Goal: Task Accomplishment & Management: Use online tool/utility

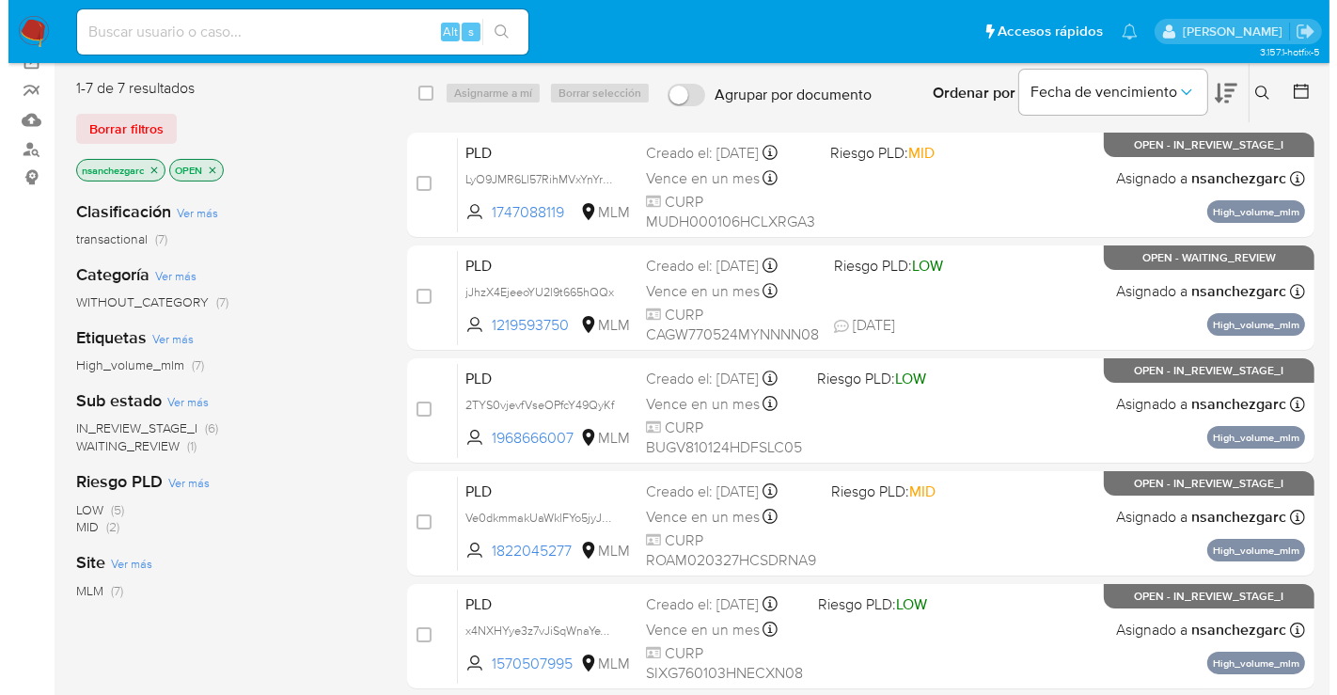
scroll to position [104, 0]
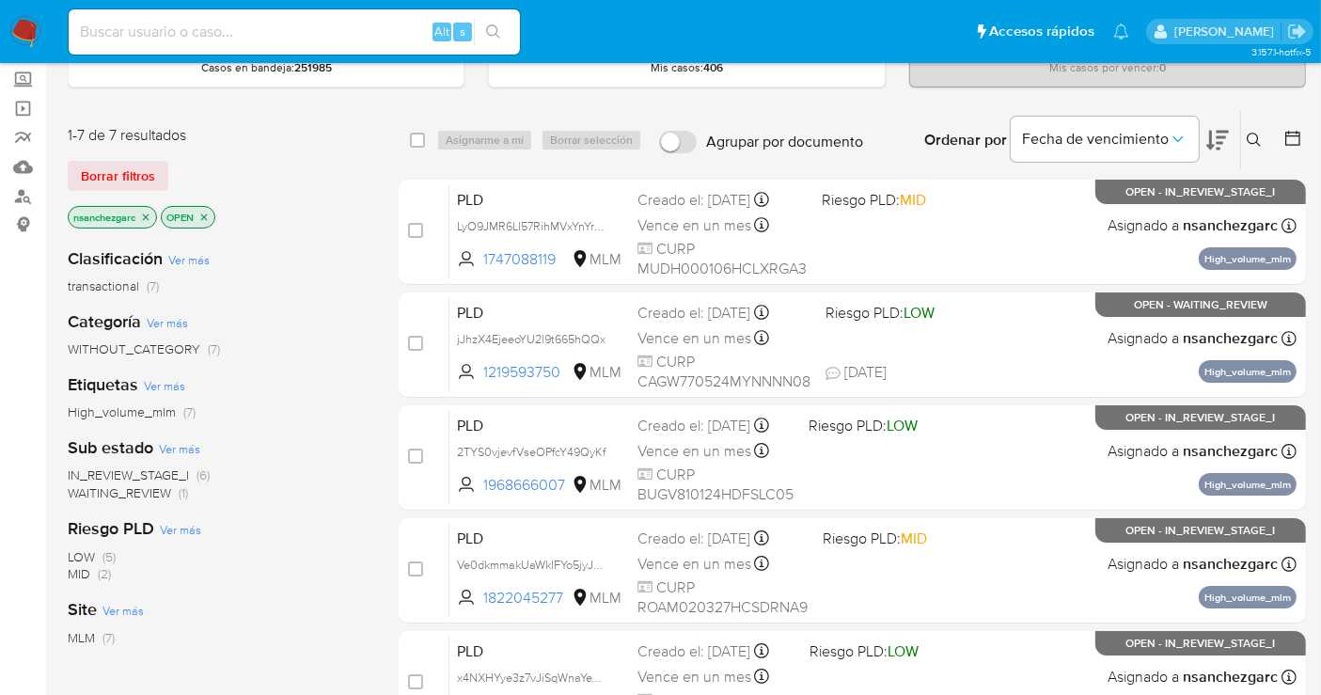
click at [1256, 135] on icon at bounding box center [1254, 140] width 15 height 15
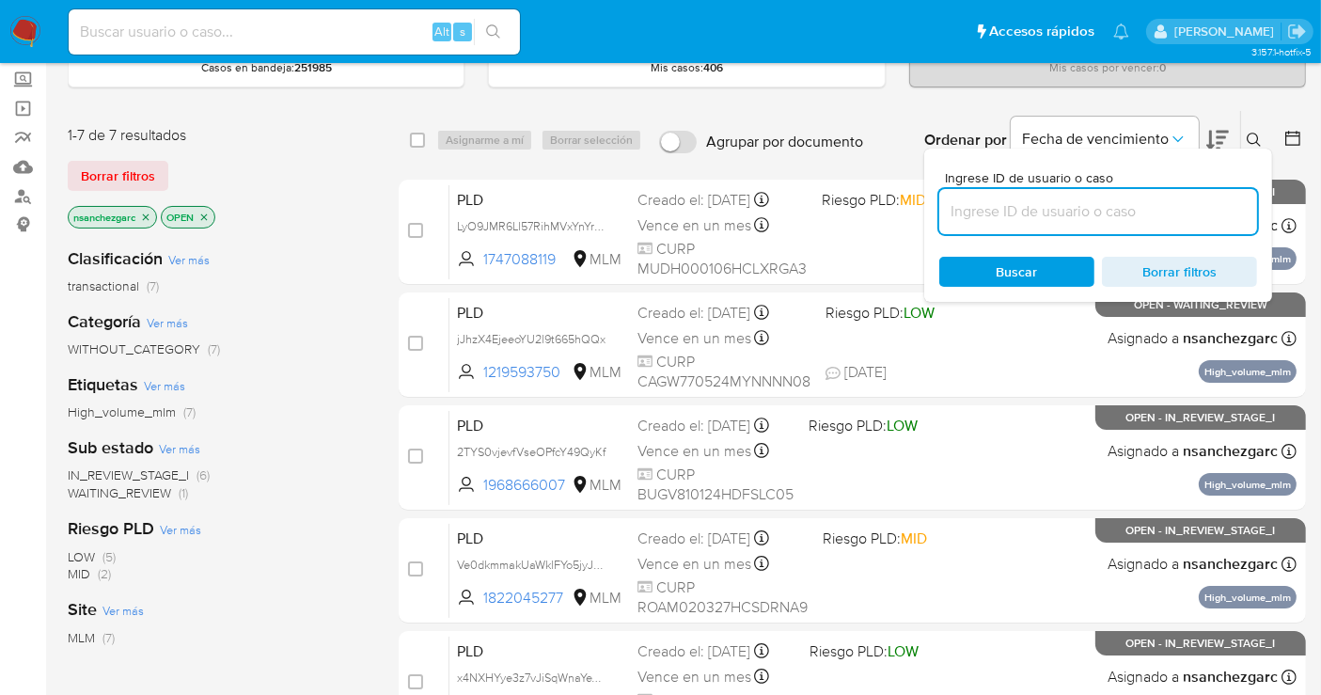
click at [977, 217] on input at bounding box center [1099, 211] width 318 height 24
type input "119971682"
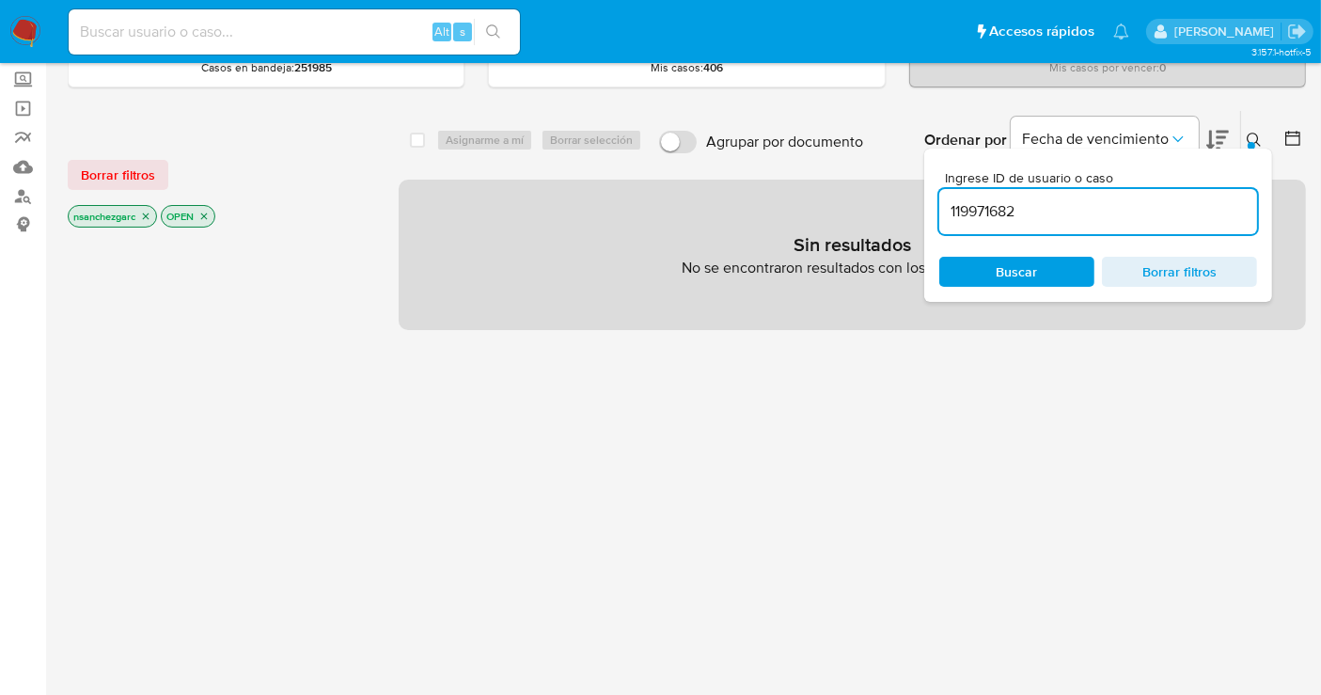
click at [150, 213] on icon "close-filter" at bounding box center [146, 216] width 7 height 7
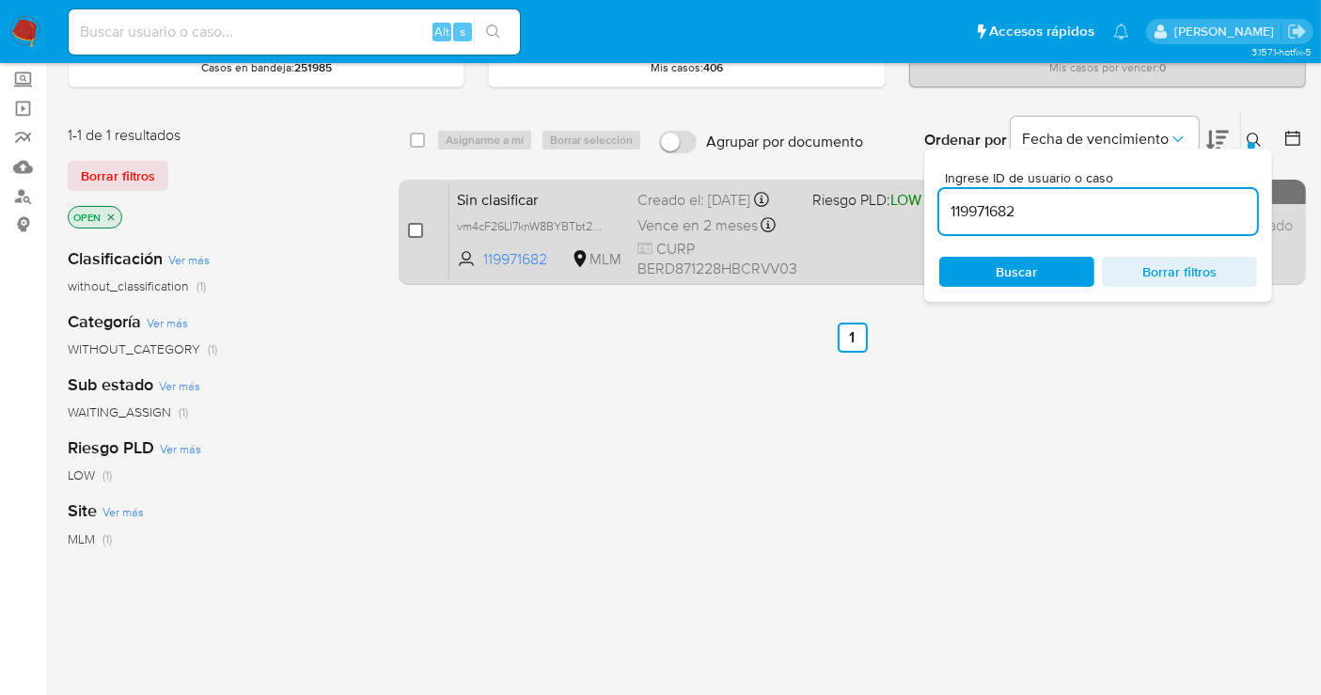
click at [416, 225] on input "checkbox" at bounding box center [415, 230] width 15 height 15
checkbox input "true"
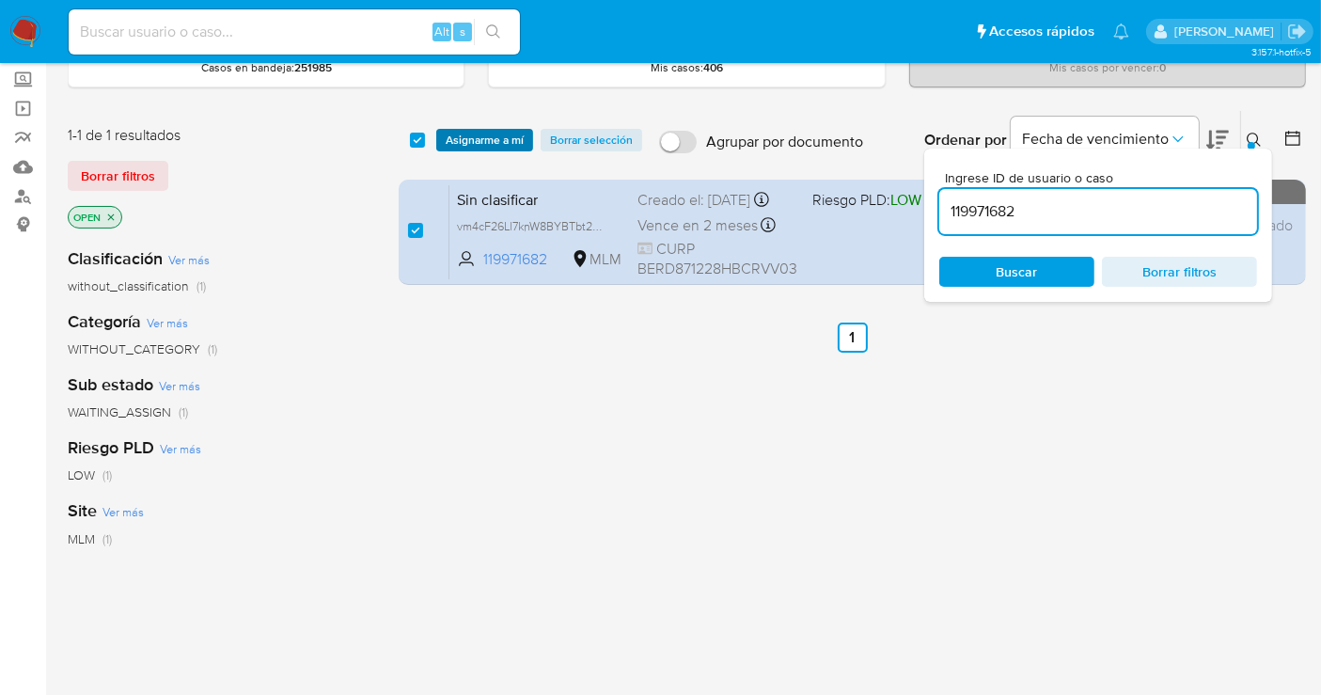
click at [482, 141] on span "Asignarme a mí" at bounding box center [485, 140] width 78 height 19
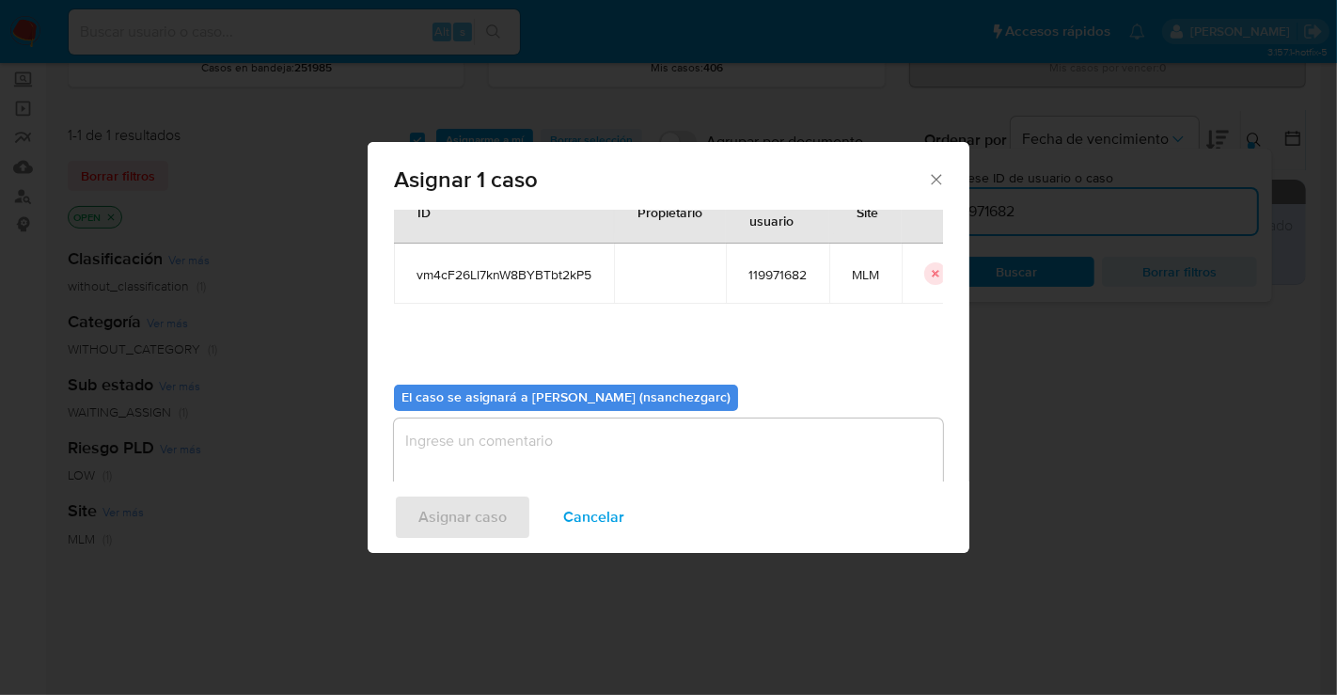
scroll to position [96, 0]
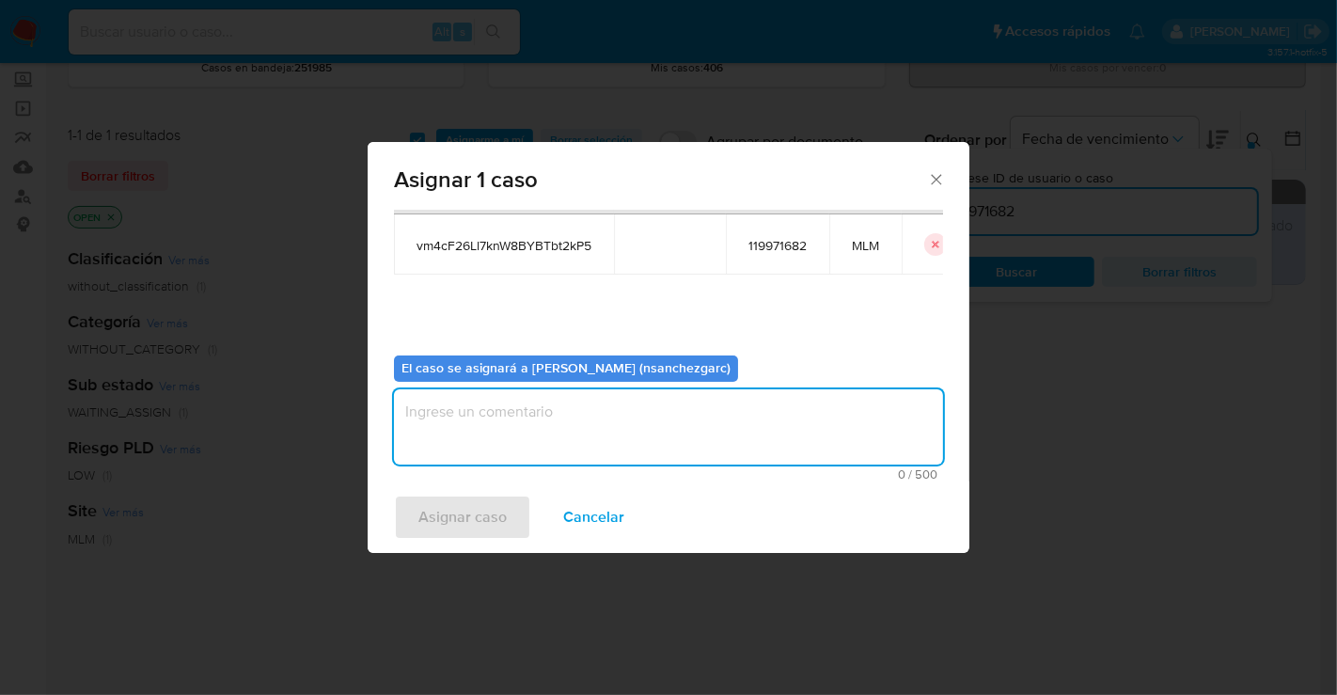
click at [423, 401] on textarea "assign-modal" at bounding box center [668, 426] width 549 height 75
type textarea "nesg"
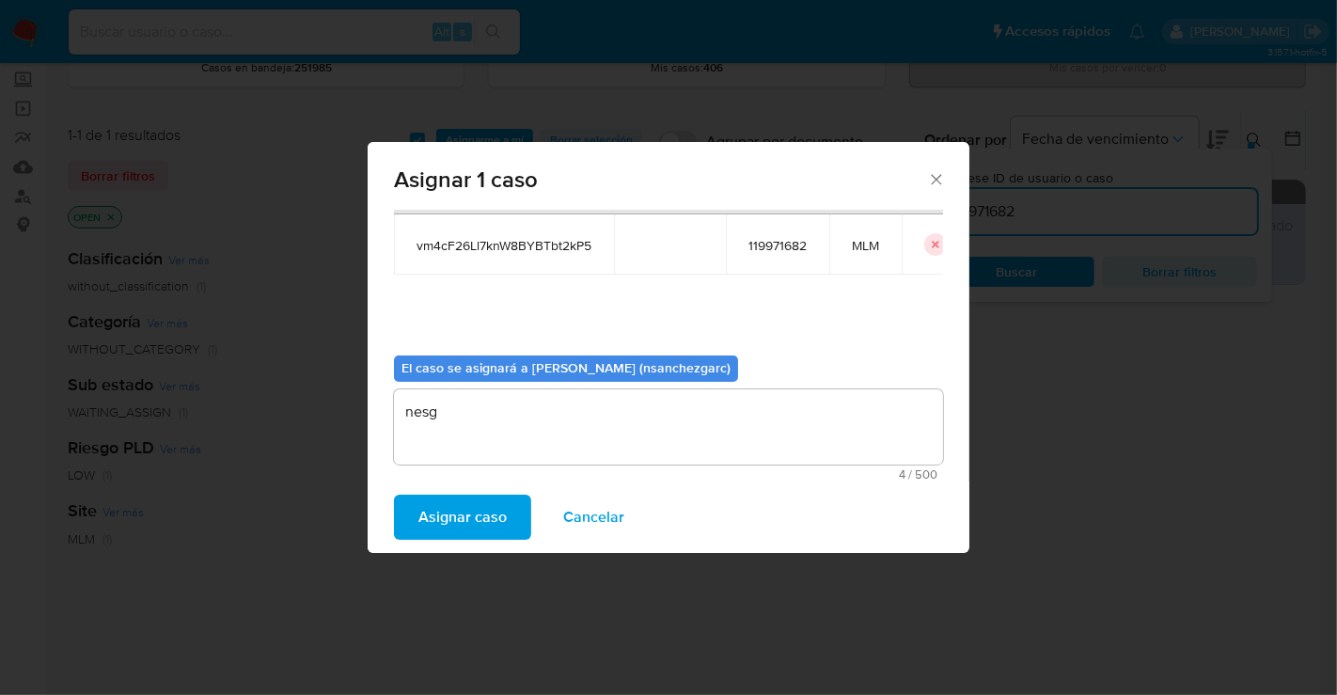
click at [464, 520] on span "Asignar caso" at bounding box center [463, 517] width 88 height 41
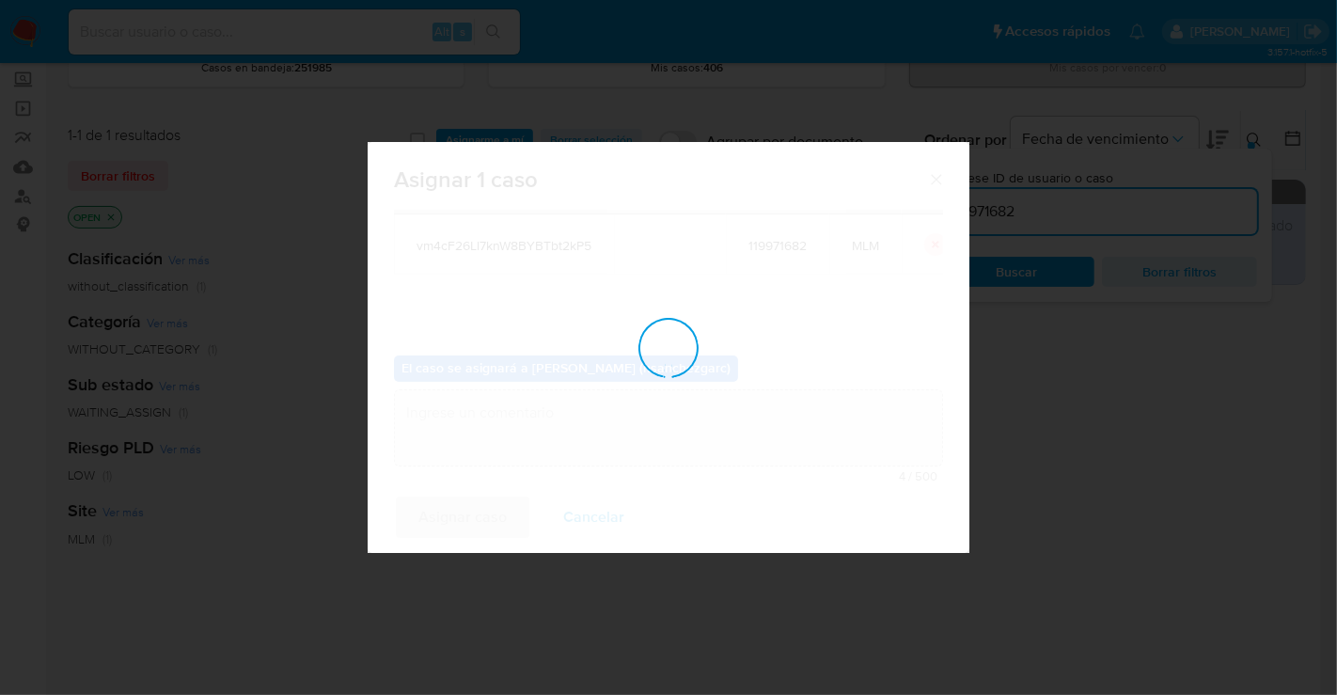
checkbox input "false"
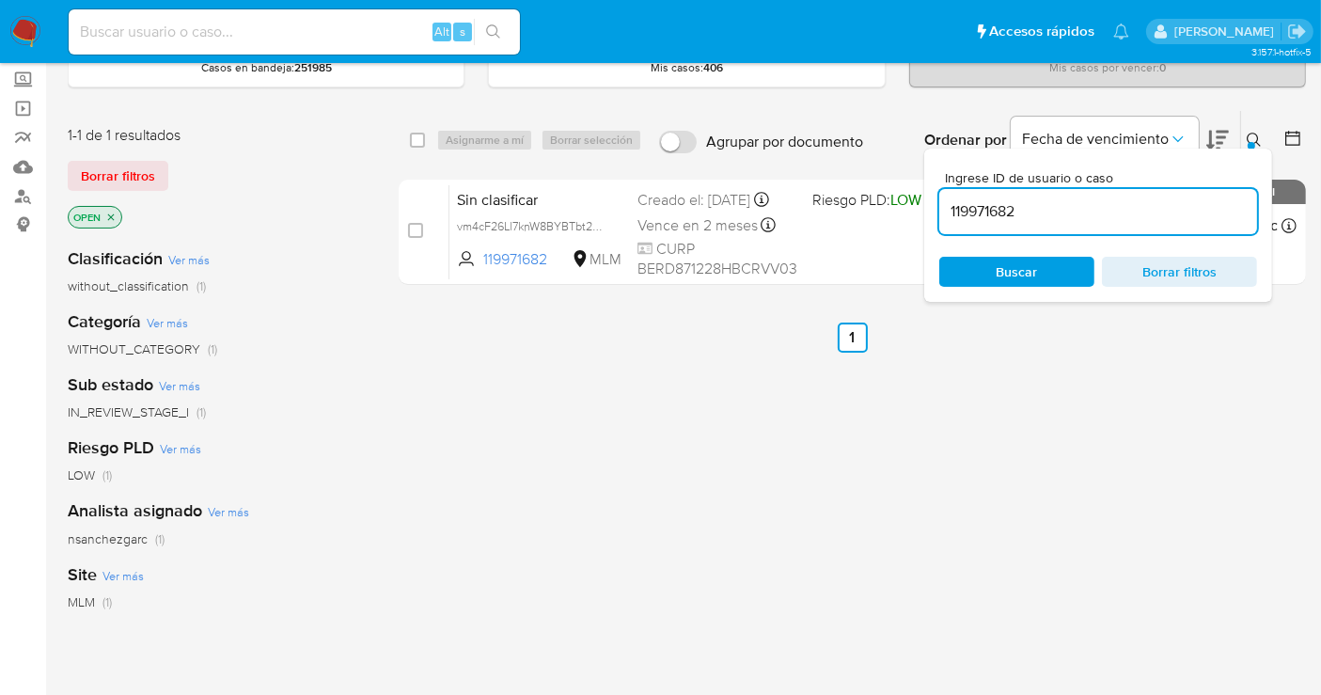
click at [1243, 143] on button at bounding box center [1256, 140] width 31 height 23
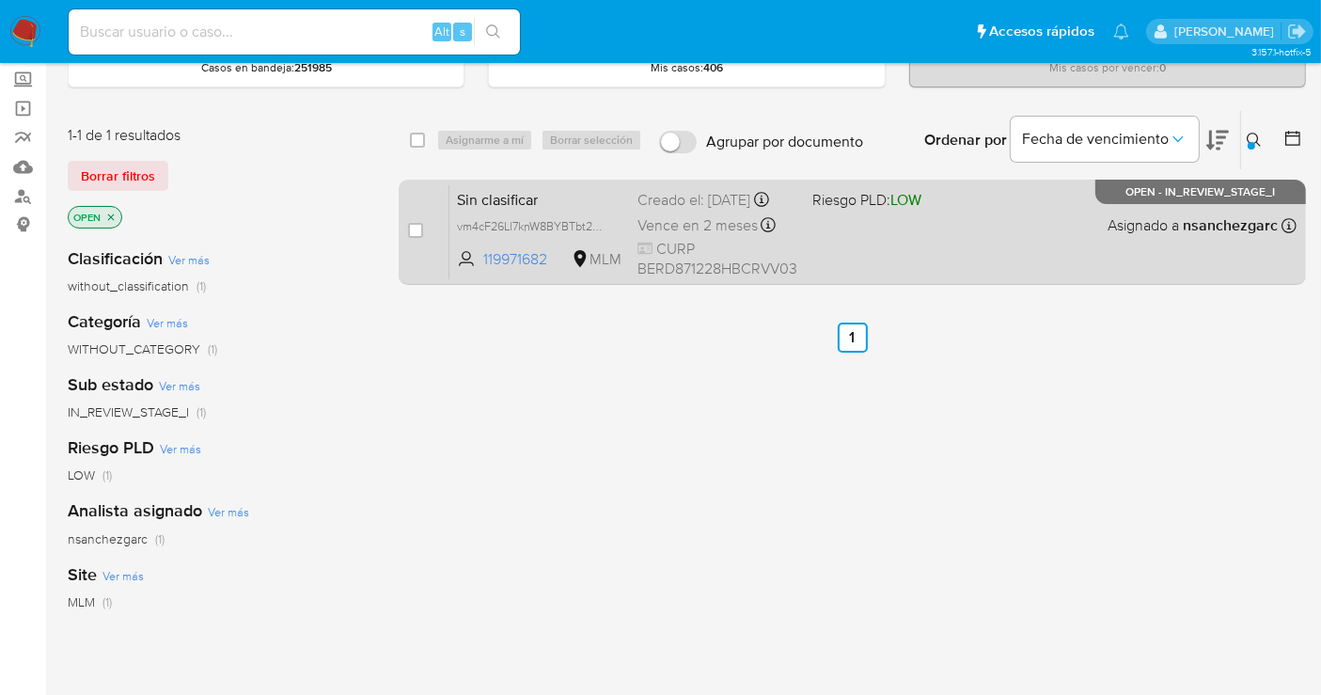
click at [683, 211] on div "Creado el: [DATE] Creado el: [DATE] 02:02:42" at bounding box center [718, 200] width 160 height 21
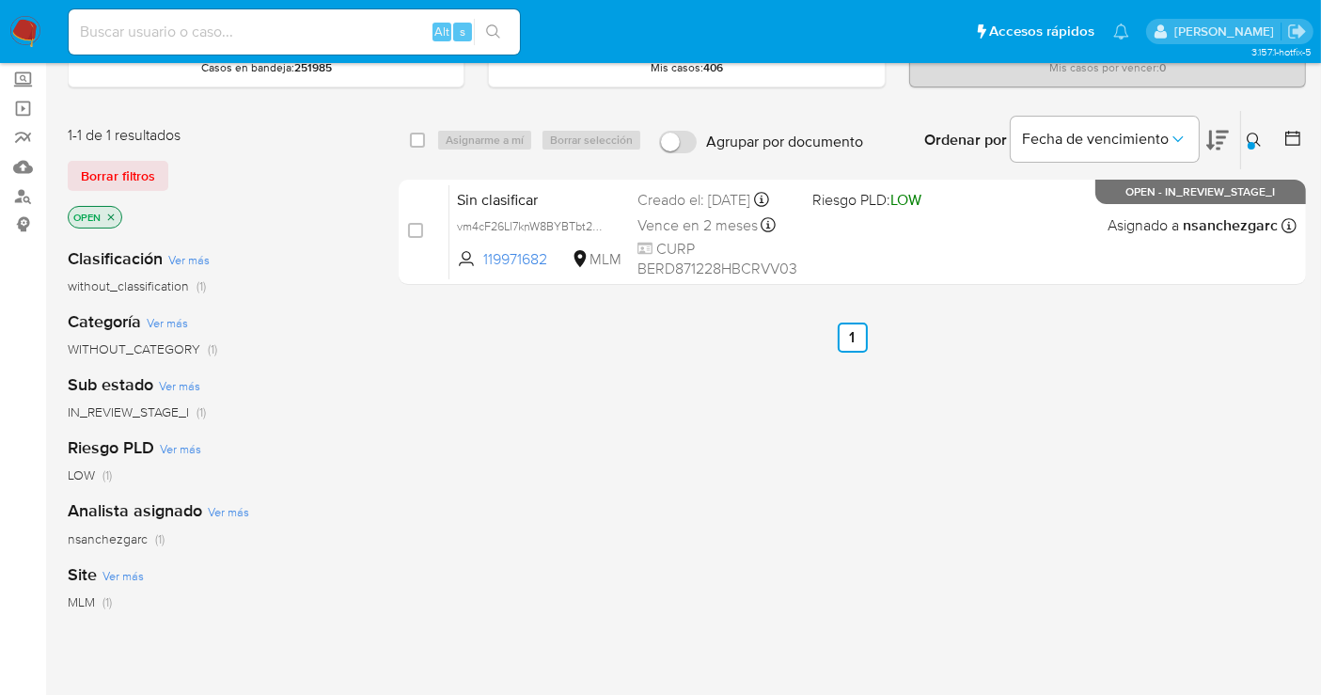
click at [1250, 138] on icon at bounding box center [1254, 140] width 15 height 15
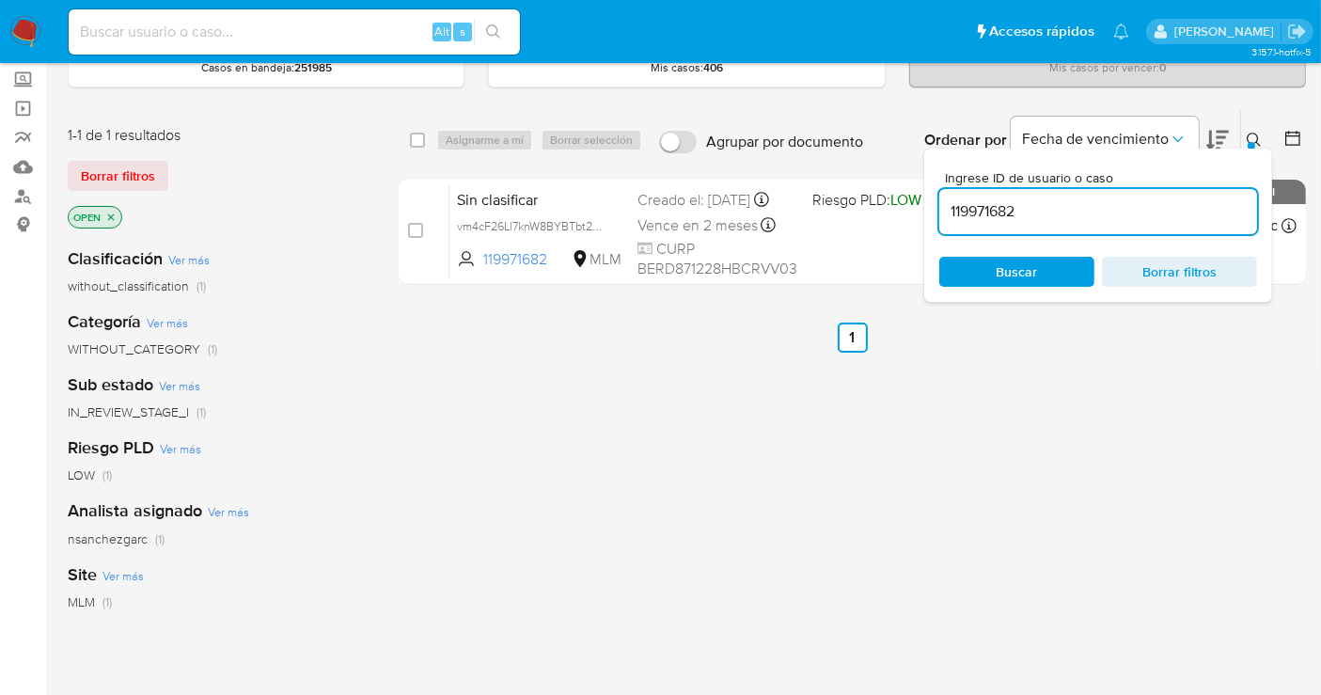
click at [1018, 213] on input "119971682" at bounding box center [1099, 211] width 318 height 24
type input "513886128"
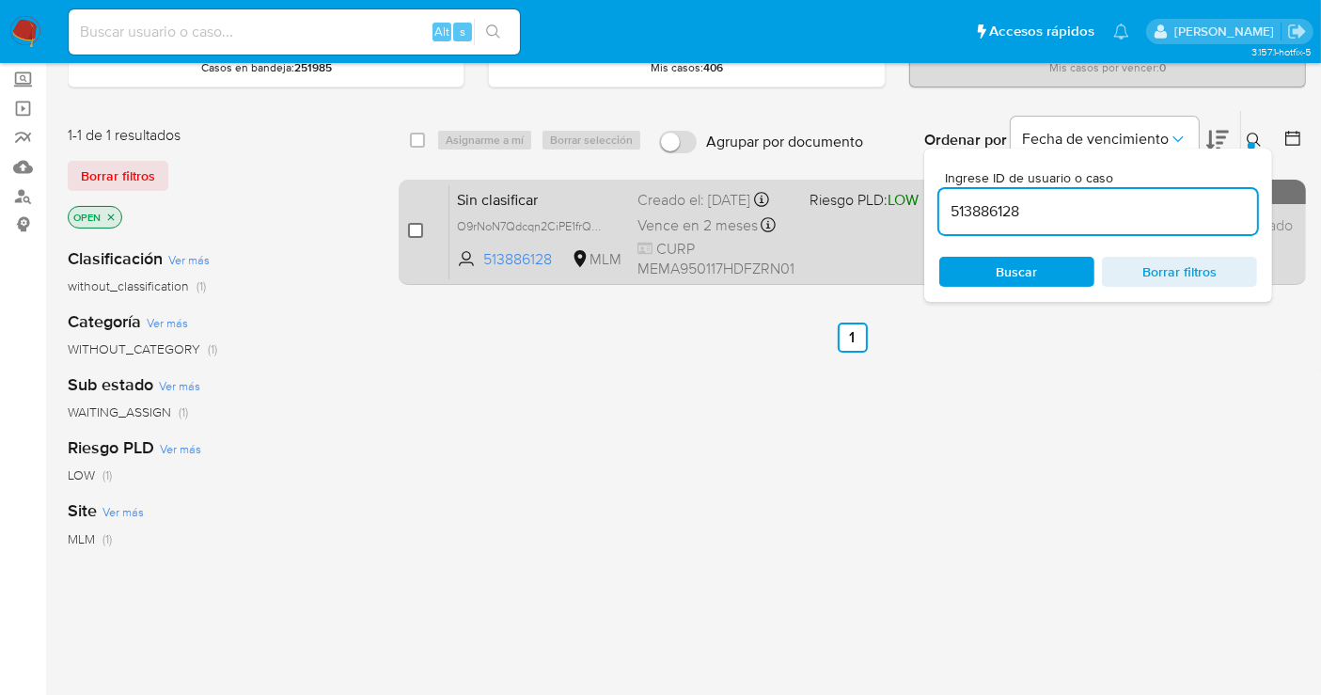
click at [416, 232] on input "checkbox" at bounding box center [415, 230] width 15 height 15
checkbox input "true"
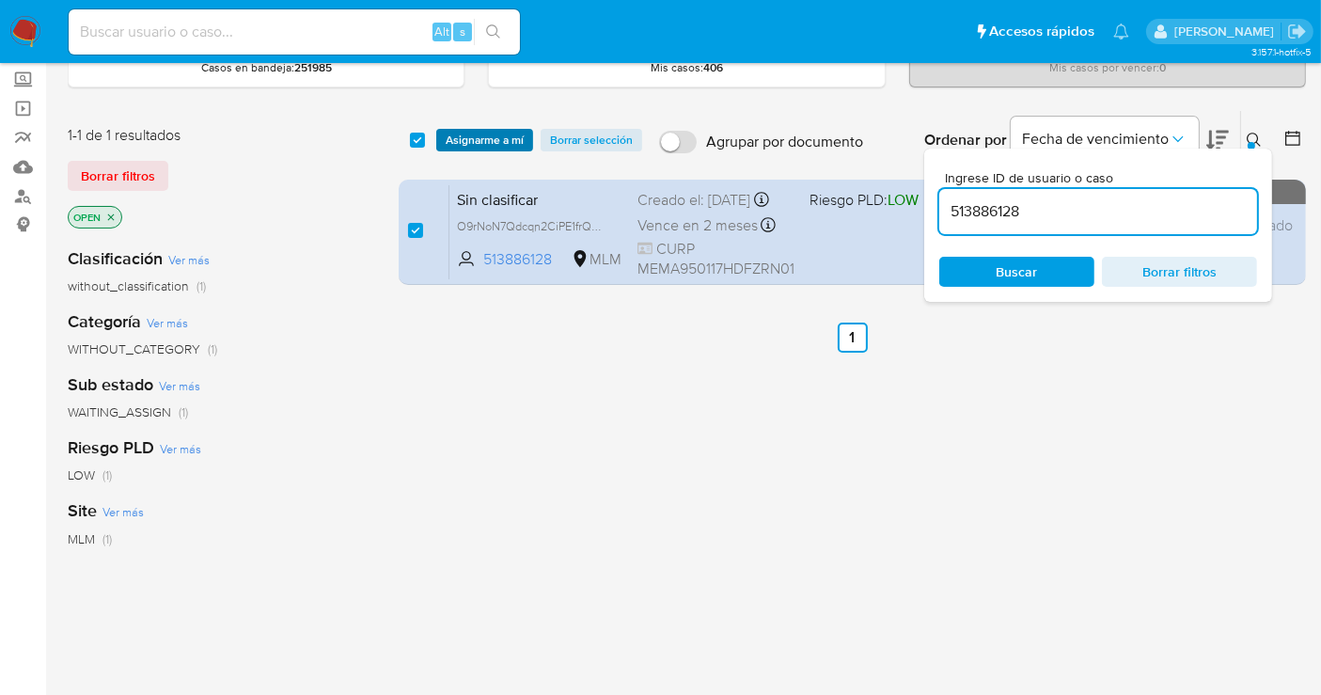
click at [483, 142] on span "Asignarme a mí" at bounding box center [485, 140] width 78 height 19
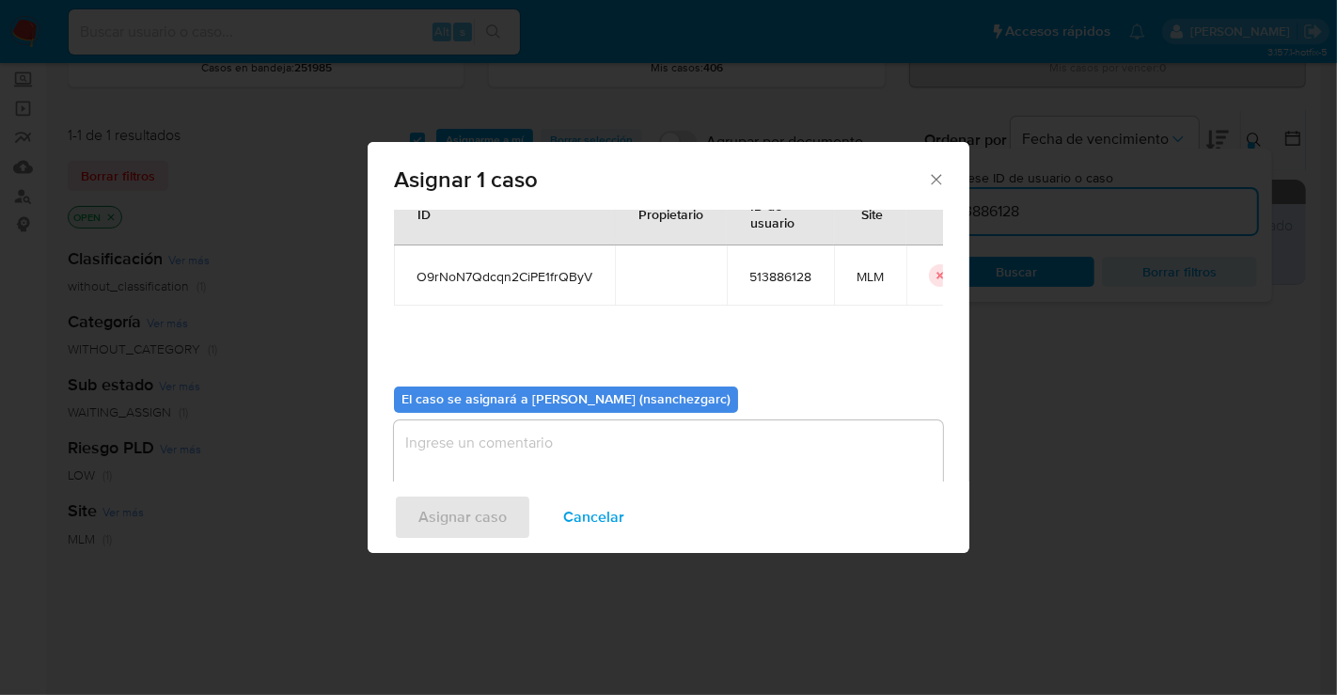
scroll to position [96, 0]
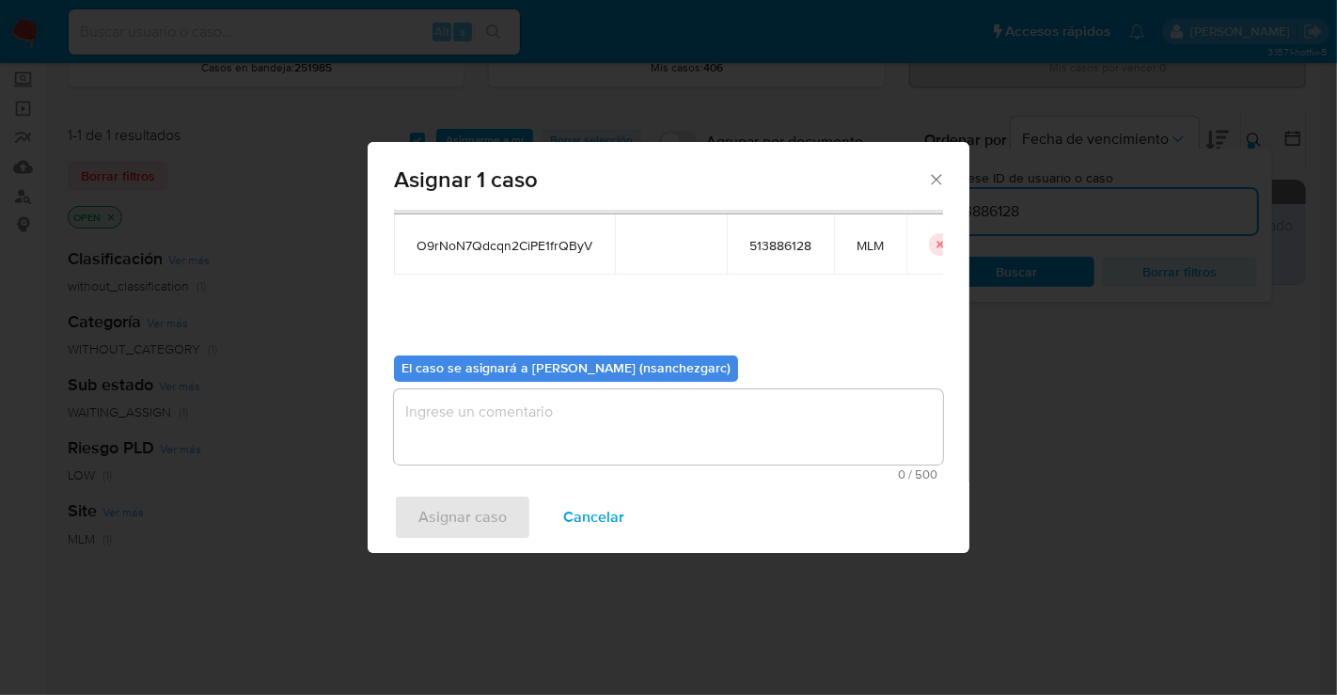
click at [449, 404] on textarea "assign-modal" at bounding box center [668, 426] width 549 height 75
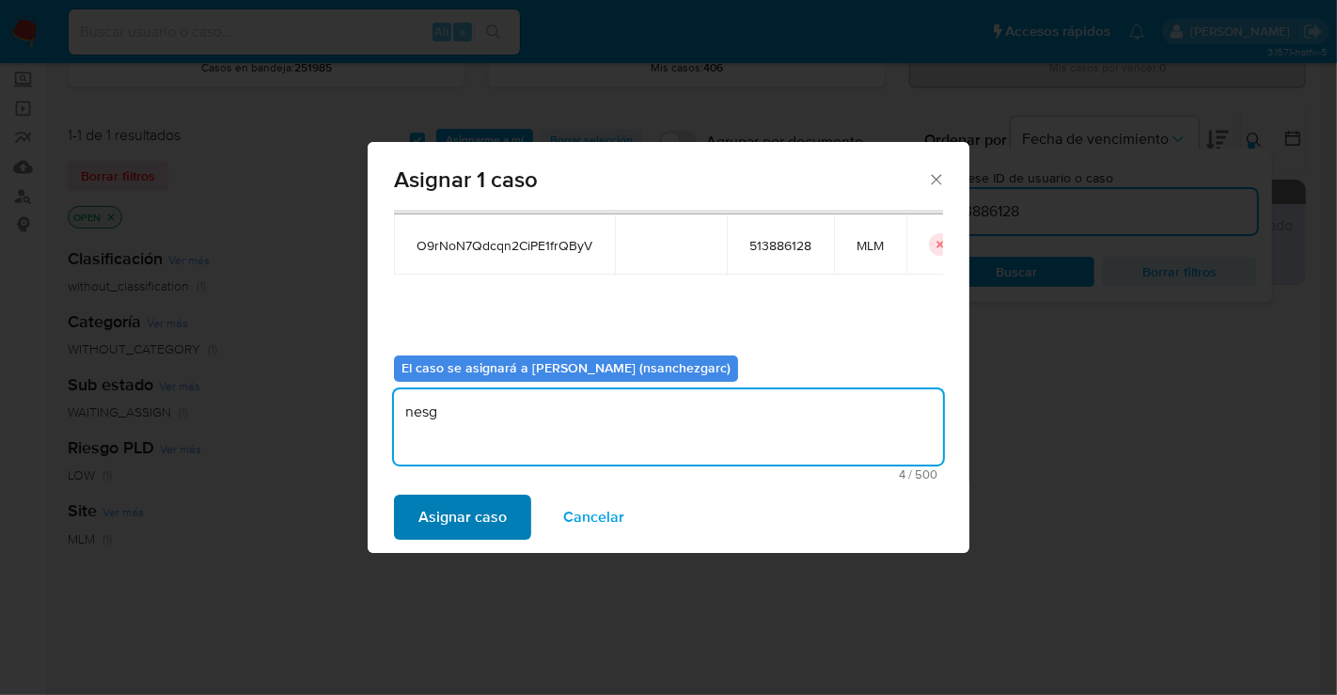
type textarea "nesg"
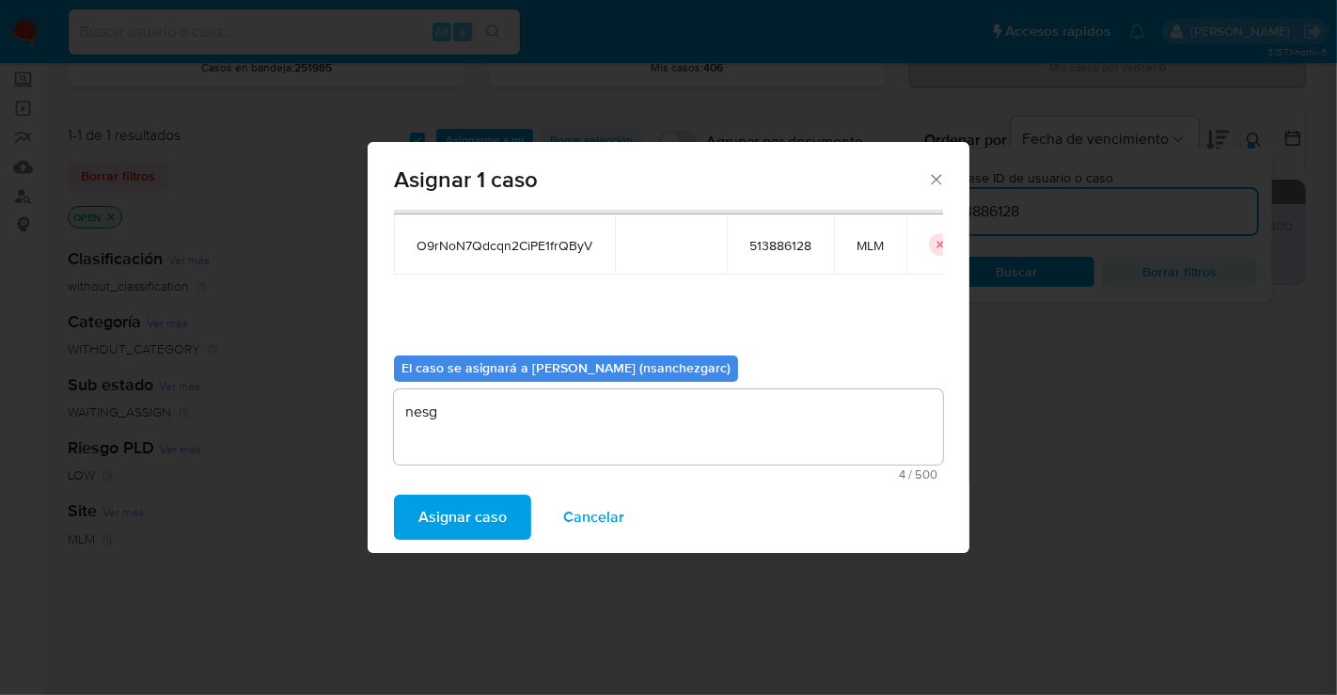
click at [491, 524] on span "Asignar caso" at bounding box center [463, 517] width 88 height 41
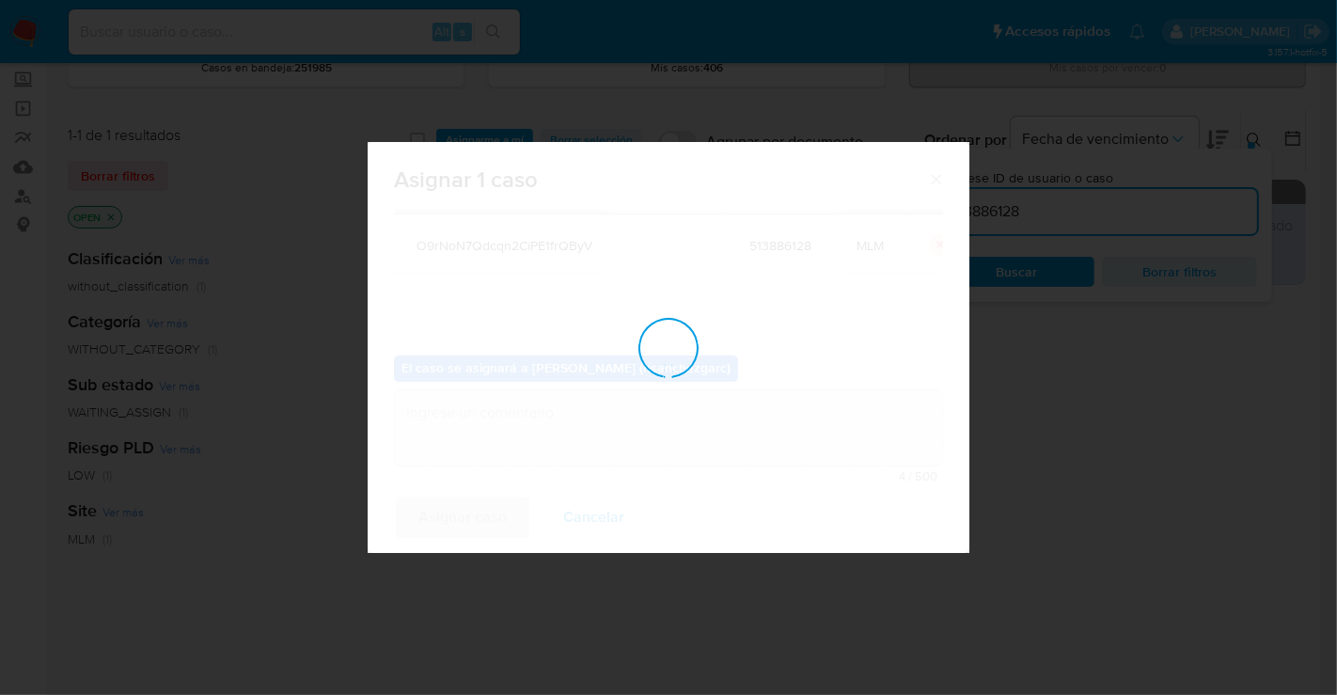
checkbox input "false"
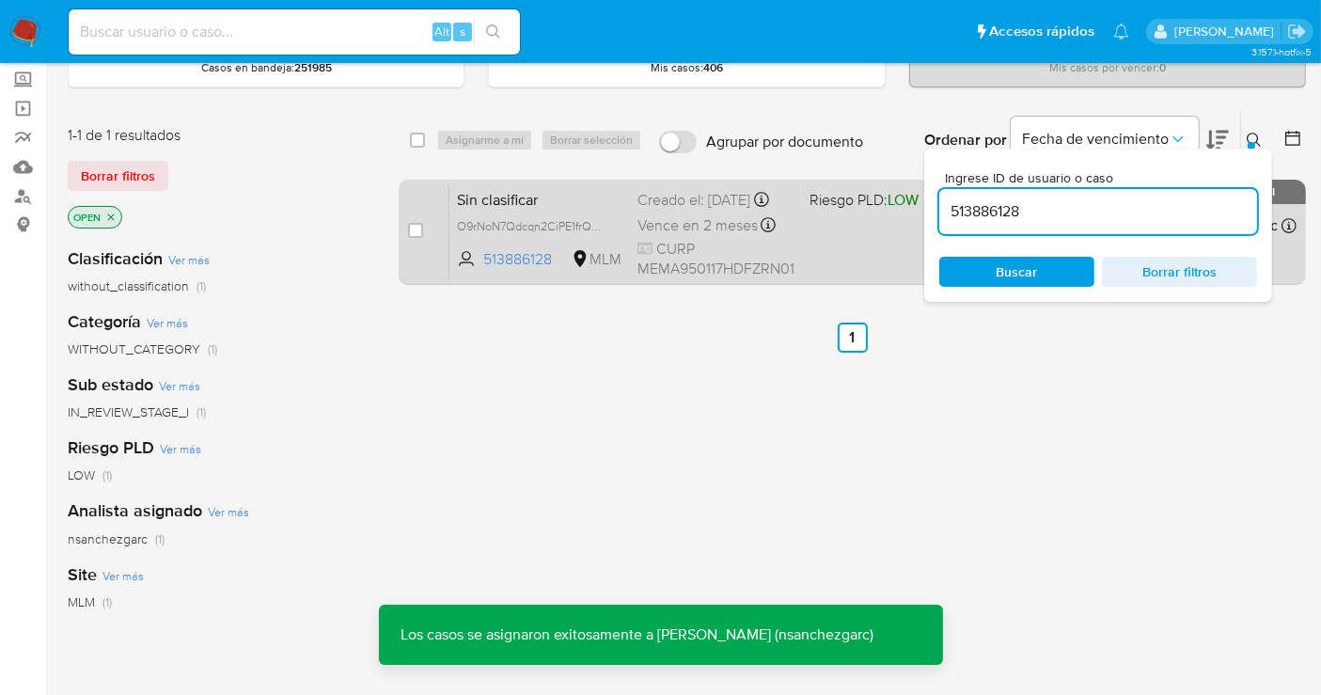
click at [660, 208] on div "Creado el: [DATE] Creado el: [DATE] 18:43:31" at bounding box center [716, 200] width 157 height 21
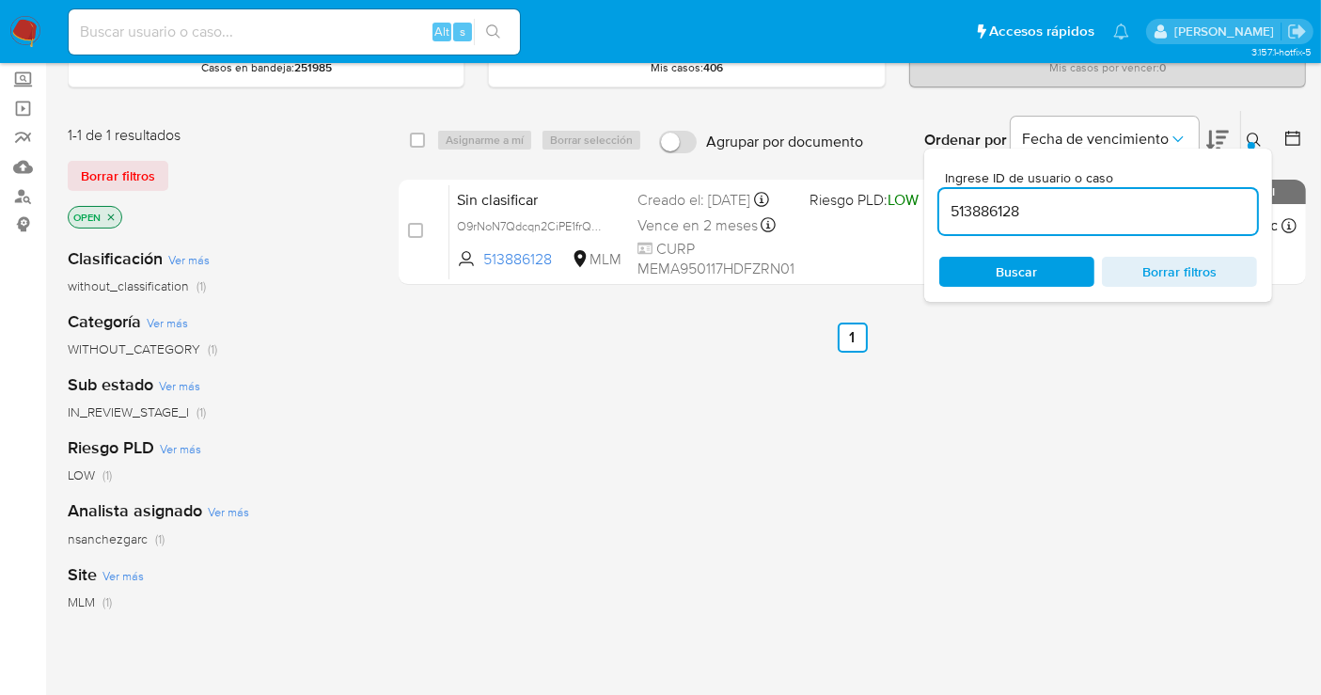
click at [1013, 213] on input "513886128" at bounding box center [1099, 211] width 318 height 24
paste input "311737207"
type input "311737207"
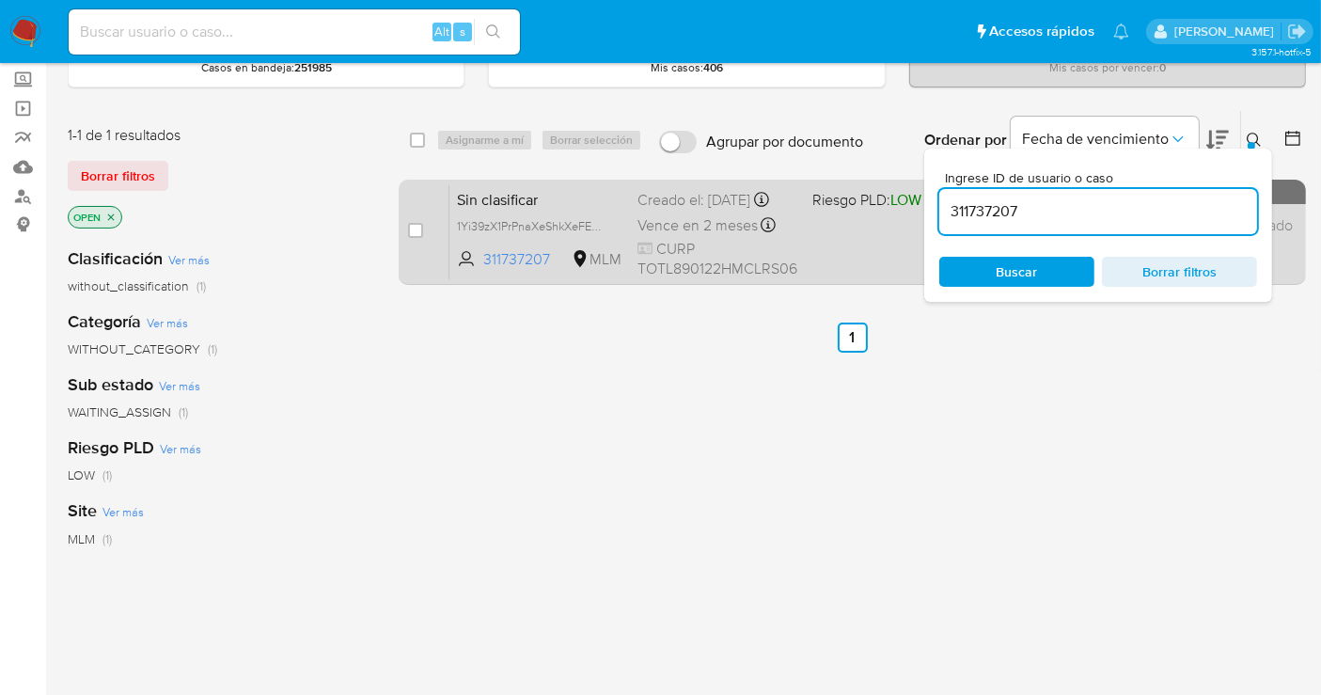
drag, startPoint x: 419, startPoint y: 230, endPoint x: 453, endPoint y: 180, distance: 61.6
click at [419, 231] on input "checkbox" at bounding box center [415, 230] width 15 height 15
checkbox input "true"
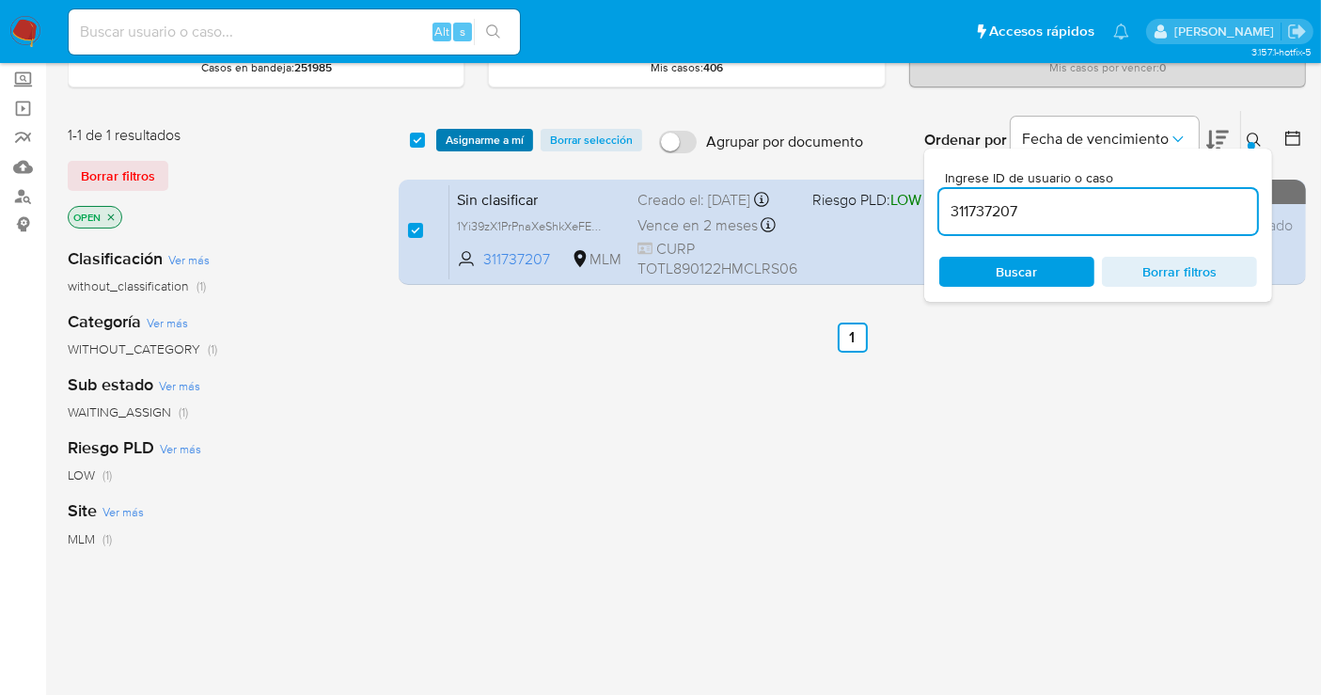
click at [469, 133] on span "Asignarme a mí" at bounding box center [485, 140] width 78 height 19
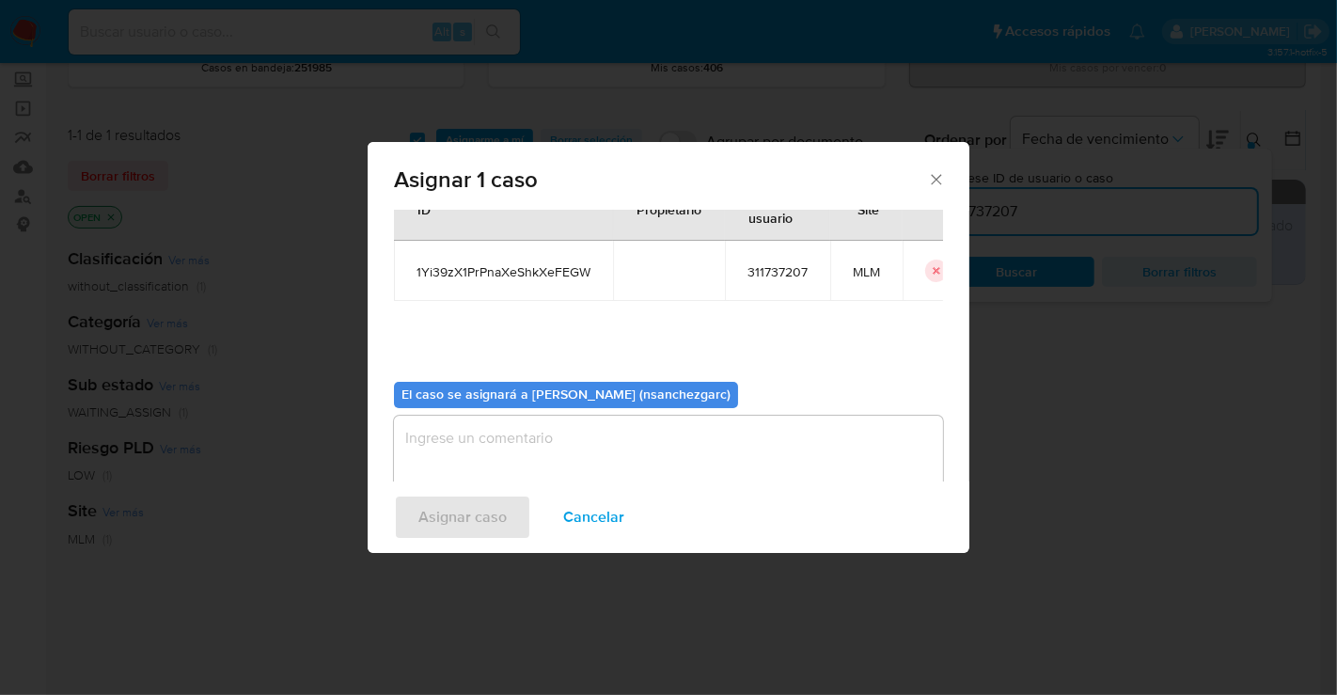
scroll to position [96, 0]
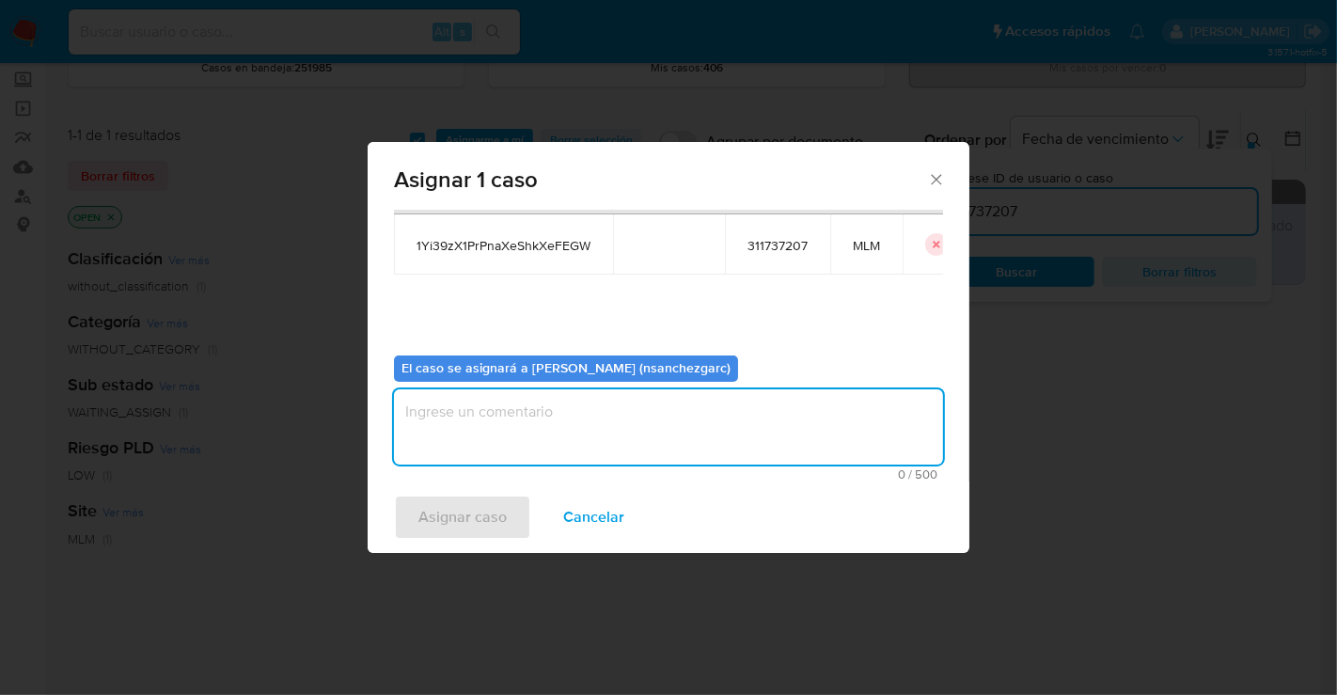
click at [435, 425] on textarea "assign-modal" at bounding box center [668, 426] width 549 height 75
type textarea "nesg"
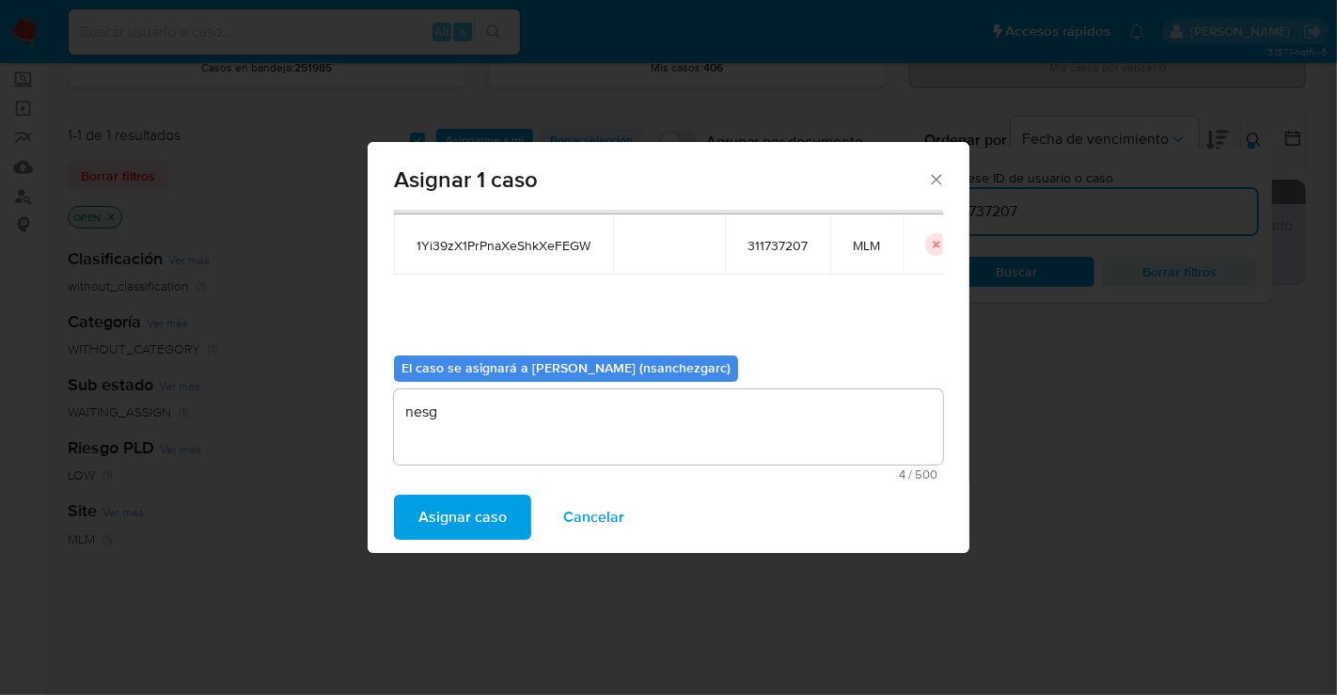
click at [444, 510] on span "Asignar caso" at bounding box center [463, 517] width 88 height 41
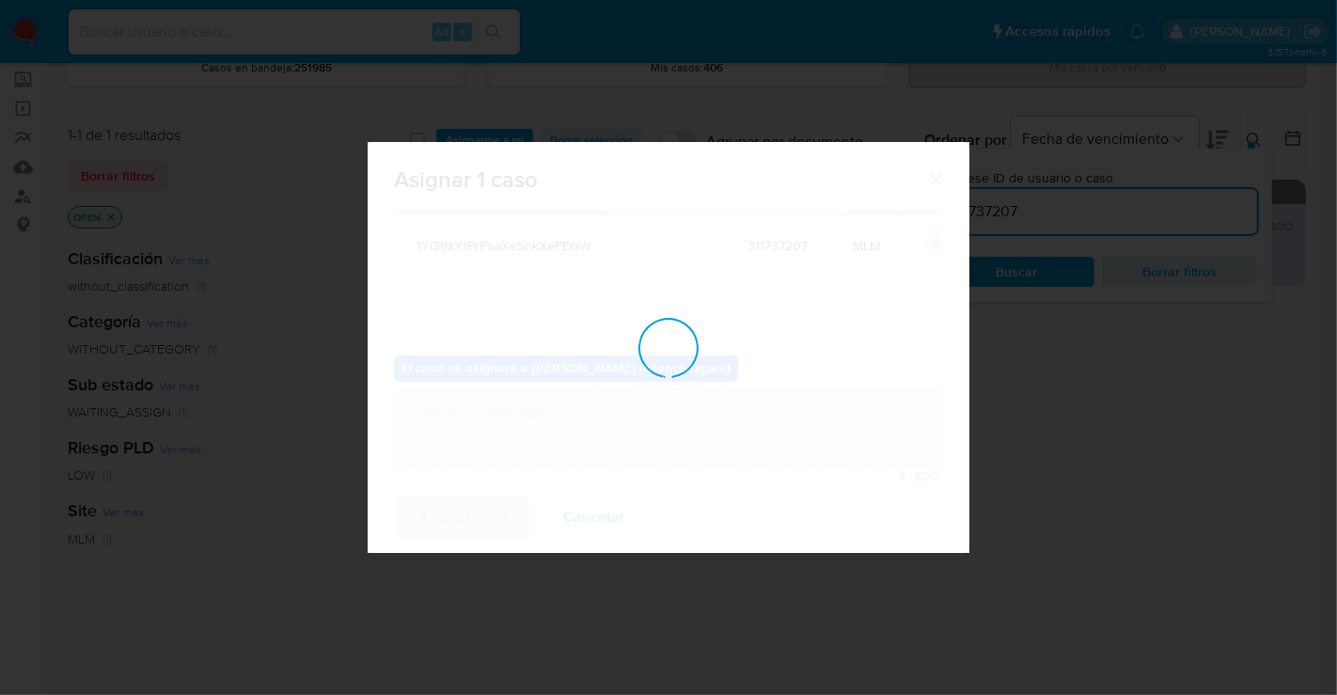
checkbox input "false"
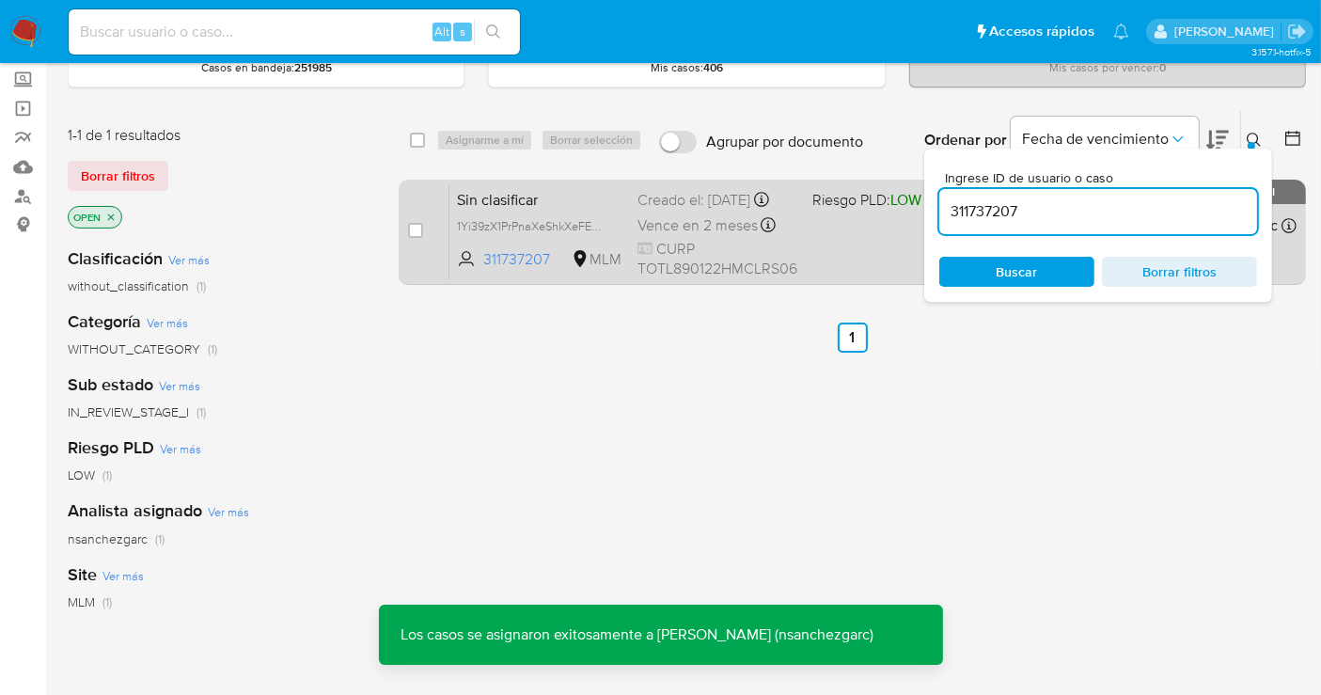
click at [687, 227] on div "Vence en 2 meses Vence el 30/10/2025 15:50:53" at bounding box center [718, 225] width 160 height 25
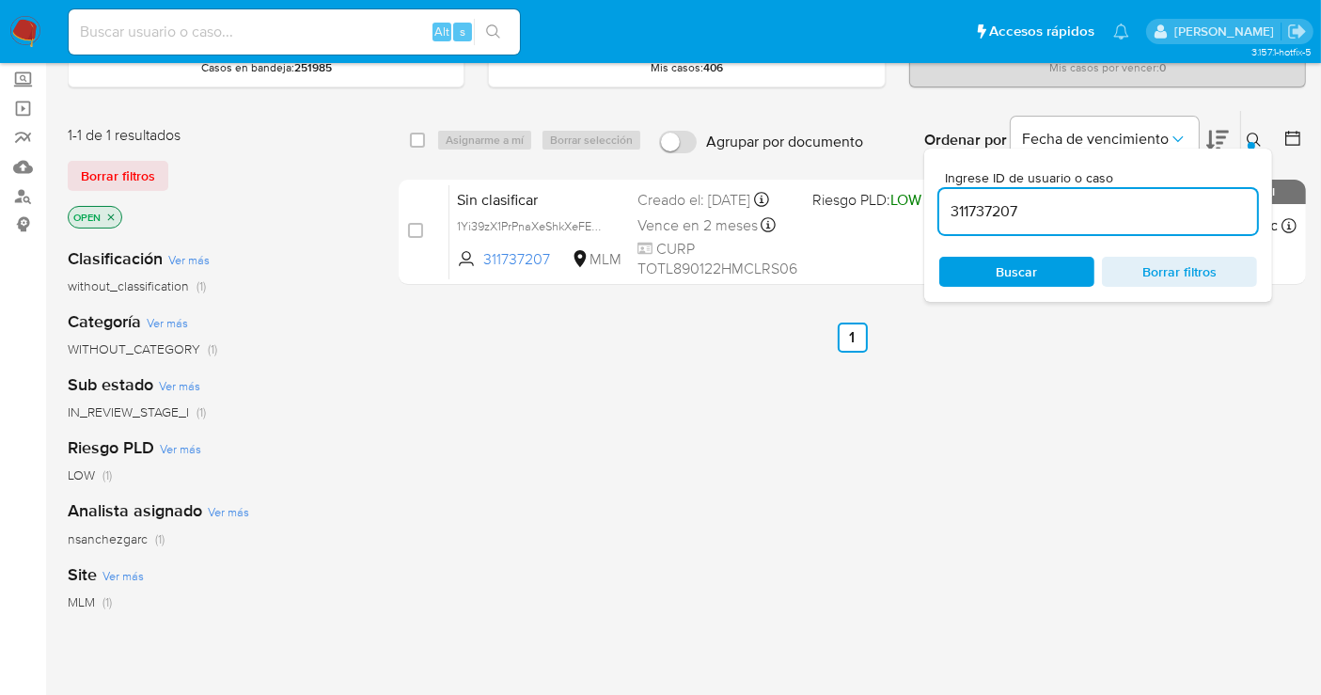
click at [983, 215] on input "311737207" at bounding box center [1099, 211] width 318 height 24
paste input "624674038"
type input "624674038"
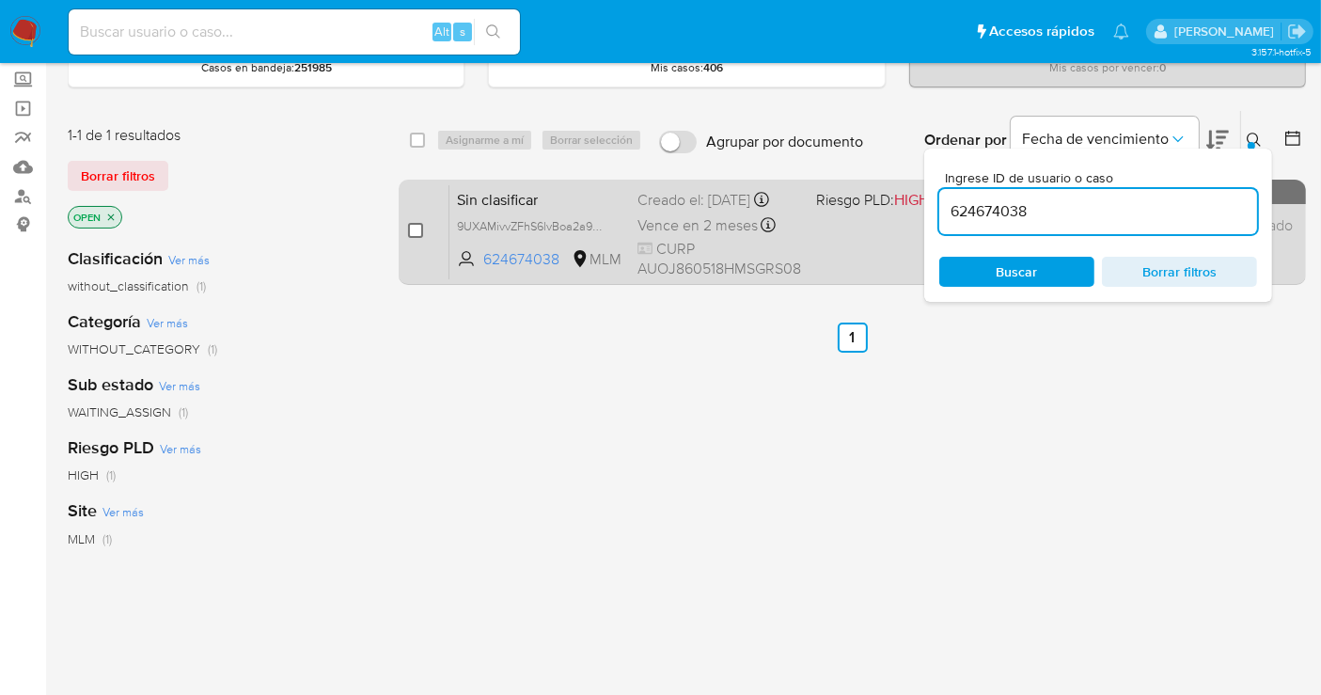
click at [414, 226] on input "checkbox" at bounding box center [415, 230] width 15 height 15
checkbox input "true"
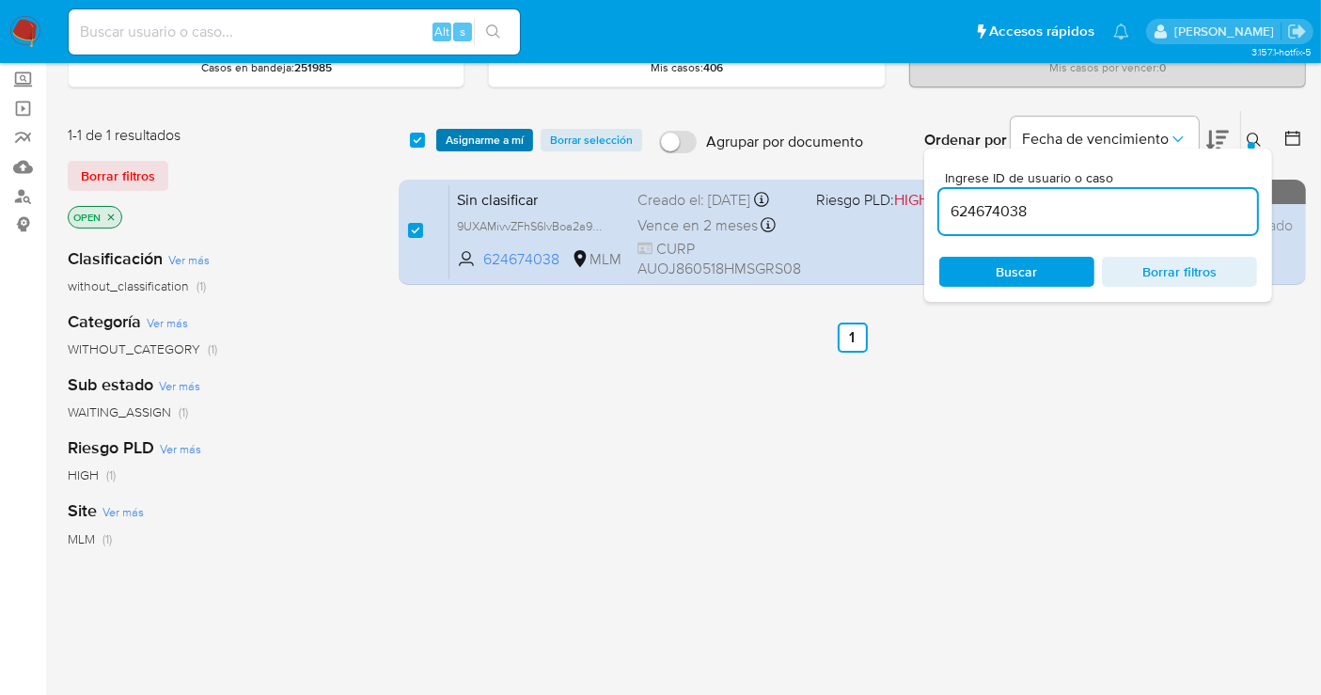
click at [477, 138] on span "Asignarme a mí" at bounding box center [485, 140] width 78 height 19
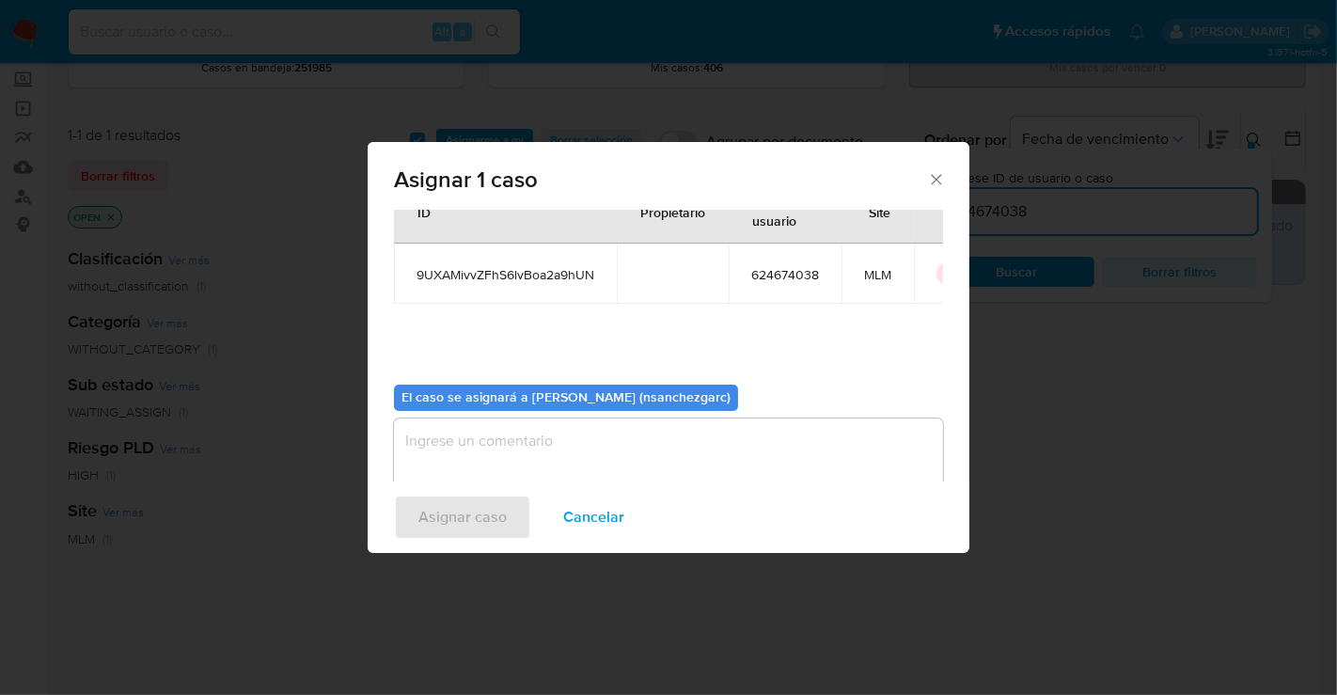
scroll to position [96, 0]
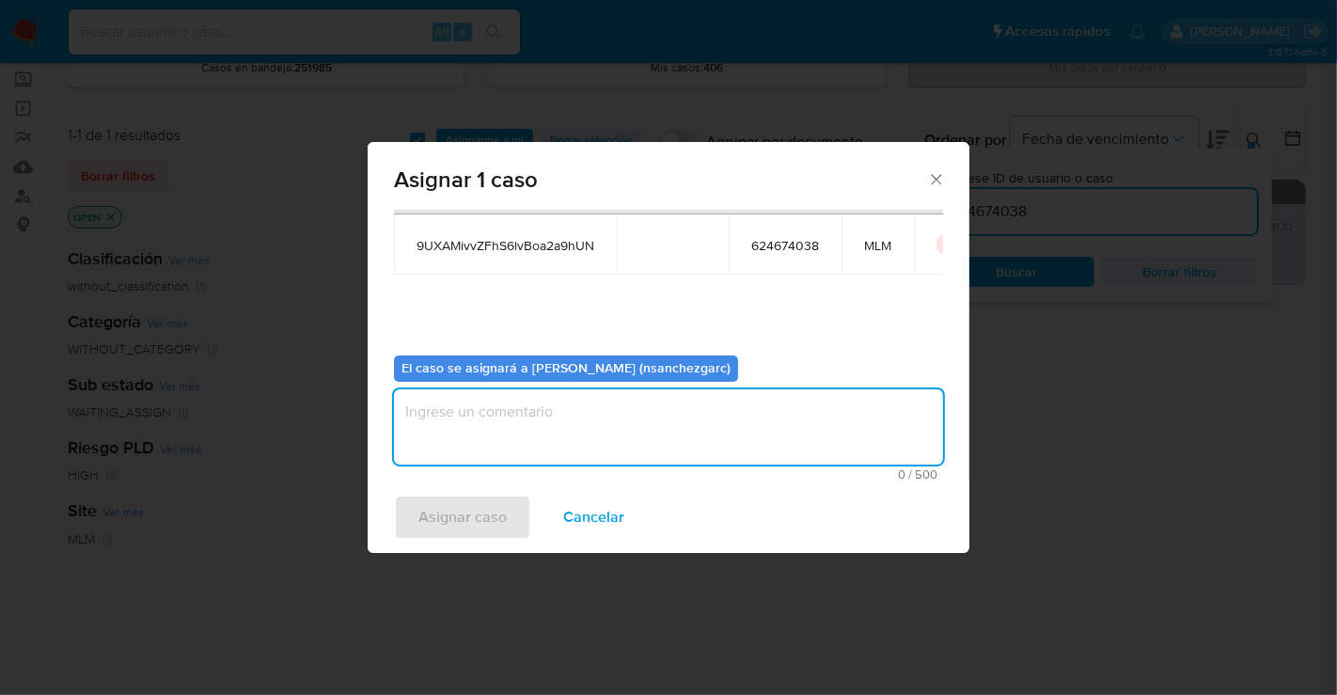
click at [440, 409] on textarea "assign-modal" at bounding box center [668, 426] width 549 height 75
type textarea "nesg"
click at [473, 507] on span "Asignar caso" at bounding box center [463, 517] width 88 height 41
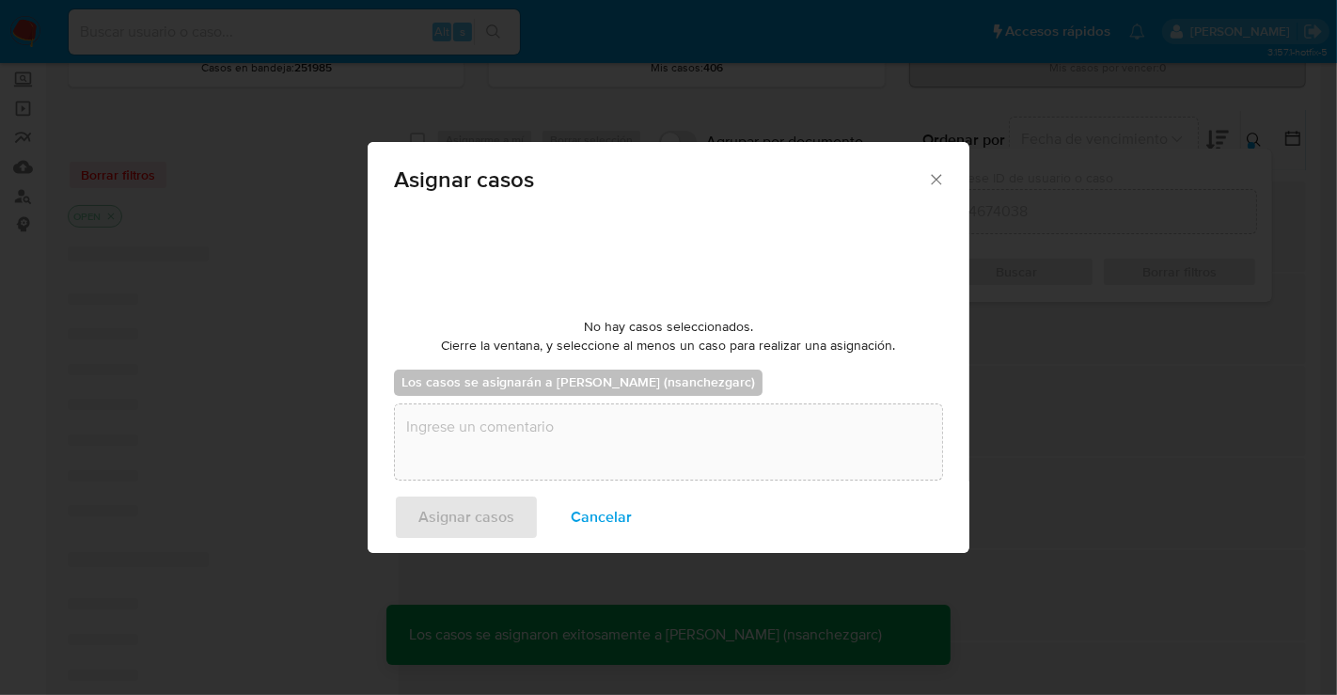
checkbox input "false"
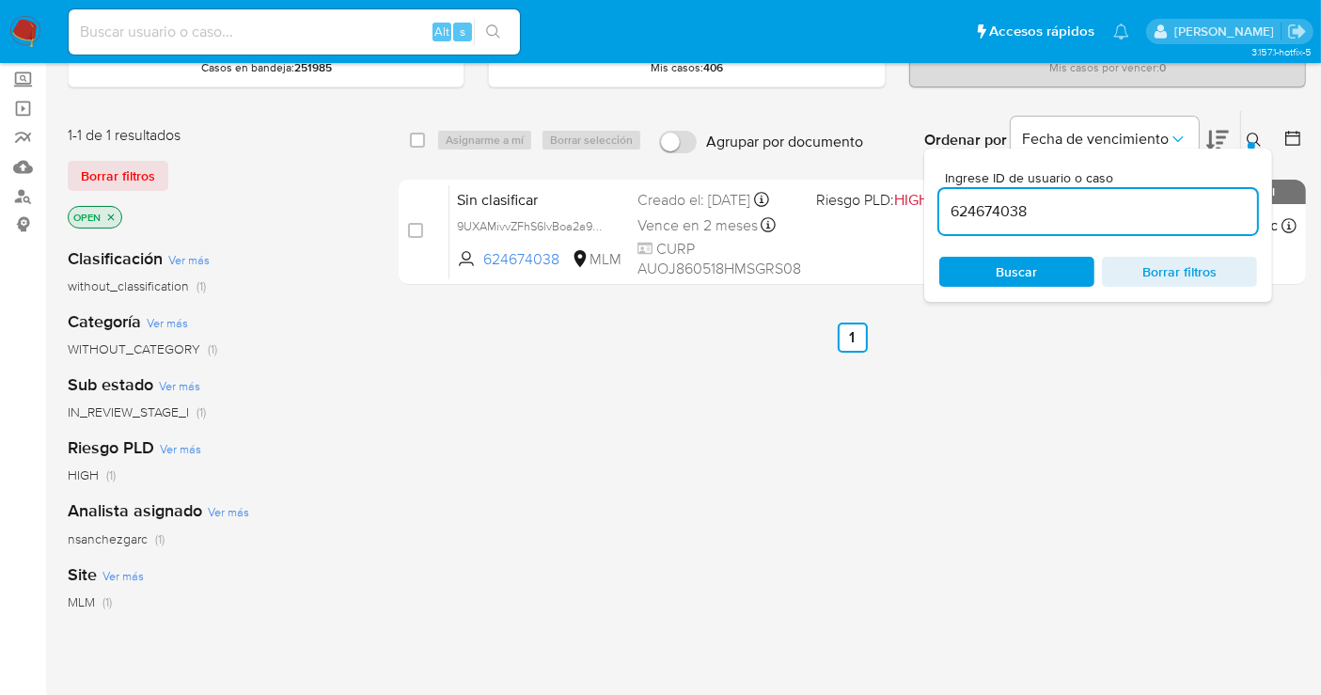
click at [1242, 138] on button at bounding box center [1256, 140] width 31 height 23
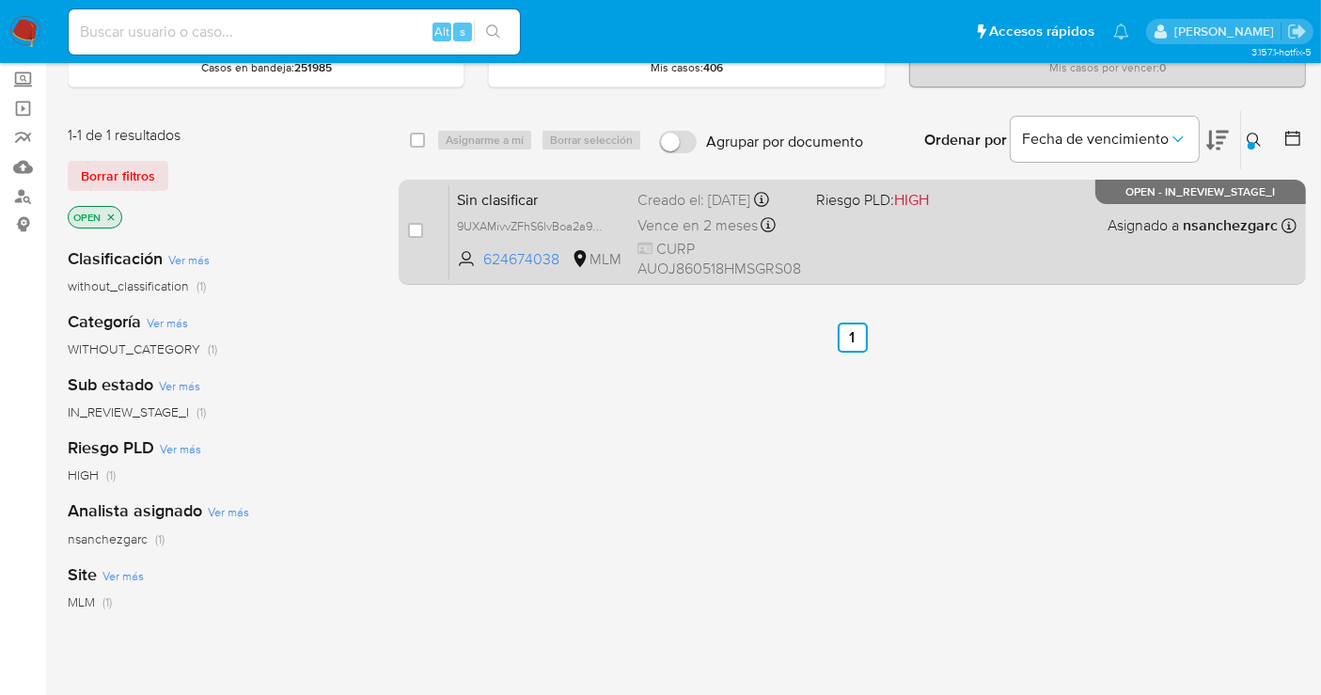
click at [679, 211] on div "Creado el: 31/08/2025 Creado el: 31/08/2025 13:24:29" at bounding box center [720, 200] width 164 height 21
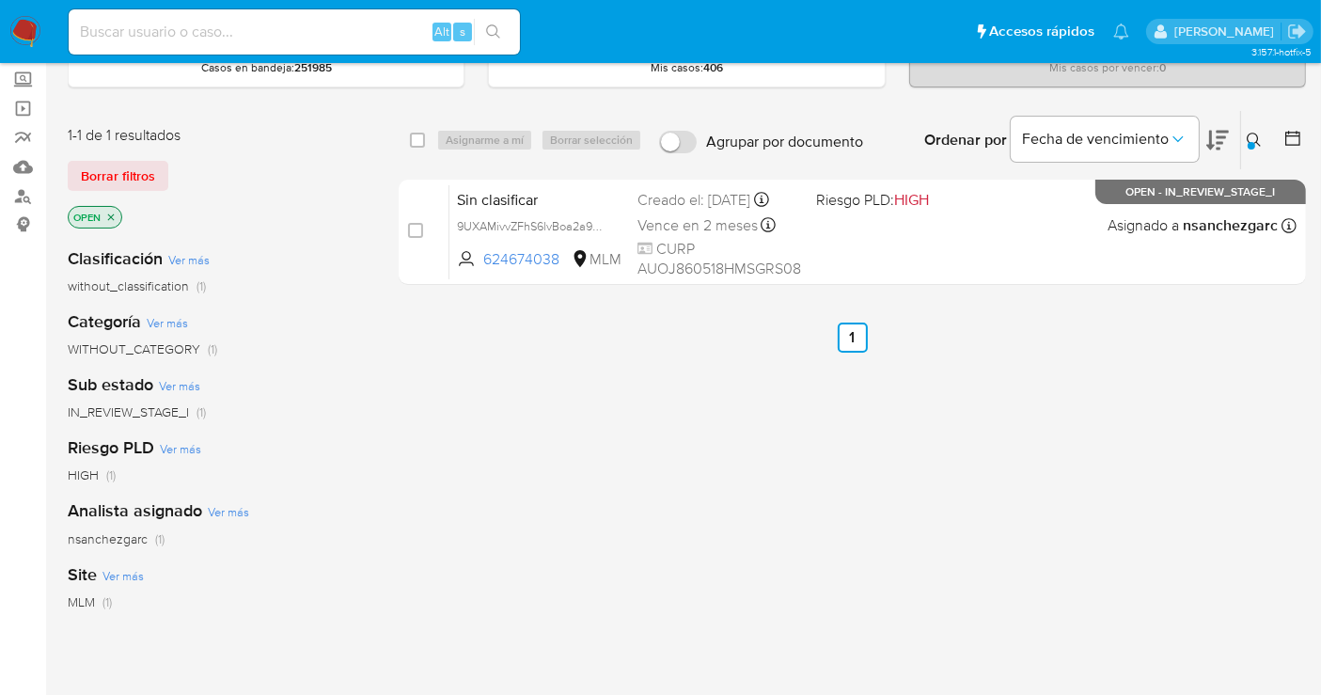
click at [1251, 142] on div at bounding box center [1252, 146] width 8 height 8
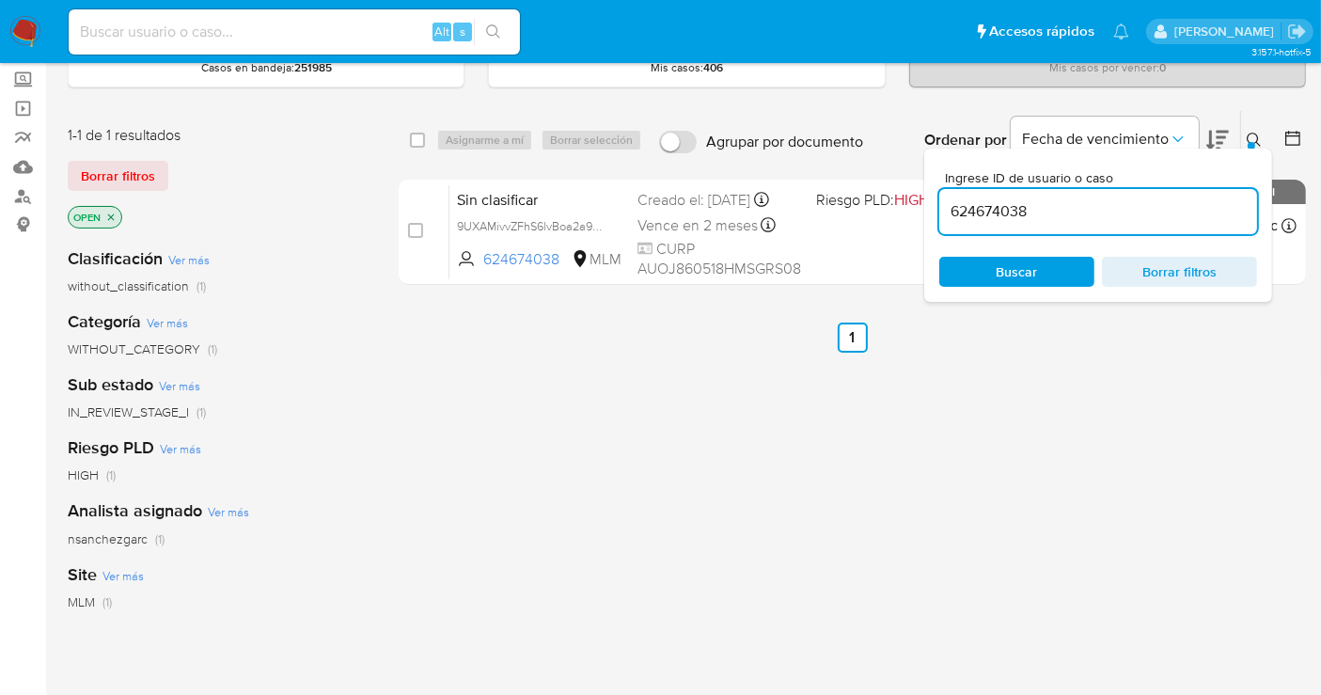
click at [998, 216] on input "624674038" at bounding box center [1099, 211] width 318 height 24
type input "2396488082"
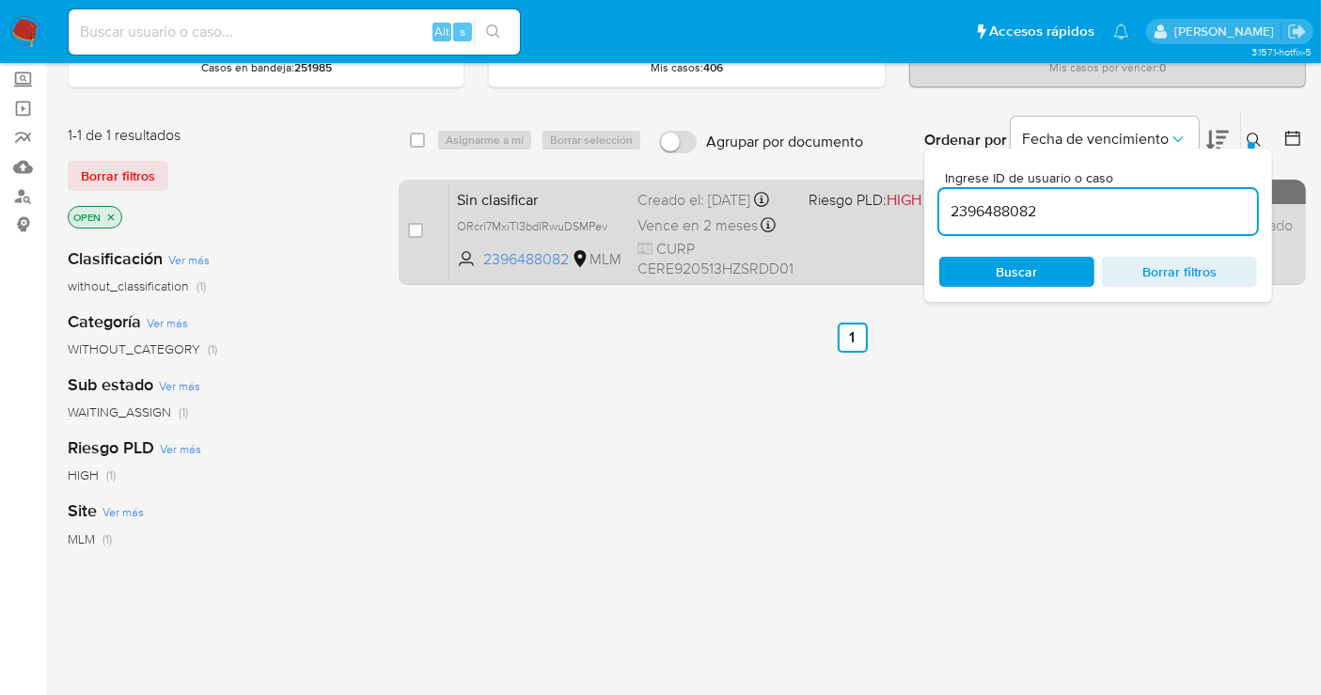
drag, startPoint x: 414, startPoint y: 223, endPoint x: 440, endPoint y: 218, distance: 26.7
click at [417, 223] on input "checkbox" at bounding box center [415, 230] width 15 height 15
checkbox input "true"
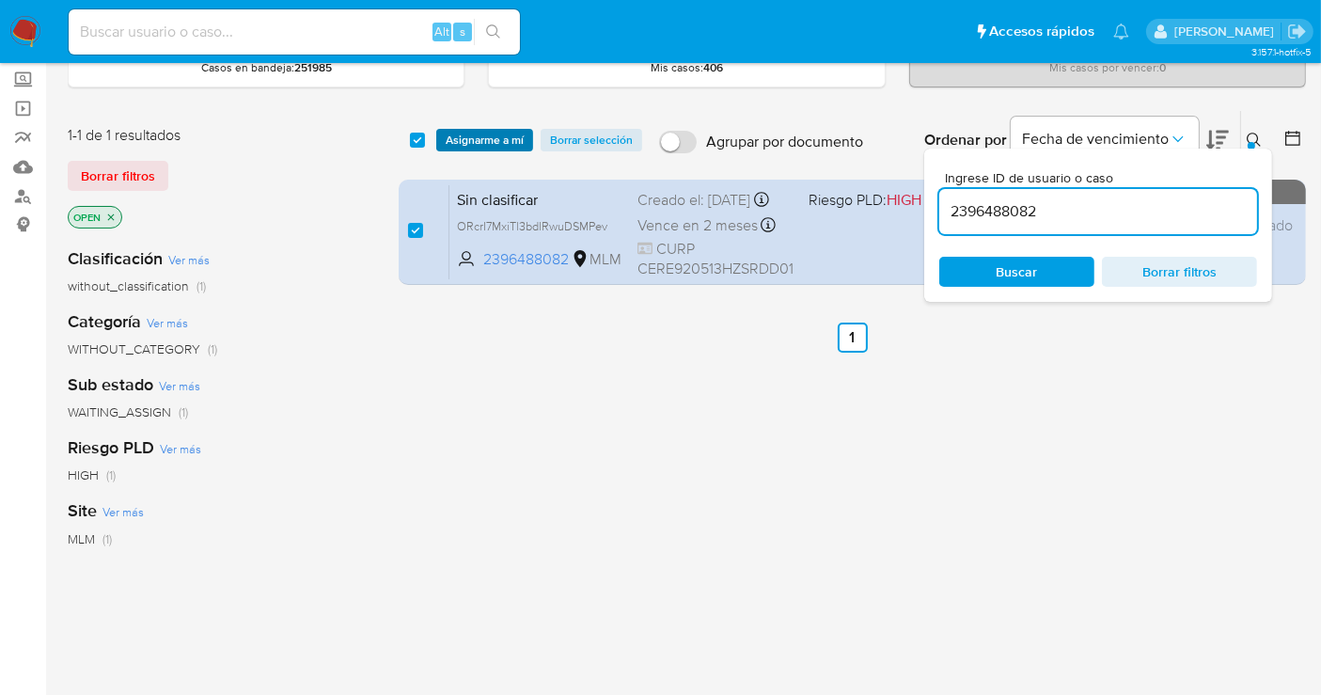
drag, startPoint x: 474, startPoint y: 131, endPoint x: 492, endPoint y: 148, distance: 24.6
click at [474, 131] on span "Asignarme a mí" at bounding box center [485, 140] width 78 height 19
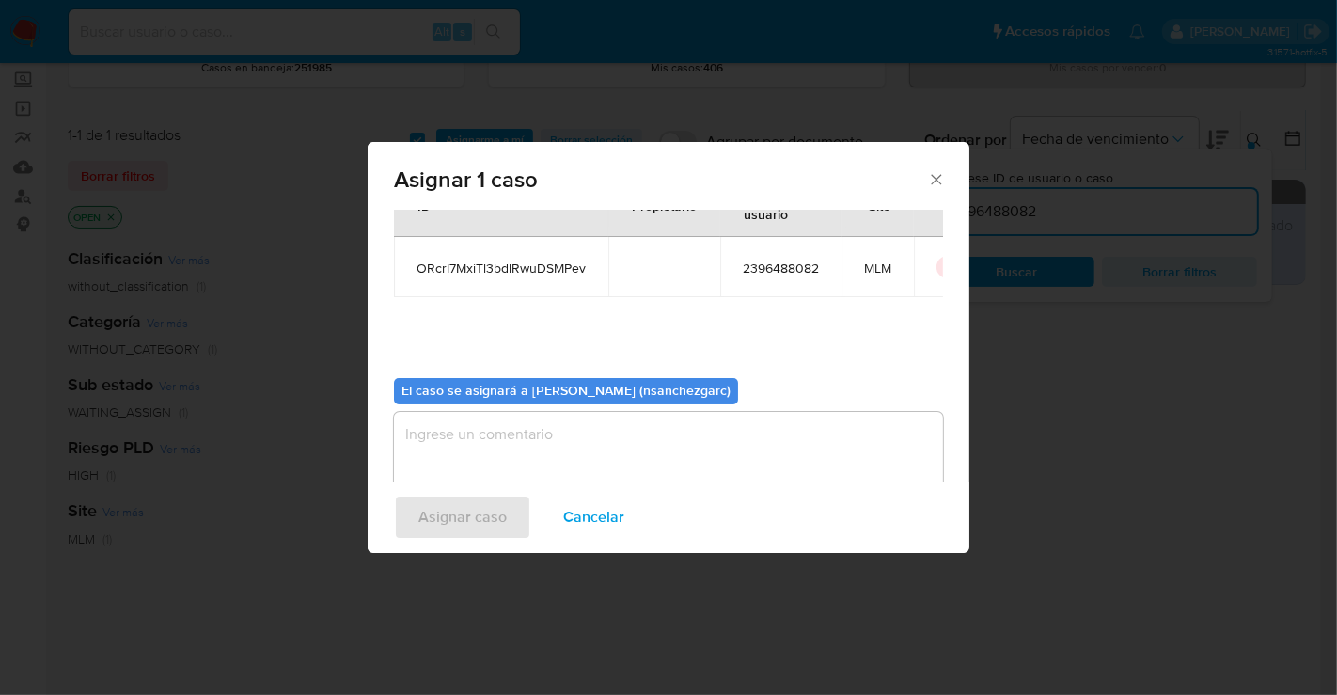
scroll to position [96, 0]
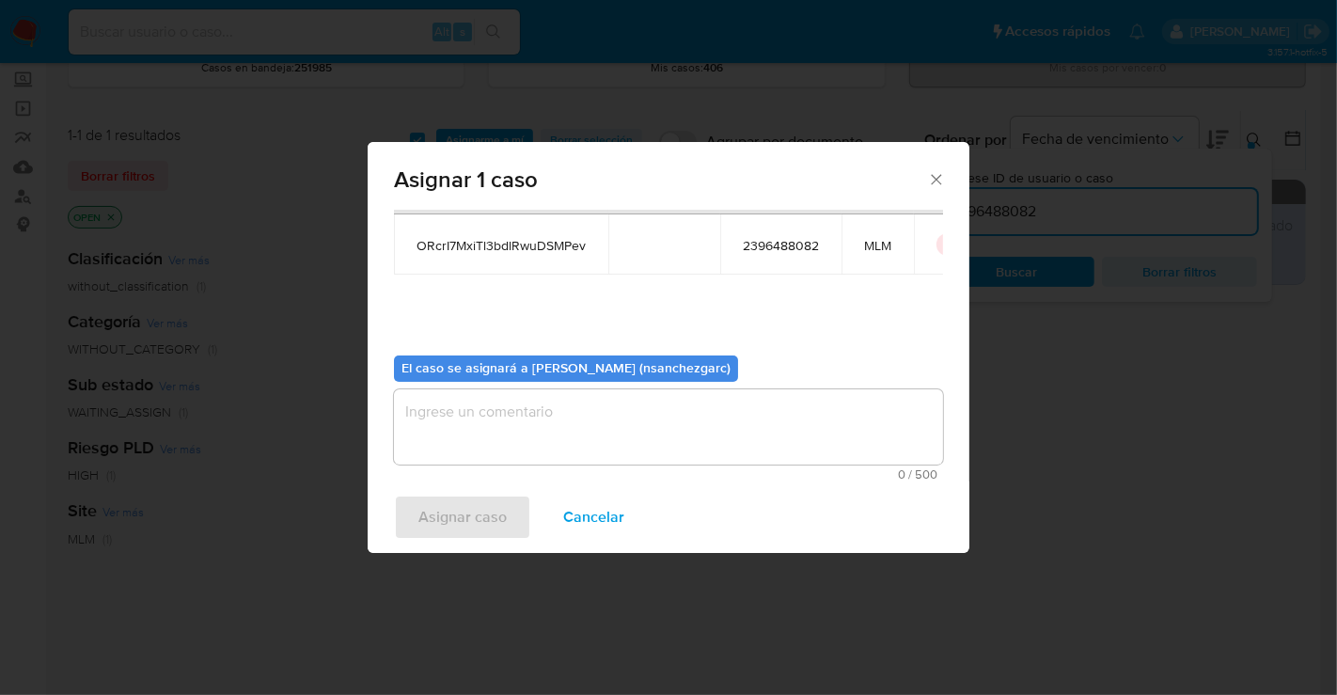
click at [441, 422] on textarea "assign-modal" at bounding box center [668, 426] width 549 height 75
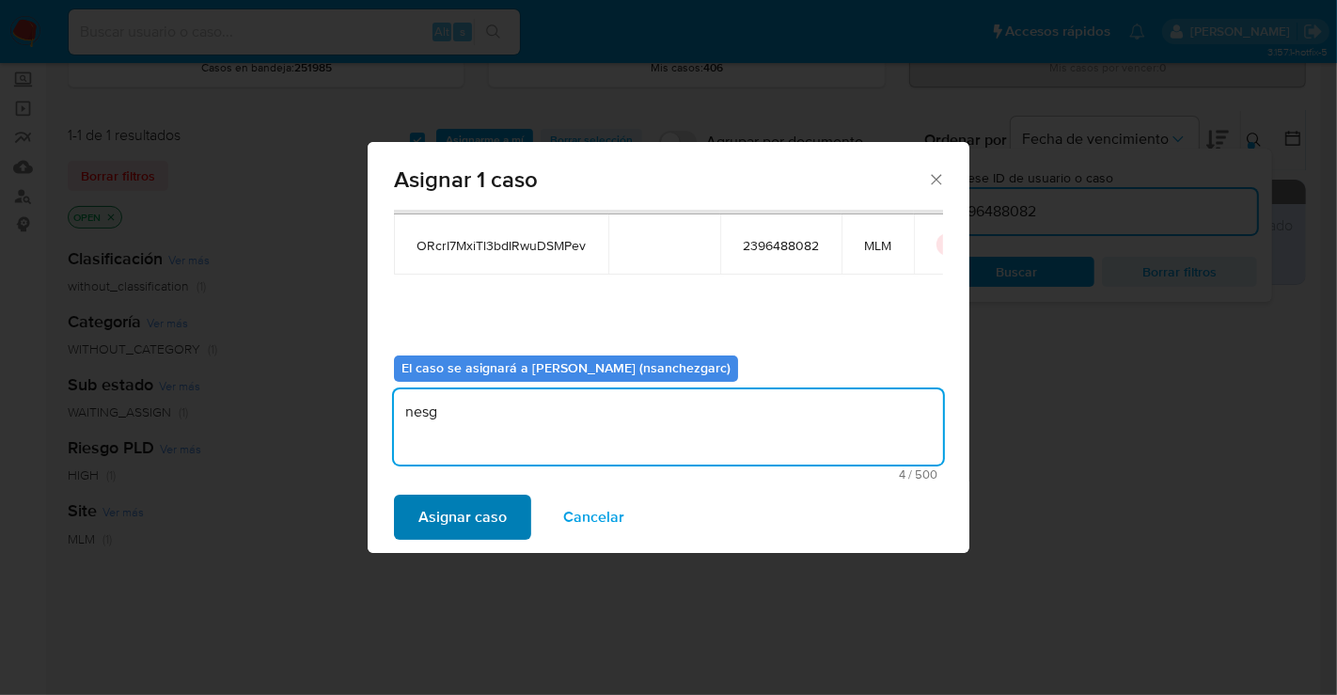
type textarea "nesg"
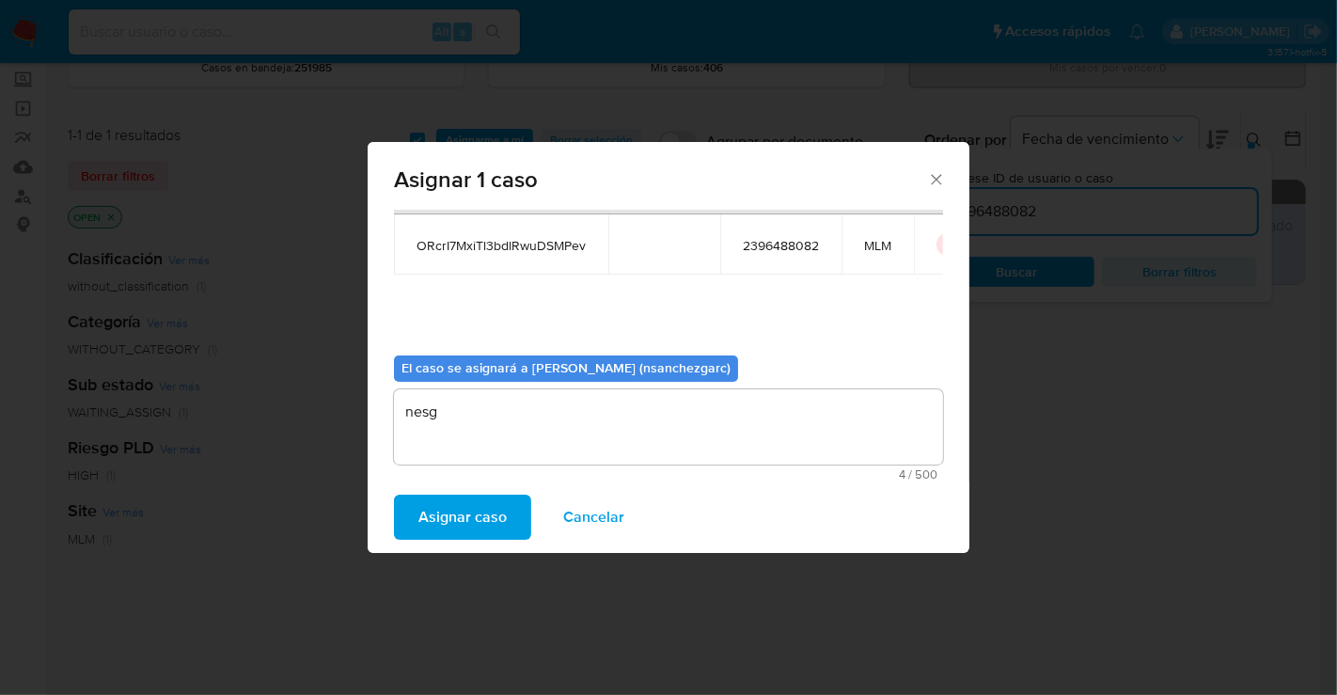
click at [447, 536] on span "Asignar caso" at bounding box center [463, 517] width 88 height 41
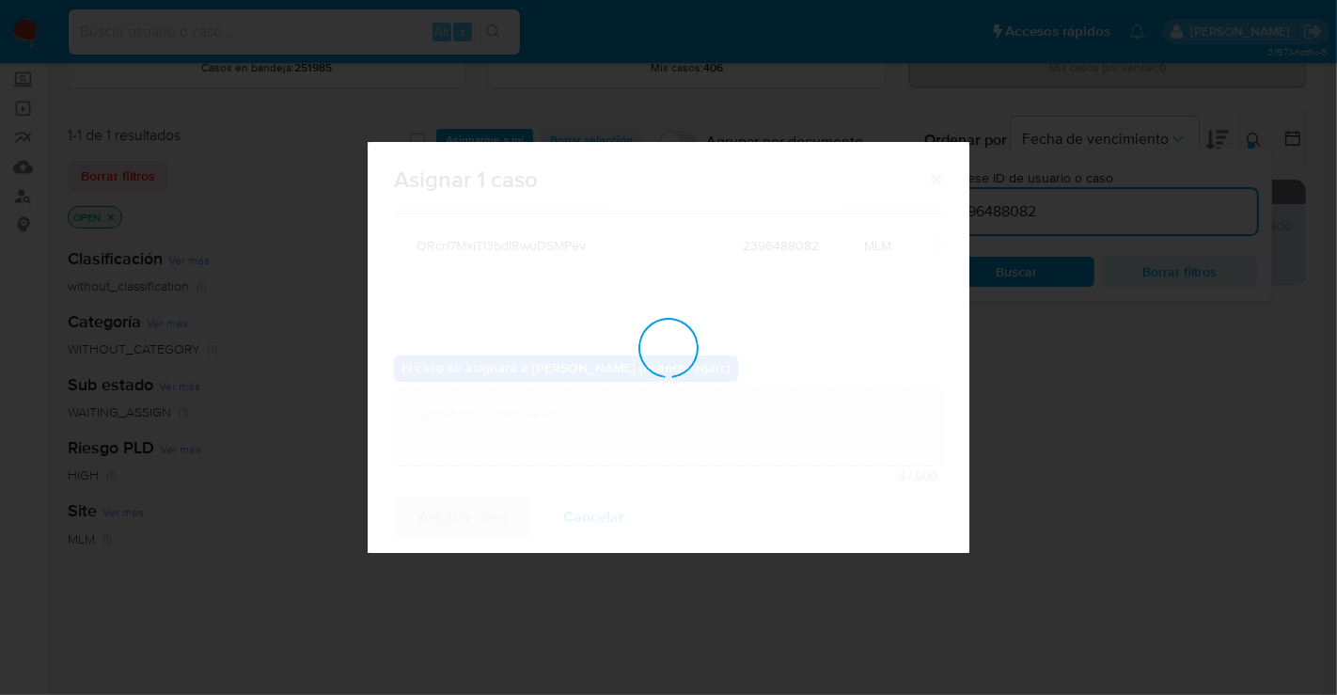
checkbox input "false"
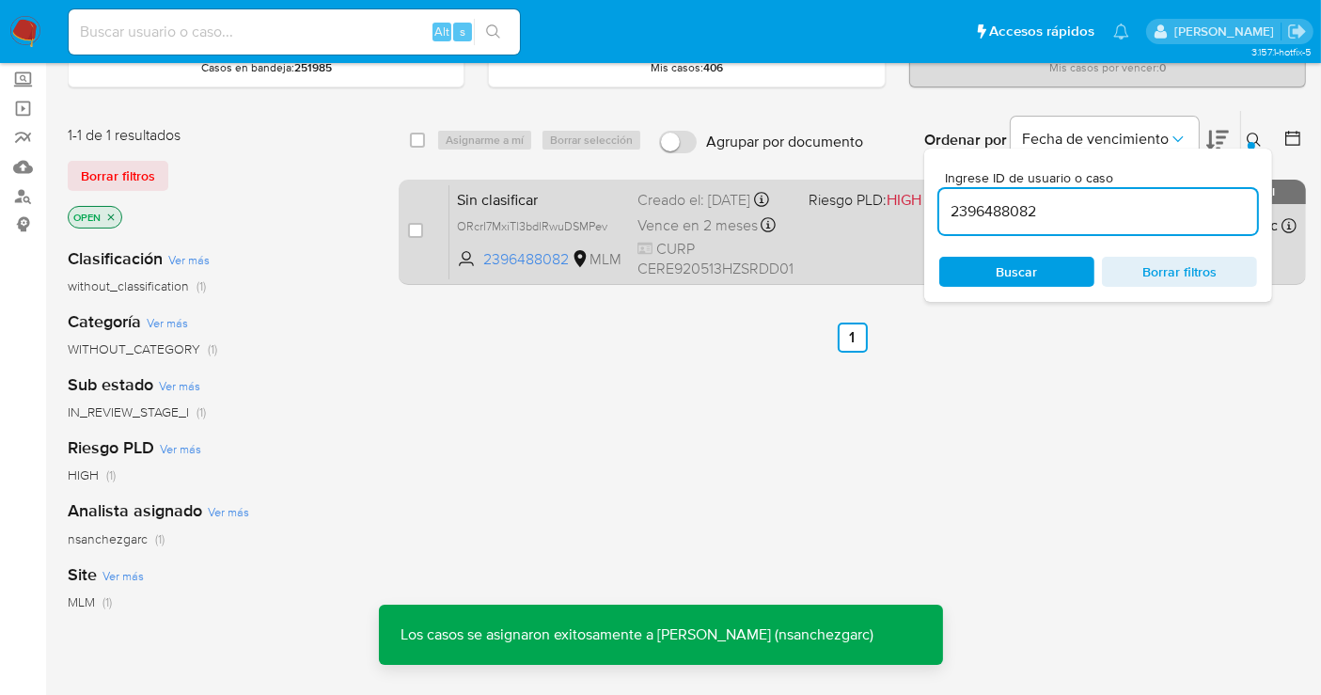
click at [646, 211] on div "Creado el: 31/08/2025 Creado el: 31/08/2025 09:14:30" at bounding box center [716, 200] width 156 height 21
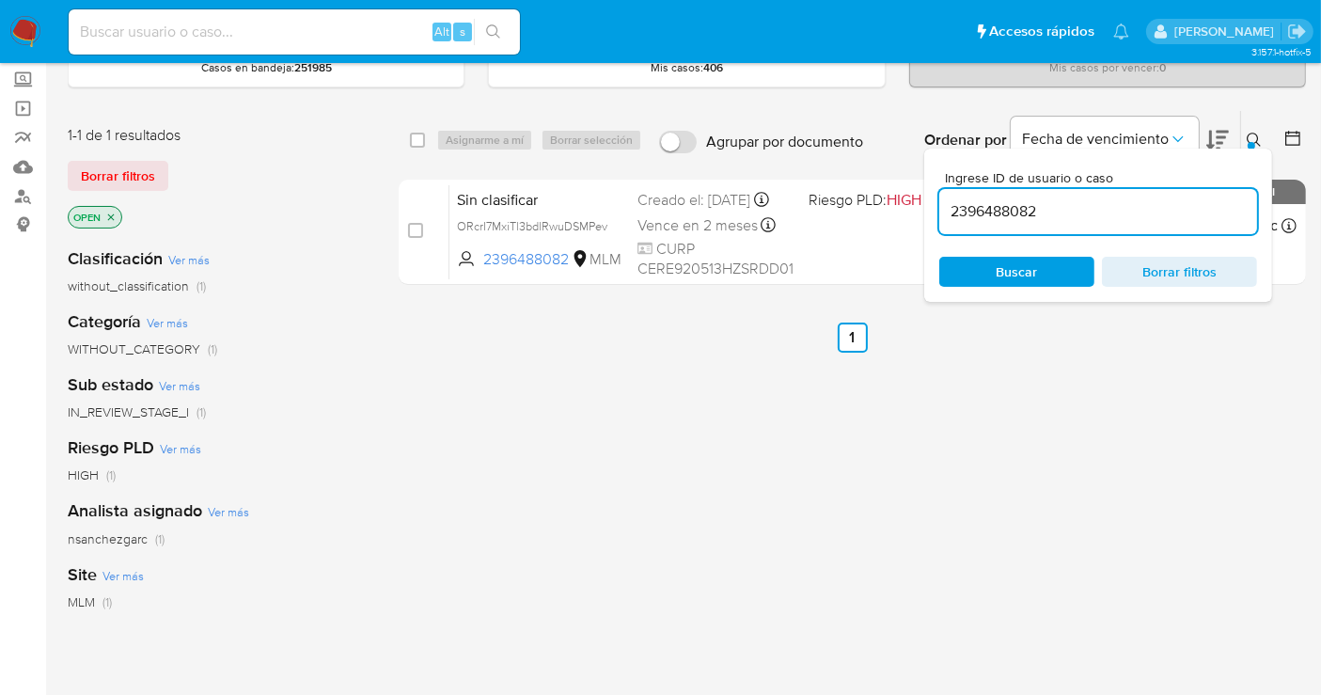
click at [1032, 210] on input "2396488082" at bounding box center [1099, 211] width 318 height 24
paste input "47124206"
type input "47124206"
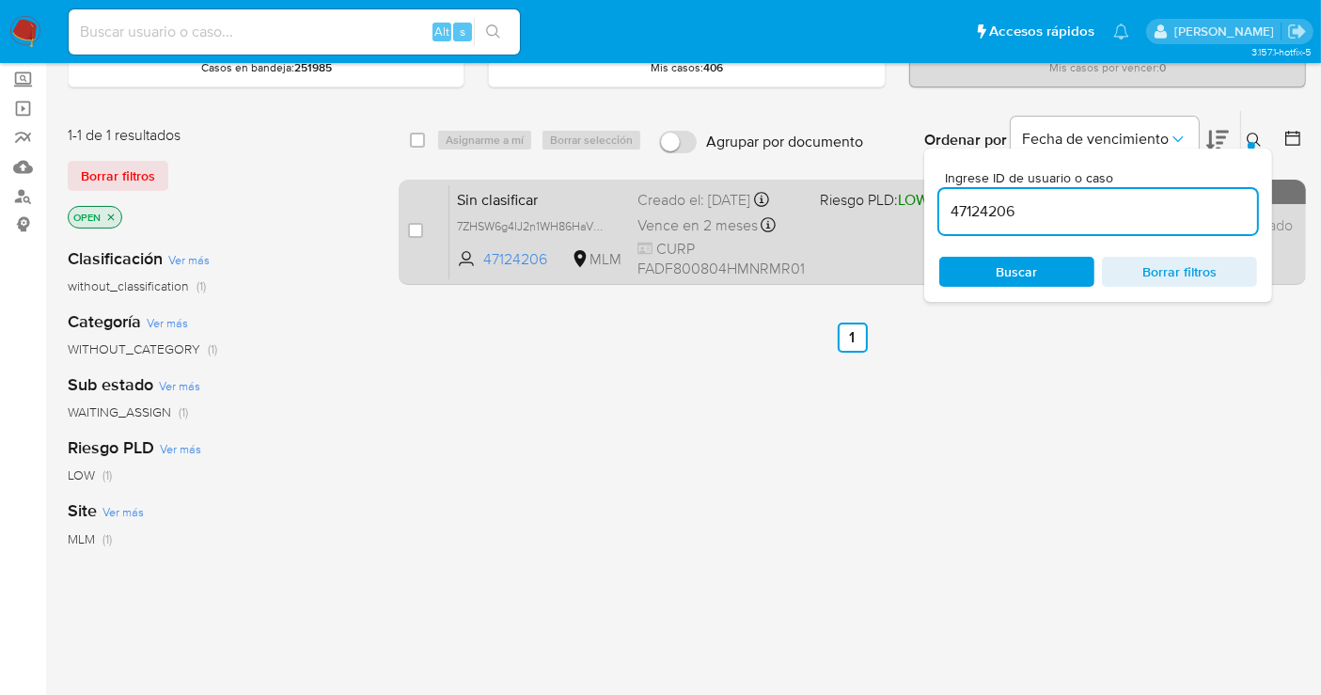
click at [677, 211] on div "Creado el: 30/08/2025 Creado el: 30/08/2025 10:26:14" at bounding box center [721, 200] width 167 height 21
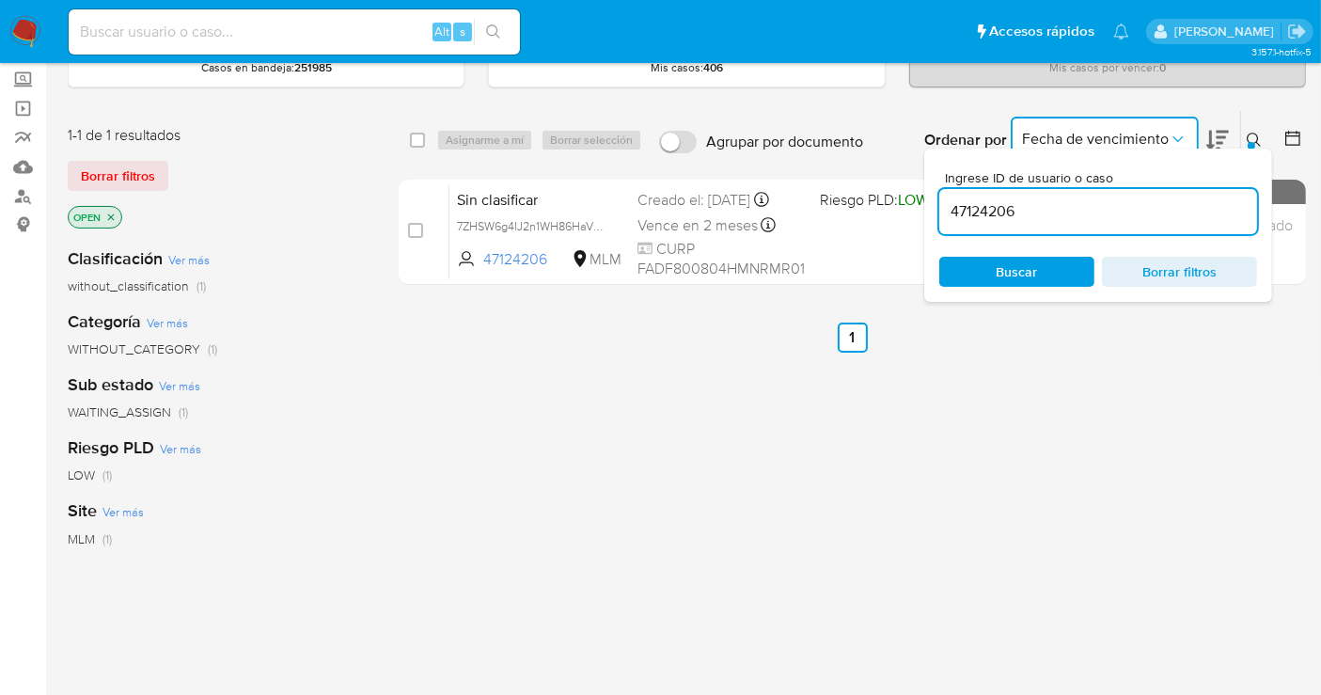
click at [1179, 130] on icon "Ordenar por" at bounding box center [1178, 139] width 19 height 19
click at [1244, 134] on button at bounding box center [1256, 140] width 31 height 23
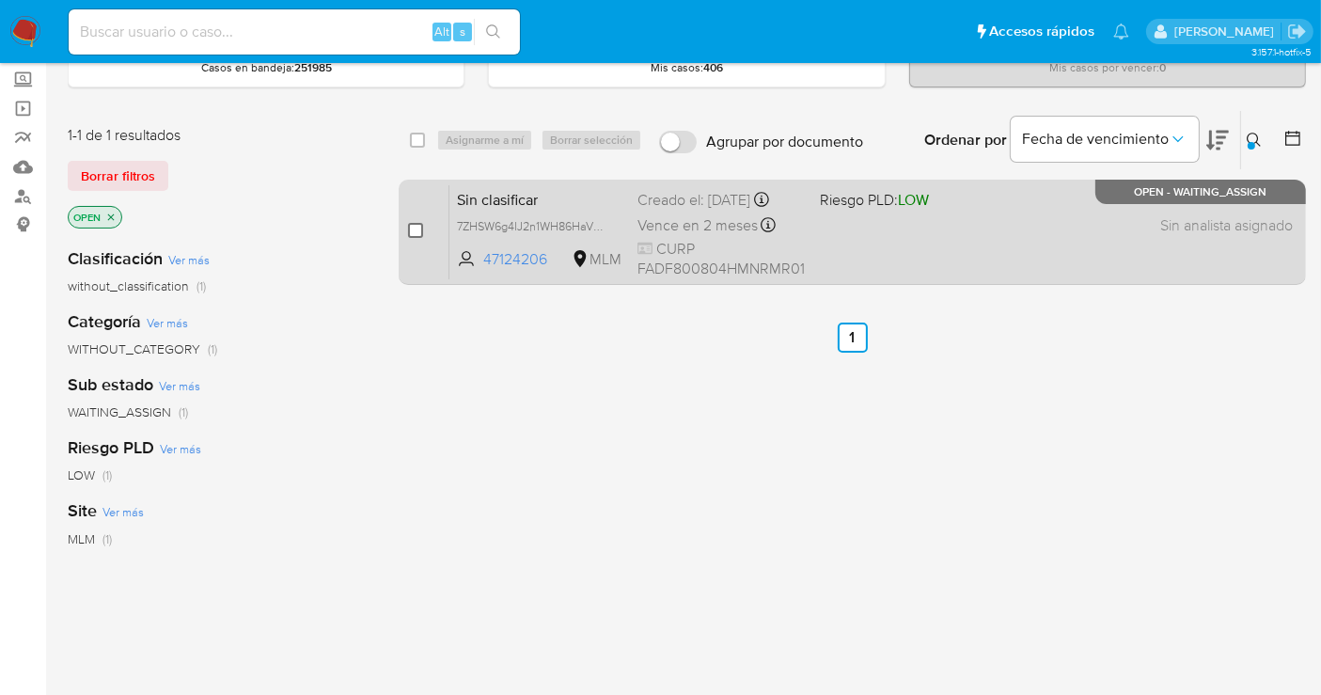
click at [411, 224] on input "checkbox" at bounding box center [415, 230] width 15 height 15
checkbox input "true"
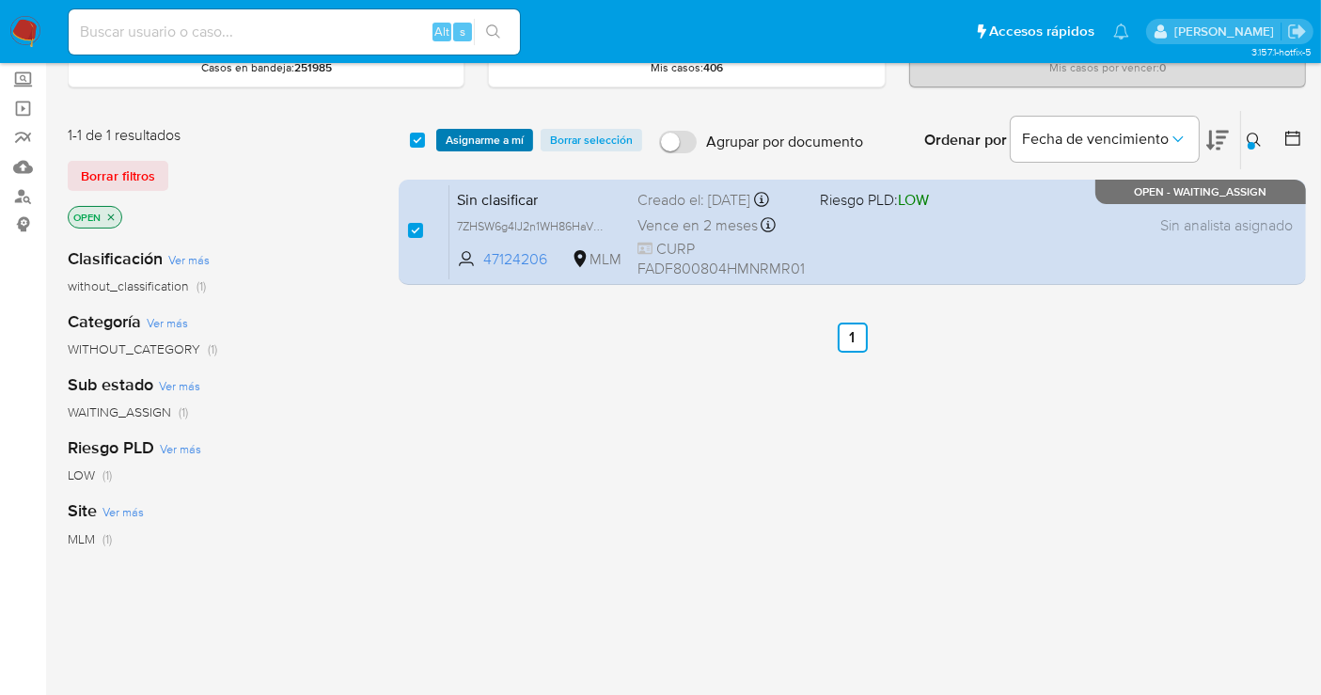
click at [478, 142] on span "Asignarme a mí" at bounding box center [485, 140] width 78 height 19
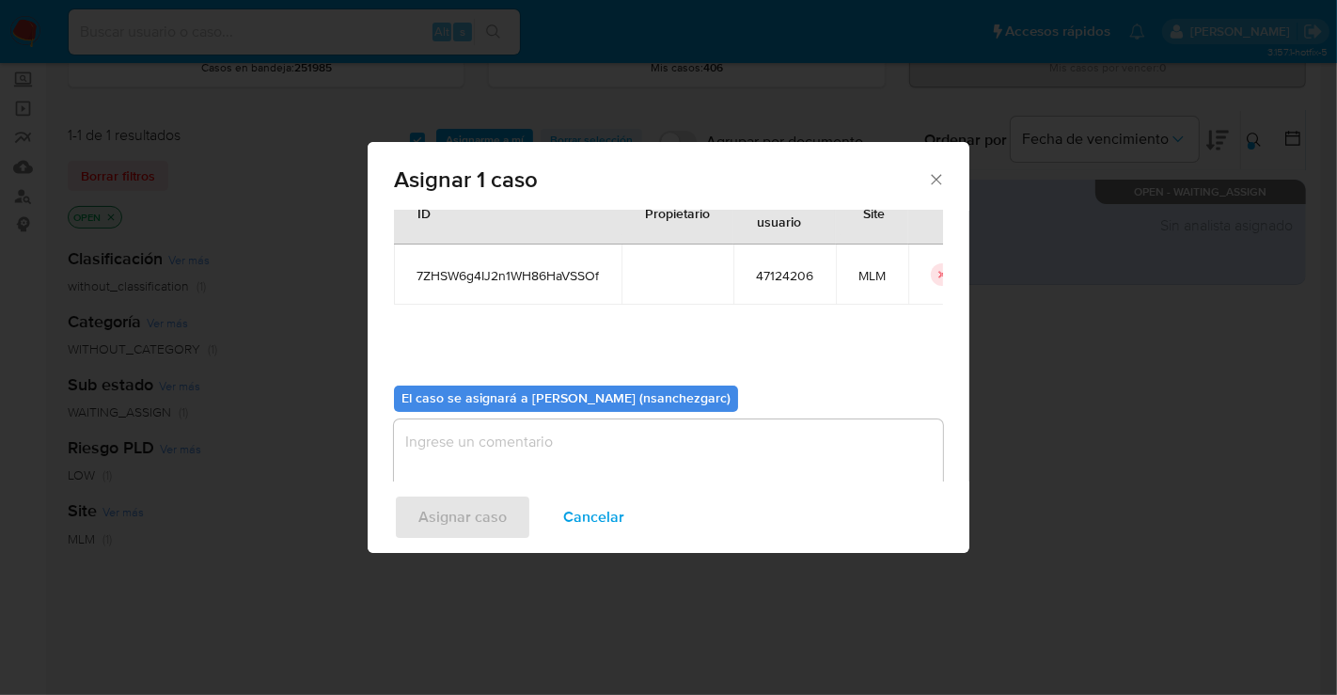
scroll to position [96, 0]
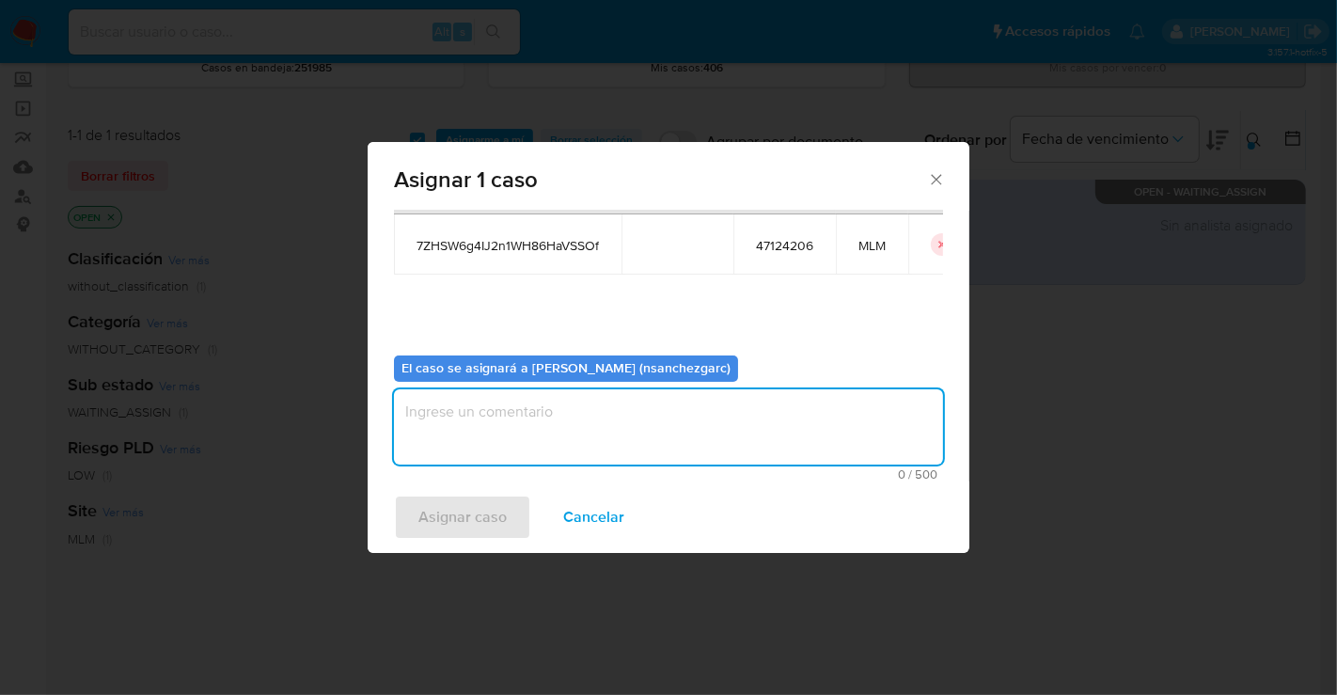
click at [463, 414] on textarea "assign-modal" at bounding box center [668, 426] width 549 height 75
type textarea "nesg"
click at [464, 506] on span "Asignar caso" at bounding box center [463, 517] width 88 height 41
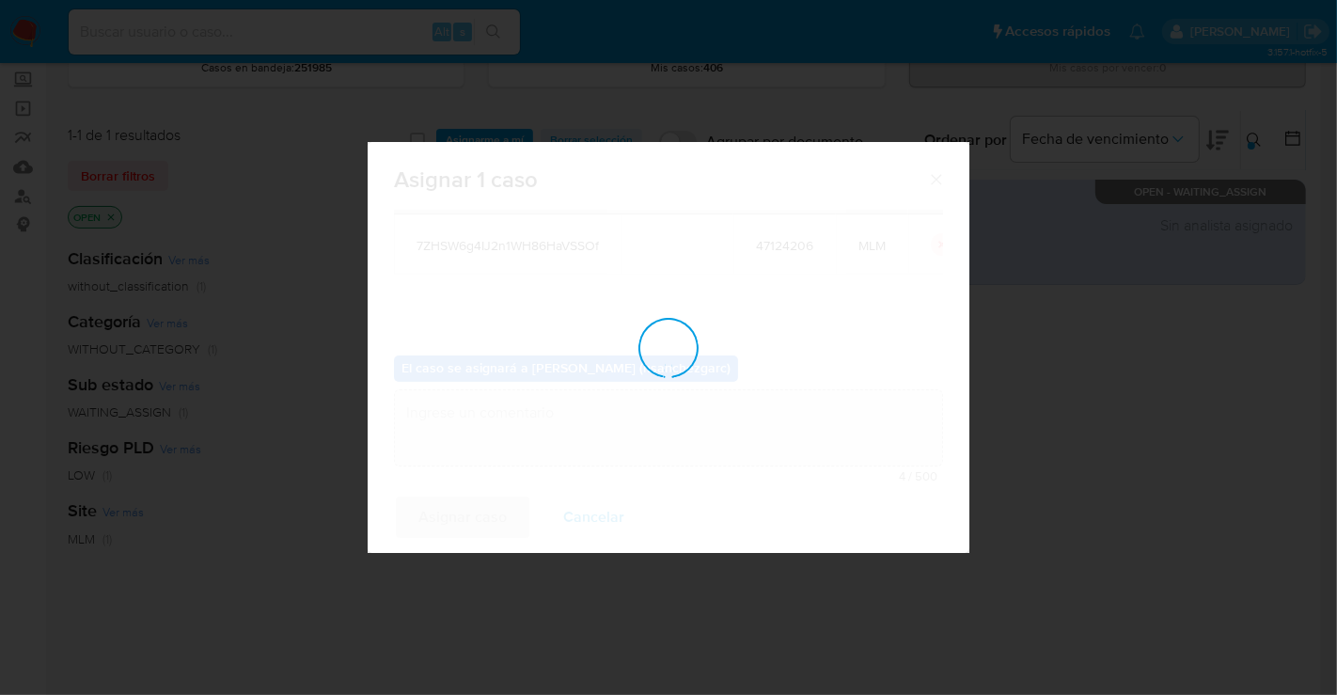
checkbox input "false"
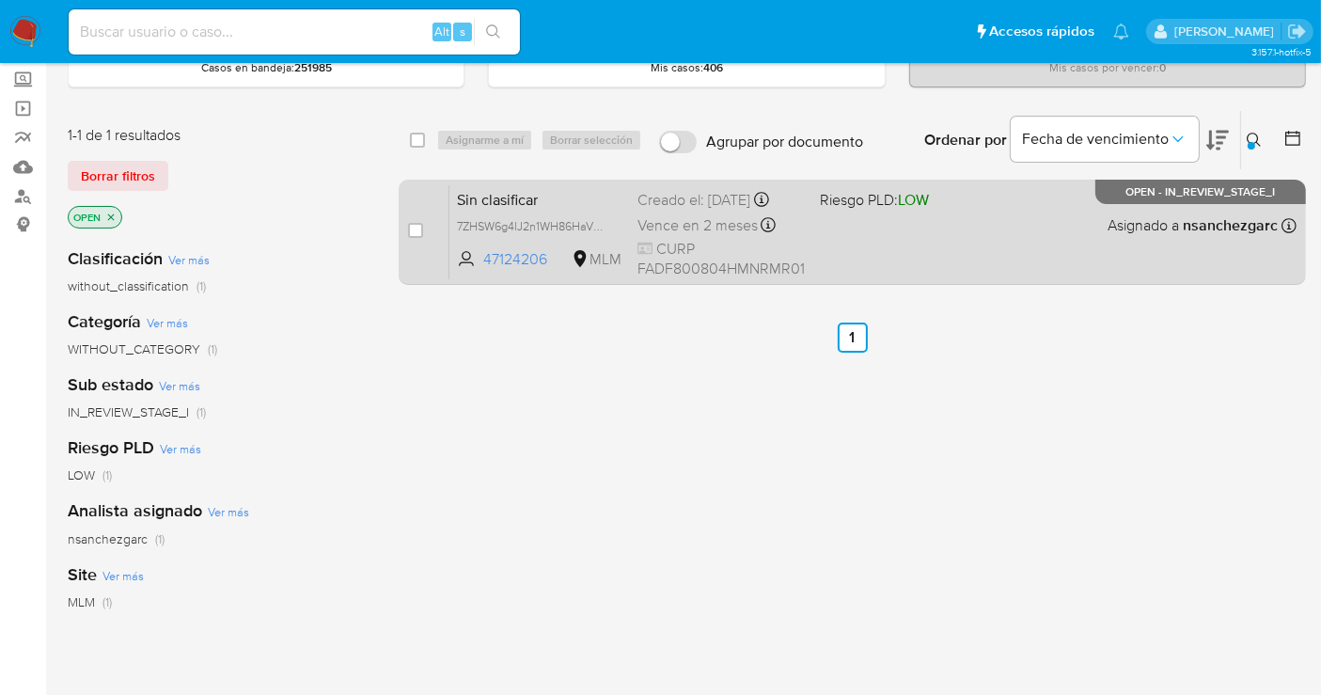
click at [669, 211] on div "Creado el: 30/08/2025 Creado el: 30/08/2025 10:26:14" at bounding box center [721, 200] width 167 height 21
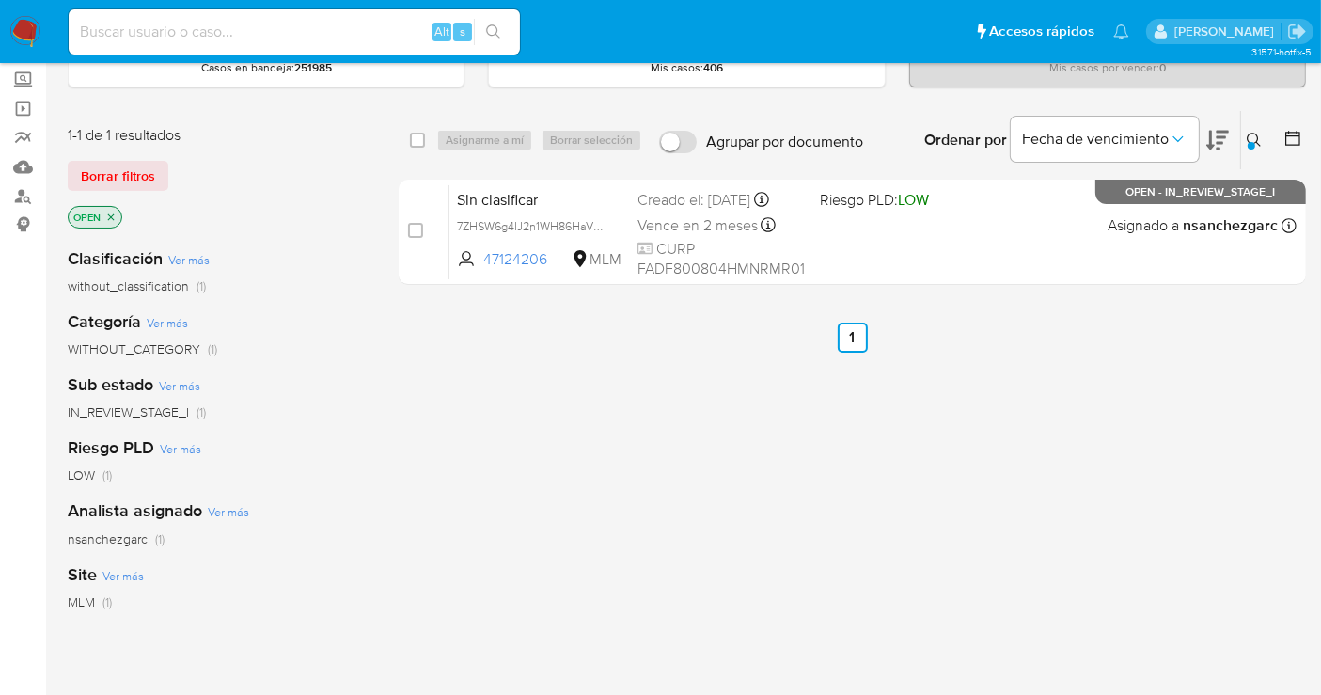
click at [1262, 137] on button at bounding box center [1256, 140] width 31 height 23
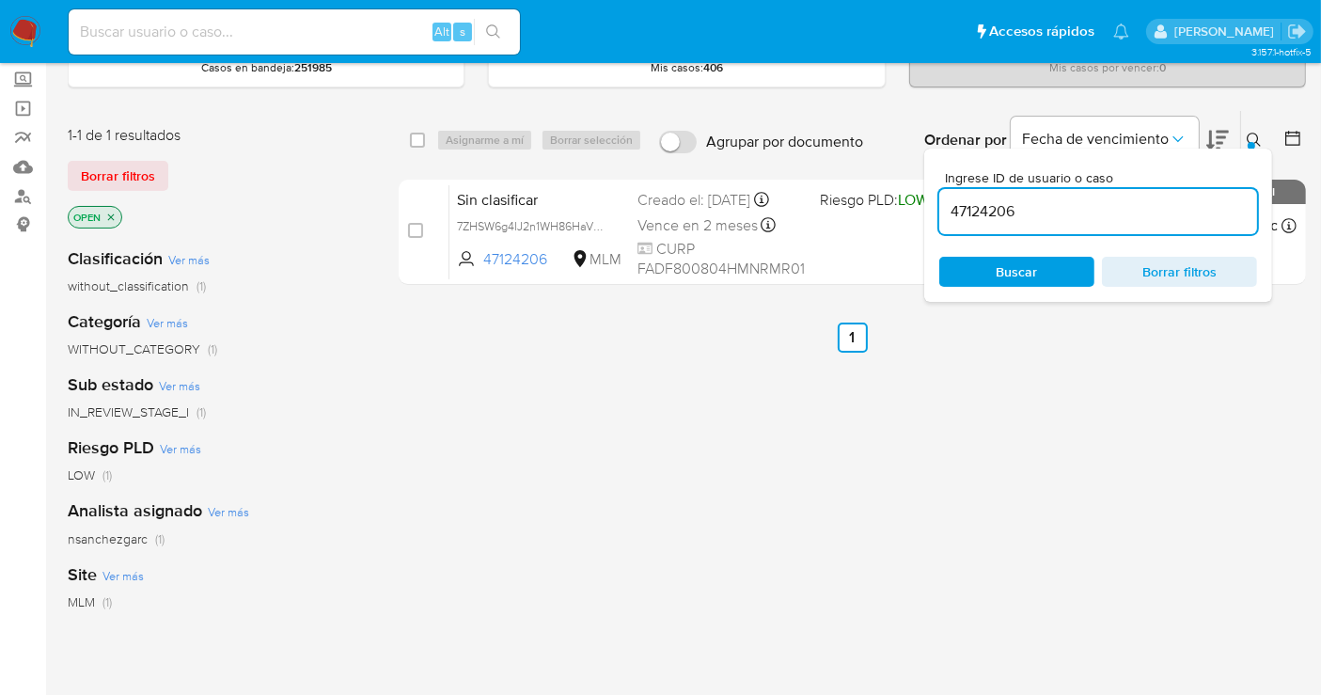
click at [986, 217] on input "47124206" at bounding box center [1099, 211] width 318 height 24
type input "53199802"
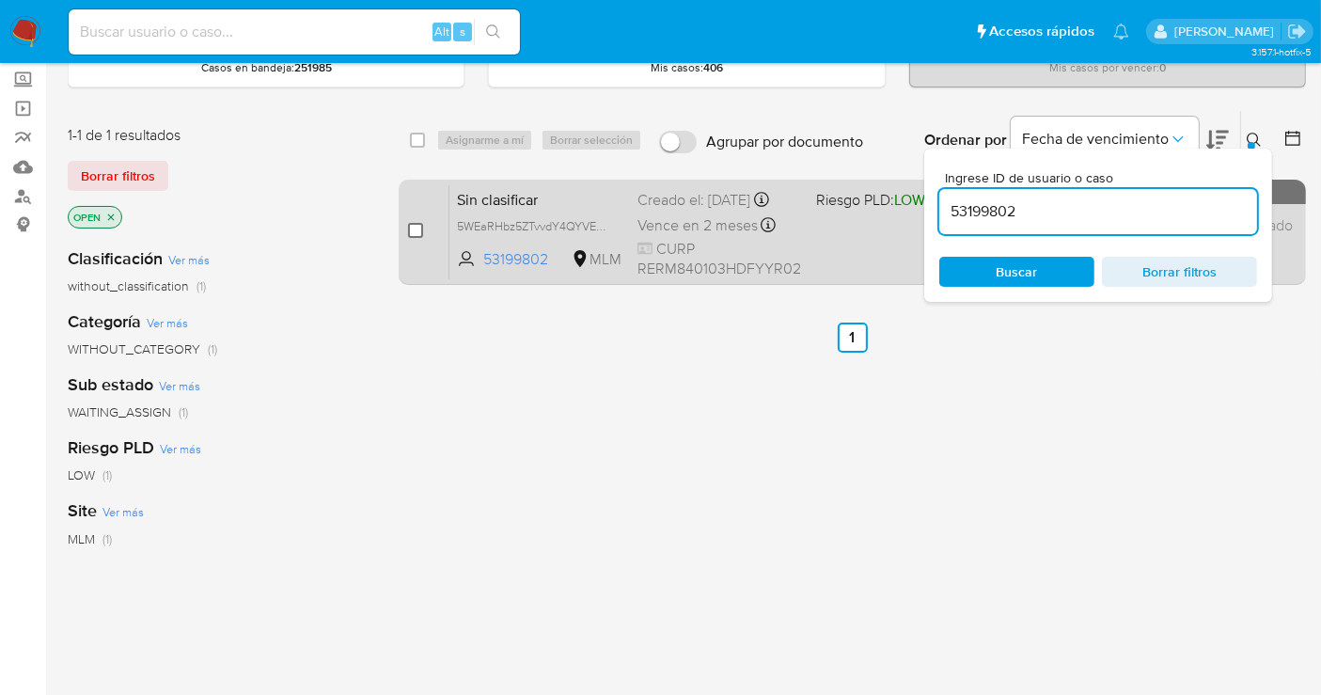
click at [408, 226] on input "checkbox" at bounding box center [415, 230] width 15 height 15
checkbox input "true"
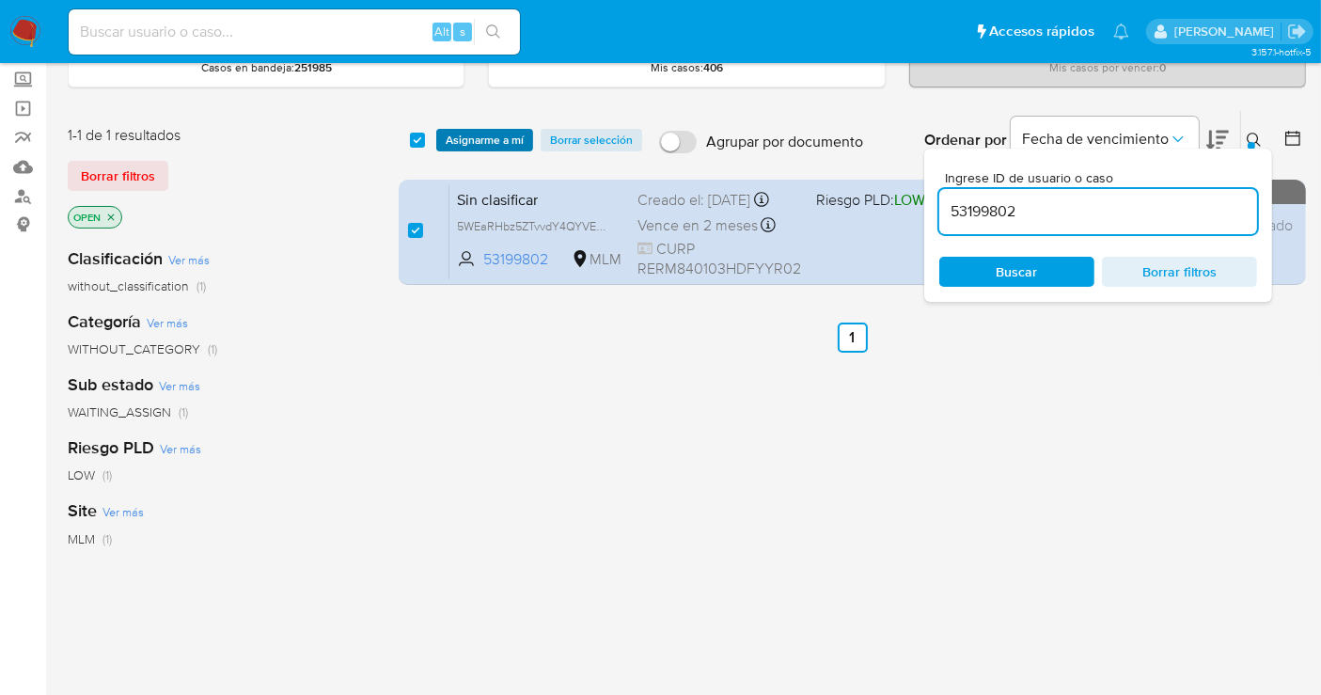
click at [473, 135] on span "Asignarme a mí" at bounding box center [485, 140] width 78 height 19
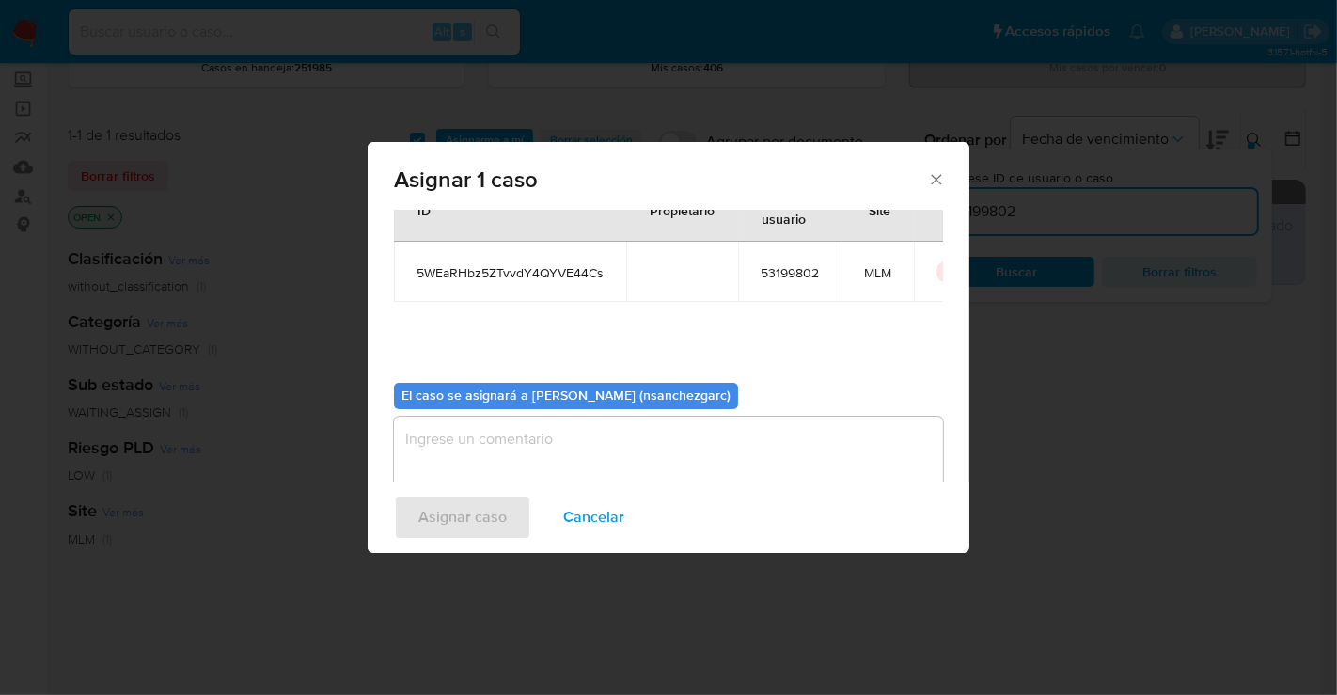
scroll to position [96, 0]
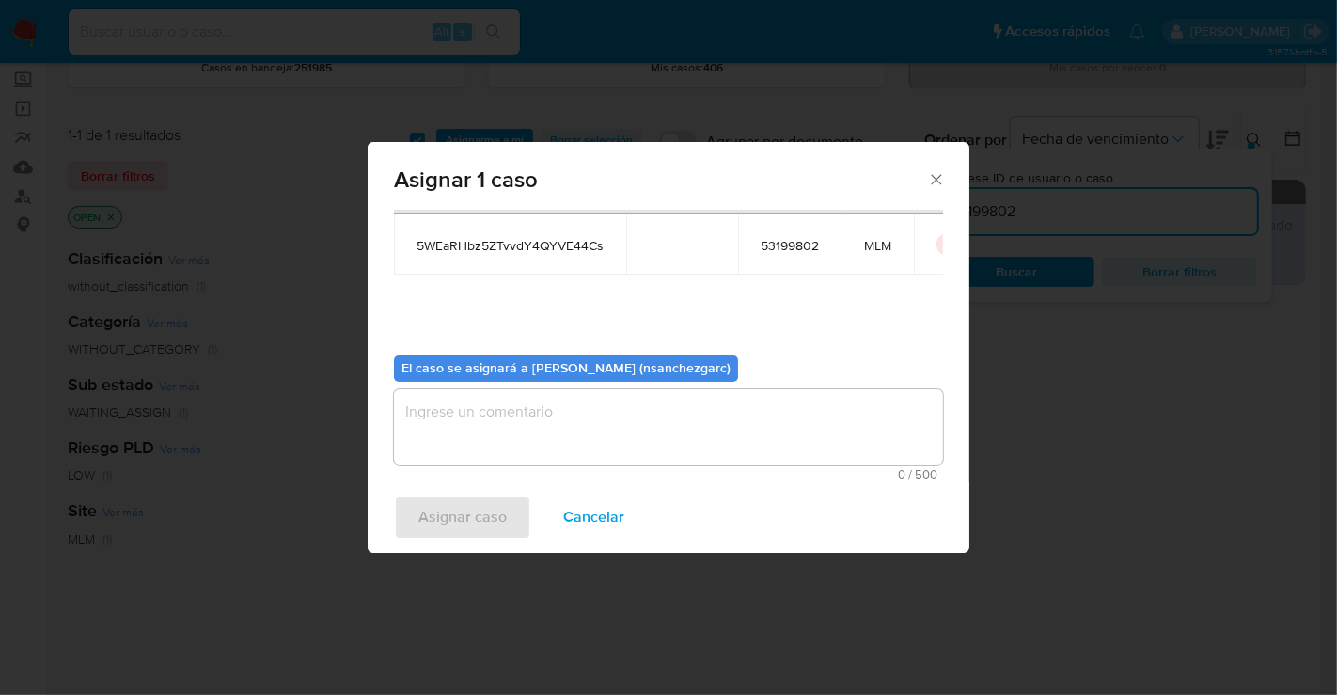
click at [447, 408] on textarea "assign-modal" at bounding box center [668, 426] width 549 height 75
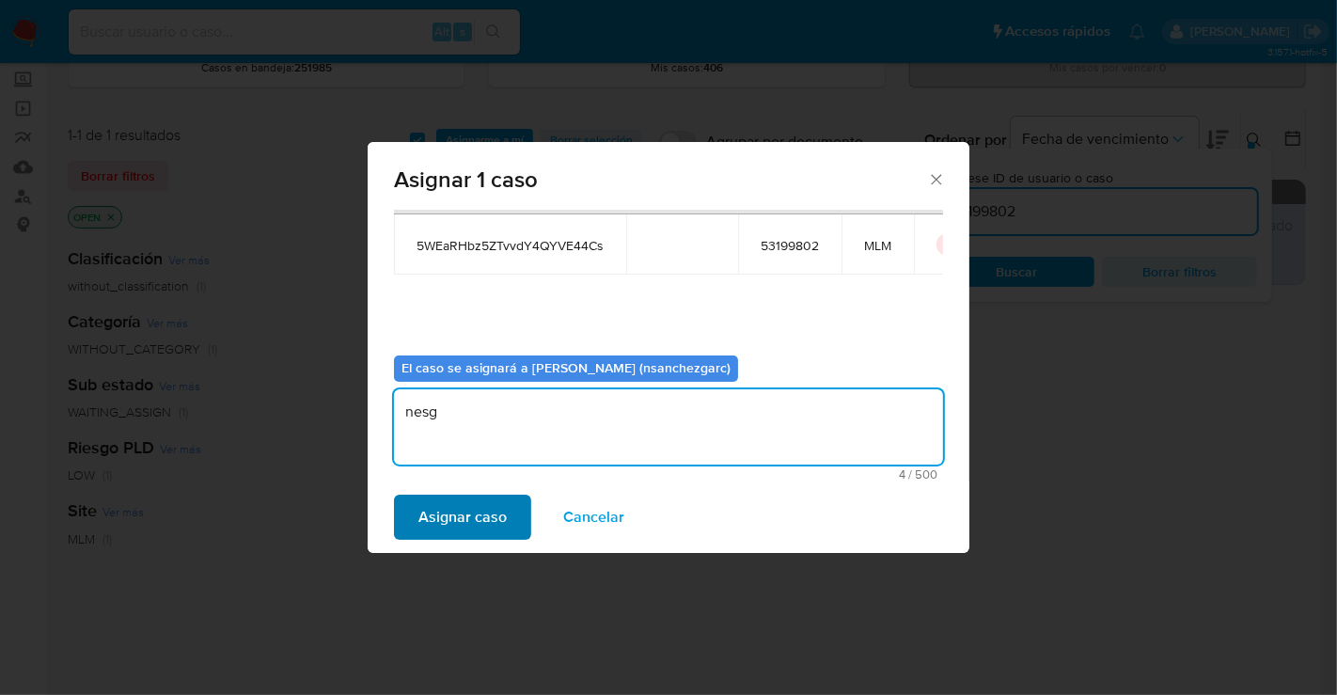
type textarea "nesg"
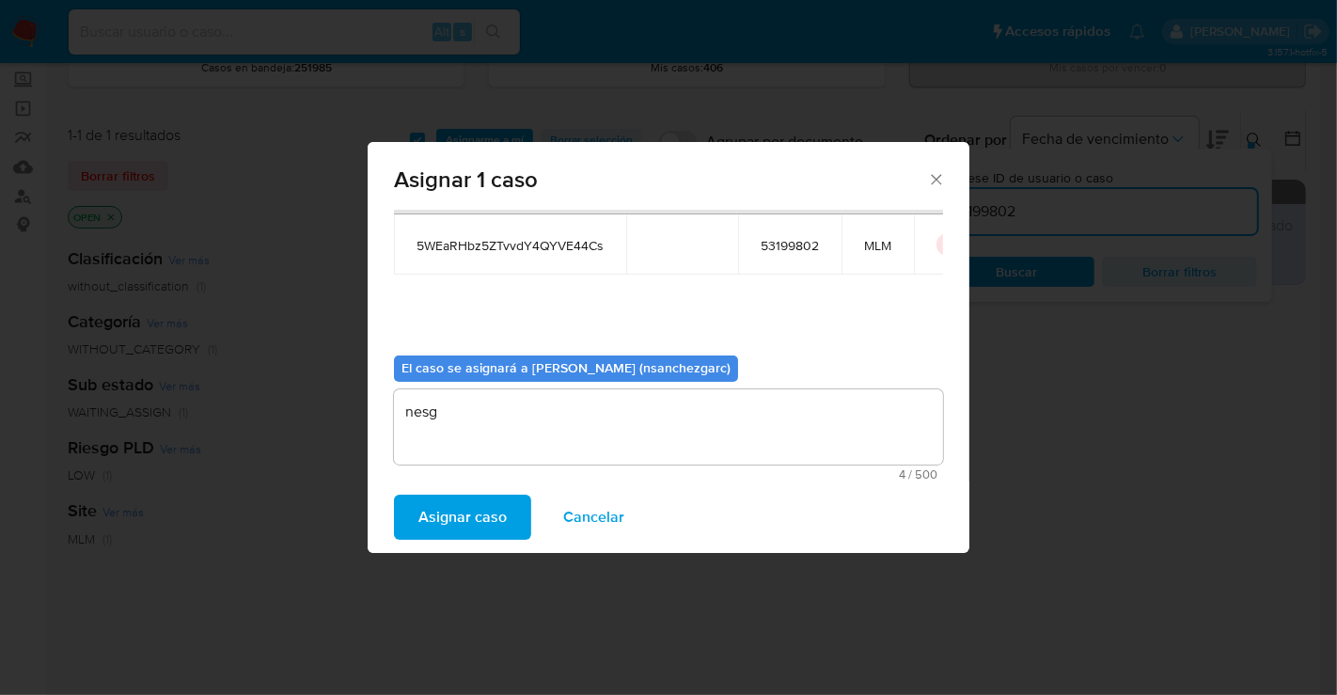
click at [461, 515] on span "Asignar caso" at bounding box center [463, 517] width 88 height 41
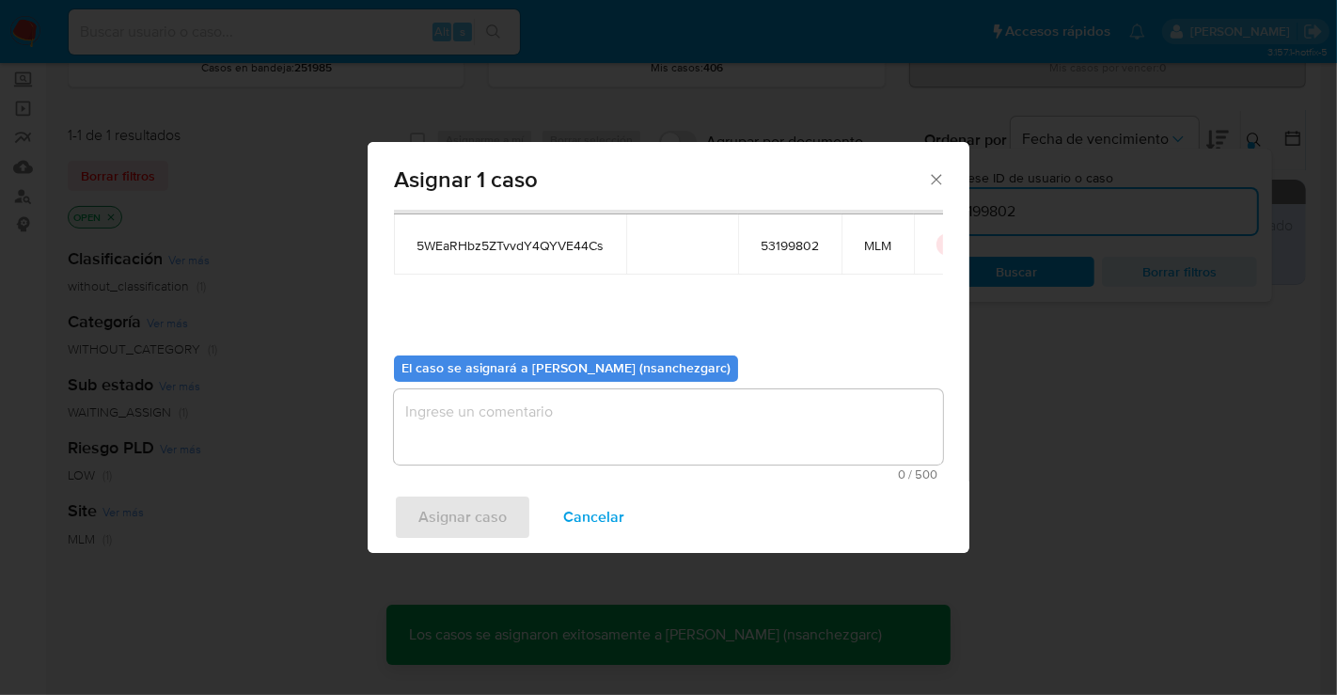
checkbox input "false"
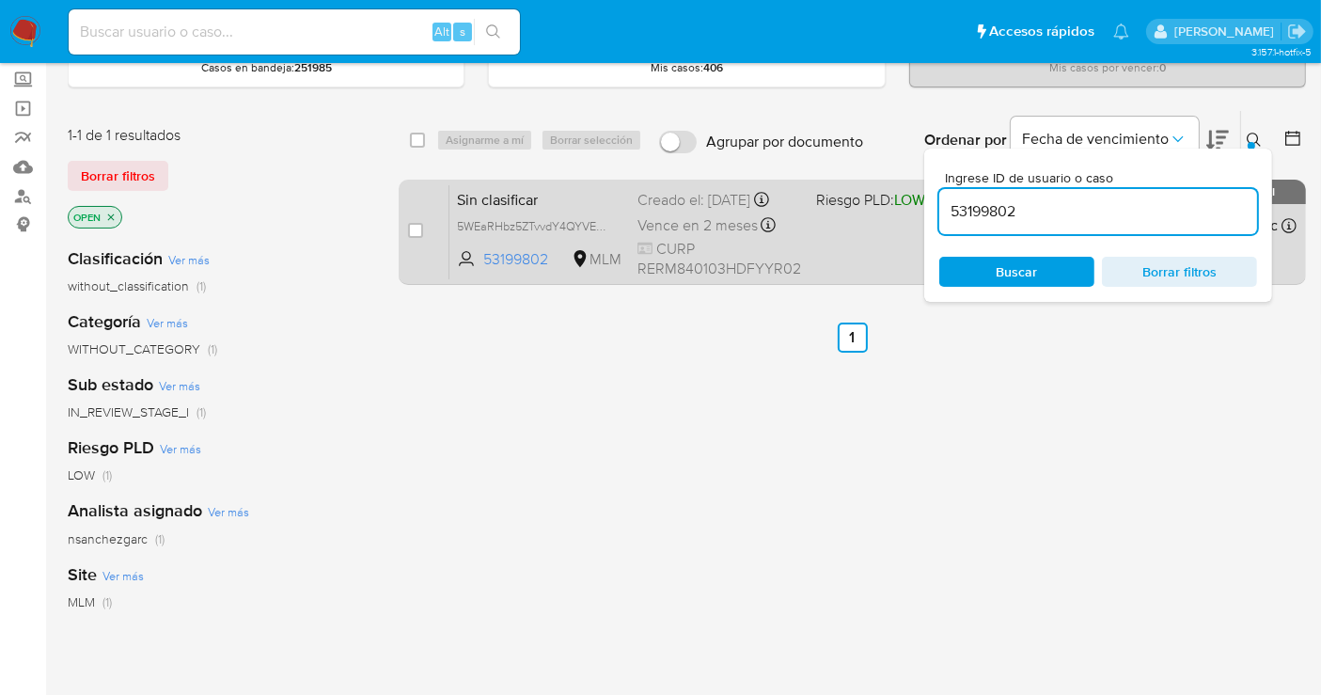
click at [661, 211] on div "Creado el: 30/08/2025 Creado el: 30/08/2025 08:46:28" at bounding box center [720, 200] width 164 height 21
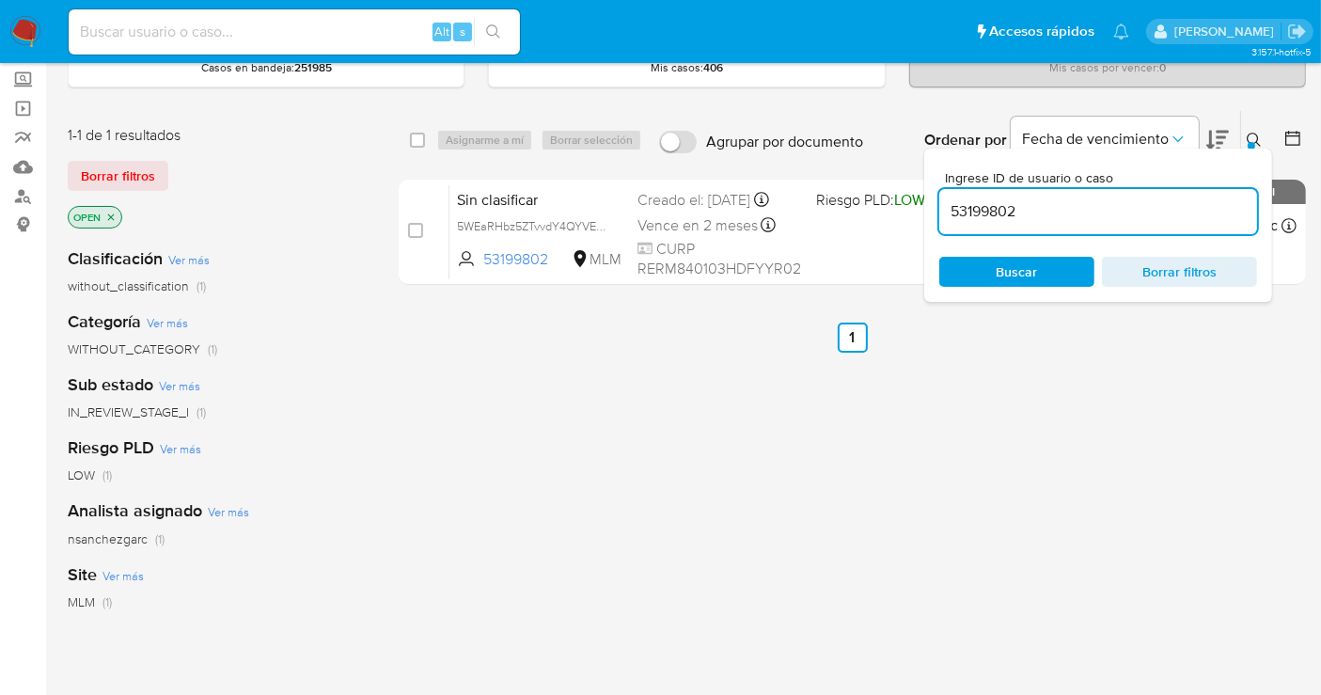
click at [985, 210] on input "53199802" at bounding box center [1099, 211] width 318 height 24
paste input "34711769"
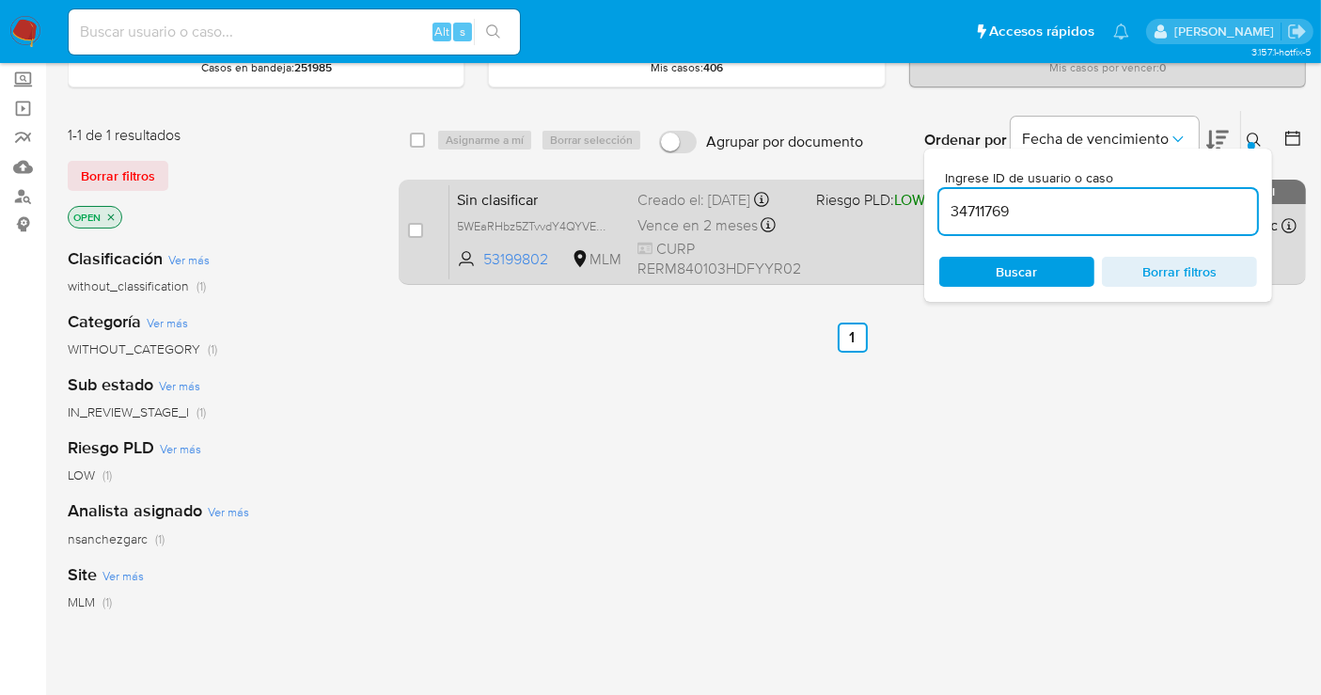
type input "34711769"
click at [411, 227] on input "checkbox" at bounding box center [415, 230] width 15 height 15
checkbox input "true"
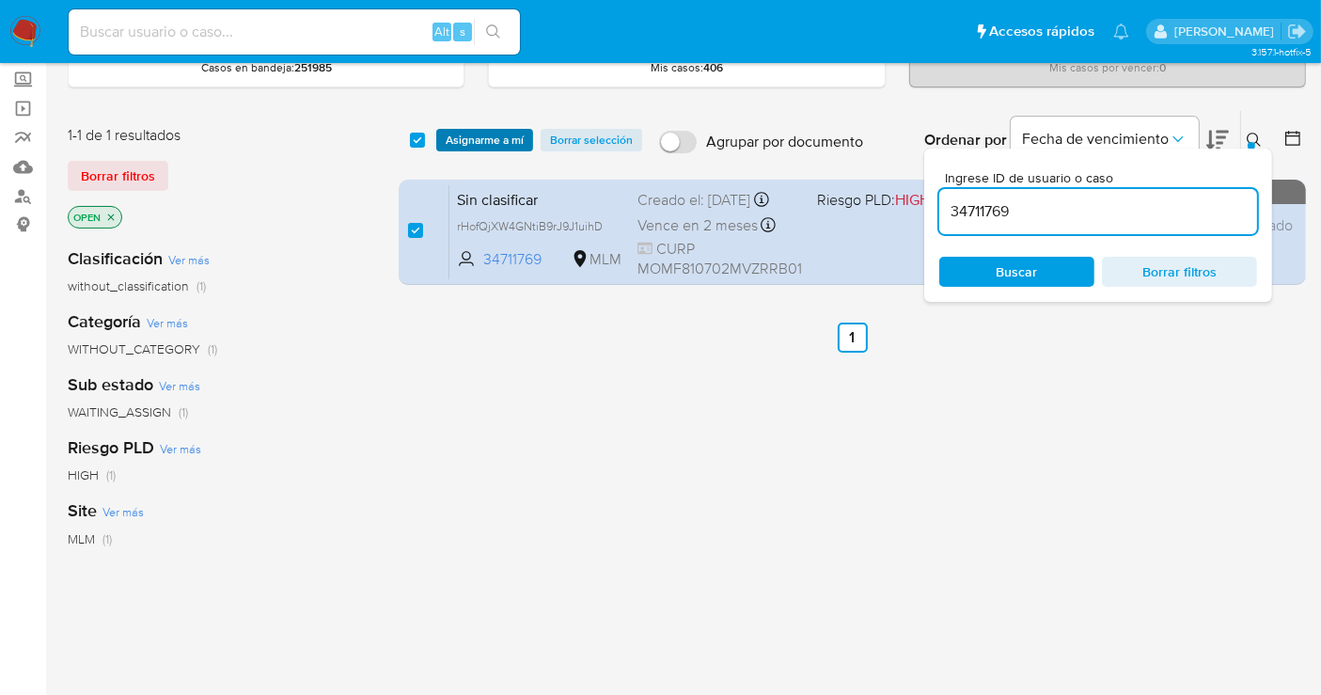
click at [482, 141] on span "Asignarme a mí" at bounding box center [485, 140] width 78 height 19
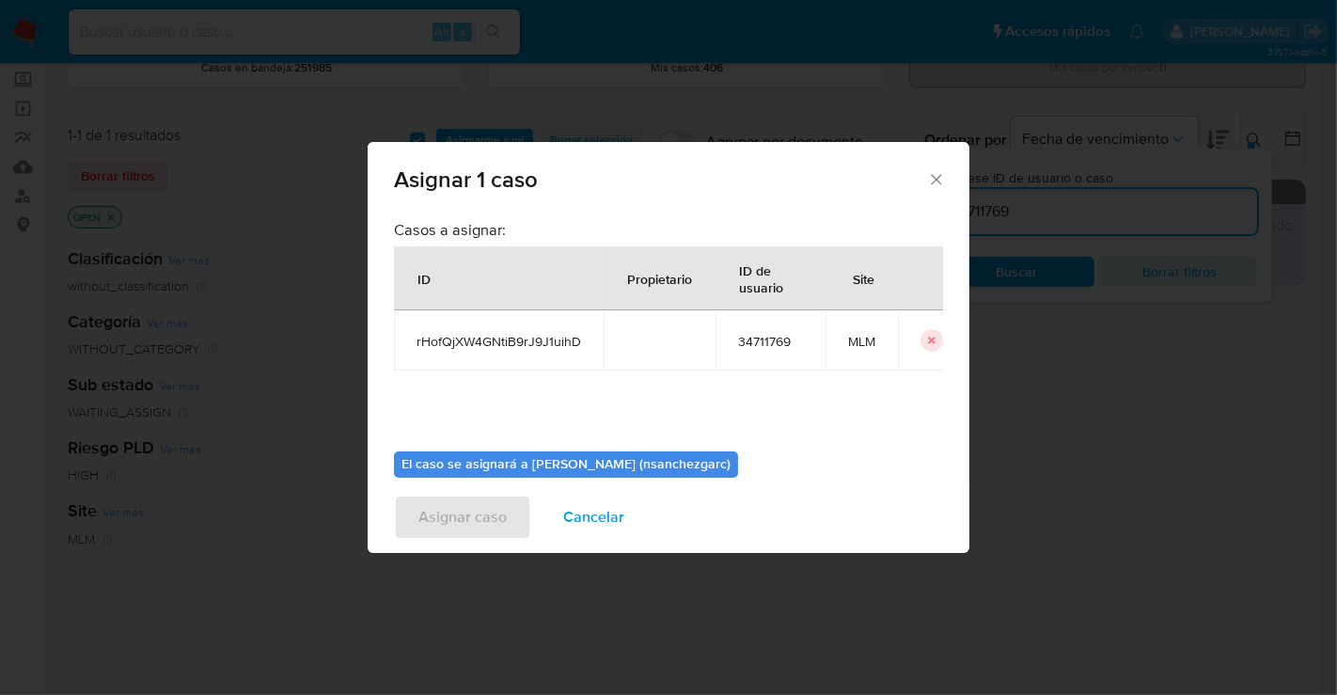
scroll to position [96, 0]
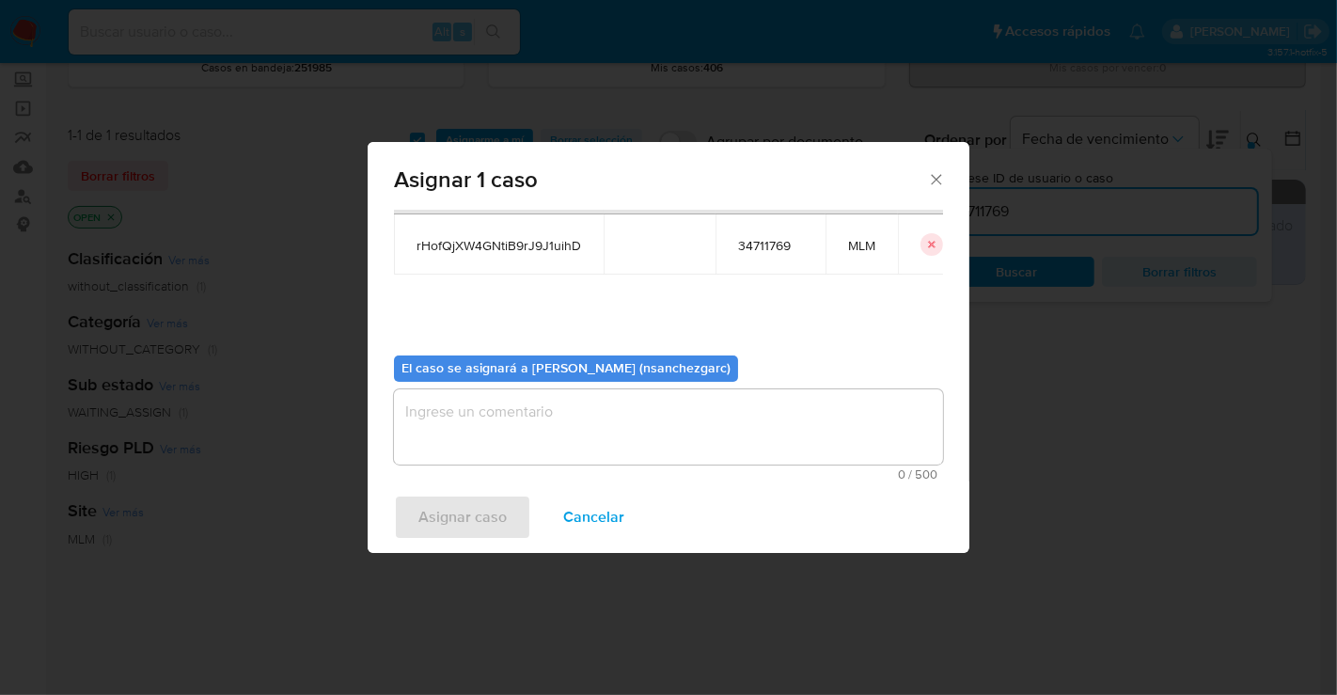
drag, startPoint x: 428, startPoint y: 425, endPoint x: 437, endPoint y: 410, distance: 17.7
click at [430, 422] on textarea "assign-modal" at bounding box center [668, 426] width 549 height 75
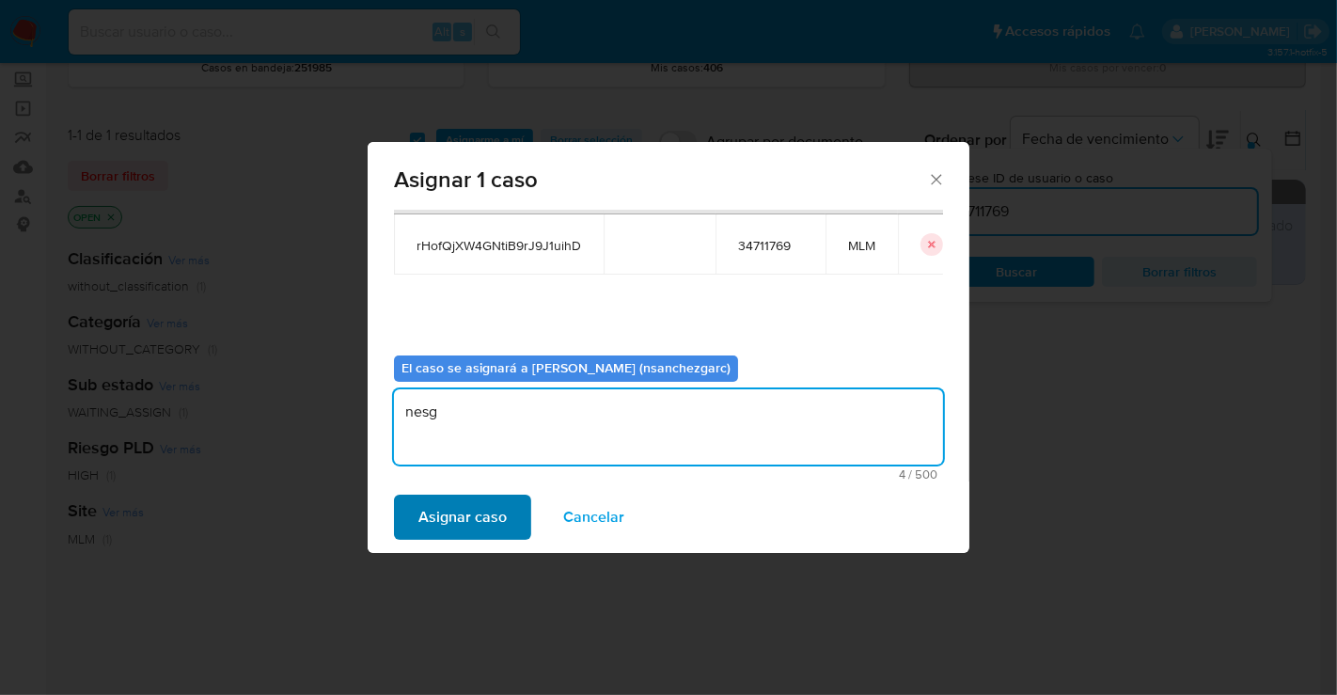
type textarea "nesg"
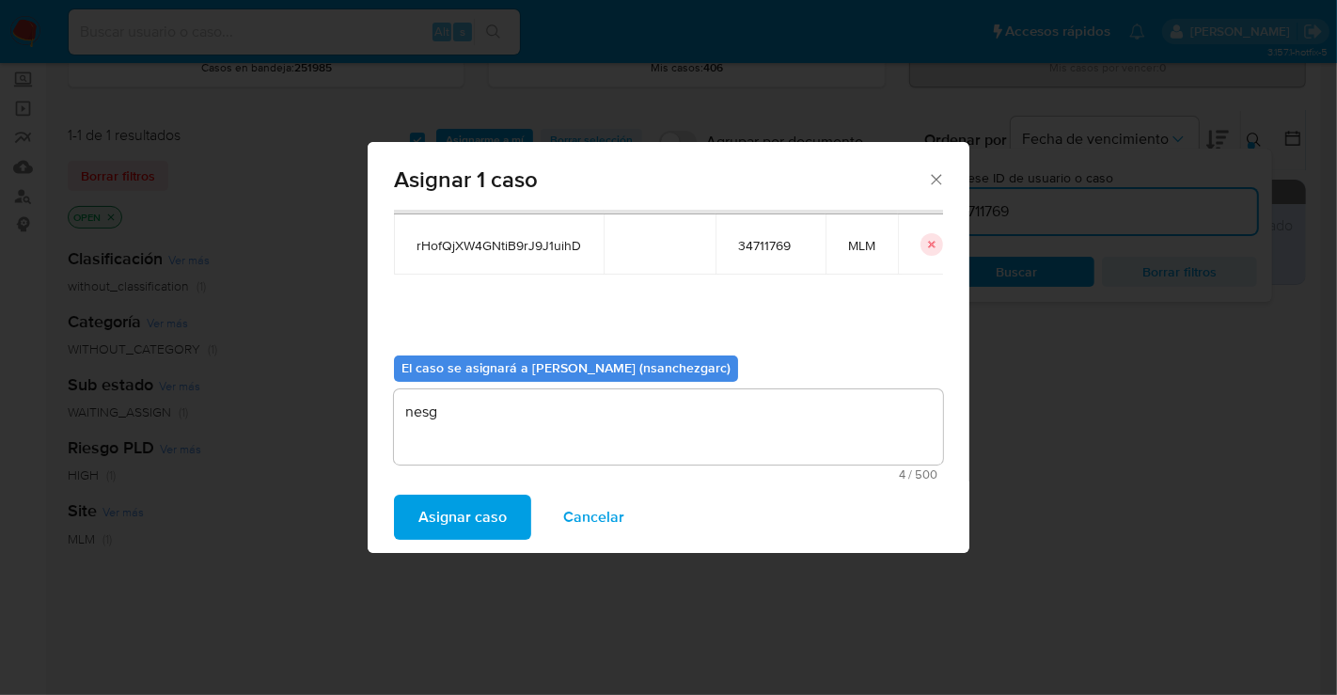
click at [464, 528] on span "Asignar caso" at bounding box center [463, 517] width 88 height 41
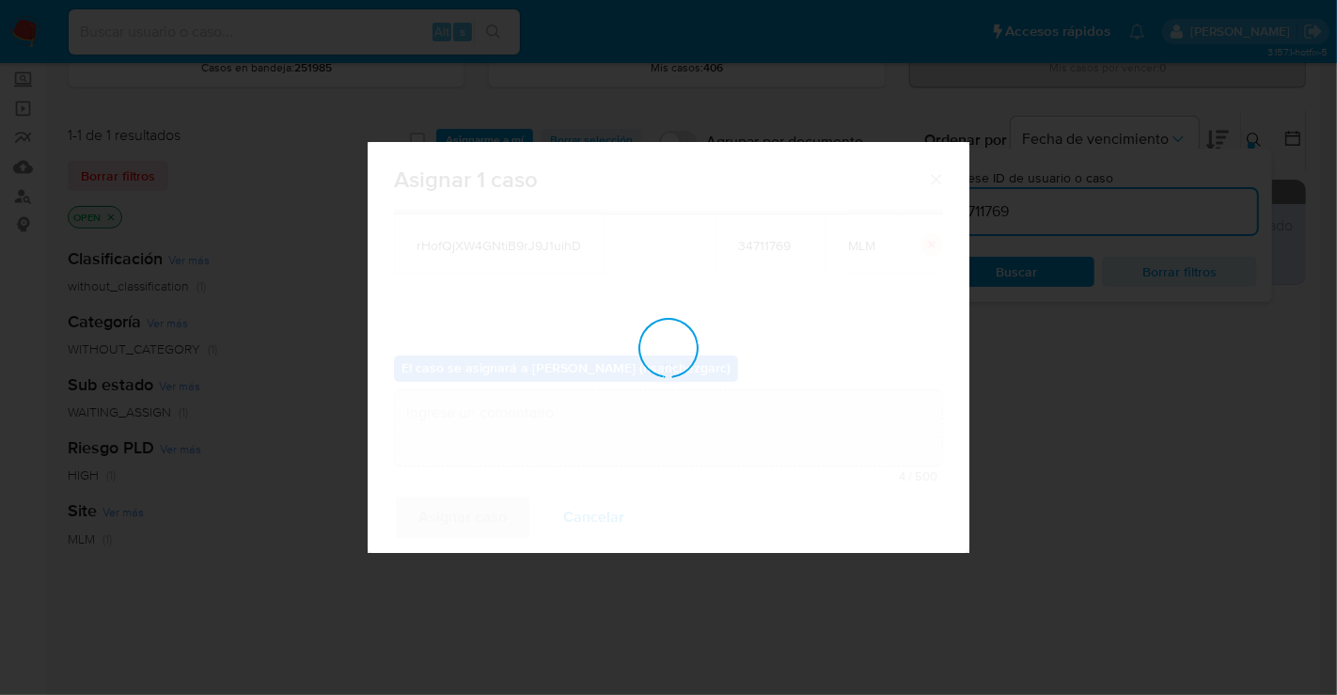
checkbox input "false"
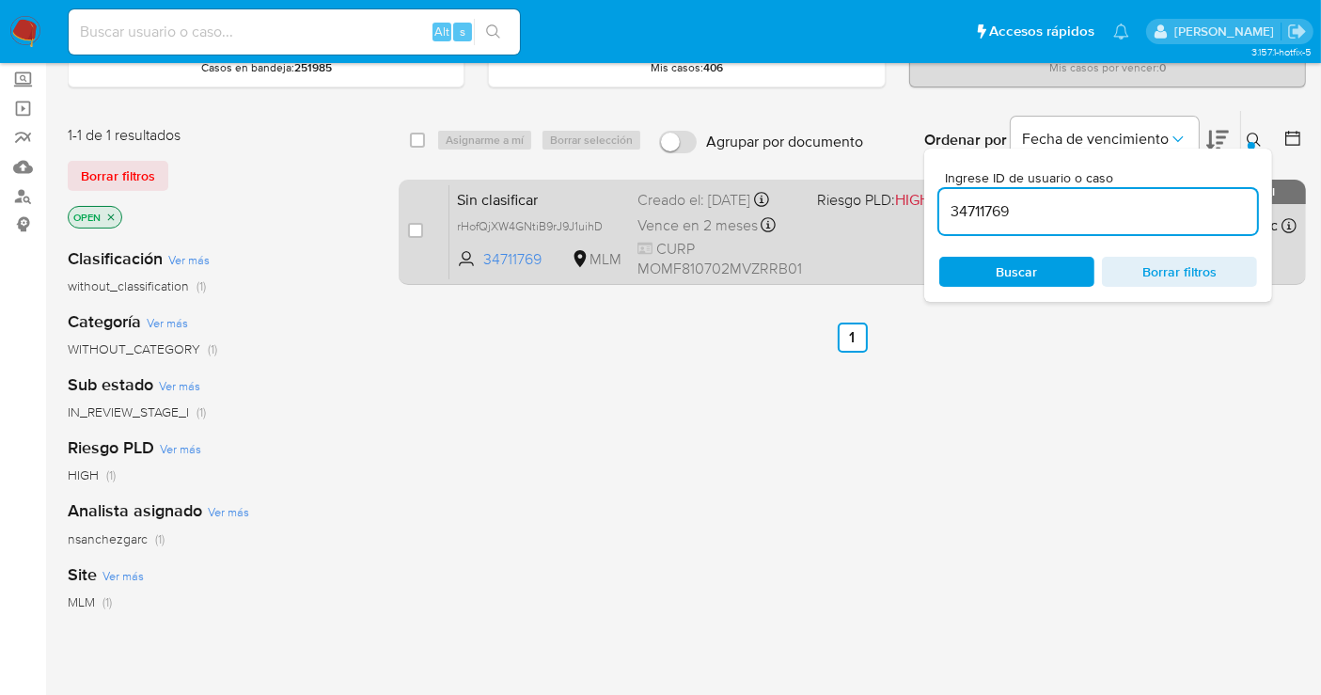
click at [669, 211] on div "Creado el: 30/08/2025 Creado el: 30/08/2025 07:04:44" at bounding box center [720, 200] width 165 height 21
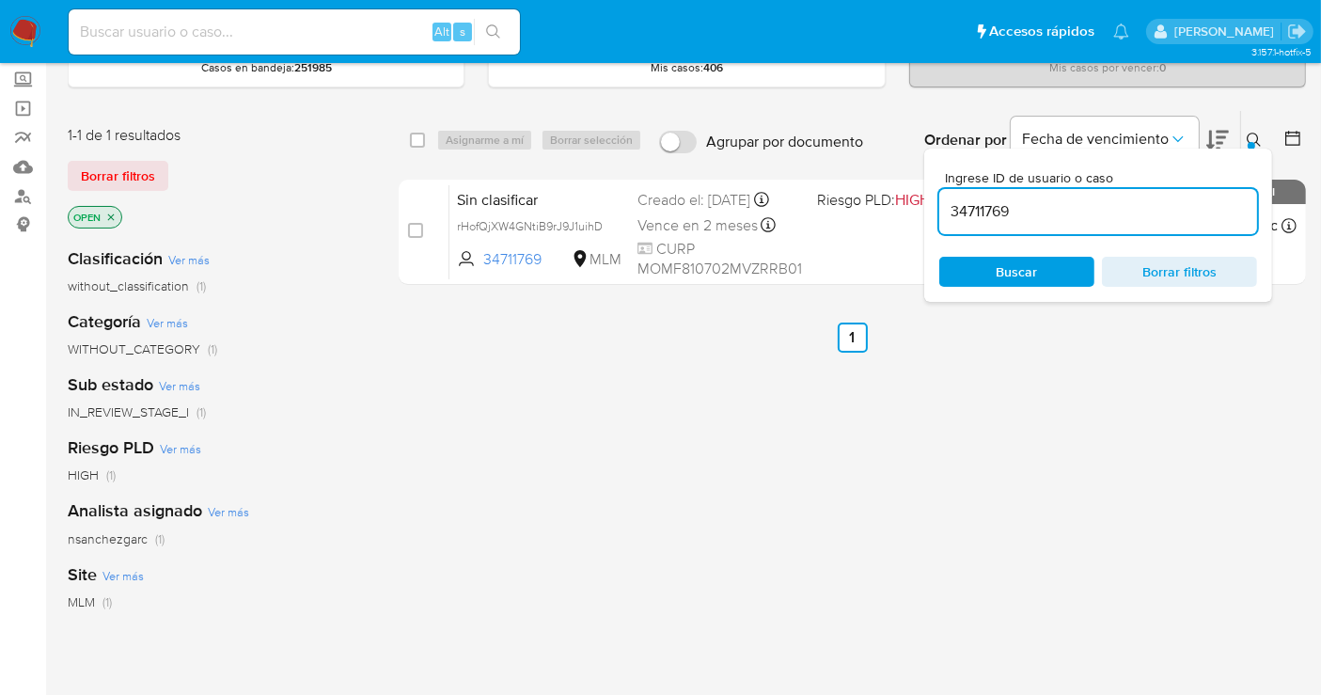
click at [975, 213] on input "34711769" at bounding box center [1099, 211] width 318 height 24
paste input "1436803077"
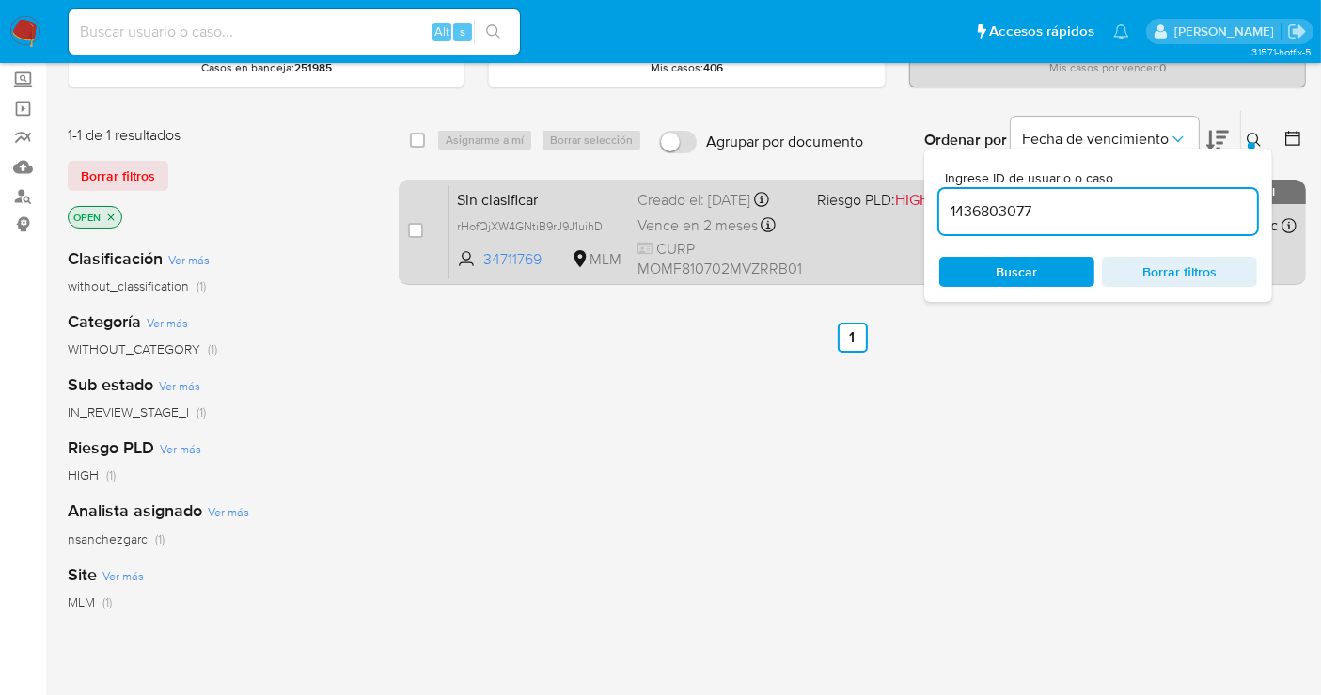
type input "1436803077"
click at [408, 227] on input "checkbox" at bounding box center [415, 230] width 15 height 15
checkbox input "true"
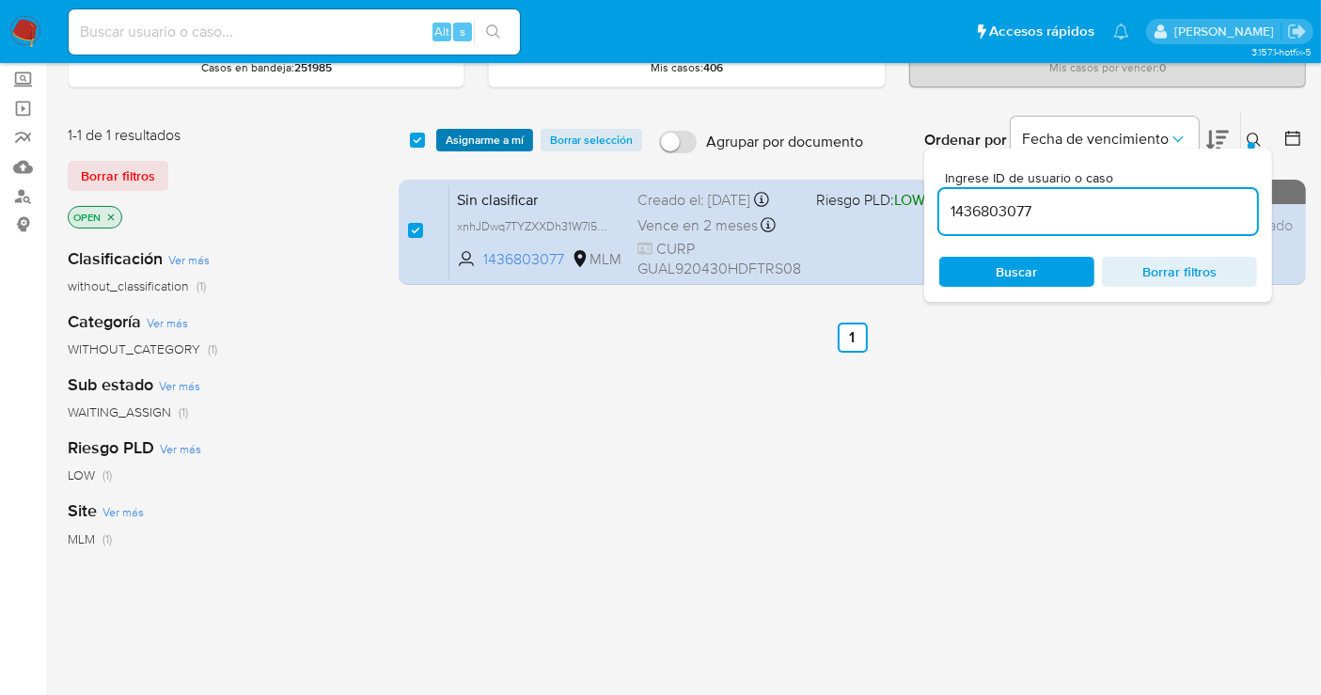
click at [464, 136] on span "Asignarme a mí" at bounding box center [485, 140] width 78 height 19
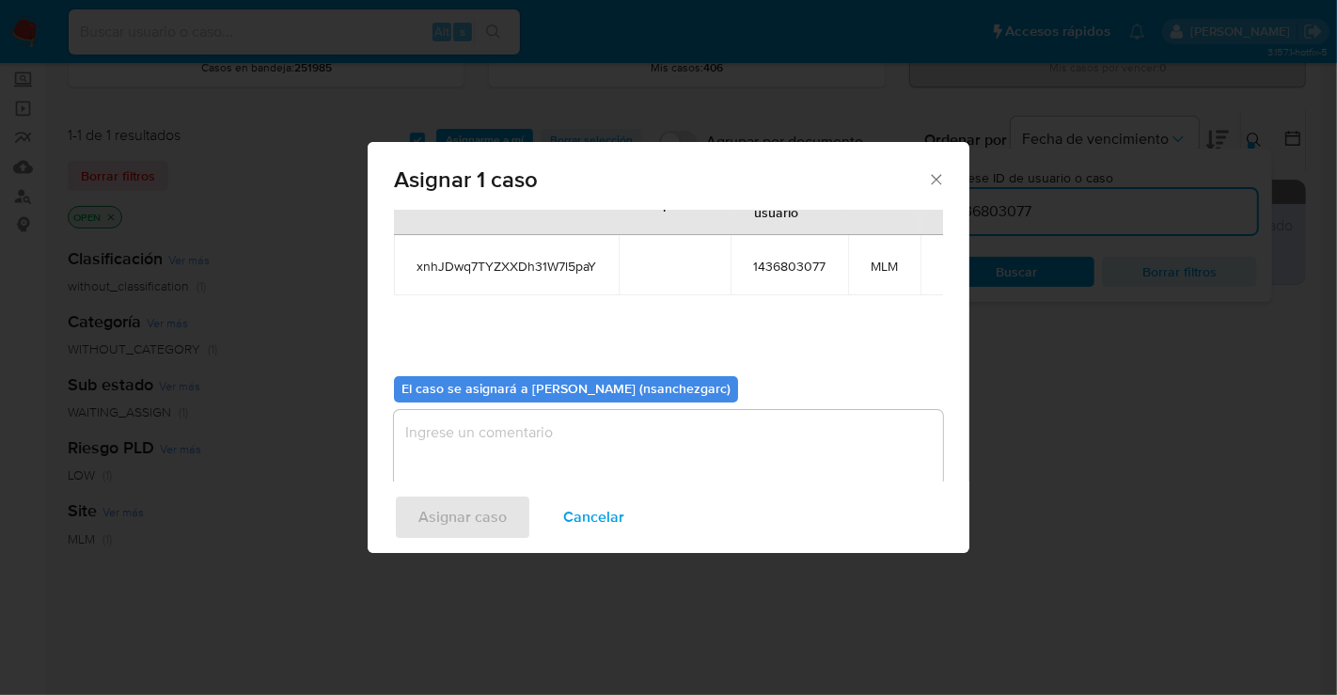
scroll to position [96, 0]
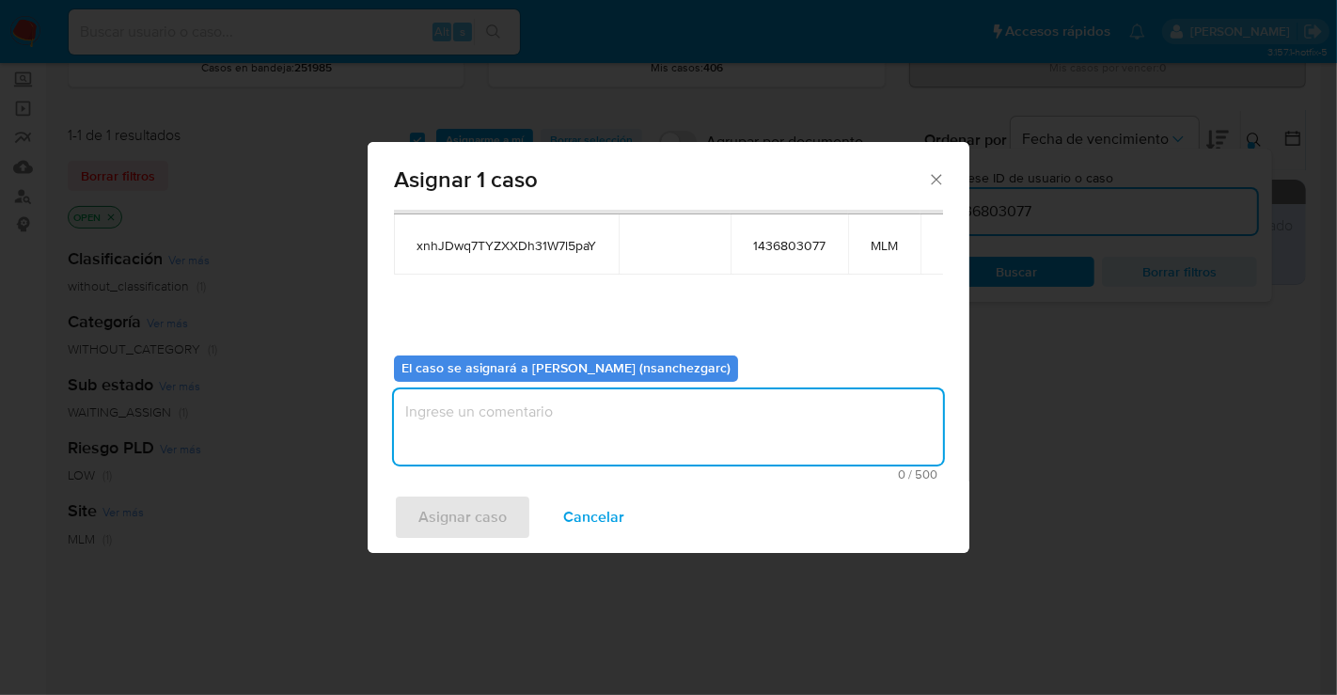
click at [429, 412] on textarea "assign-modal" at bounding box center [668, 426] width 549 height 75
type textarea "nesg"
click at [485, 507] on span "Asignar caso" at bounding box center [463, 517] width 88 height 41
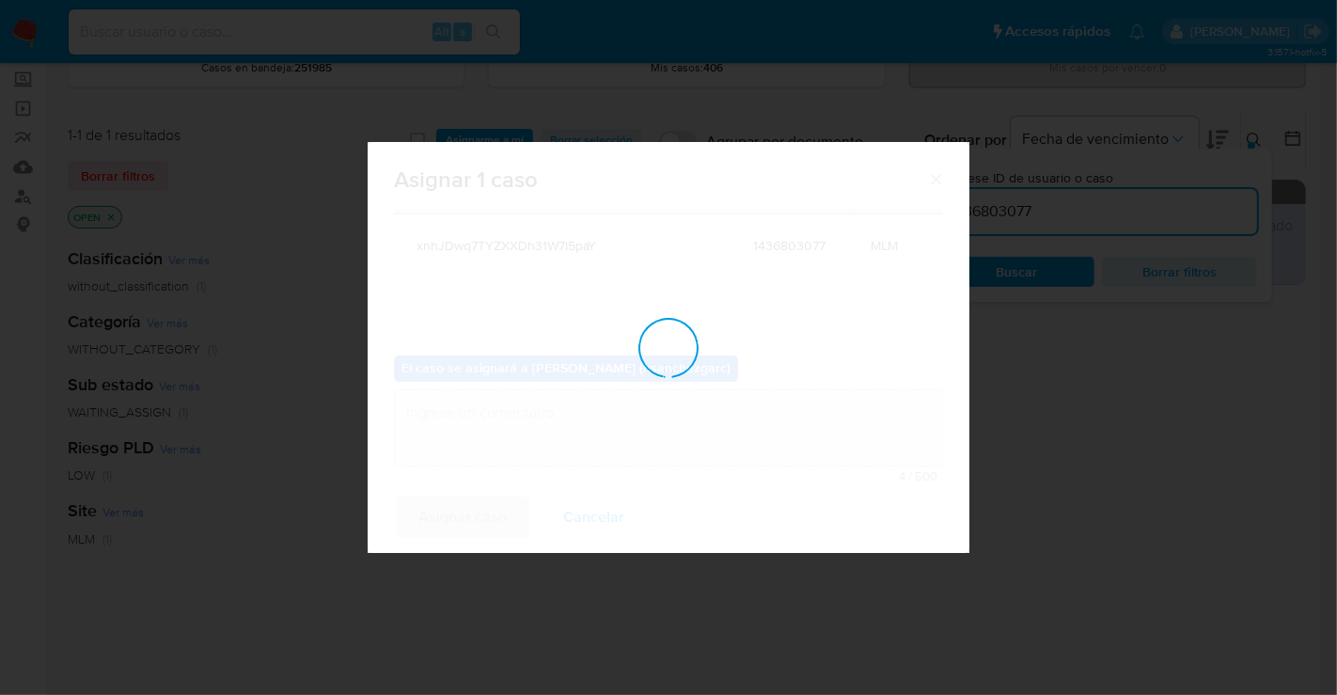
checkbox input "false"
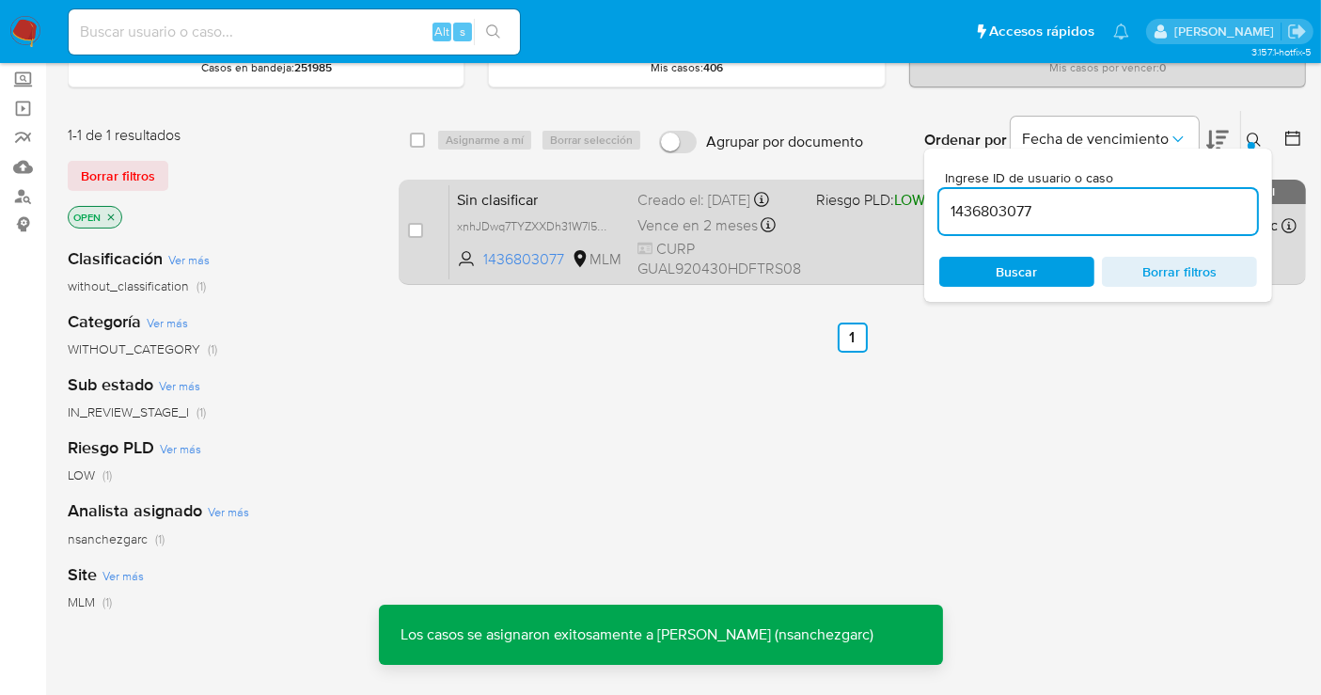
click at [653, 236] on span "Vence en 2 meses" at bounding box center [698, 225] width 120 height 21
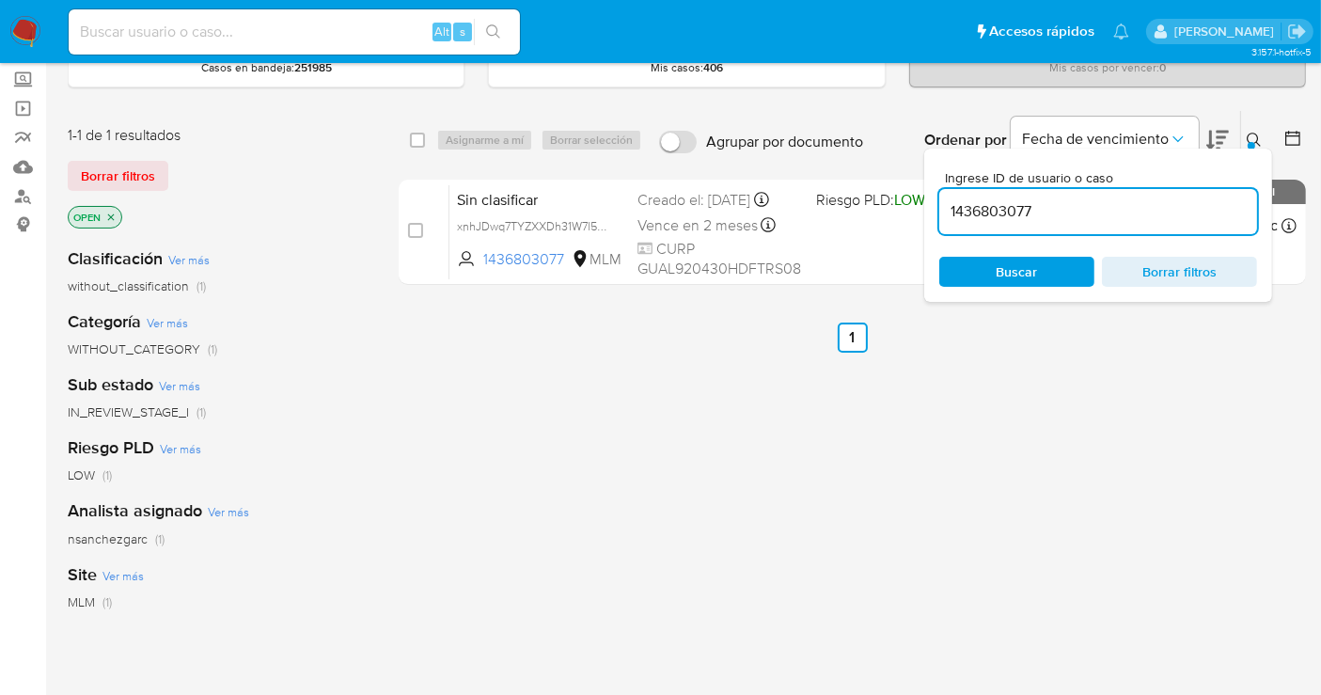
click at [1017, 216] on input "1436803077" at bounding box center [1099, 211] width 318 height 24
paste input "295356270"
type input "1295356270"
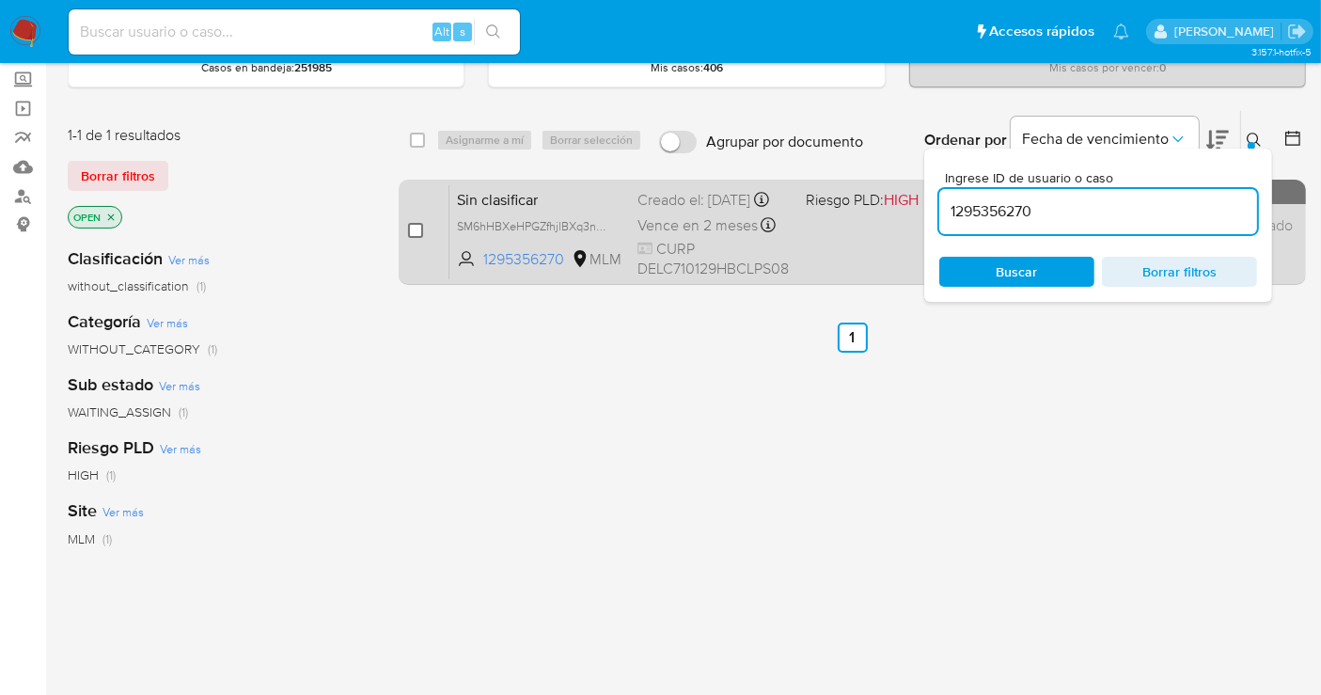
click at [413, 223] on input "checkbox" at bounding box center [415, 230] width 15 height 15
checkbox input "true"
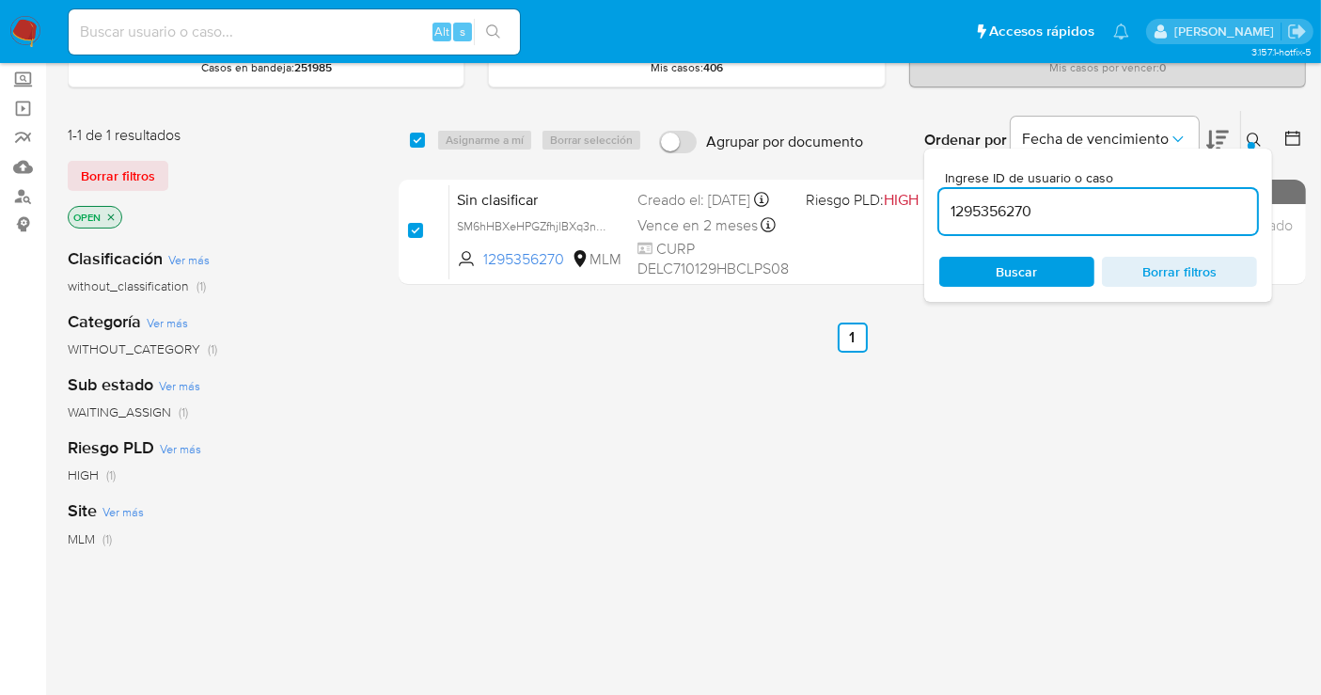
checkbox input "true"
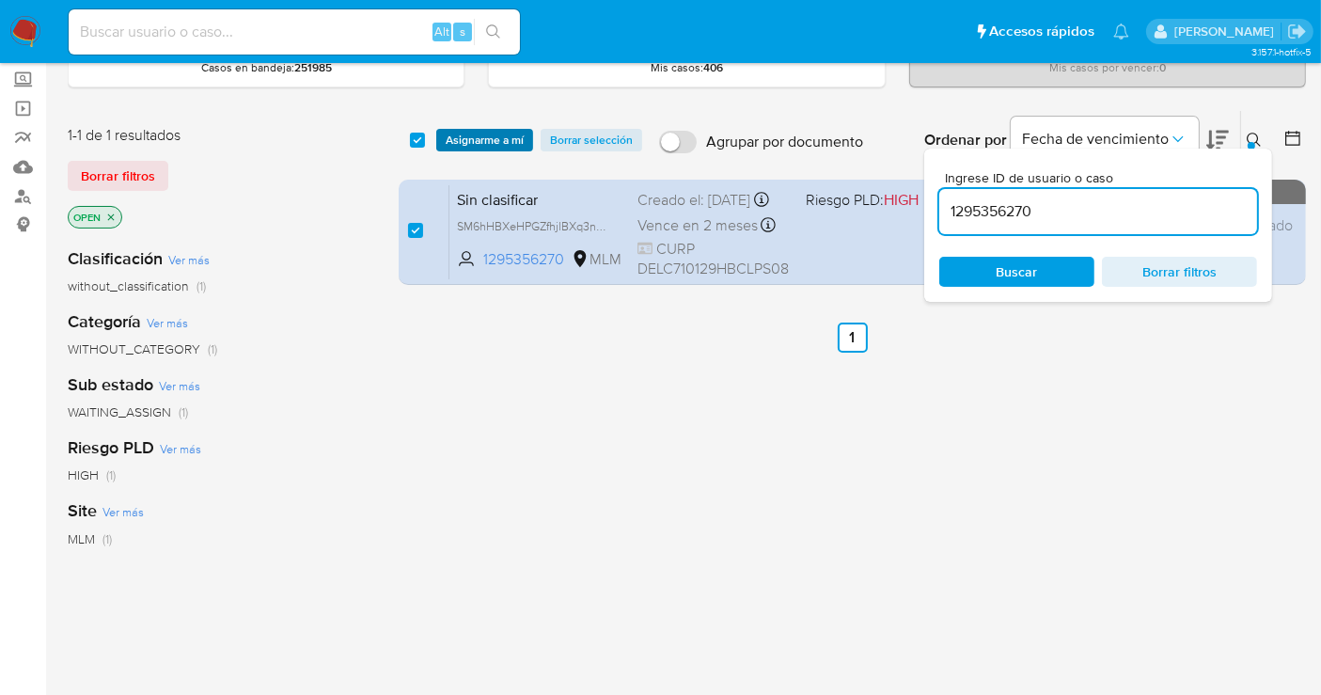
click at [479, 141] on span "Asignarme a mí" at bounding box center [485, 140] width 78 height 19
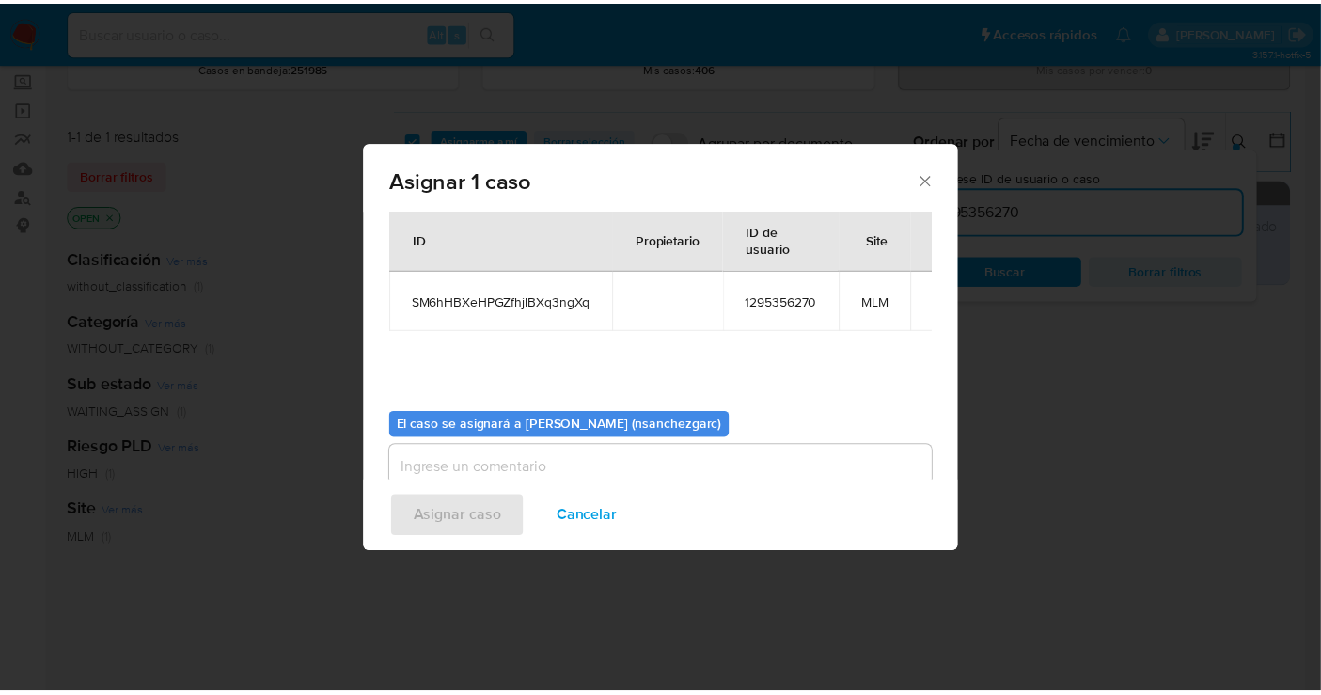
scroll to position [96, 0]
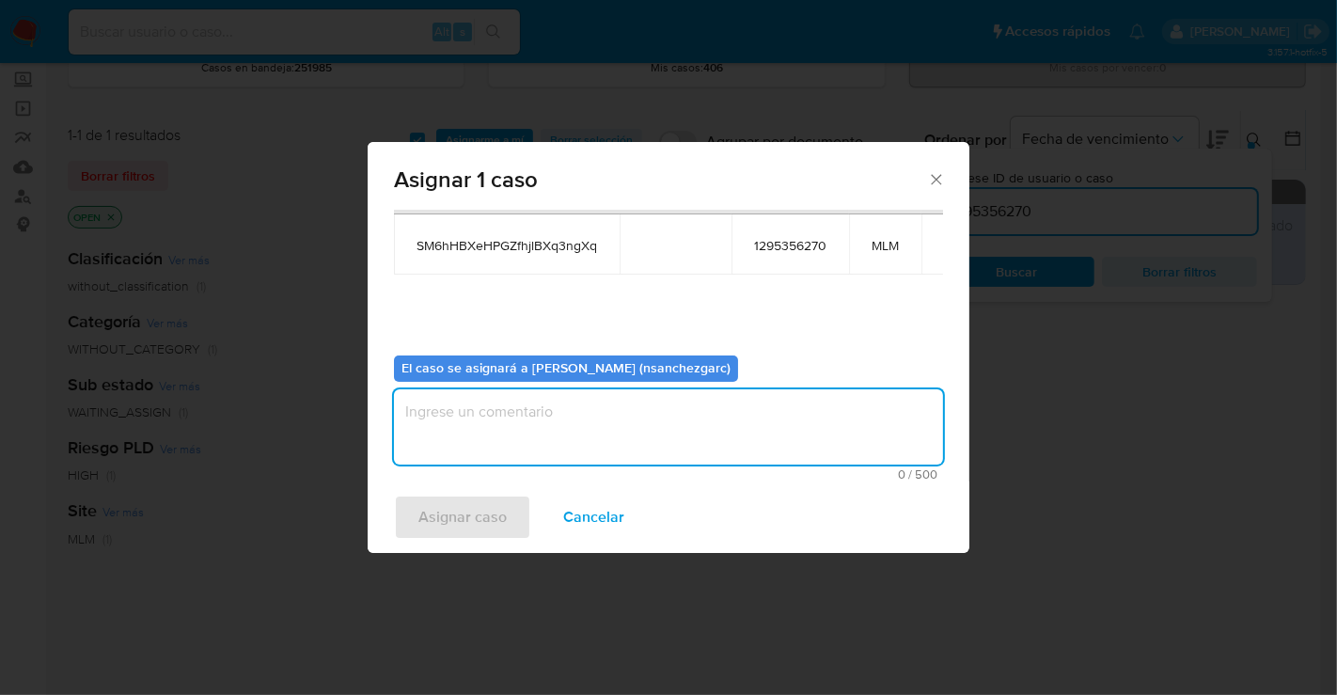
click at [417, 436] on textarea "assign-modal" at bounding box center [668, 426] width 549 height 75
type textarea "nesg"
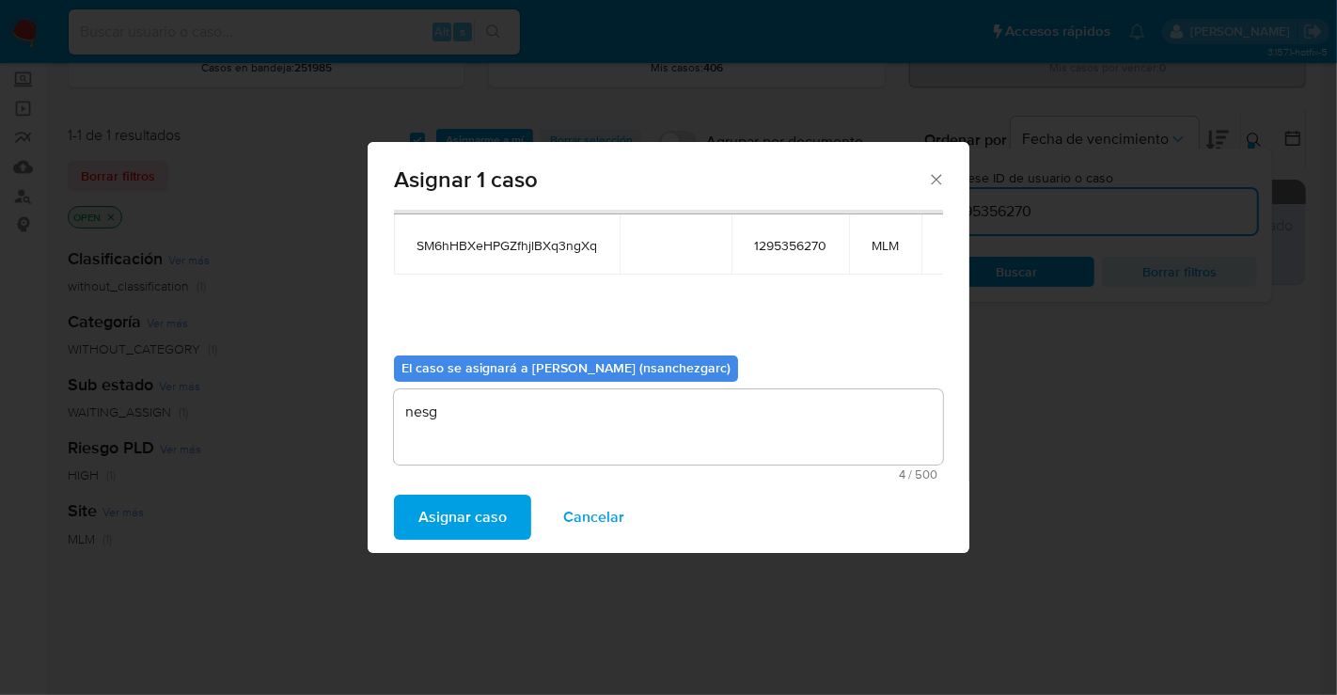
click at [473, 505] on span "Asignar caso" at bounding box center [463, 517] width 88 height 41
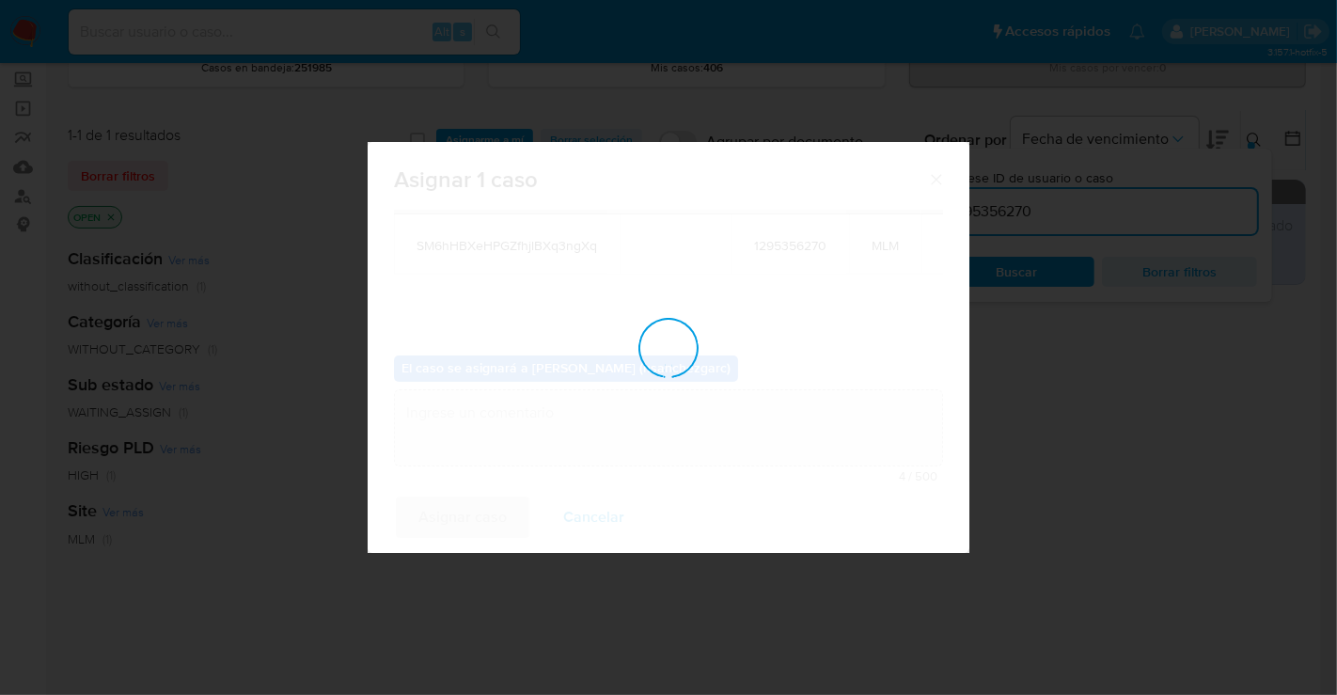
checkbox input "false"
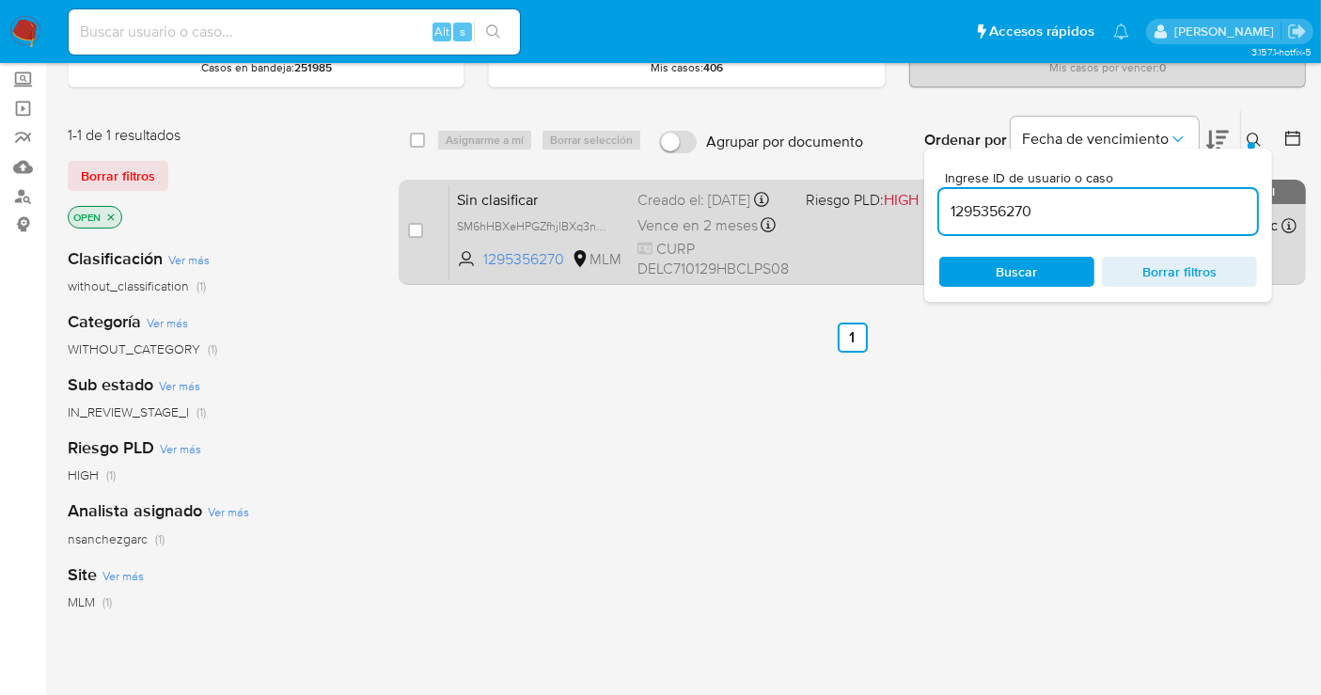
click at [669, 211] on div "Creado el: 30/08/2025 Creado el: 30/08/2025 06:22:39" at bounding box center [714, 200] width 153 height 21
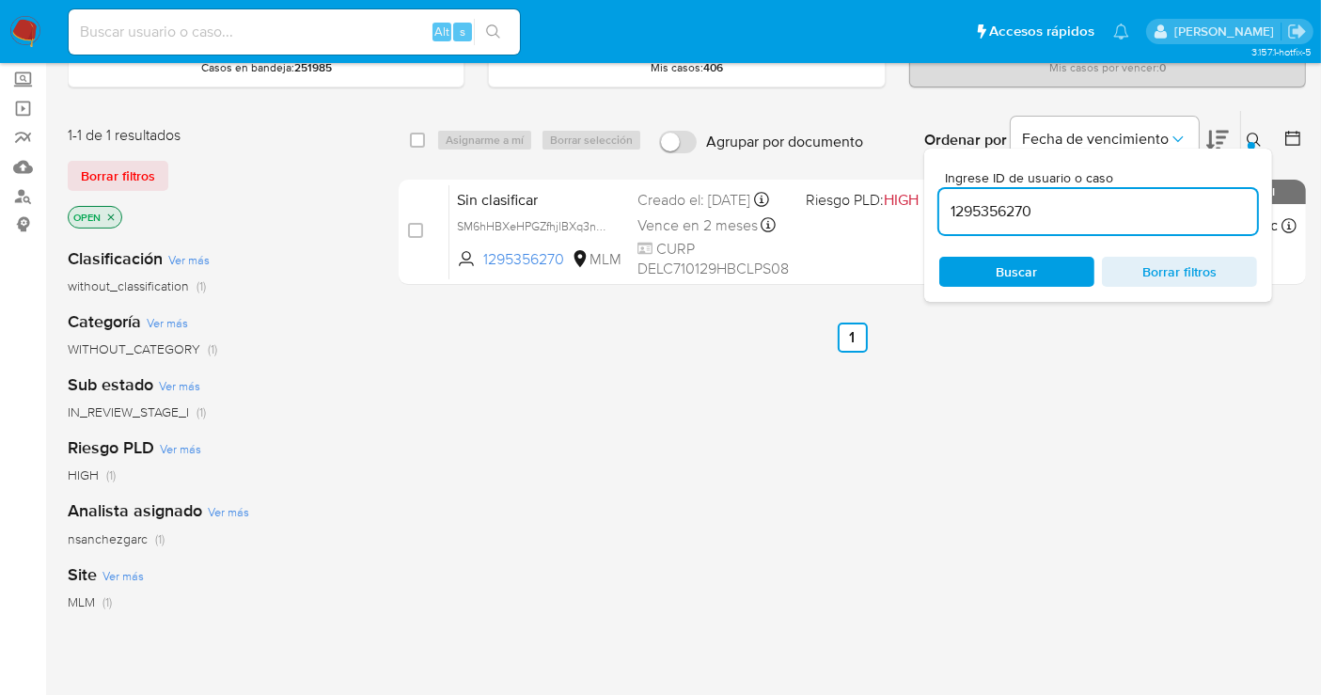
click at [31, 29] on img at bounding box center [25, 32] width 32 height 32
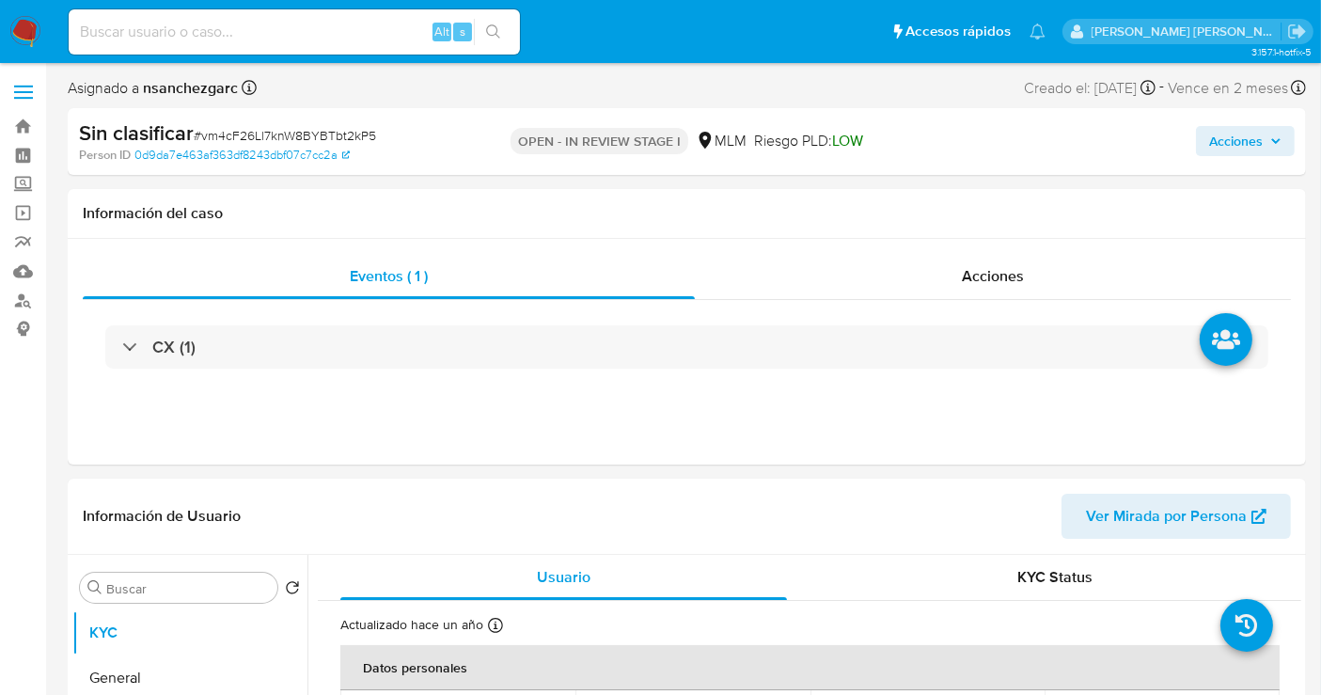
select select "10"
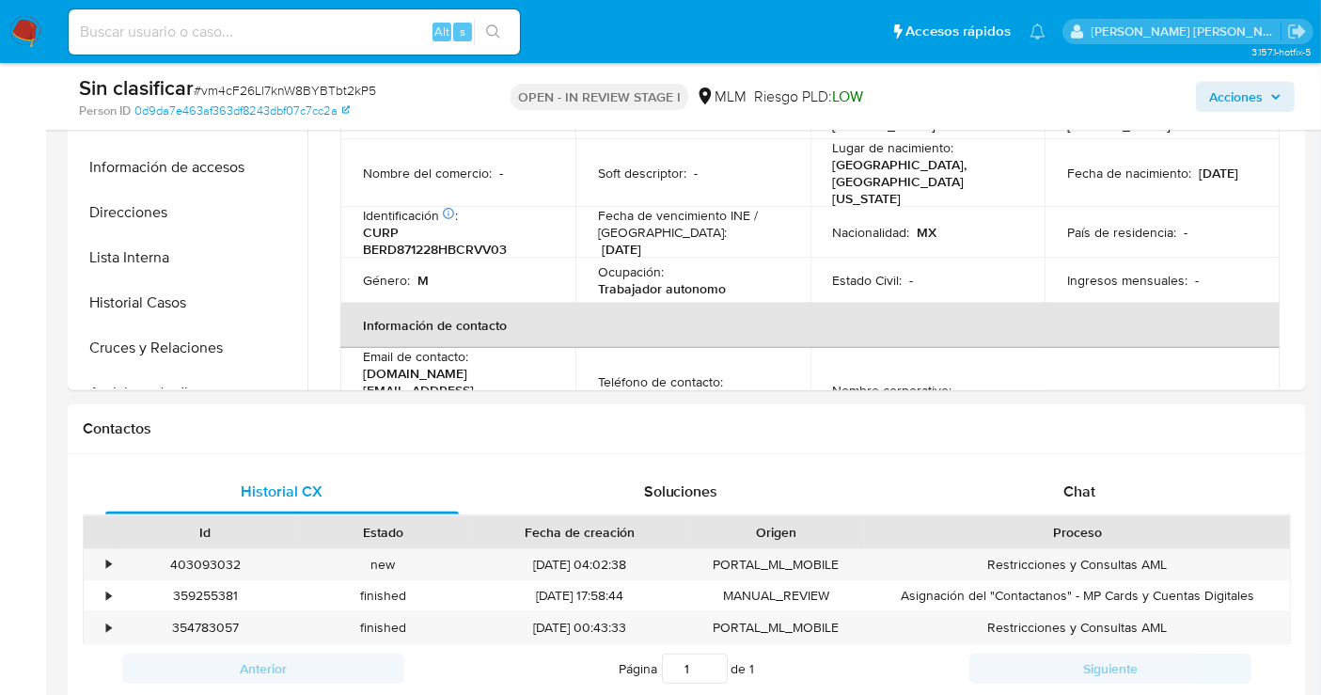
scroll to position [522, 0]
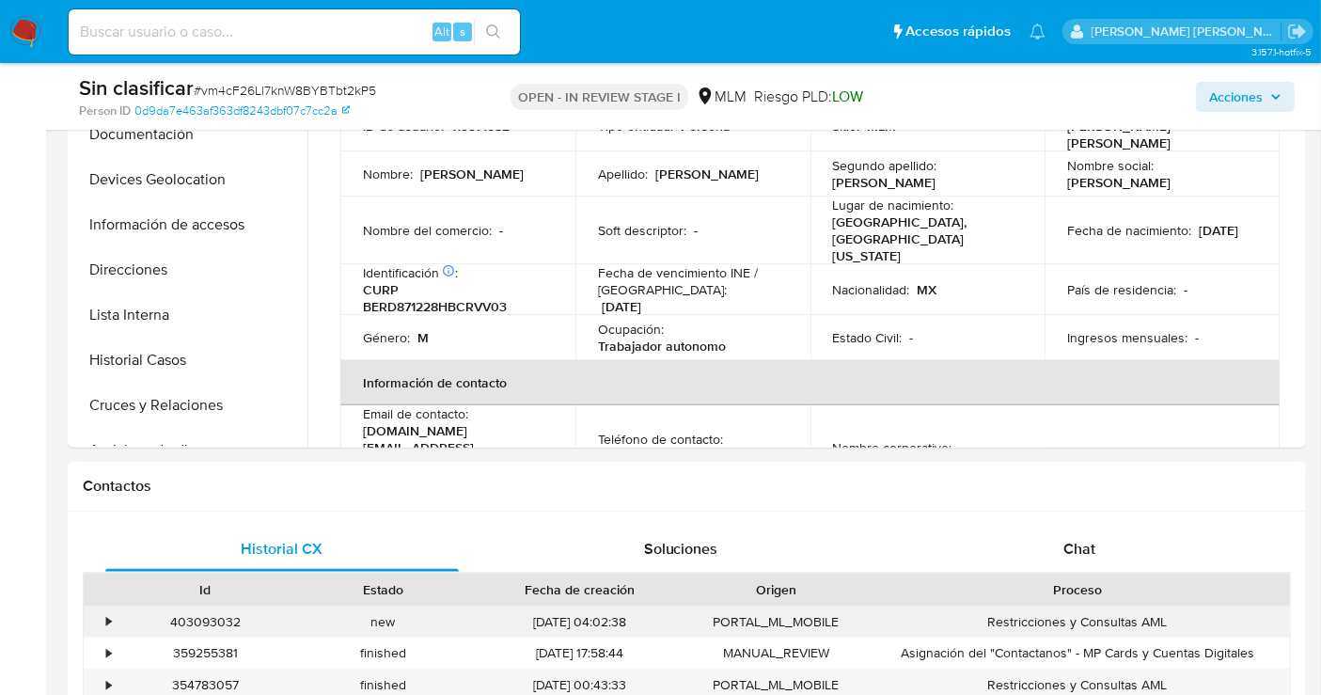
click at [117, 620] on div "403093032 Casos vm4cF26Ll7knW8BYBTbt2kP5" at bounding box center [206, 622] width 178 height 31
click at [106, 621] on div "•" at bounding box center [108, 622] width 5 height 18
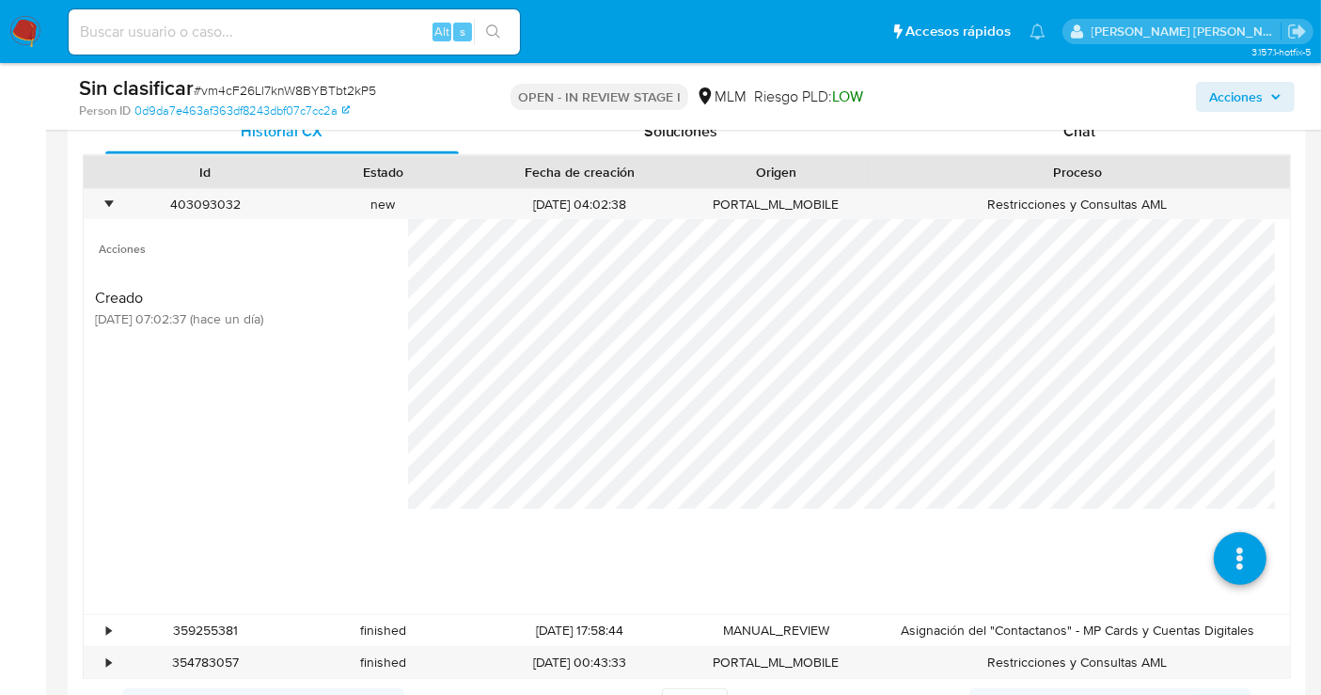
scroll to position [940, 0]
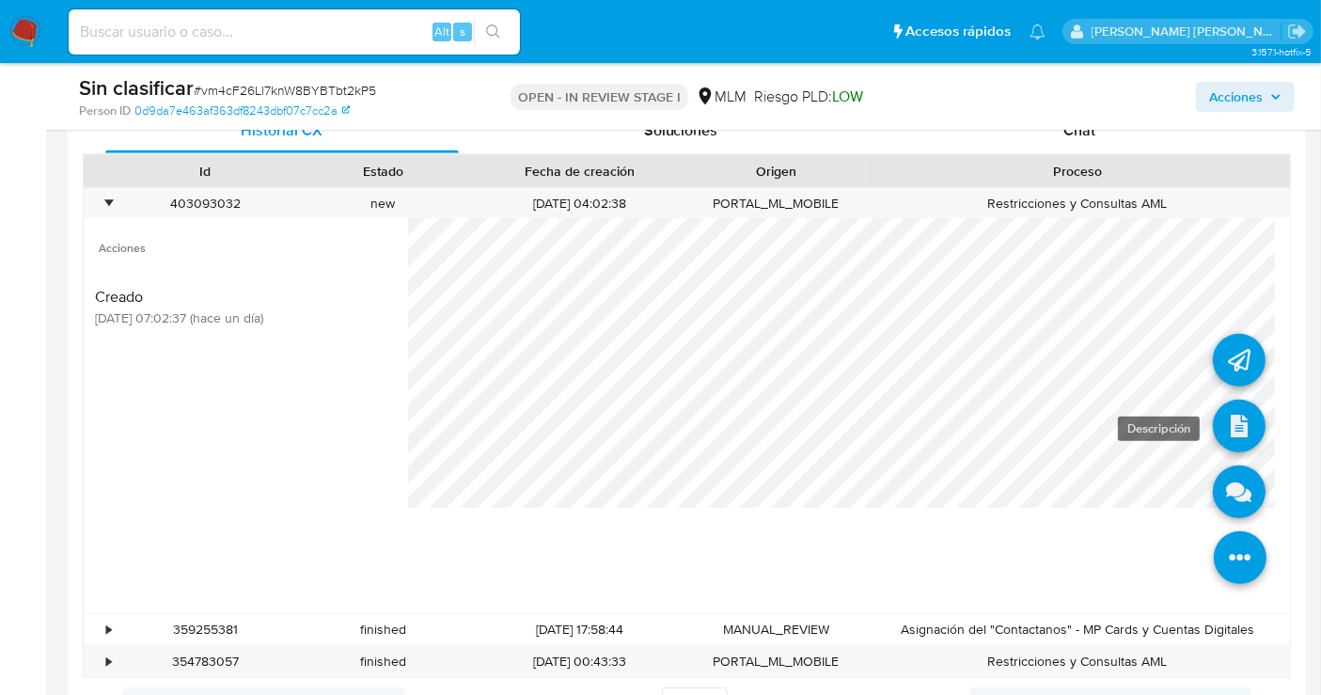
click at [1217, 420] on icon at bounding box center [1239, 426] width 53 height 53
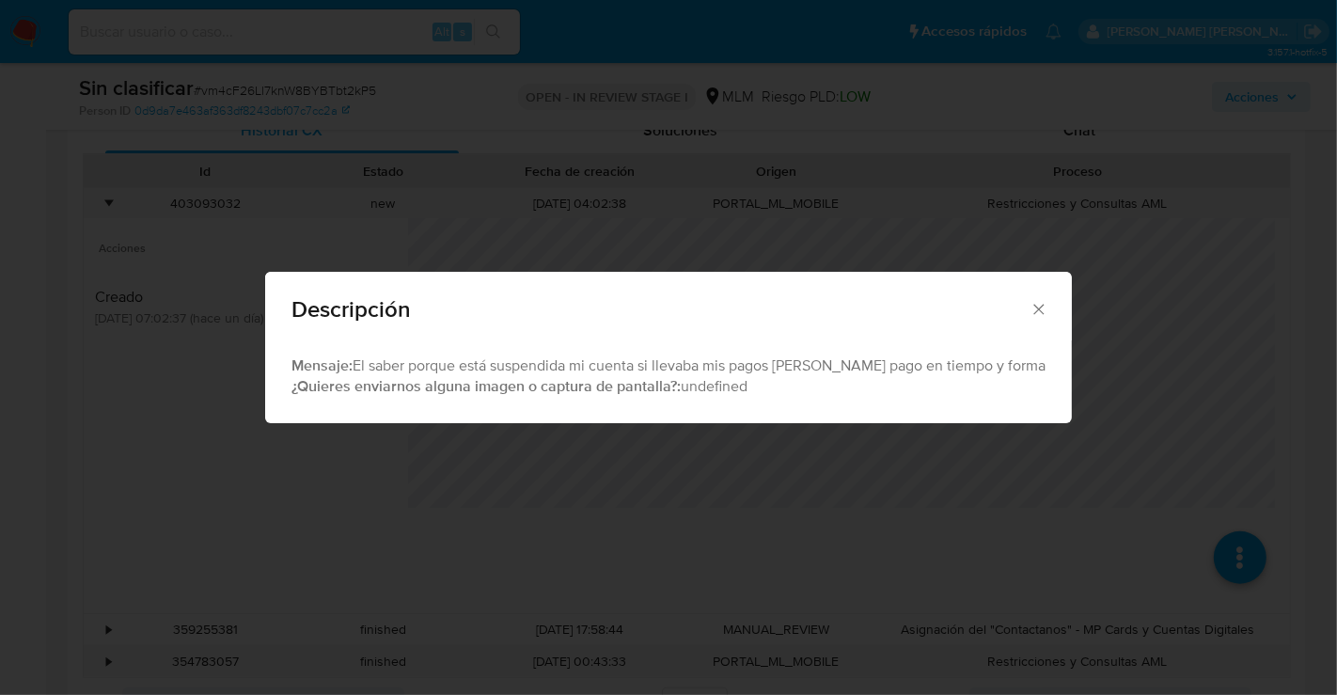
click at [1030, 308] on icon "Cerrar" at bounding box center [1039, 309] width 19 height 19
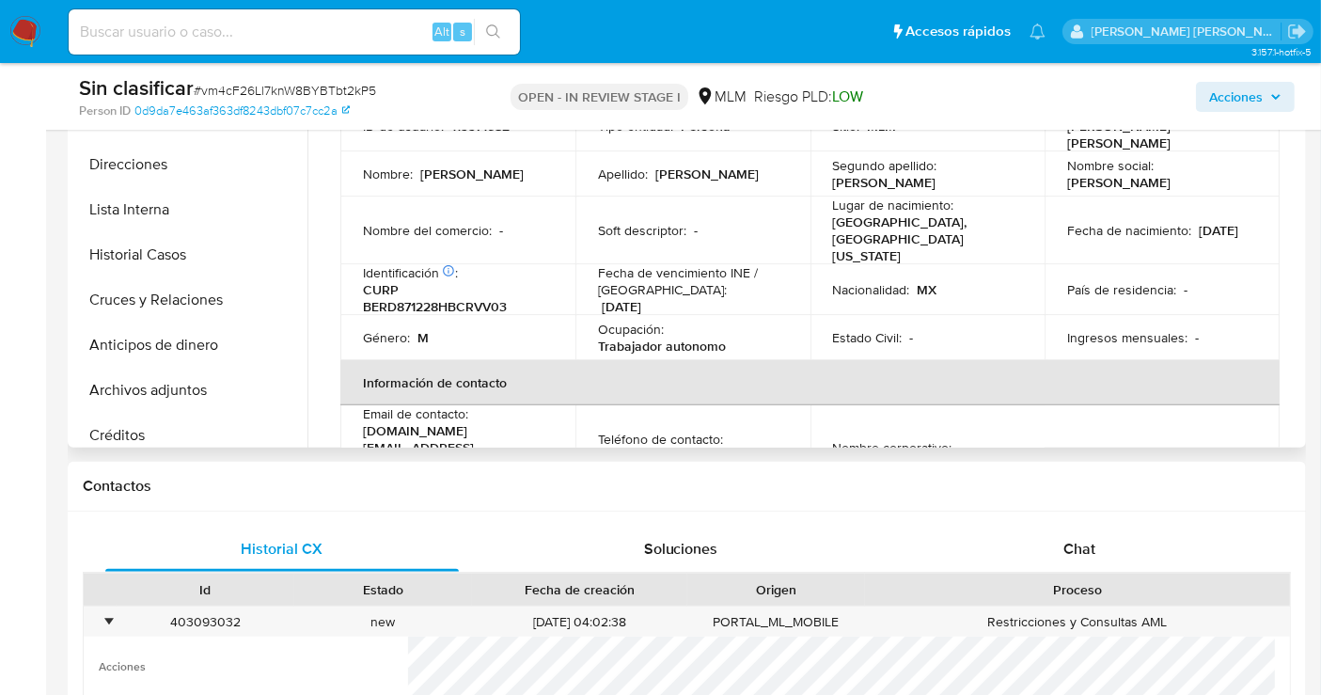
scroll to position [209, 0]
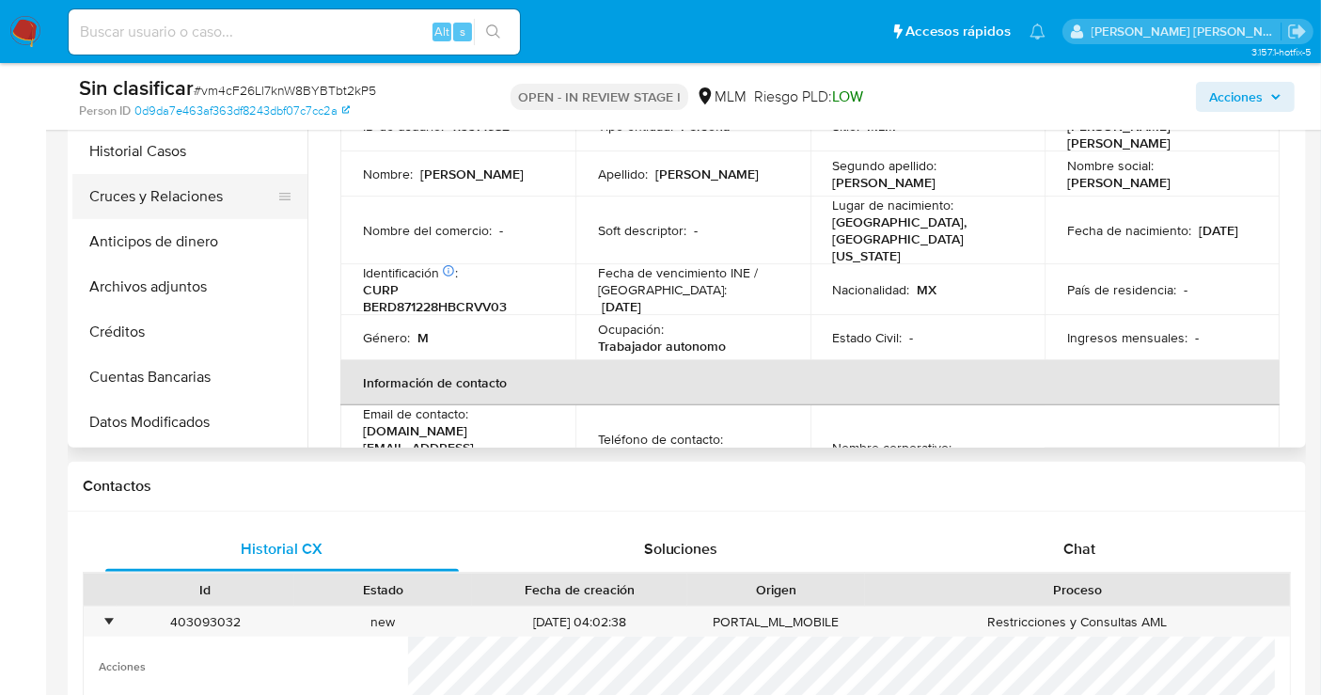
click at [148, 202] on button "Cruces y Relaciones" at bounding box center [182, 196] width 220 height 45
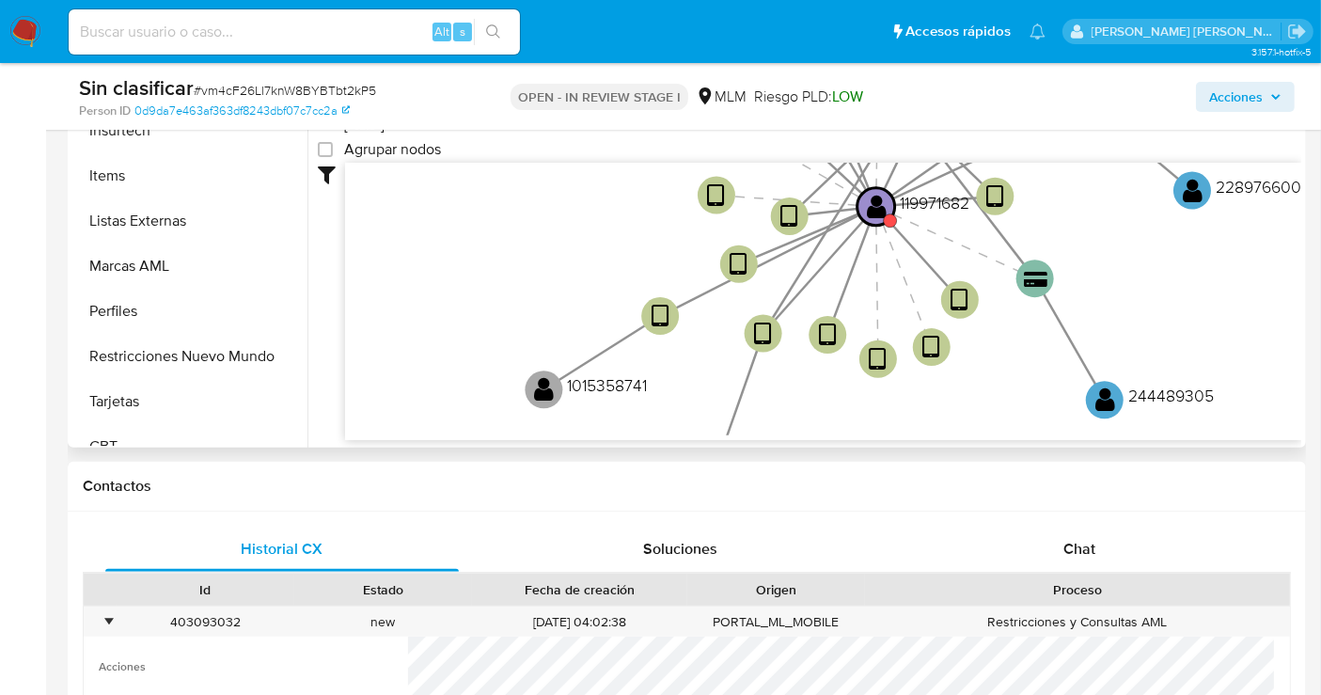
scroll to position [794, 0]
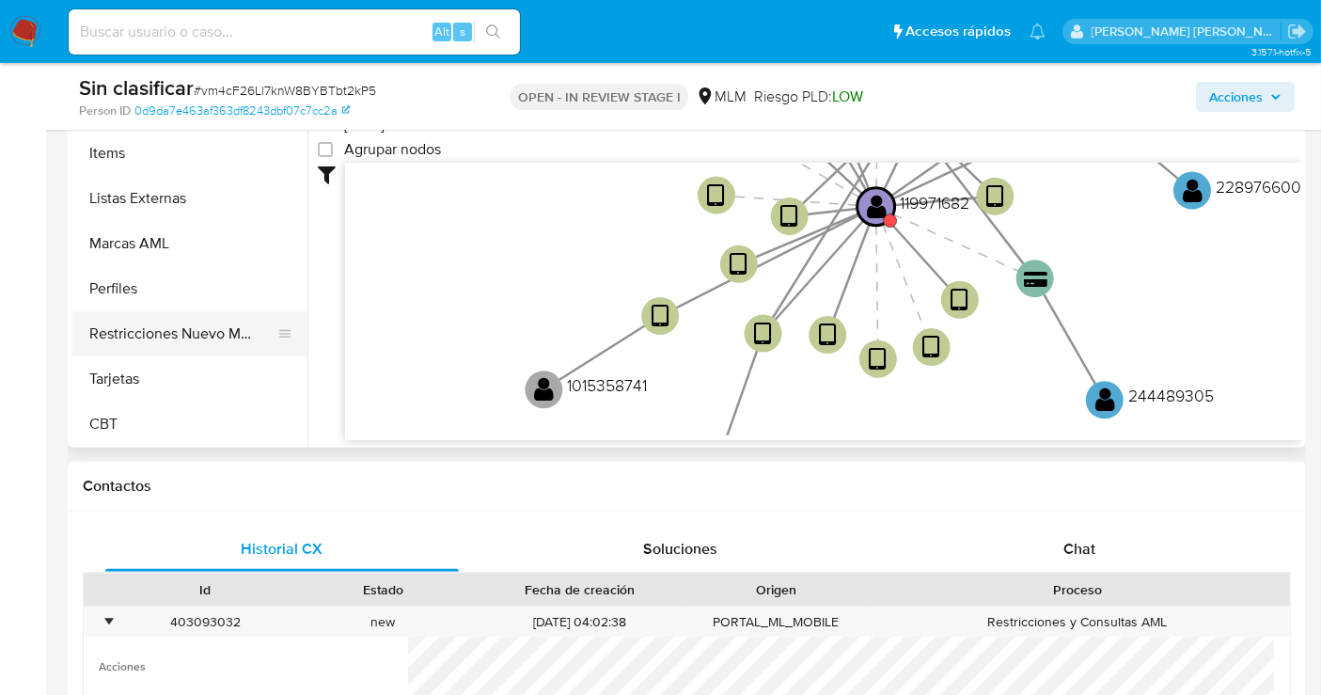
click at [160, 337] on button "Restricciones Nuevo Mundo" at bounding box center [182, 333] width 220 height 45
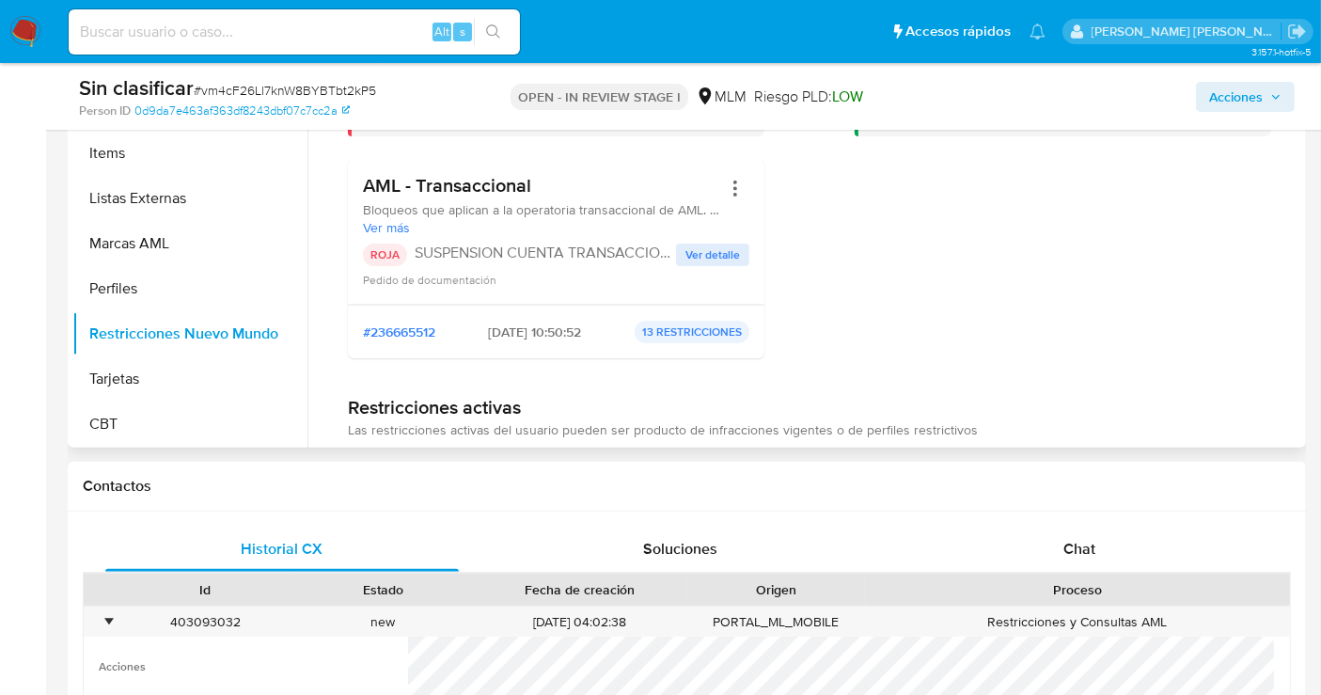
click at [693, 245] on span "Ver detalle" at bounding box center [713, 254] width 55 height 19
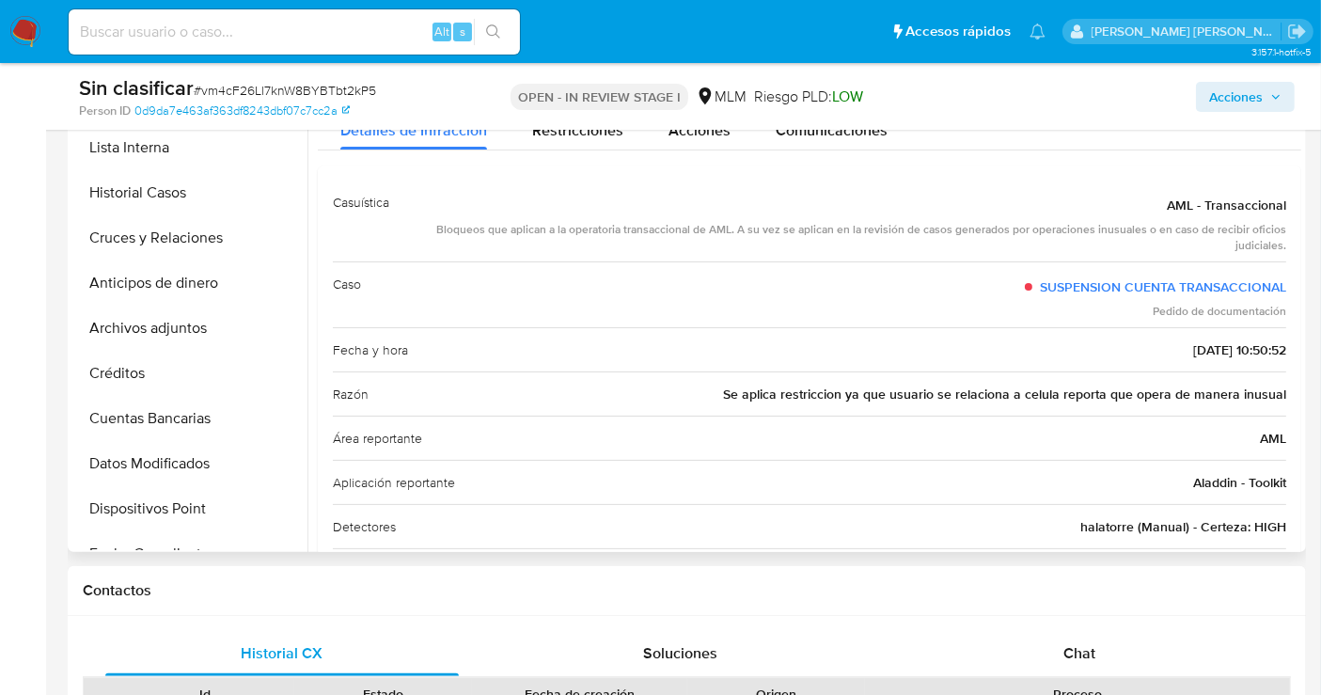
scroll to position [271, 0]
click at [161, 199] on button "Historial Casos" at bounding box center [182, 193] width 220 height 45
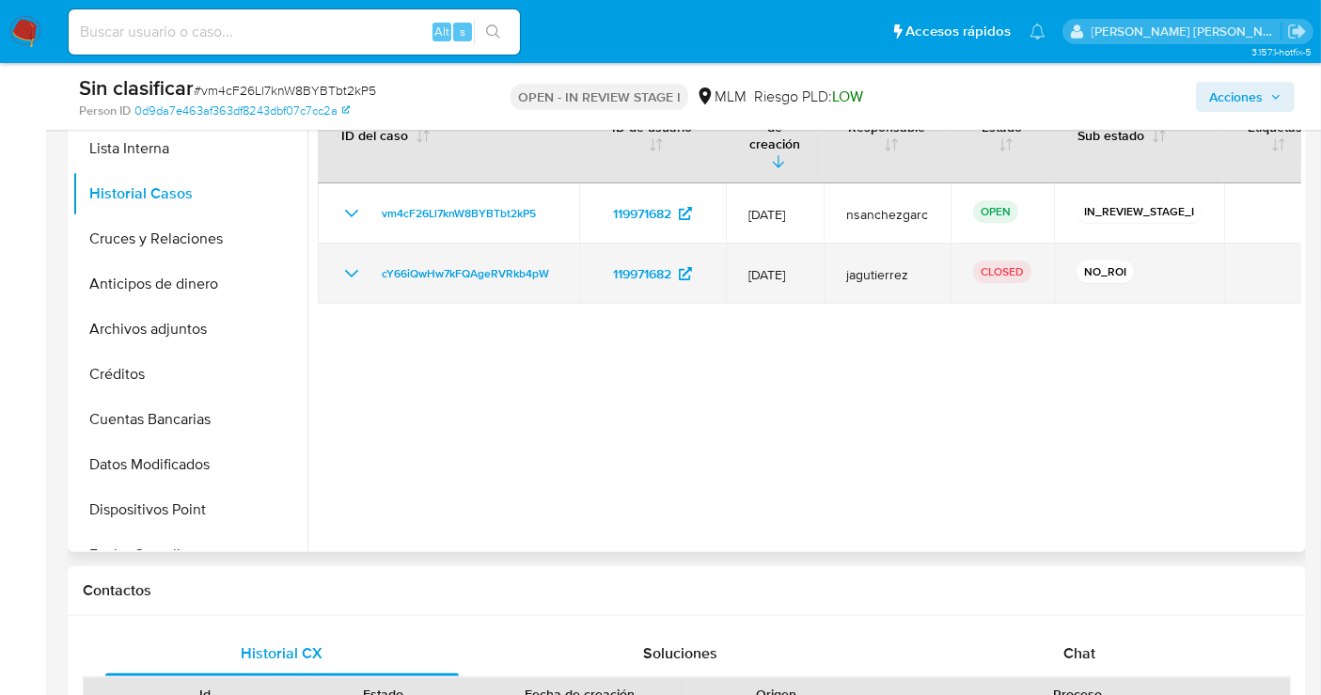
click at [350, 262] on icon "Mostrar/Ocultar" at bounding box center [351, 273] width 23 height 23
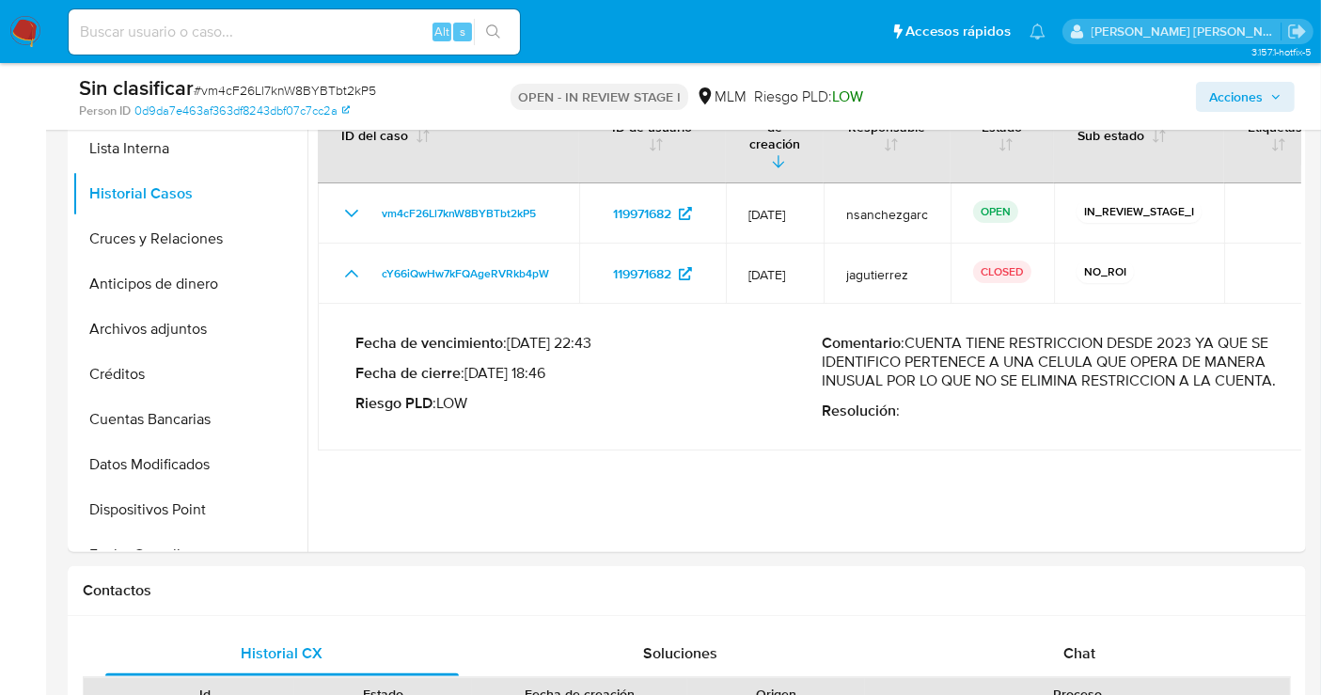
click at [1239, 96] on span "Acciones" at bounding box center [1236, 97] width 54 height 30
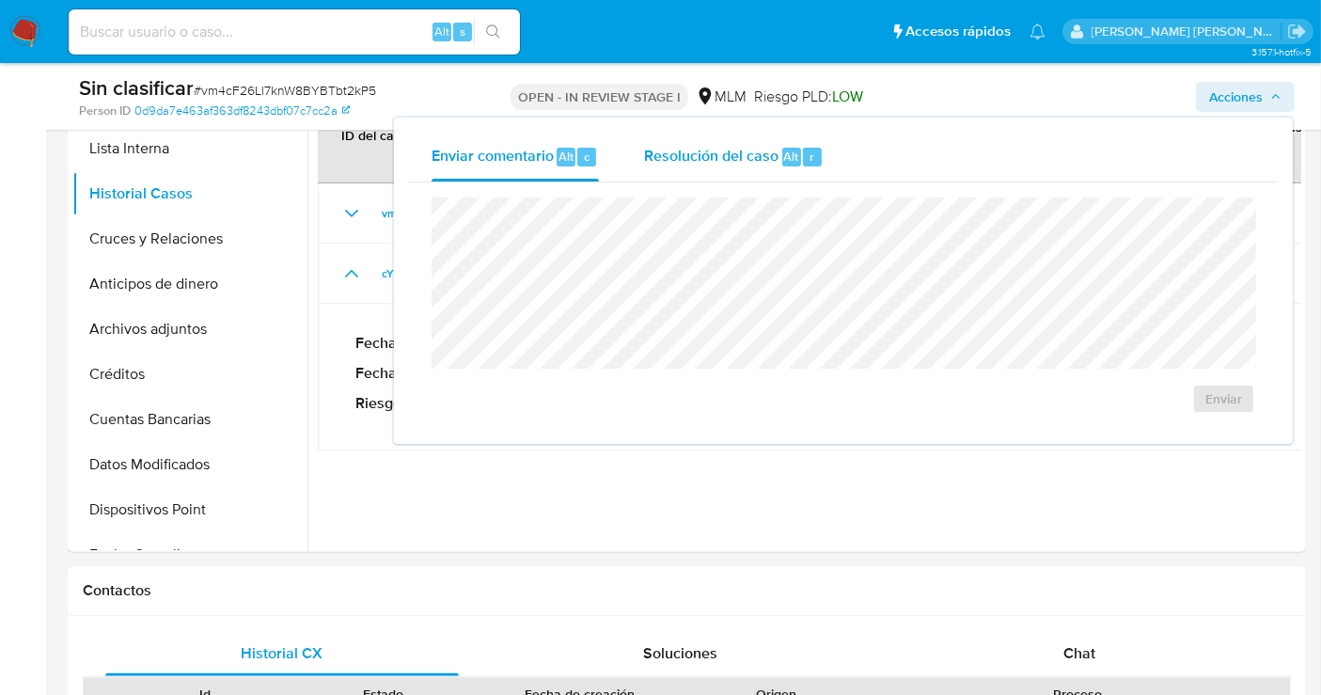
click at [729, 152] on span "Resolución del caso" at bounding box center [711, 156] width 134 height 22
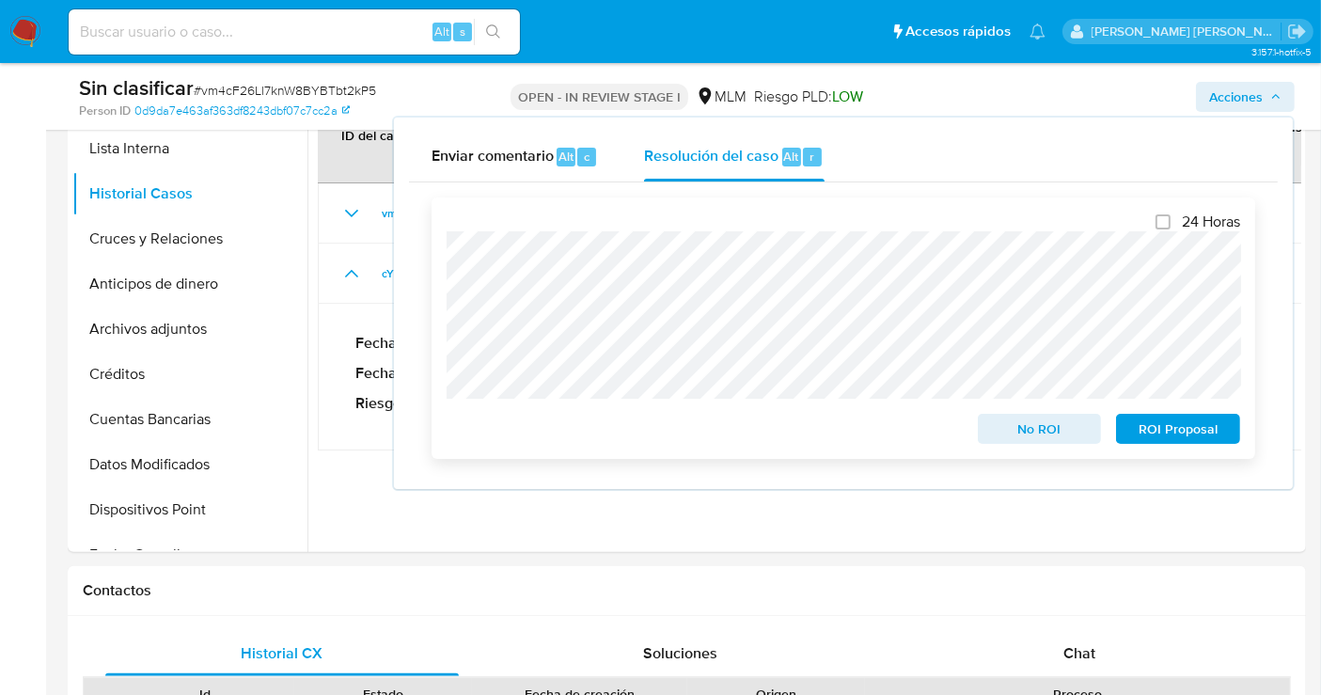
click at [435, 244] on div "24 Horas No ROI ROI Proposal" at bounding box center [844, 328] width 824 height 261
click at [1057, 425] on span "No ROI" at bounding box center [1040, 429] width 98 height 26
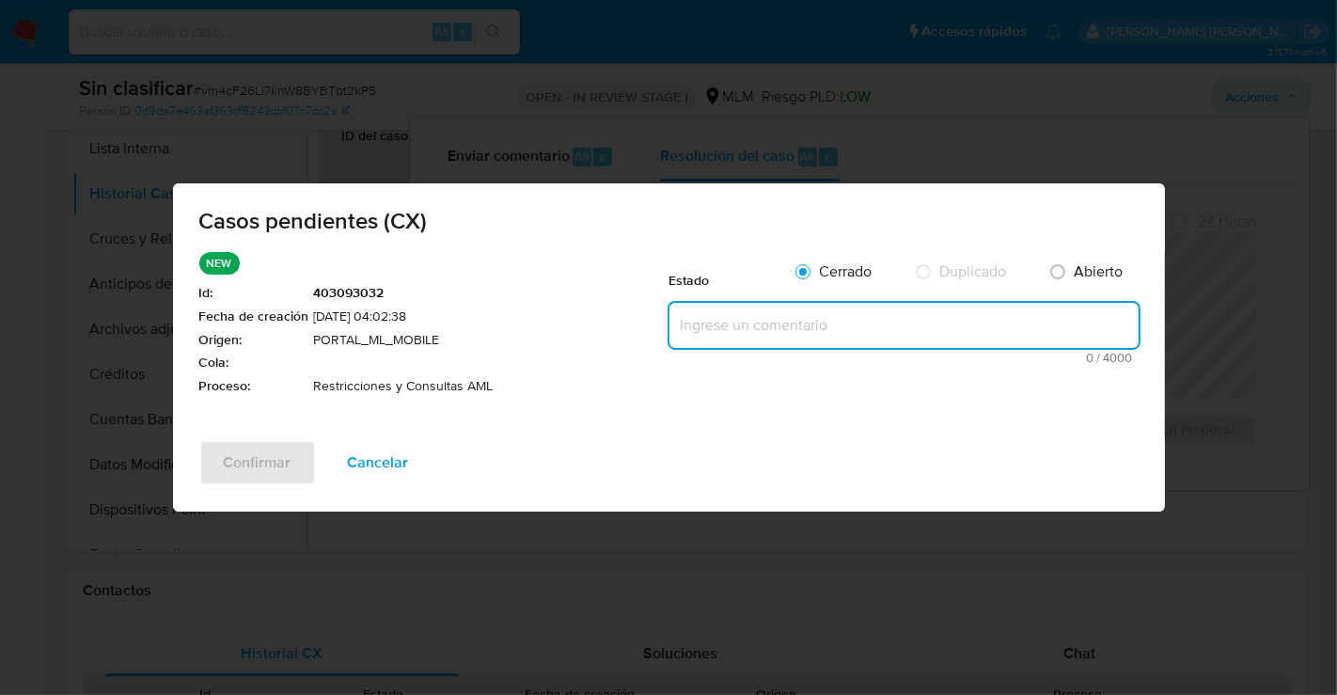
click at [725, 334] on textarea at bounding box center [904, 325] width 469 height 45
paste textarea "Se realiza validación de caso generado por CX donde se identifica restricción l…"
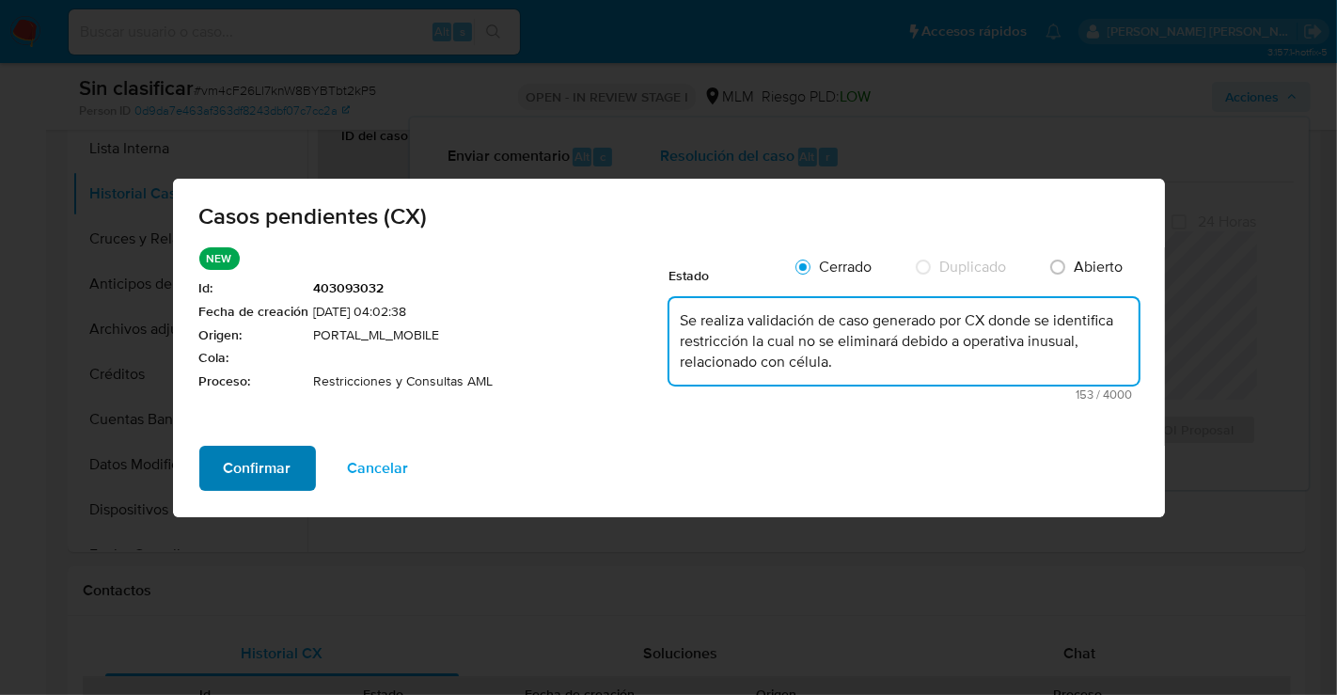
type textarea "Se realiza validación de caso generado por CX donde se identifica restricción l…"
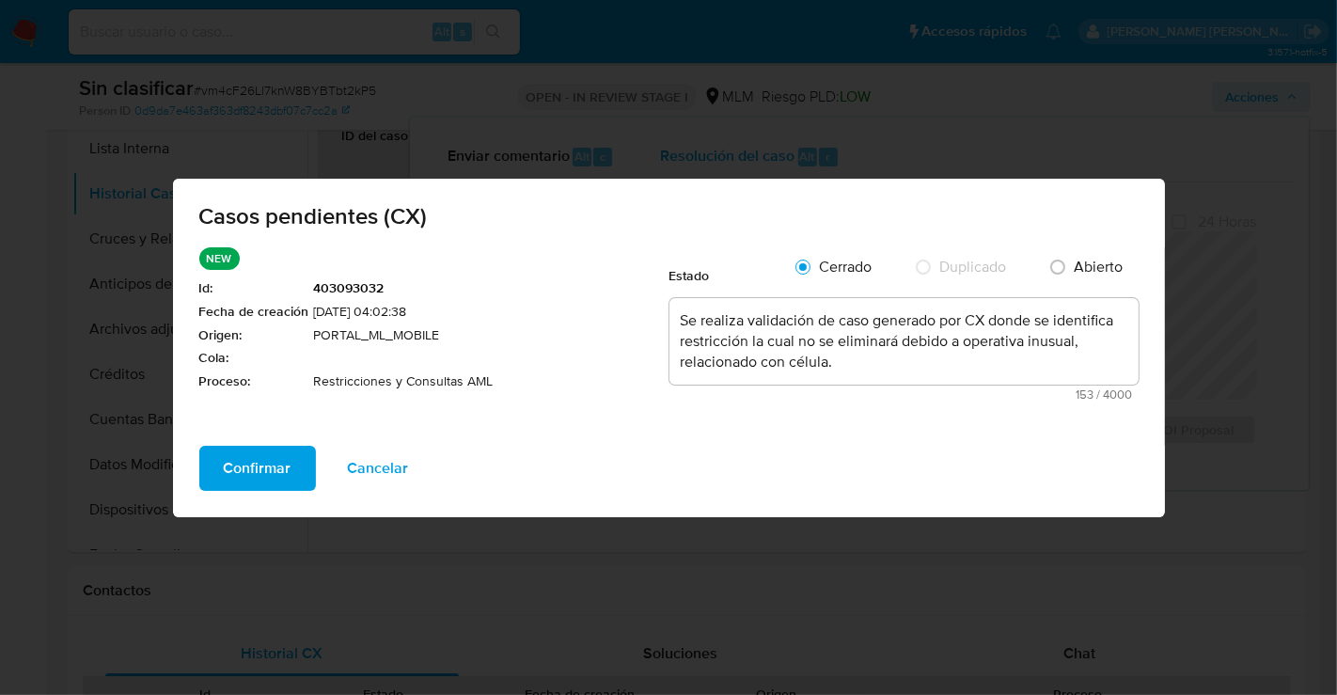
click at [264, 466] on span "Confirmar" at bounding box center [258, 468] width 68 height 41
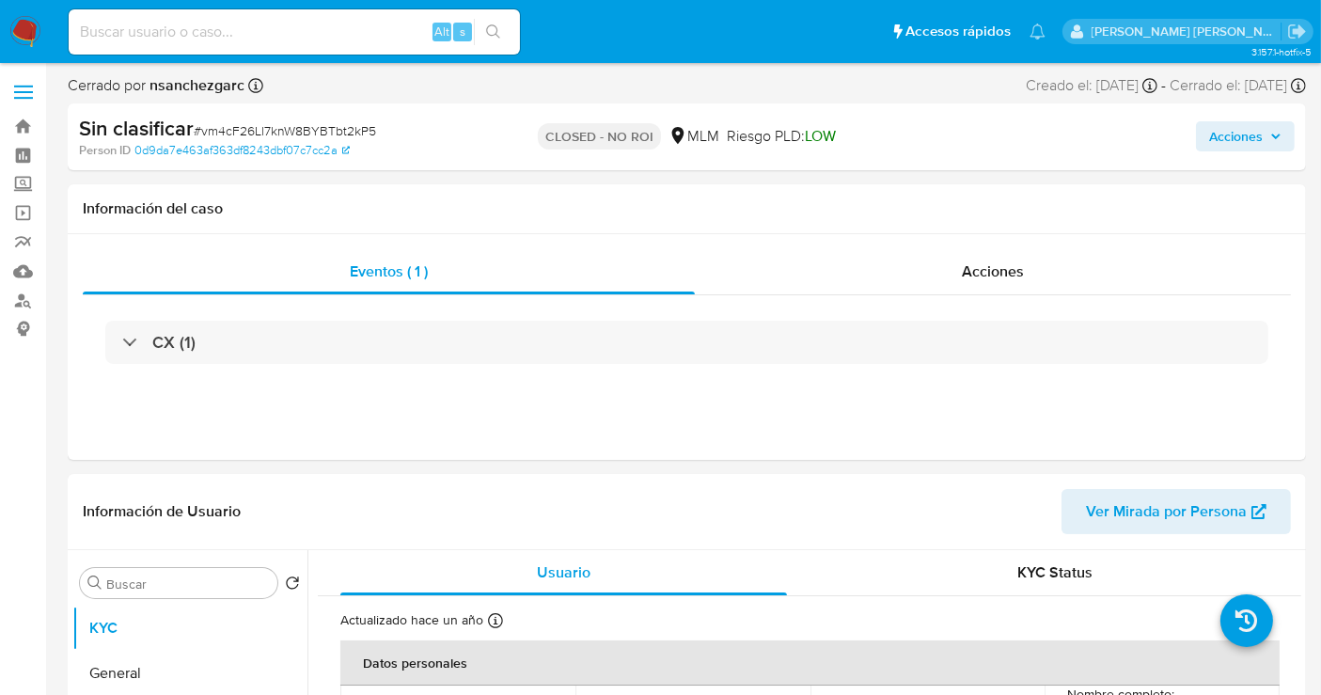
select select "10"
click at [165, 23] on input at bounding box center [294, 32] width 451 height 24
paste input "611601219"
type input "611601219"
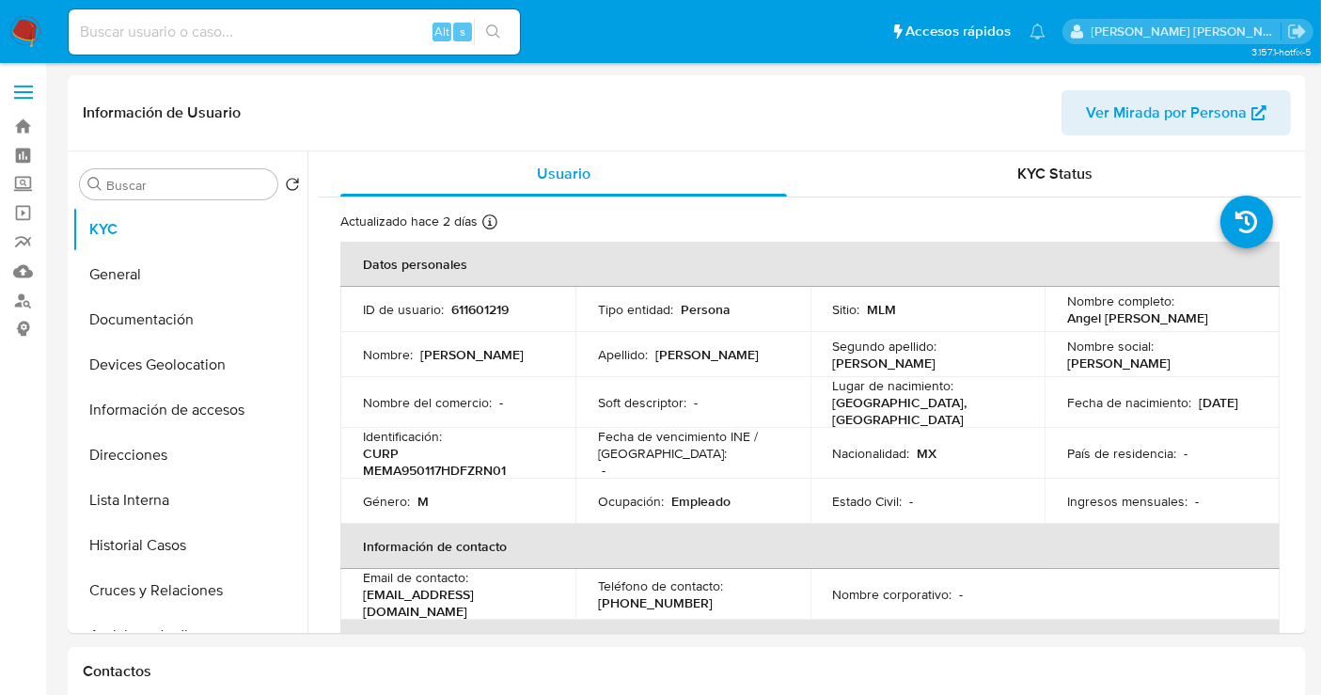
select select "10"
click at [142, 544] on button "Historial Casos" at bounding box center [182, 545] width 220 height 45
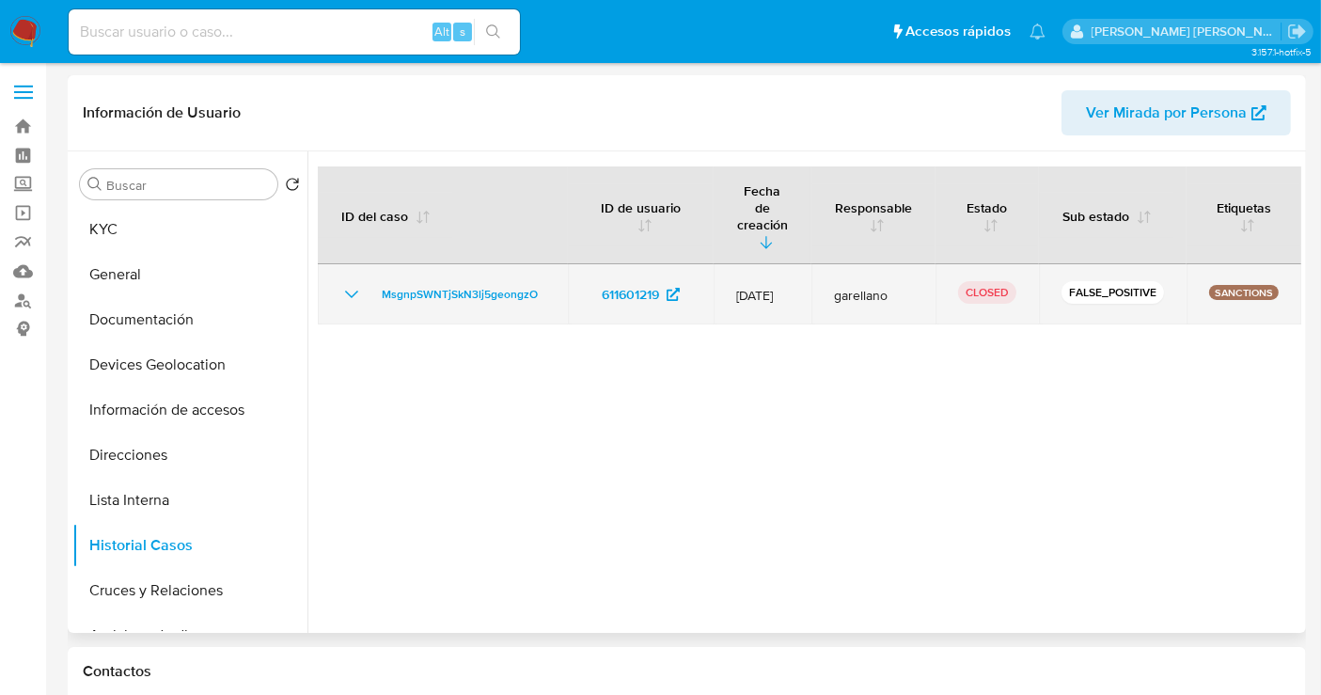
click at [348, 291] on icon "Mostrar/Ocultar" at bounding box center [351, 295] width 13 height 8
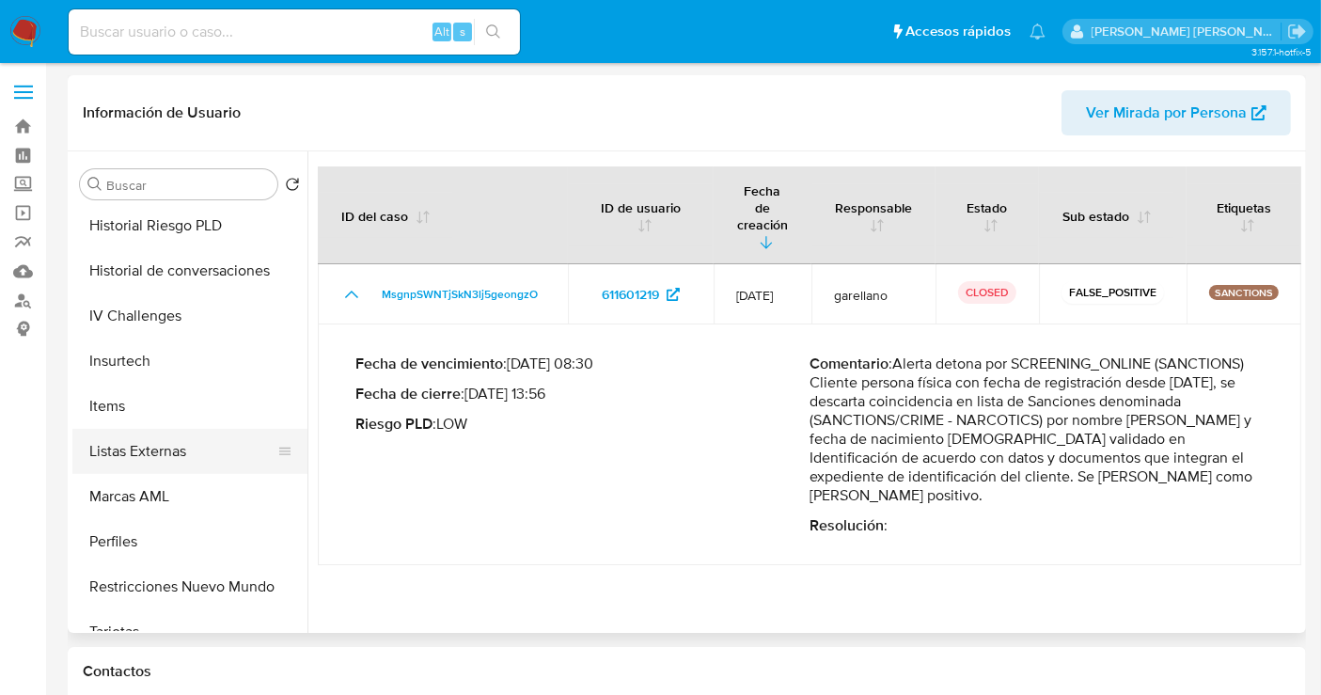
scroll to position [794, 0]
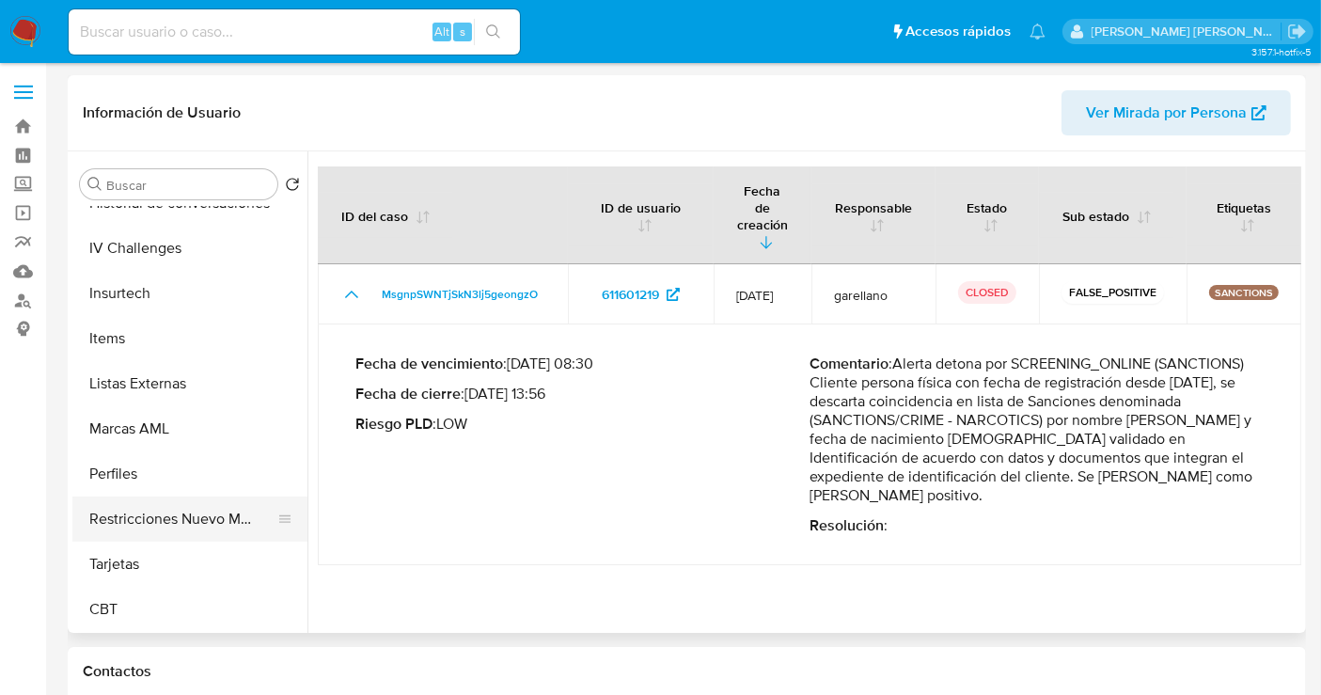
click at [168, 512] on button "Restricciones Nuevo Mundo" at bounding box center [182, 519] width 220 height 45
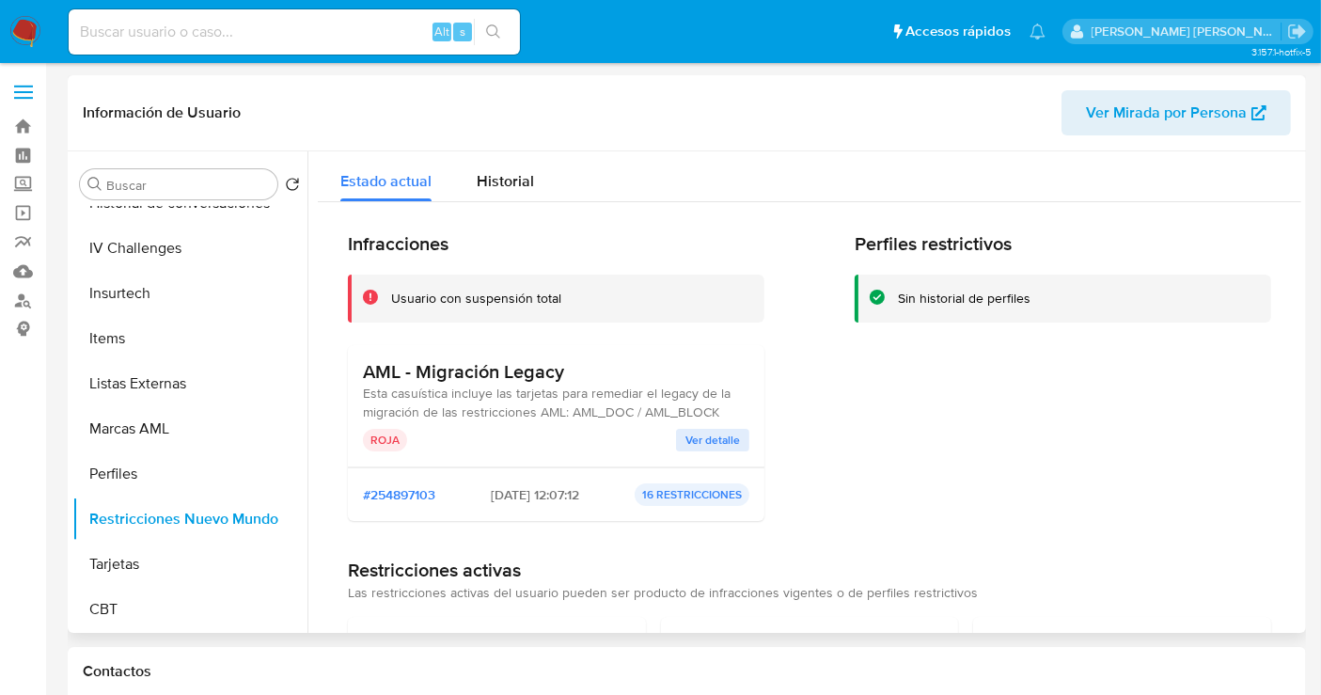
click at [697, 436] on span "Ver detalle" at bounding box center [713, 440] width 55 height 19
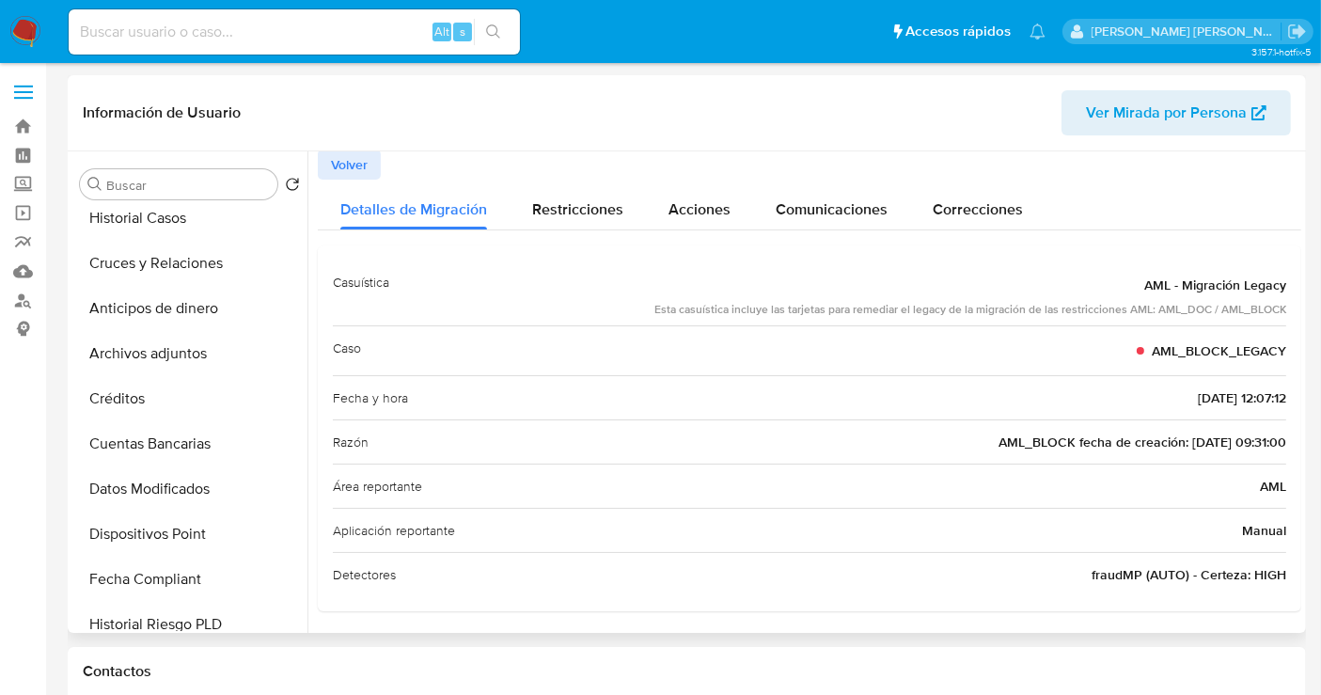
scroll to position [271, 0]
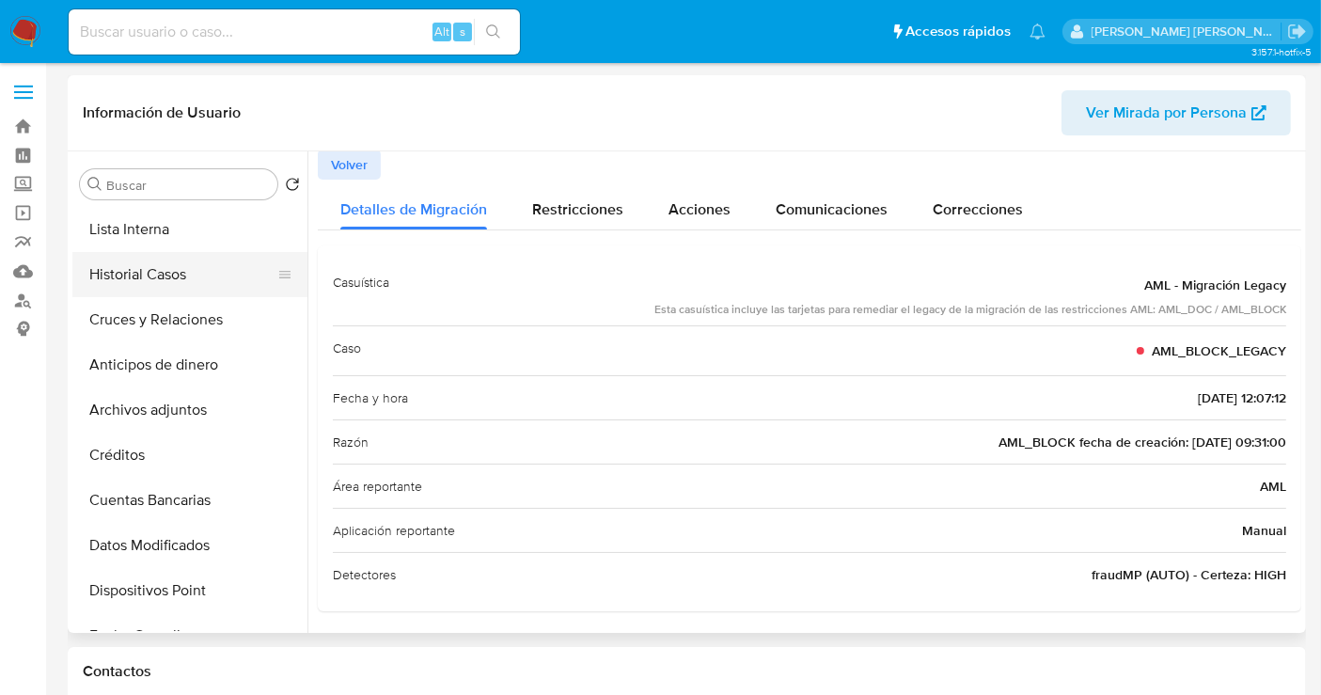
click at [139, 268] on button "Historial Casos" at bounding box center [182, 274] width 220 height 45
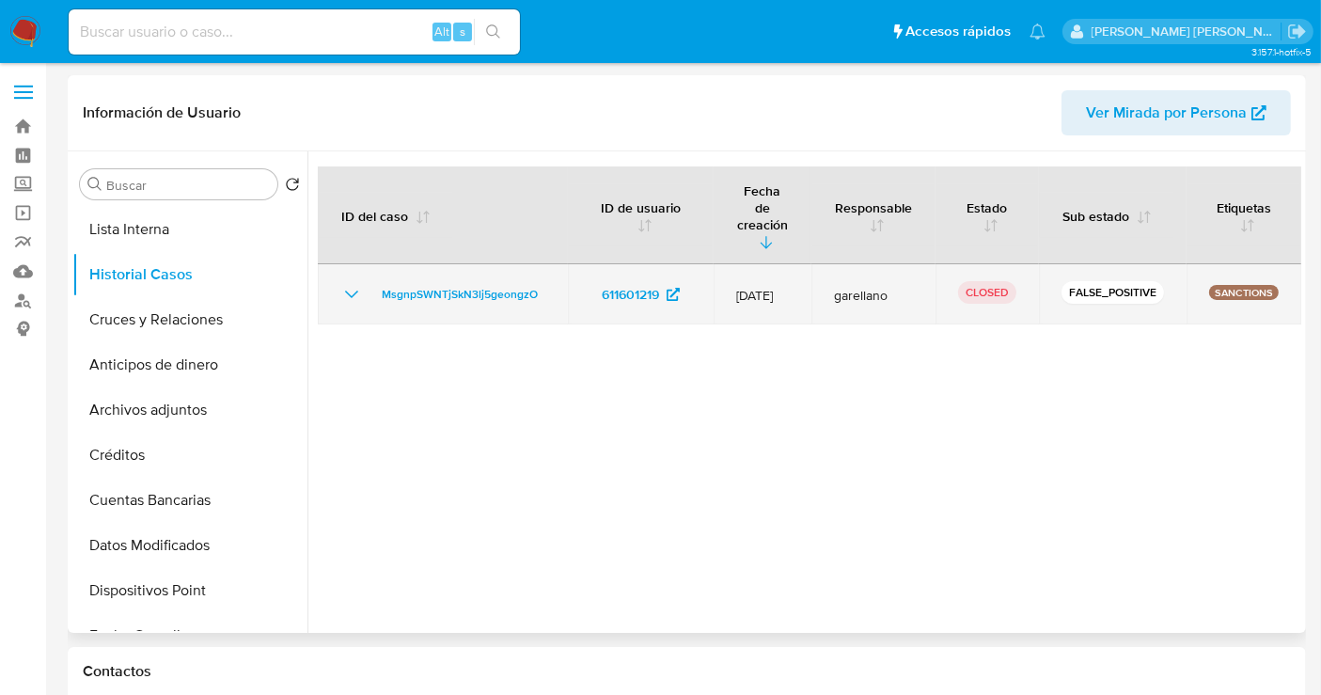
click at [355, 283] on icon "Mostrar/Ocultar" at bounding box center [351, 294] width 23 height 23
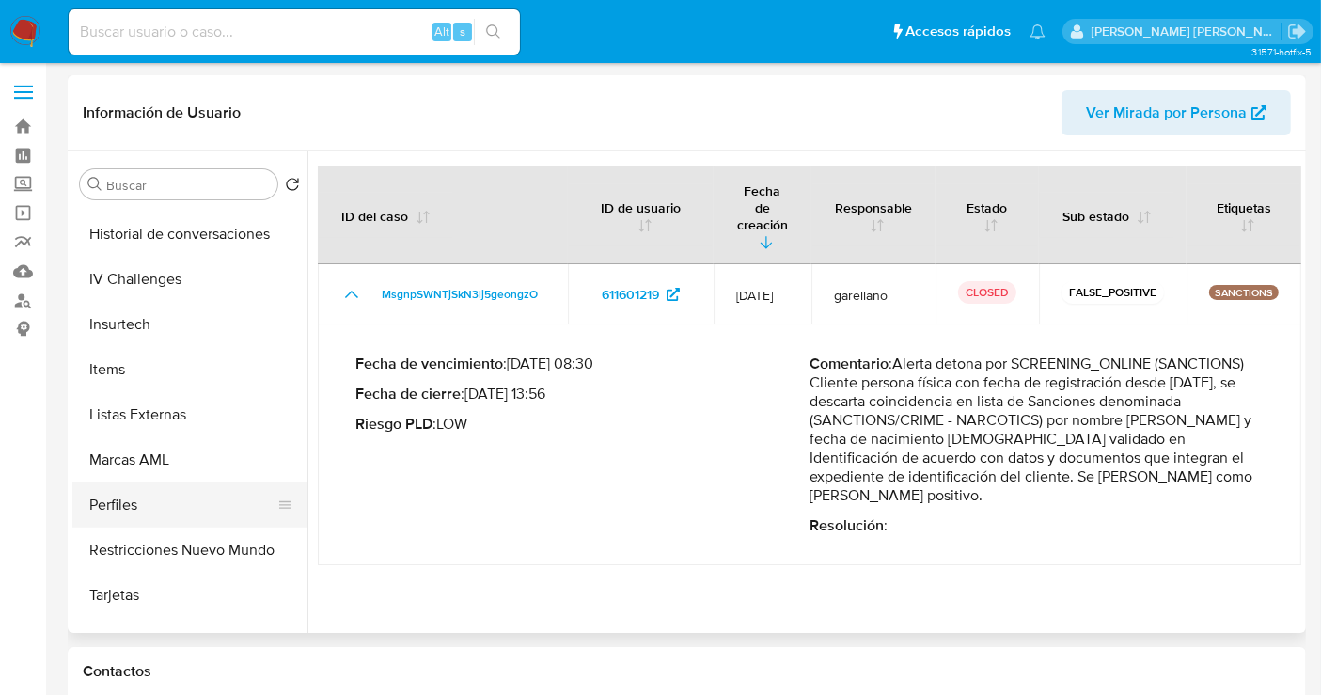
scroll to position [794, 0]
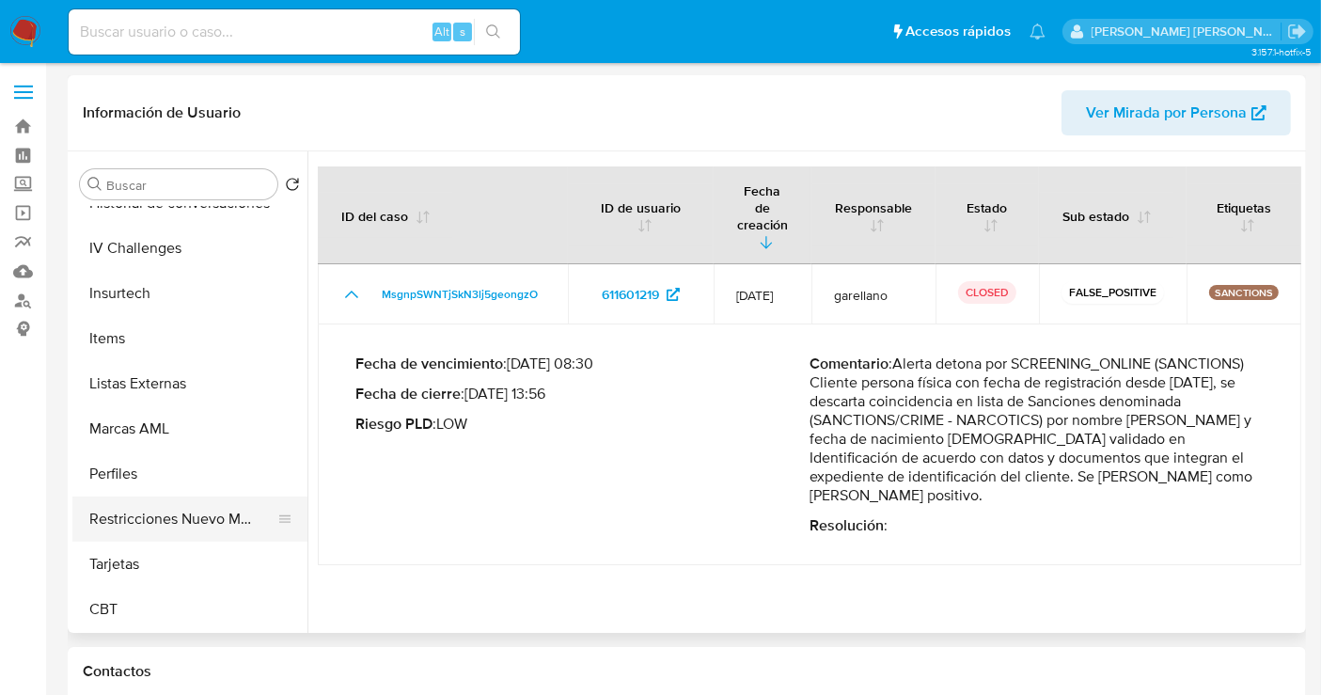
click at [166, 512] on button "Restricciones Nuevo Mundo" at bounding box center [182, 519] width 220 height 45
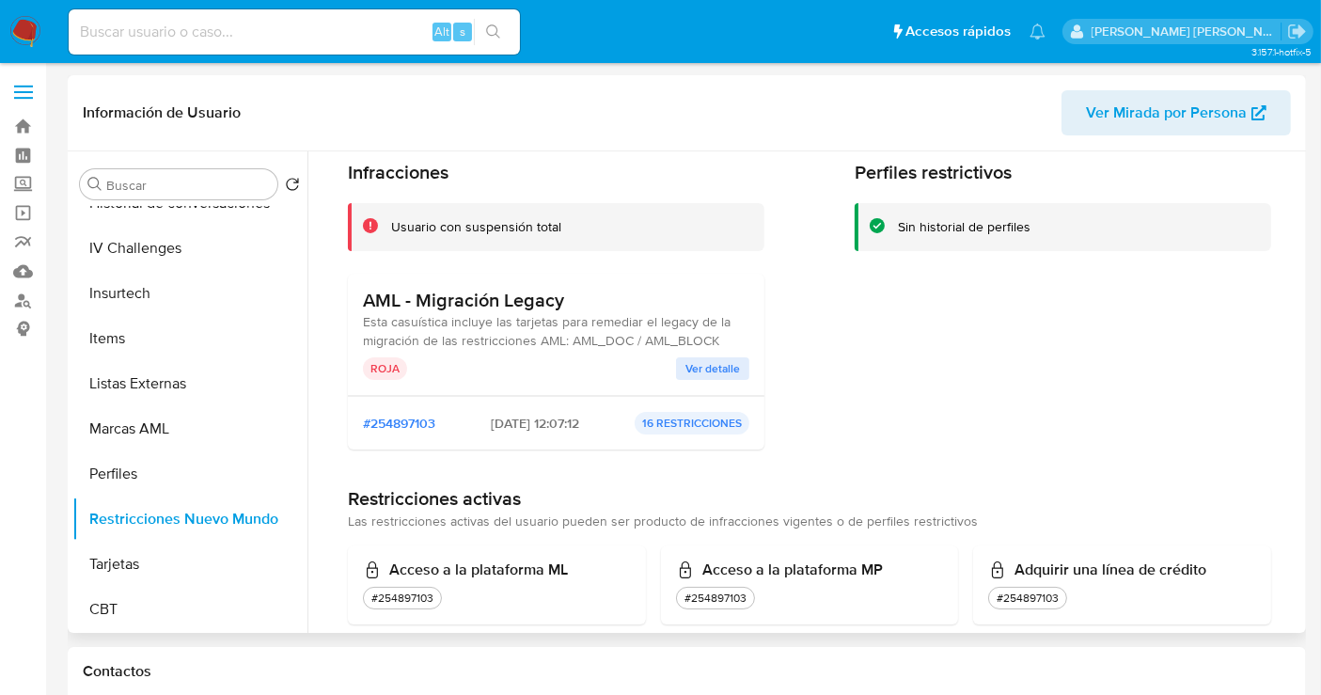
scroll to position [104, 0]
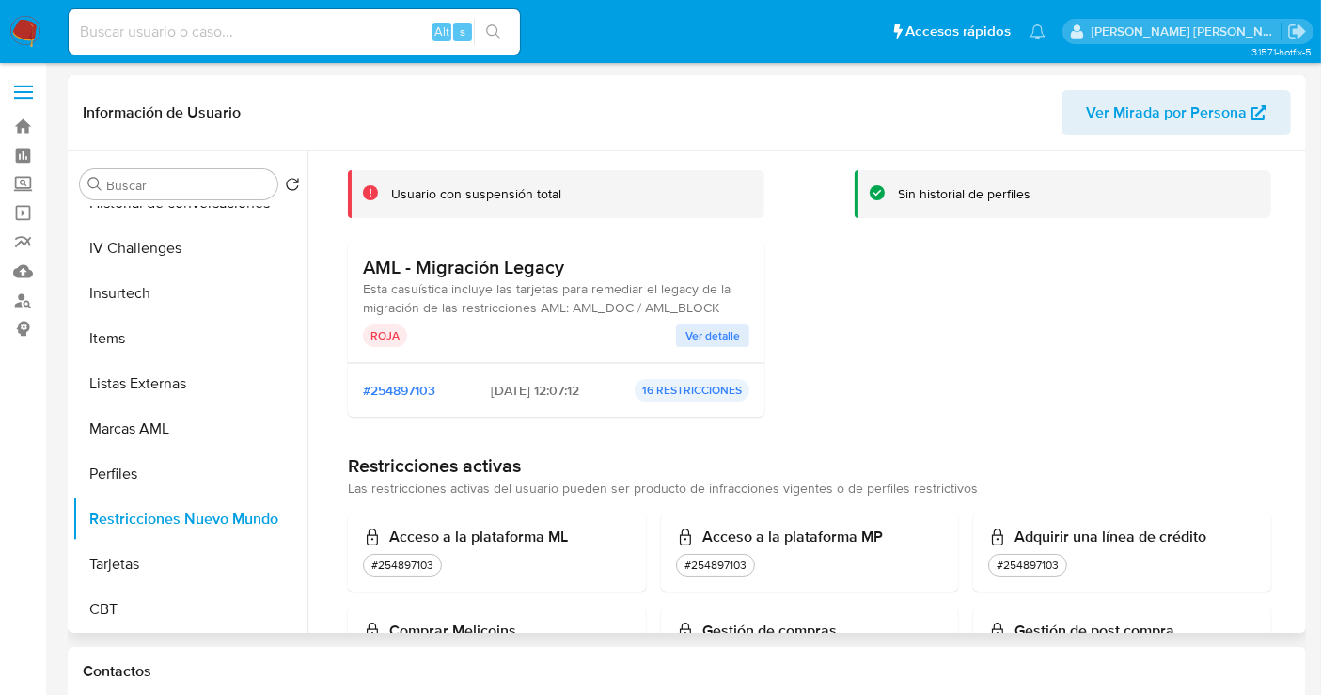
click at [701, 334] on span "Ver detalle" at bounding box center [713, 335] width 55 height 19
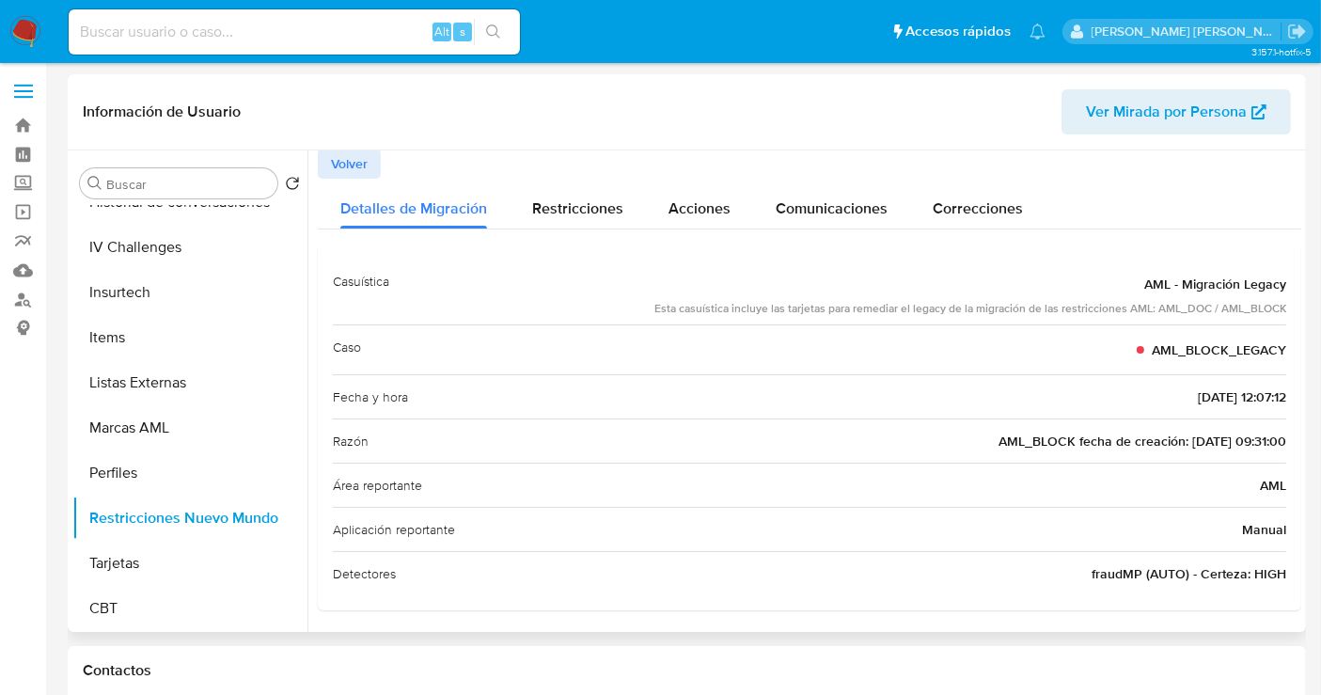
scroll to position [0, 0]
click at [579, 214] on span "Restricciones" at bounding box center [577, 209] width 91 height 22
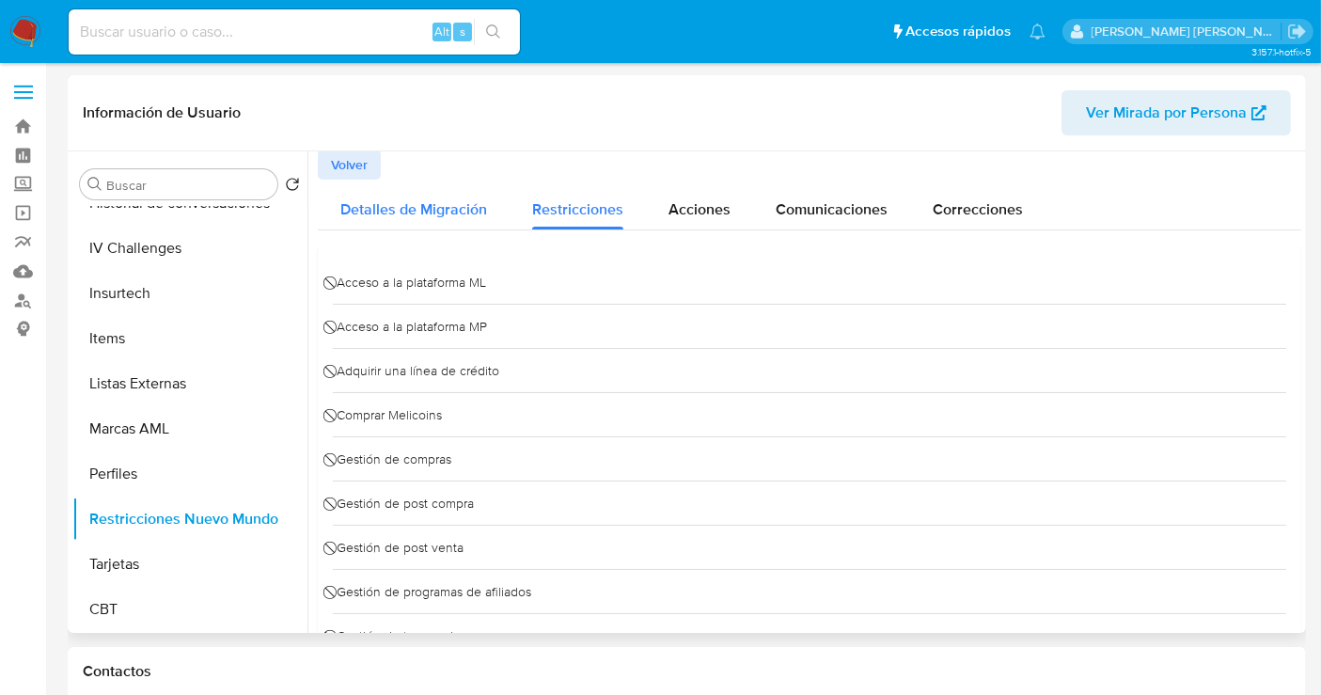
click at [381, 212] on span "Detalles de Migración" at bounding box center [413, 209] width 147 height 22
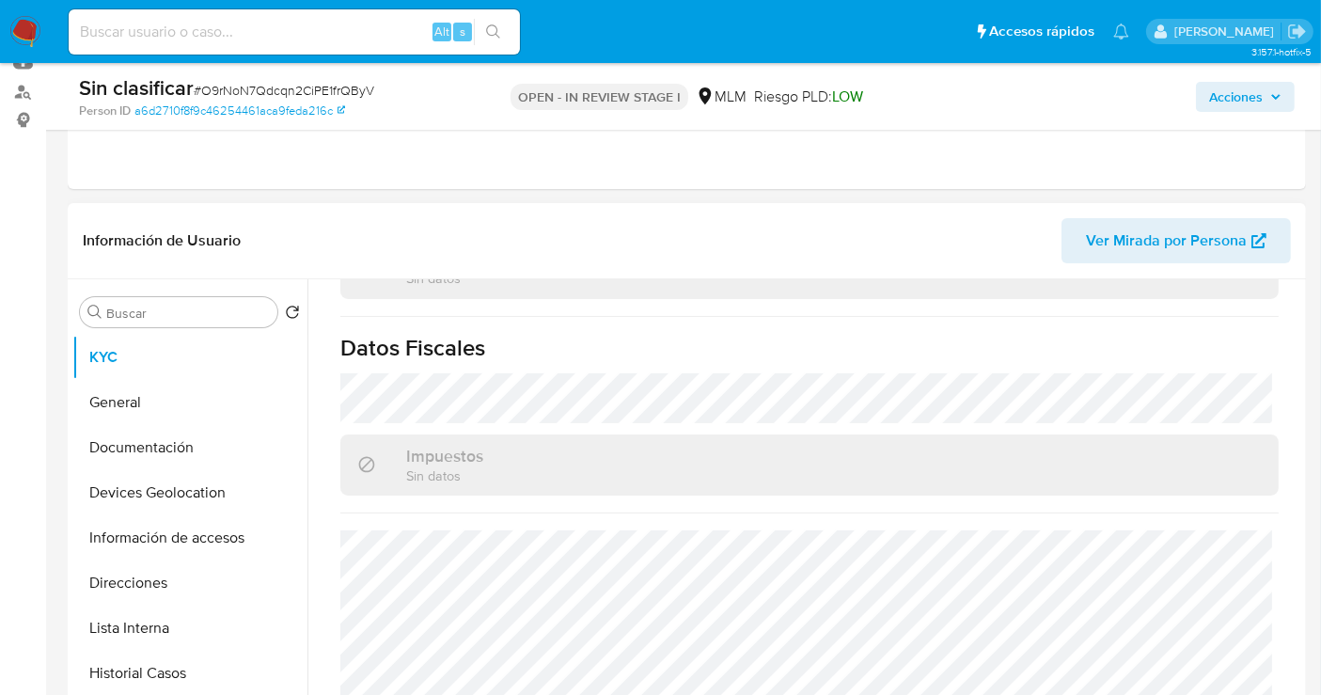
scroll to position [1187, 0]
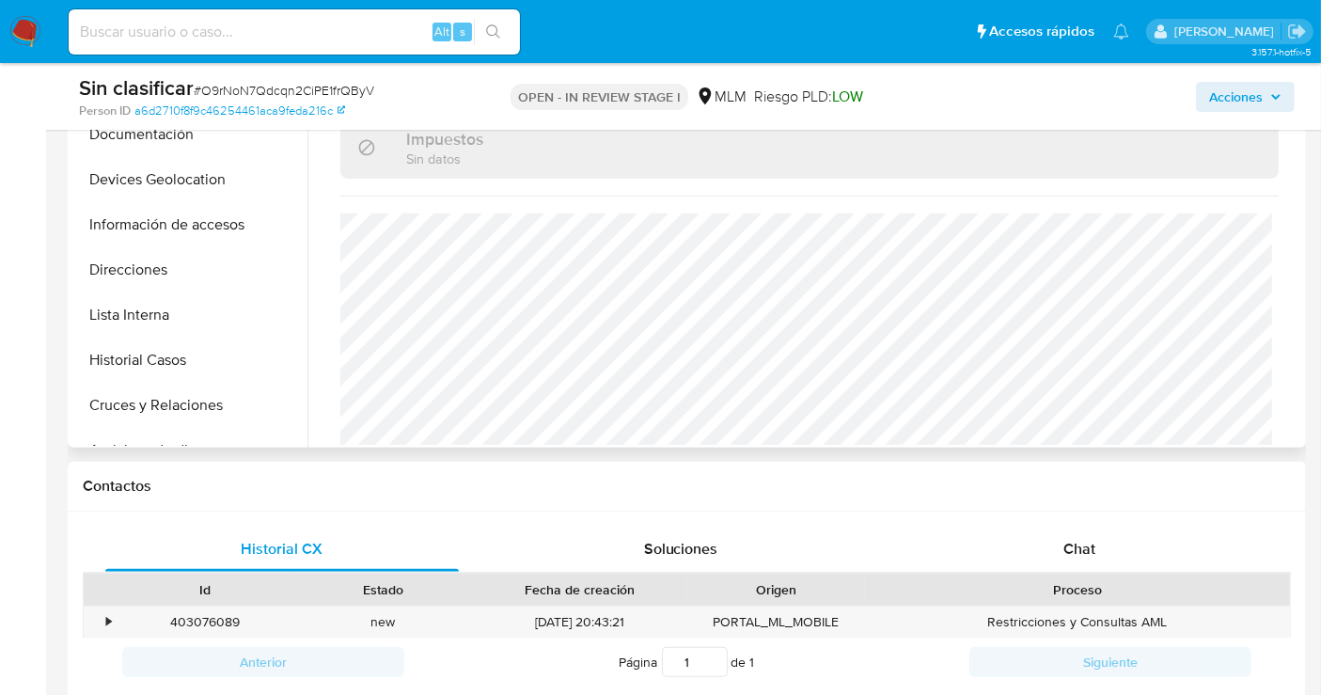
select select "10"
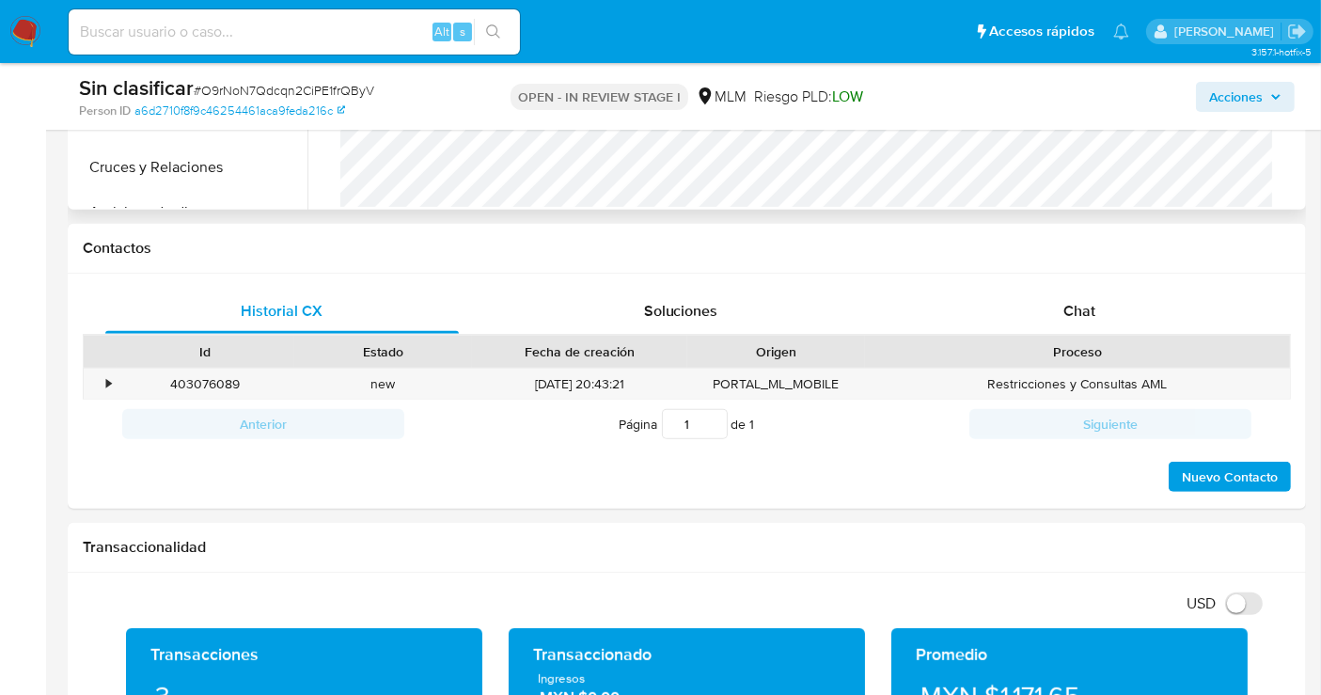
scroll to position [835, 0]
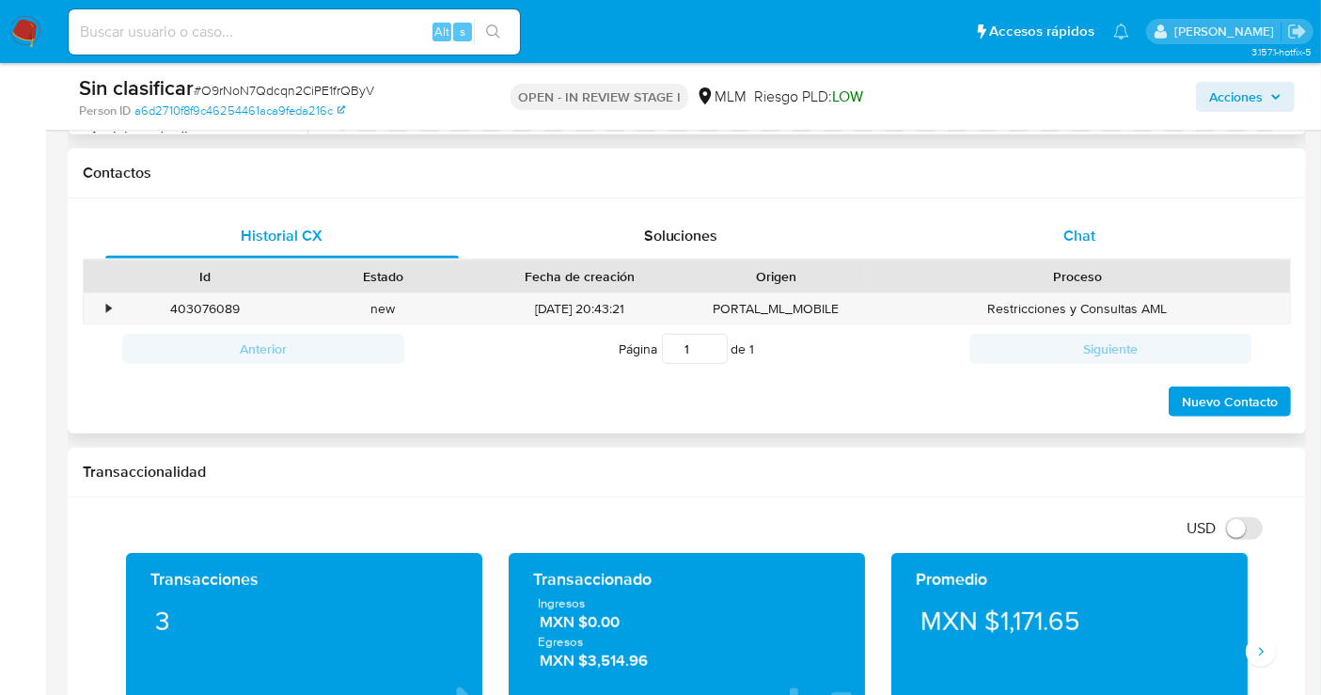
click at [1067, 243] on span "Chat" at bounding box center [1080, 236] width 32 height 22
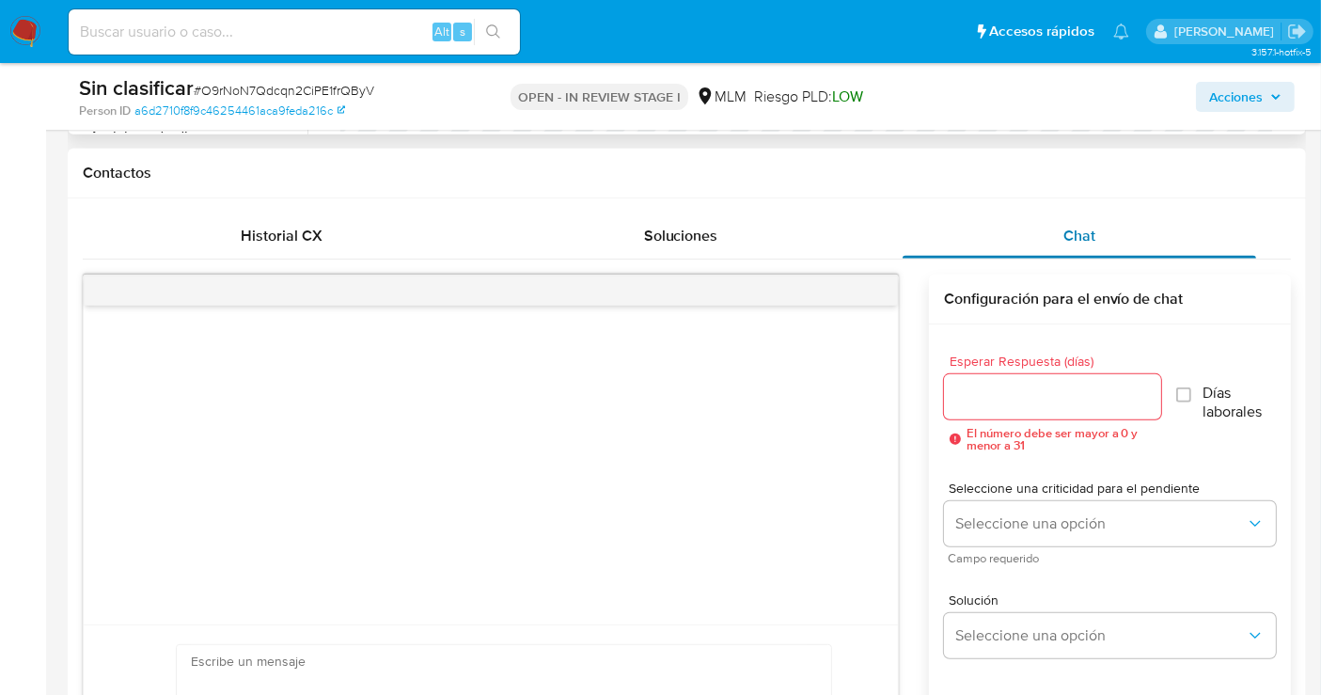
click at [1067, 243] on span "Chat" at bounding box center [1080, 236] width 32 height 22
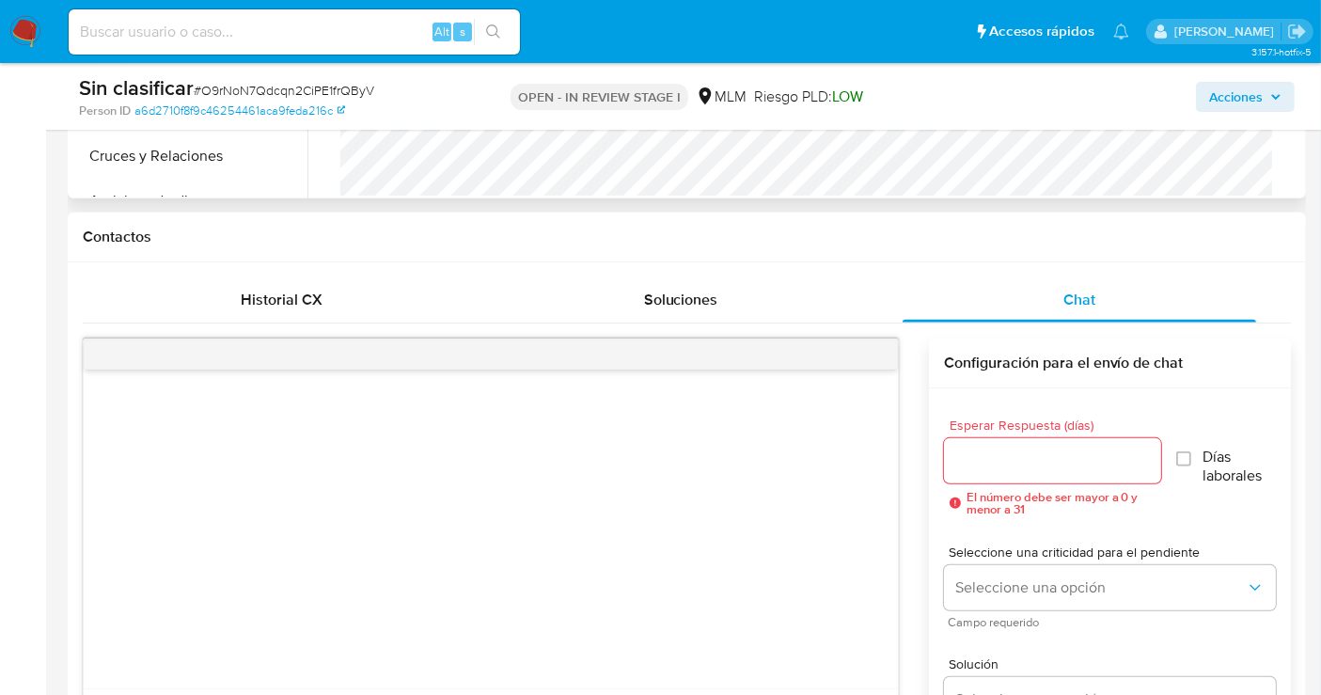
scroll to position [731, 0]
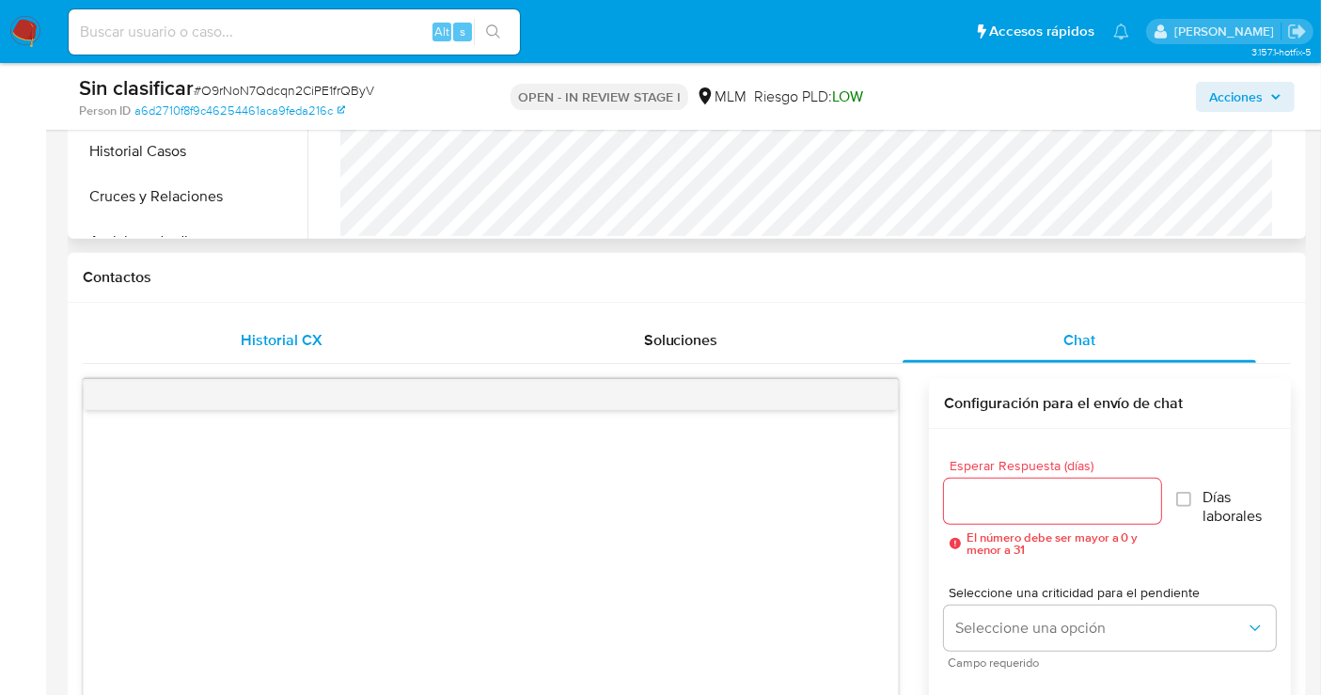
click at [310, 331] on span "Historial CX" at bounding box center [283, 340] width 82 height 22
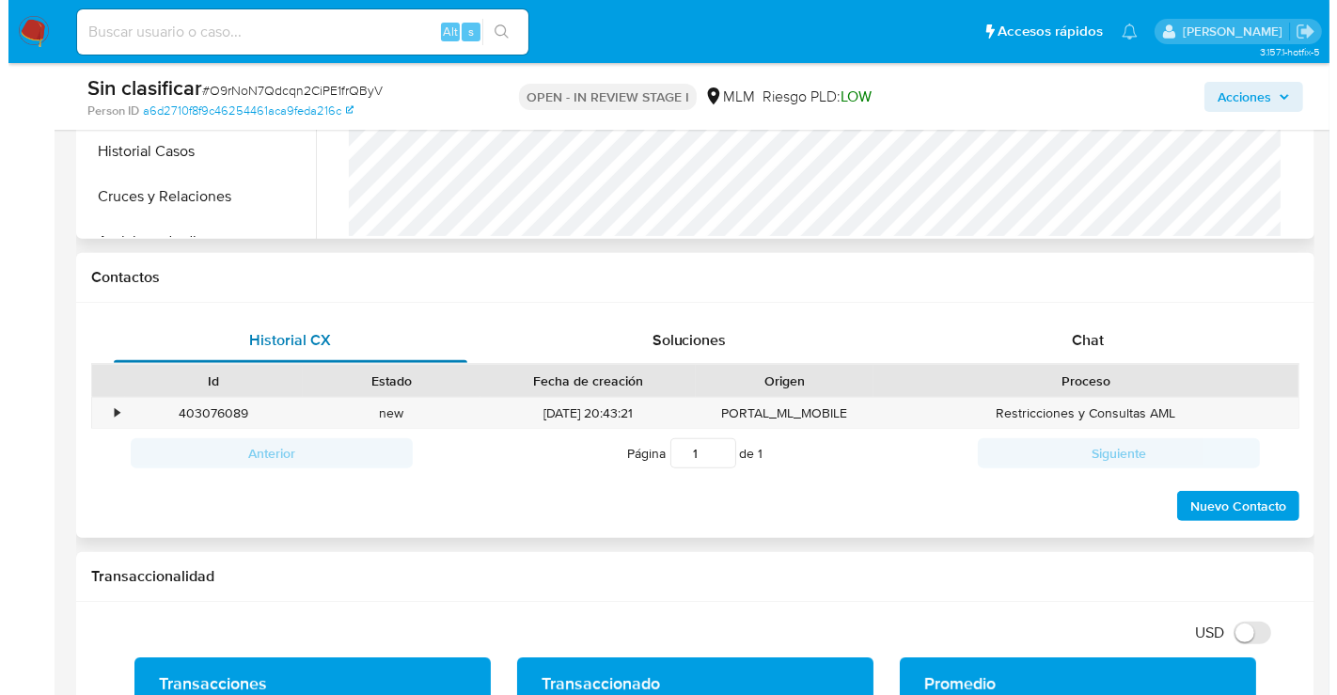
scroll to position [940, 0]
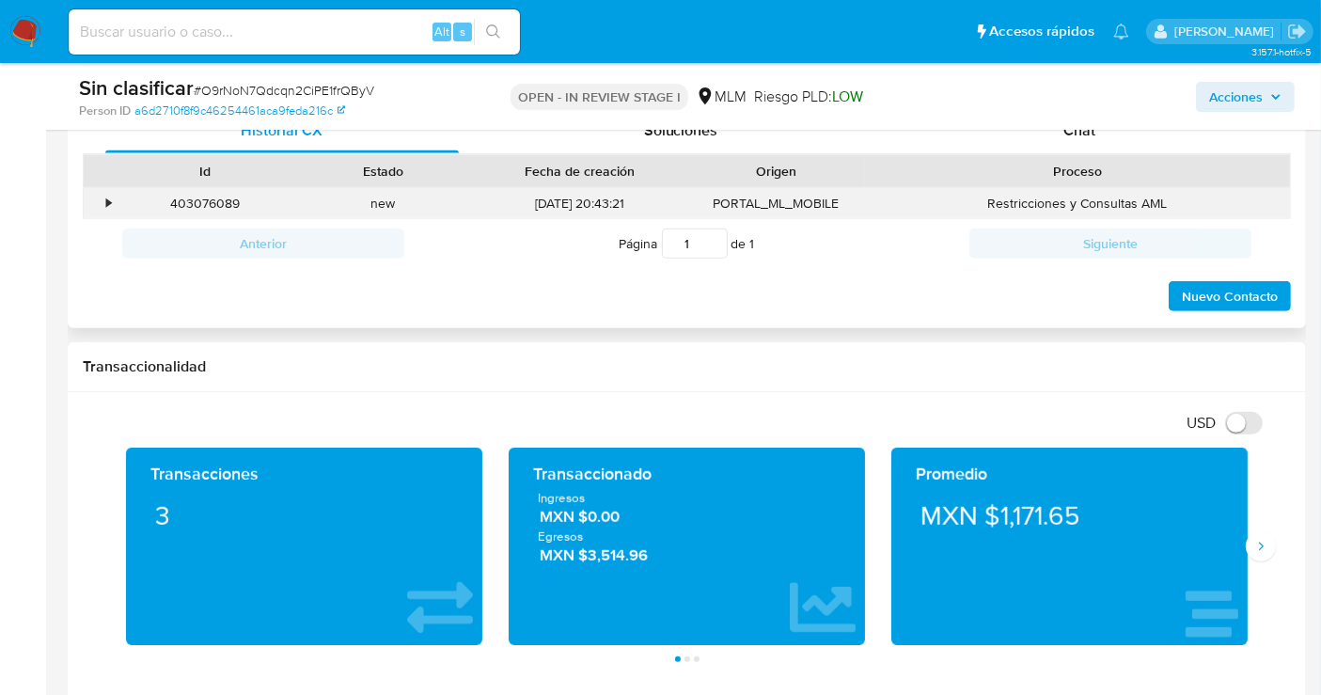
click at [106, 201] on div "•" at bounding box center [108, 204] width 5 height 18
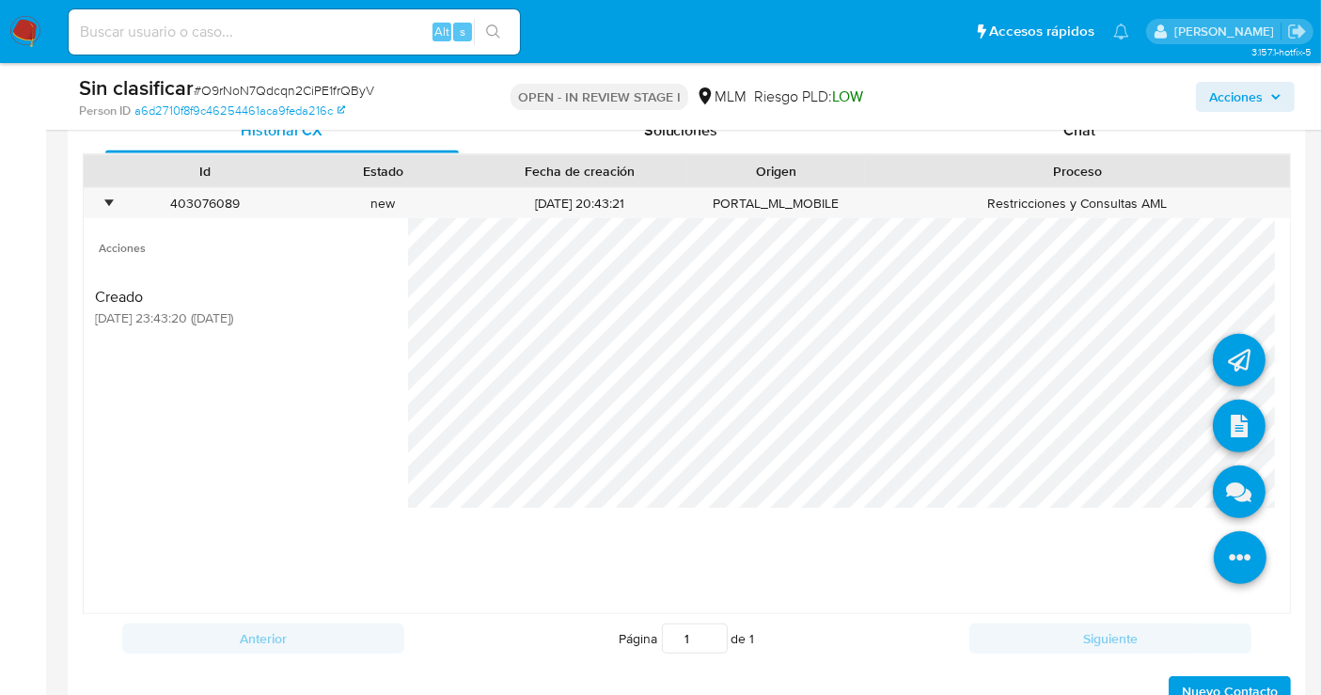
click at [1219, 550] on icon at bounding box center [1240, 557] width 53 height 53
click at [1225, 421] on icon at bounding box center [1239, 426] width 53 height 53
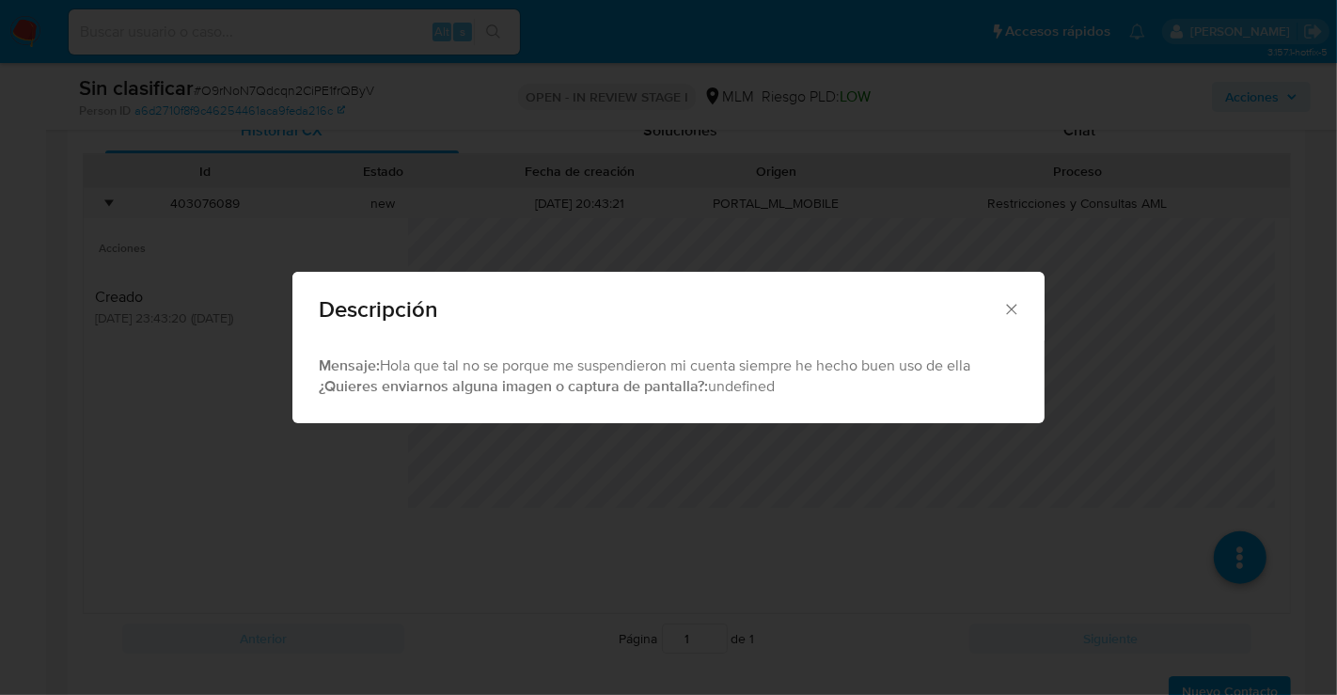
click at [1021, 288] on div "Descripción" at bounding box center [668, 306] width 752 height 69
click at [1010, 308] on icon "Cerrar" at bounding box center [1012, 309] width 19 height 19
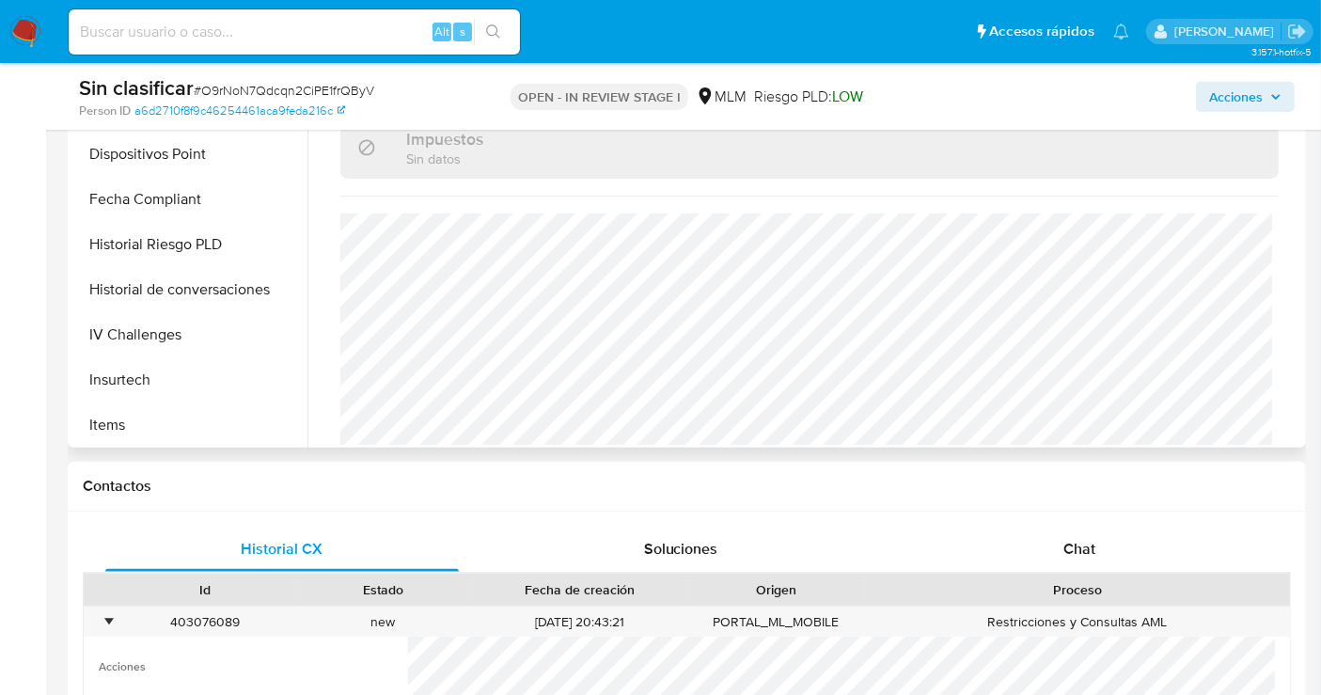
scroll to position [794, 0]
click at [158, 335] on button "Restricciones Nuevo Mundo" at bounding box center [182, 333] width 220 height 45
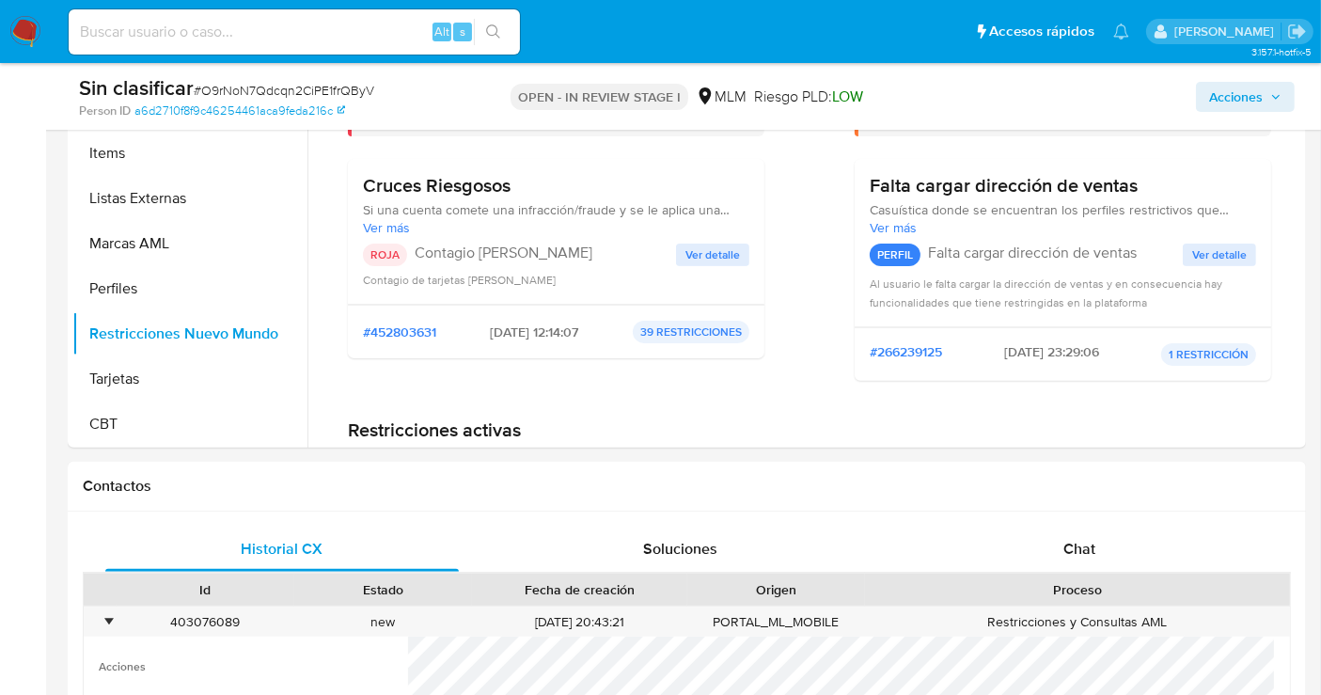
click at [711, 246] on span "Ver detalle" at bounding box center [713, 254] width 55 height 19
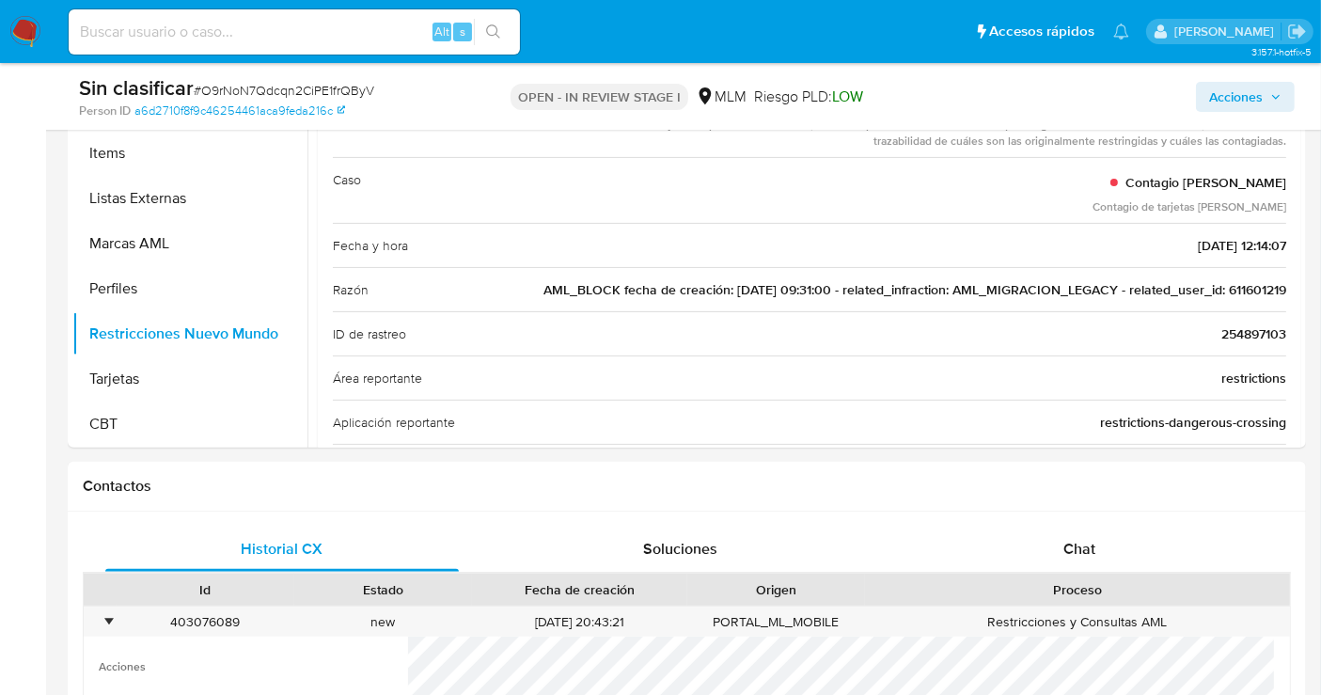
click at [1262, 291] on span "AML_BLOCK fecha de creación: 01/06/2022 09:31:00 - related_infraction: AML_MIGR…" at bounding box center [915, 289] width 743 height 19
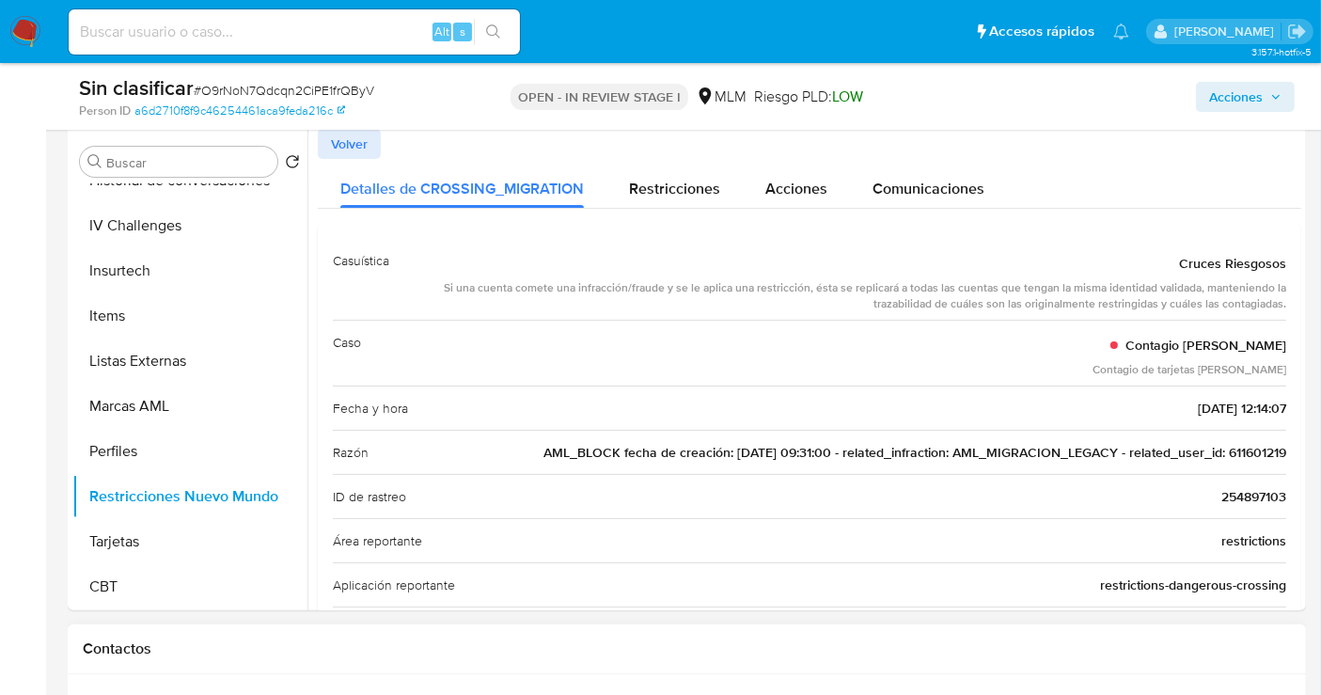
scroll to position [313, 0]
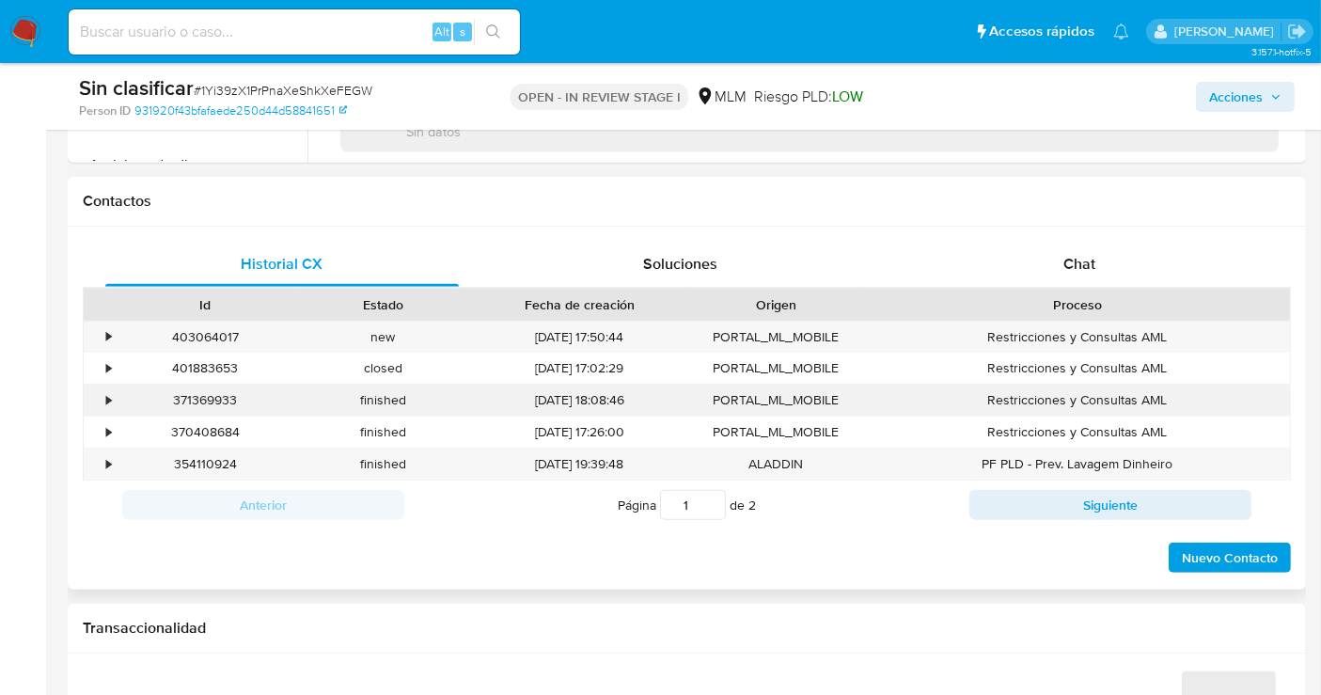
scroll to position [835, 0]
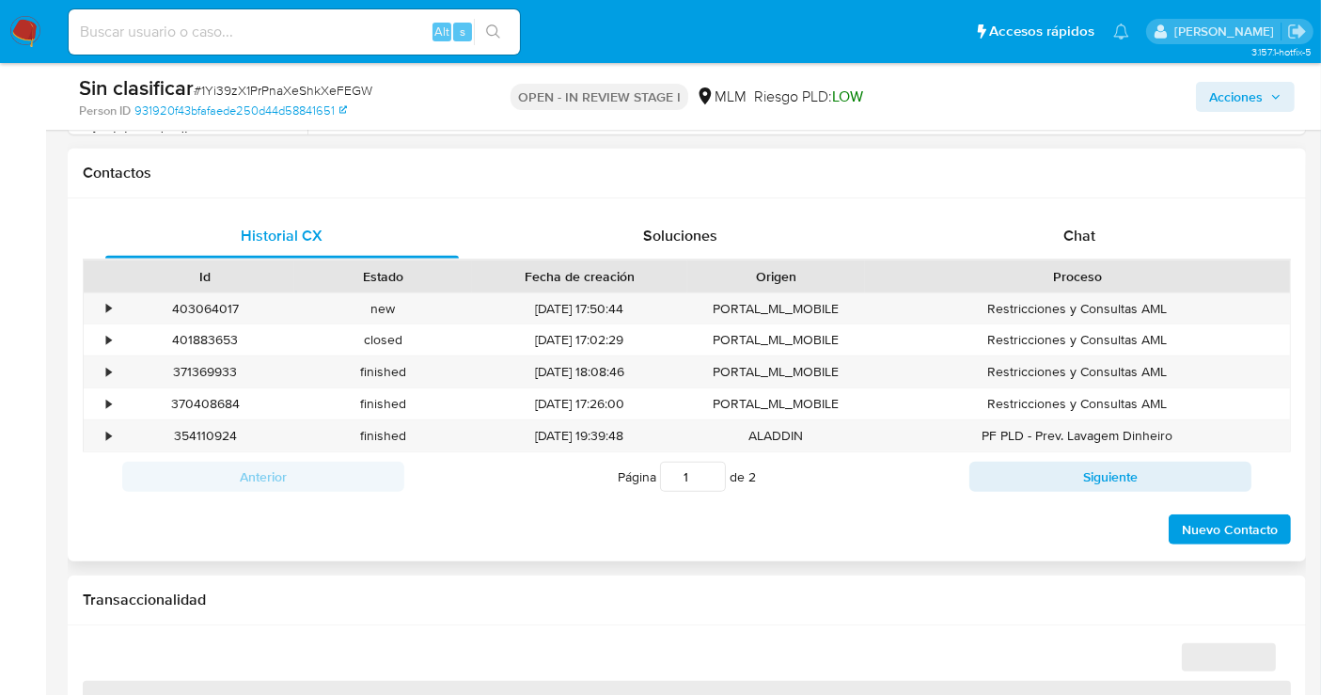
select select "10"
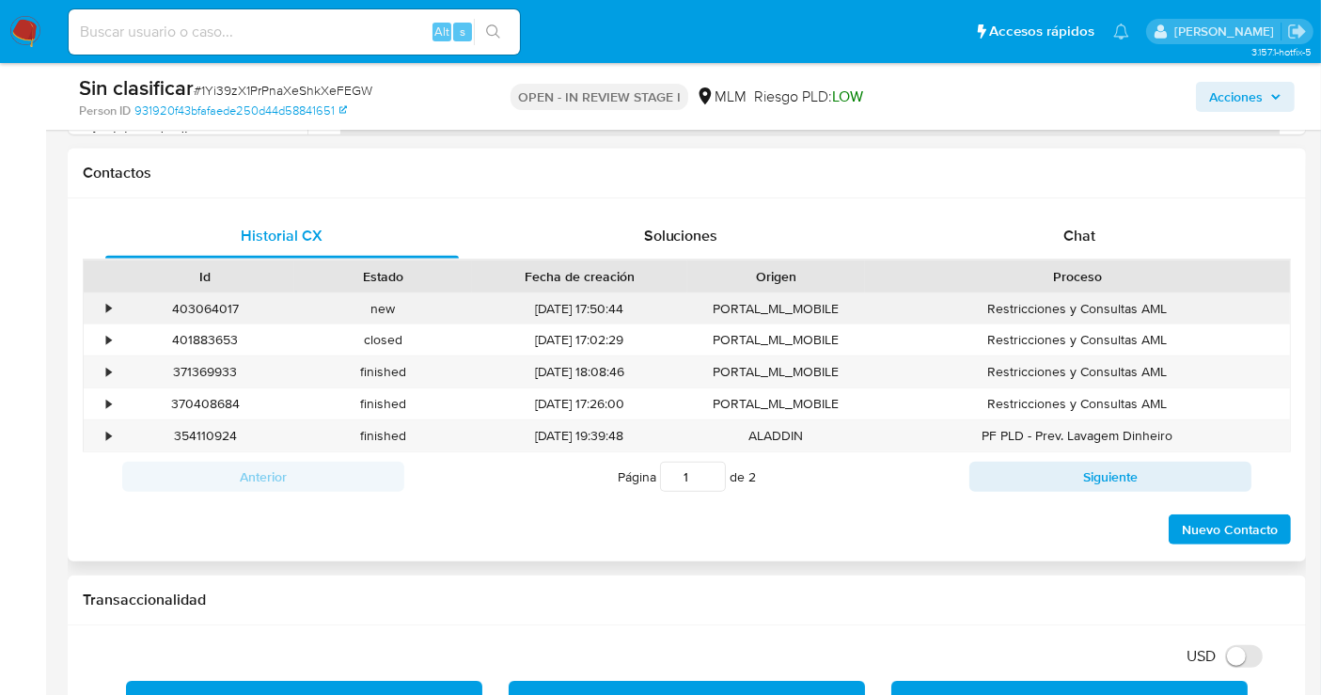
click at [107, 310] on div "•" at bounding box center [108, 309] width 5 height 18
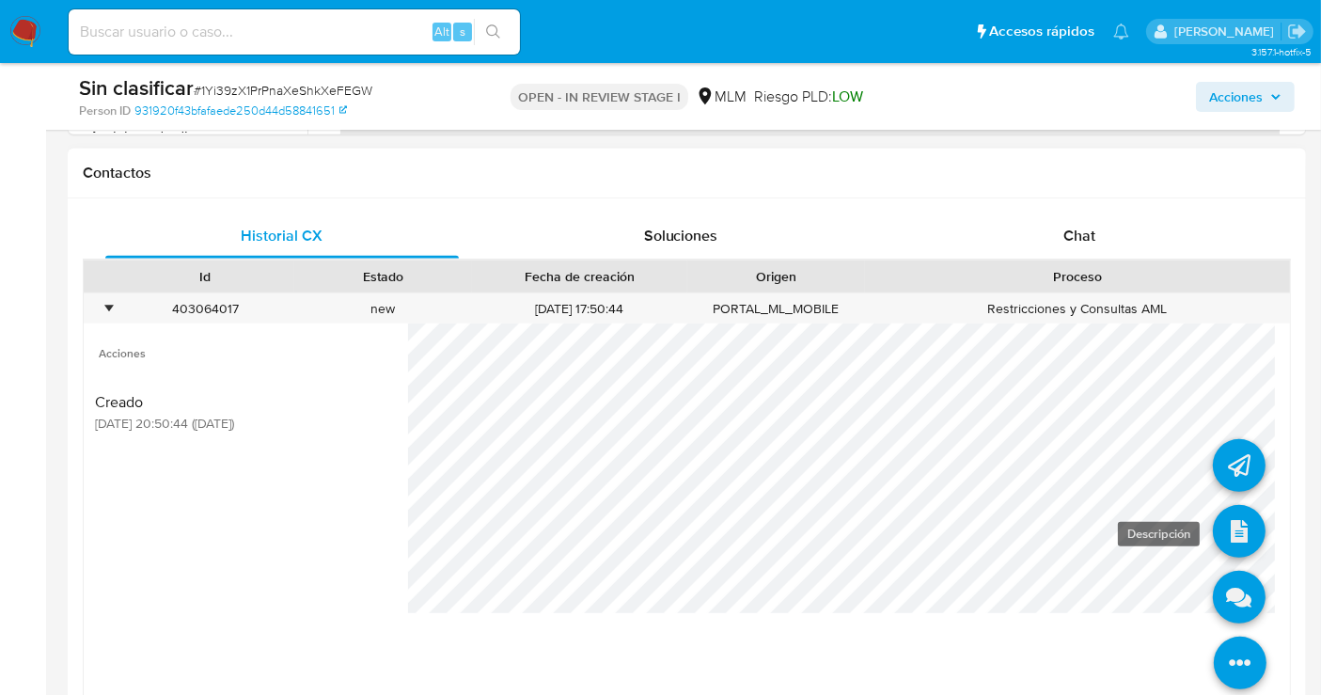
click at [1243, 519] on icon at bounding box center [1239, 531] width 53 height 53
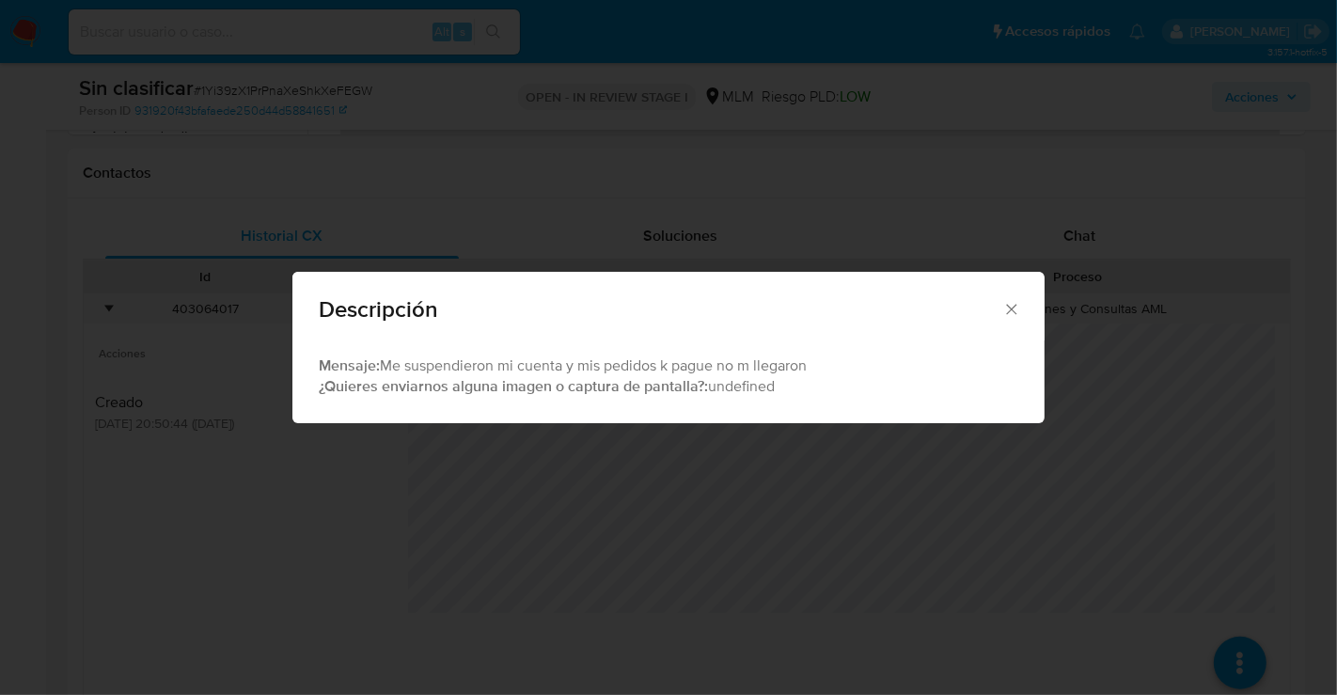
click at [1013, 301] on icon "Cerrar" at bounding box center [1012, 309] width 19 height 19
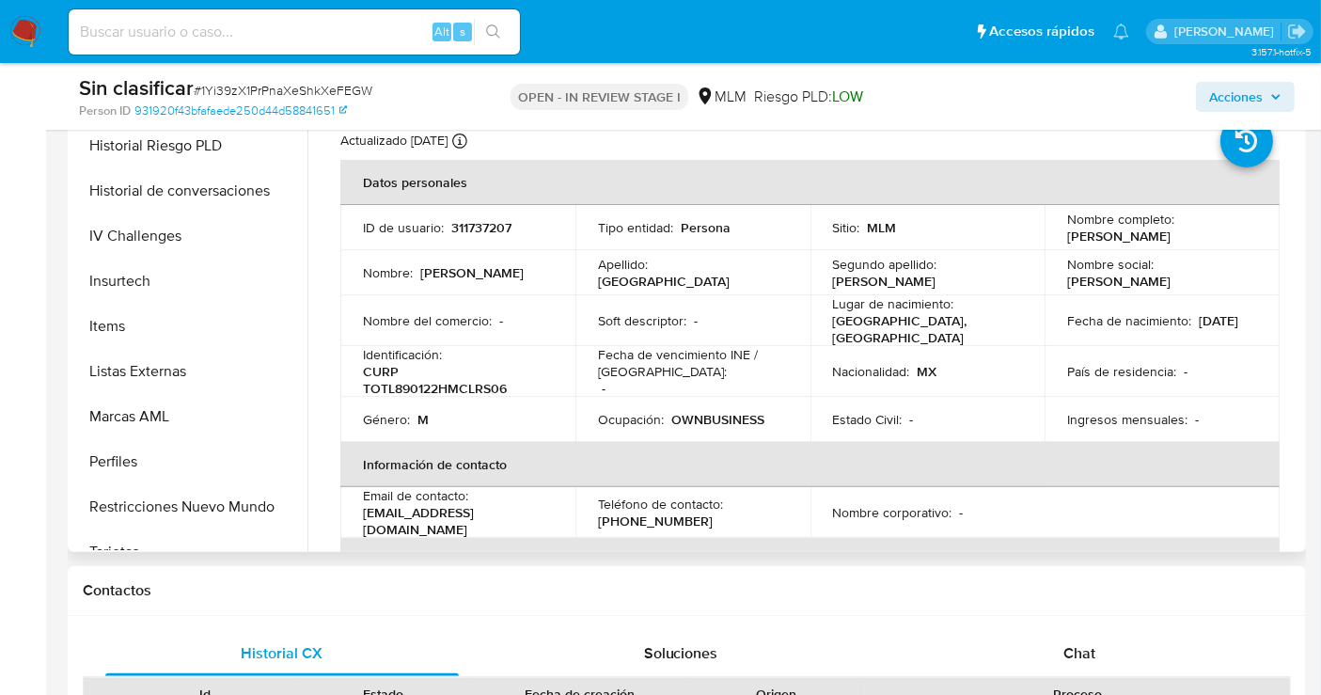
scroll to position [731, 0]
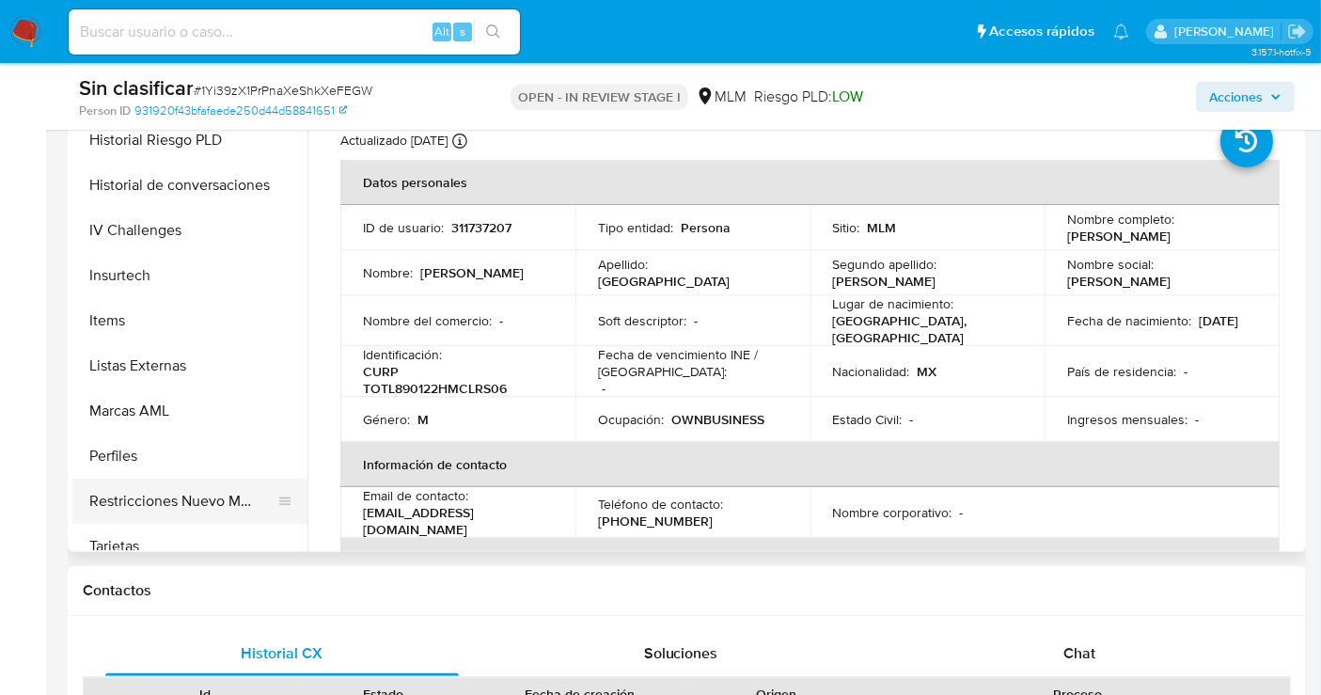
click at [172, 493] on button "Restricciones Nuevo Mundo" at bounding box center [182, 501] width 220 height 45
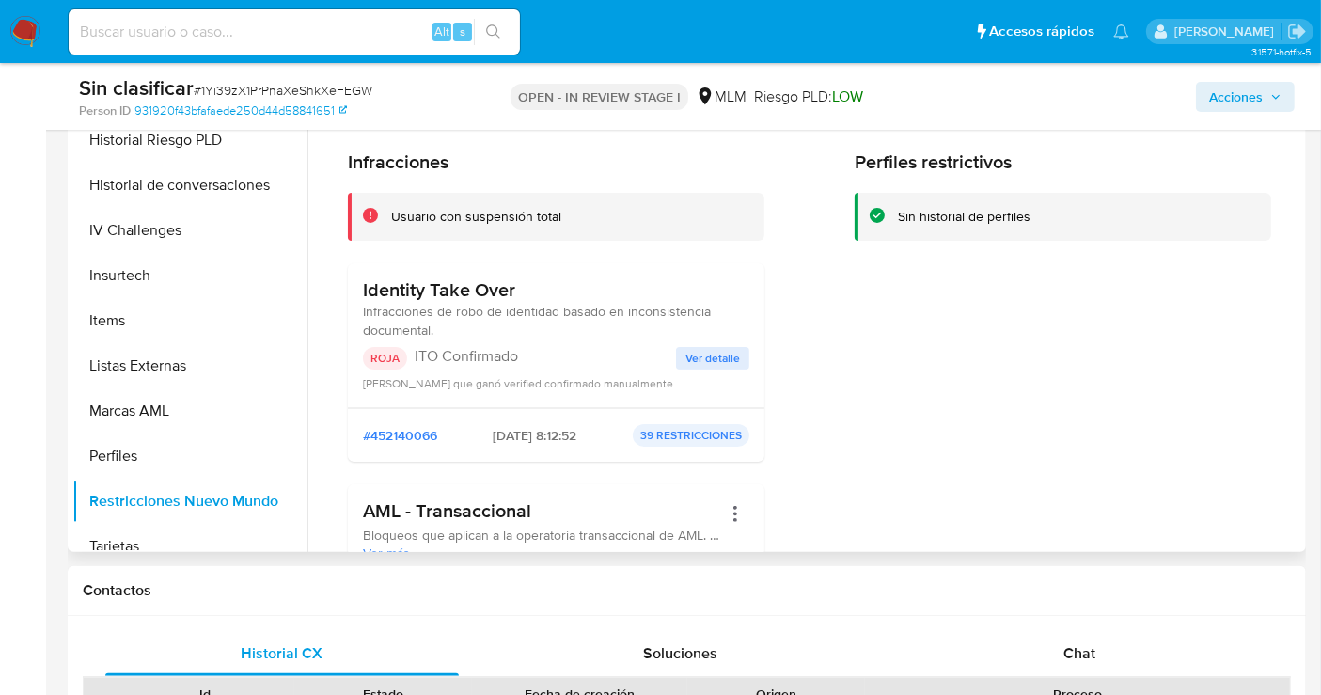
click at [706, 352] on span "Ver detalle" at bounding box center [713, 358] width 55 height 19
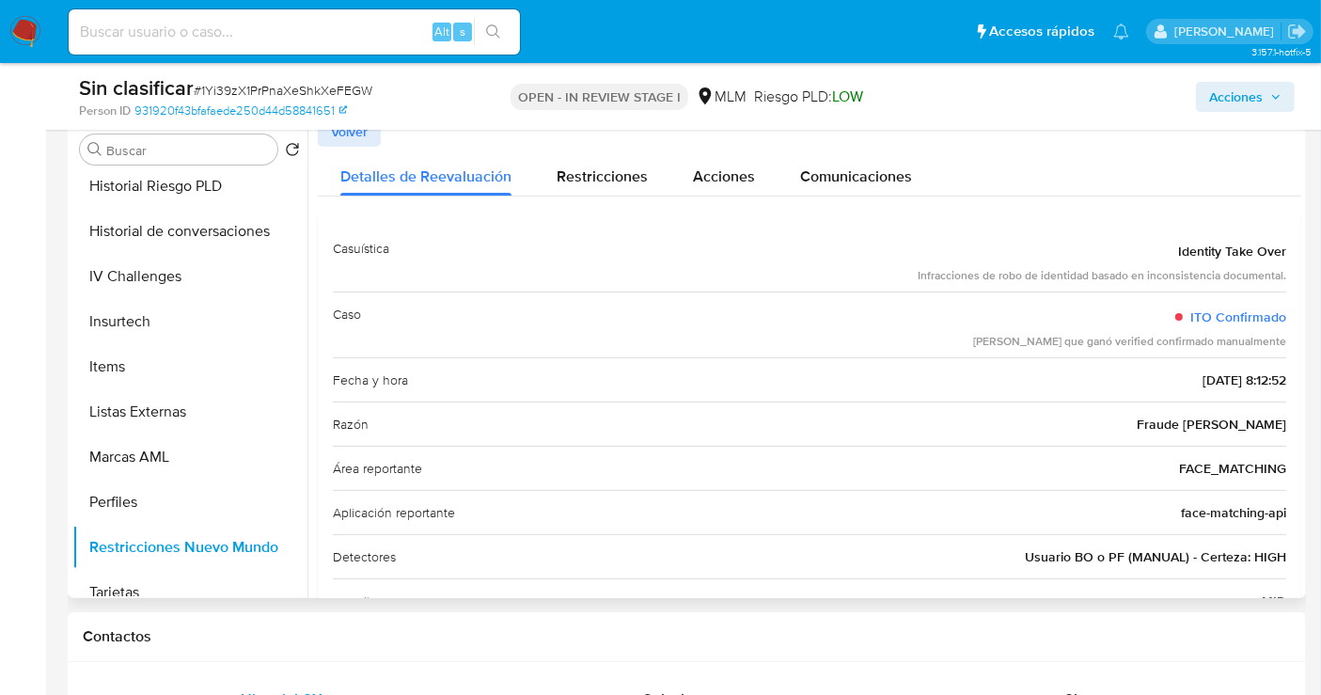
scroll to position [313, 0]
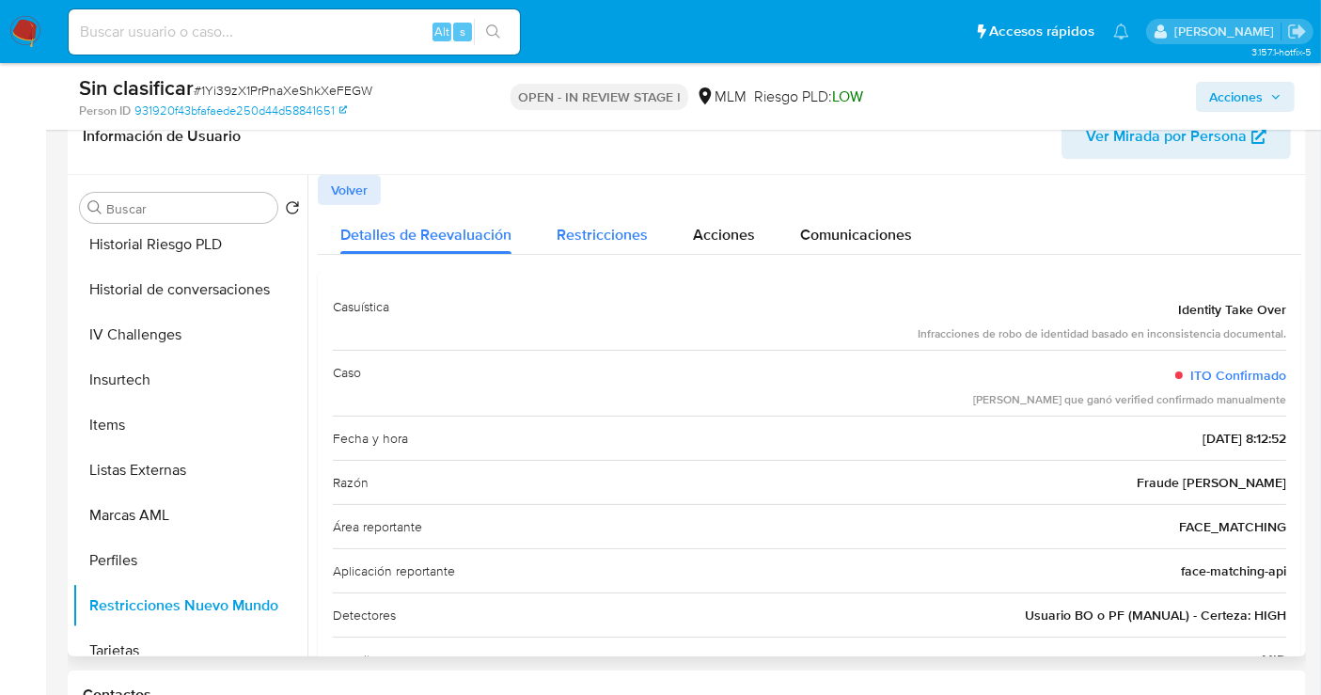
click at [616, 240] on span "Restricciones" at bounding box center [602, 235] width 91 height 22
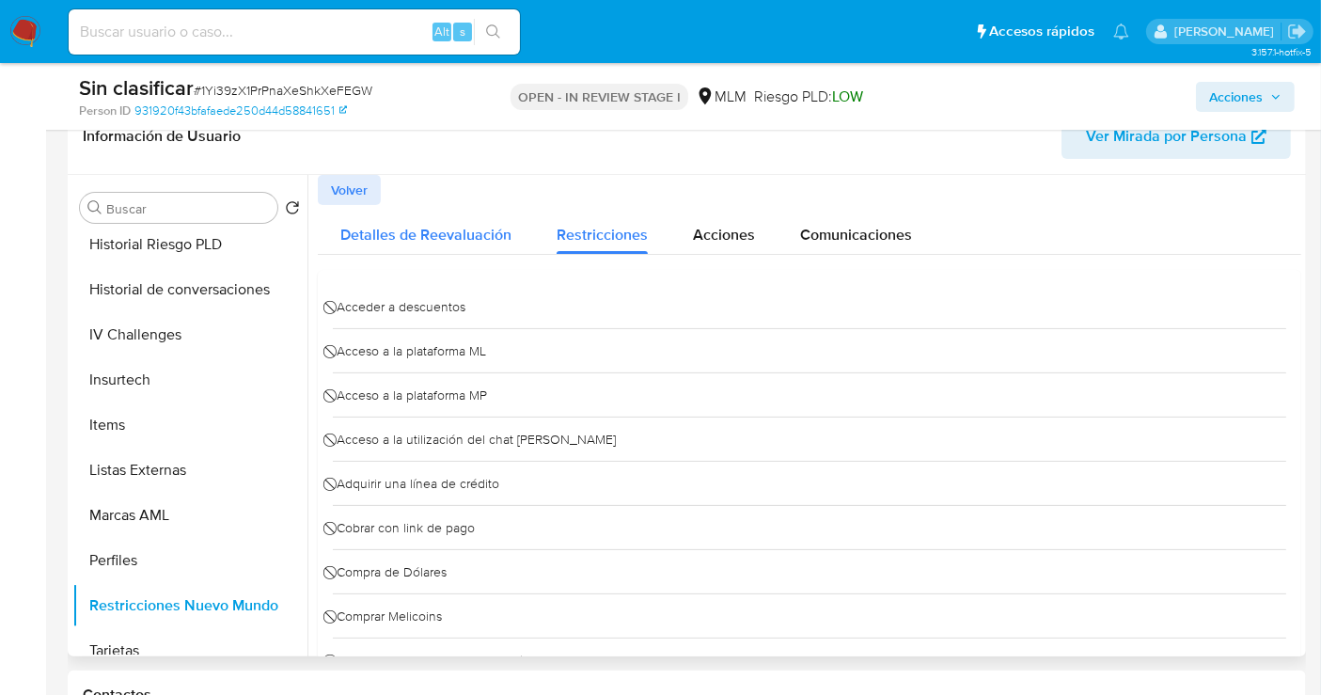
click at [418, 232] on span "Detalles de Reevaluación" at bounding box center [425, 235] width 171 height 22
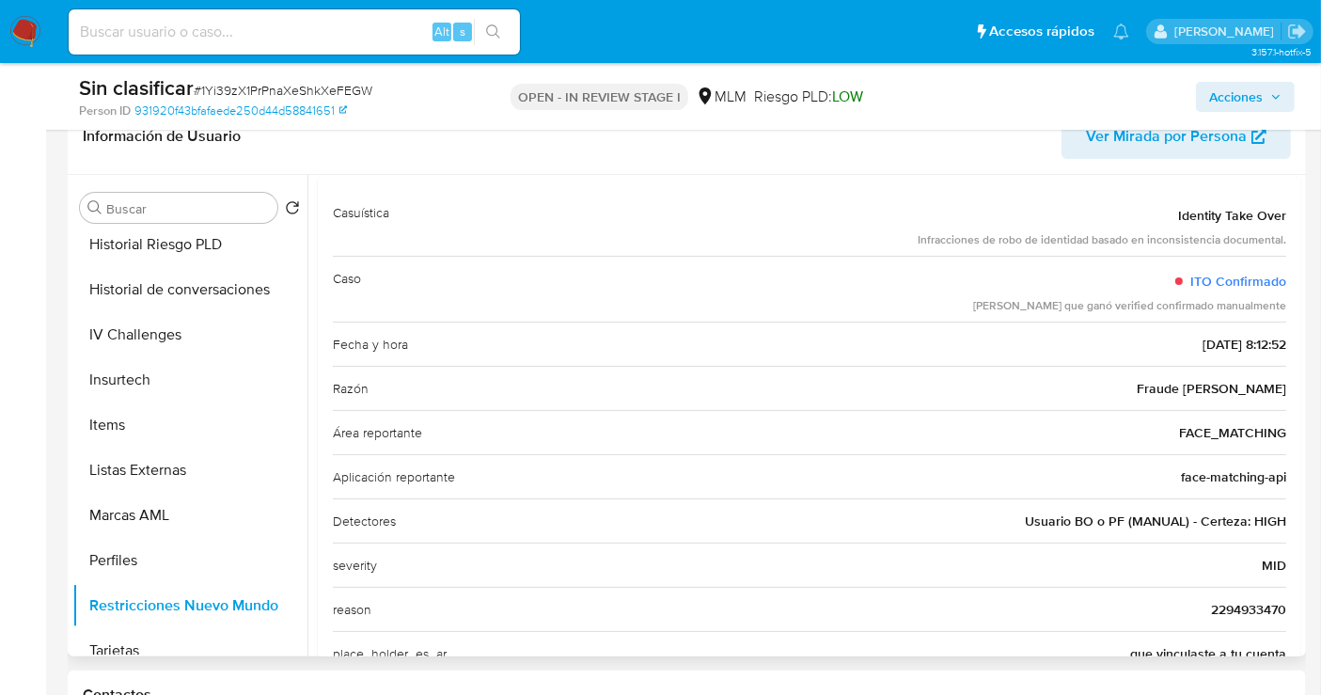
scroll to position [0, 0]
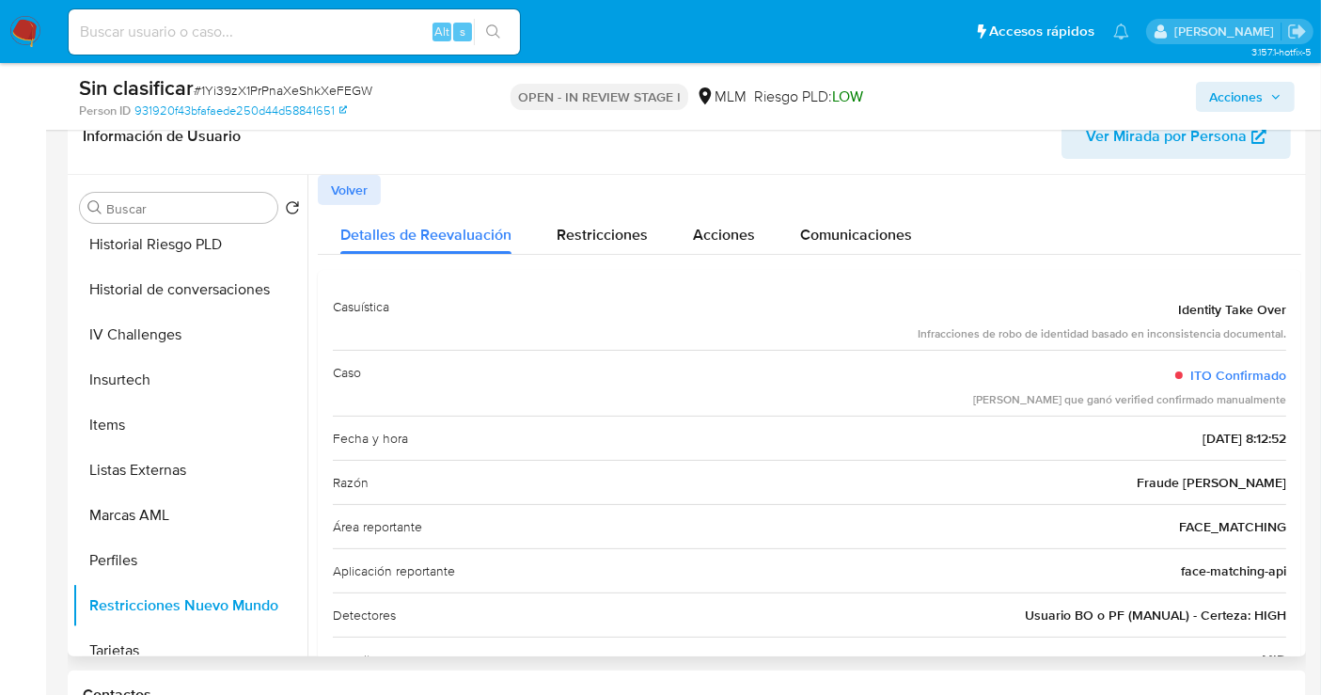
drag, startPoint x: 1281, startPoint y: 477, endPoint x: 1176, endPoint y: 496, distance: 107.0
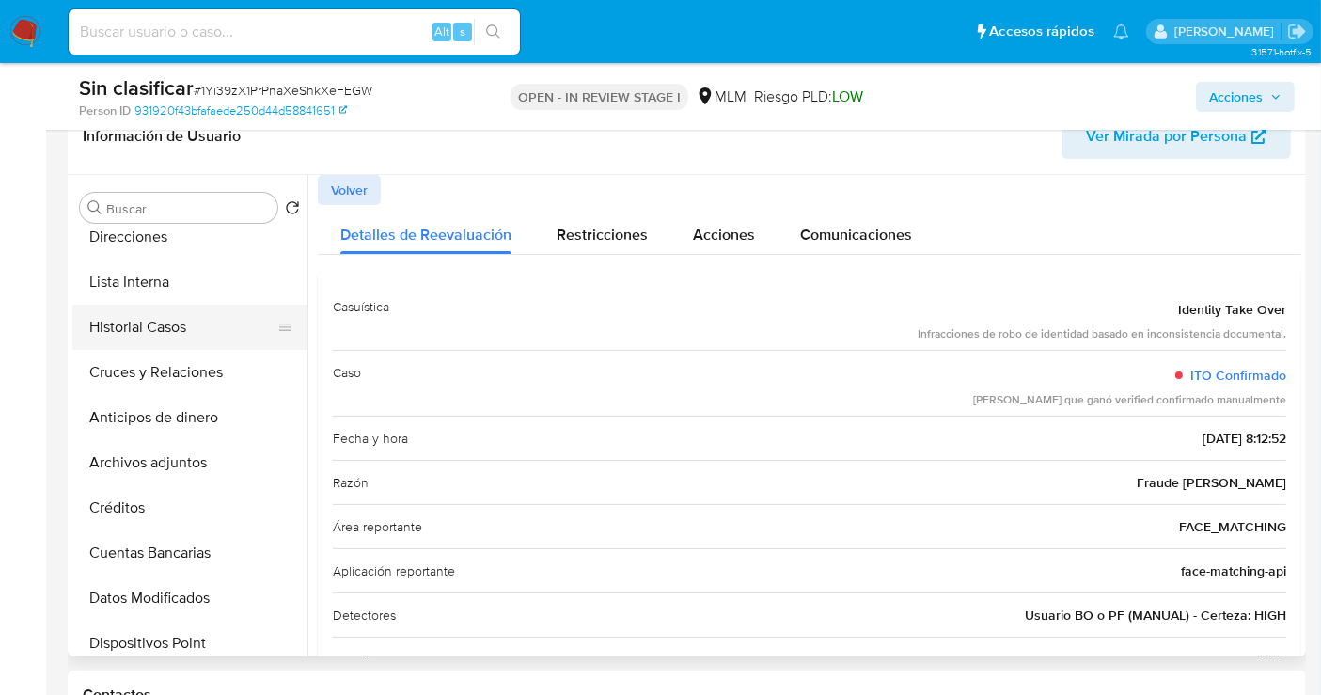
scroll to position [209, 0]
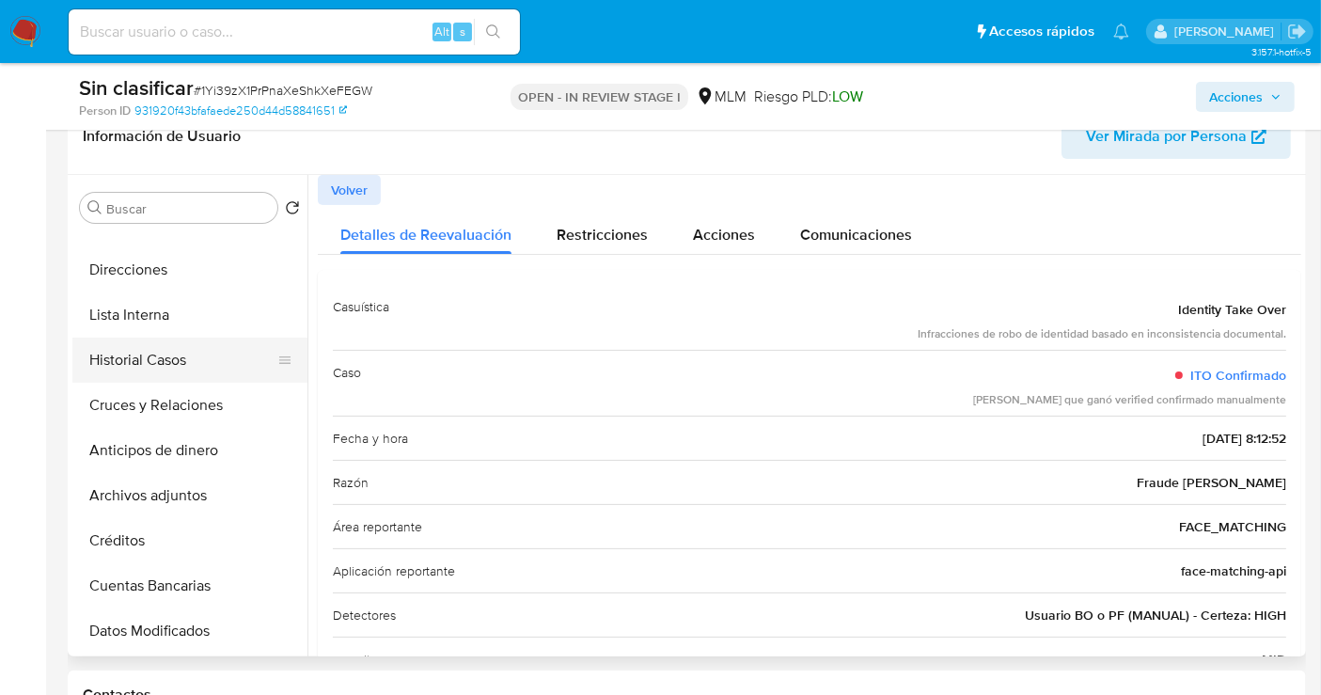
click at [126, 361] on button "Historial Casos" at bounding box center [182, 360] width 220 height 45
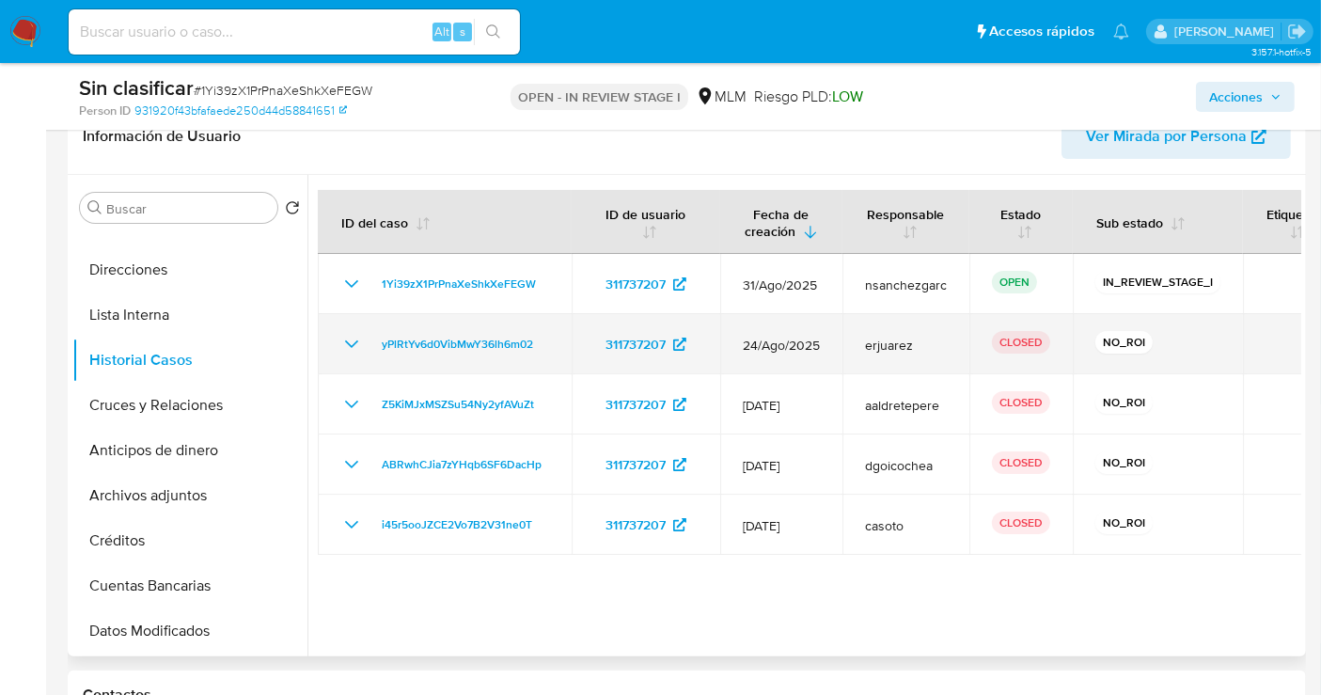
click at [355, 348] on icon "Mostrar/Ocultar" at bounding box center [351, 344] width 23 height 23
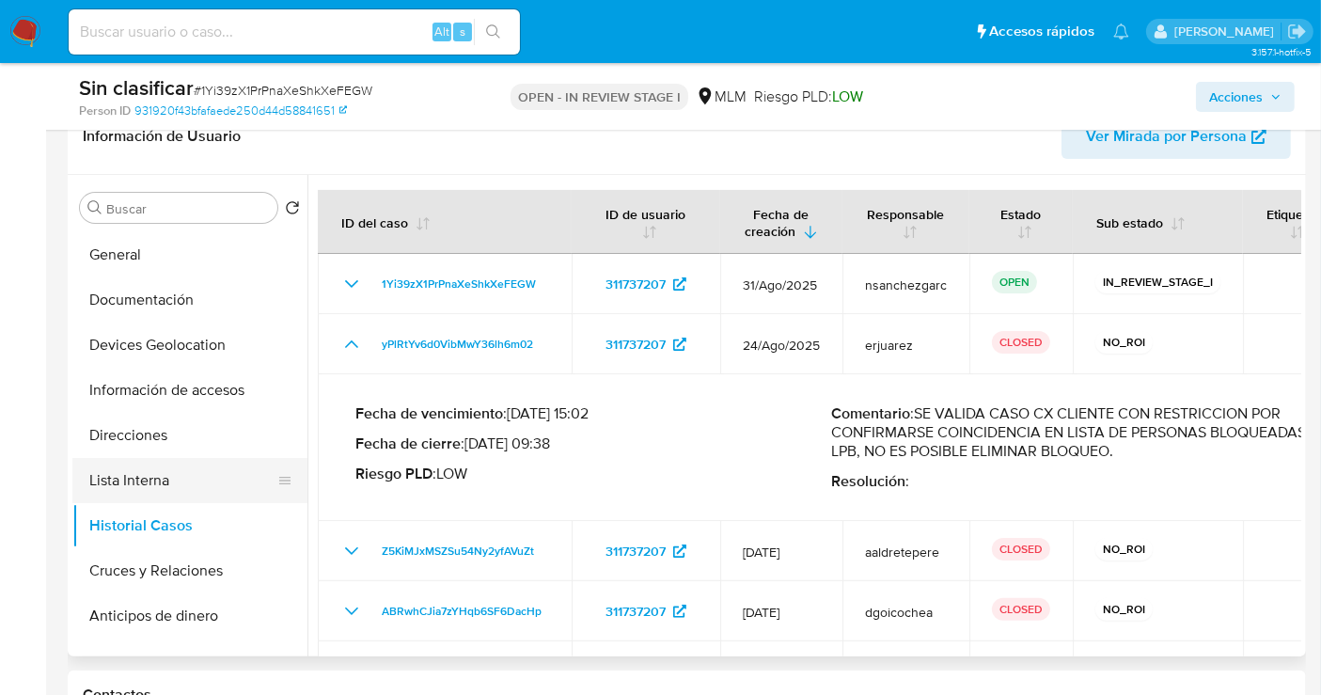
scroll to position [0, 0]
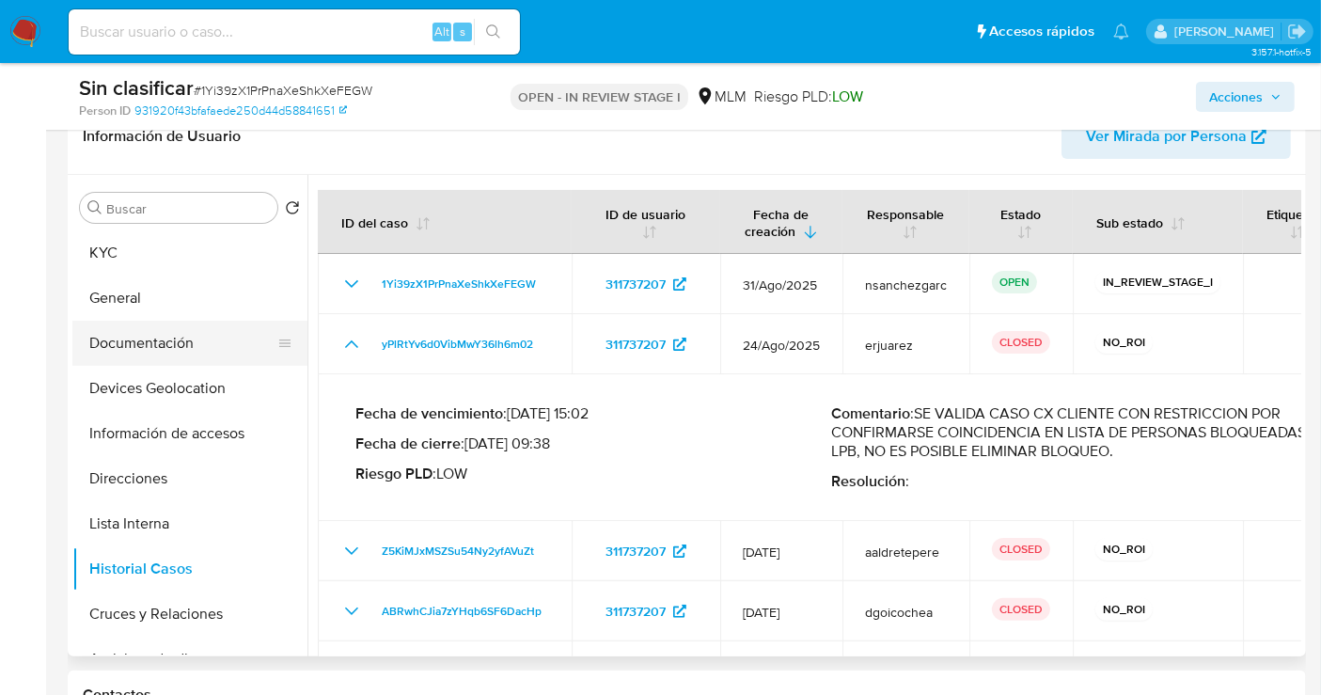
click at [139, 334] on button "Documentación" at bounding box center [182, 343] width 220 height 45
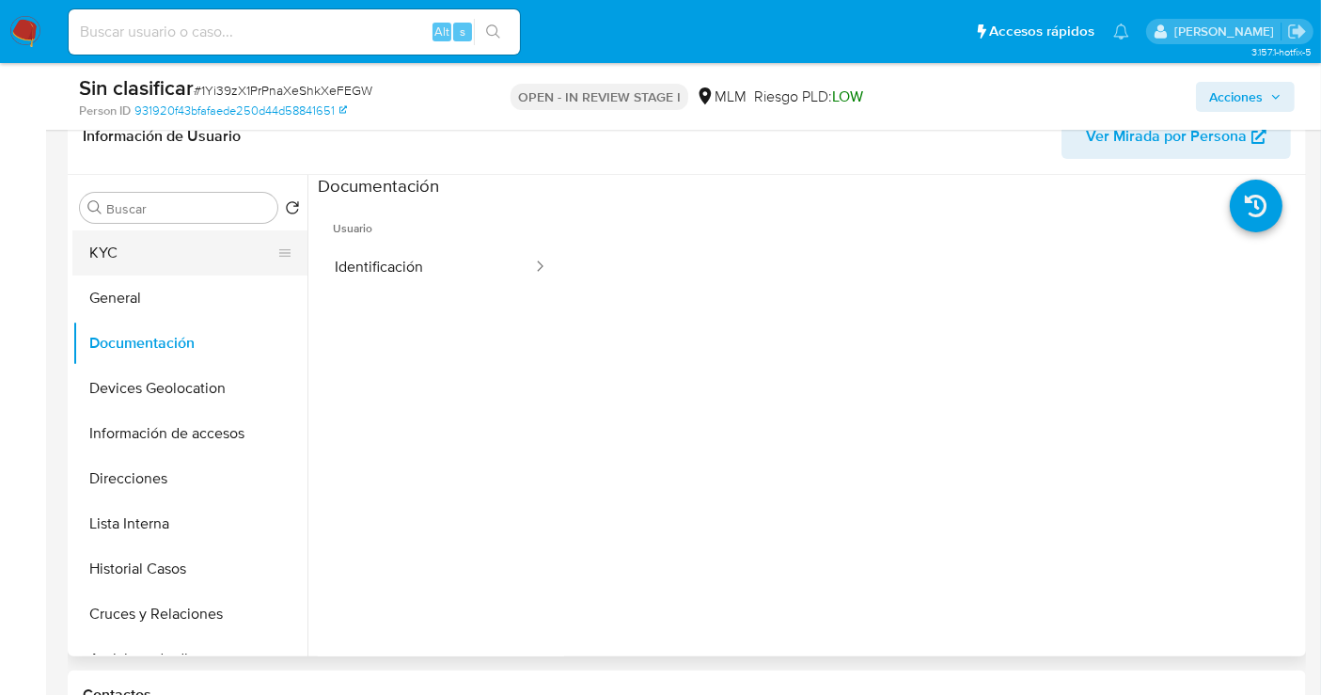
click at [135, 256] on button "KYC" at bounding box center [182, 252] width 220 height 45
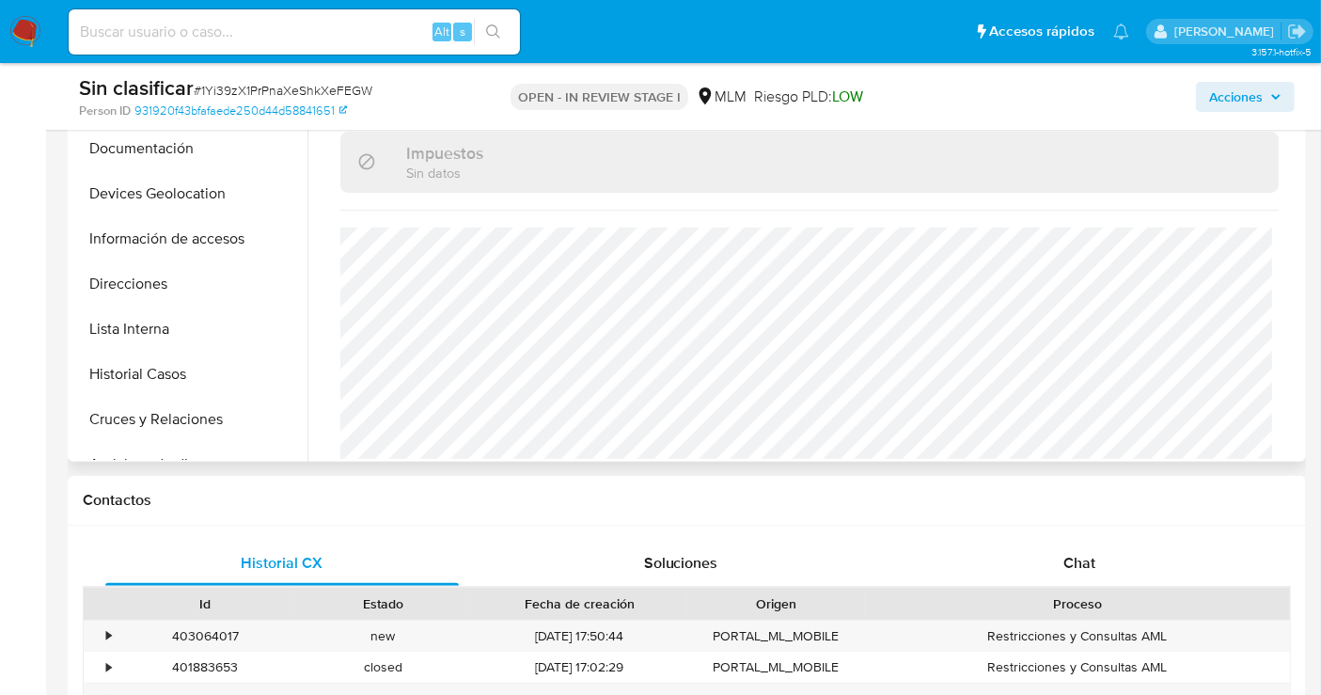
scroll to position [313, 0]
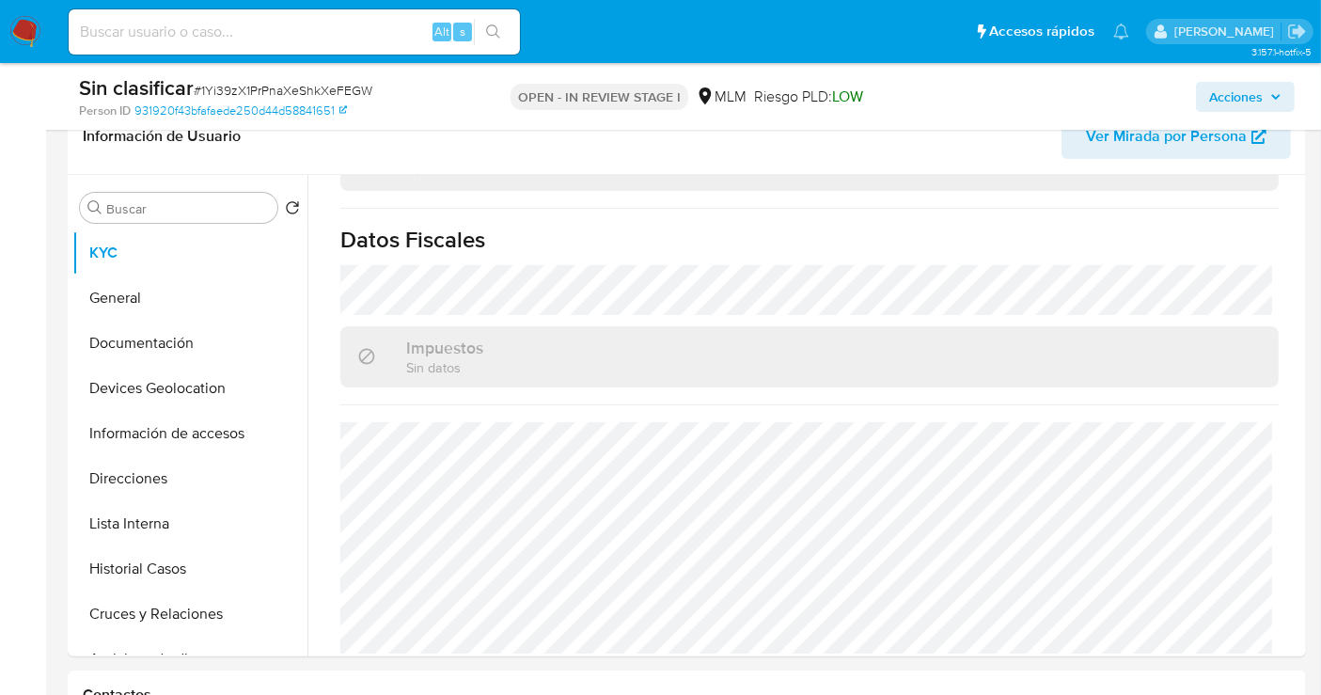
click at [1224, 103] on span "Acciones" at bounding box center [1236, 97] width 54 height 30
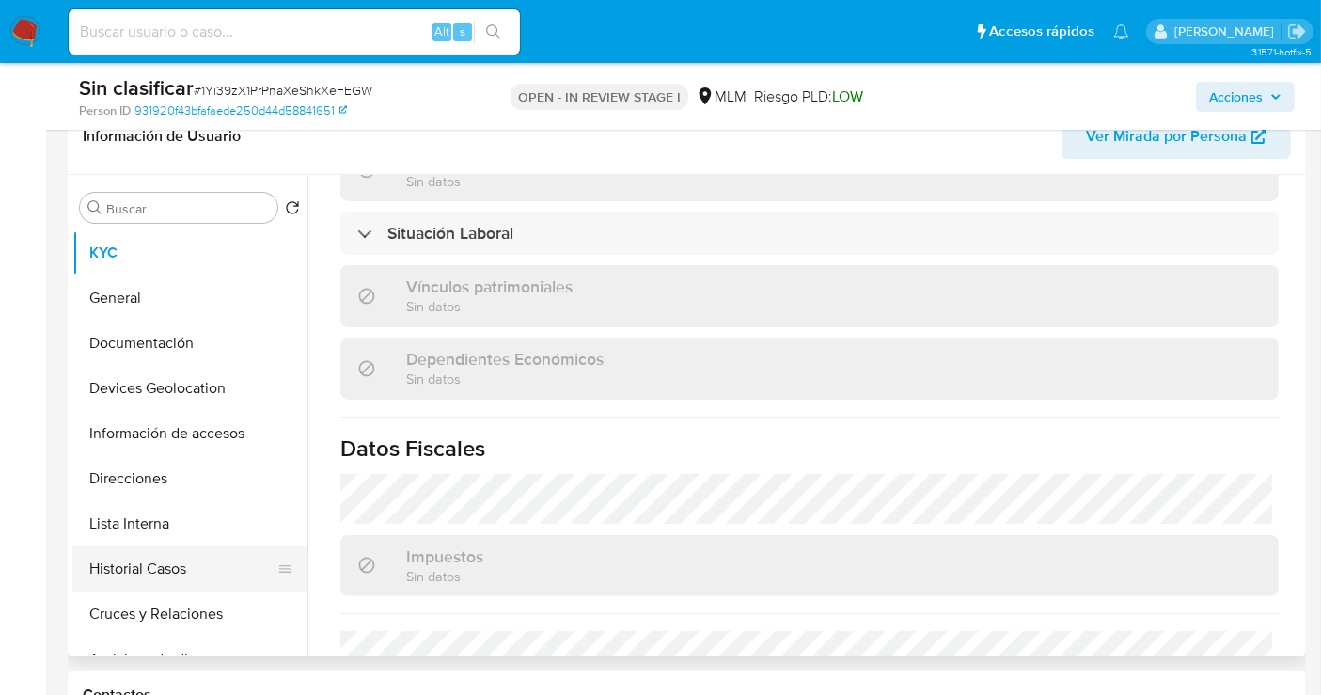
click at [139, 564] on button "Historial Casos" at bounding box center [182, 568] width 220 height 45
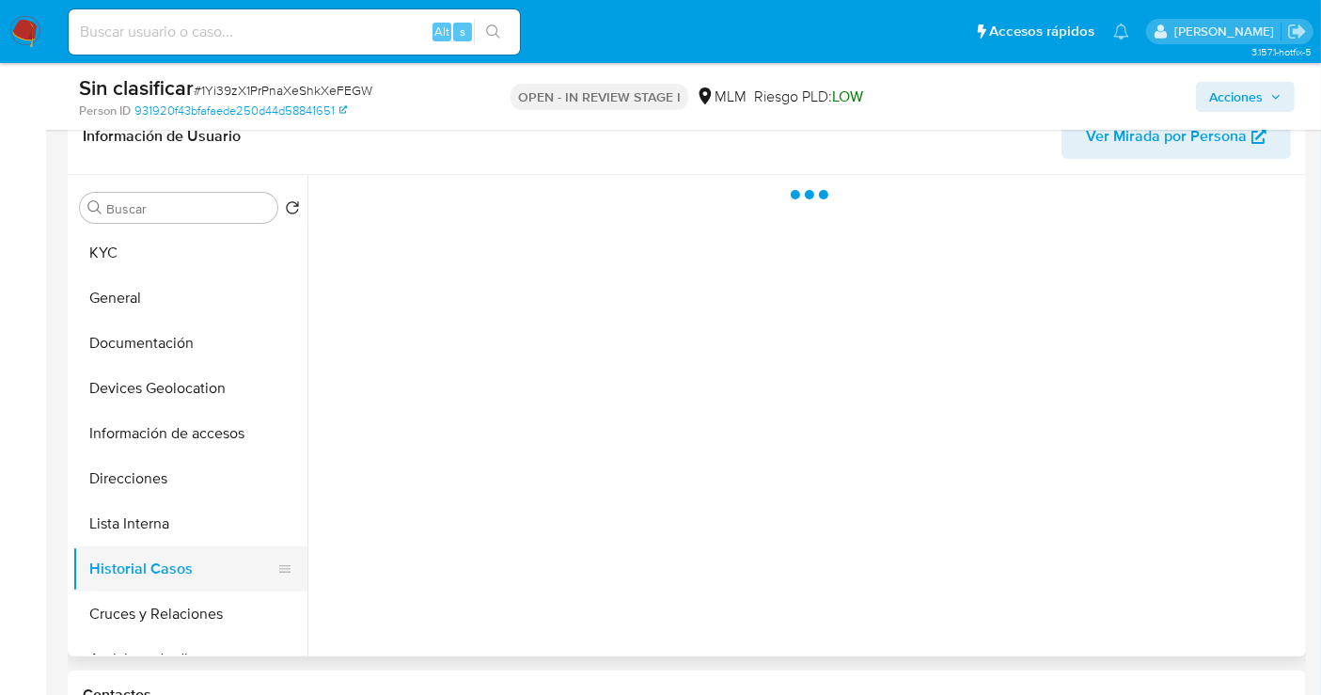
scroll to position [0, 0]
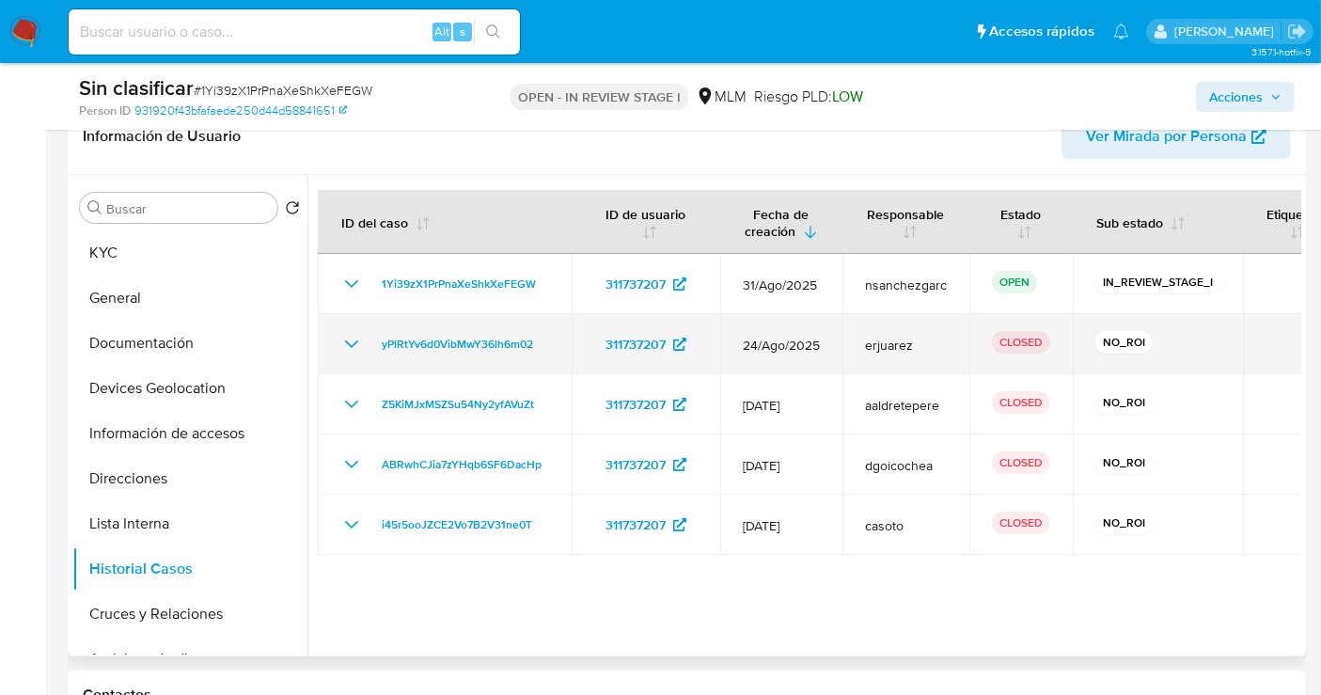
click at [347, 345] on icon "Mostrar/Ocultar" at bounding box center [351, 344] width 23 height 23
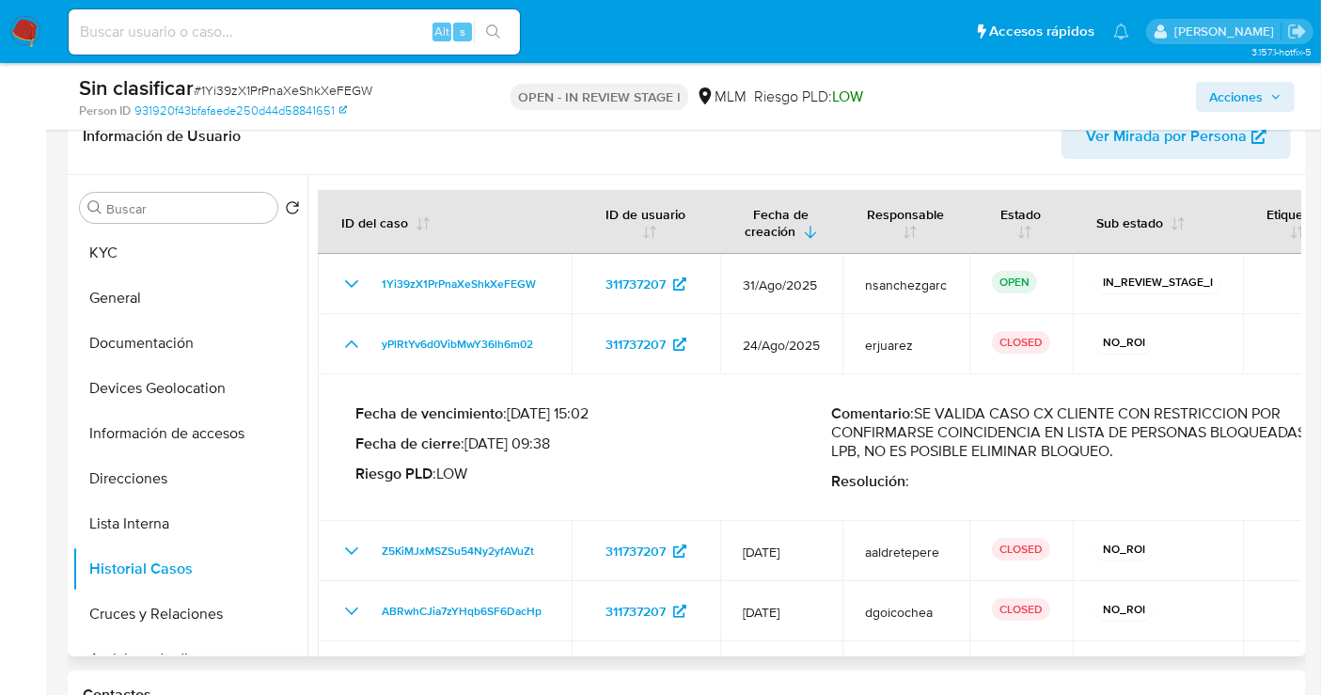
drag, startPoint x: 924, startPoint y: 411, endPoint x: 1233, endPoint y: 452, distance: 312.2
click at [1233, 452] on p "Comentario : SE VALIDA CASO CX CLIENTE CON RESTRICCION POR CONFIRMARSE COINCIDE…" at bounding box center [1069, 432] width 476 height 56
click at [1238, 89] on span "Acciones" at bounding box center [1236, 97] width 54 height 30
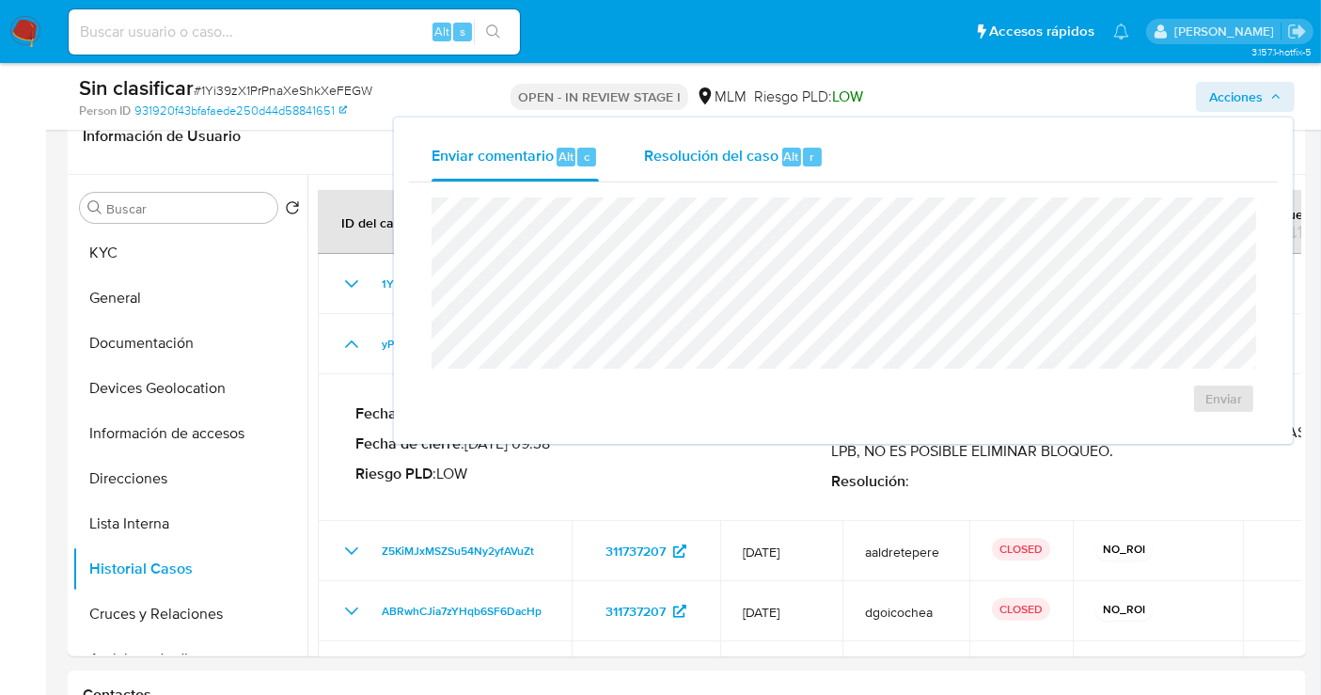
click at [676, 141] on div "Resolución del caso Alt r" at bounding box center [734, 157] width 180 height 49
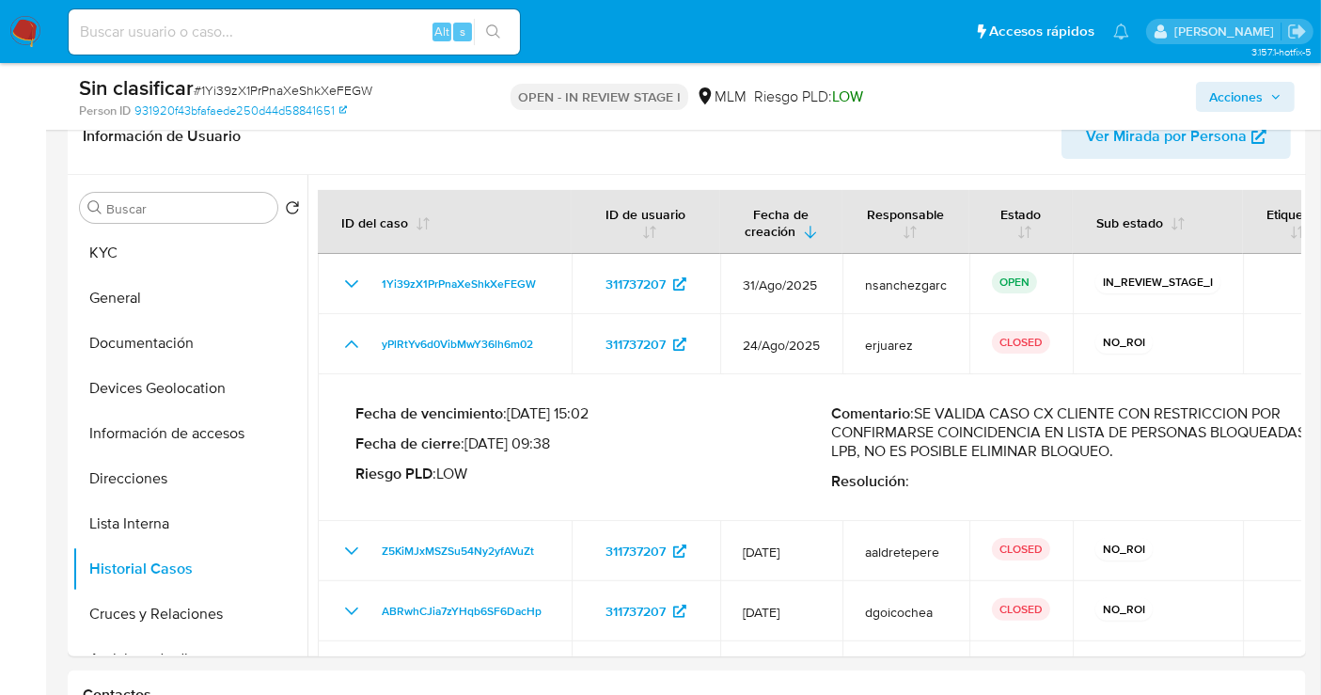
click at [1236, 98] on span "Acciones" at bounding box center [1236, 97] width 54 height 30
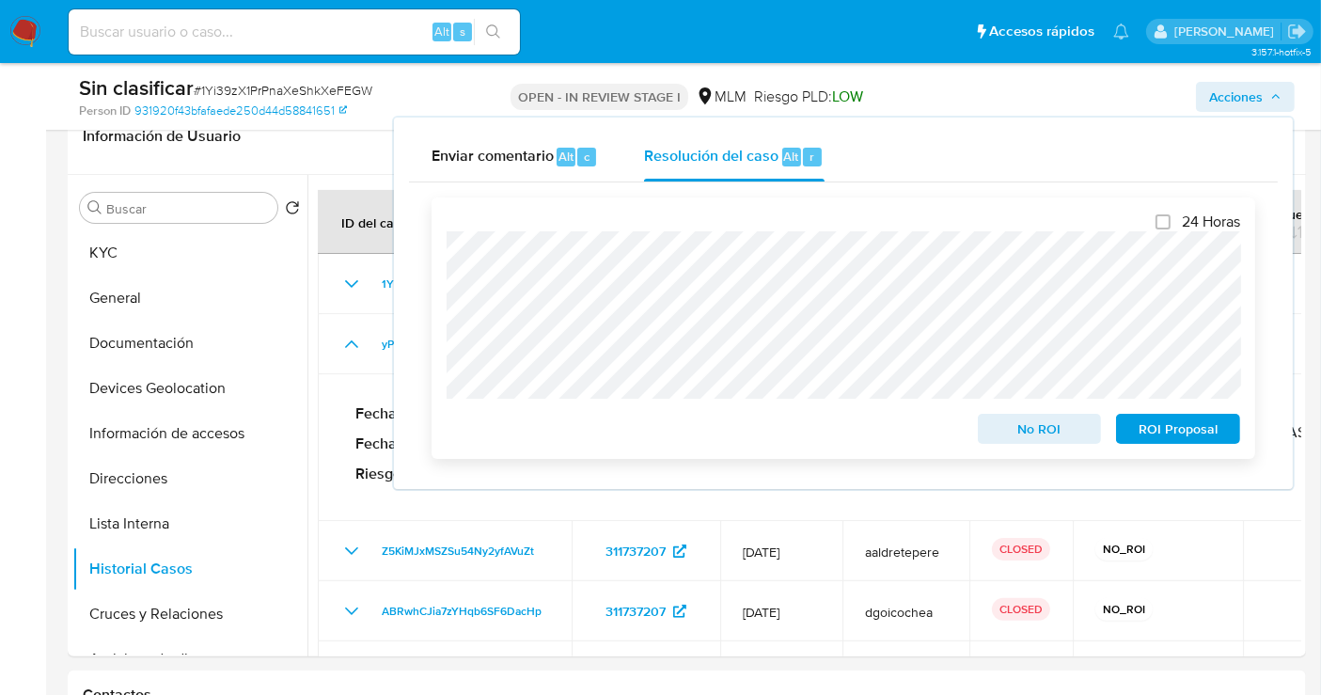
click at [432, 260] on div "24 Horas No ROI ROI Proposal" at bounding box center [844, 328] width 824 height 261
click at [1008, 437] on span "No ROI" at bounding box center [1040, 429] width 98 height 26
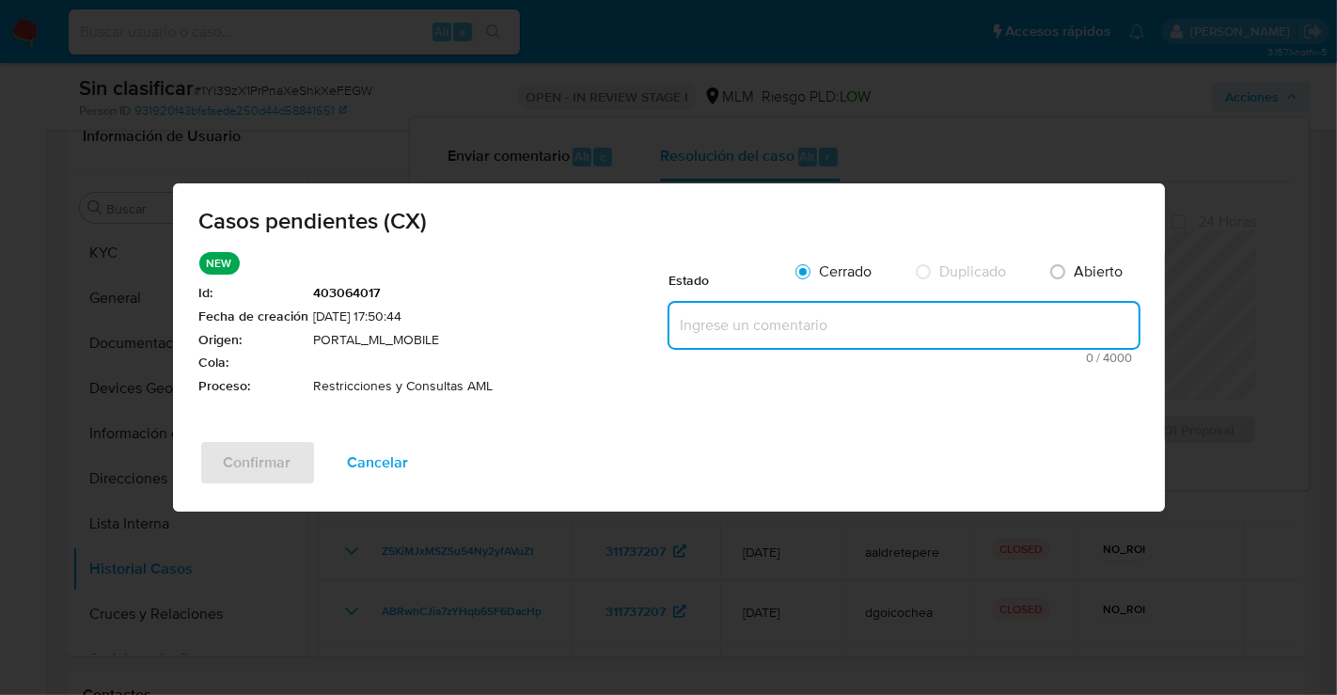
click at [718, 323] on textarea at bounding box center [904, 325] width 469 height 45
paste textarea "SE VALIDA CASO CX CLIENTE CON RESTRICCION POR CONFIRMARSE COINCIDENCIA EN LISTA…"
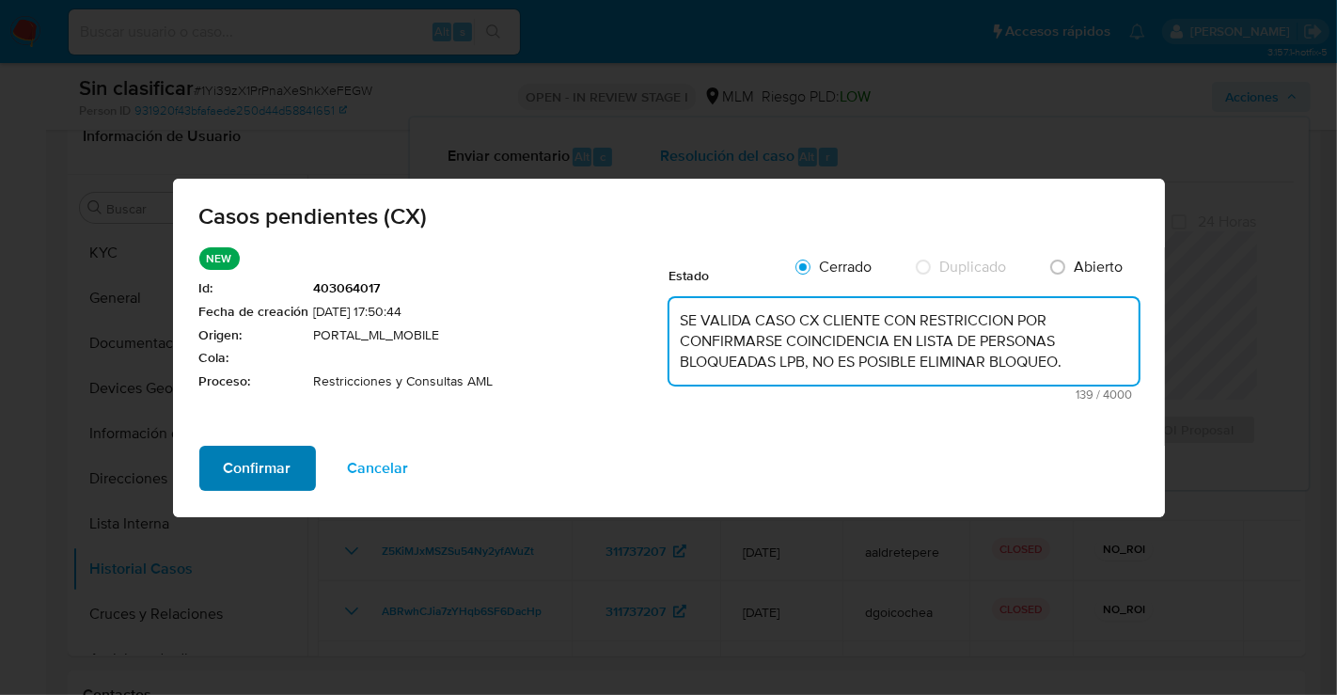
type textarea "SE VALIDA CASO CX CLIENTE CON RESTRICCION POR CONFIRMARSE COINCIDENCIA EN LISTA…"
click at [243, 465] on span "Confirmar" at bounding box center [258, 468] width 68 height 41
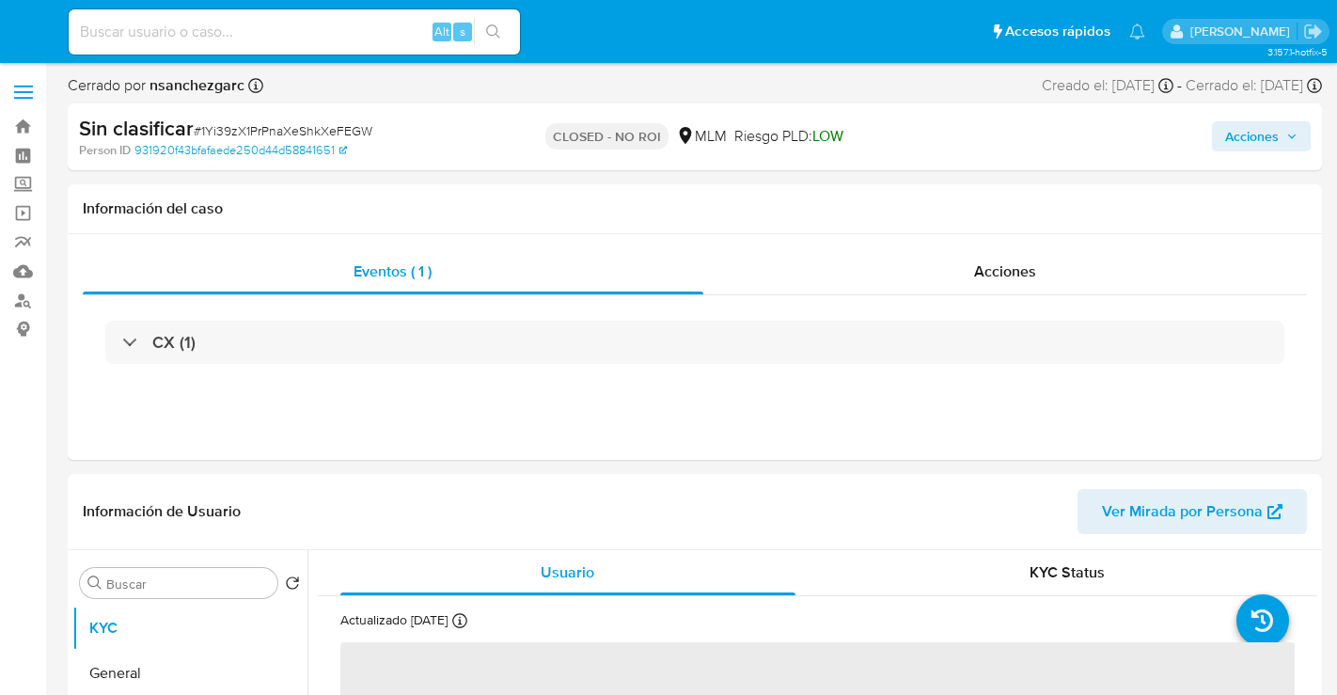
select select "10"
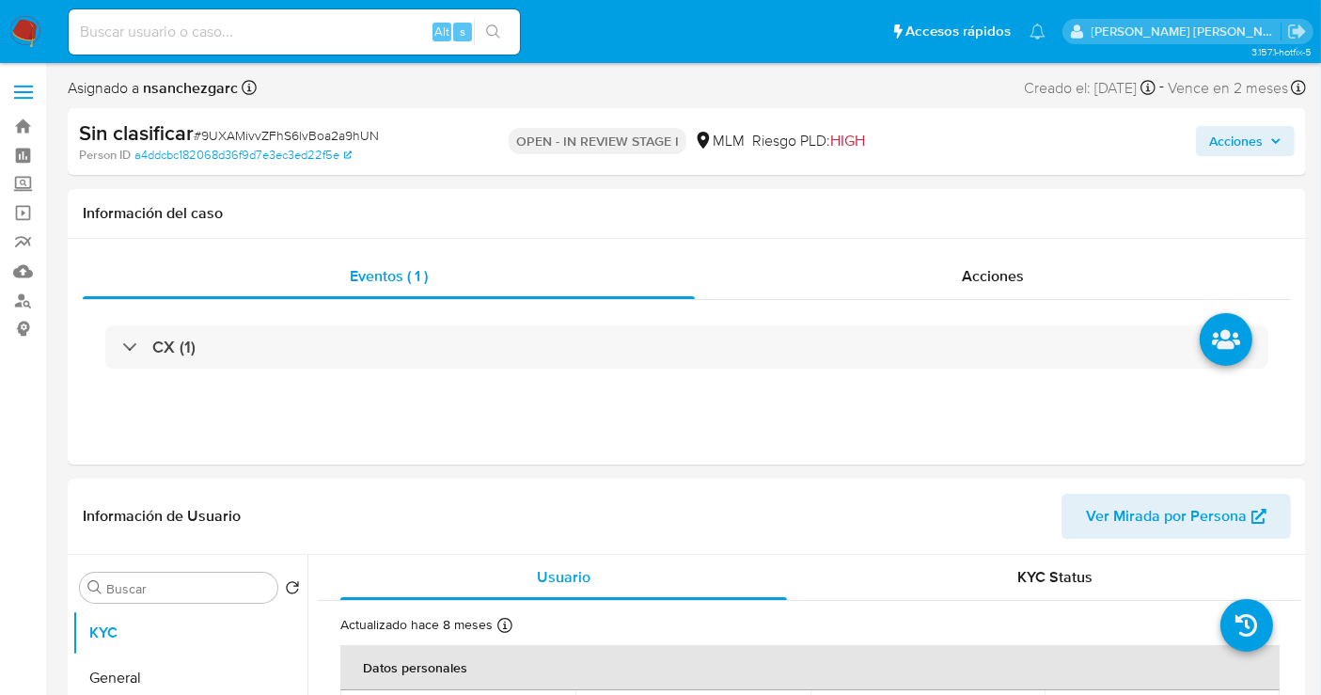
select select "10"
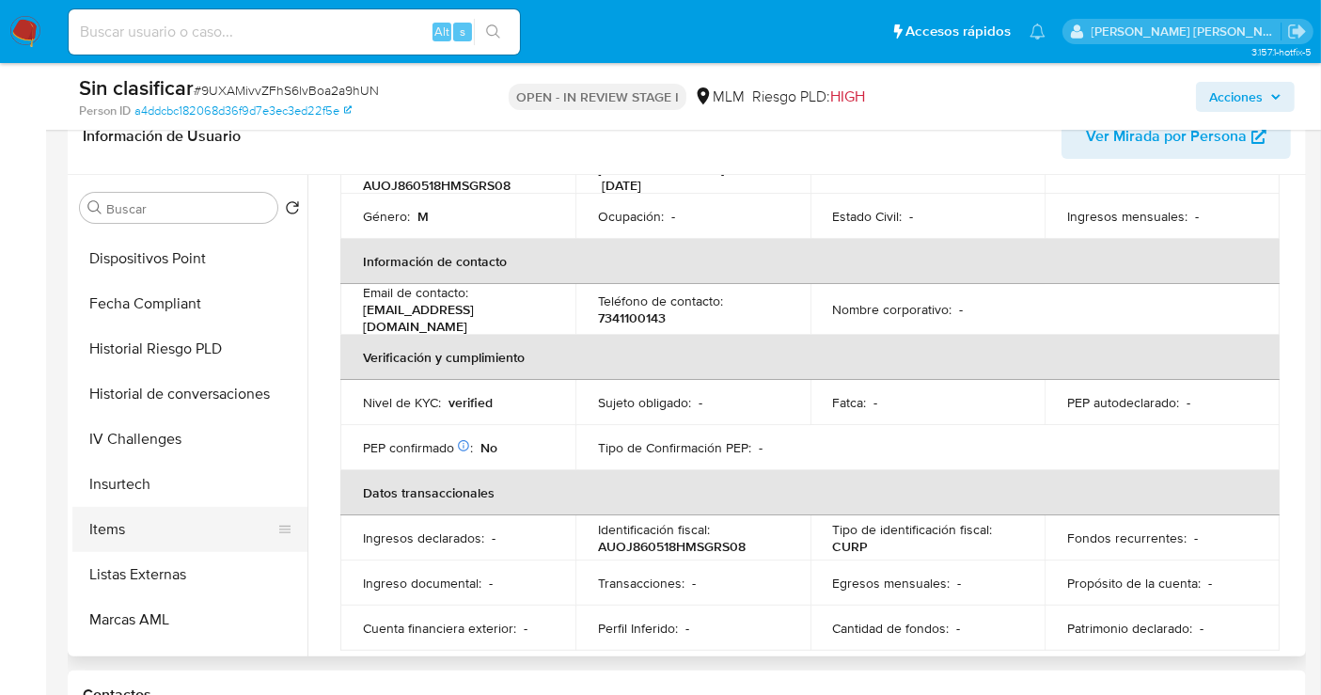
scroll to position [794, 0]
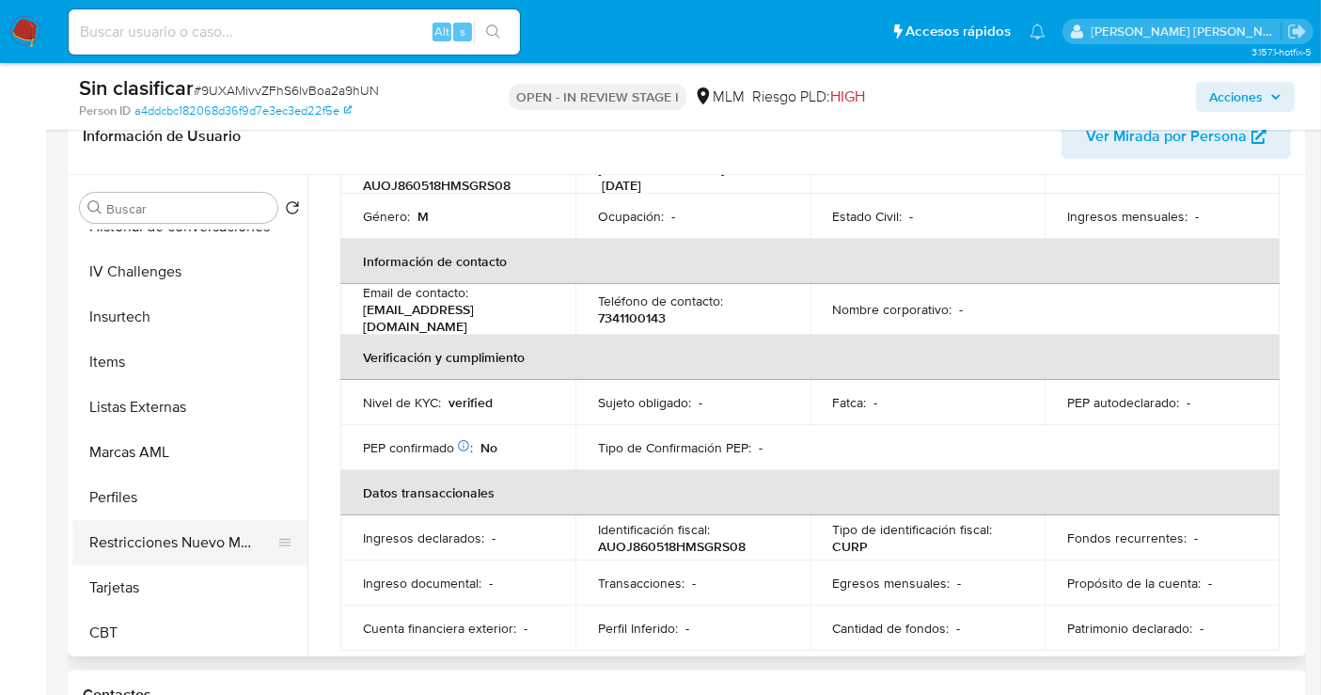
click at [161, 543] on button "Restricciones Nuevo Mundo" at bounding box center [182, 542] width 220 height 45
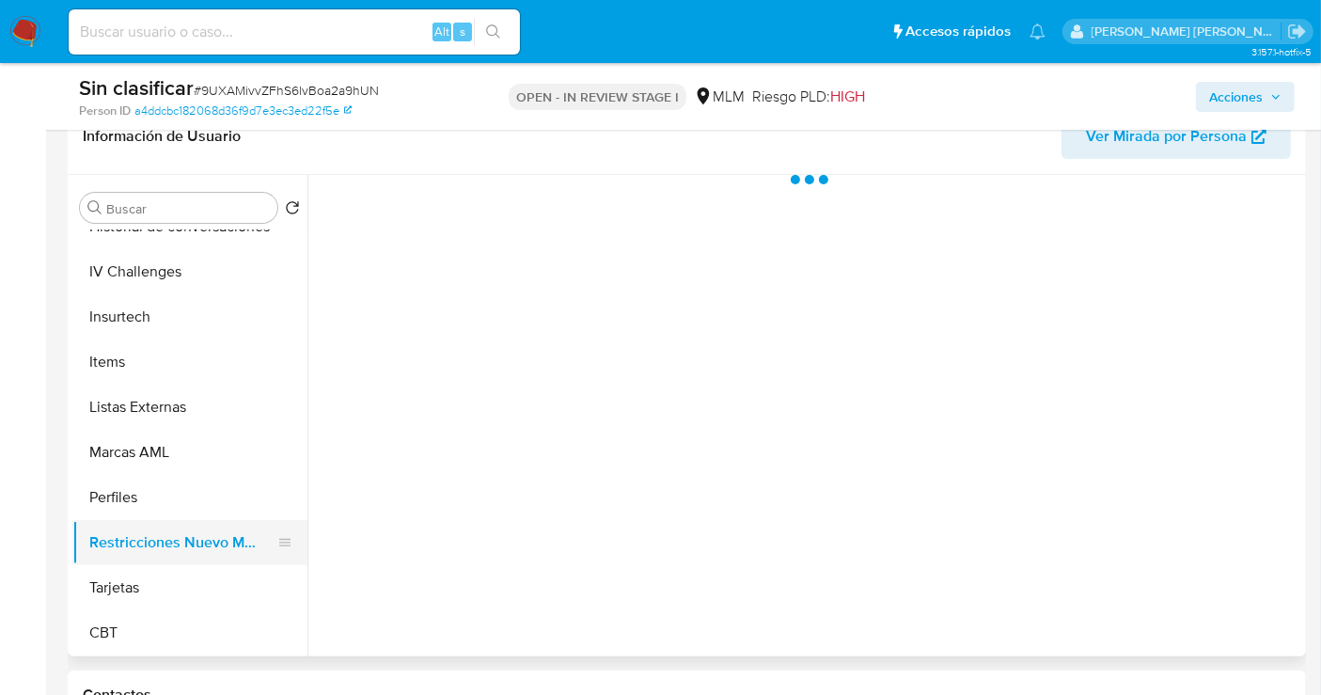
scroll to position [0, 0]
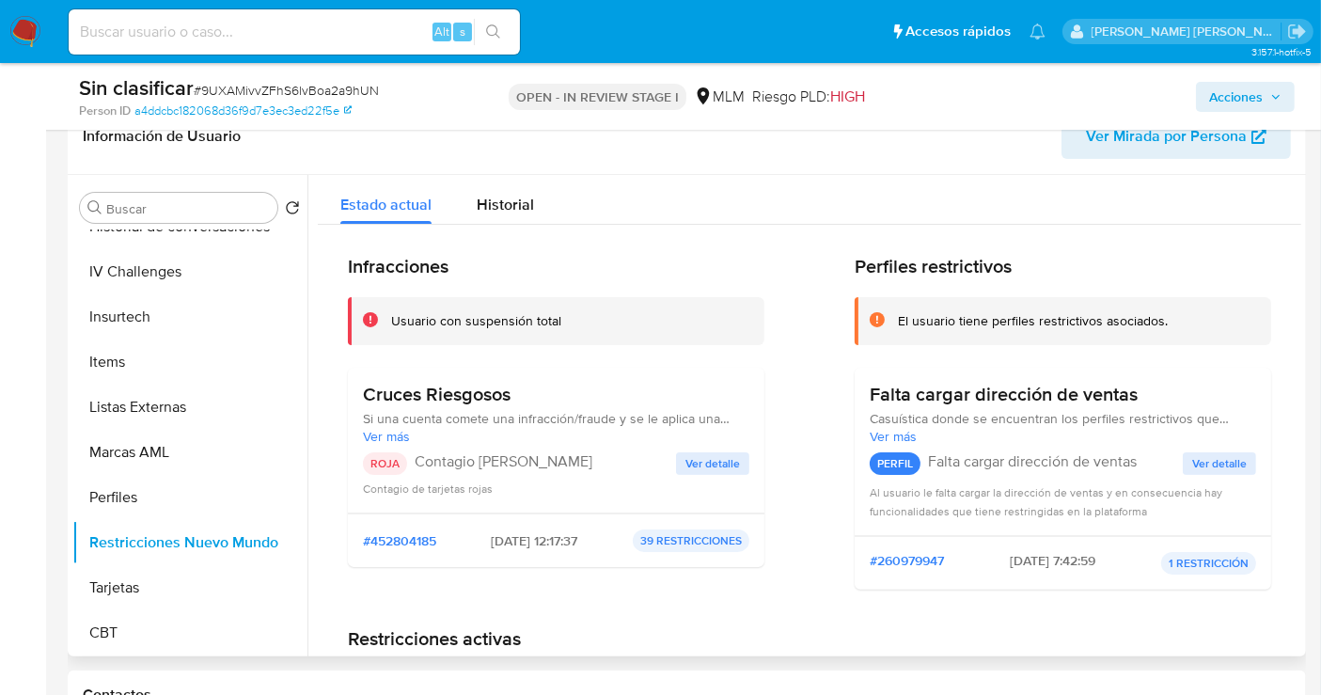
click at [710, 466] on span "Ver detalle" at bounding box center [713, 463] width 55 height 19
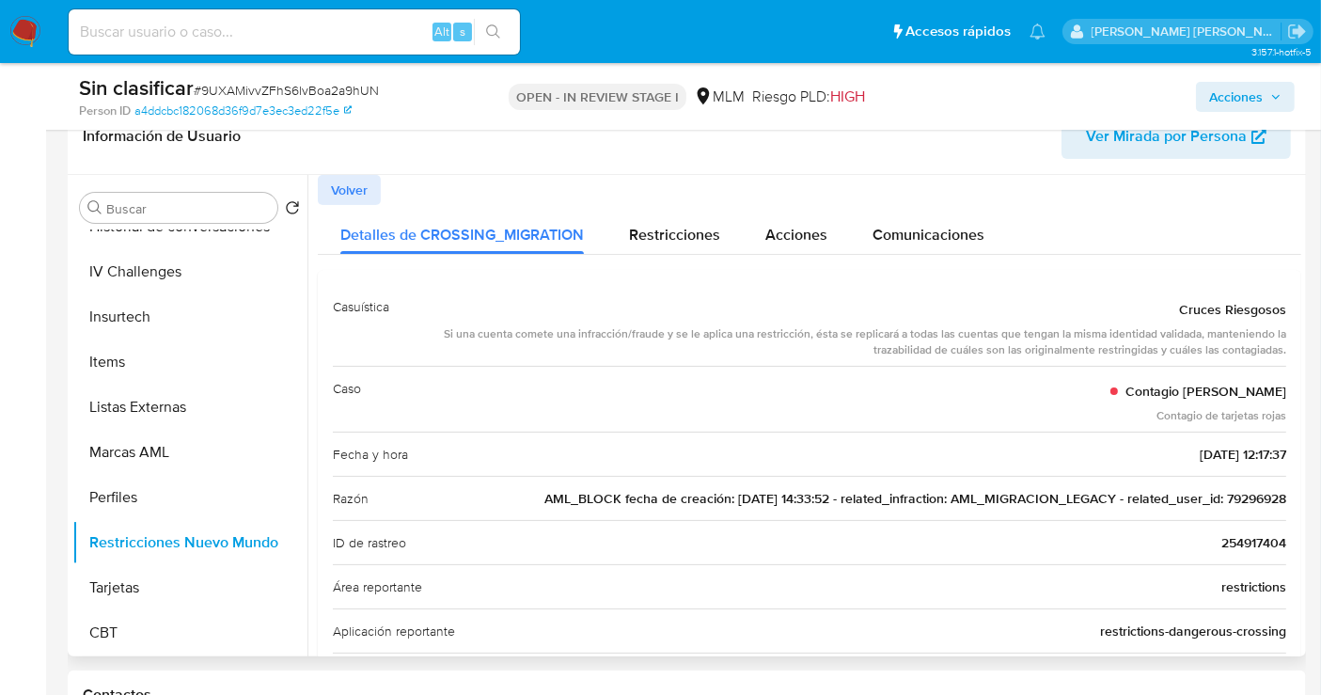
click at [1233, 496] on span "AML_BLOCK fecha de creación: 30/05/2018 14:33:52 - related_infraction: AML_MIGR…" at bounding box center [916, 498] width 742 height 19
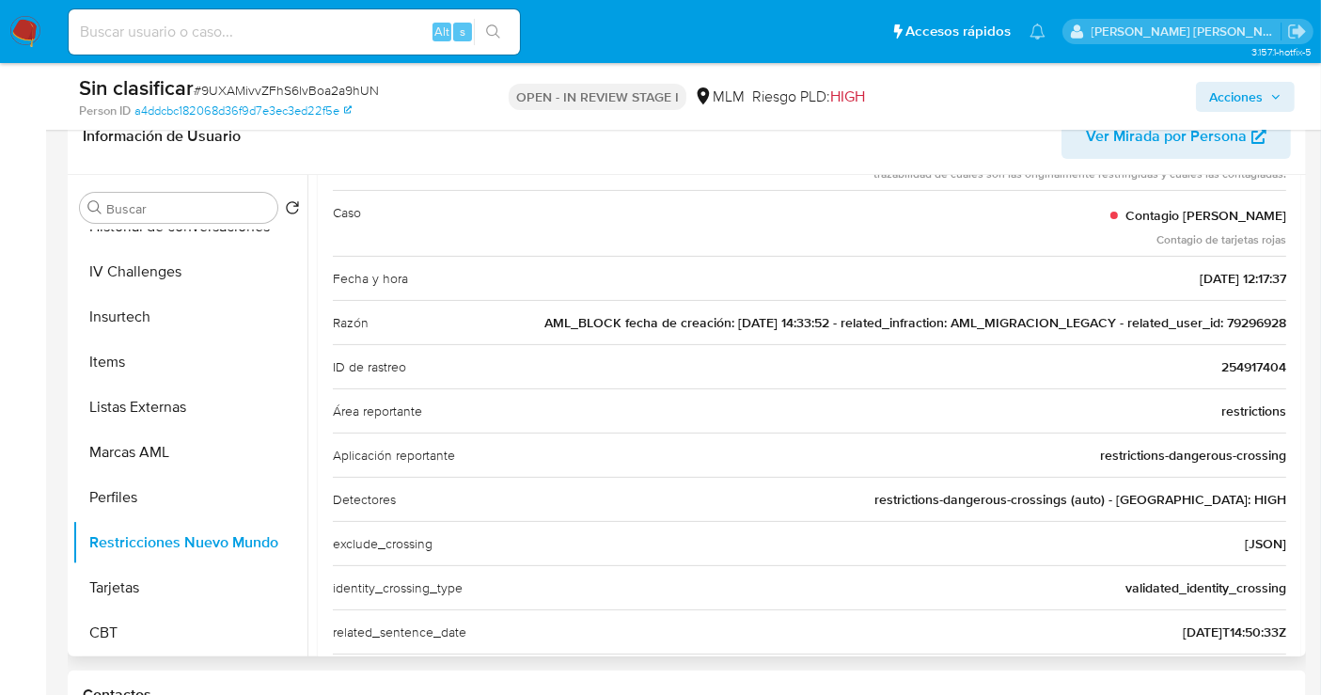
scroll to position [209, 0]
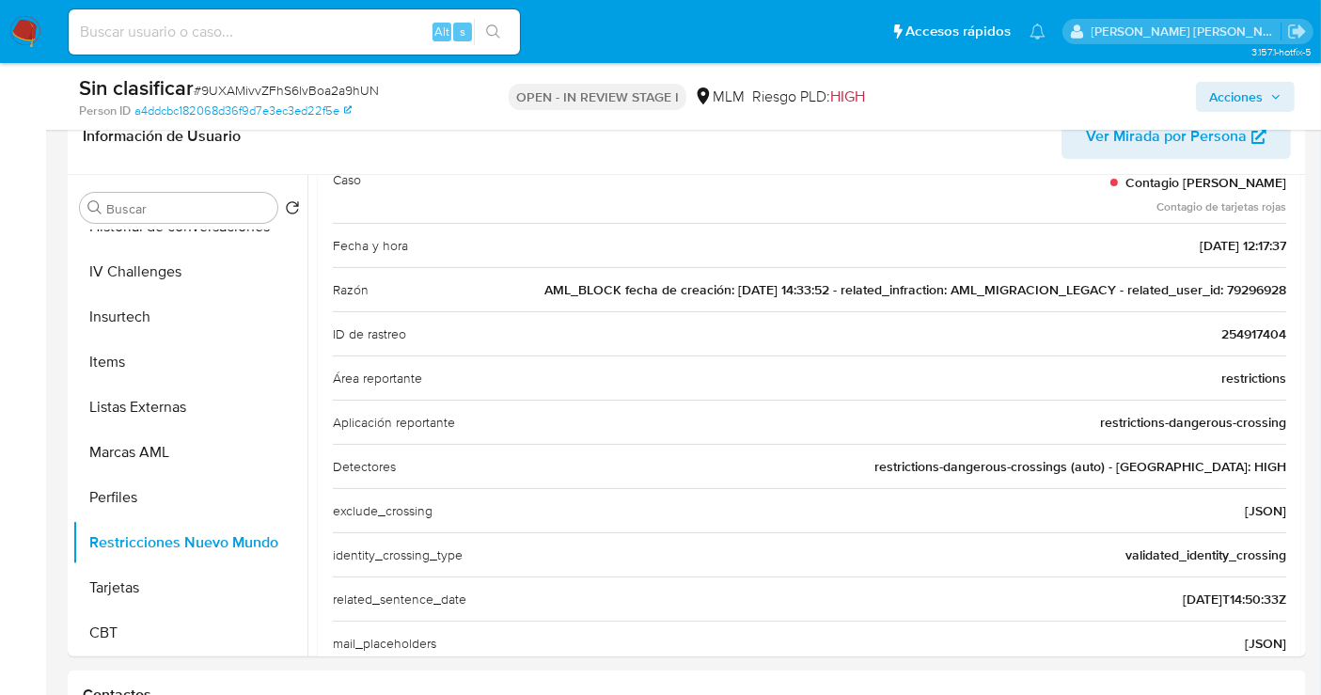
click at [198, 25] on input at bounding box center [294, 32] width 451 height 24
paste input "289502215"
type input "289502215"
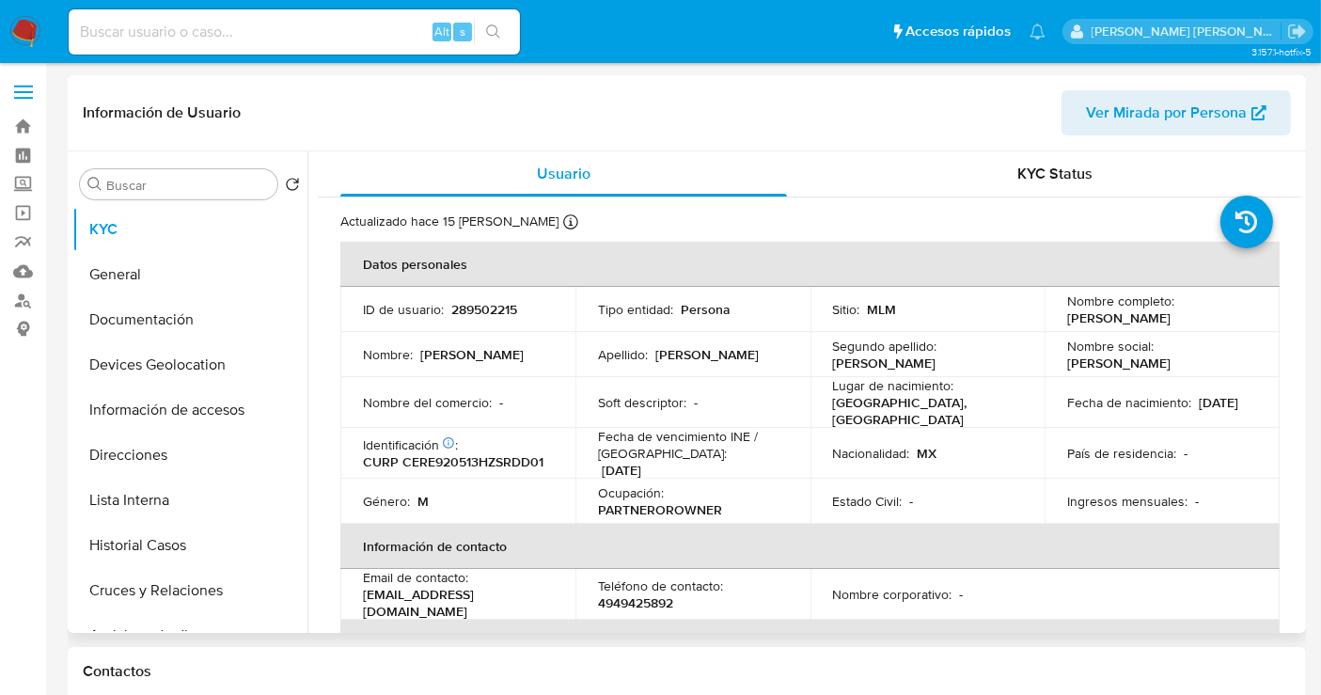
select select "10"
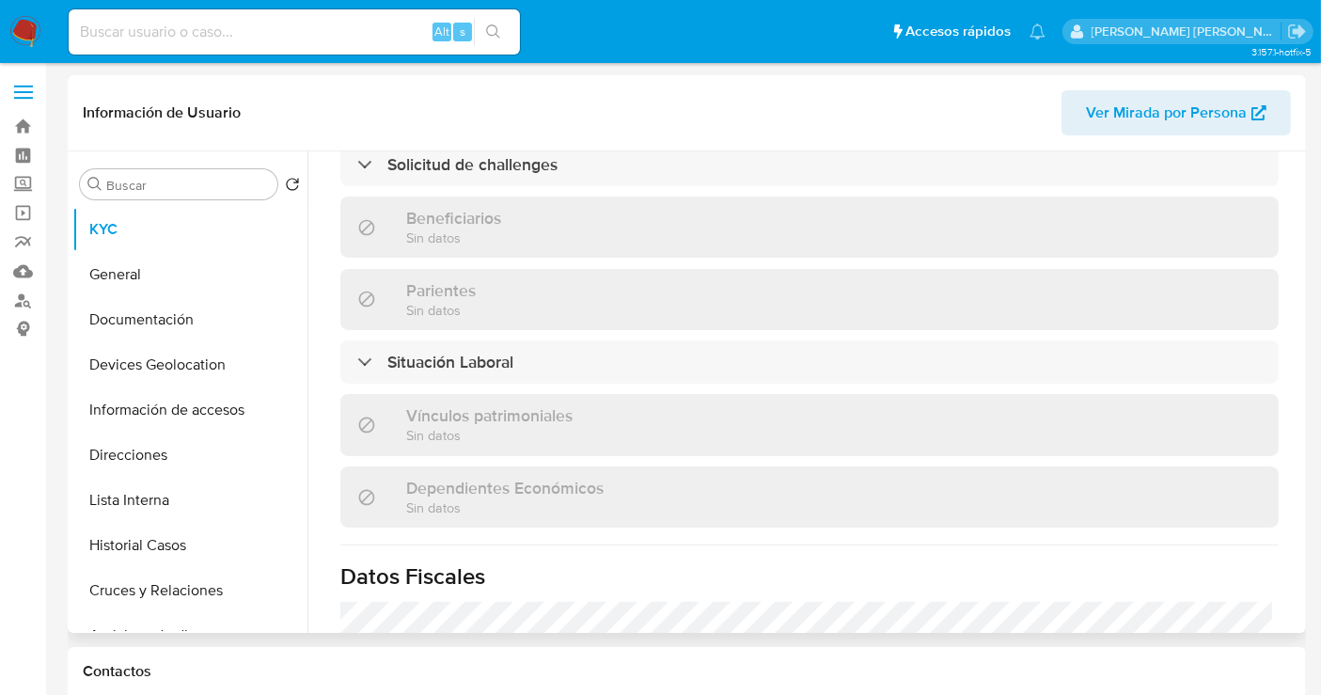
scroll to position [547, 0]
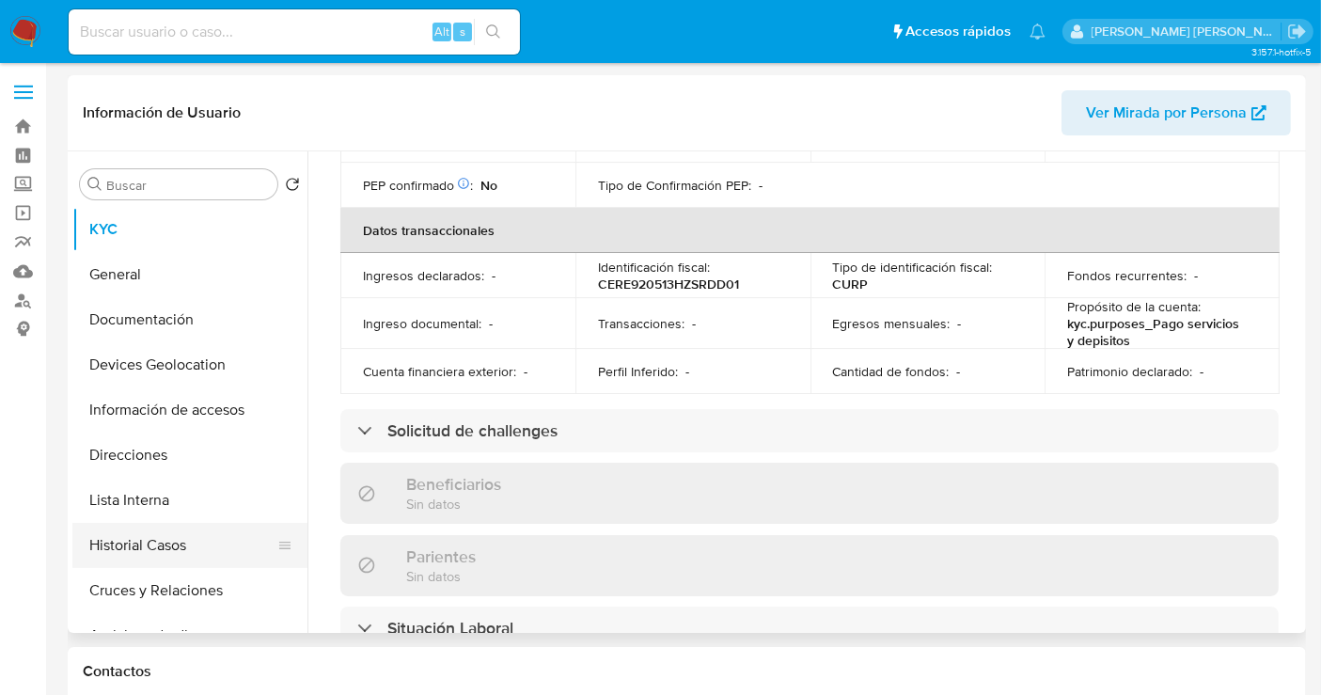
click at [120, 552] on button "Historial Casos" at bounding box center [182, 545] width 220 height 45
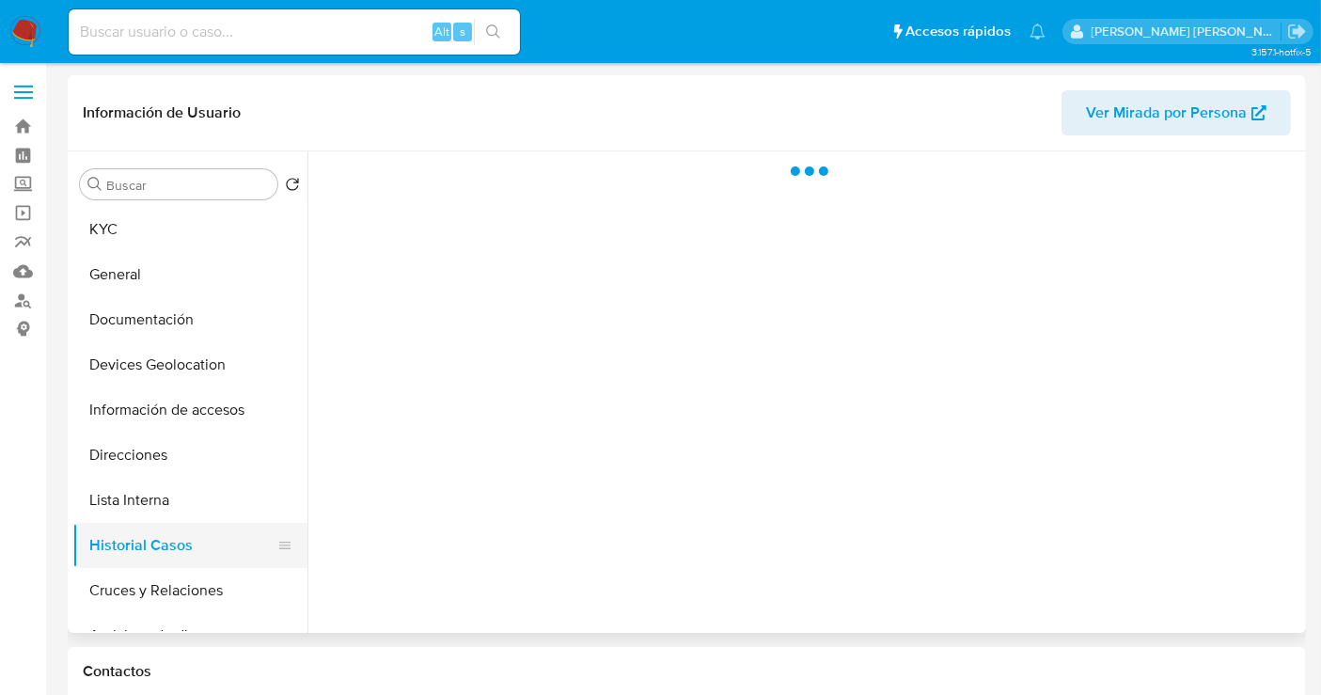
scroll to position [0, 0]
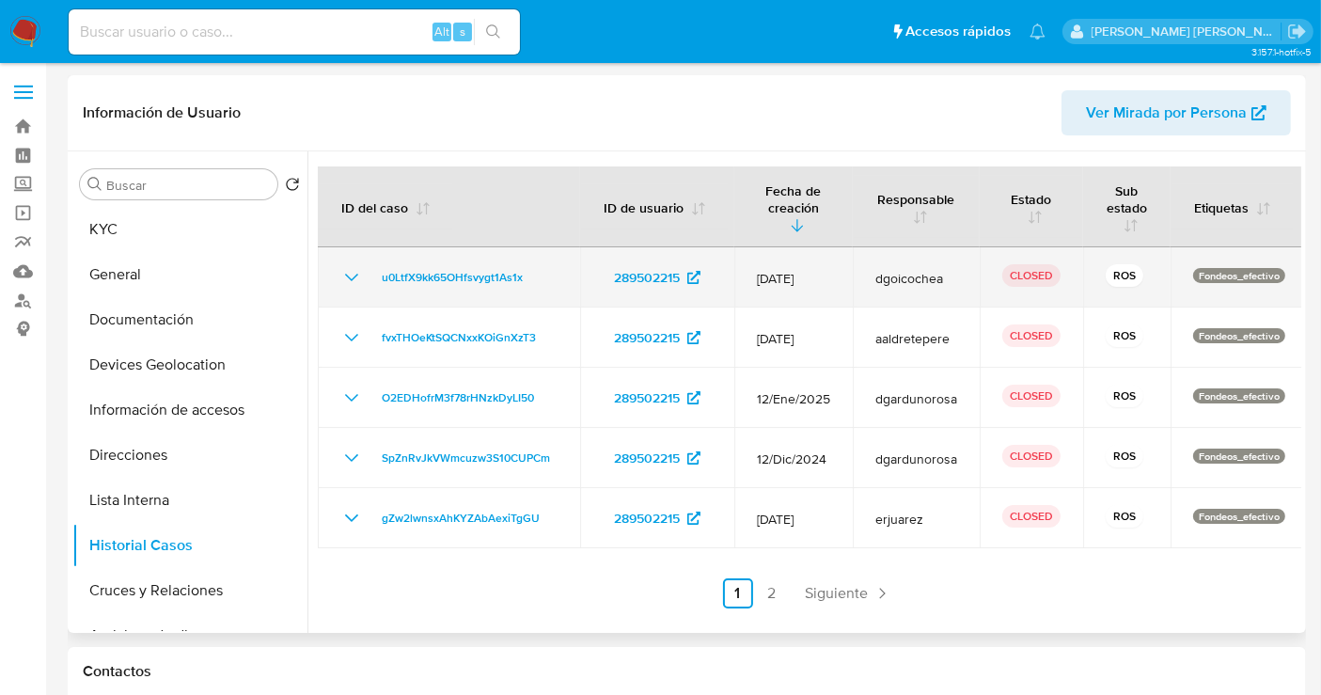
click at [352, 277] on icon "Mostrar/Ocultar" at bounding box center [351, 277] width 23 height 23
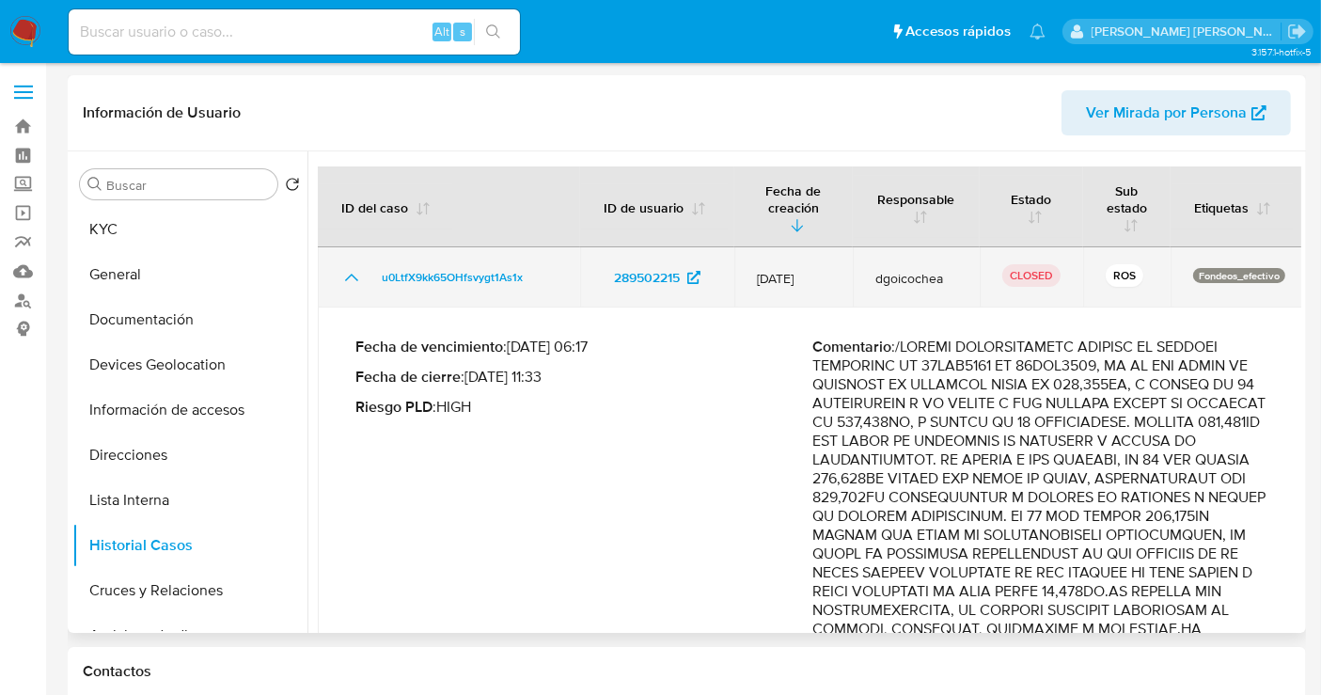
click at [352, 277] on icon "Mostrar/Ocultar" at bounding box center [351, 277] width 23 height 23
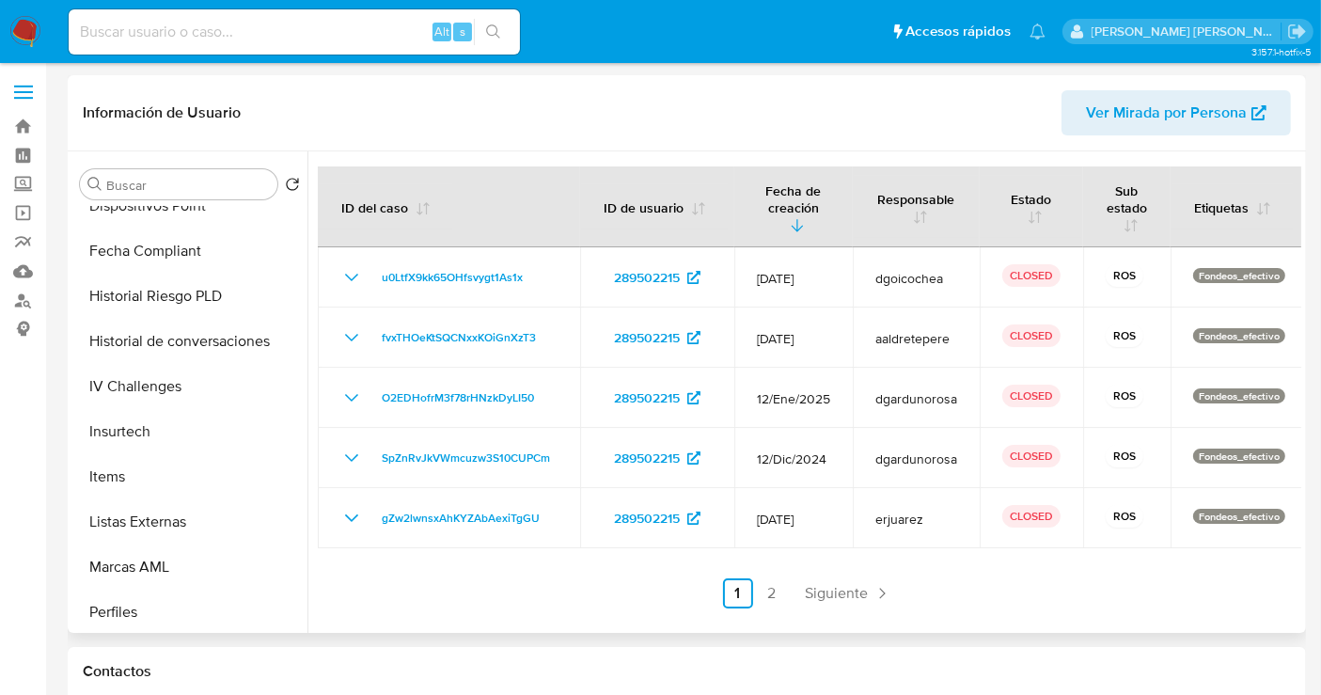
scroll to position [731, 0]
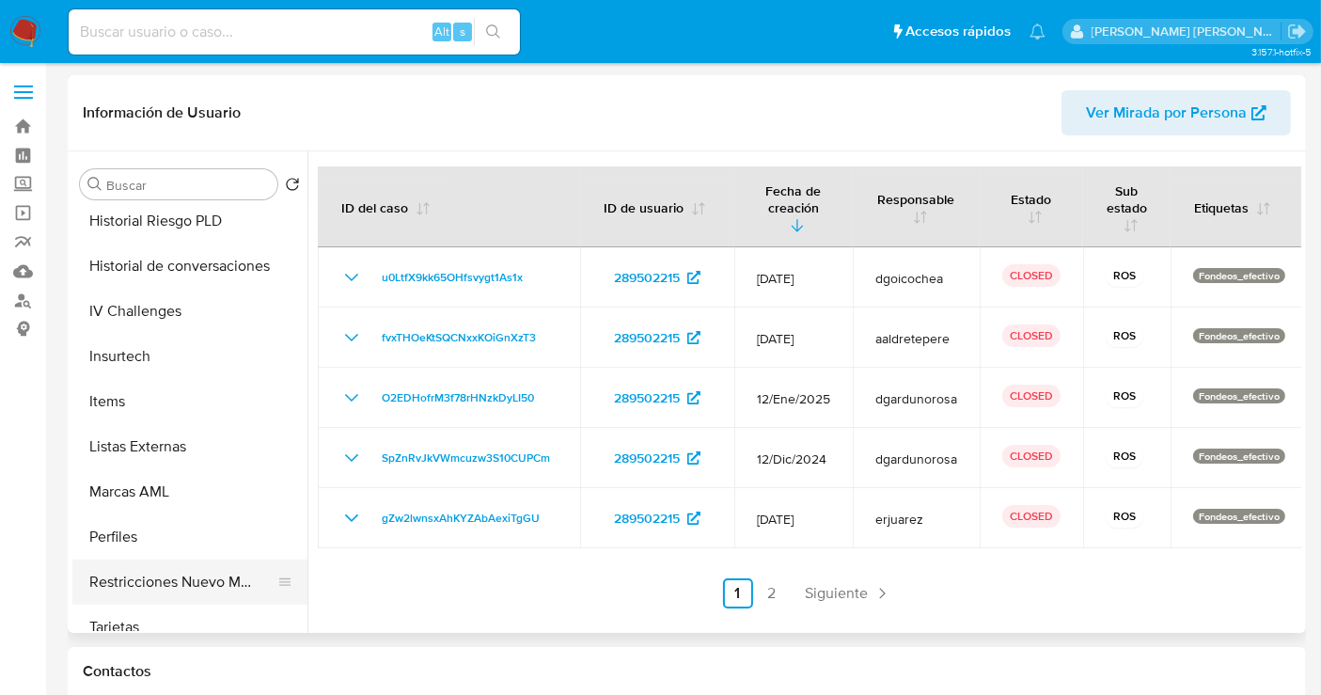
click at [165, 578] on button "Restricciones Nuevo Mundo" at bounding box center [182, 582] width 220 height 45
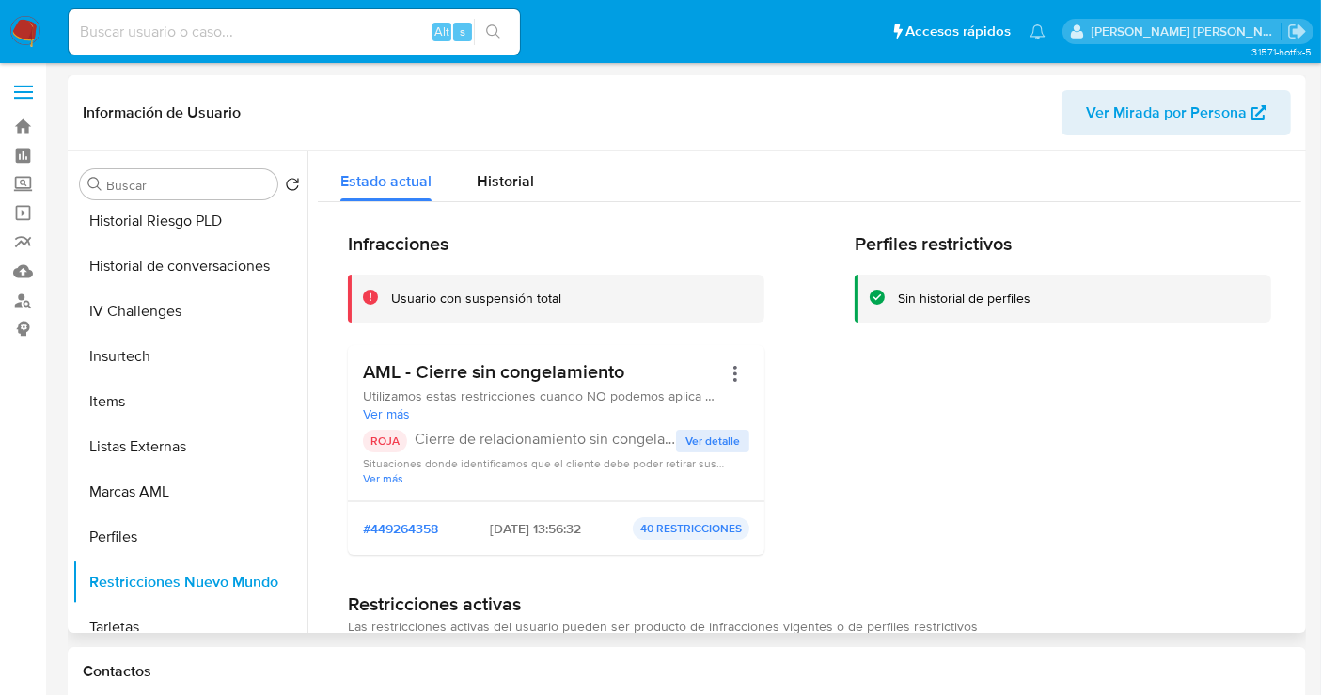
click at [712, 445] on span "Ver detalle" at bounding box center [713, 441] width 55 height 19
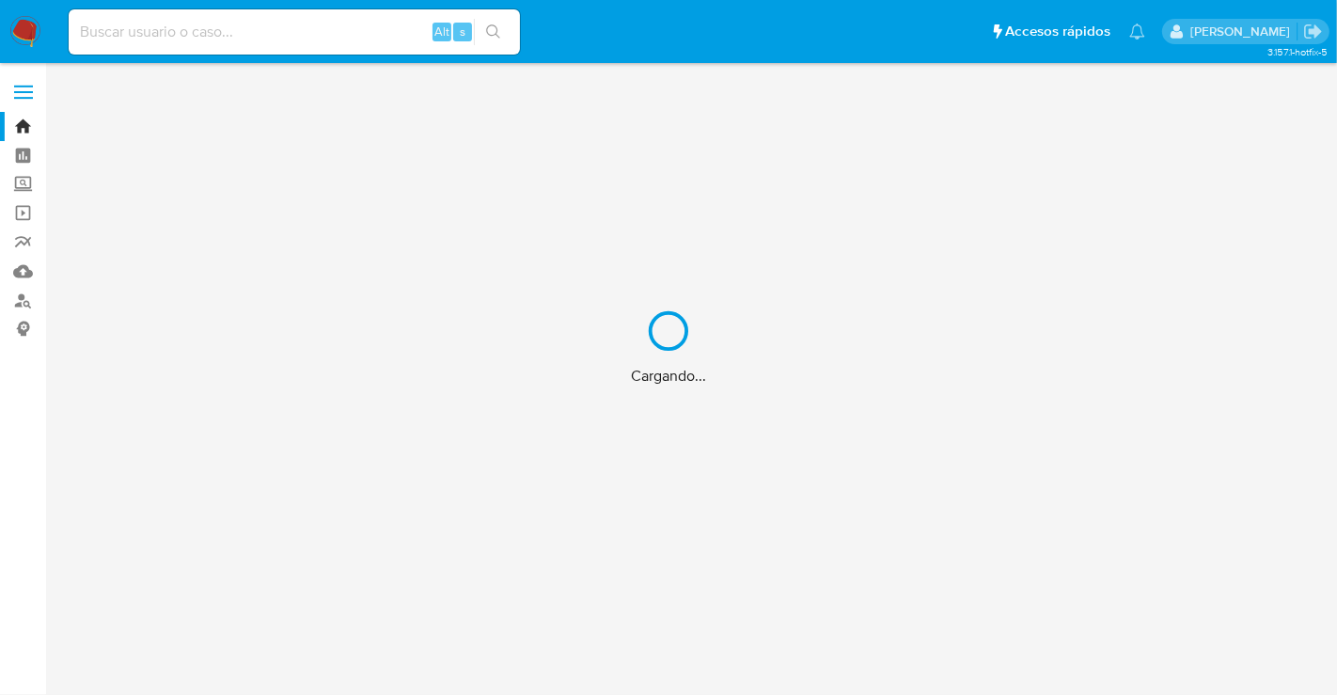
click at [228, 37] on div "Cargando..." at bounding box center [668, 347] width 1337 height 695
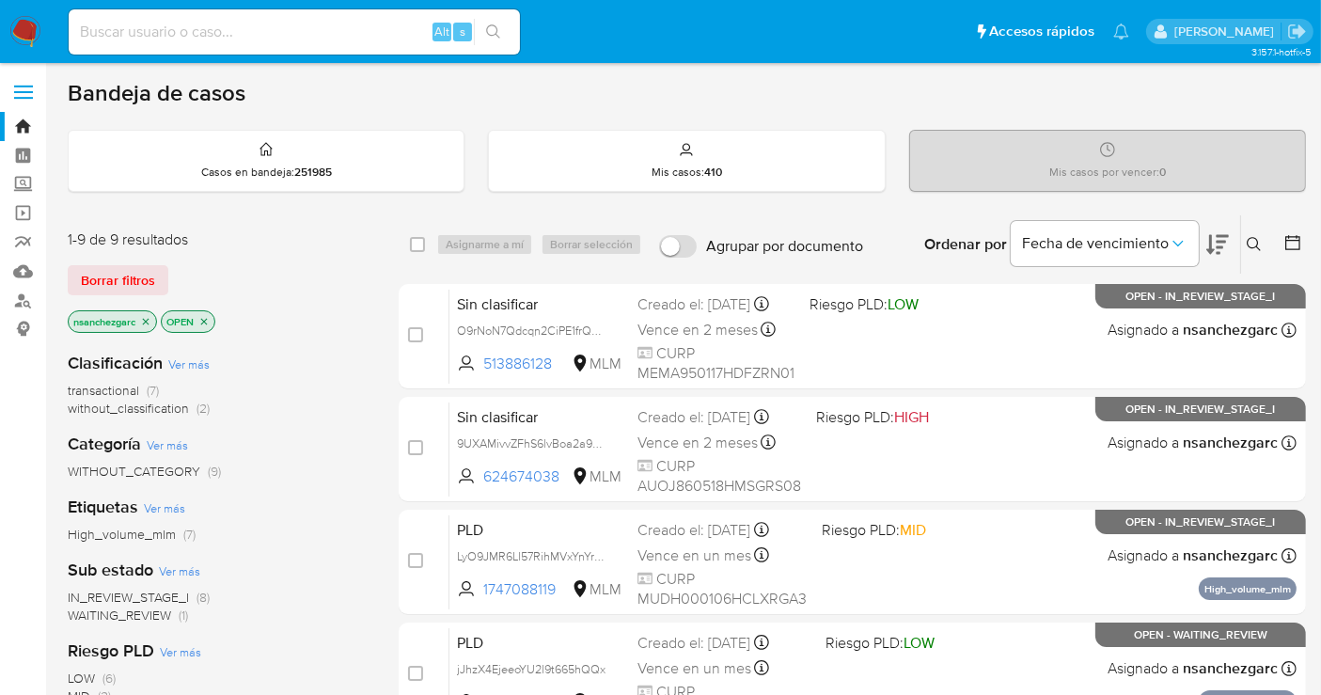
click at [123, 33] on input at bounding box center [294, 32] width 451 height 24
paste input "79296928"
type input "79296928"
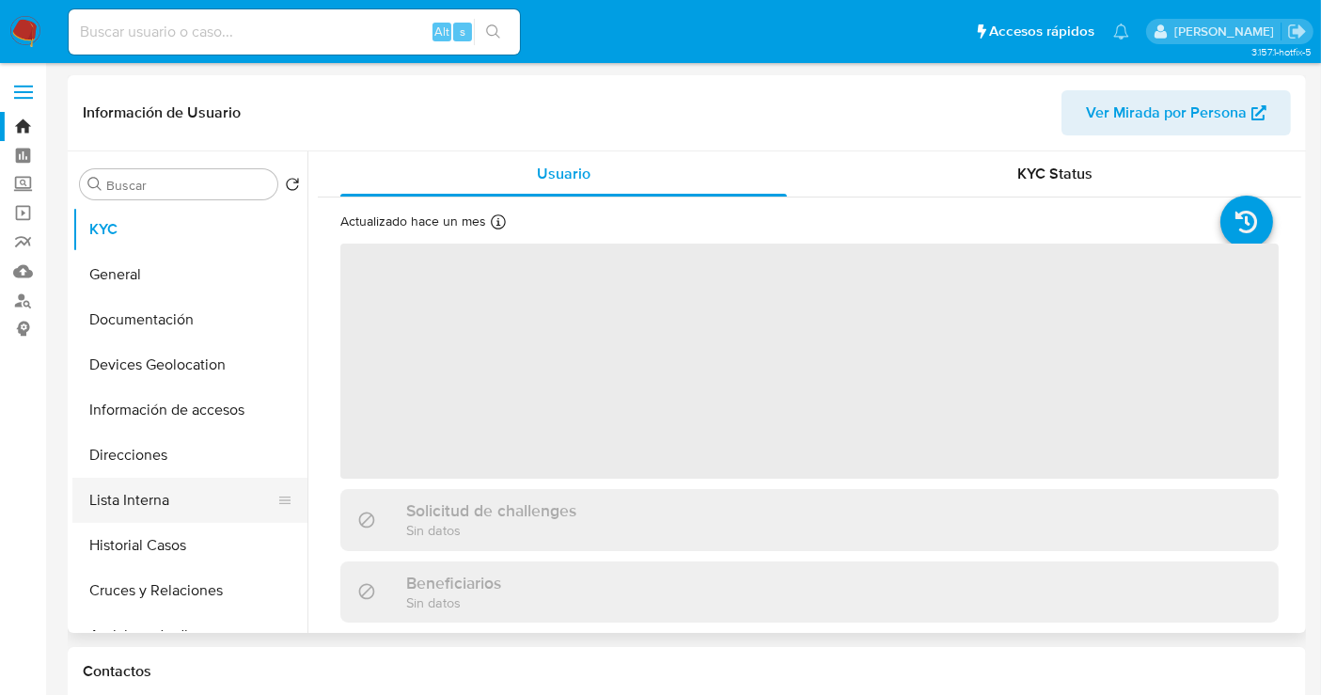
select select "10"
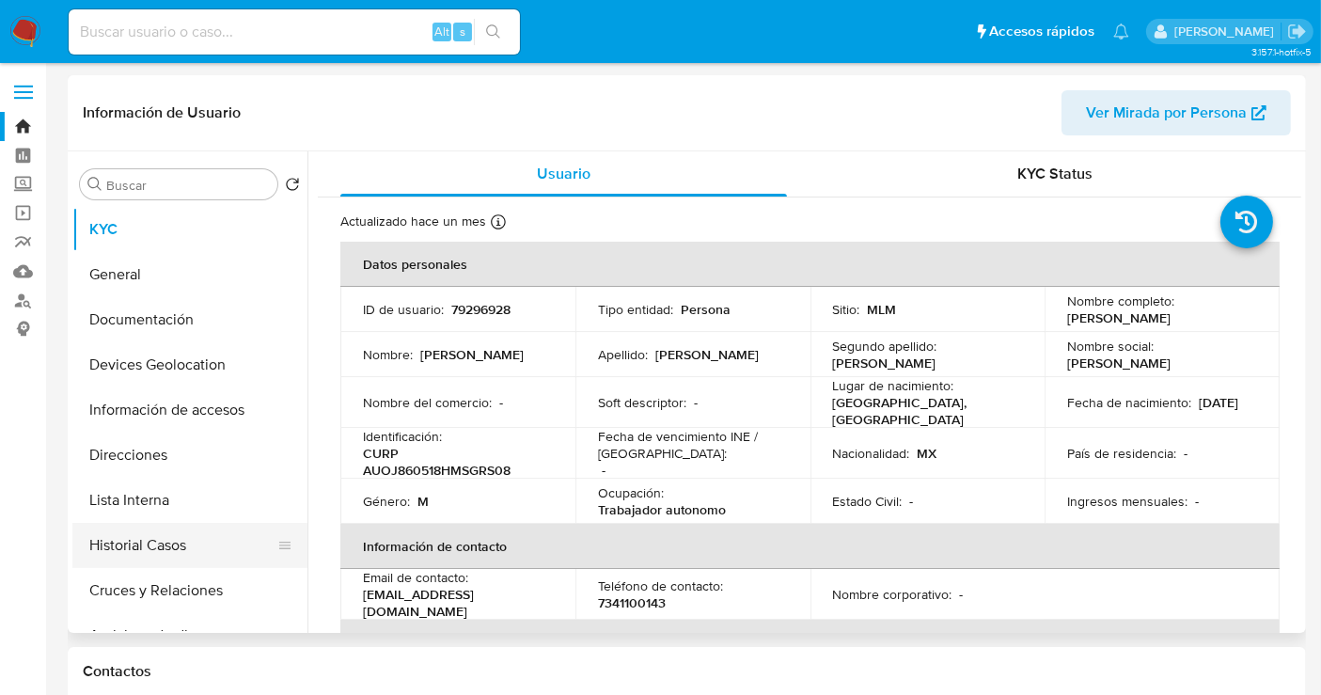
click at [152, 530] on button "Historial Casos" at bounding box center [182, 545] width 220 height 45
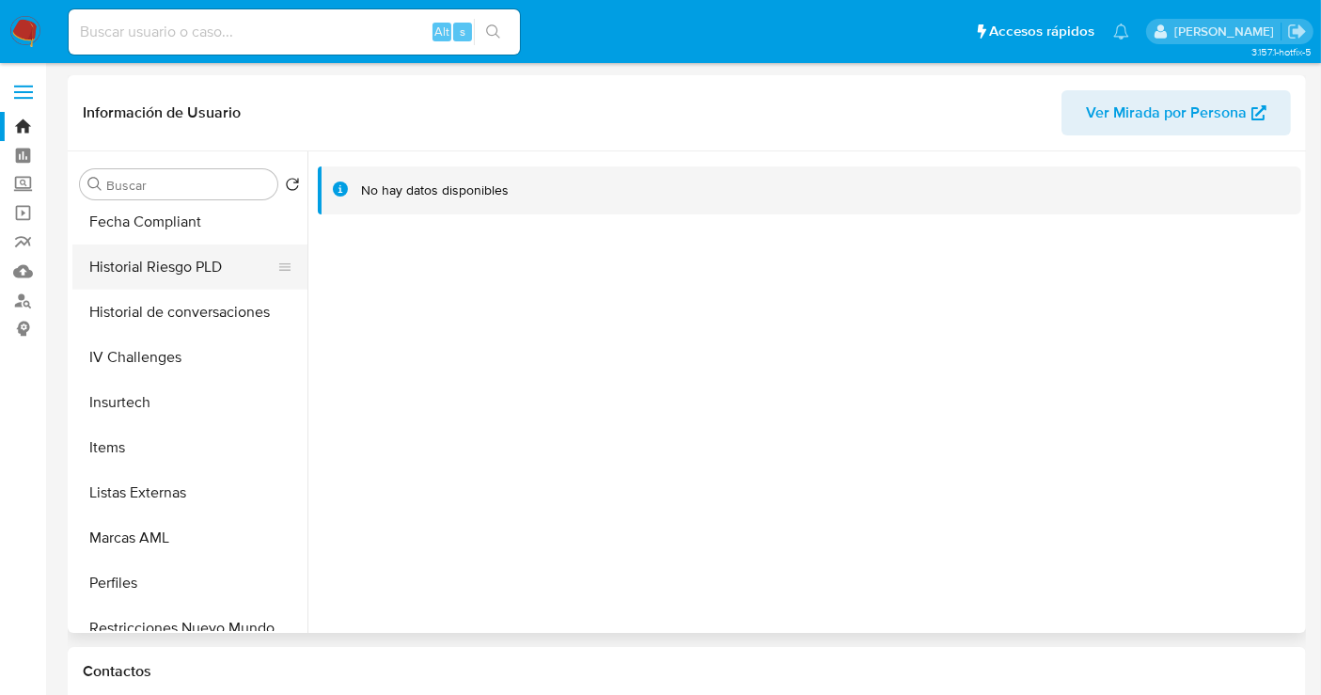
scroll to position [794, 0]
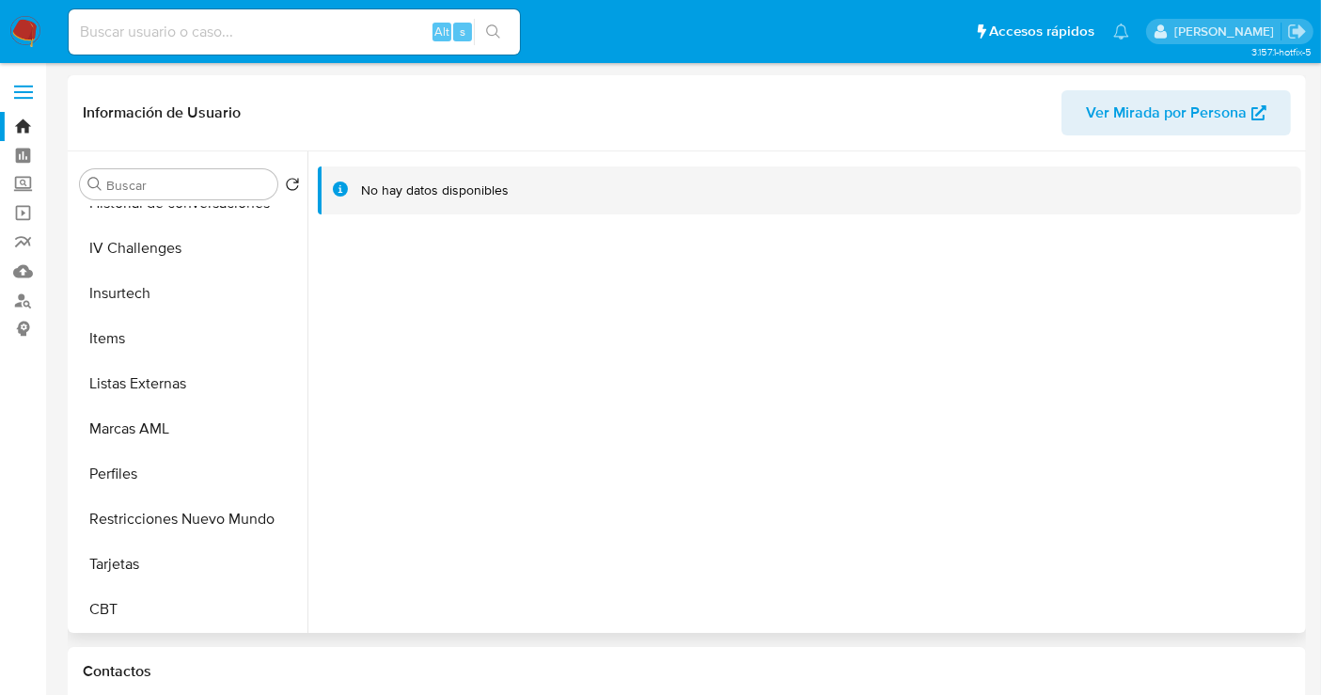
click at [174, 523] on button "Restricciones Nuevo Mundo" at bounding box center [189, 519] width 235 height 45
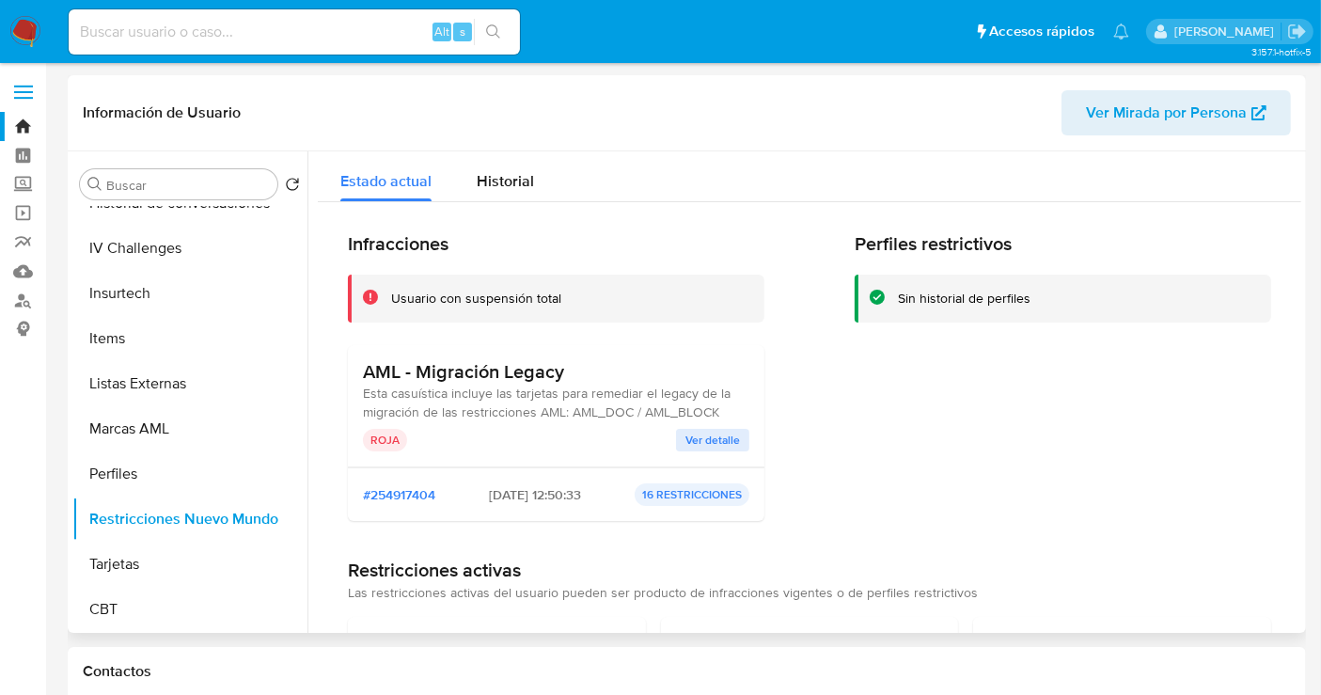
click at [721, 440] on span "Ver detalle" at bounding box center [713, 440] width 55 height 19
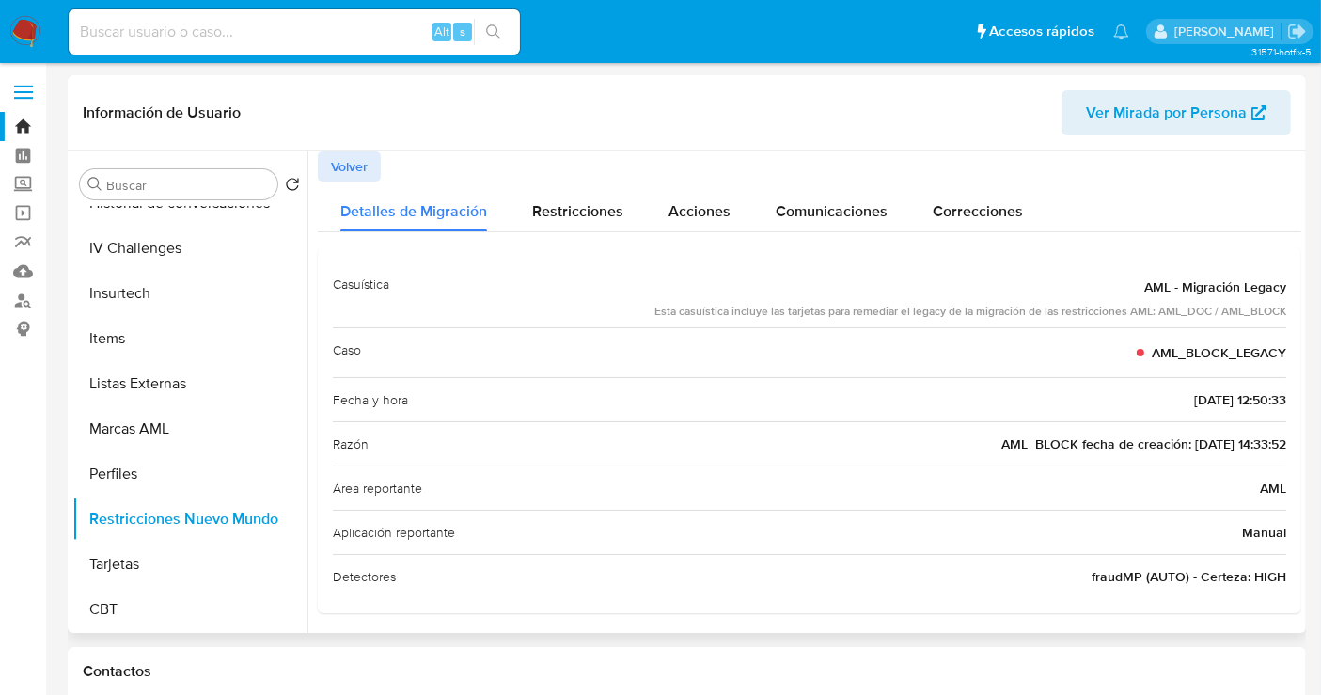
scroll to position [0, 0]
click at [565, 217] on span "Restricciones" at bounding box center [577, 211] width 91 height 22
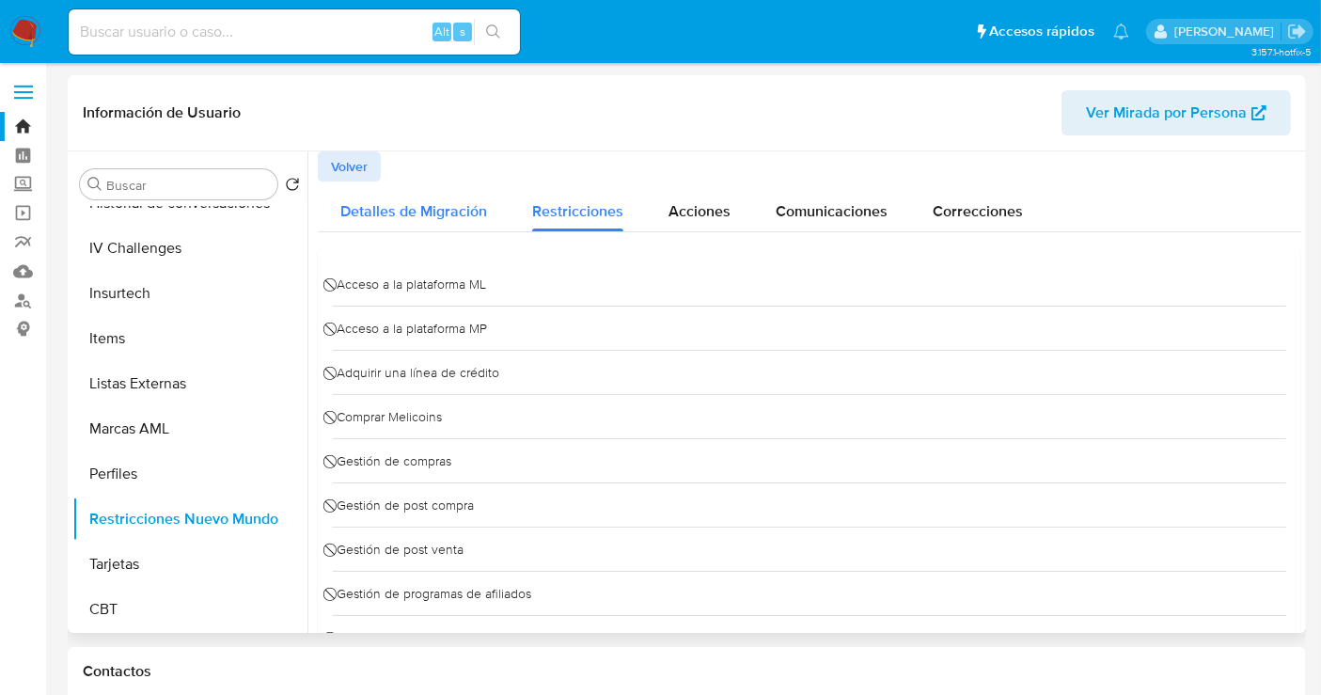
click at [424, 210] on span "Detalles de Migración" at bounding box center [413, 211] width 147 height 22
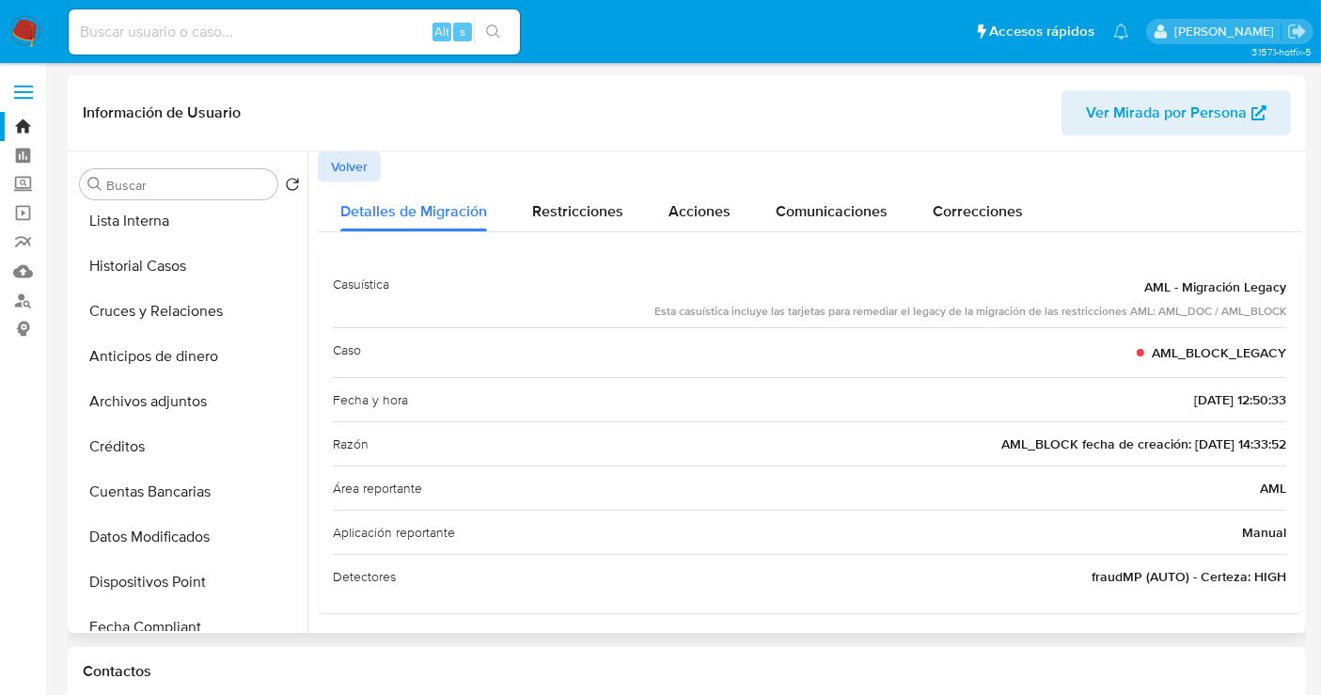
scroll to position [271, 0]
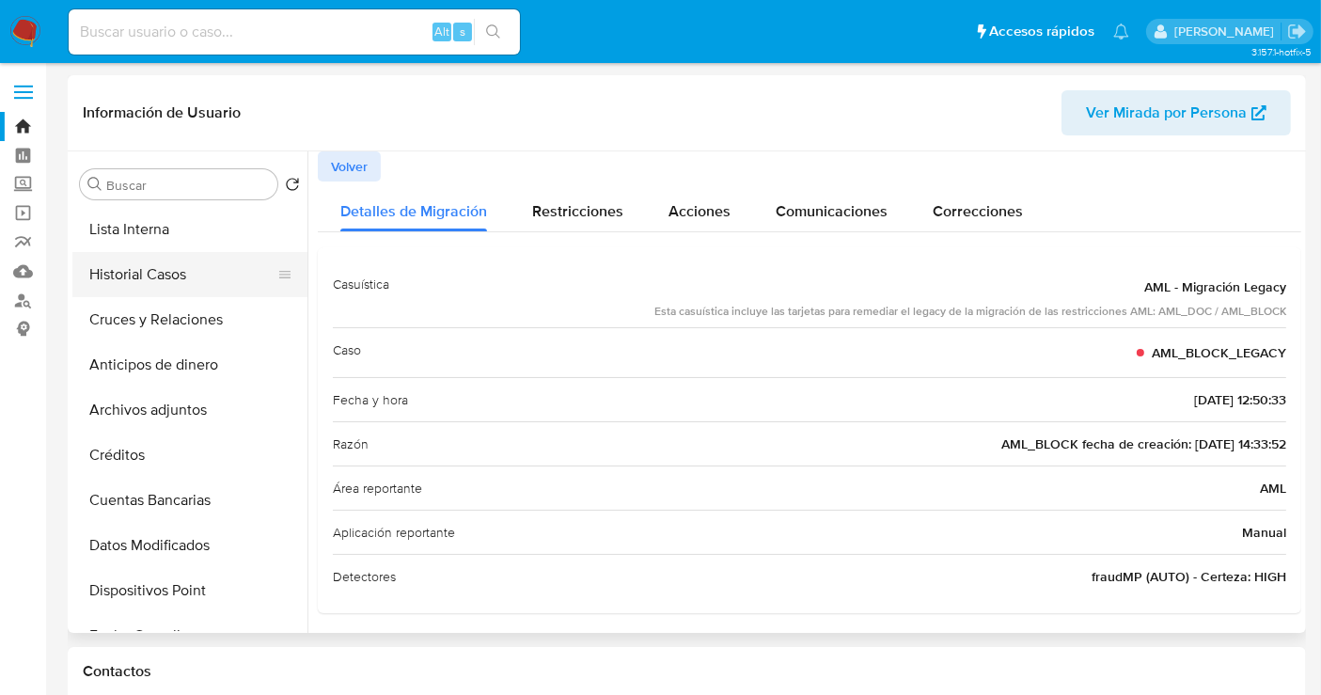
click at [130, 280] on button "Historial Casos" at bounding box center [182, 274] width 220 height 45
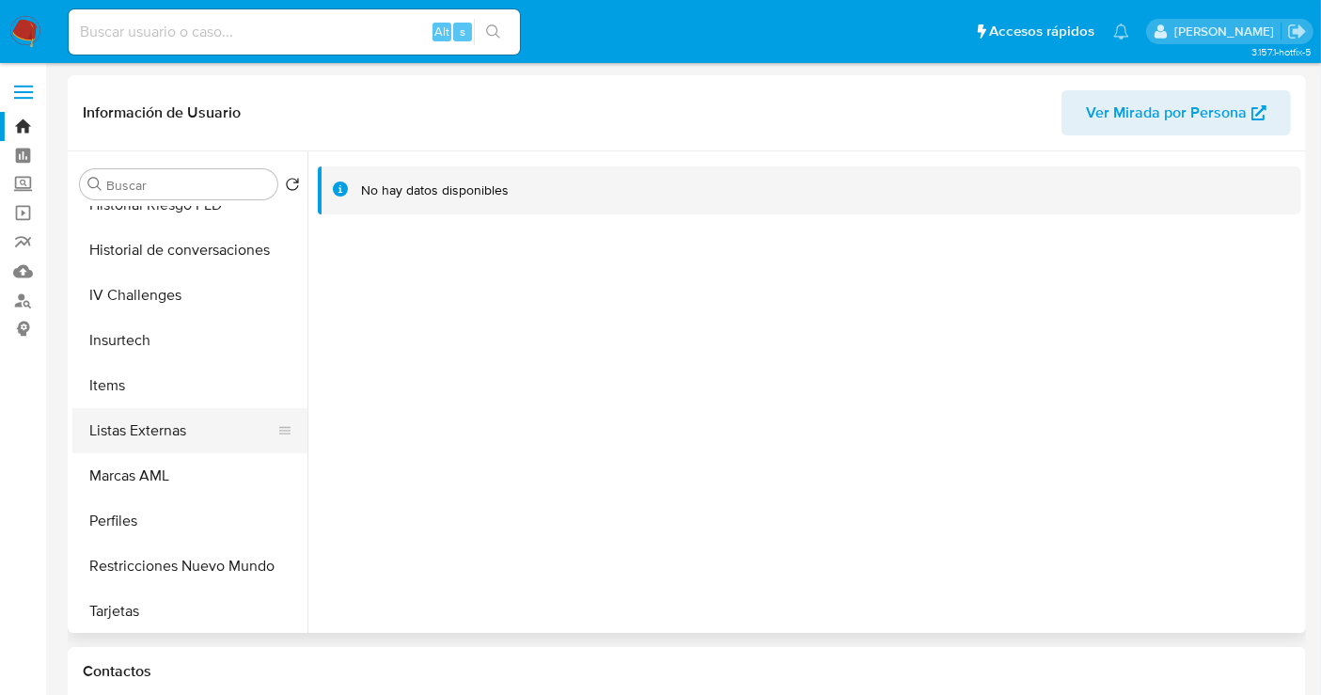
scroll to position [794, 0]
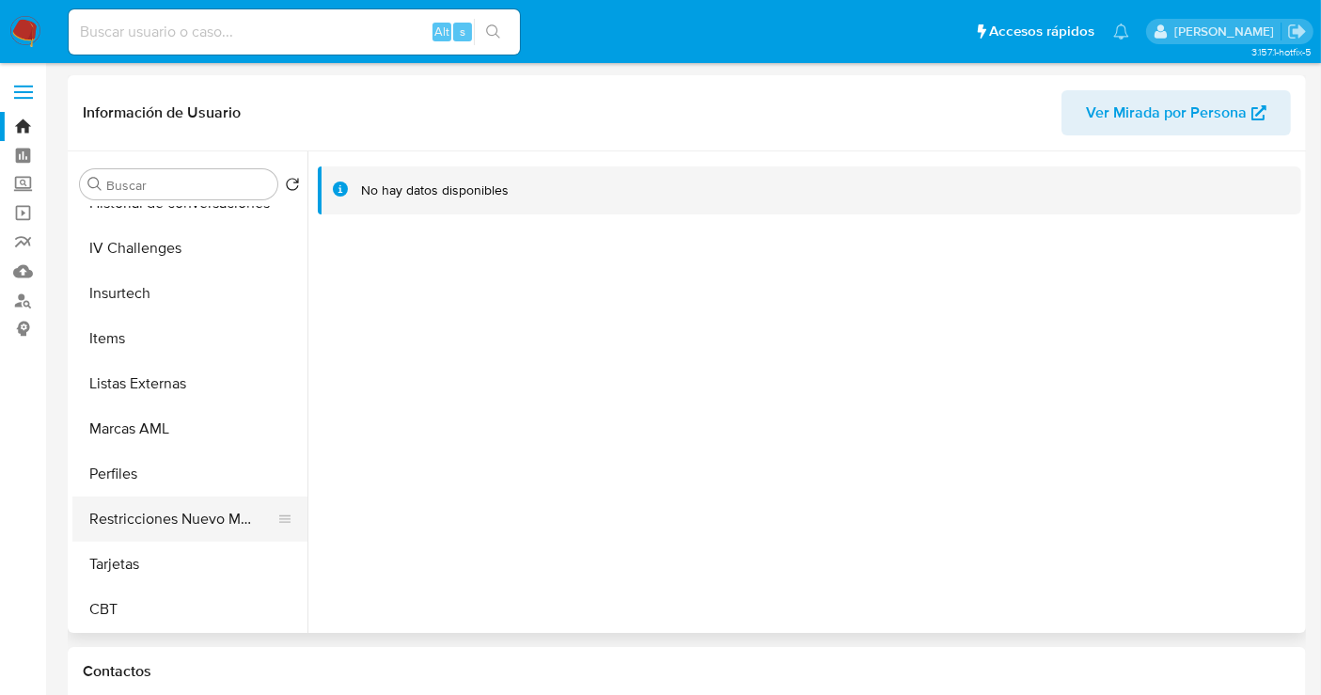
click at [156, 511] on button "Restricciones Nuevo Mundo" at bounding box center [182, 519] width 220 height 45
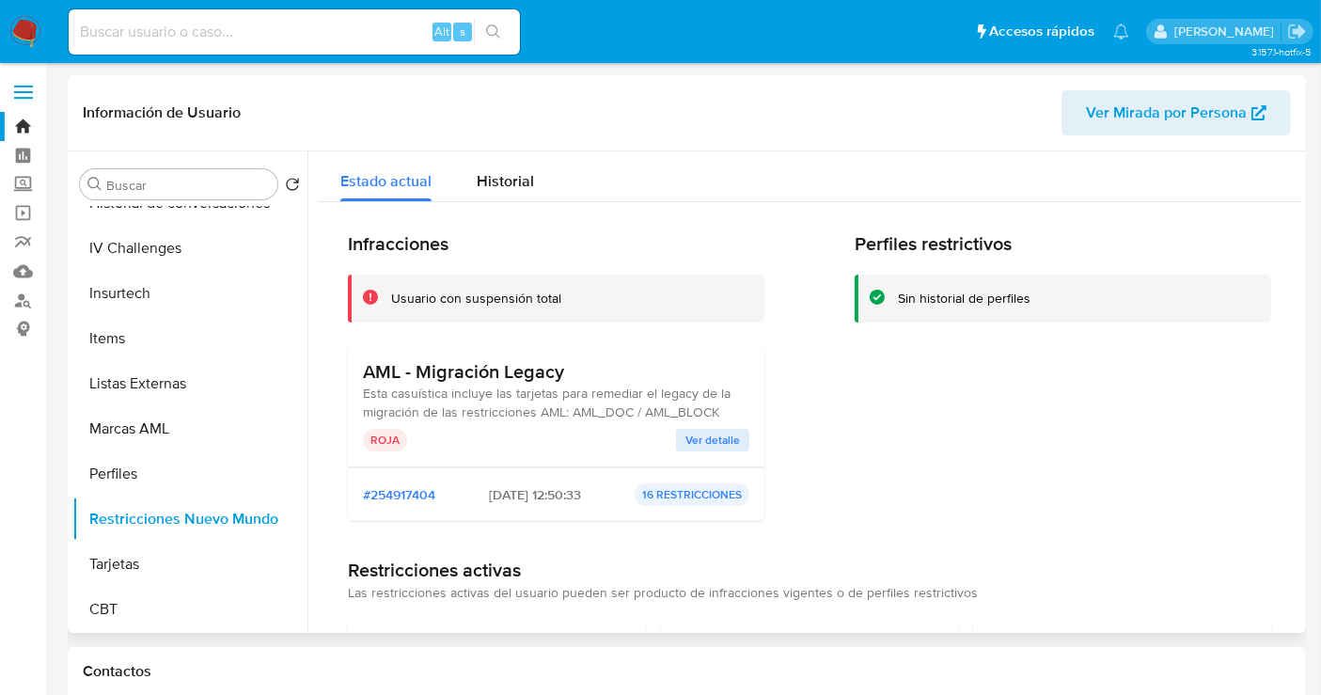
click at [696, 444] on span "Ver detalle" at bounding box center [713, 440] width 55 height 19
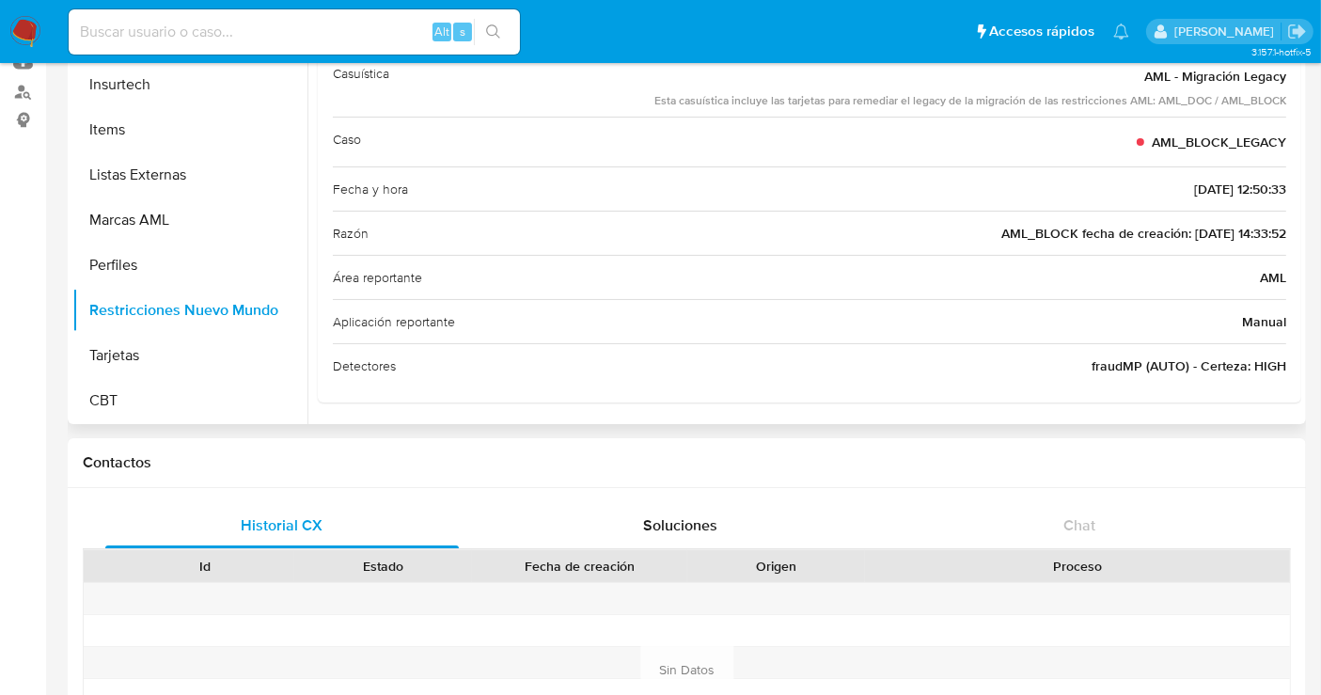
scroll to position [0, 0]
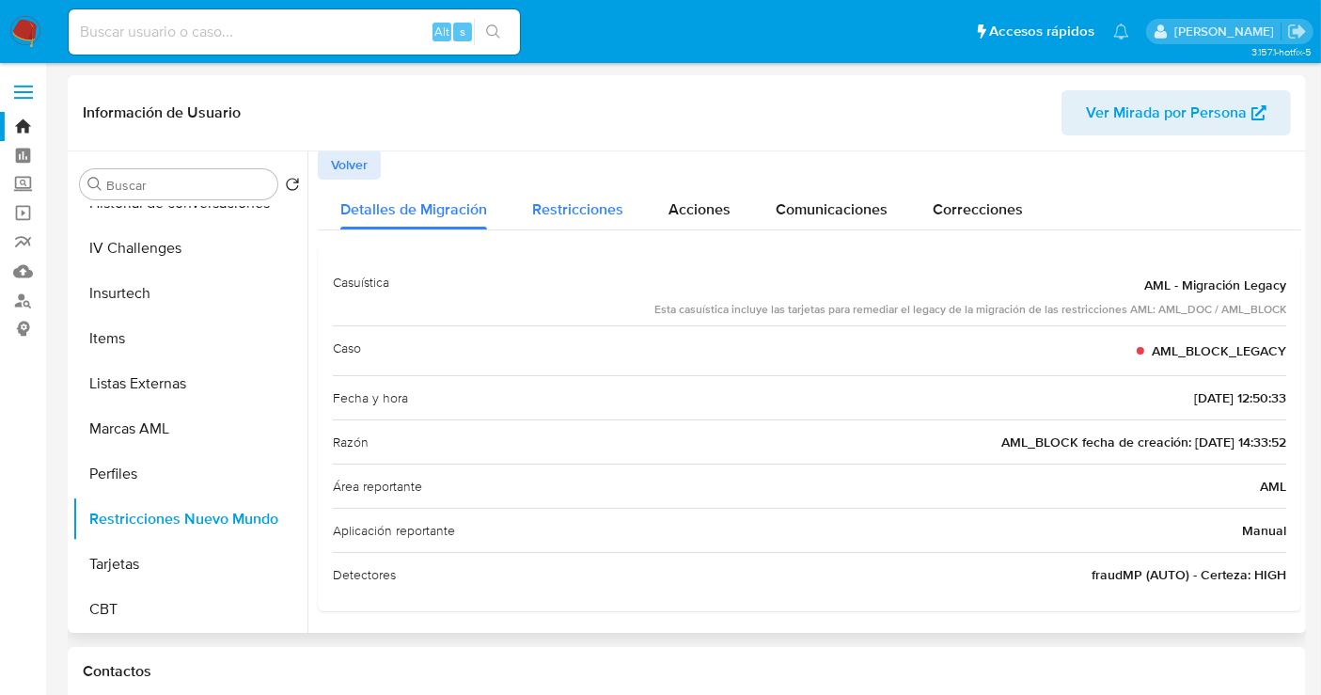
click at [580, 208] on span "Restricciones" at bounding box center [577, 209] width 91 height 22
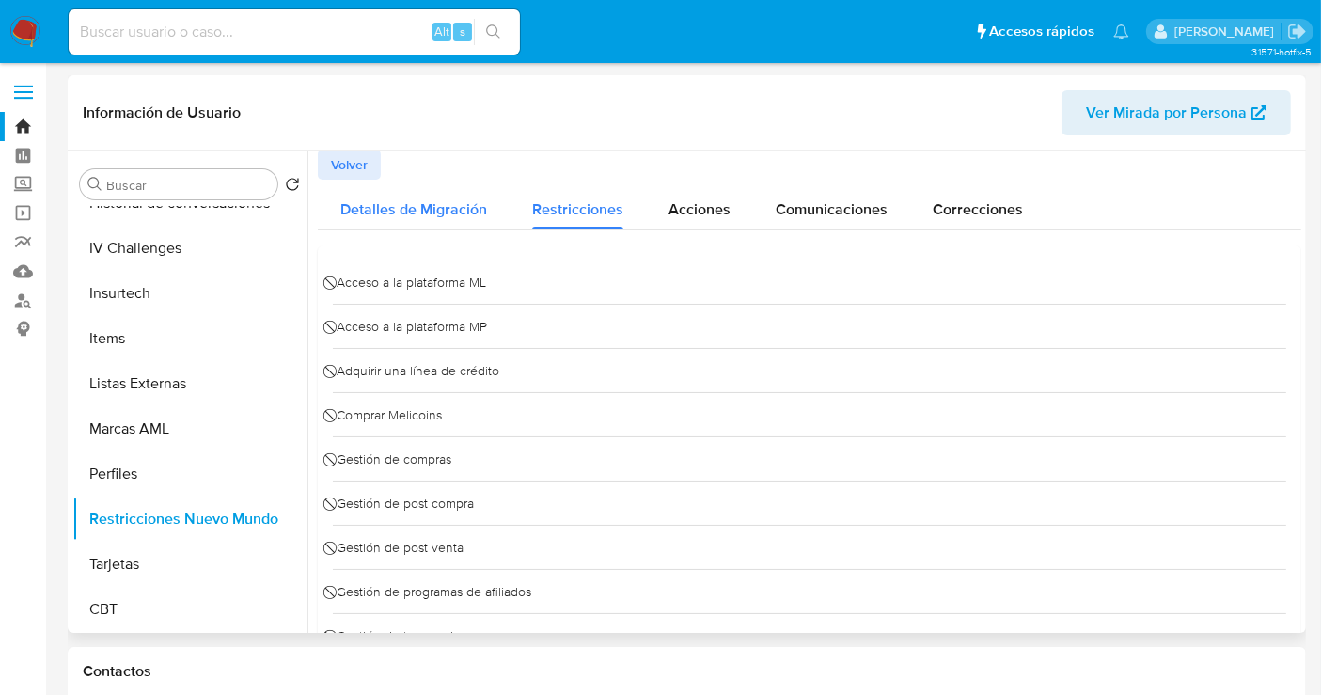
click at [393, 213] on span "Detalles de Migración" at bounding box center [413, 209] width 147 height 22
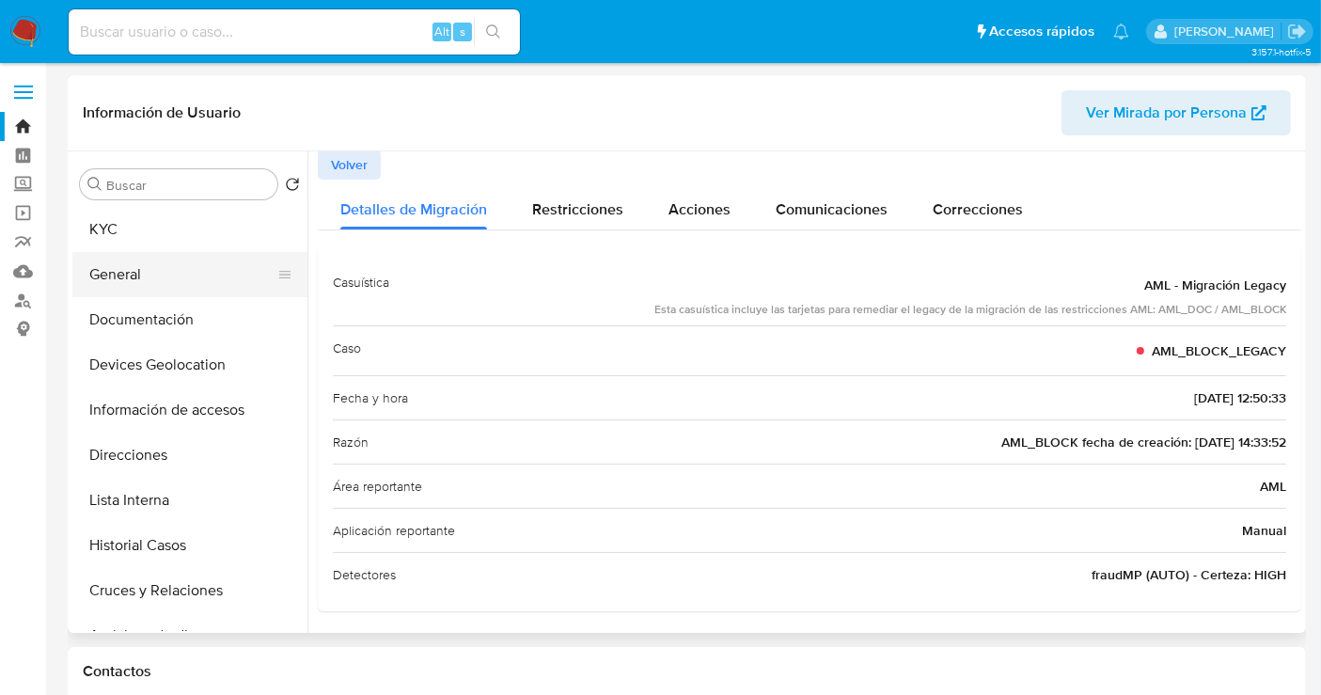
click at [126, 293] on button "General" at bounding box center [182, 274] width 220 height 45
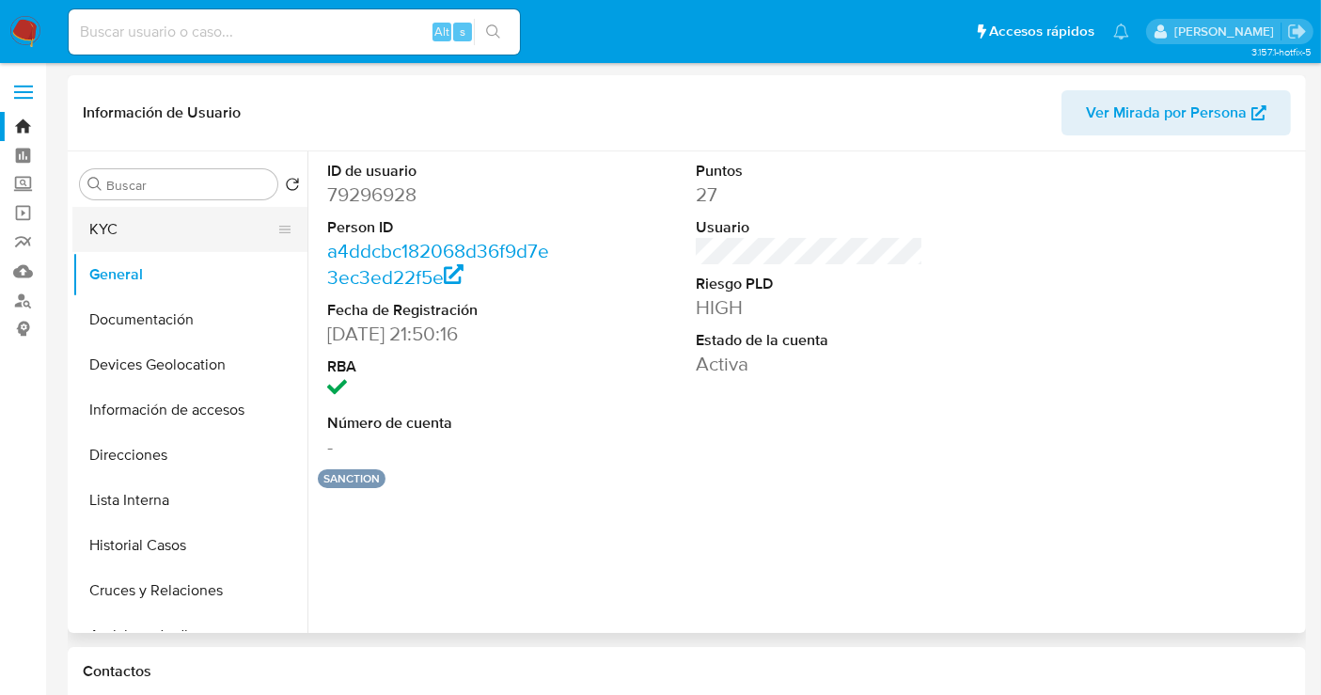
click at [140, 232] on button "KYC" at bounding box center [182, 229] width 220 height 45
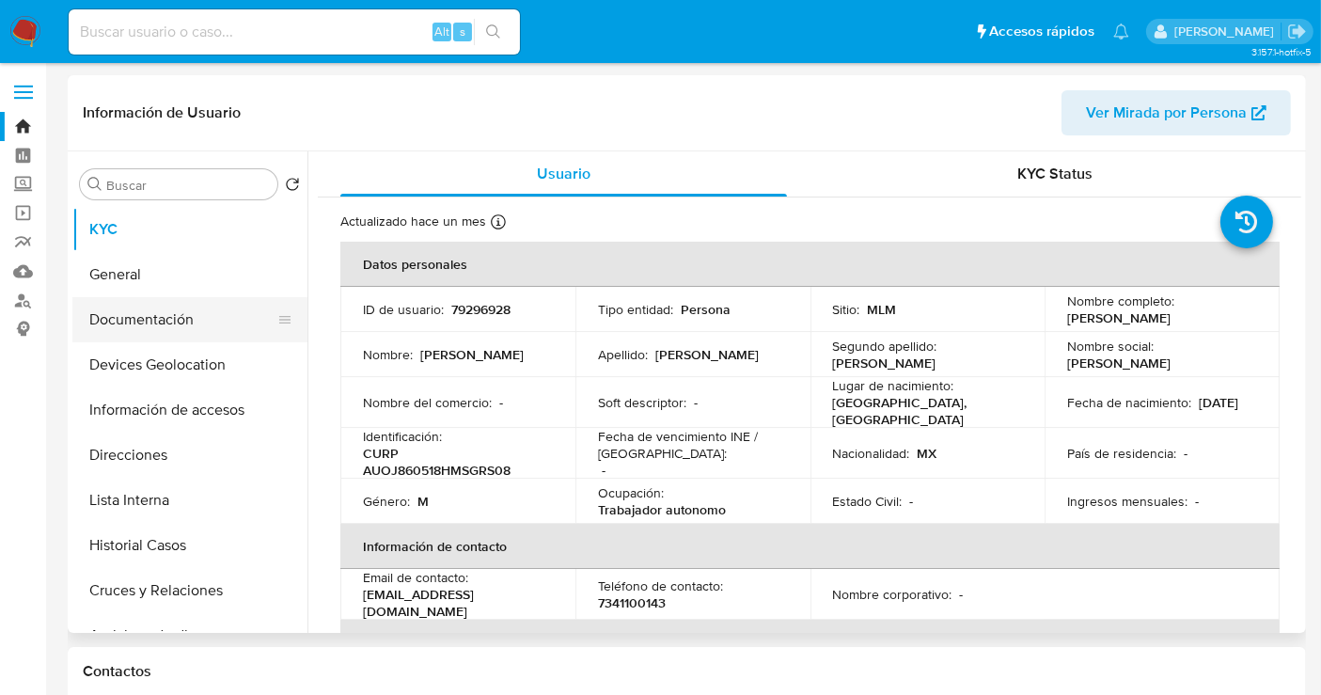
click at [166, 313] on button "Documentación" at bounding box center [182, 319] width 220 height 45
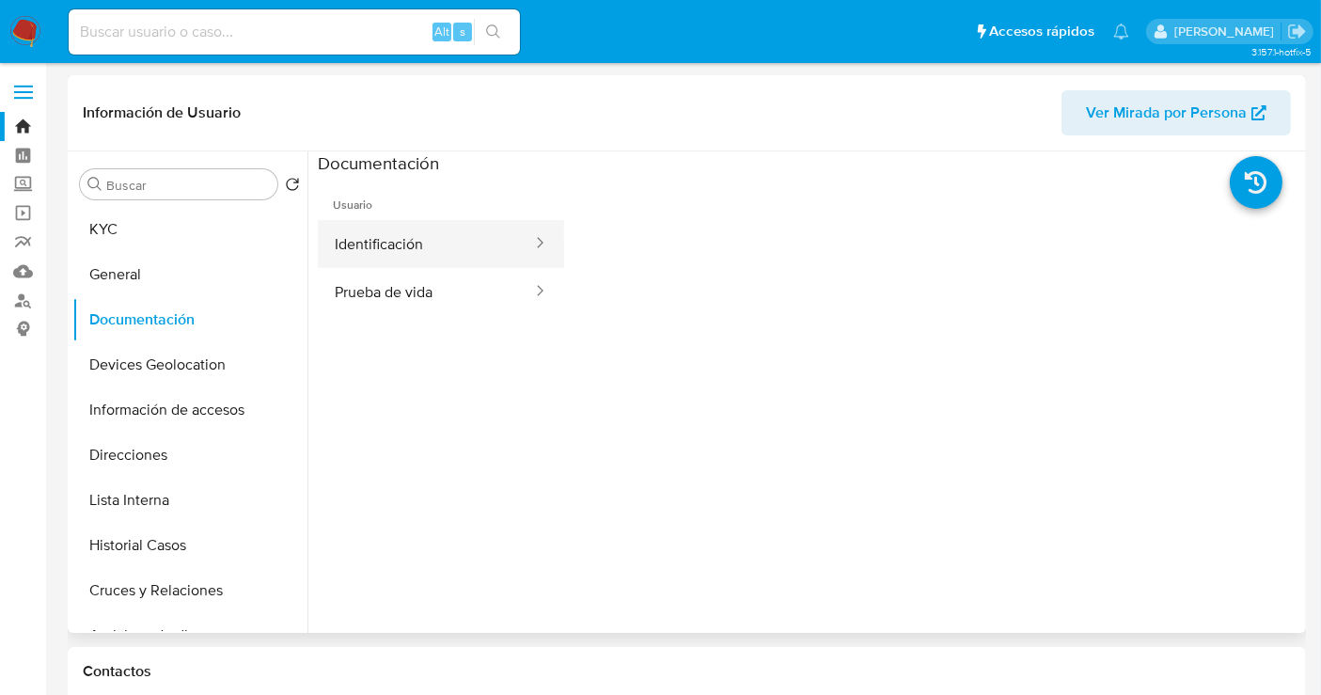
click at [406, 245] on button "Identificación" at bounding box center [426, 244] width 216 height 48
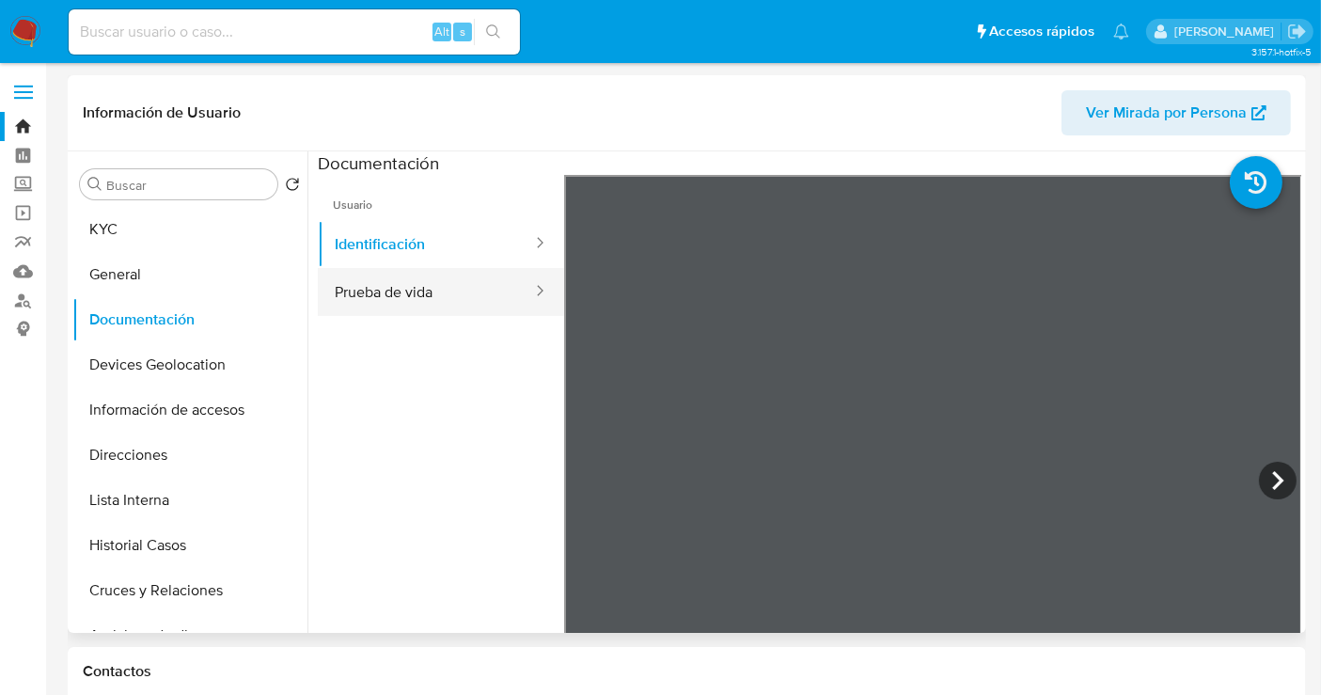
click at [397, 280] on button "Prueba de vida" at bounding box center [426, 292] width 216 height 48
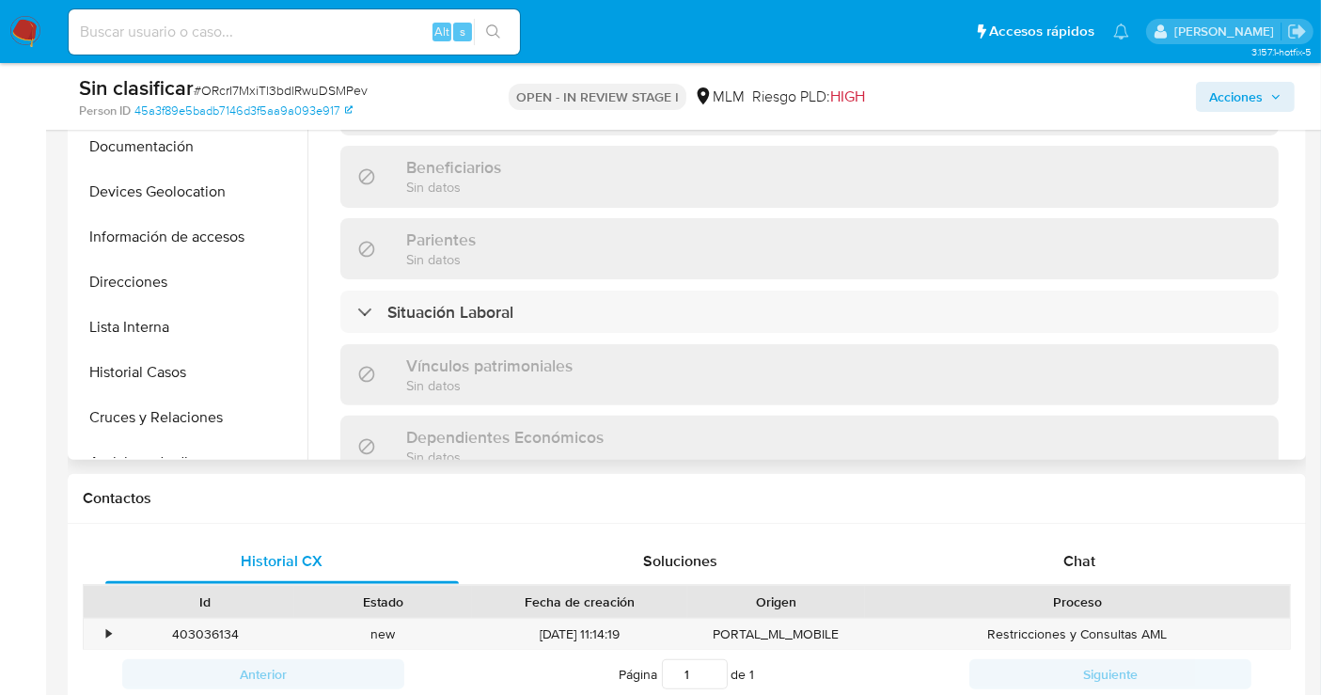
scroll to position [522, 0]
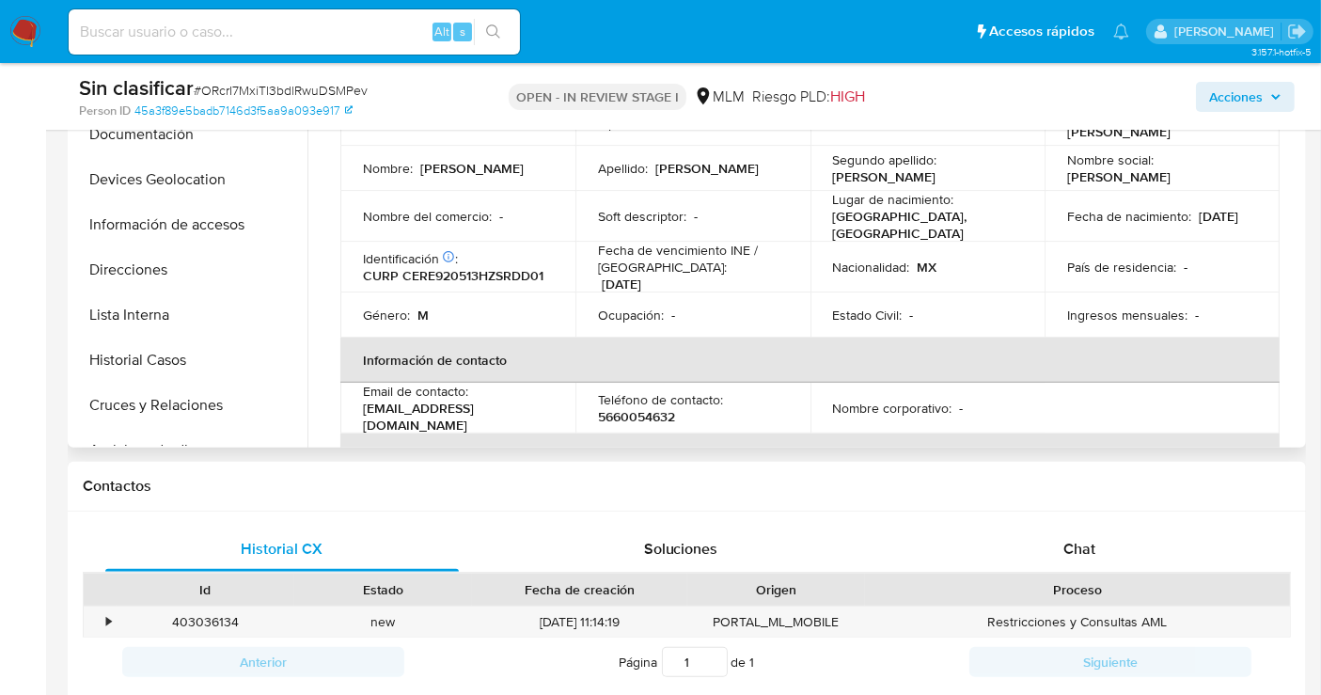
select select "10"
click at [106, 613] on div "•" at bounding box center [108, 622] width 5 height 18
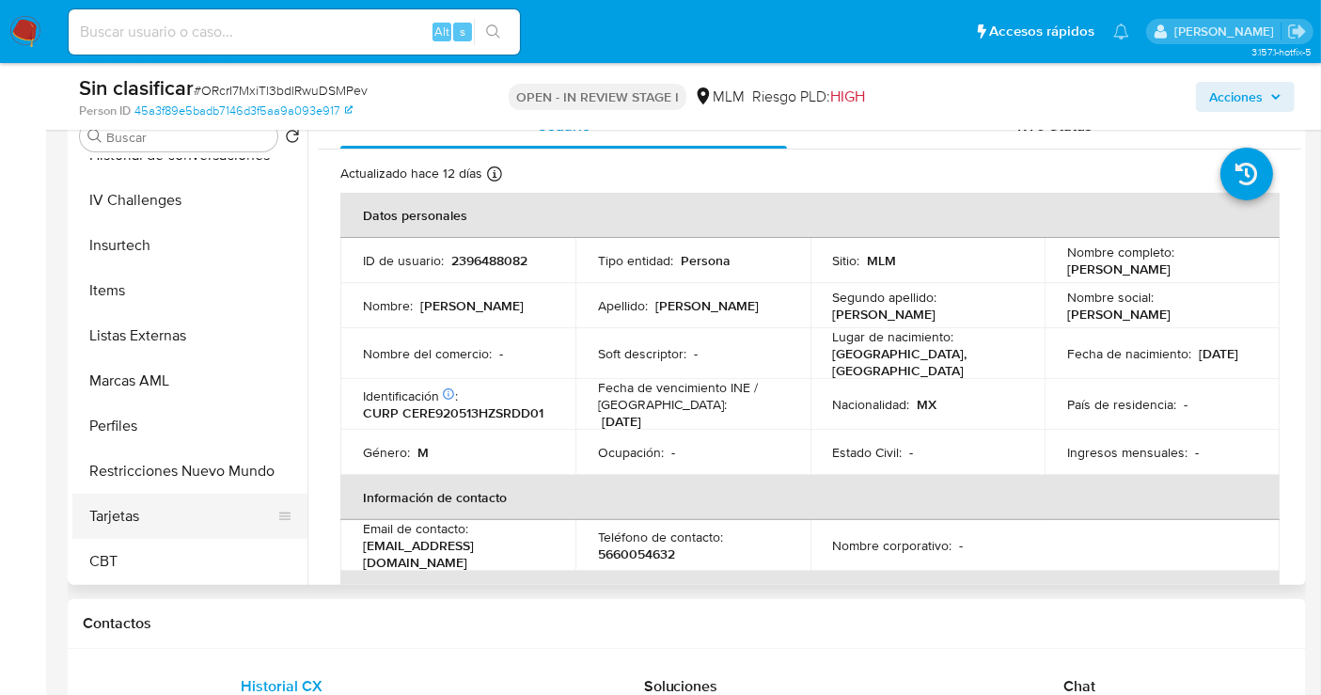
scroll to position [418, 0]
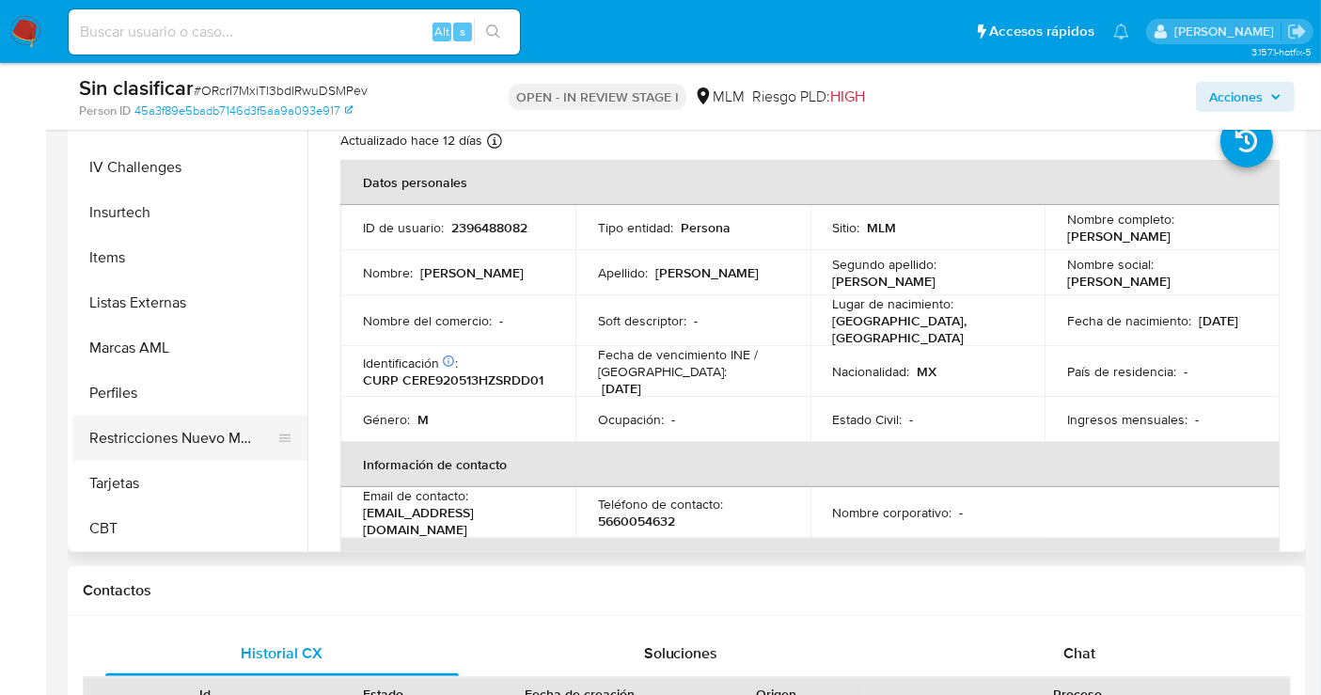
click at [158, 446] on button "Restricciones Nuevo Mundo" at bounding box center [182, 438] width 220 height 45
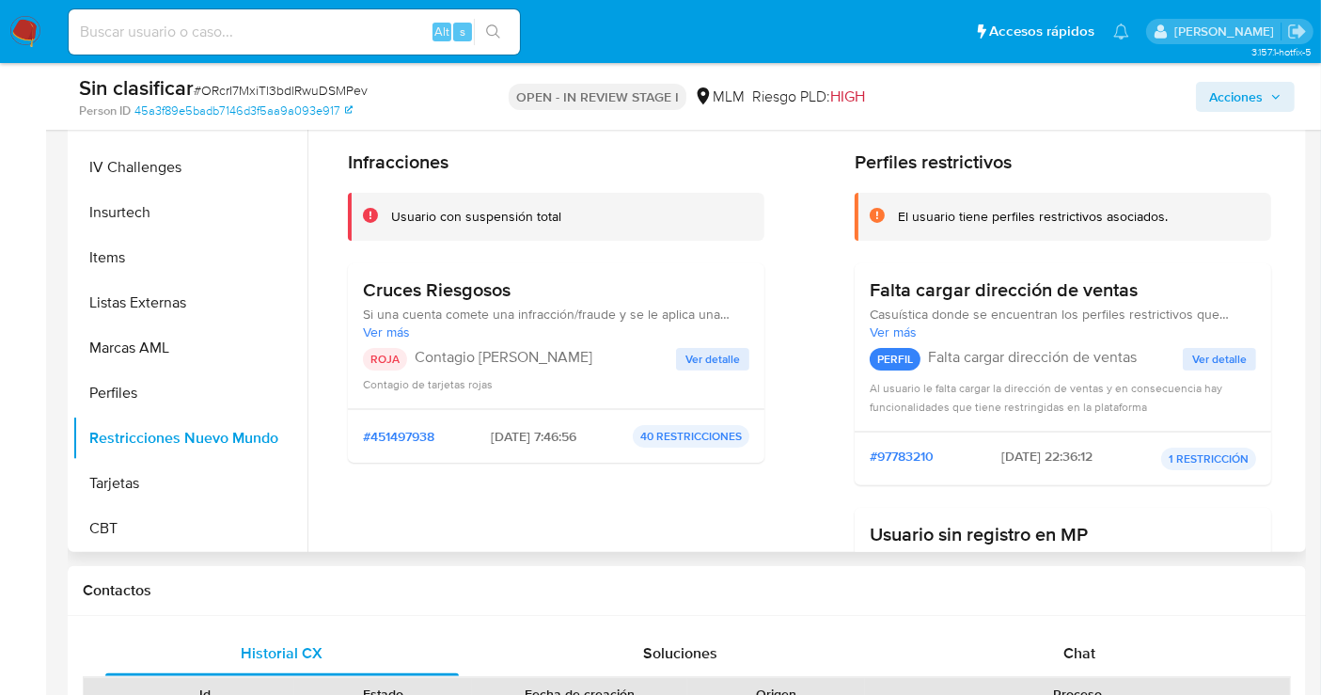
click at [736, 352] on button "Ver detalle" at bounding box center [712, 359] width 73 height 23
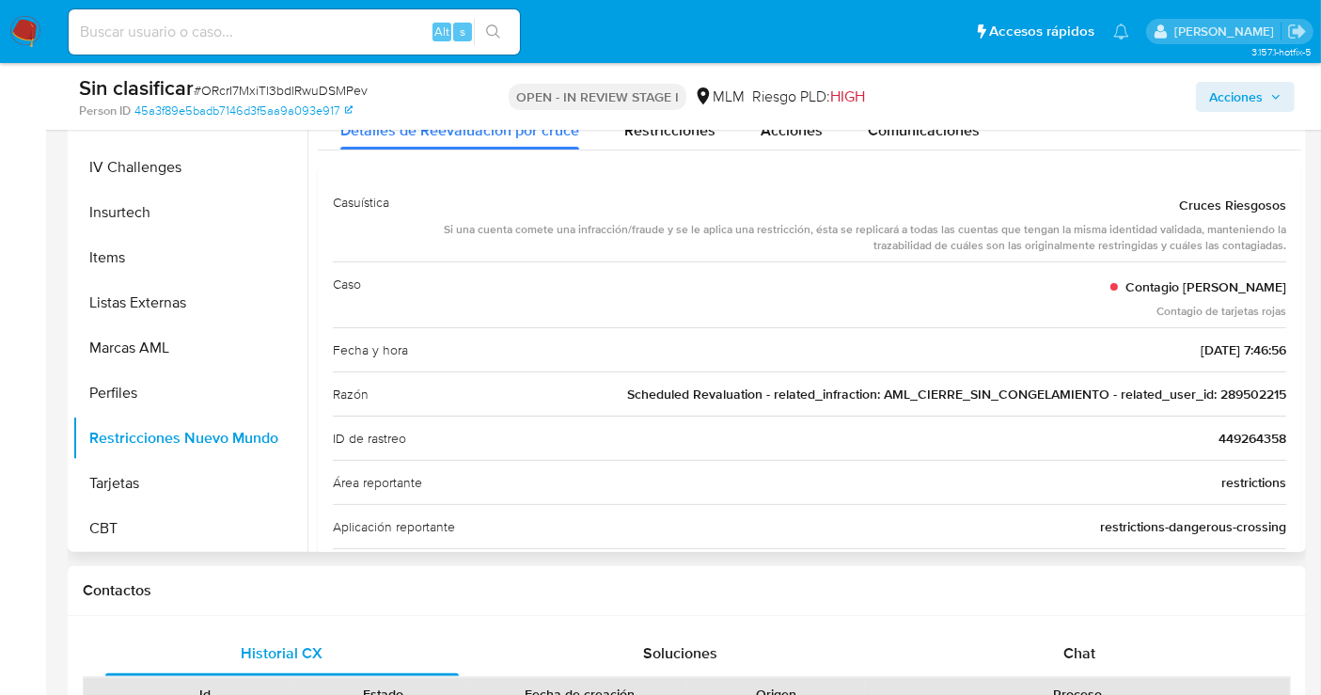
click at [1235, 378] on div "Razón Scheduled Revaluation - related_infraction: AML_CIERRE_SIN_CONGELAMIENTO …" at bounding box center [810, 393] width 954 height 44
click at [1225, 95] on span "Acciones" at bounding box center [1236, 97] width 54 height 30
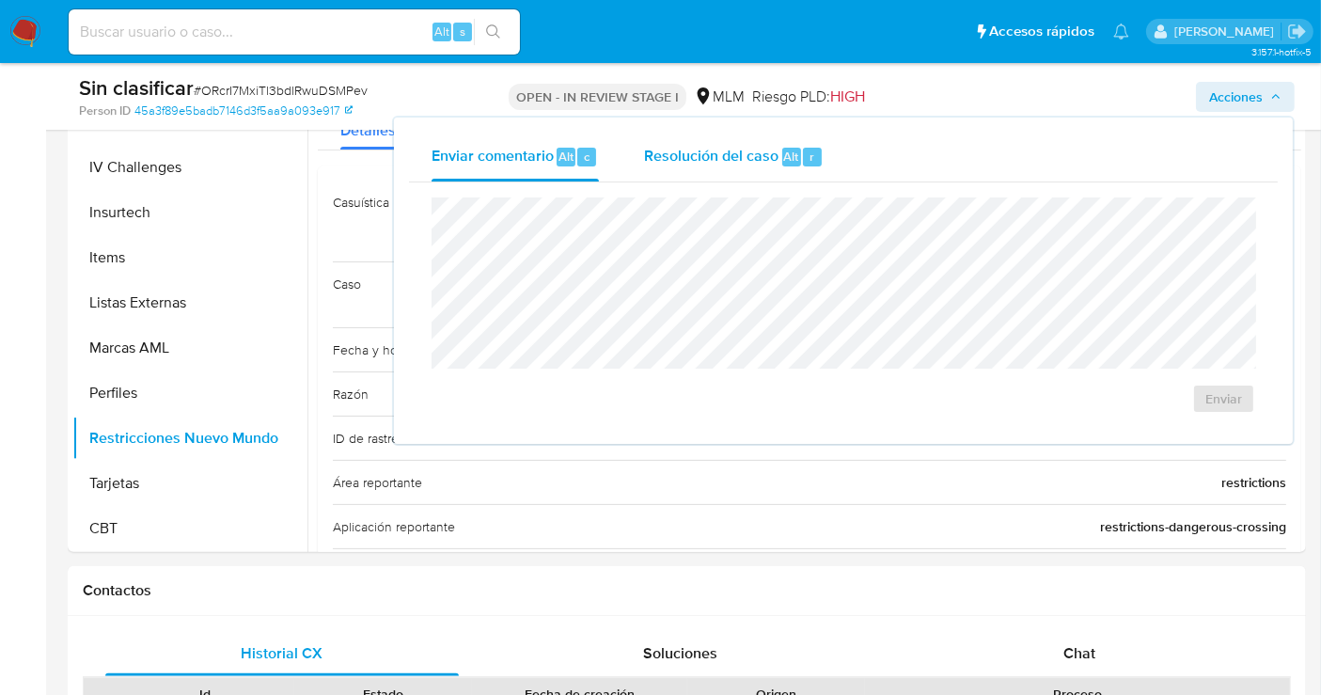
click at [736, 148] on span "Resolución del caso" at bounding box center [711, 156] width 134 height 22
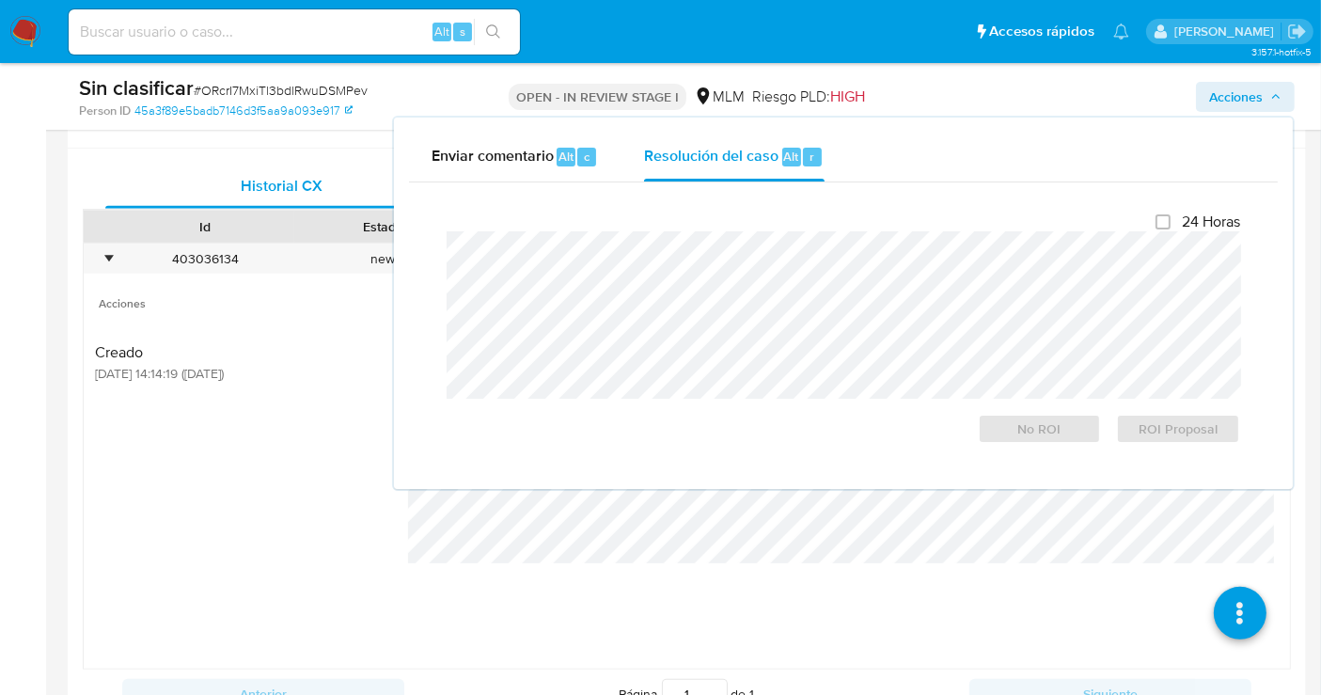
scroll to position [835, 0]
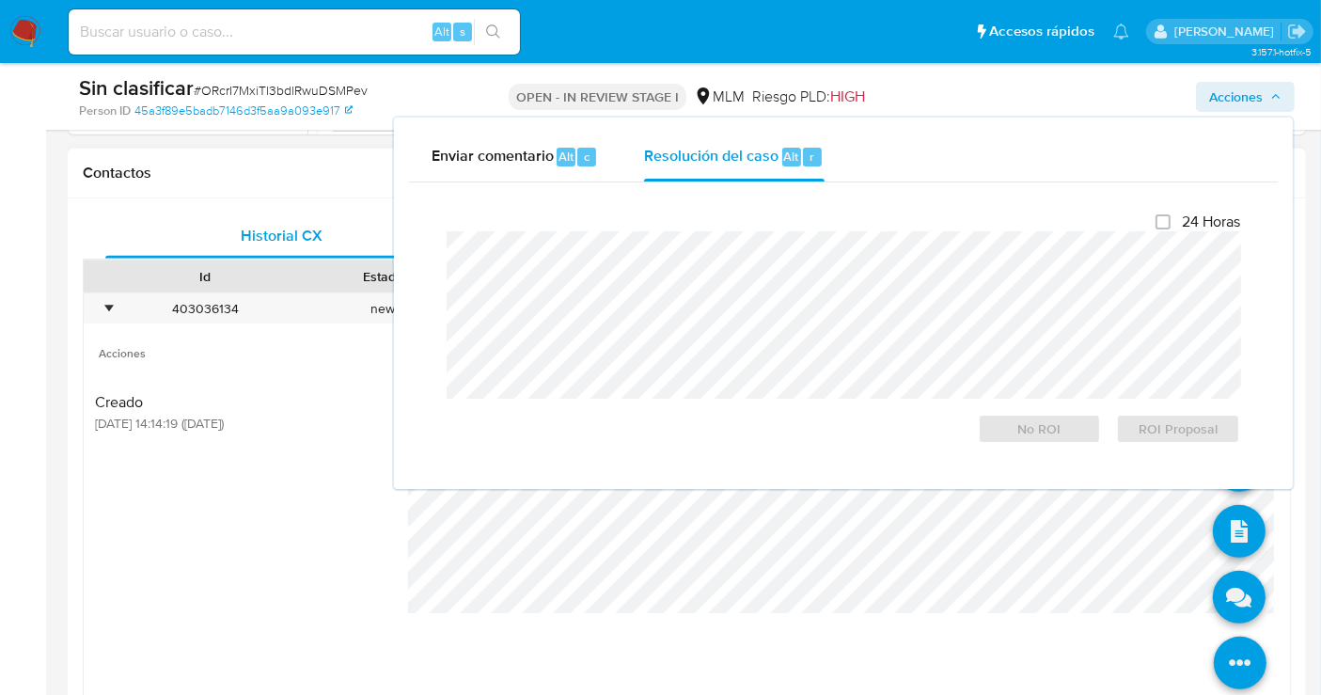
click at [1227, 641] on icon at bounding box center [1240, 663] width 53 height 53
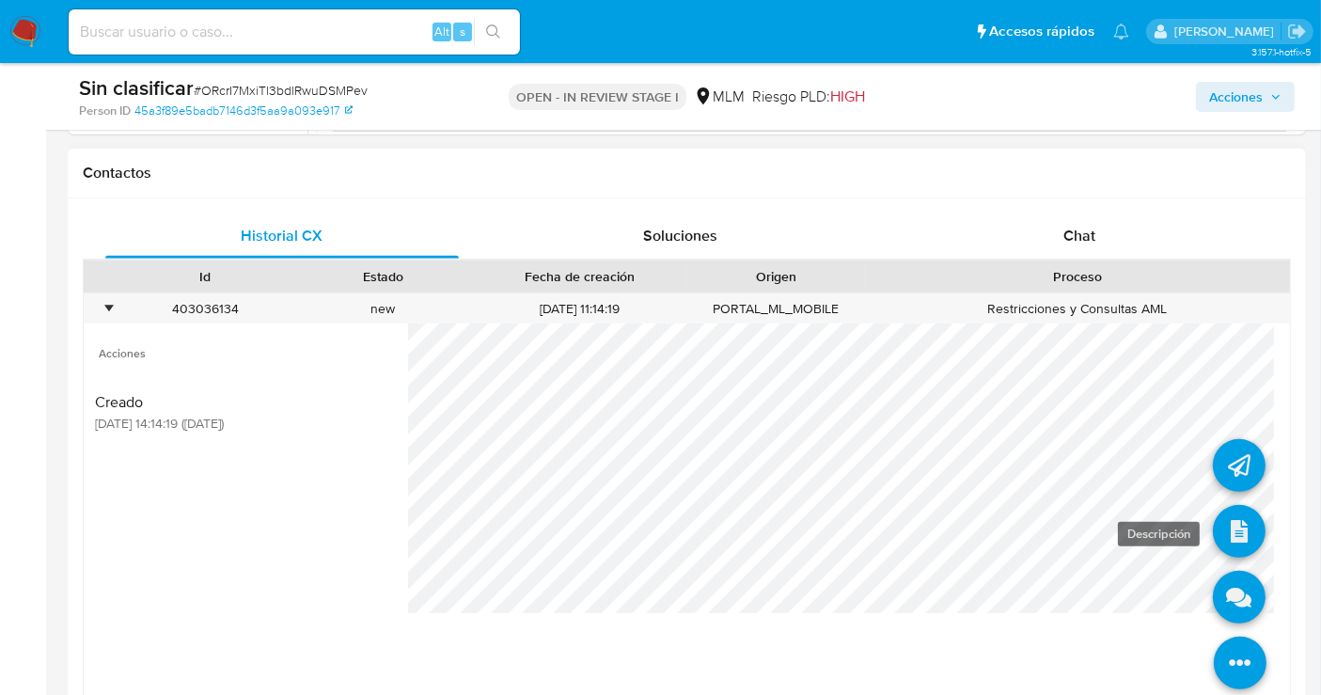
click at [1223, 517] on icon at bounding box center [1239, 531] width 53 height 53
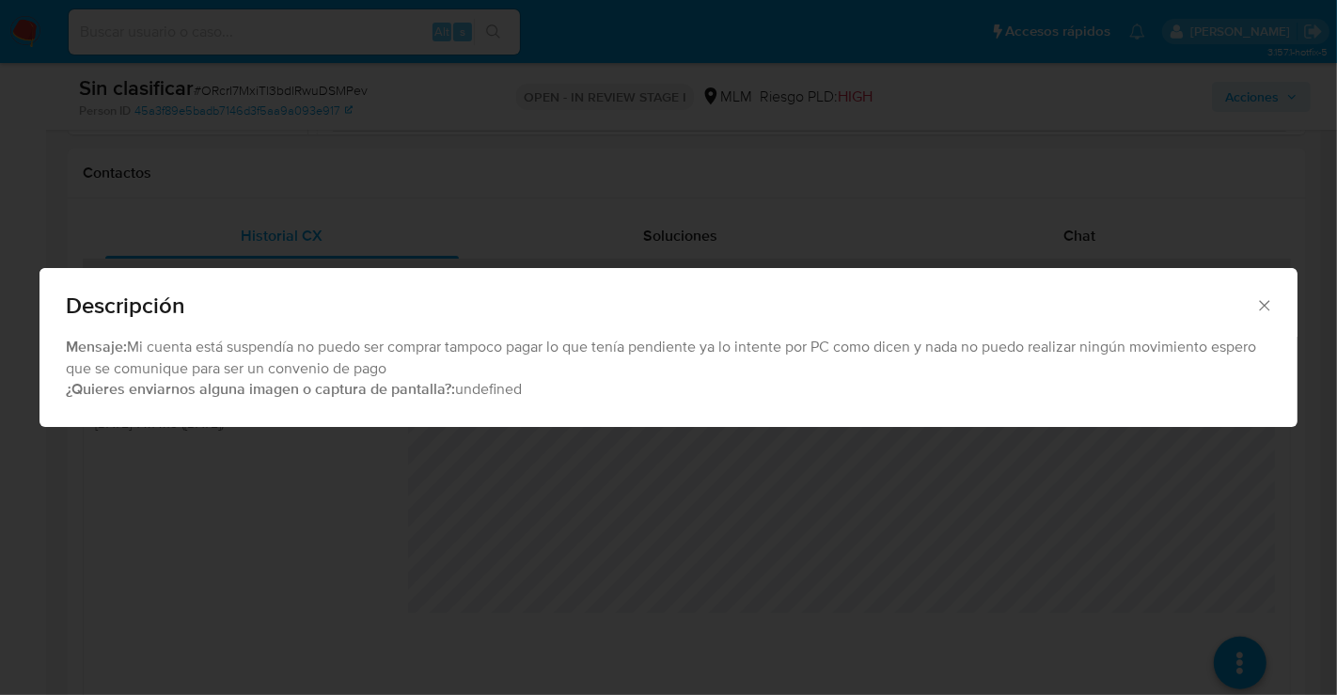
click at [1258, 312] on icon "Cerrar" at bounding box center [1265, 305] width 19 height 19
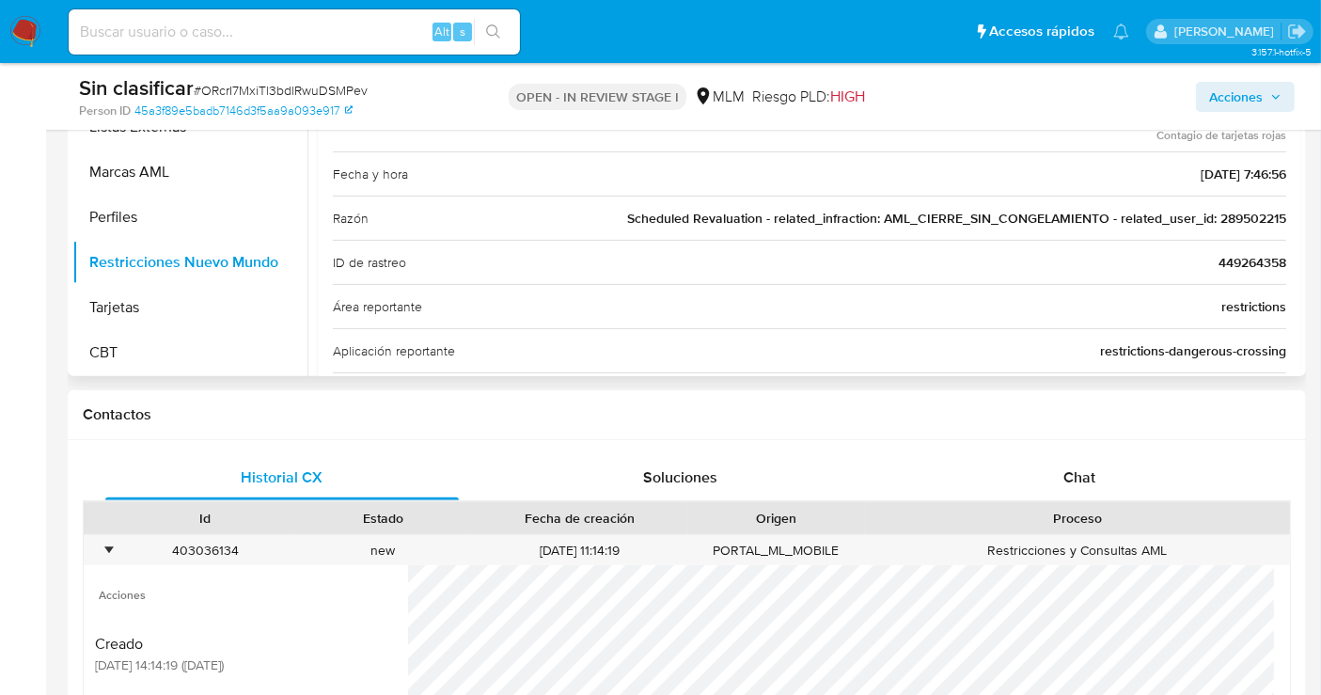
scroll to position [626, 0]
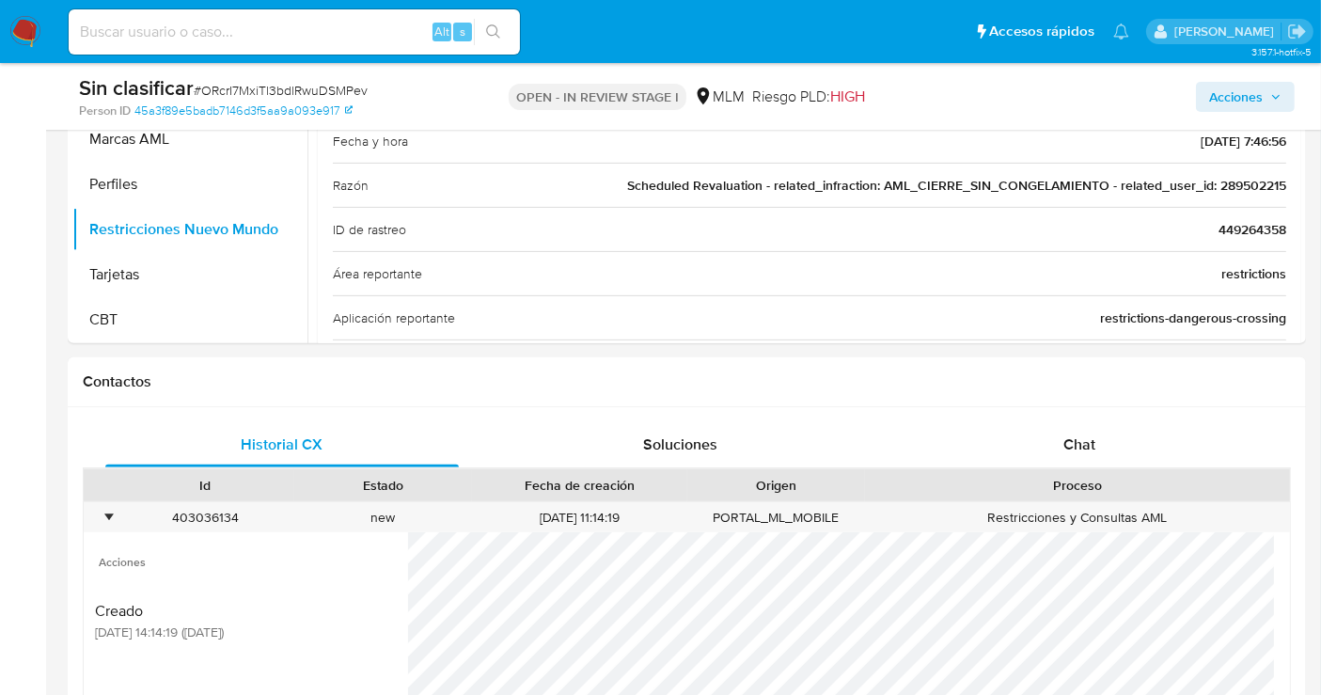
click at [1225, 101] on span "Acciones" at bounding box center [1236, 97] width 54 height 30
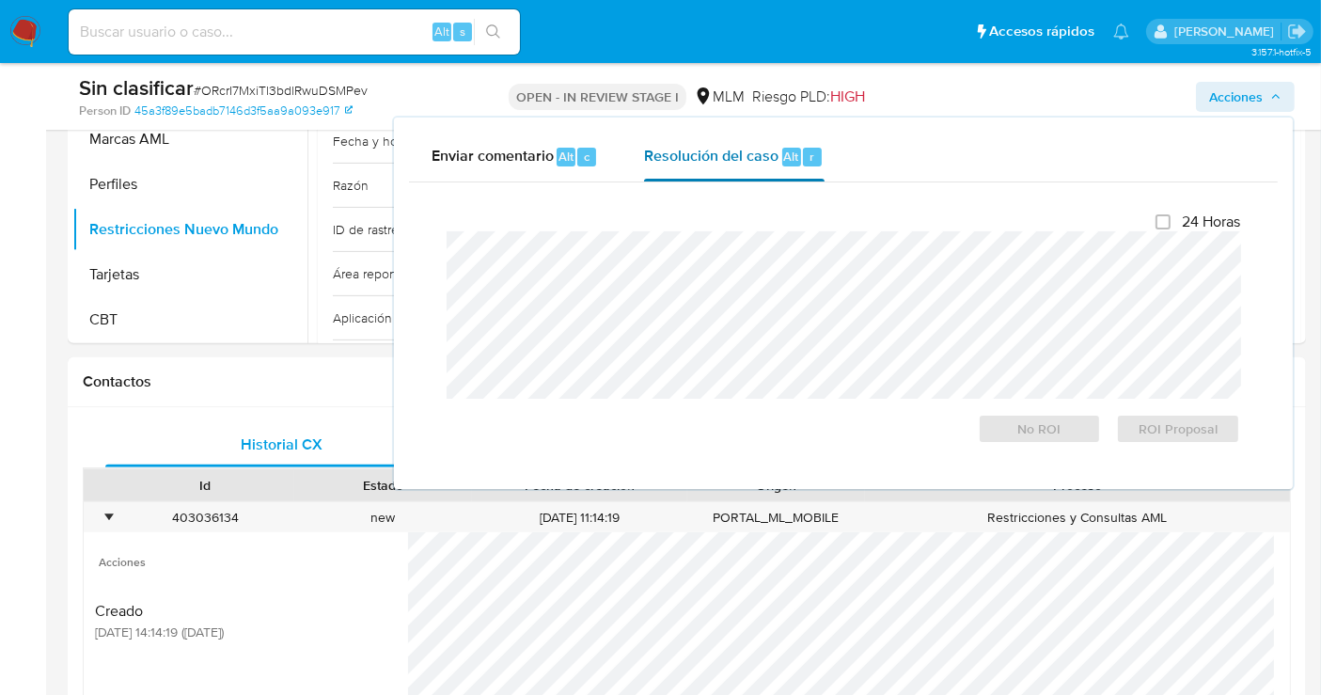
click at [731, 160] on span "Resolución del caso" at bounding box center [711, 156] width 134 height 22
click at [1023, 430] on span "No ROI" at bounding box center [1040, 429] width 98 height 26
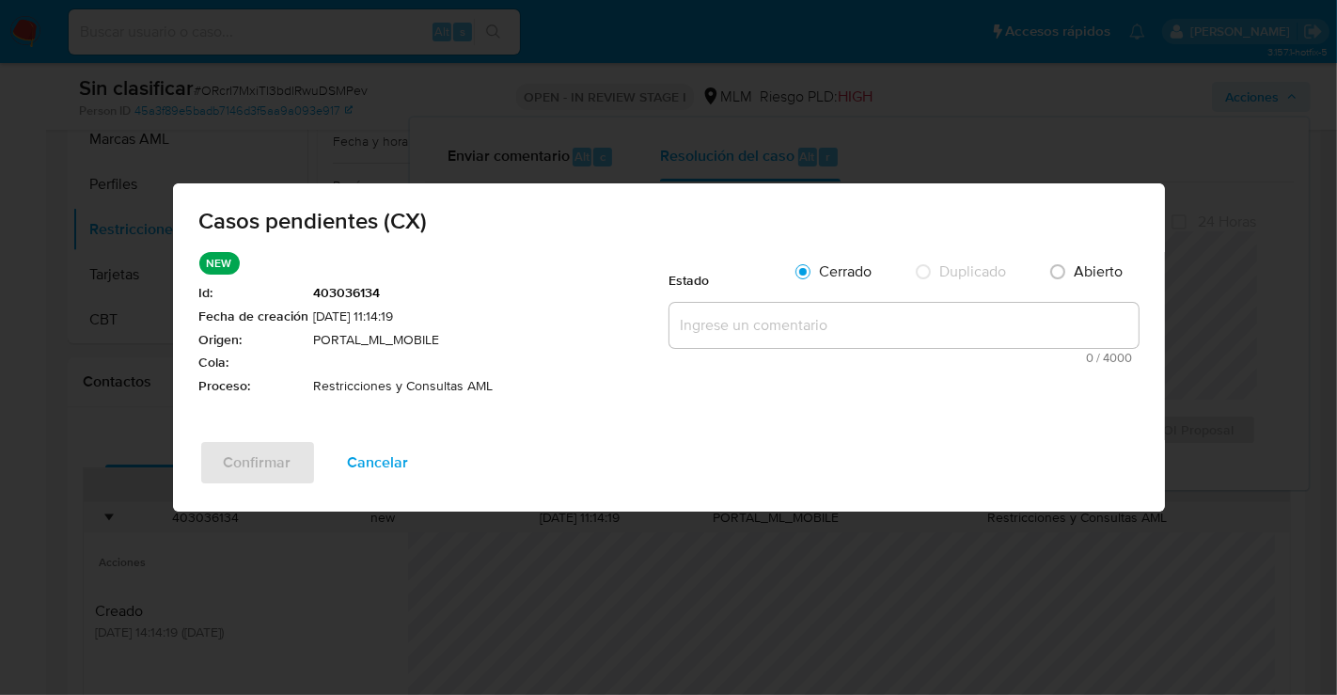
click at [729, 322] on textarea at bounding box center [904, 325] width 469 height 45
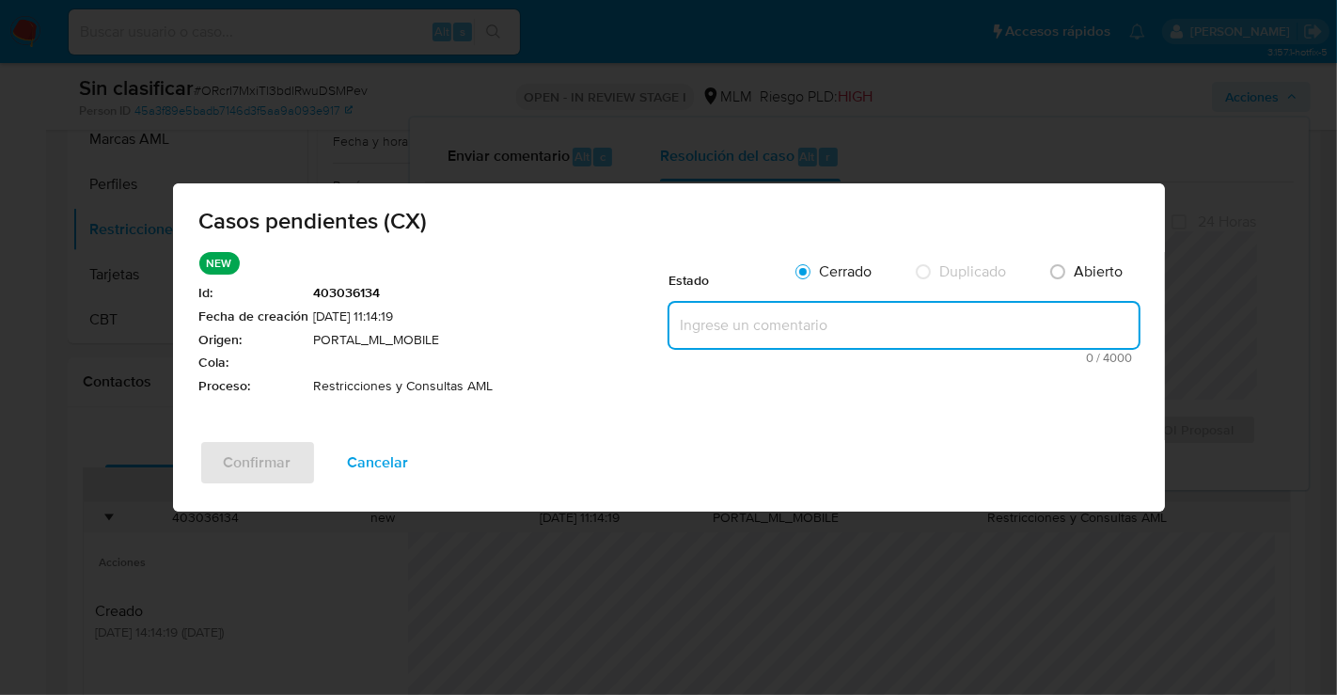
paste textarea "Se realiza validación de caso generado por CX donde se identifica restricción l…"
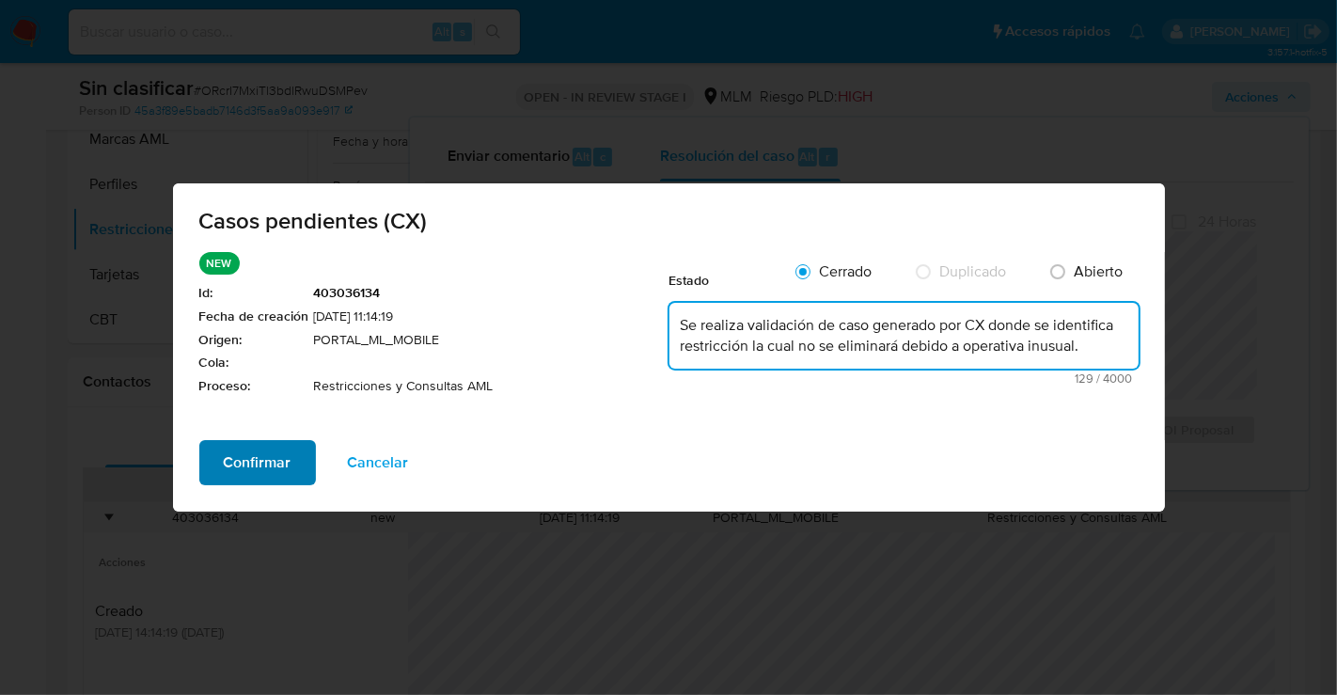
type textarea "Se realiza validación de caso generado por CX donde se identifica restricción l…"
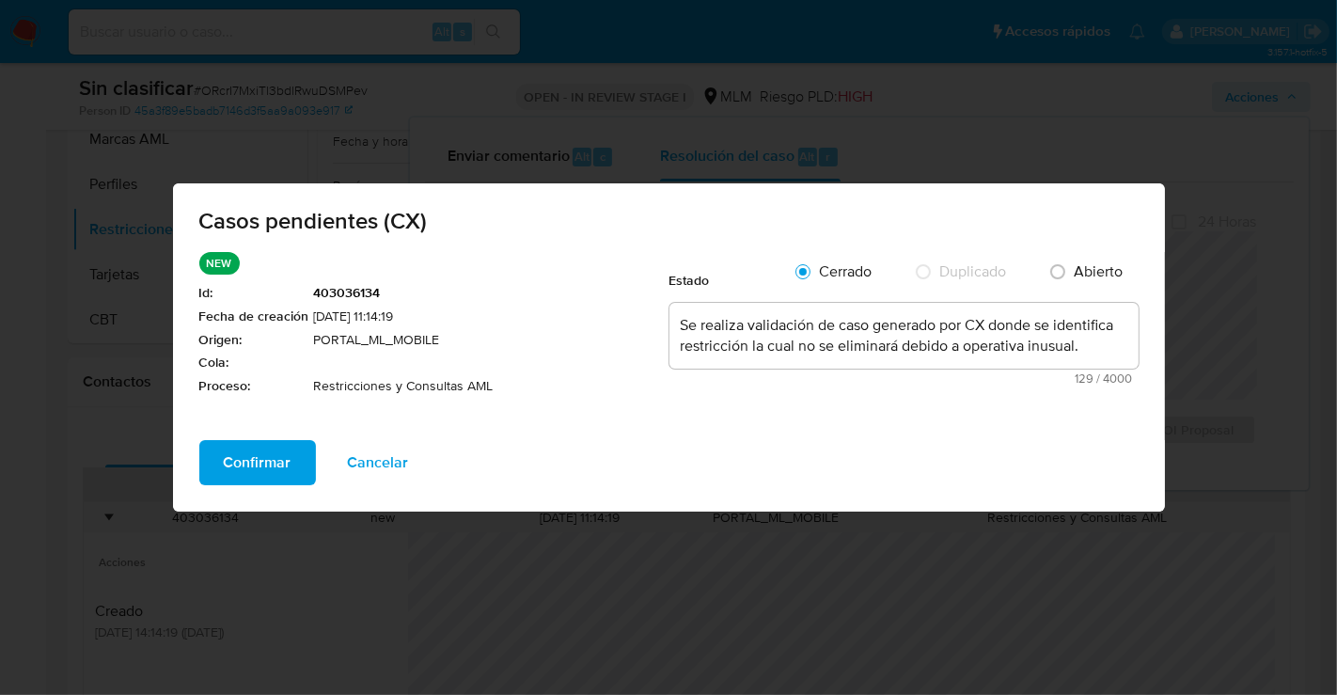
click at [290, 452] on button "Confirmar" at bounding box center [257, 462] width 117 height 45
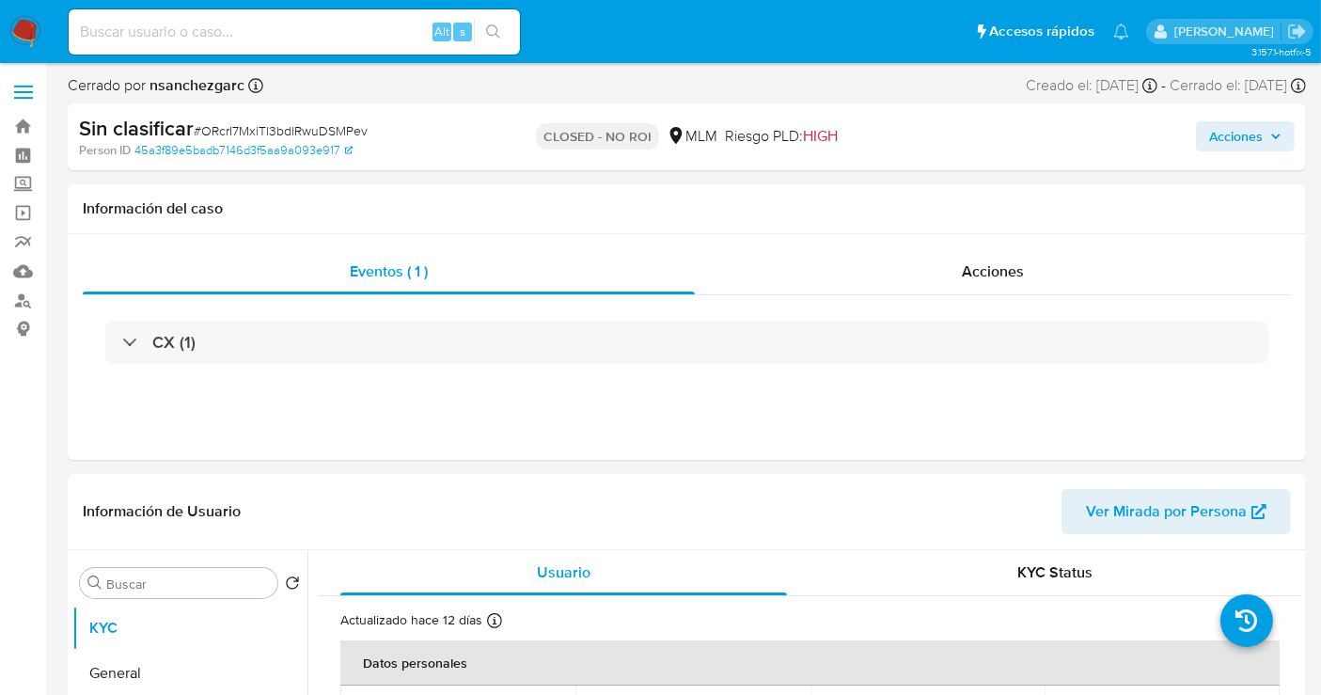
select select "10"
click at [205, 36] on input at bounding box center [294, 32] width 451 height 24
paste input "395324140"
type input "395324140"
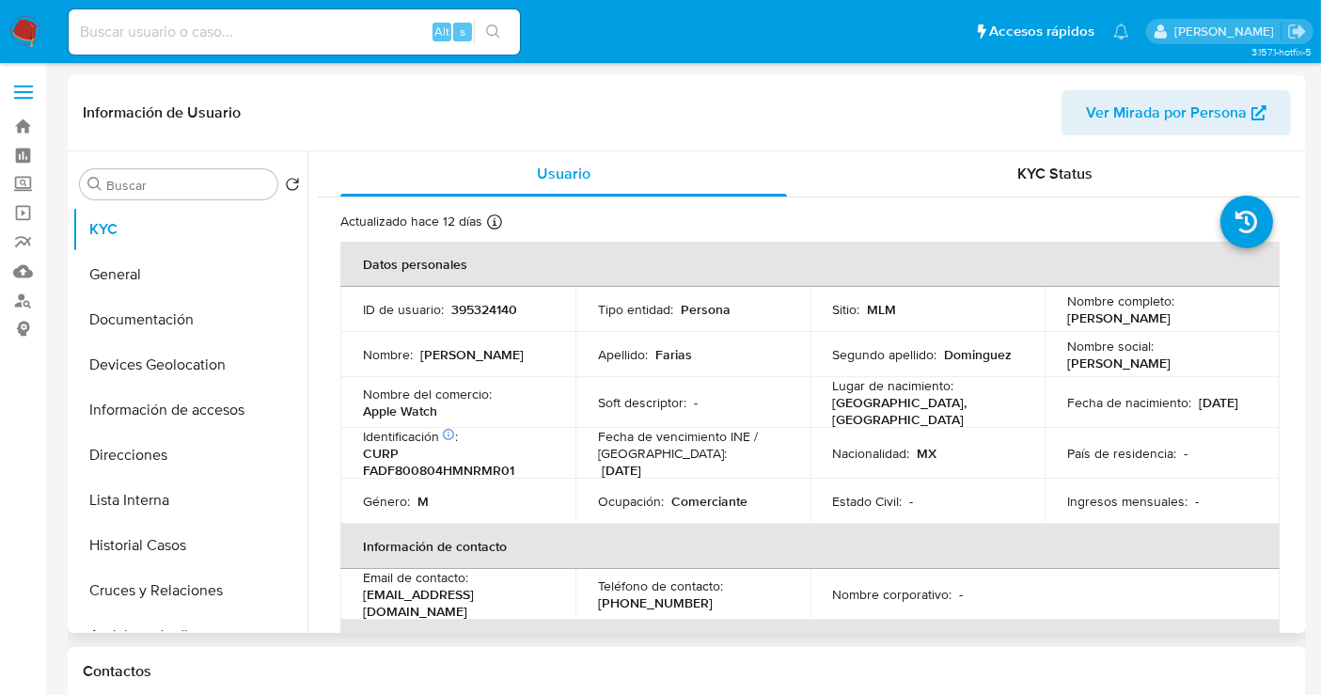
select select "10"
click at [118, 555] on button "Historial Casos" at bounding box center [182, 545] width 220 height 45
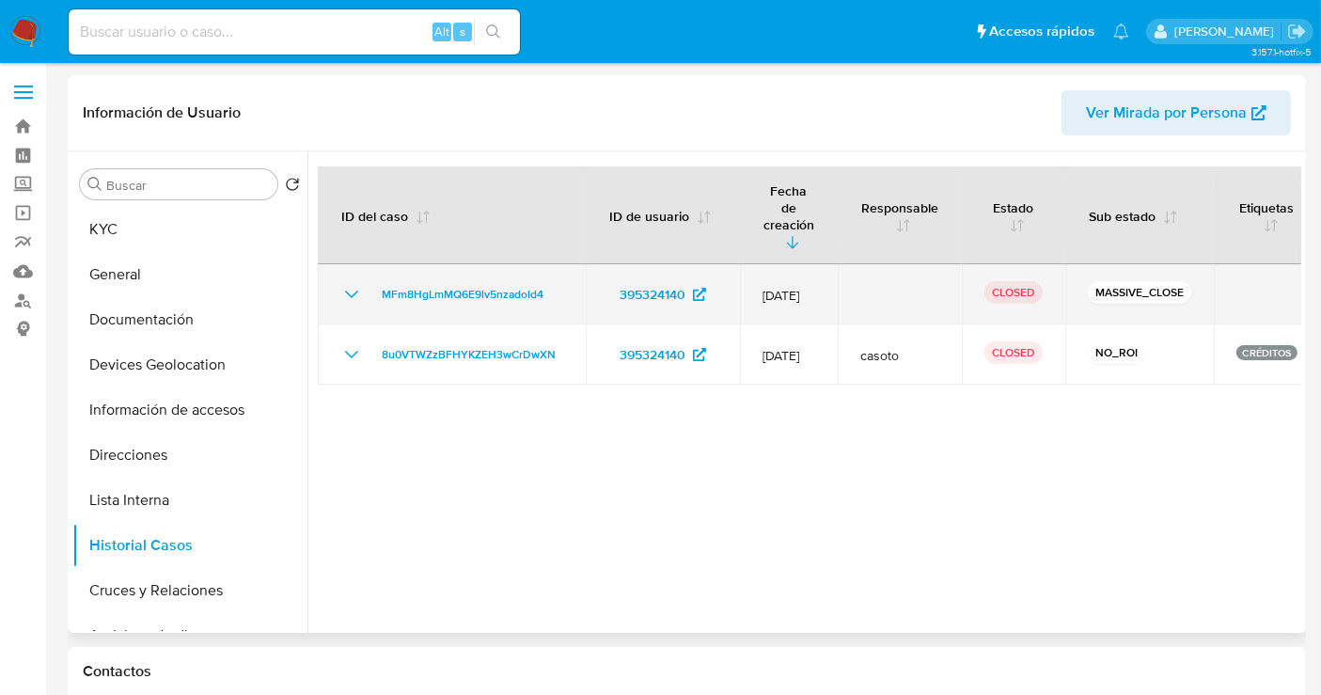
click at [347, 283] on icon "Mostrar/Ocultar" at bounding box center [351, 294] width 23 height 23
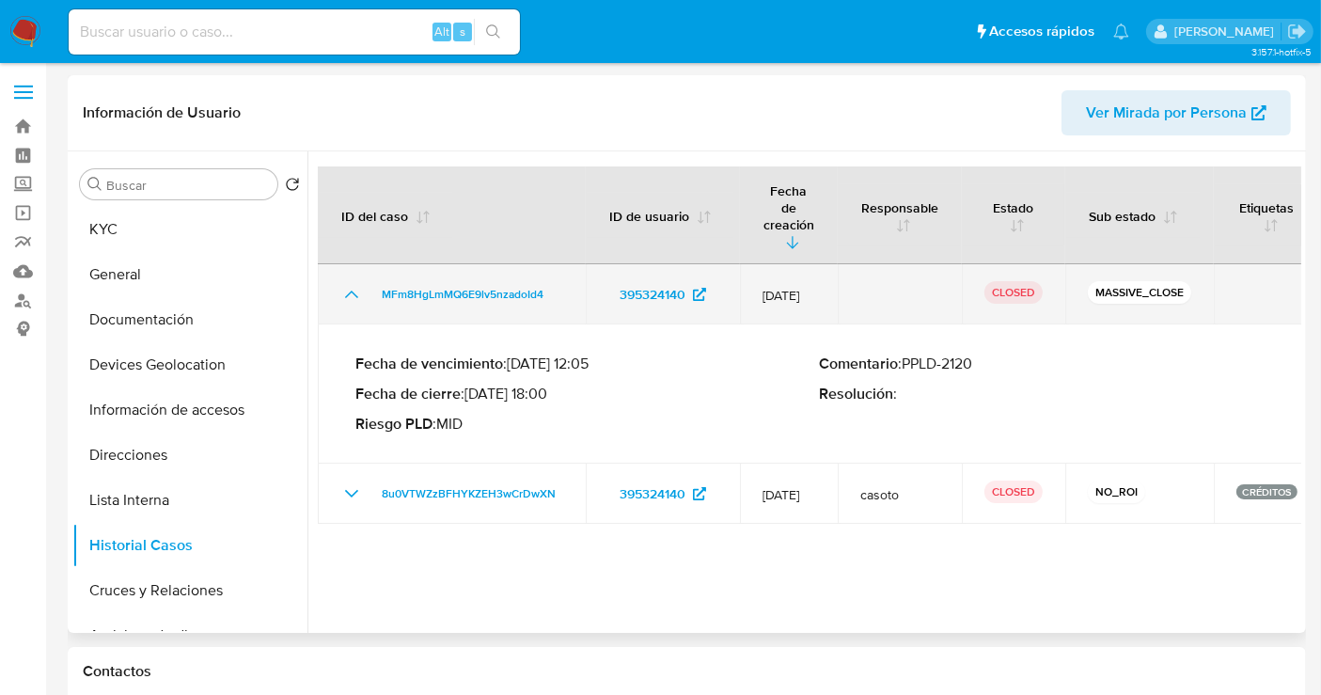
click at [347, 283] on icon "Mostrar/Ocultar" at bounding box center [351, 294] width 23 height 23
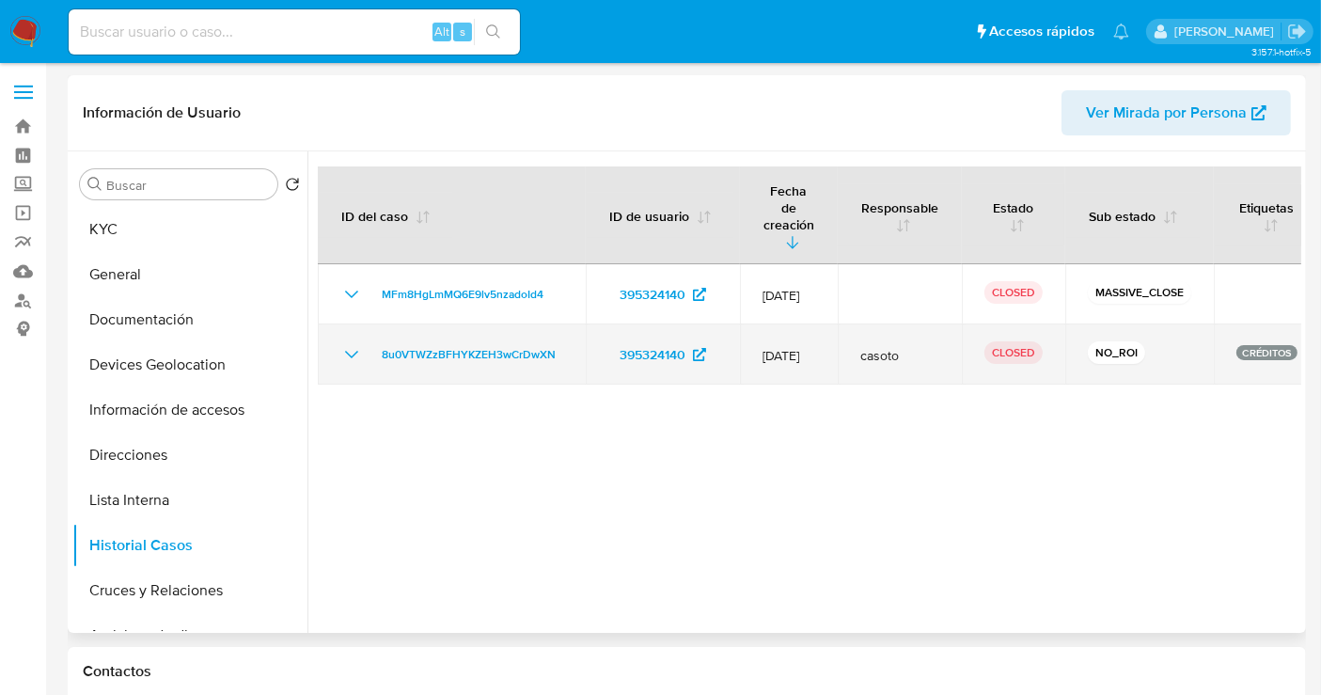
click at [343, 343] on icon "Mostrar/Ocultar" at bounding box center [351, 354] width 23 height 23
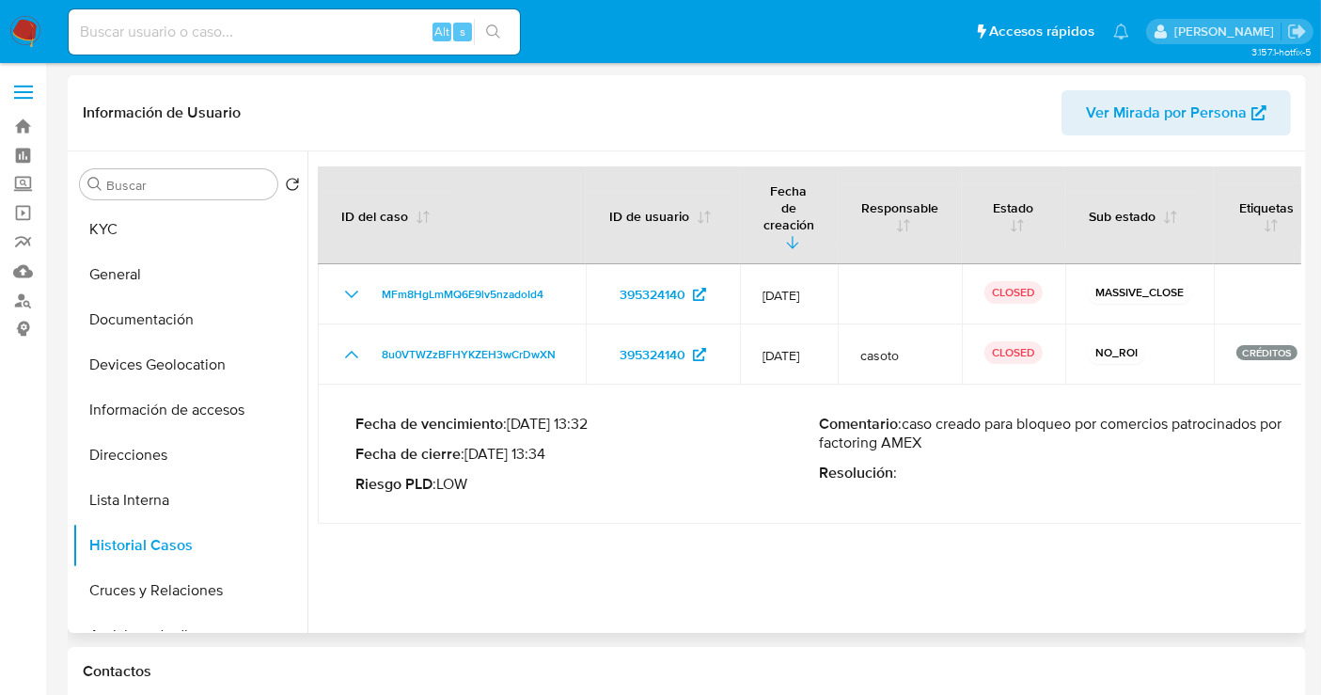
drag, startPoint x: 974, startPoint y: 427, endPoint x: 919, endPoint y: 412, distance: 57.5
click at [919, 415] on p "Comentario : caso creado para bloqueo por comercios patrocinados por factoring …" at bounding box center [1051, 434] width 464 height 38
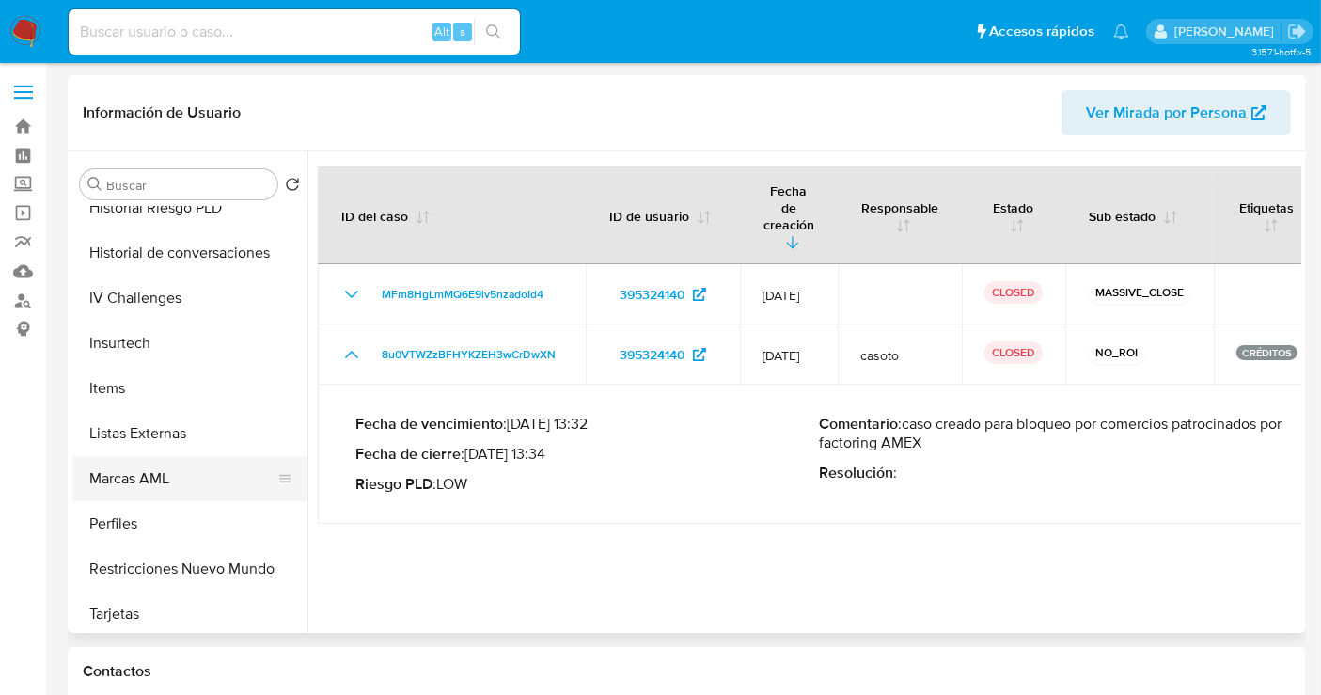
scroll to position [794, 0]
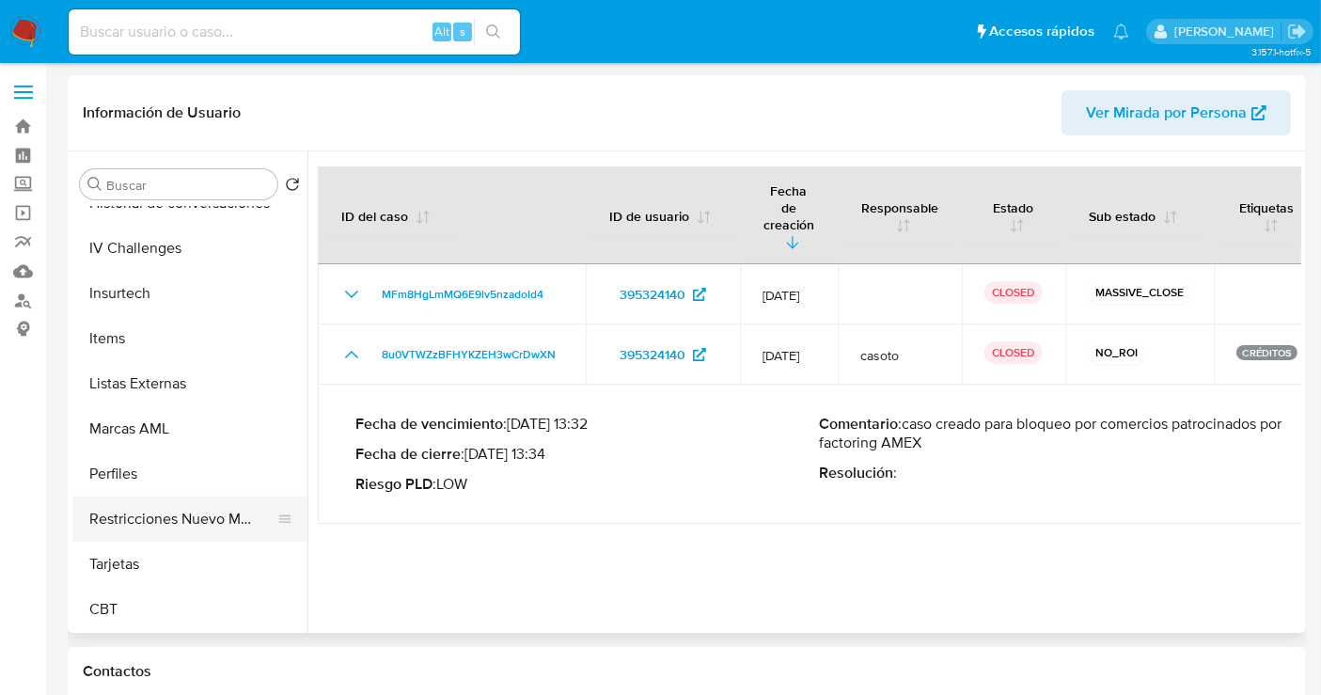
click at [209, 518] on button "Restricciones Nuevo Mundo" at bounding box center [182, 519] width 220 height 45
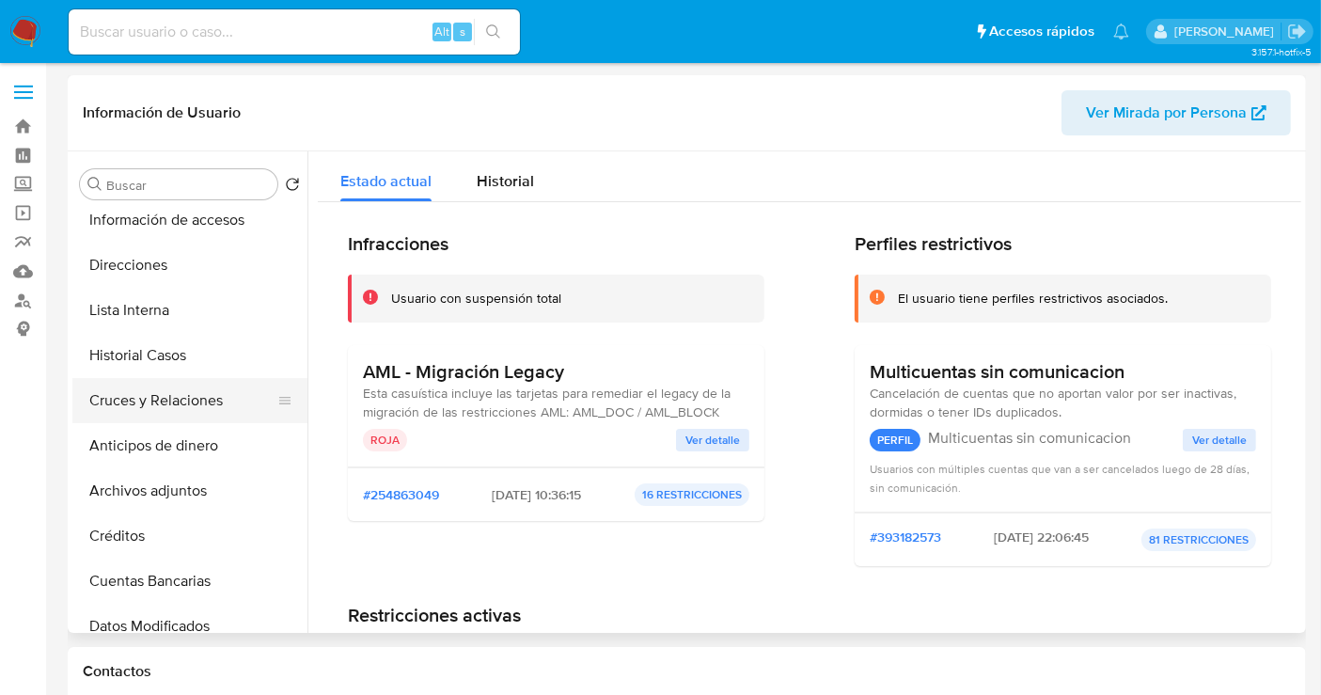
scroll to position [166, 0]
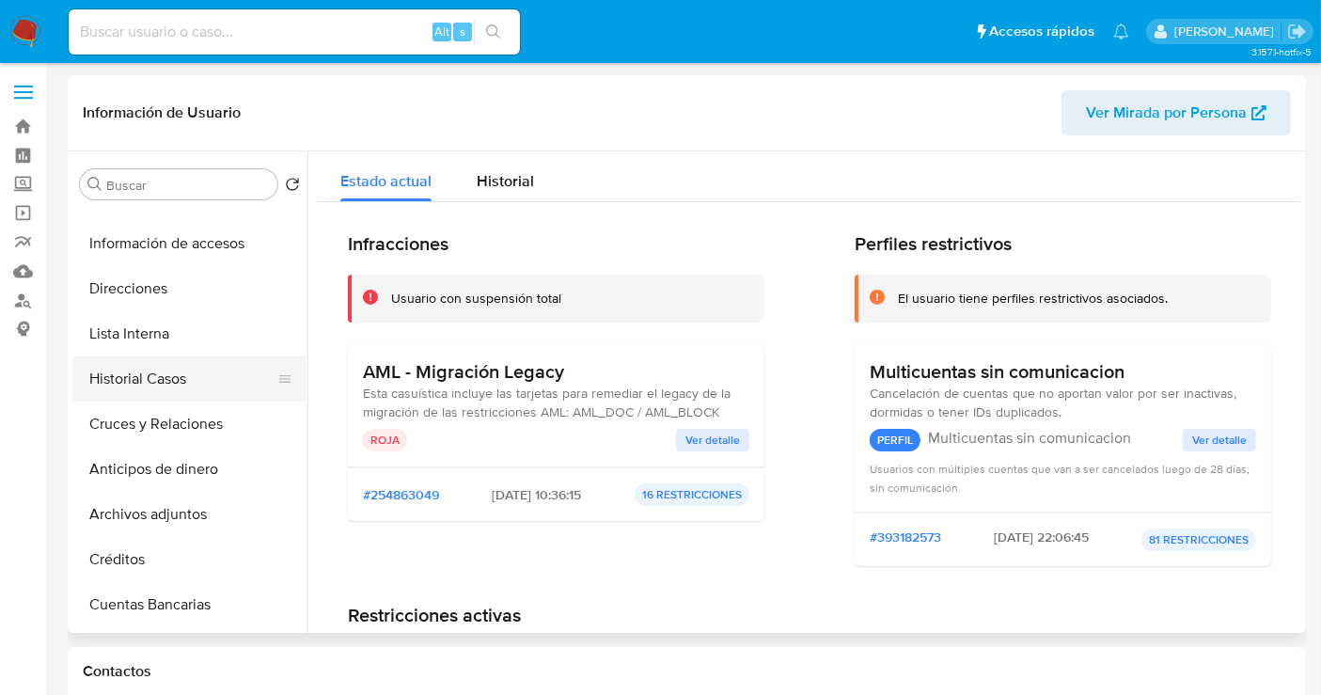
click at [135, 384] on button "Historial Casos" at bounding box center [182, 378] width 220 height 45
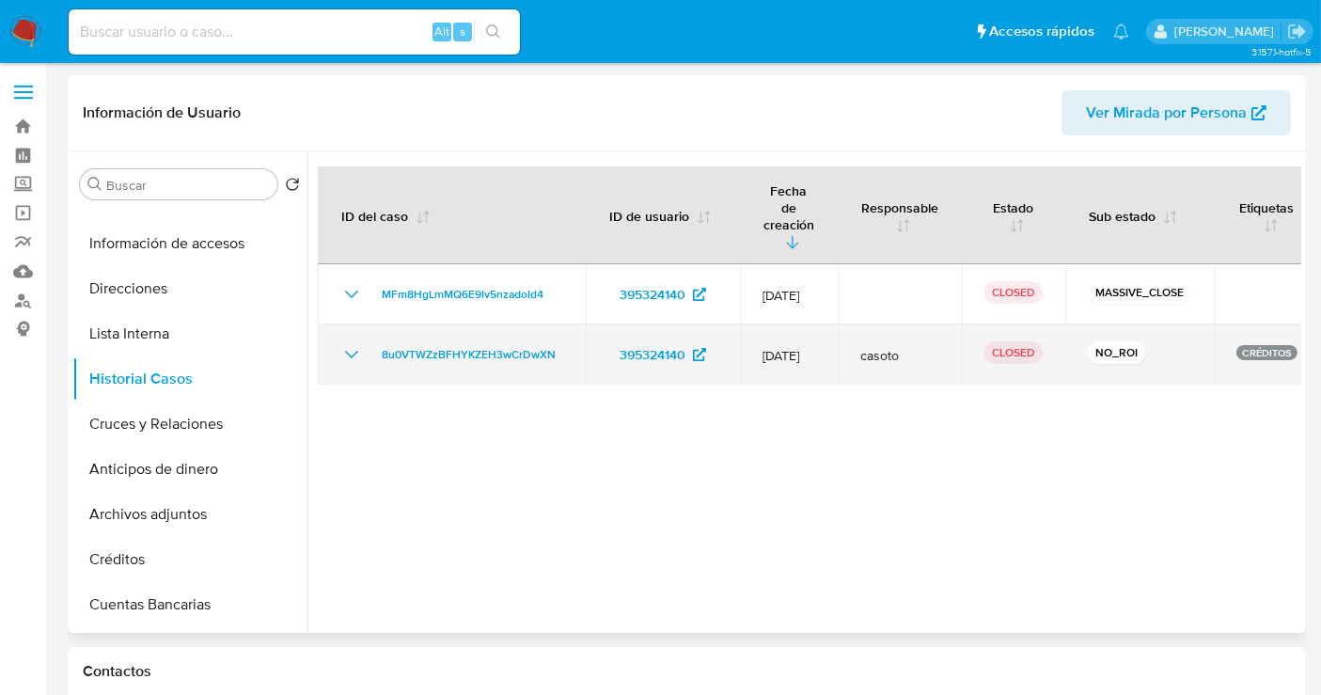
click at [343, 343] on icon "Mostrar/Ocultar" at bounding box center [351, 354] width 23 height 23
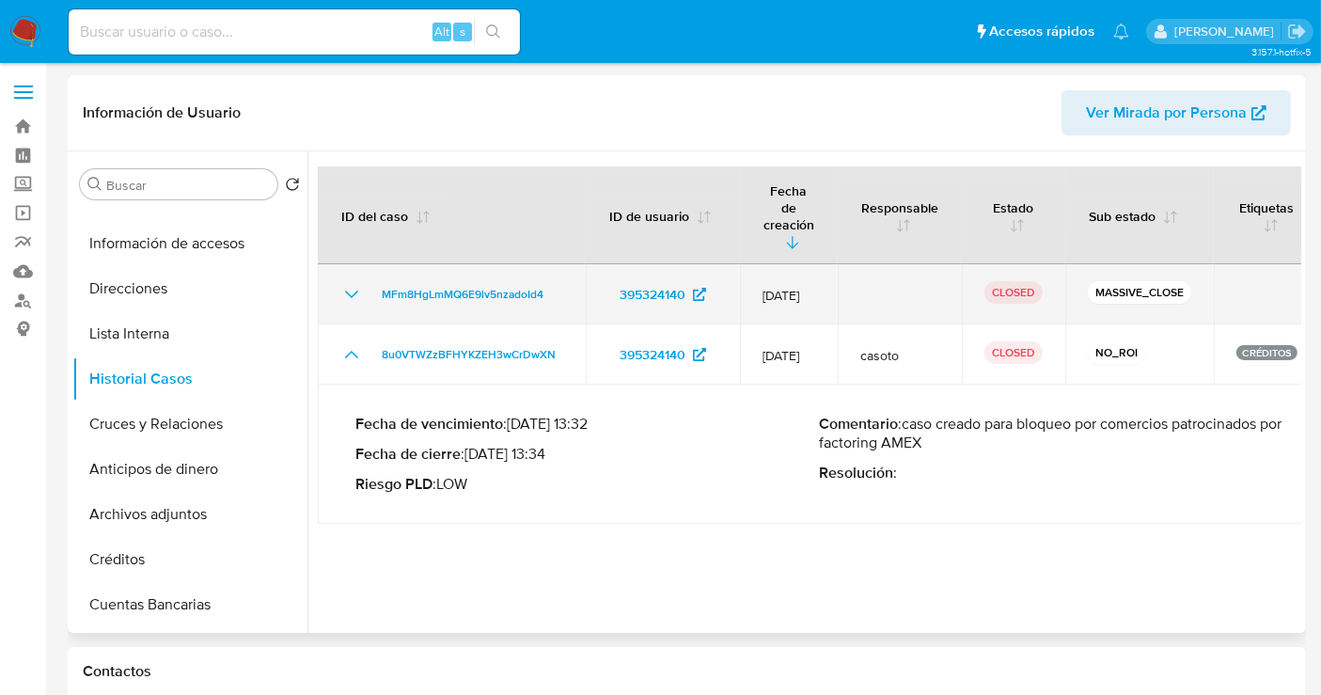
click at [345, 283] on icon "Mostrar/Ocultar" at bounding box center [351, 294] width 23 height 23
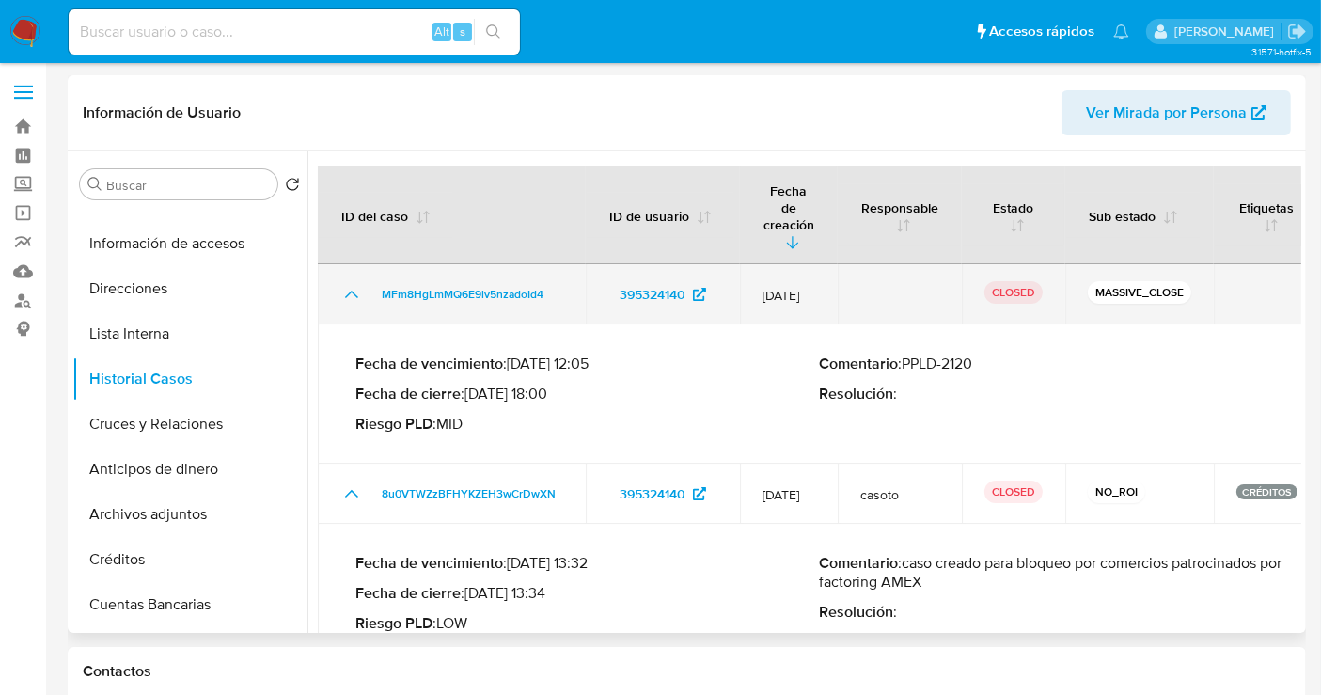
click at [345, 291] on icon "Mostrar/Ocultar" at bounding box center [351, 295] width 13 height 8
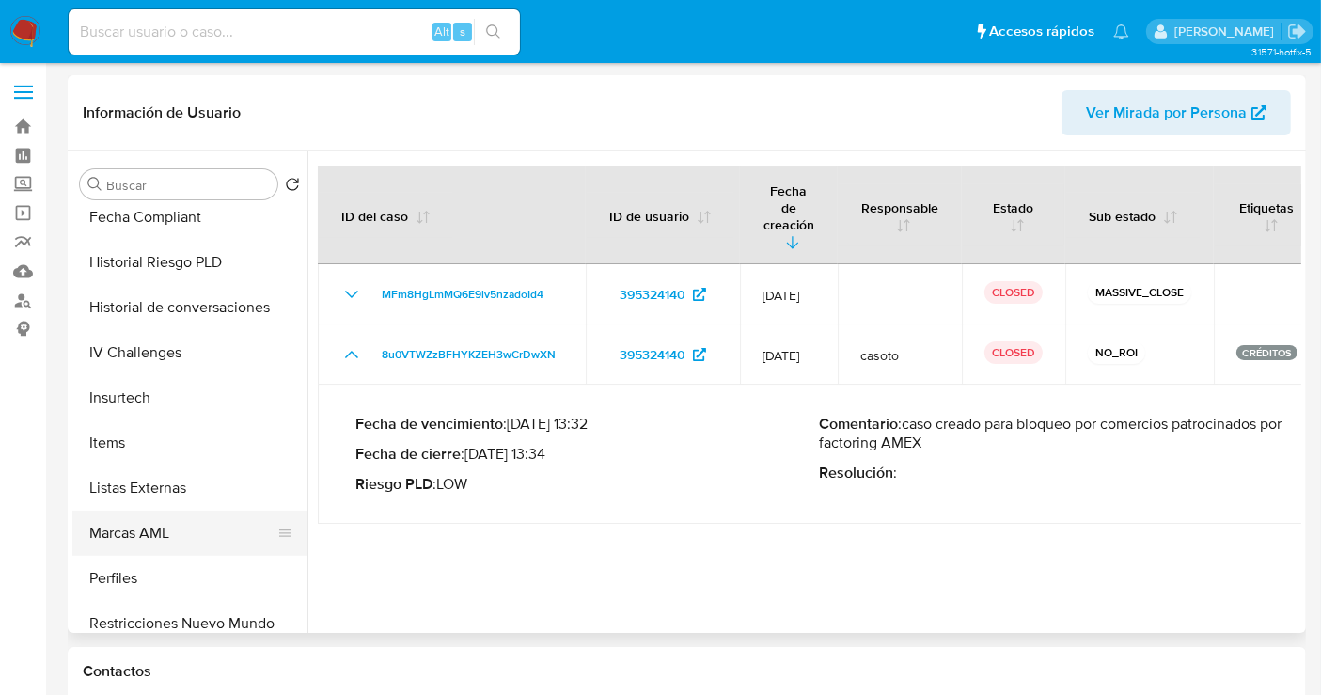
scroll to position [794, 0]
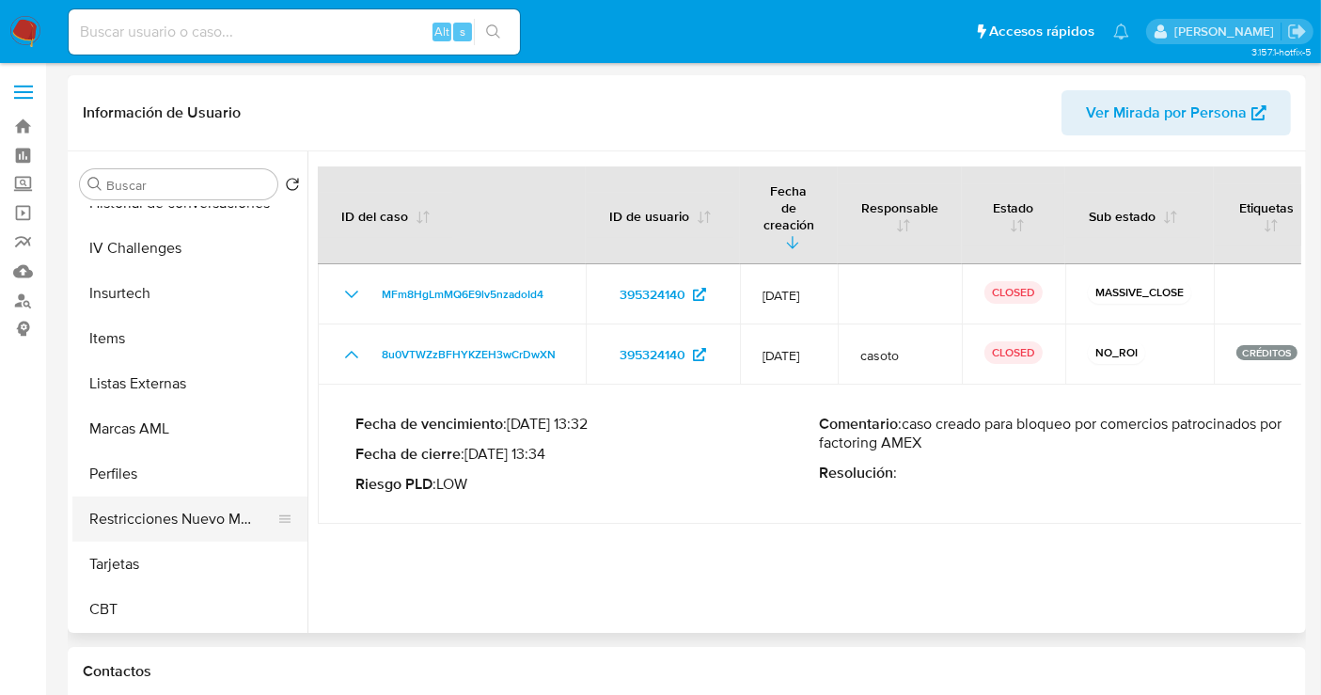
click at [176, 512] on button "Restricciones Nuevo Mundo" at bounding box center [182, 519] width 220 height 45
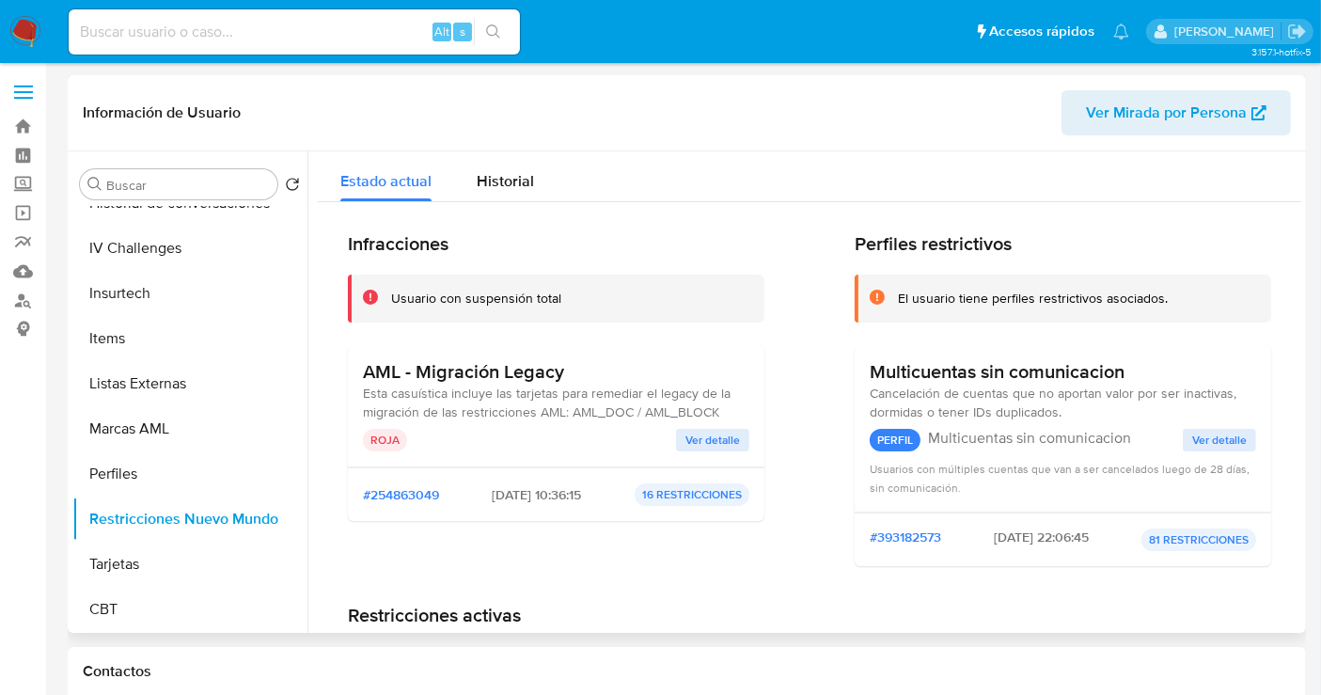
click at [700, 442] on span "Ver detalle" at bounding box center [713, 440] width 55 height 19
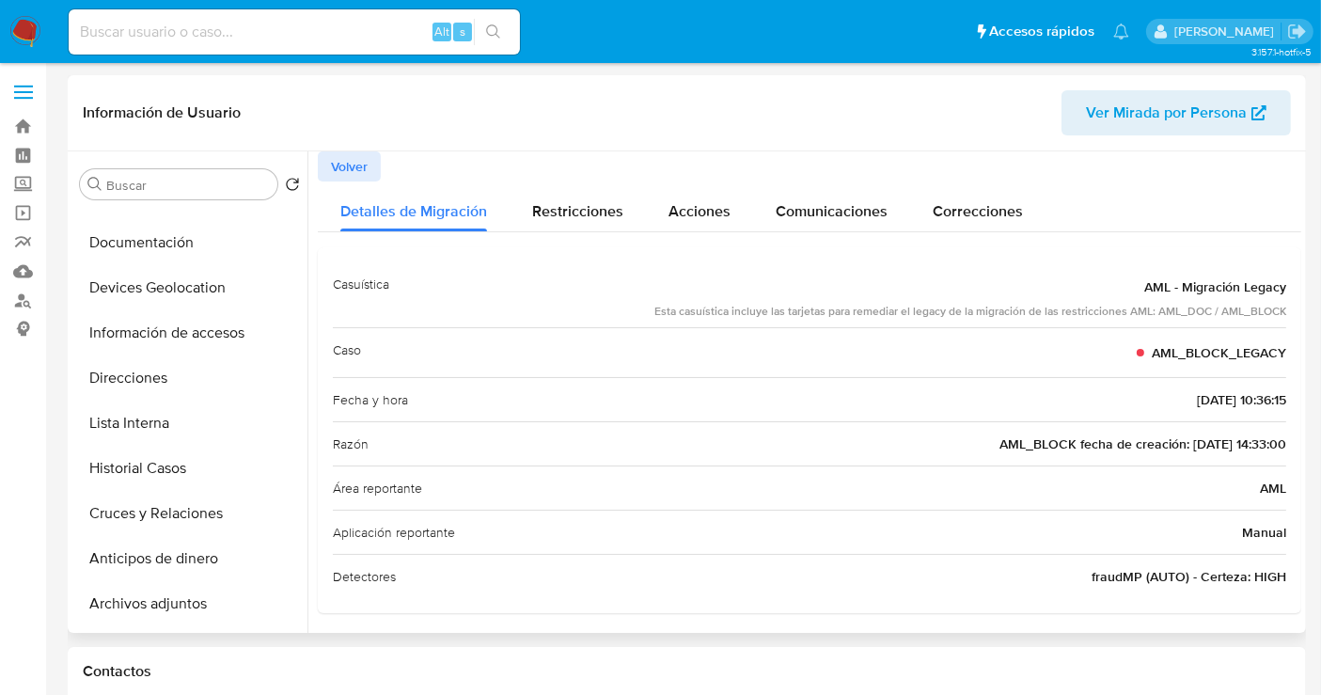
scroll to position [62, 0]
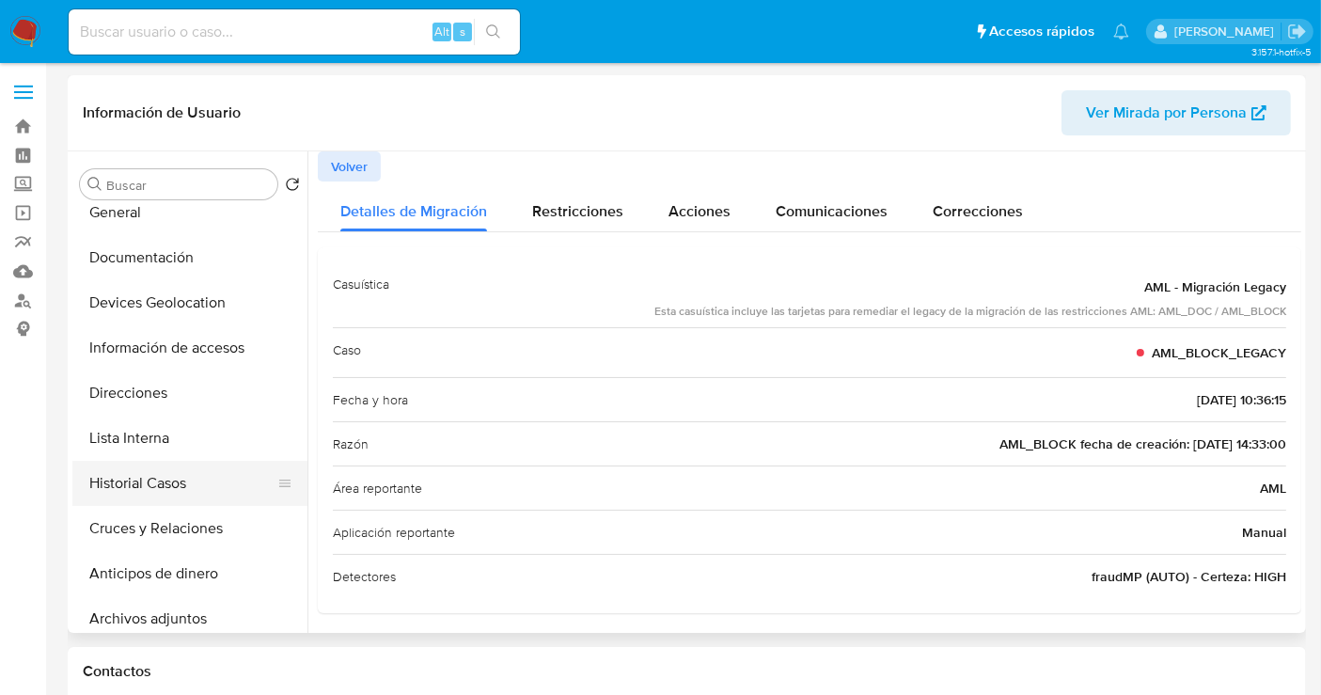
click at [159, 498] on button "Historial Casos" at bounding box center [182, 483] width 220 height 45
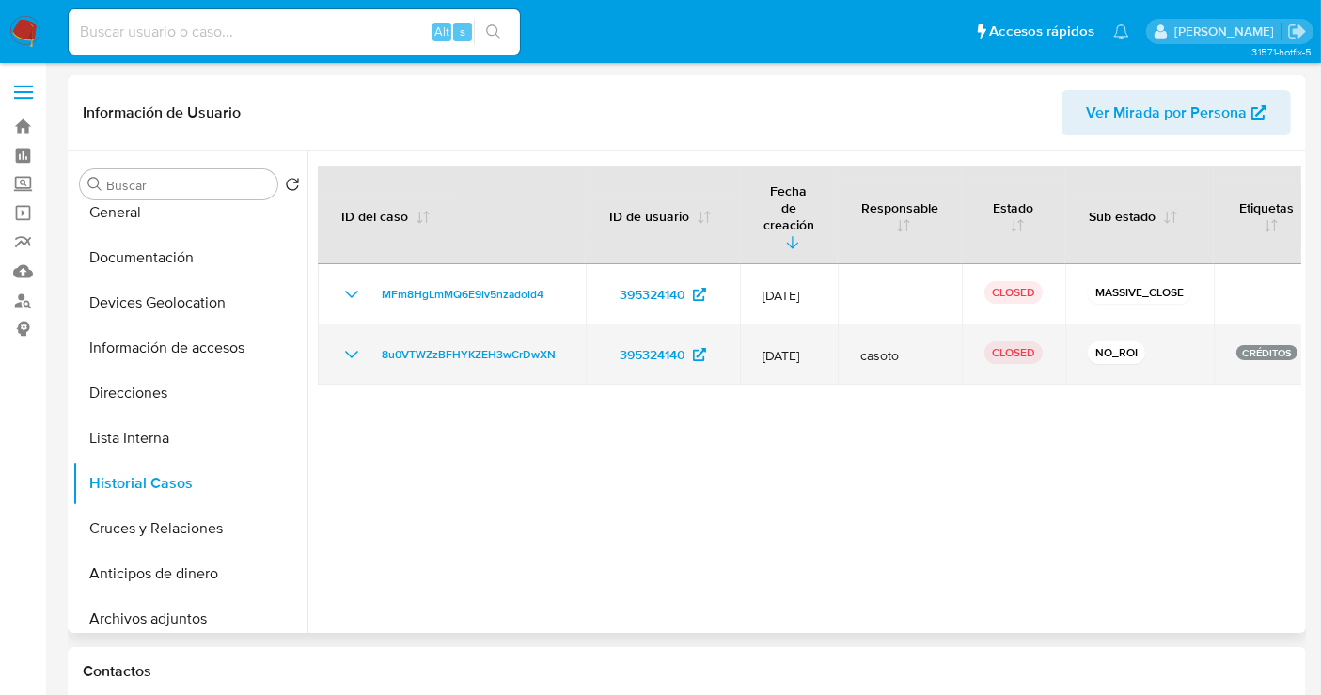
click at [355, 343] on icon "Mostrar/Ocultar" at bounding box center [351, 354] width 23 height 23
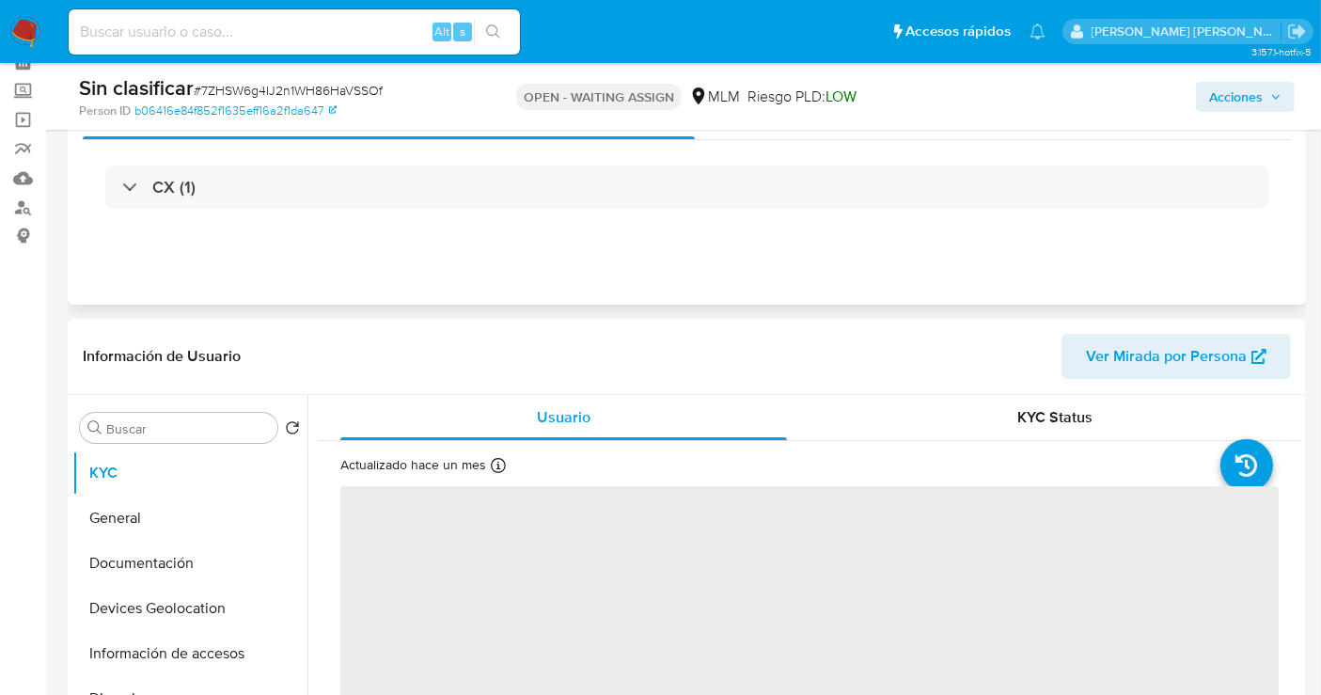
scroll to position [313, 0]
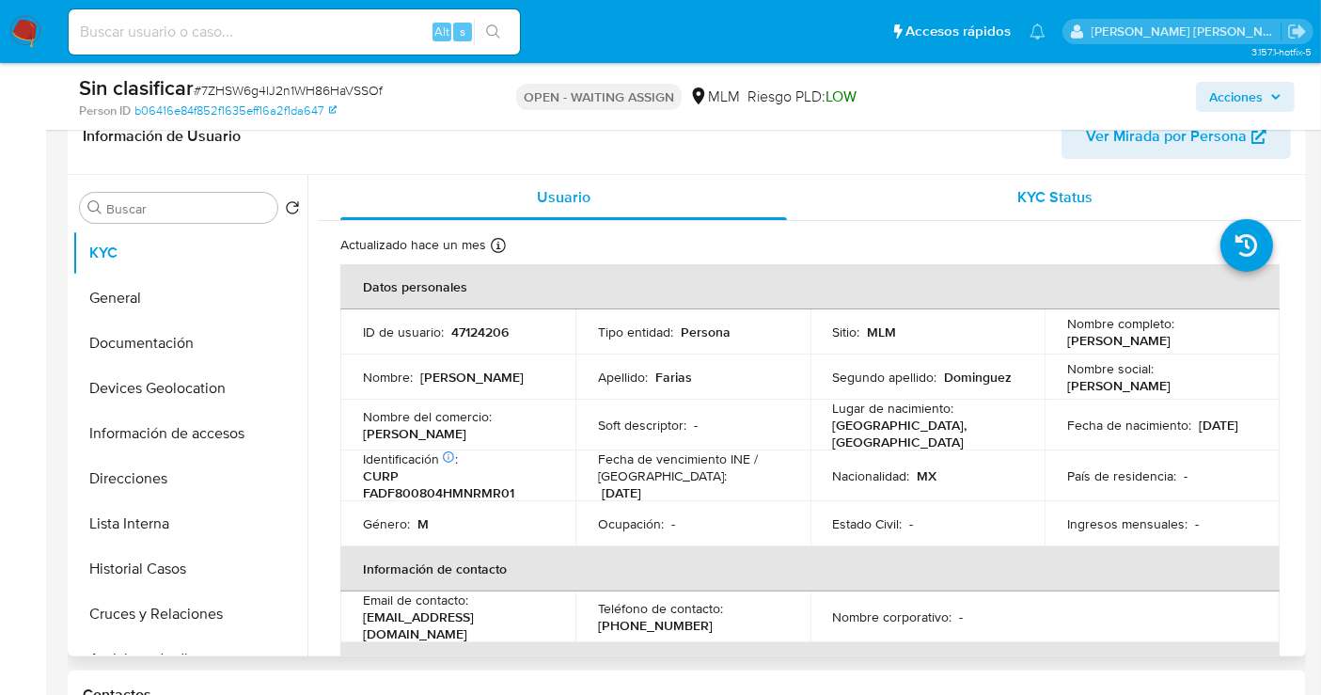
select select "10"
click at [1037, 209] on div "KYC Status" at bounding box center [1055, 197] width 447 height 45
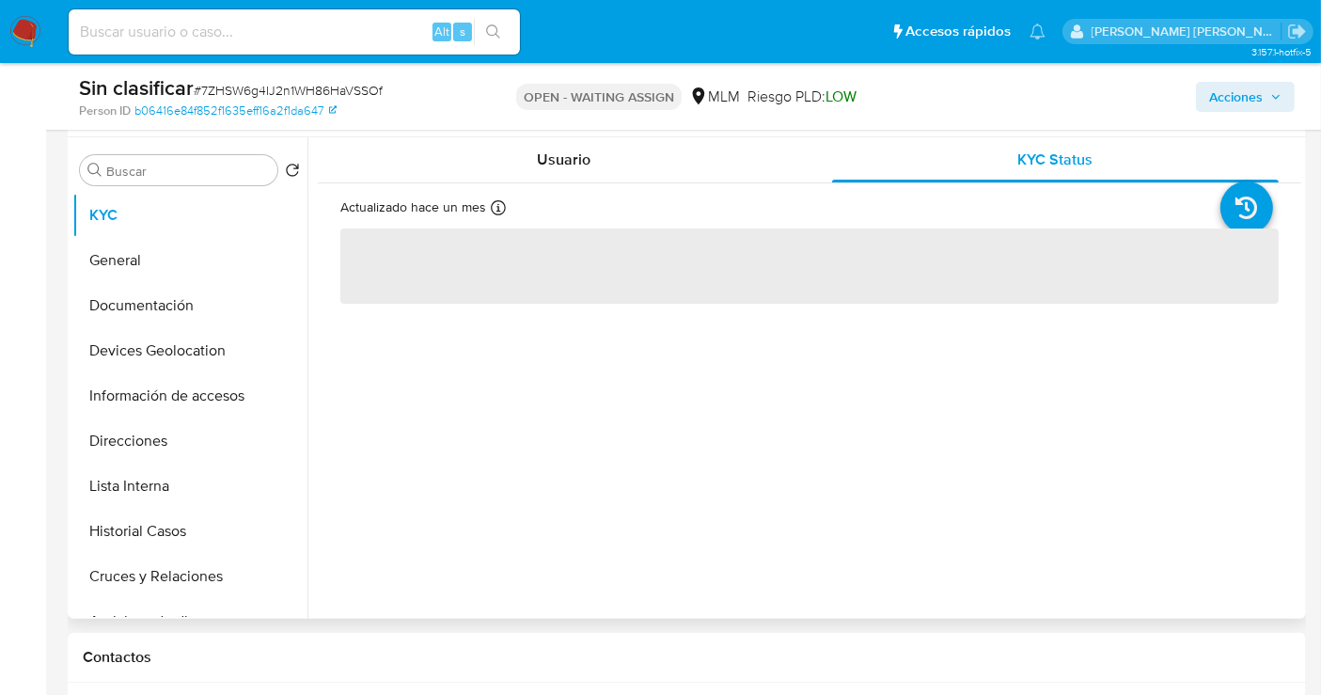
scroll to position [626, 0]
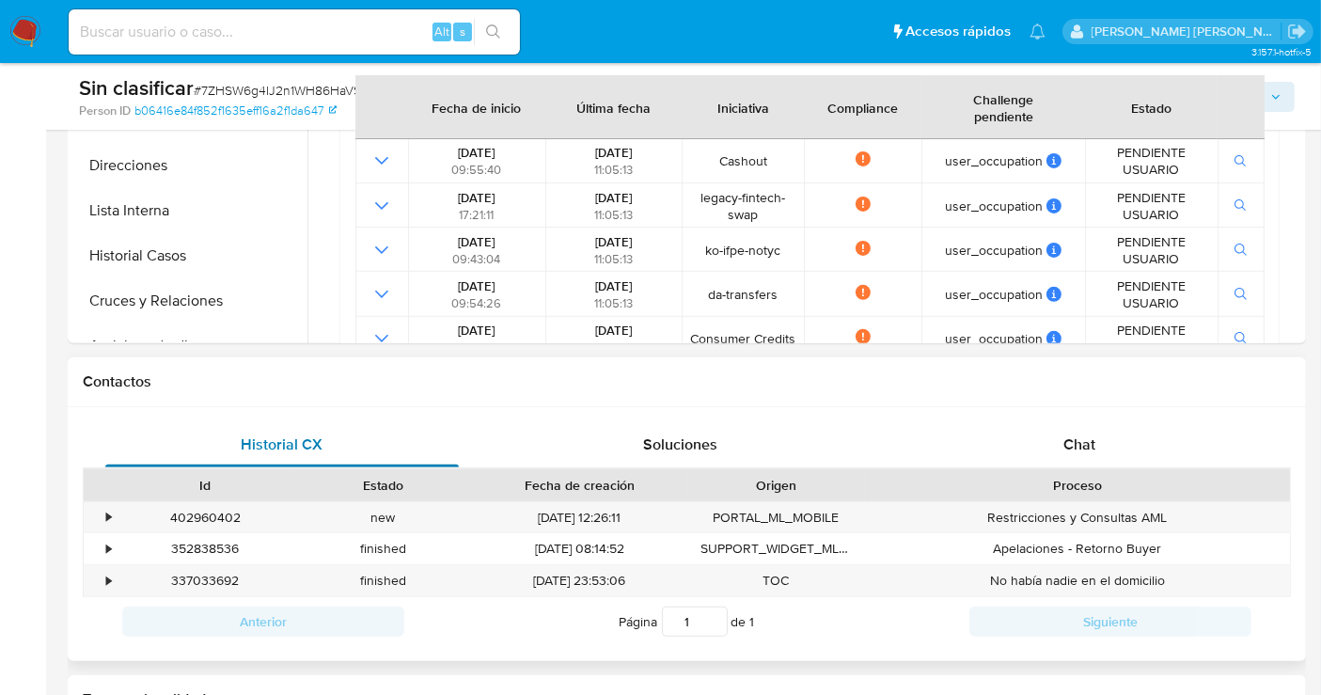
click at [292, 441] on span "Historial CX" at bounding box center [283, 445] width 82 height 22
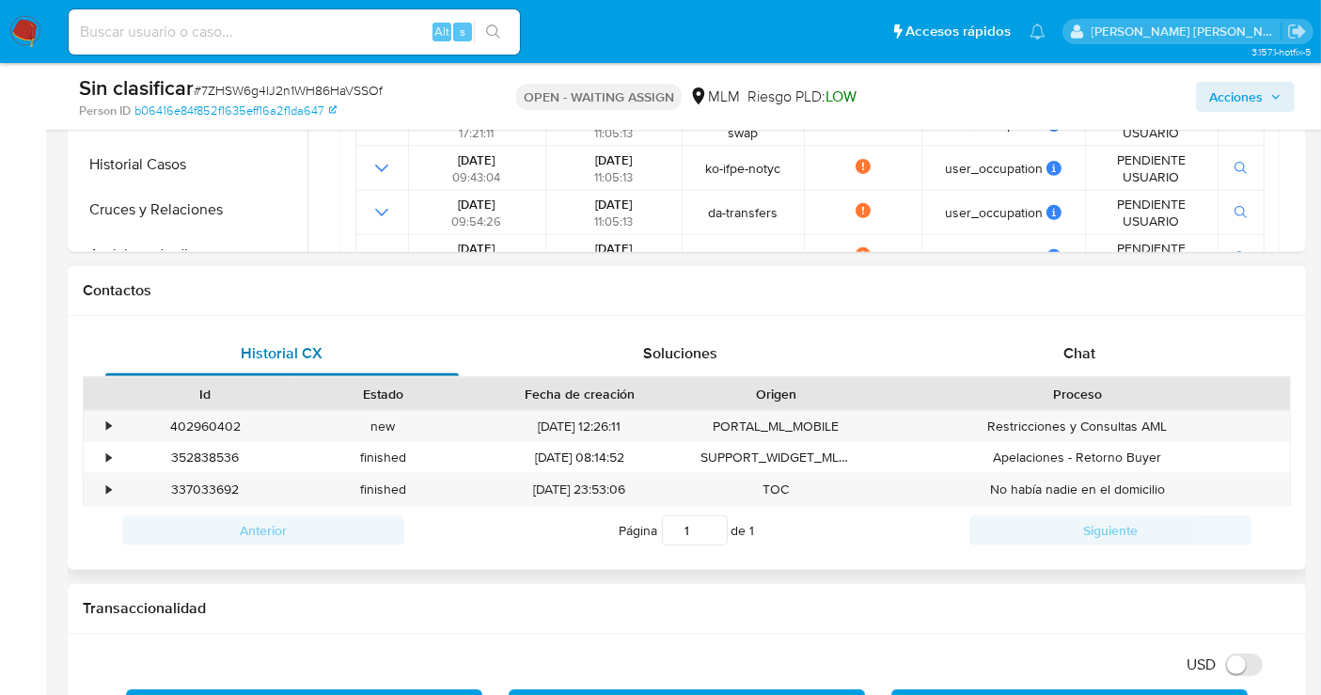
scroll to position [835, 0]
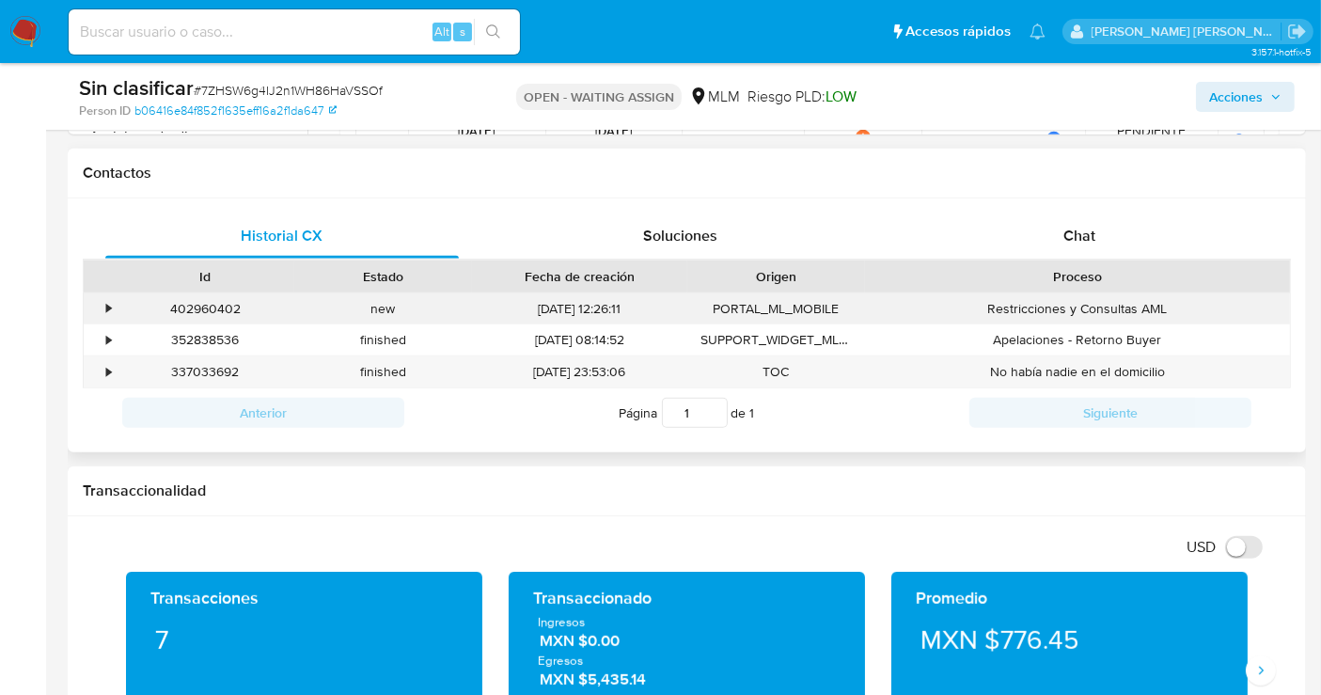
click at [107, 300] on div "•" at bounding box center [108, 309] width 5 height 18
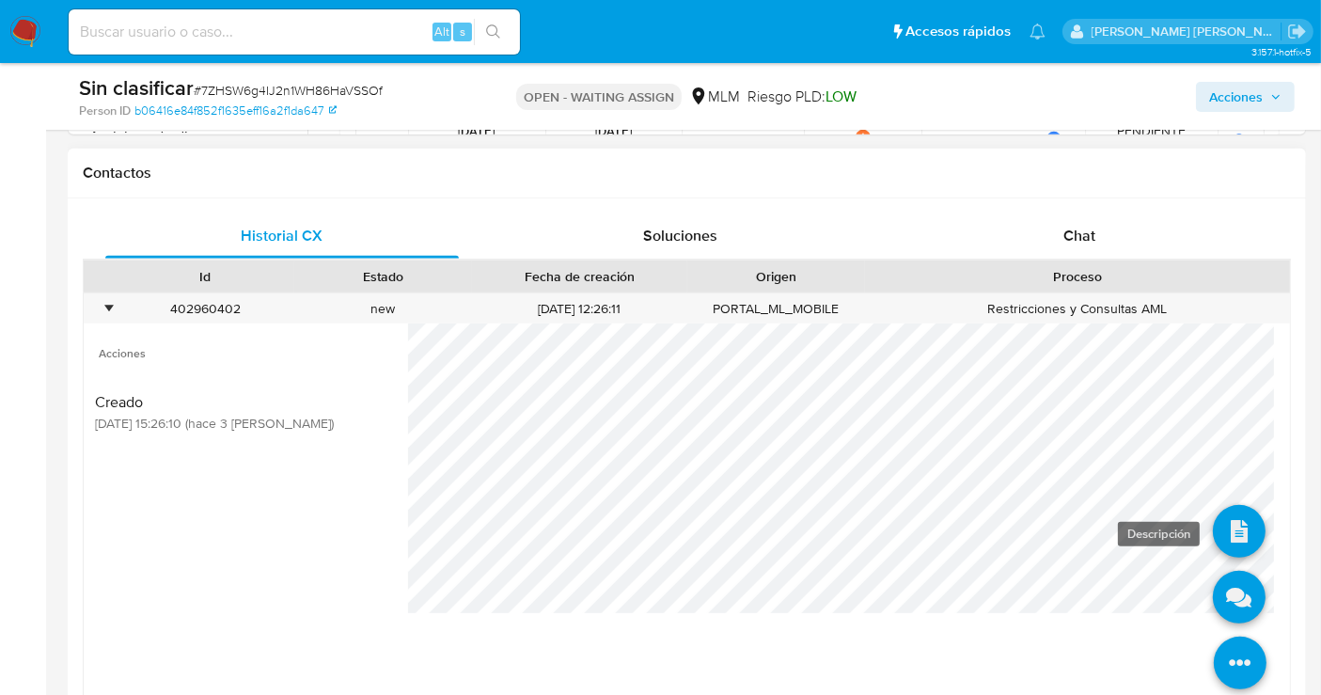
click at [1223, 524] on icon at bounding box center [1239, 531] width 53 height 53
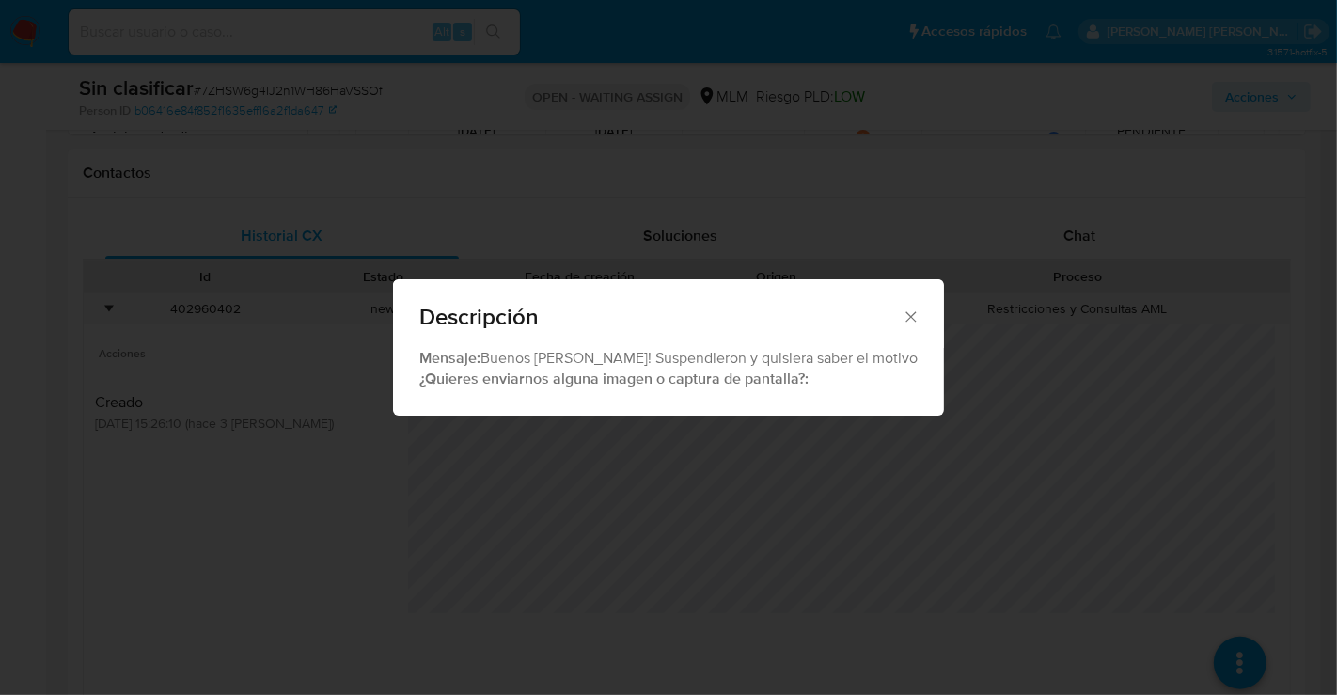
drag, startPoint x: 865, startPoint y: 311, endPoint x: 854, endPoint y: 318, distance: 13.1
click at [902, 312] on icon "Cerrar" at bounding box center [911, 317] width 19 height 19
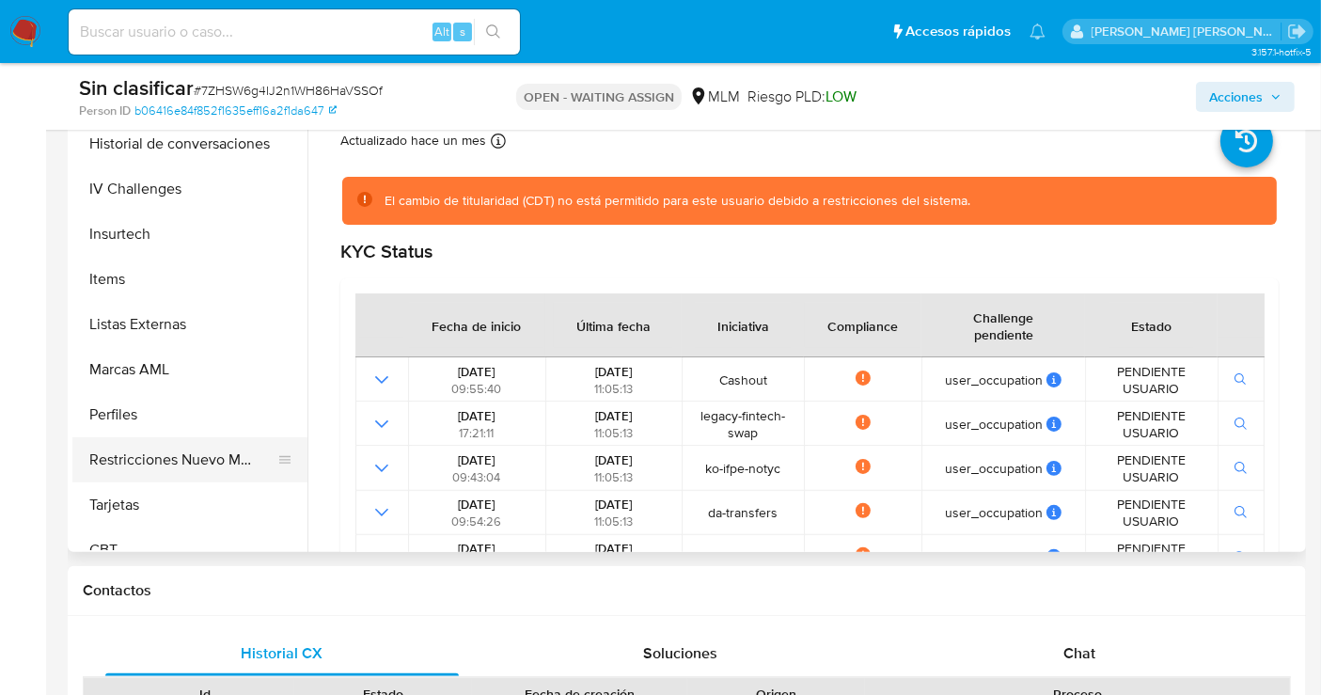
scroll to position [794, 0]
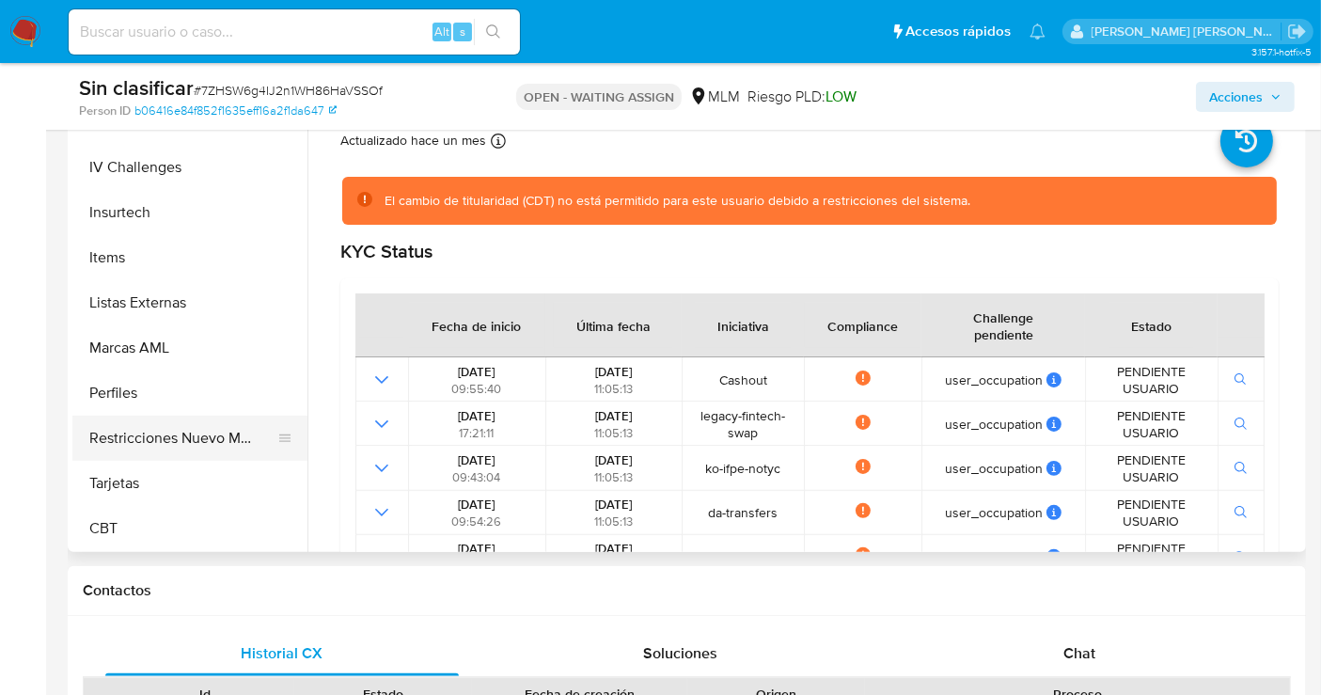
click at [166, 436] on button "Restricciones Nuevo Mundo" at bounding box center [182, 438] width 220 height 45
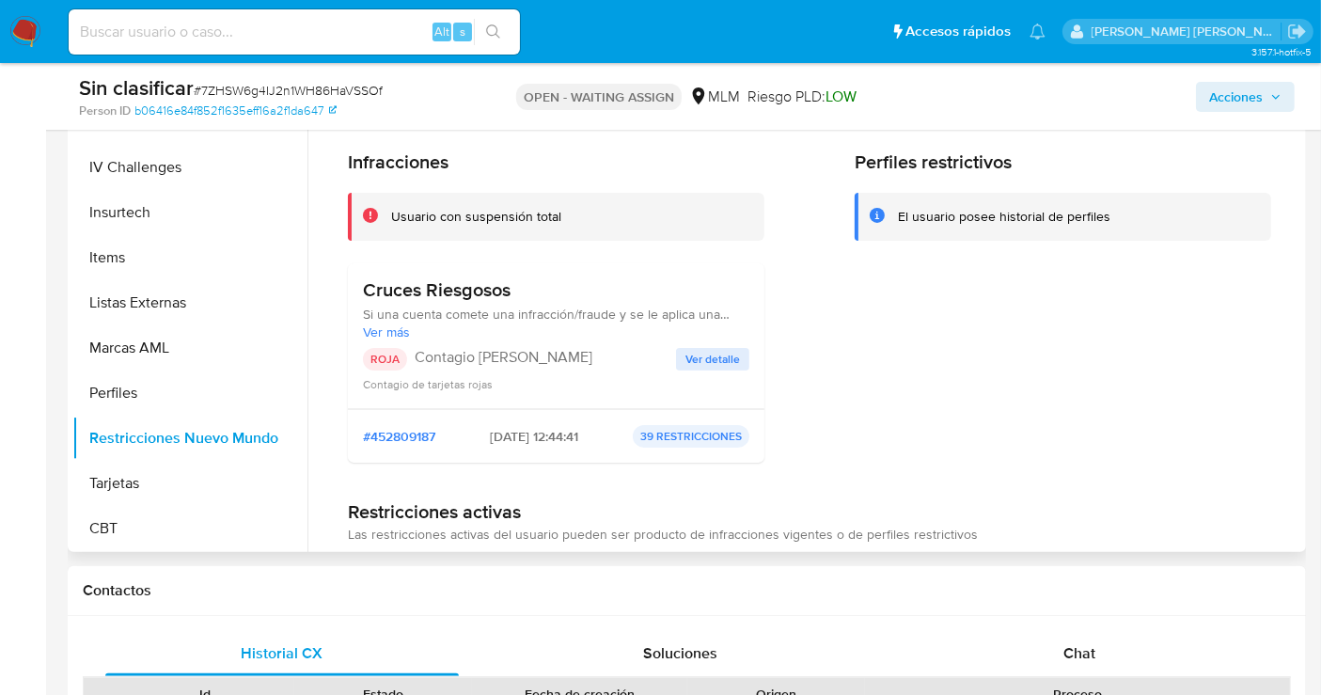
click at [708, 353] on span "Ver detalle" at bounding box center [713, 359] width 55 height 19
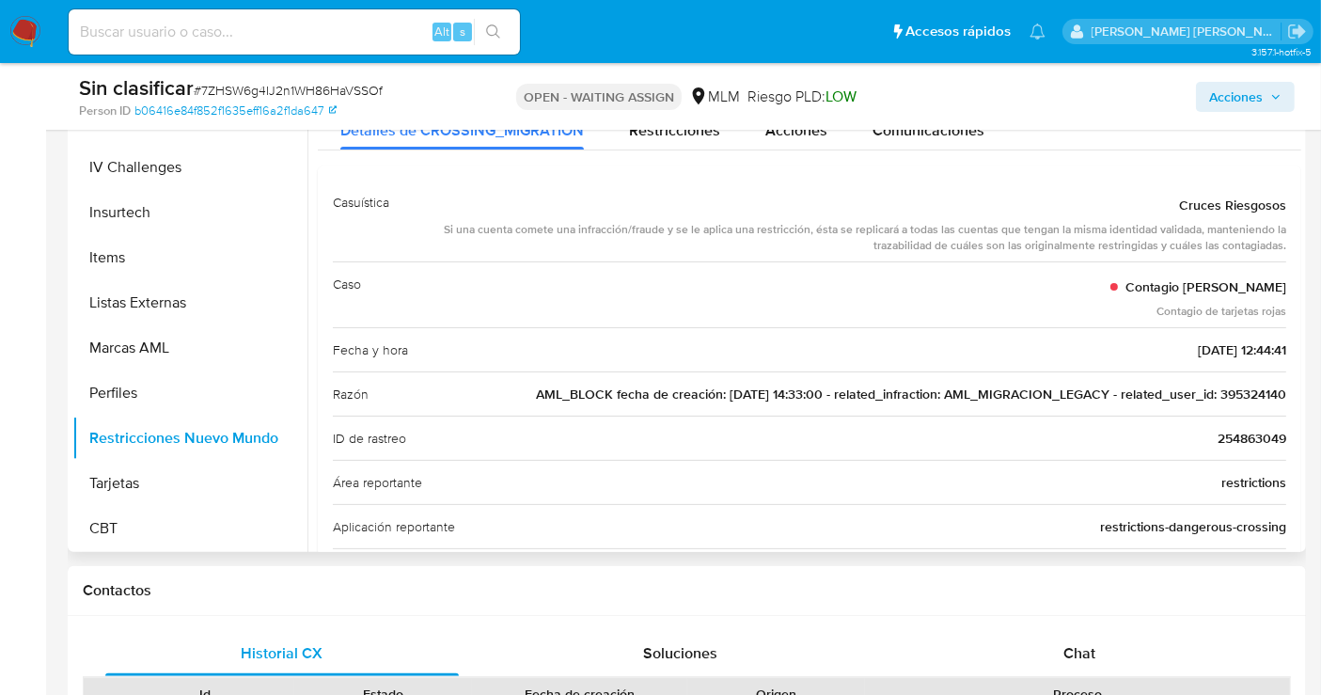
click at [1240, 388] on span "AML_BLOCK fecha de creación: 24/06/2021 14:33:00 - related_infraction: AML_MIGR…" at bounding box center [911, 394] width 751 height 19
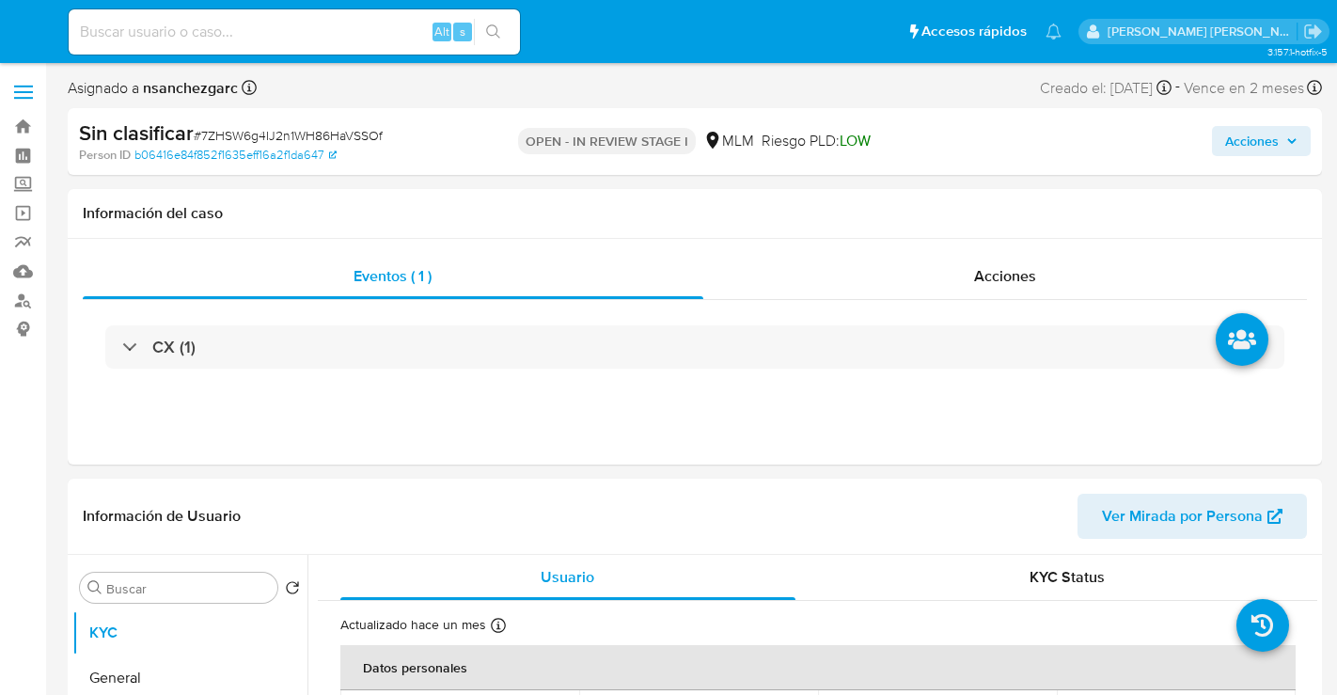
select select "10"
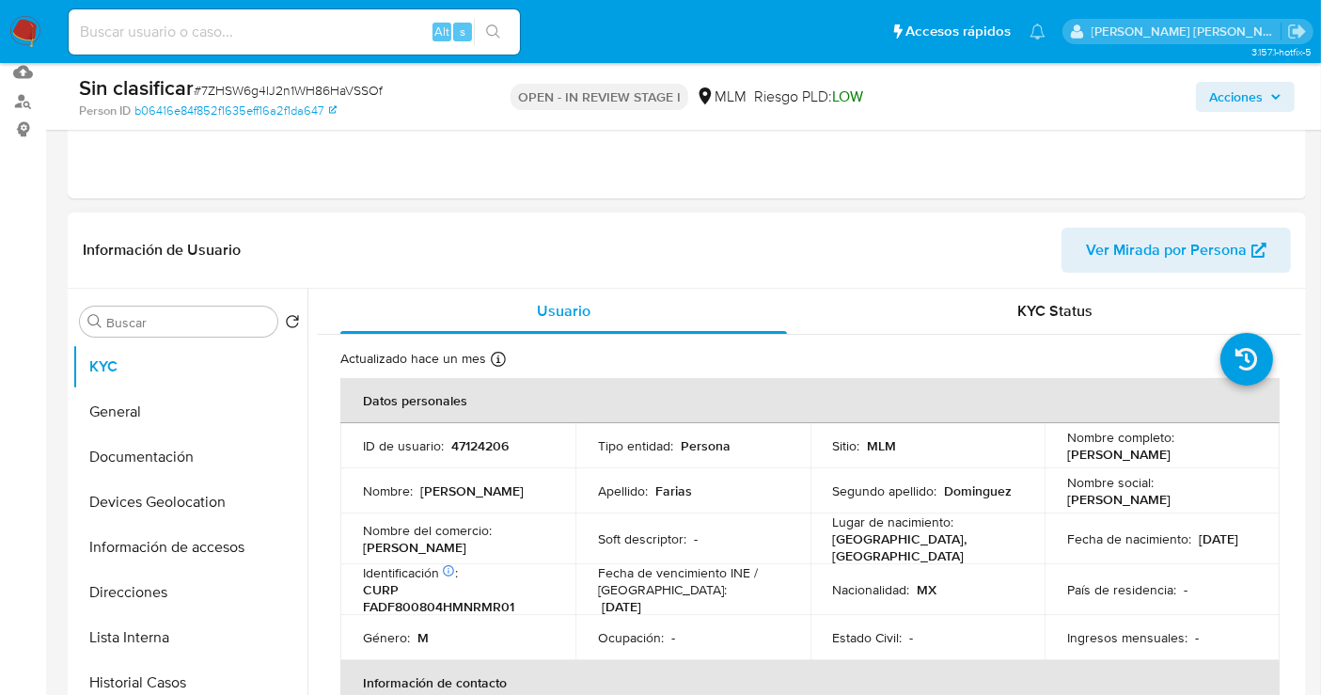
scroll to position [209, 0]
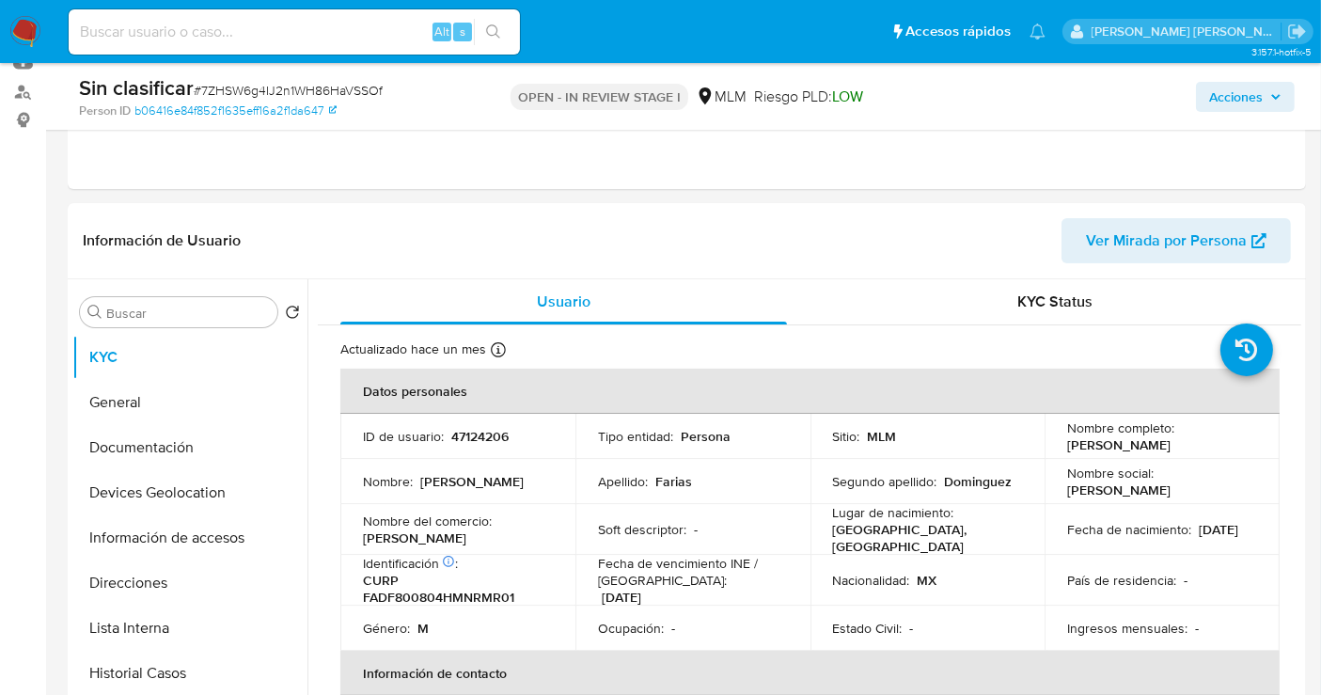
click at [1229, 92] on span "Acciones" at bounding box center [1236, 97] width 54 height 30
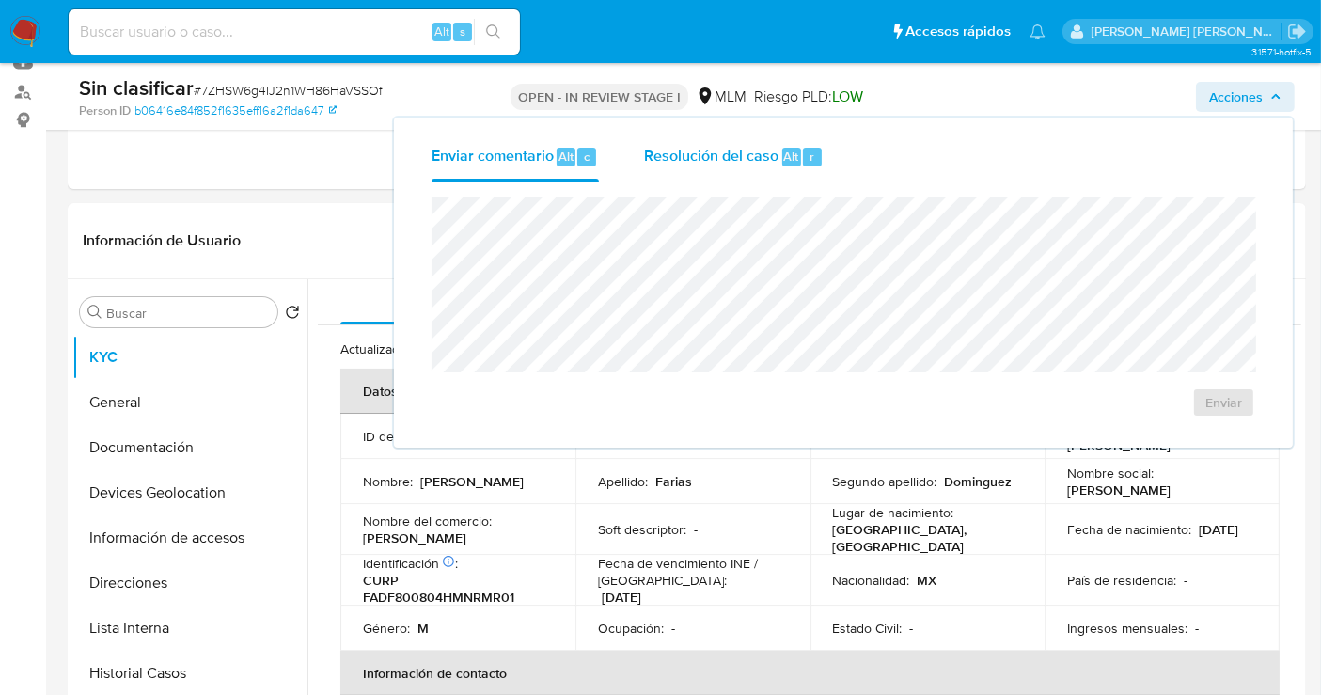
click at [738, 157] on span "Resolución del caso" at bounding box center [711, 156] width 134 height 22
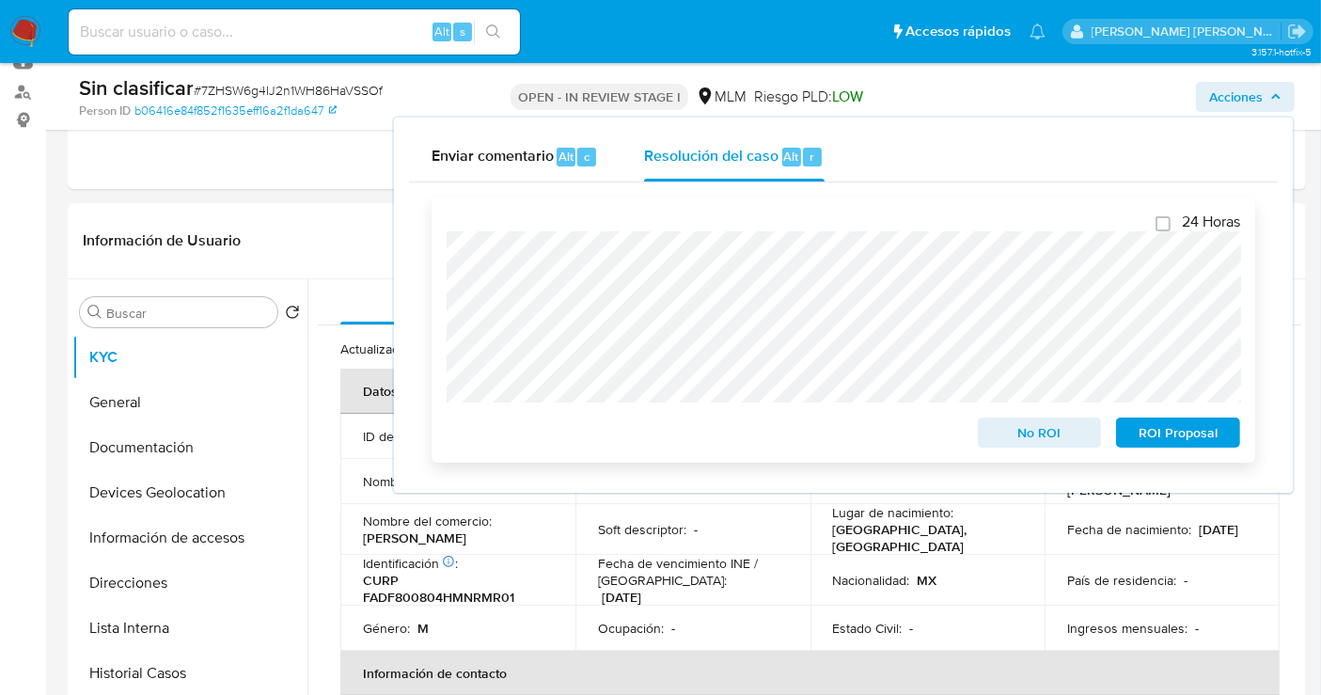
click at [1016, 431] on span "No ROI" at bounding box center [1040, 432] width 98 height 26
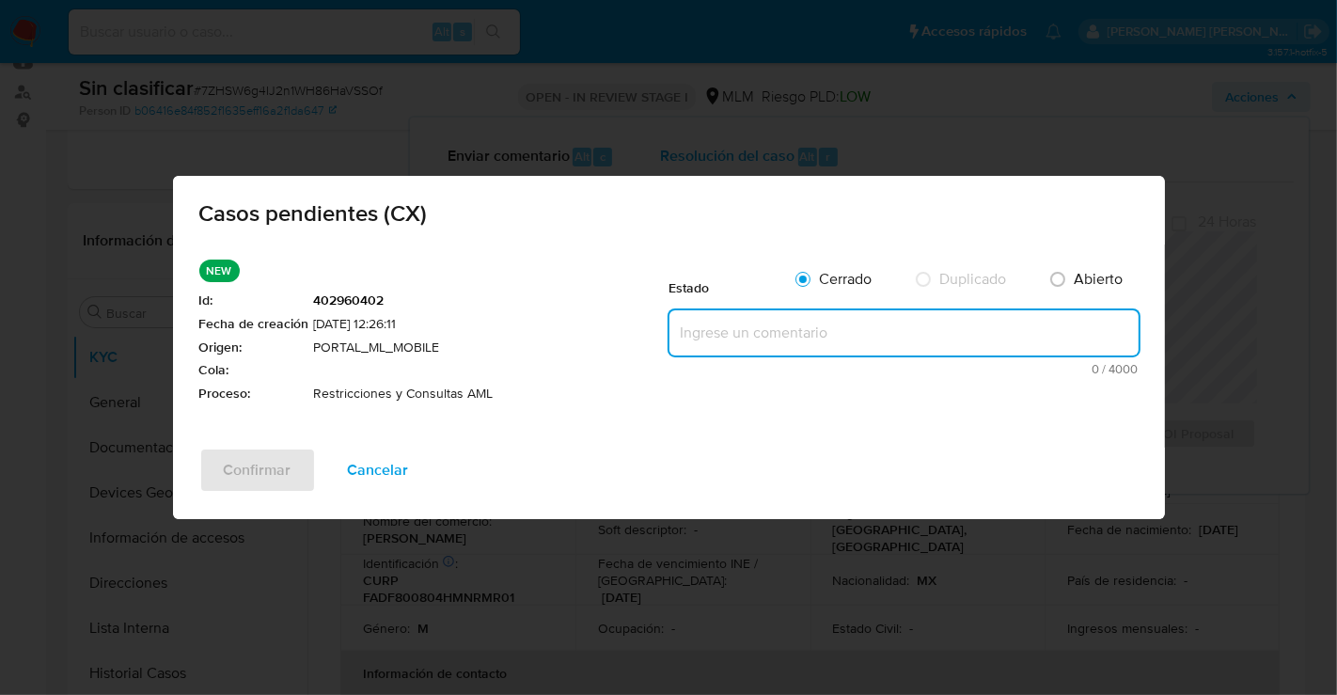
click at [694, 340] on textarea at bounding box center [904, 332] width 469 height 45
paste textarea "Se realiza validación de caso generado por CX donde se identifica restricción l…"
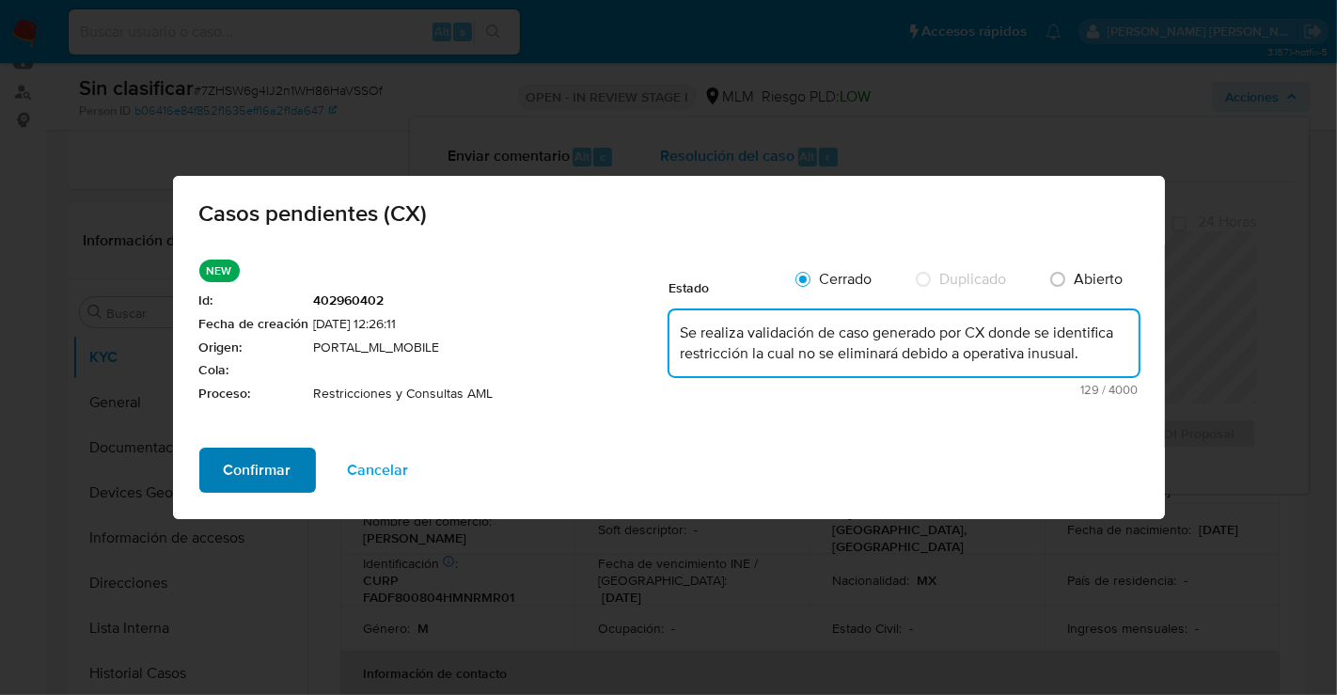
type textarea "Se realiza validación de caso generado por CX donde se identifica restricción l…"
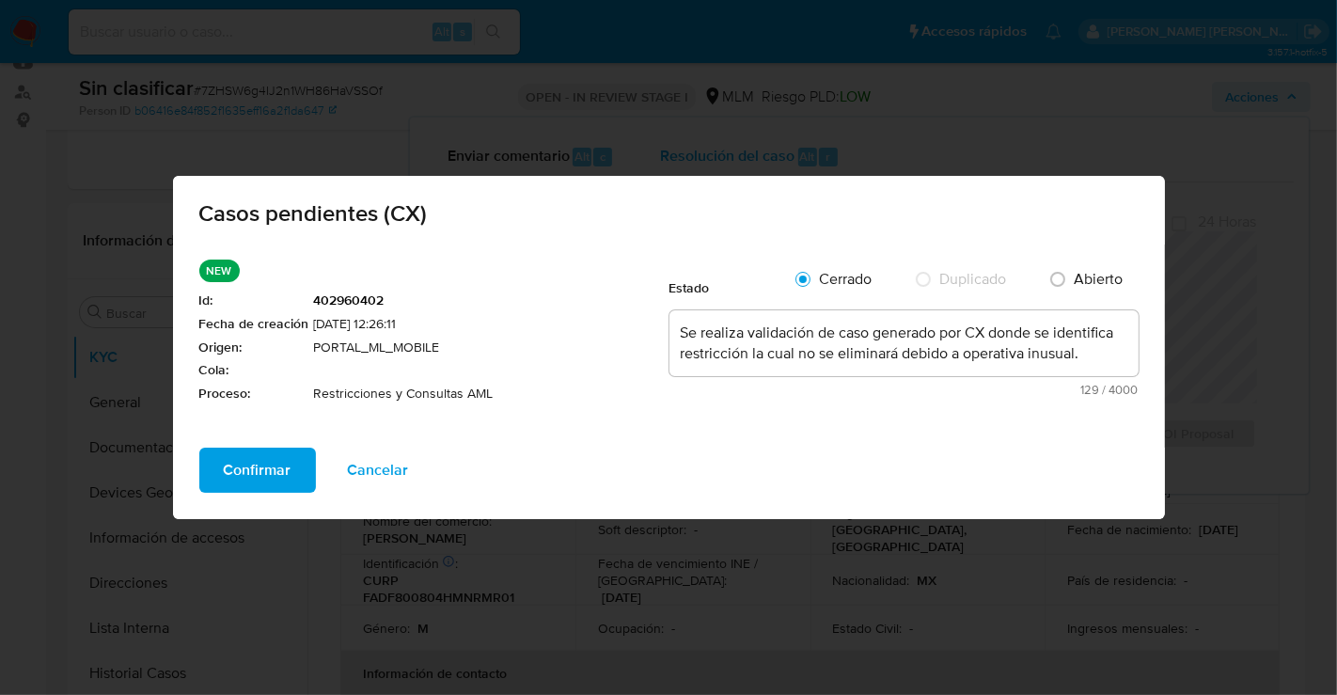
click at [286, 472] on span "Confirmar" at bounding box center [258, 470] width 68 height 41
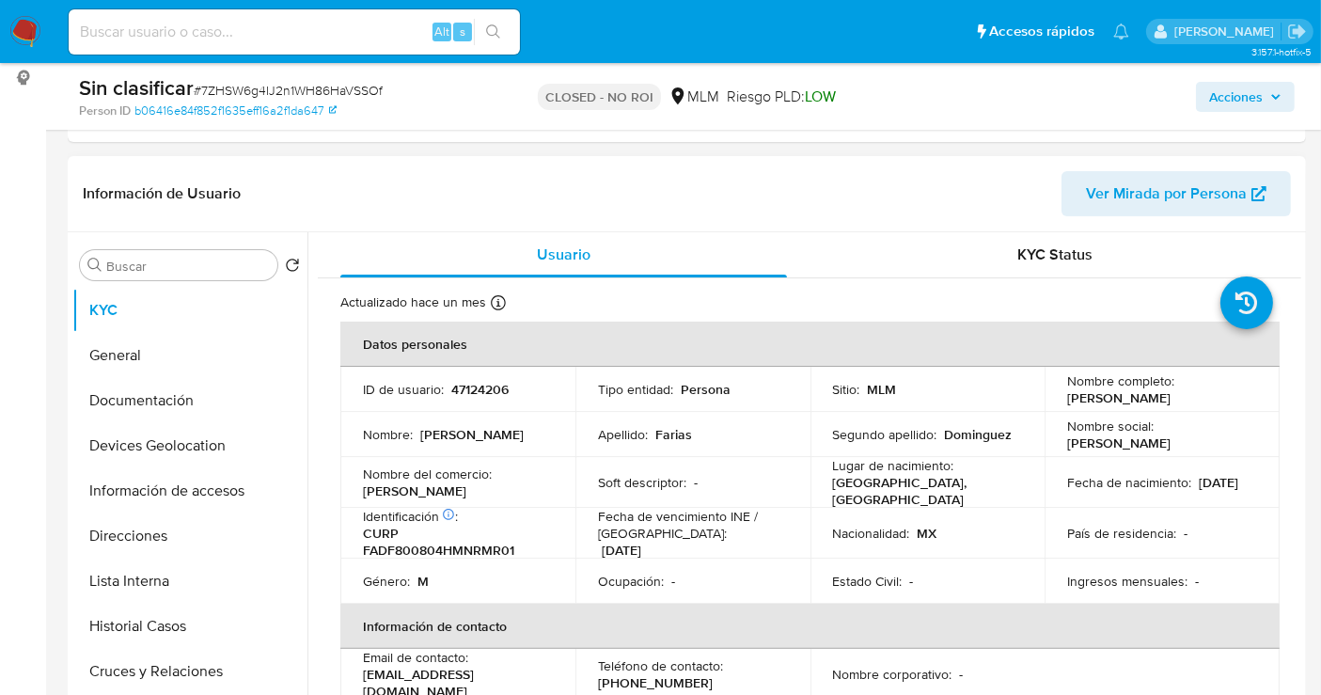
select select "10"
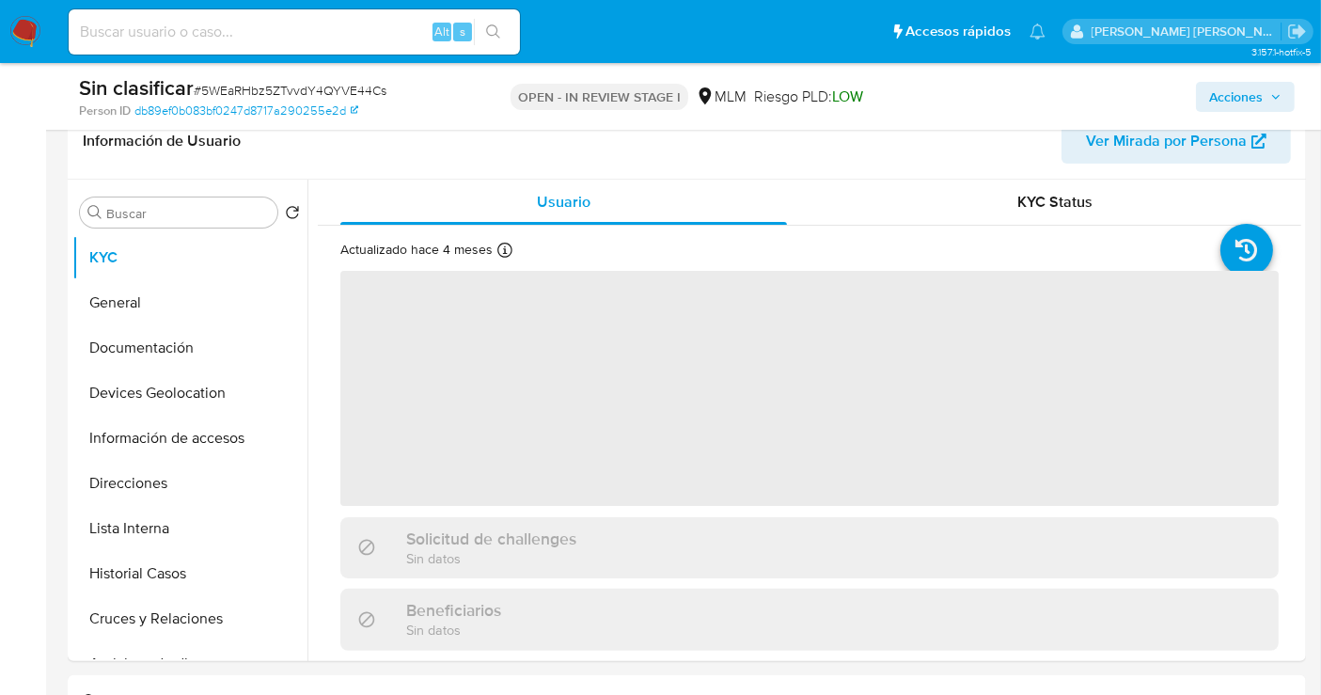
scroll to position [418, 0]
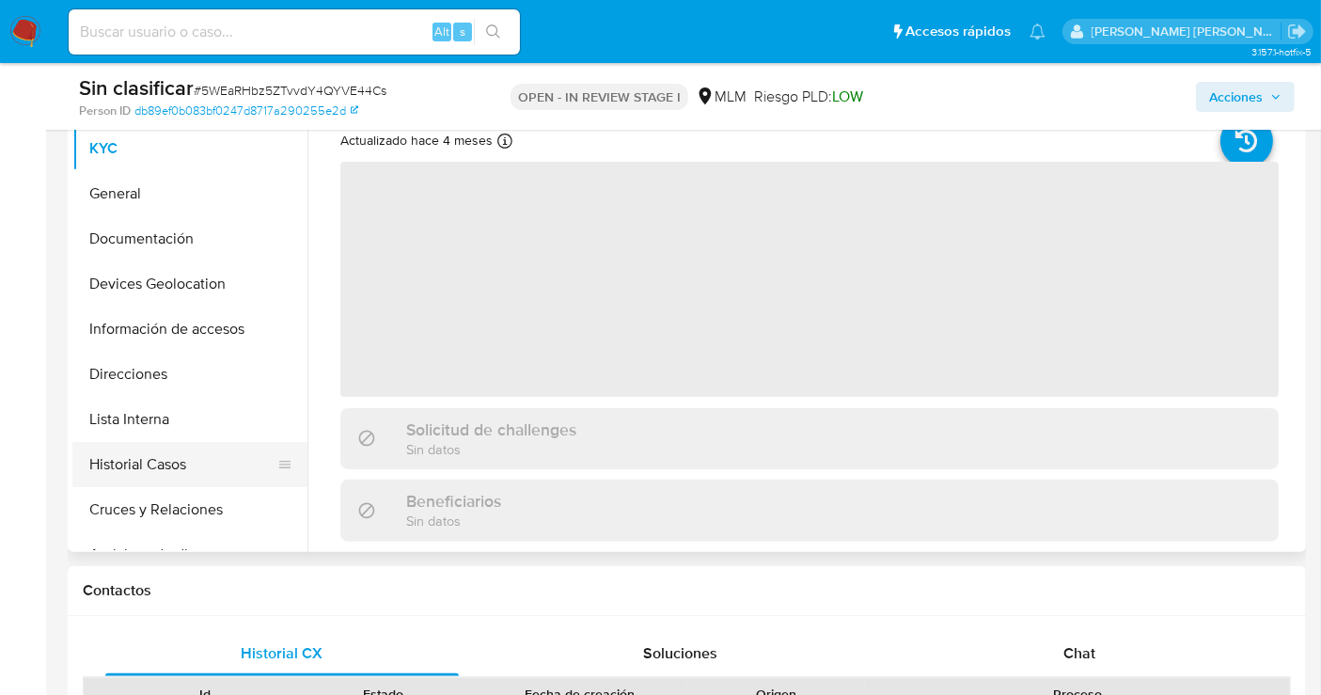
click at [152, 458] on button "Historial Casos" at bounding box center [182, 464] width 220 height 45
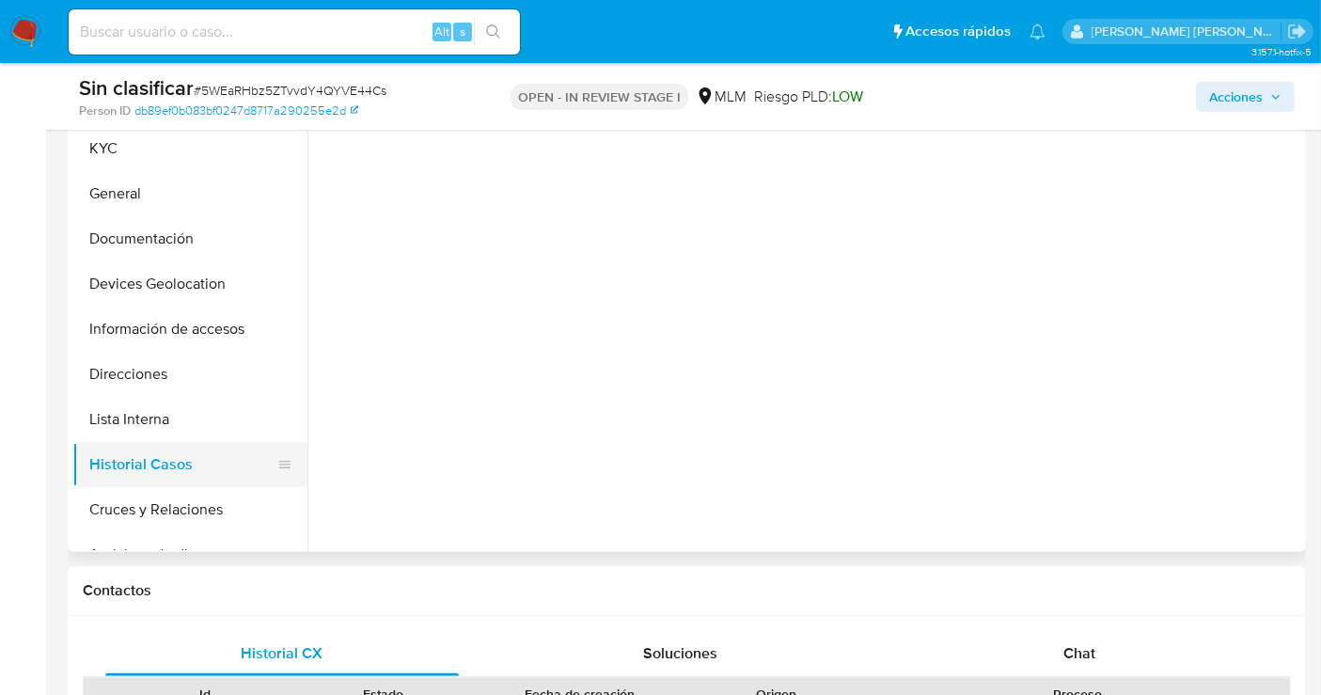
select select "10"
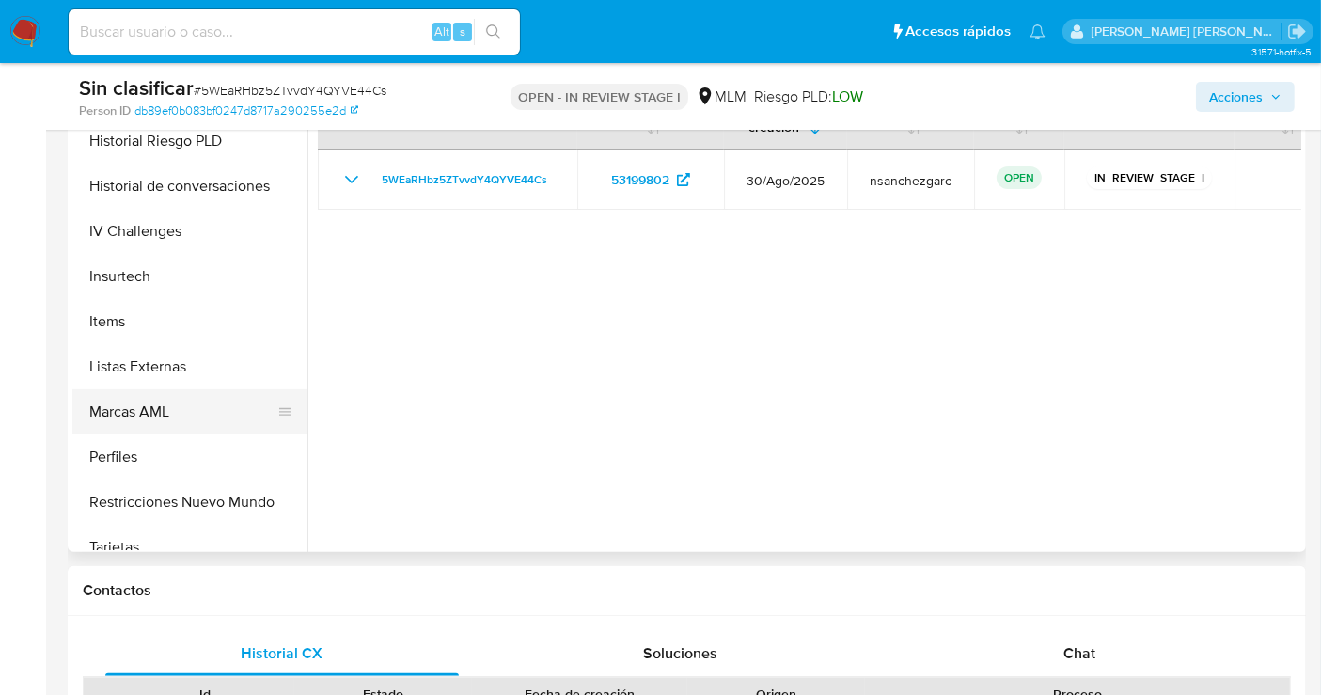
scroll to position [794, 0]
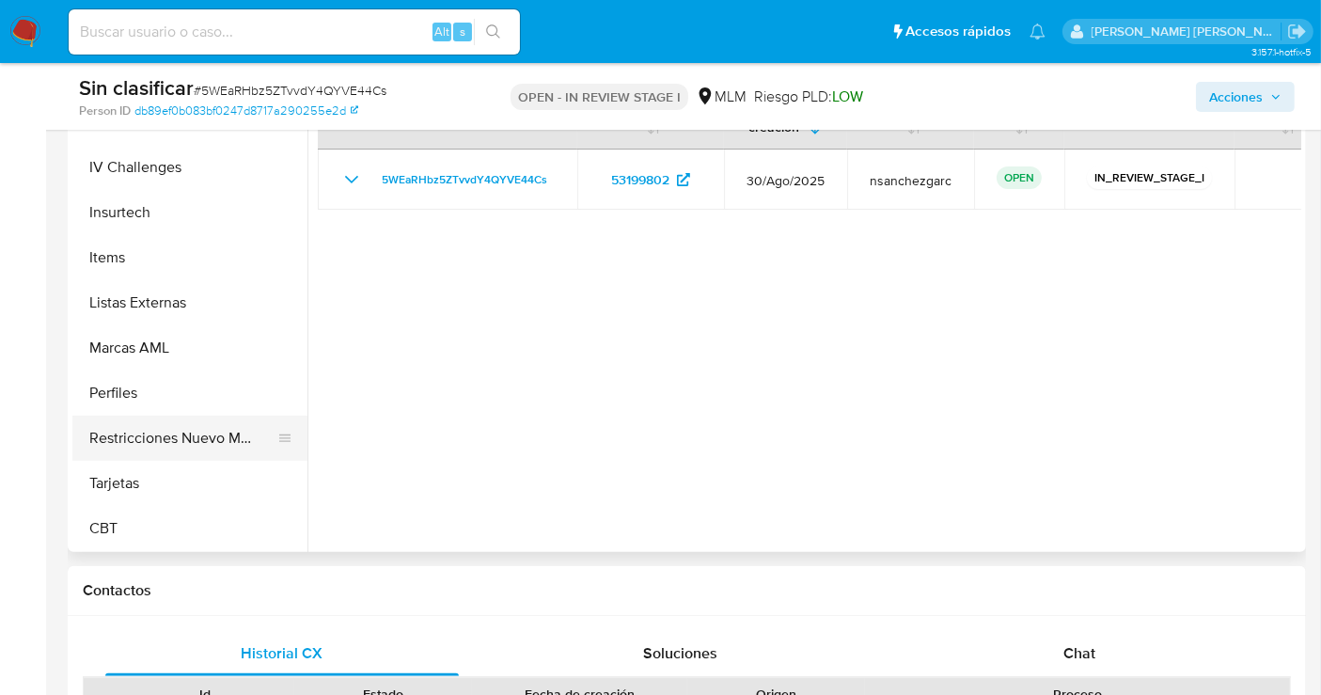
click at [192, 441] on button "Restricciones Nuevo Mundo" at bounding box center [182, 438] width 220 height 45
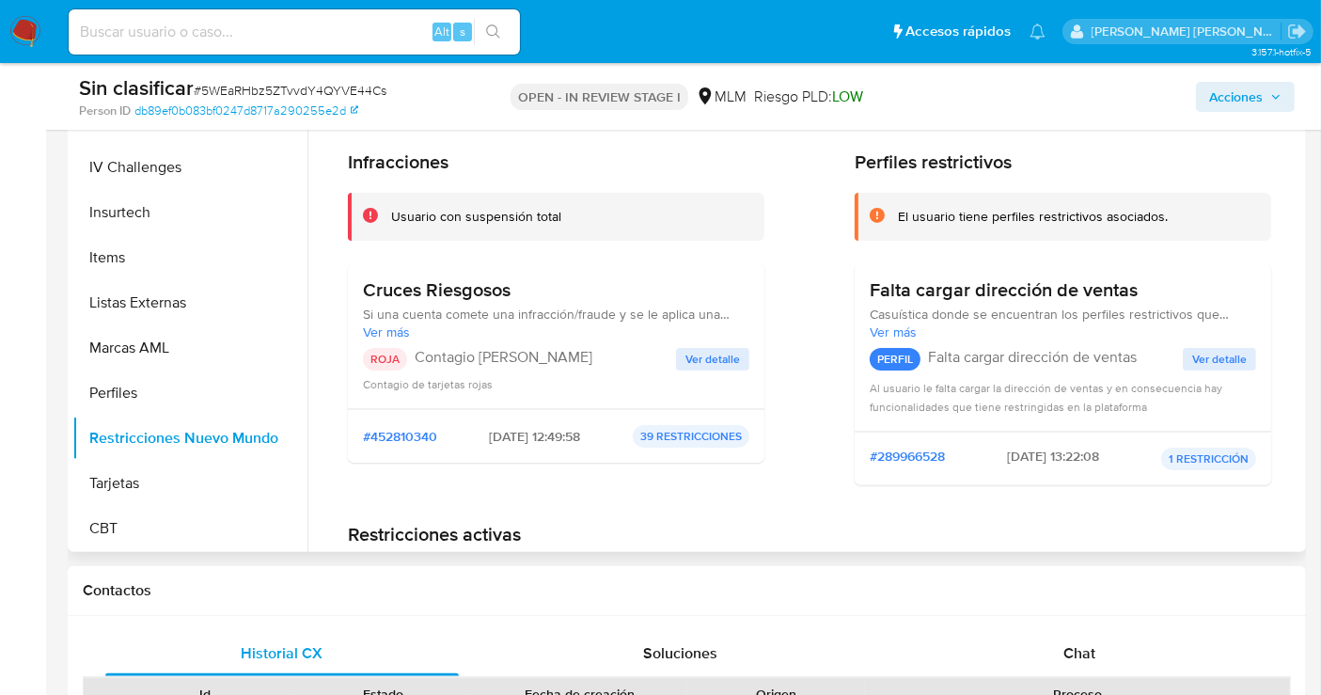
click at [700, 350] on span "Ver detalle" at bounding box center [713, 359] width 55 height 19
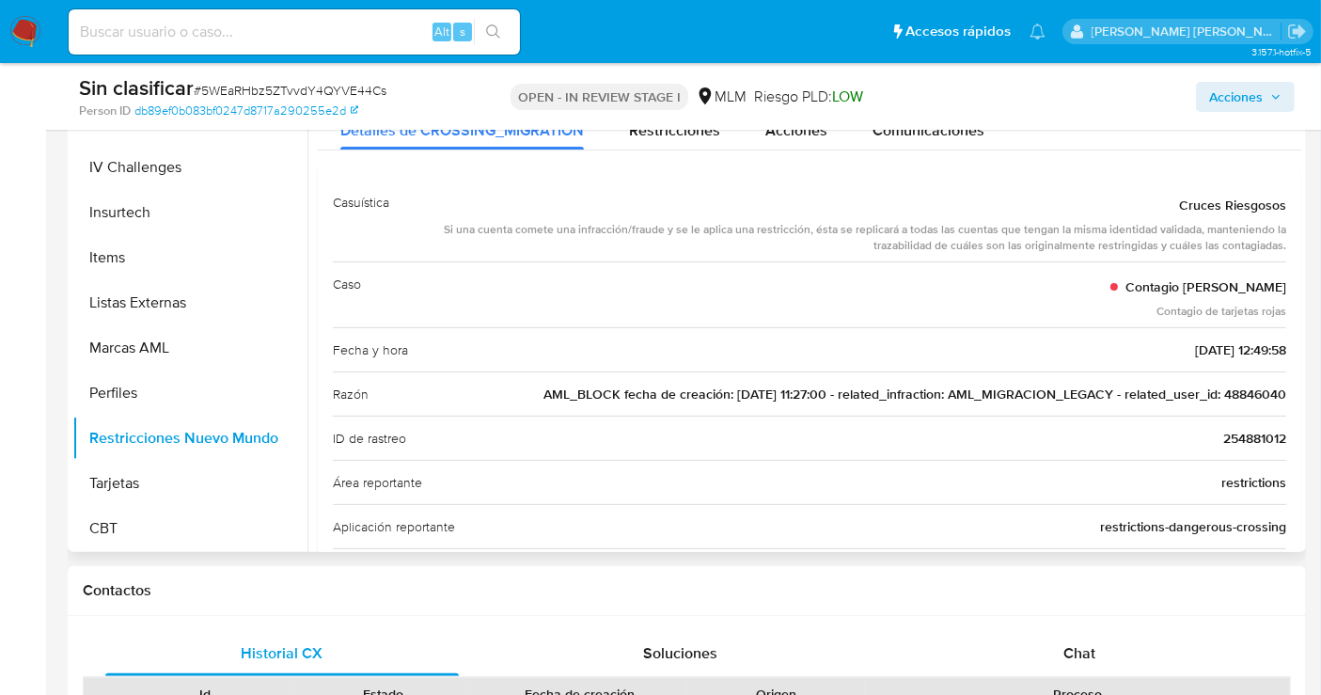
click at [1259, 390] on span "AML_BLOCK fecha de creación: 04/05/2020 11:27:00 - related_infraction: AML_MIGR…" at bounding box center [915, 394] width 743 height 19
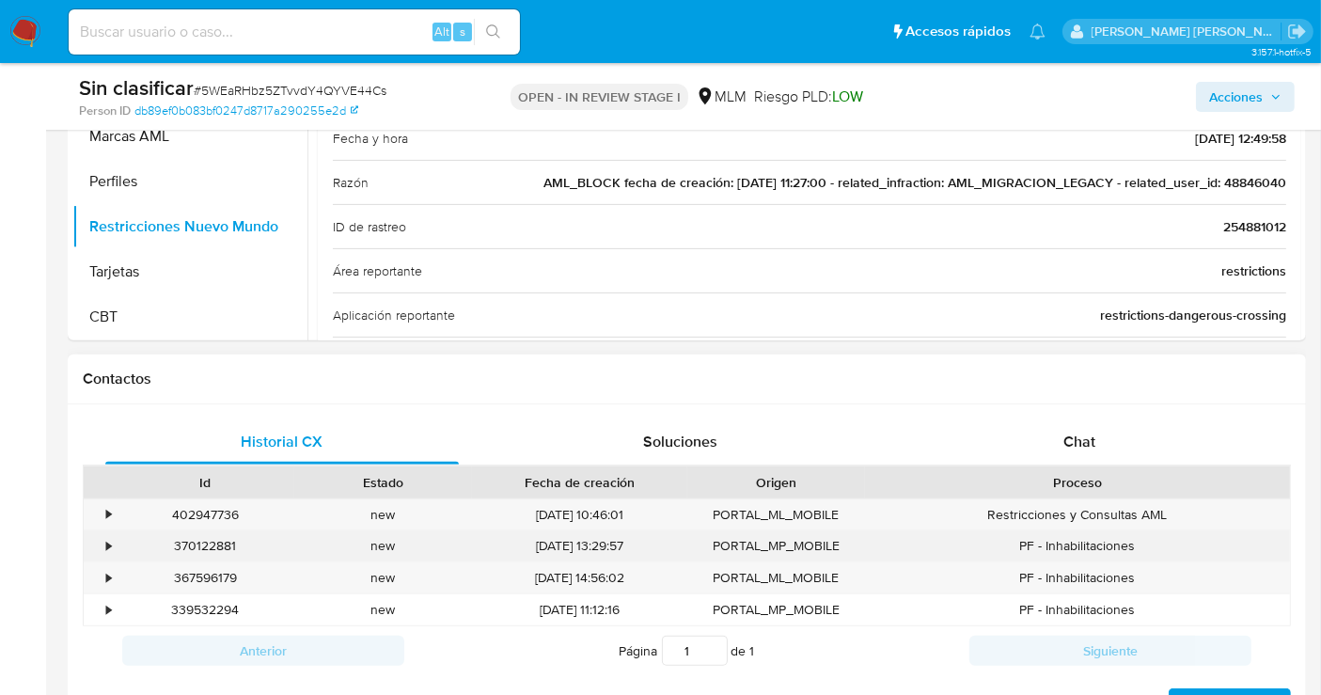
scroll to position [626, 0]
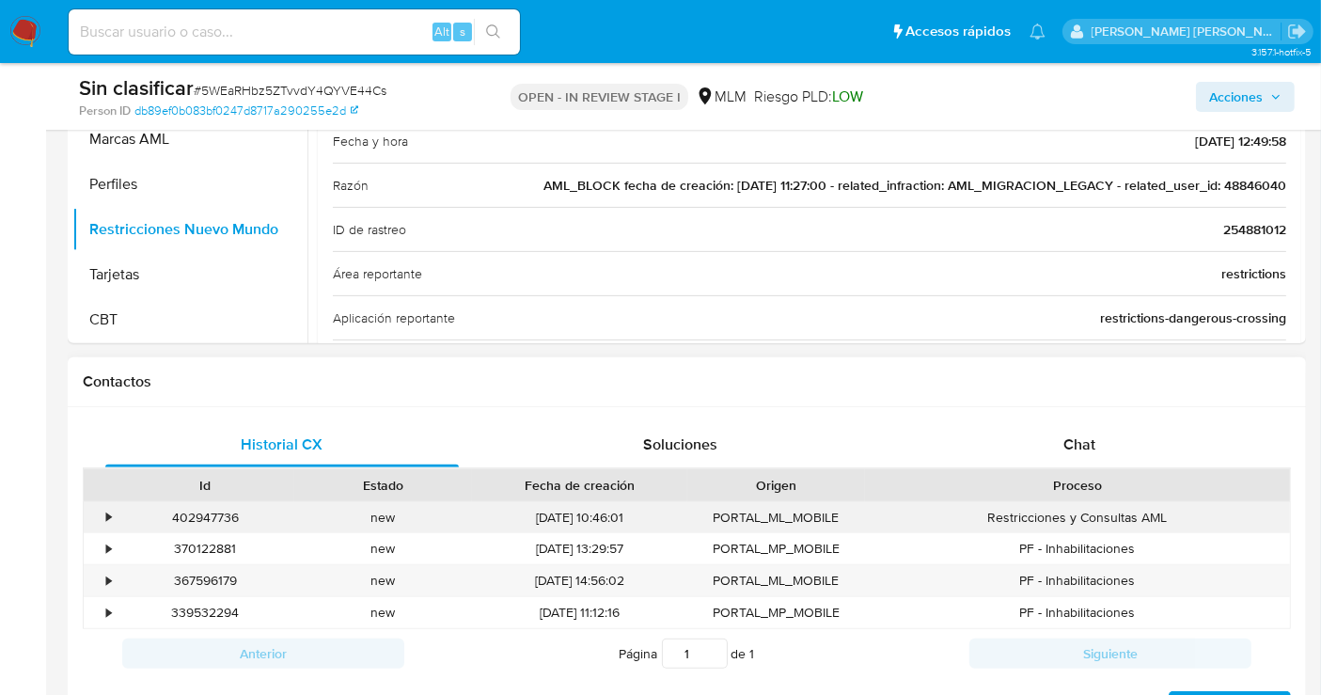
click at [101, 504] on div "•" at bounding box center [100, 517] width 33 height 31
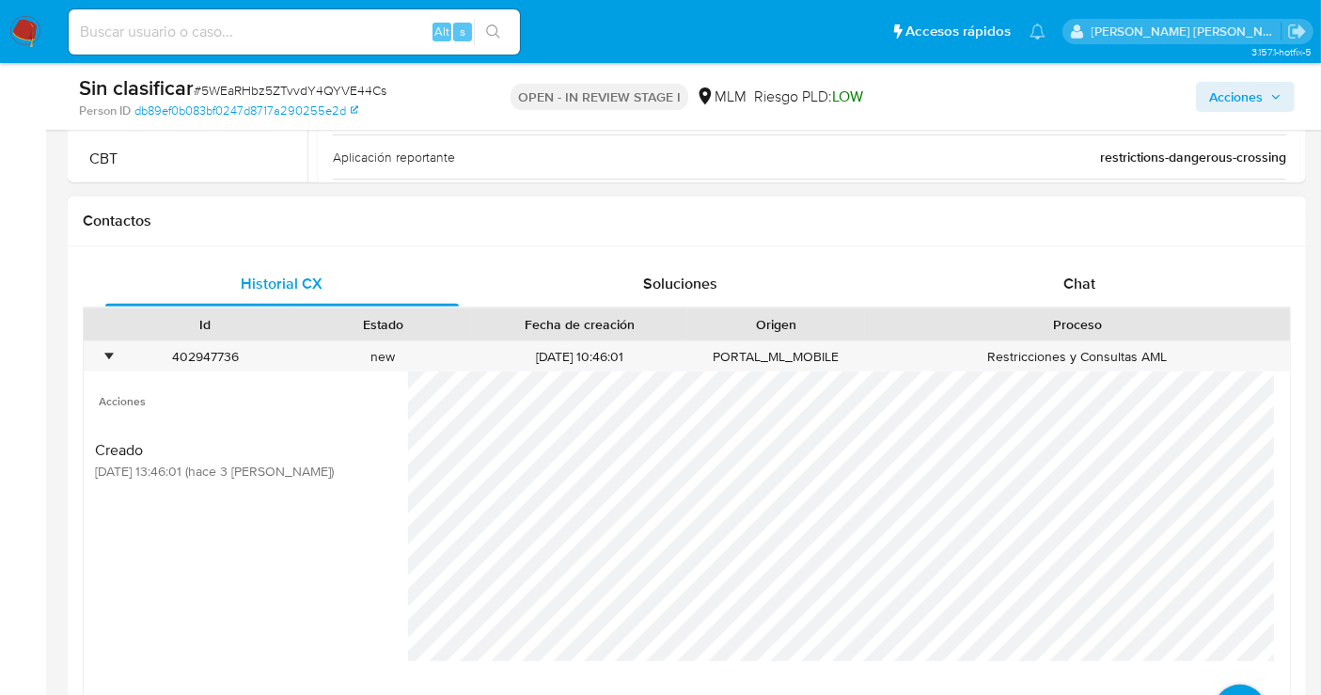
scroll to position [835, 0]
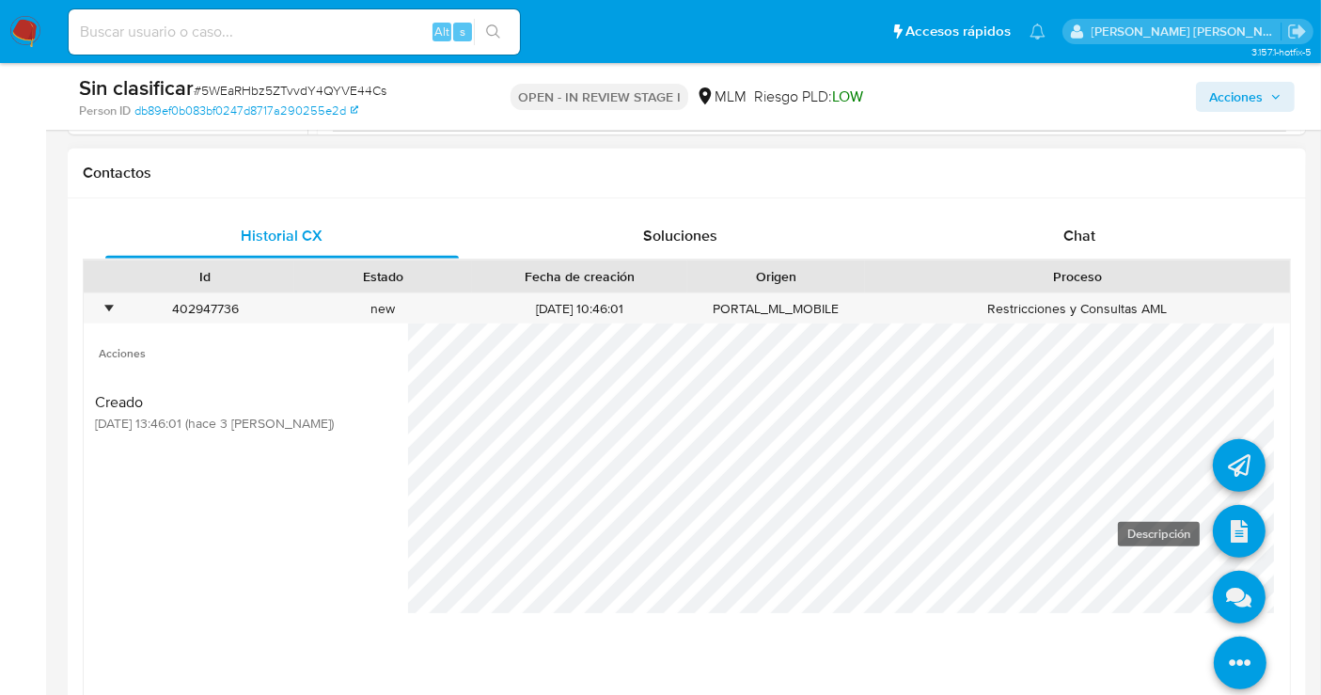
click at [1225, 510] on icon at bounding box center [1239, 531] width 53 height 53
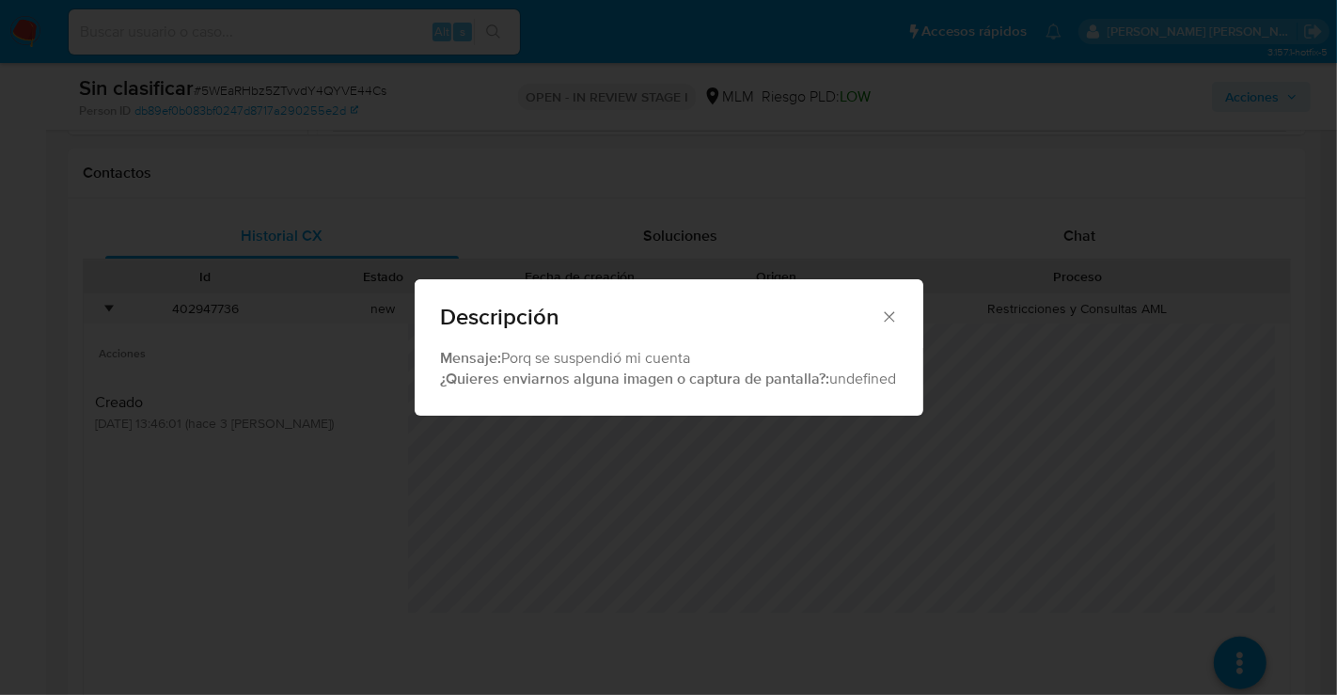
click at [882, 312] on icon "Cerrar" at bounding box center [889, 317] width 19 height 19
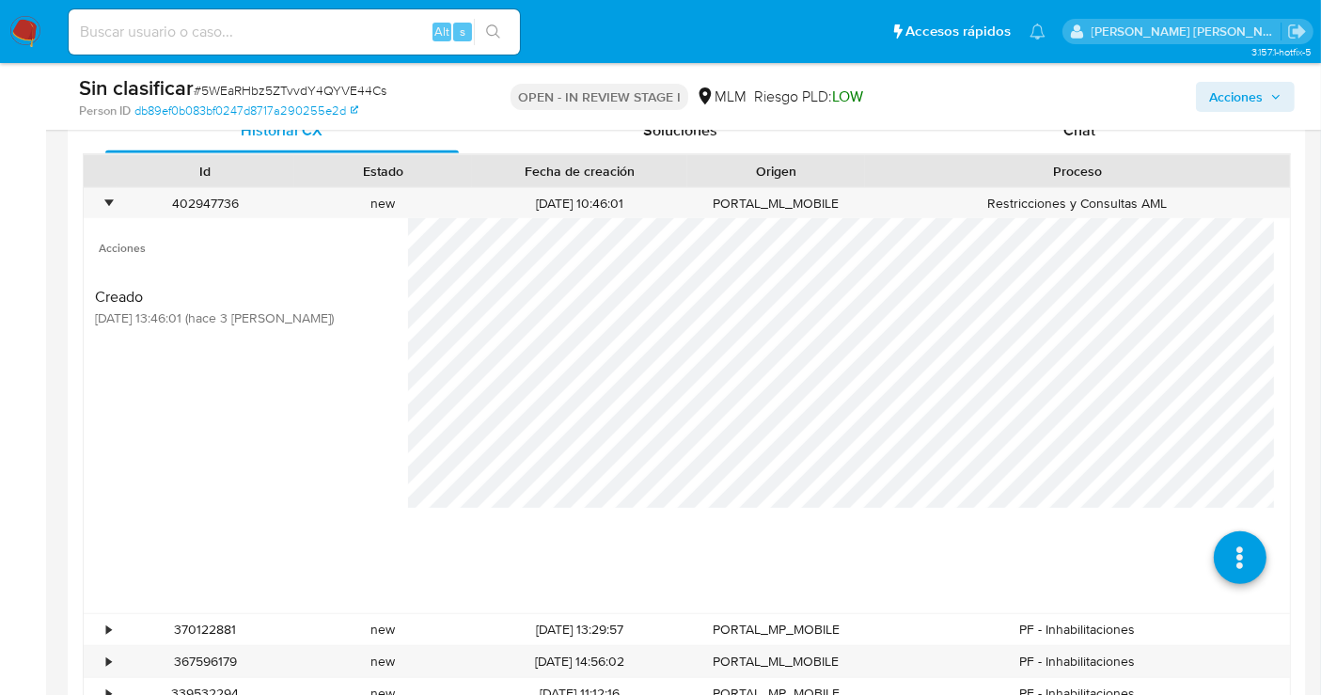
scroll to position [1045, 0]
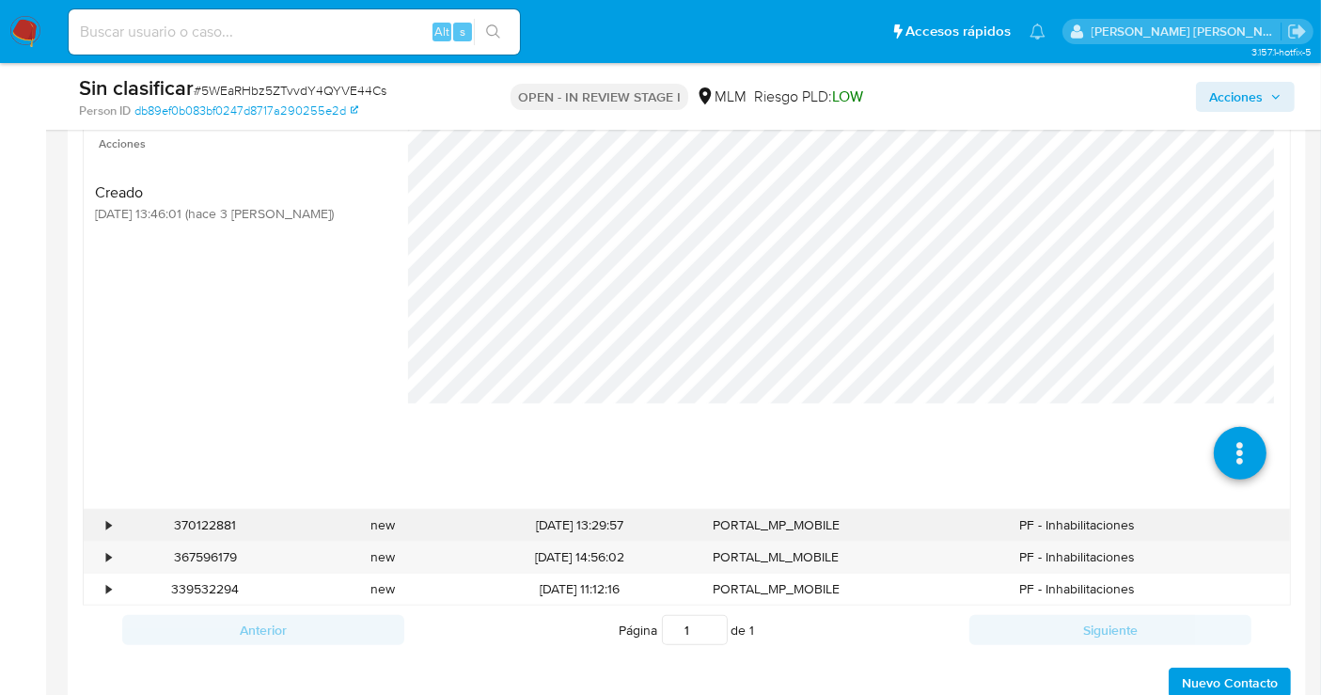
click at [110, 525] on div "•" at bounding box center [108, 525] width 5 height 18
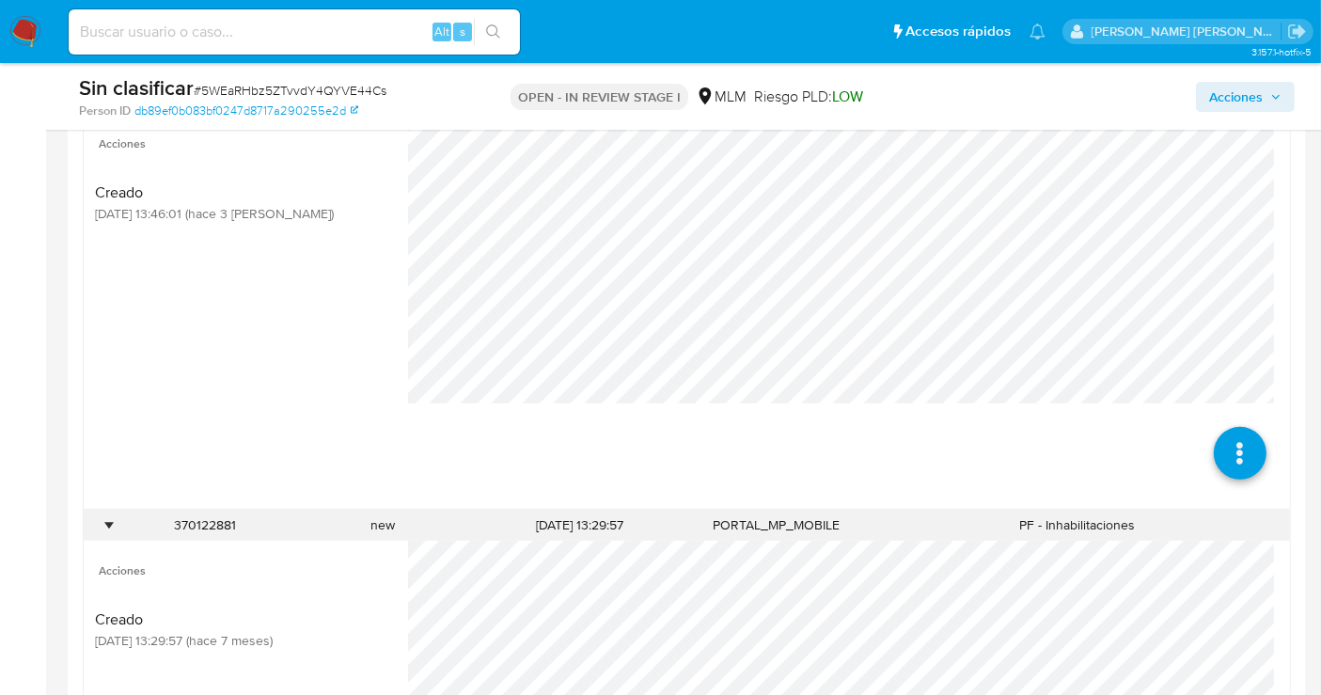
click at [110, 525] on div "•" at bounding box center [108, 525] width 5 height 18
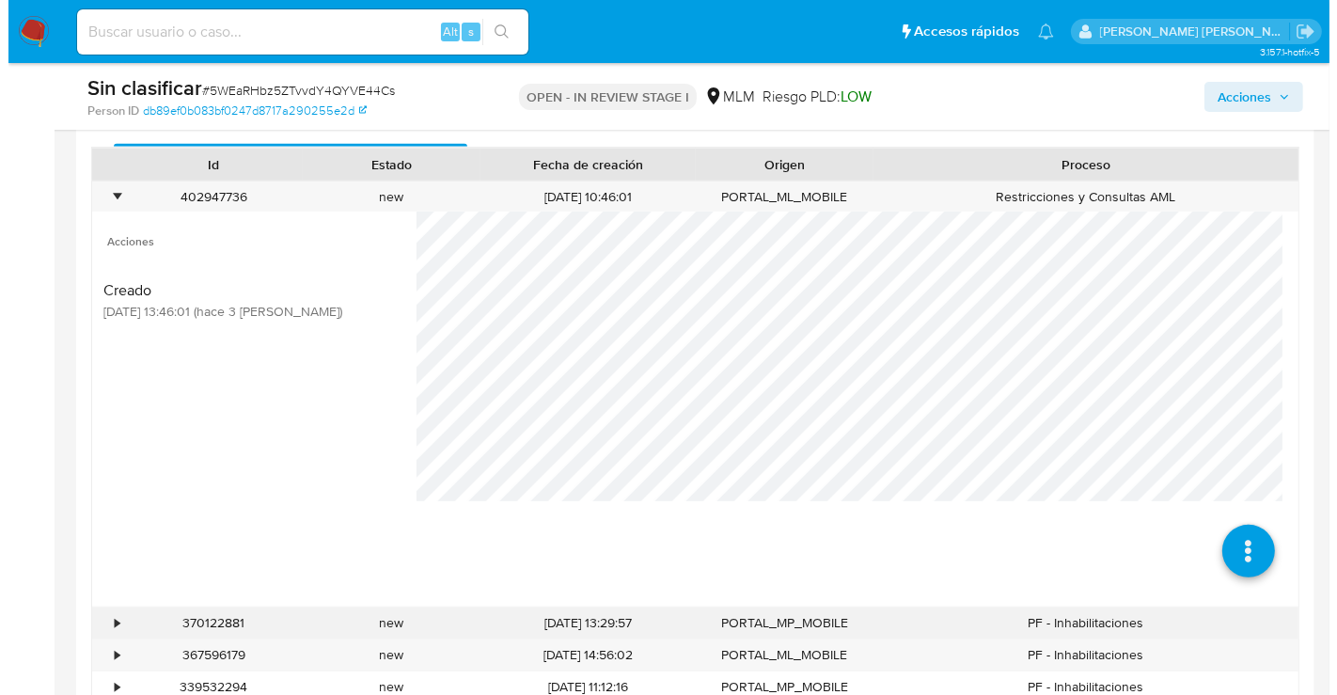
scroll to position [835, 0]
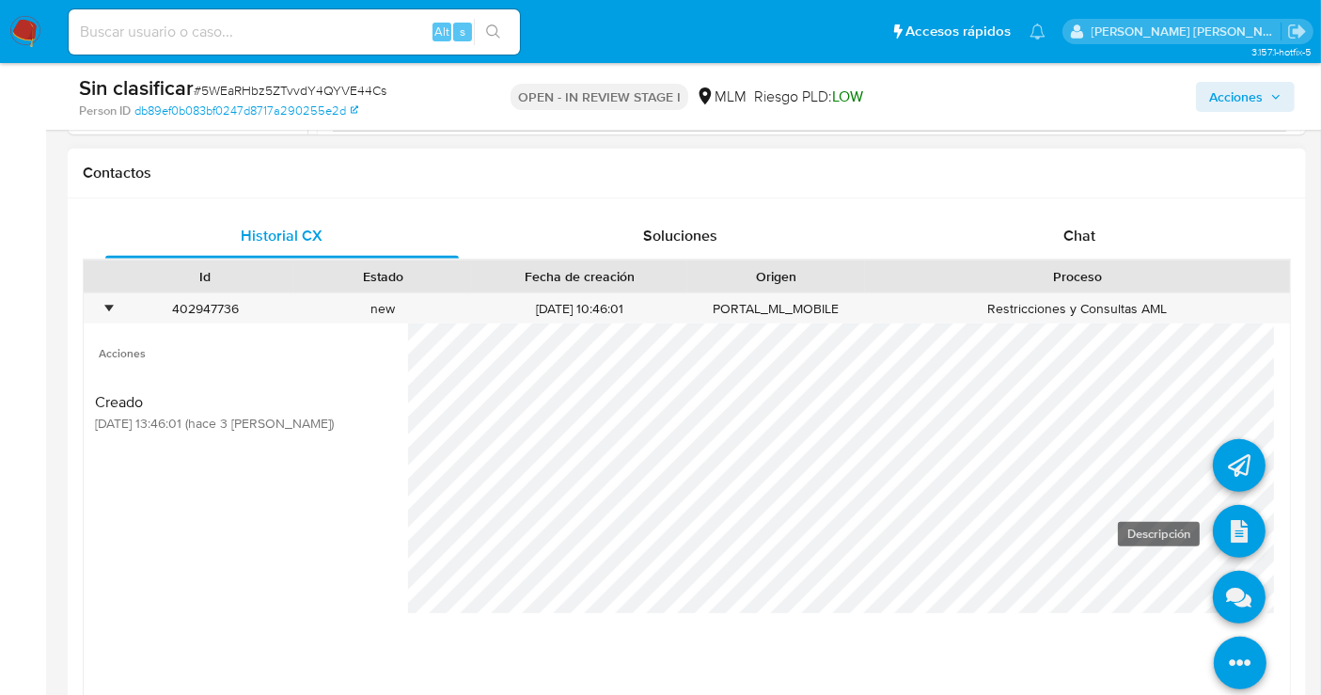
click at [1225, 527] on icon at bounding box center [1239, 531] width 53 height 53
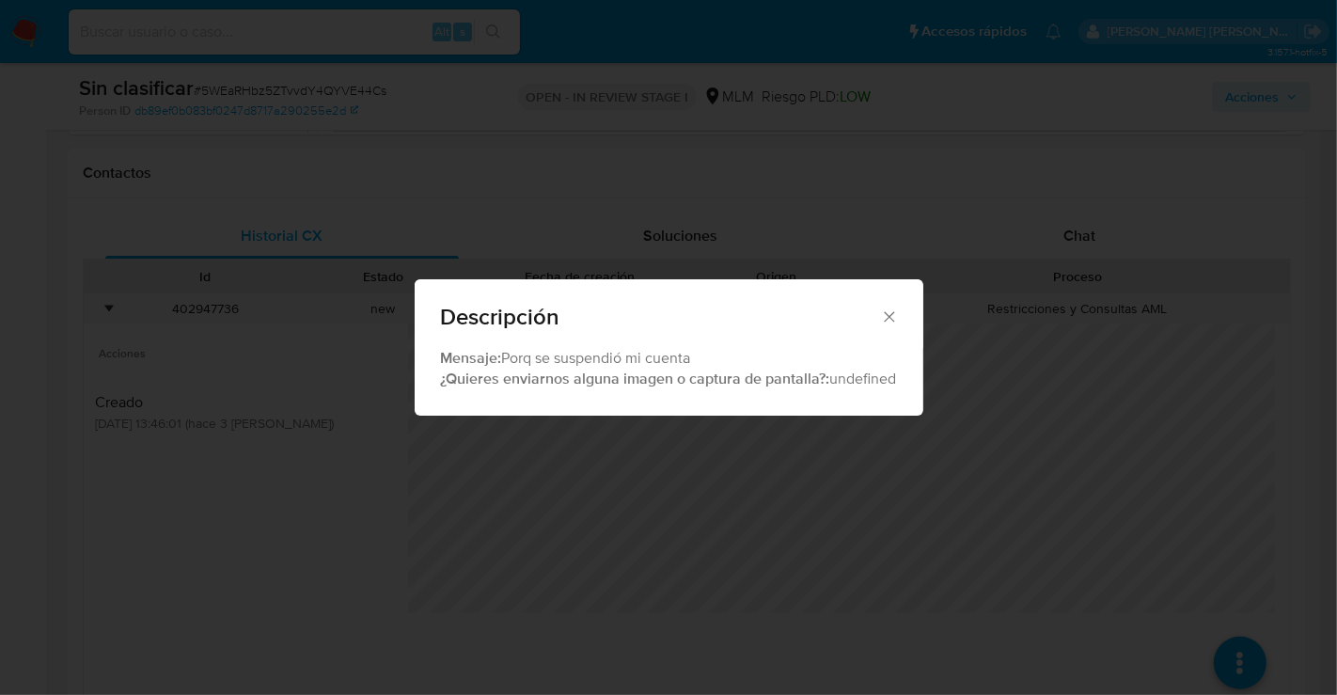
click at [884, 318] on icon "Cerrar" at bounding box center [889, 317] width 19 height 19
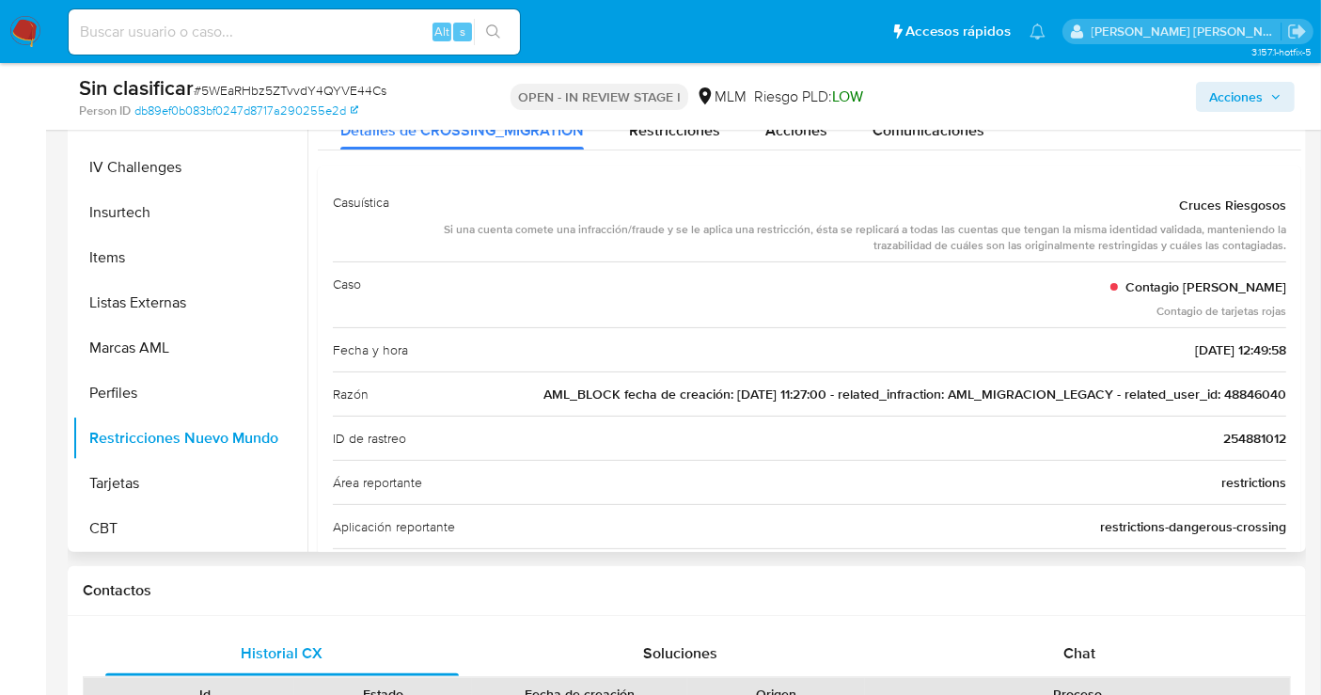
scroll to position [209, 0]
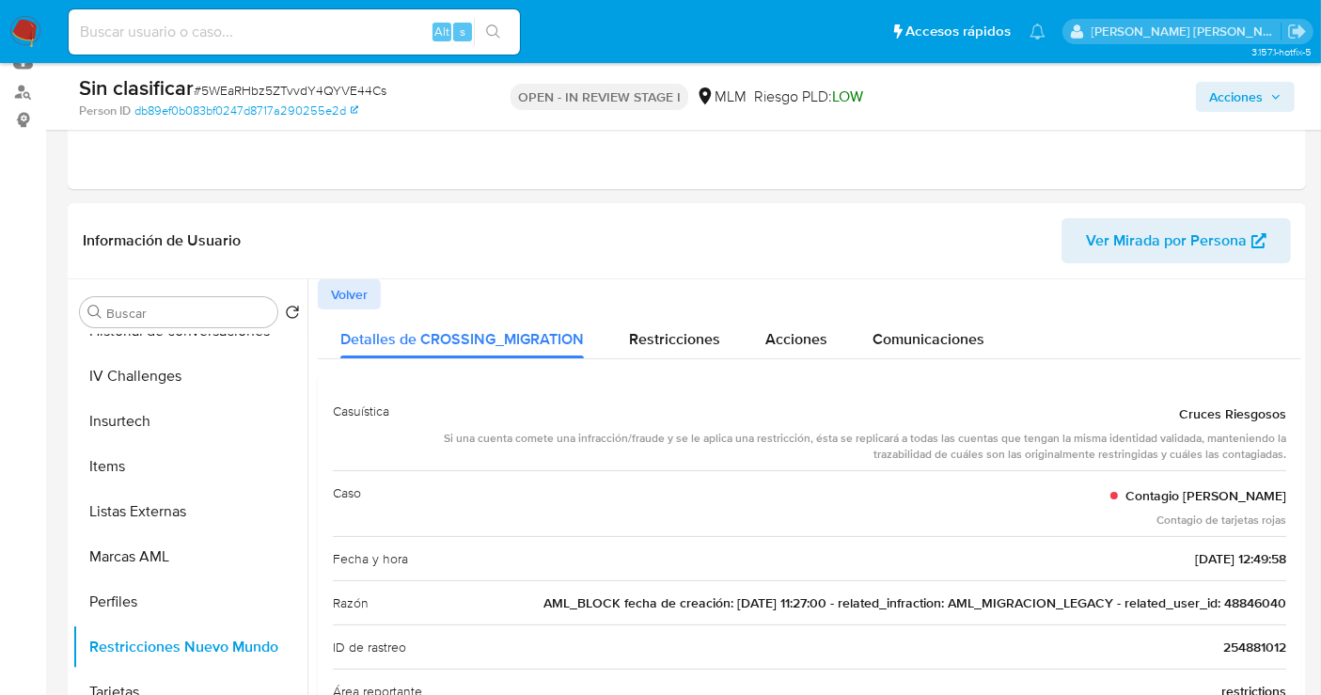
click at [175, 44] on div "Alt s" at bounding box center [294, 31] width 451 height 45
click at [164, 14] on div "Alt s" at bounding box center [294, 31] width 451 height 45
click at [159, 32] on input at bounding box center [294, 32] width 451 height 24
paste input "186461987"
type input "186461987"
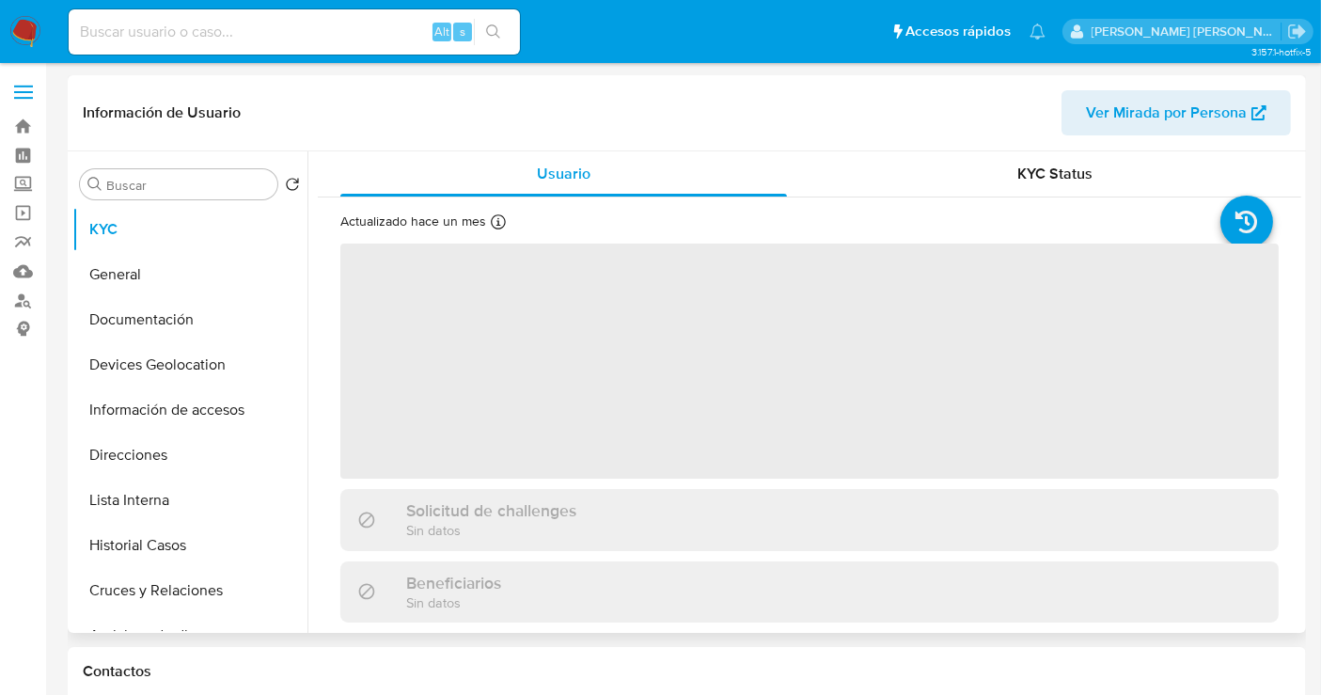
select select "10"
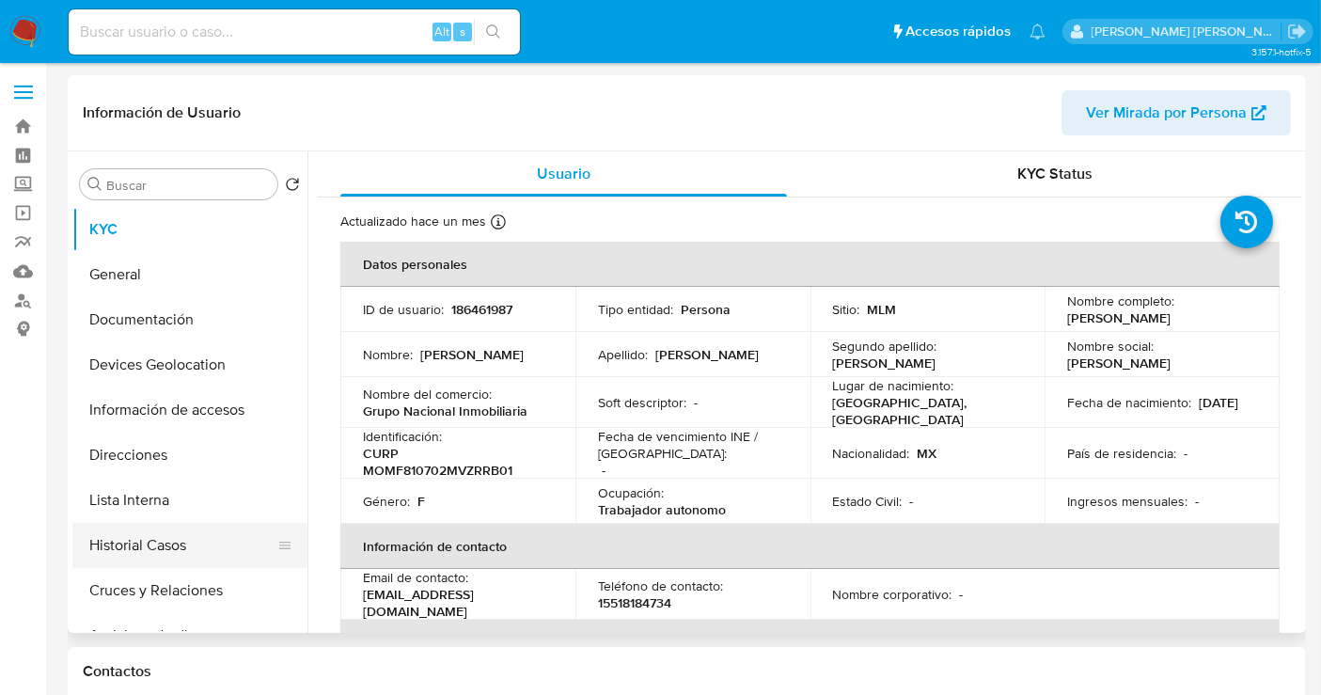
click at [123, 557] on button "Historial Casos" at bounding box center [182, 545] width 220 height 45
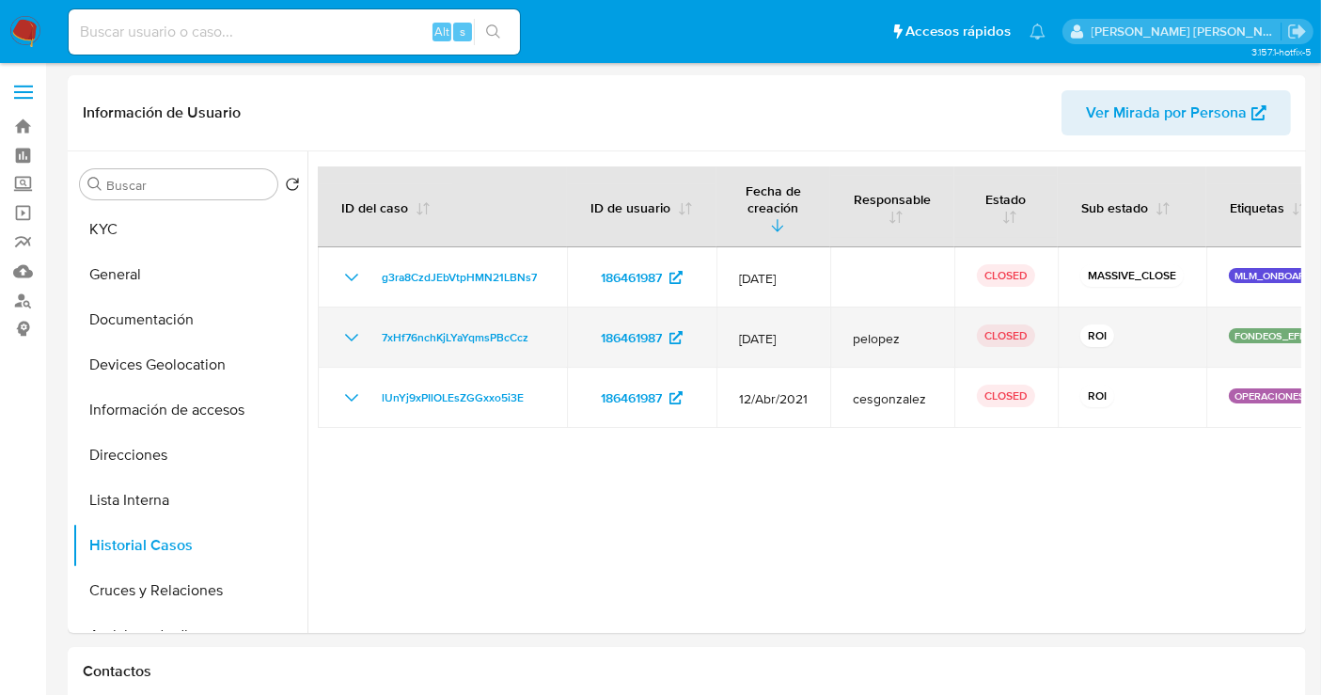
click at [355, 326] on icon "Mostrar/Ocultar" at bounding box center [351, 337] width 23 height 23
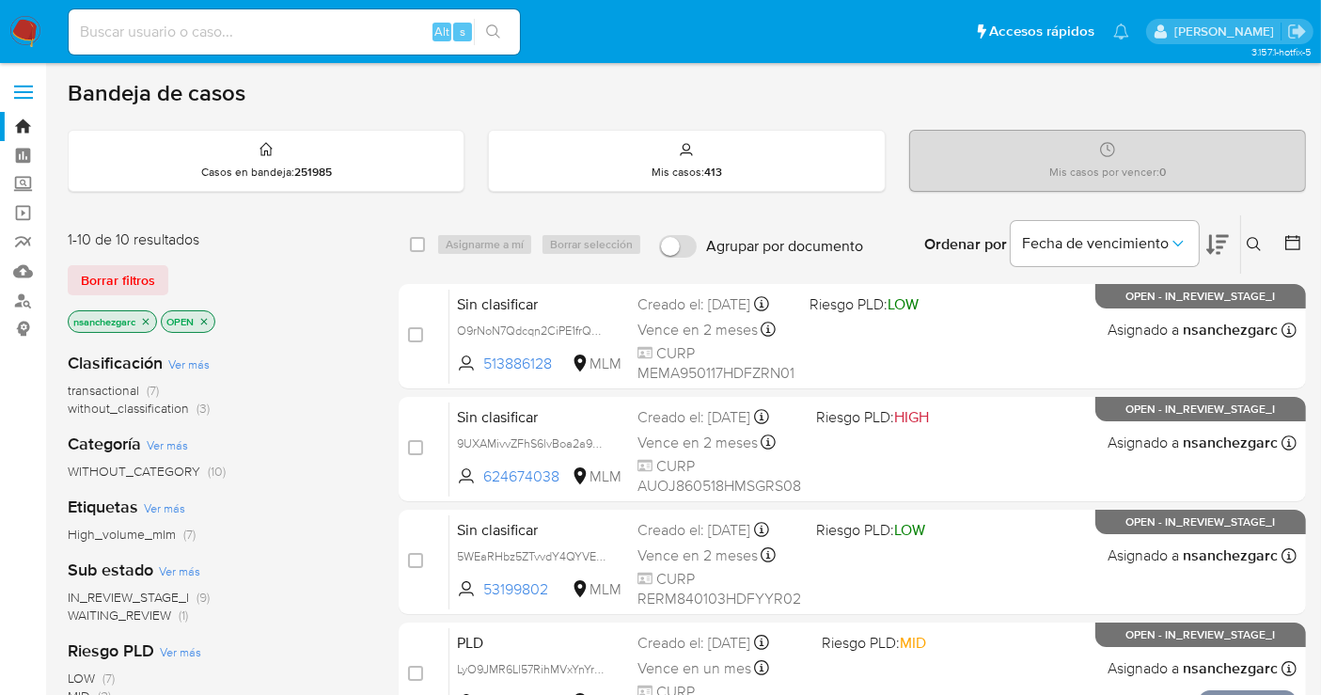
click at [158, 24] on input at bounding box center [294, 32] width 451 height 24
paste input "48846040"
type input "48846040"
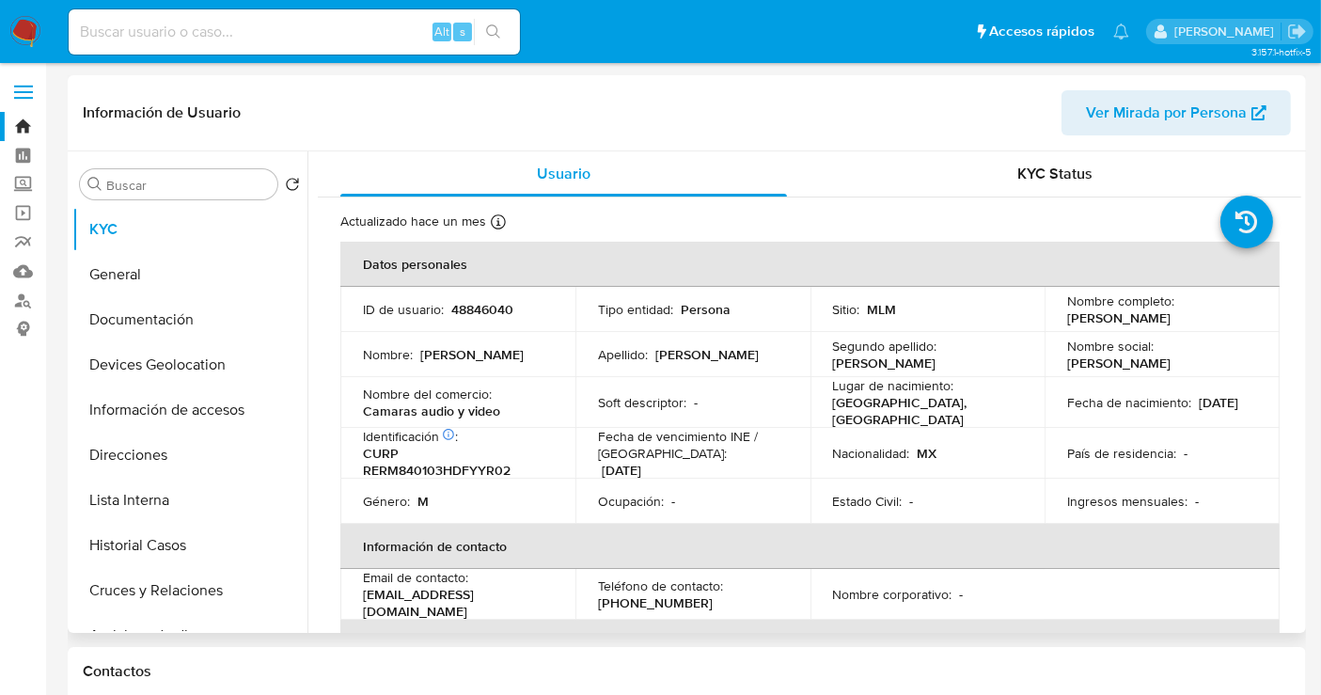
select select "10"
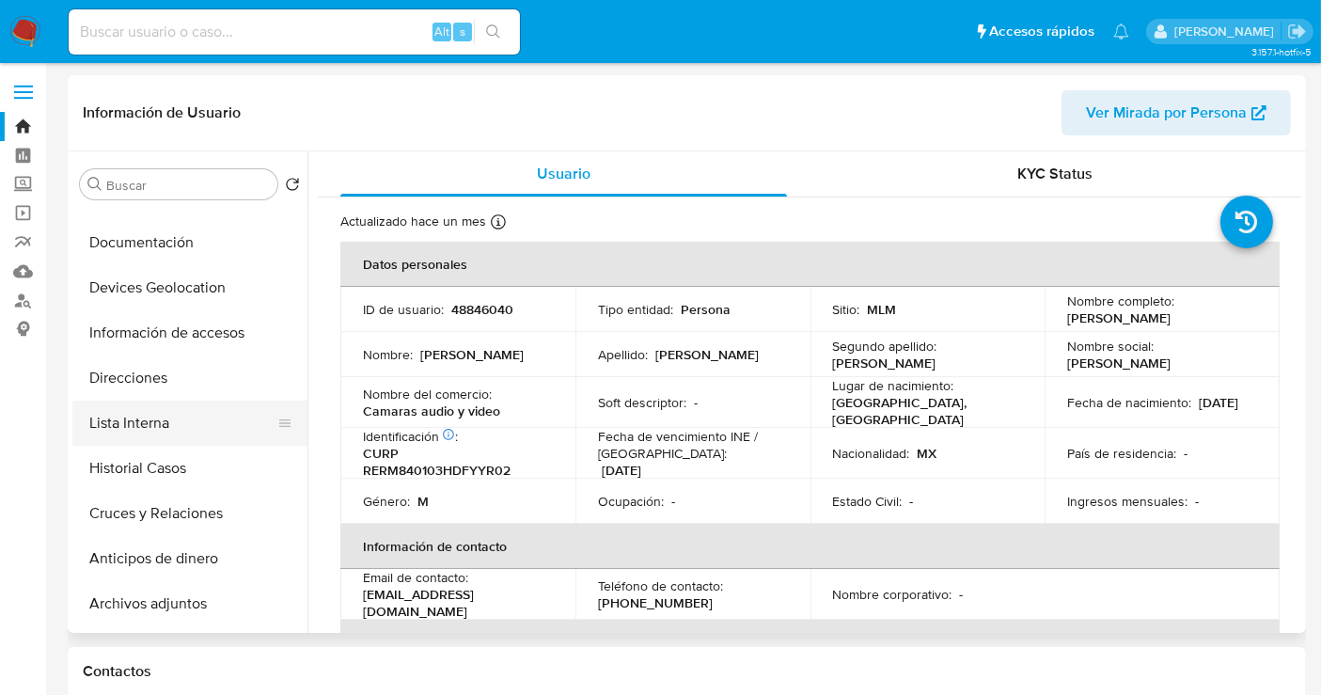
scroll to position [104, 0]
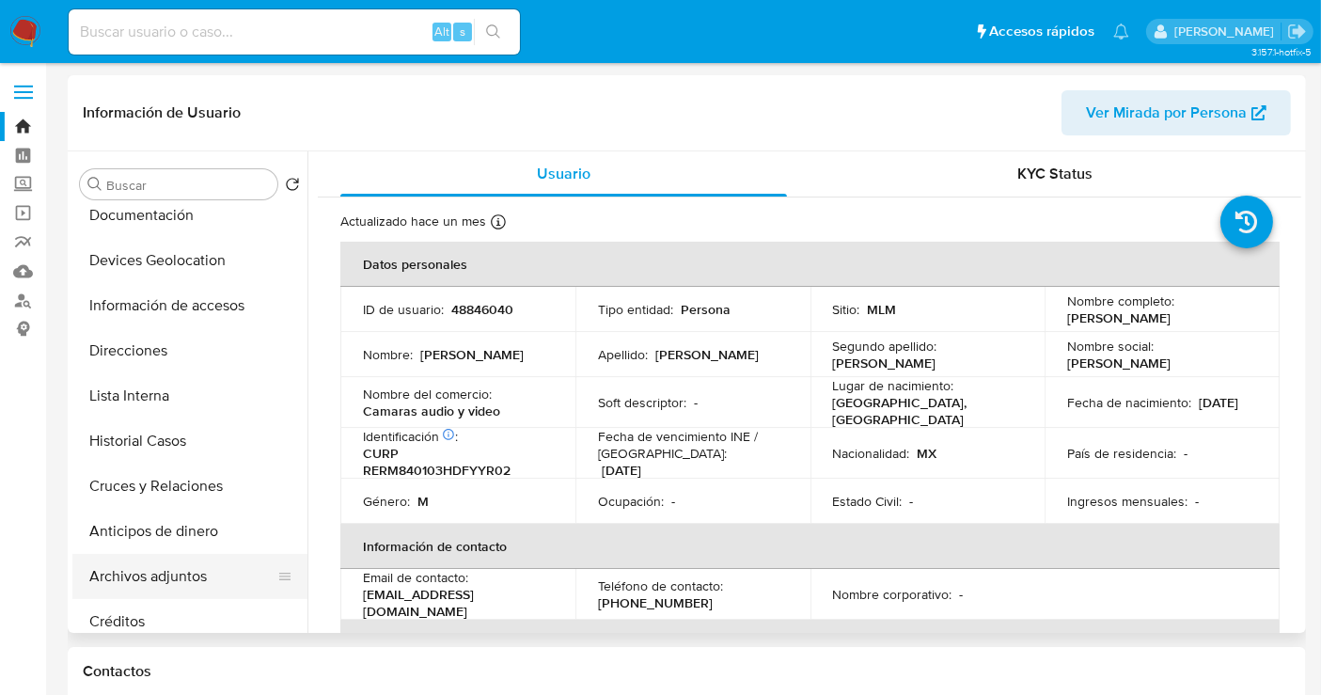
click at [188, 577] on button "Archivos adjuntos" at bounding box center [182, 576] width 220 height 45
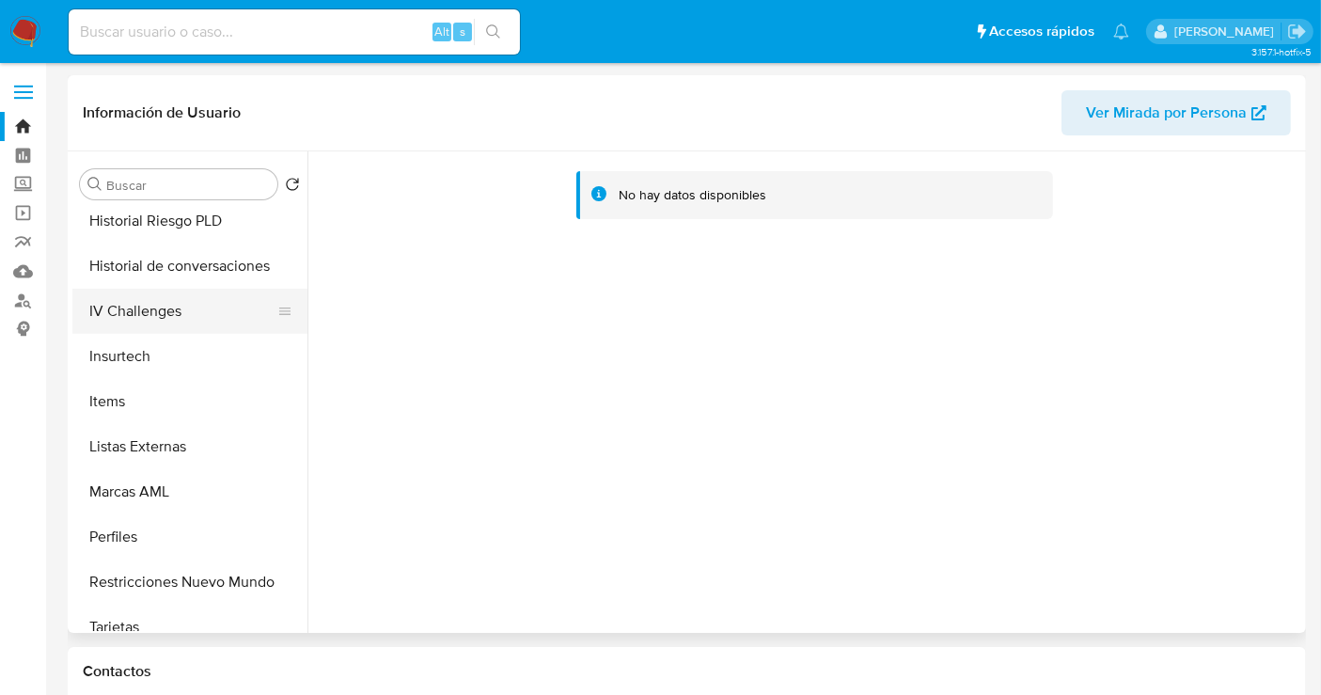
scroll to position [794, 0]
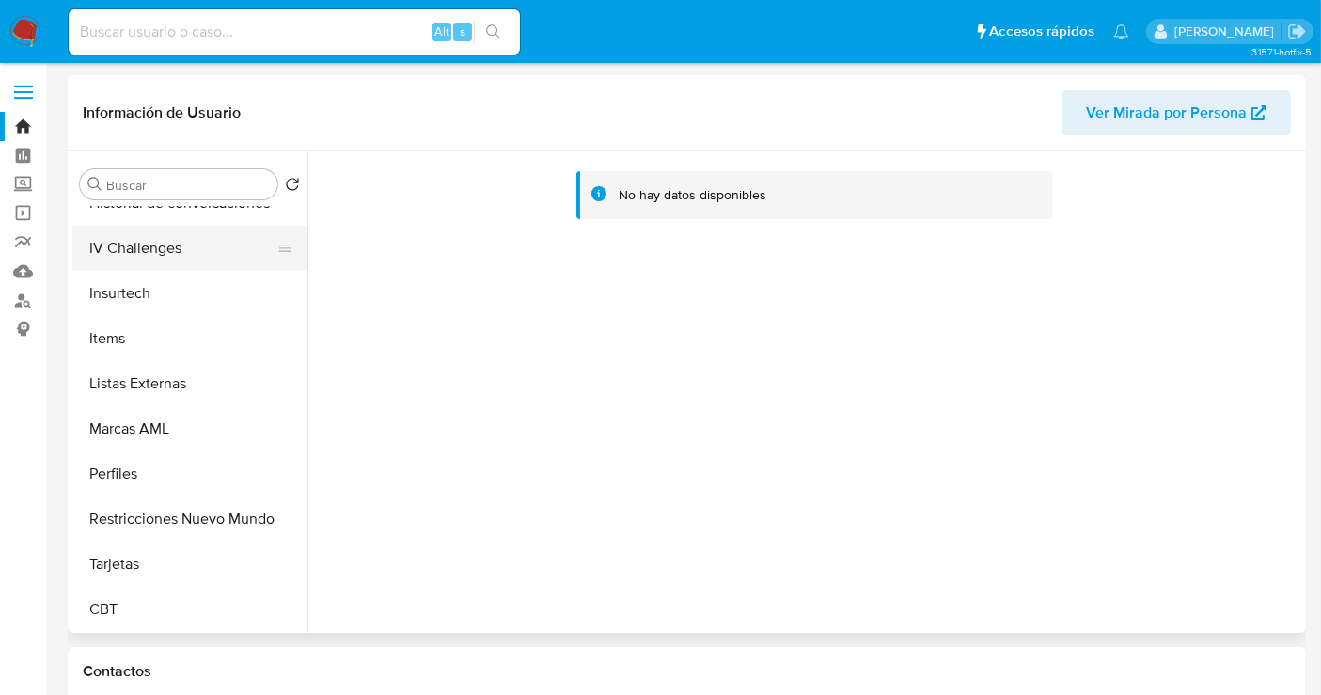
click at [121, 516] on button "Restricciones Nuevo Mundo" at bounding box center [189, 519] width 235 height 45
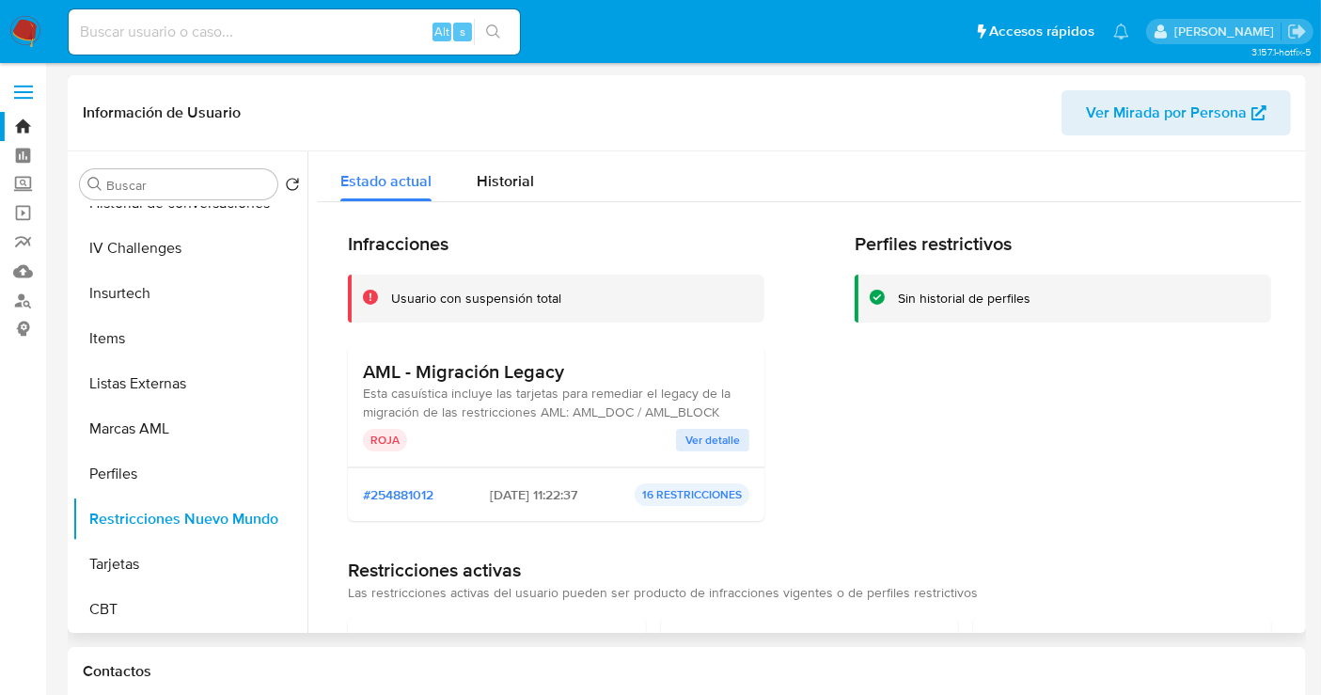
click at [719, 439] on span "Ver detalle" at bounding box center [713, 440] width 55 height 19
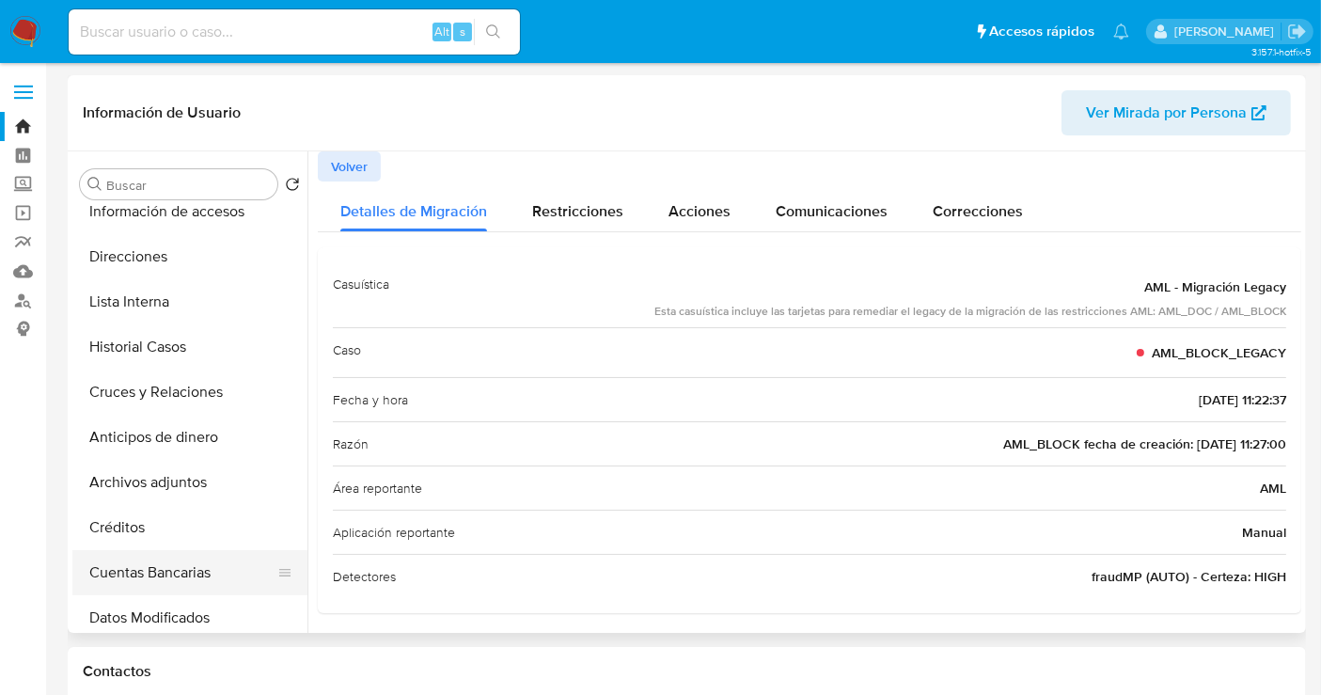
scroll to position [166, 0]
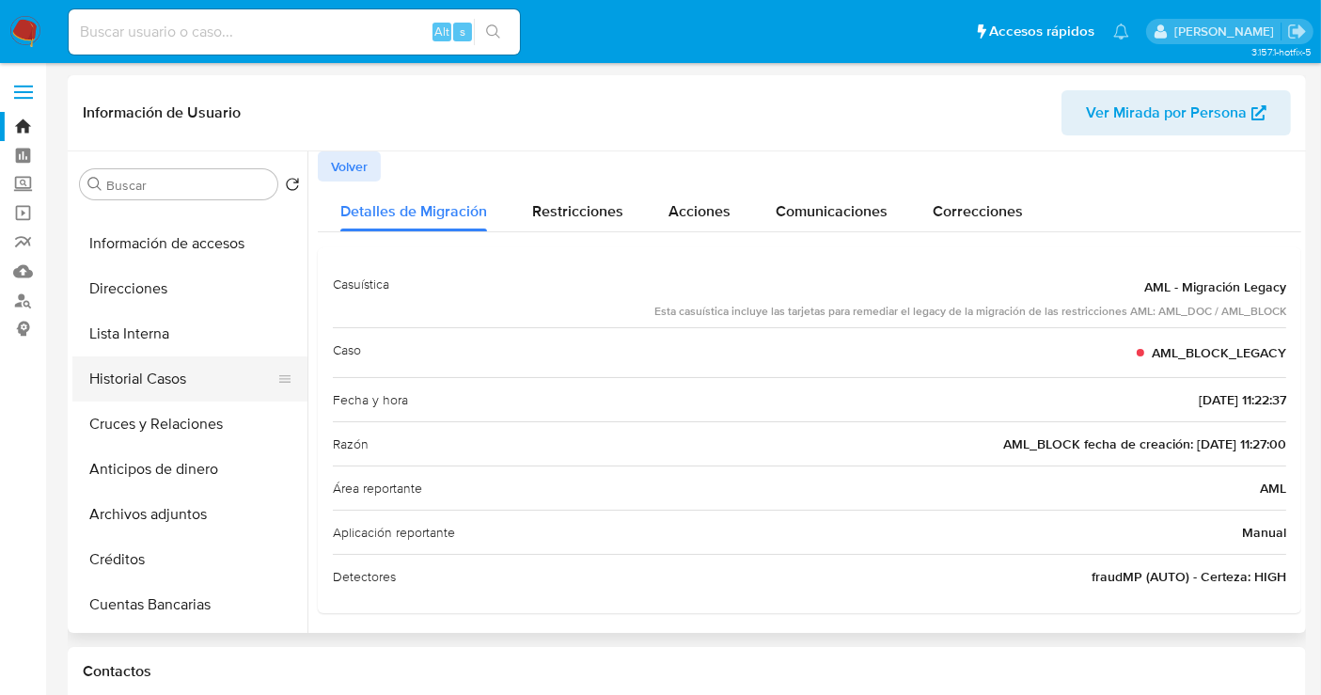
click at [136, 374] on button "Historial Casos" at bounding box center [182, 378] width 220 height 45
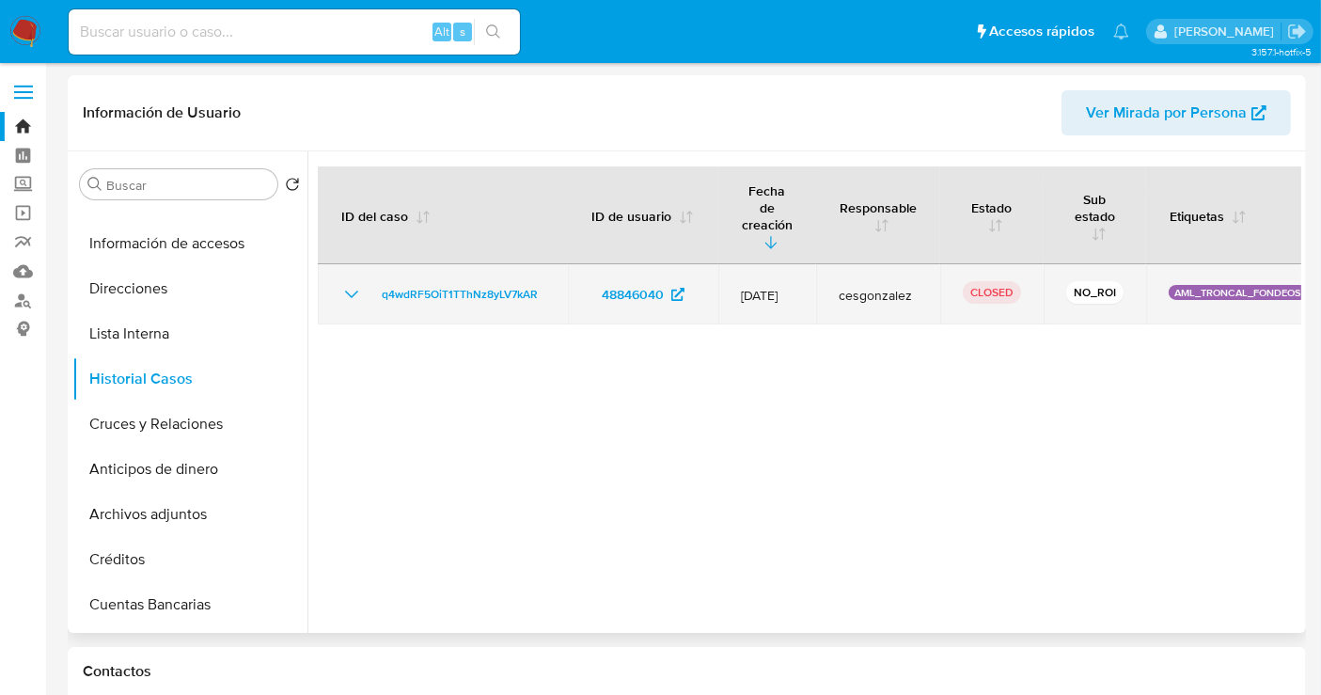
click at [352, 283] on icon "Mostrar/Ocultar" at bounding box center [351, 294] width 23 height 23
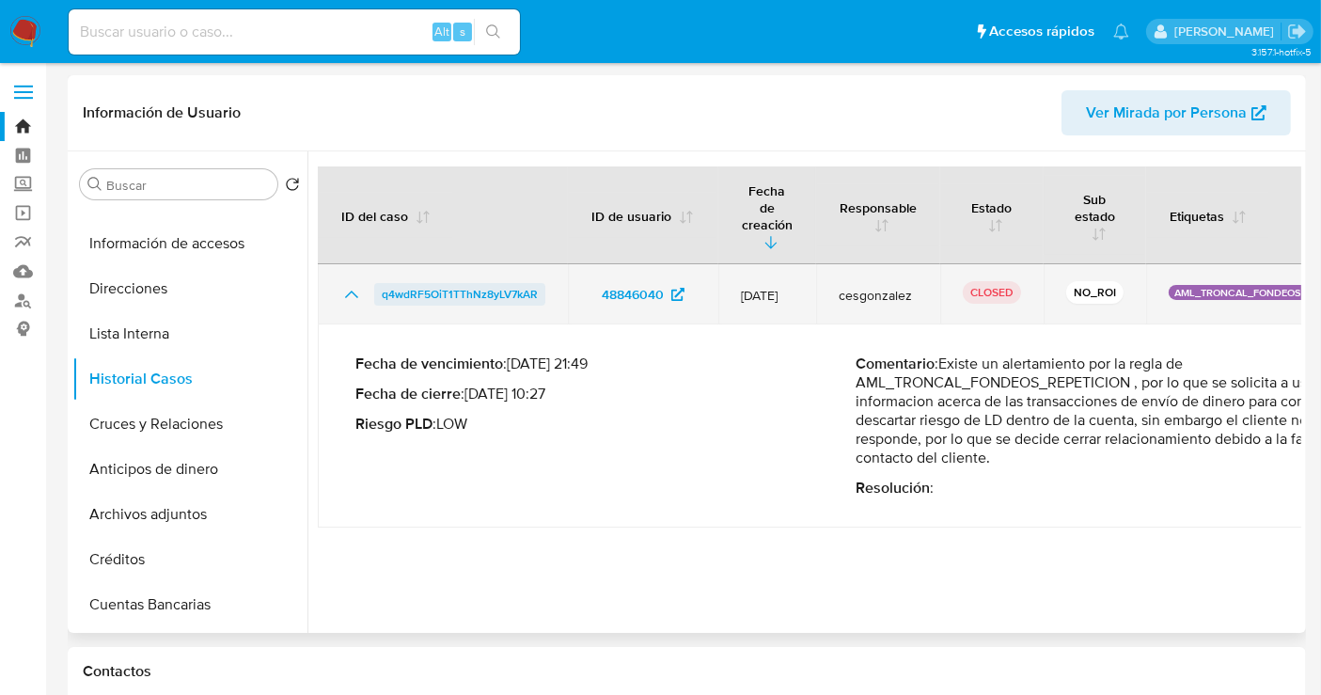
click at [457, 283] on span "q4wdRF5OiT1TThNz8yLV7kAR" at bounding box center [460, 294] width 156 height 23
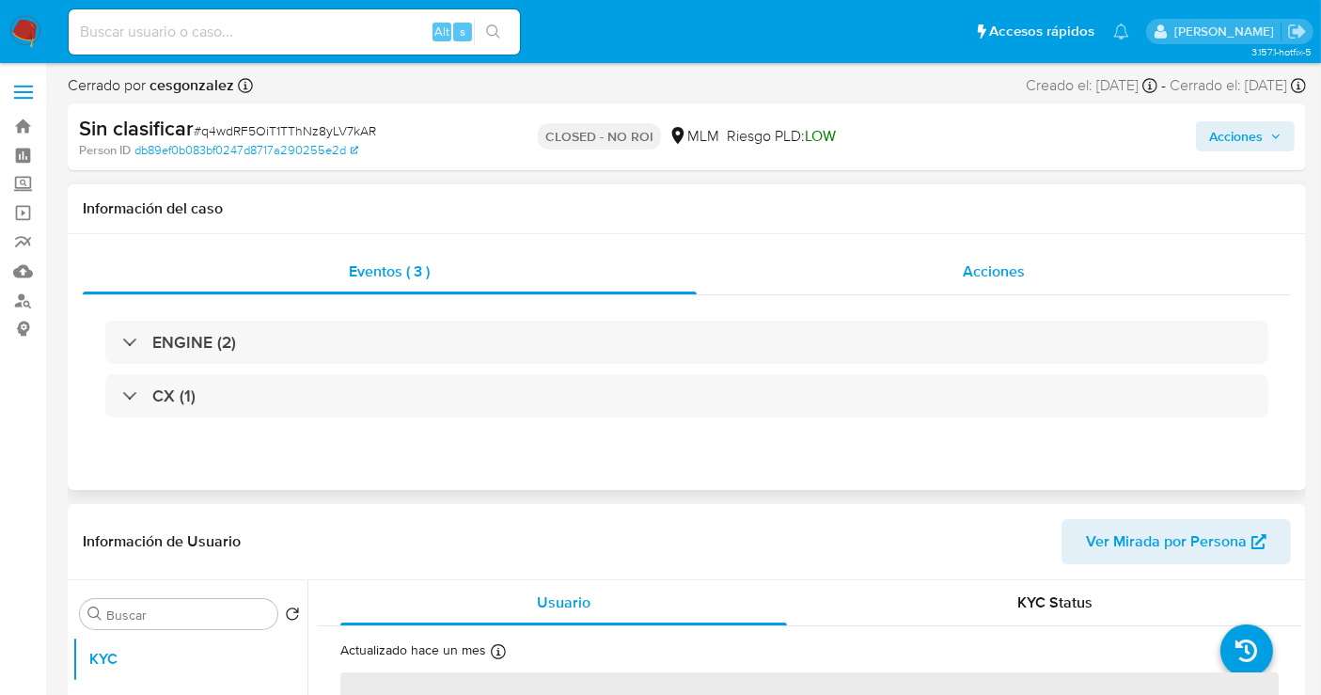
click at [975, 277] on span "Acciones" at bounding box center [994, 272] width 62 height 22
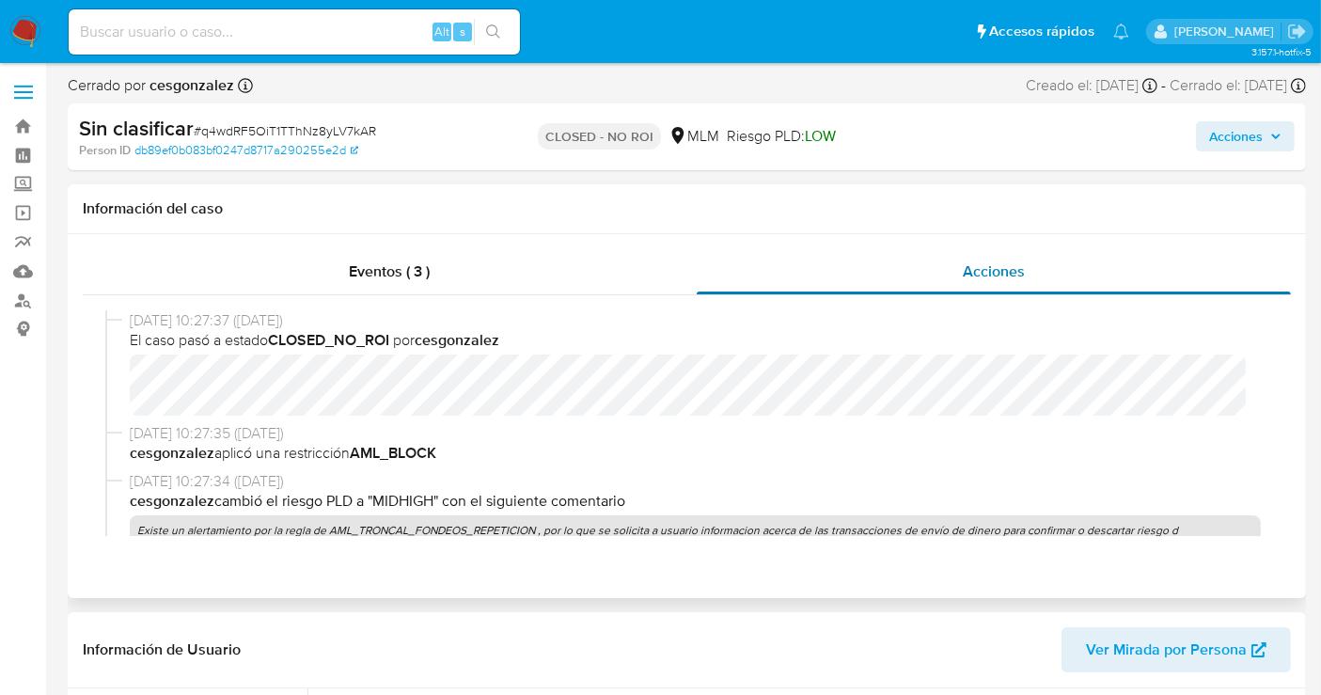
select select "10"
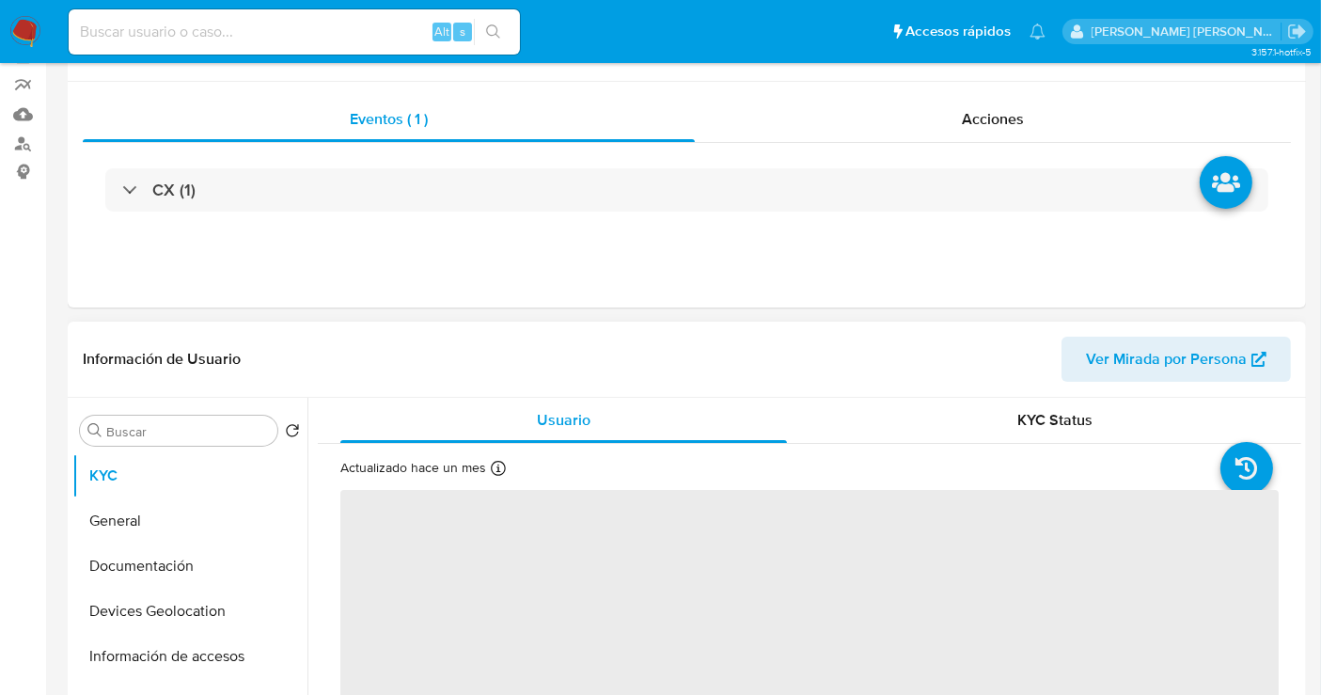
scroll to position [313, 0]
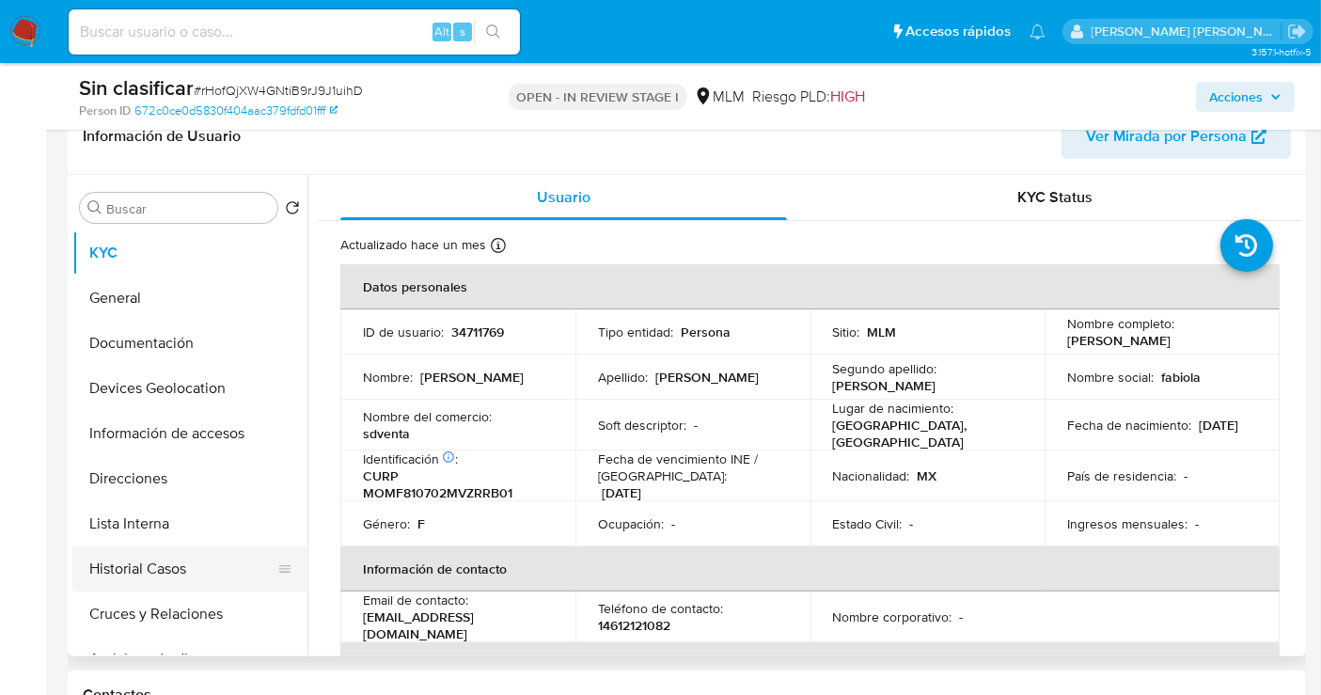
select select "10"
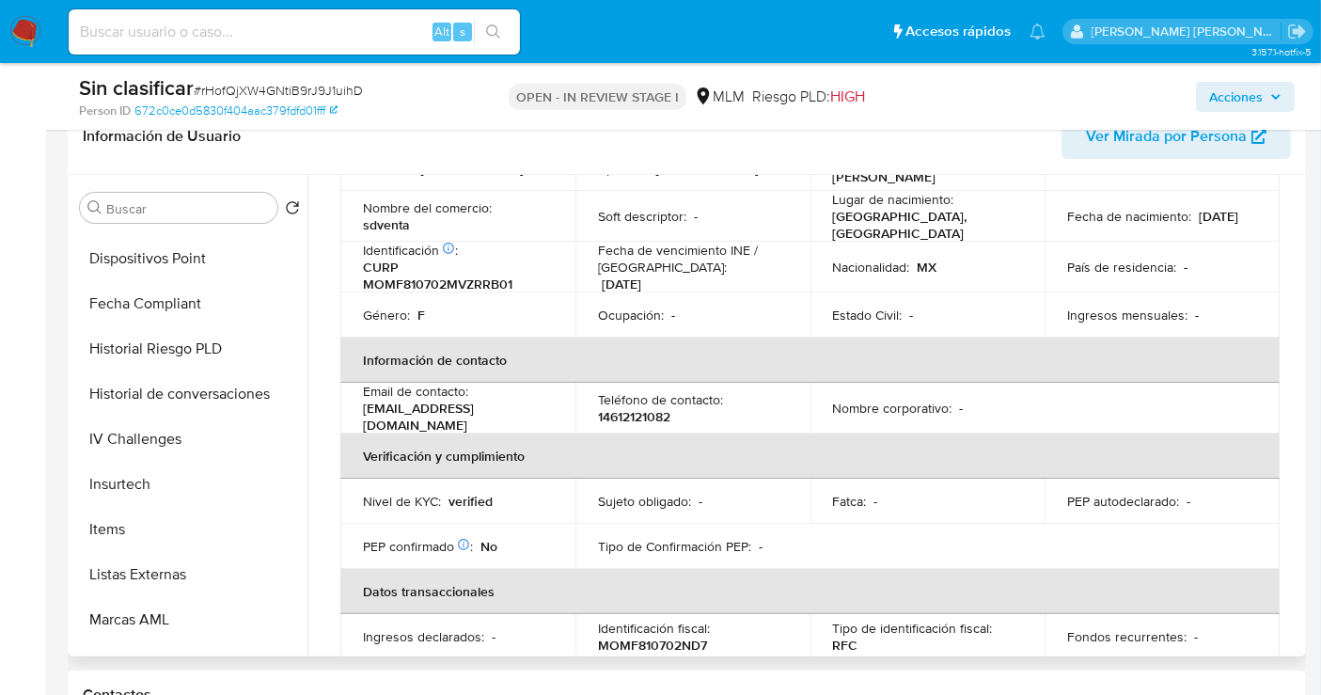
scroll to position [794, 0]
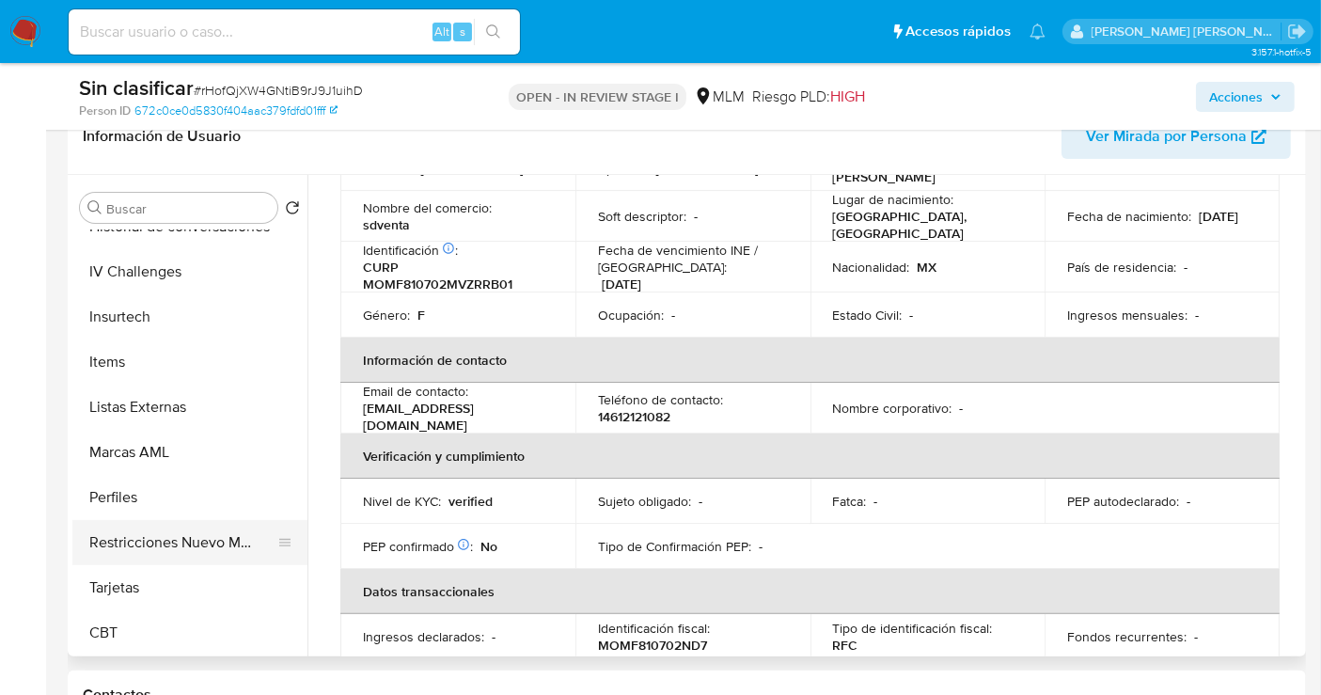
click at [166, 544] on button "Restricciones Nuevo Mundo" at bounding box center [182, 542] width 220 height 45
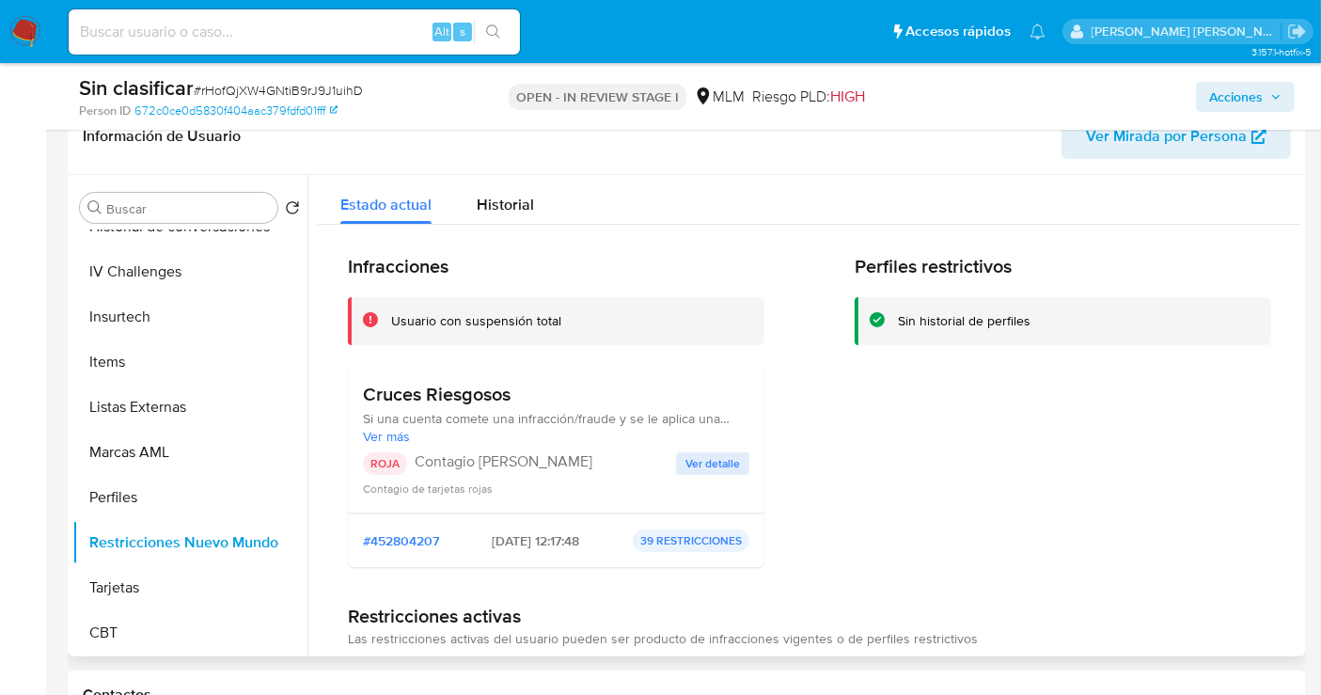
click at [704, 462] on span "Ver detalle" at bounding box center [713, 463] width 55 height 19
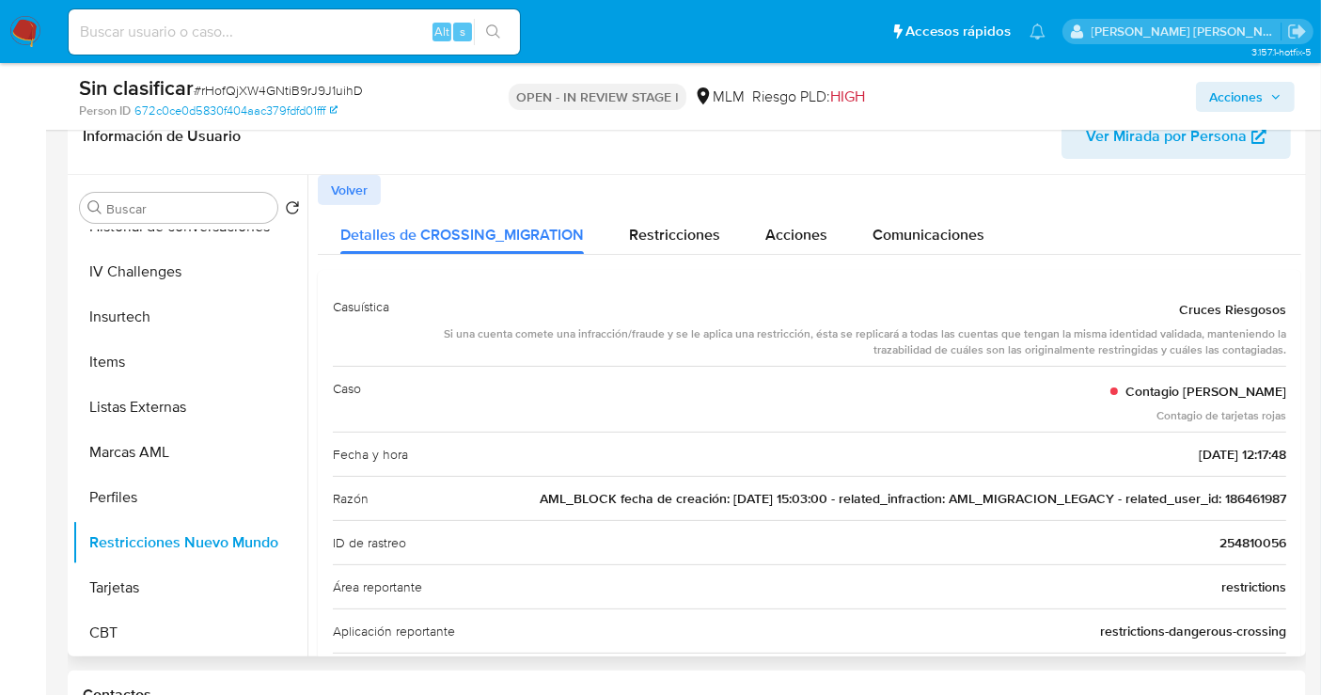
click at [1240, 497] on span "AML_BLOCK fecha de creación: 24/11/2021 15:03:00 - related_infraction: AML_MIGR…" at bounding box center [913, 498] width 747 height 19
click at [1245, 99] on span "Acciones" at bounding box center [1236, 97] width 54 height 30
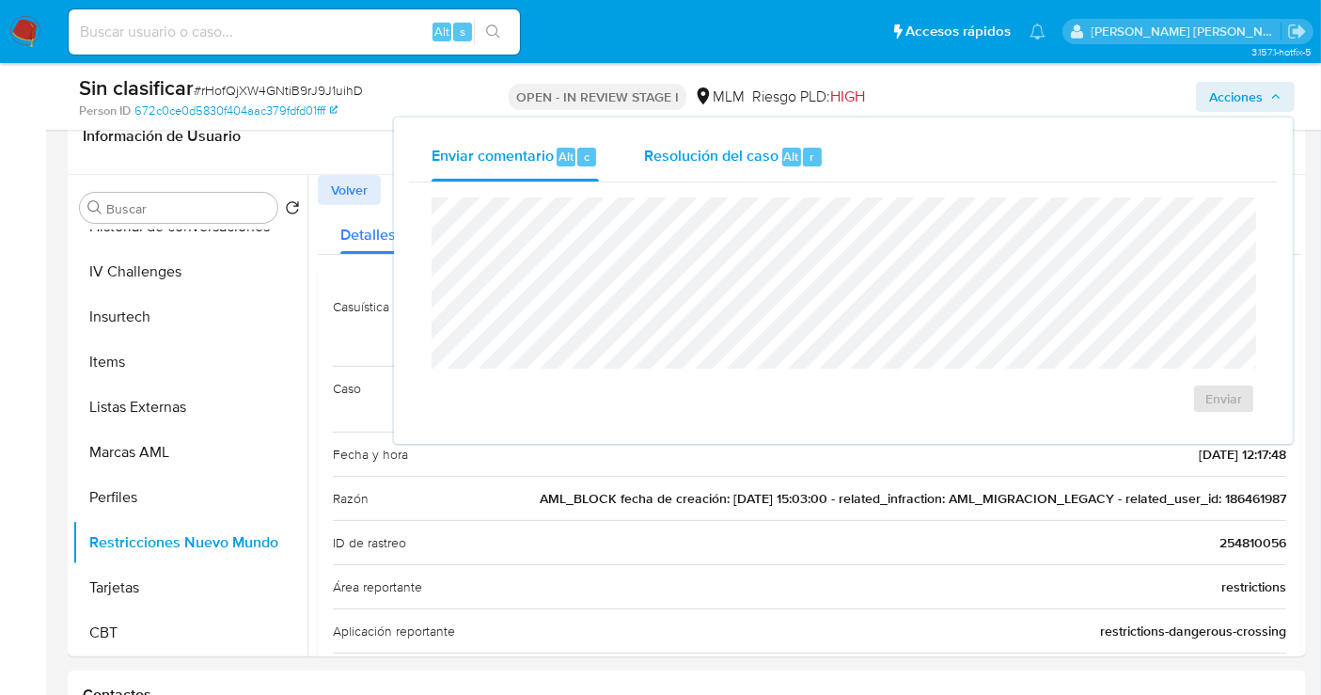
click at [729, 146] on span "Resolución del caso" at bounding box center [711, 156] width 134 height 22
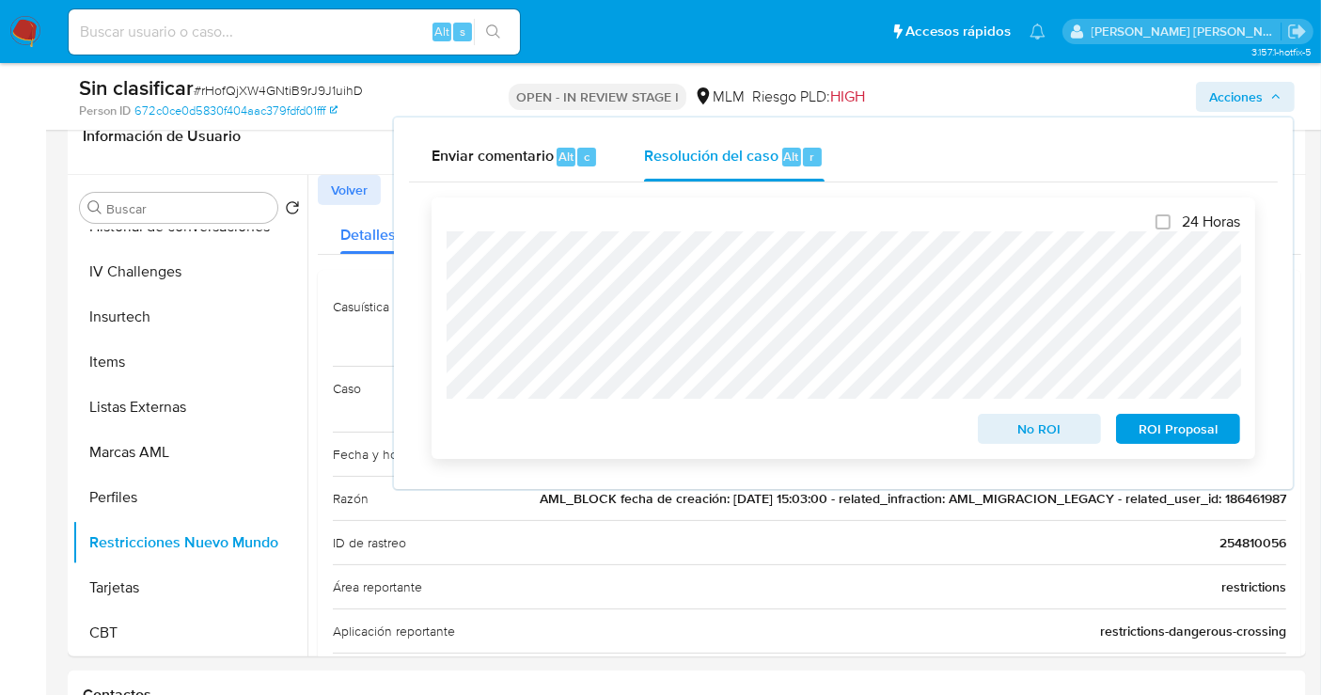
click at [1051, 428] on span "No ROI" at bounding box center [1040, 429] width 98 height 26
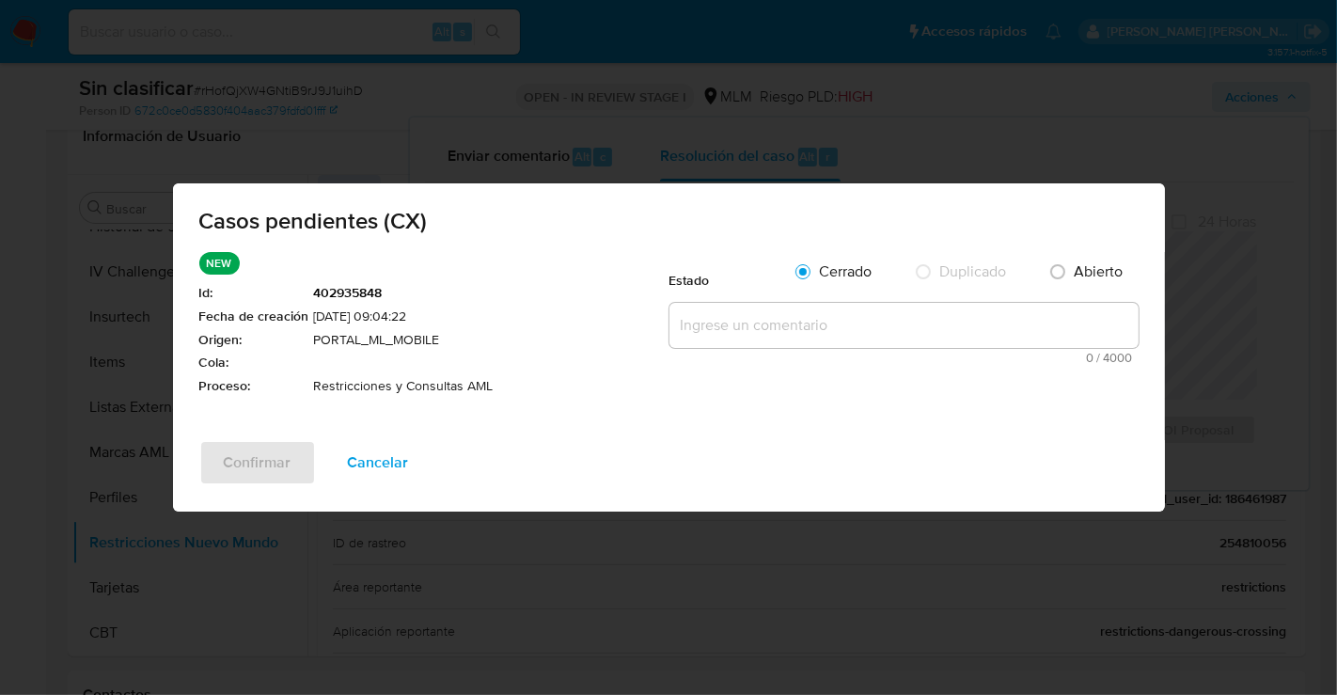
click at [743, 329] on textarea at bounding box center [904, 325] width 469 height 45
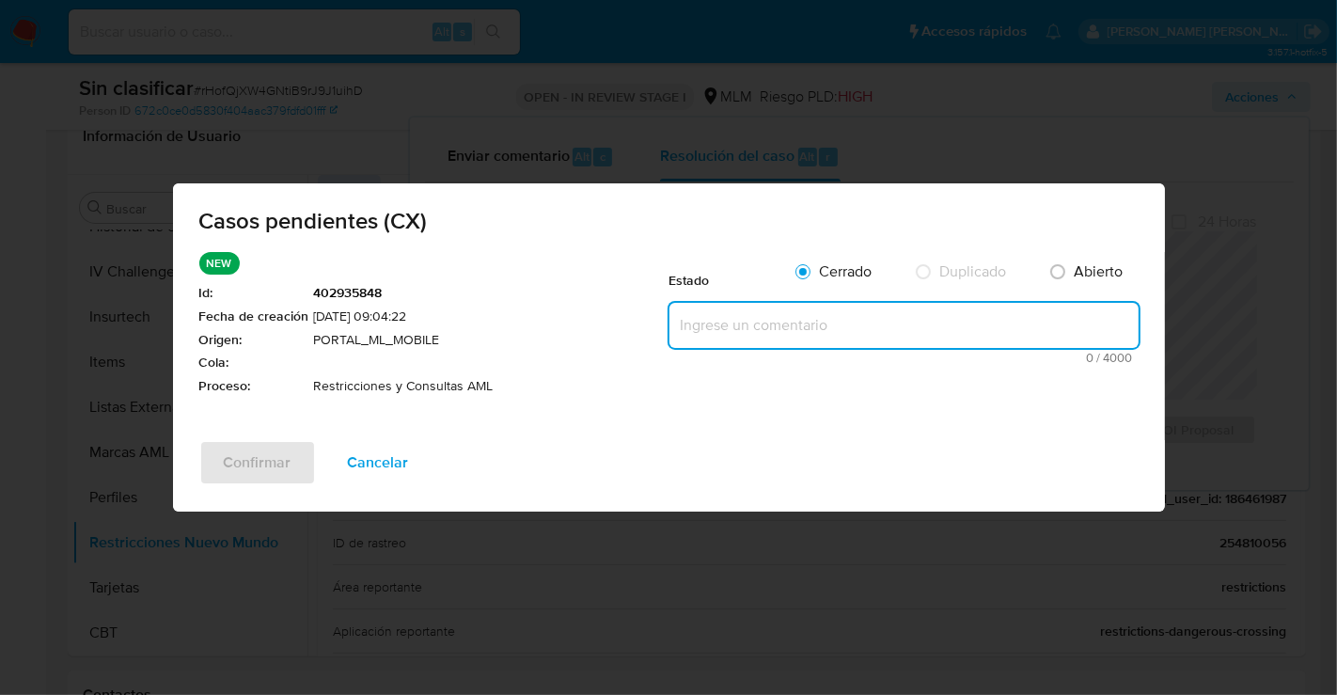
paste textarea "Se realiza validación de caso generado por CX donde se identifica restricción l…"
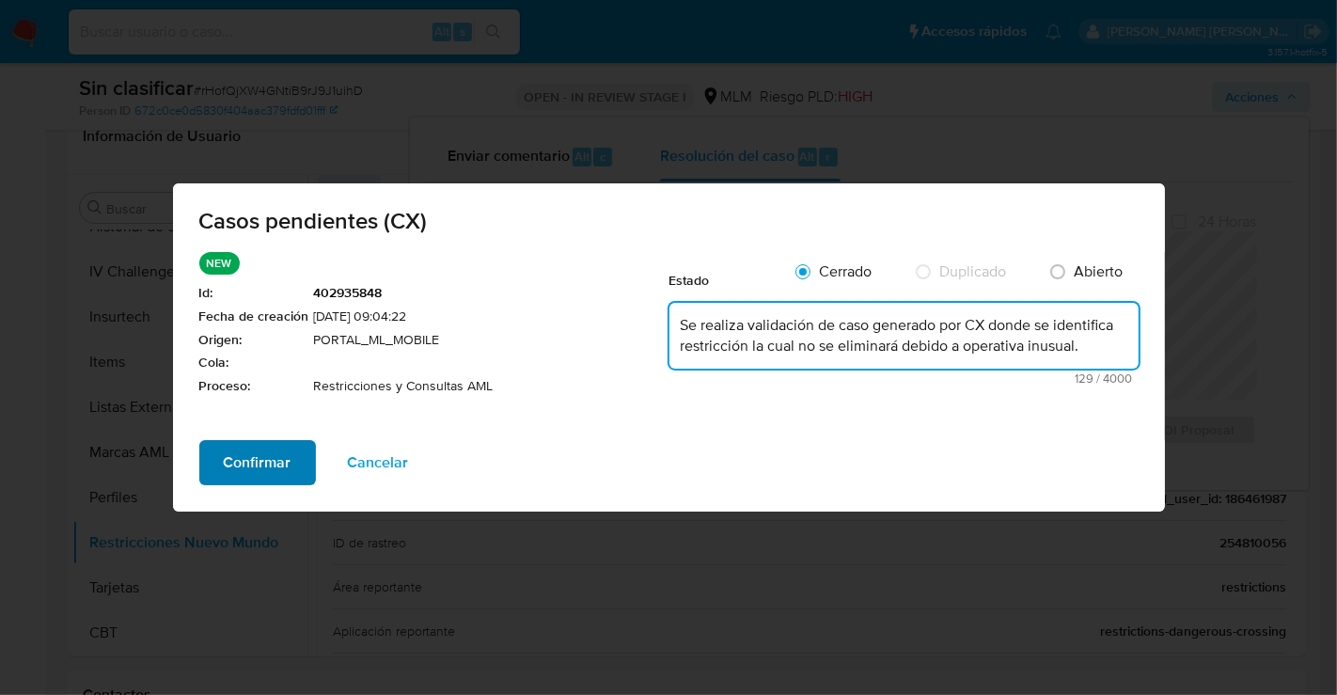
type textarea "Se realiza validación de caso generado por CX donde se identifica restricción l…"
click at [245, 467] on span "Confirmar" at bounding box center [258, 462] width 68 height 41
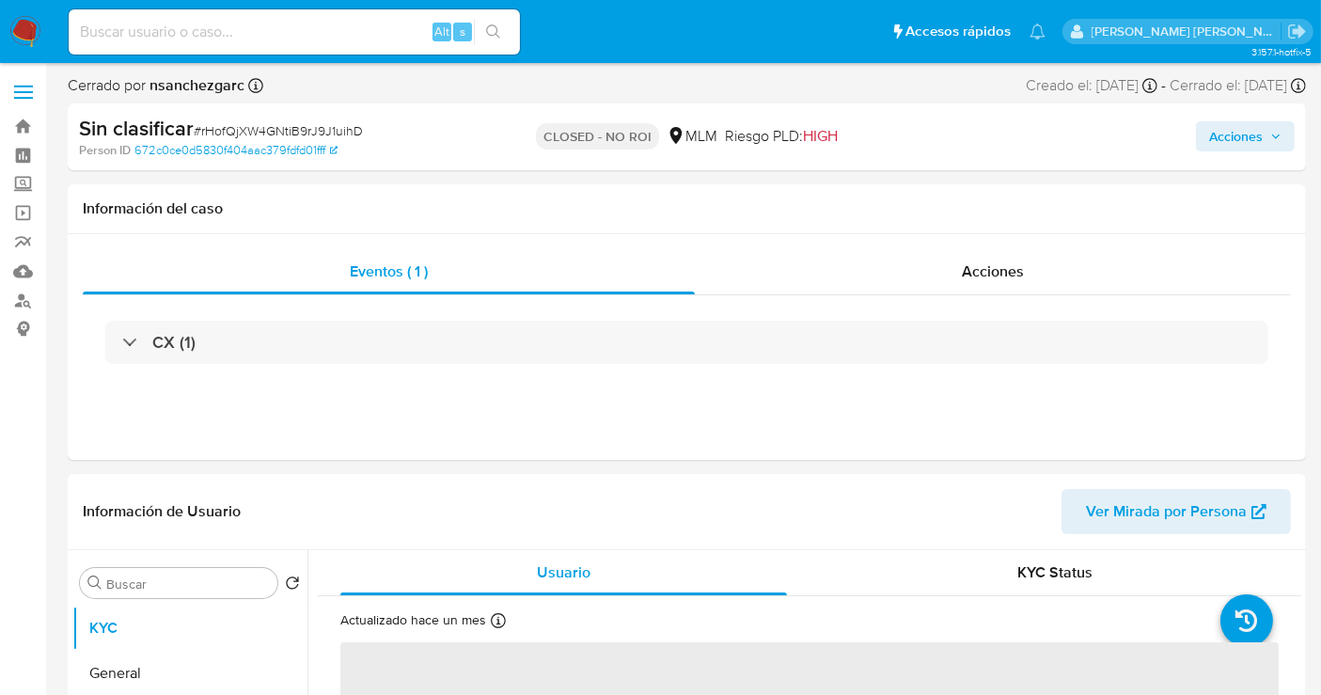
select select "10"
click at [148, 25] on input at bounding box center [294, 32] width 451 height 24
paste input "192635477"
type input "192635477"
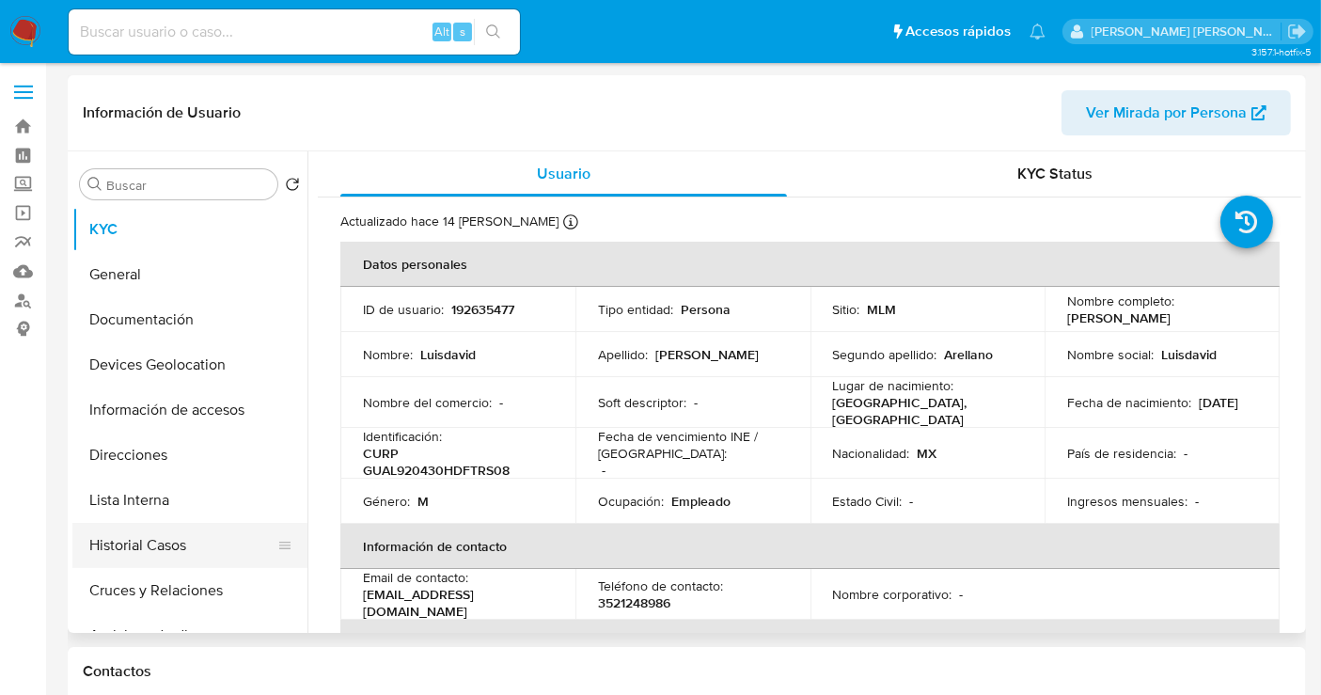
click at [120, 556] on button "Historial Casos" at bounding box center [182, 545] width 220 height 45
select select "10"
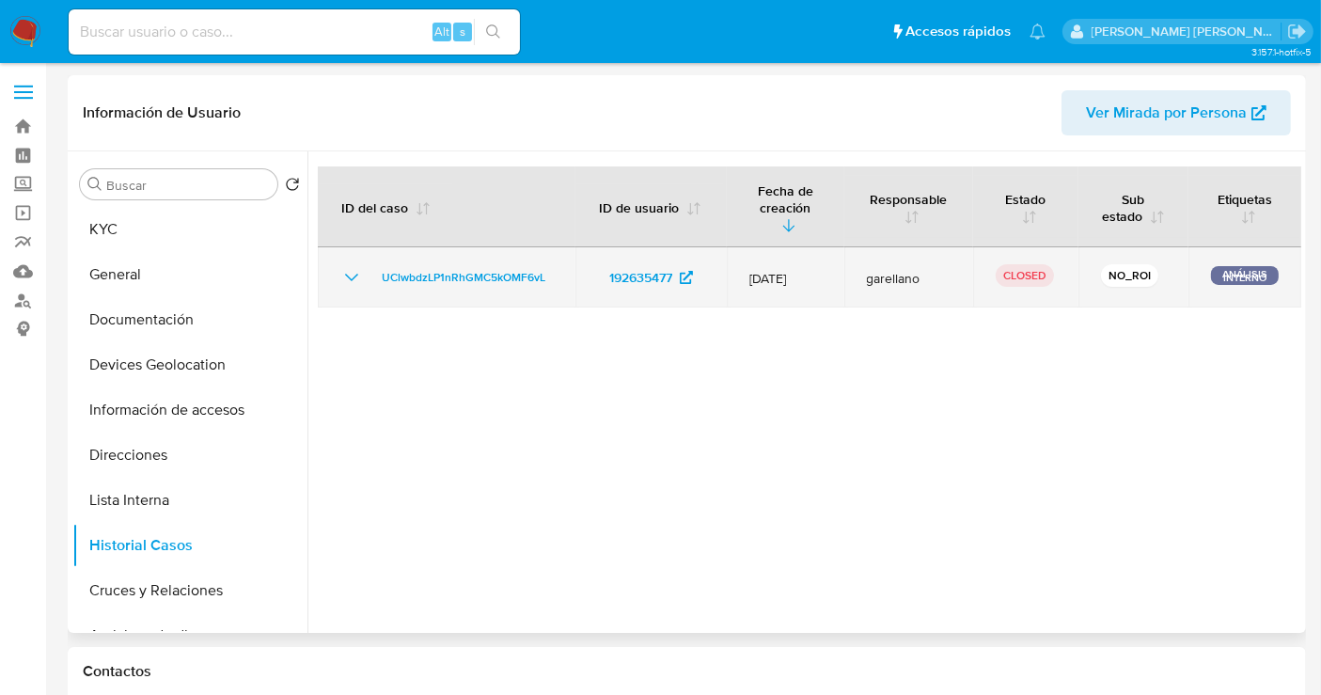
click at [355, 278] on icon "Mostrar/Ocultar" at bounding box center [351, 277] width 23 height 23
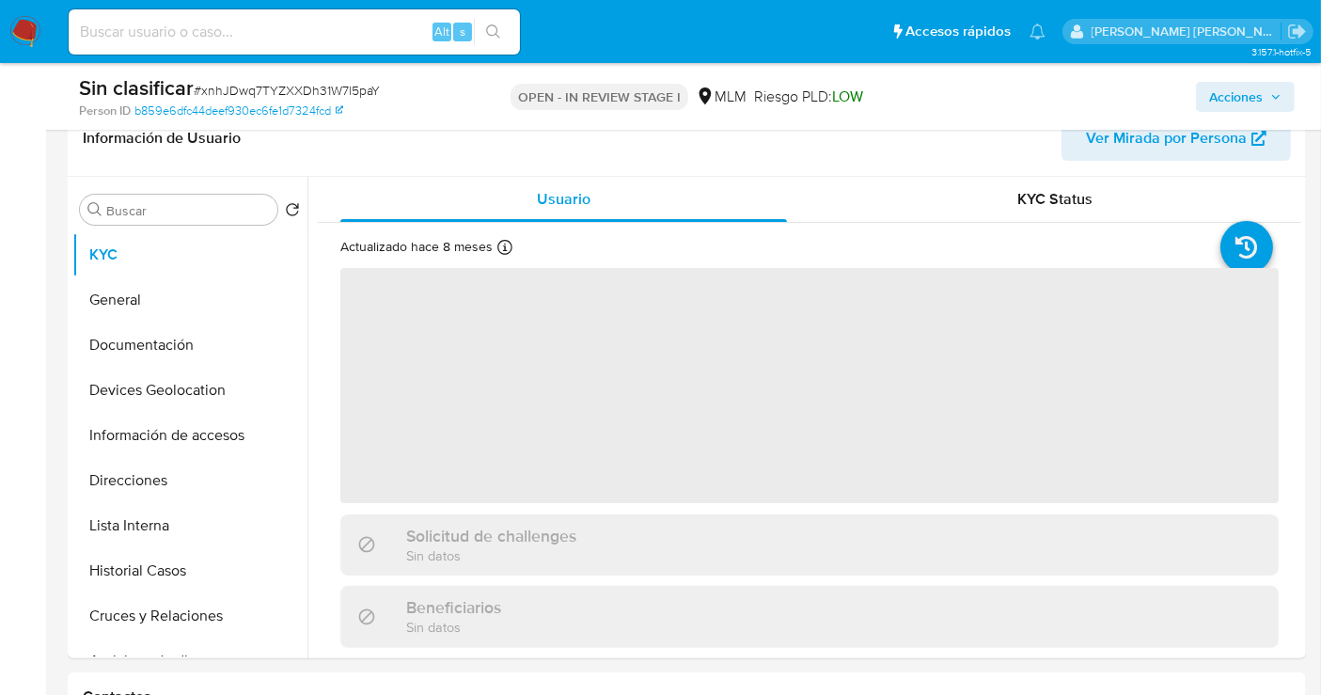
scroll to position [313, 0]
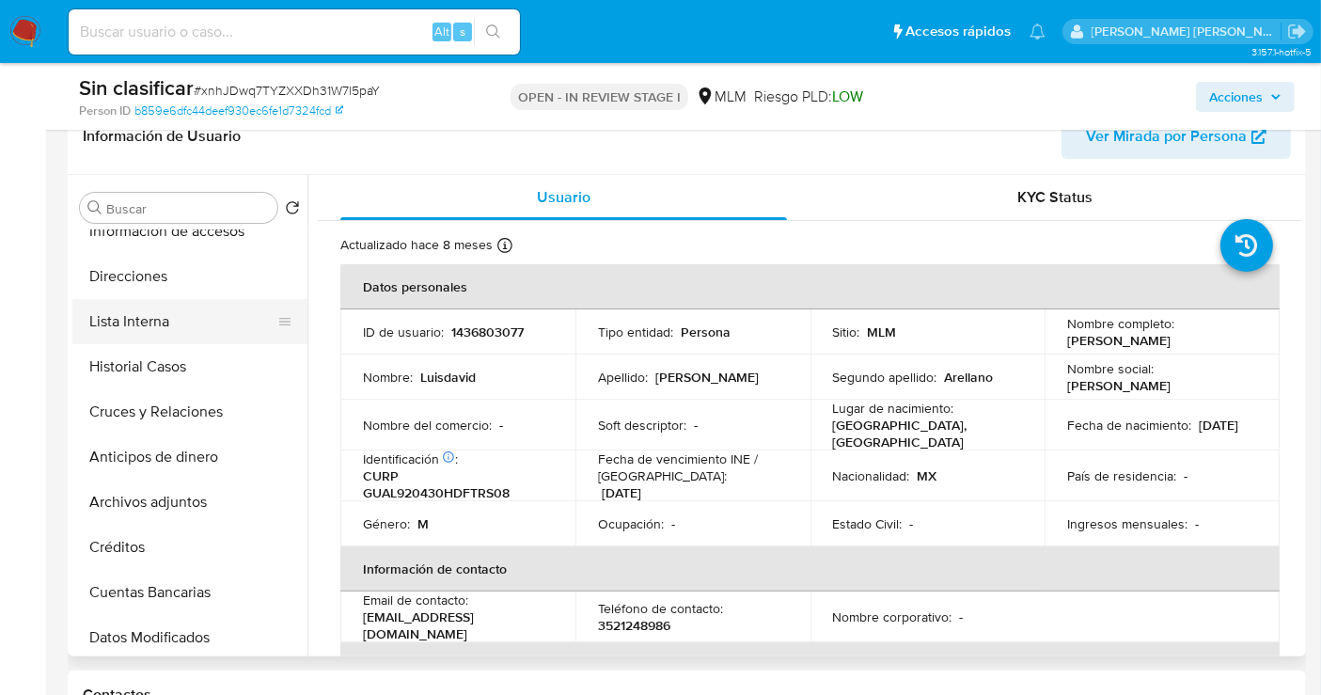
select select "10"
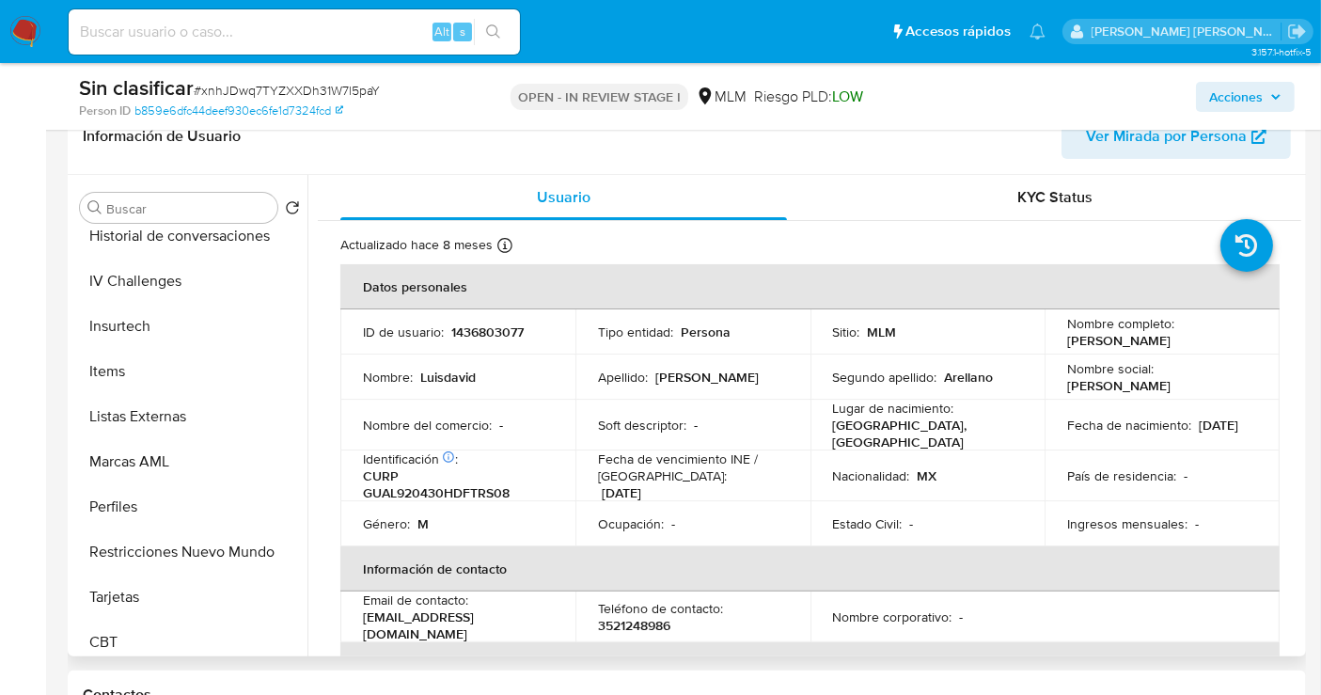
scroll to position [794, 0]
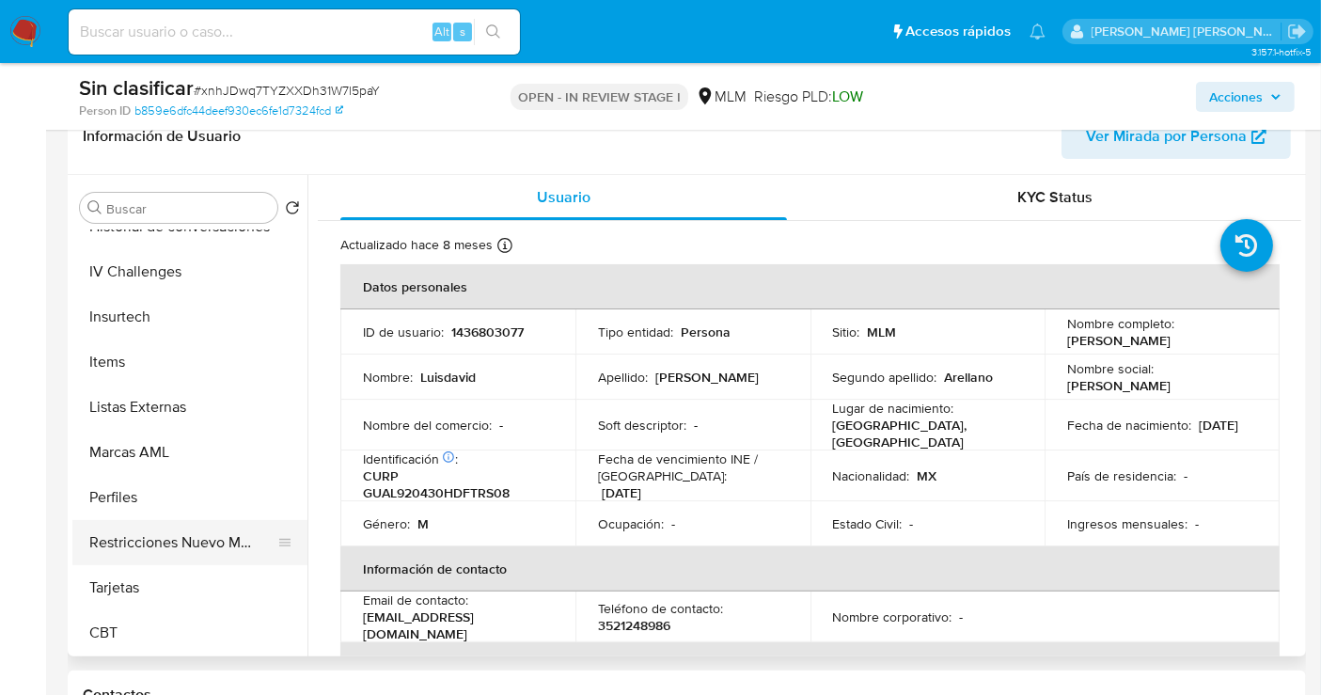
click at [193, 549] on button "Restricciones Nuevo Mundo" at bounding box center [182, 542] width 220 height 45
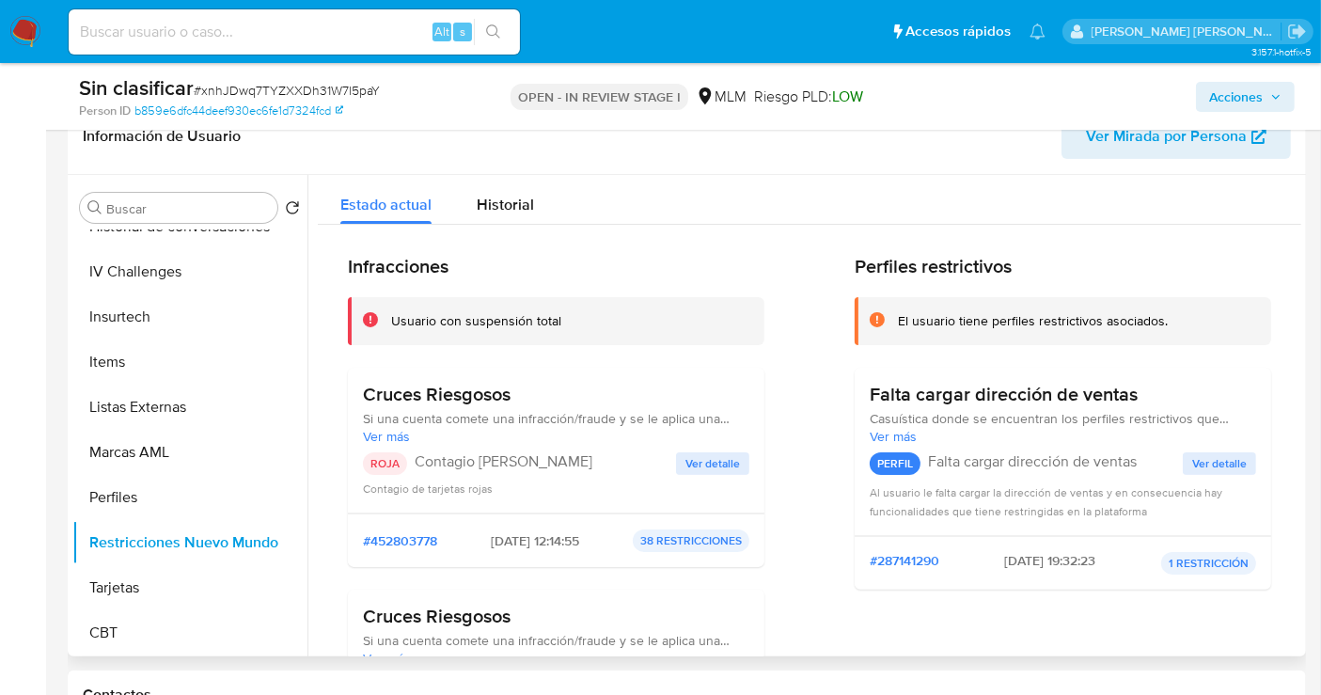
click at [701, 458] on span "Ver detalle" at bounding box center [713, 463] width 55 height 19
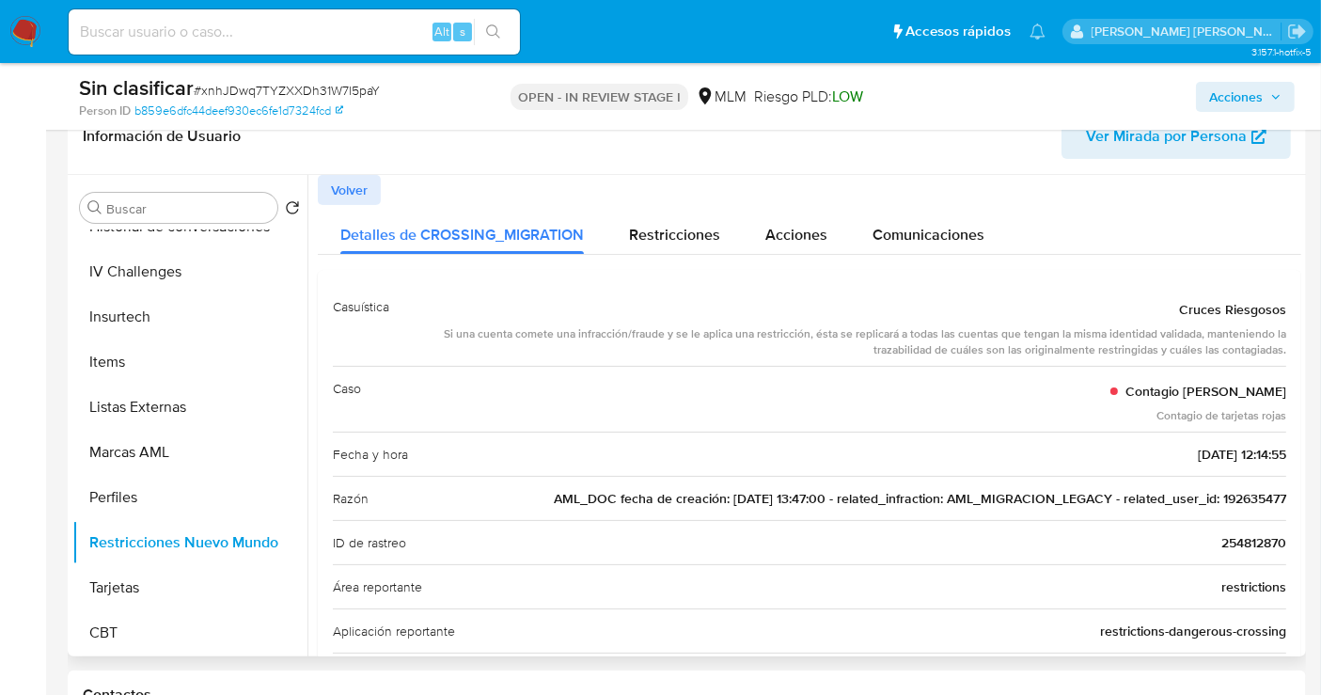
click at [1231, 498] on span "AML_DOC fecha de creación: 20/05/2021 13:47:00 - related_infraction: AML_MIGRAC…" at bounding box center [920, 498] width 733 height 19
click at [1234, 103] on span "Acciones" at bounding box center [1236, 97] width 54 height 30
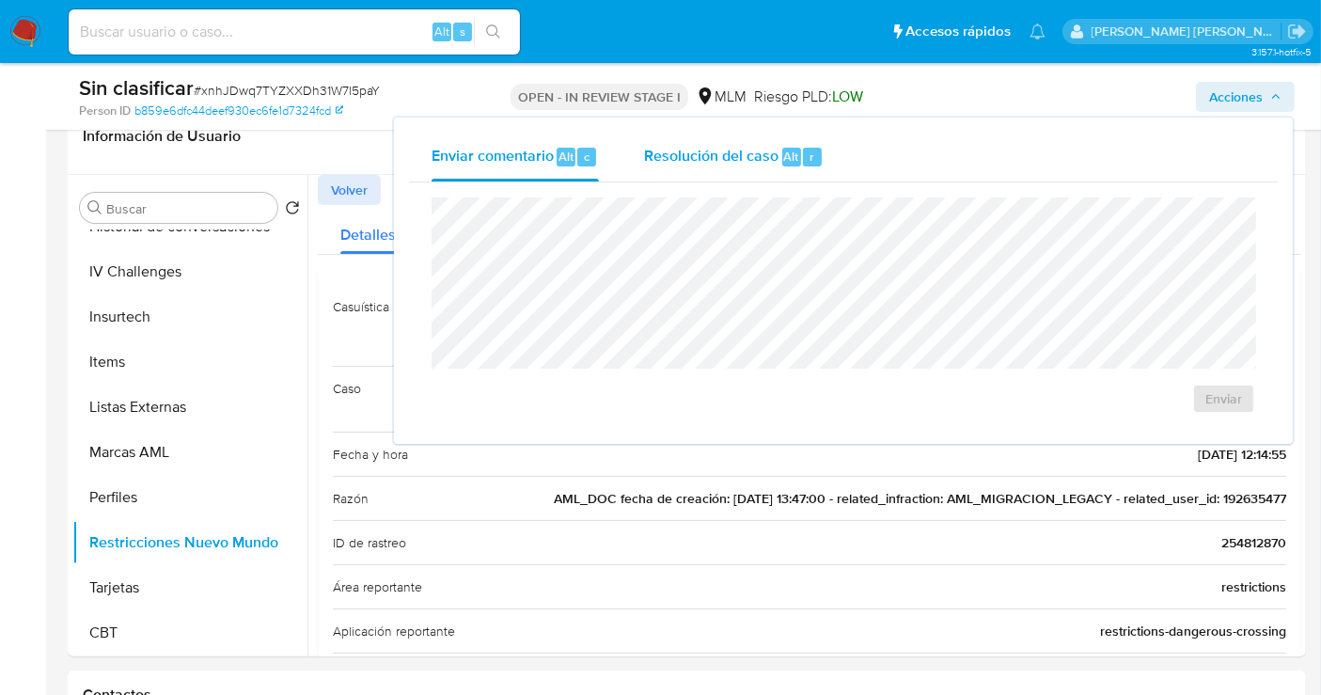
click at [718, 153] on span "Resolución del caso" at bounding box center [711, 156] width 134 height 22
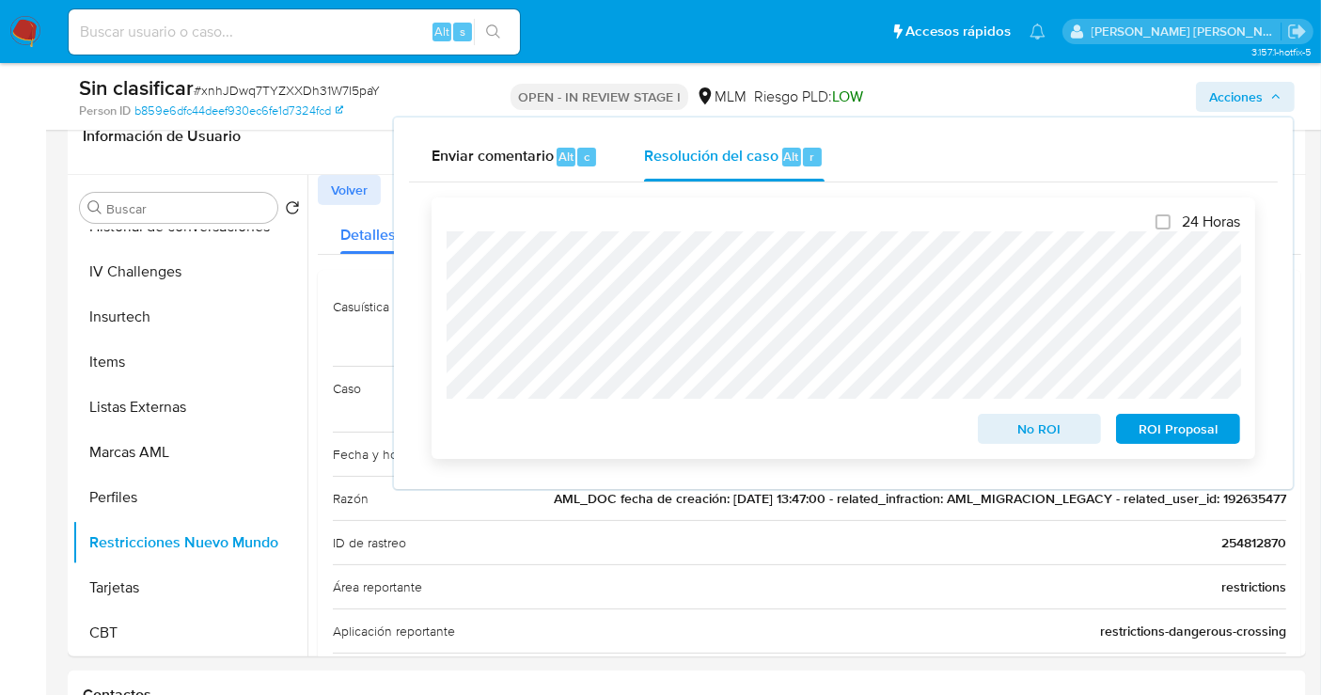
click at [1029, 431] on span "No ROI" at bounding box center [1040, 429] width 98 height 26
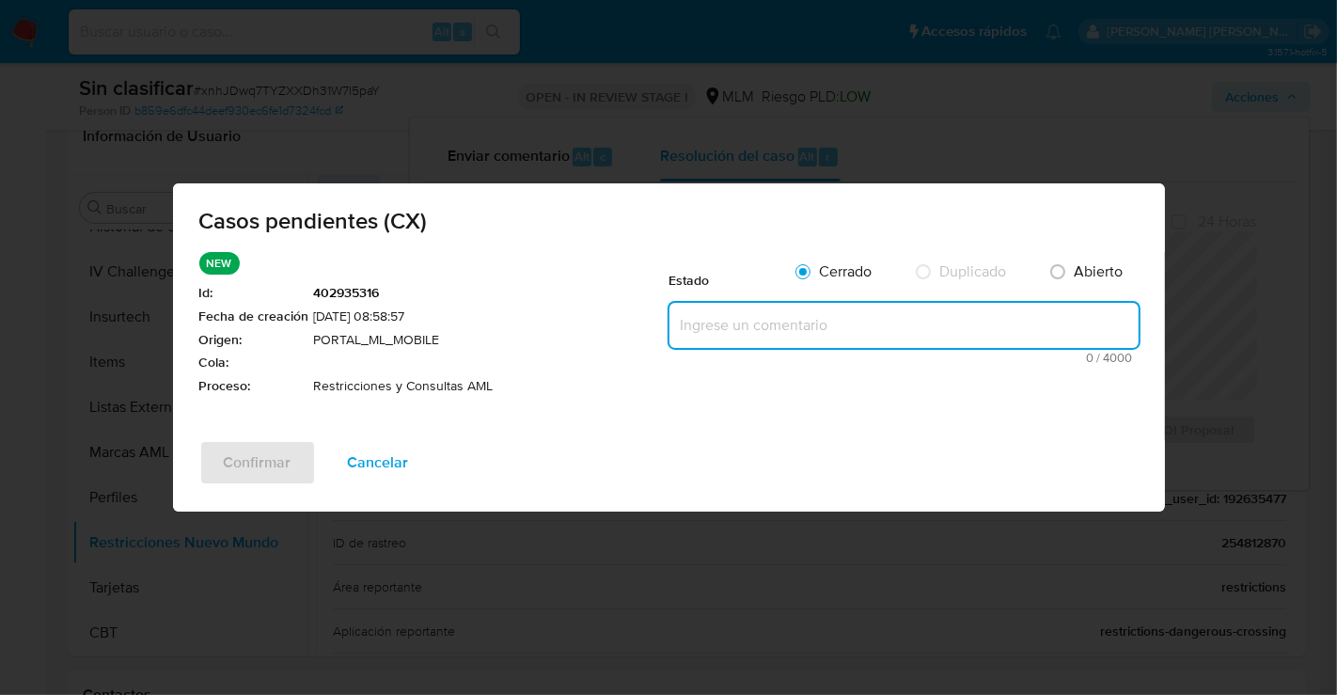
click at [707, 323] on textarea at bounding box center [904, 325] width 469 height 45
paste textarea "Se realiza validación de caso generado por CX donde se identifica restricción l…"
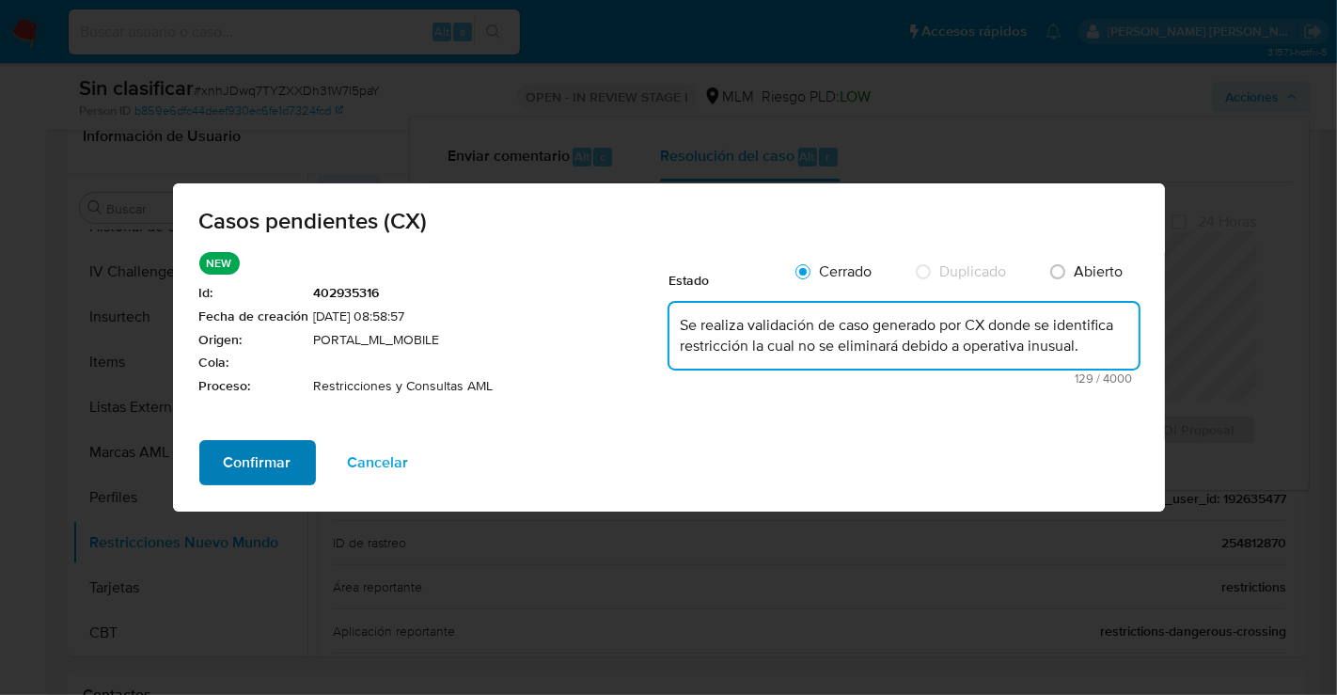
type textarea "Se realiza validación de caso generado por CX donde se identifica restricción l…"
click at [238, 462] on span "Confirmar" at bounding box center [258, 462] width 68 height 41
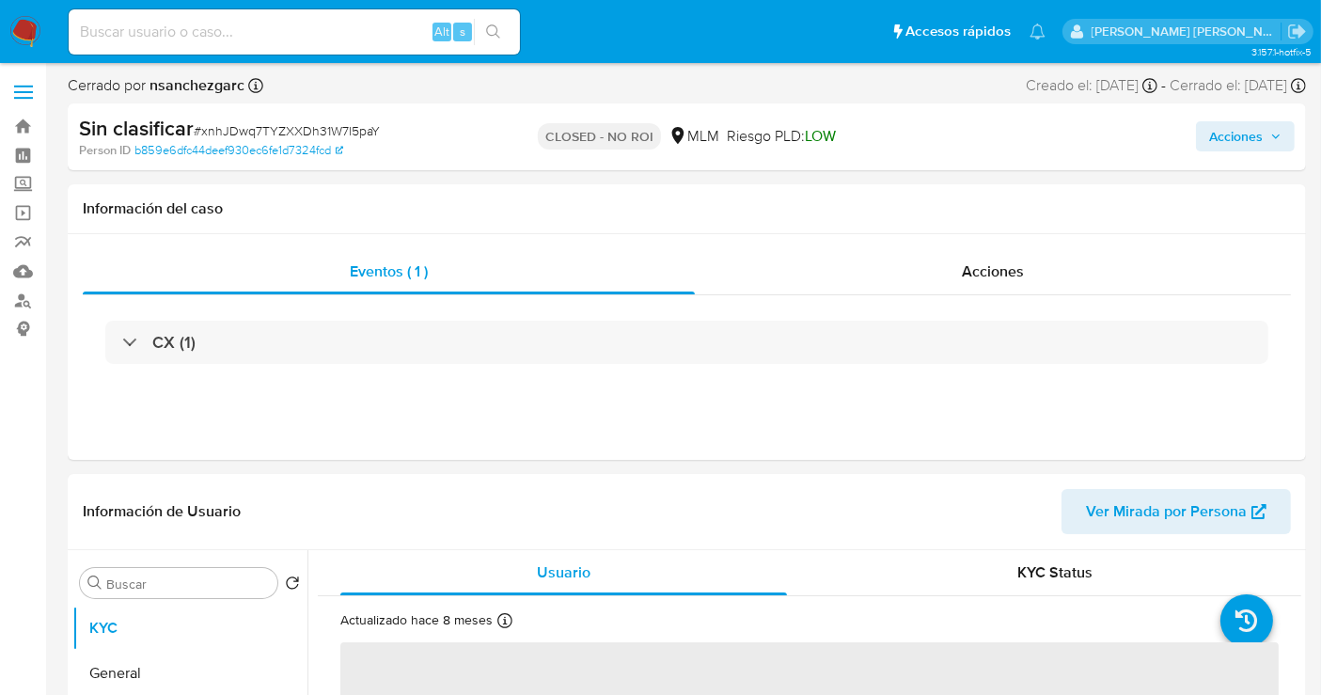
select select "10"
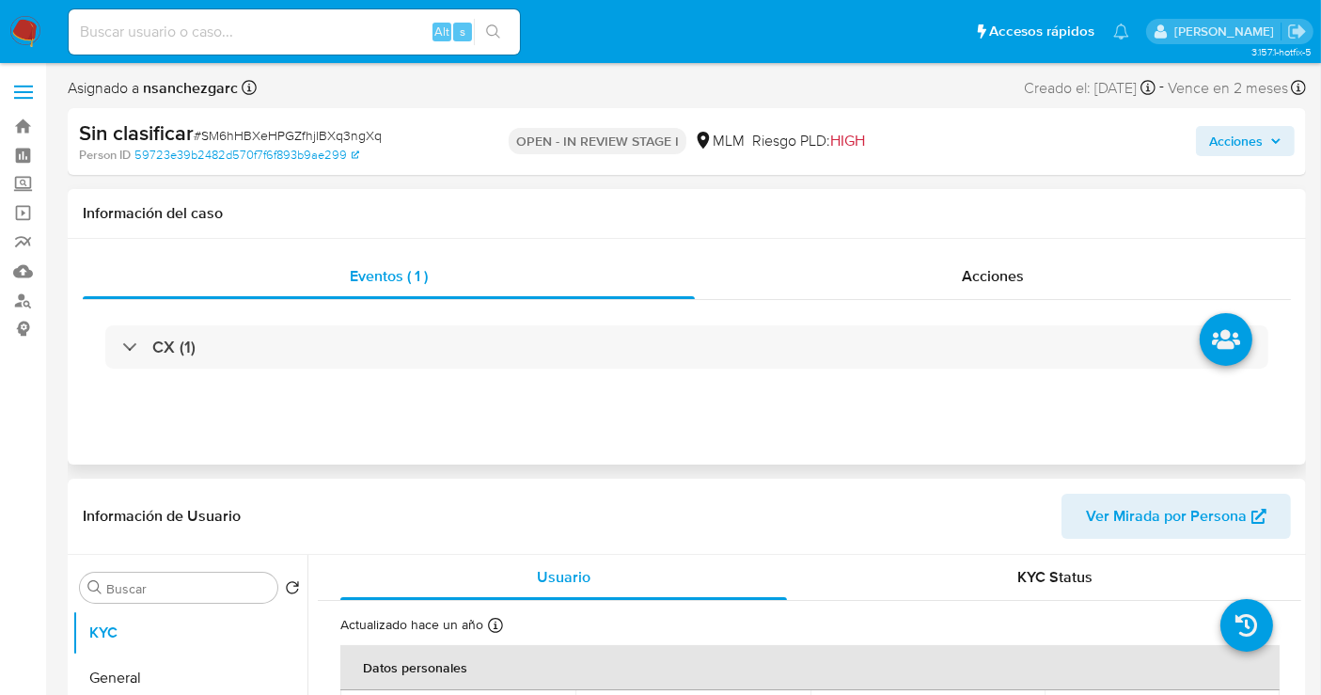
select select "10"
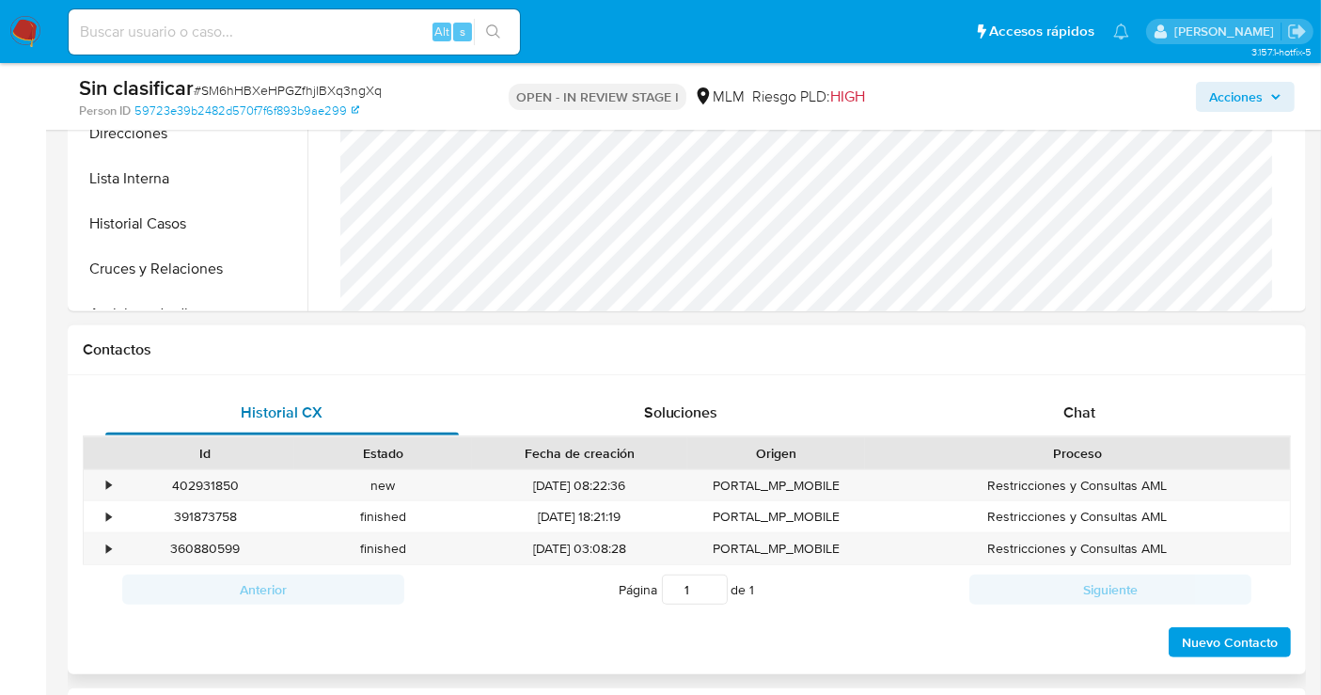
scroll to position [626, 0]
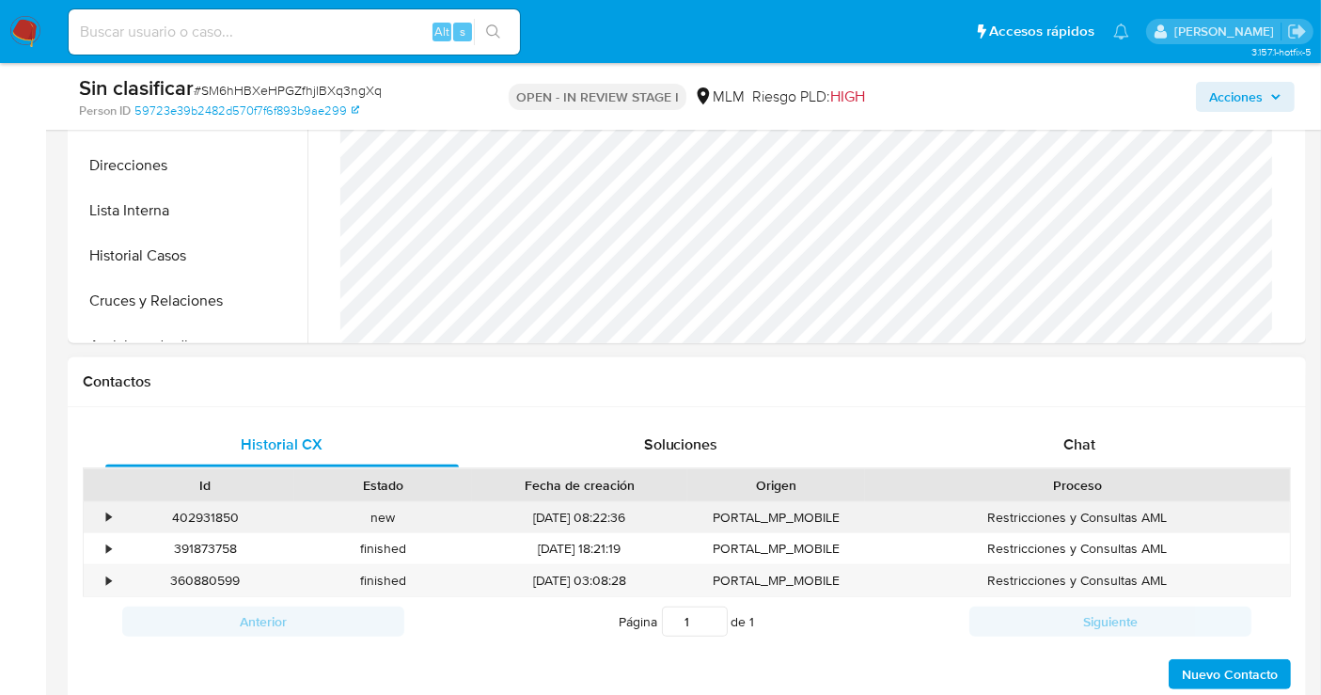
click at [103, 517] on div "•" at bounding box center [100, 517] width 33 height 31
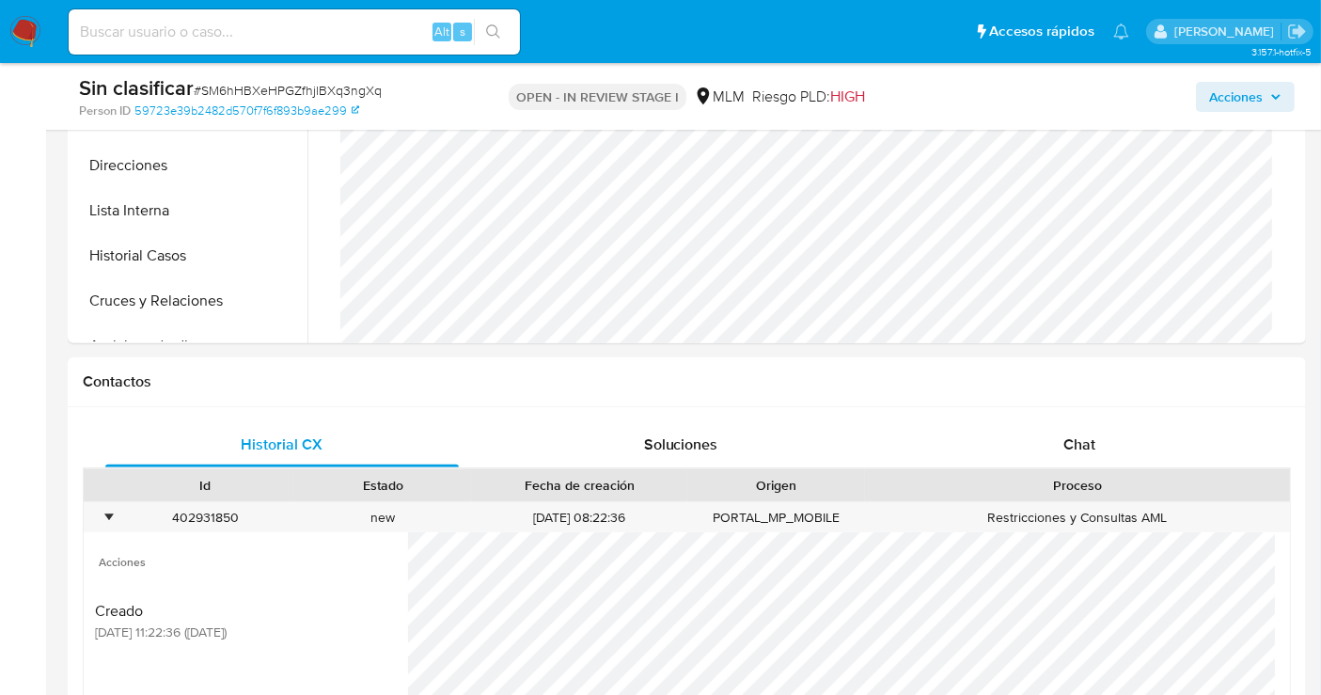
scroll to position [940, 0]
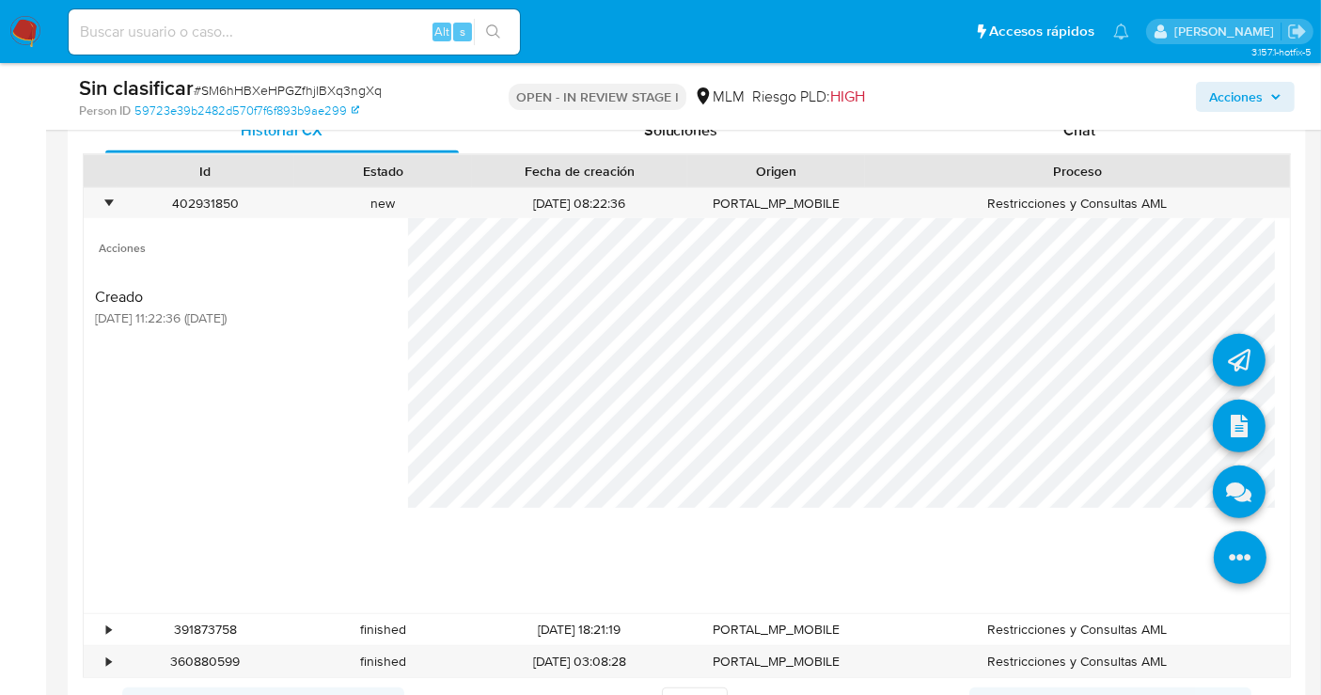
click at [1214, 554] on icon at bounding box center [1240, 557] width 53 height 53
click at [1225, 418] on icon at bounding box center [1239, 426] width 53 height 53
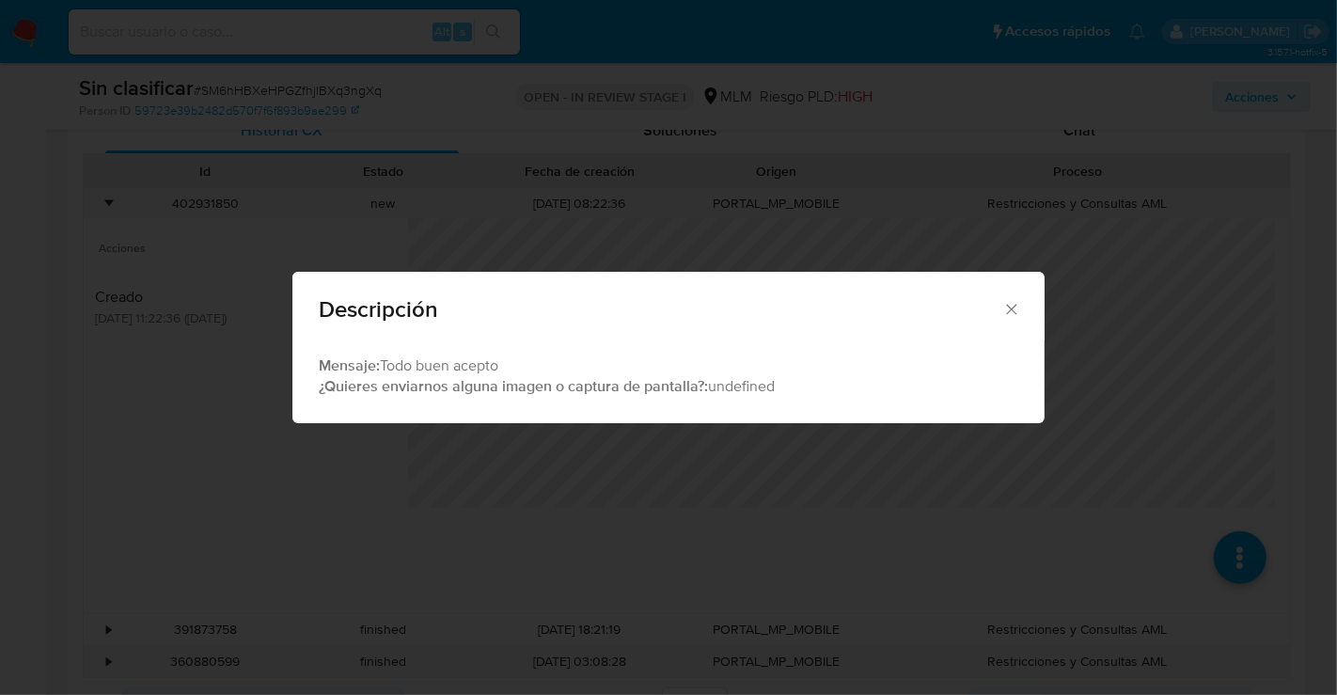
click at [1010, 305] on icon "Cerrar" at bounding box center [1012, 309] width 19 height 19
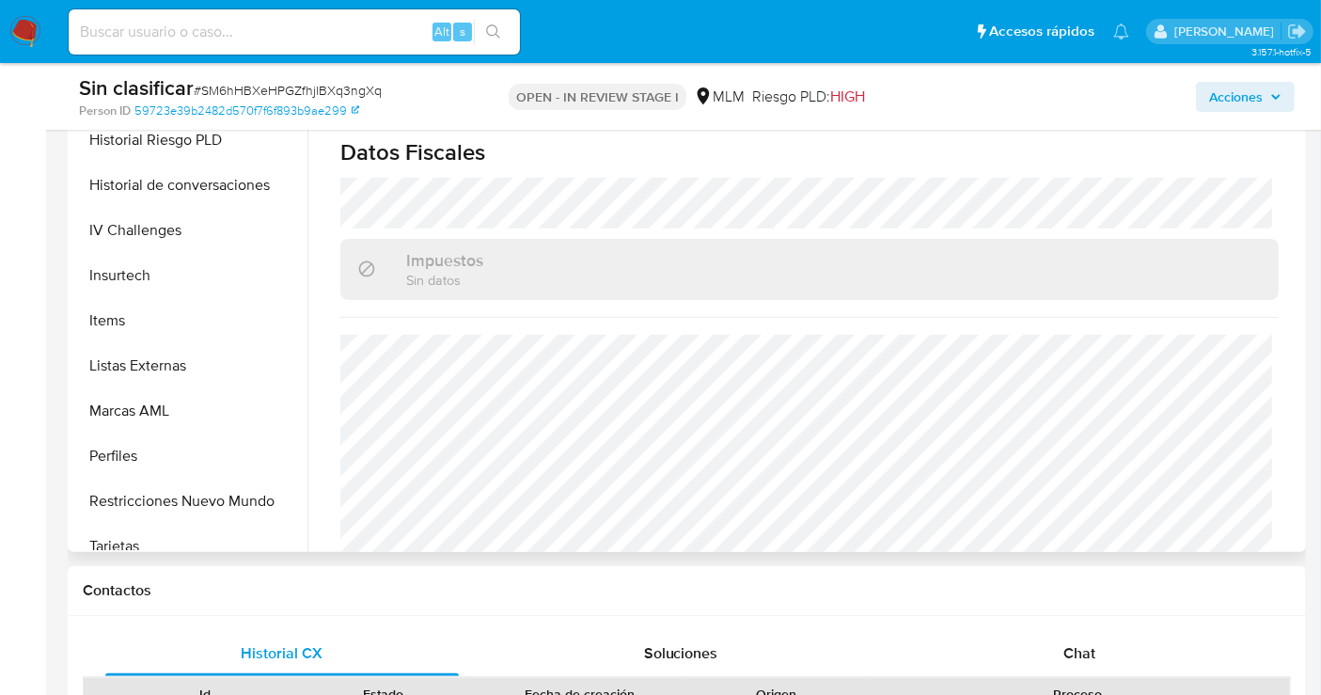
scroll to position [794, 0]
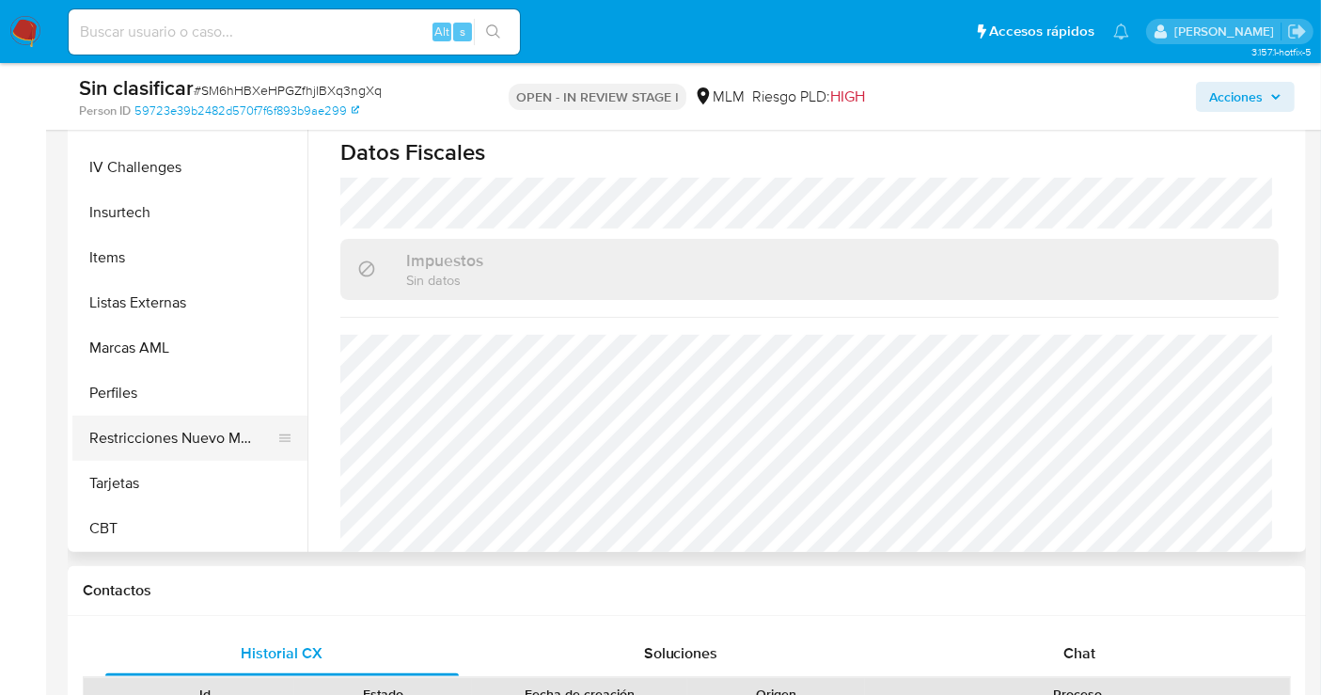
click at [171, 439] on button "Restricciones Nuevo Mundo" at bounding box center [182, 438] width 220 height 45
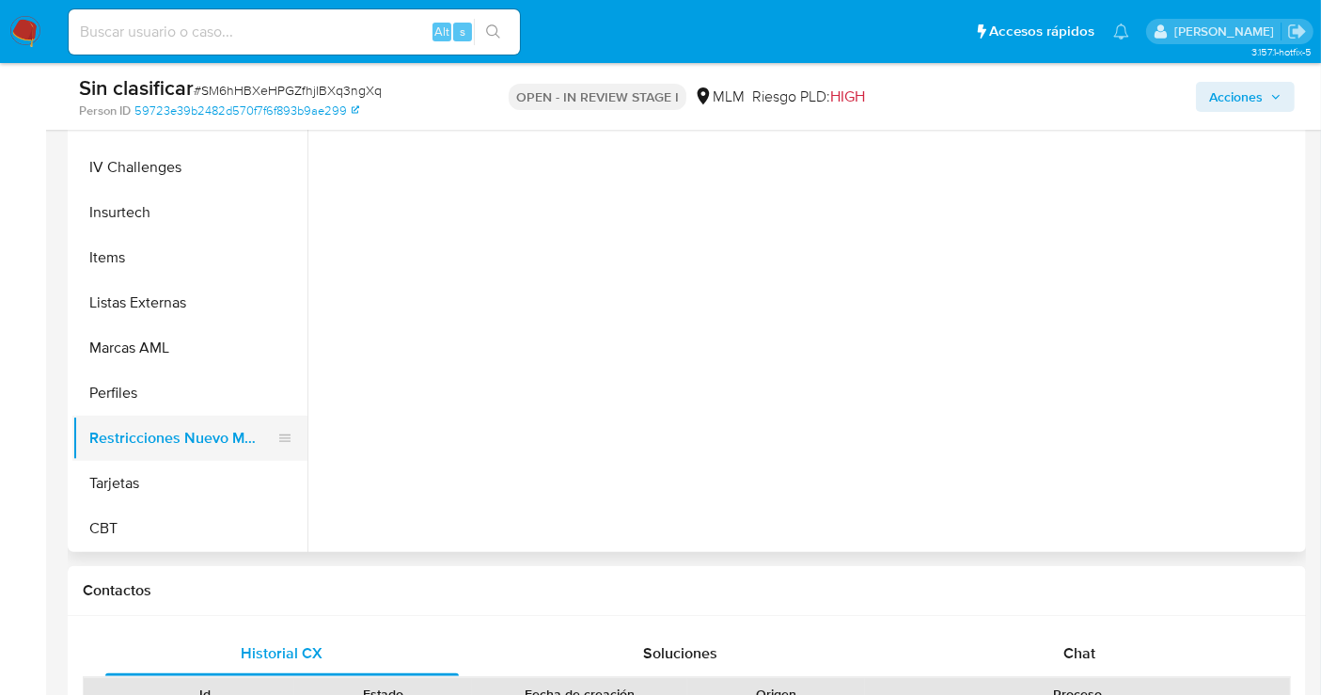
scroll to position [0, 0]
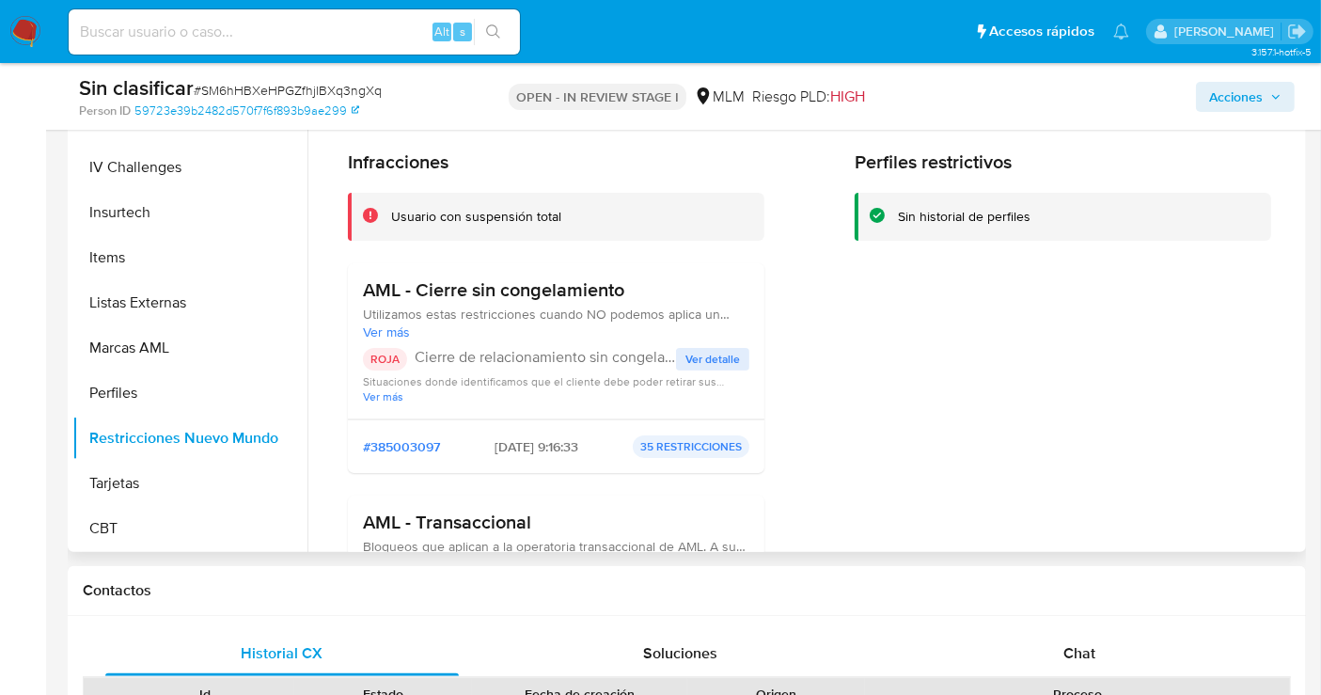
click at [713, 364] on span "Ver detalle" at bounding box center [713, 359] width 55 height 19
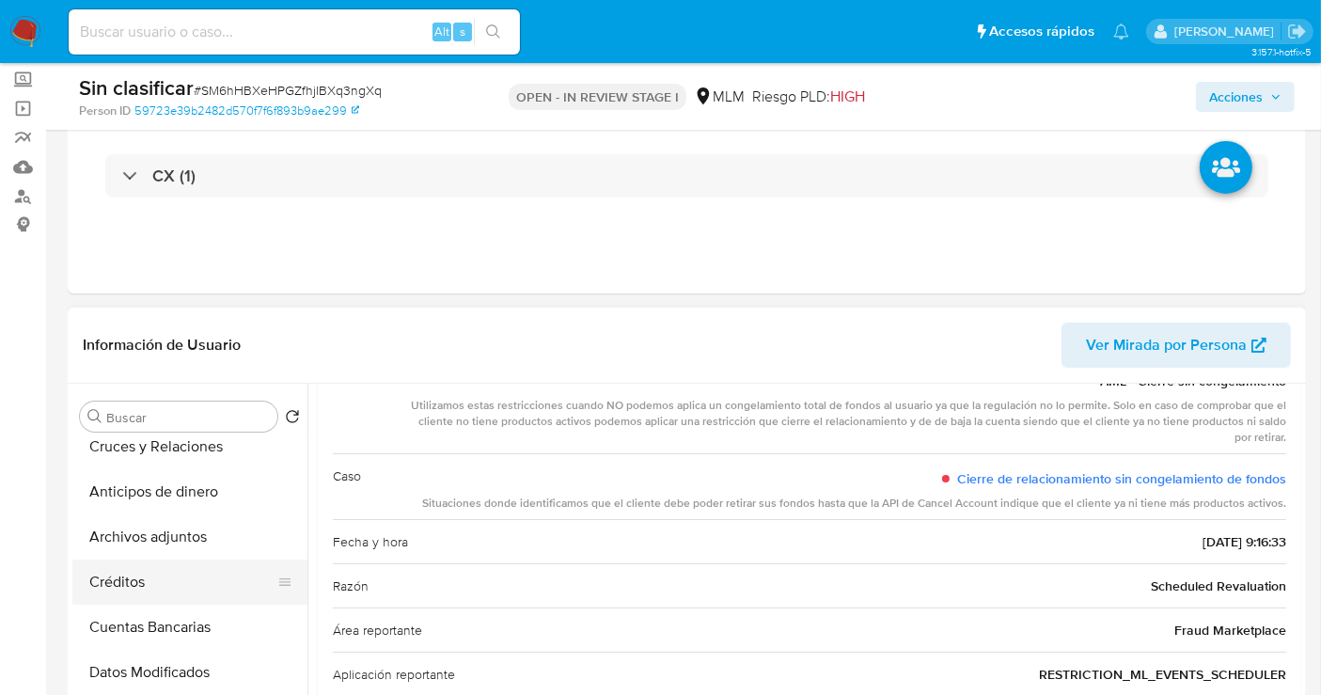
scroll to position [166, 0]
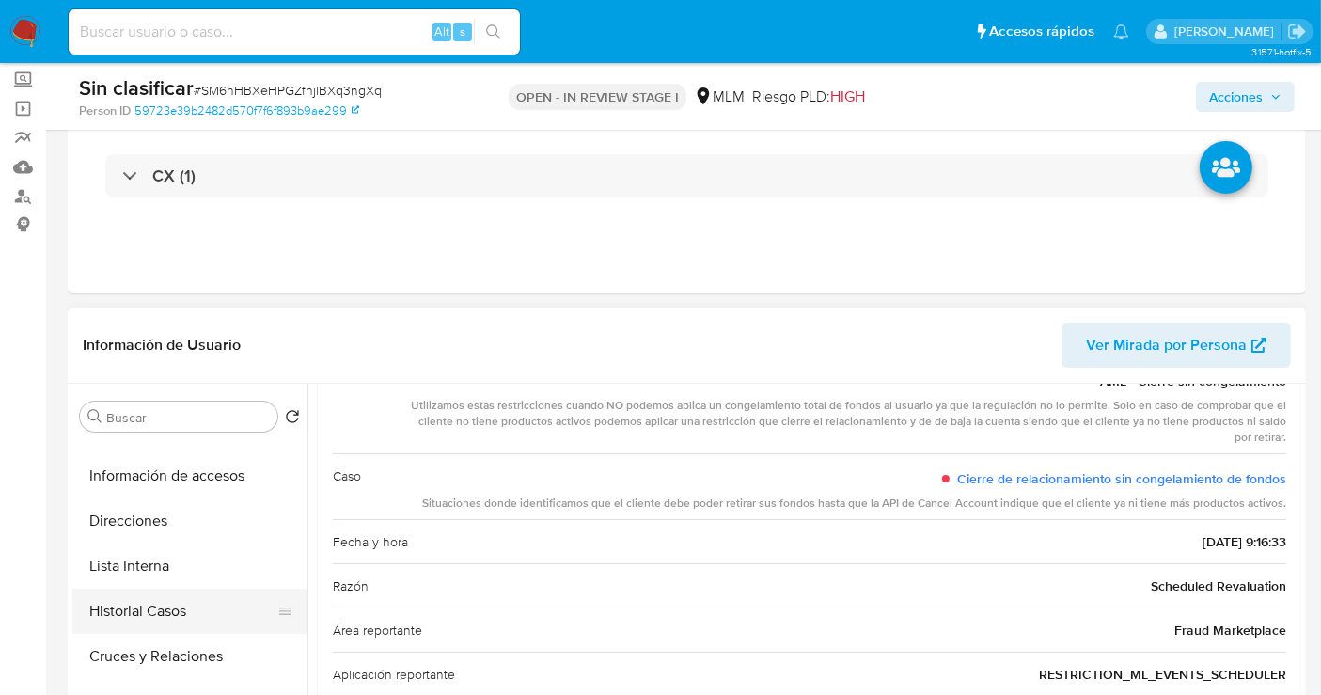
click at [155, 600] on button "Historial Casos" at bounding box center [182, 611] width 220 height 45
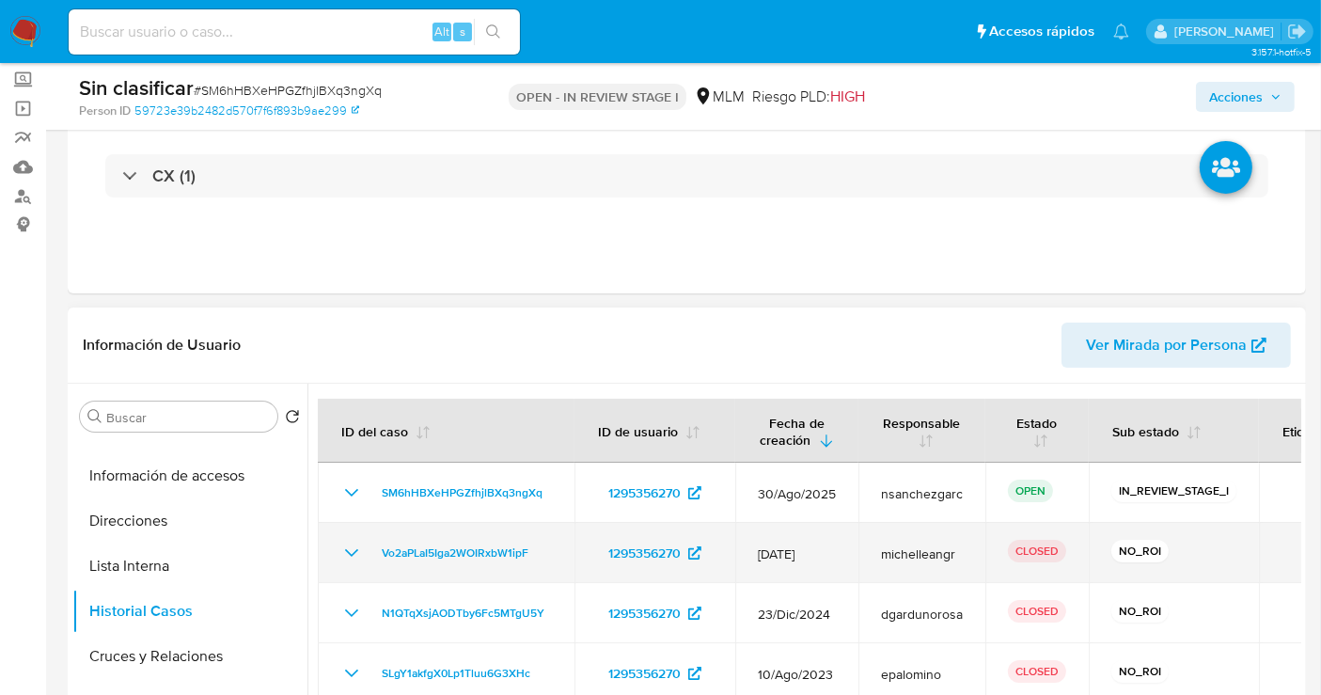
click at [356, 553] on icon "Mostrar/Ocultar" at bounding box center [351, 553] width 23 height 23
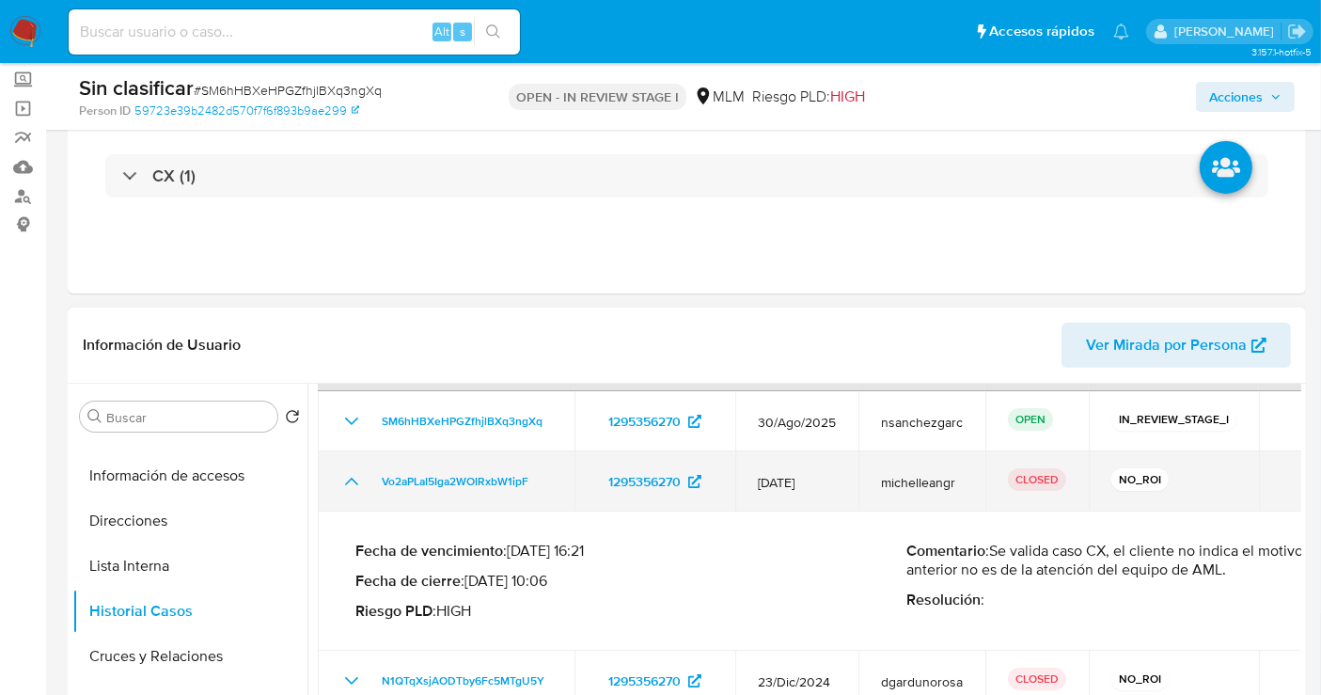
scroll to position [104, 0]
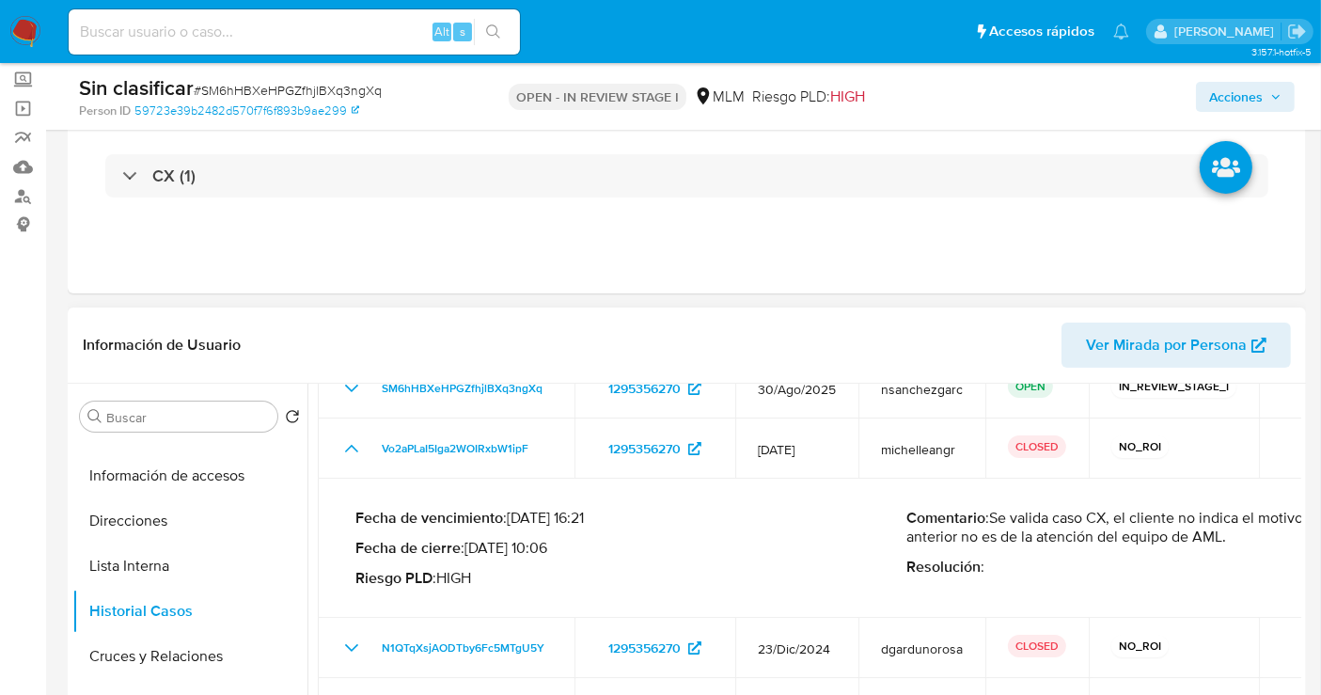
drag, startPoint x: 997, startPoint y: 517, endPoint x: 1256, endPoint y: 538, distance: 259.5
click at [1256, 538] on p "Comentario : Se valida caso CX, el cliente no indica el motivo del contacto, po…" at bounding box center [1182, 528] width 551 height 38
click at [1237, 97] on span "Acciones" at bounding box center [1236, 97] width 54 height 30
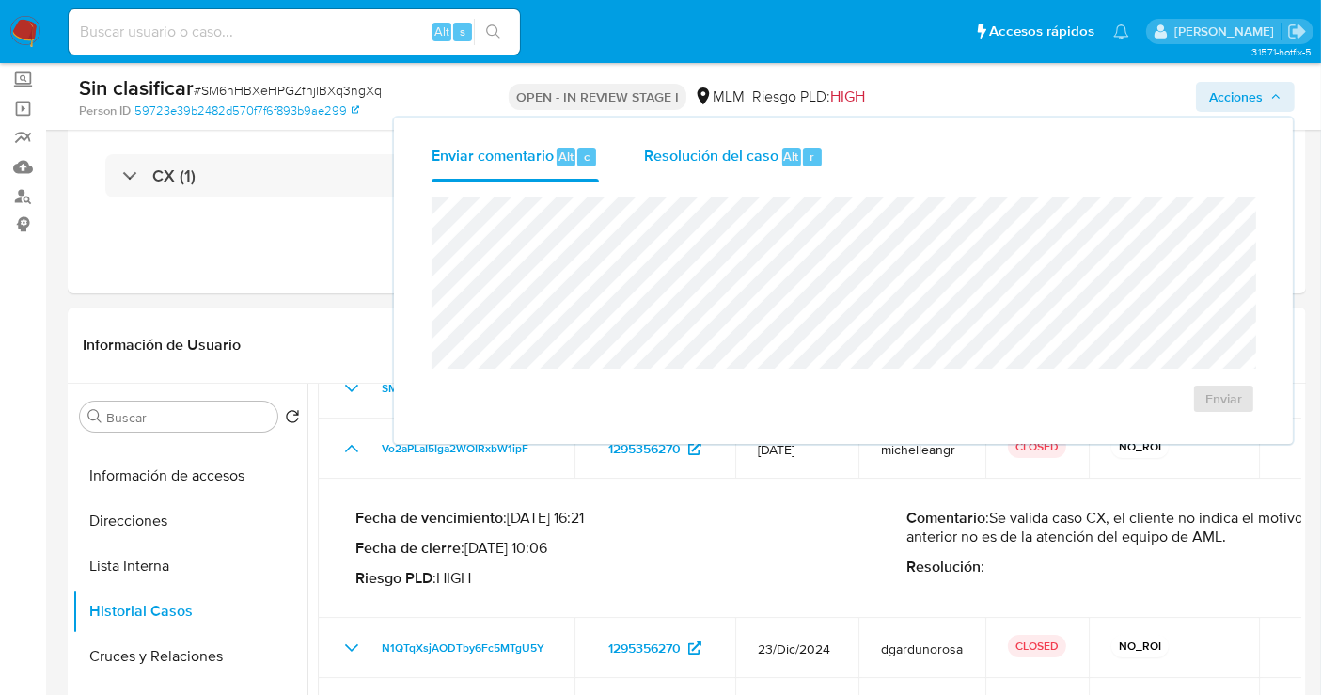
click at [704, 147] on span "Resolución del caso" at bounding box center [711, 156] width 134 height 22
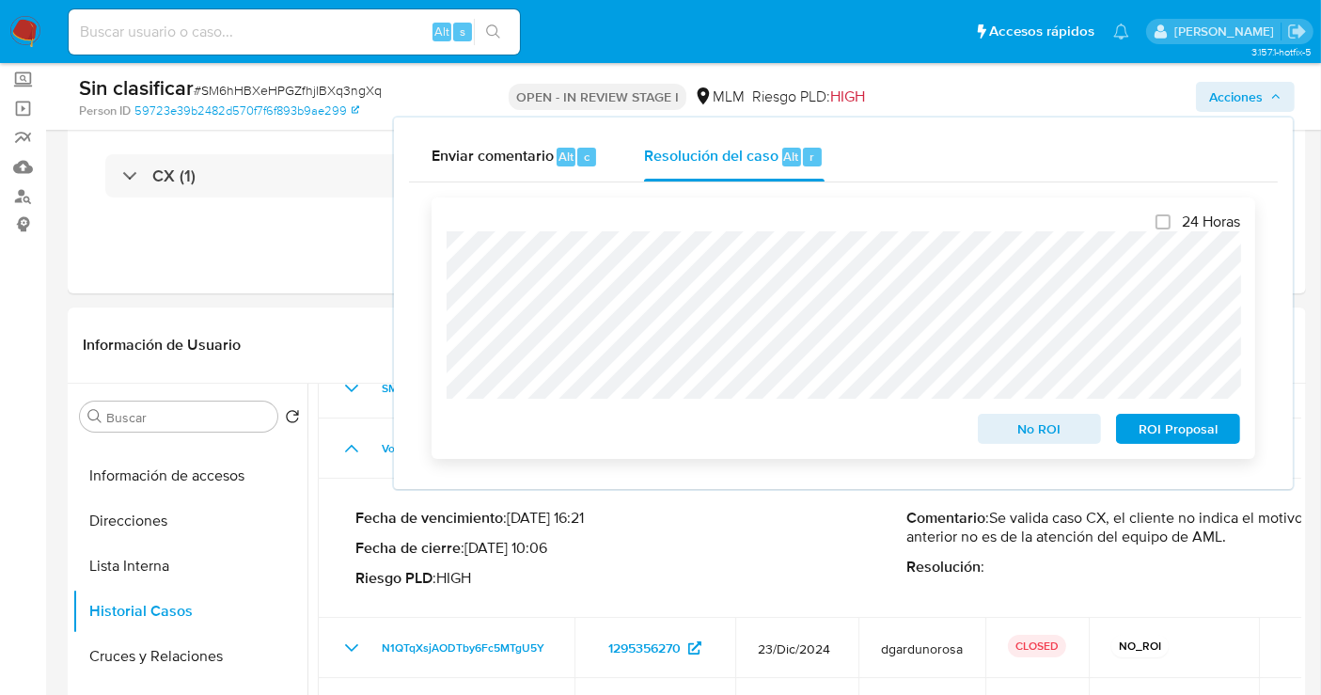
click at [433, 265] on div "24 Horas No ROI ROI Proposal" at bounding box center [844, 328] width 824 height 261
click at [1054, 440] on span "No ROI" at bounding box center [1040, 429] width 98 height 26
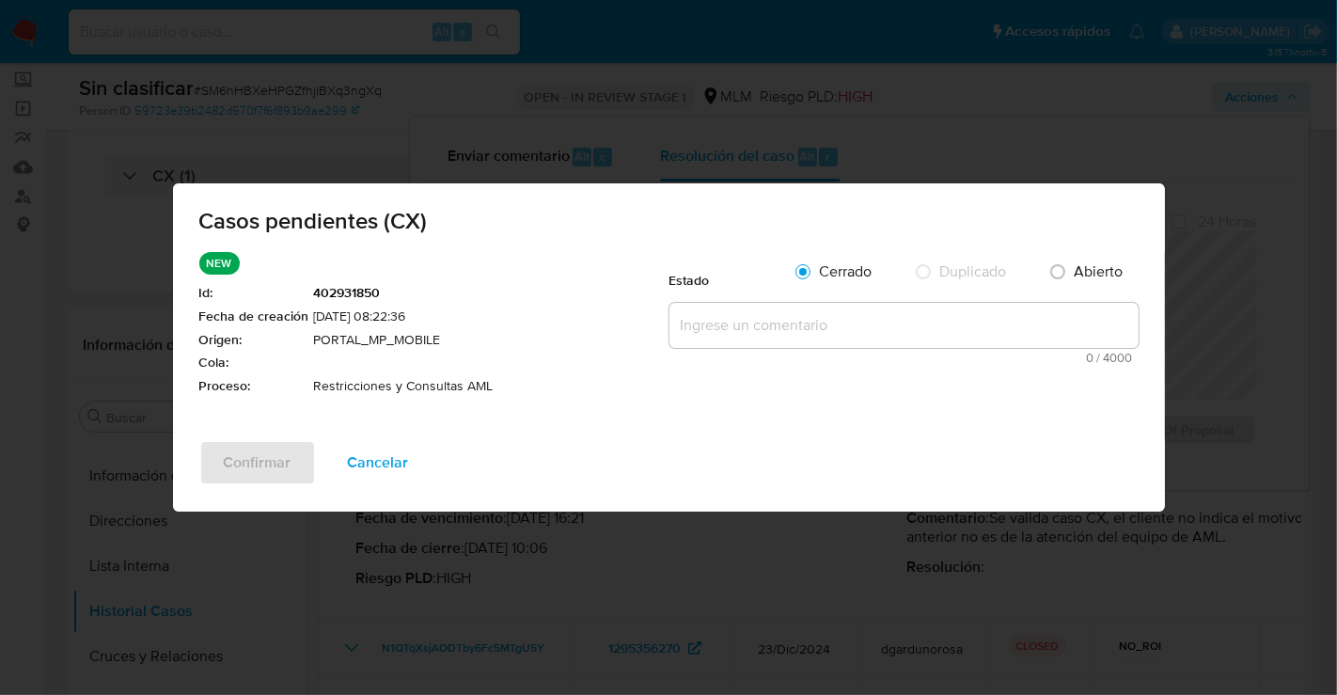
click at [735, 333] on textarea at bounding box center [904, 325] width 469 height 45
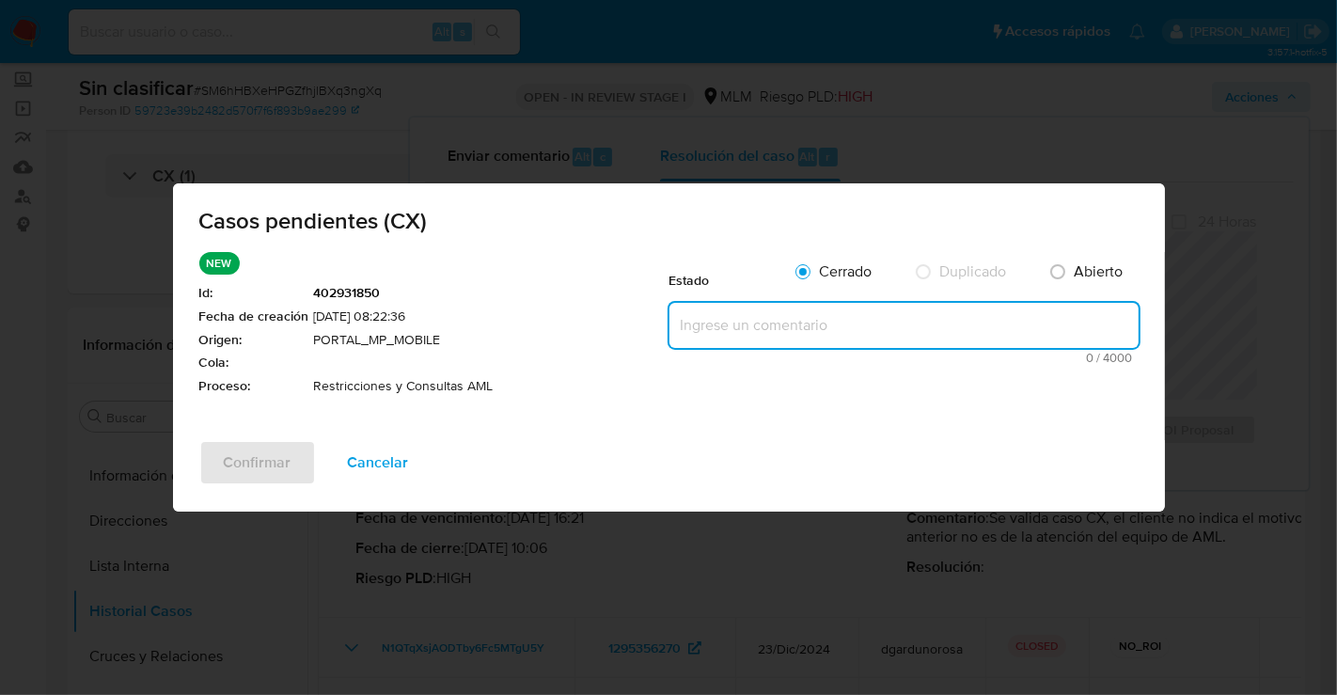
paste textarea "Se valida caso CX, el cliente no indica el motivo del contacto, por lo anterior…"
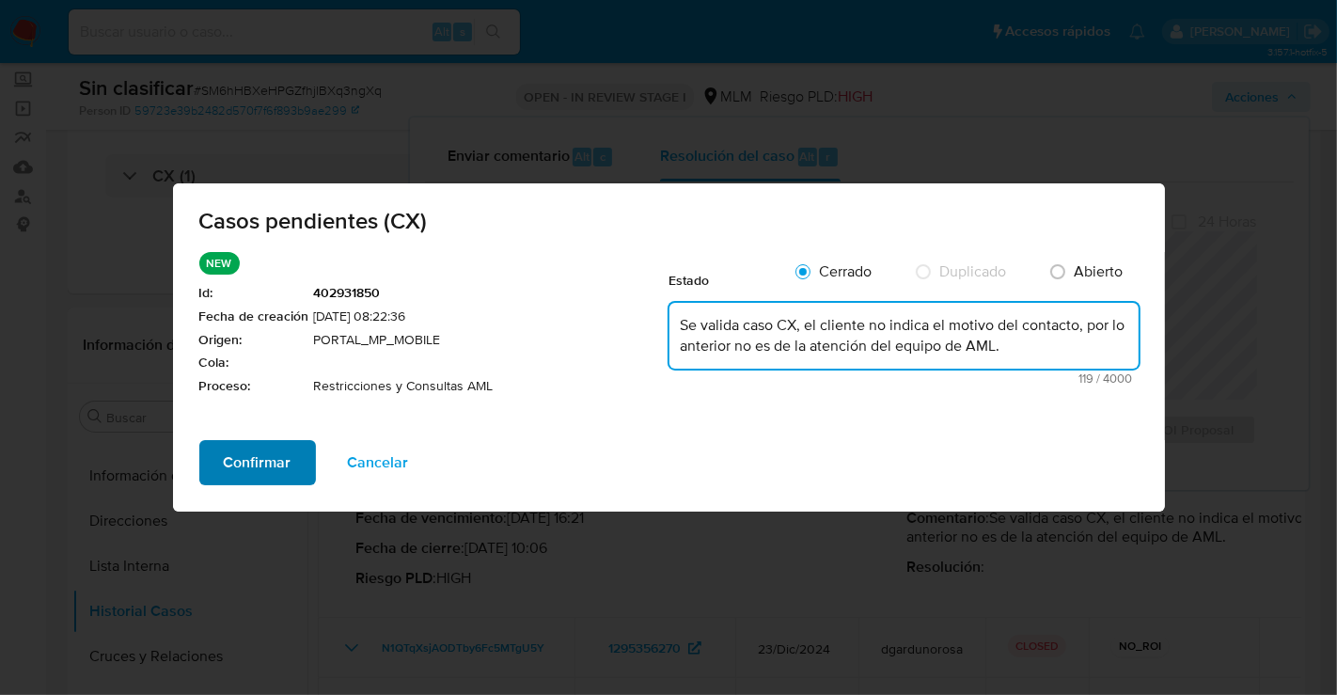
type textarea "Se valida caso CX, el cliente no indica el motivo del contacto, por lo anterior…"
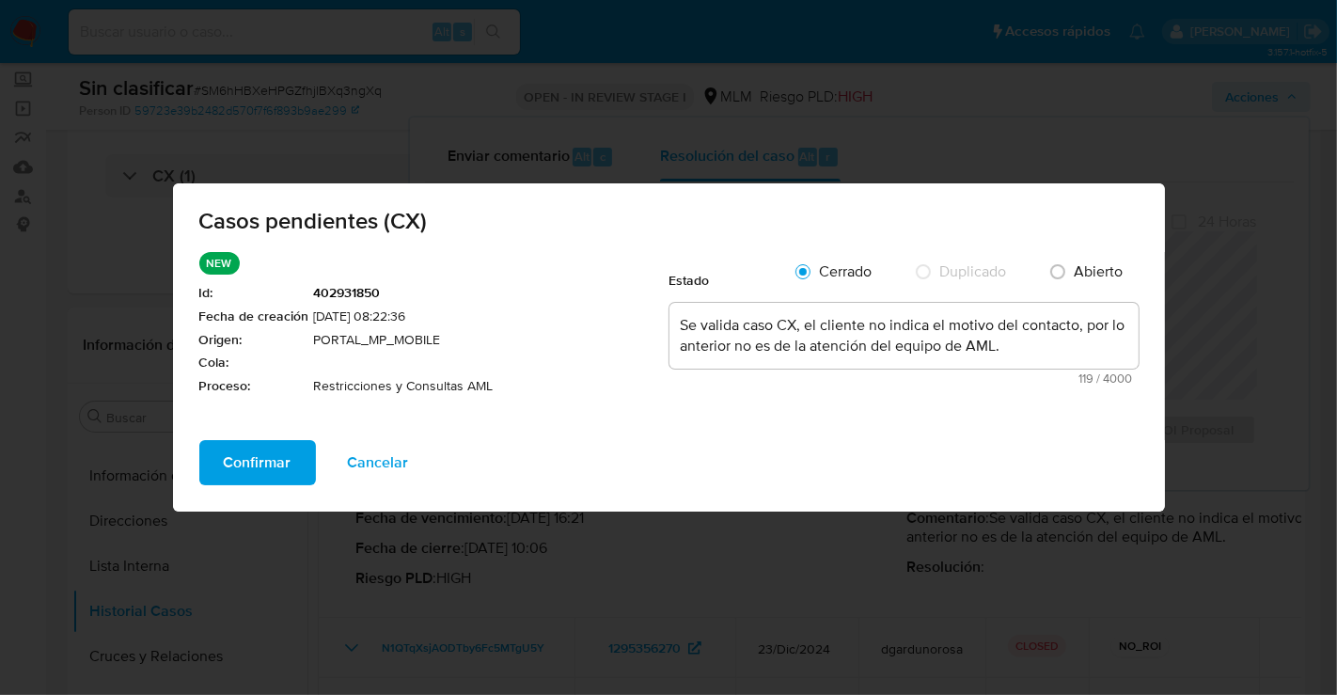
click at [258, 464] on span "Confirmar" at bounding box center [258, 462] width 68 height 41
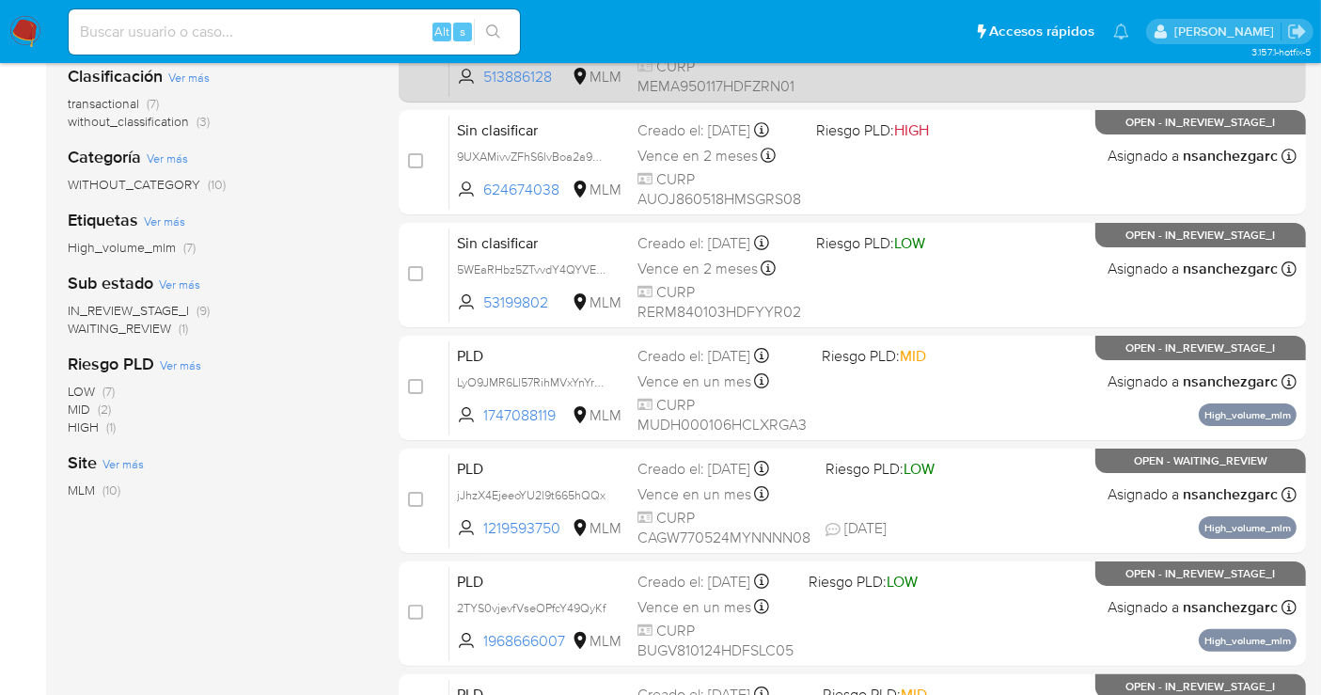
scroll to position [418, 0]
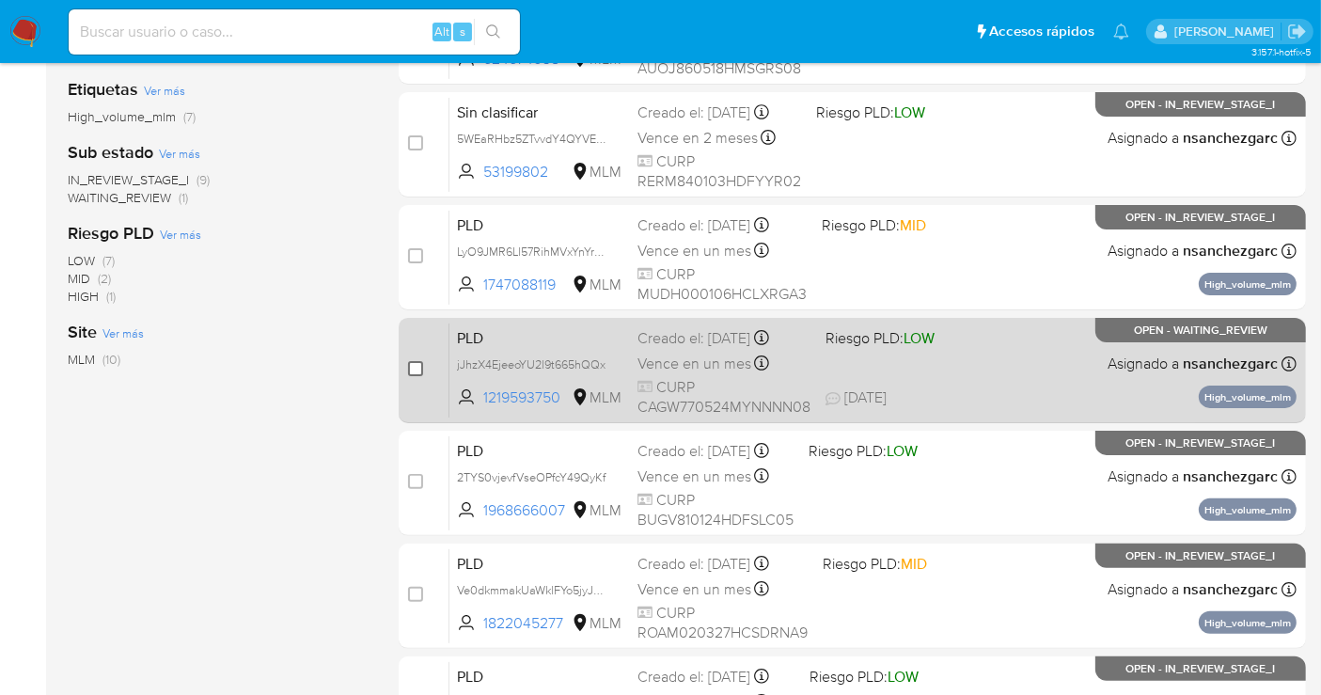
click at [417, 368] on input "checkbox" at bounding box center [415, 368] width 15 height 15
checkbox input "true"
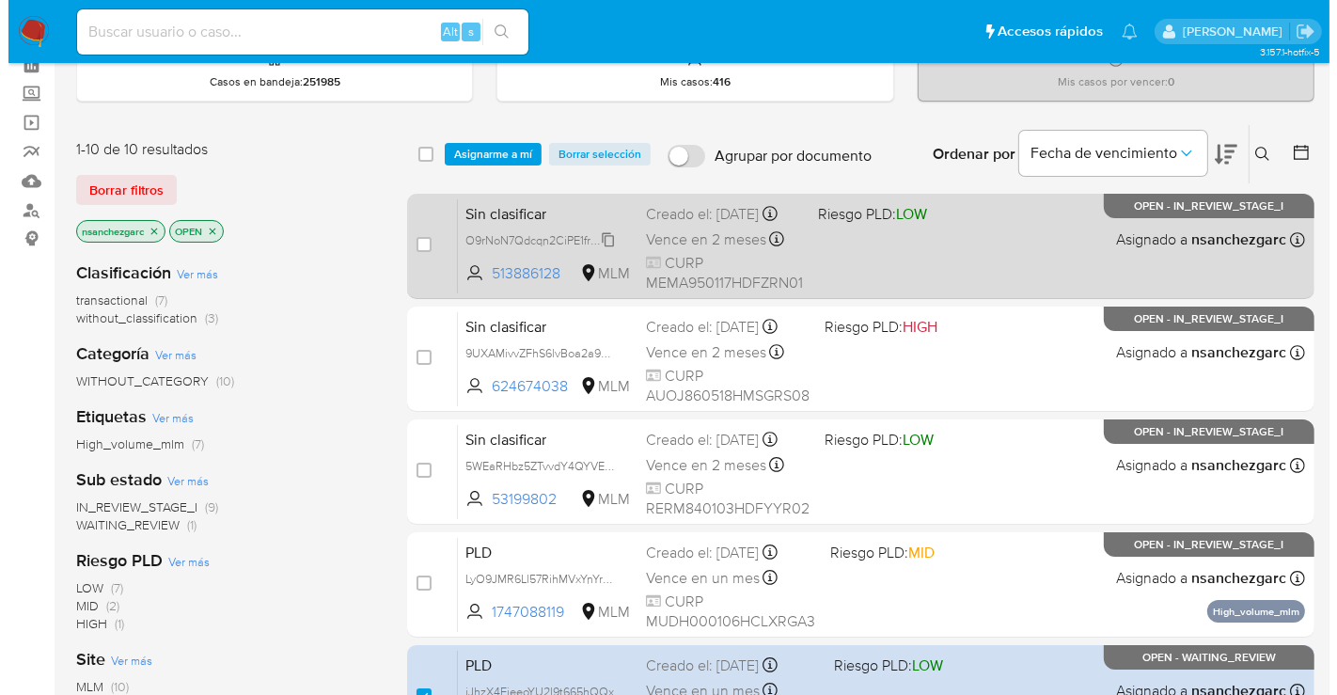
scroll to position [0, 0]
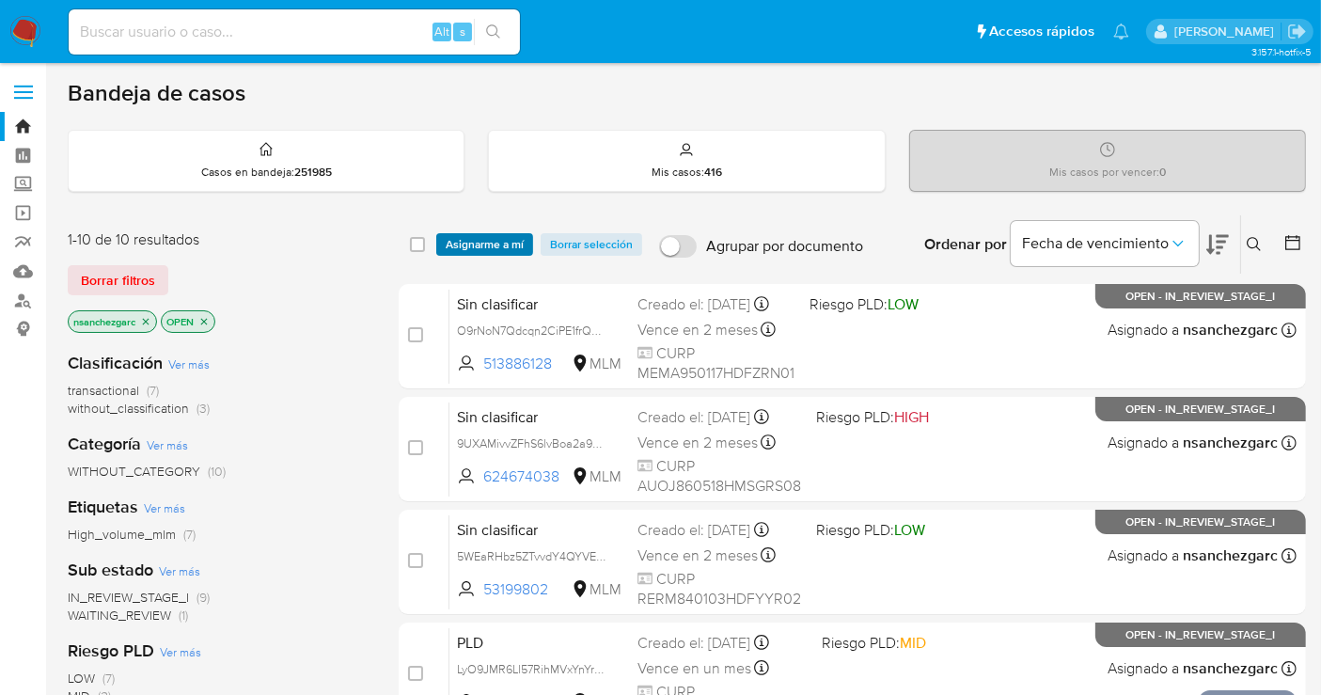
click at [489, 246] on span "Asignarme a mí" at bounding box center [485, 244] width 78 height 19
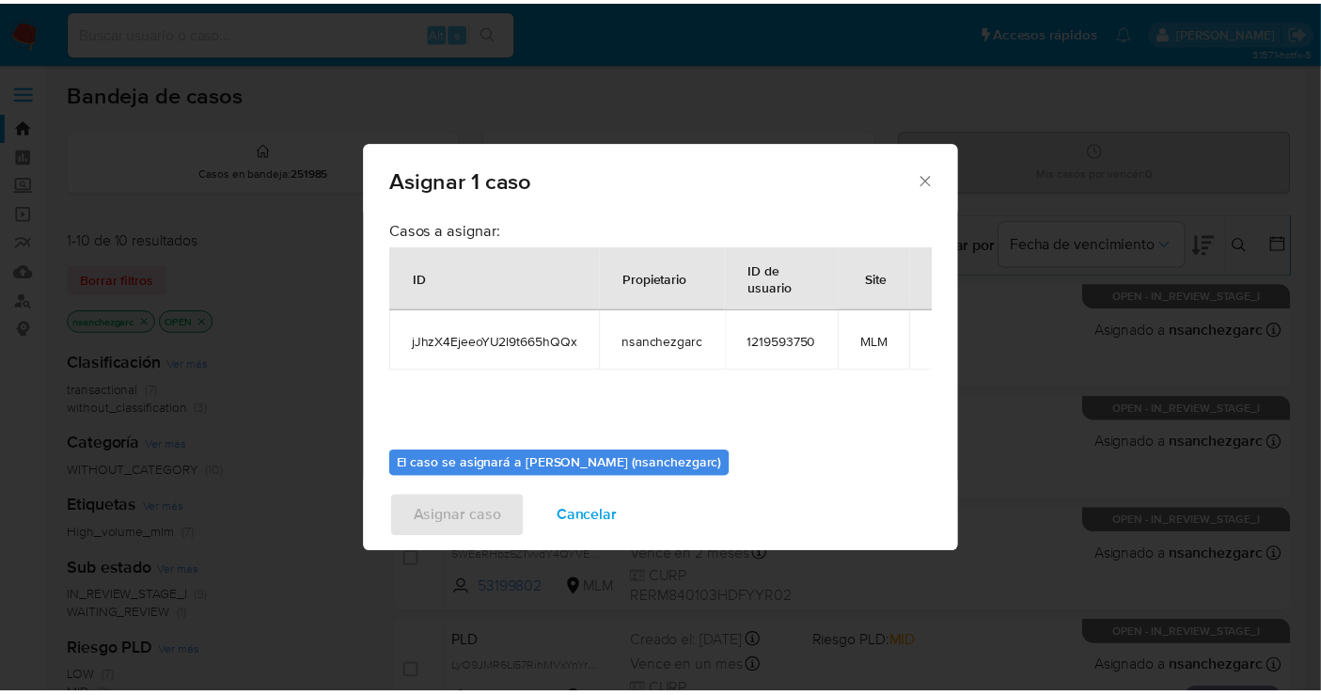
scroll to position [96, 0]
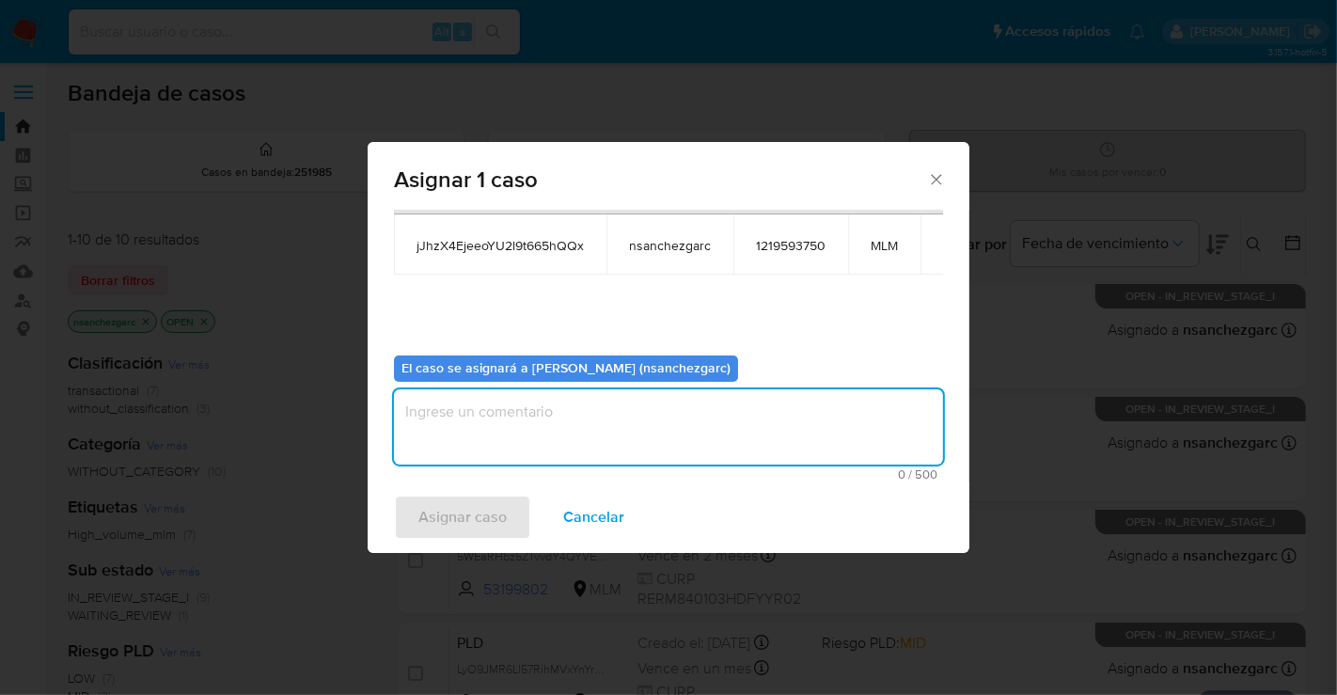
click at [456, 431] on textarea "assign-modal" at bounding box center [668, 426] width 549 height 75
type textarea "nesg"
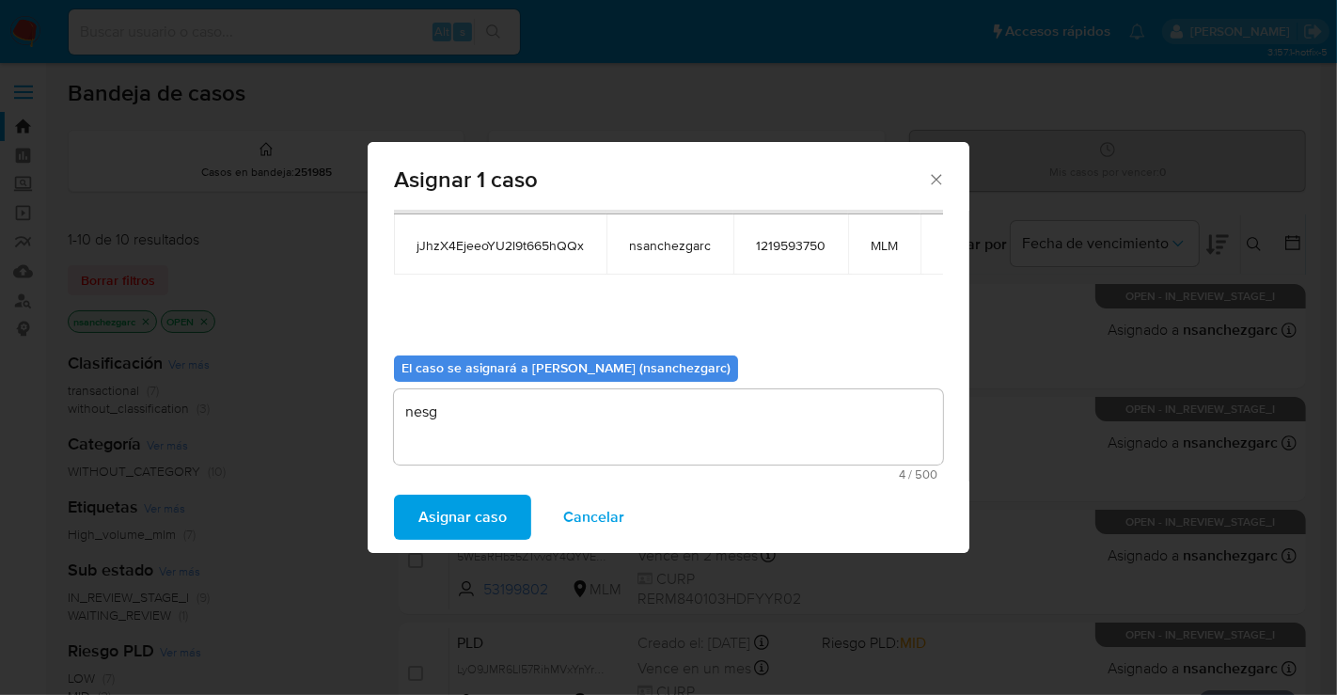
click at [461, 519] on span "Asignar caso" at bounding box center [463, 517] width 88 height 41
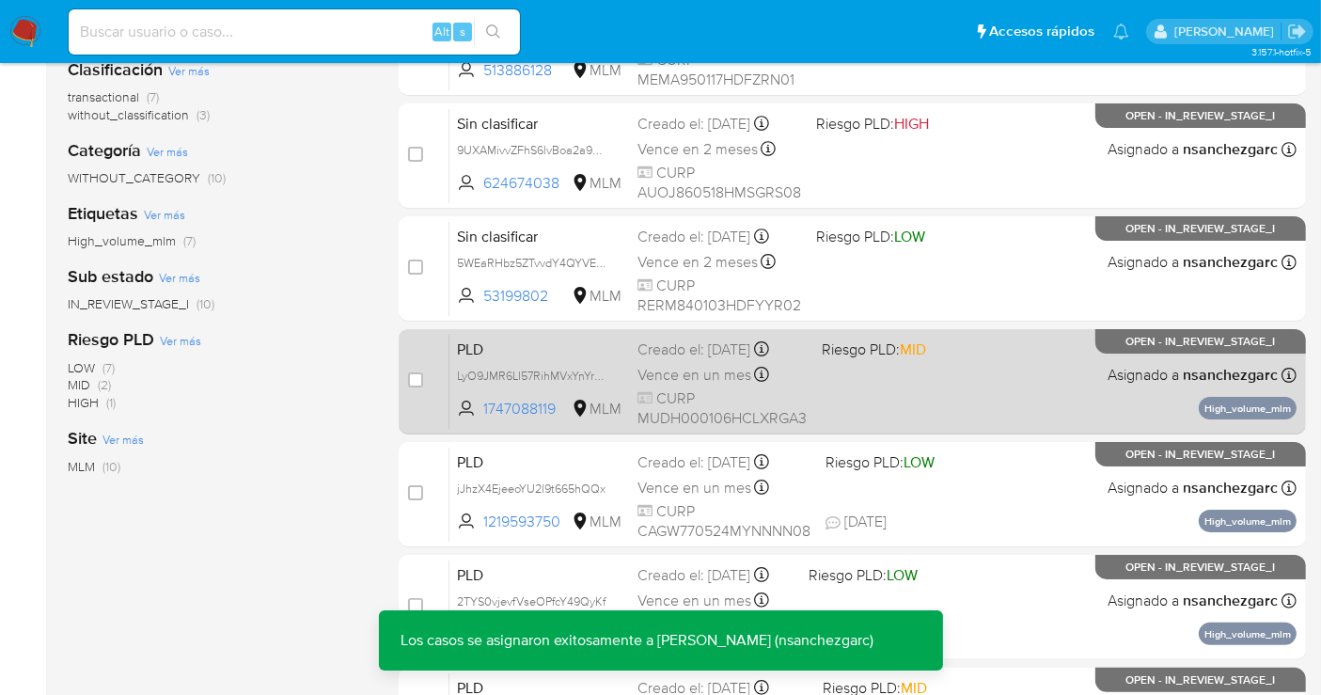
scroll to position [418, 0]
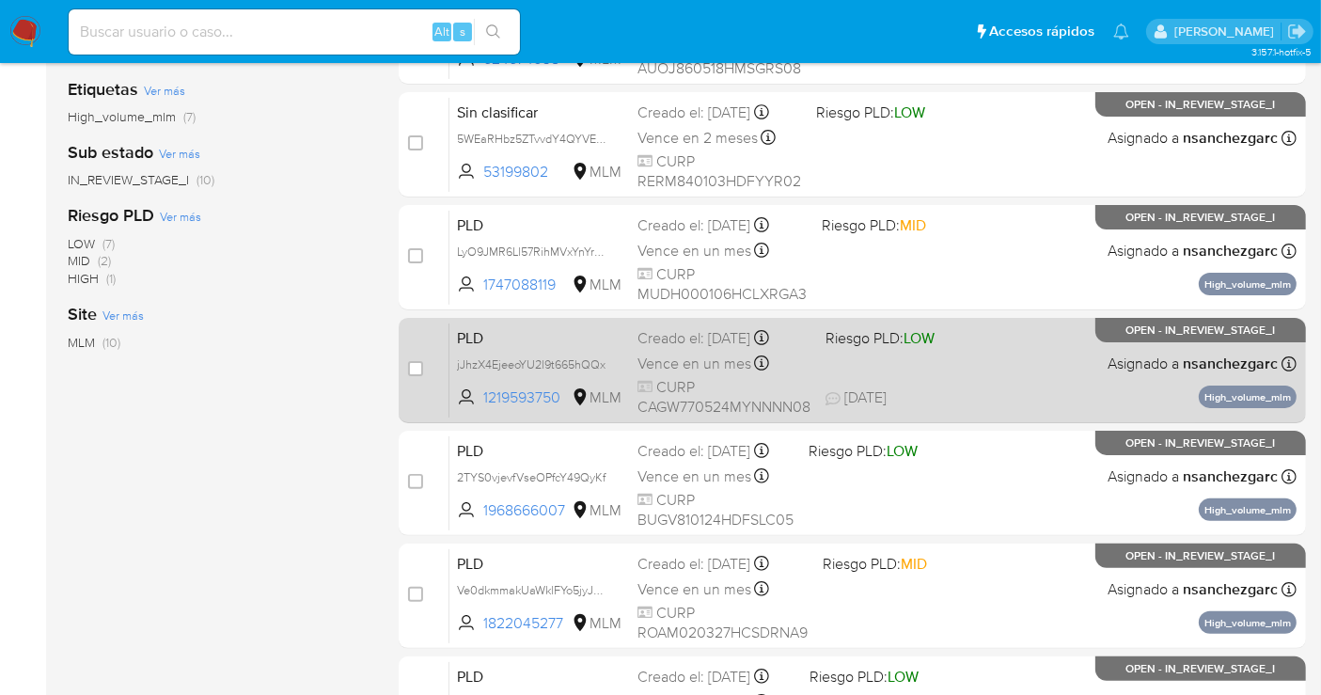
click at [684, 377] on span "CURP CAGW770524MYNNNN08" at bounding box center [724, 397] width 173 height 40
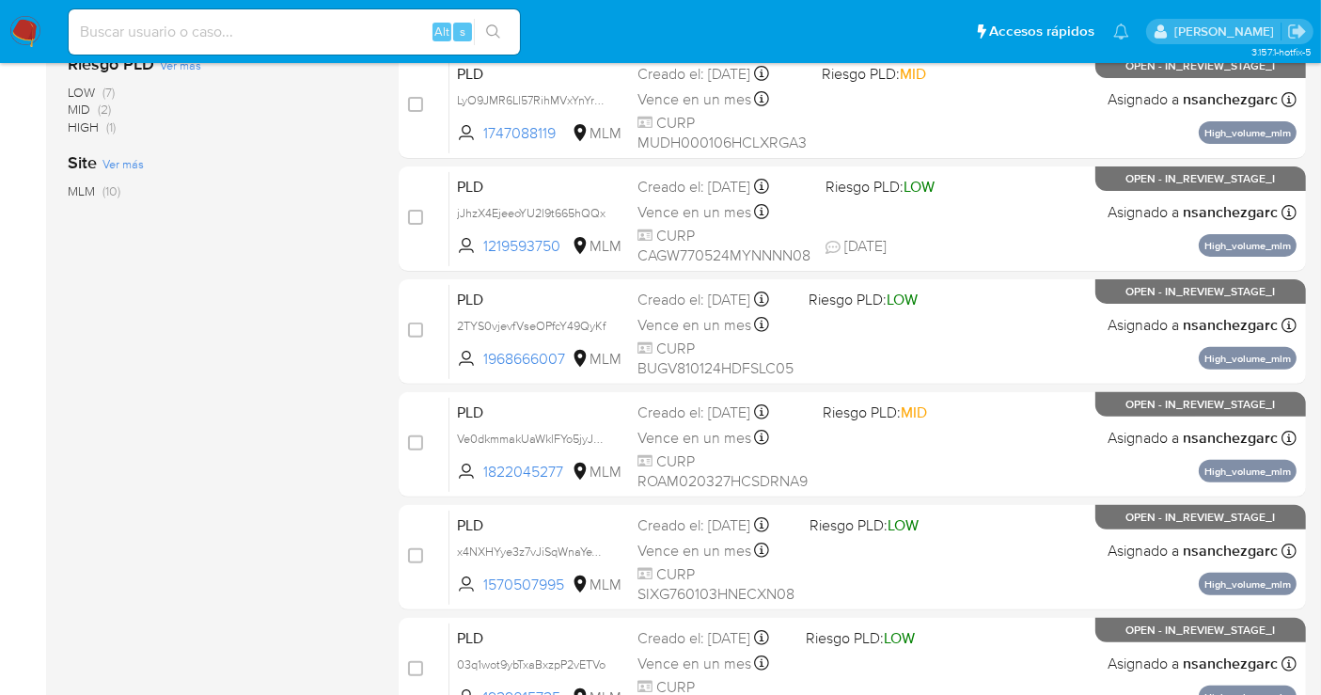
scroll to position [522, 0]
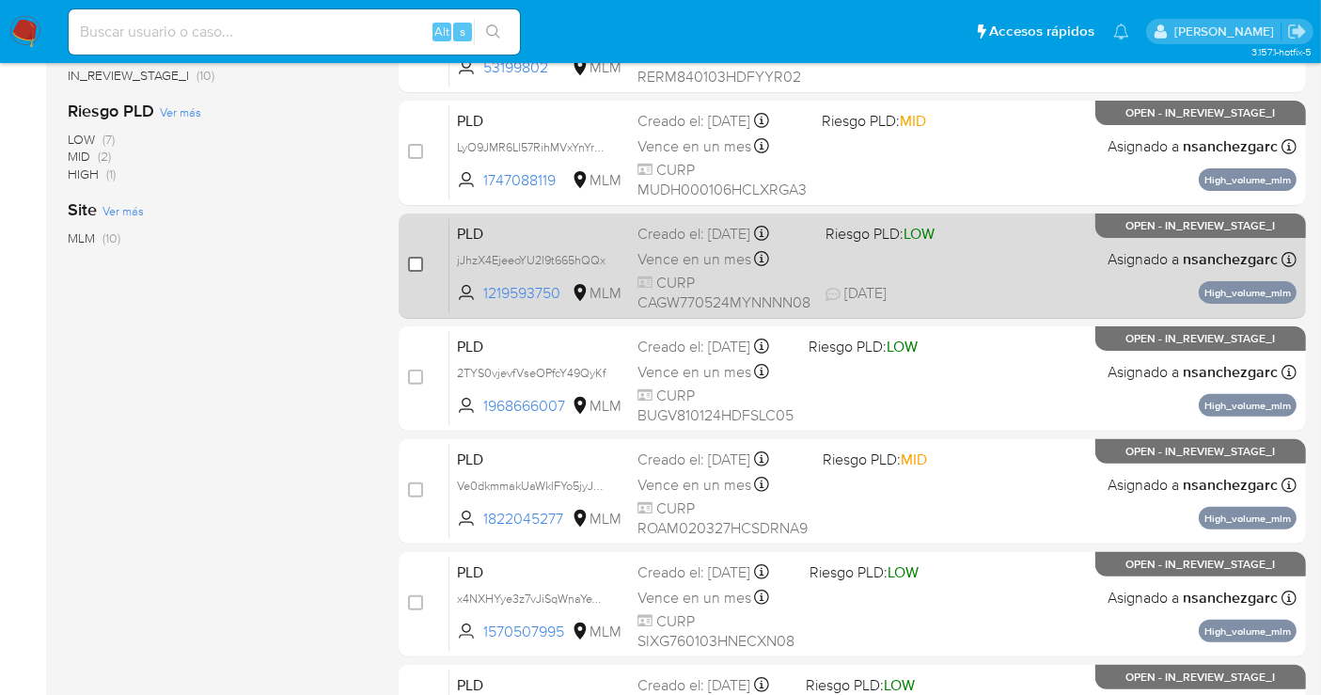
click at [413, 264] on input "checkbox" at bounding box center [415, 264] width 15 height 15
checkbox input "true"
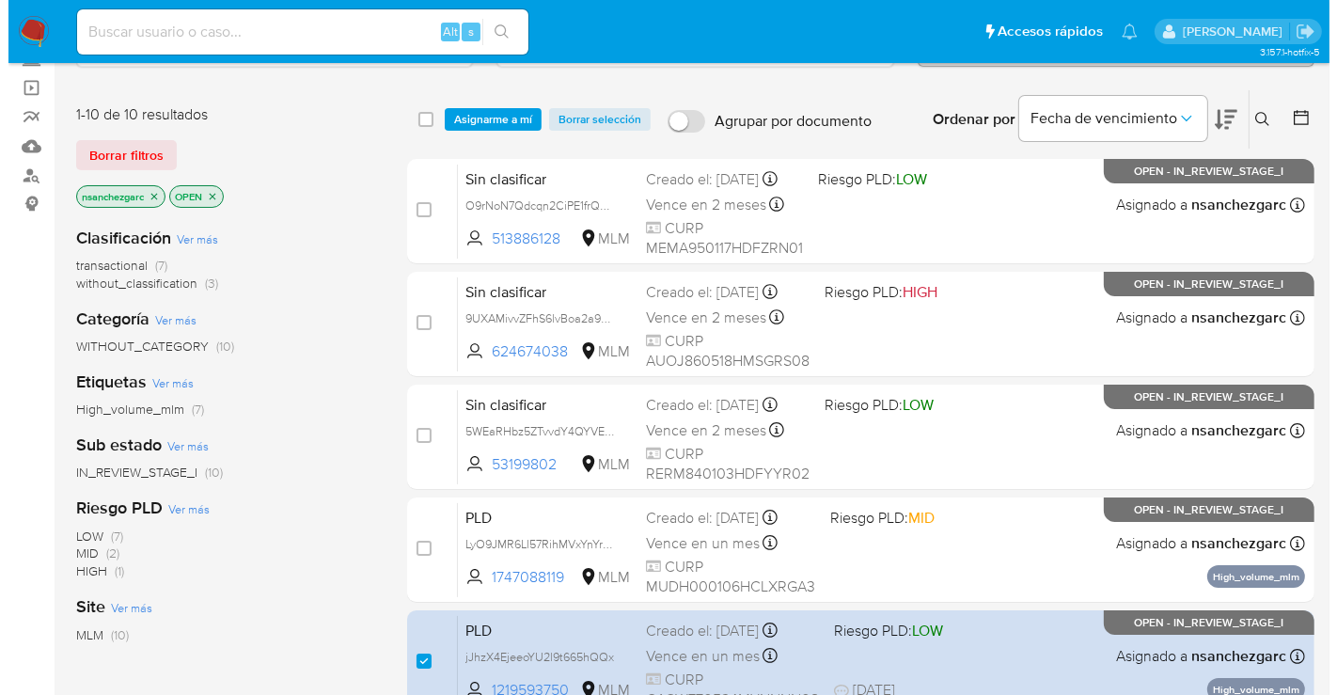
scroll to position [0, 0]
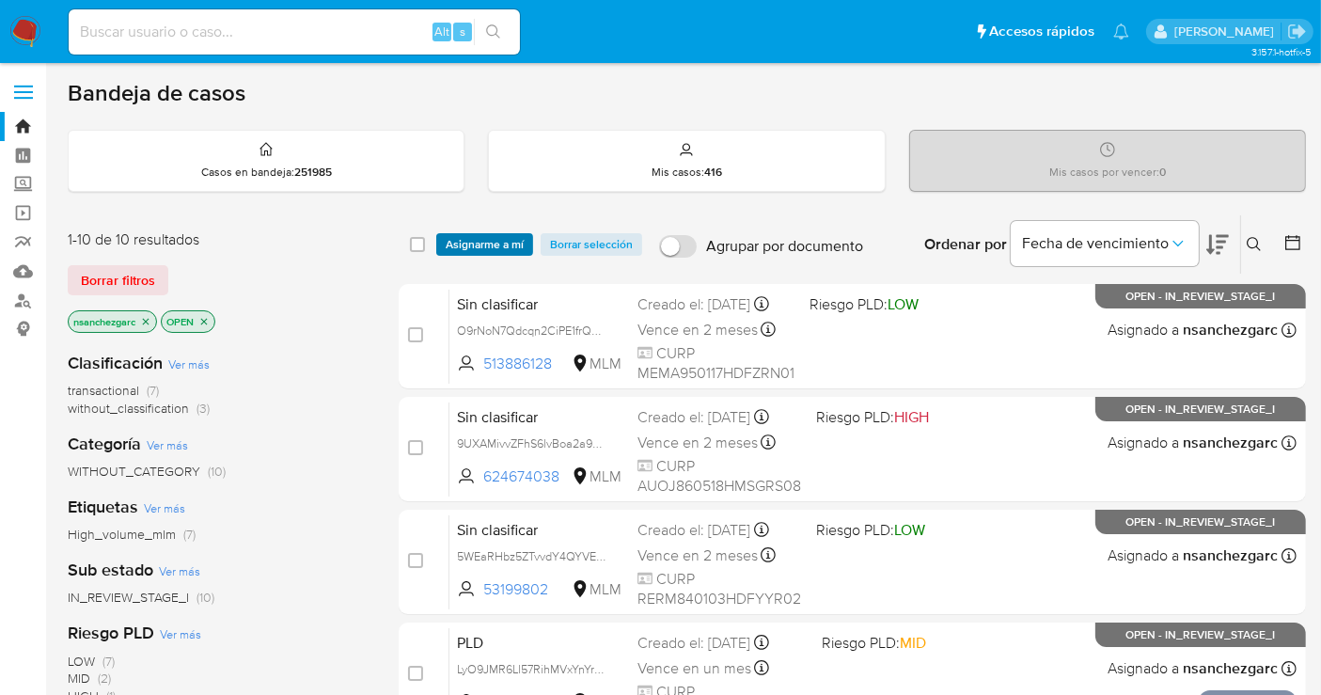
click at [483, 245] on span "Asignarme a mí" at bounding box center [485, 244] width 78 height 19
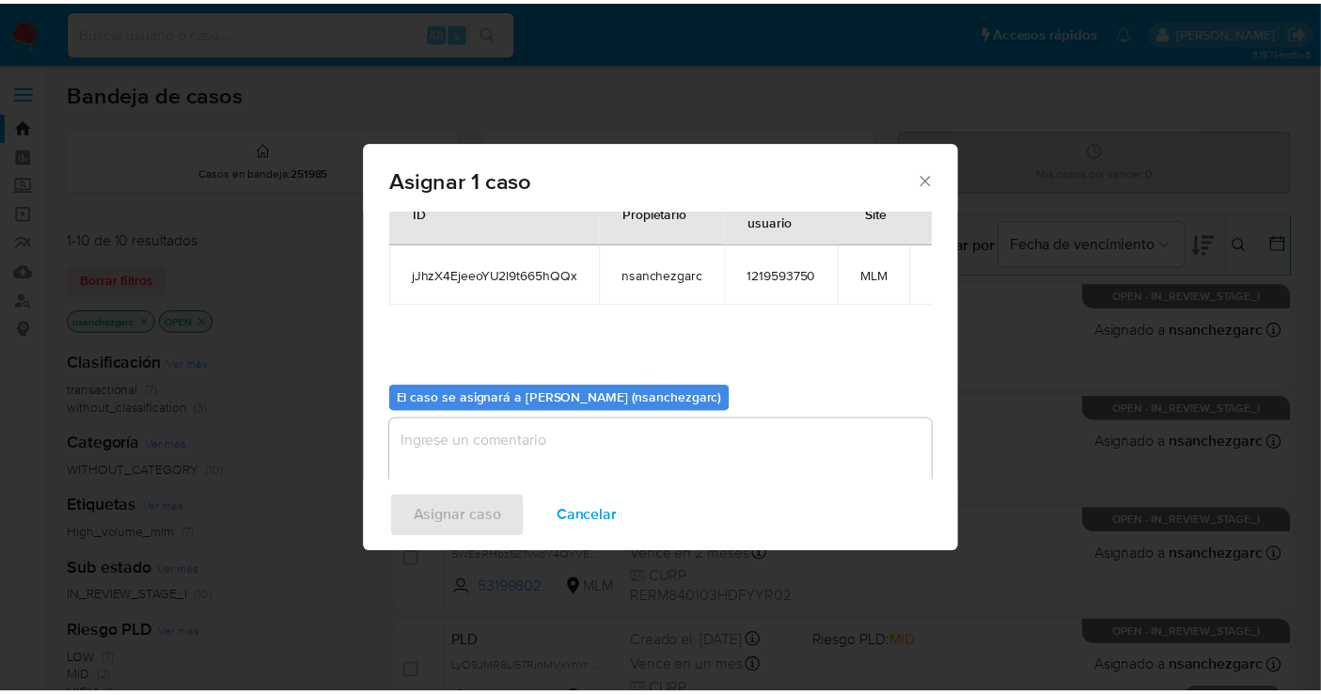
scroll to position [96, 0]
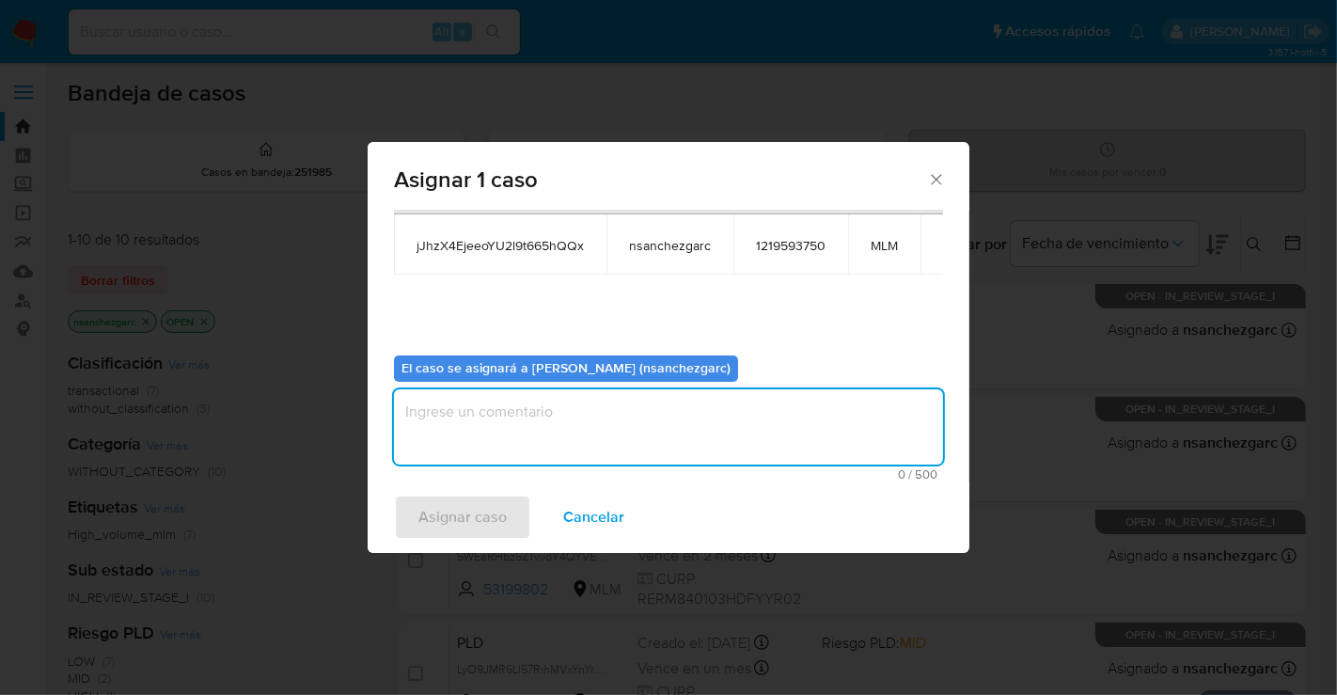
drag, startPoint x: 458, startPoint y: 407, endPoint x: 418, endPoint y: 368, distance: 56.5
click at [458, 406] on textarea "assign-modal" at bounding box center [668, 426] width 549 height 75
type textarea "nesg"
click at [448, 509] on span "Asignar caso" at bounding box center [463, 517] width 88 height 41
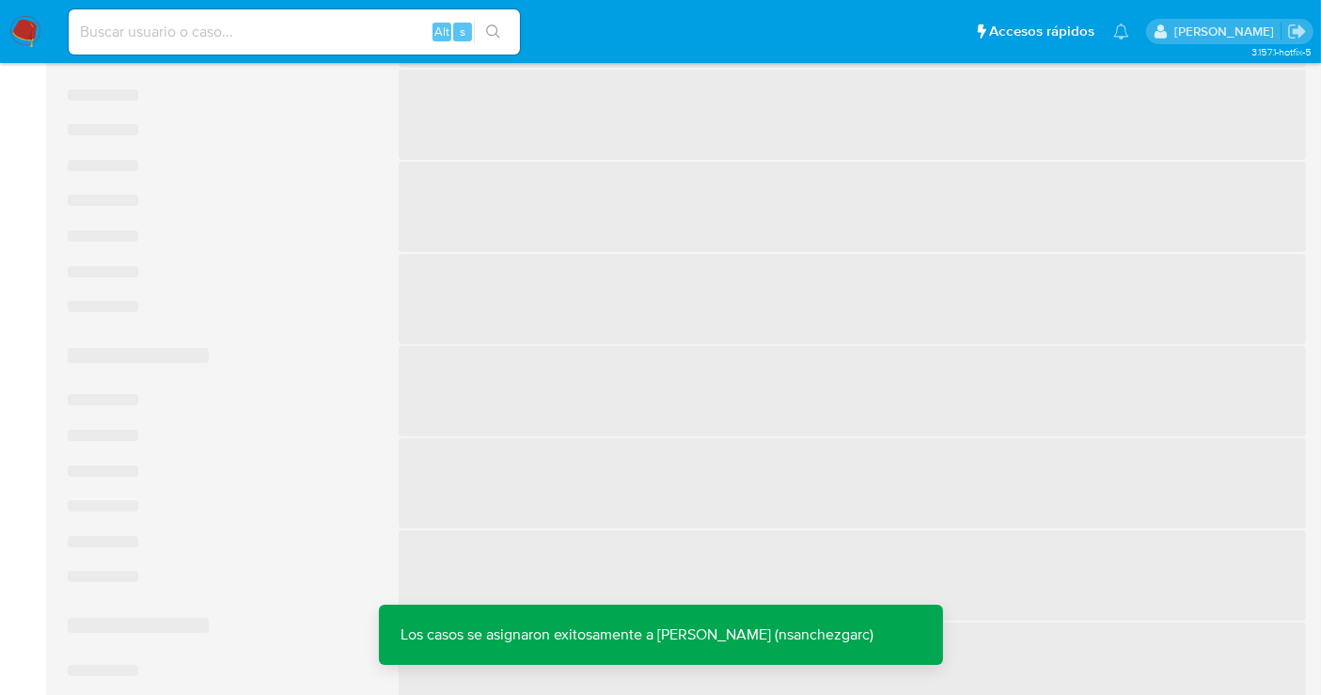
scroll to position [313, 0]
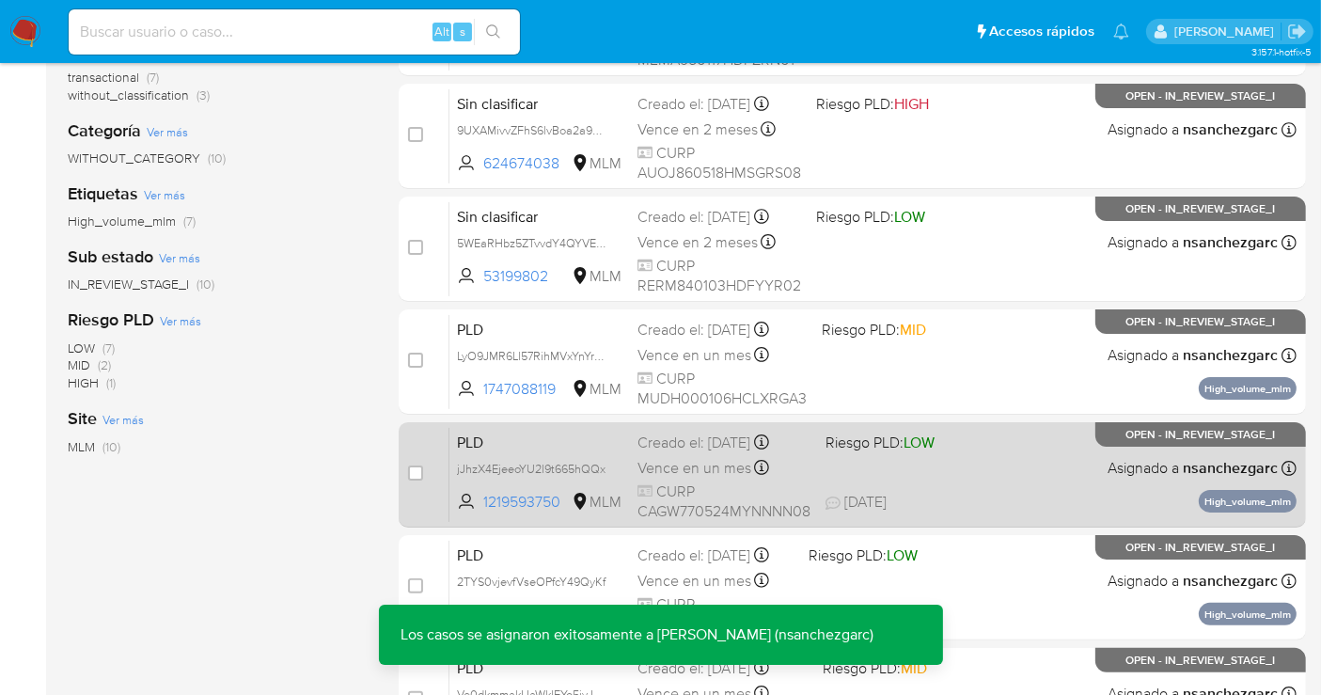
click at [697, 449] on div "Creado el: 12/08/2025 Creado el: 12/08/2025 02:13:35" at bounding box center [724, 443] width 173 height 21
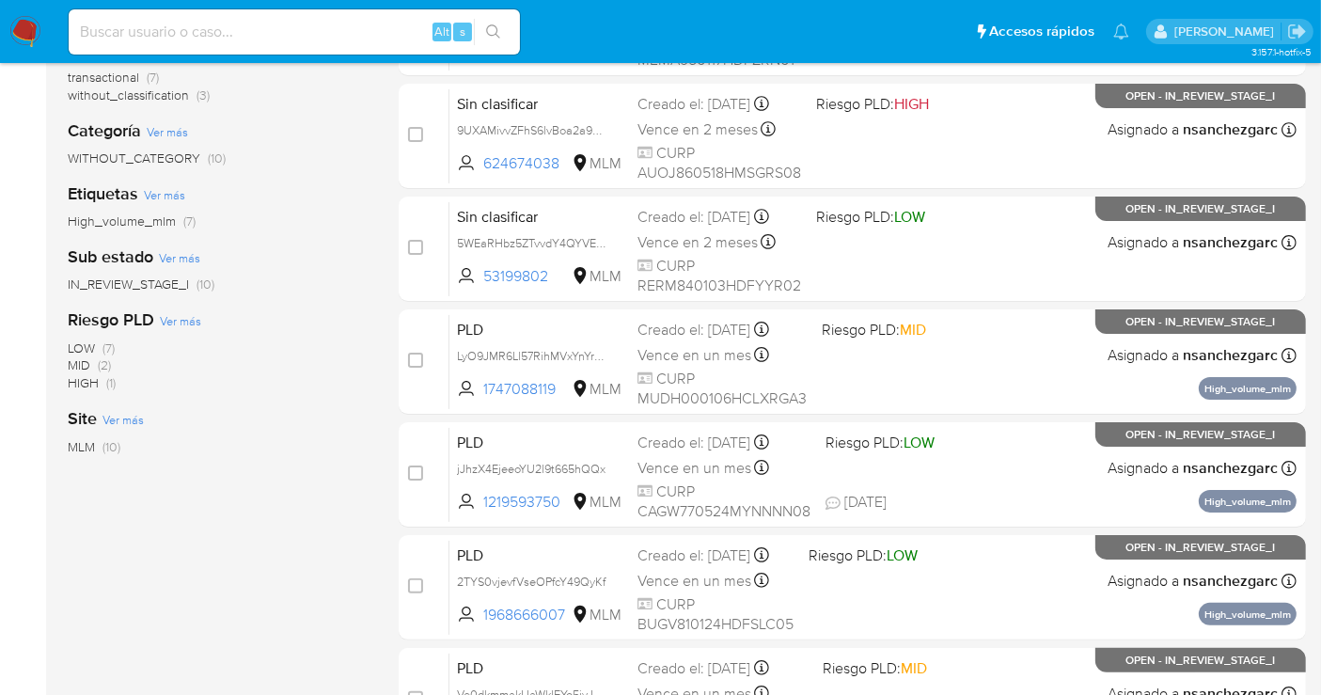
click at [16, 33] on img at bounding box center [25, 32] width 32 height 32
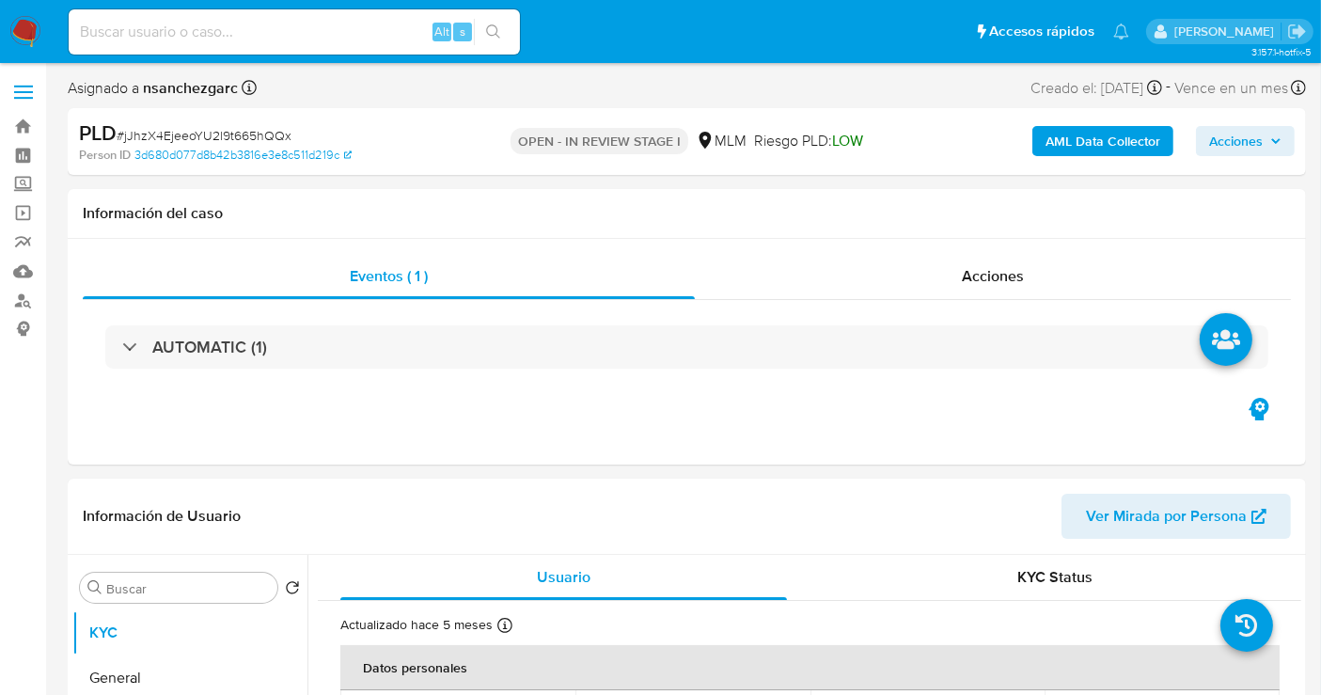
select select "10"
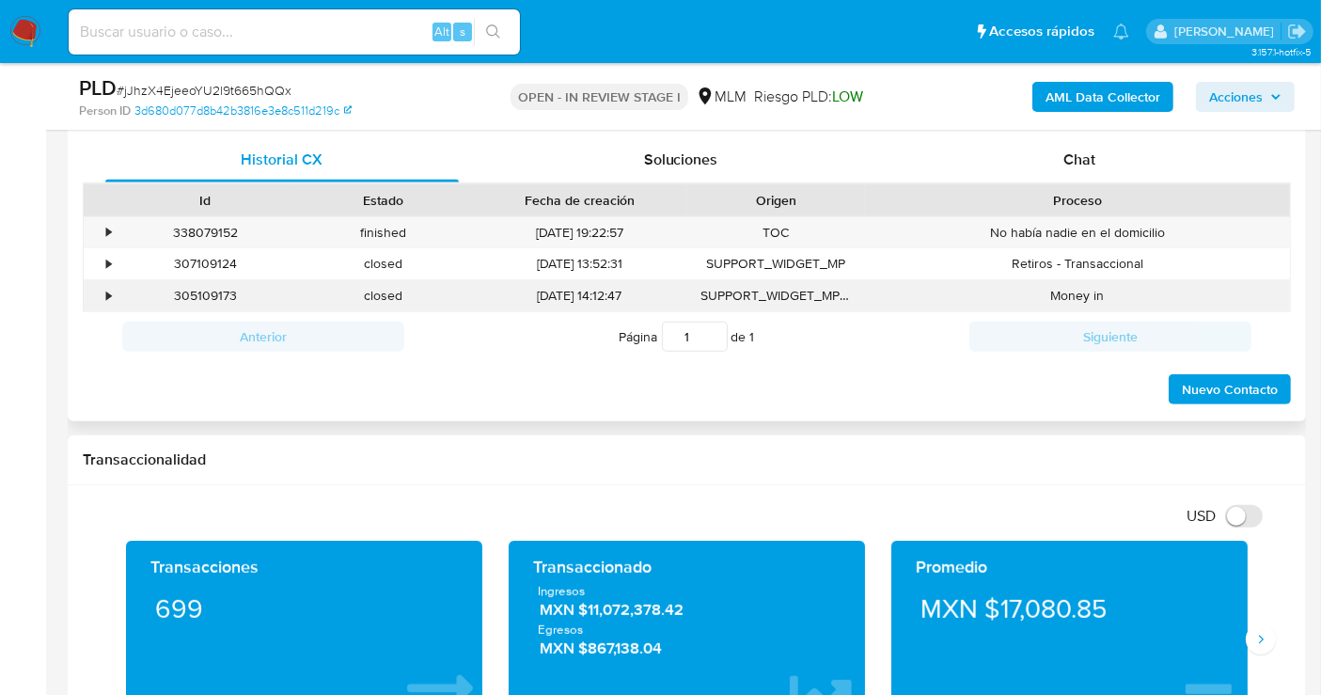
scroll to position [835, 0]
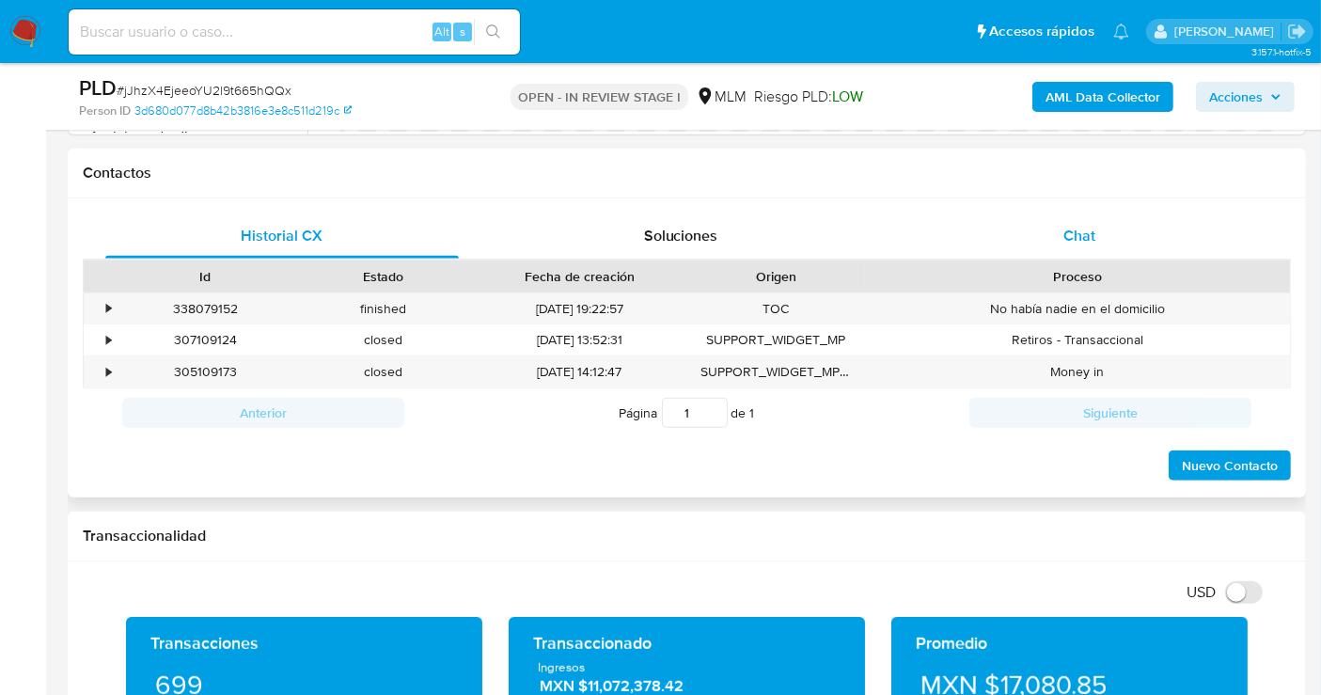
click at [1091, 249] on div "Chat" at bounding box center [1080, 235] width 354 height 45
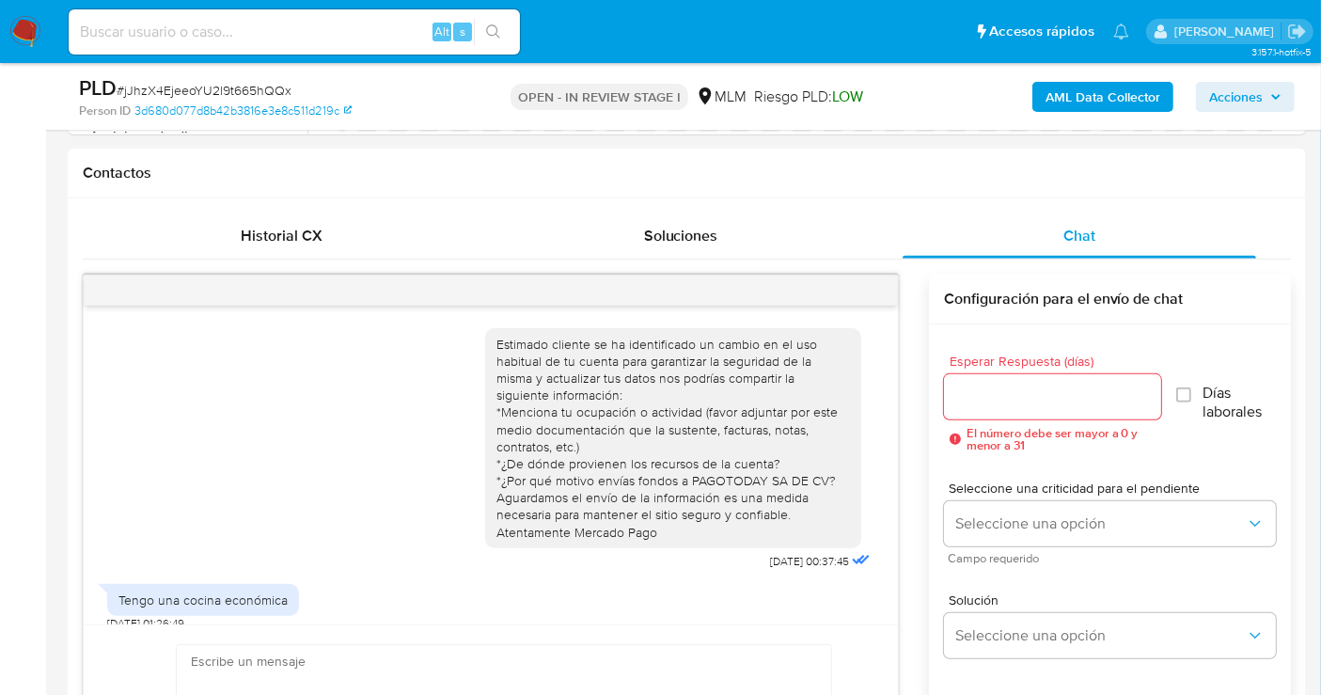
scroll to position [415, 0]
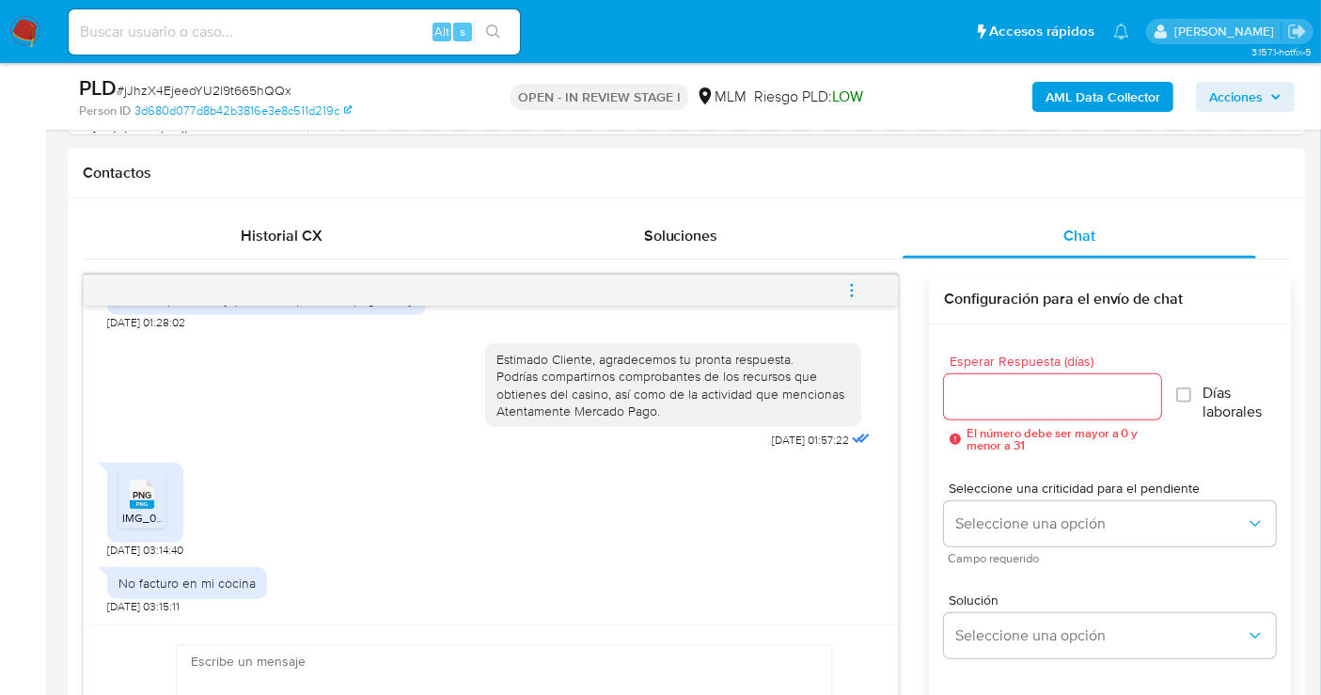
click at [138, 505] on rect at bounding box center [142, 504] width 24 height 8
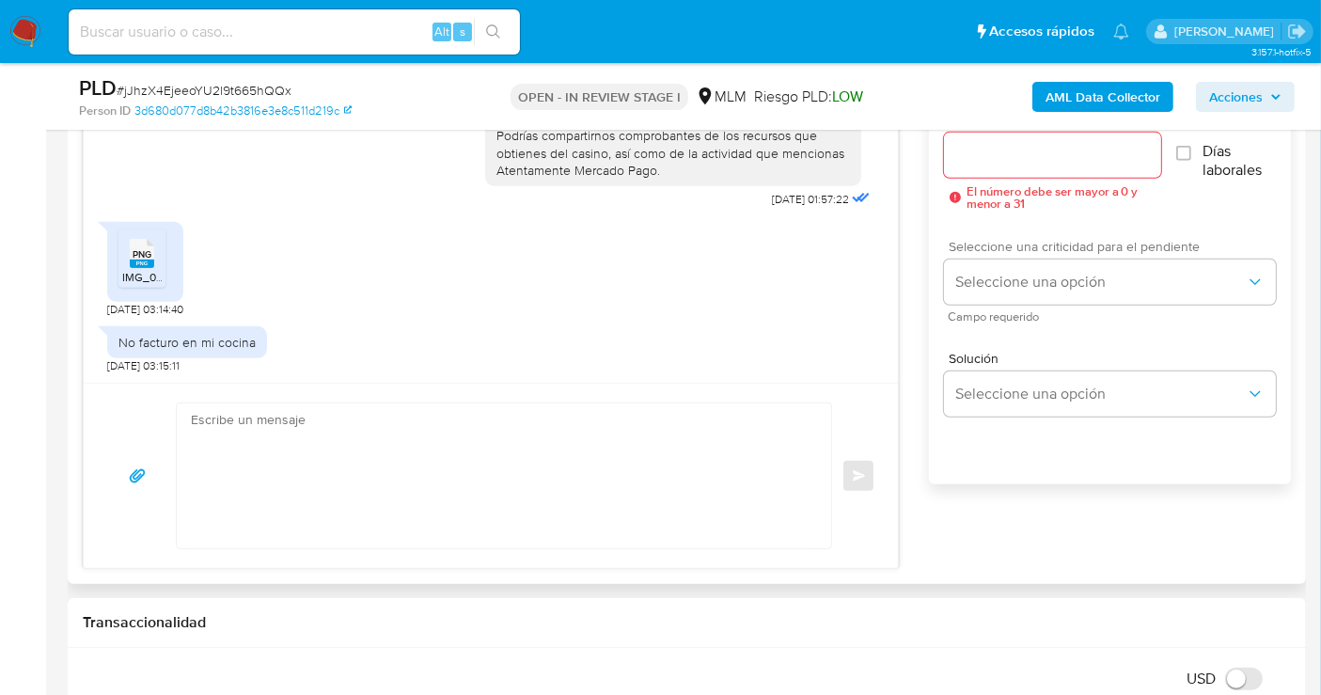
scroll to position [1045, 0]
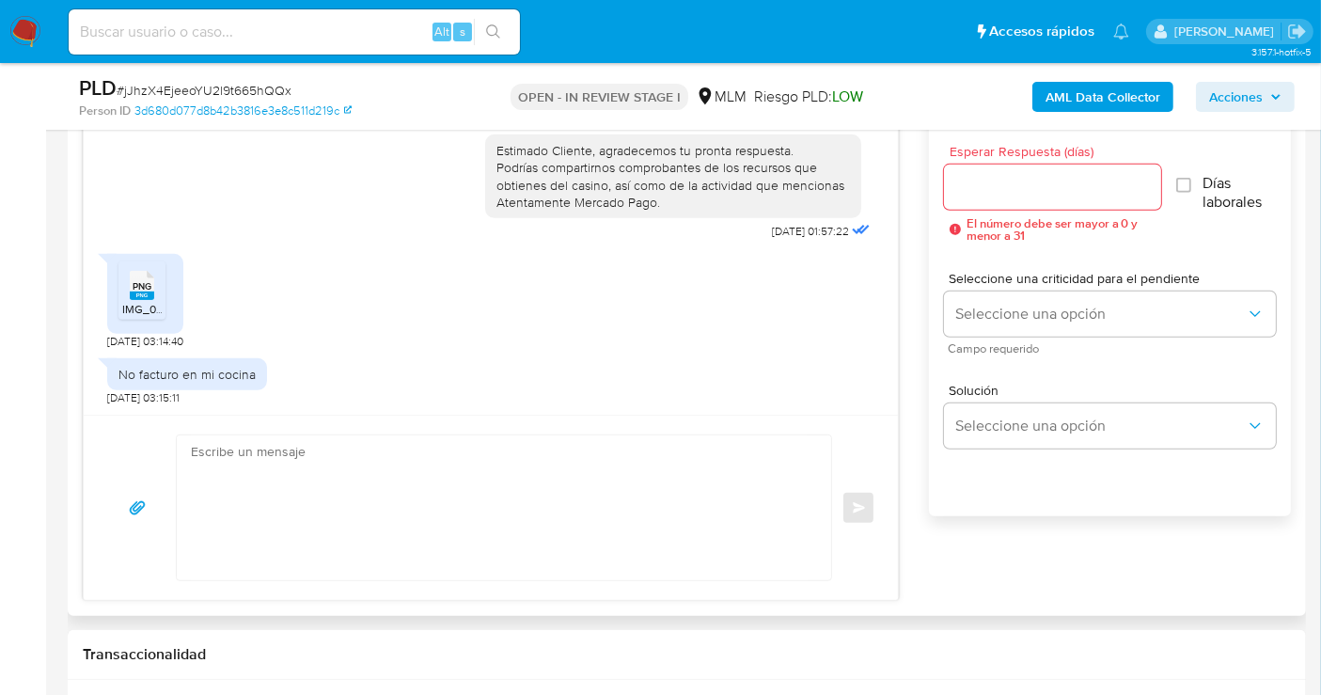
click at [983, 200] on div at bounding box center [1052, 187] width 217 height 45
click at [973, 189] on input "Esperar Respuesta (días)" at bounding box center [1052, 187] width 217 height 24
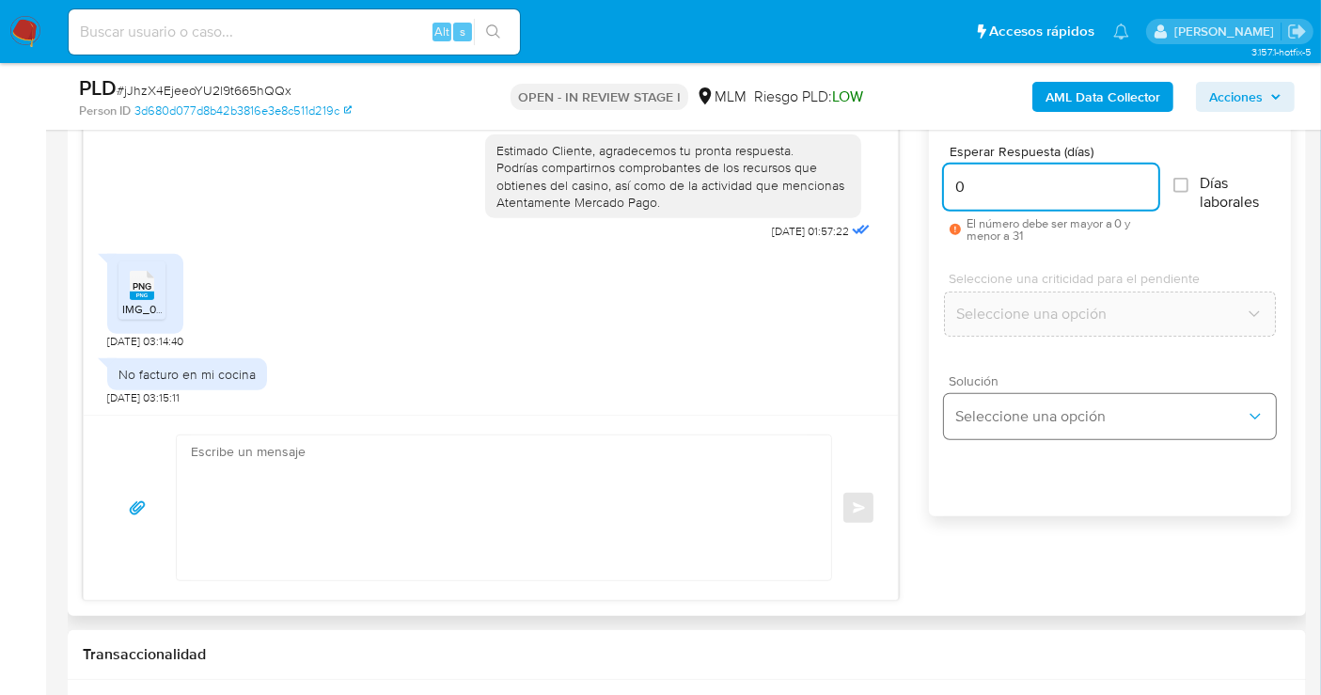
type input "0"
click at [984, 409] on span "Seleccione una opción" at bounding box center [1101, 416] width 291 height 19
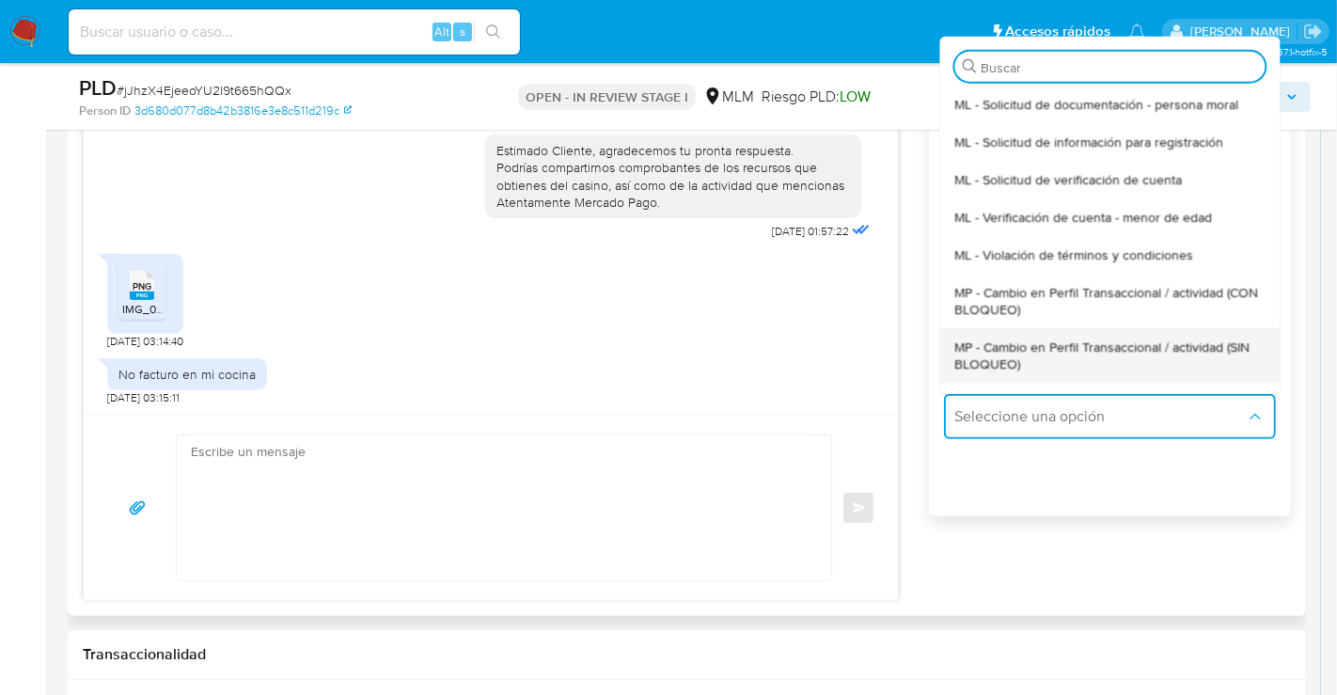
click at [978, 344] on span "MP - Cambio en Perfil Transaccional / actividad (SIN BLOQUEO)" at bounding box center [1110, 355] width 310 height 34
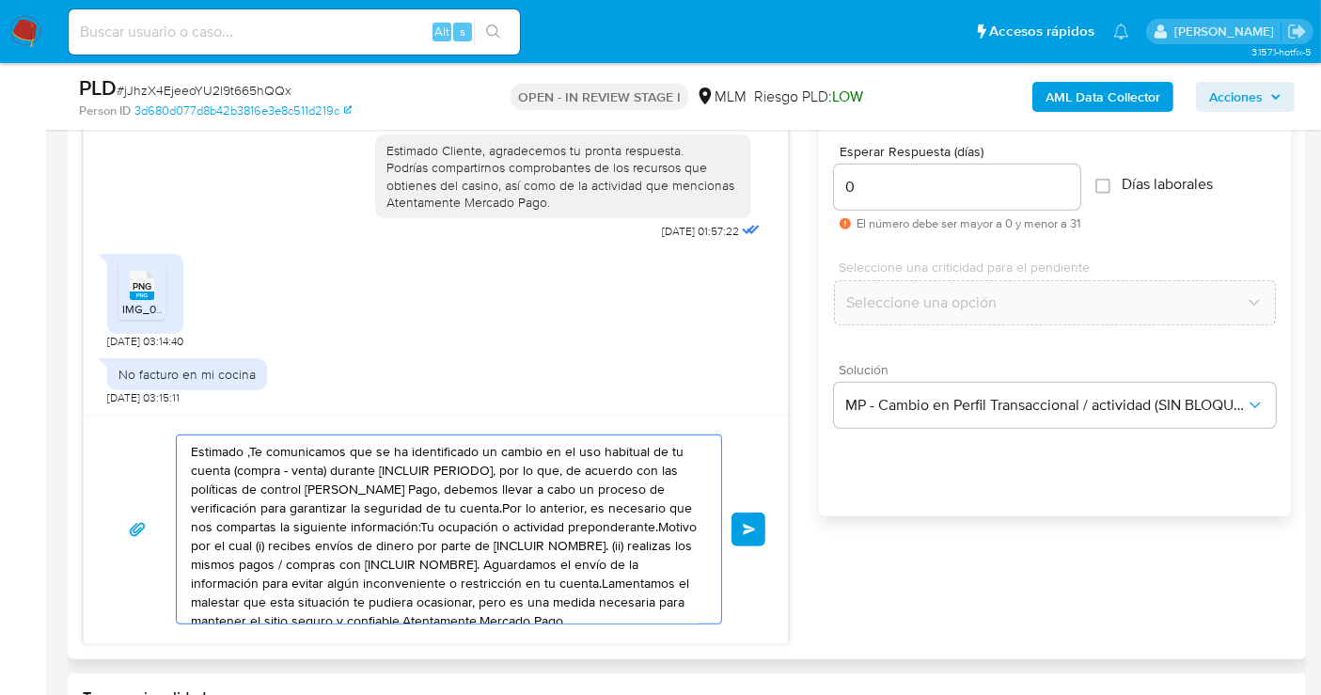
click at [432, 522] on textarea "Estimado ,Te comunicamos que se ha identificado un cambio en el uso habitual de…" at bounding box center [444, 529] width 507 height 188
paste textarea "Cliente, agradecemos tu pronta respuesta. Lamentamos cualquier malestar ocasion…"
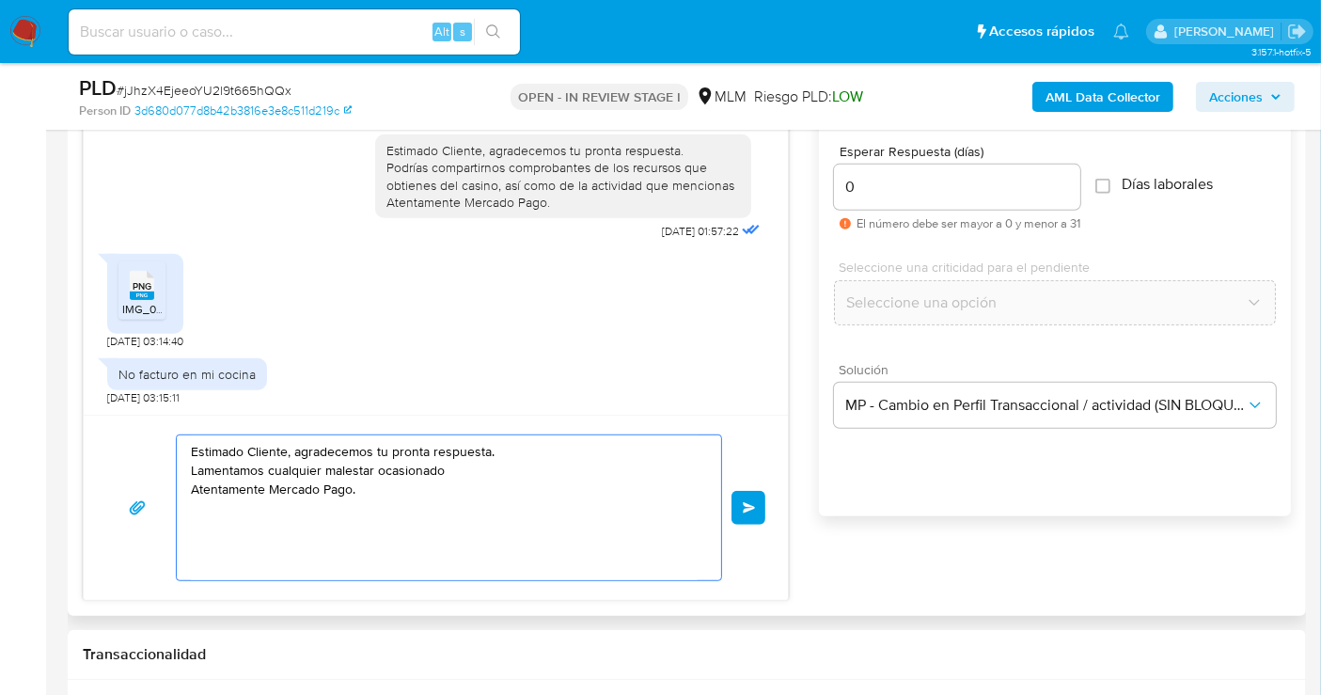
drag, startPoint x: 467, startPoint y: 468, endPoint x: 170, endPoint y: 466, distance: 297.2
click at [170, 466] on div "Estimado Cliente, agradecemos tu pronta respuesta. Lamentamos cualquier malesta…" at bounding box center [435, 508] width 659 height 147
type textarea "Estimado Cliente, agradecemos tu pronta respuesta. Atentamente Mercado Pago."
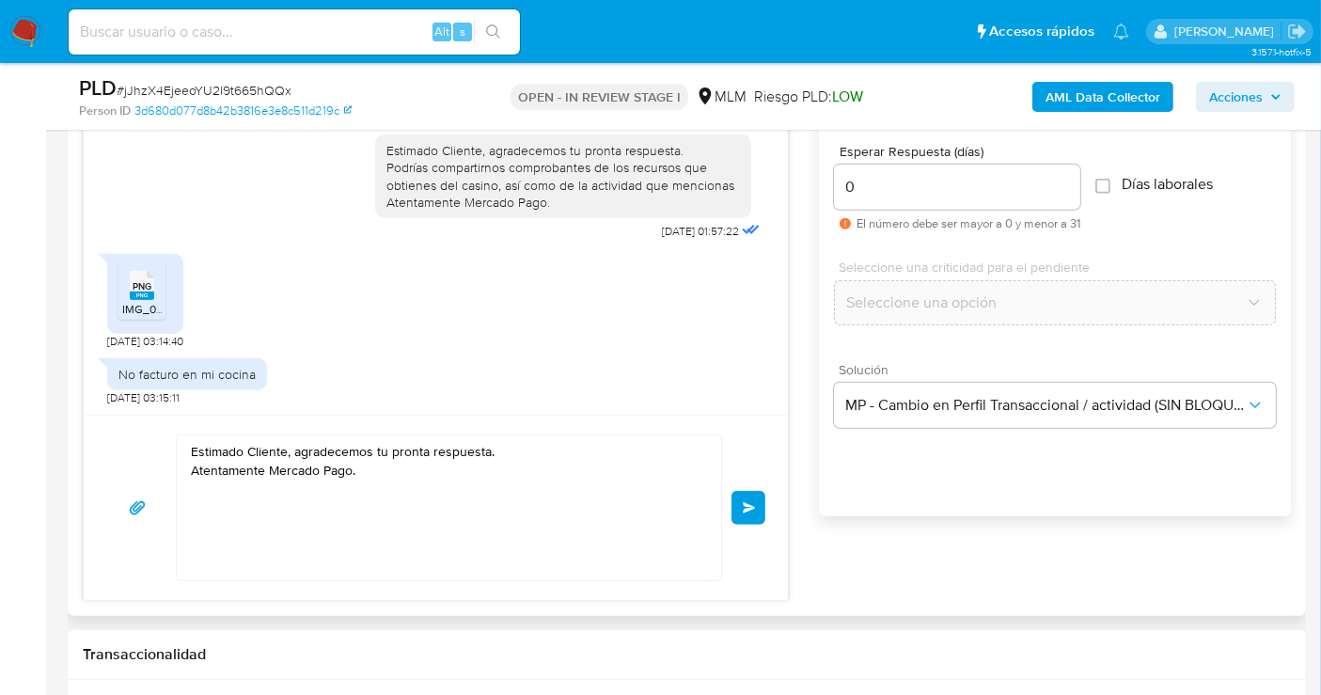
click at [743, 504] on span "Enviar" at bounding box center [749, 507] width 13 height 11
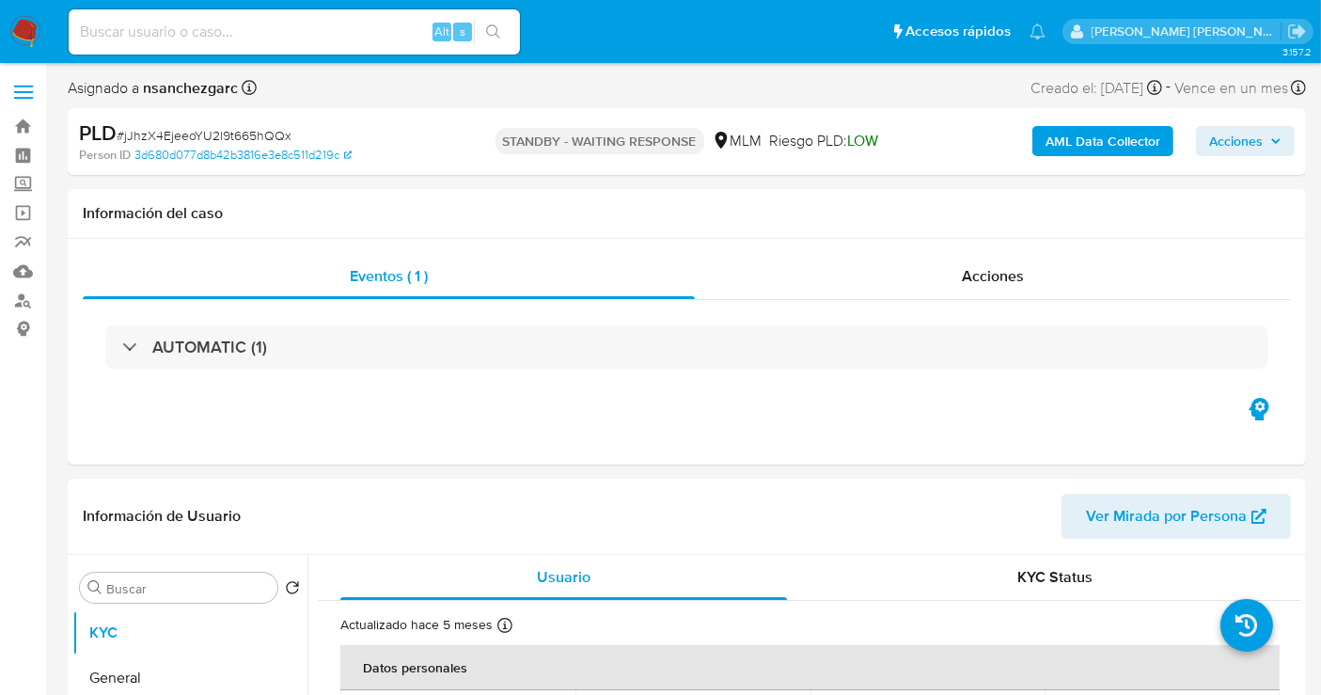
select select "10"
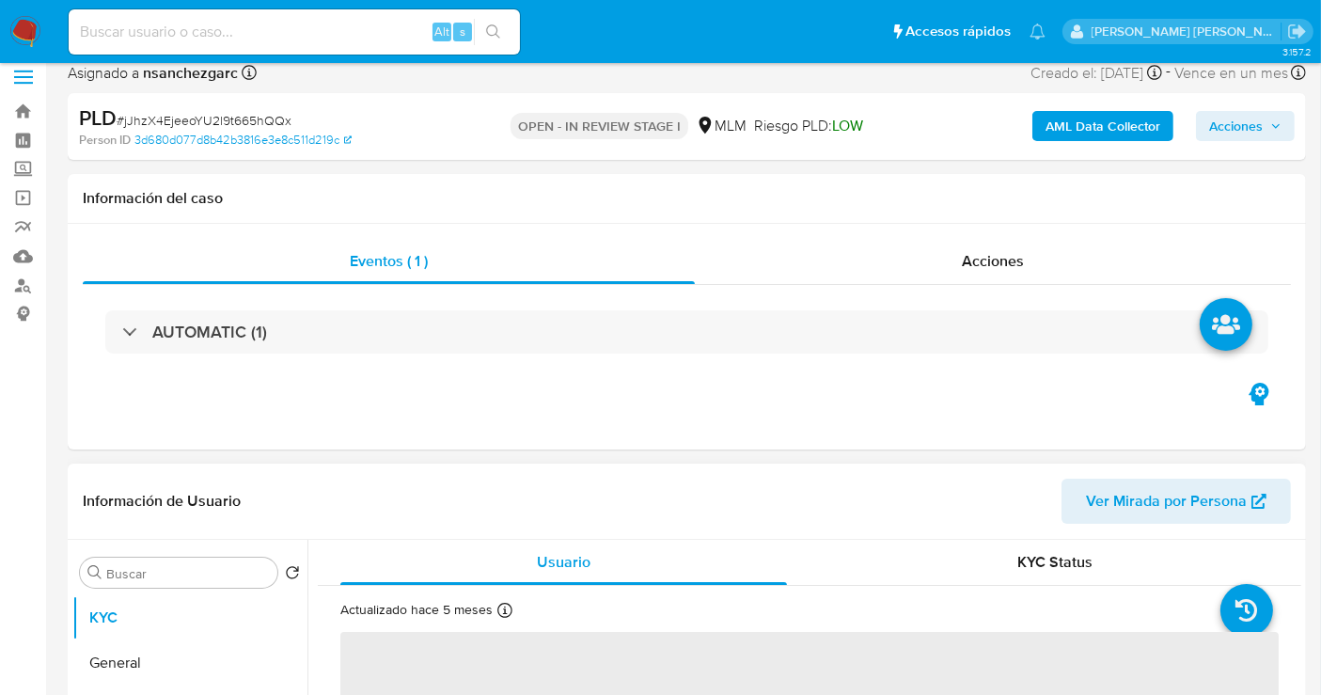
scroll to position [522, 0]
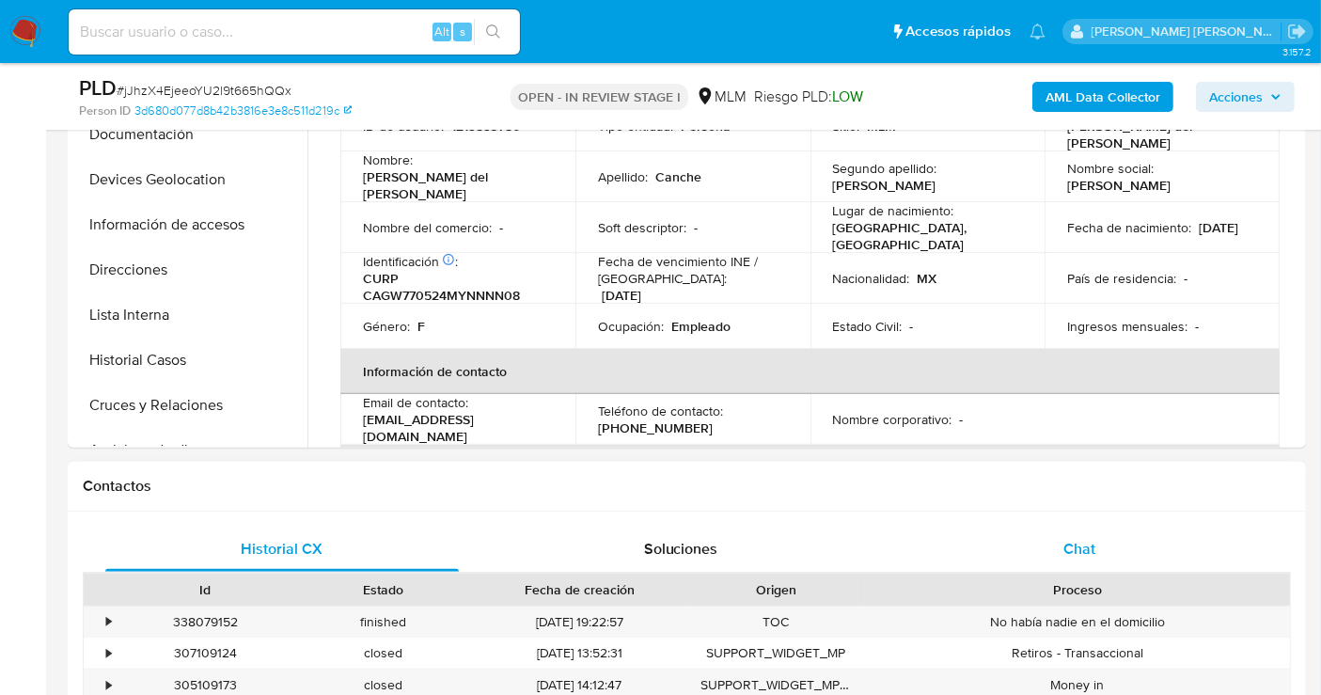
click at [1060, 537] on div "Chat" at bounding box center [1080, 549] width 354 height 45
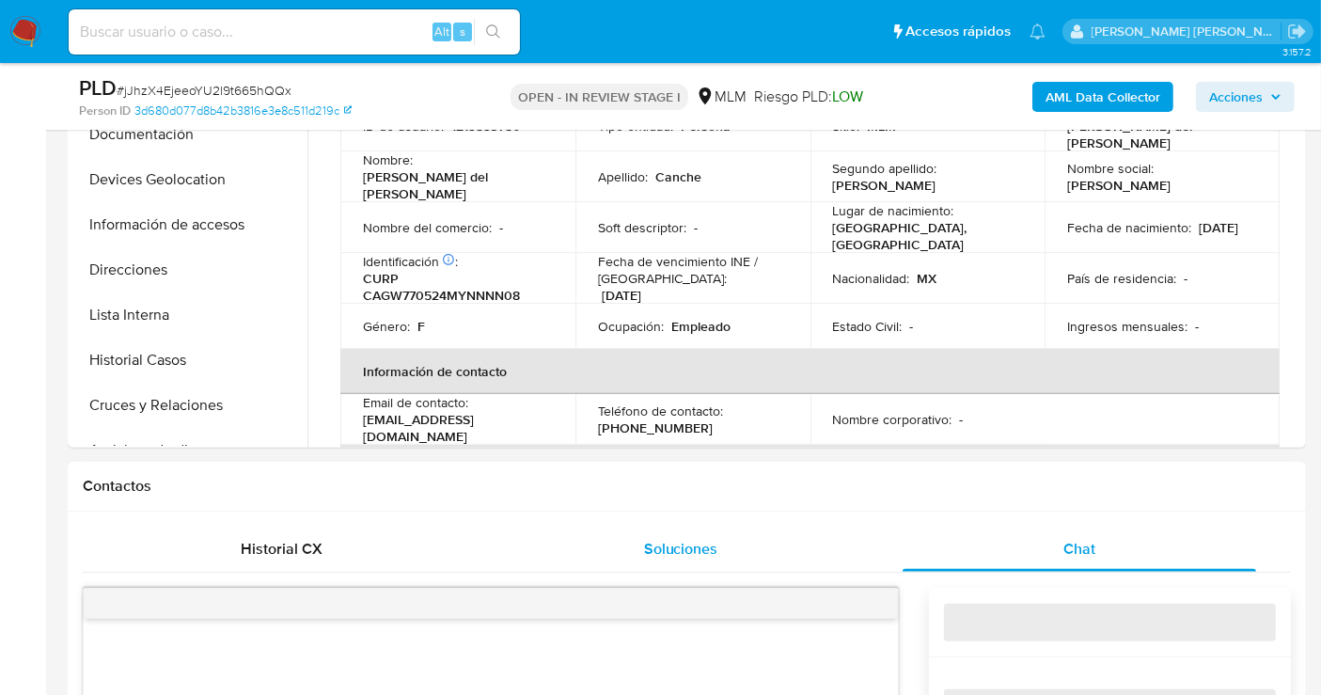
select select "10"
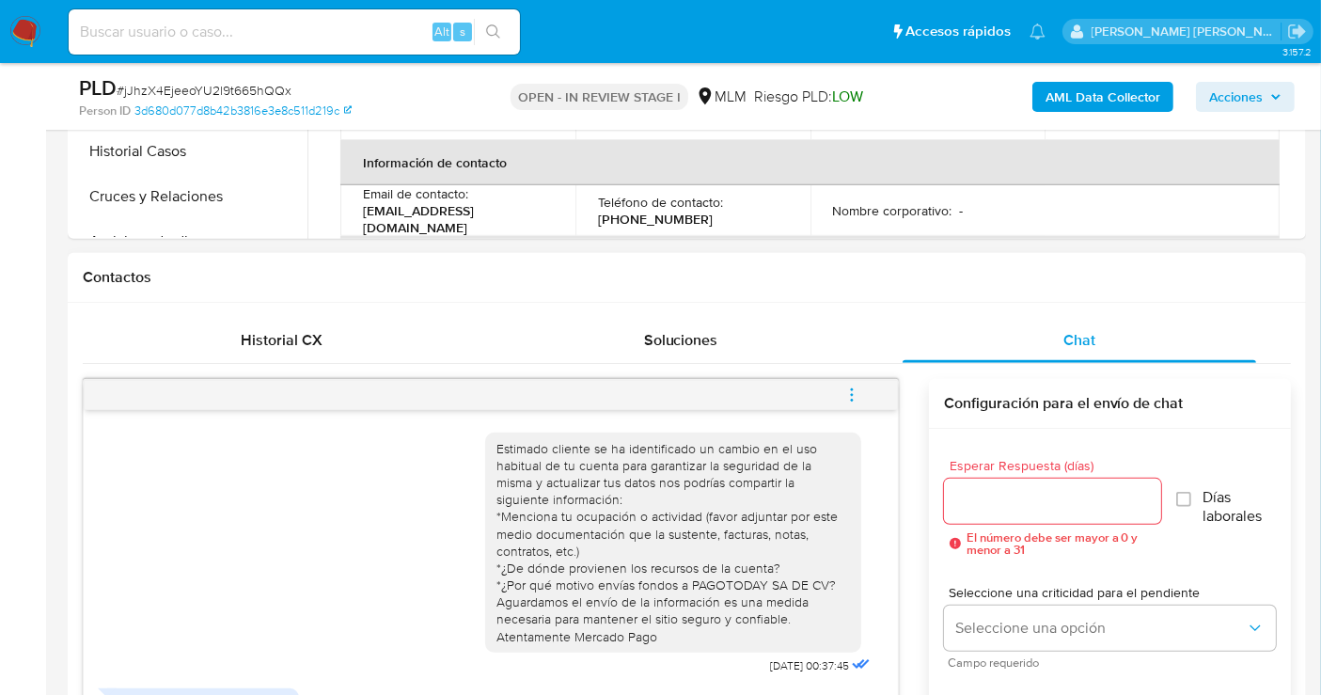
scroll to position [504, 0]
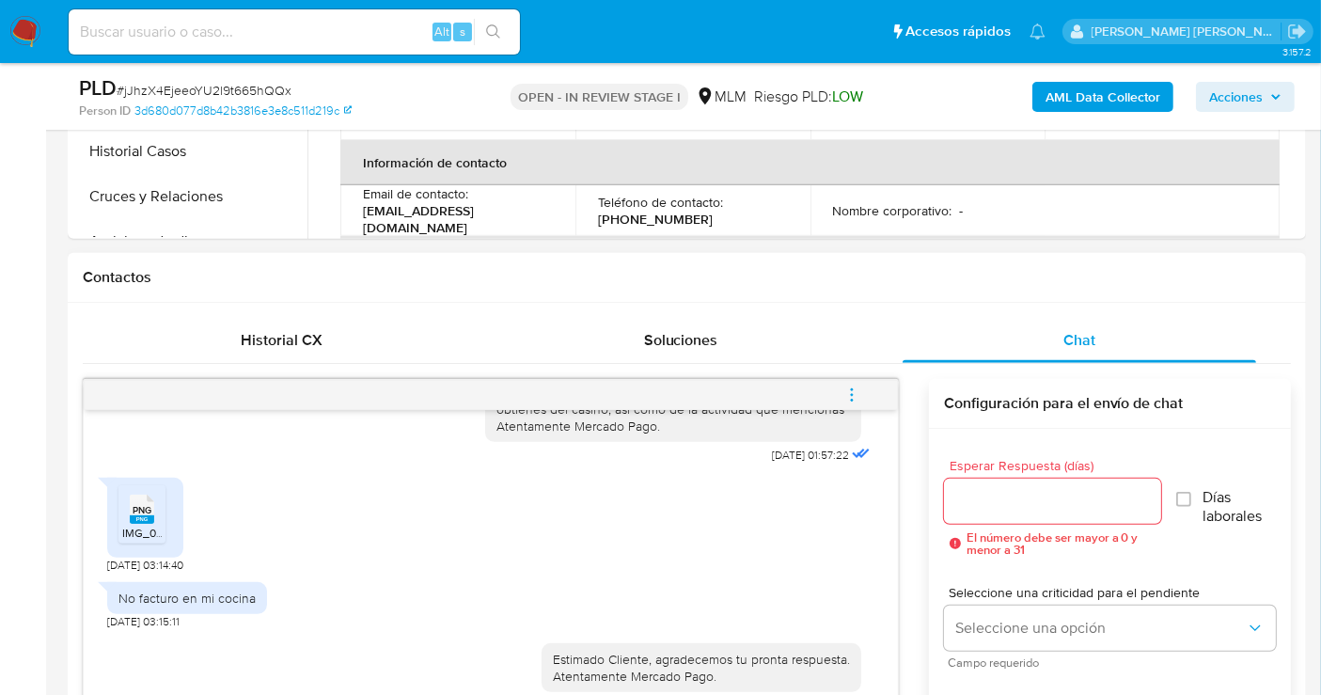
click at [844, 390] on icon "menu-action" at bounding box center [852, 395] width 17 height 17
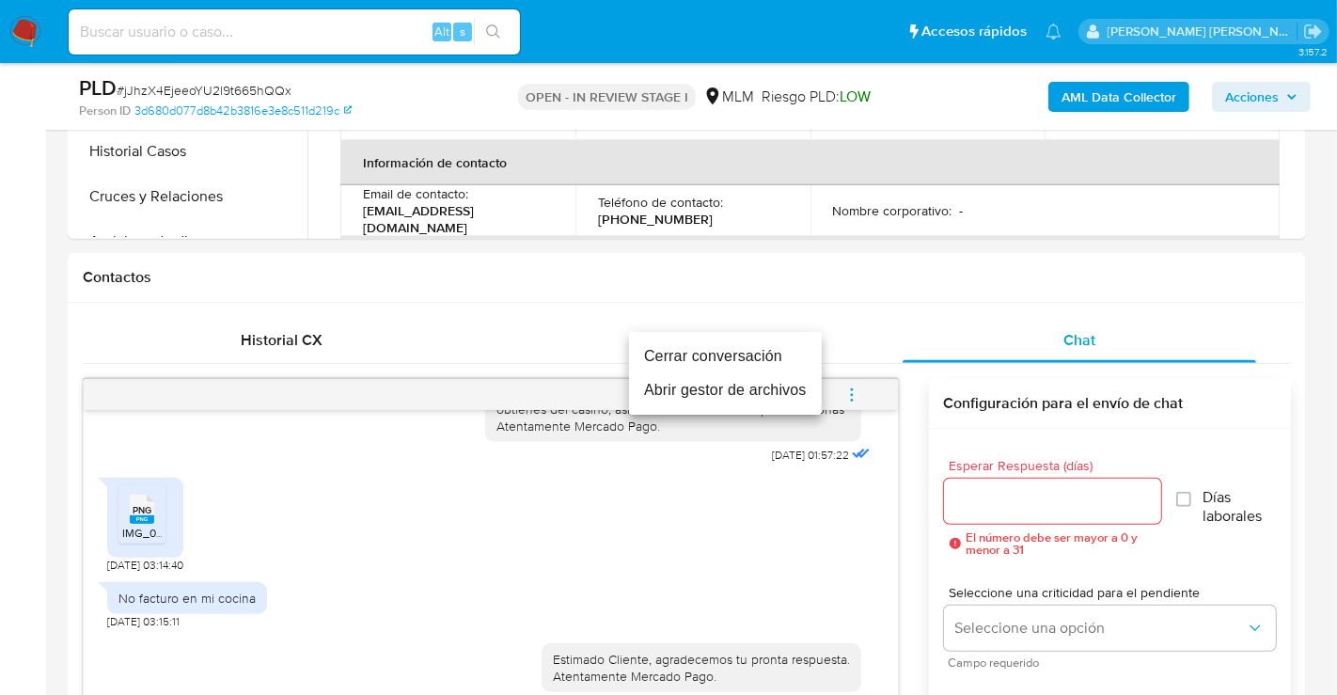
click at [719, 360] on li "Cerrar conversación" at bounding box center [725, 357] width 193 height 34
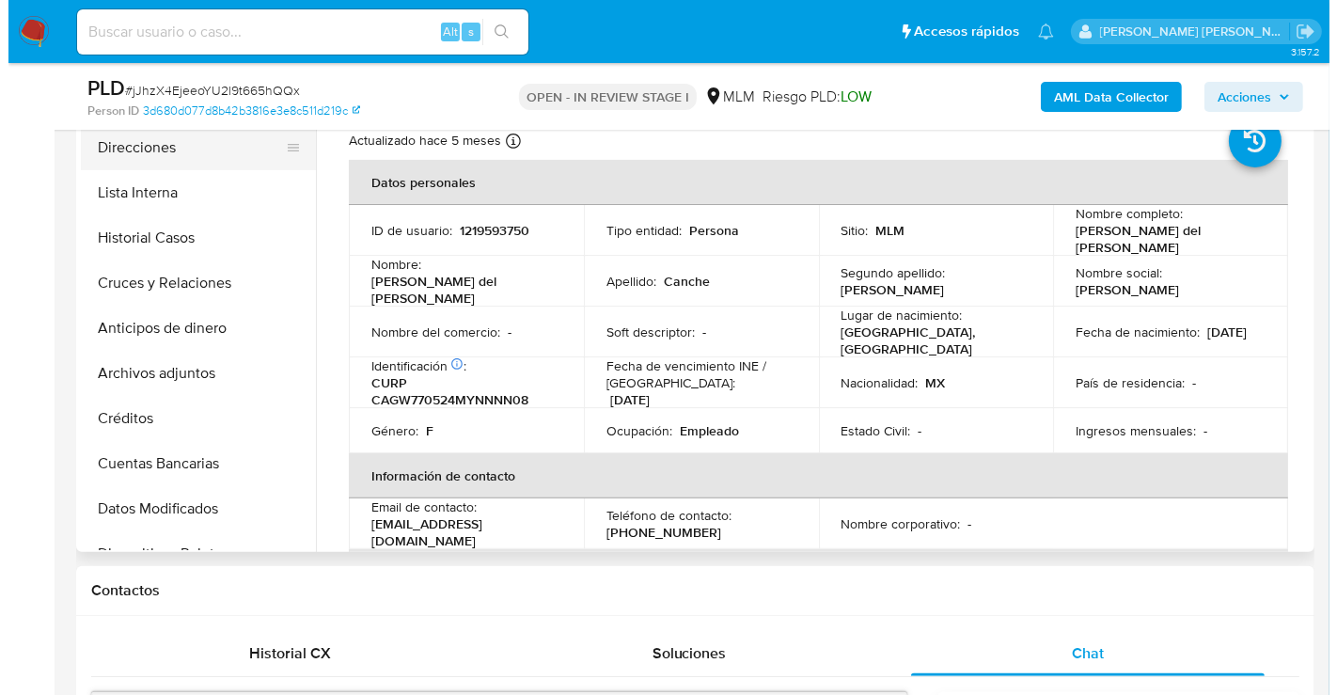
scroll to position [313, 0]
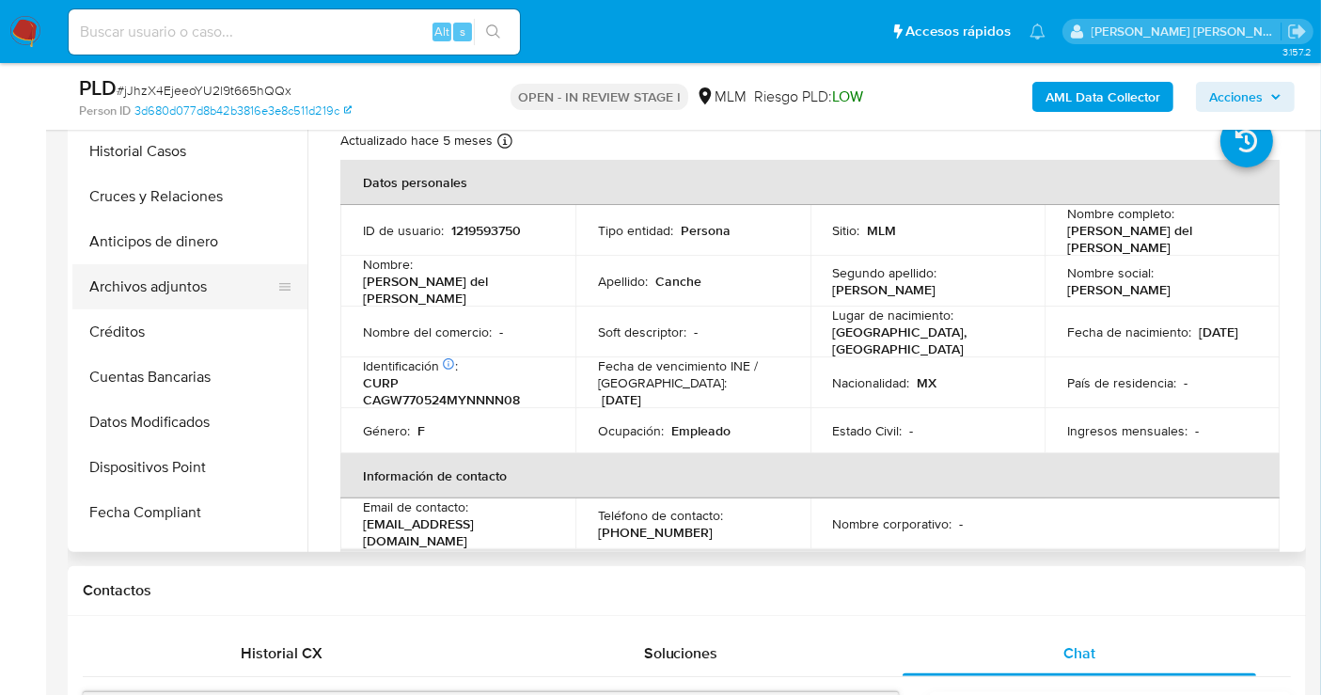
click at [150, 277] on button "Archivos adjuntos" at bounding box center [182, 286] width 220 height 45
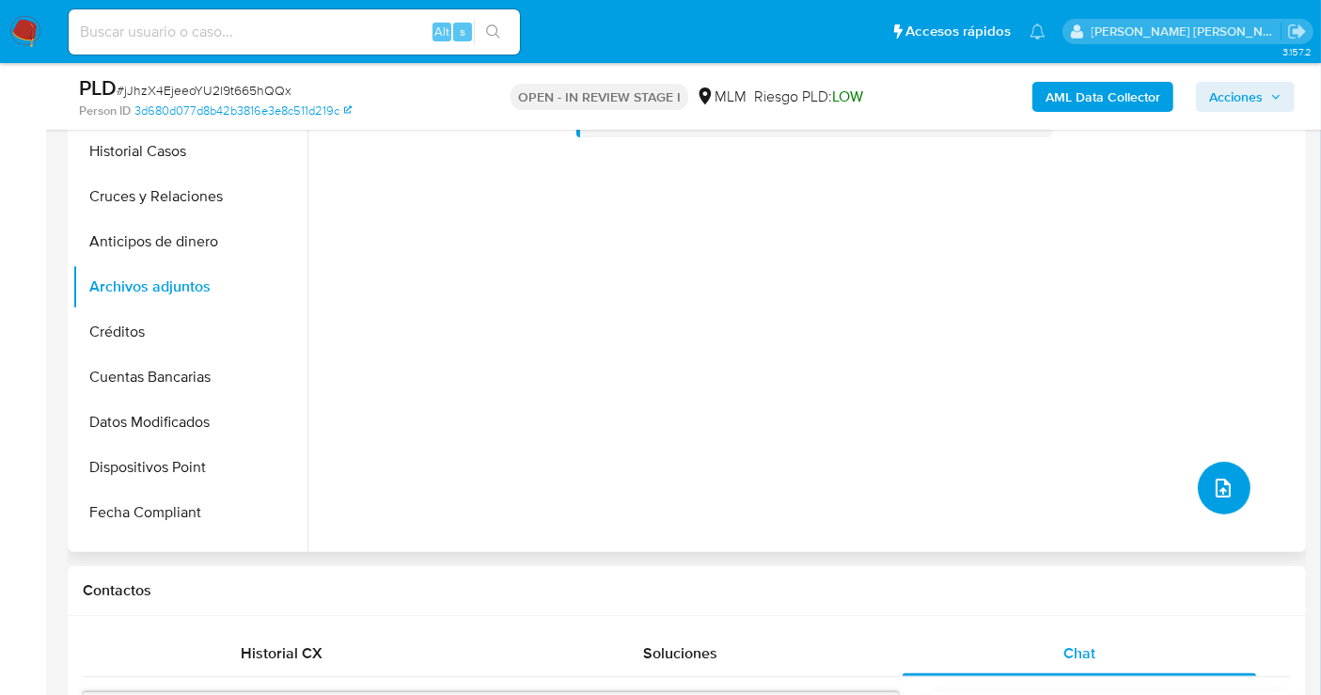
click at [1225, 495] on span "upload-file" at bounding box center [1223, 488] width 23 height 23
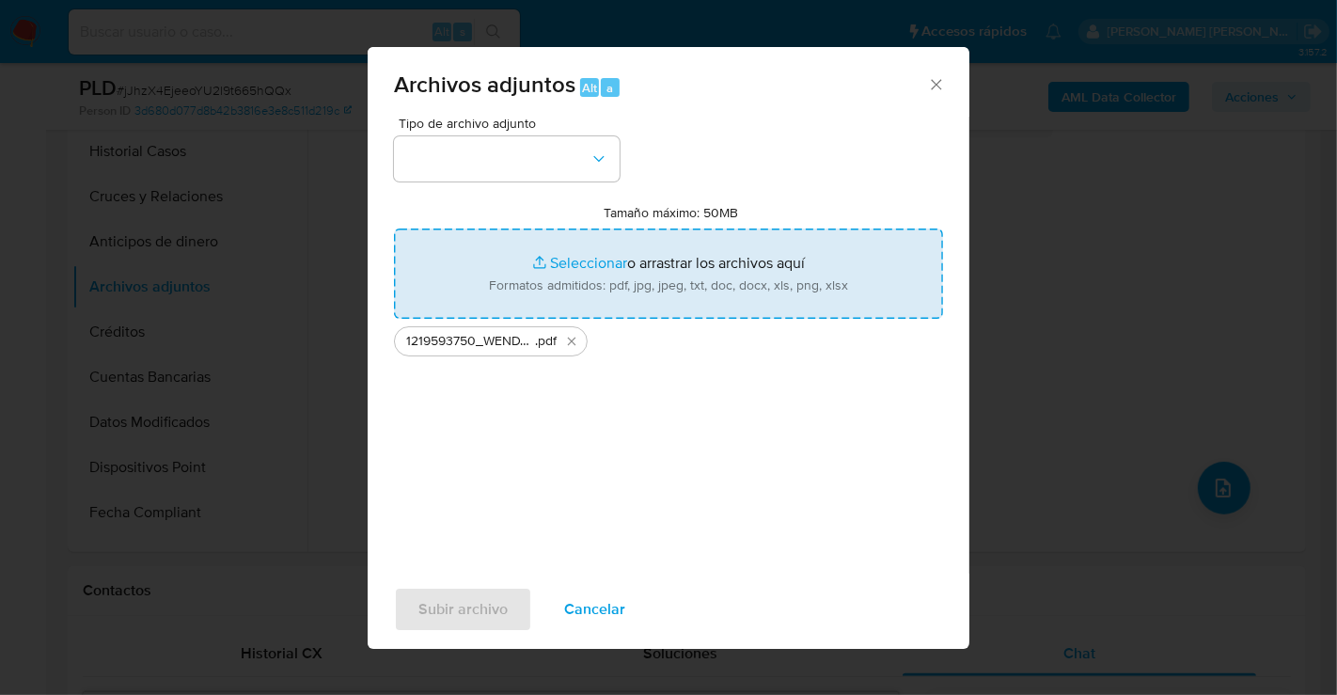
type input "C:\fakepath\1219593750_WENDY DEL CARMEN CANCHE GONZALEZ_AGO25.xlsx"
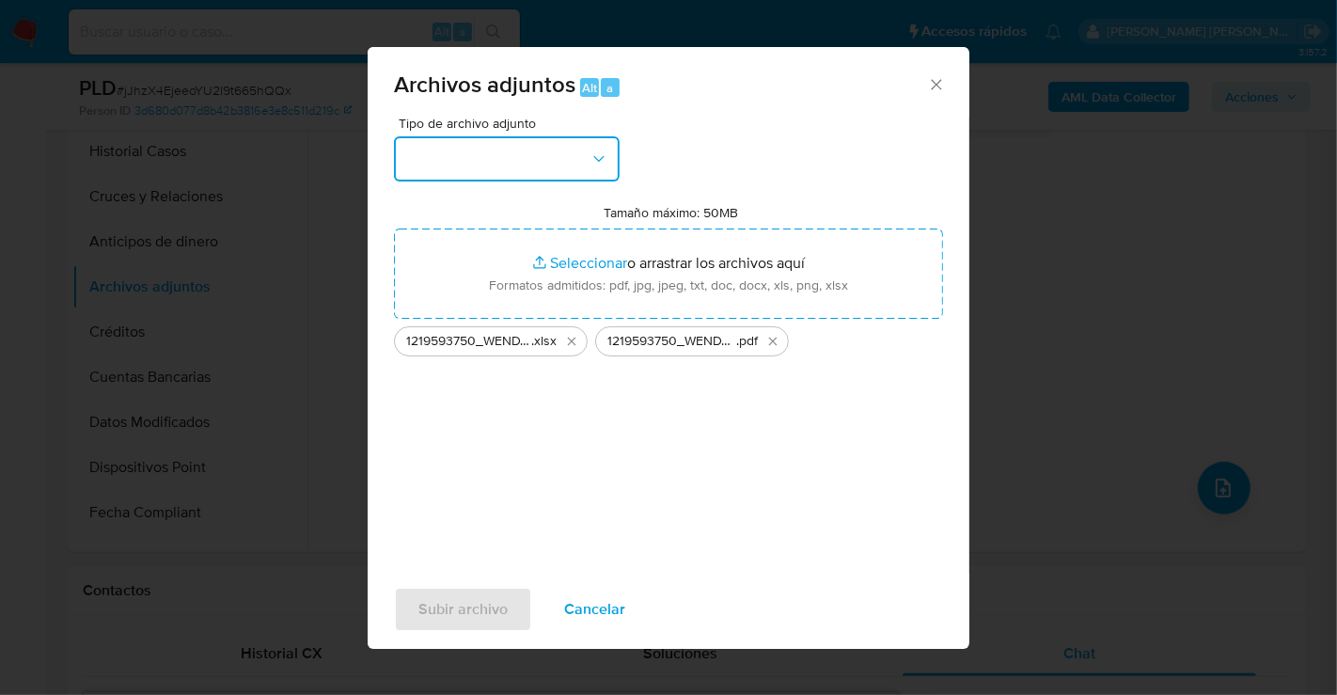
click at [508, 160] on button "button" at bounding box center [507, 158] width 226 height 45
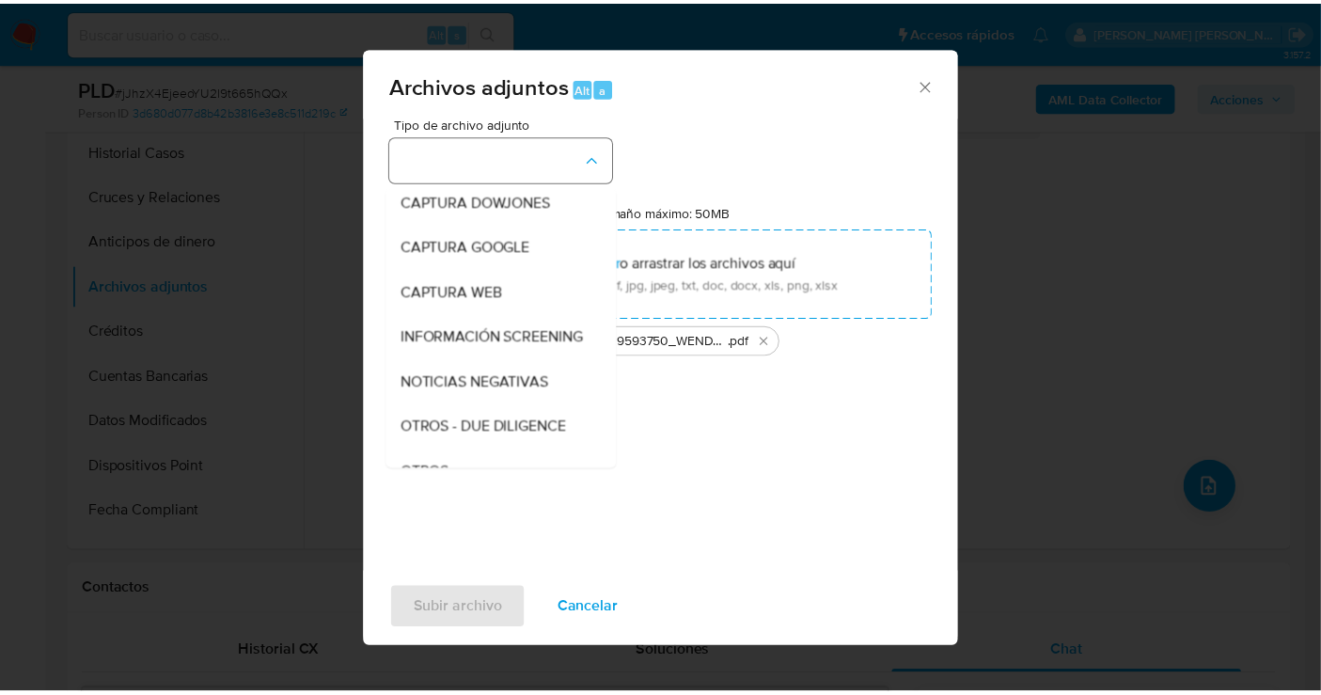
scroll to position [97, 0]
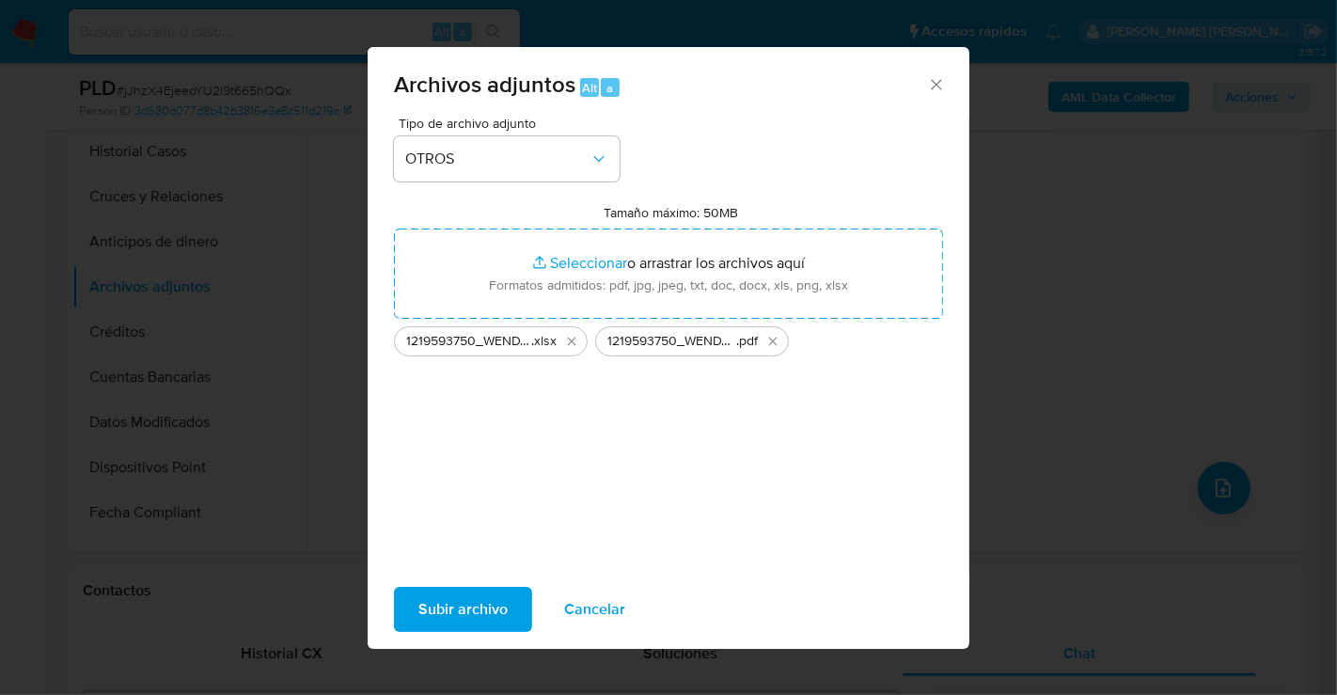
click at [444, 619] on span "Subir archivo" at bounding box center [463, 609] width 89 height 41
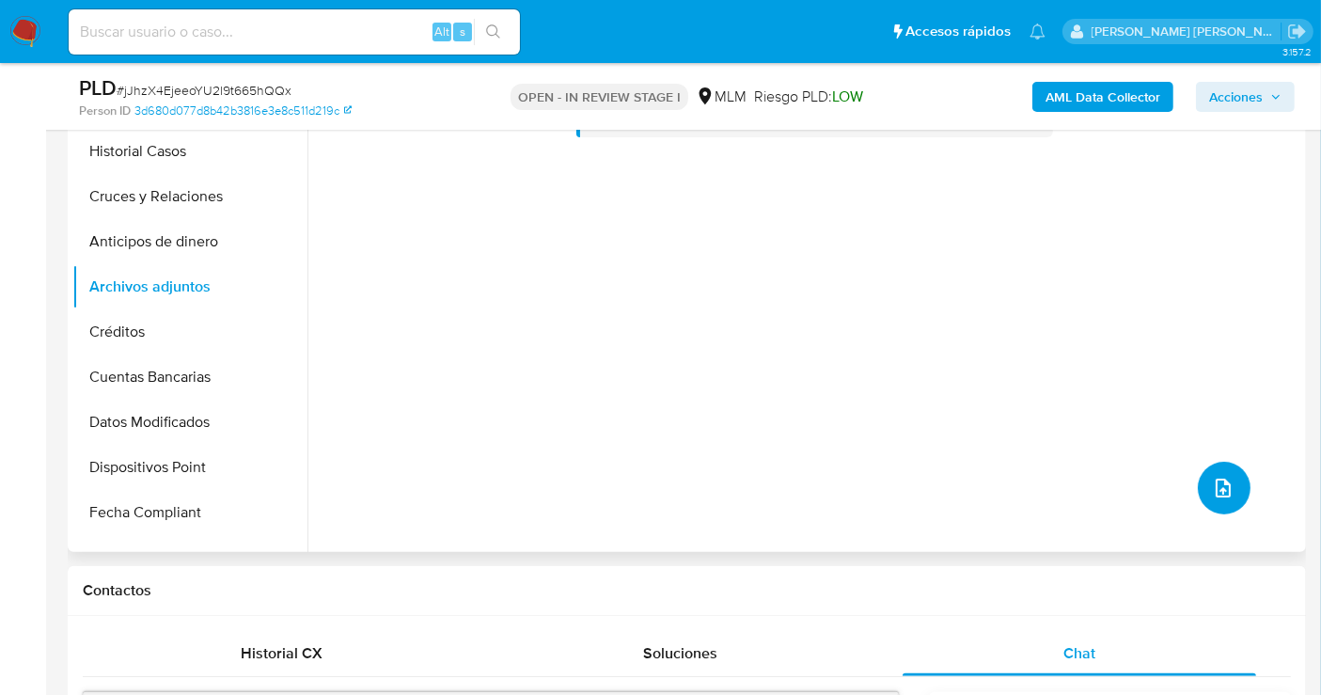
click at [1212, 487] on icon "upload-file" at bounding box center [1223, 488] width 23 height 23
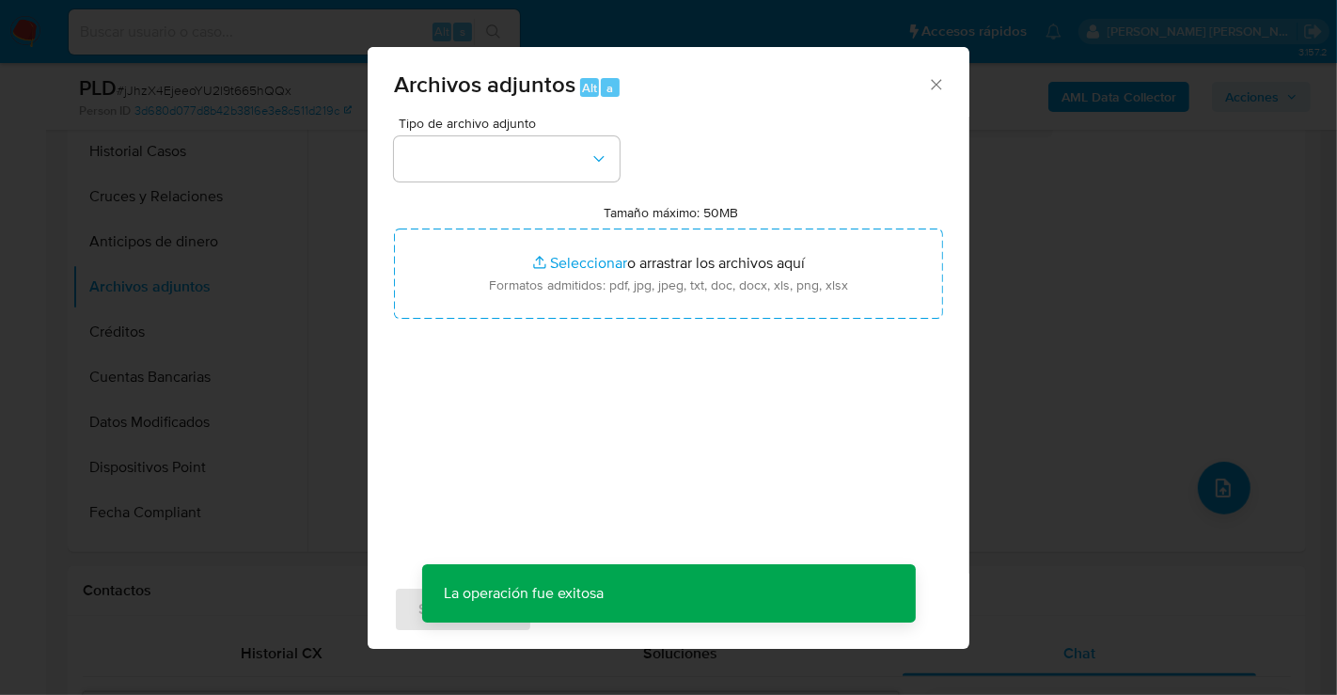
click at [936, 85] on icon "Cerrar" at bounding box center [936, 84] width 10 height 10
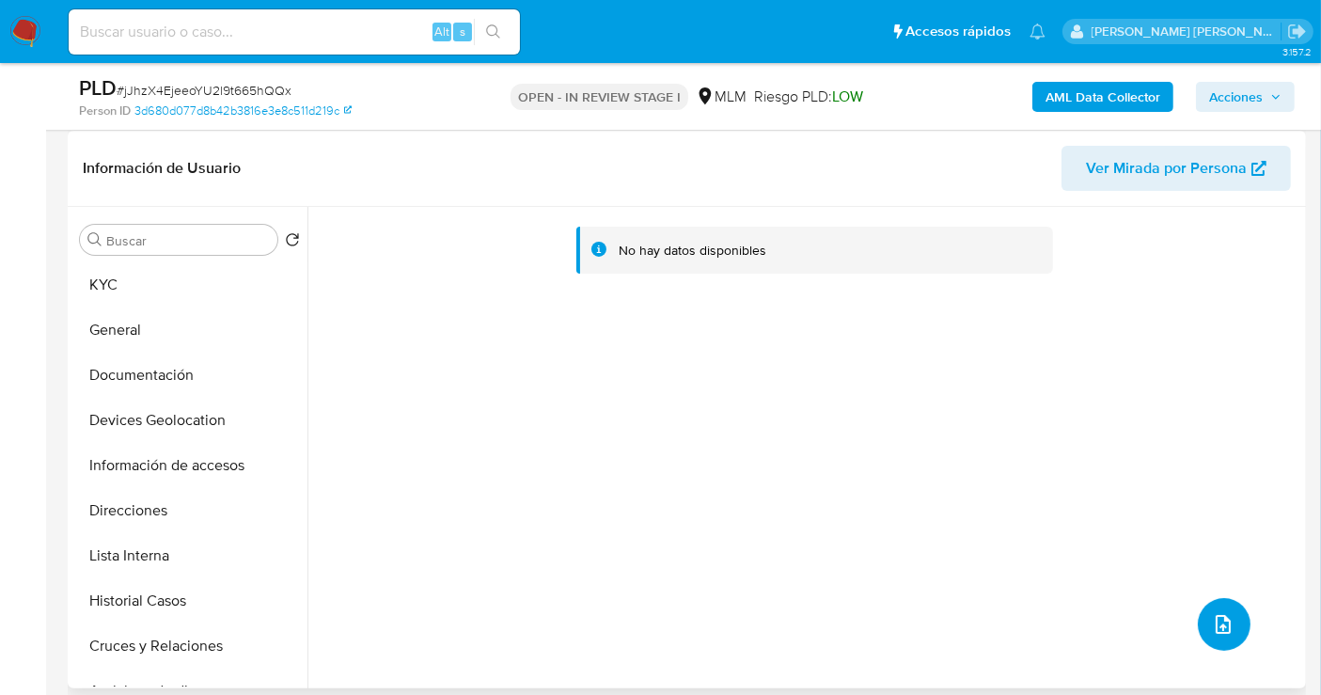
scroll to position [209, 0]
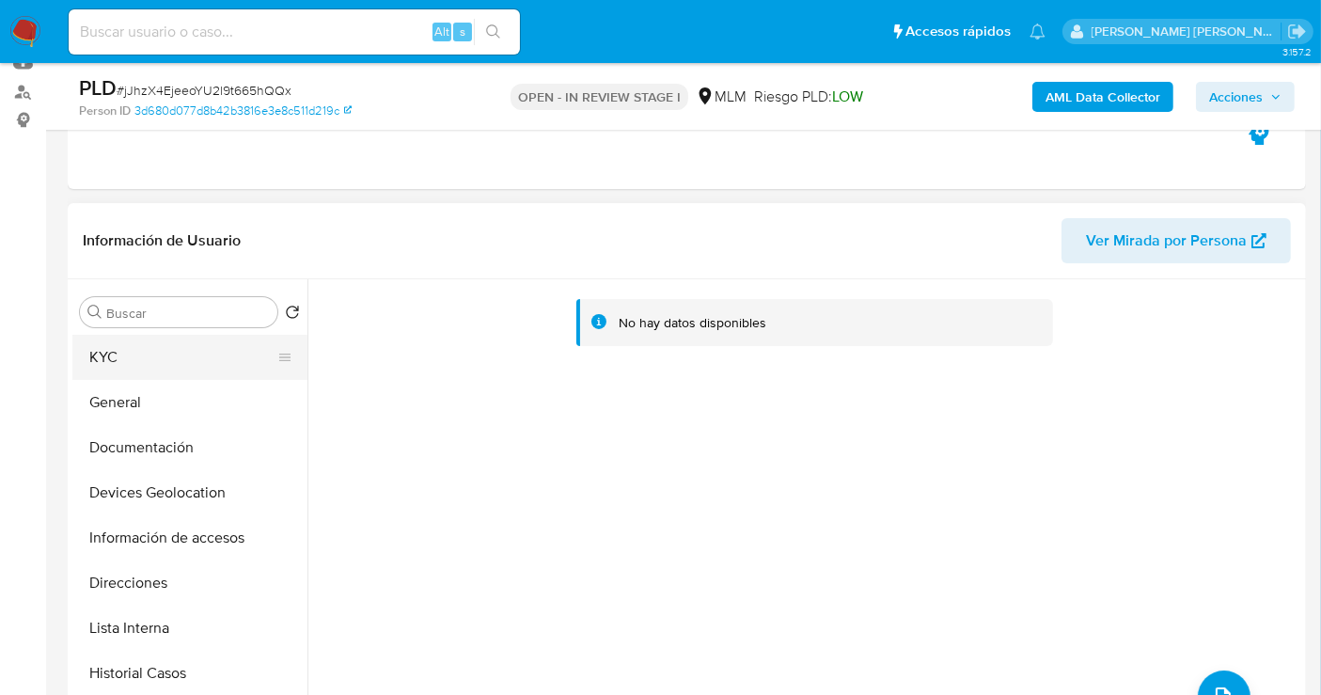
click at [109, 374] on button "KYC" at bounding box center [182, 357] width 220 height 45
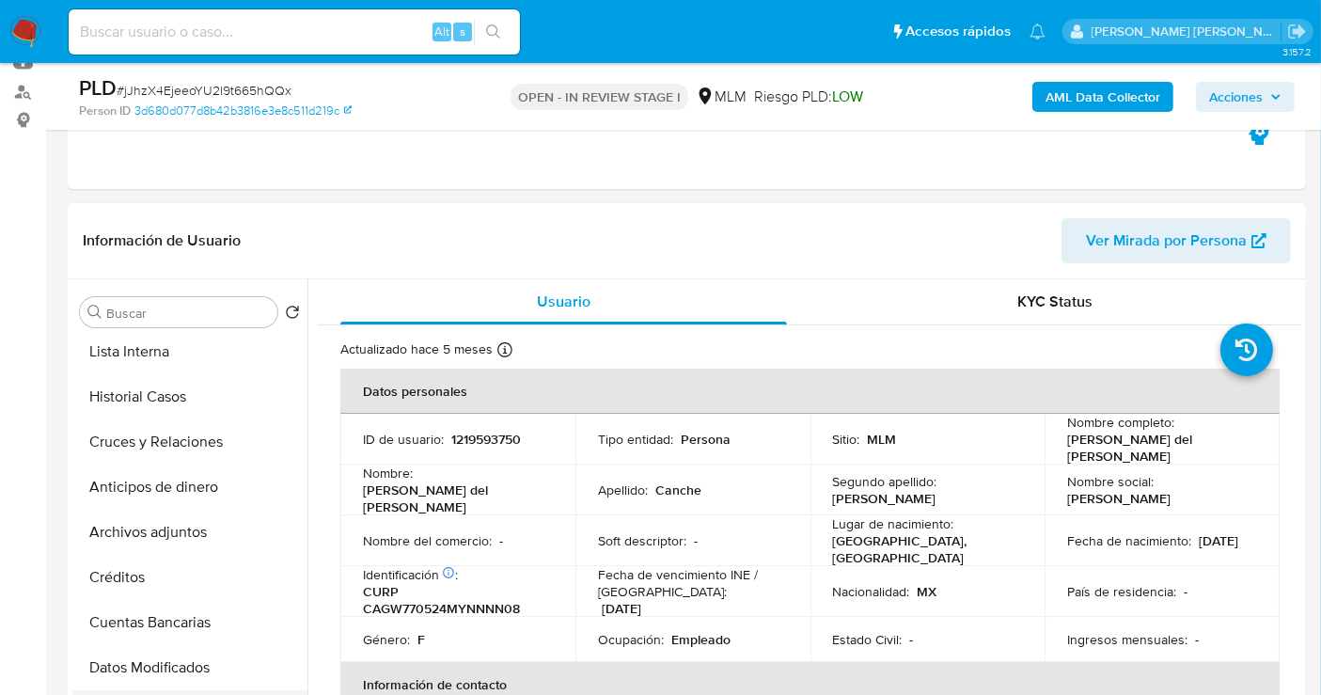
scroll to position [271, 0]
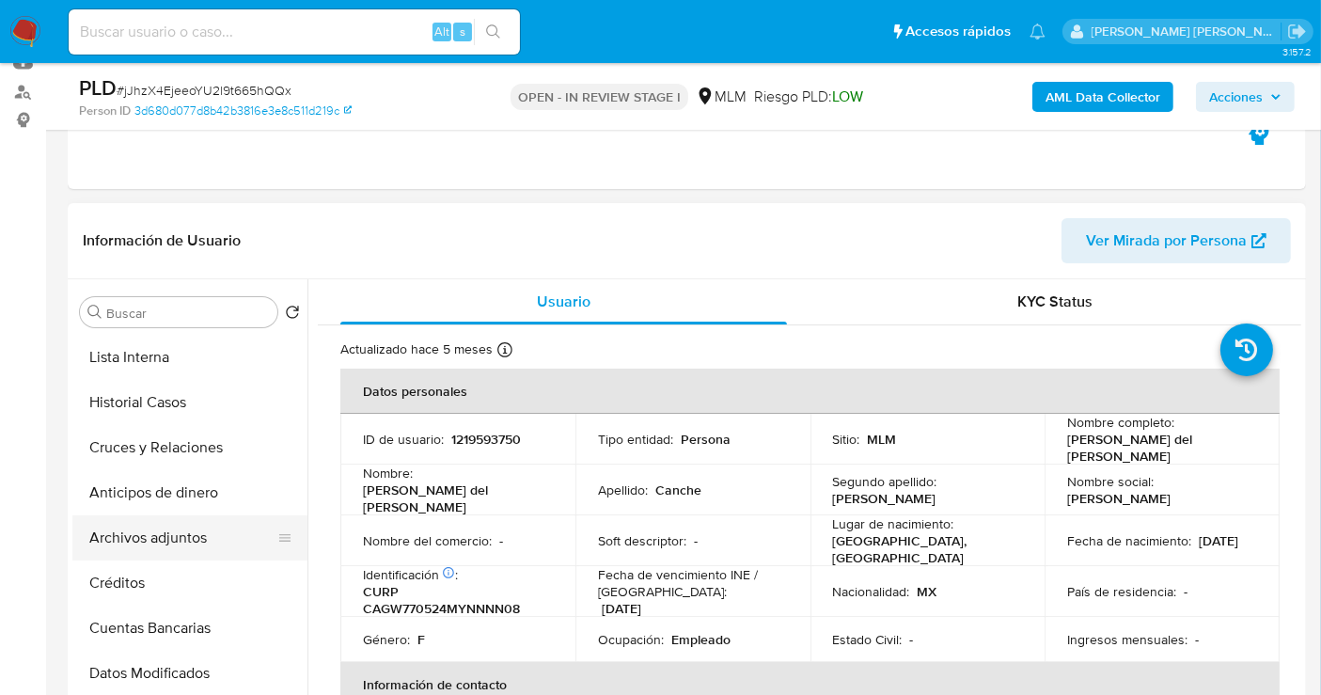
click at [151, 533] on button "Archivos adjuntos" at bounding box center [182, 537] width 220 height 45
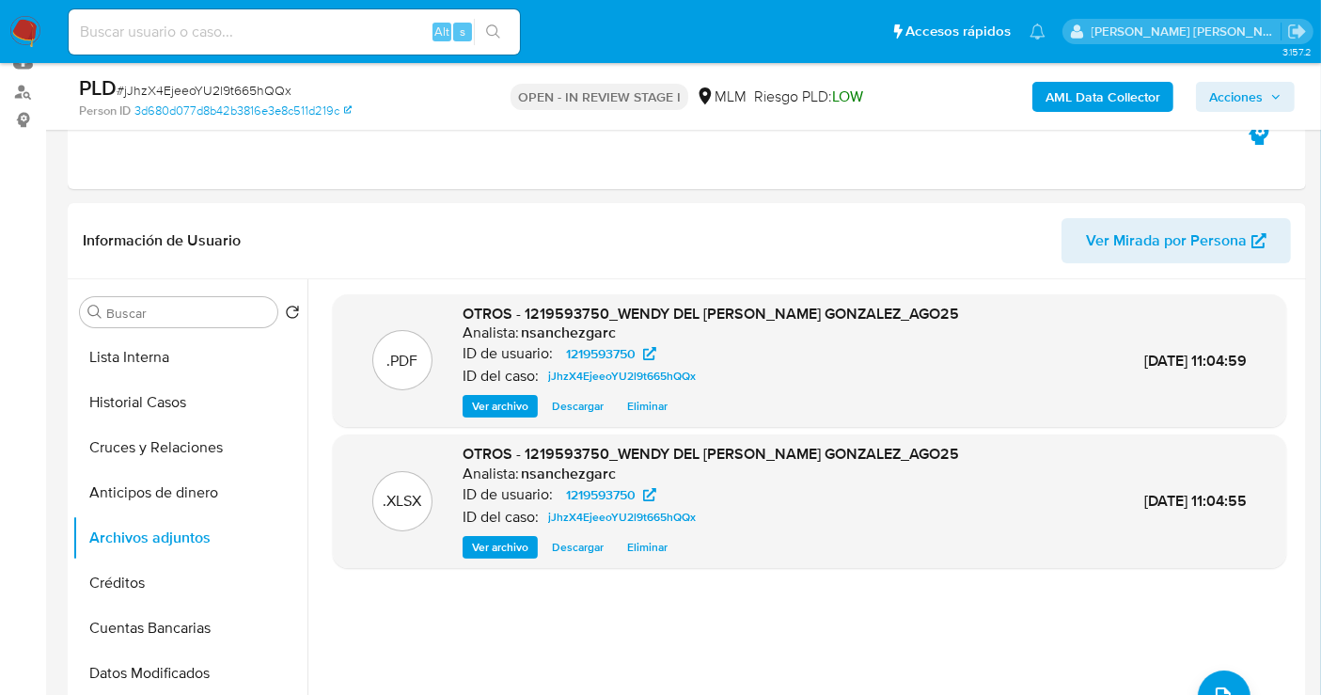
click at [1246, 102] on span "Acciones" at bounding box center [1236, 97] width 54 height 30
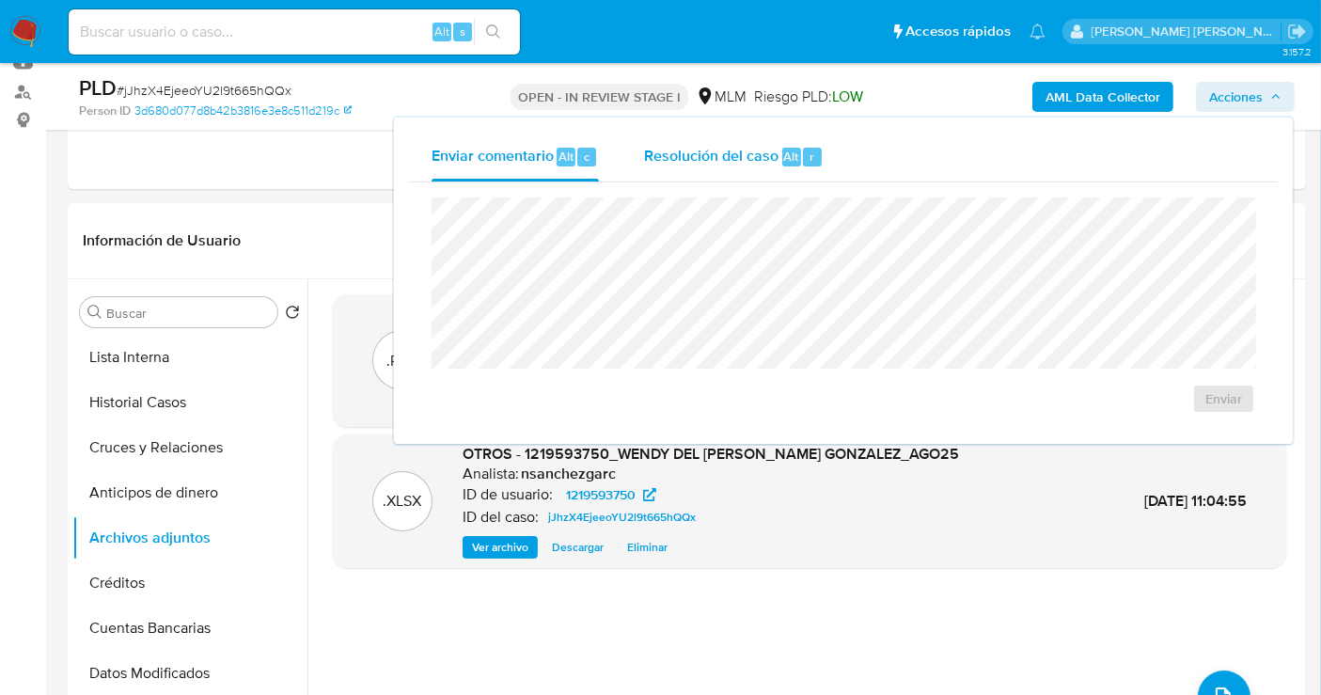
click at [696, 165] on span "Resolución del caso" at bounding box center [711, 156] width 134 height 22
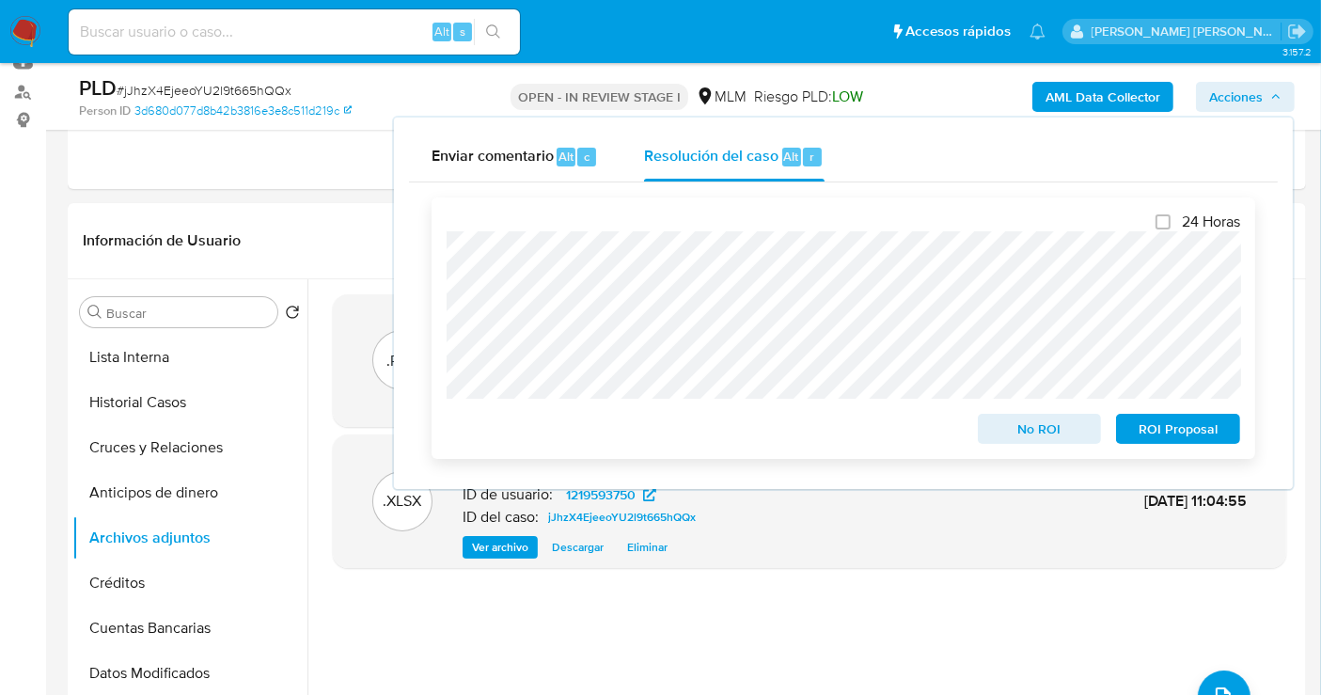
click at [1165, 434] on span "ROI Proposal" at bounding box center [1179, 429] width 98 height 26
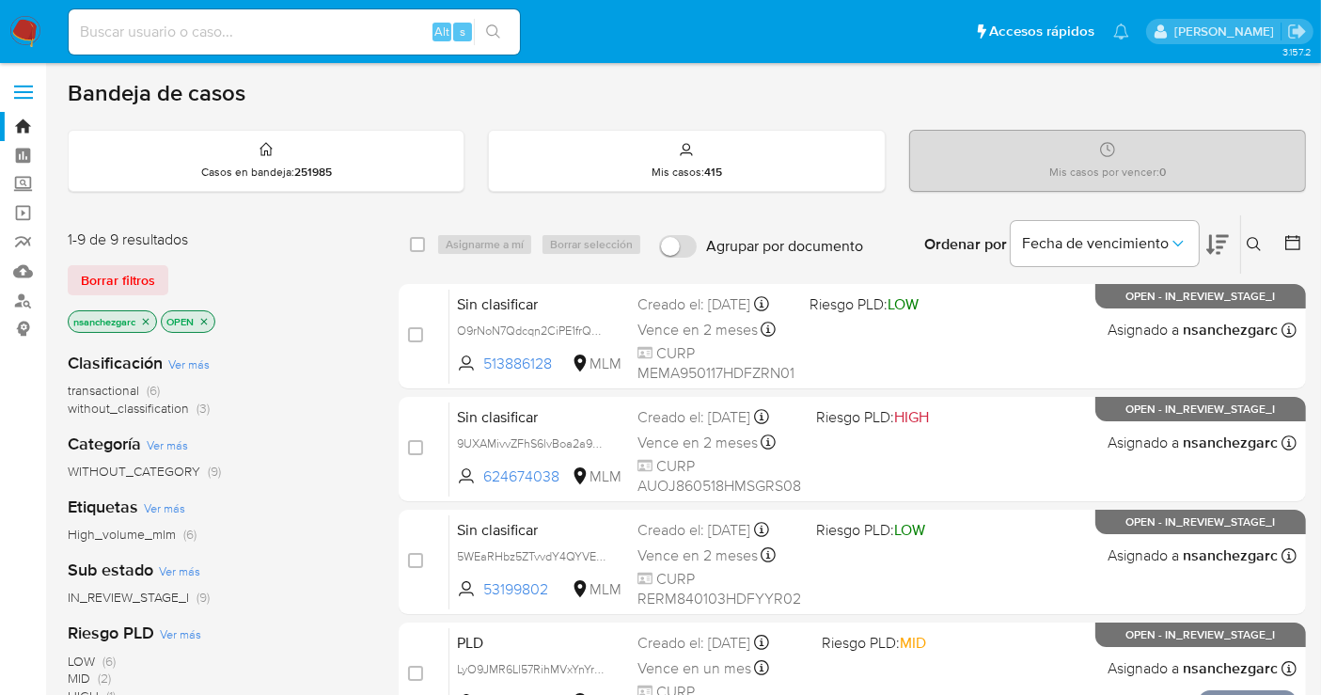
click at [148, 316] on icon "close-filter" at bounding box center [145, 321] width 11 height 11
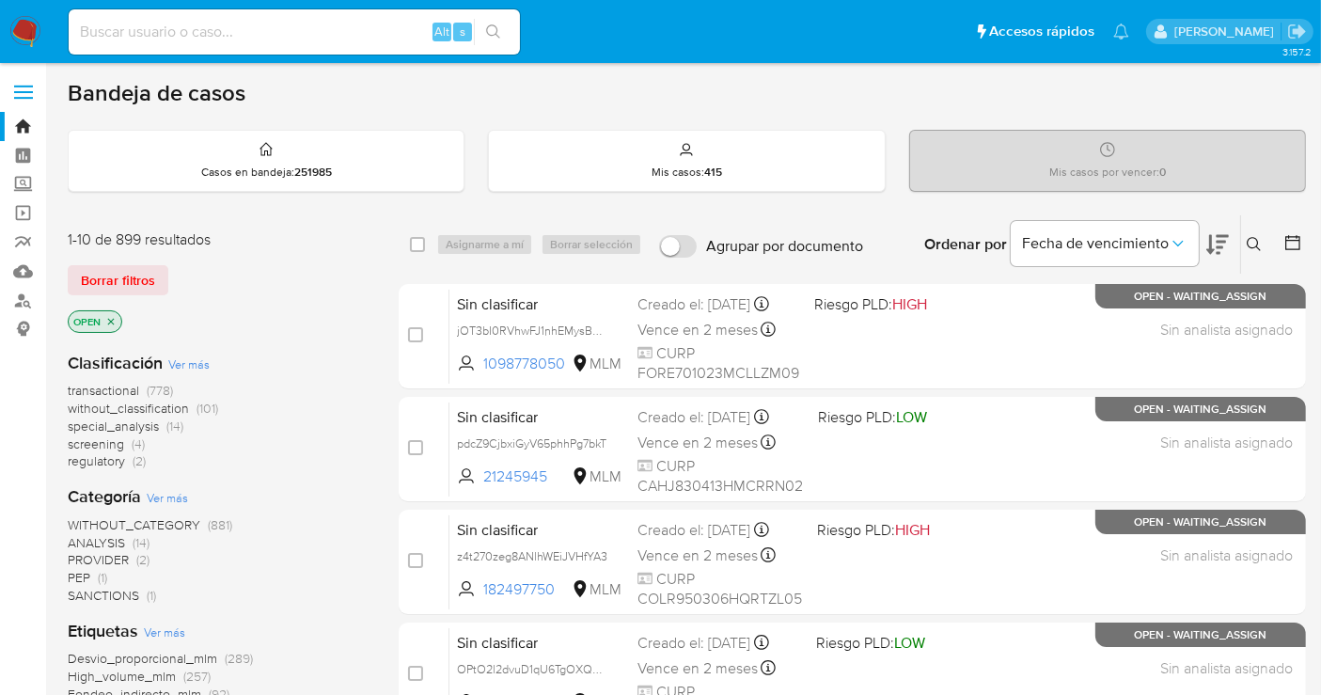
click at [148, 409] on span "without_classification" at bounding box center [128, 408] width 121 height 19
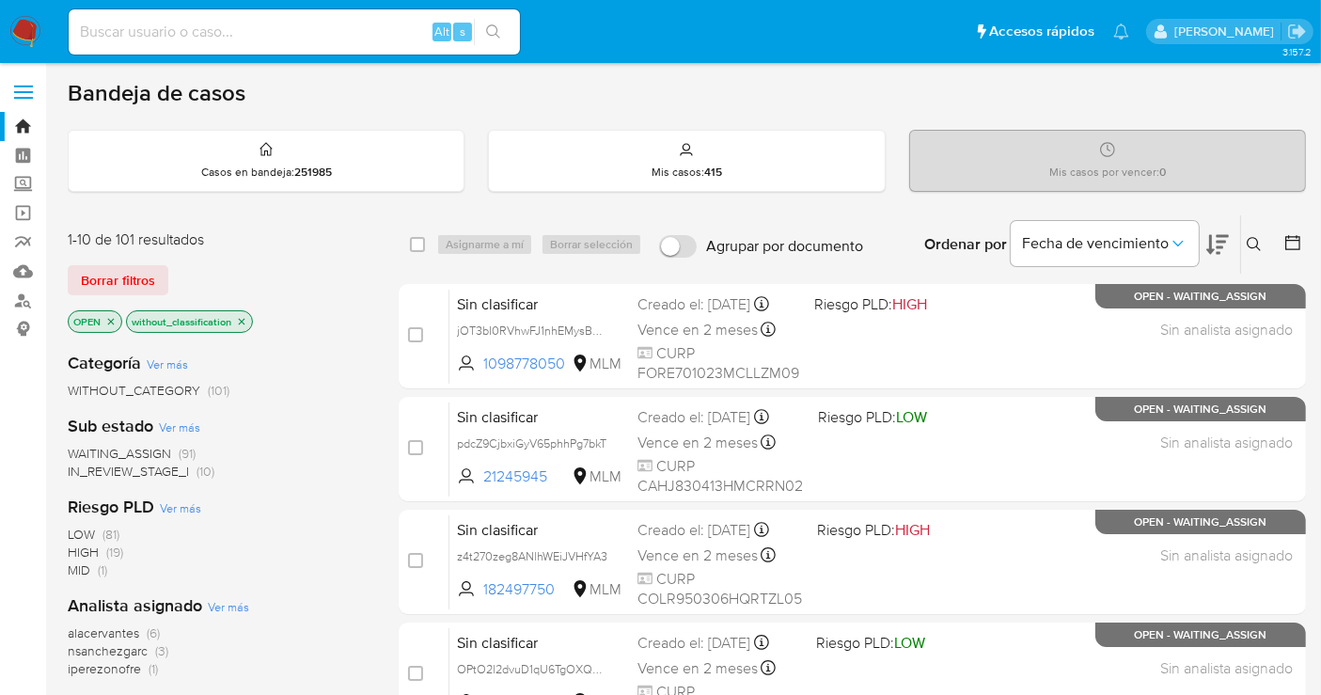
click at [153, 464] on span "IN_REVIEW_STAGE_I" at bounding box center [128, 471] width 121 height 19
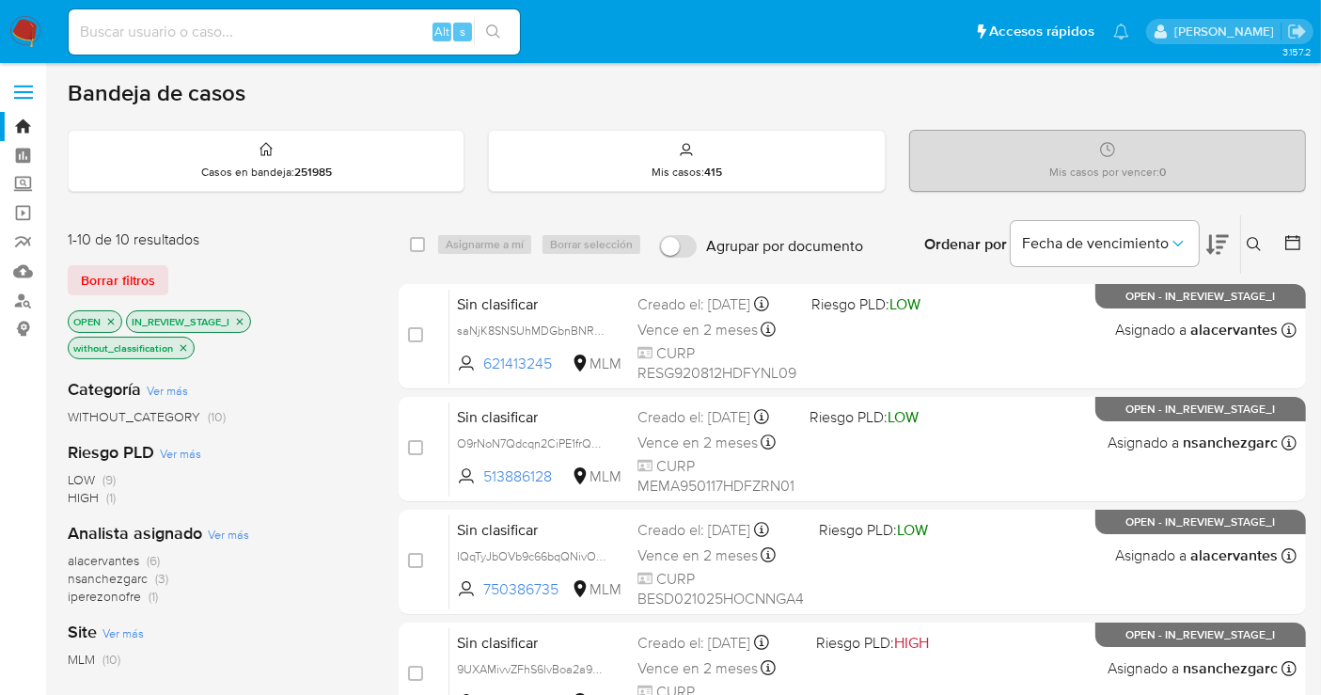
click at [33, 36] on img at bounding box center [25, 32] width 32 height 32
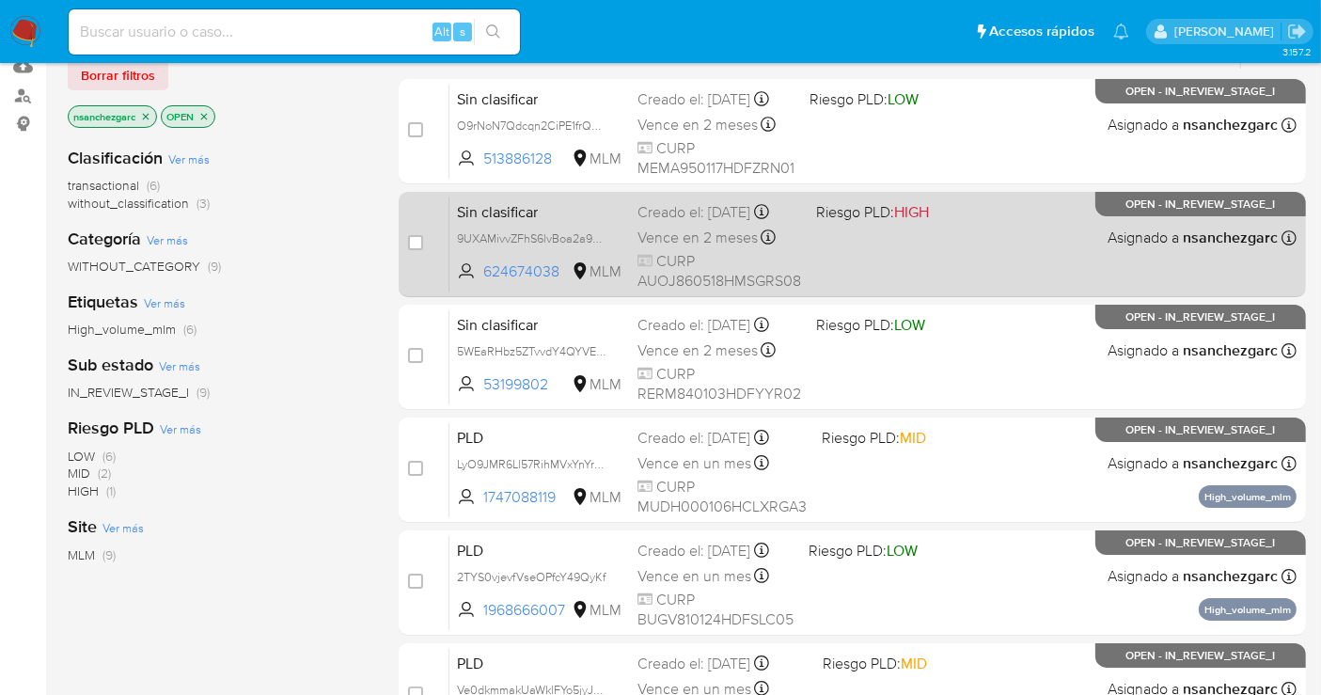
scroll to position [104, 0]
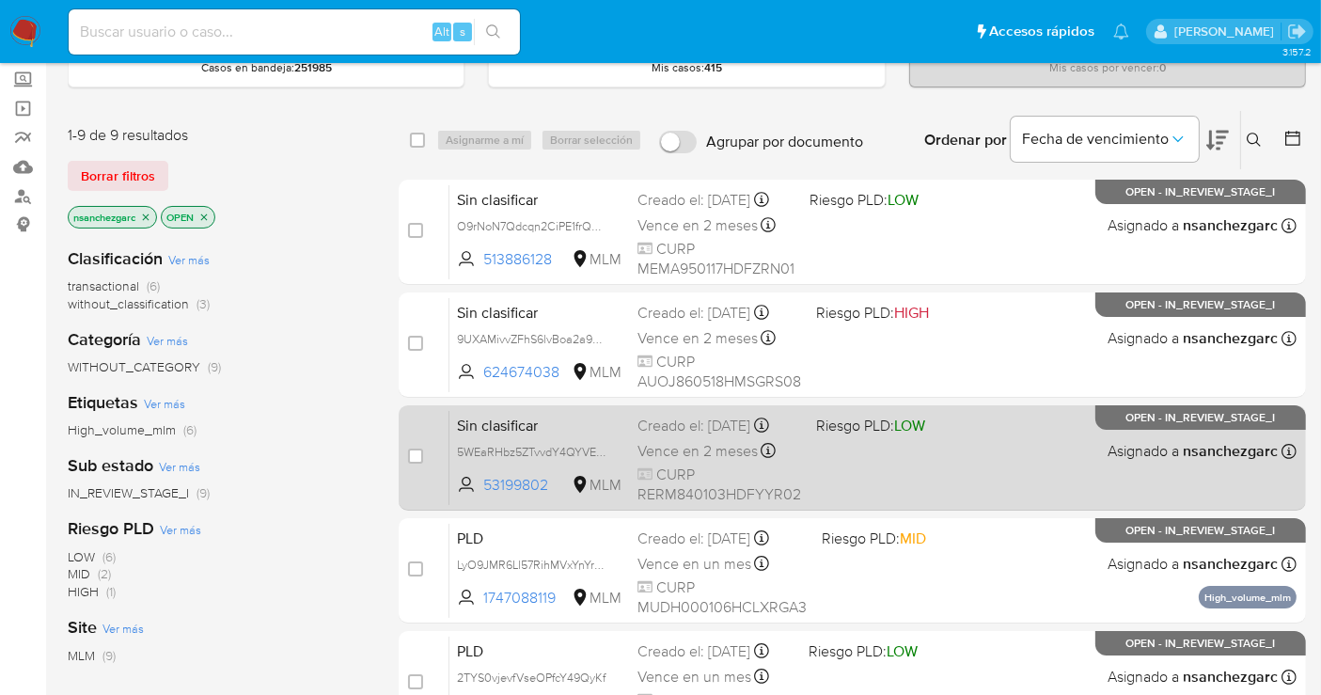
click at [681, 436] on div "Creado el: 30/08/2025 Creado el: 30/08/2025 08:46:28" at bounding box center [720, 426] width 164 height 21
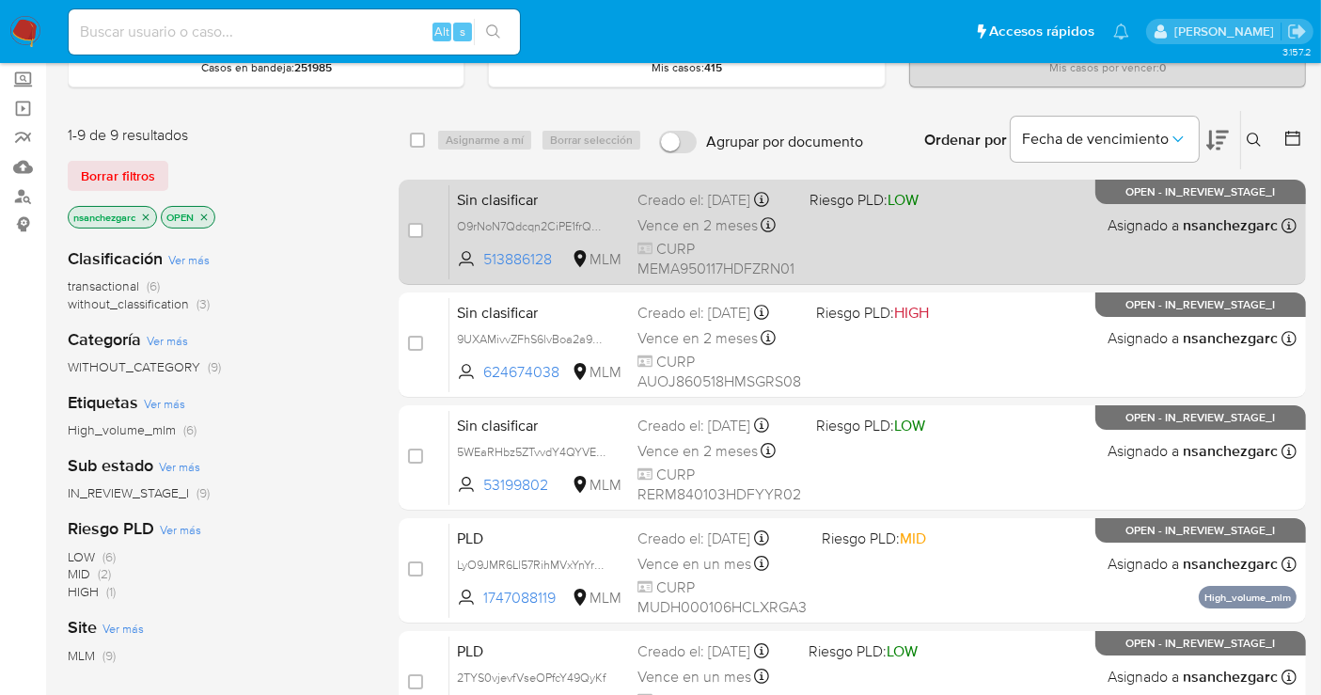
click at [675, 211] on div "Creado el: 31/08/2025 Creado el: 31/08/2025 18:43:31" at bounding box center [716, 200] width 157 height 21
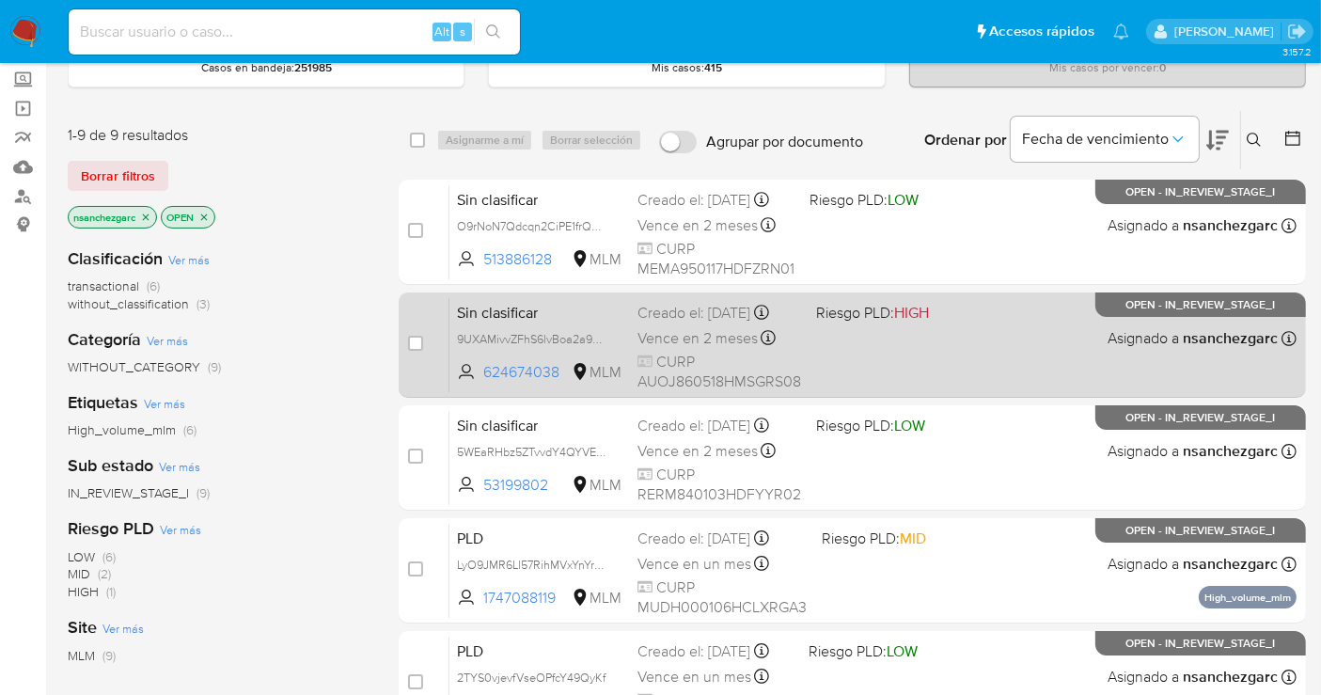
click at [659, 320] on div "Creado el: 31/08/2025 Creado el: 31/08/2025 13:24:29" at bounding box center [720, 313] width 164 height 21
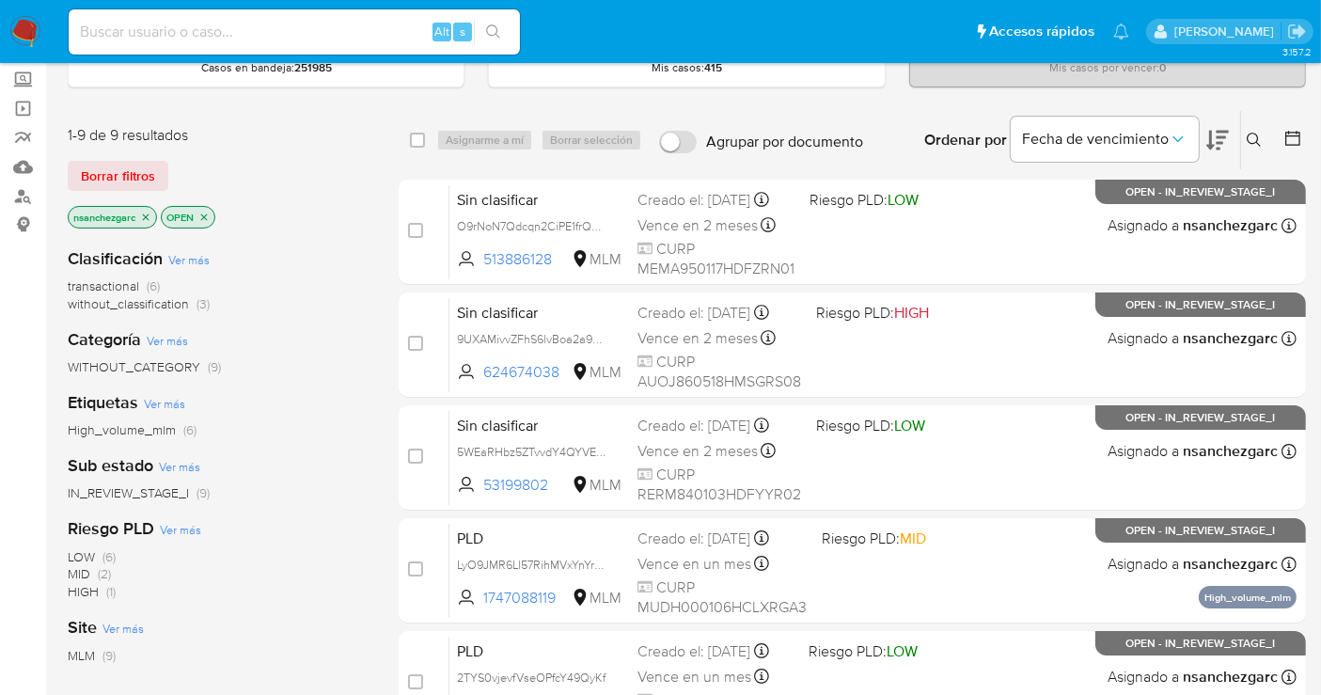
click at [33, 30] on img at bounding box center [25, 32] width 32 height 32
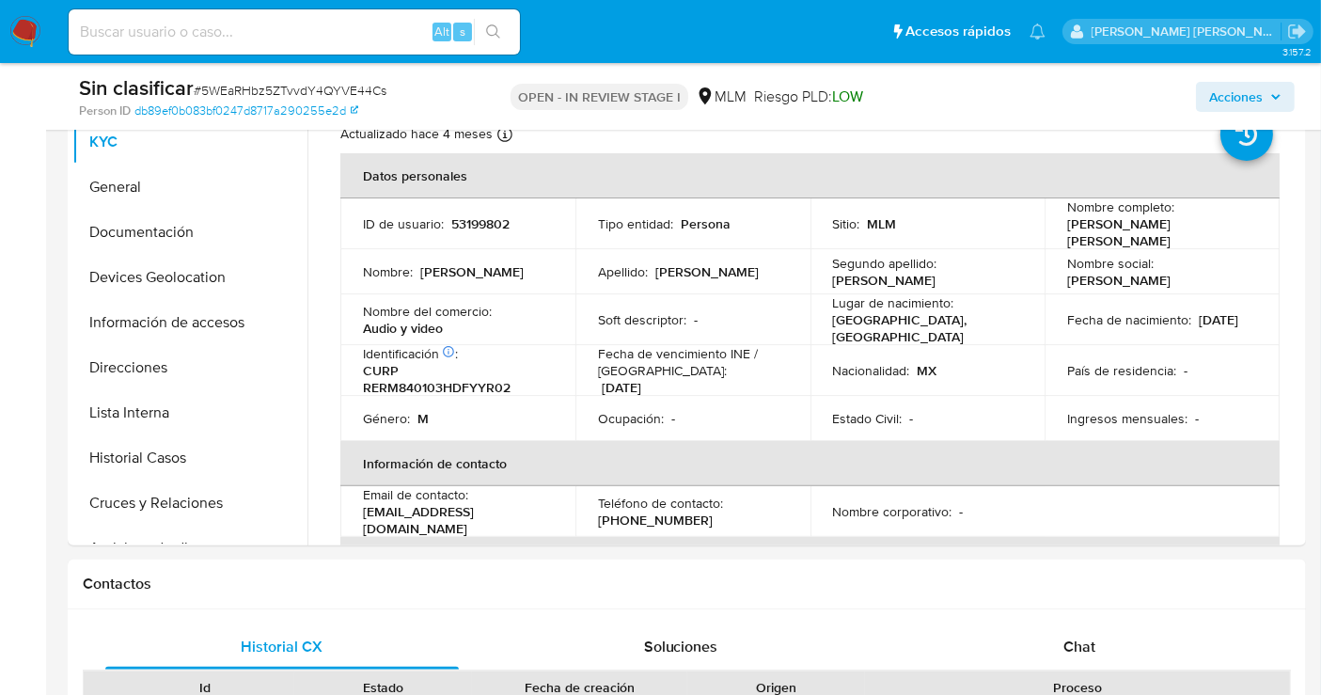
select select "10"
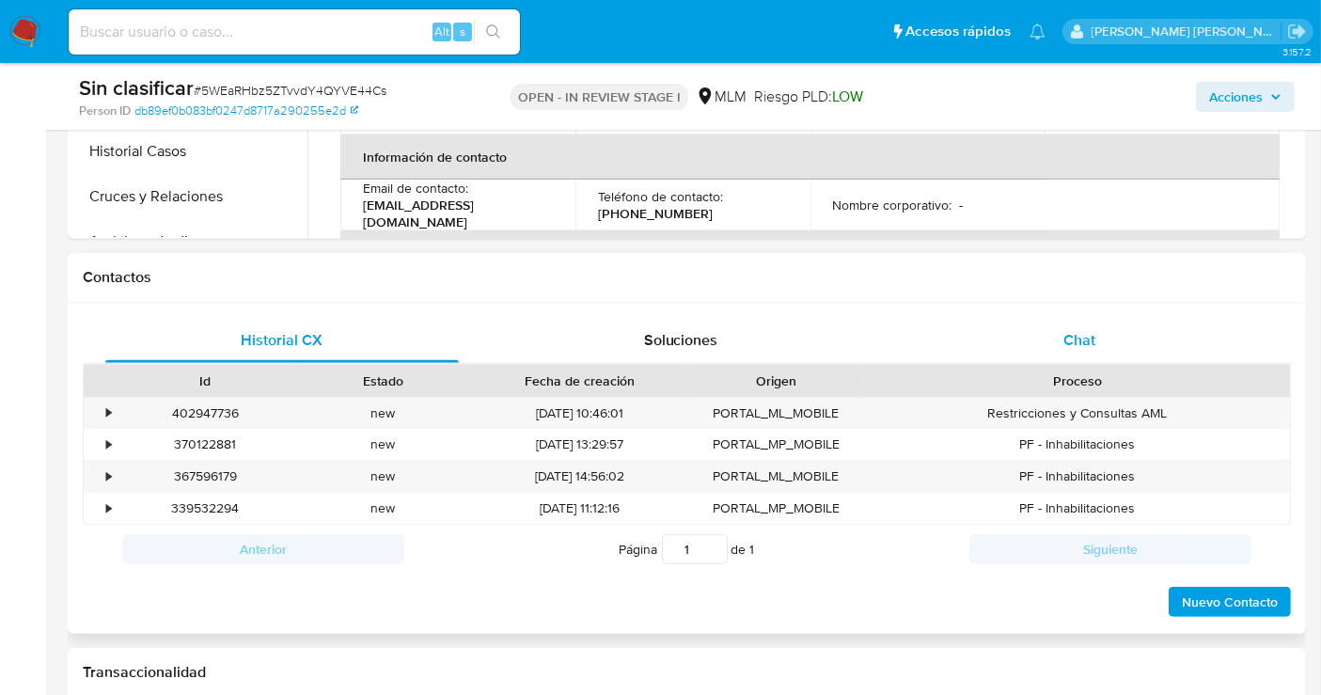
click at [1093, 340] on span "Chat" at bounding box center [1080, 340] width 32 height 22
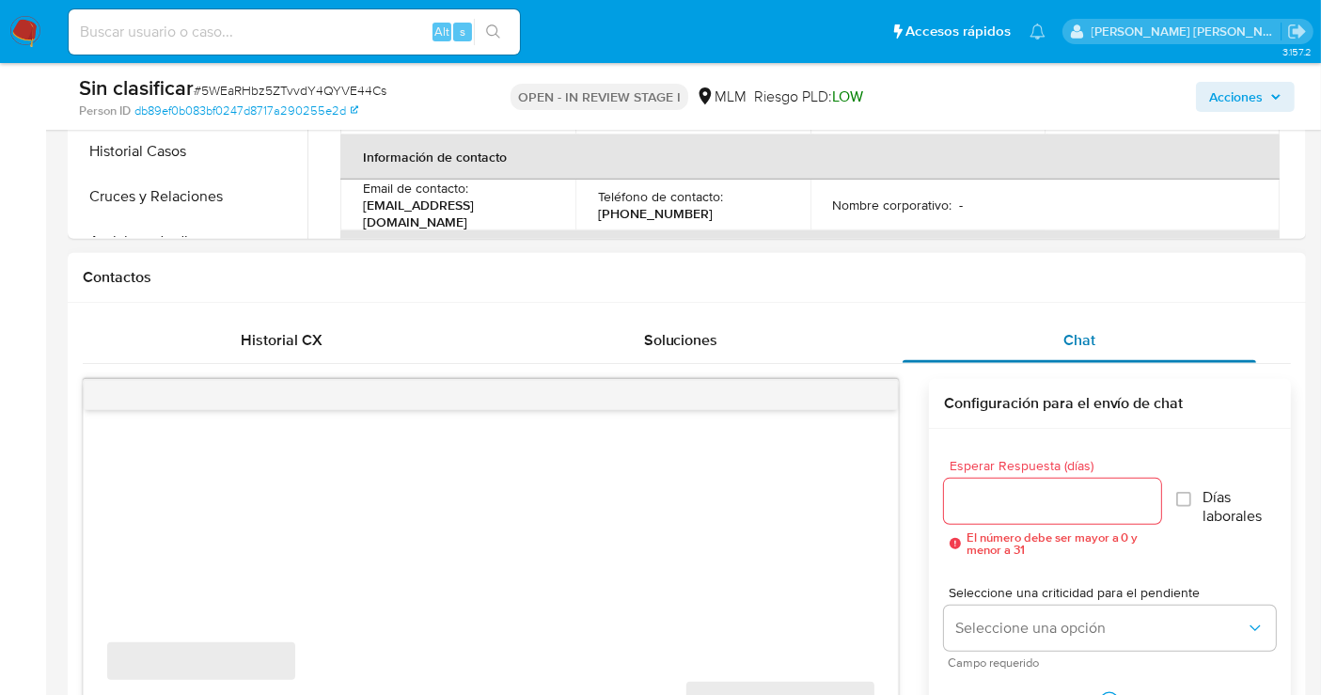
click at [1093, 340] on span "Chat" at bounding box center [1080, 340] width 32 height 22
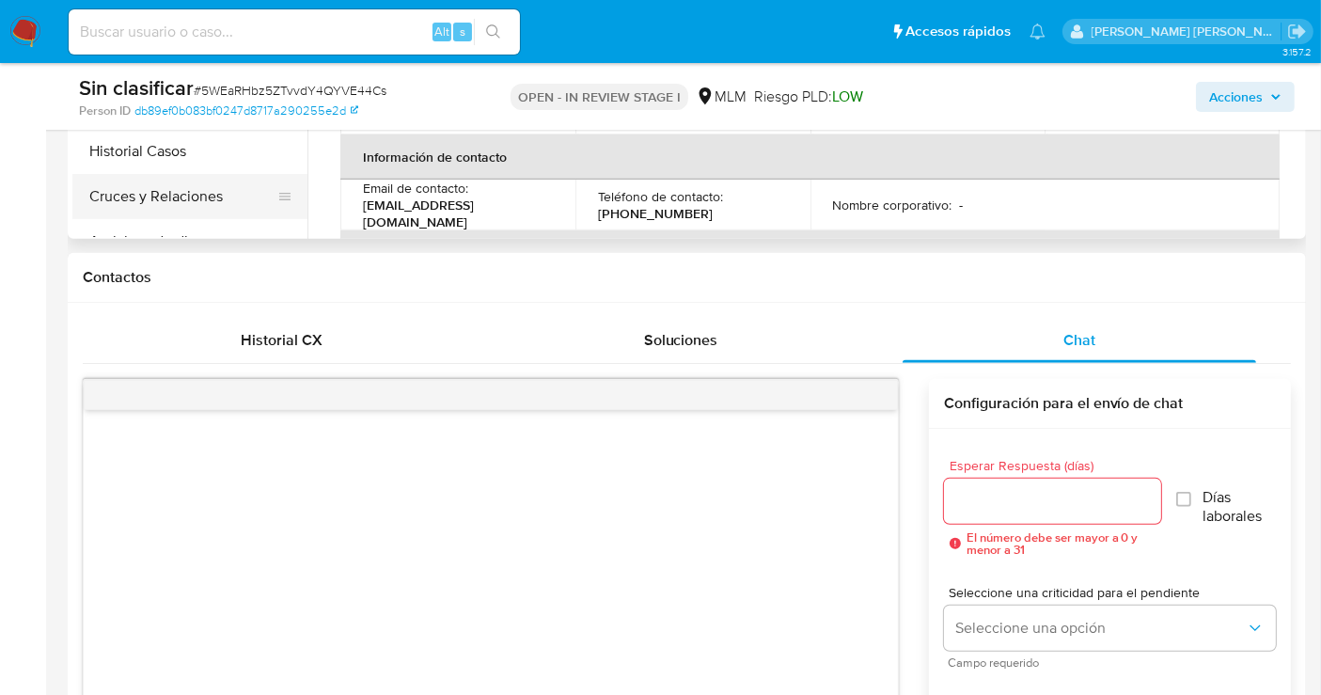
scroll to position [626, 0]
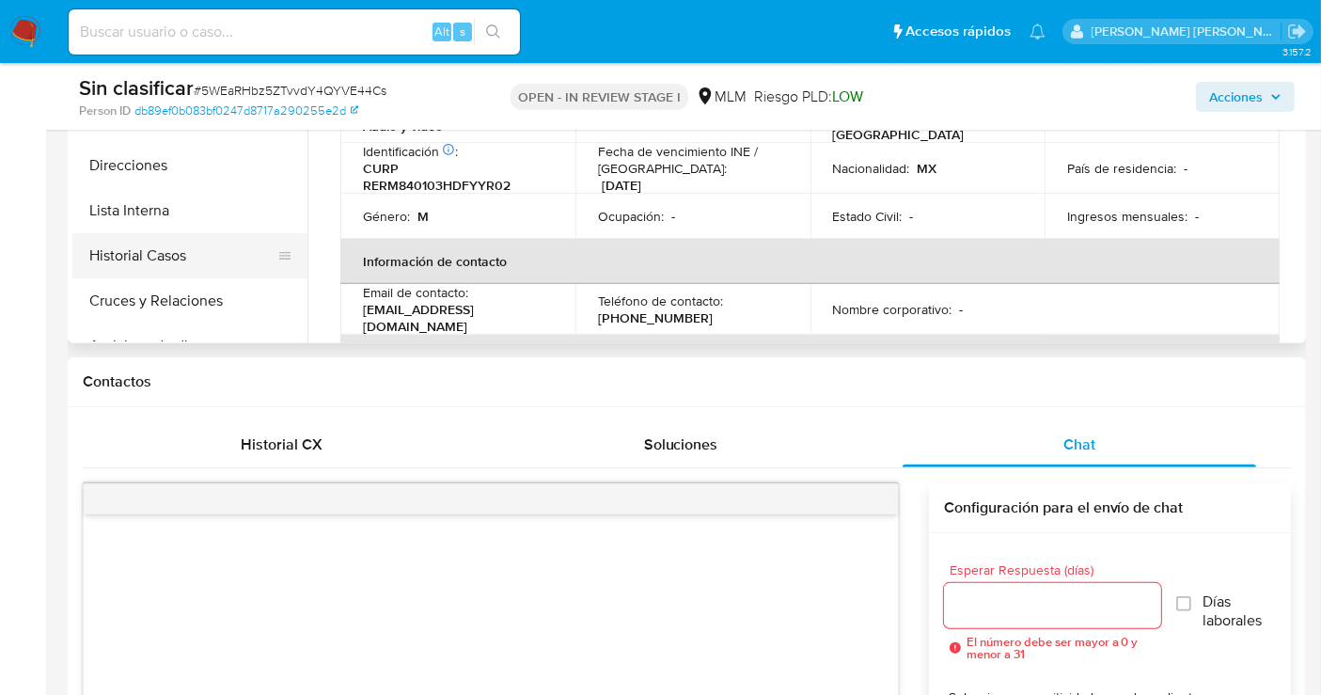
drag, startPoint x: 139, startPoint y: 229, endPoint x: 139, endPoint y: 249, distance: 19.8
click at [139, 230] on button "Lista Interna" at bounding box center [189, 210] width 235 height 45
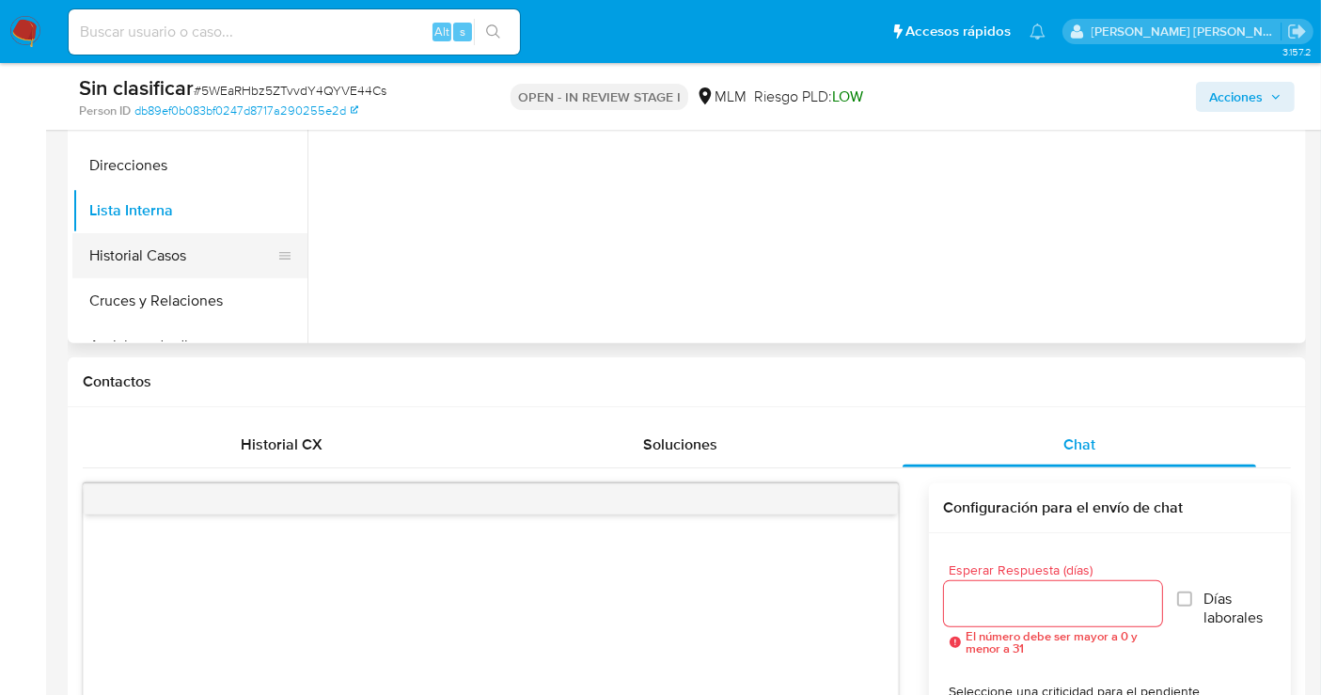
click at [139, 259] on button "Historial Casos" at bounding box center [182, 255] width 220 height 45
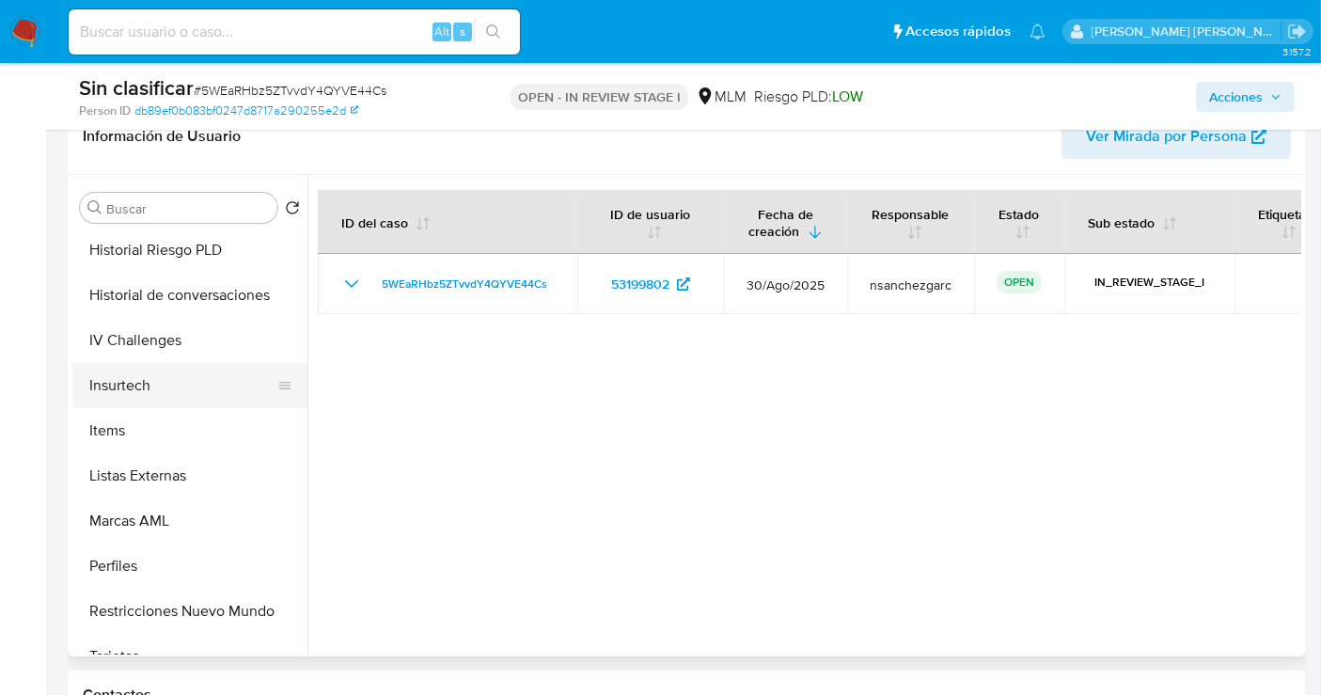
scroll to position [794, 0]
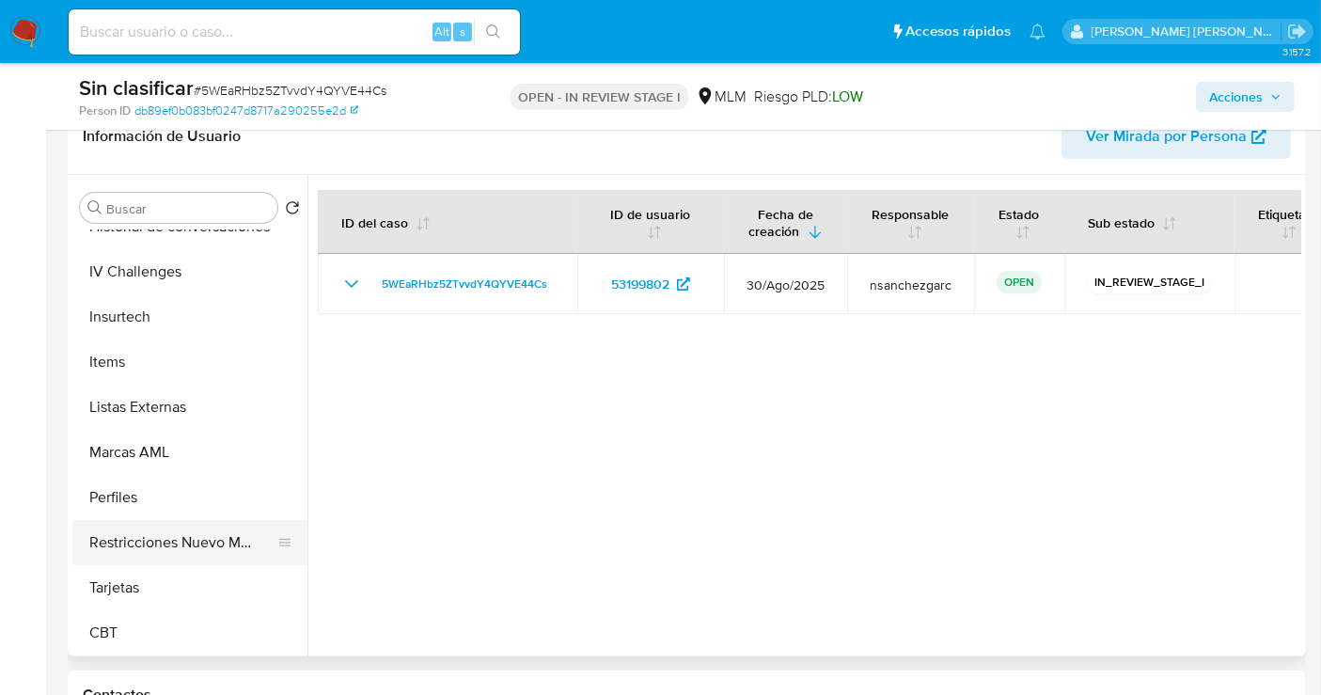
click at [224, 528] on button "Restricciones Nuevo Mundo" at bounding box center [182, 542] width 220 height 45
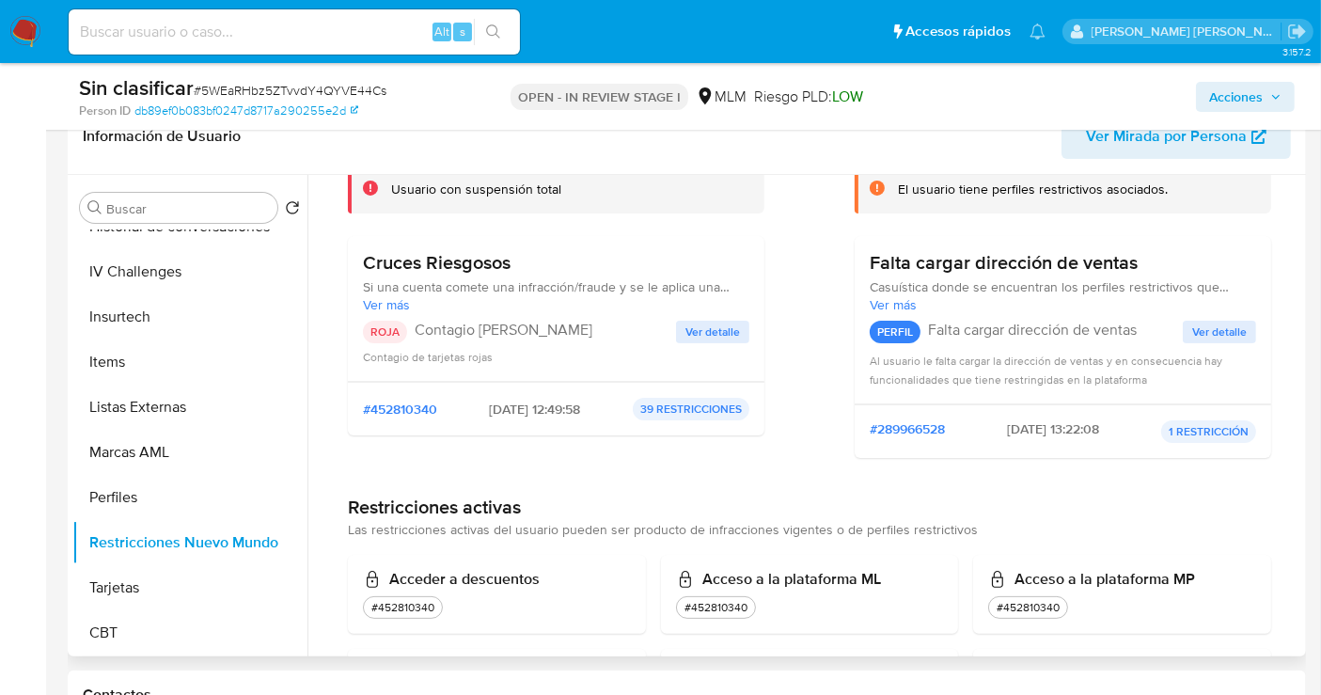
scroll to position [104, 0]
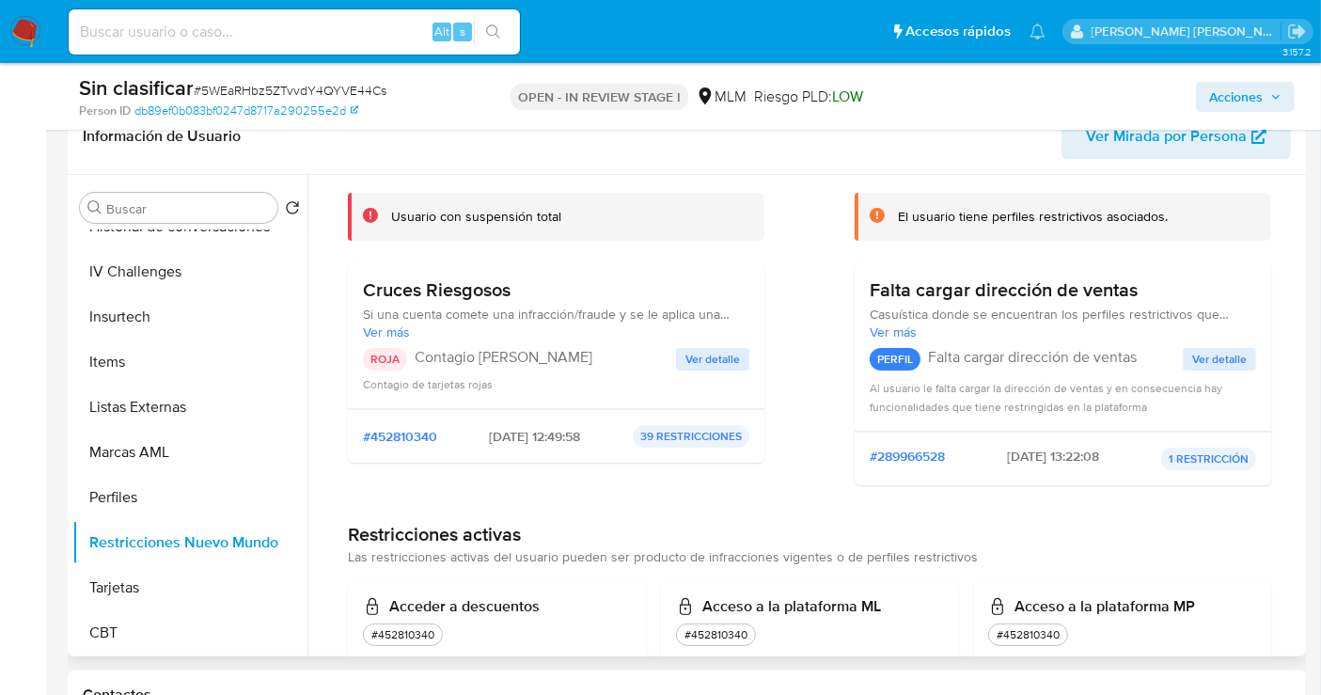
click at [702, 358] on span "Ver detalle" at bounding box center [713, 359] width 55 height 19
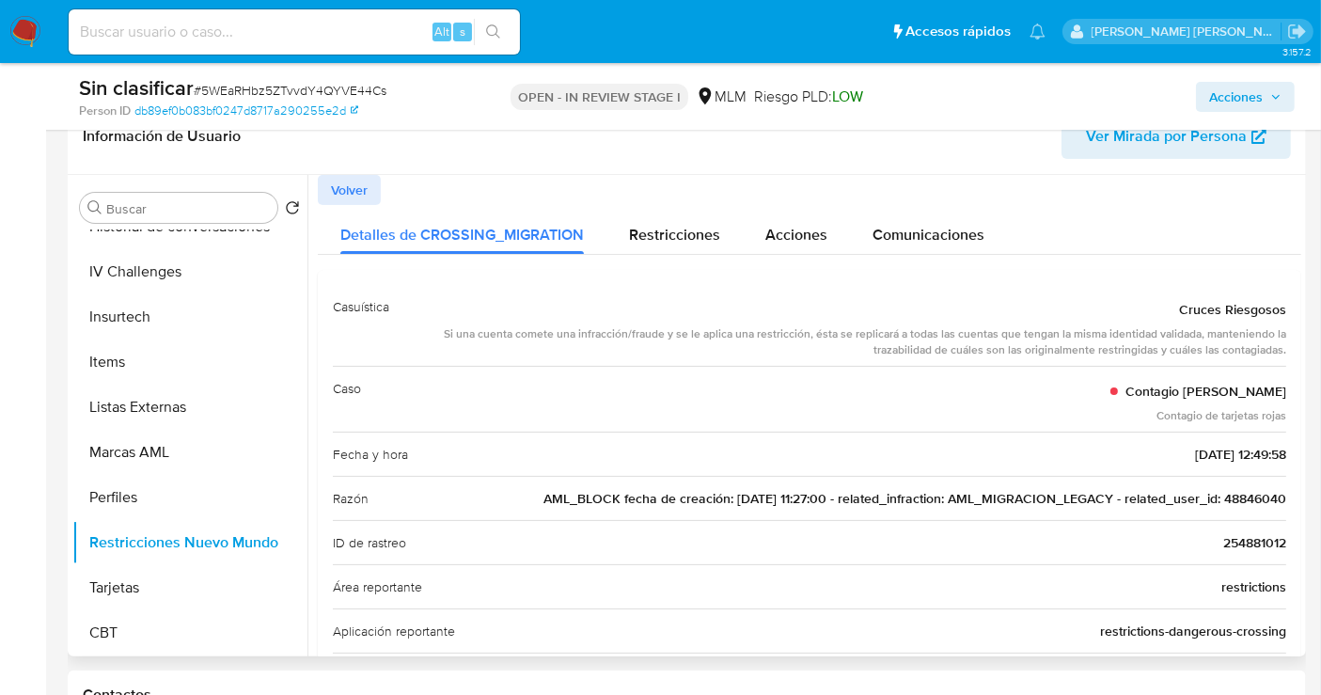
click at [1233, 490] on span "AML_BLOCK fecha de creación: 04/05/2020 11:27:00 - related_infraction: AML_MIGR…" at bounding box center [915, 498] width 743 height 19
click at [1227, 96] on span "Acciones" at bounding box center [1236, 97] width 54 height 30
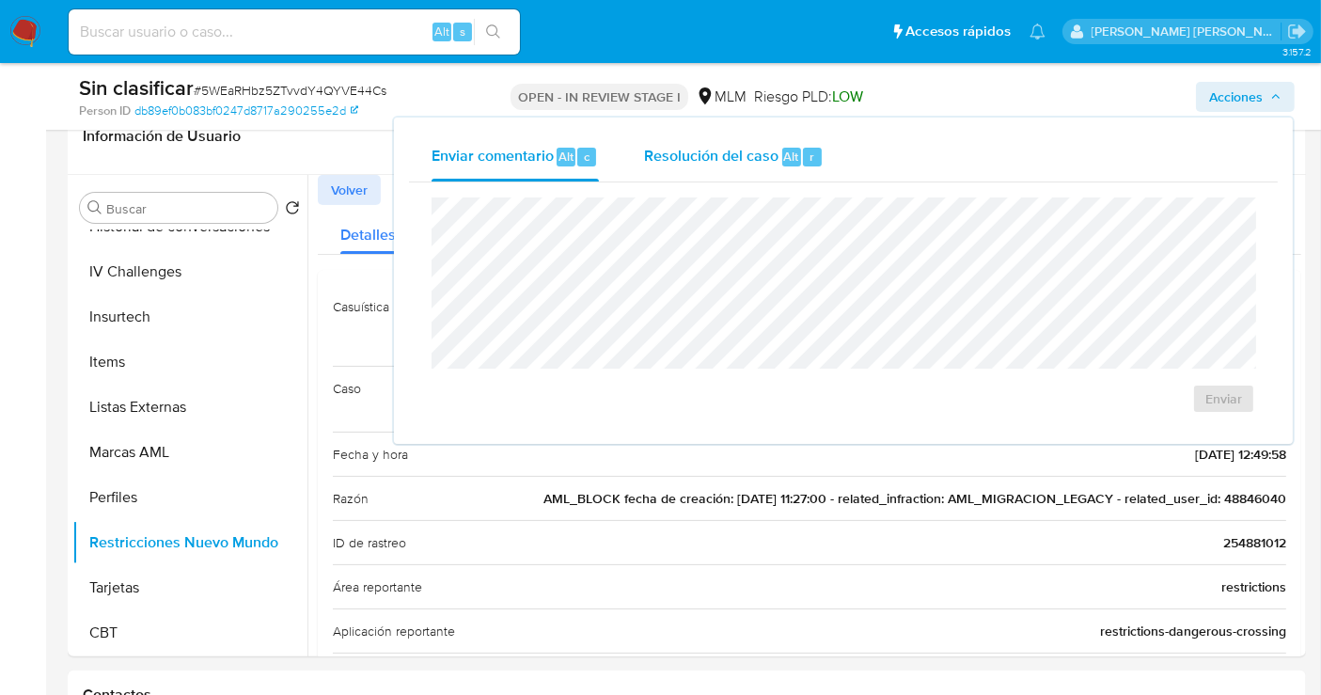
click at [697, 160] on span "Resolución del caso" at bounding box center [711, 156] width 134 height 22
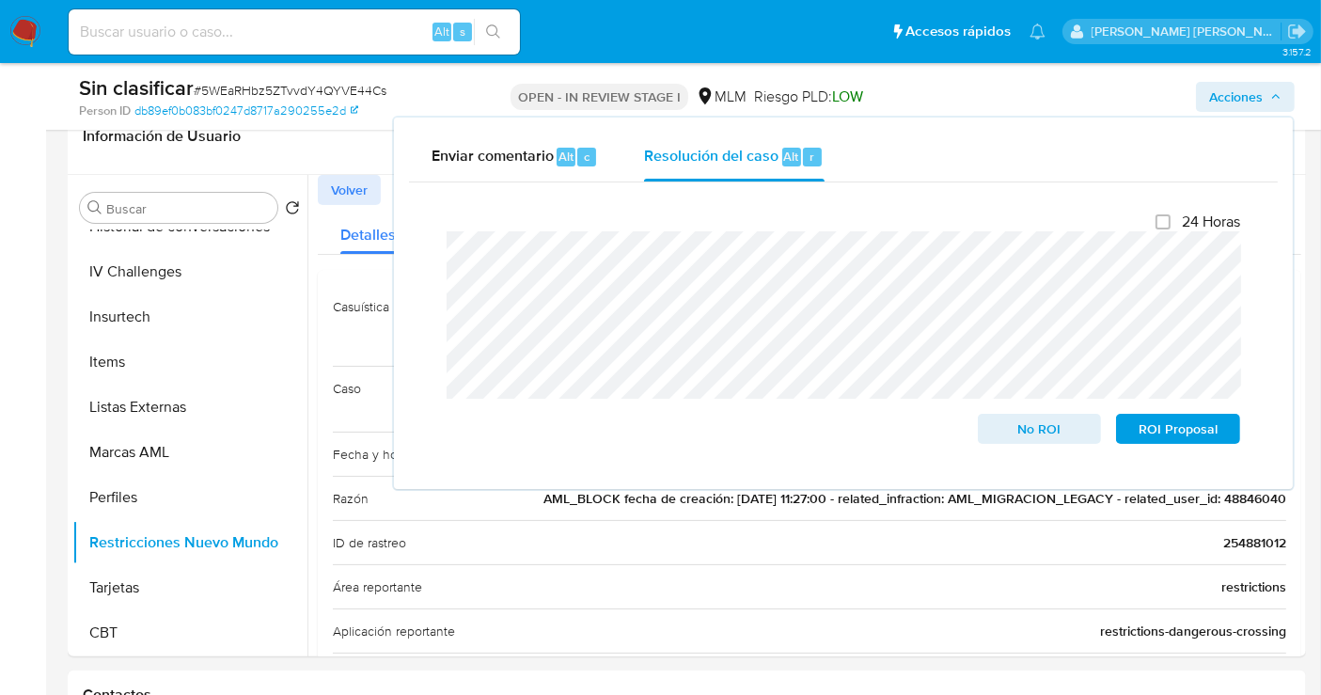
click at [420, 236] on div "Cierre de caso 24 Horas No ROI ROI Proposal" at bounding box center [843, 328] width 869 height 292
click at [1030, 422] on span "No ROI" at bounding box center [1040, 429] width 98 height 26
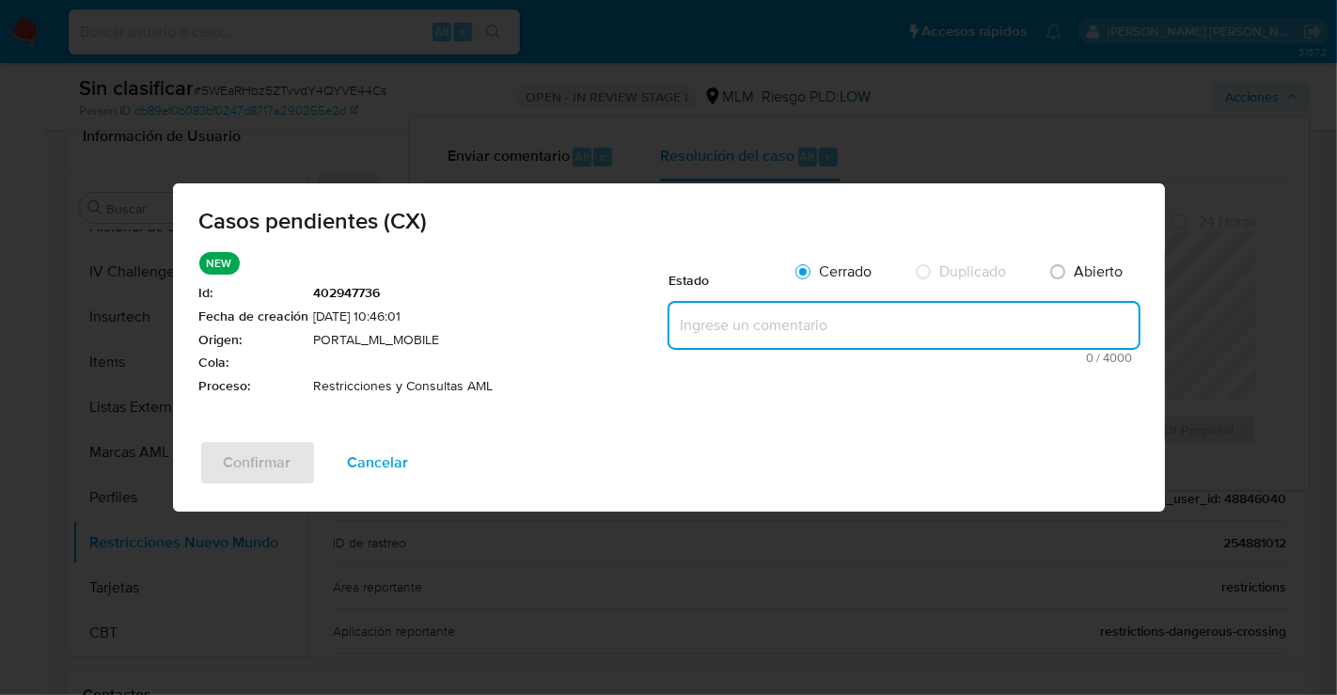
click at [713, 332] on textarea at bounding box center [904, 325] width 469 height 45
paste textarea "Se realiza validación de caso generado por CX donde se identifica restricción l…"
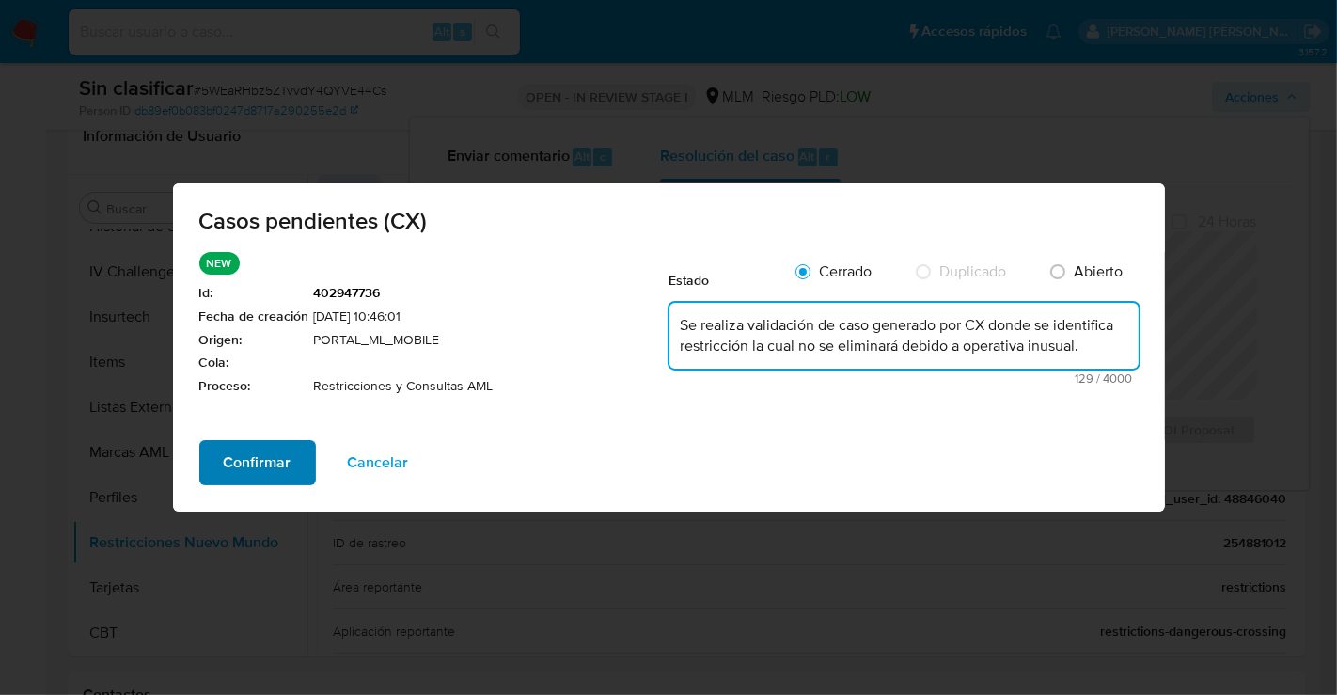
type textarea "Se realiza validación de caso generado por CX donde se identifica restricción l…"
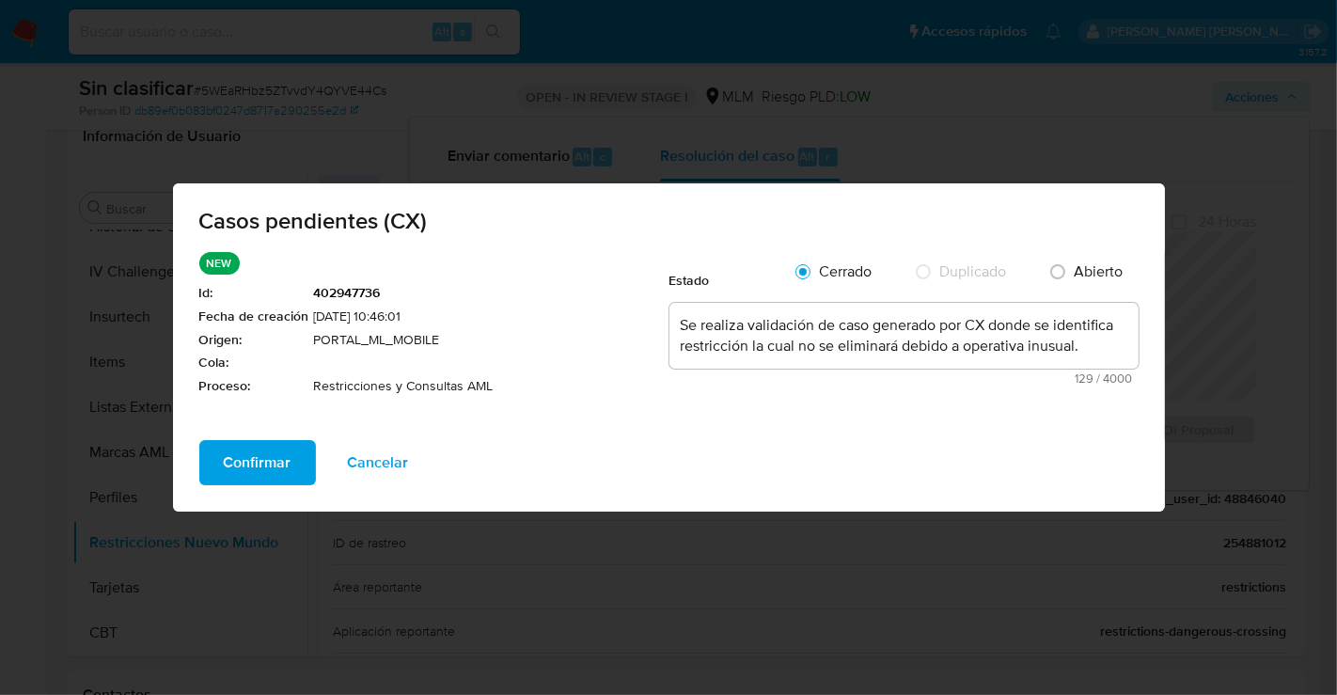
click at [297, 458] on button "Confirmar" at bounding box center [257, 462] width 117 height 45
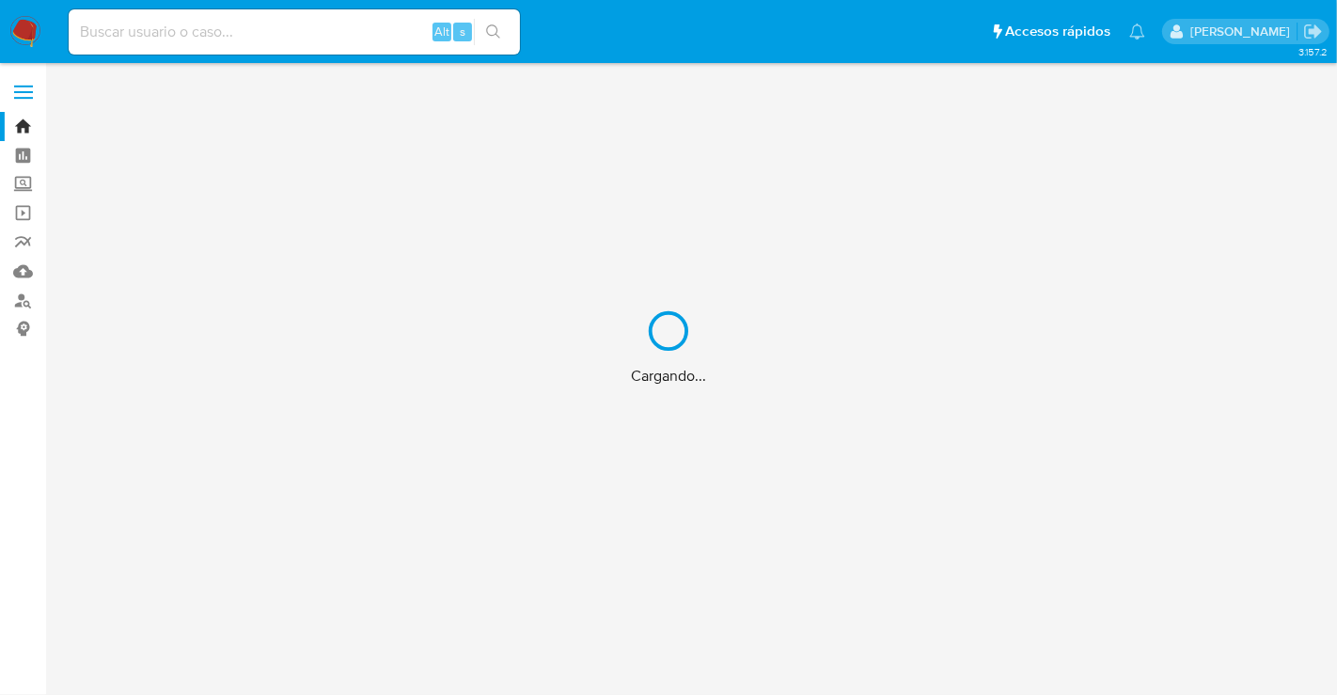
click at [132, 33] on div "Cargando..." at bounding box center [668, 347] width 1337 height 695
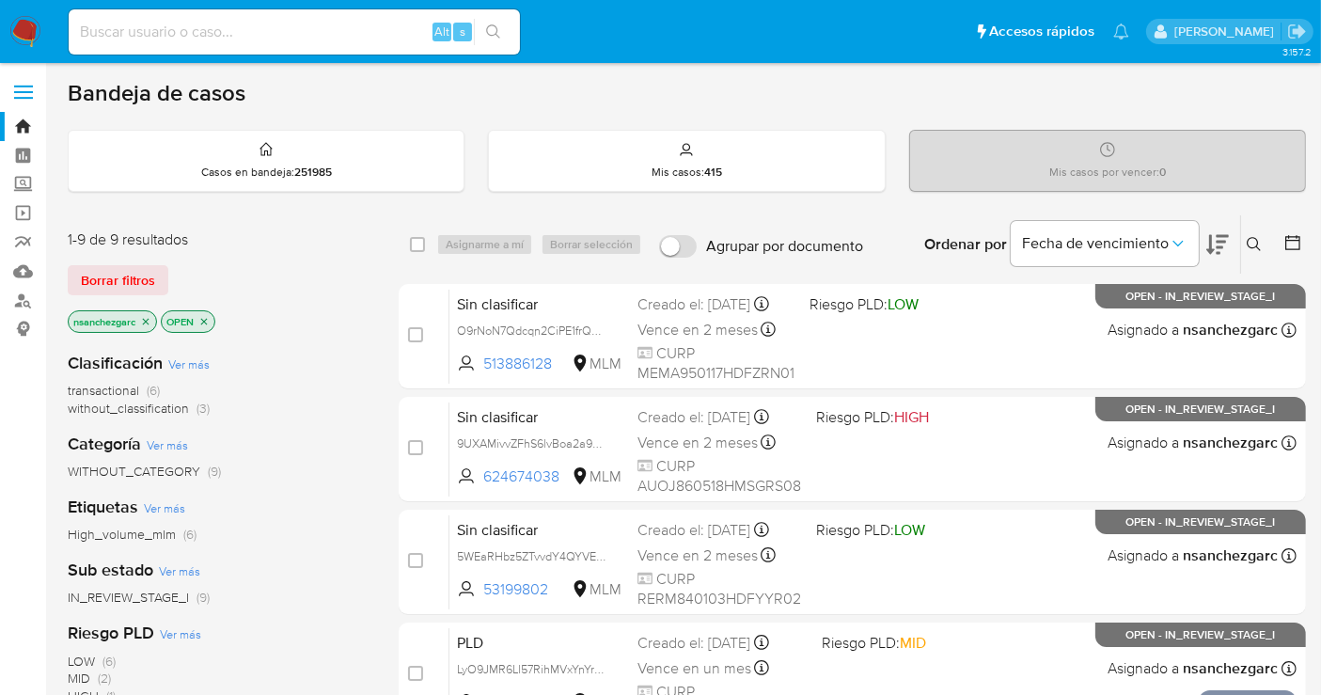
click at [142, 34] on input at bounding box center [294, 32] width 451 height 24
paste input "48846040"
type input "48846040"
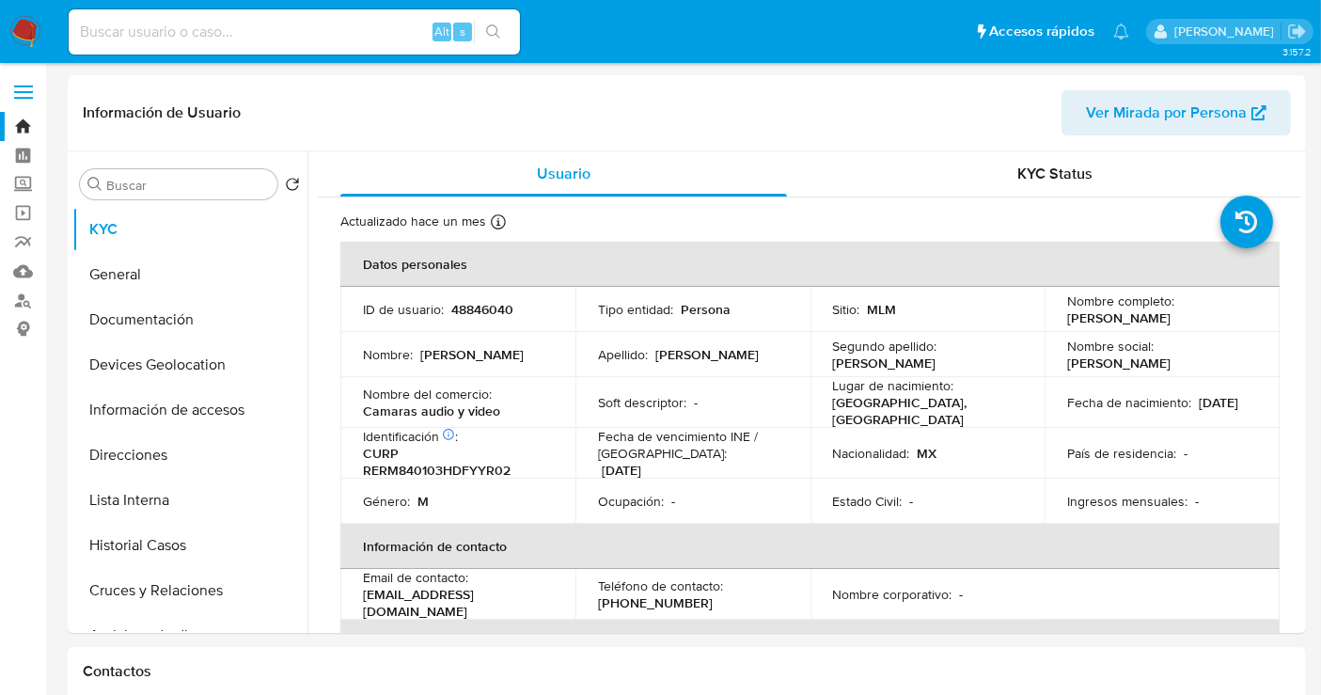
select select "10"
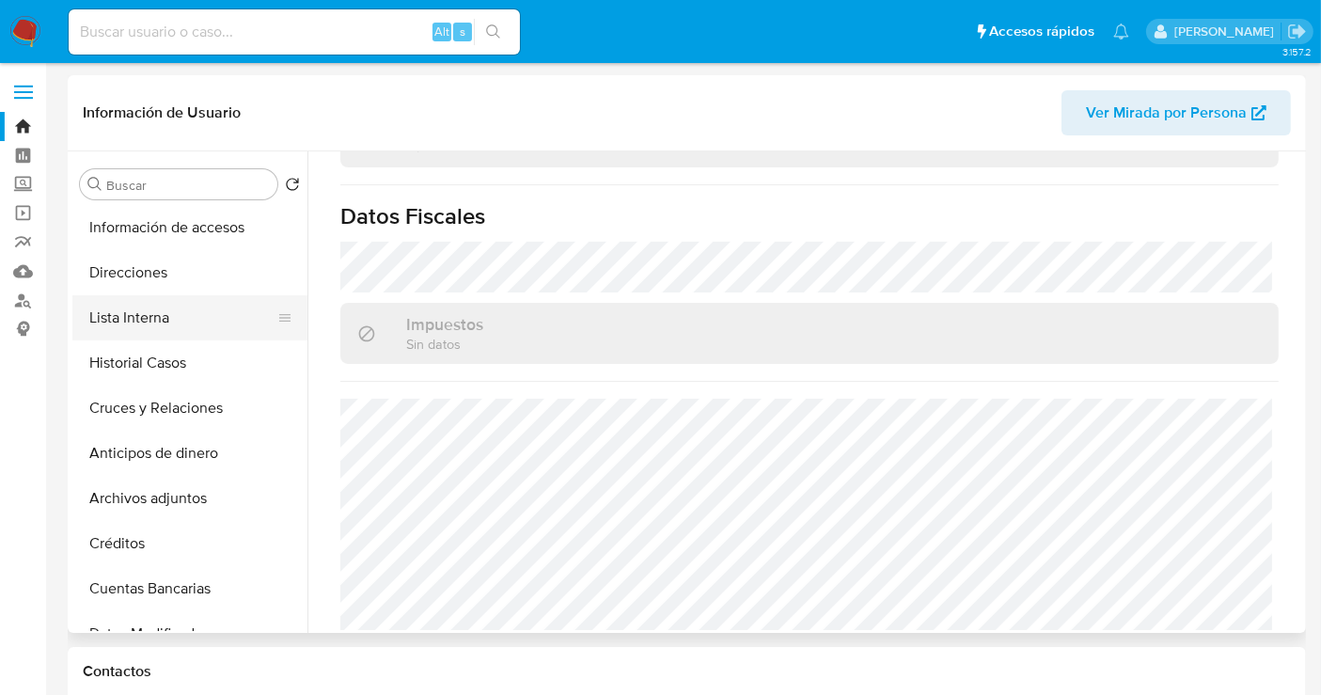
scroll to position [313, 0]
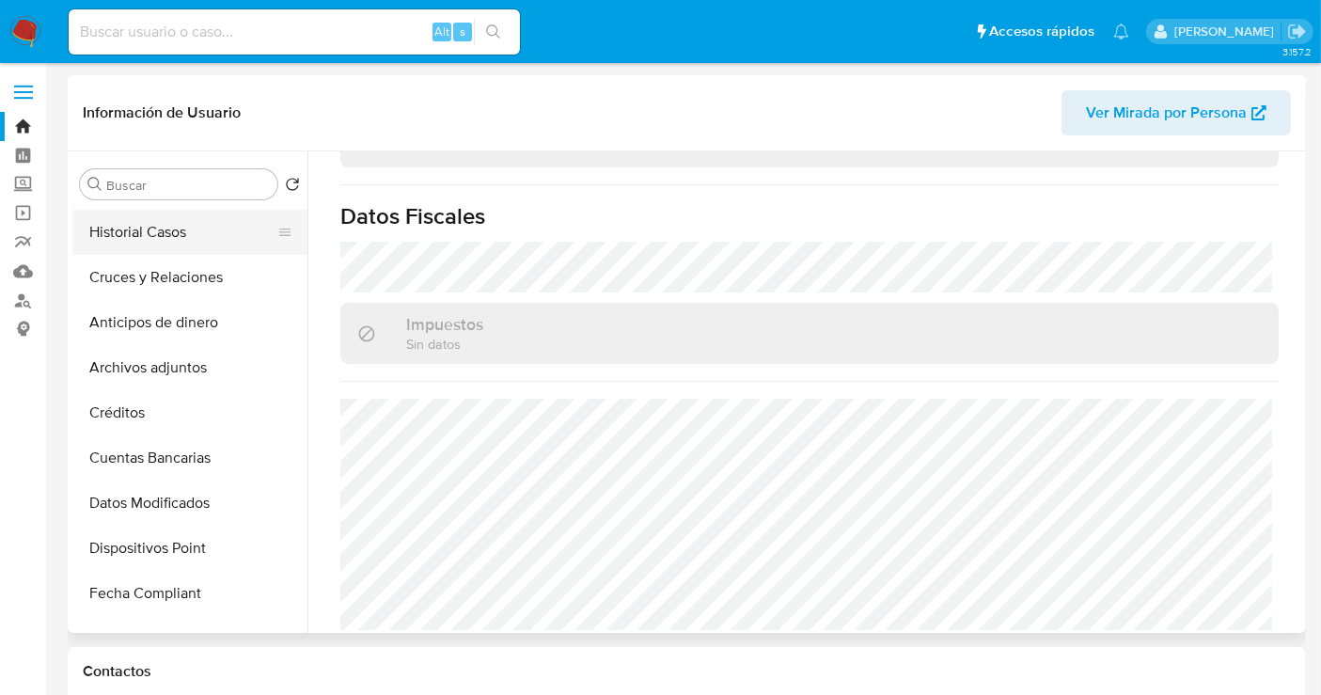
click at [125, 246] on button "Historial Casos" at bounding box center [182, 232] width 220 height 45
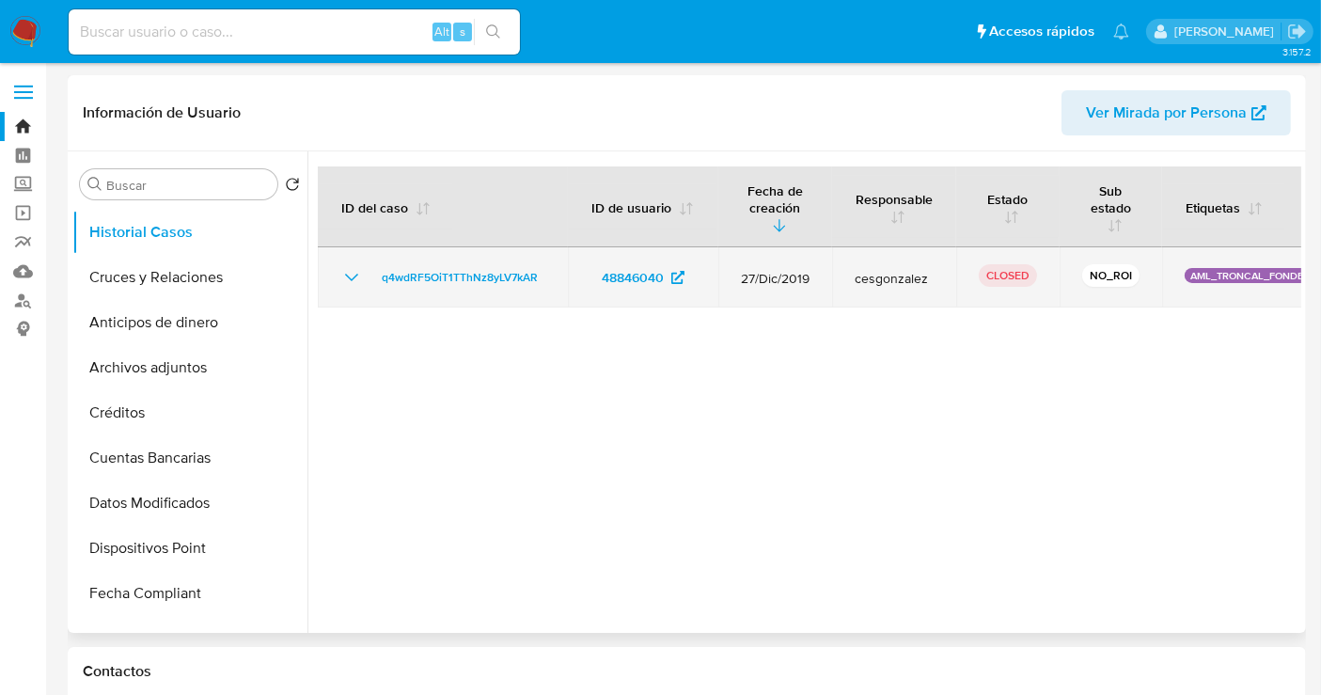
click at [352, 275] on icon "Mostrar/Ocultar" at bounding box center [351, 277] width 23 height 23
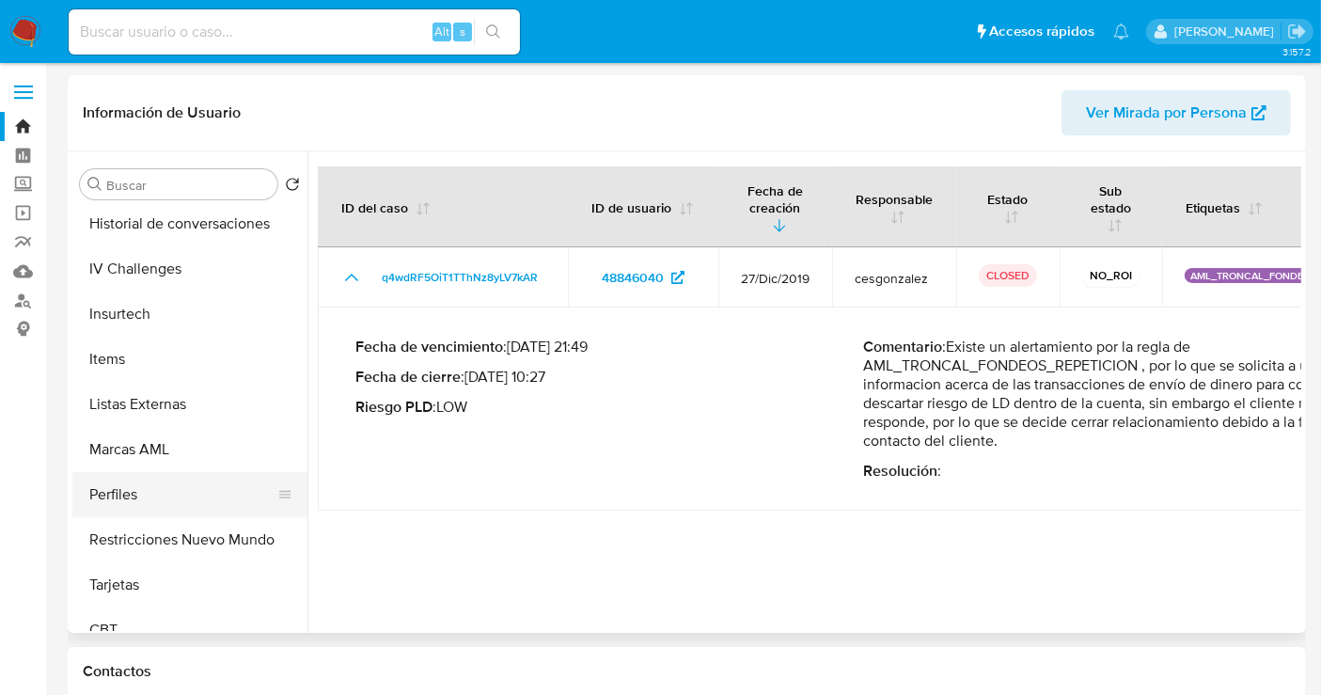
scroll to position [794, 0]
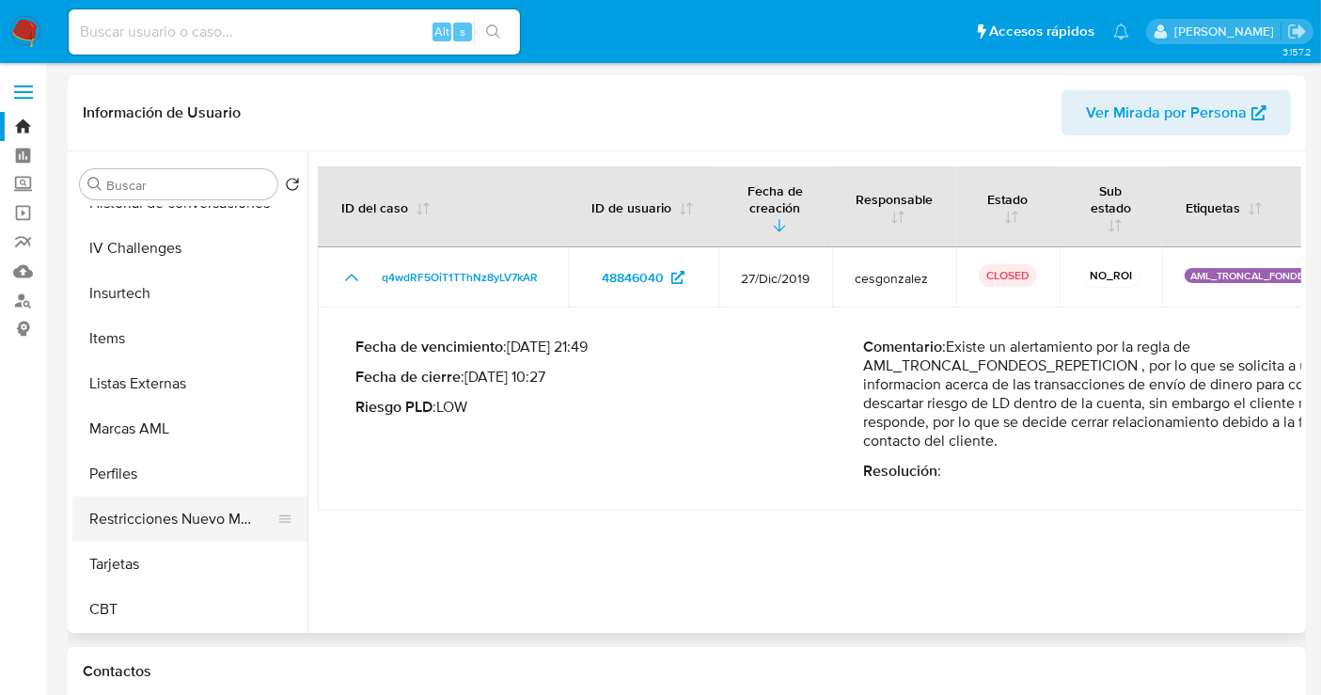
click at [185, 512] on button "Restricciones Nuevo Mundo" at bounding box center [182, 519] width 220 height 45
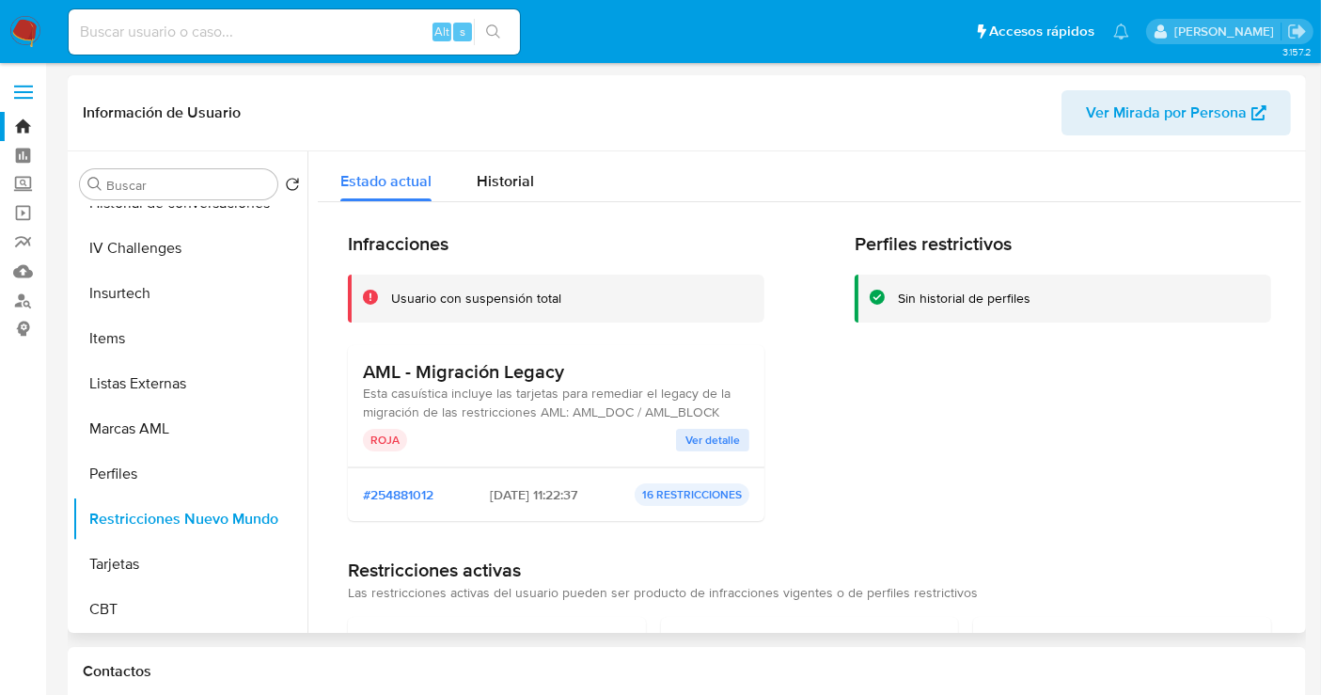
click at [692, 442] on span "Ver detalle" at bounding box center [713, 440] width 55 height 19
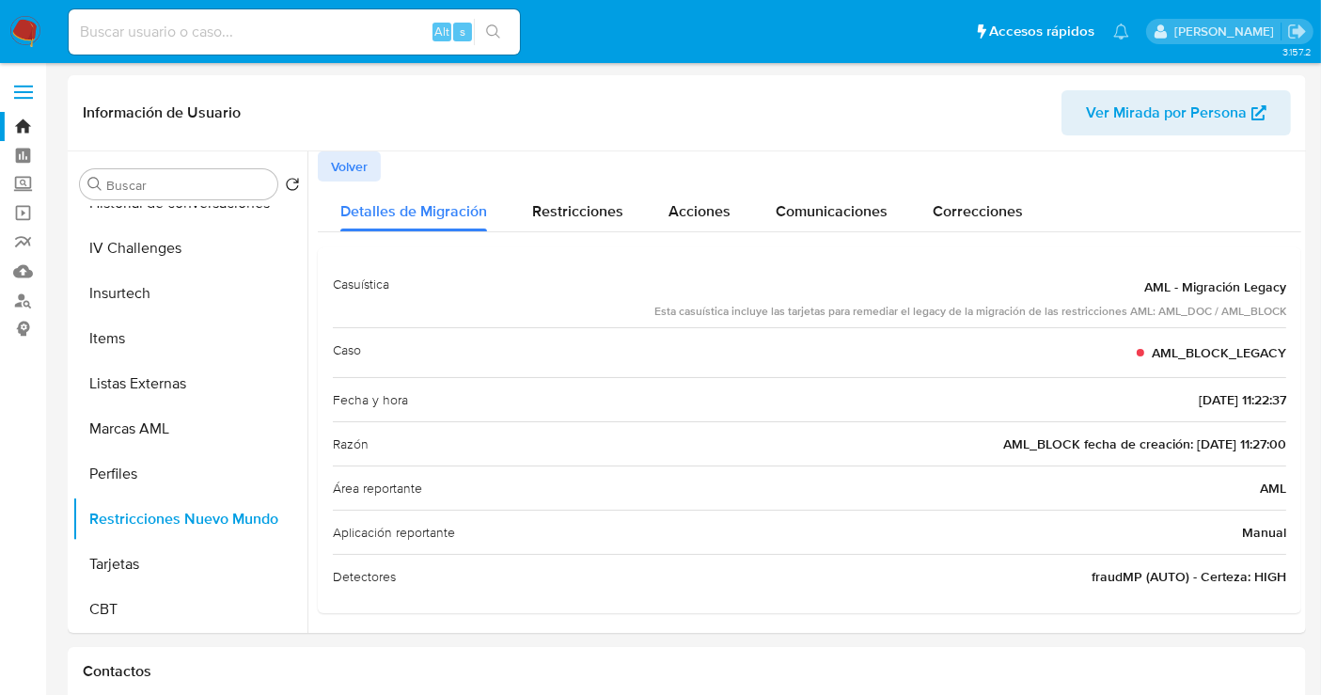
click at [253, 38] on input at bounding box center [294, 32] width 451 height 24
paste input "611601219"
type input "611601219"
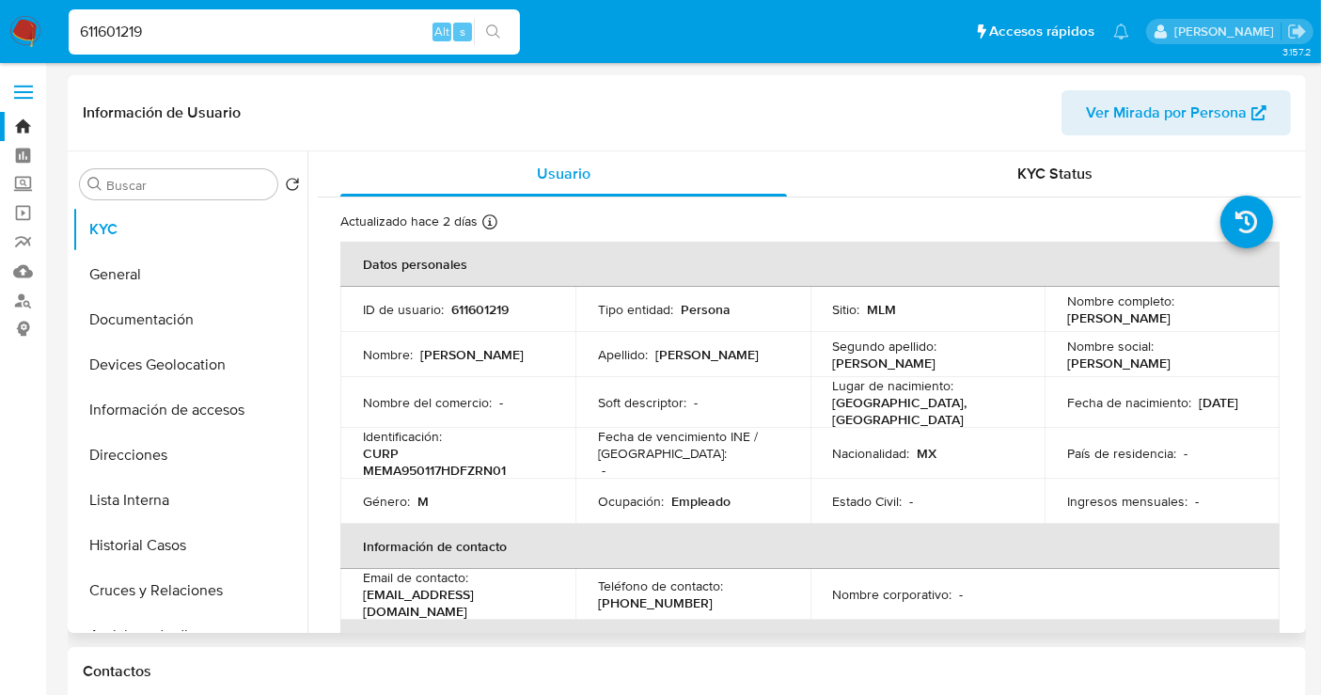
select select "10"
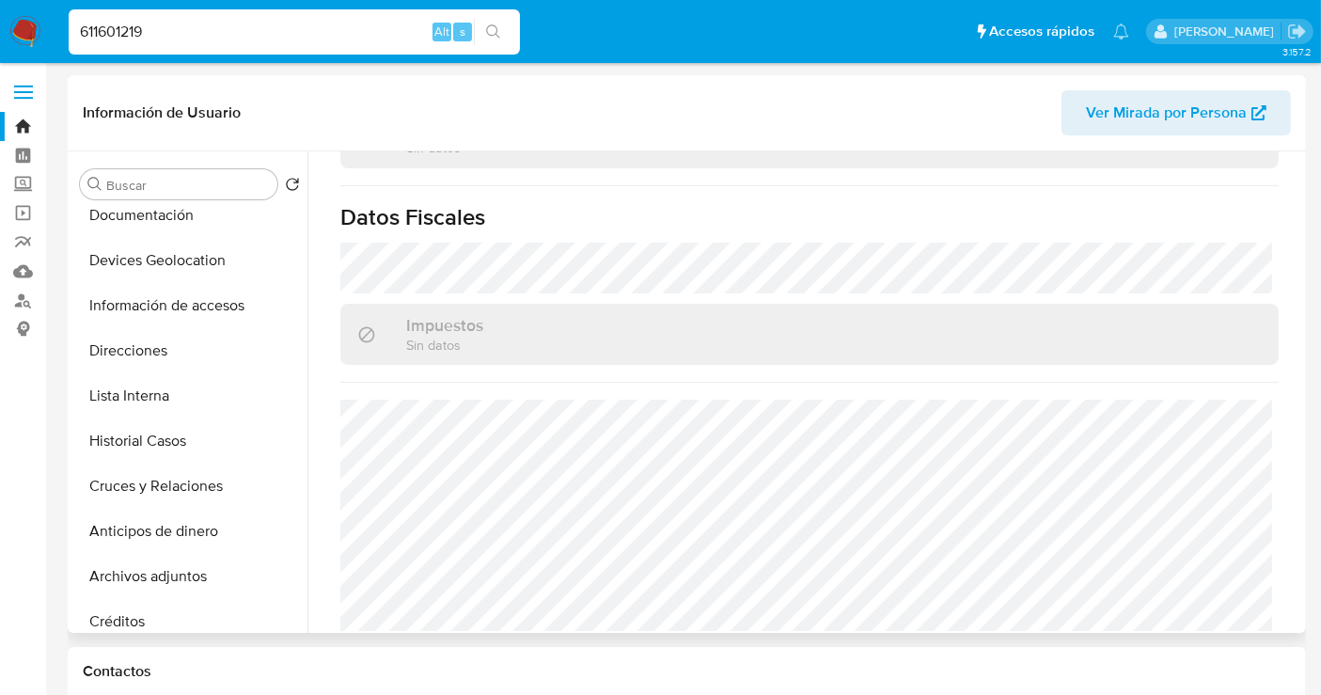
scroll to position [1187, 0]
click at [150, 442] on button "Historial Casos" at bounding box center [182, 441] width 220 height 45
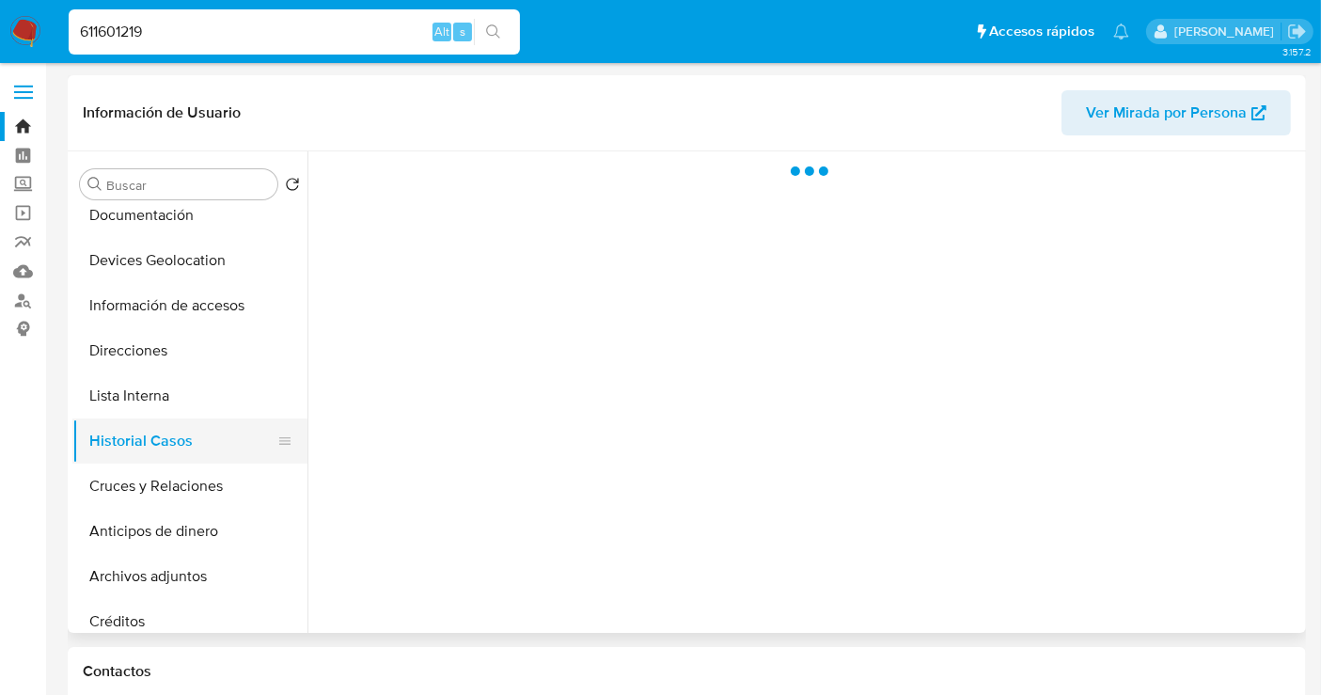
scroll to position [0, 0]
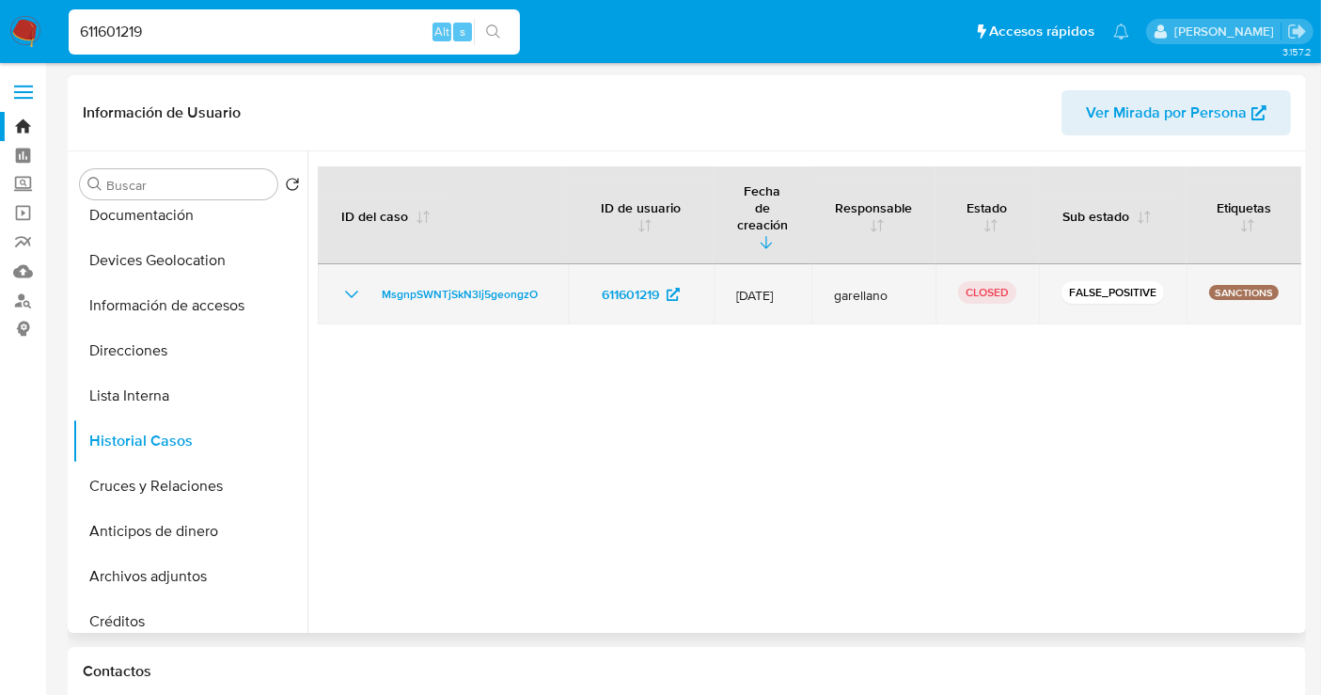
click at [349, 283] on icon "Mostrar/Ocultar" at bounding box center [351, 294] width 23 height 23
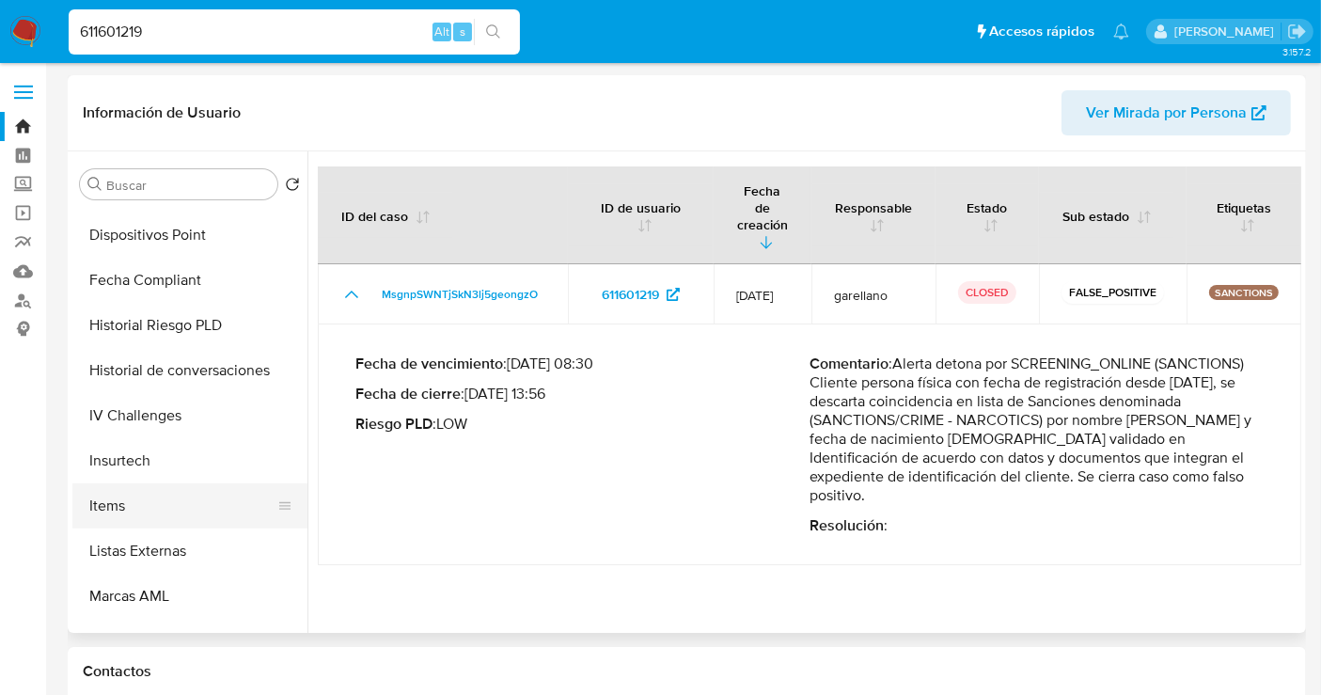
scroll to position [794, 0]
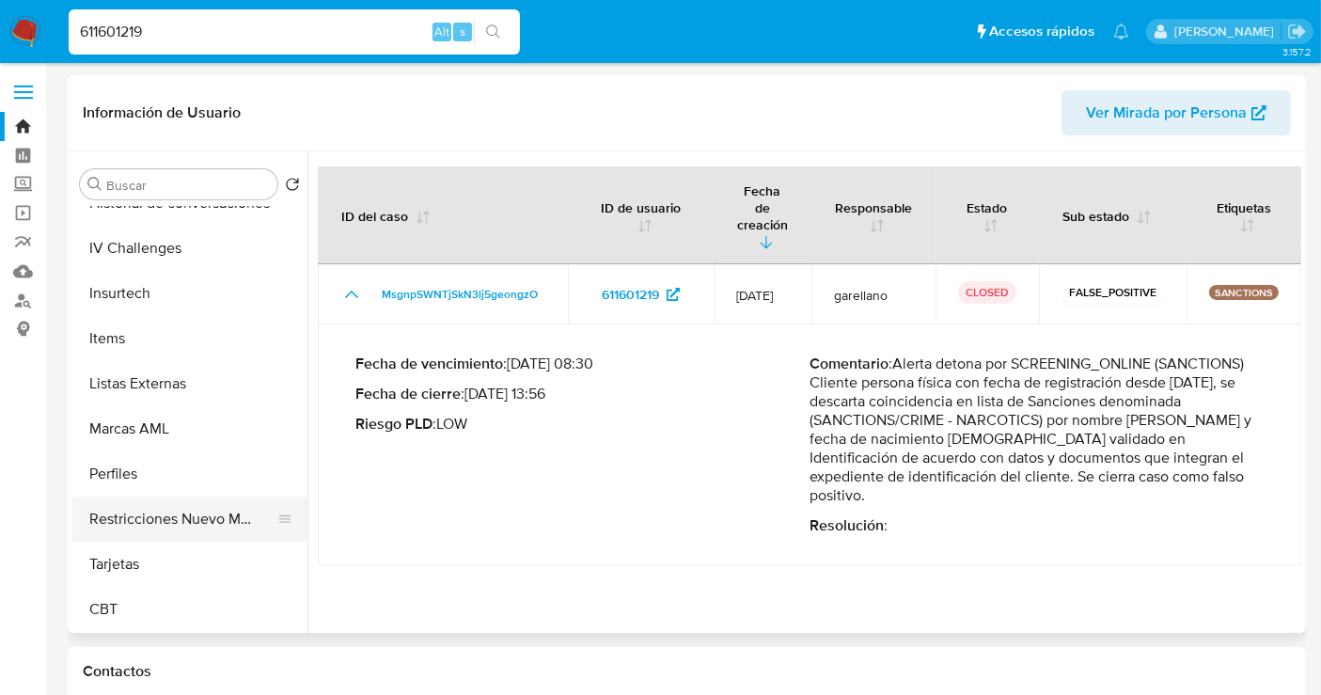
click at [194, 522] on button "Restricciones Nuevo Mundo" at bounding box center [182, 519] width 220 height 45
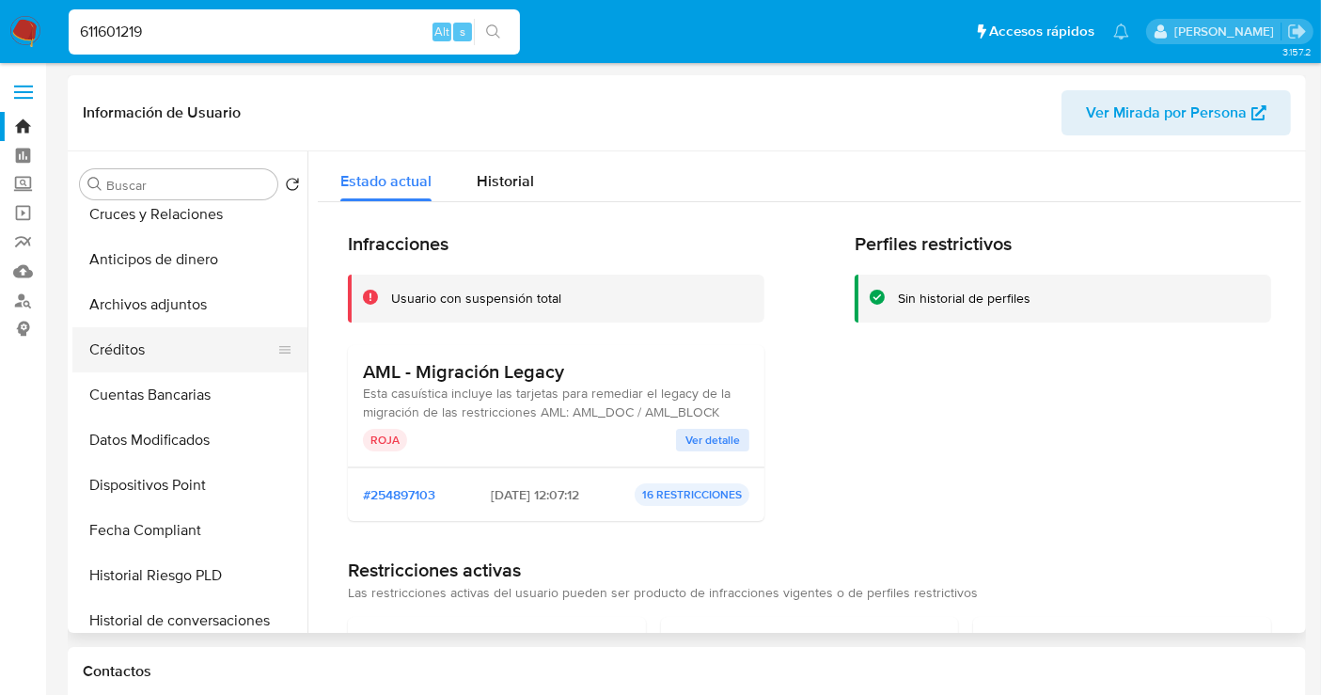
scroll to position [166, 0]
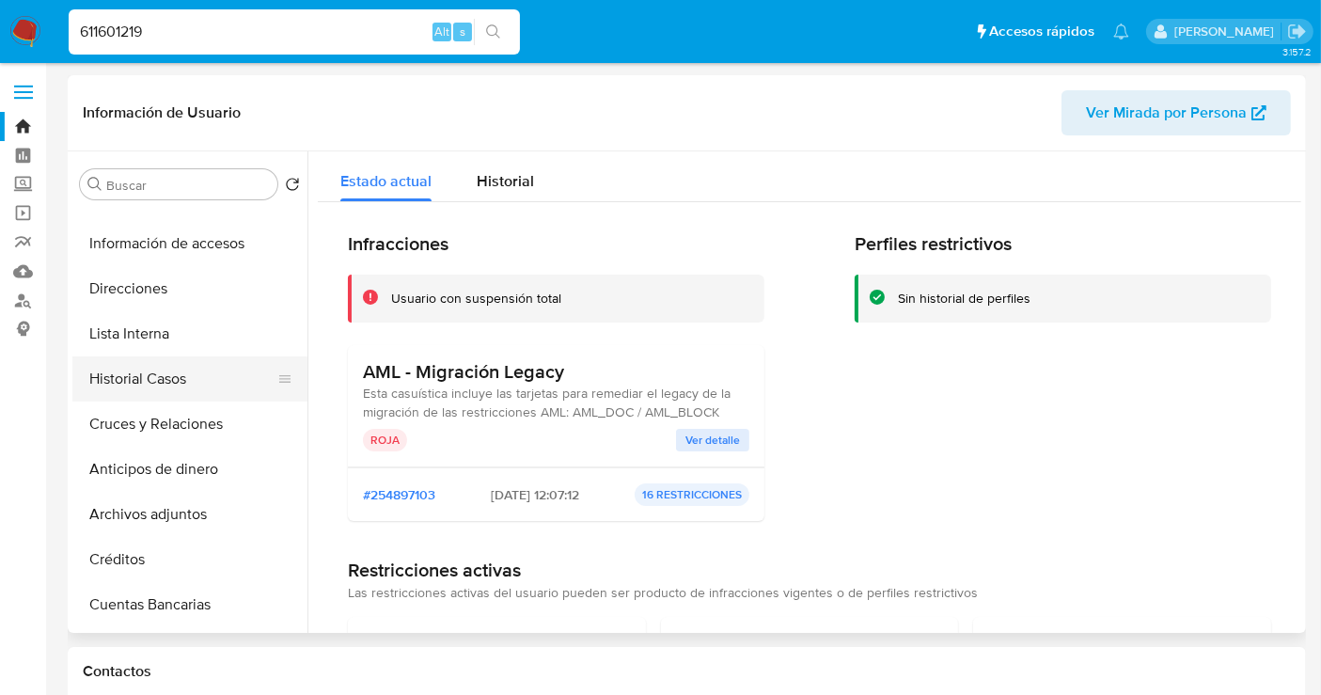
click at [119, 386] on button "Historial Casos" at bounding box center [182, 378] width 220 height 45
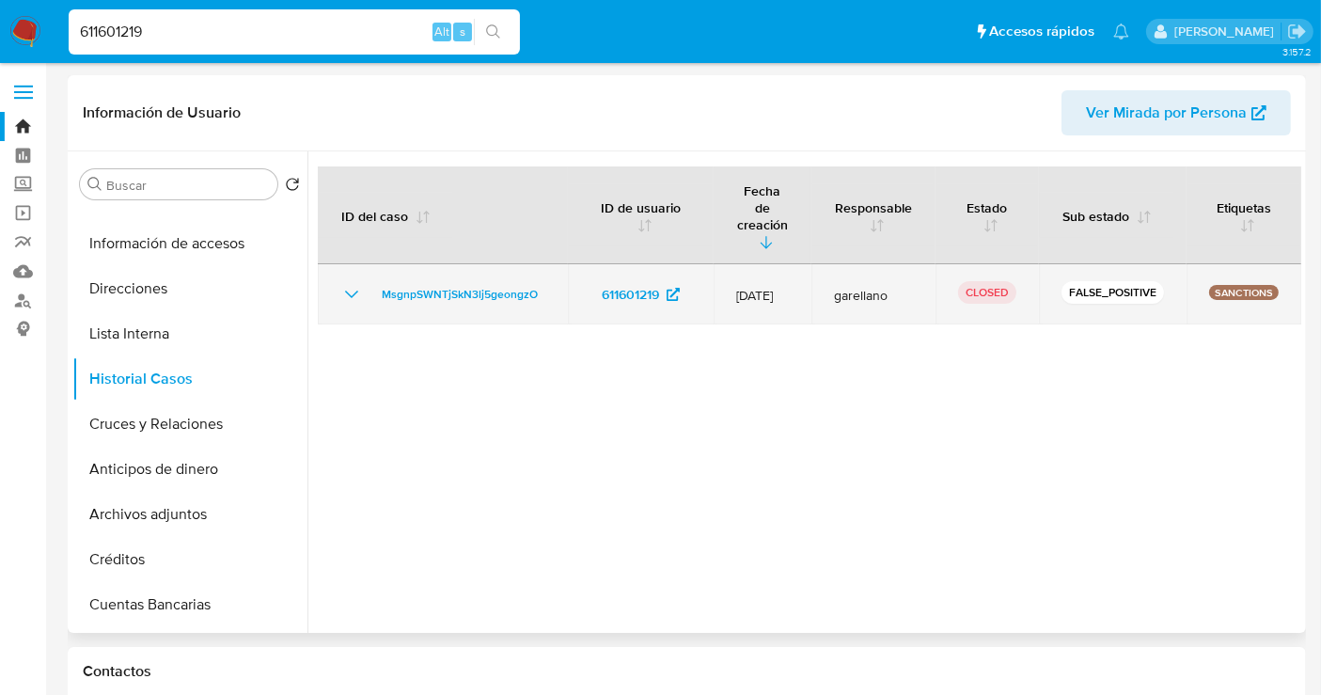
click at [349, 283] on icon "Mostrar/Ocultar" at bounding box center [351, 294] width 23 height 23
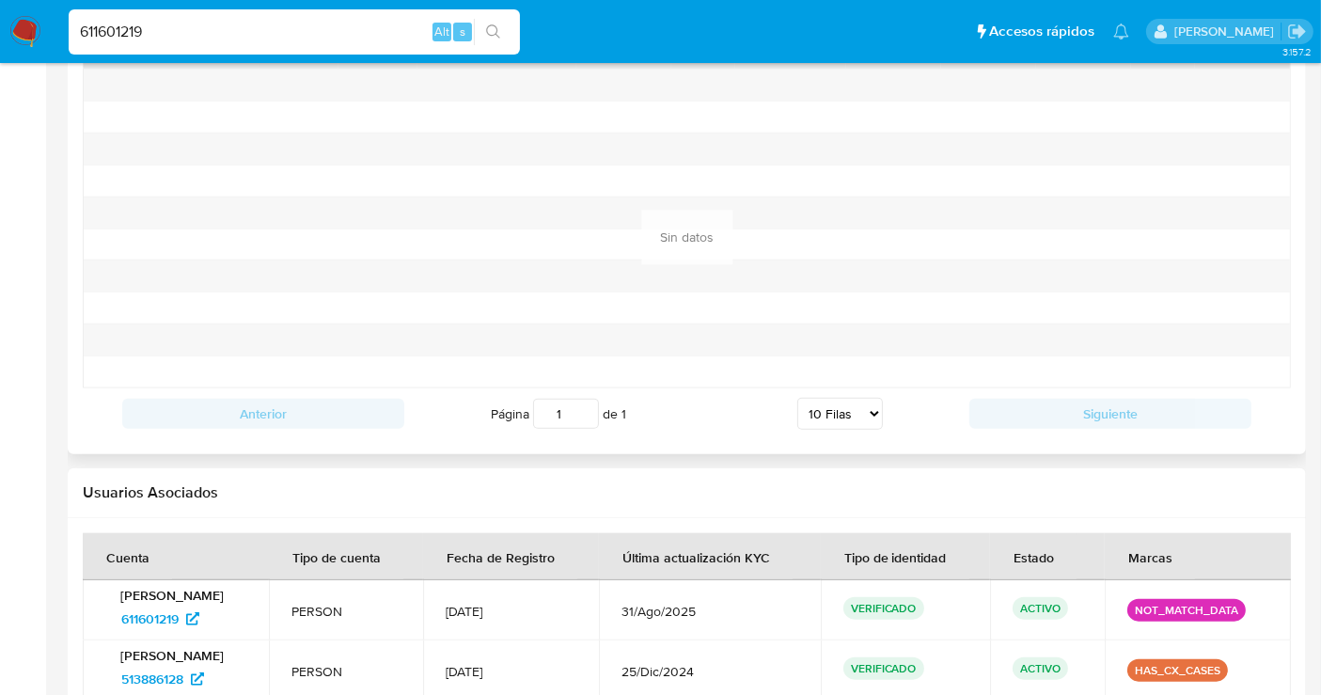
scroll to position [1742, 0]
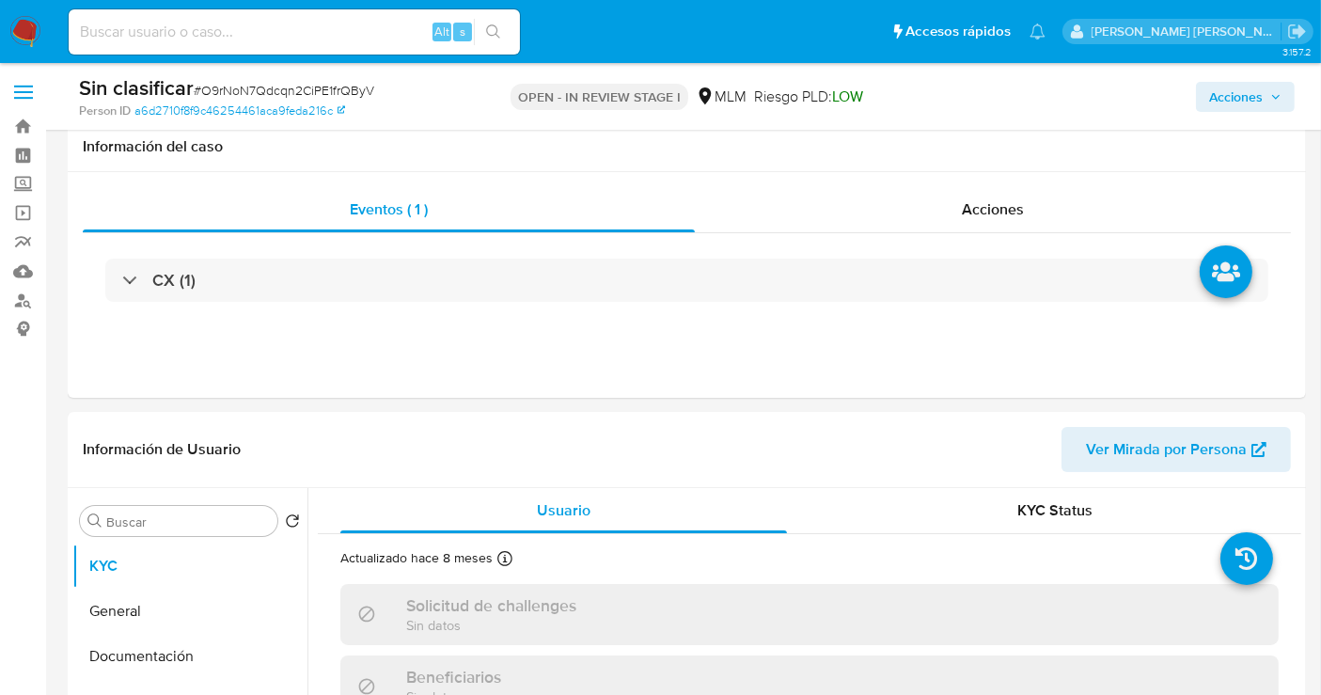
select select "10"
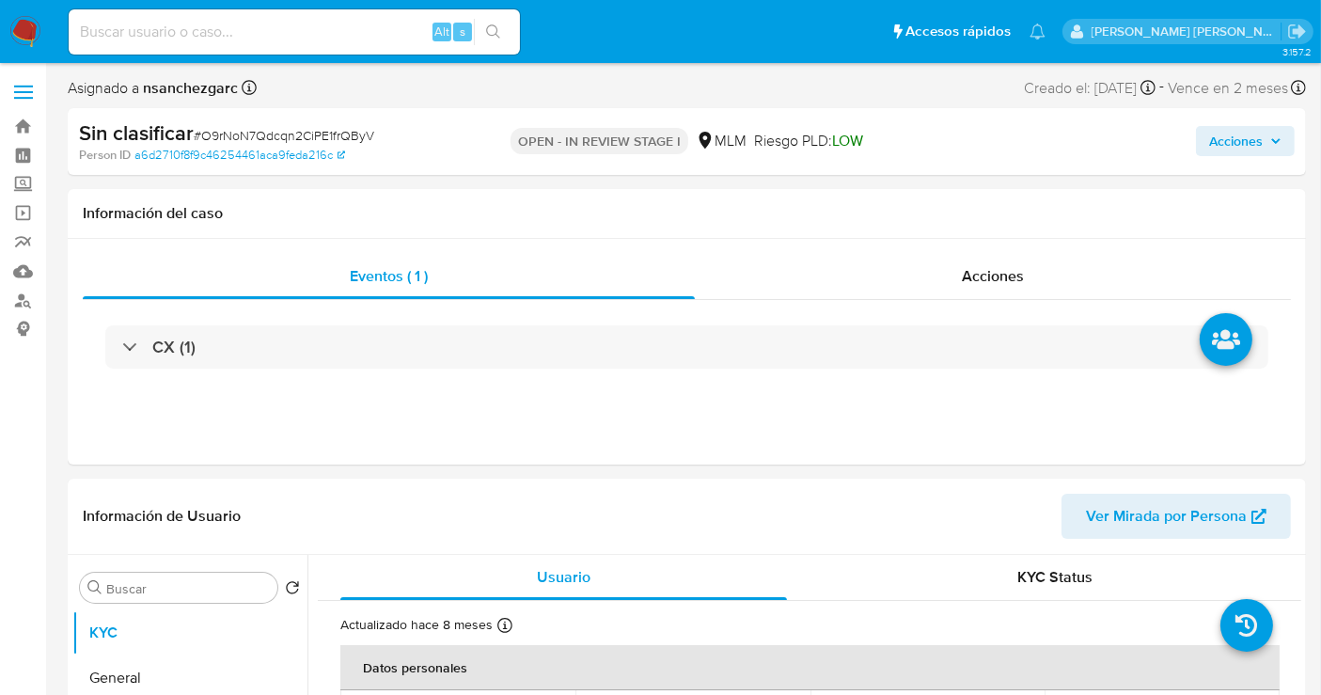
click at [1257, 143] on span "Acciones" at bounding box center [1236, 141] width 54 height 30
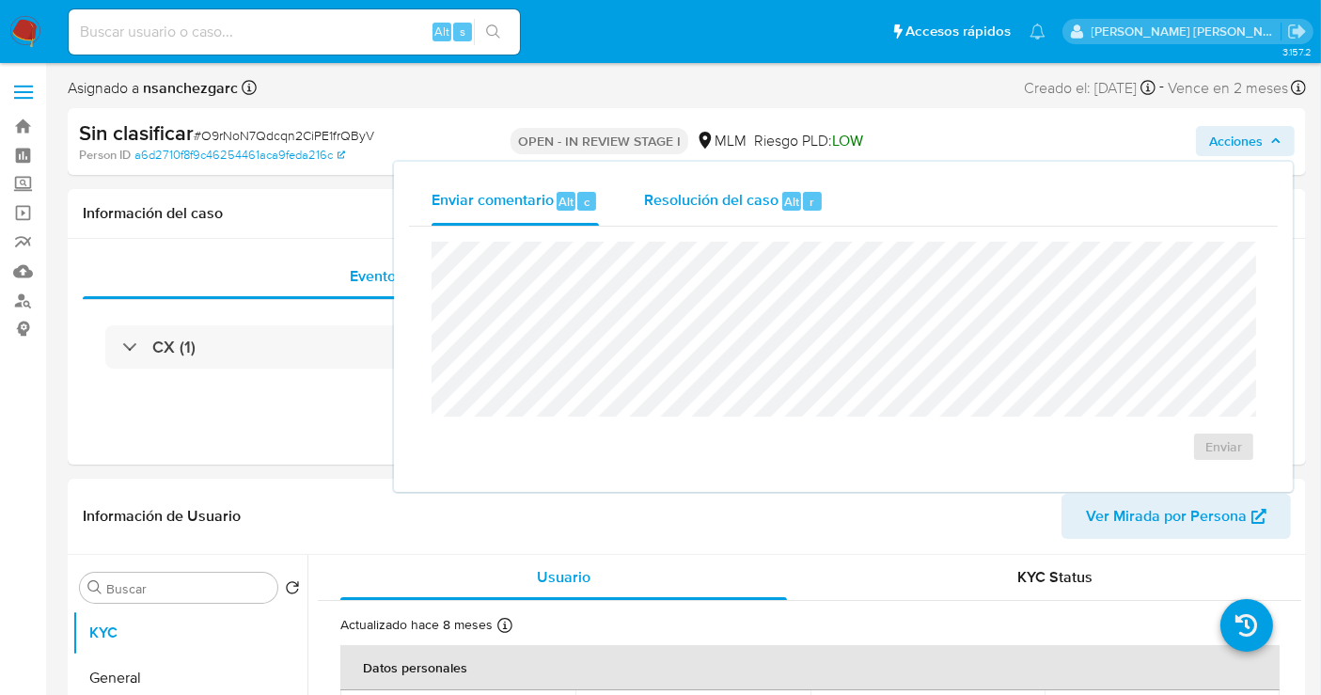
click at [770, 205] on span "Resolución del caso" at bounding box center [711, 201] width 134 height 22
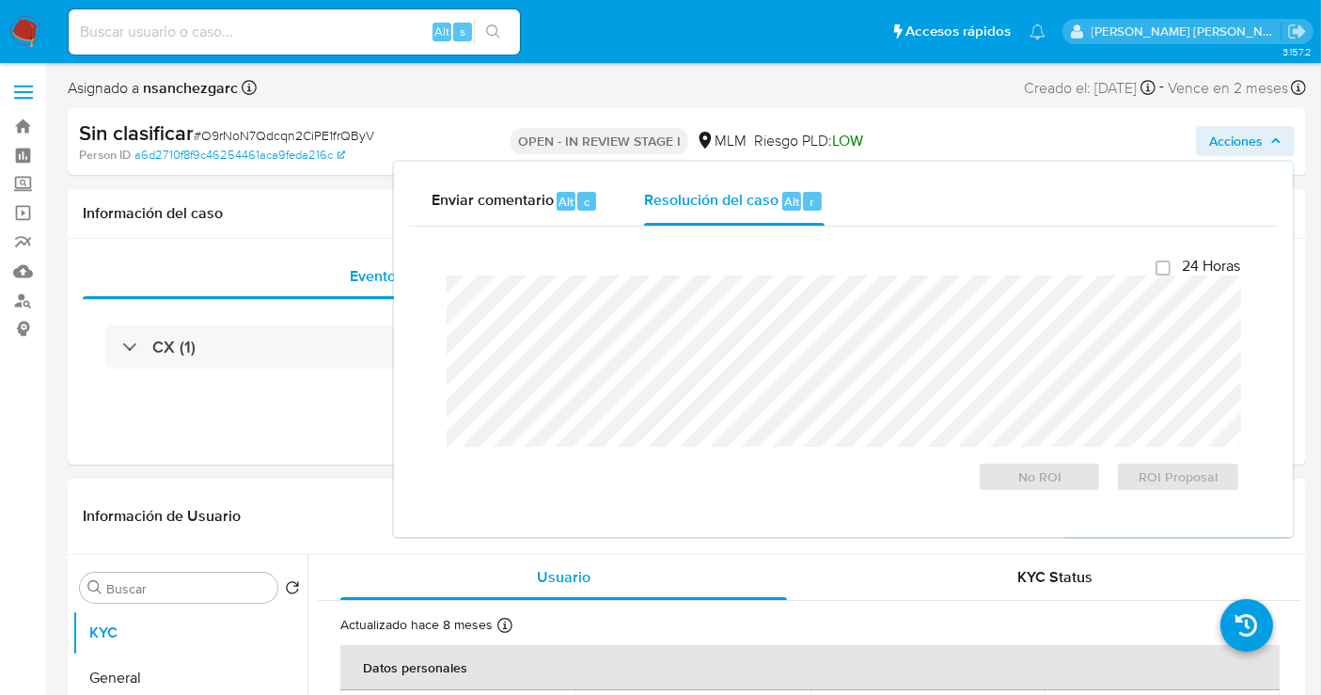
click at [1051, 137] on div "Acciones Enviar comentario Alt c Resolución del caso Alt r Cierre de caso 24 Ho…" at bounding box center [1094, 141] width 401 height 44
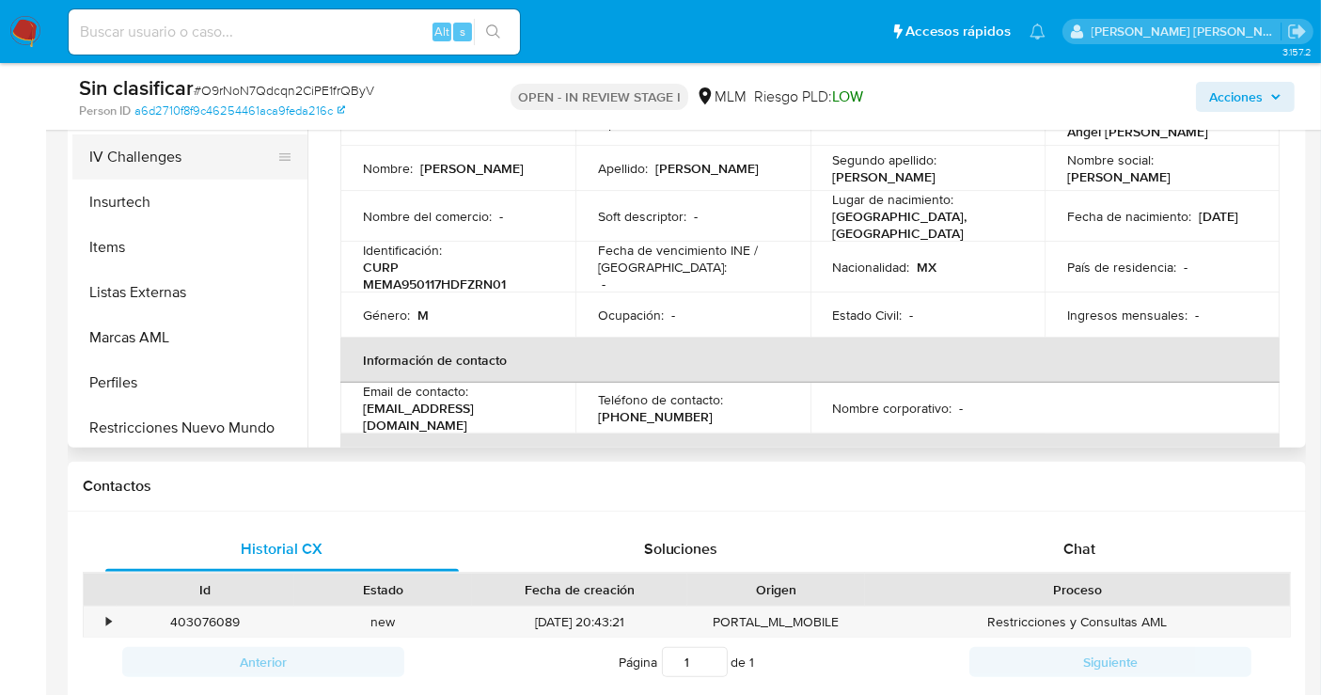
scroll to position [794, 0]
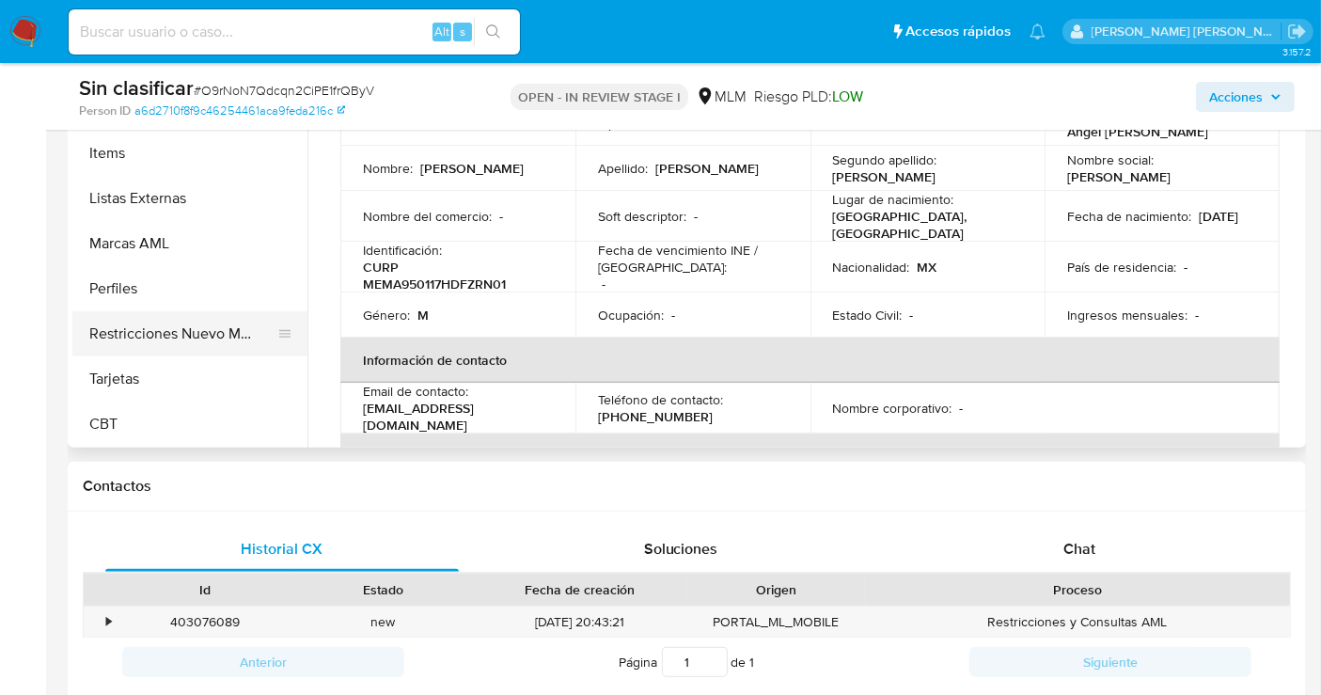
click at [145, 343] on button "Restricciones Nuevo Mundo" at bounding box center [182, 333] width 220 height 45
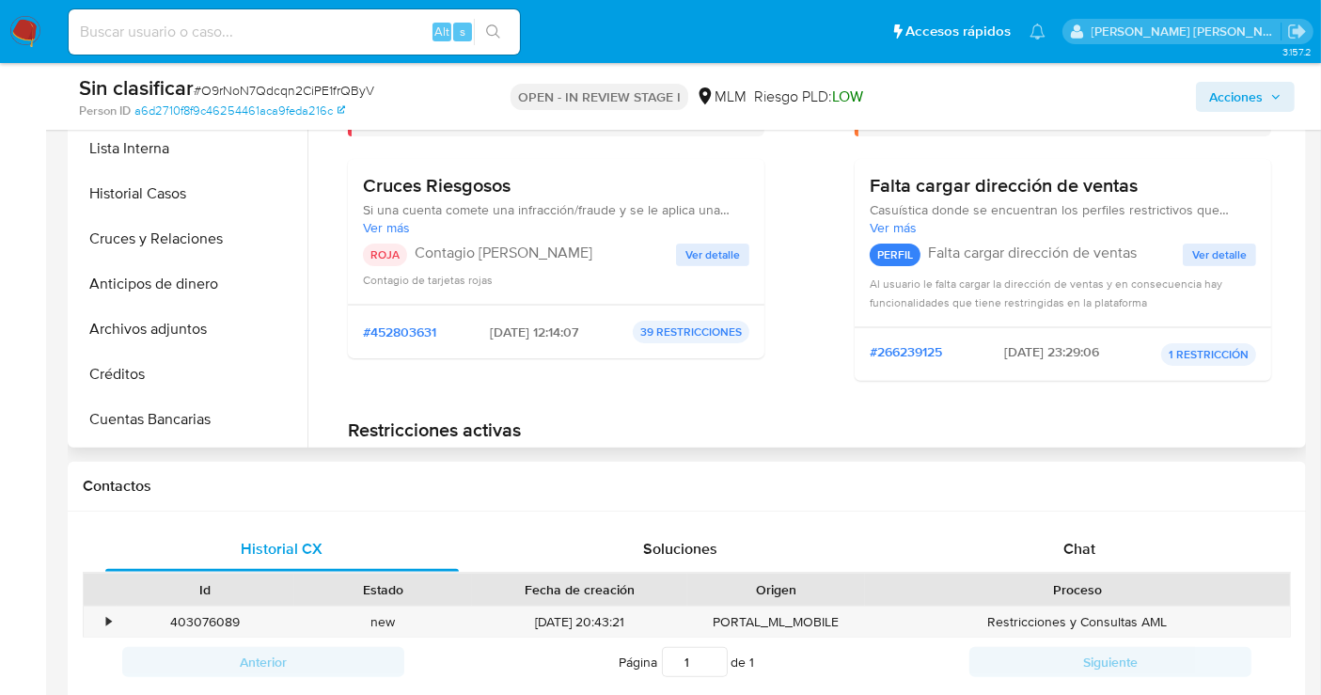
scroll to position [62, 0]
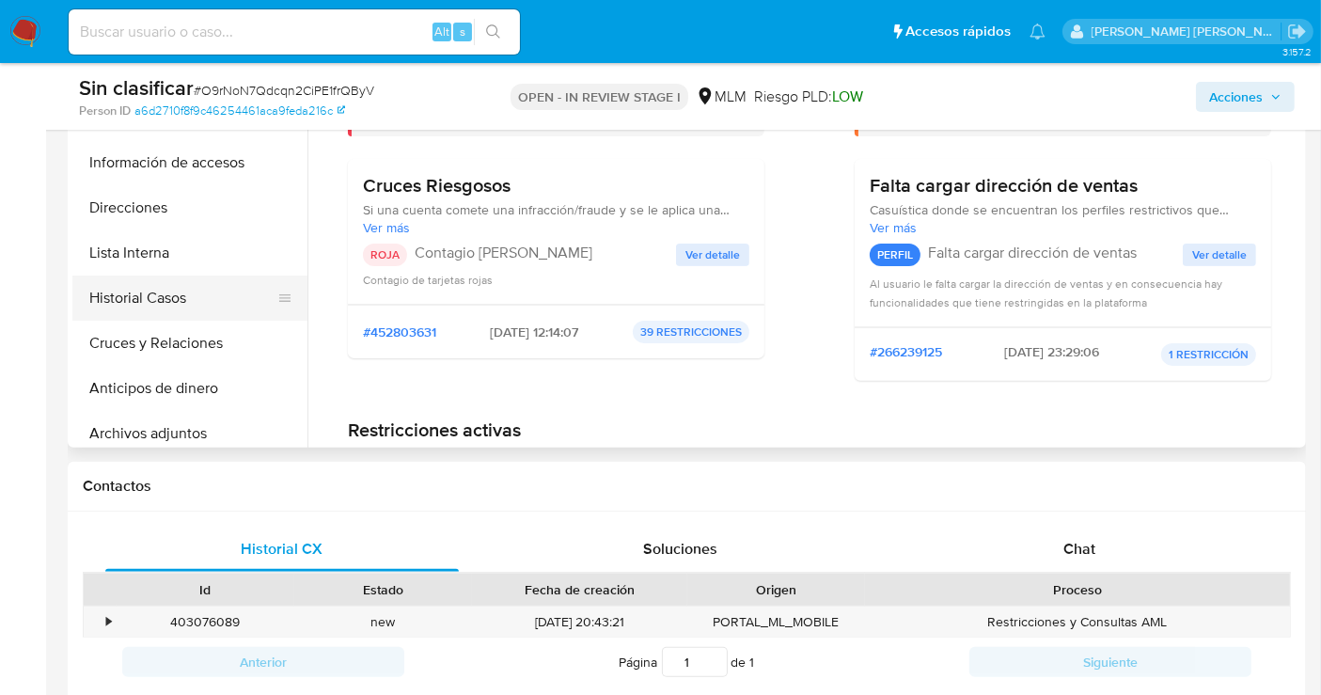
click at [141, 295] on button "Historial Casos" at bounding box center [182, 298] width 220 height 45
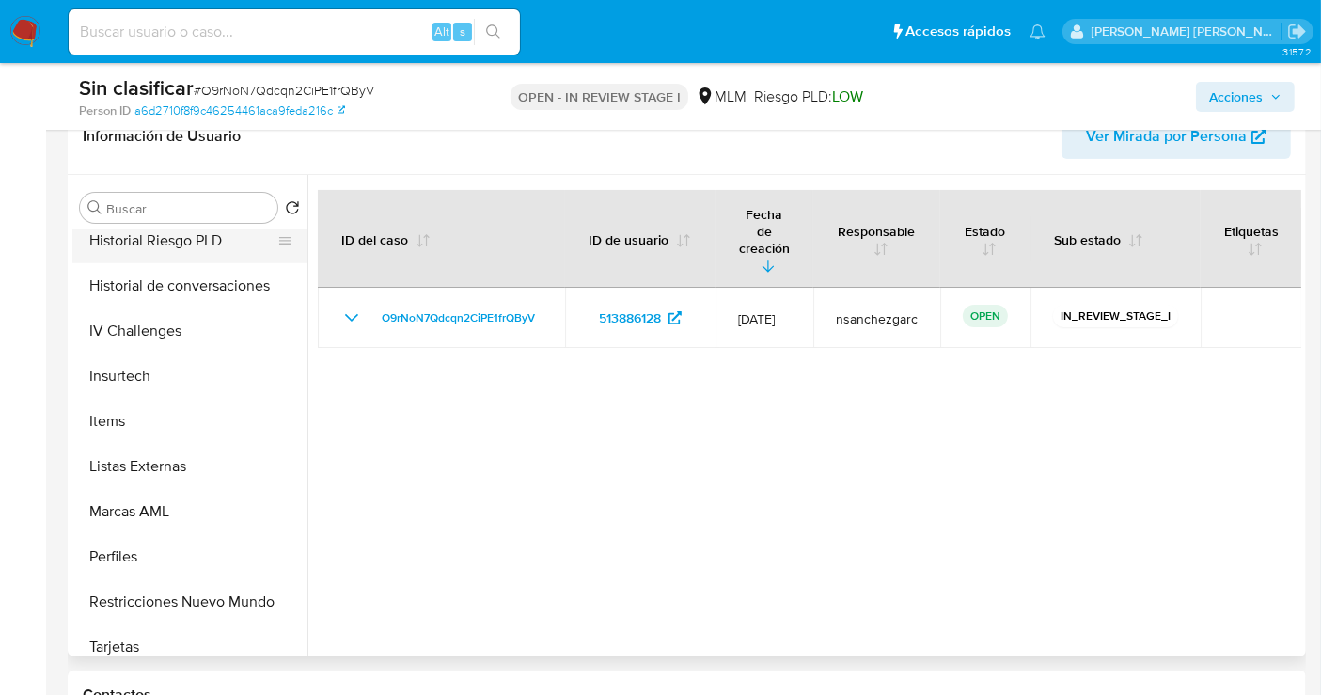
scroll to position [794, 0]
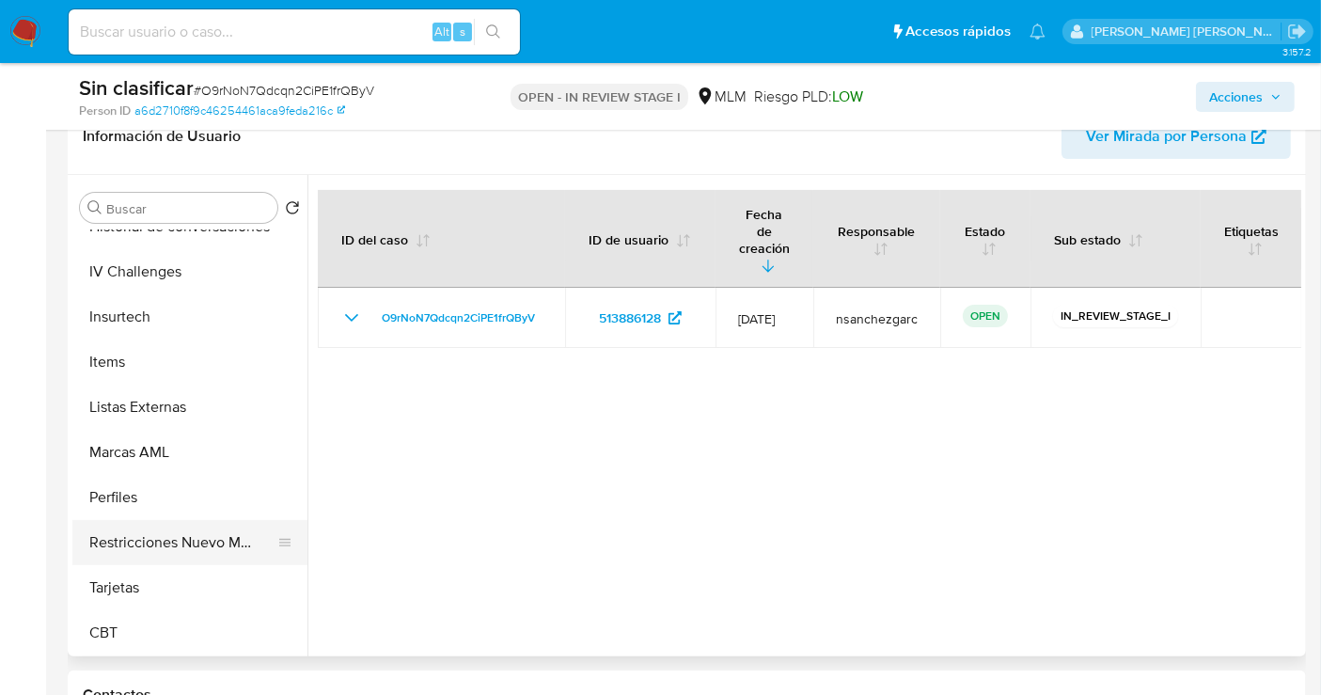
click at [175, 528] on button "Restricciones Nuevo Mundo" at bounding box center [182, 542] width 220 height 45
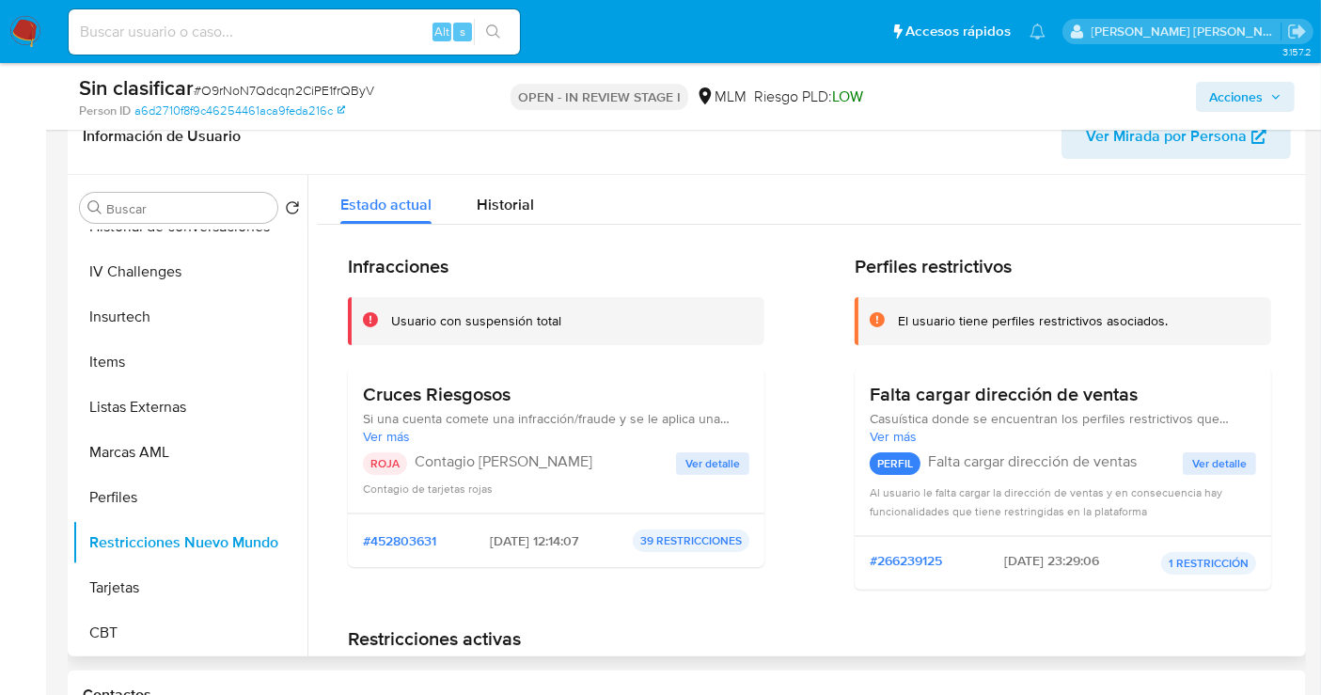
click at [706, 469] on span "Ver detalle" at bounding box center [713, 463] width 55 height 19
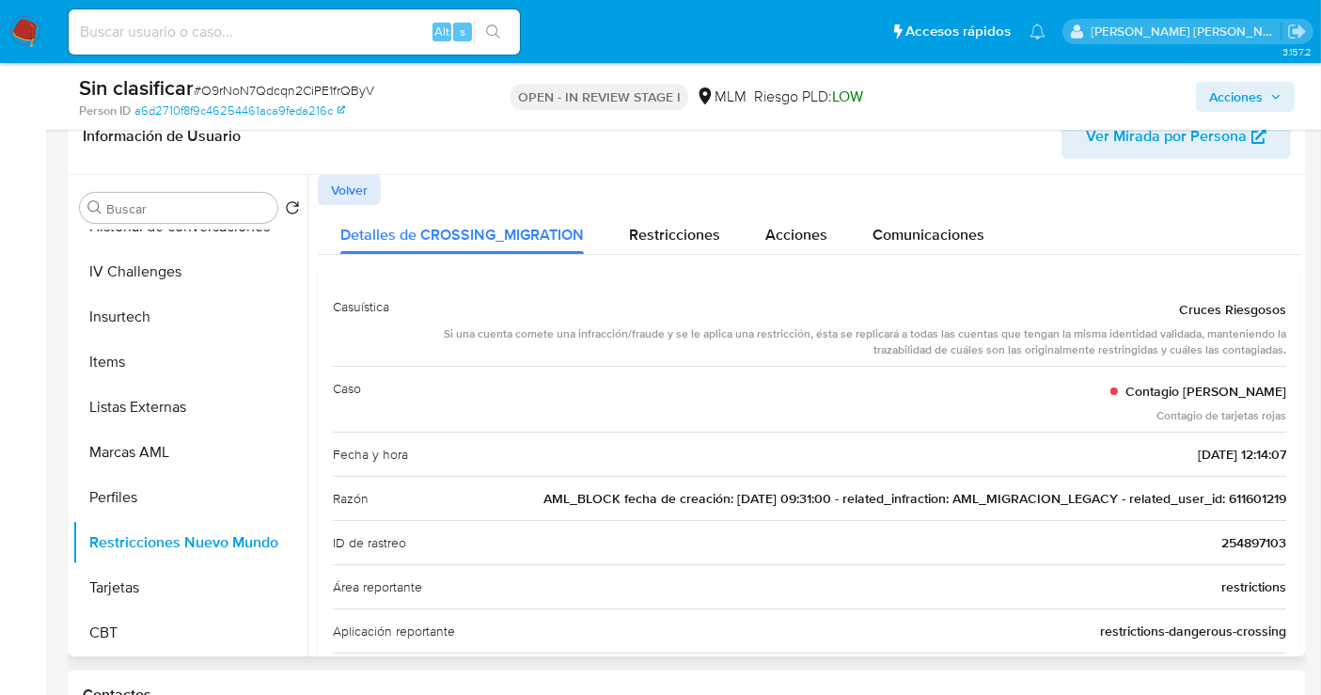
click at [1245, 498] on span "AML_BLOCK fecha de creación: 01/06/2022 09:31:00 - related_infraction: AML_MIGR…" at bounding box center [915, 498] width 743 height 19
click at [259, 29] on input at bounding box center [294, 32] width 451 height 24
paste input "79296928"
type input "79296928"
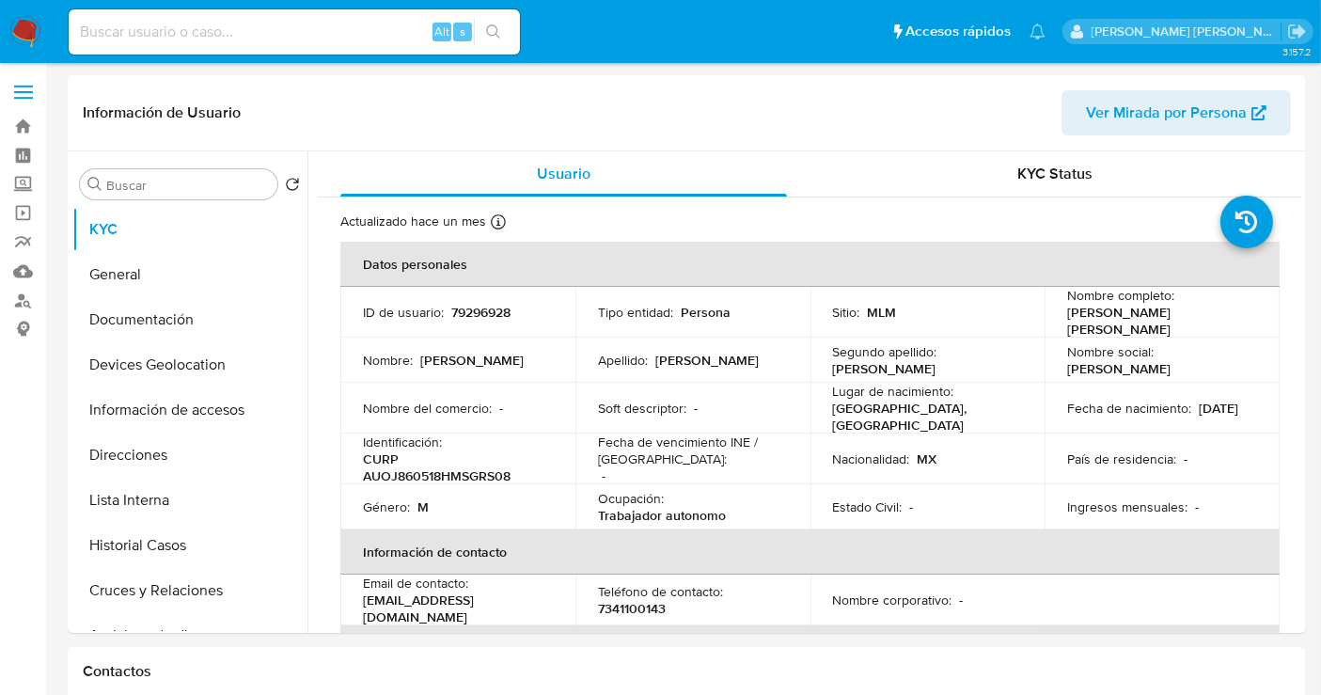
select select "10"
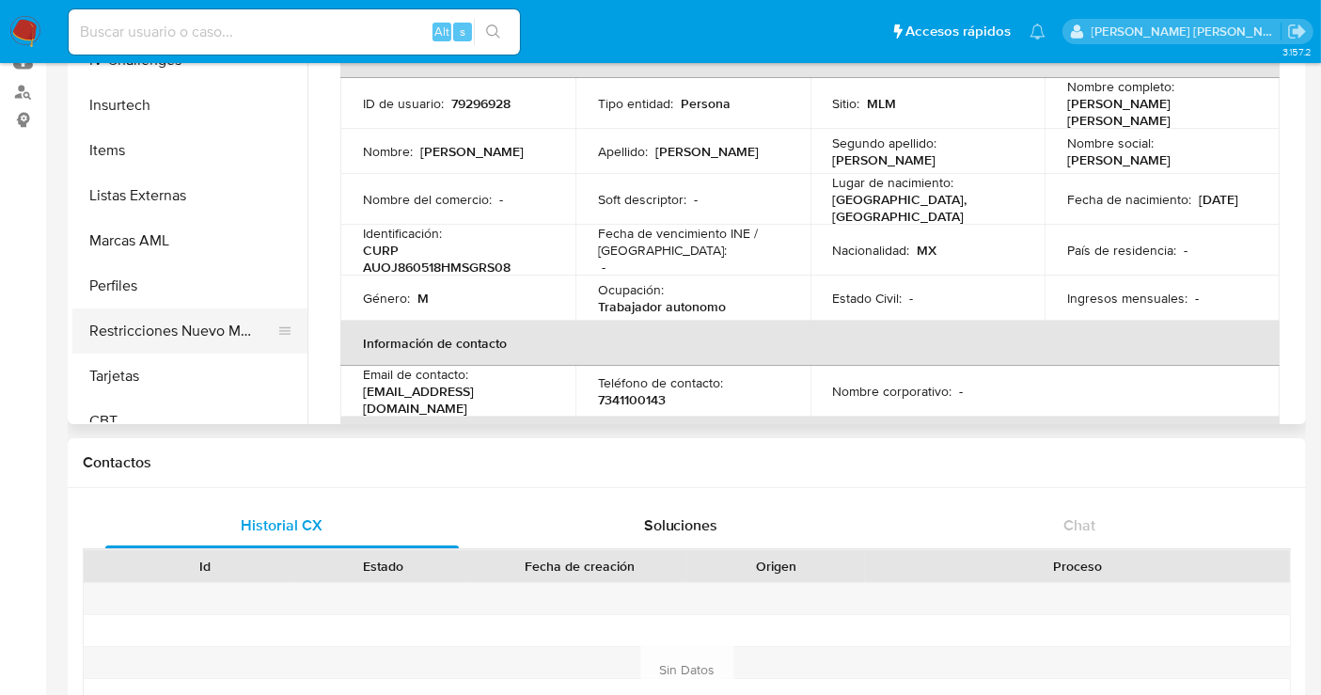
scroll to position [794, 0]
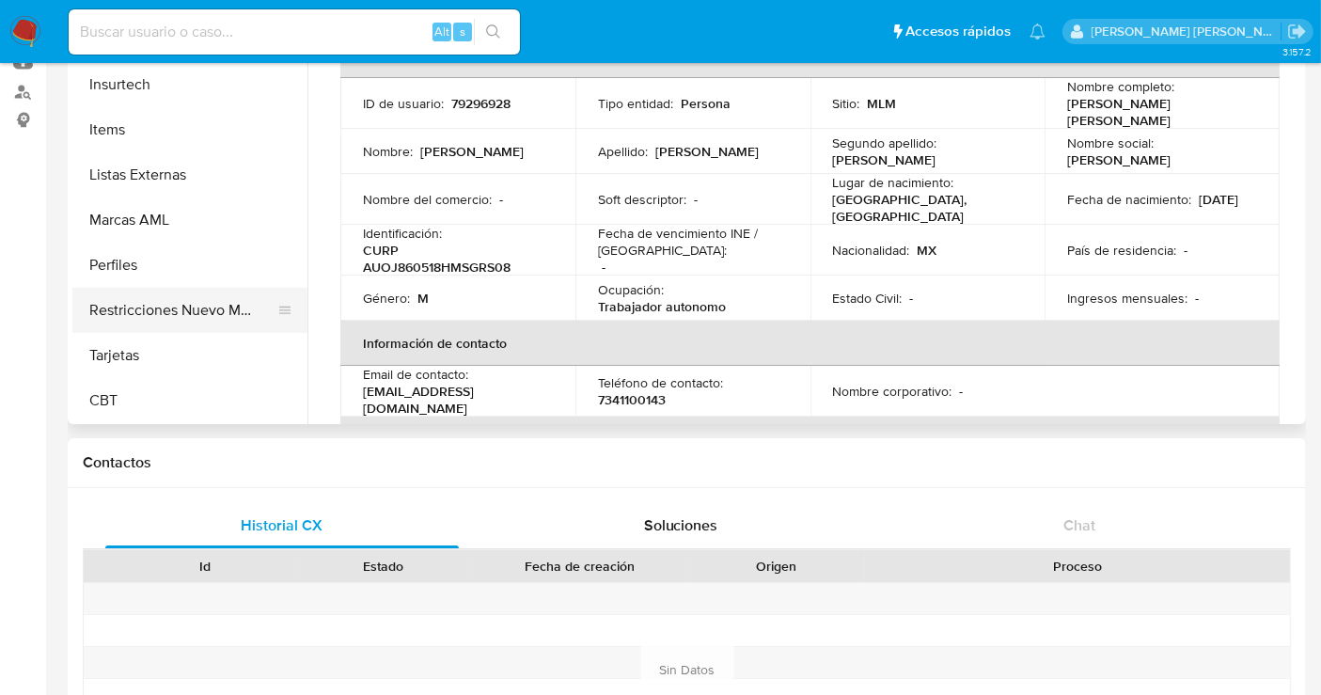
click at [207, 308] on button "Restricciones Nuevo Mundo" at bounding box center [182, 310] width 220 height 45
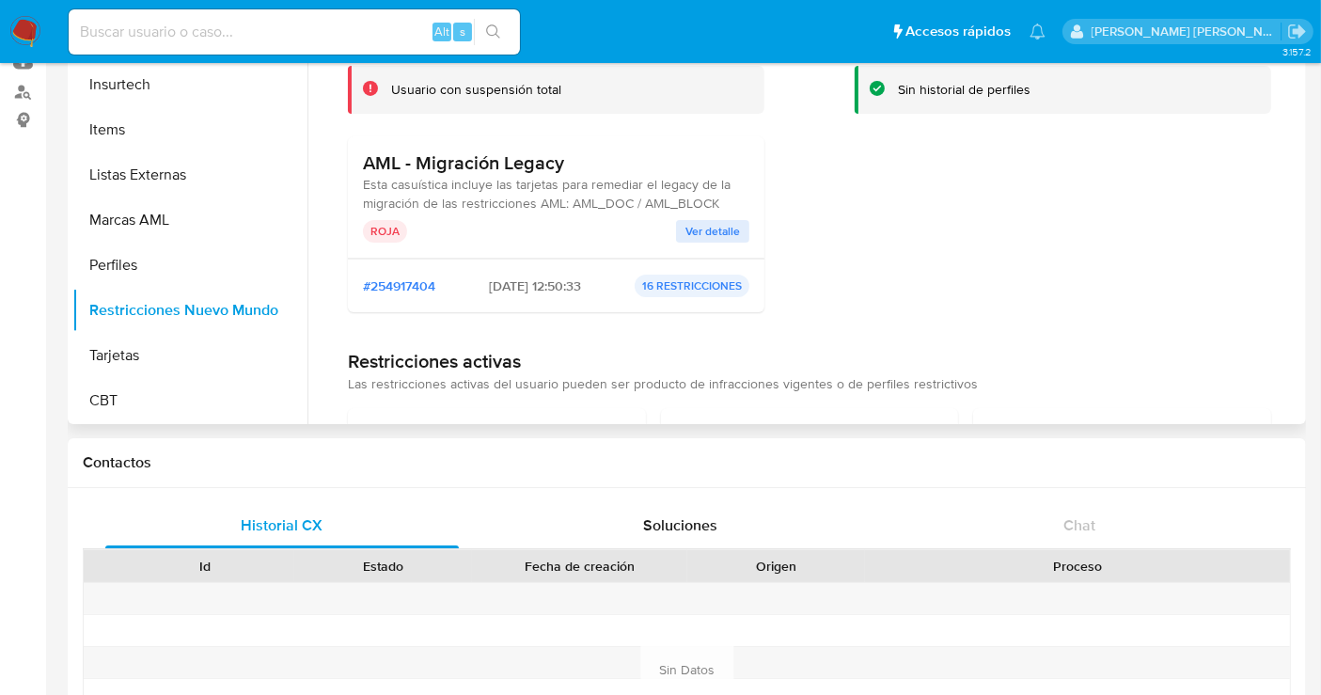
click at [707, 236] on span "Ver detalle" at bounding box center [713, 231] width 55 height 19
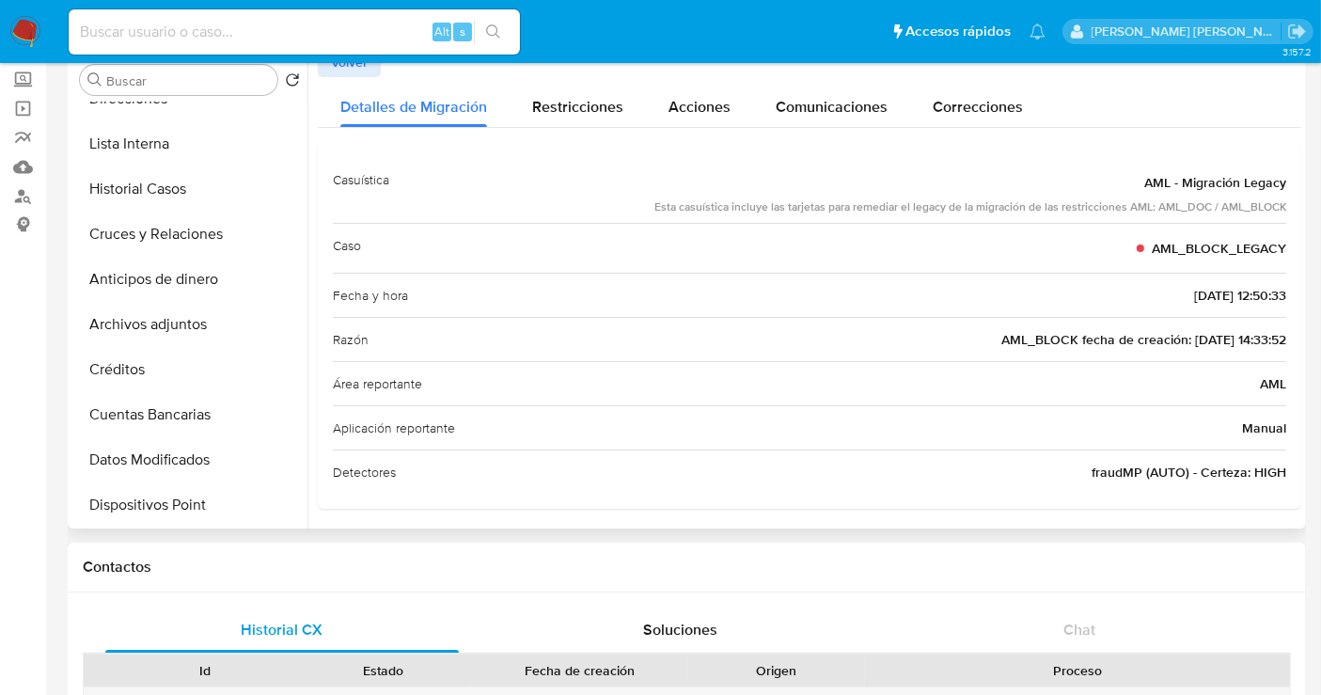
scroll to position [166, 0]
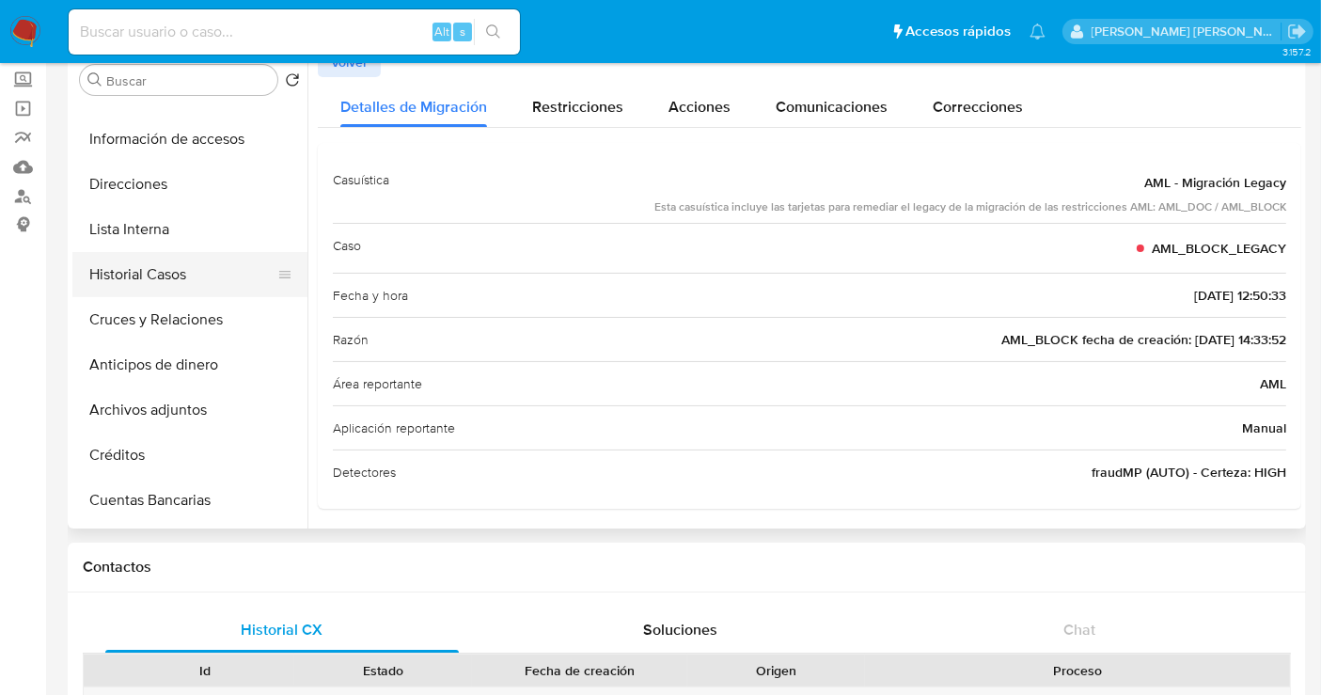
click at [164, 283] on button "Historial Casos" at bounding box center [182, 274] width 220 height 45
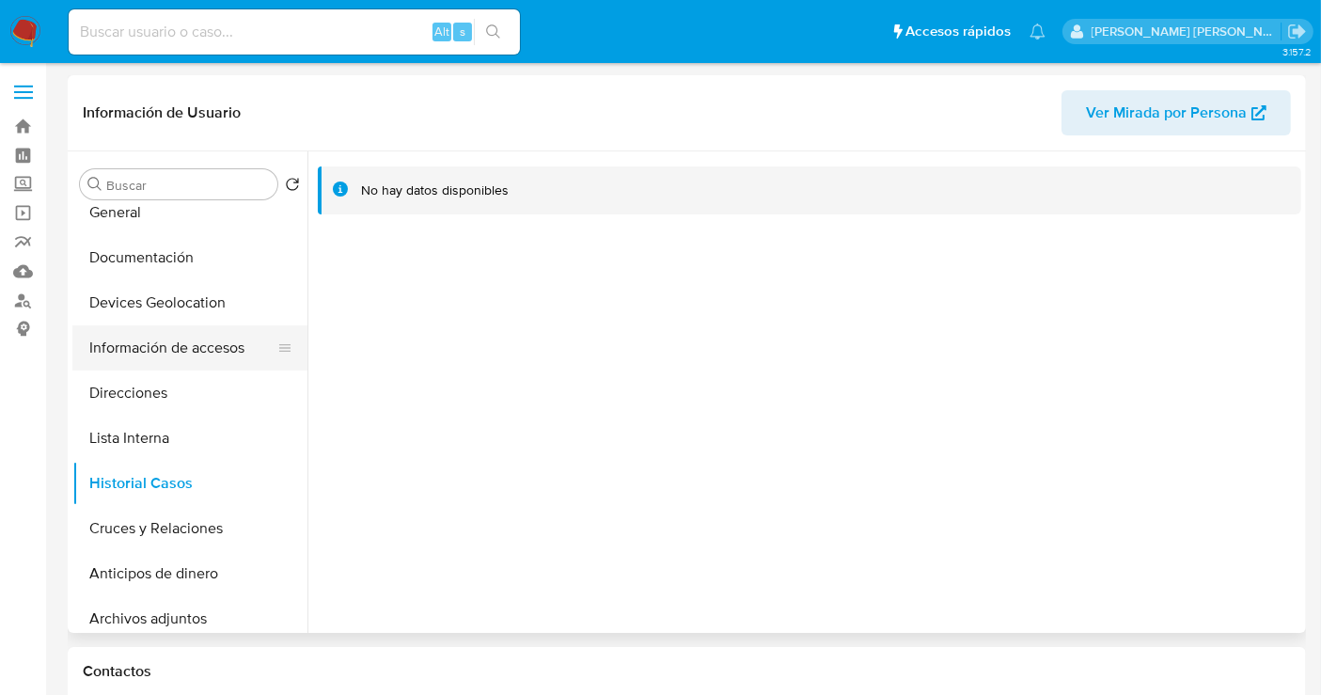
scroll to position [0, 0]
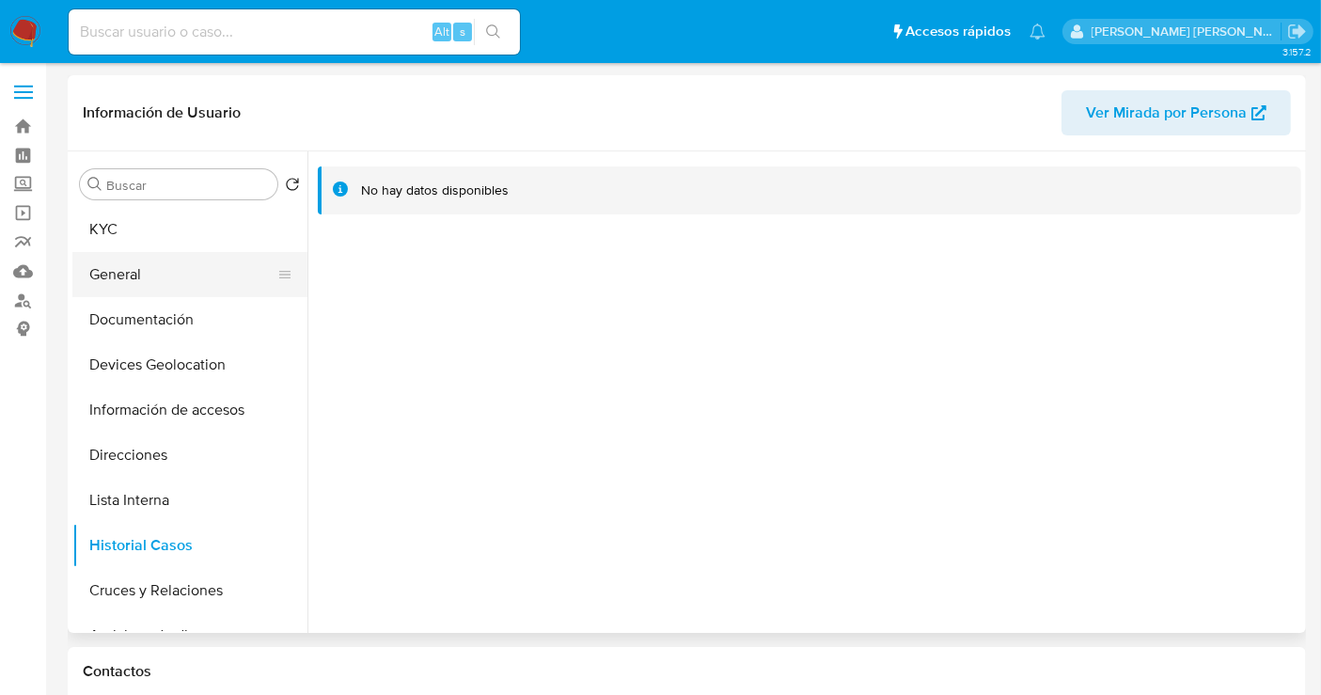
click at [129, 277] on button "General" at bounding box center [182, 274] width 220 height 45
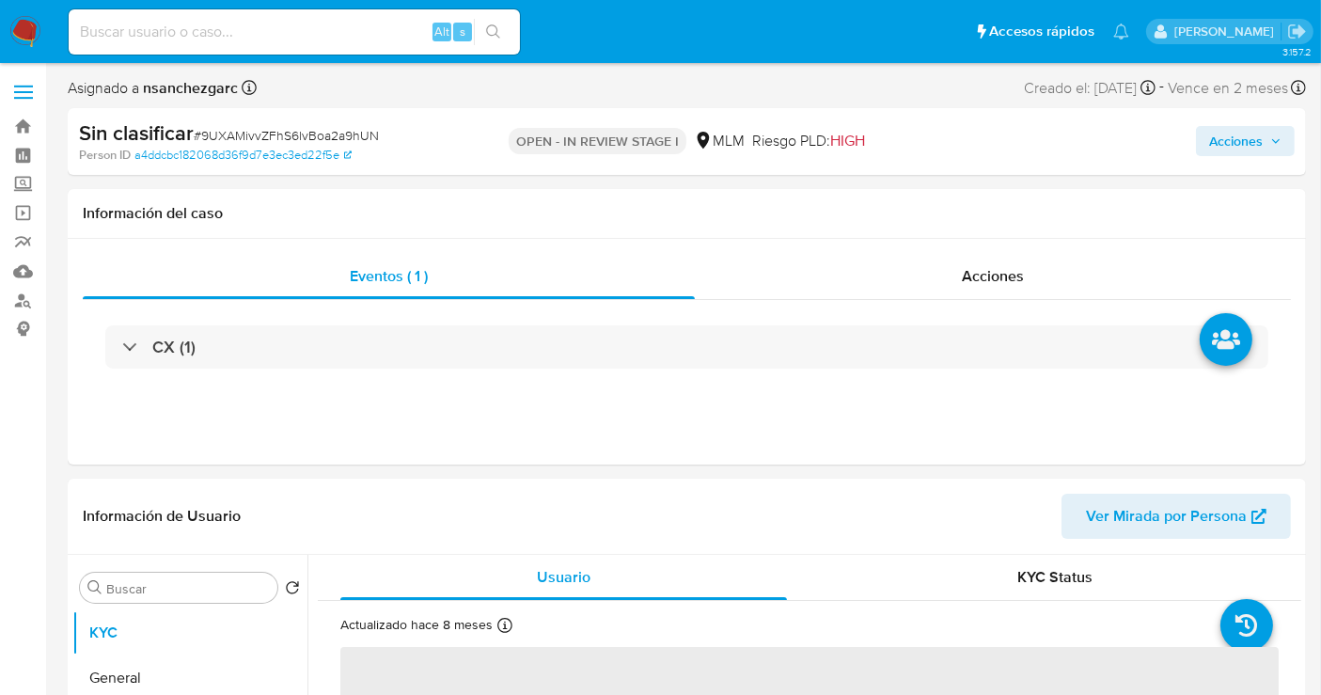
click at [1254, 133] on span "Acciones" at bounding box center [1236, 141] width 54 height 30
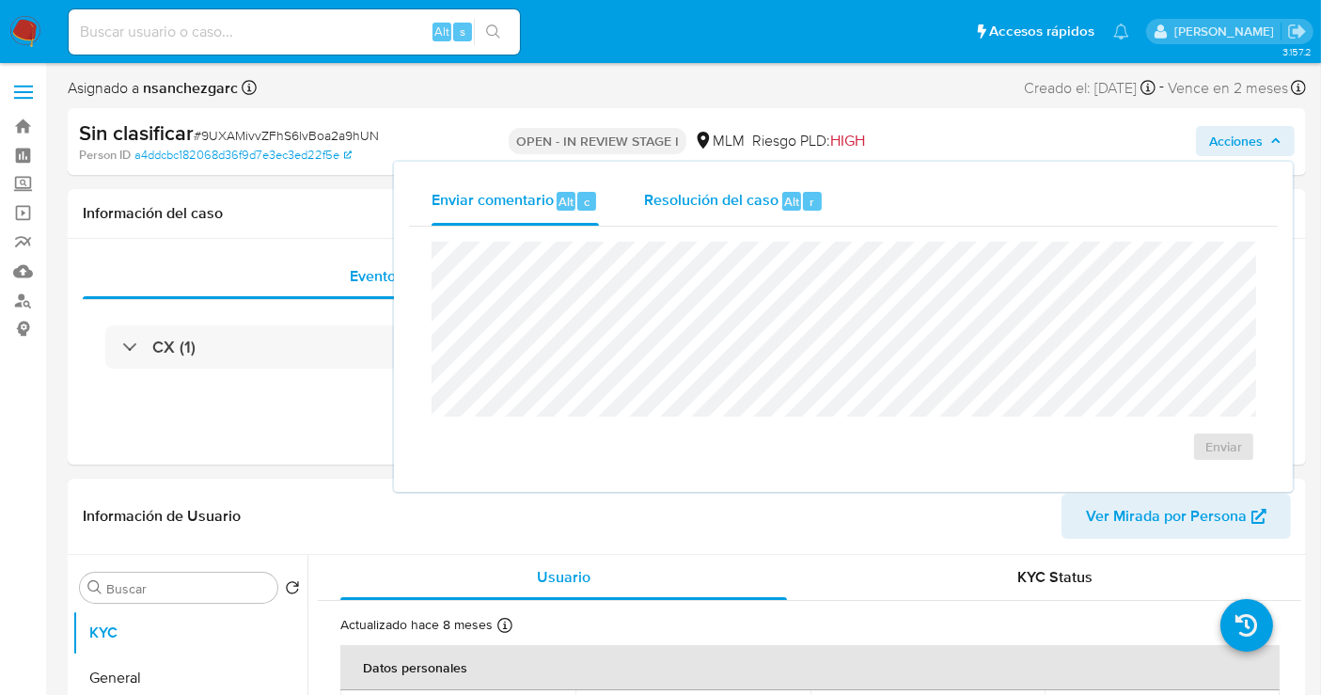
click at [741, 202] on span "Resolución del caso" at bounding box center [711, 201] width 134 height 22
select select "10"
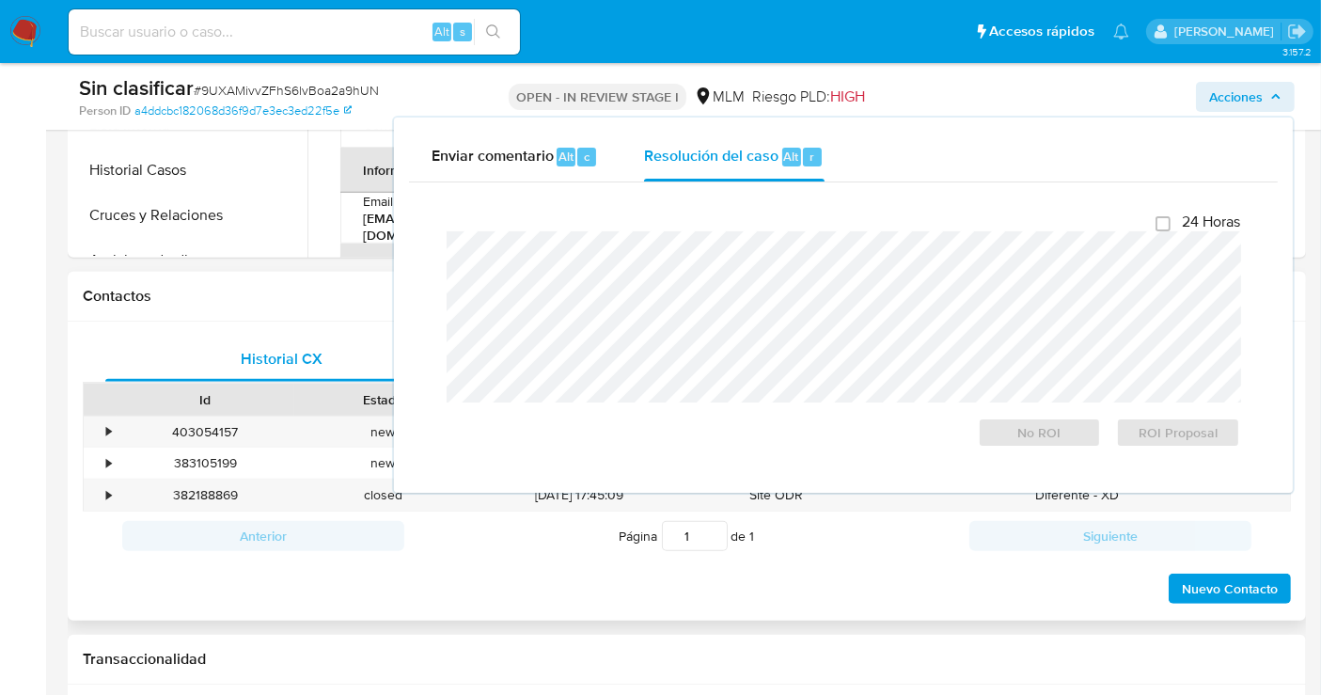
scroll to position [731, 0]
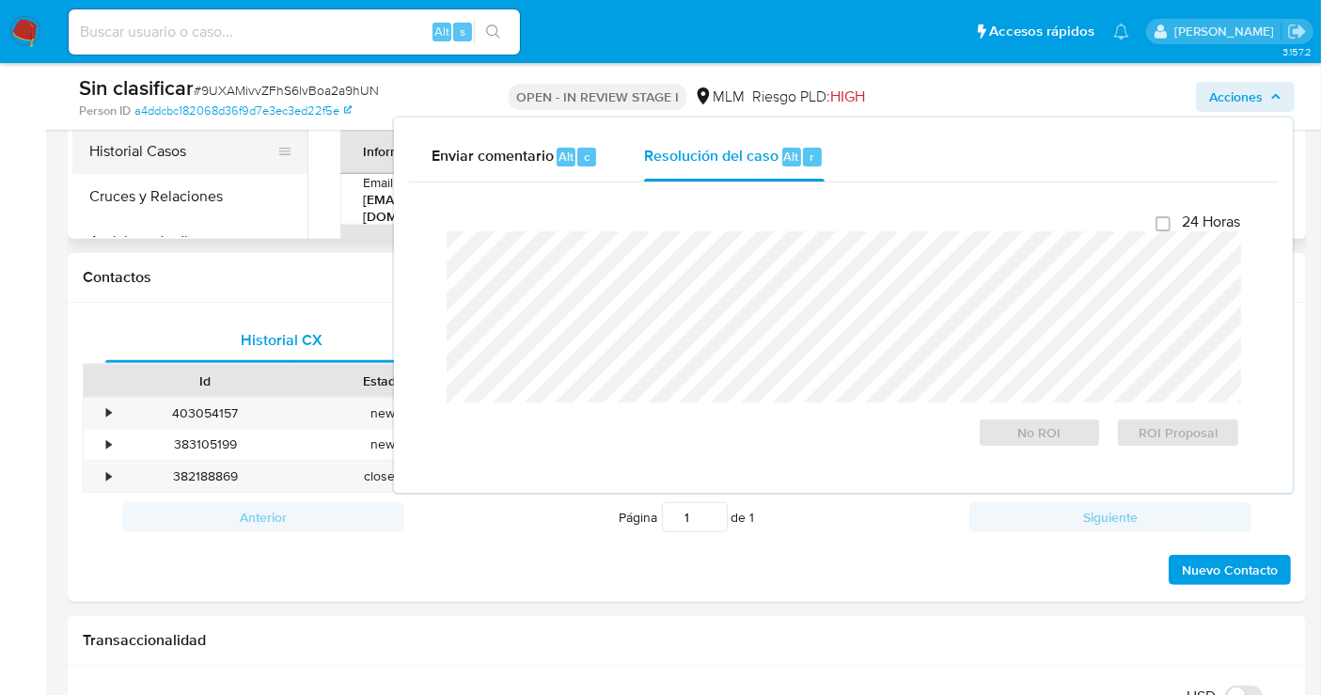
click at [140, 147] on button "Historial Casos" at bounding box center [182, 151] width 220 height 45
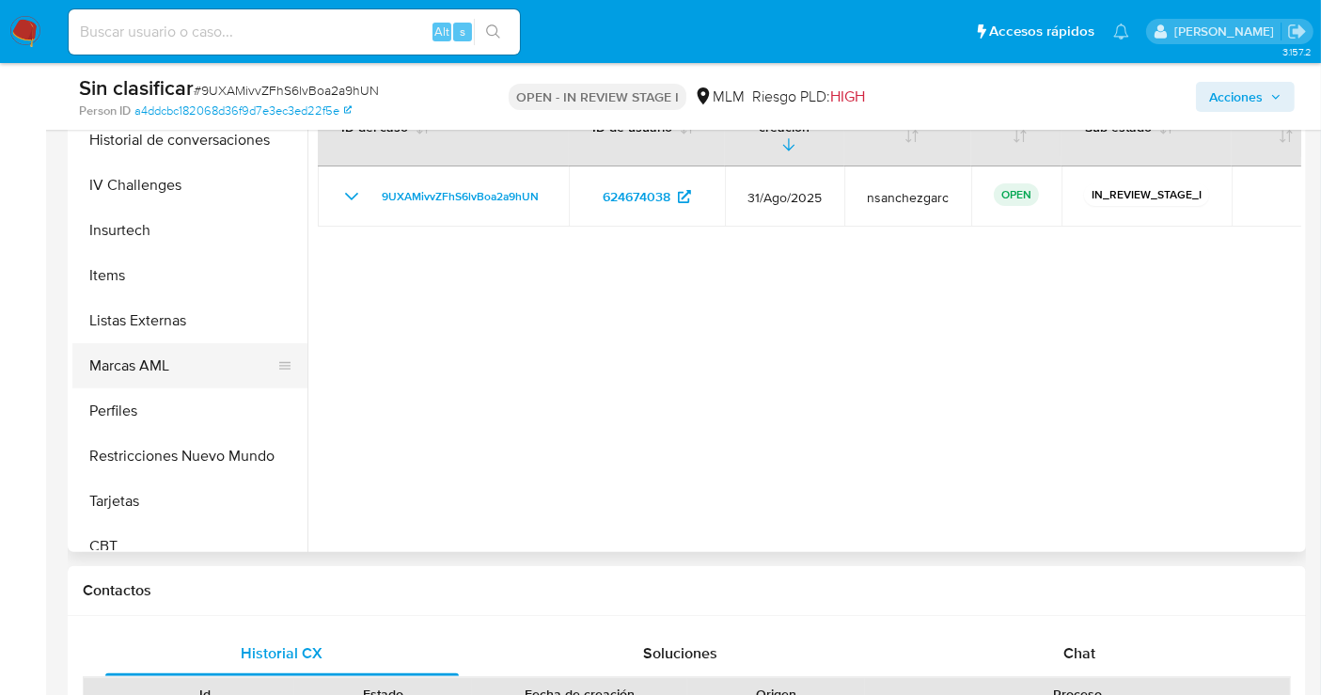
scroll to position [794, 0]
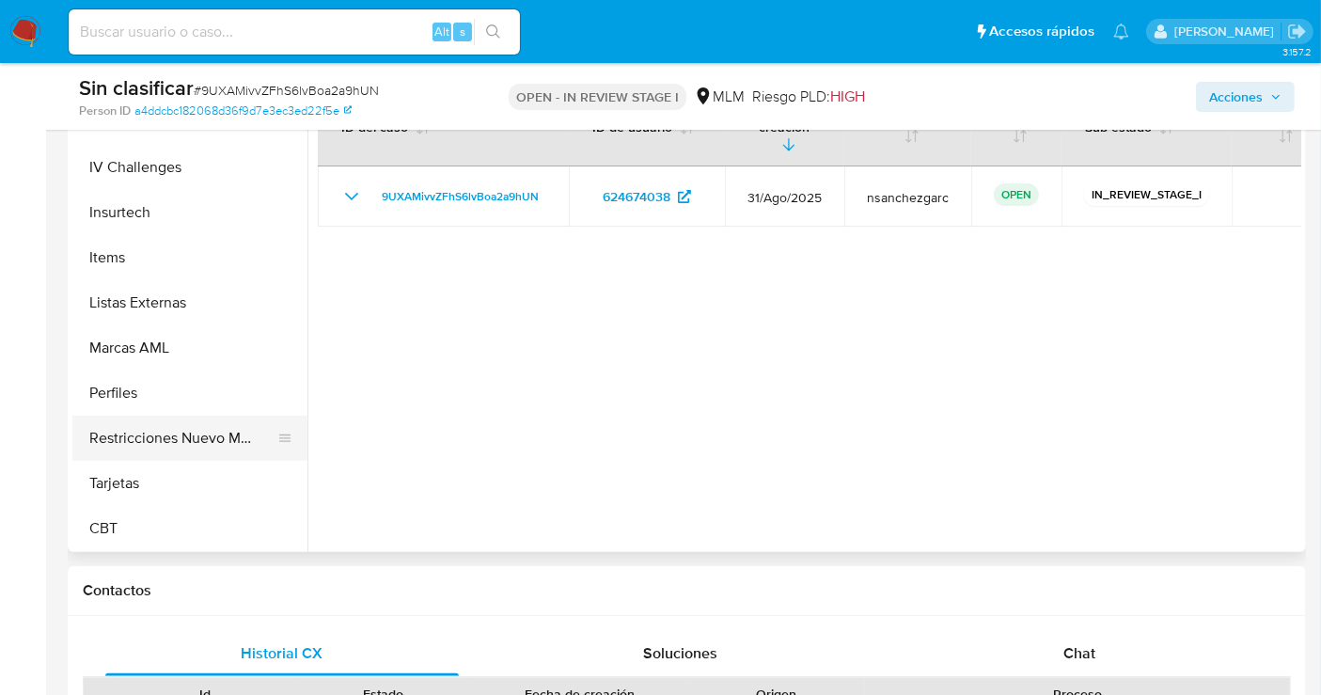
click at [190, 437] on button "Restricciones Nuevo Mundo" at bounding box center [182, 438] width 220 height 45
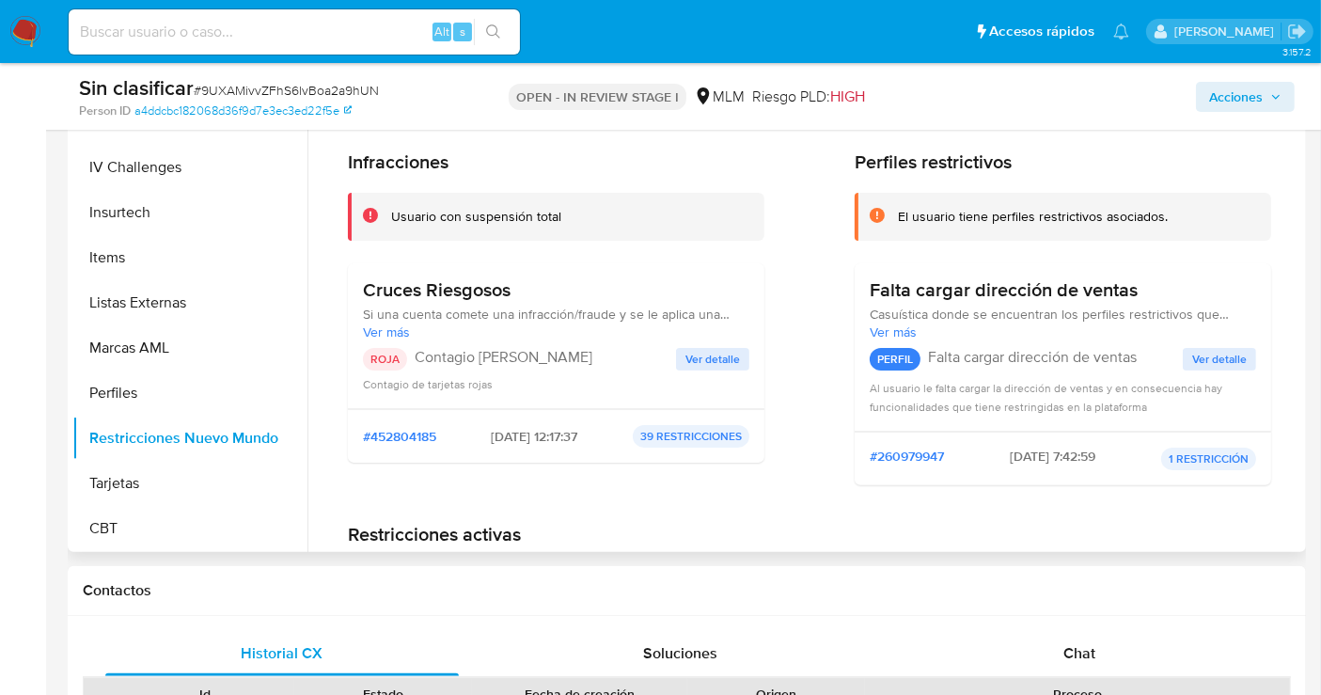
click at [700, 354] on span "Ver detalle" at bounding box center [713, 359] width 55 height 19
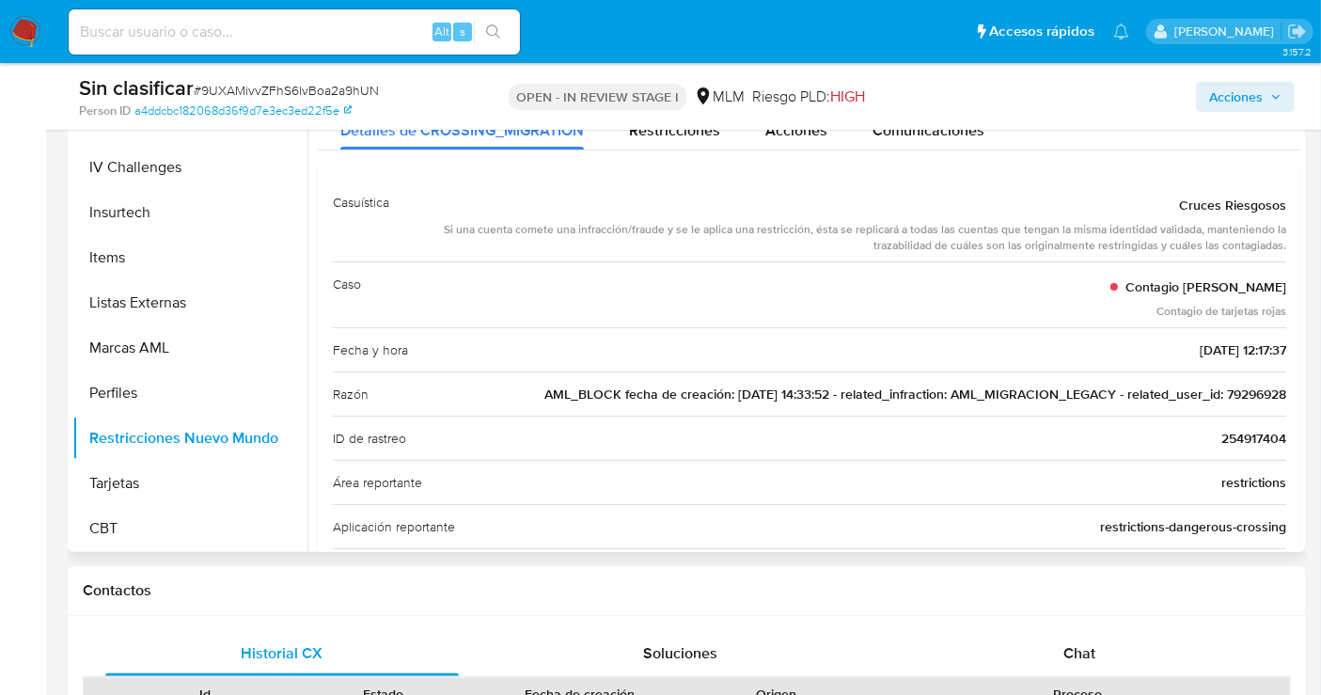
click at [1243, 386] on span "AML_BLOCK fecha de creación: 30/05/2018 14:33:52 - related_infraction: AML_MIGR…" at bounding box center [916, 394] width 742 height 19
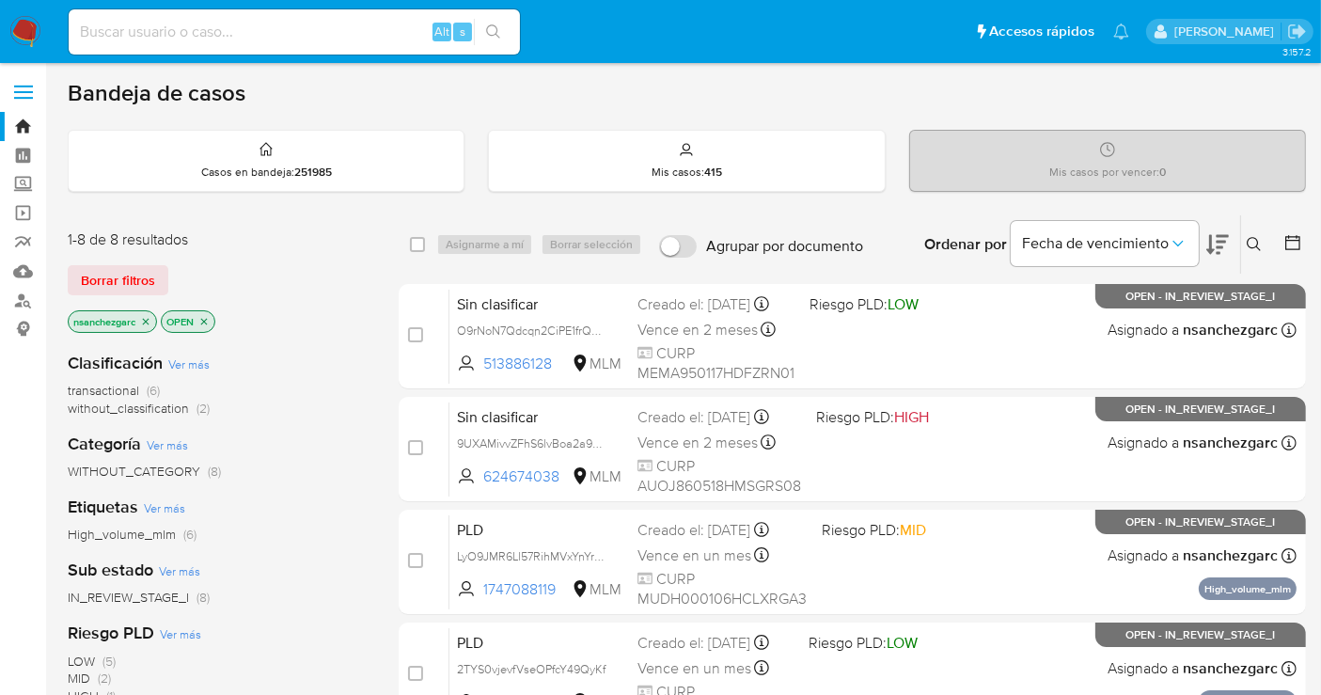
click at [1256, 247] on icon at bounding box center [1254, 244] width 15 height 15
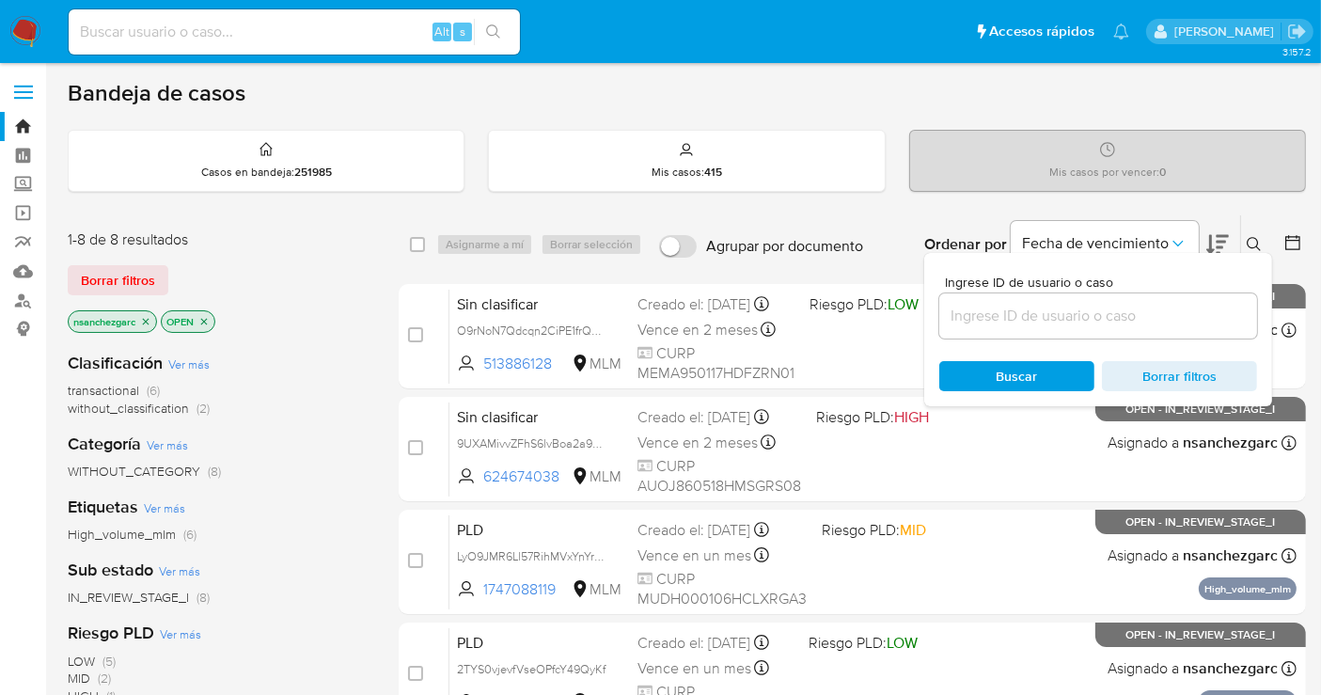
click at [997, 307] on input at bounding box center [1099, 316] width 318 height 24
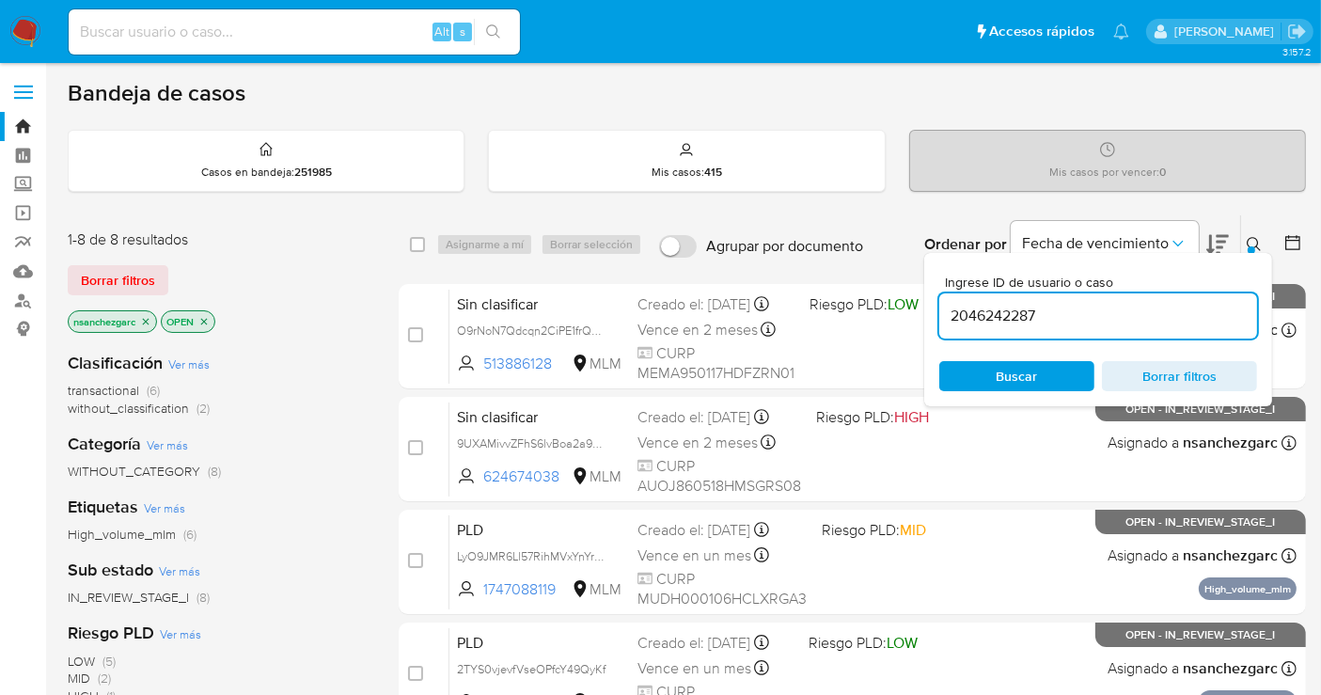
type input "2046242287"
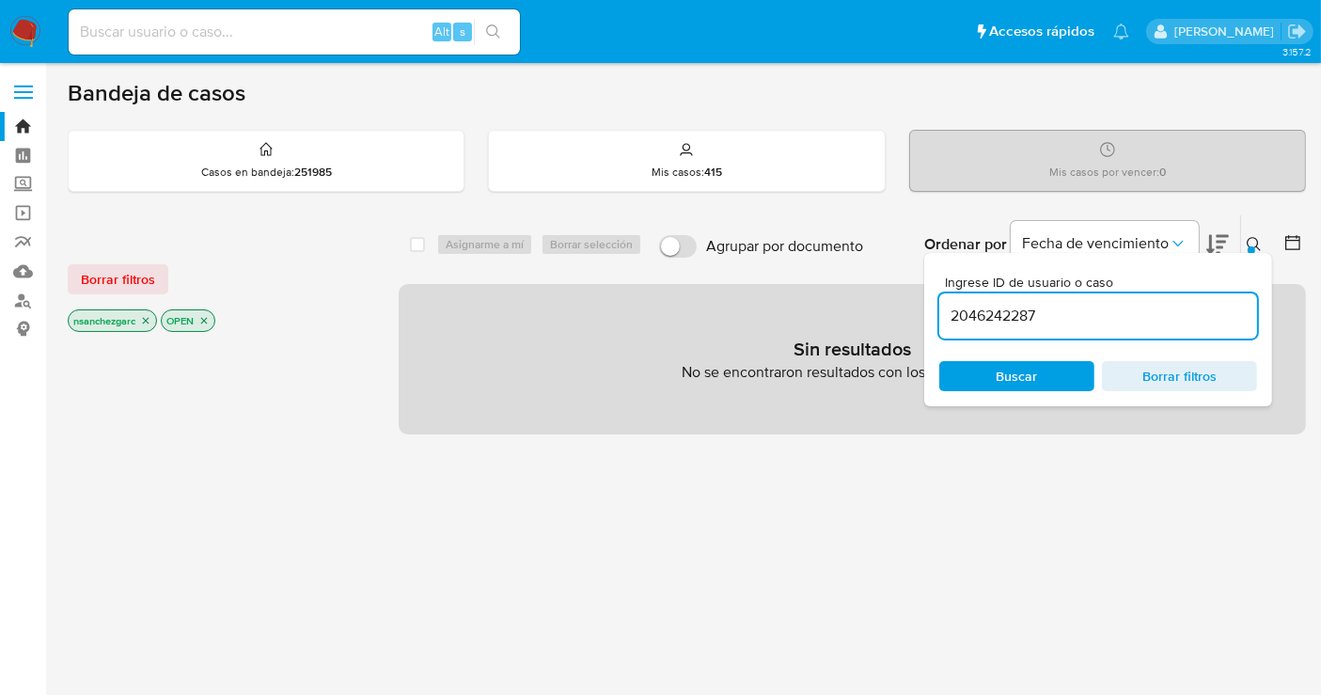
click at [151, 322] on icon "close-filter" at bounding box center [145, 320] width 11 height 11
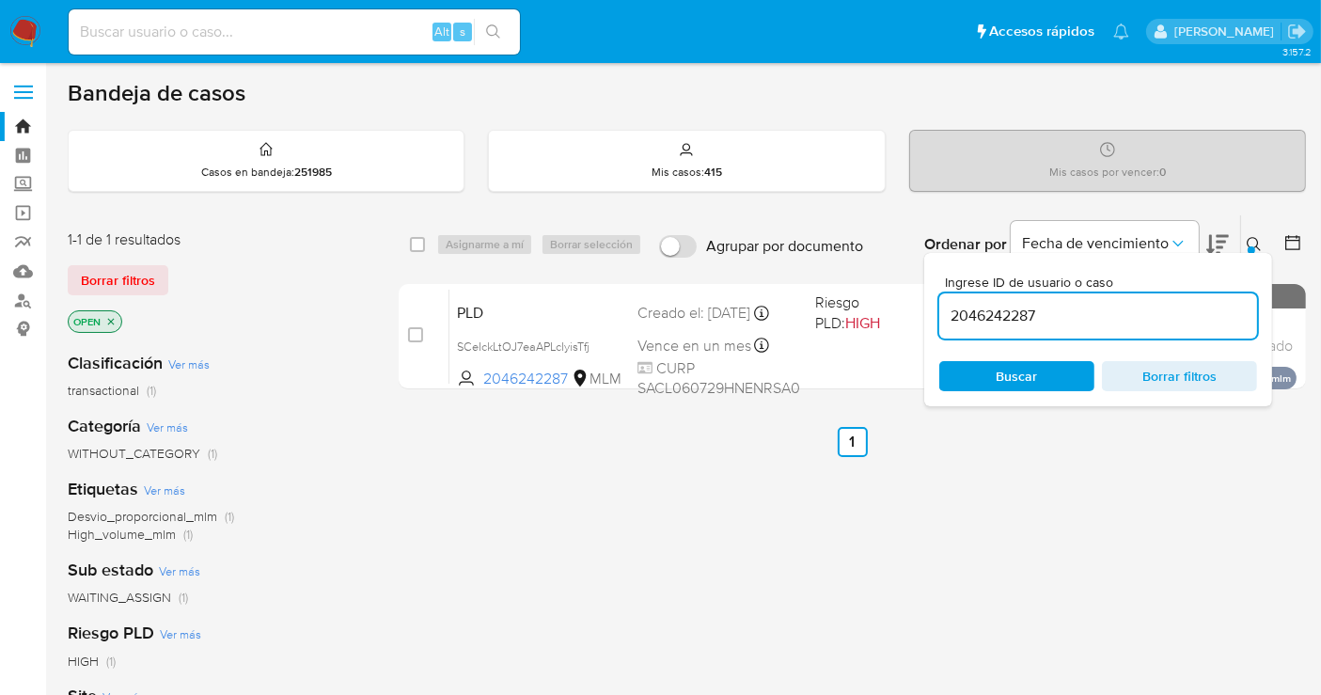
drag, startPoint x: 599, startPoint y: 341, endPoint x: 703, endPoint y: 645, distance: 320.9
click at [0, 0] on icon at bounding box center [0, 0] width 0 height 0
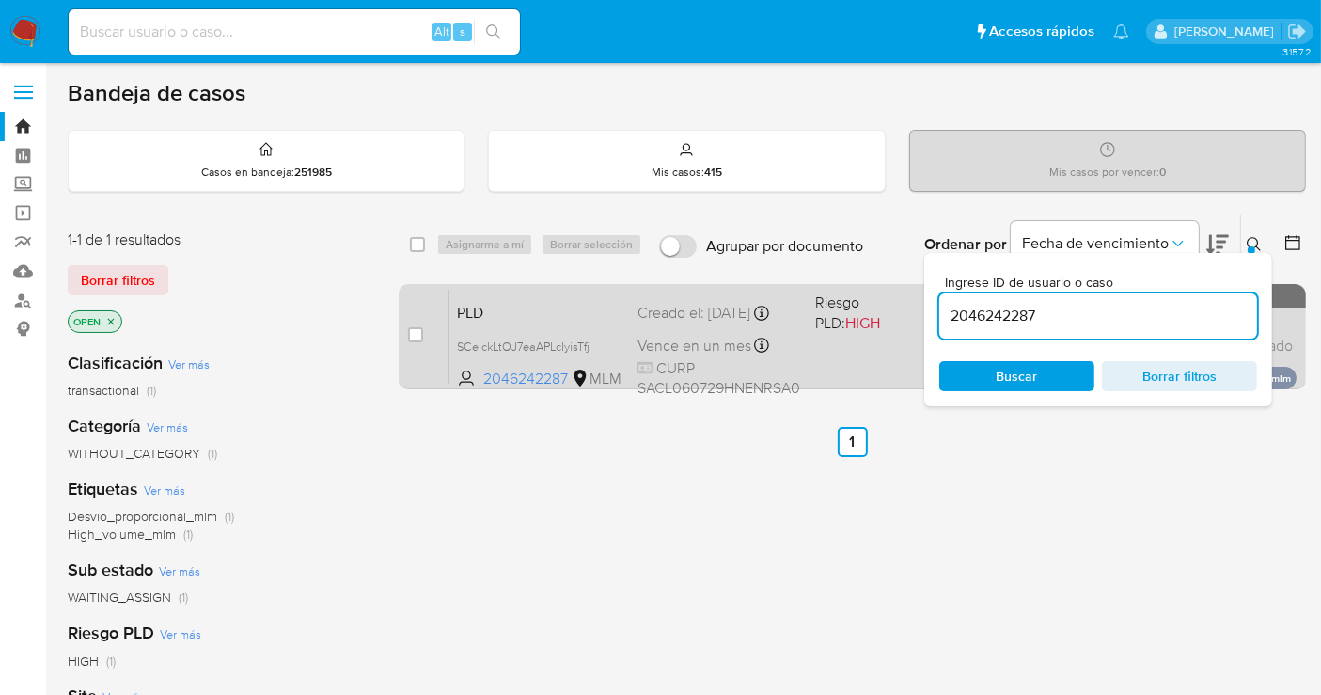
click at [500, 329] on div "PLD SCeIckLtOJ7eaAPLcIyisTfj 2046242287 MLM Riesgo PLD: HIGH Creado el: 12/08/2…" at bounding box center [873, 336] width 847 height 95
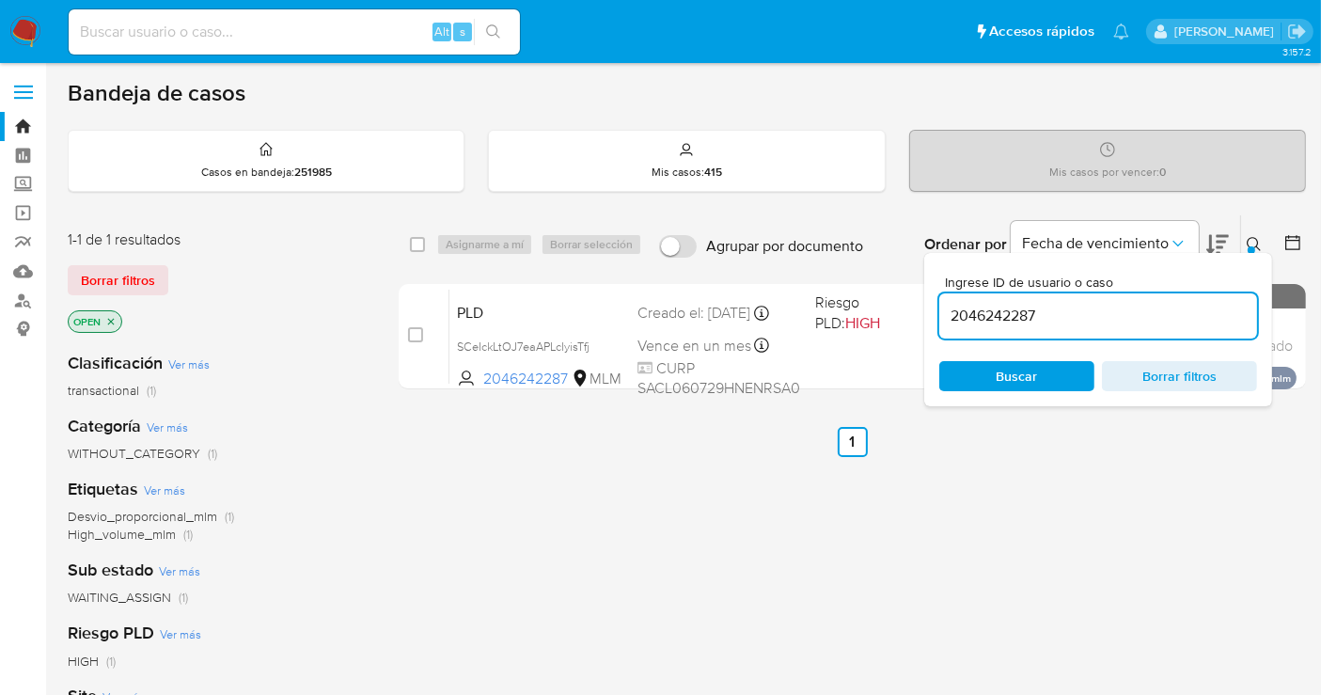
click at [1254, 244] on icon at bounding box center [1254, 244] width 15 height 15
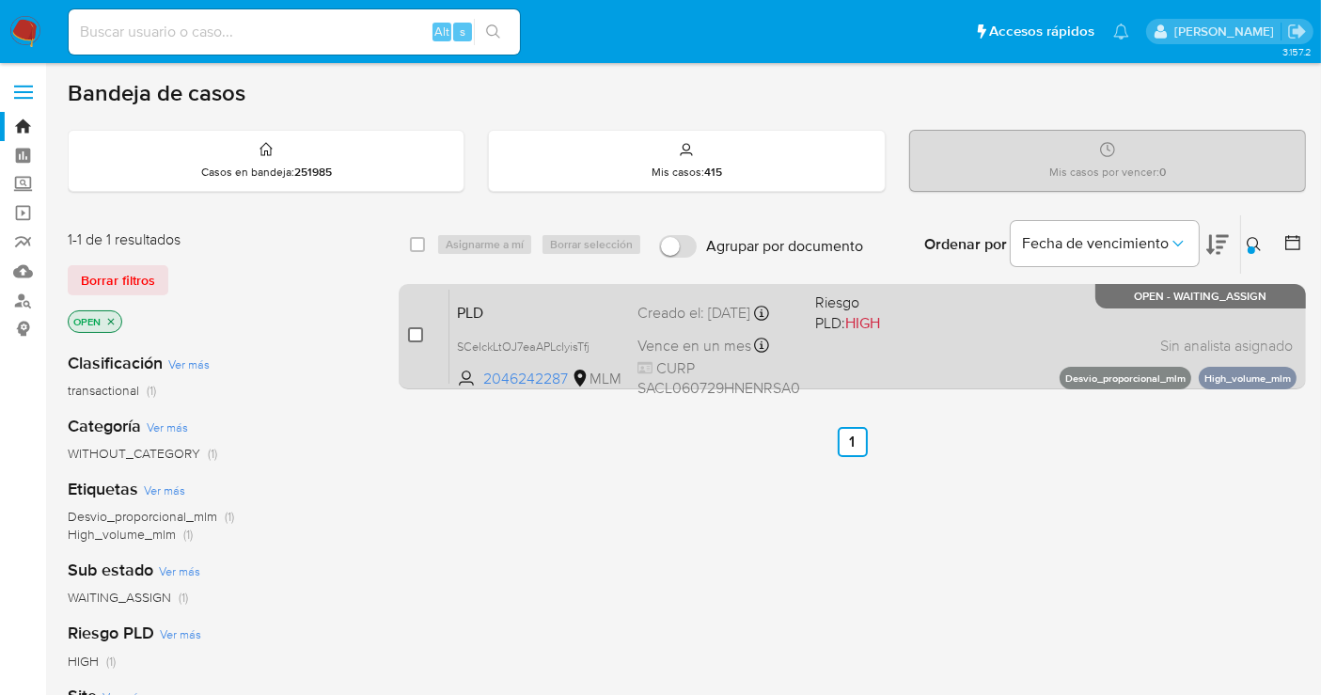
click at [412, 332] on input "checkbox" at bounding box center [415, 334] width 15 height 15
checkbox input "true"
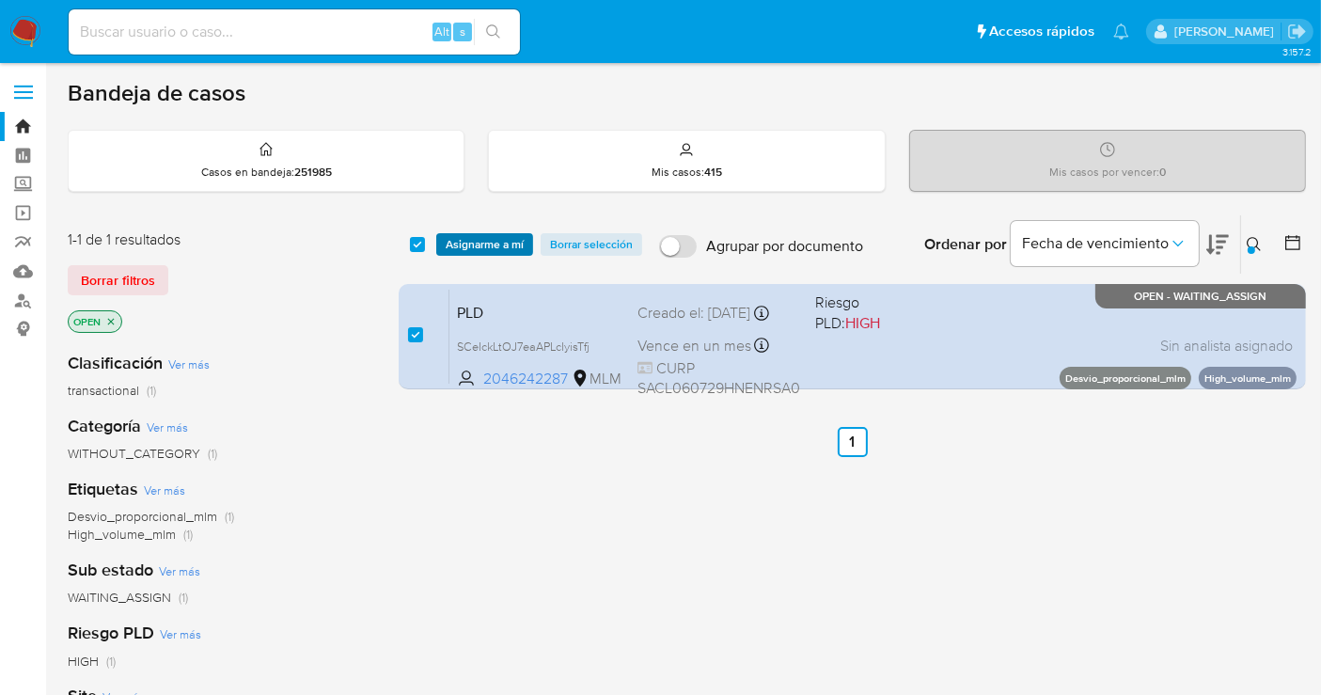
click at [478, 243] on span "Asignarme a mí" at bounding box center [485, 244] width 78 height 19
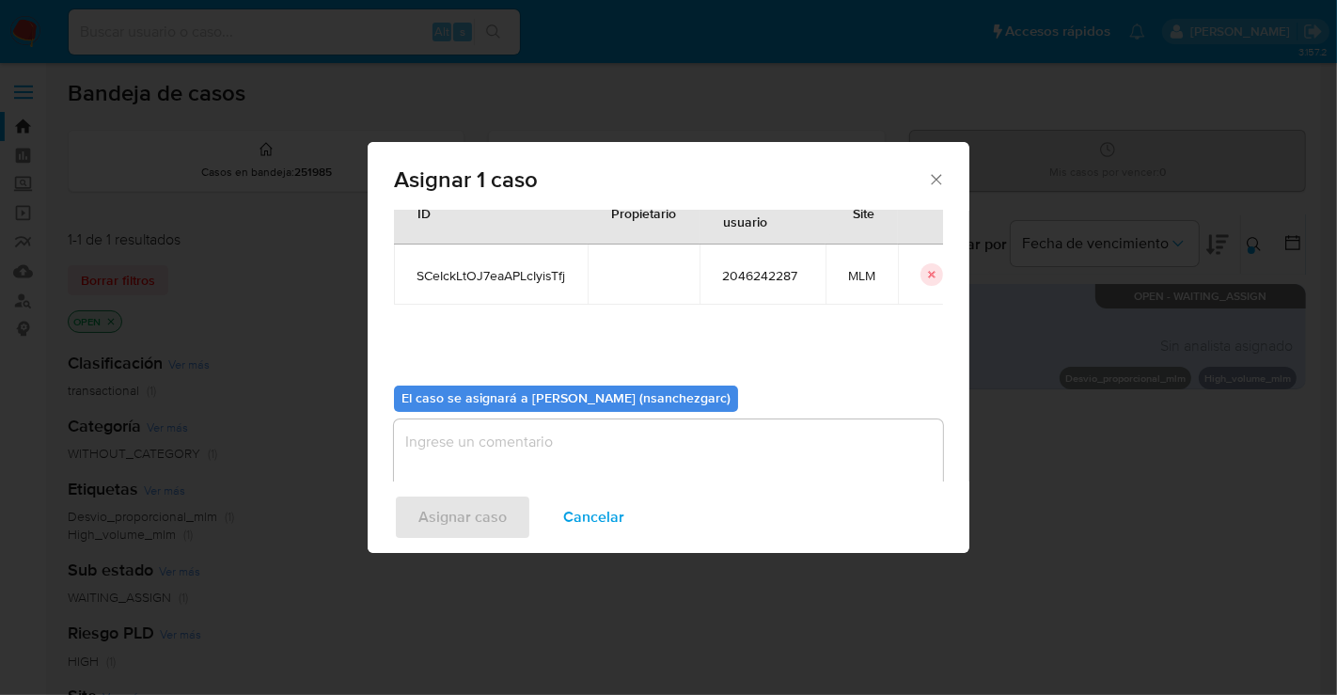
scroll to position [96, 0]
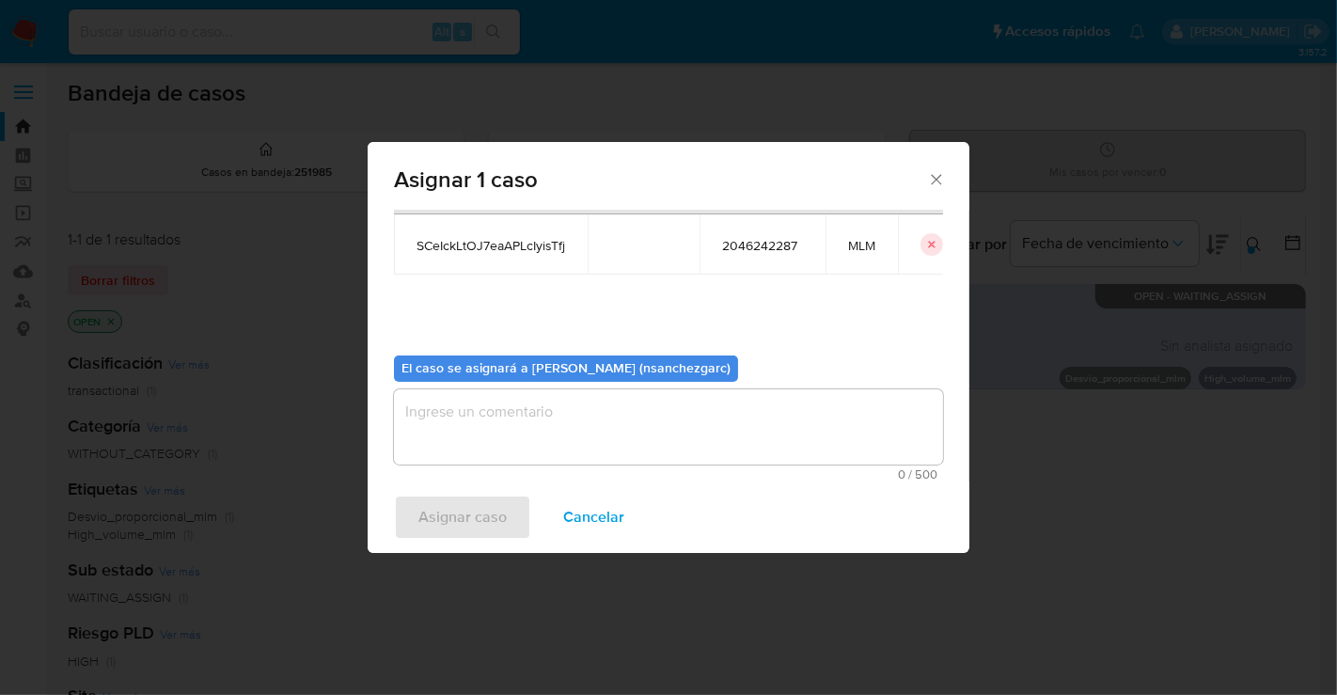
click at [433, 419] on textarea "assign-modal" at bounding box center [668, 426] width 549 height 75
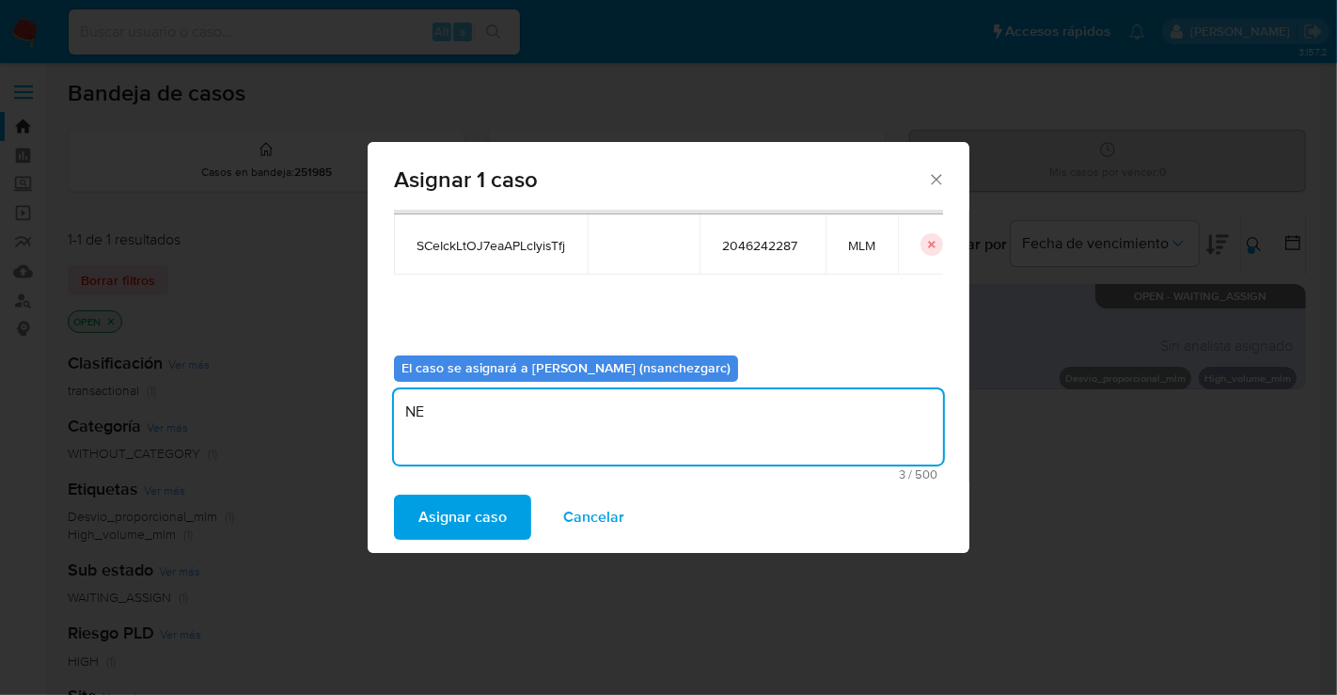
type textarea "N"
type textarea "nesg"
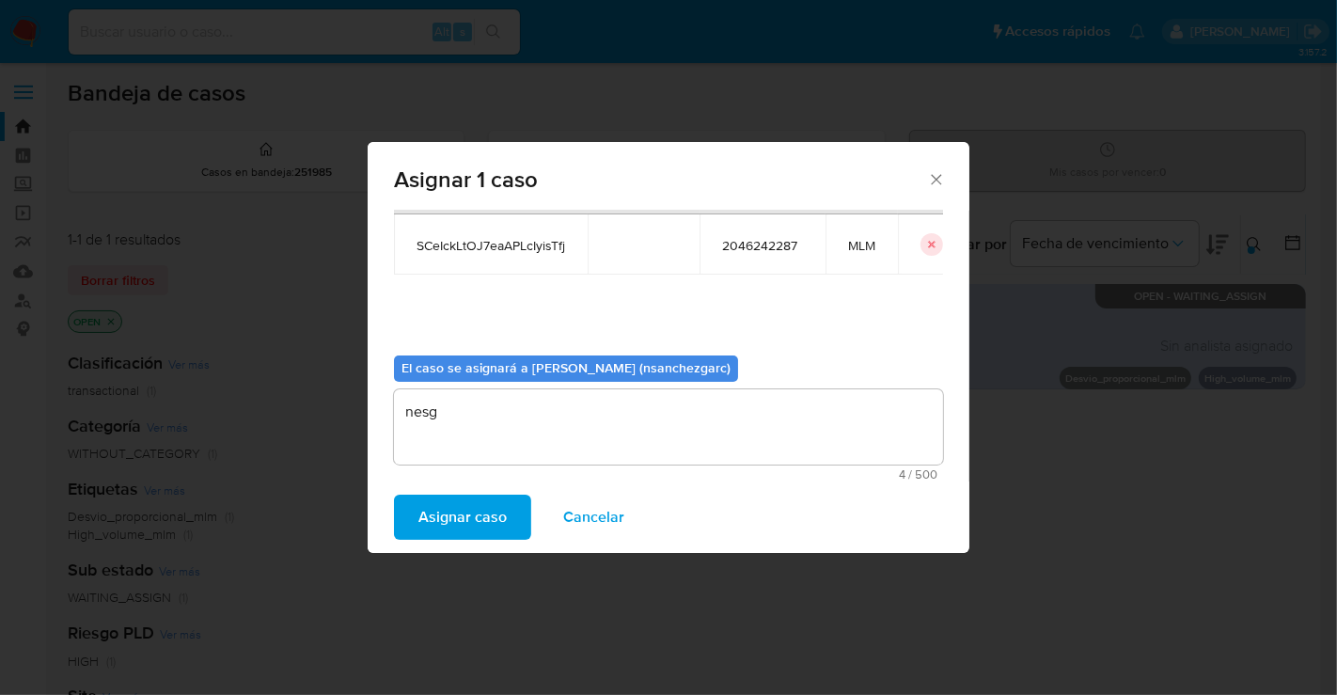
click at [448, 521] on span "Asignar caso" at bounding box center [463, 517] width 88 height 41
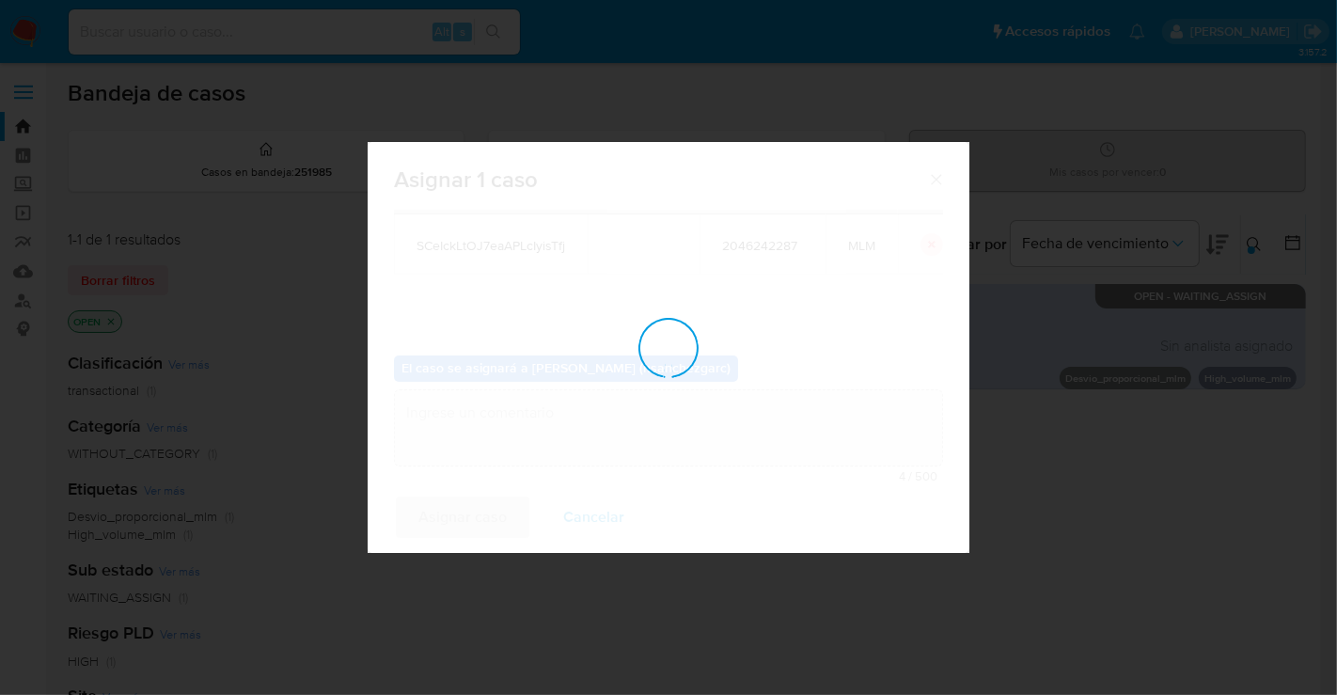
checkbox input "false"
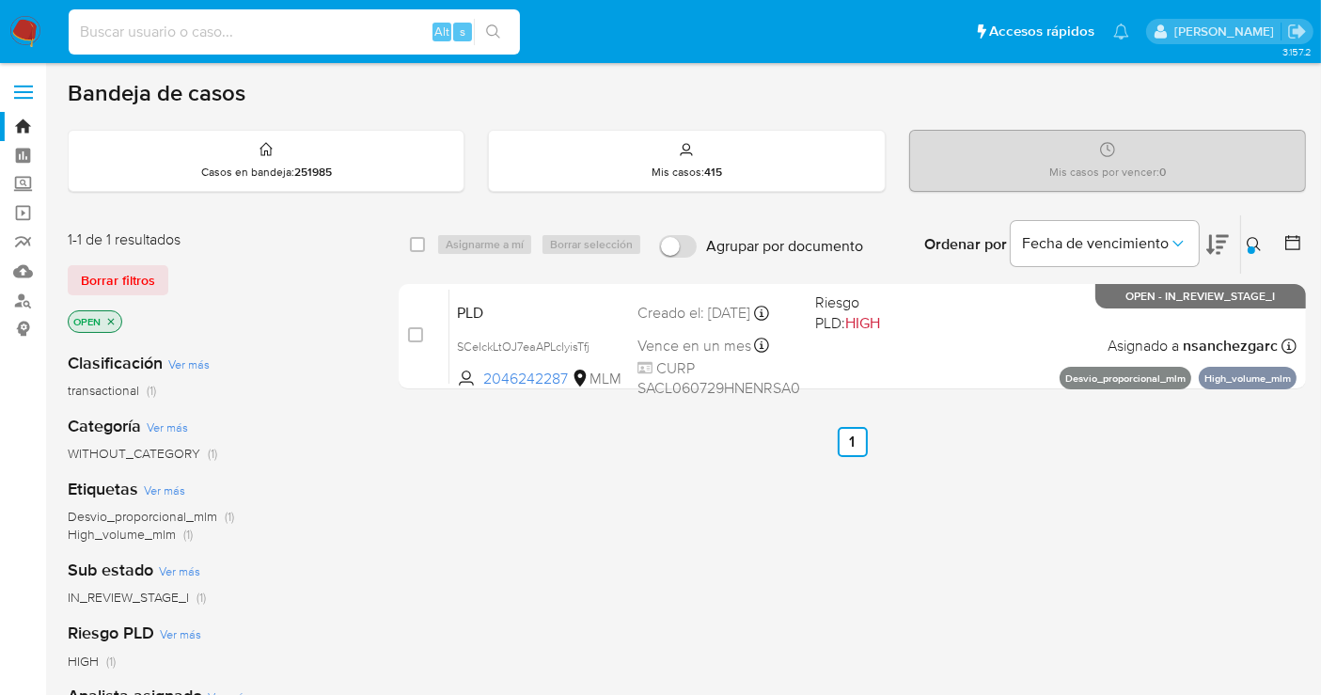
click at [228, 38] on input at bounding box center [294, 32] width 451 height 24
click at [1251, 243] on icon at bounding box center [1254, 244] width 15 height 15
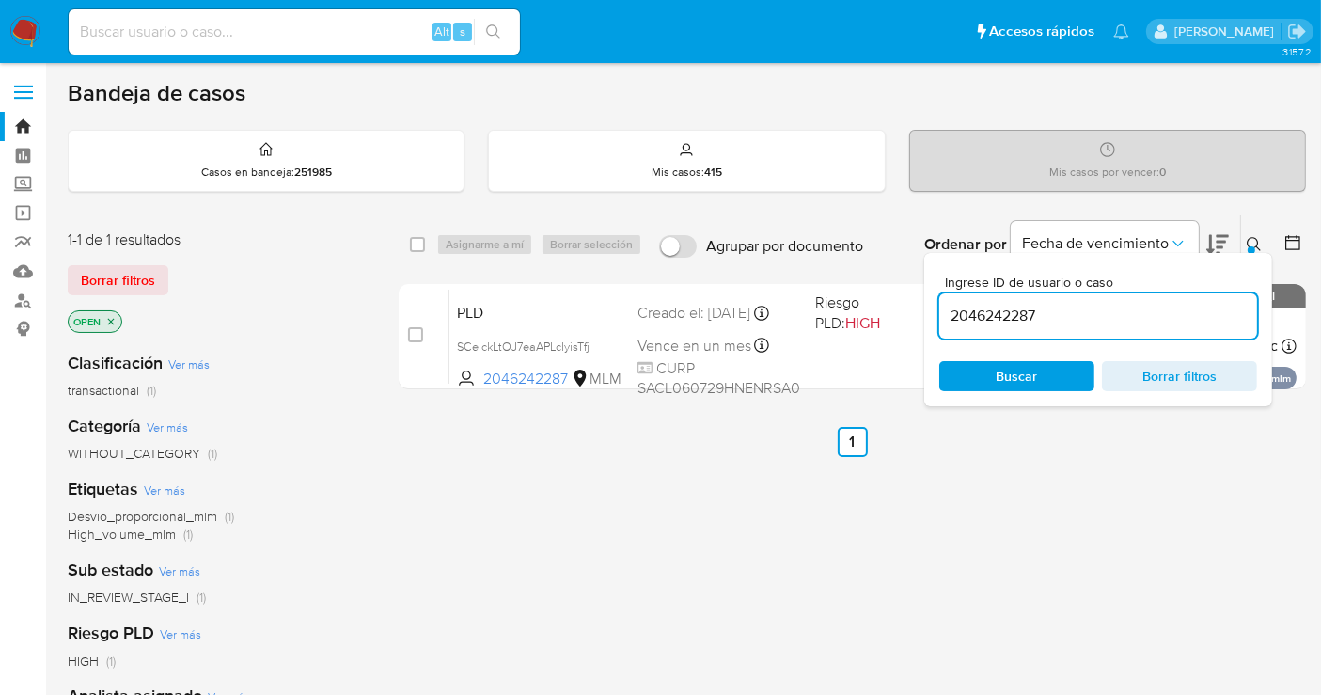
click at [997, 310] on input "2046242287" at bounding box center [1099, 316] width 318 height 24
type input "2241893136"
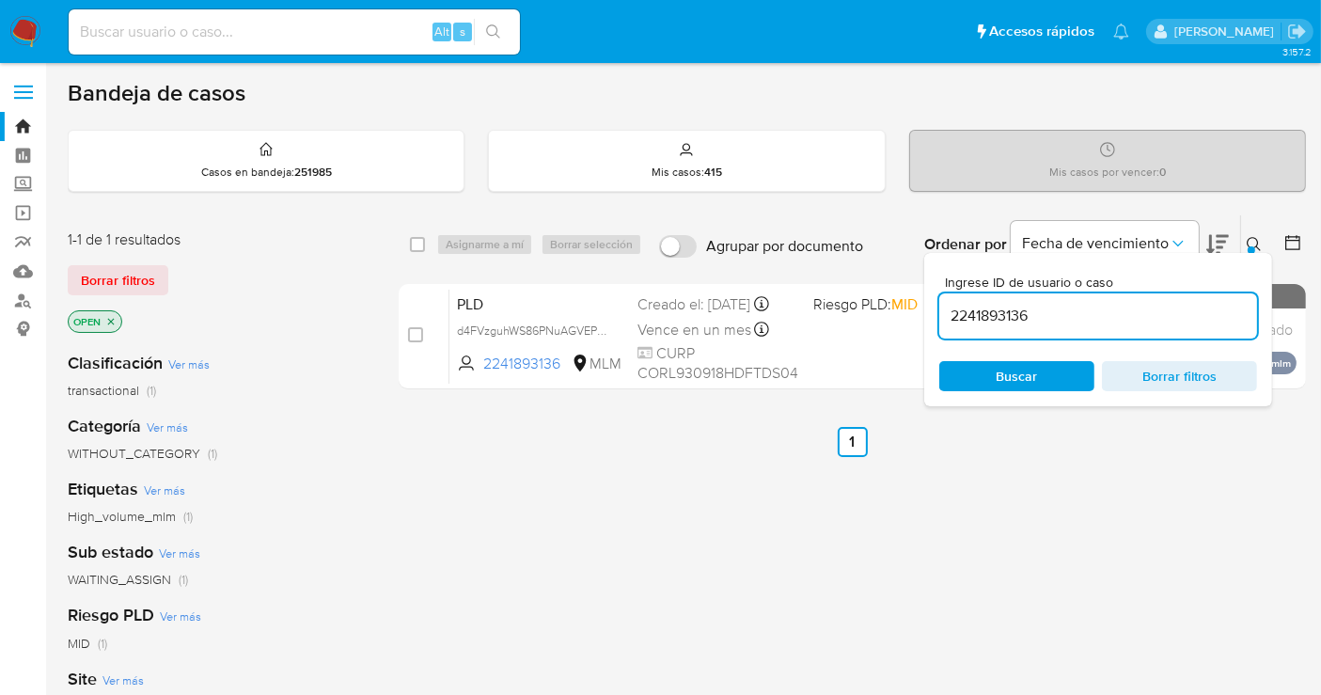
drag, startPoint x: 593, startPoint y: 339, endPoint x: 751, endPoint y: 692, distance: 386.9
click at [595, 339] on span "d4FVzguhWS86PNuAGVEPmwwl" at bounding box center [541, 329] width 169 height 21
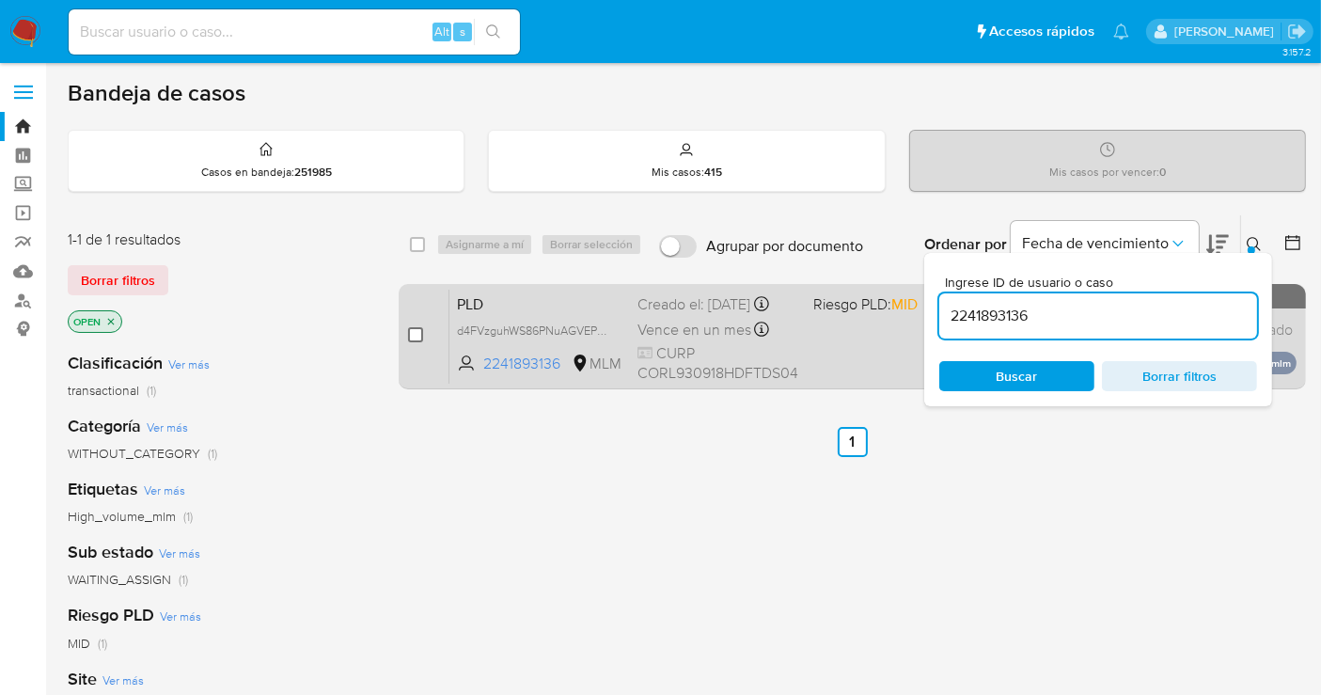
click at [422, 329] on input "checkbox" at bounding box center [415, 334] width 15 height 15
checkbox input "true"
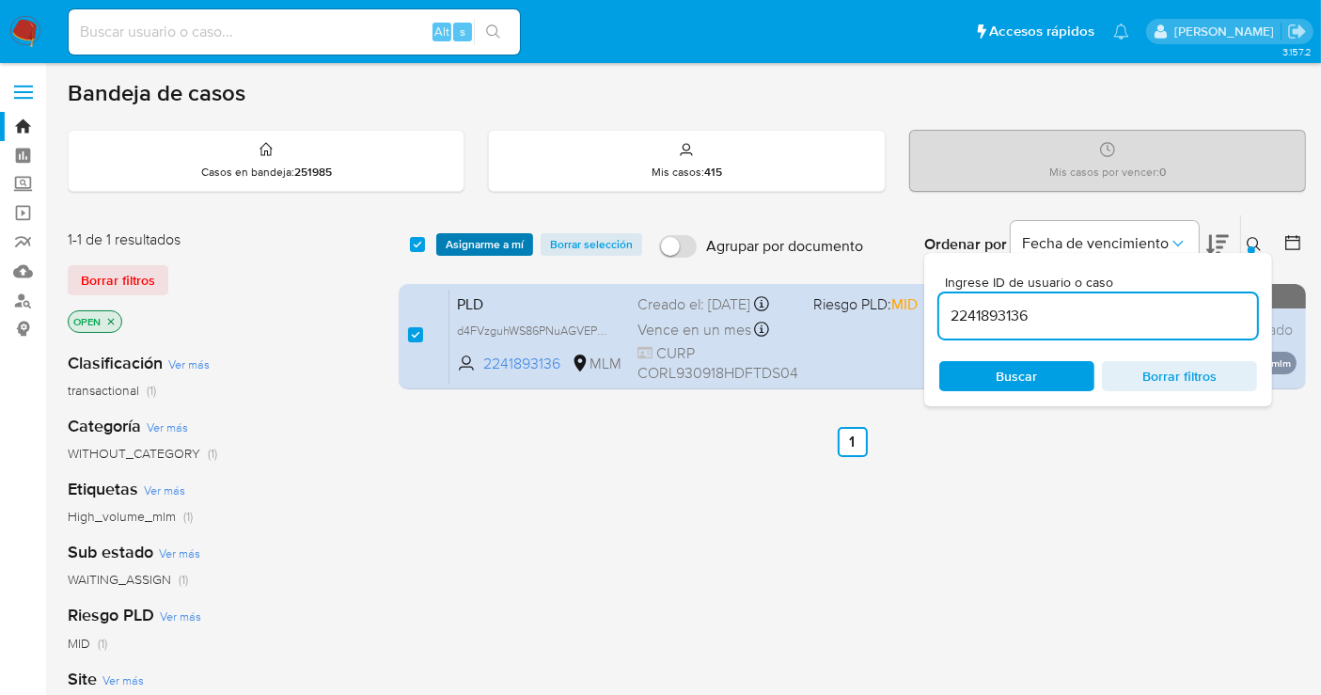
click at [498, 242] on span "Asignarme a mí" at bounding box center [485, 244] width 78 height 19
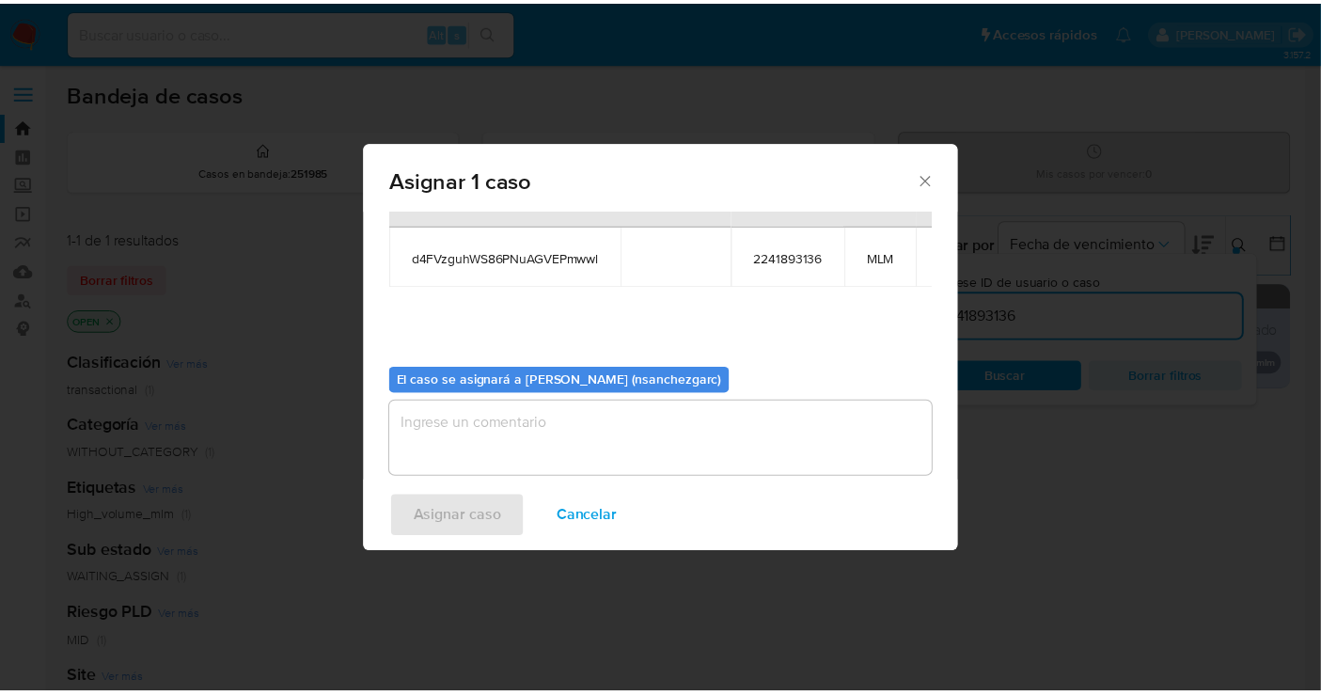
scroll to position [96, 0]
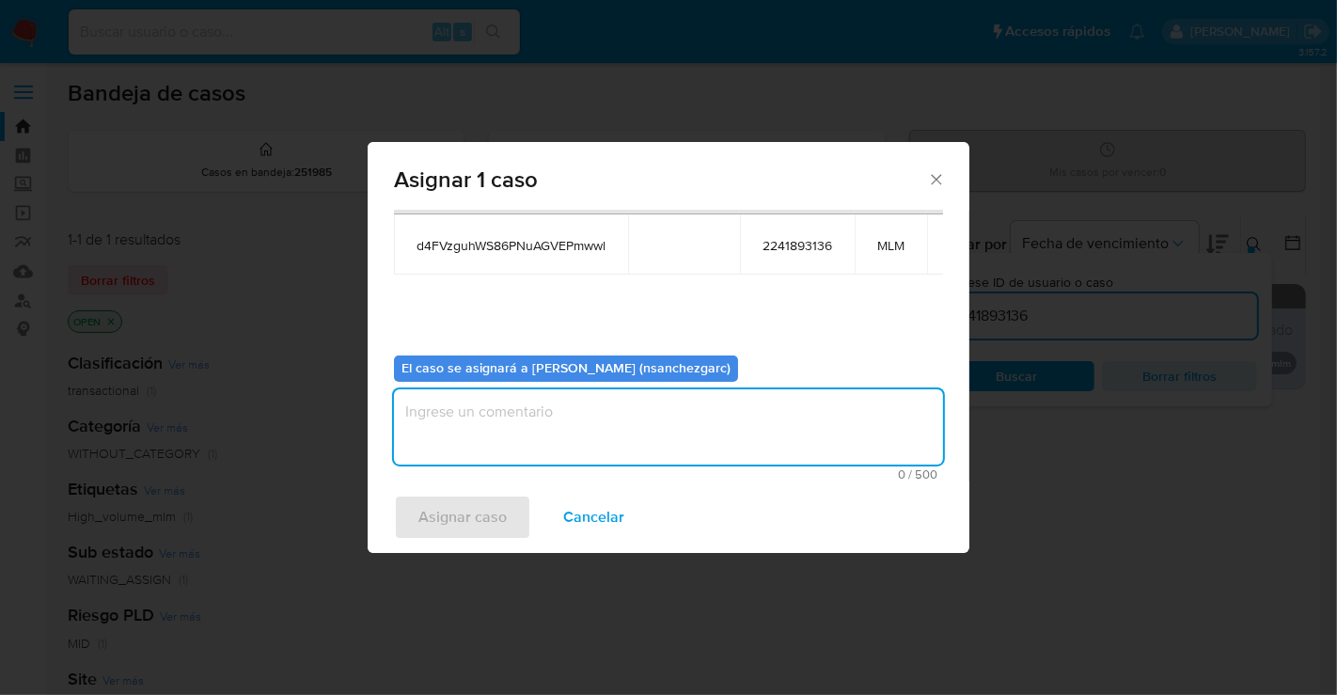
click at [450, 426] on textarea "assign-modal" at bounding box center [668, 426] width 549 height 75
type textarea "nesg"
click at [430, 517] on span "Asignar caso" at bounding box center [463, 517] width 88 height 41
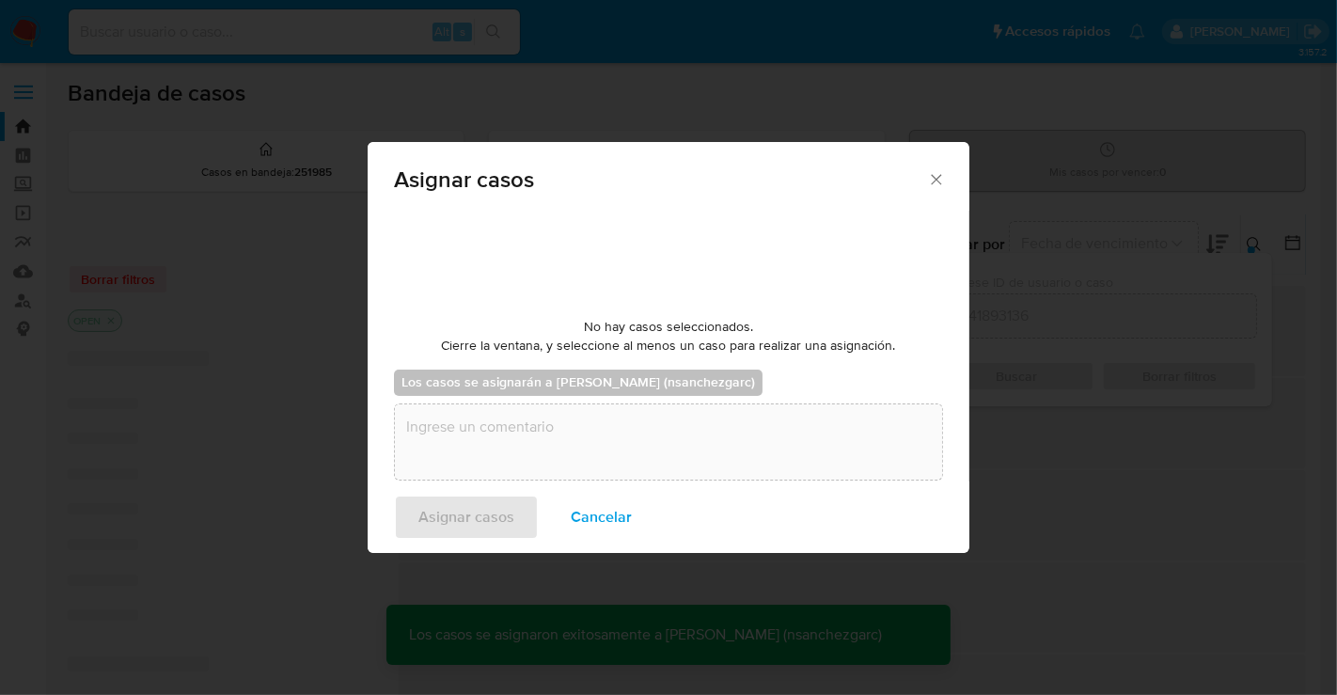
checkbox input "false"
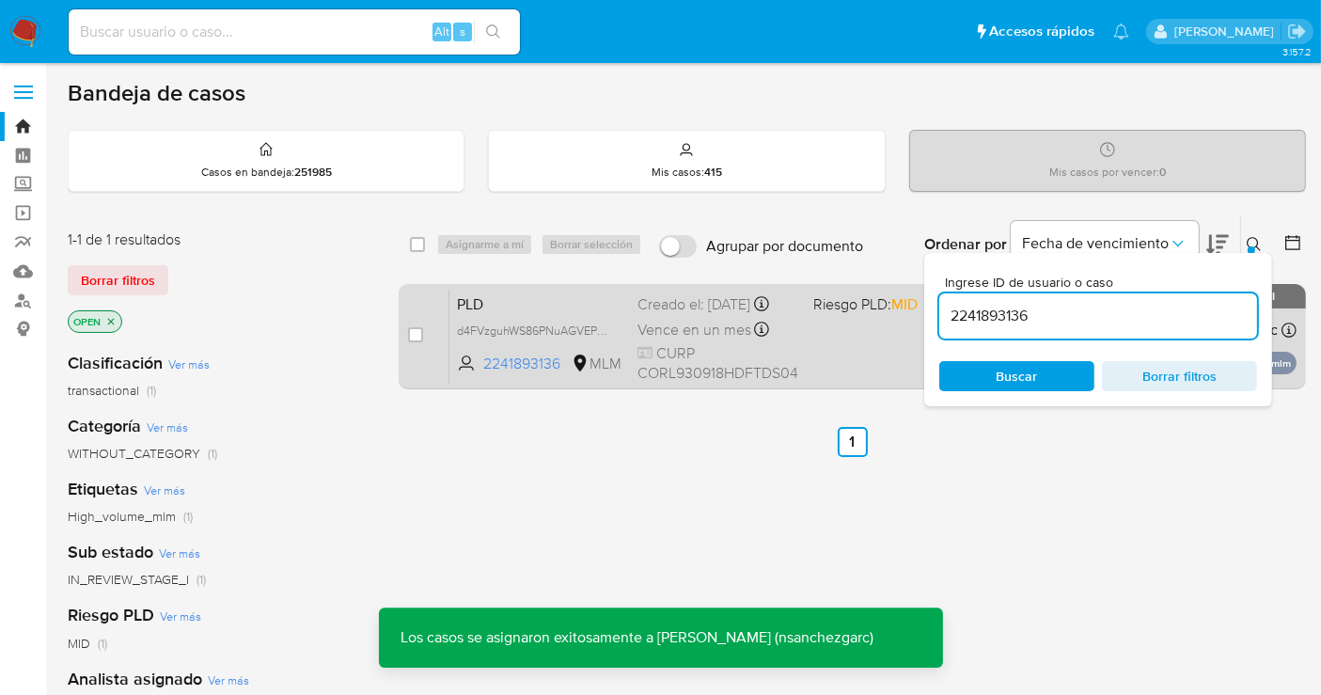
click at [658, 311] on div "Creado el: 12/08/2025 Creado el: 12/08/2025 02:09:30" at bounding box center [718, 304] width 161 height 21
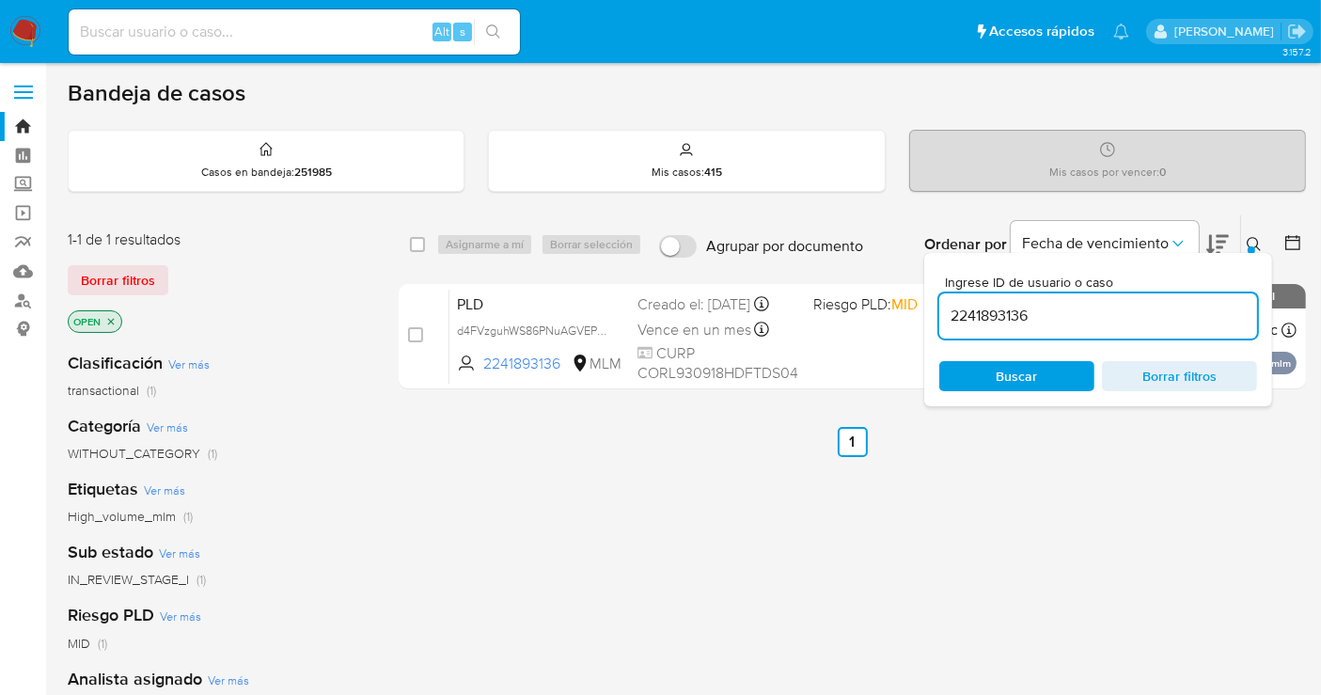
click at [21, 21] on img at bounding box center [25, 32] width 32 height 32
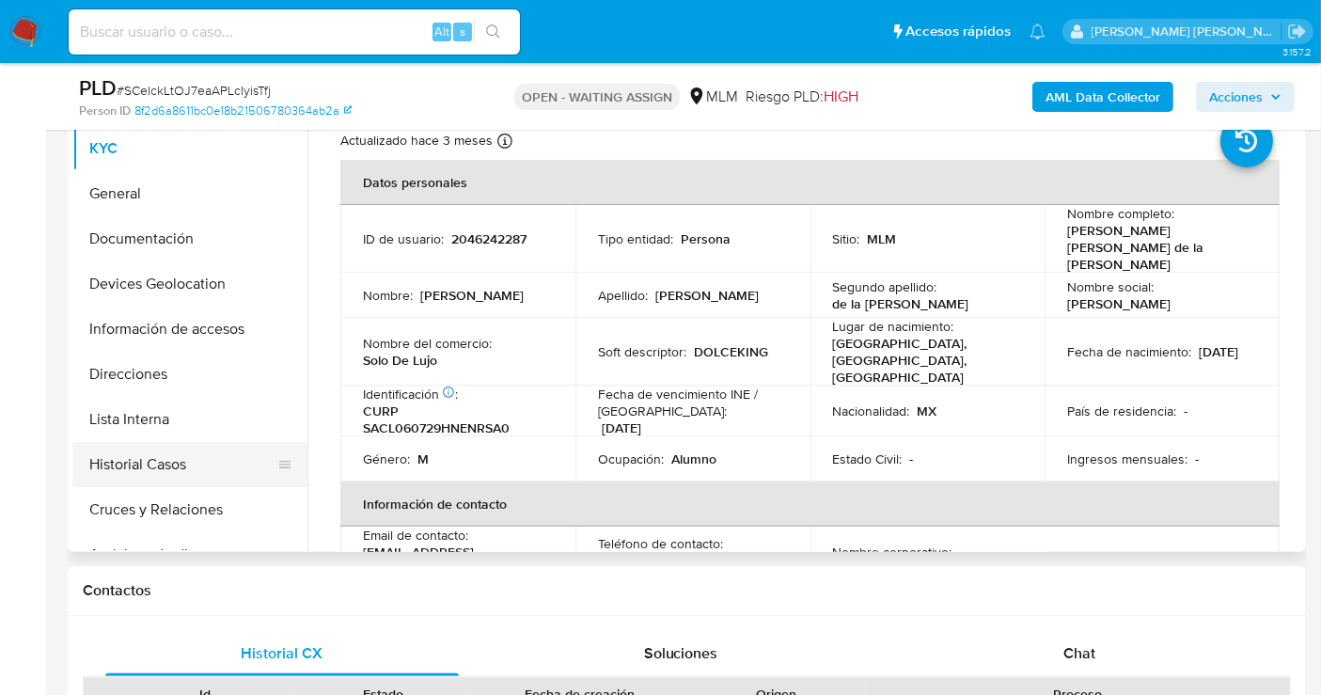
scroll to position [522, 0]
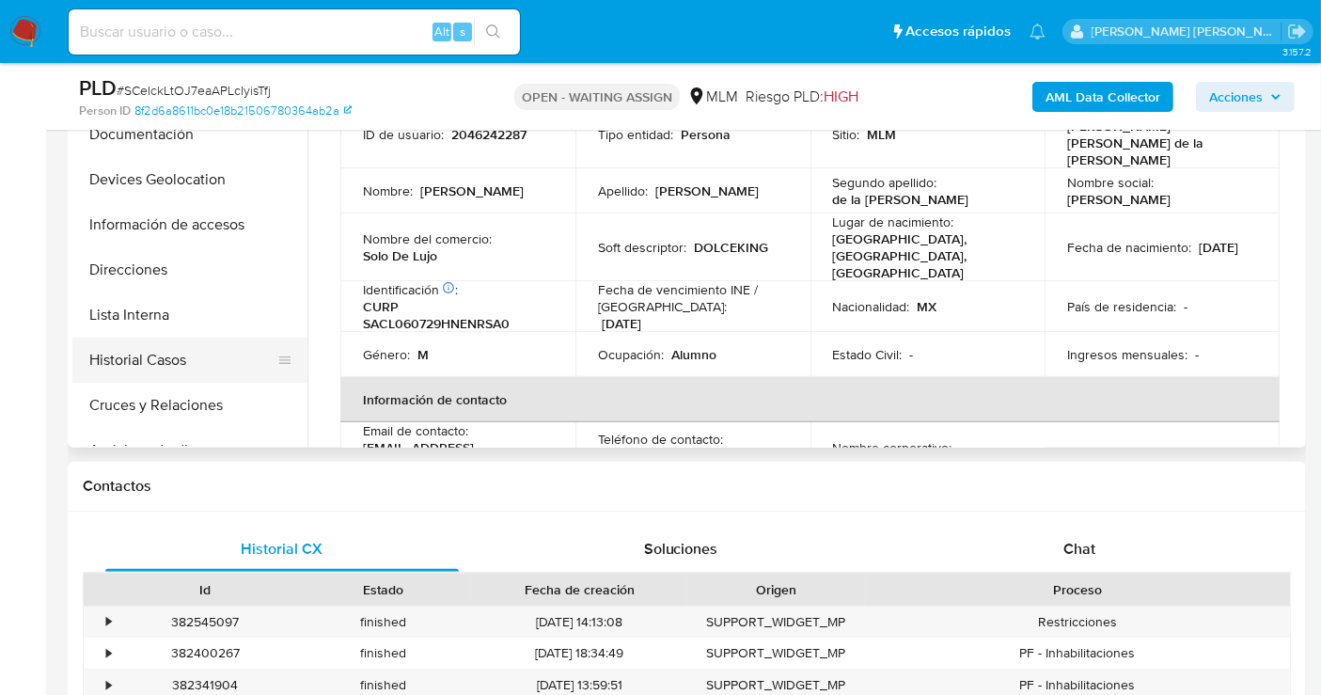
select select "10"
click at [179, 366] on button "Historial Casos" at bounding box center [182, 360] width 220 height 45
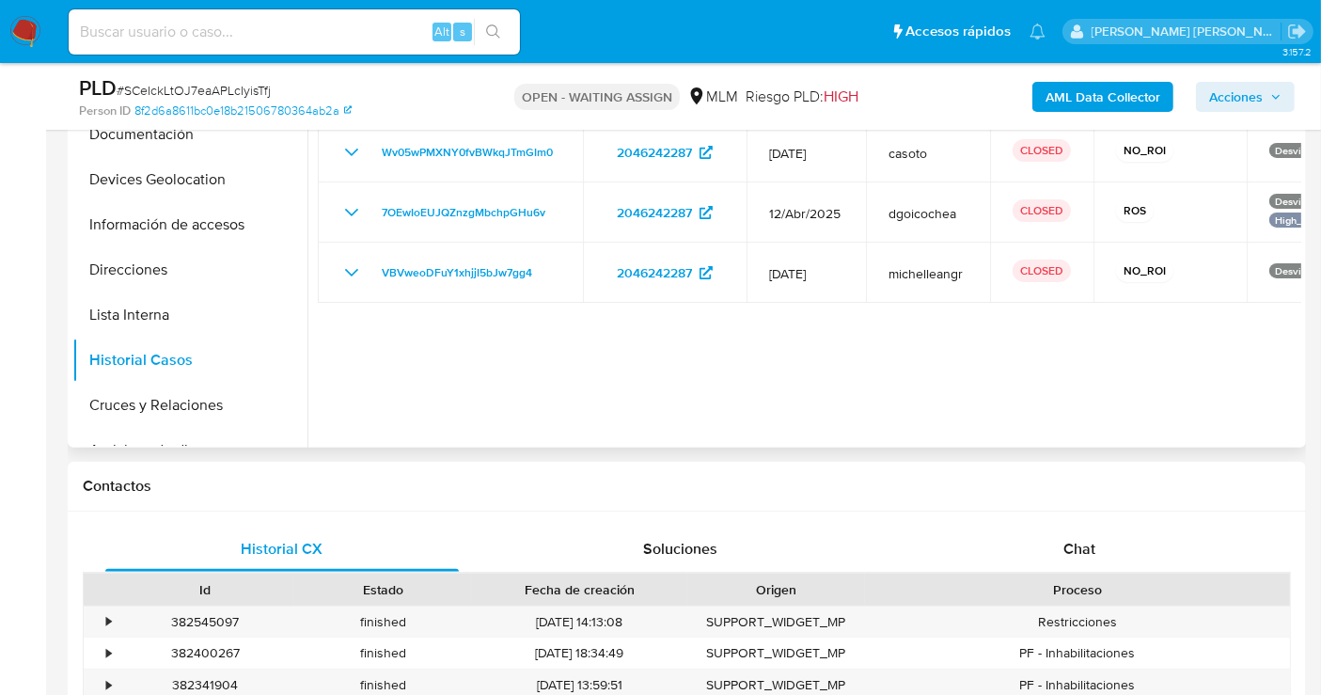
scroll to position [418, 0]
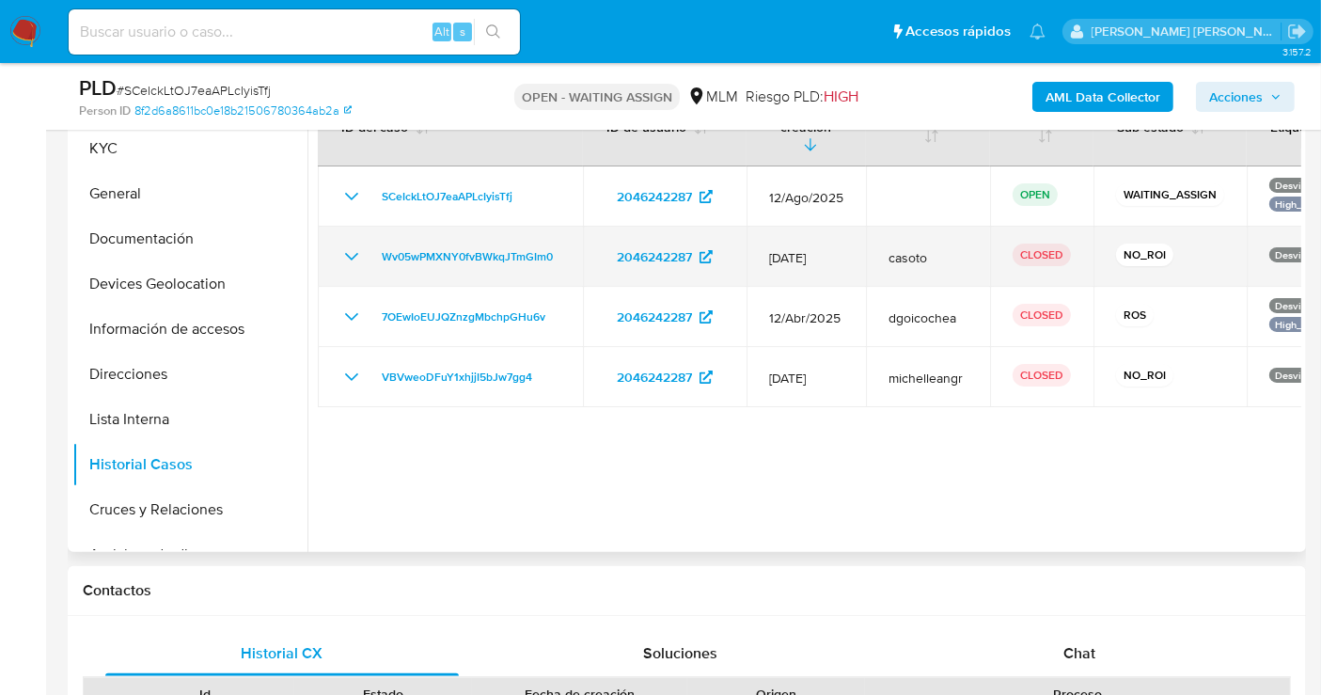
click at [349, 245] on icon "Mostrar/Ocultar" at bounding box center [351, 256] width 23 height 23
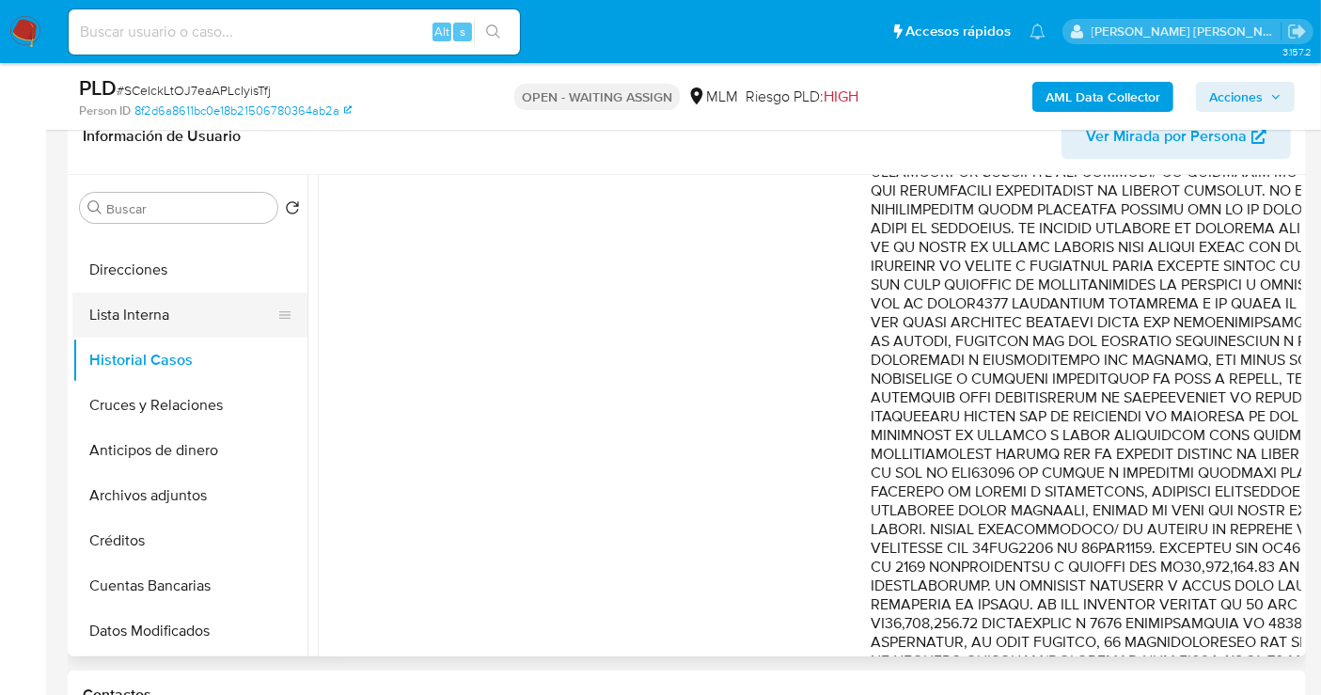
scroll to position [313, 0]
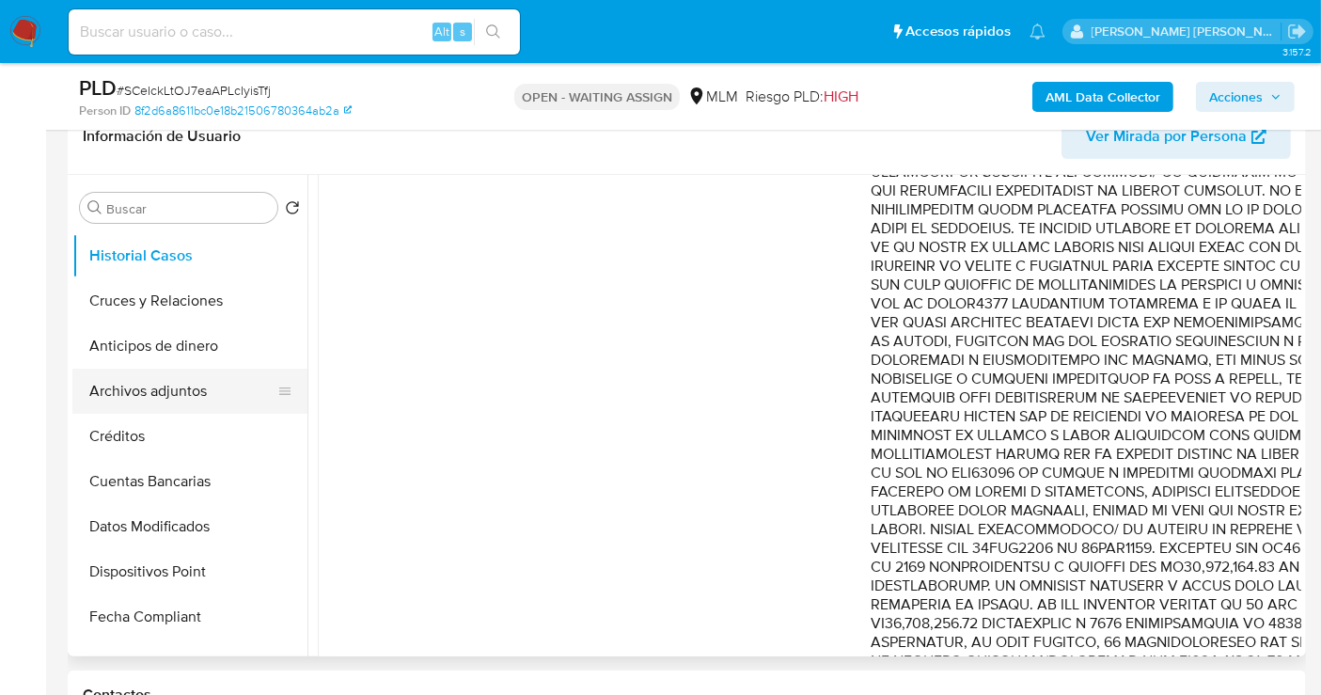
click at [166, 395] on button "Archivos adjuntos" at bounding box center [182, 391] width 220 height 45
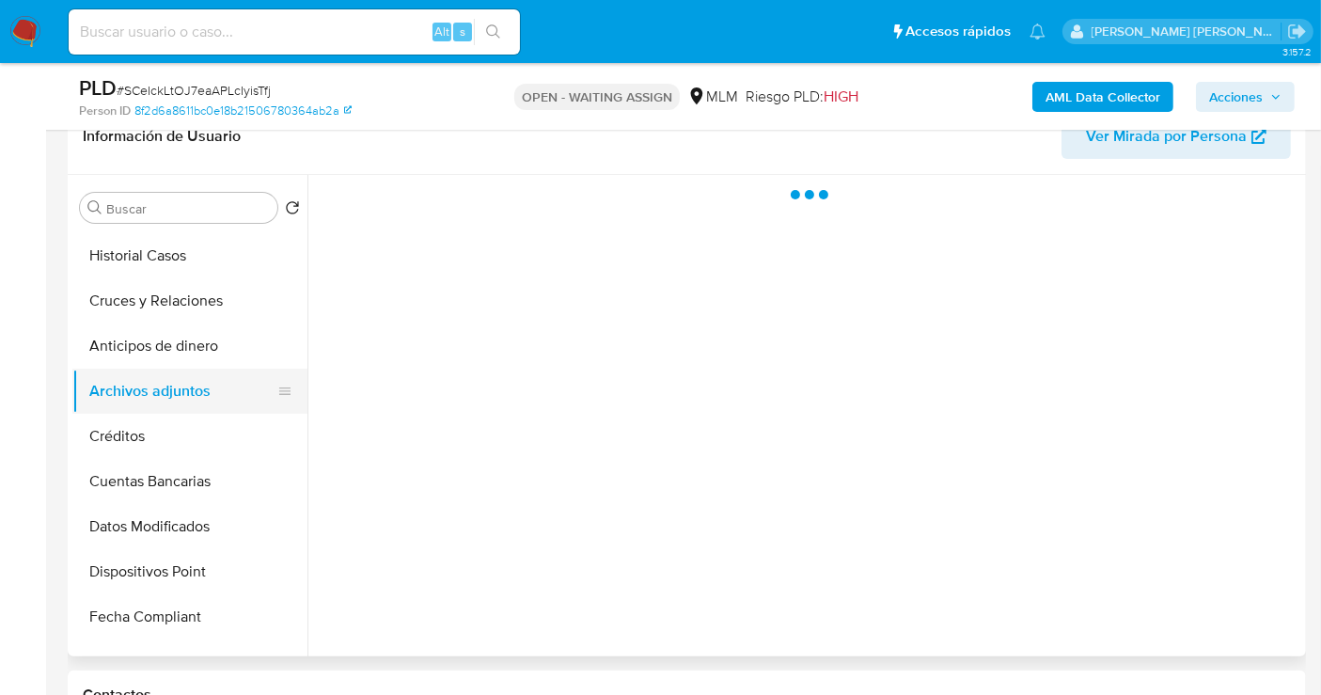
scroll to position [0, 0]
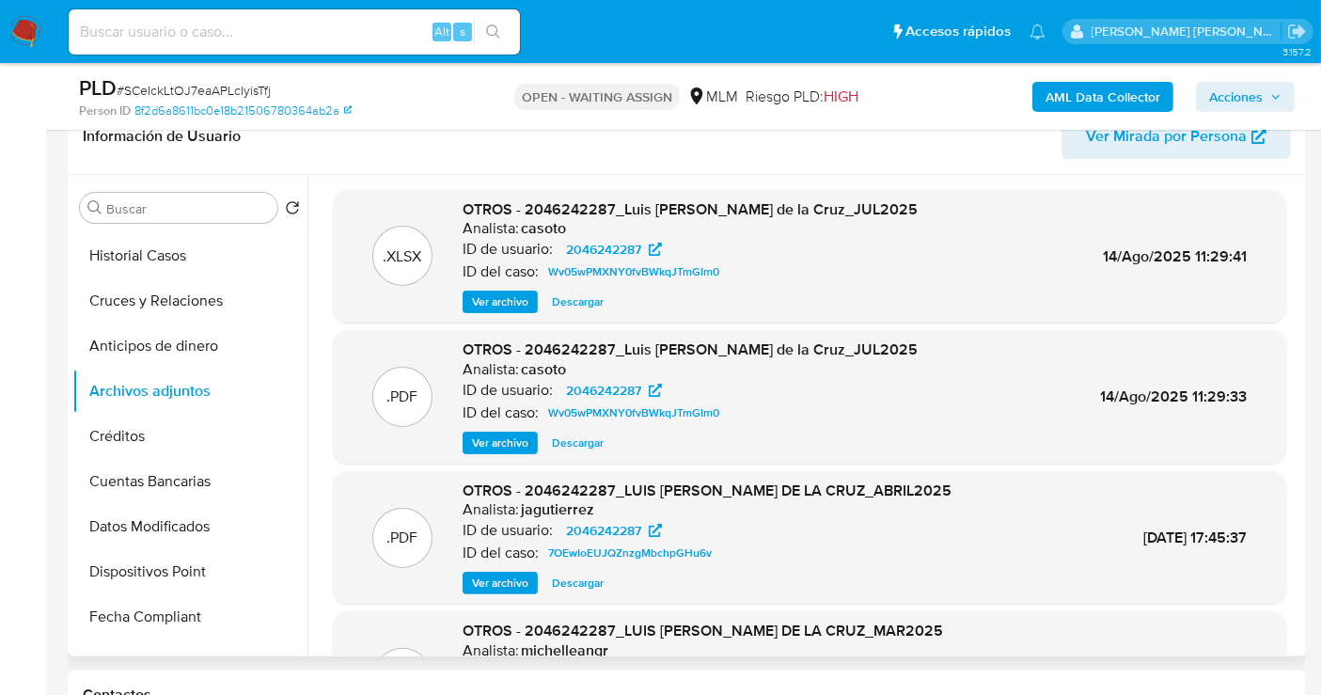
click at [513, 299] on span "Ver archivo" at bounding box center [500, 301] width 56 height 19
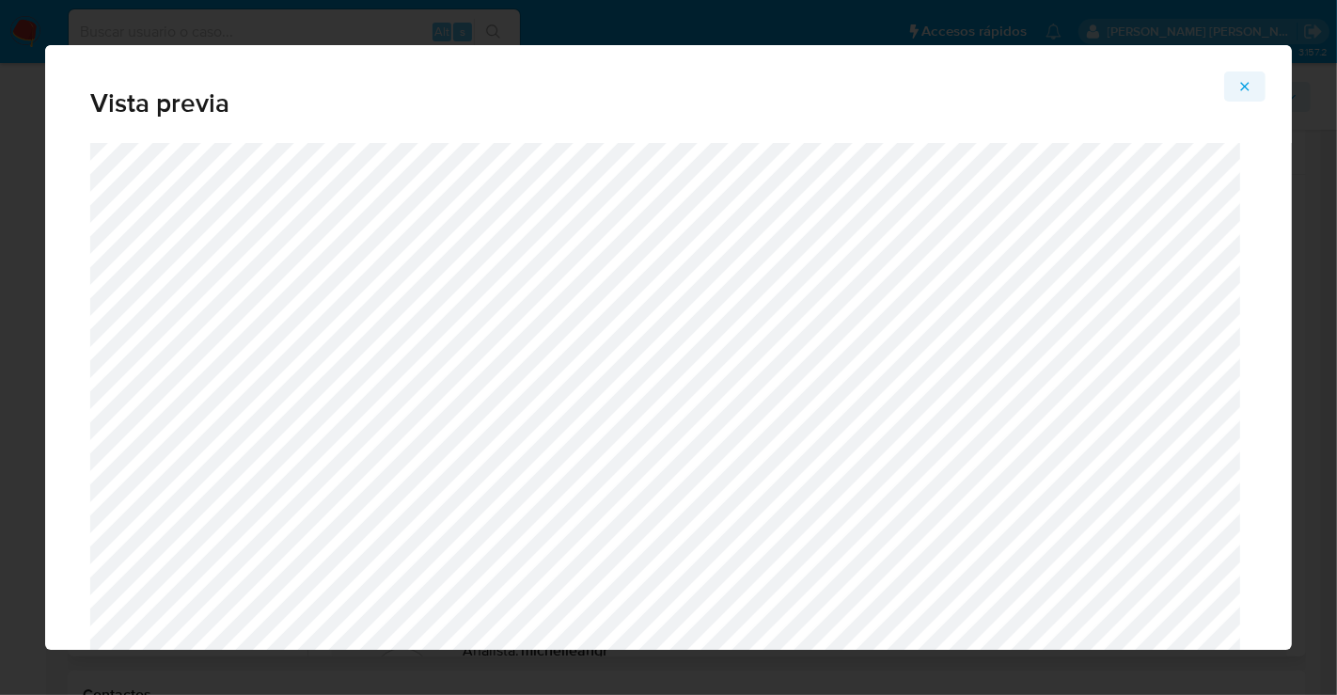
click at [1245, 85] on icon "Attachment preview" at bounding box center [1245, 86] width 15 height 15
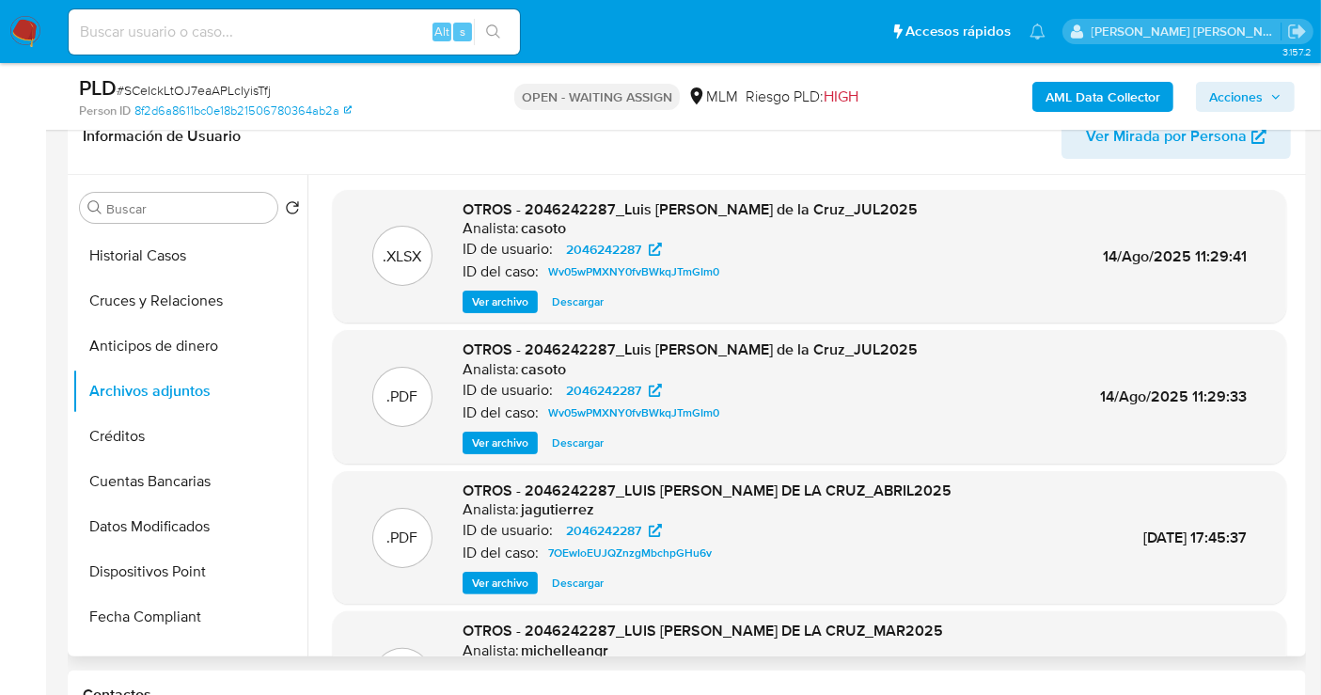
click at [561, 310] on span "Descargar" at bounding box center [578, 301] width 52 height 19
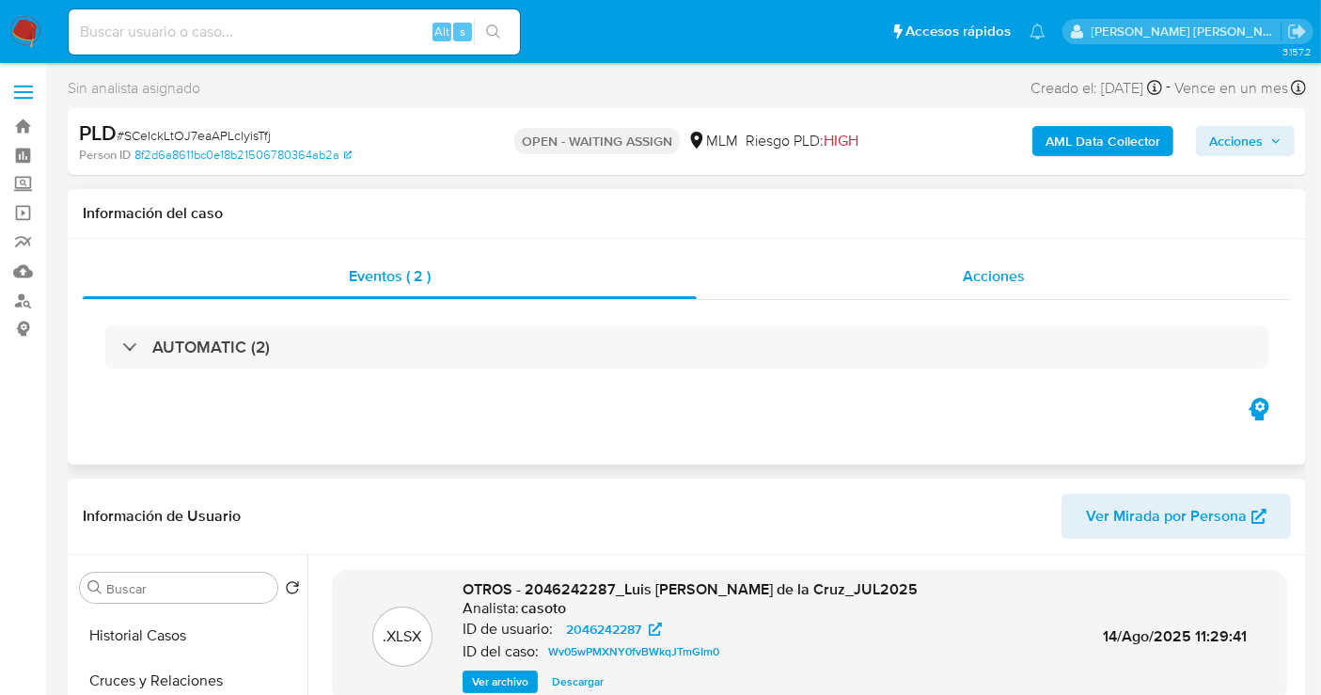
click at [1001, 283] on span "Acciones" at bounding box center [994, 276] width 62 height 22
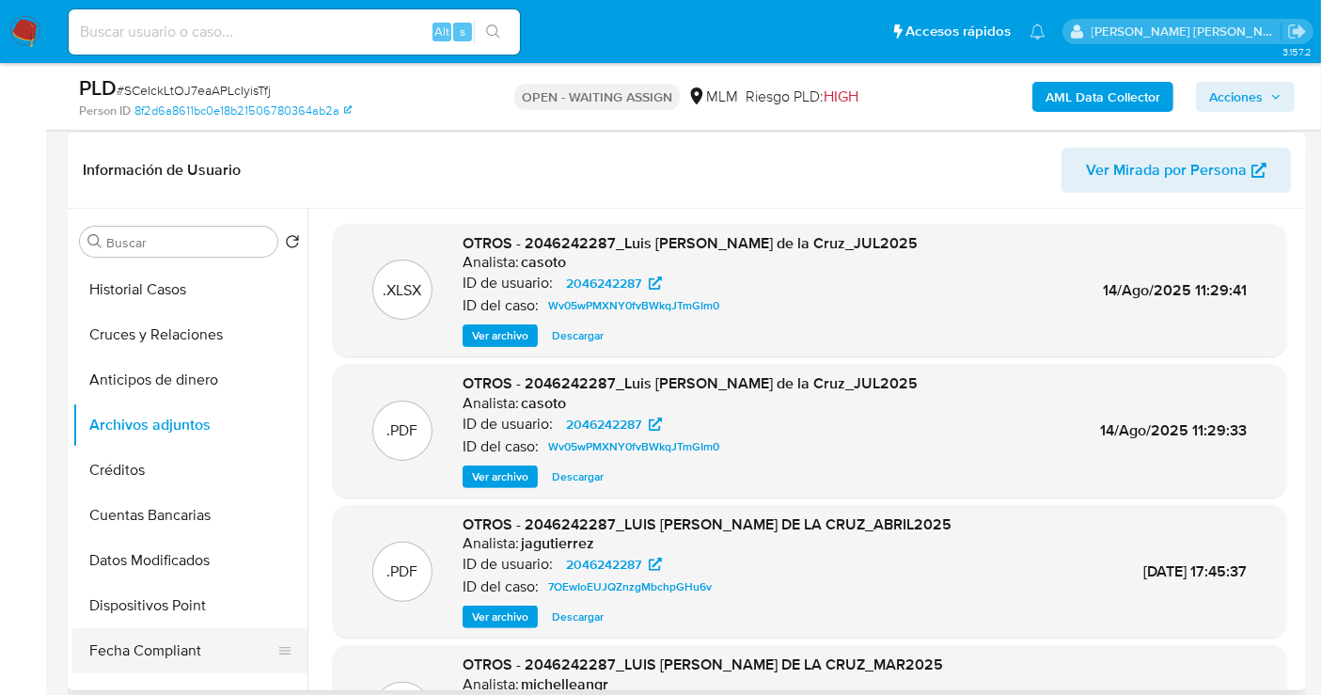
scroll to position [209, 0]
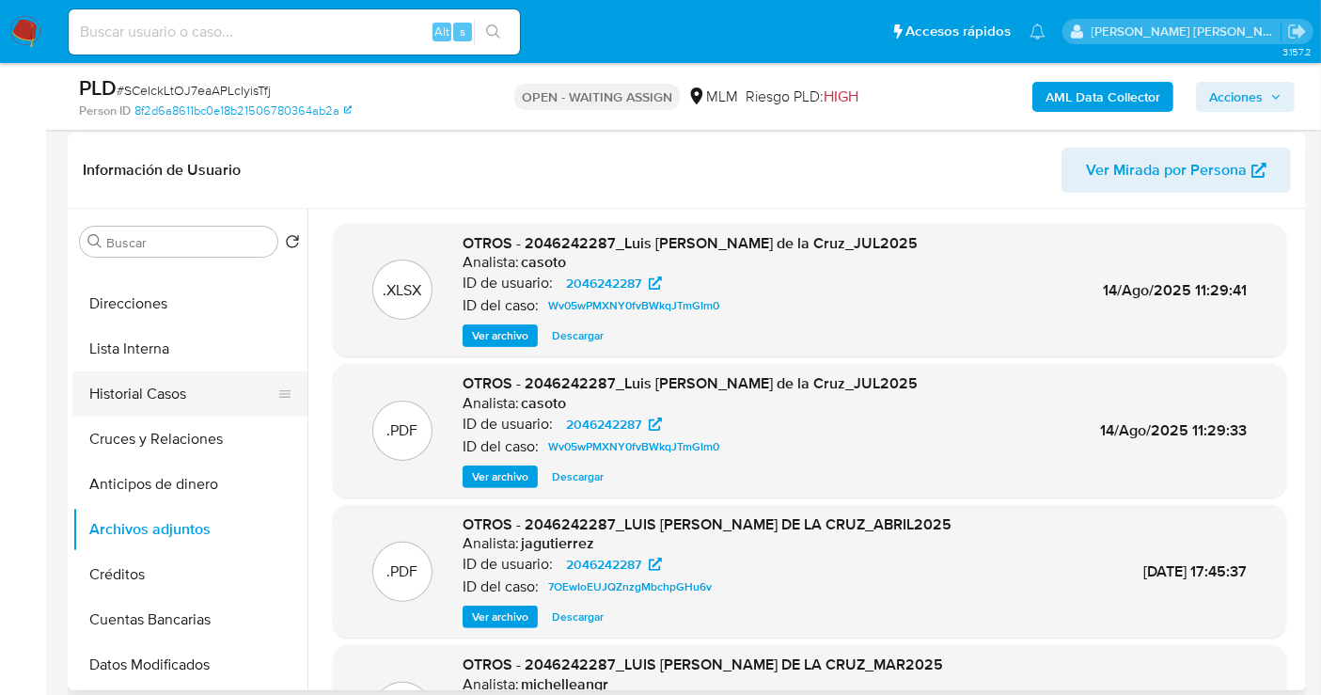
click at [115, 392] on button "Historial Casos" at bounding box center [182, 393] width 220 height 45
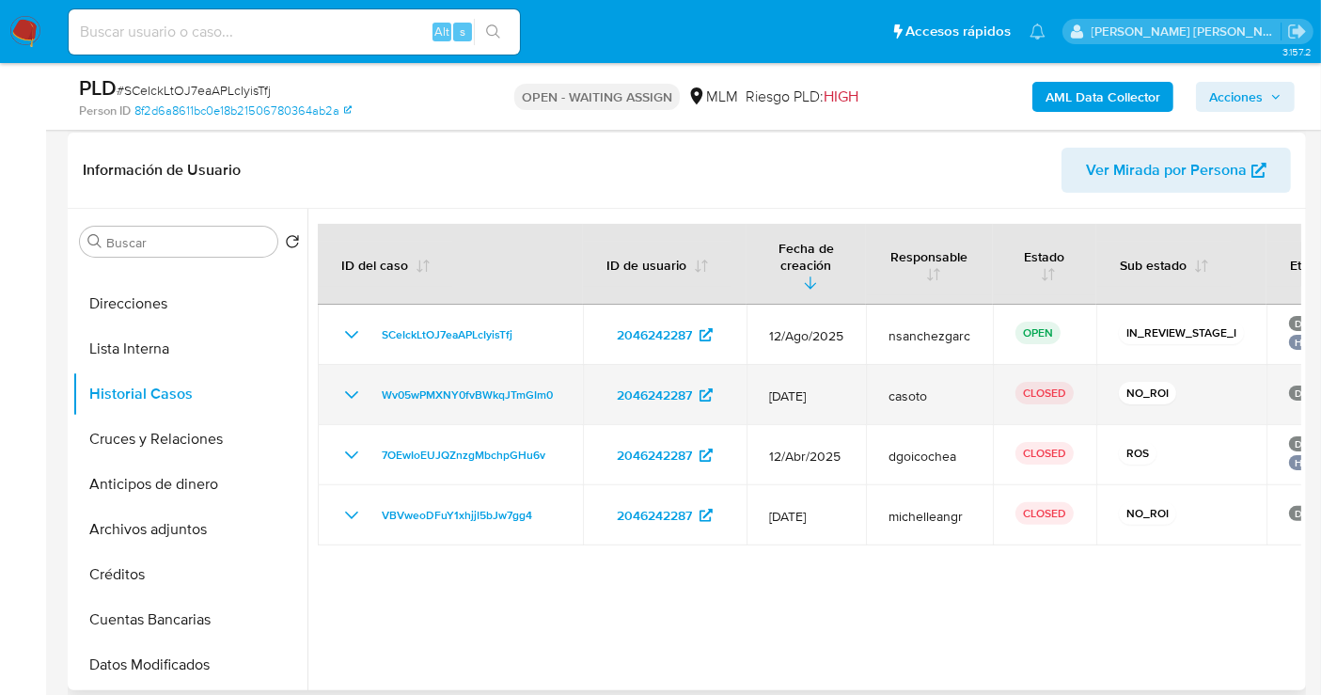
click at [362, 384] on div "Wv05wPMXNY0fvBWkqJTmGIm0" at bounding box center [450, 395] width 220 height 23
click at [346, 391] on icon "Mostrar/Ocultar" at bounding box center [351, 395] width 13 height 8
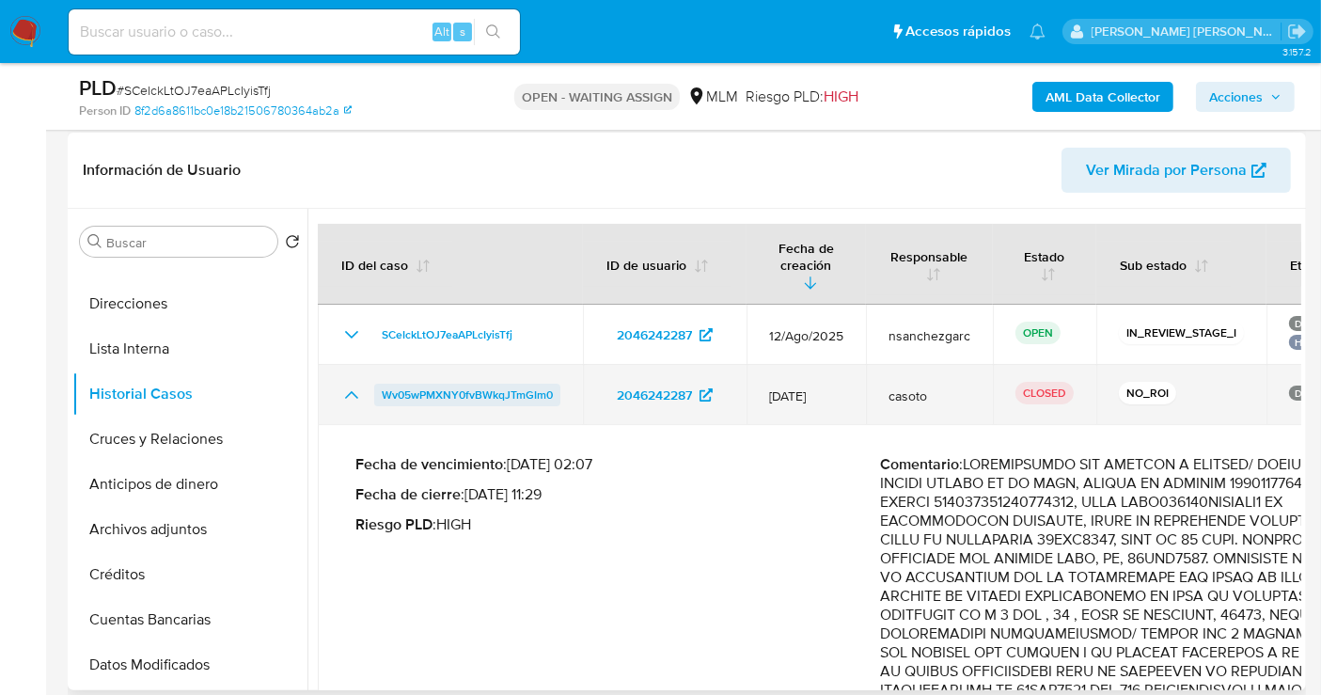
click at [495, 384] on span "Wv05wPMXNY0fvBWkqJTmGIm0" at bounding box center [467, 395] width 171 height 23
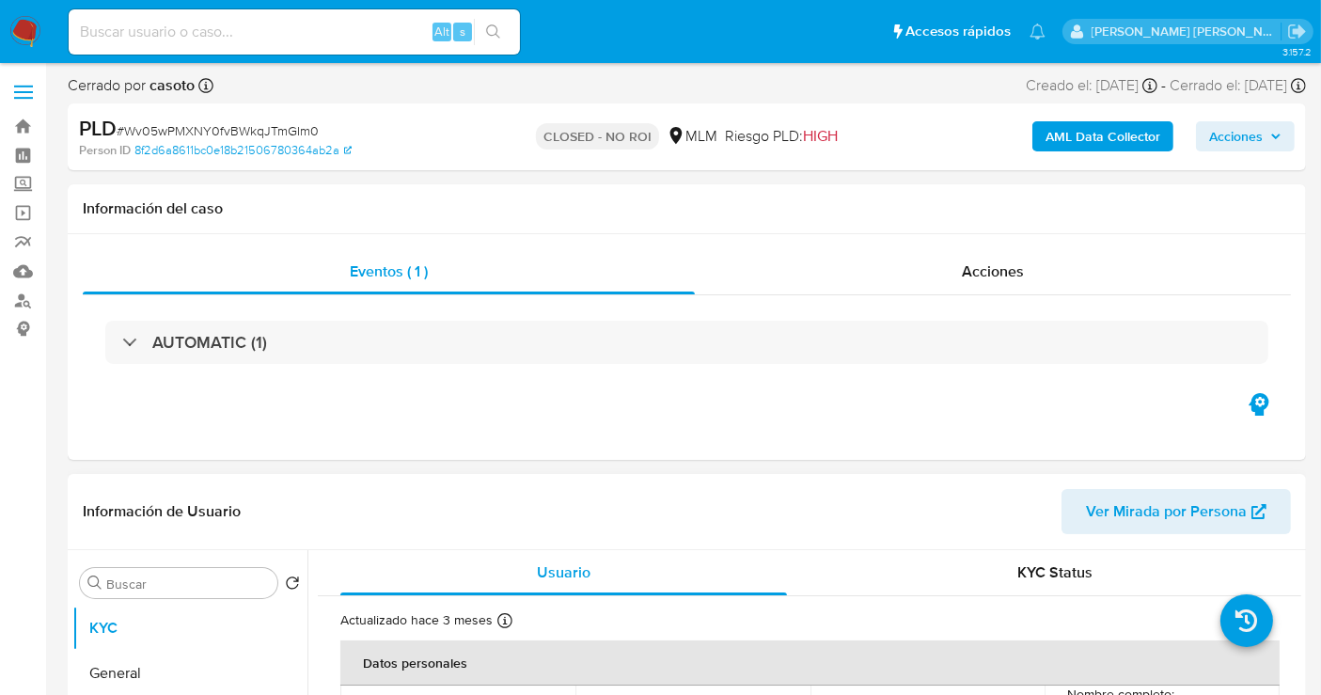
select select "10"
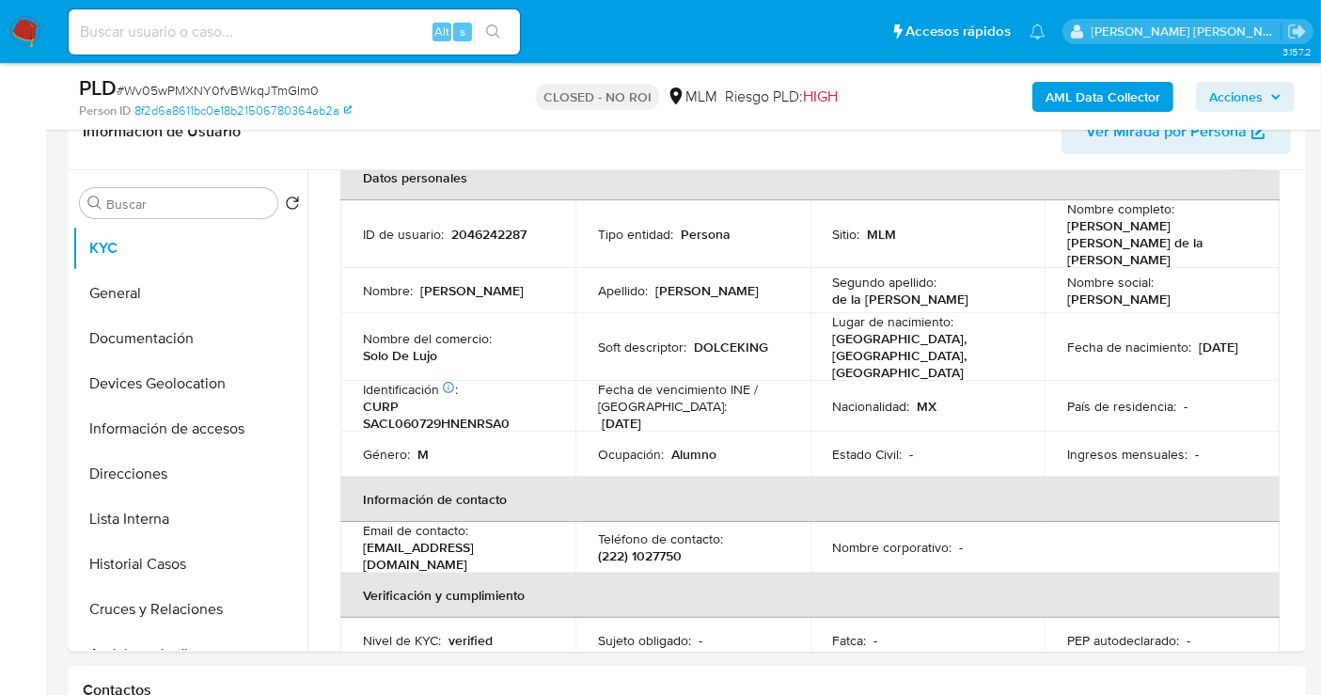
scroll to position [522, 0]
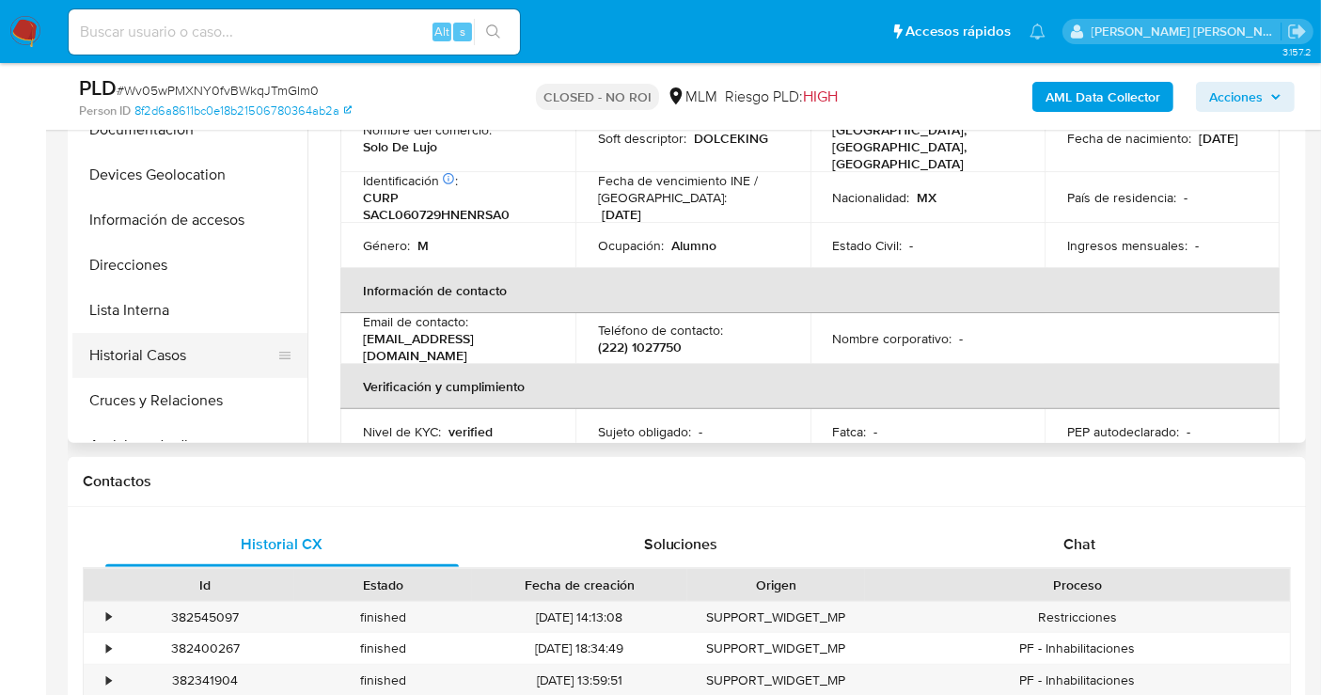
click at [152, 353] on button "Historial Casos" at bounding box center [182, 355] width 220 height 45
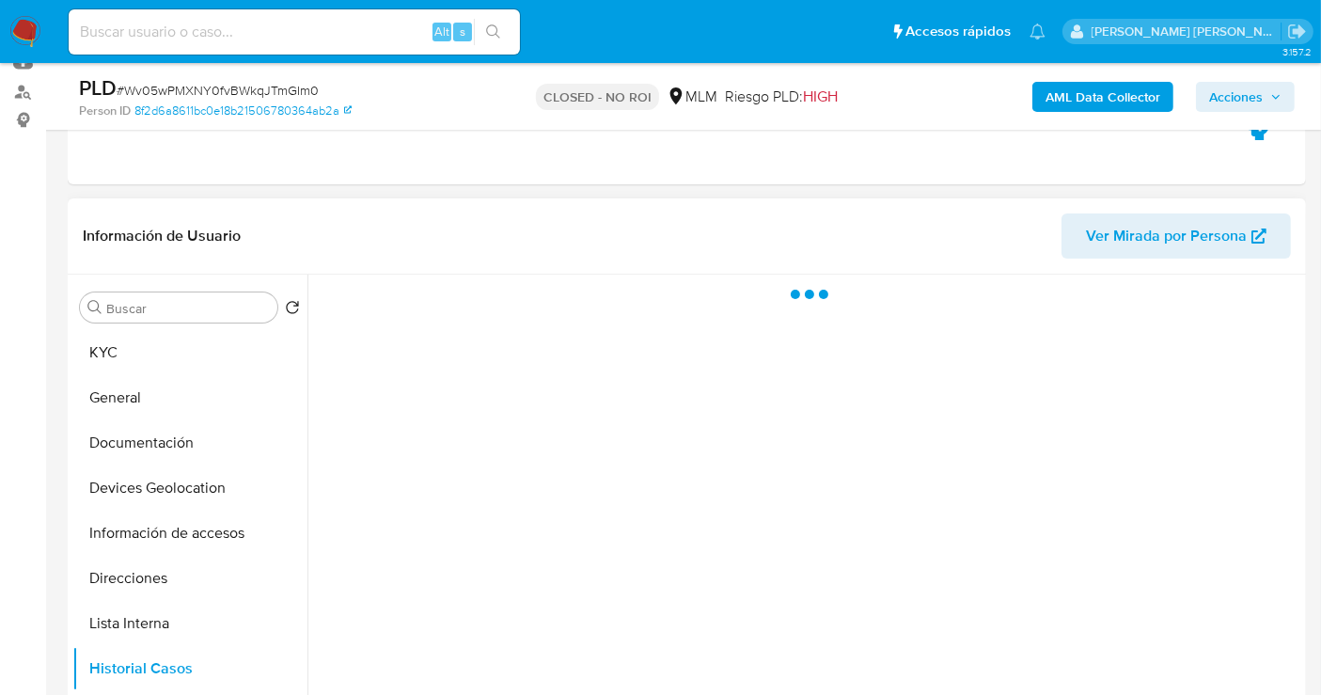
scroll to position [0, 0]
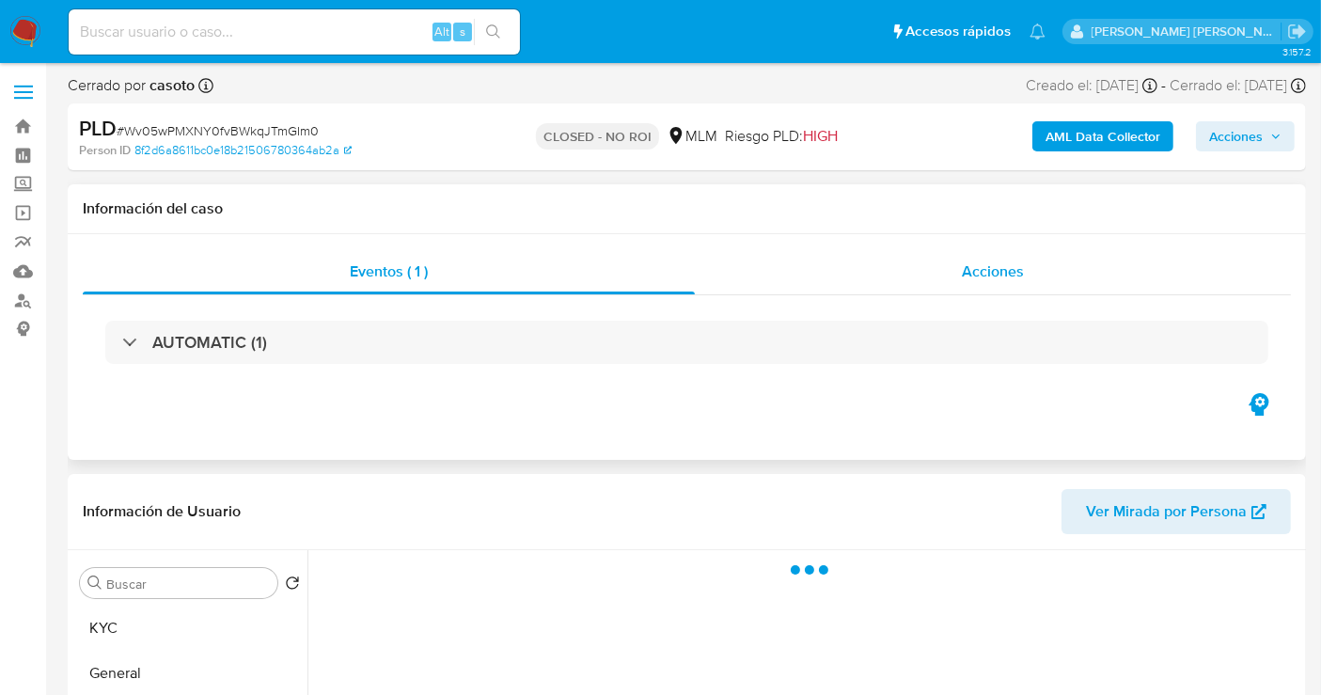
click at [955, 265] on div "Acciones" at bounding box center [993, 271] width 596 height 45
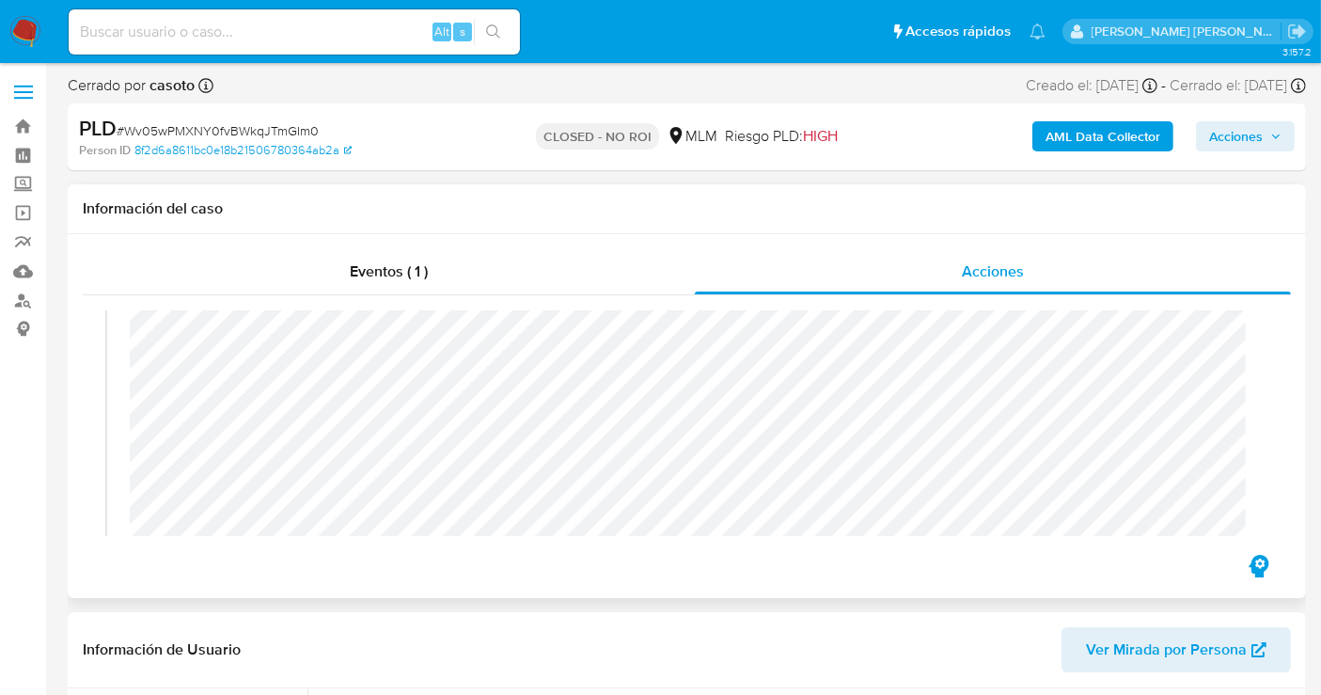
scroll to position [418, 0]
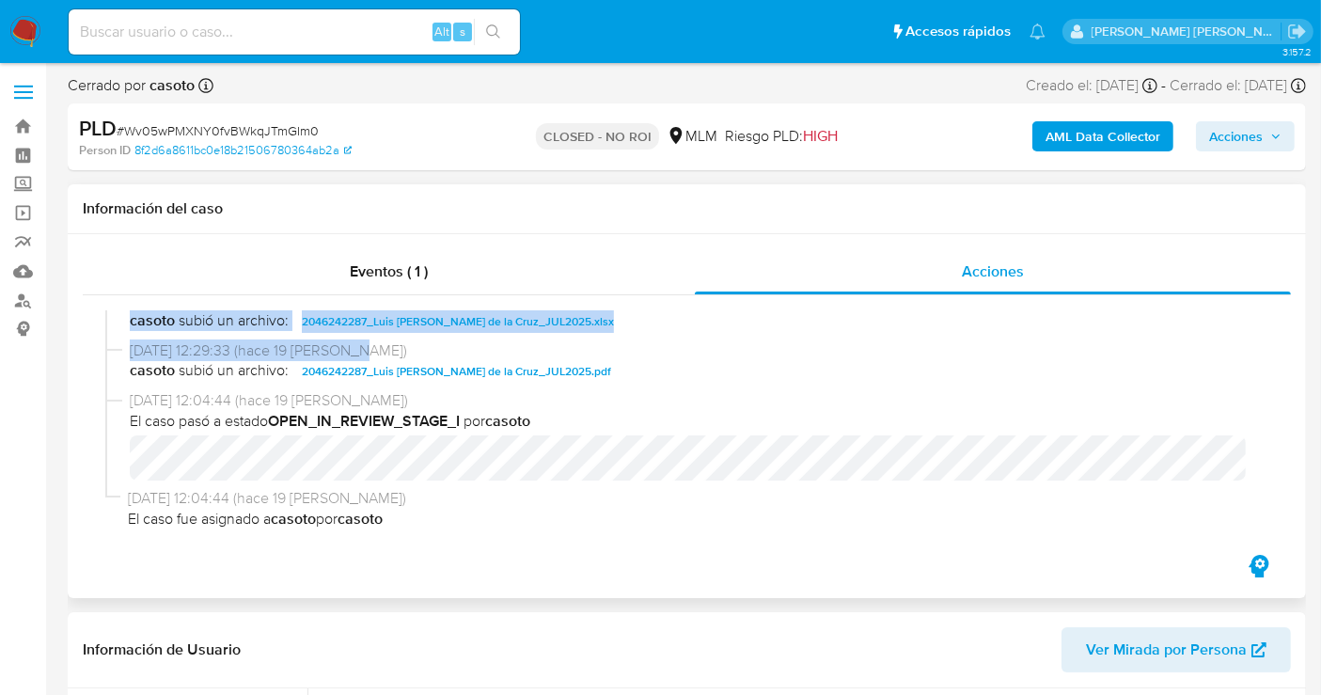
click at [953, 342] on div "14/08/2025 12:29:57 (hace 19 días) El caso pasó a estado CLOSED_NO_ROI por caso…" at bounding box center [686, 423] width 1163 height 226
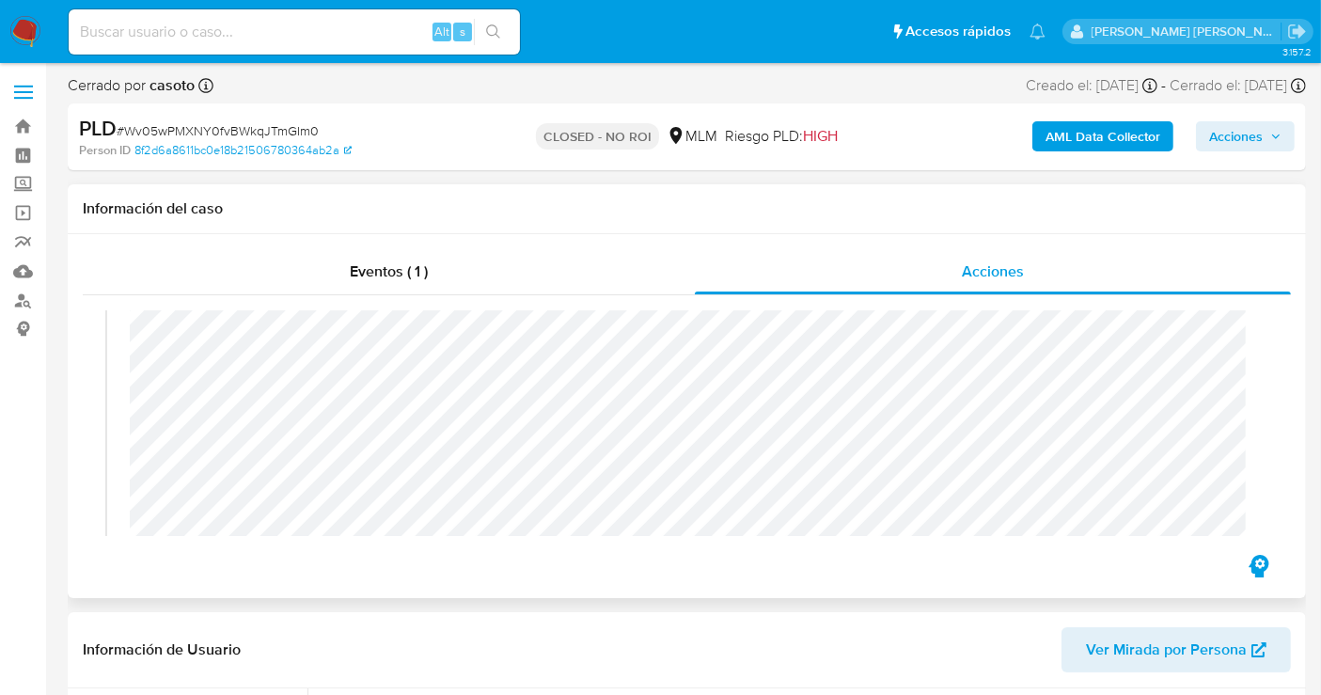
scroll to position [456, 0]
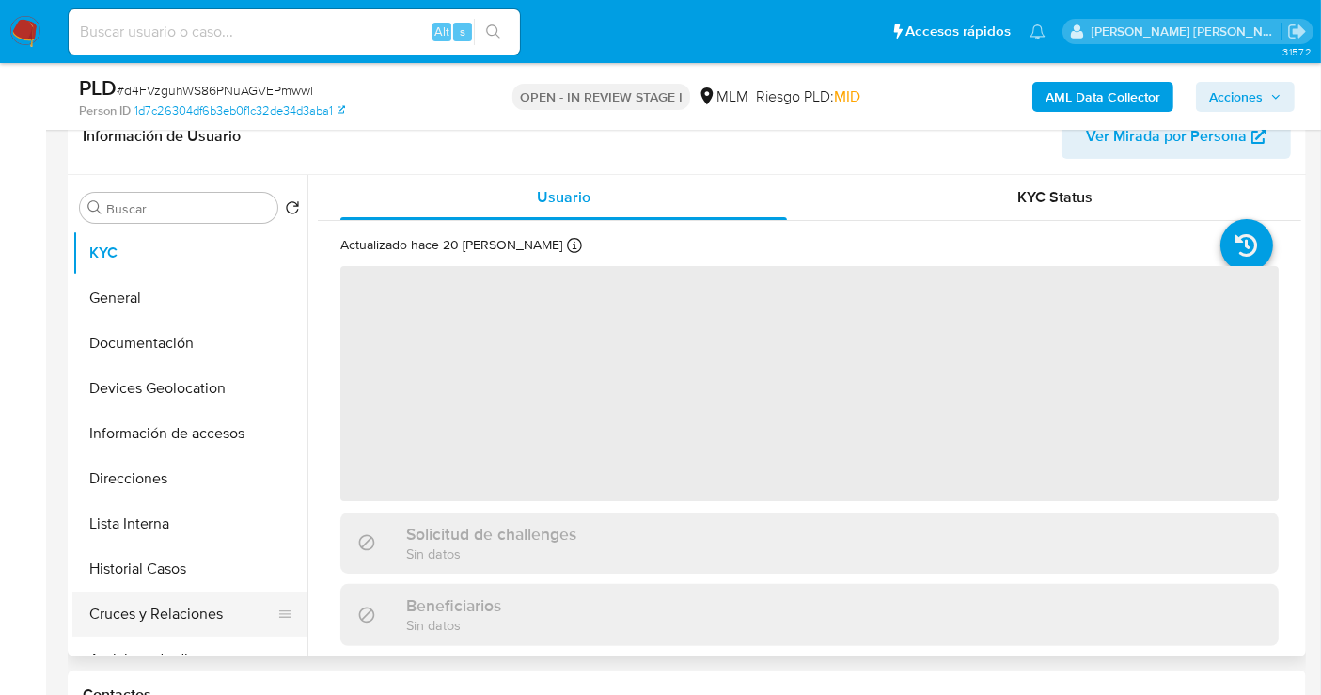
scroll to position [313, 0]
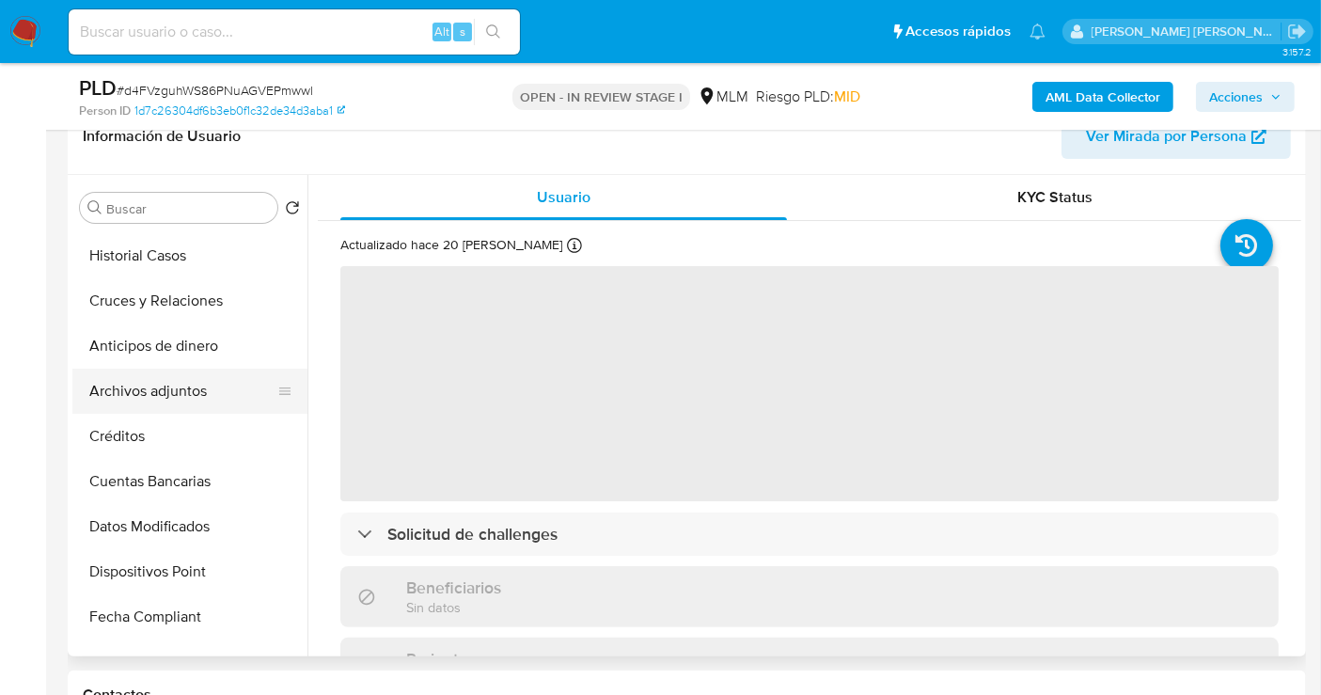
click at [145, 394] on button "Archivos adjuntos" at bounding box center [182, 391] width 220 height 45
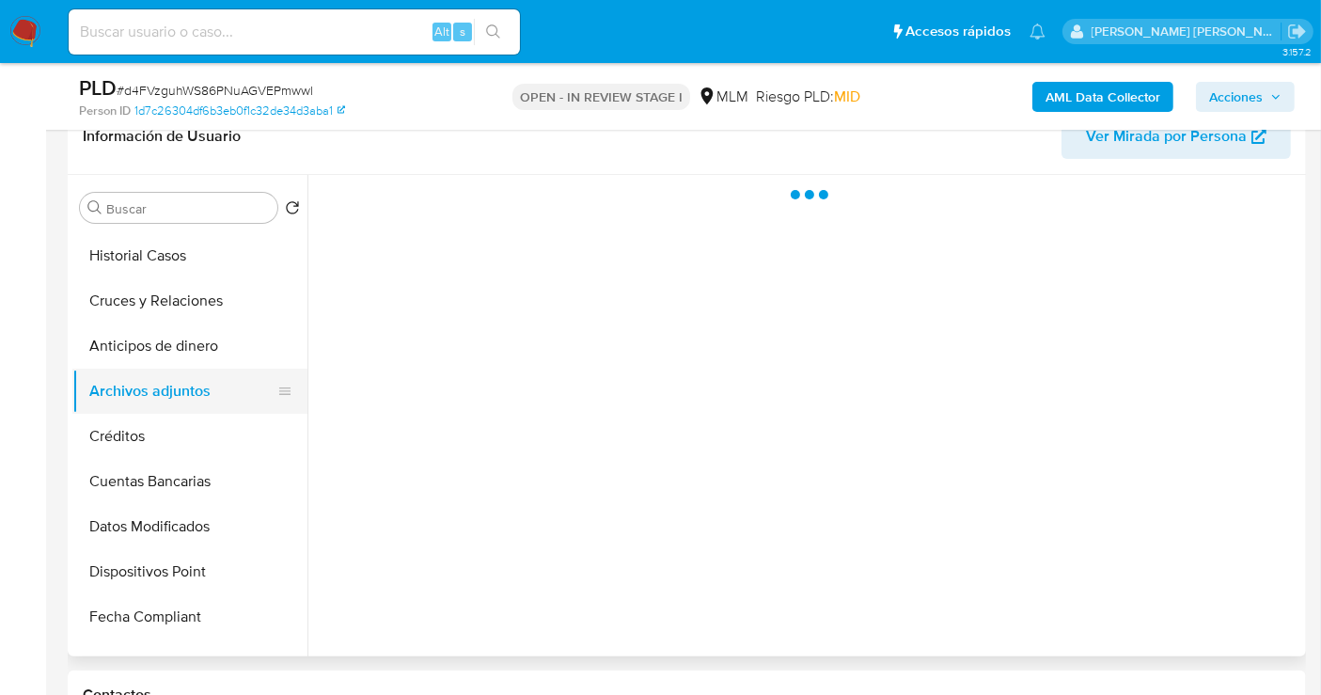
select select "10"
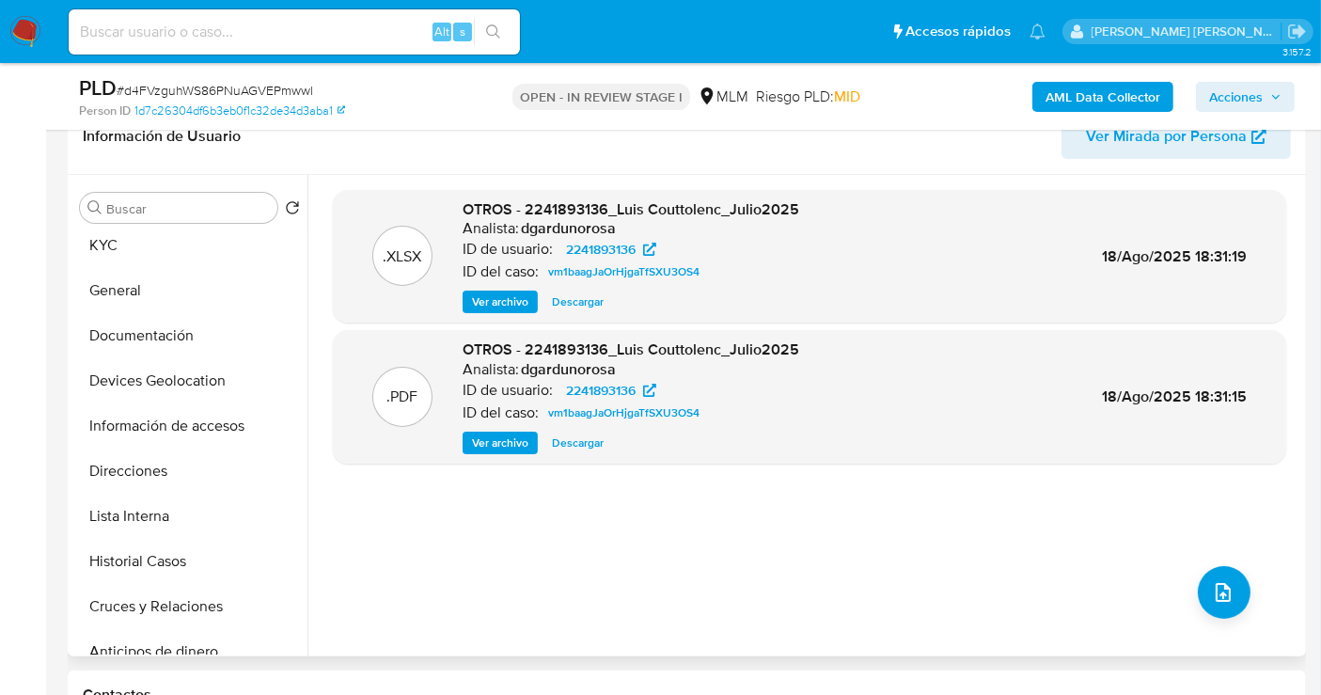
scroll to position [0, 0]
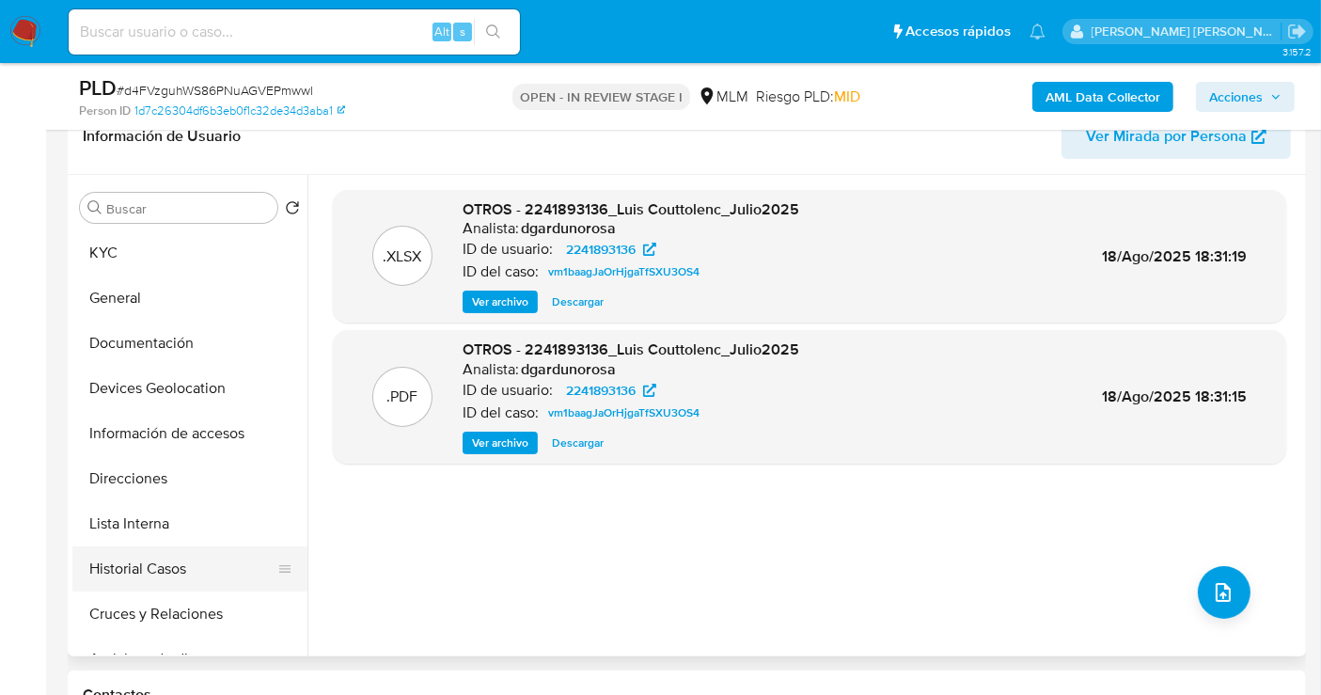
click at [149, 556] on button "Historial Casos" at bounding box center [182, 568] width 220 height 45
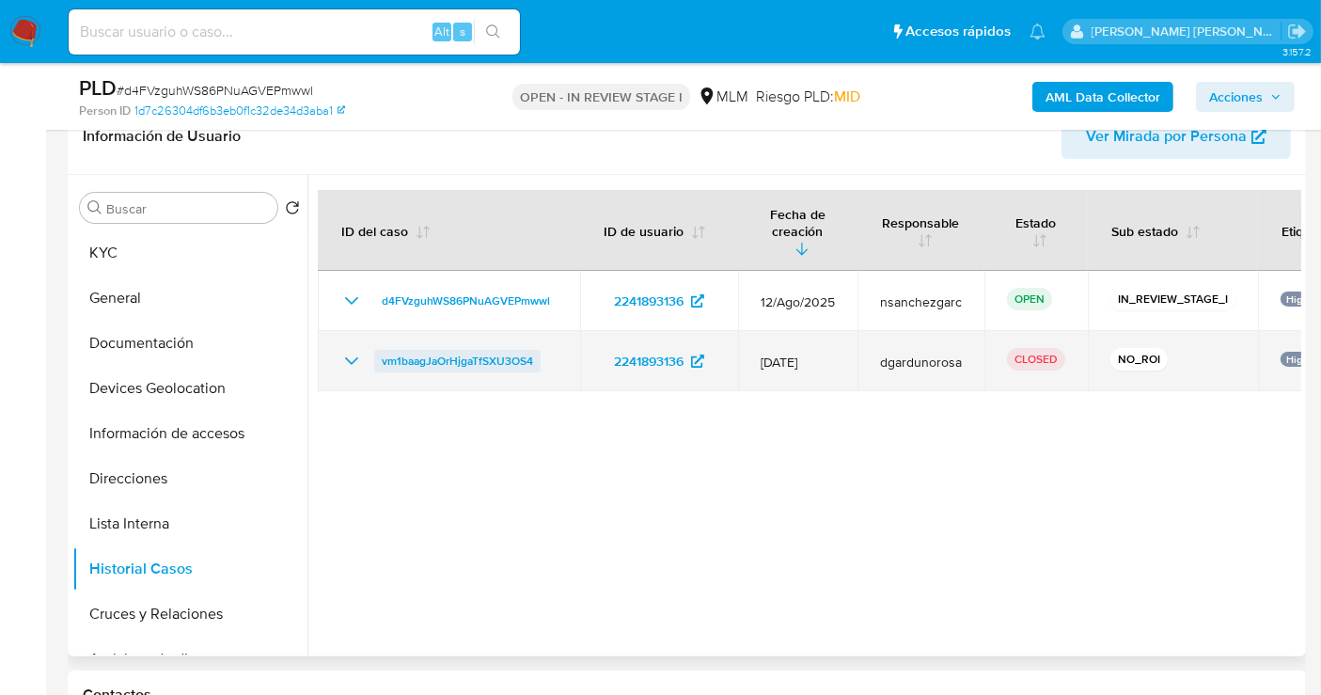
click at [499, 350] on span "vm1baagJaOrHjgaTfSXU3OS4" at bounding box center [457, 361] width 151 height 23
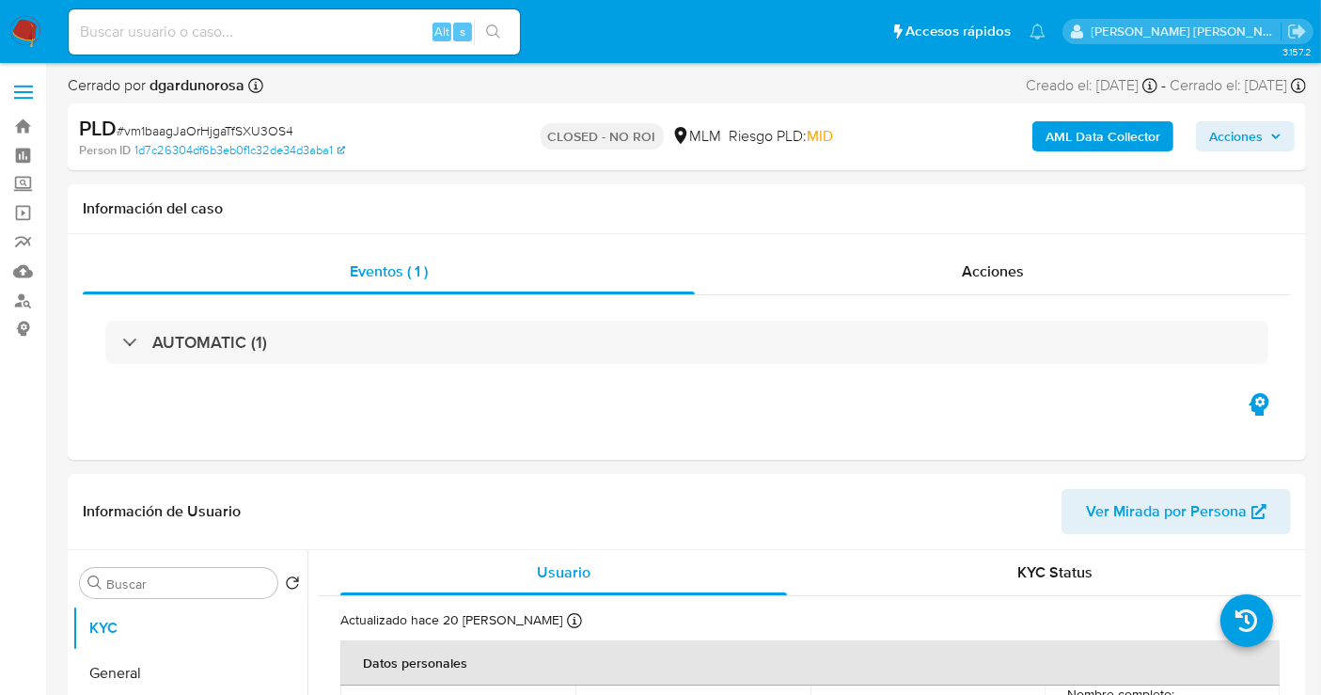
select select "10"
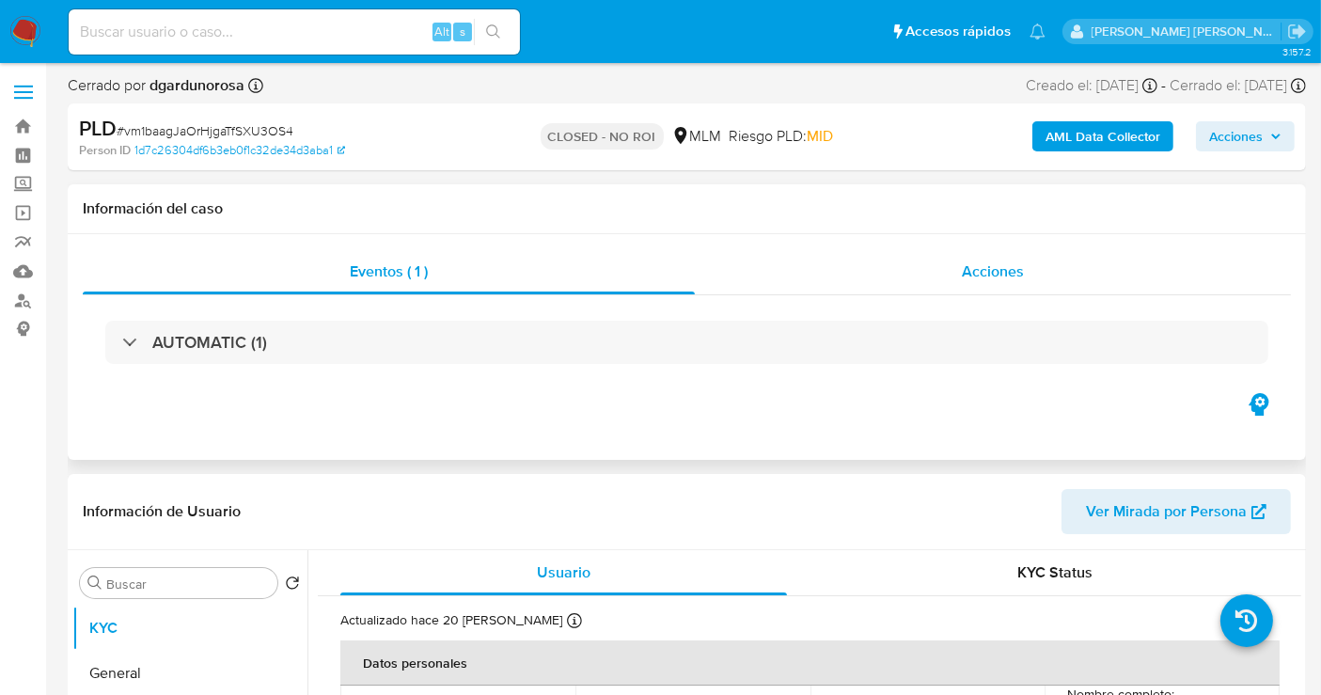
click at [983, 270] on span "Acciones" at bounding box center [993, 272] width 62 height 22
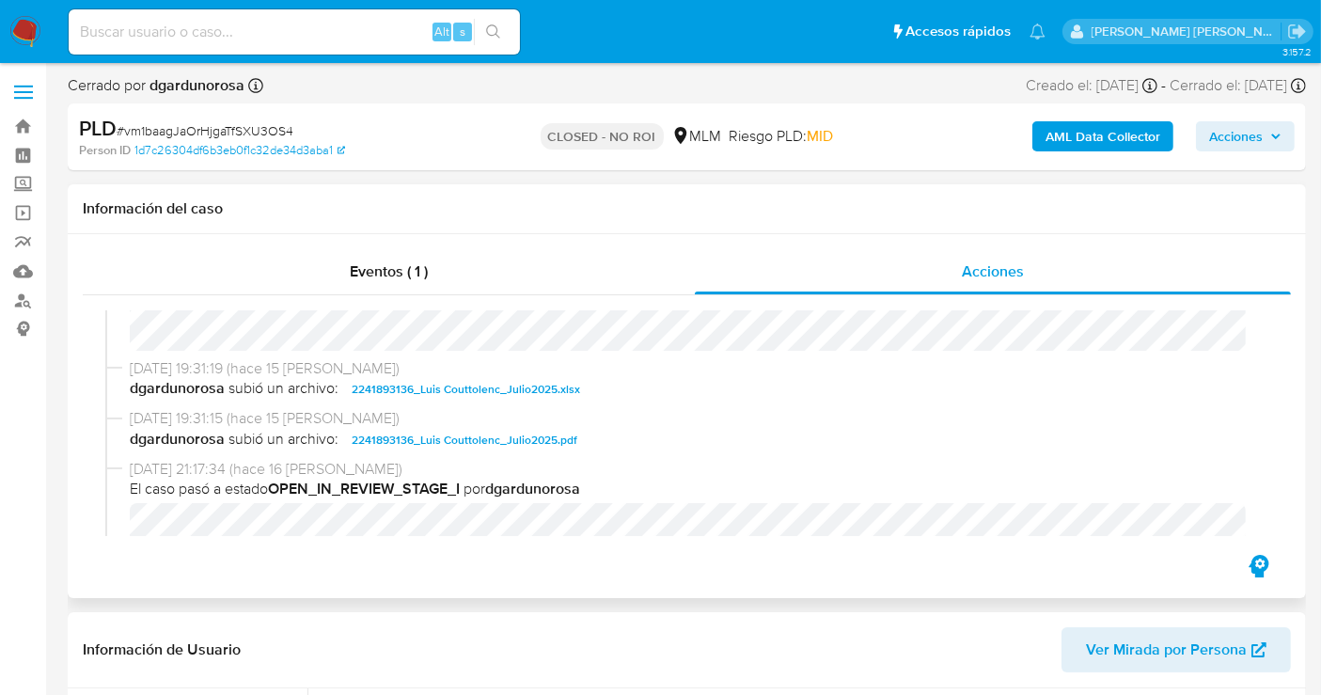
scroll to position [99, 0]
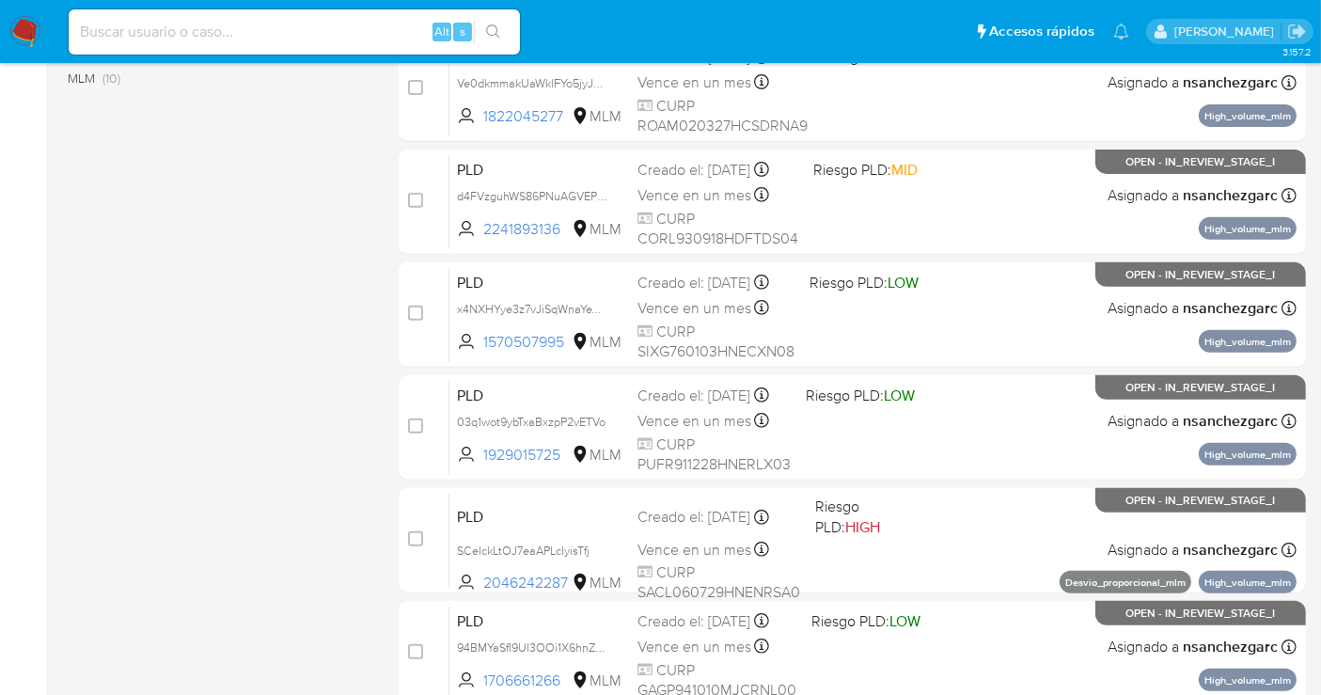
scroll to position [731, 0]
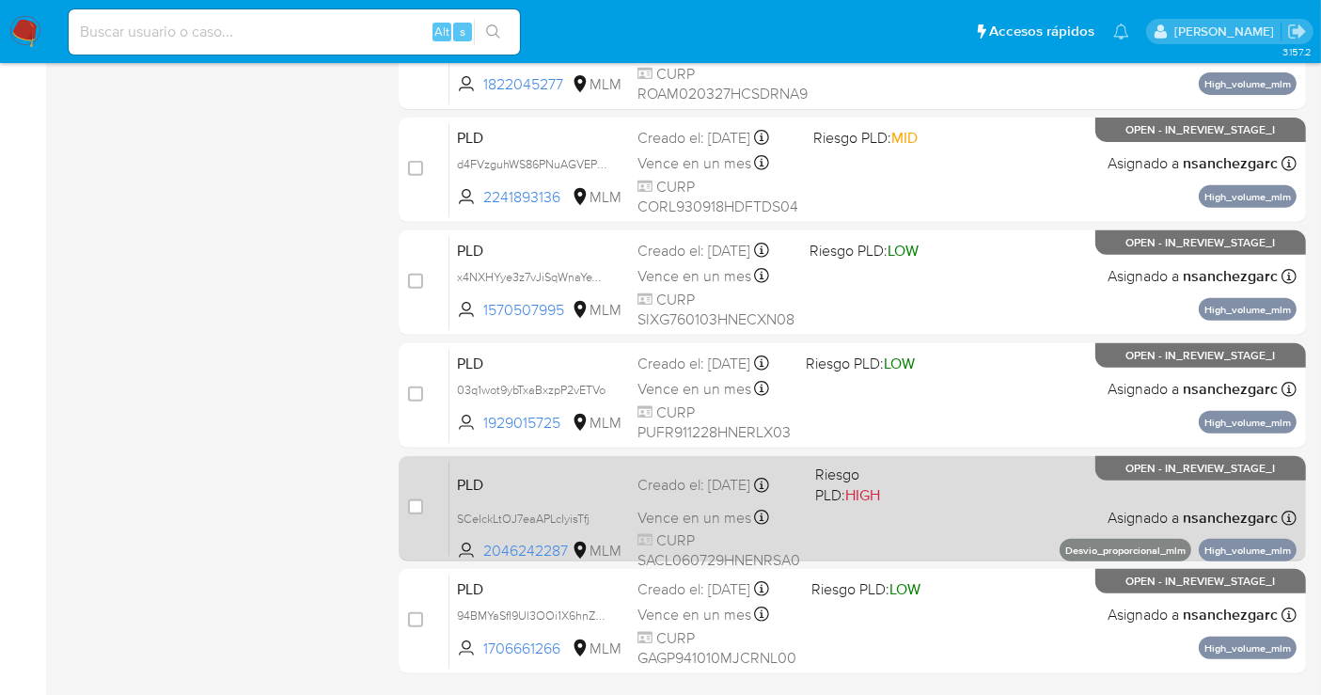
click at [704, 514] on span "Vence en un mes" at bounding box center [695, 518] width 114 height 21
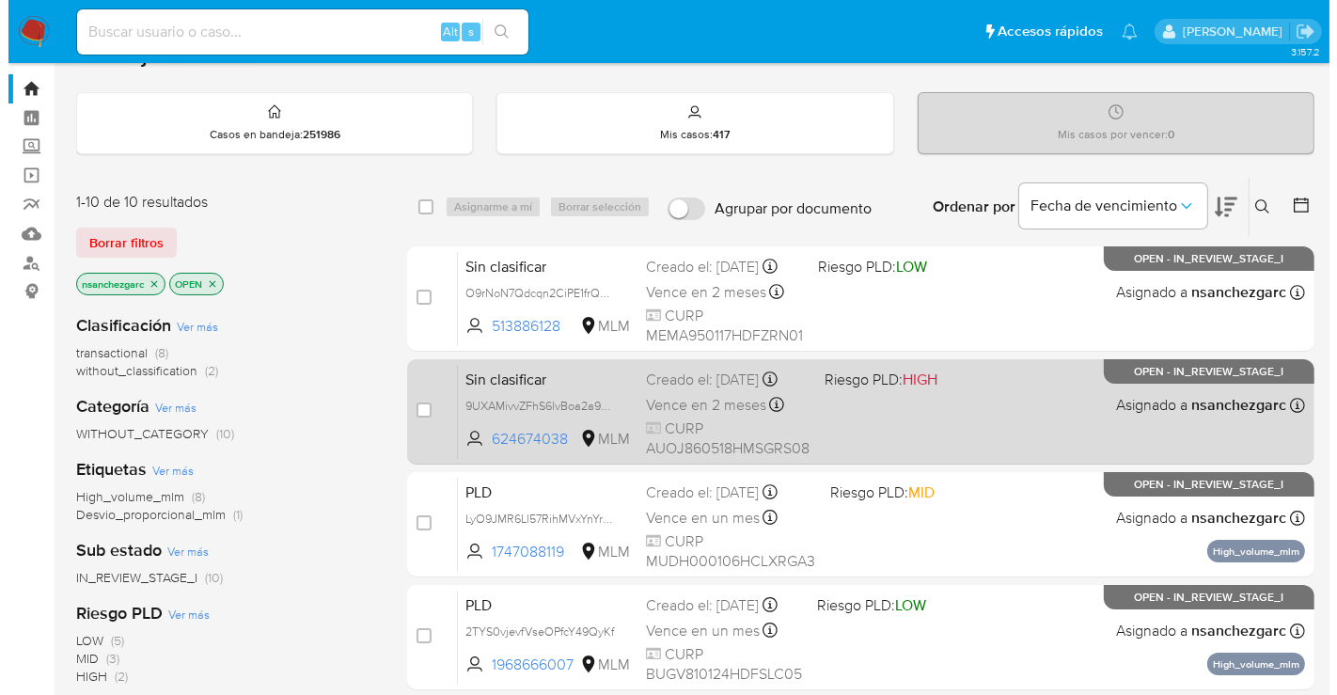
scroll to position [0, 0]
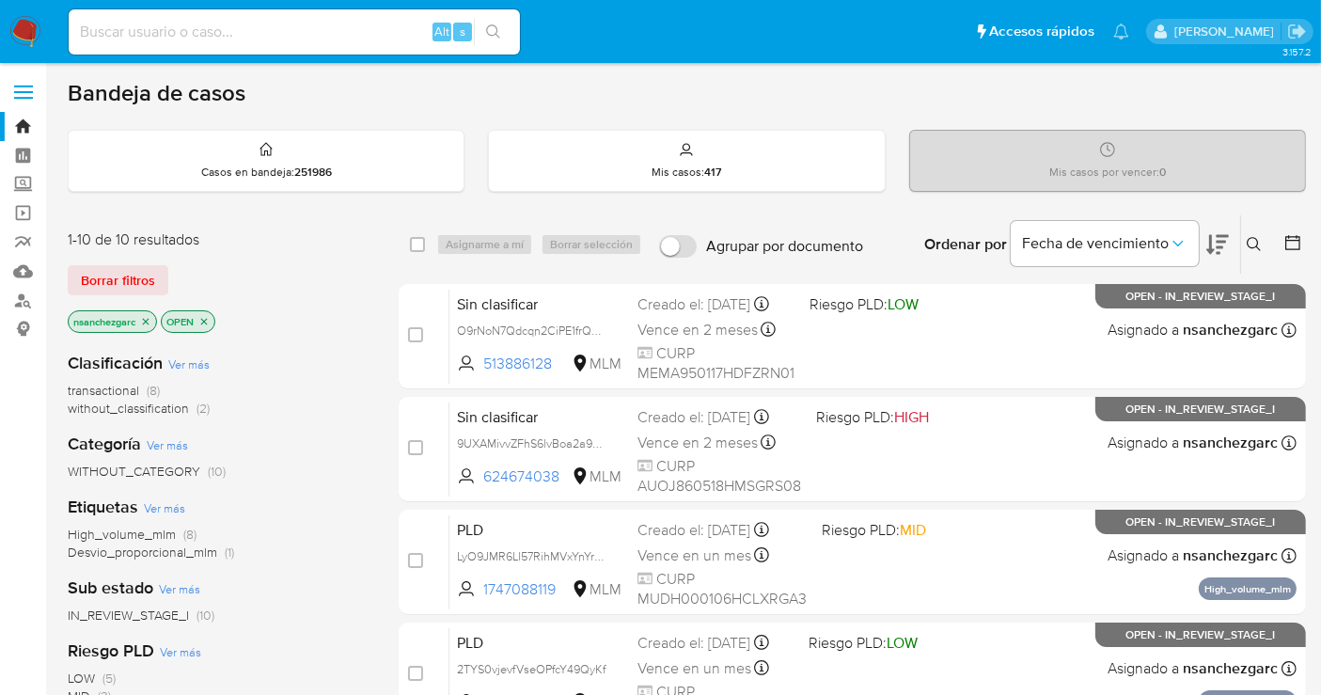
click at [1263, 240] on button at bounding box center [1256, 244] width 31 height 23
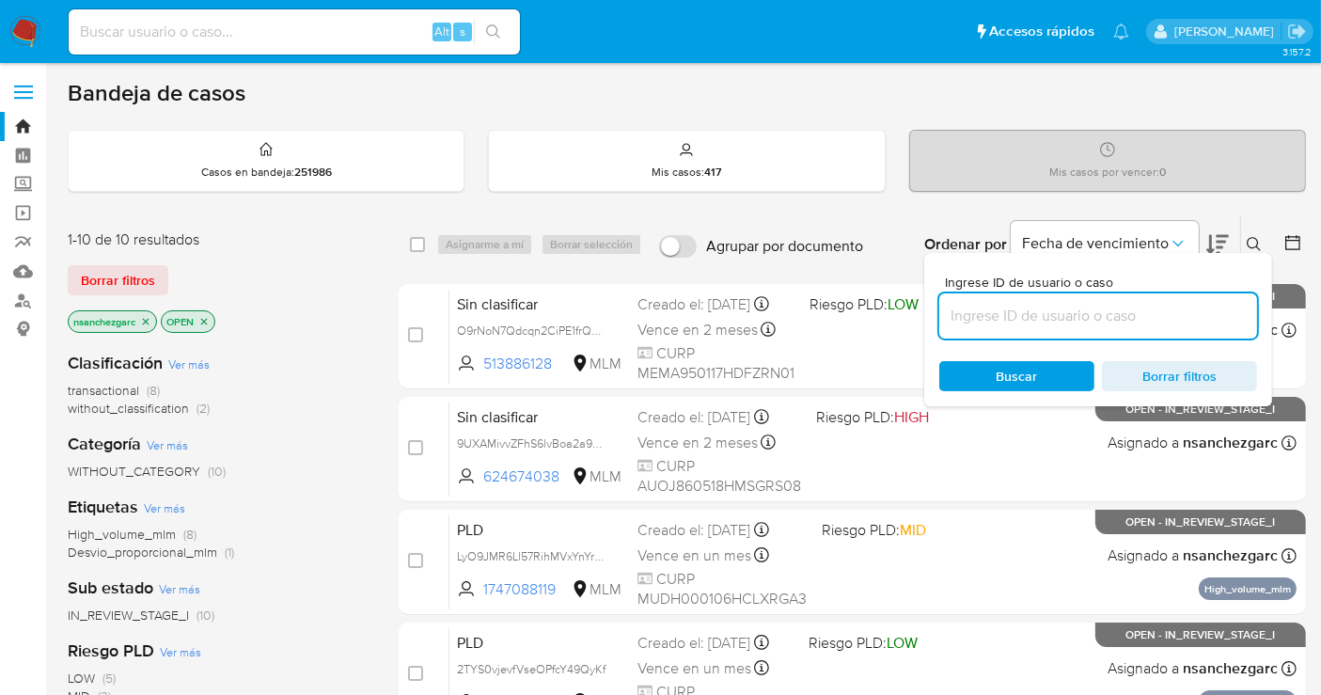
click at [994, 313] on input at bounding box center [1099, 316] width 318 height 24
type input "2487056847"
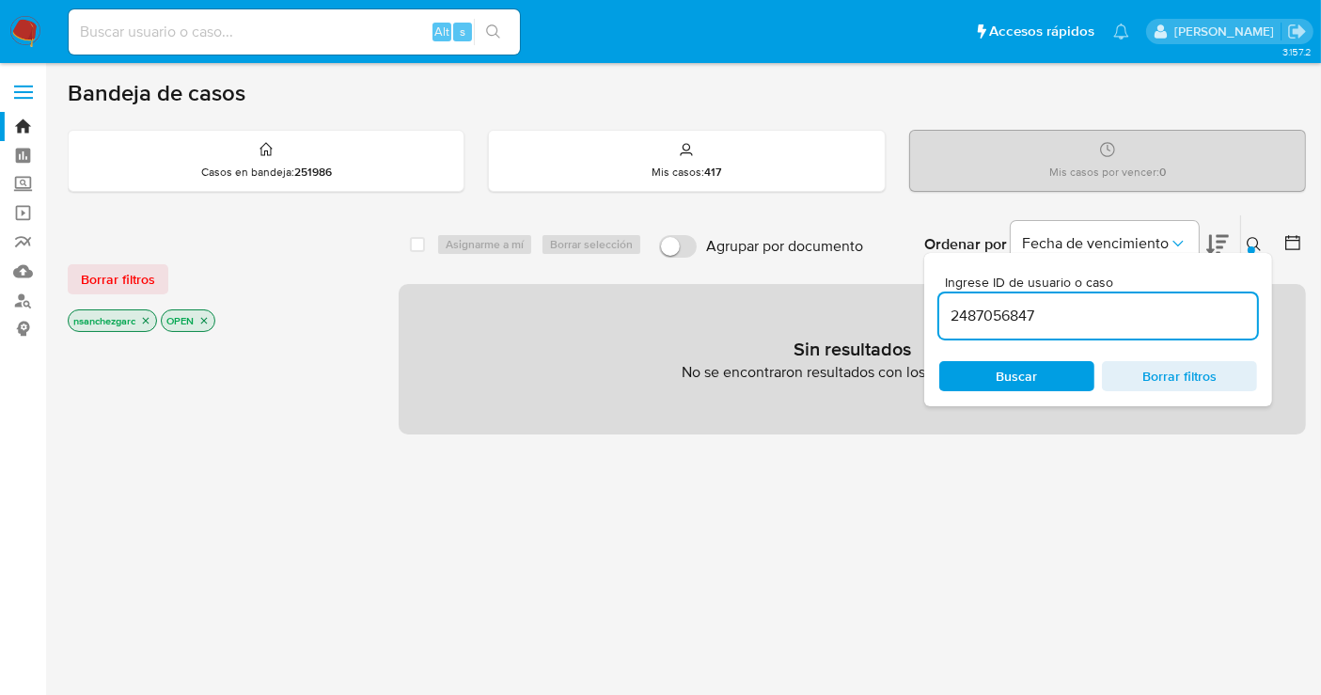
click at [148, 322] on icon "close-filter" at bounding box center [145, 320] width 11 height 11
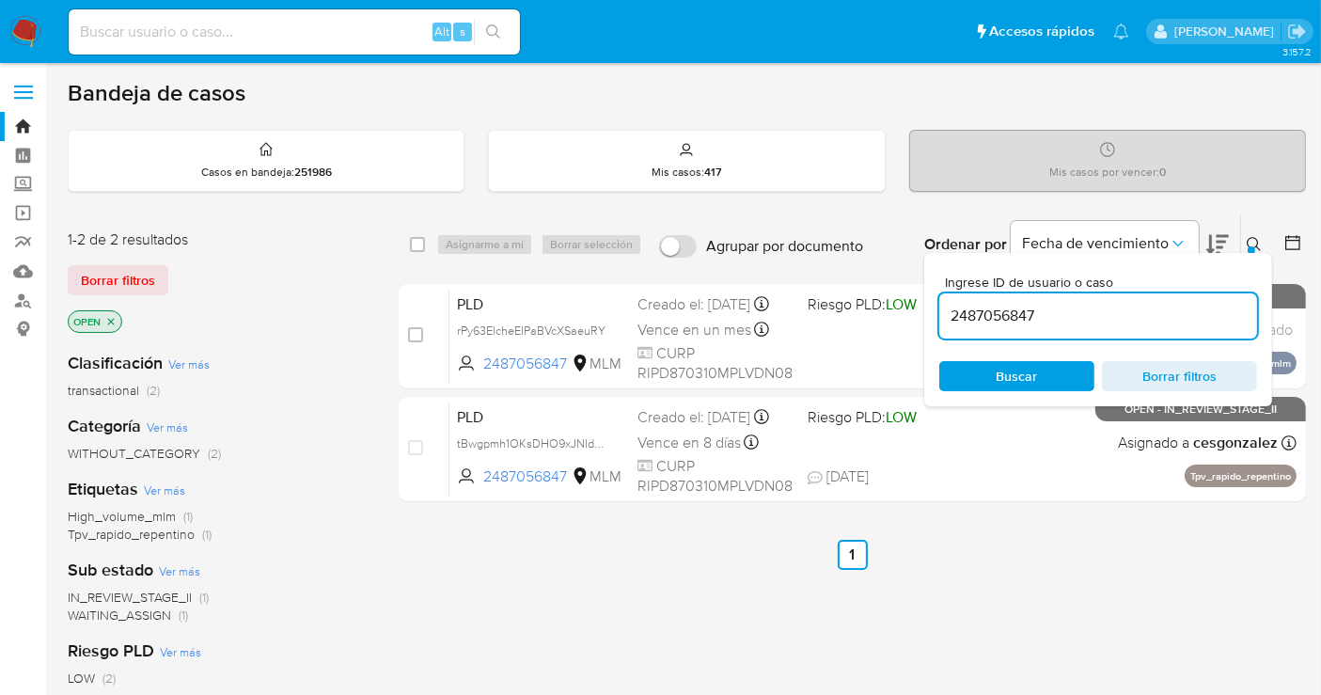
click at [1249, 244] on icon at bounding box center [1254, 244] width 15 height 15
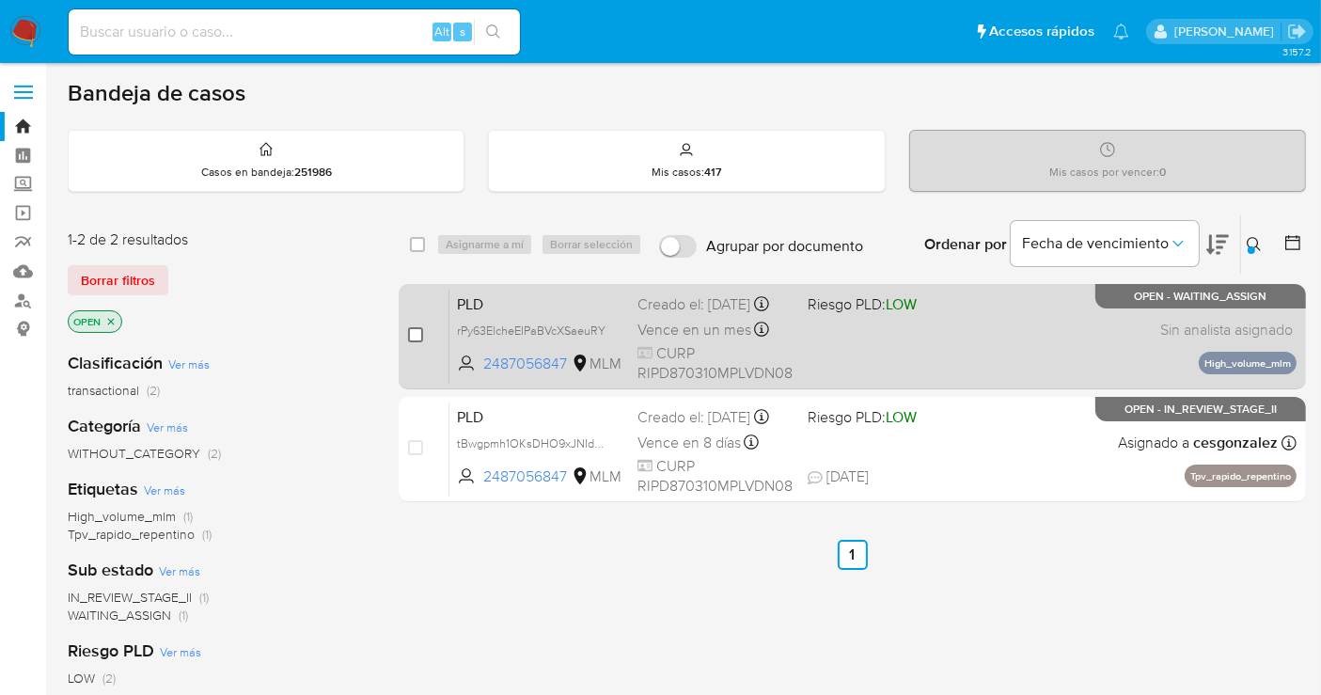
click at [416, 336] on input "checkbox" at bounding box center [415, 334] width 15 height 15
checkbox input "true"
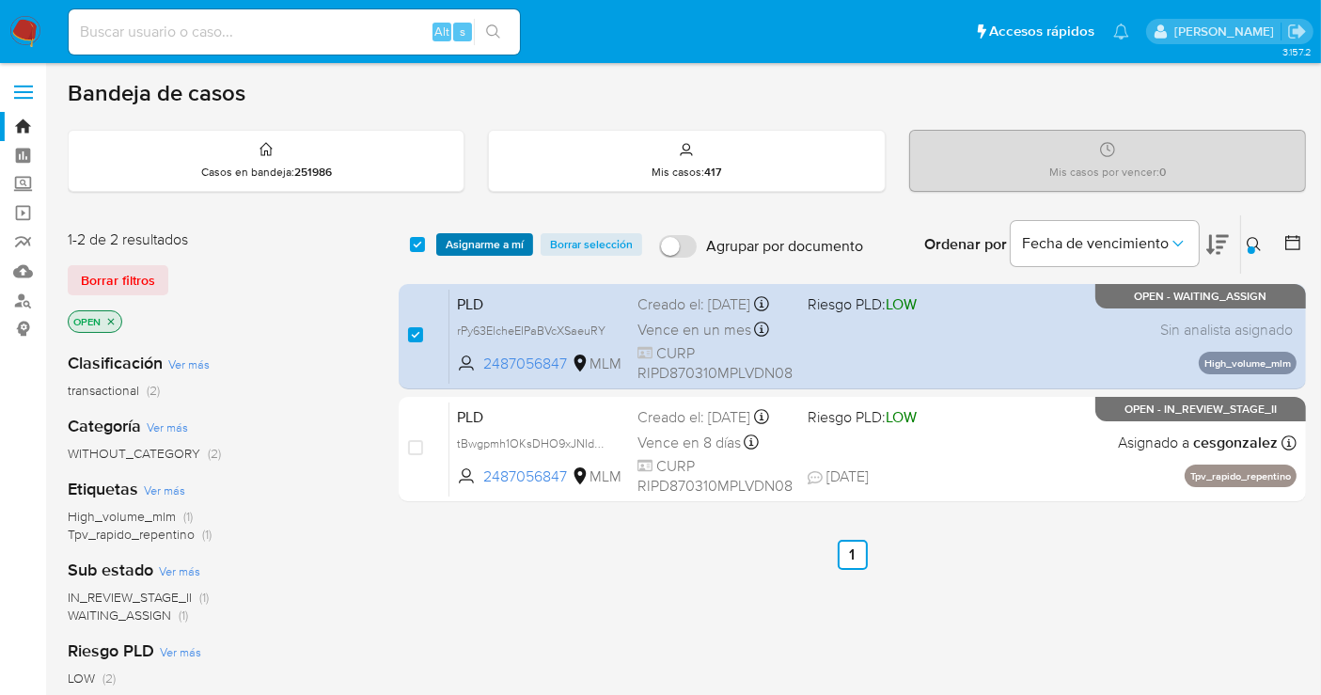
click at [467, 243] on span "Asignarme a mí" at bounding box center [485, 244] width 78 height 19
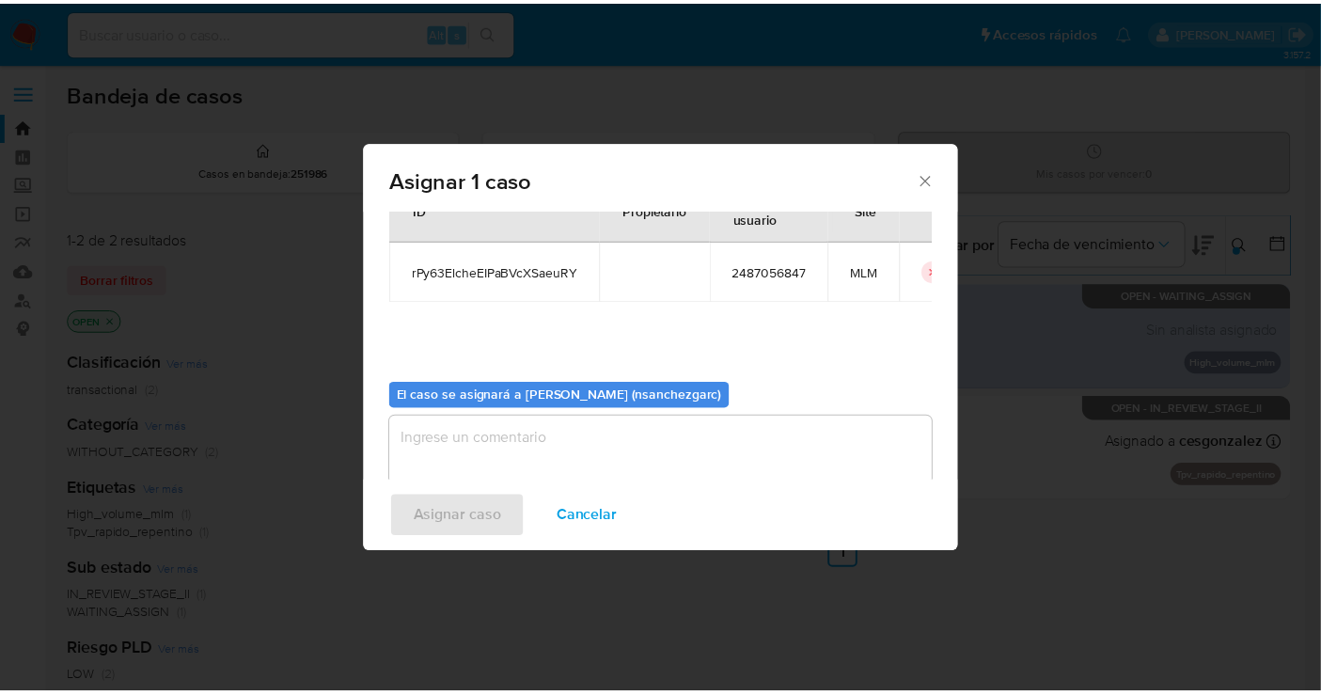
scroll to position [96, 0]
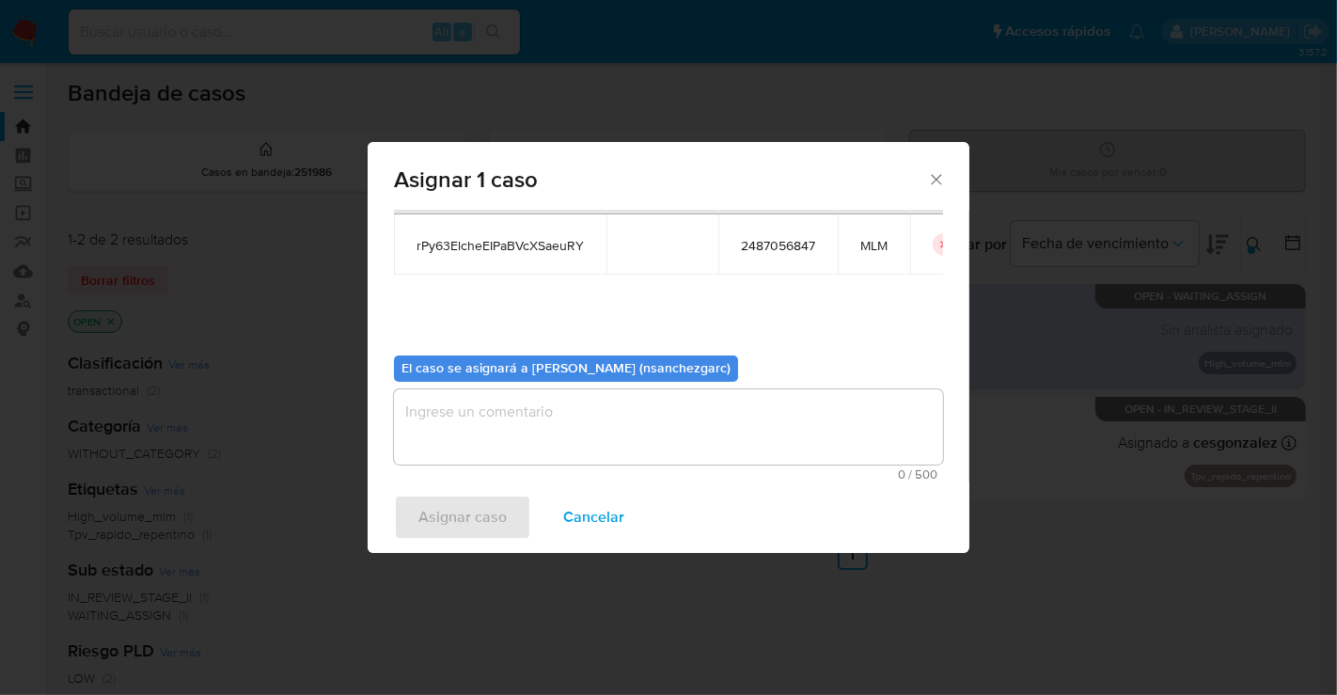
click at [457, 425] on textarea "assign-modal" at bounding box center [668, 426] width 549 height 75
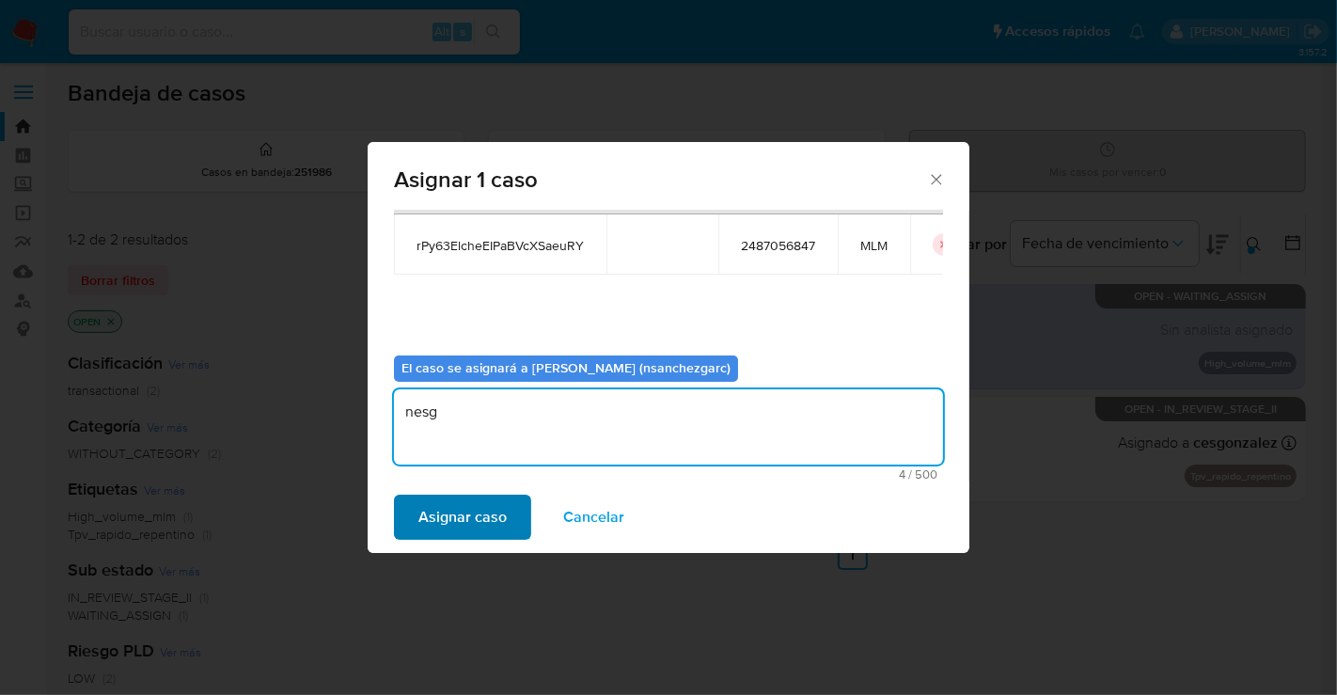
type textarea "nesg"
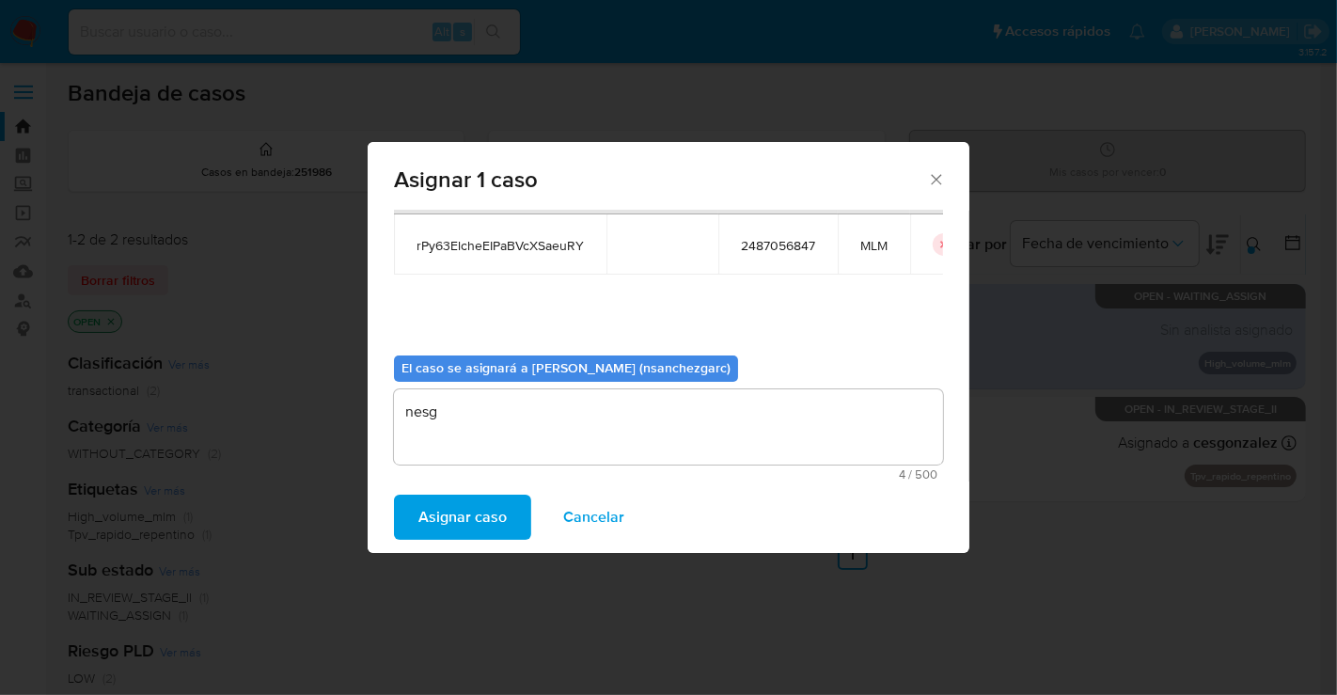
click at [465, 515] on span "Asignar caso" at bounding box center [463, 517] width 88 height 41
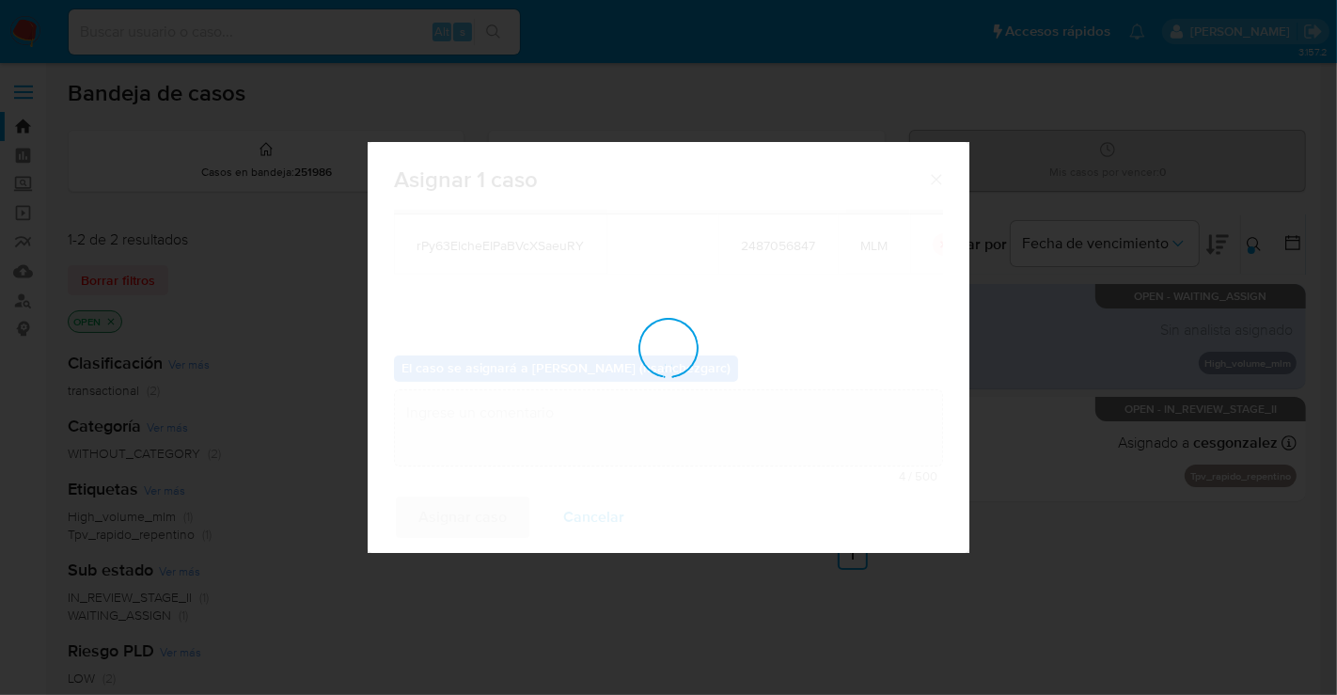
checkbox input "false"
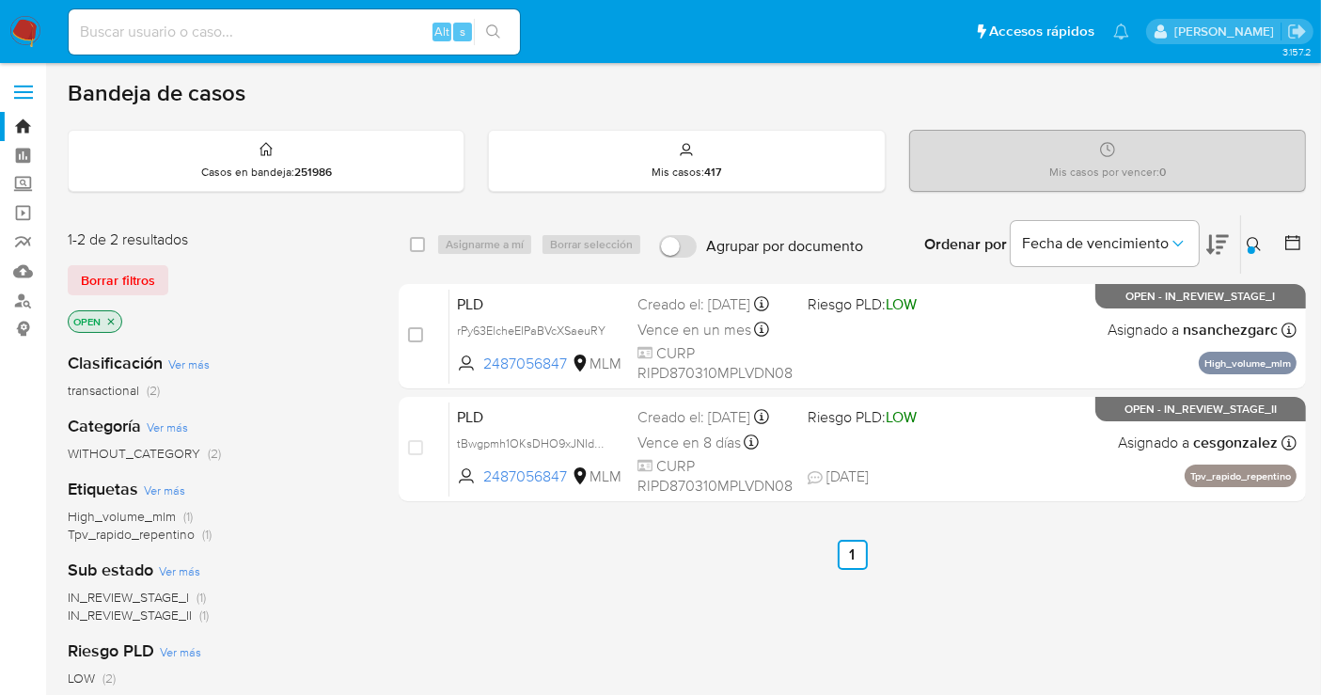
click at [671, 603] on div "select-all-cases-checkbox Asignarme a mí Borrar selección Agrupar por documento…" at bounding box center [853, 640] width 908 height 852
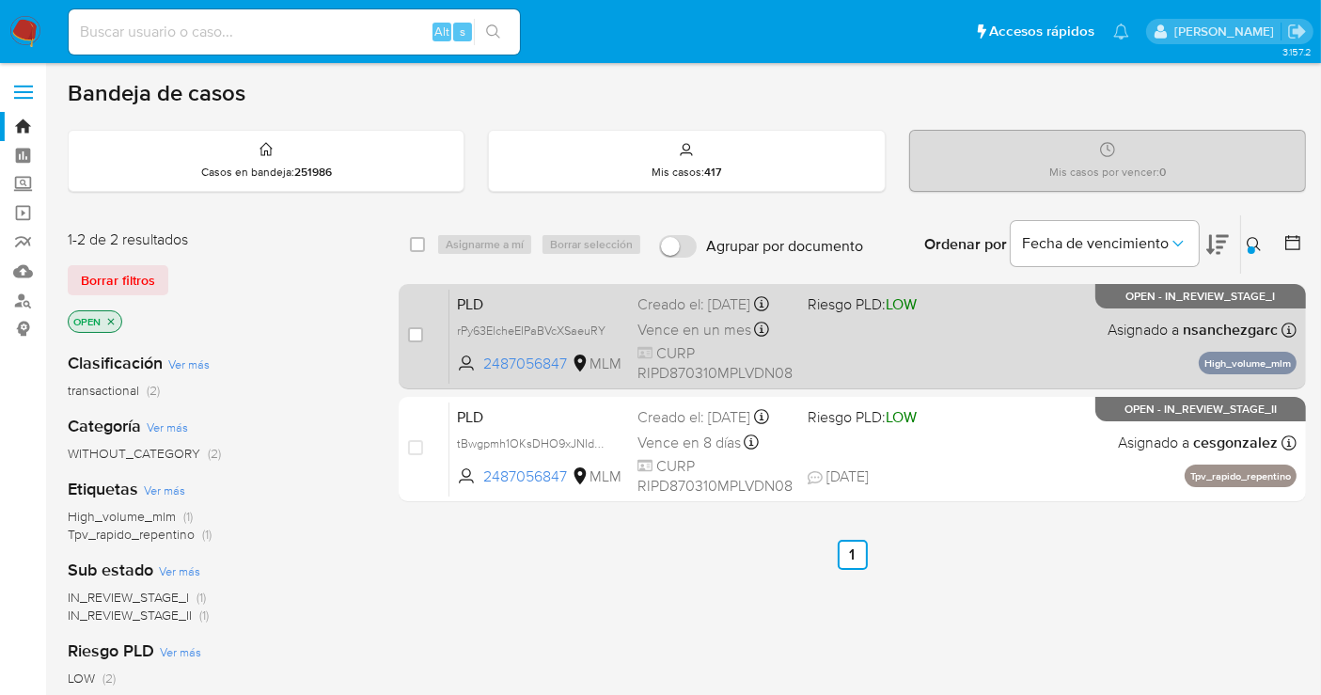
click at [698, 312] on div "Creado el: 12/08/2025 Creado el: 12/08/2025 02:06:40" at bounding box center [715, 304] width 155 height 21
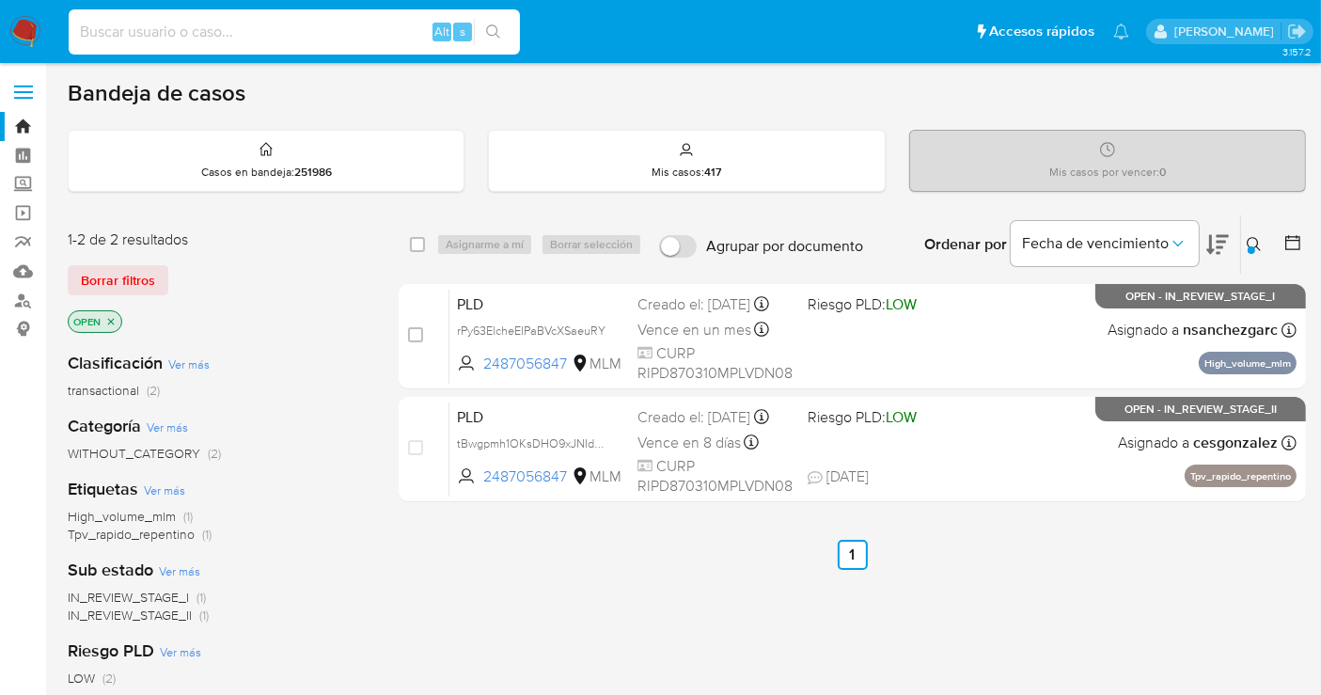
click at [126, 36] on input at bounding box center [294, 32] width 451 height 24
paste input "2487056847"
type input "2487056847"
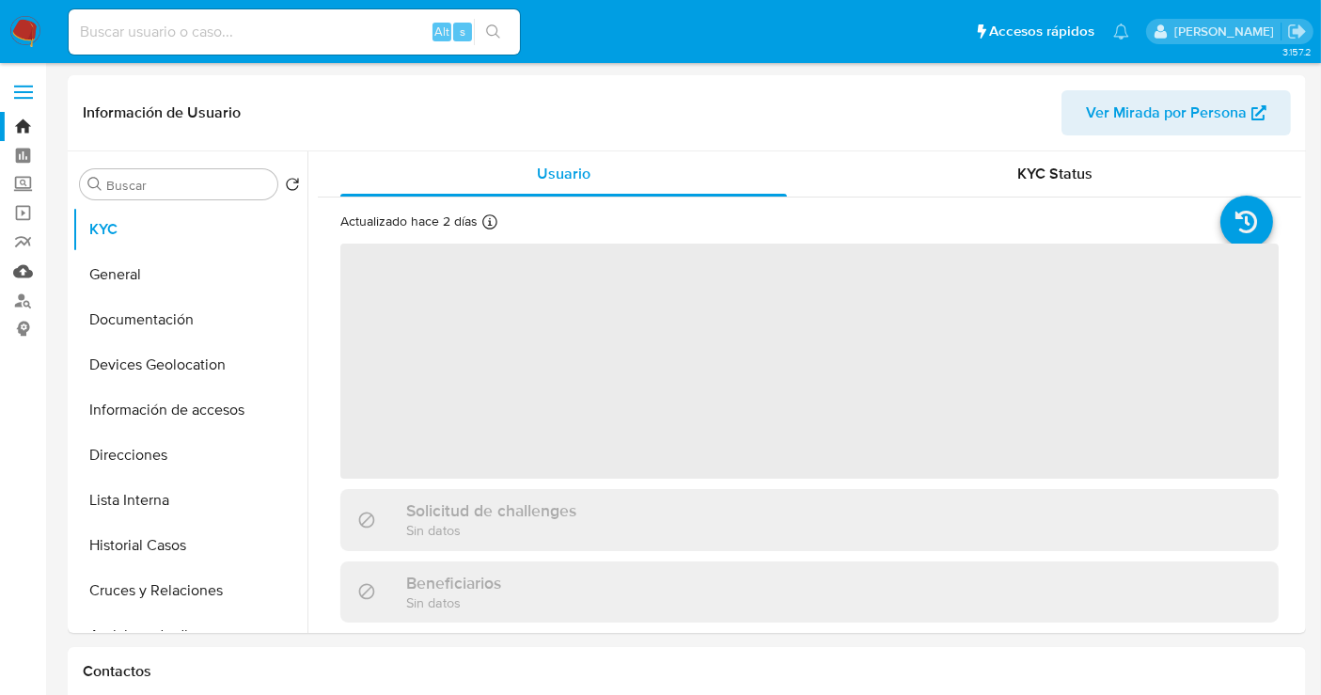
click at [25, 270] on link "Mulan" at bounding box center [112, 271] width 224 height 29
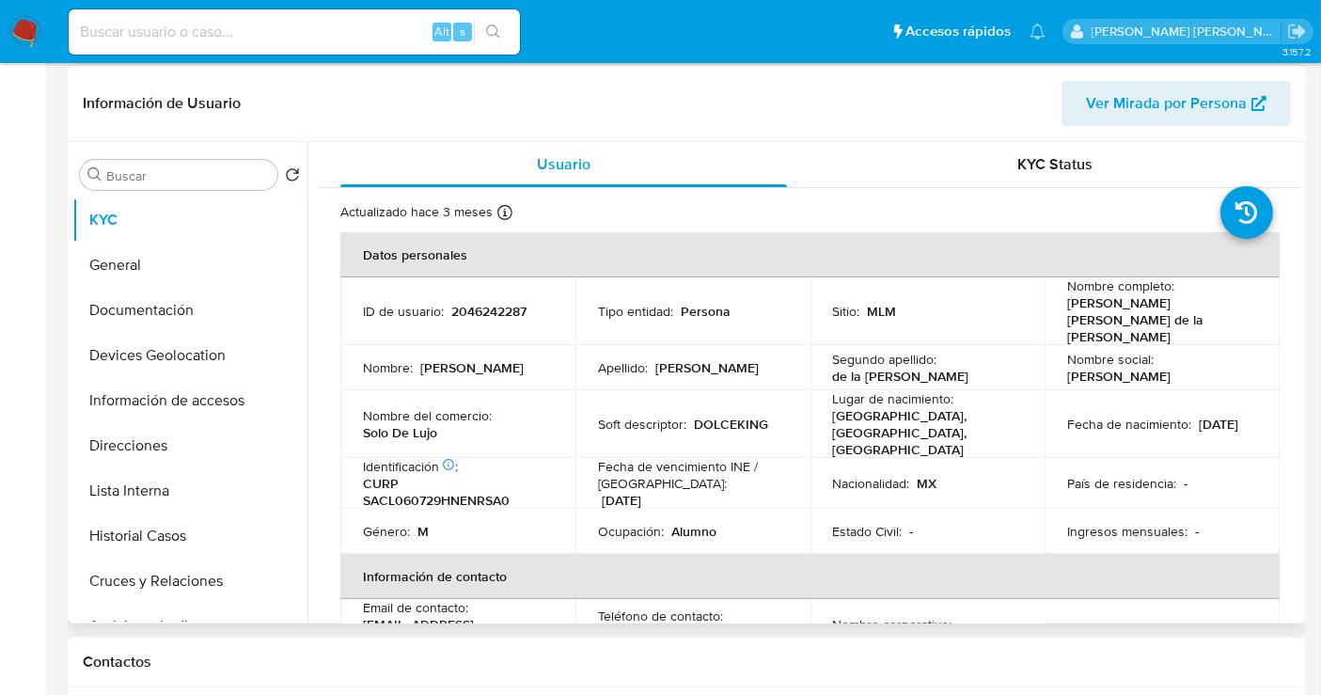
select select "10"
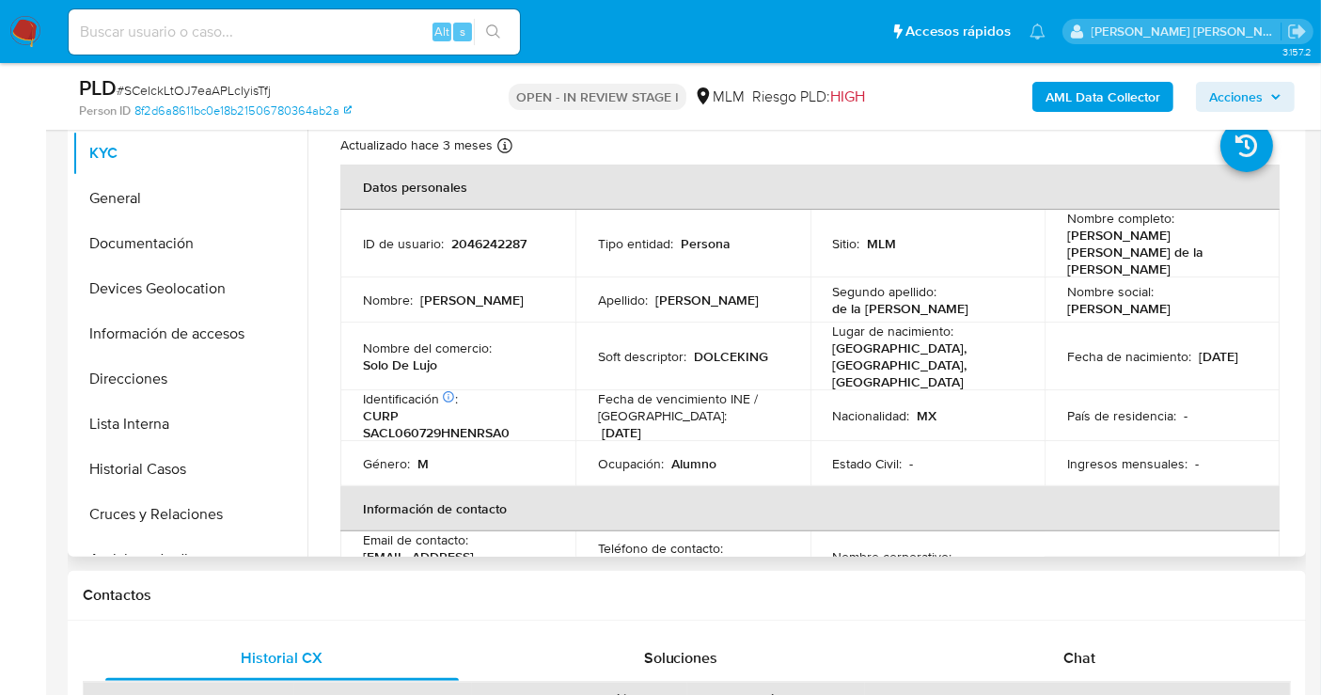
scroll to position [418, 0]
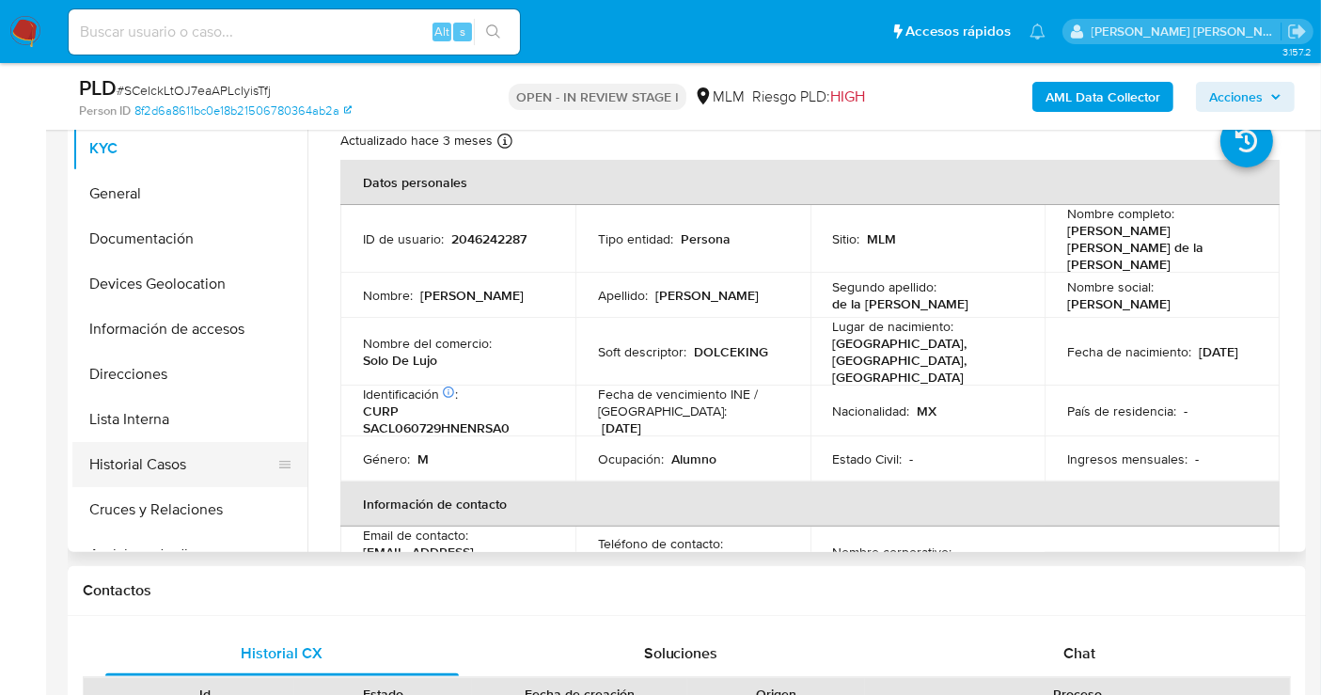
click at [134, 469] on button "Historial Casos" at bounding box center [182, 464] width 220 height 45
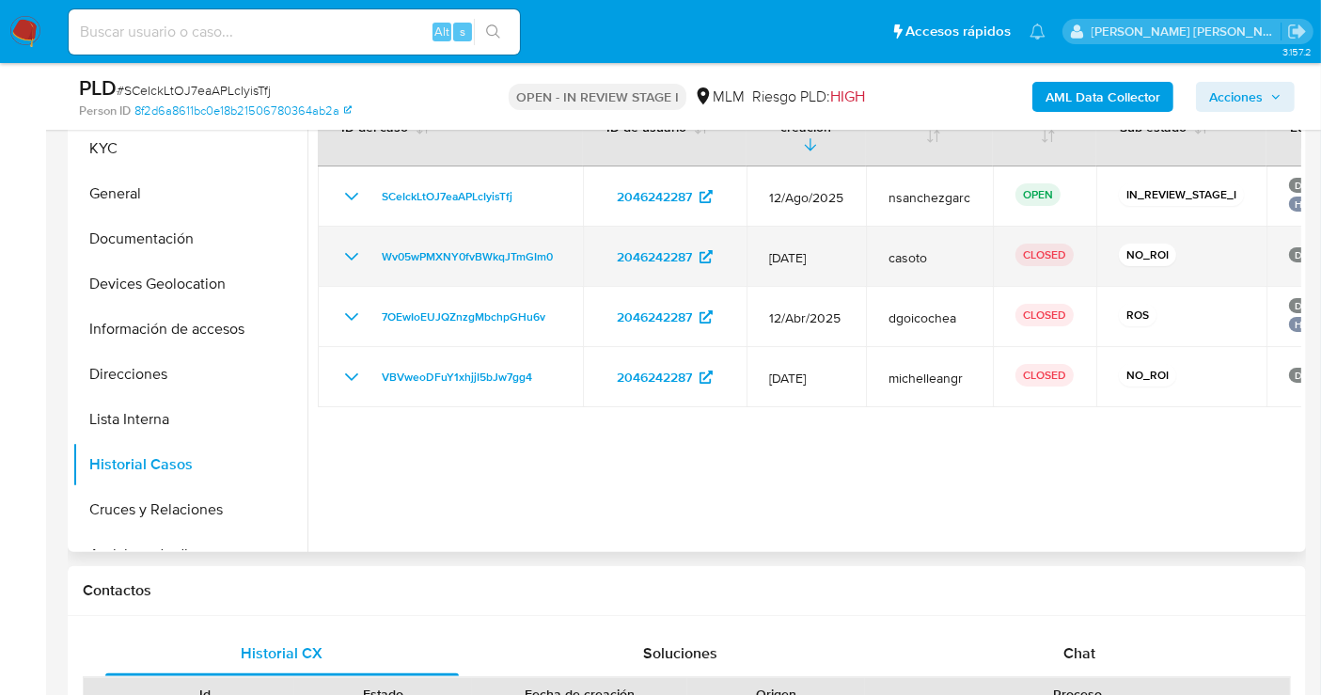
click at [352, 245] on icon "Mostrar/Ocultar" at bounding box center [351, 256] width 23 height 23
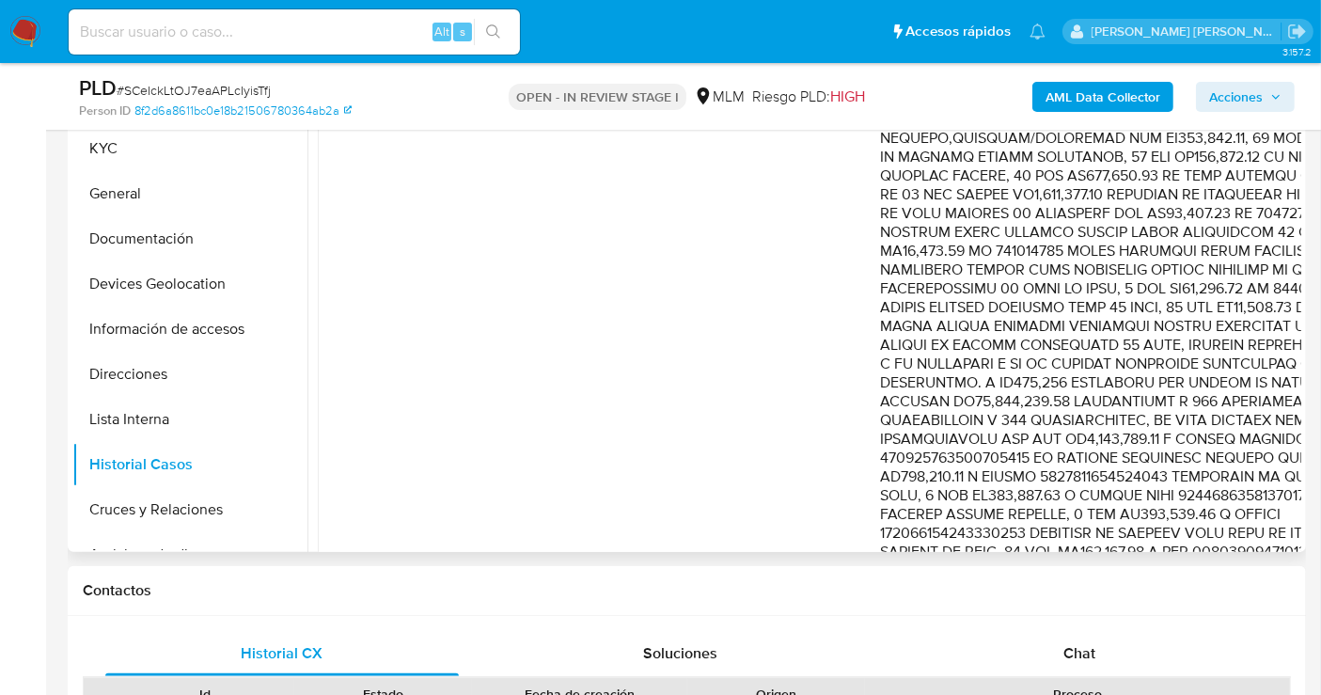
scroll to position [1045, 0]
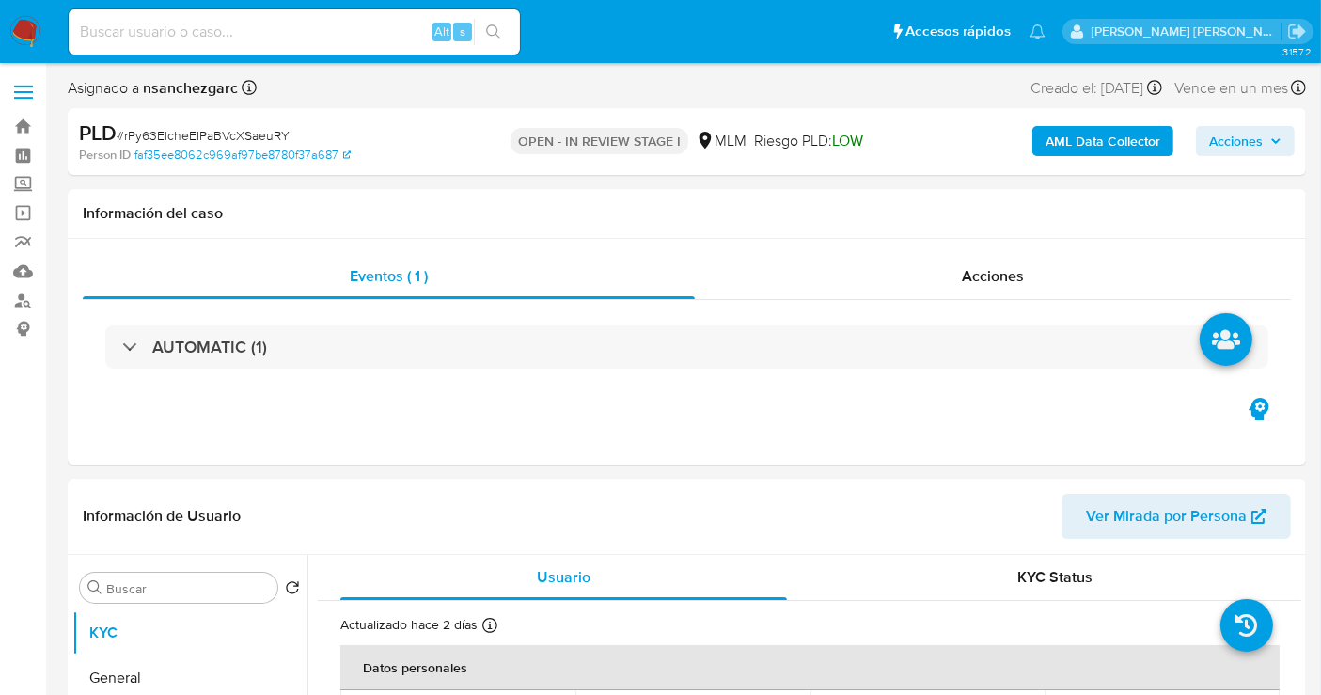
select select "10"
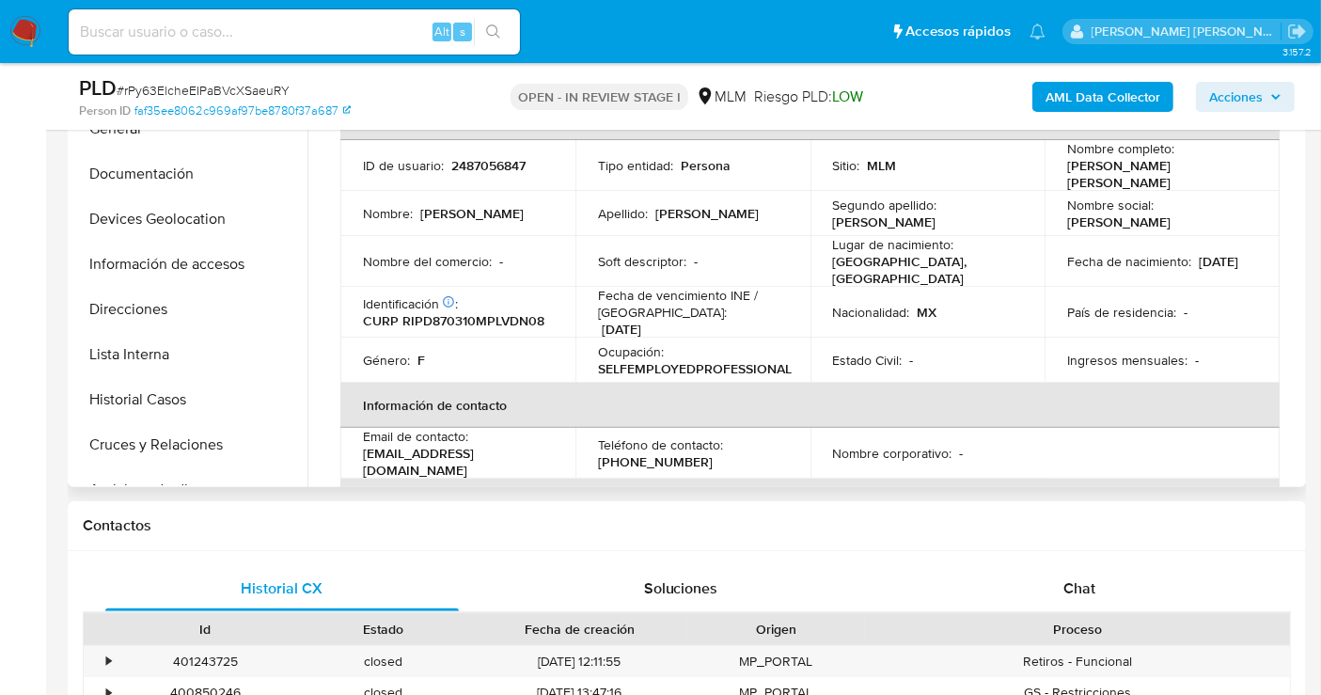
scroll to position [418, 0]
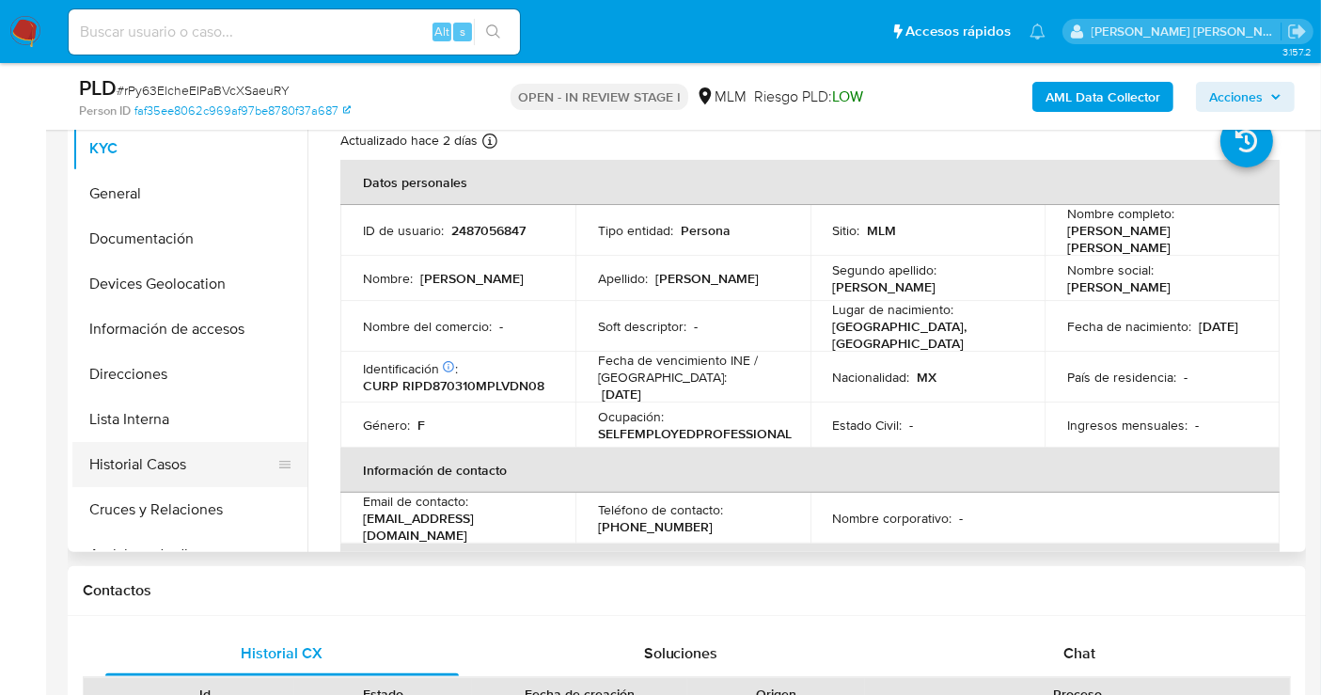
click at [155, 474] on button "Historial Casos" at bounding box center [182, 464] width 220 height 45
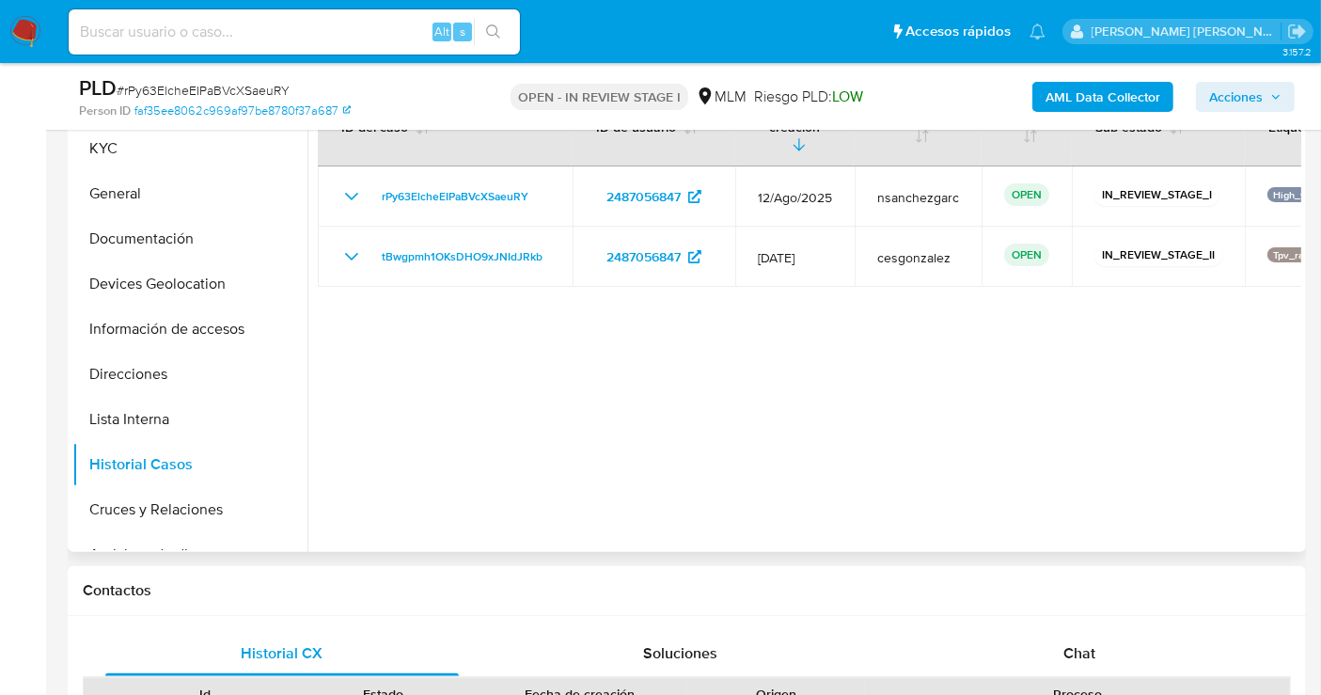
scroll to position [313, 0]
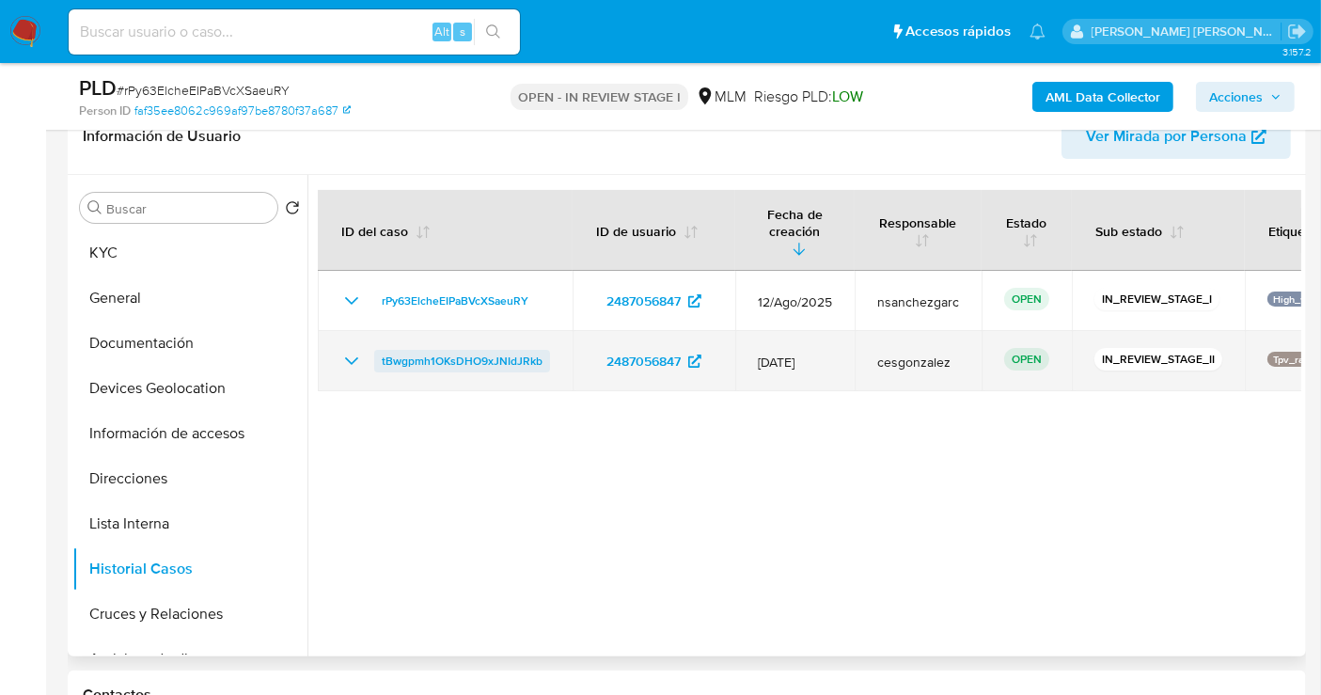
click at [446, 350] on span "tBwgpmh1OKsDHO9xJNIdJRkb" at bounding box center [462, 361] width 161 height 23
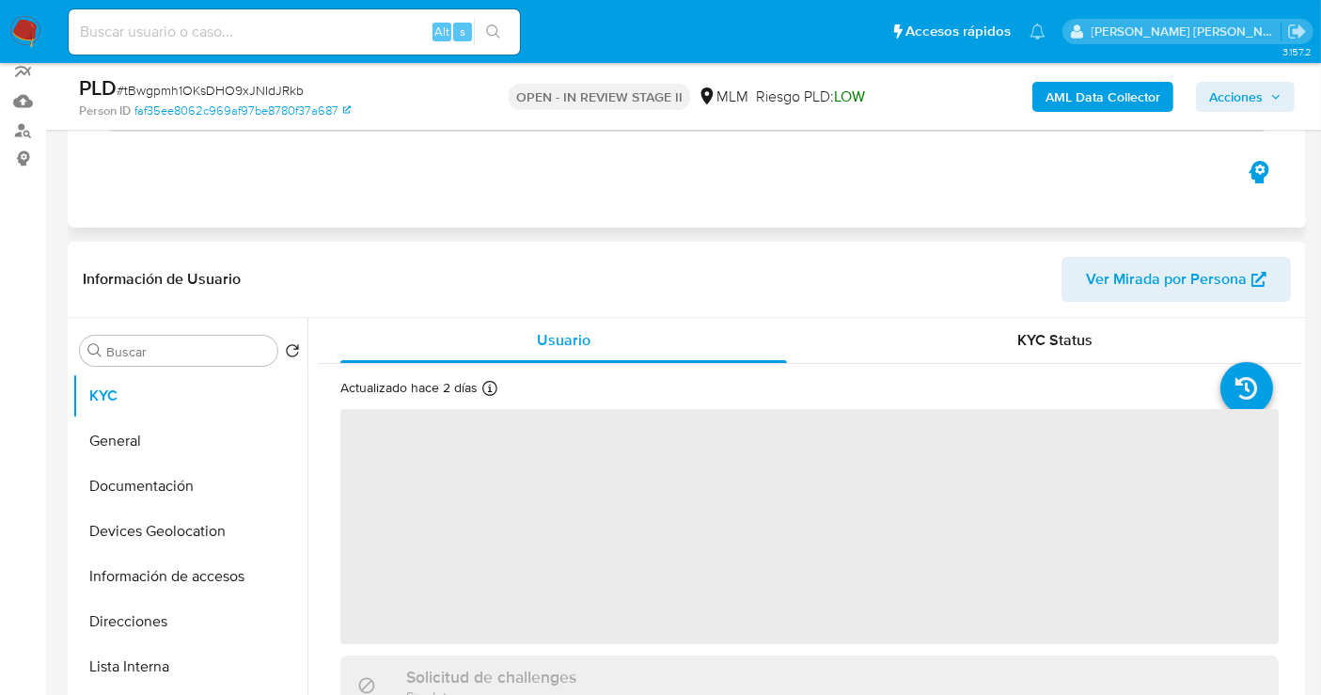
scroll to position [209, 0]
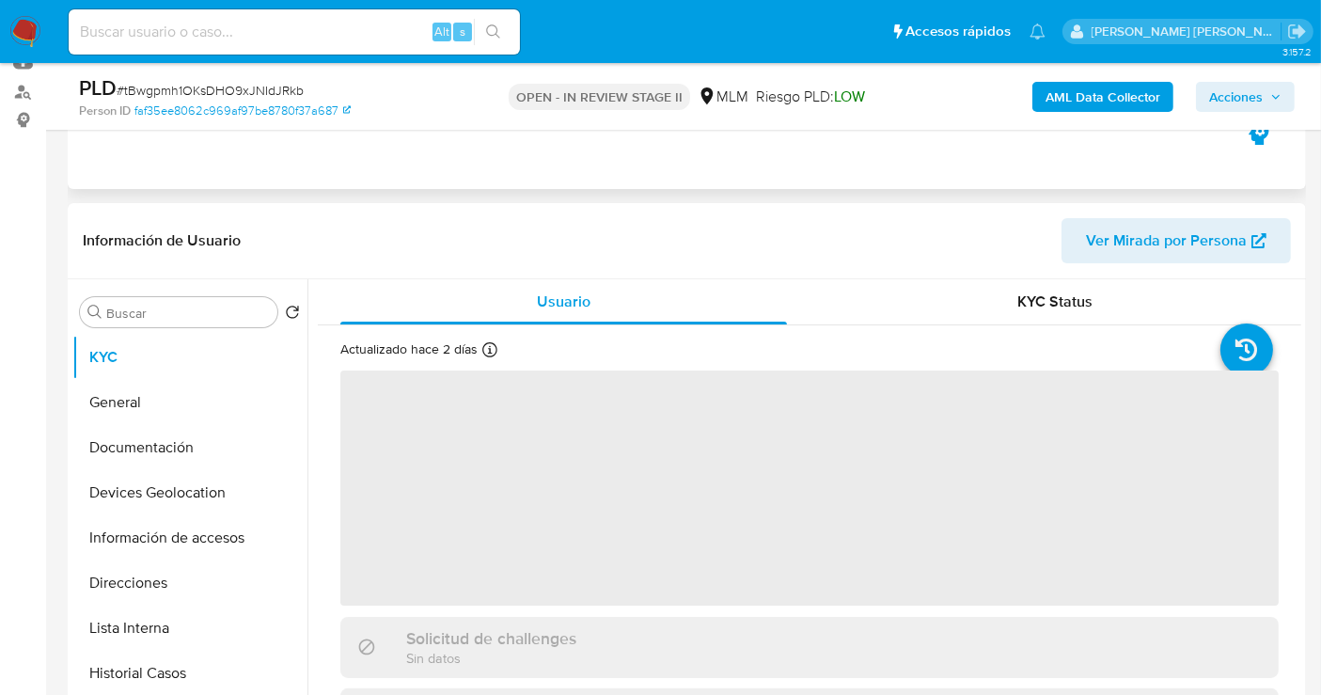
select select "10"
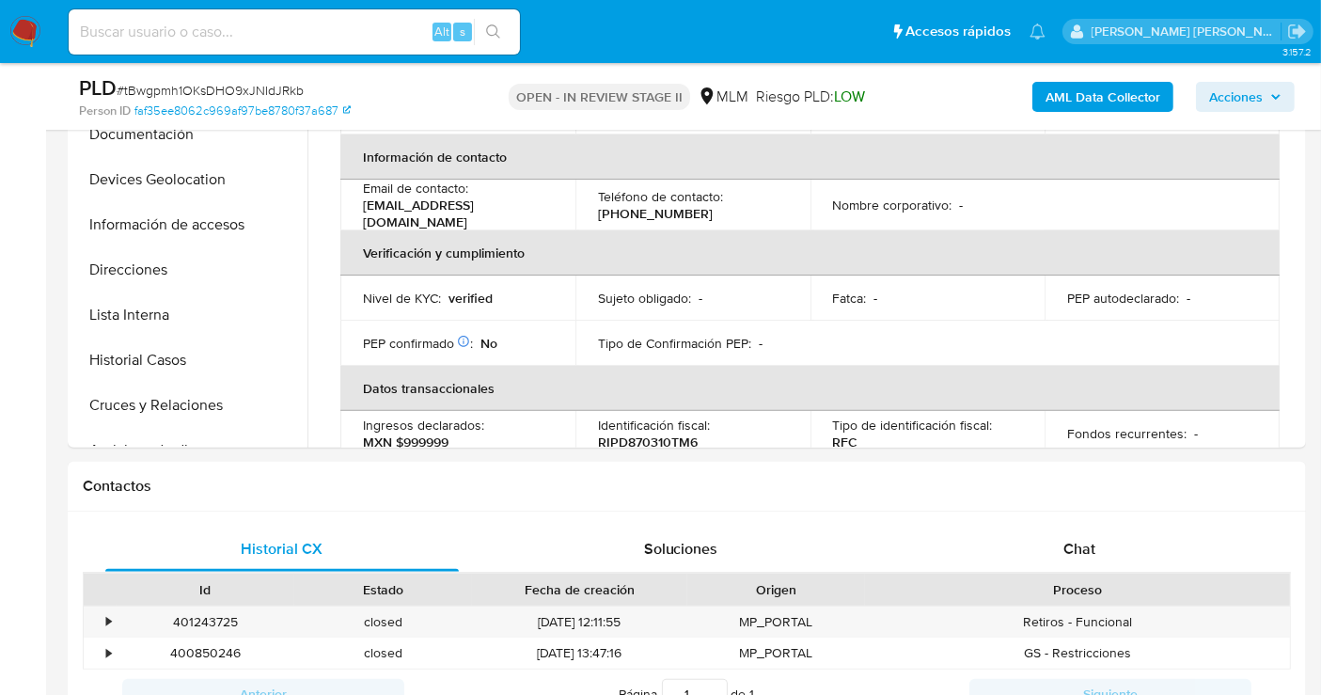
scroll to position [626, 0]
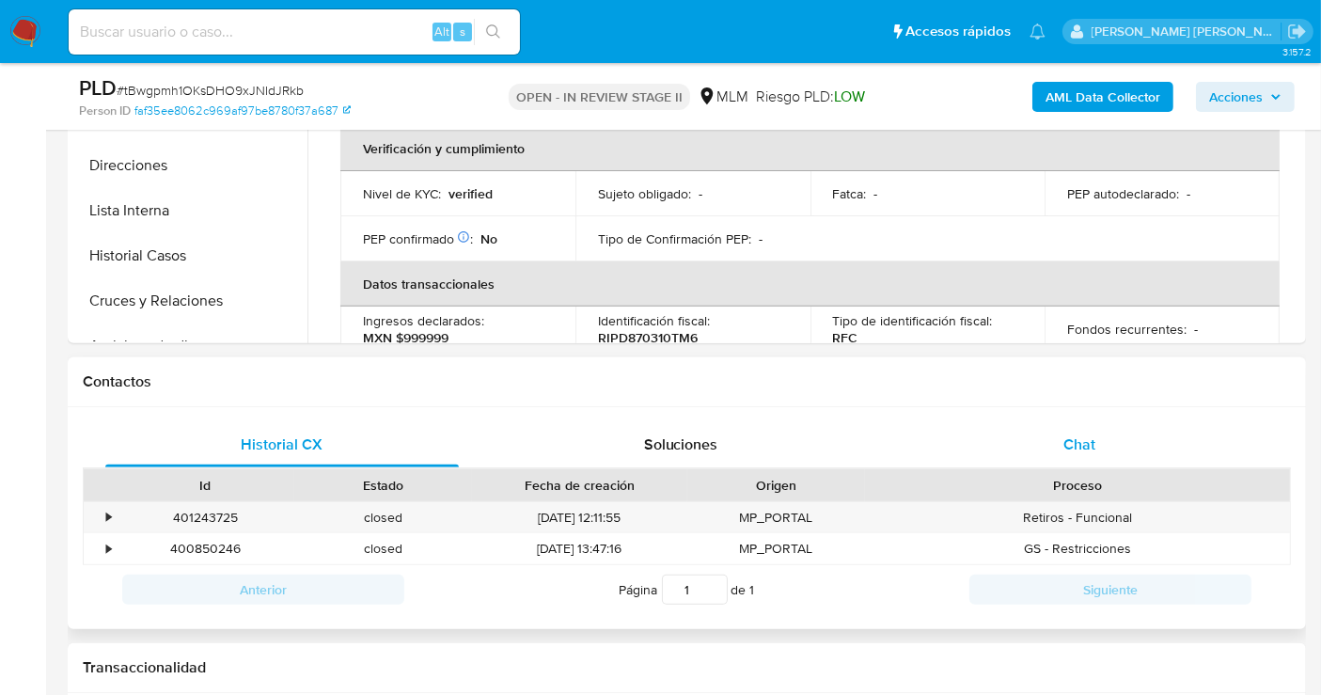
click at [1059, 436] on div "Chat" at bounding box center [1080, 444] width 354 height 45
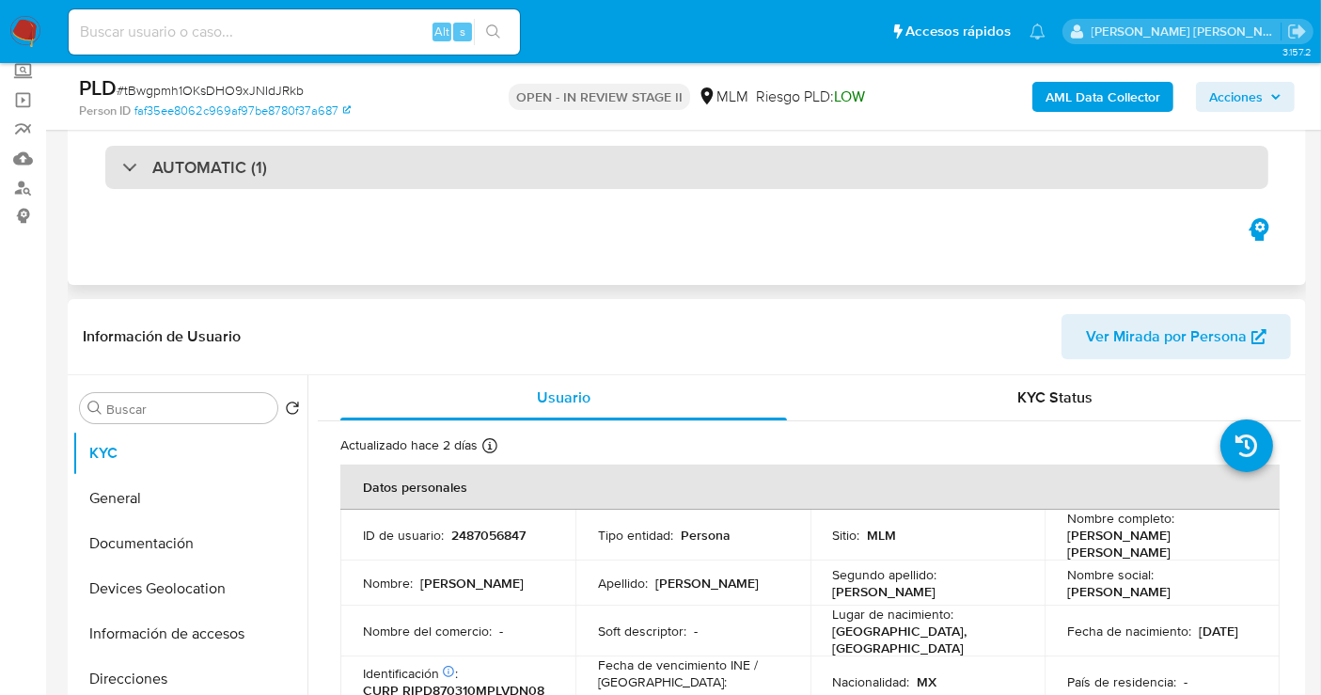
scroll to position [0, 0]
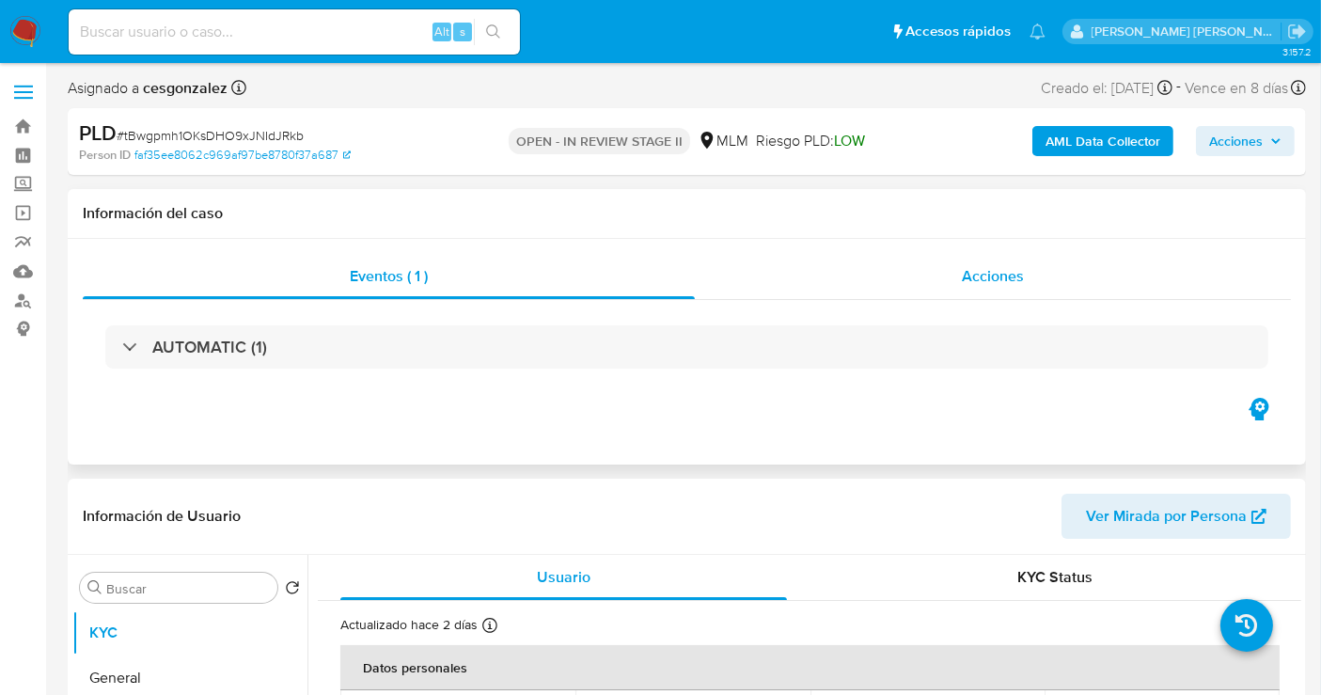
click at [1016, 283] on span "Acciones" at bounding box center [993, 276] width 62 height 22
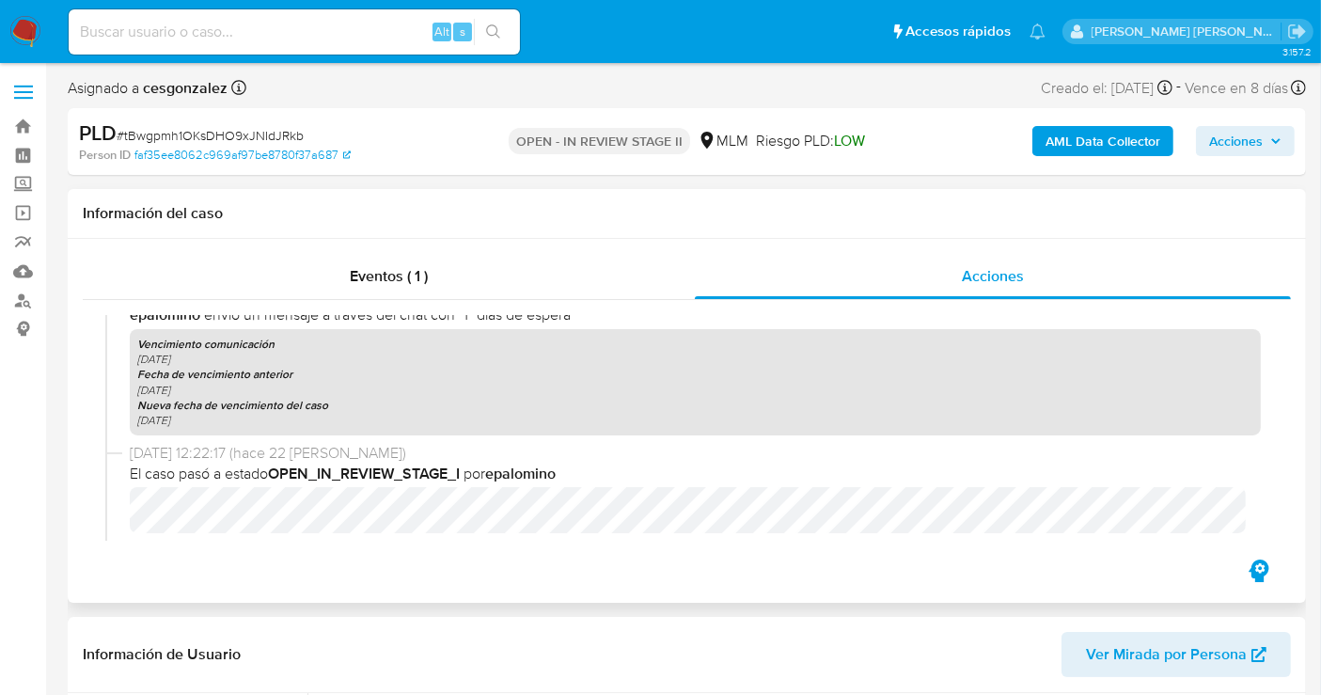
scroll to position [1776, 0]
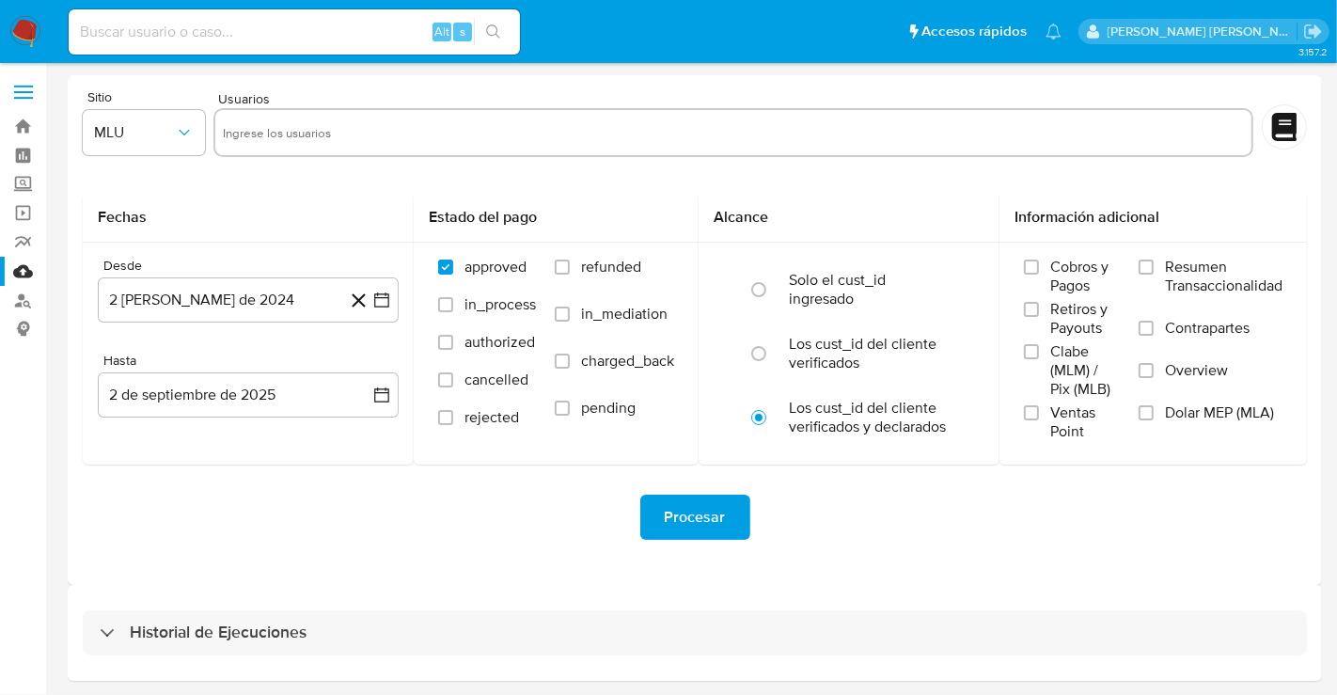
click at [270, 131] on input "text" at bounding box center [734, 133] width 1022 height 30
paste input "2487056847"
type input "2487056847"
click at [121, 137] on span "MLU" at bounding box center [134, 132] width 81 height 19
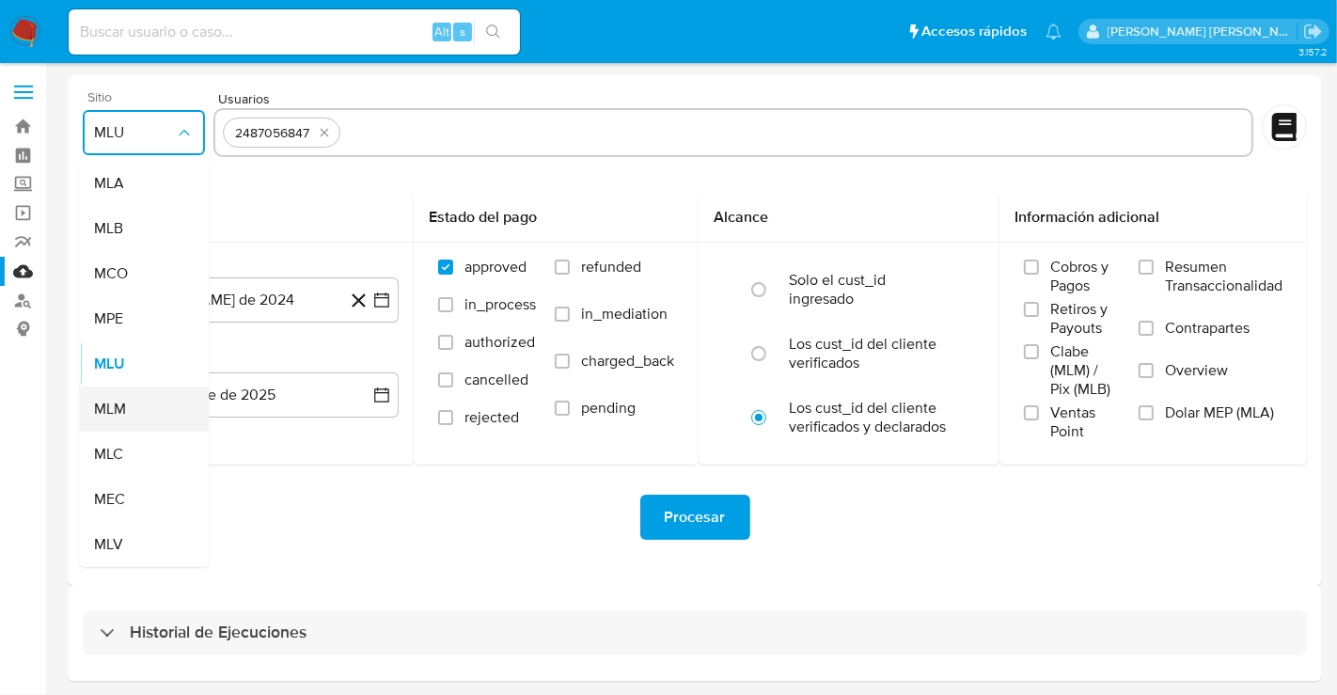
click at [112, 395] on div "MLM" at bounding box center [138, 409] width 88 height 45
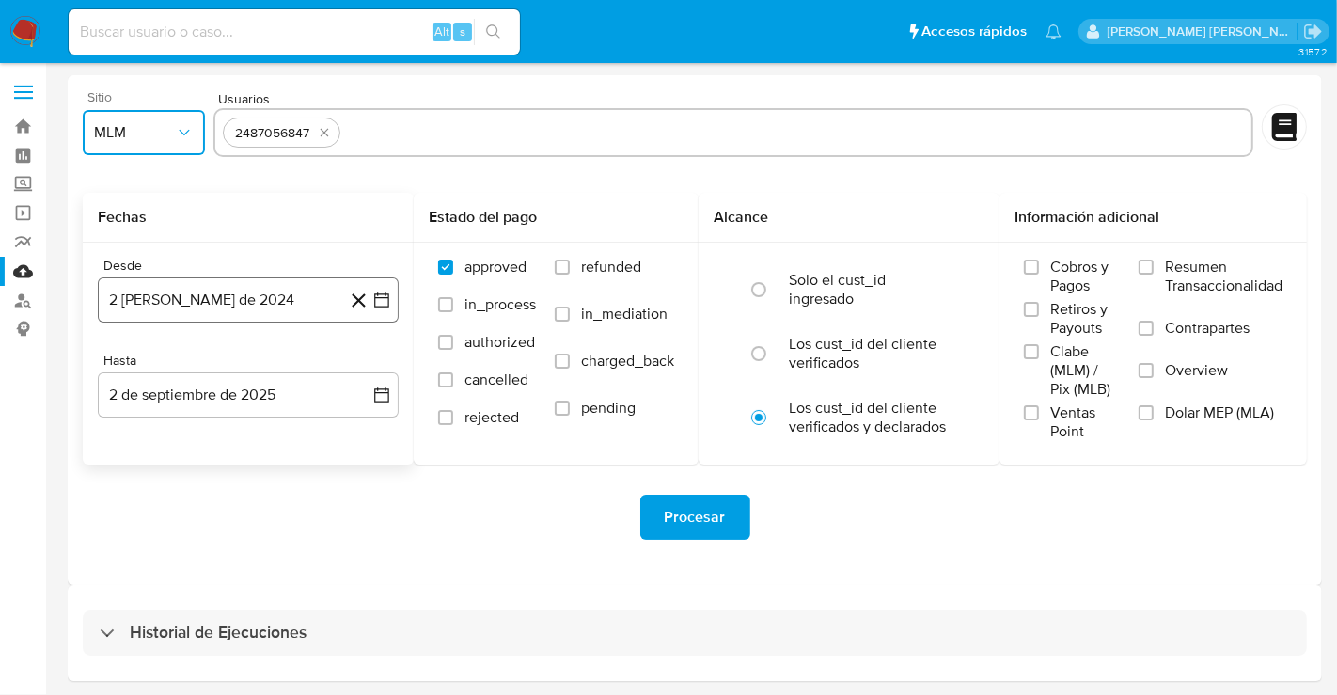
click at [220, 305] on button "2 [PERSON_NAME] de 2024" at bounding box center [248, 299] width 301 height 45
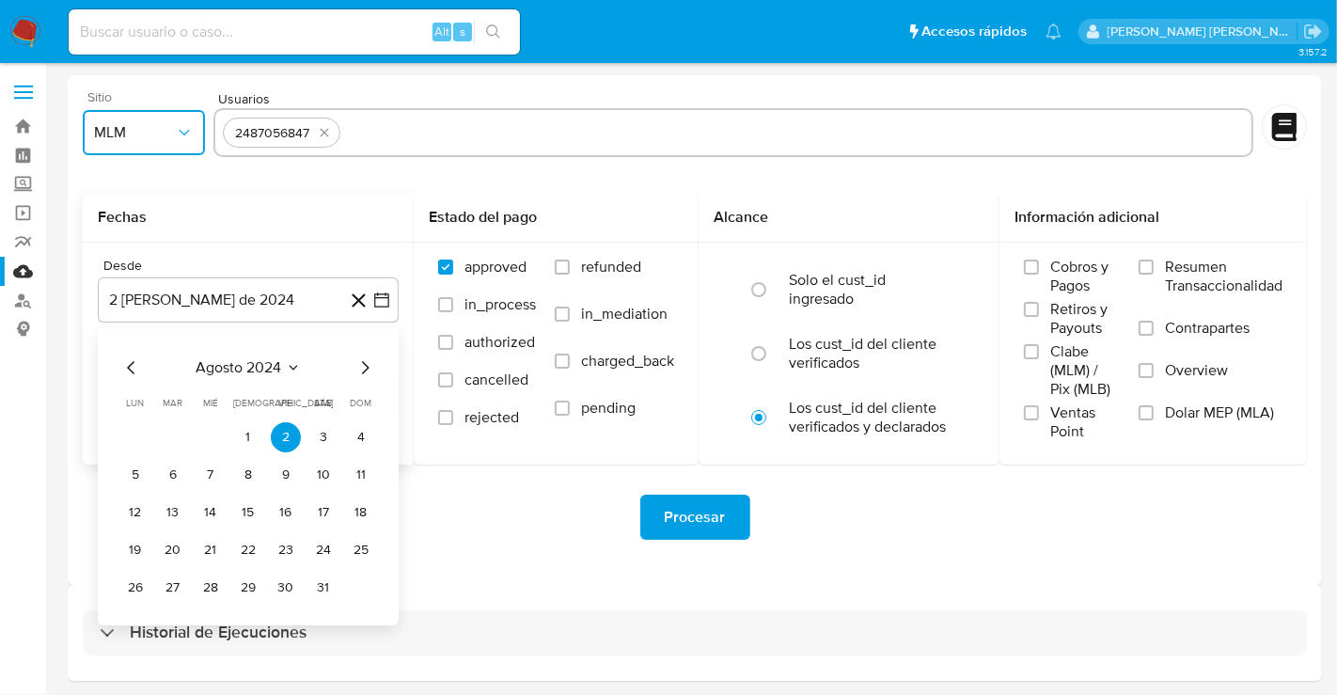
click at [362, 363] on icon "Mes siguiente" at bounding box center [365, 367] width 23 height 23
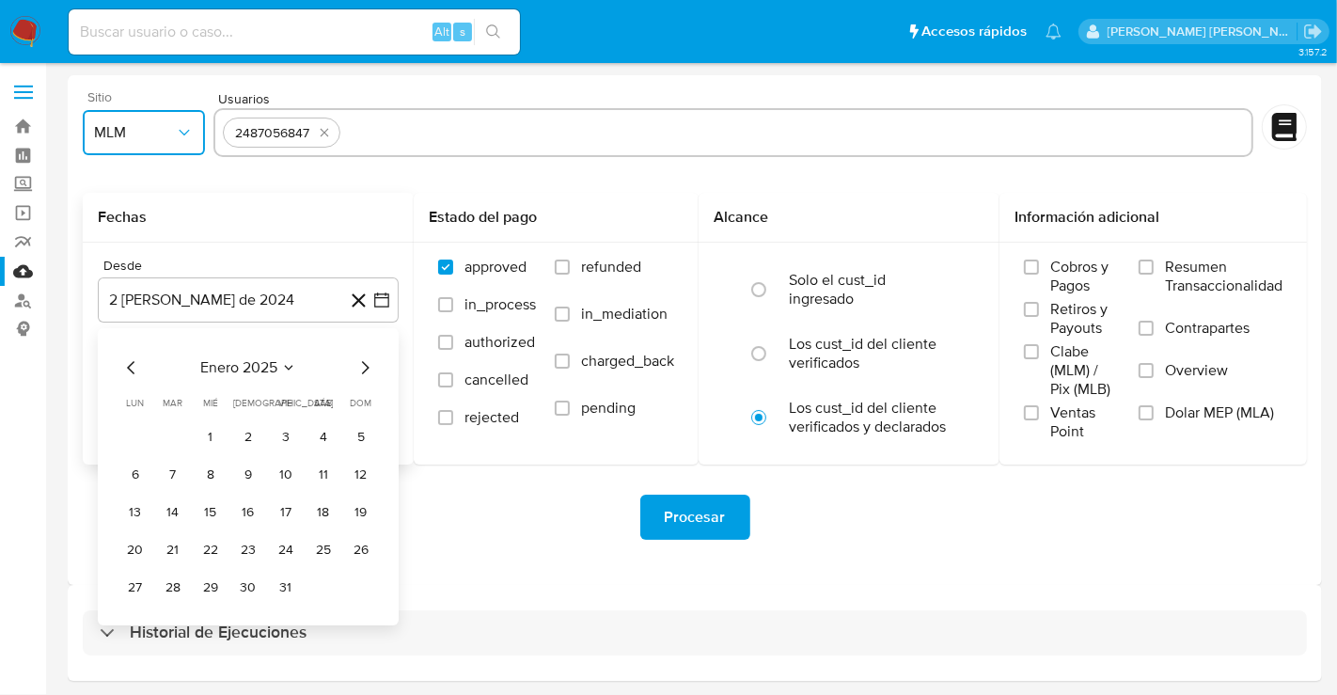
click at [362, 363] on icon "Mes siguiente" at bounding box center [365, 367] width 23 height 23
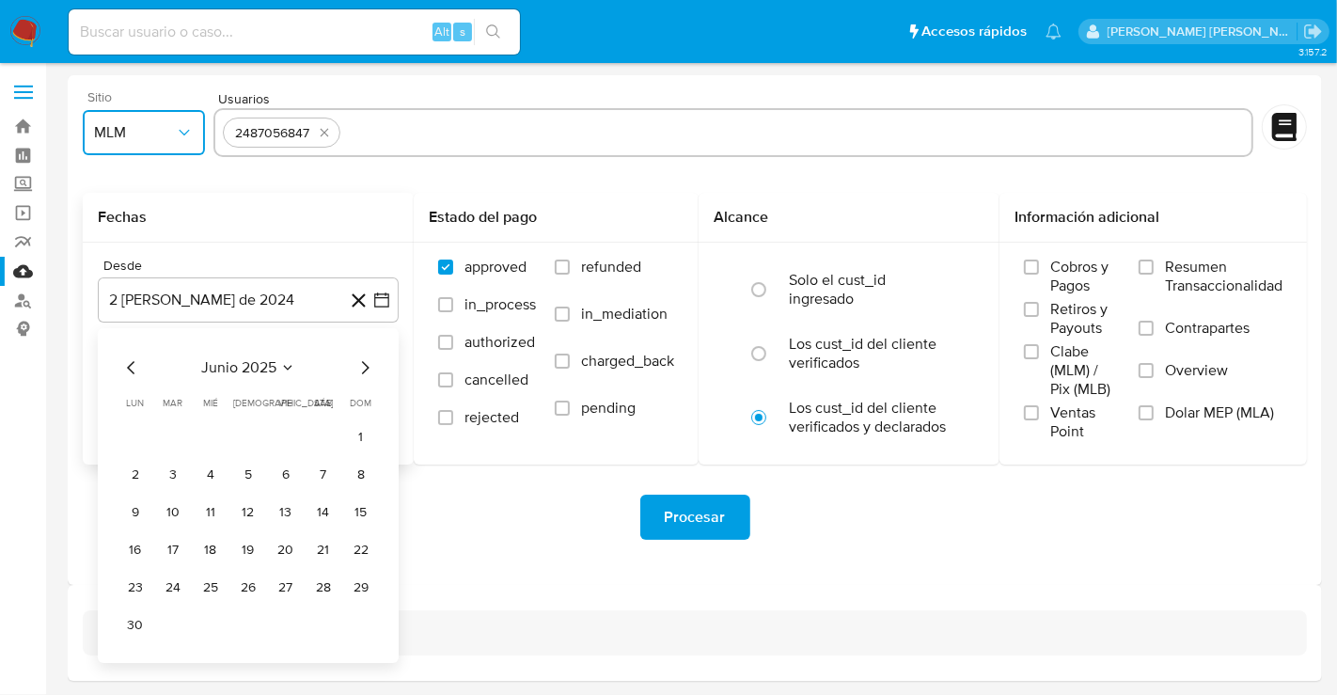
click at [362, 363] on icon "Mes siguiente" at bounding box center [365, 367] width 23 height 23
click at [294, 433] on button "1" at bounding box center [286, 437] width 30 height 30
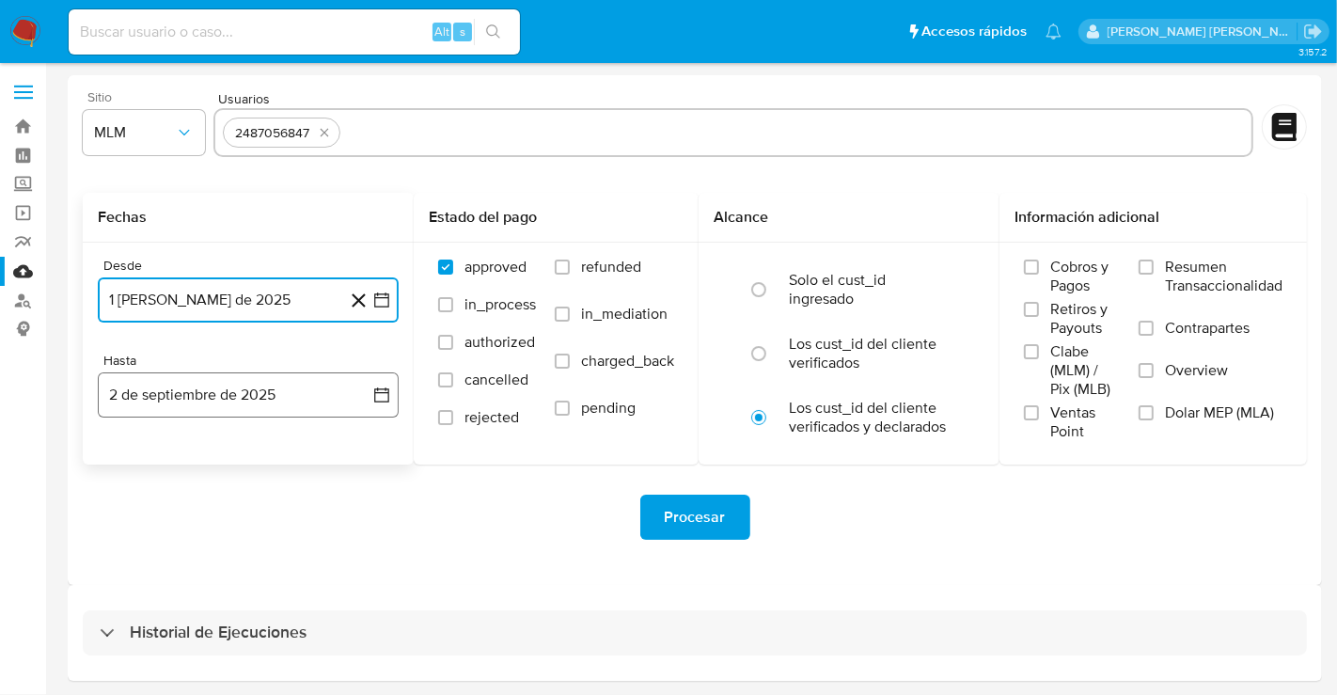
click at [340, 401] on button "2 de septiembre de 2025" at bounding box center [248, 394] width 301 height 45
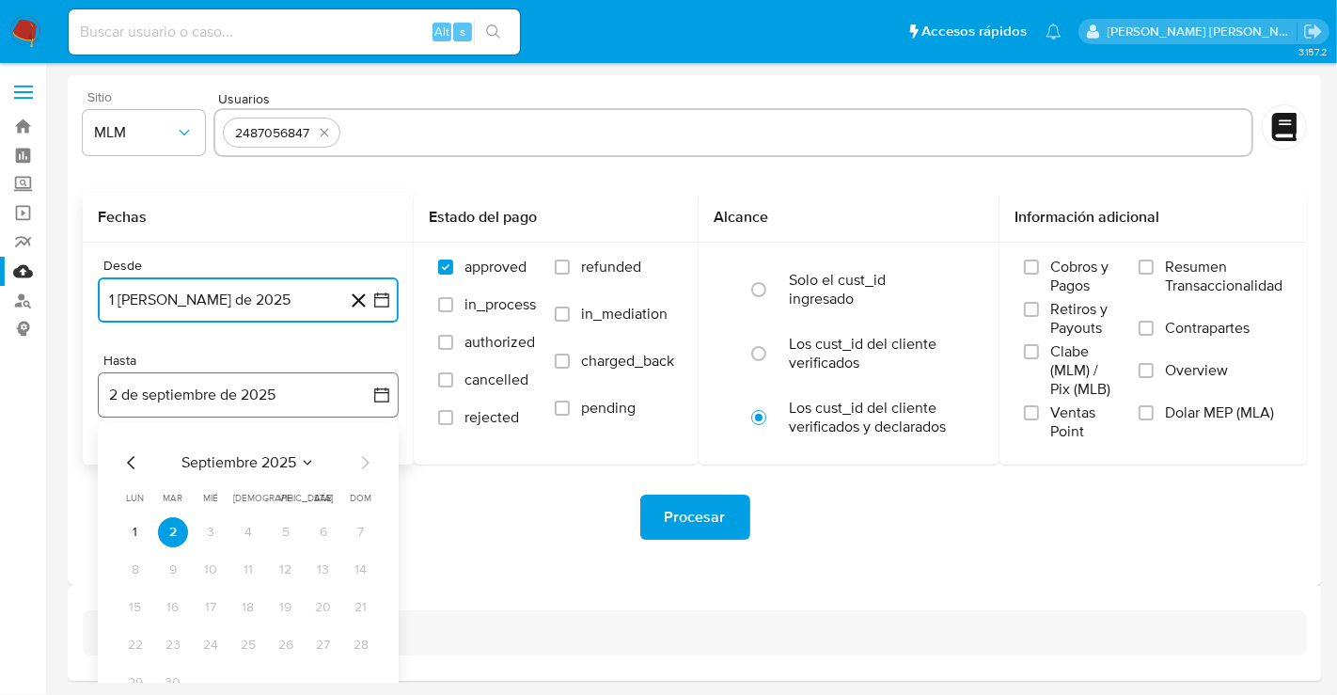
click at [340, 401] on button "2 de septiembre de 2025" at bounding box center [248, 394] width 301 height 45
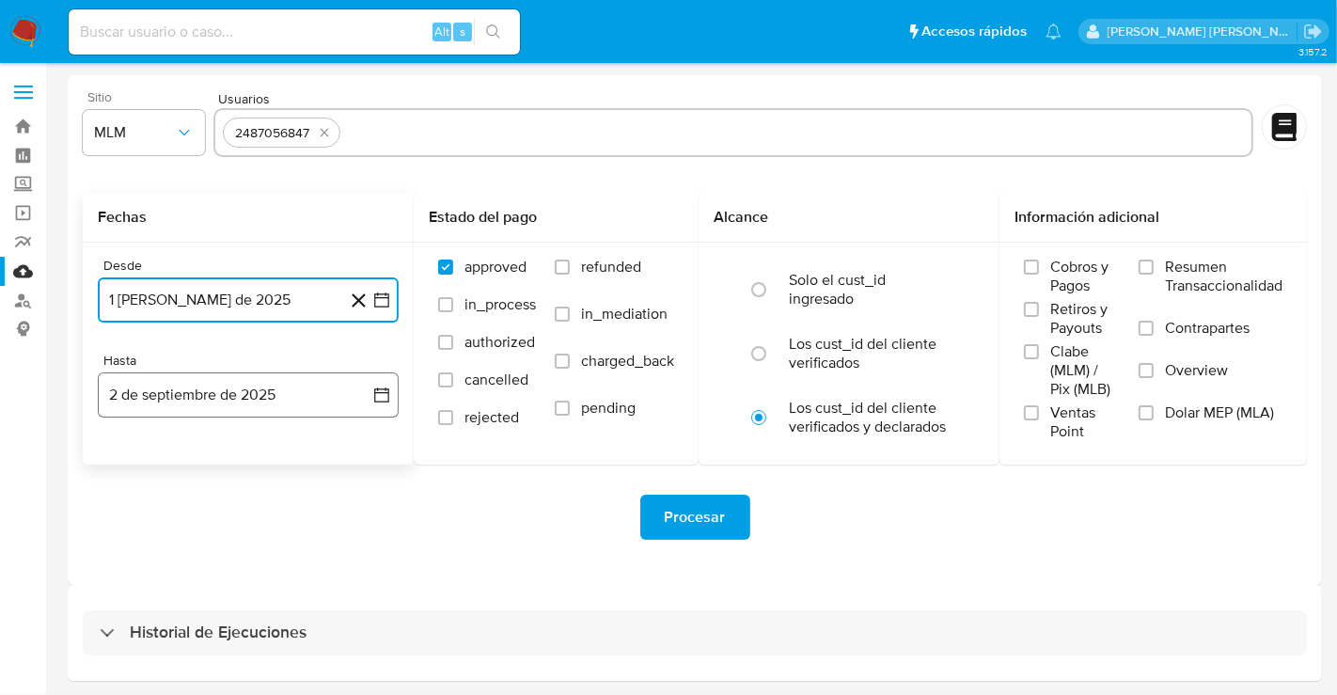
click at [340, 400] on button "2 de septiembre de 2025" at bounding box center [248, 394] width 301 height 45
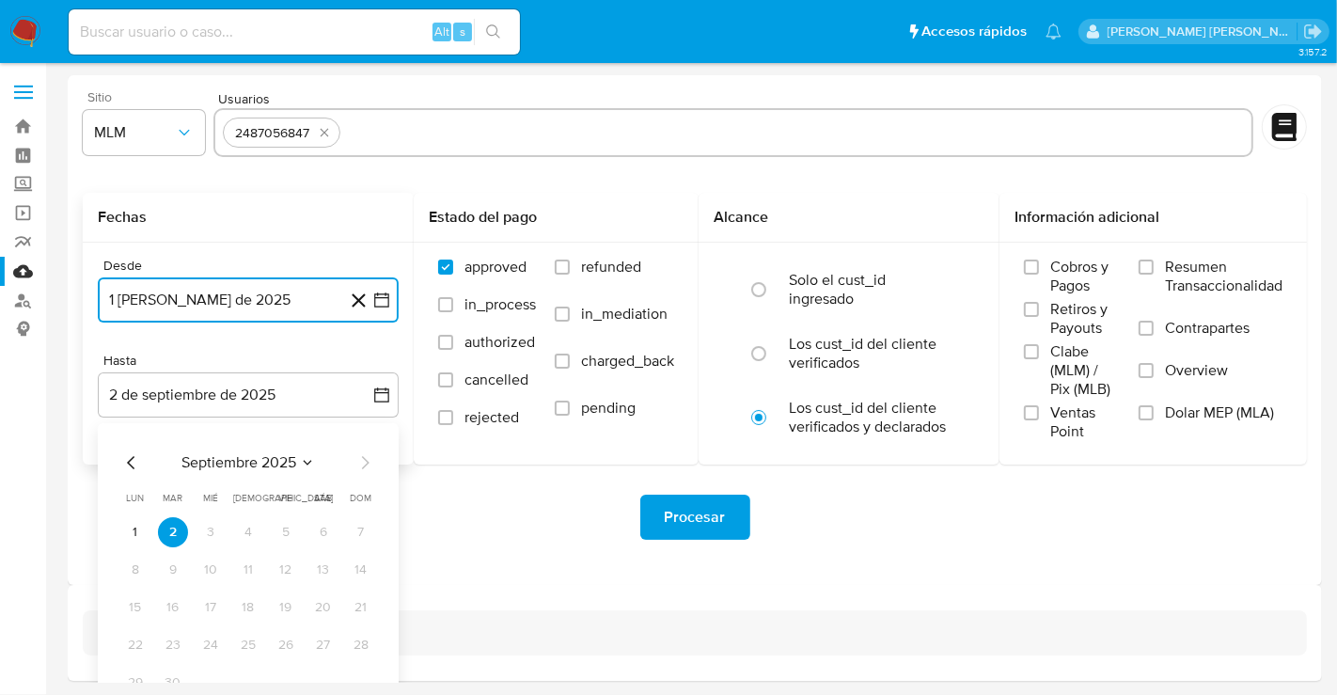
click at [132, 464] on icon "Mes anterior" at bounding box center [131, 462] width 23 height 23
click at [357, 682] on button "31" at bounding box center [361, 683] width 30 height 30
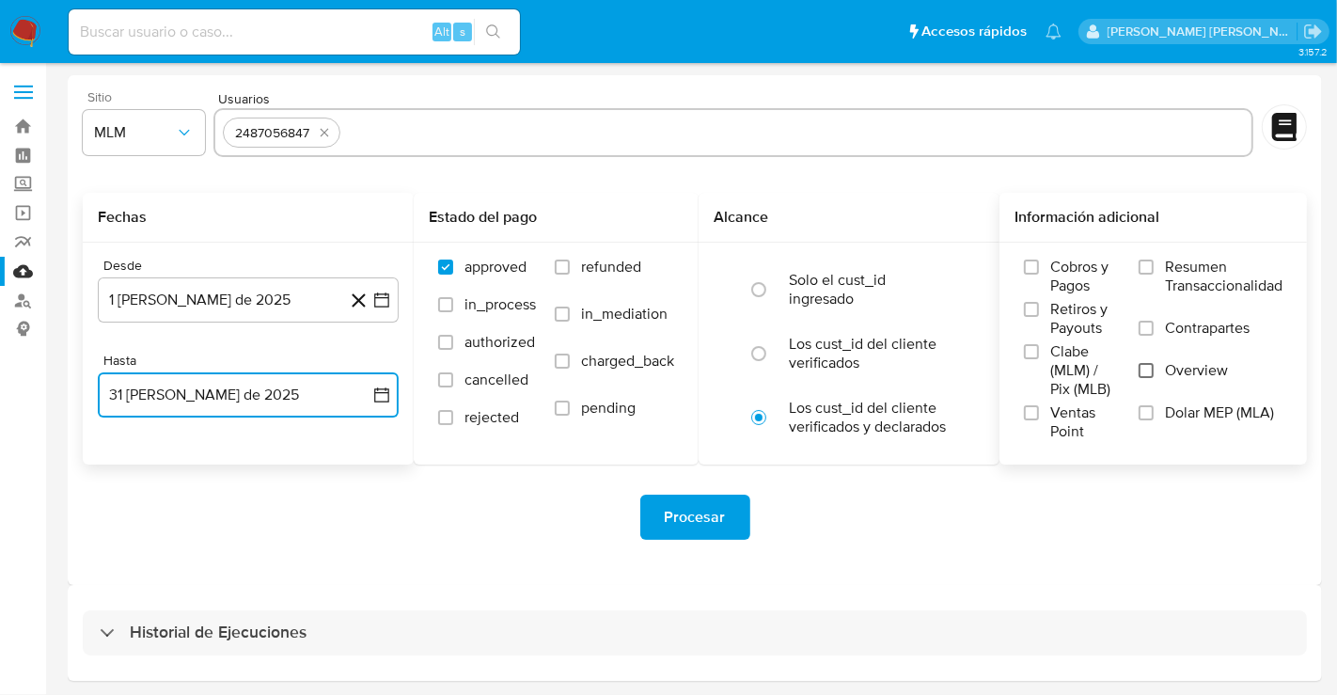
click at [1151, 369] on input "Overview" at bounding box center [1146, 370] width 15 height 15
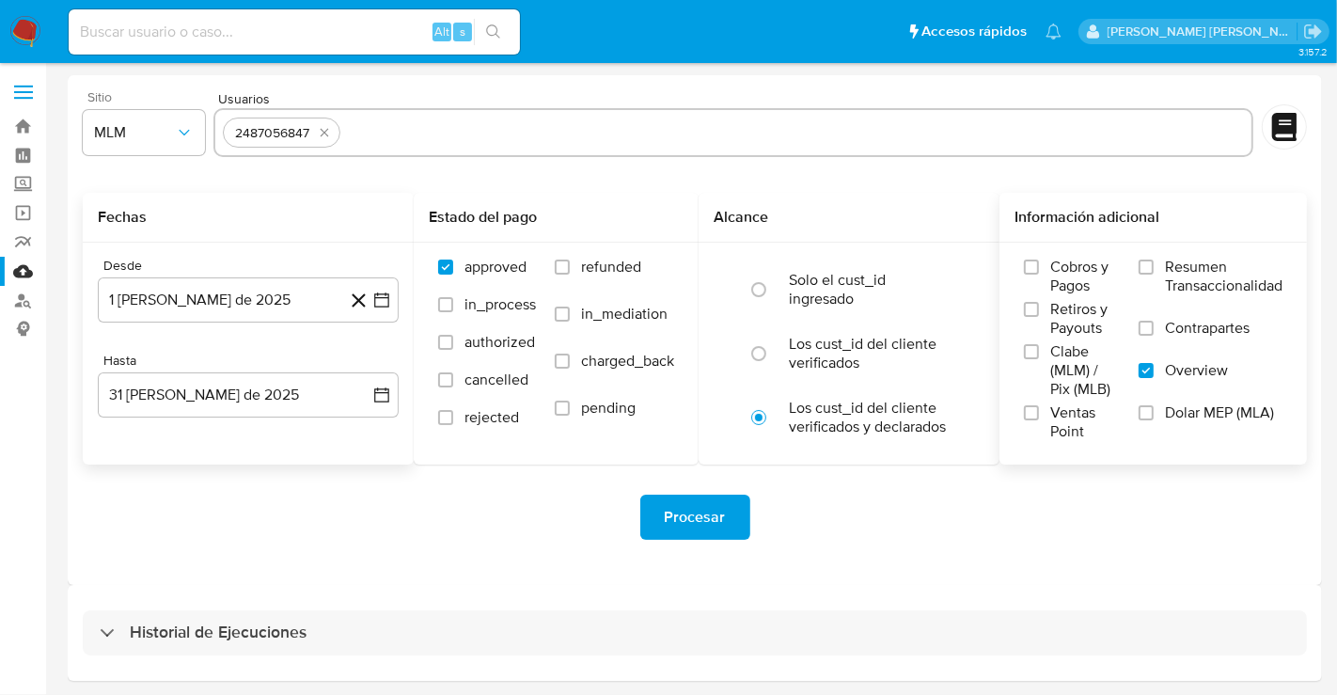
click at [680, 509] on span "Procesar" at bounding box center [695, 517] width 61 height 41
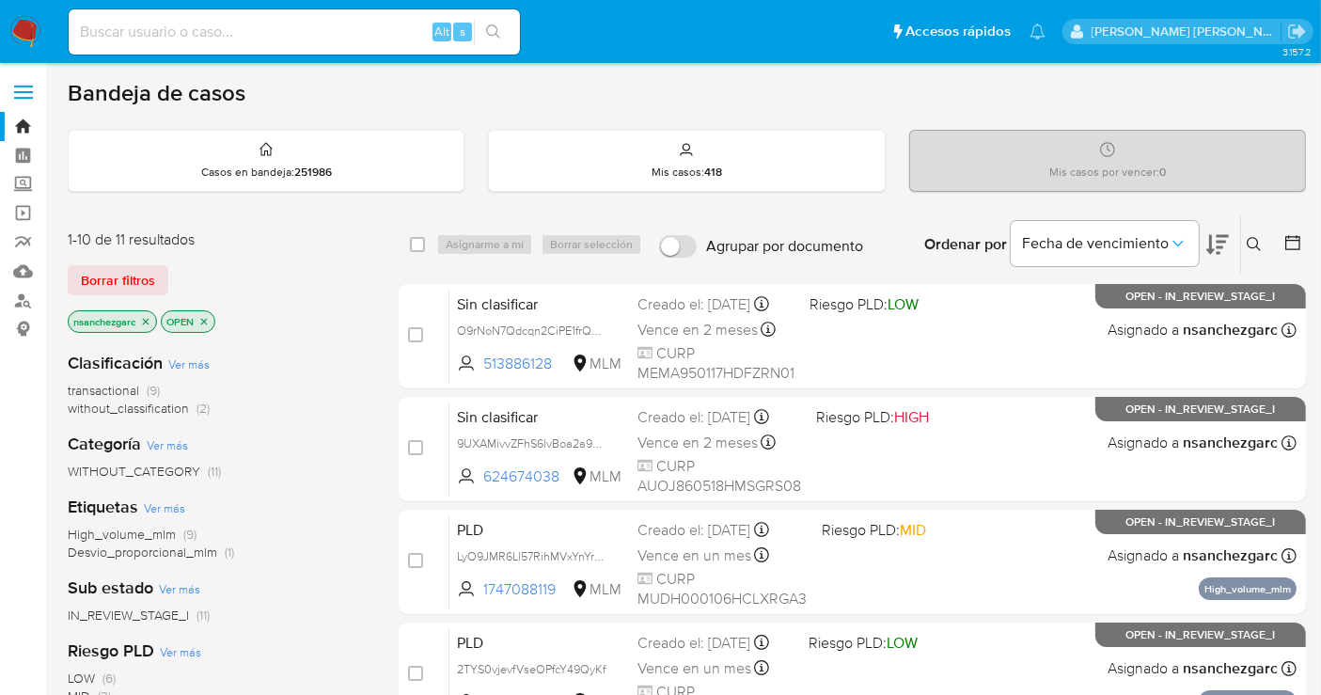
click at [1262, 242] on button at bounding box center [1256, 244] width 31 height 23
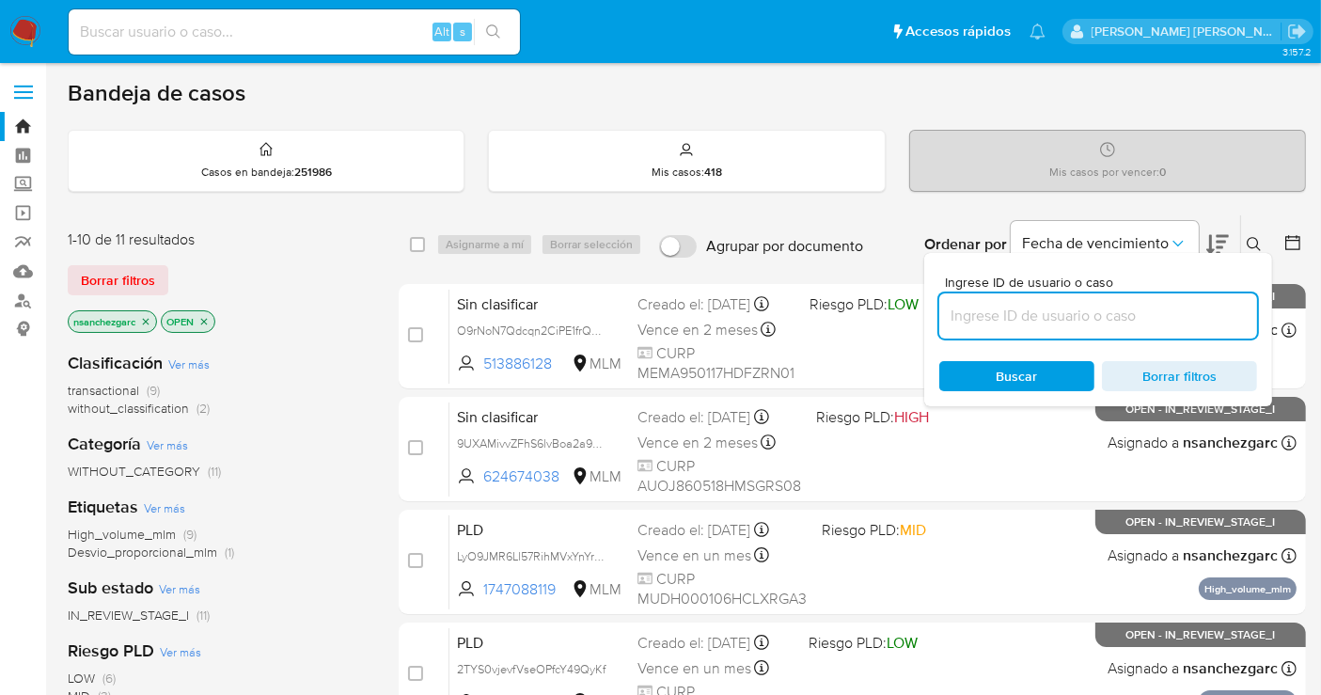
click at [988, 306] on input at bounding box center [1099, 316] width 318 height 24
type input "2212698311"
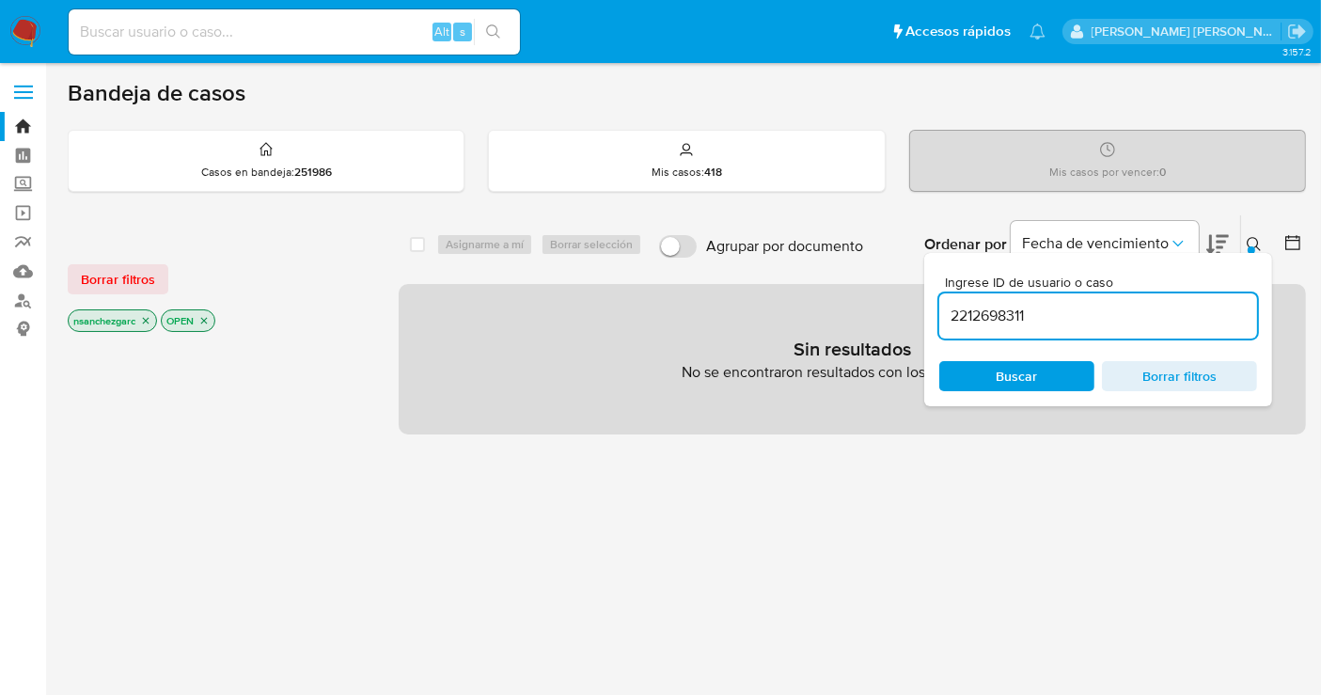
click at [145, 321] on icon "close-filter" at bounding box center [146, 321] width 7 height 7
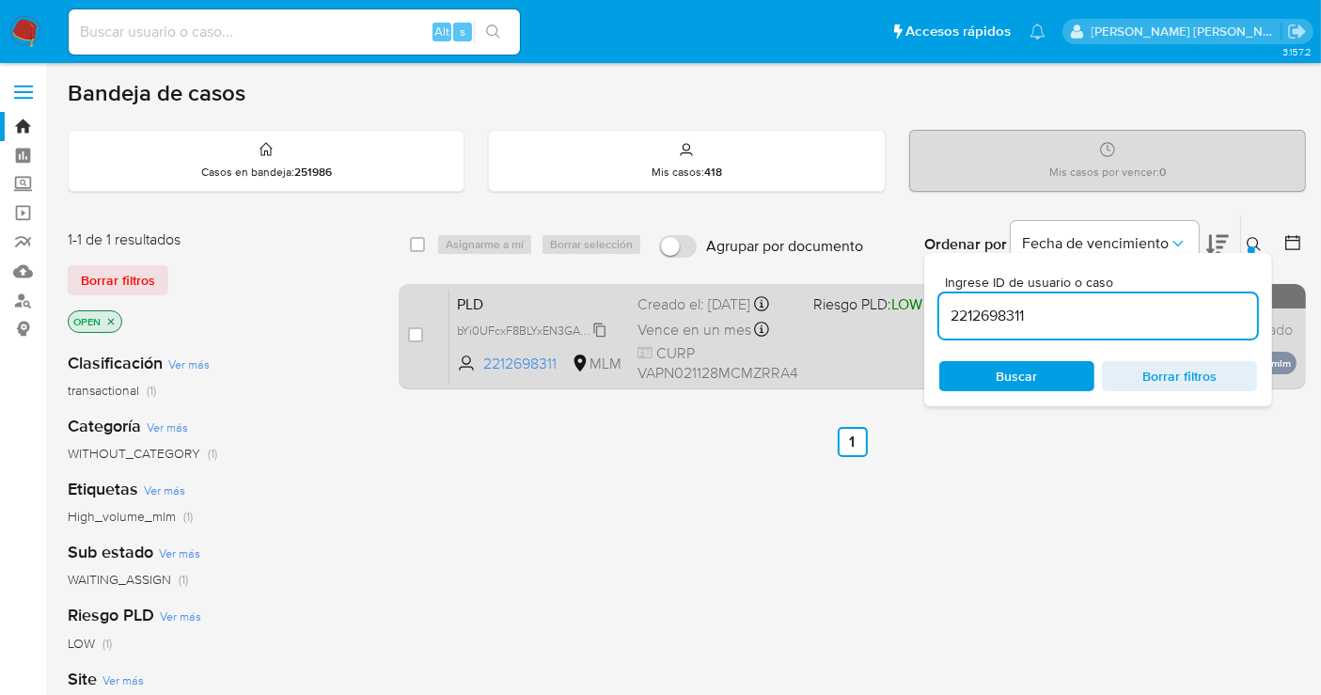
click at [606, 339] on span "bYi0UFcxF8BLYxEN3GAP7tlF" at bounding box center [531, 329] width 149 height 21
click at [417, 327] on input "checkbox" at bounding box center [415, 334] width 15 height 15
checkbox input "true"
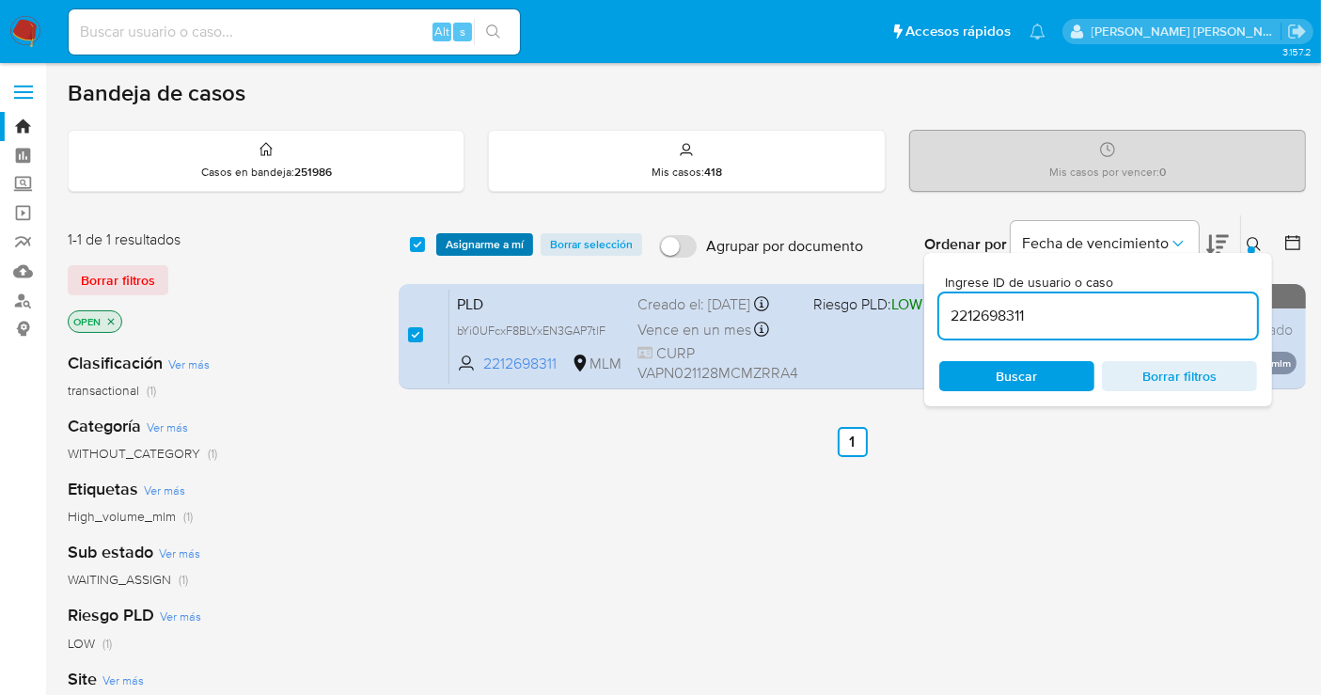
click at [467, 240] on span "Asignarme a mí" at bounding box center [485, 244] width 78 height 19
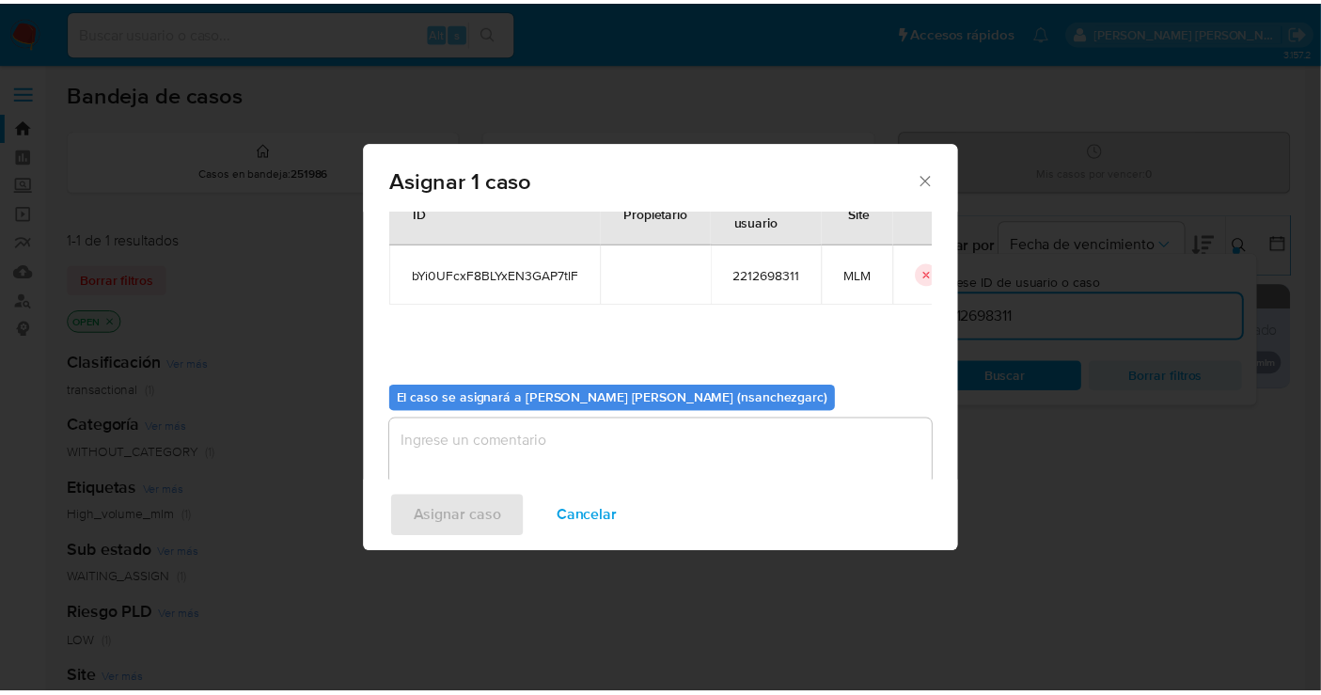
scroll to position [96, 0]
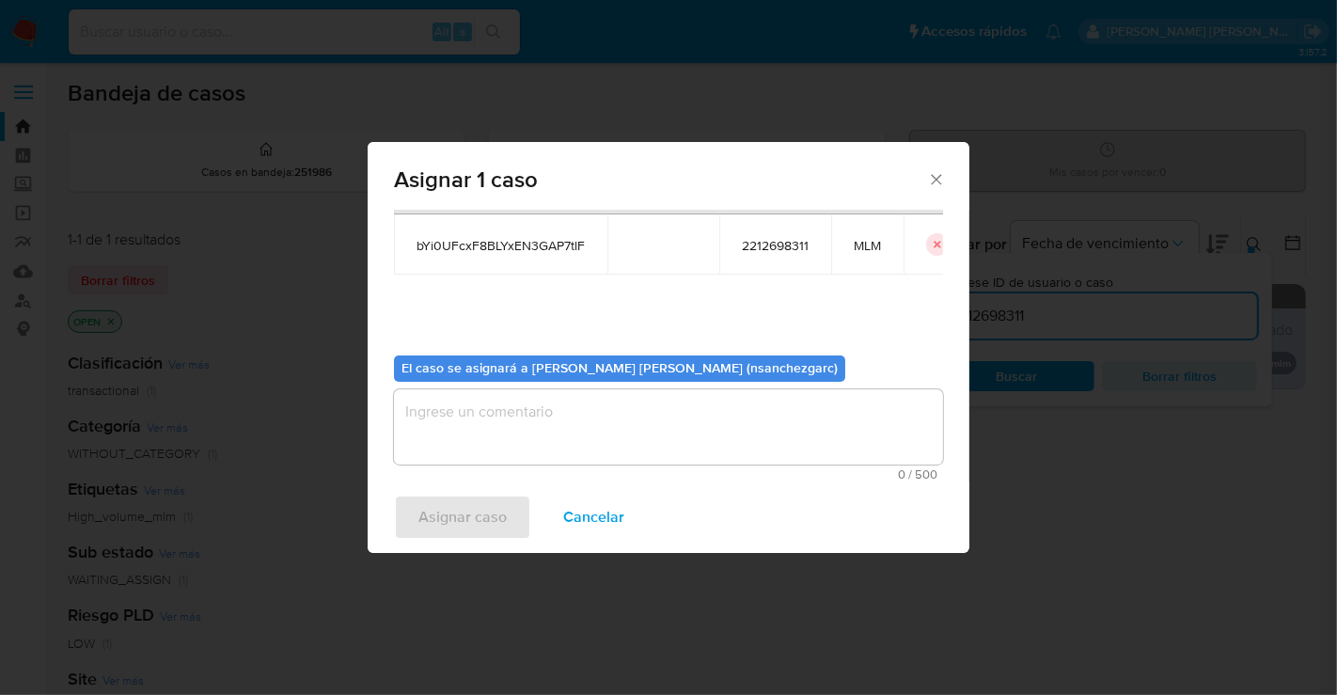
drag, startPoint x: 471, startPoint y: 423, endPoint x: 472, endPoint y: 309, distance: 113.8
click at [470, 417] on textarea "assign-modal" at bounding box center [668, 426] width 549 height 75
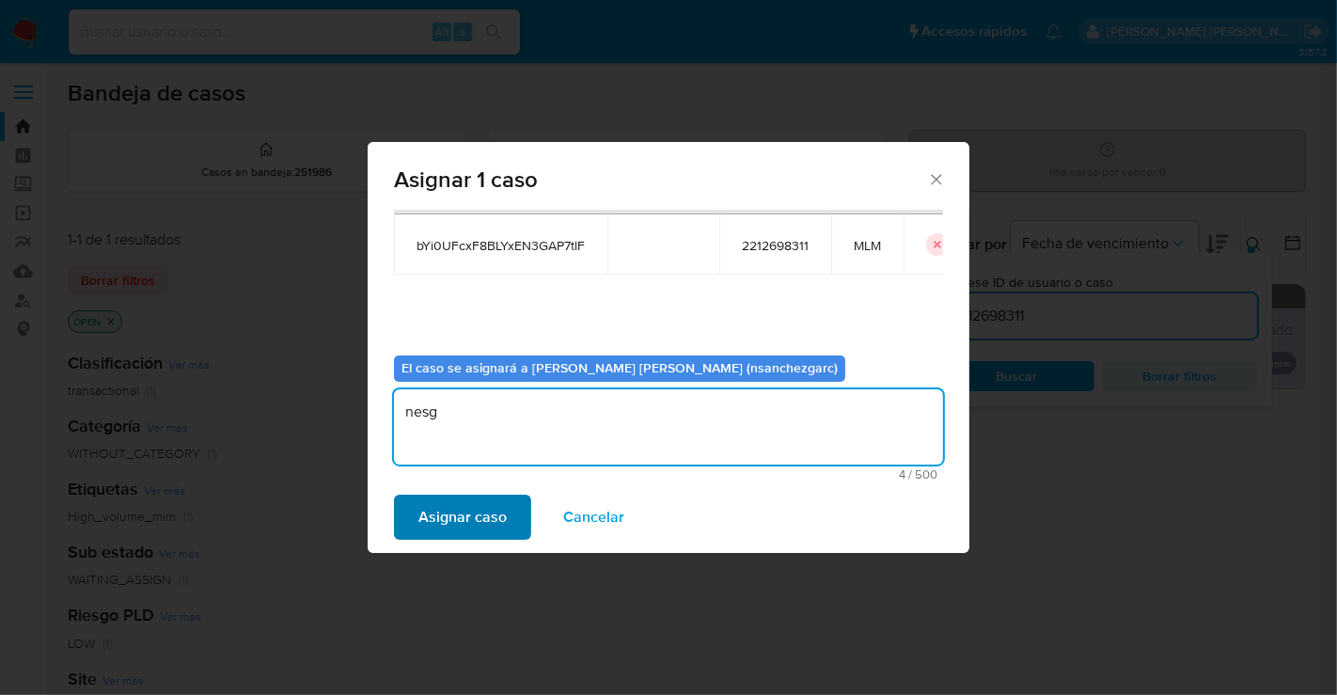
type textarea "nesg"
click at [470, 514] on span "Asignar caso" at bounding box center [463, 517] width 88 height 41
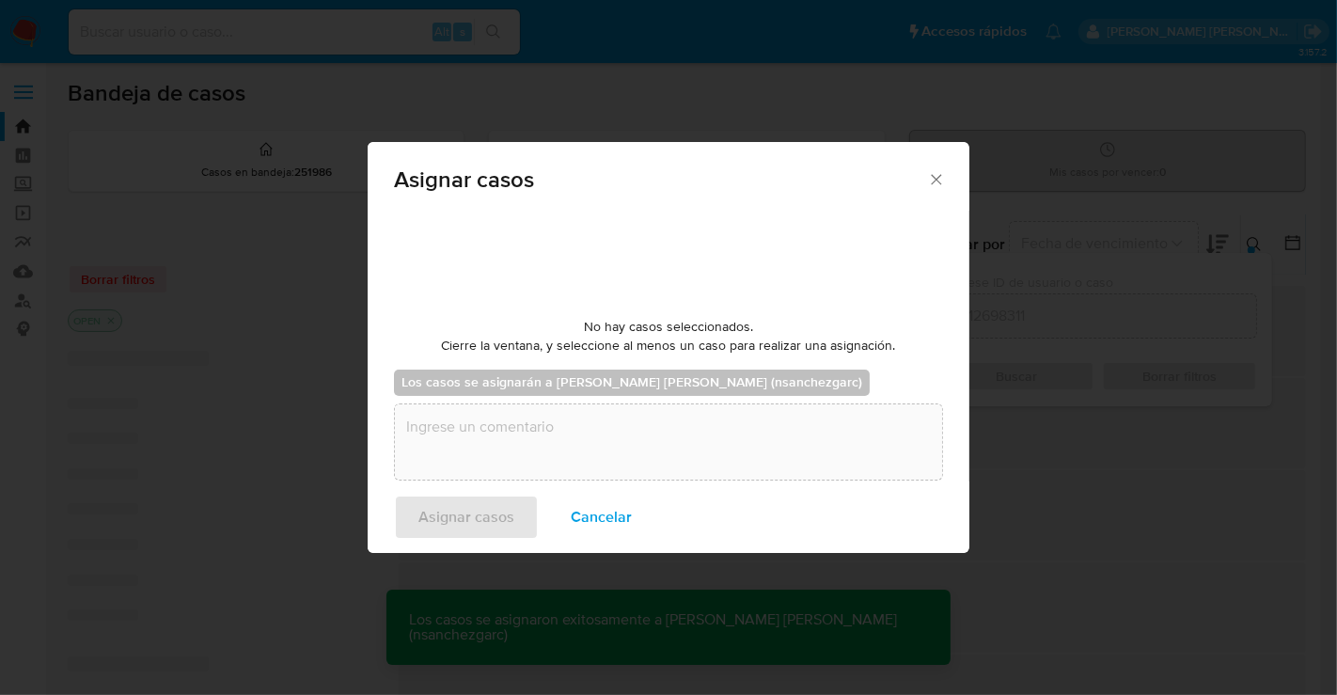
checkbox input "false"
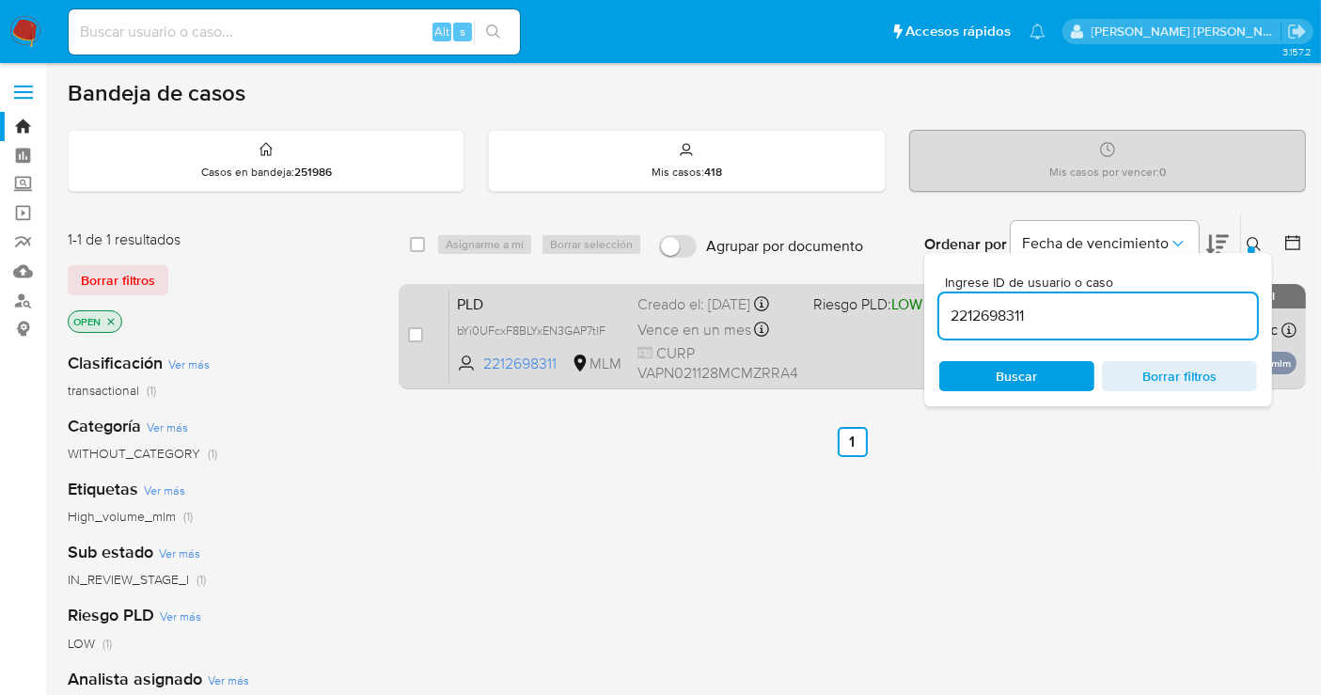
click at [696, 315] on div "Creado el: 12/08/2025 Creado el: 12/08/2025 02:12:44" at bounding box center [718, 304] width 161 height 21
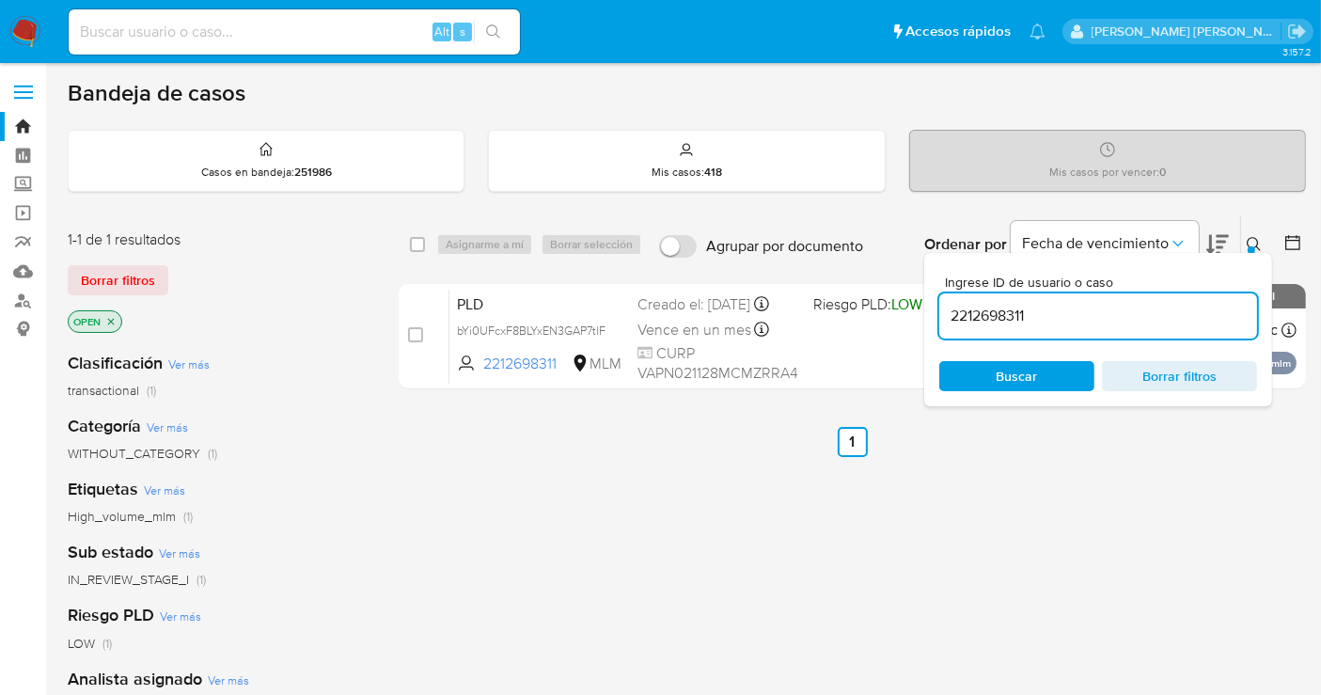
drag, startPoint x: 131, startPoint y: 47, endPoint x: 128, endPoint y: 35, distance: 12.5
click at [128, 35] on div "Alt s" at bounding box center [294, 31] width 451 height 45
click at [128, 35] on input at bounding box center [294, 32] width 451 height 24
paste input "2038986691"
type input "2038986691"
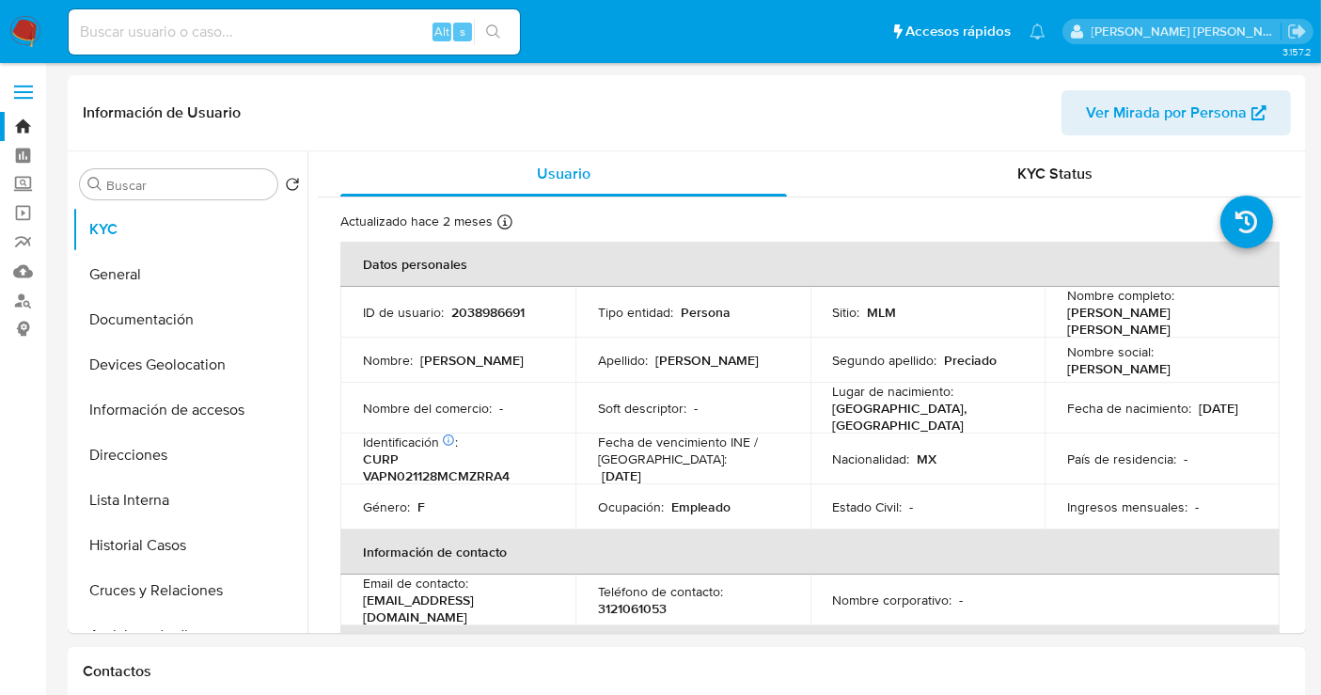
select select "10"
click at [637, 602] on p "3121061053" at bounding box center [632, 608] width 69 height 17
copy p "3121061053"
click at [134, 31] on input at bounding box center [294, 32] width 451 height 24
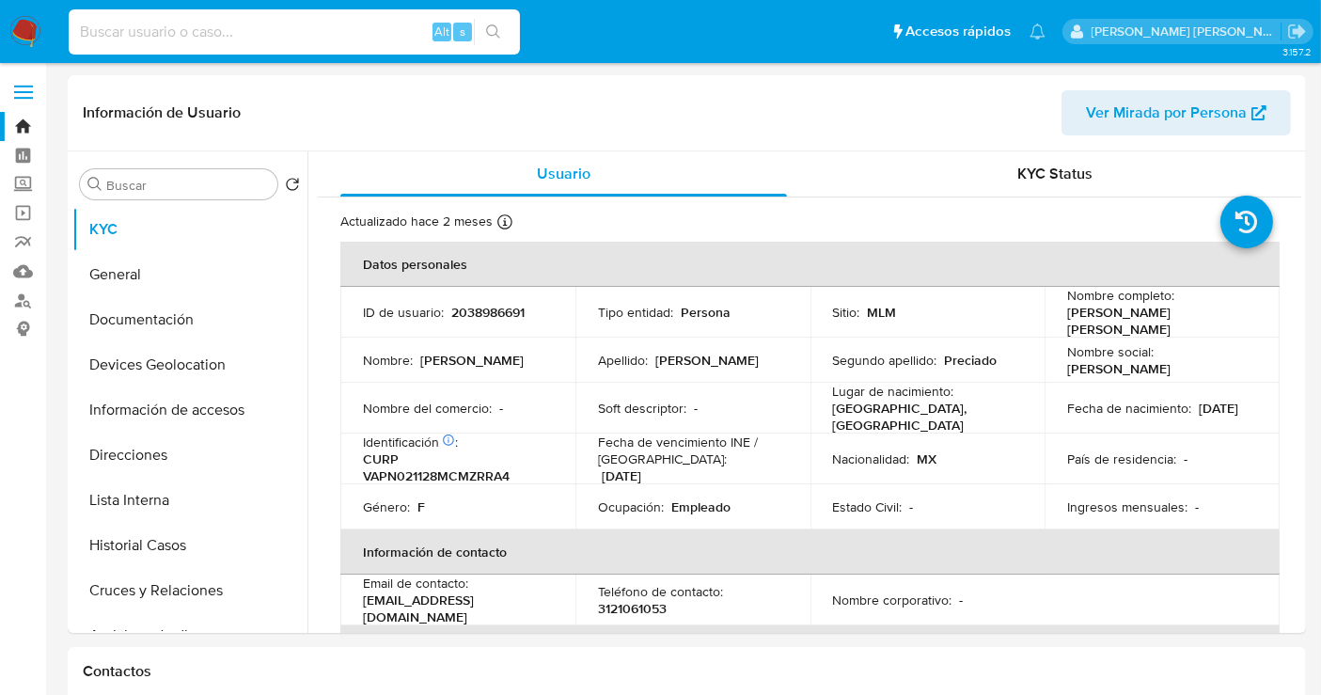
paste input "1350815512"
type input "1350815512"
select select "10"
click at [175, 34] on input "1350815512" at bounding box center [294, 32] width 451 height 24
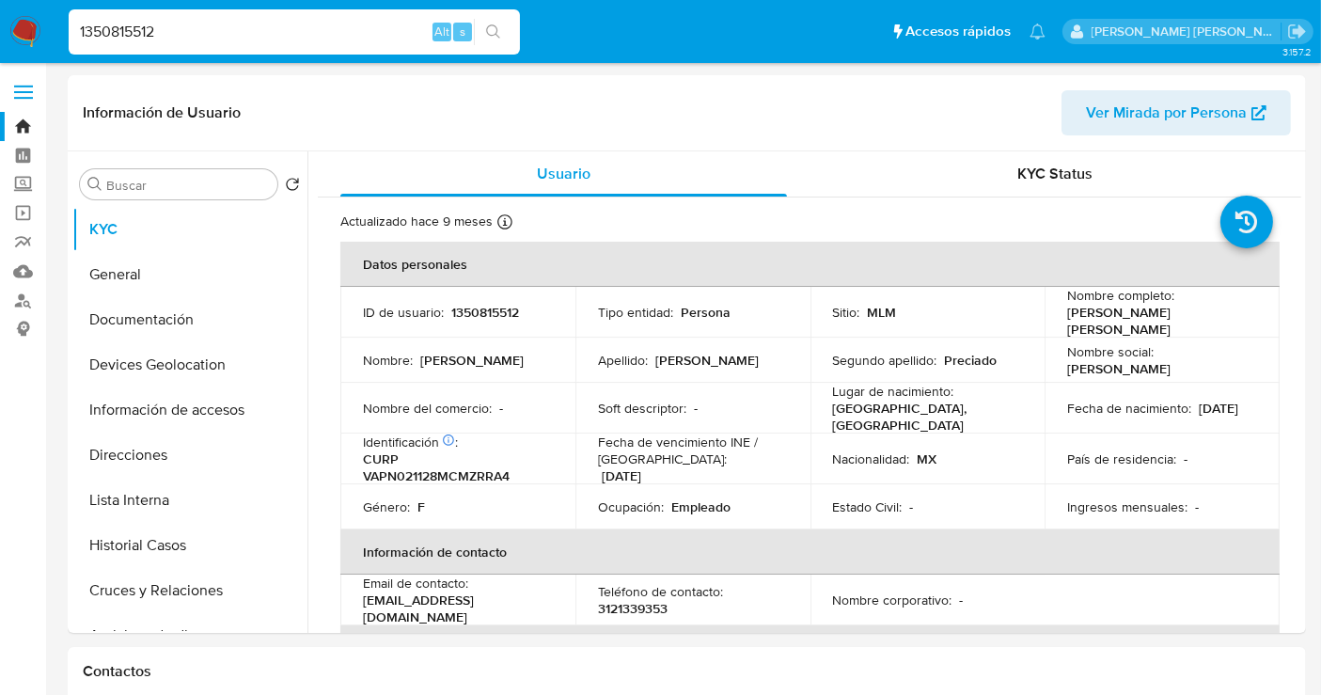
paste input "2212698311"
type input "2212698311"
select select "10"
click at [137, 30] on input "2212698311" at bounding box center [294, 32] width 451 height 24
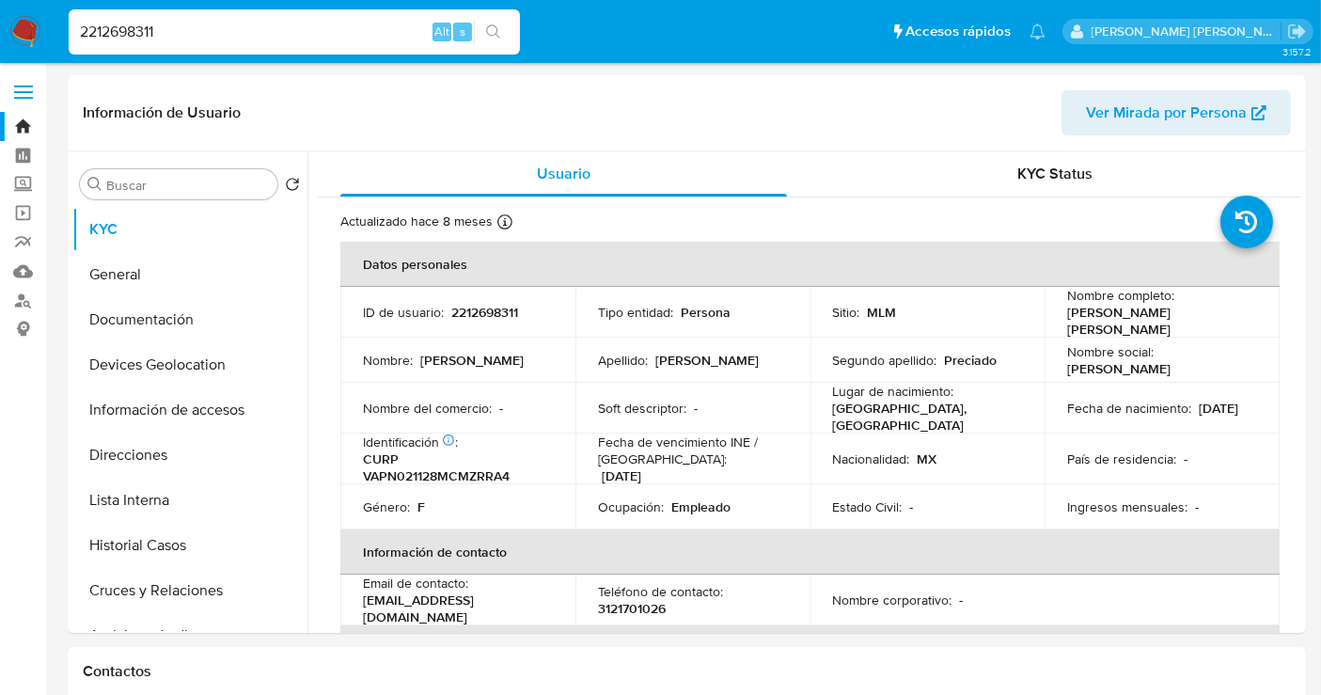
paste input "30351168"
type input "2230351168"
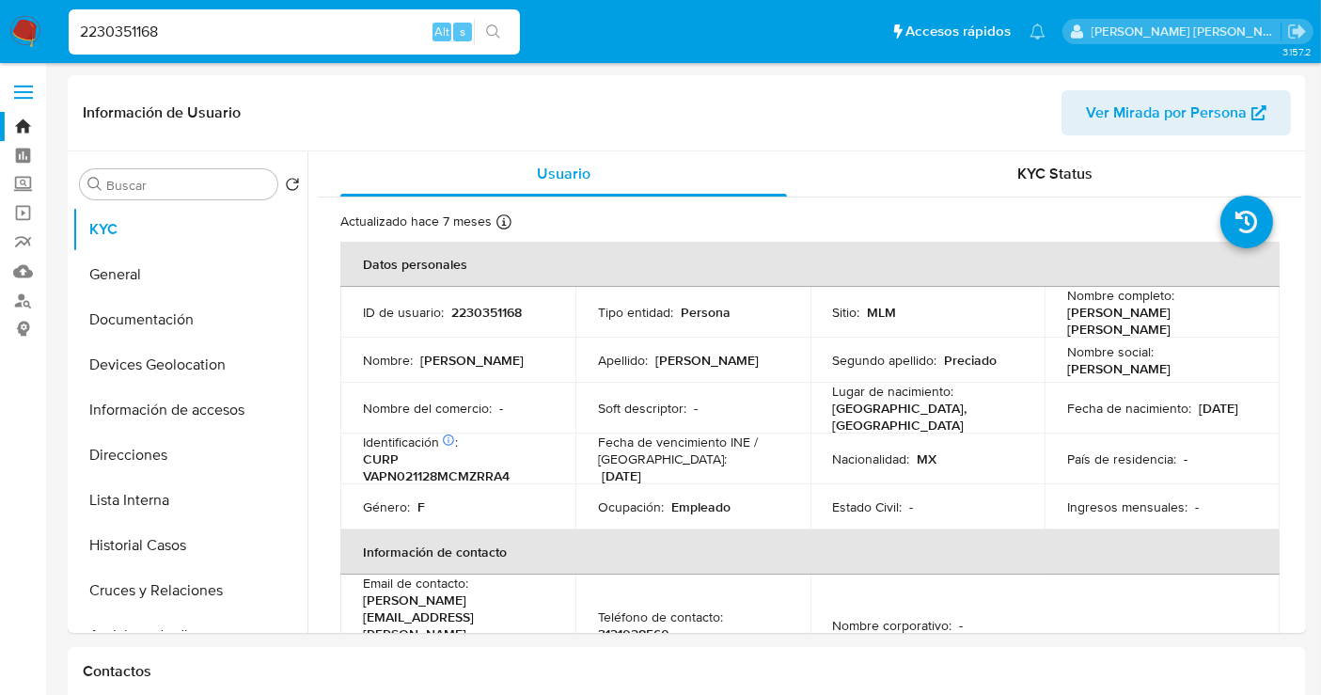
select select "10"
click at [635, 625] on p "3121028560" at bounding box center [633, 633] width 71 height 17
copy p "3121028560"
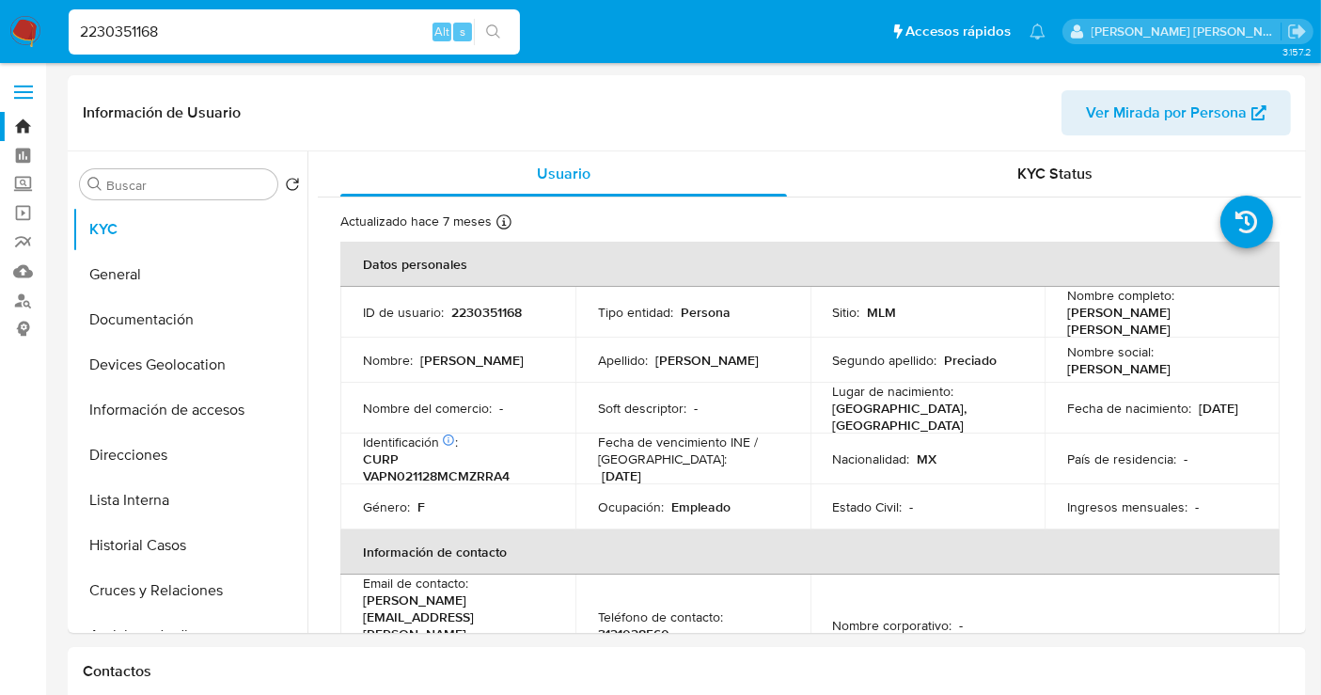
click at [152, 37] on input "2230351168" at bounding box center [294, 32] width 451 height 24
paste input "27365609"
type input "2227365609"
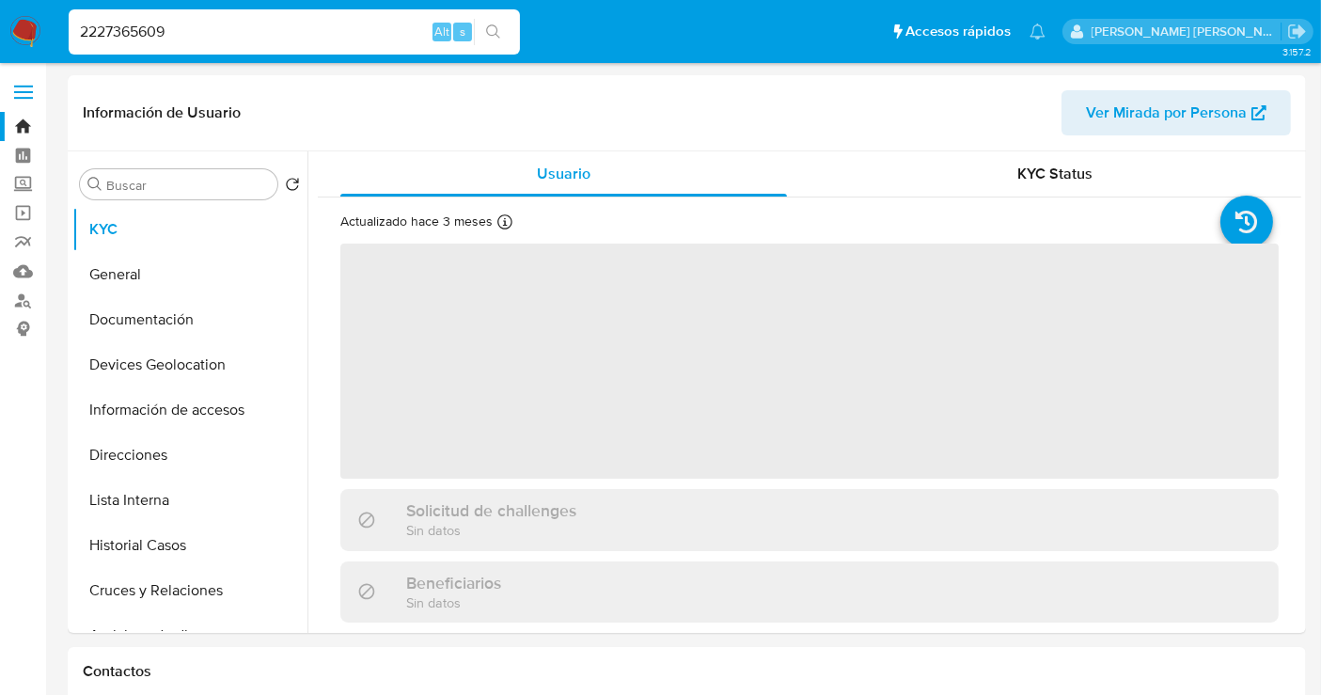
select select "10"
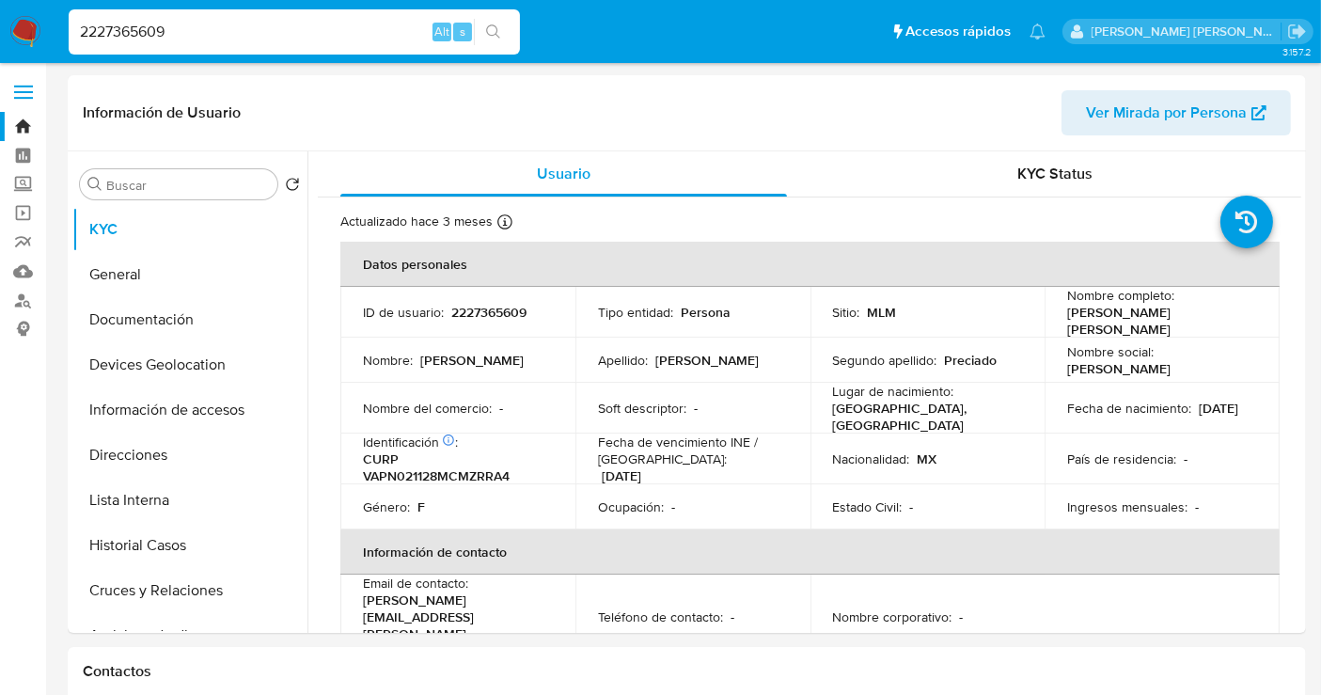
click at [102, 32] on input "2227365609" at bounding box center [294, 32] width 451 height 24
paste input "154500987"
type input "2154500987"
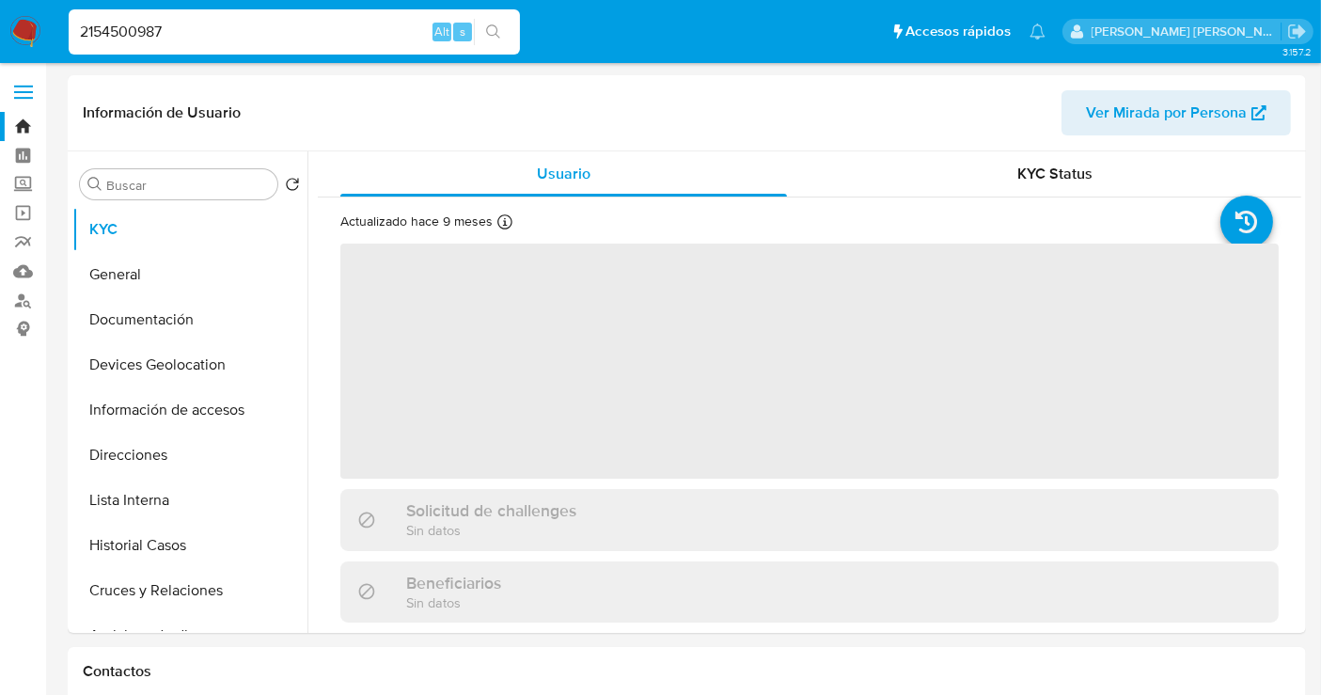
select select "10"
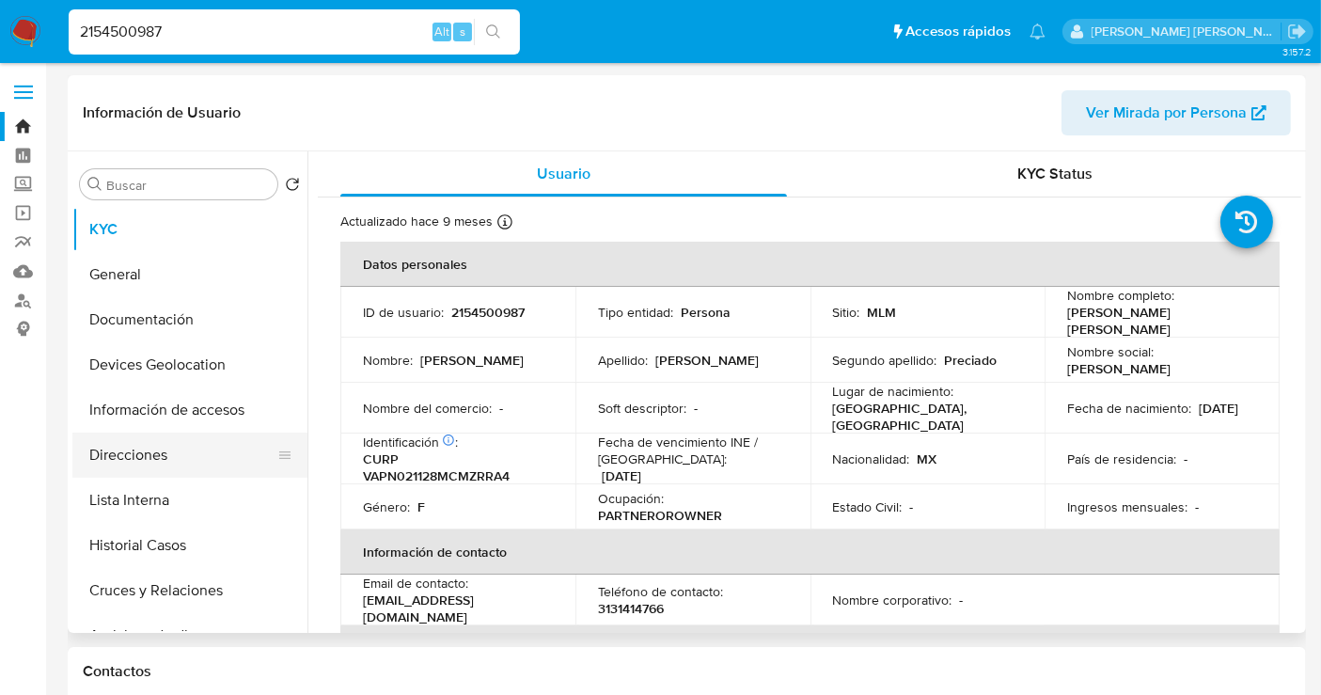
click at [136, 461] on button "Direcciones" at bounding box center [182, 455] width 220 height 45
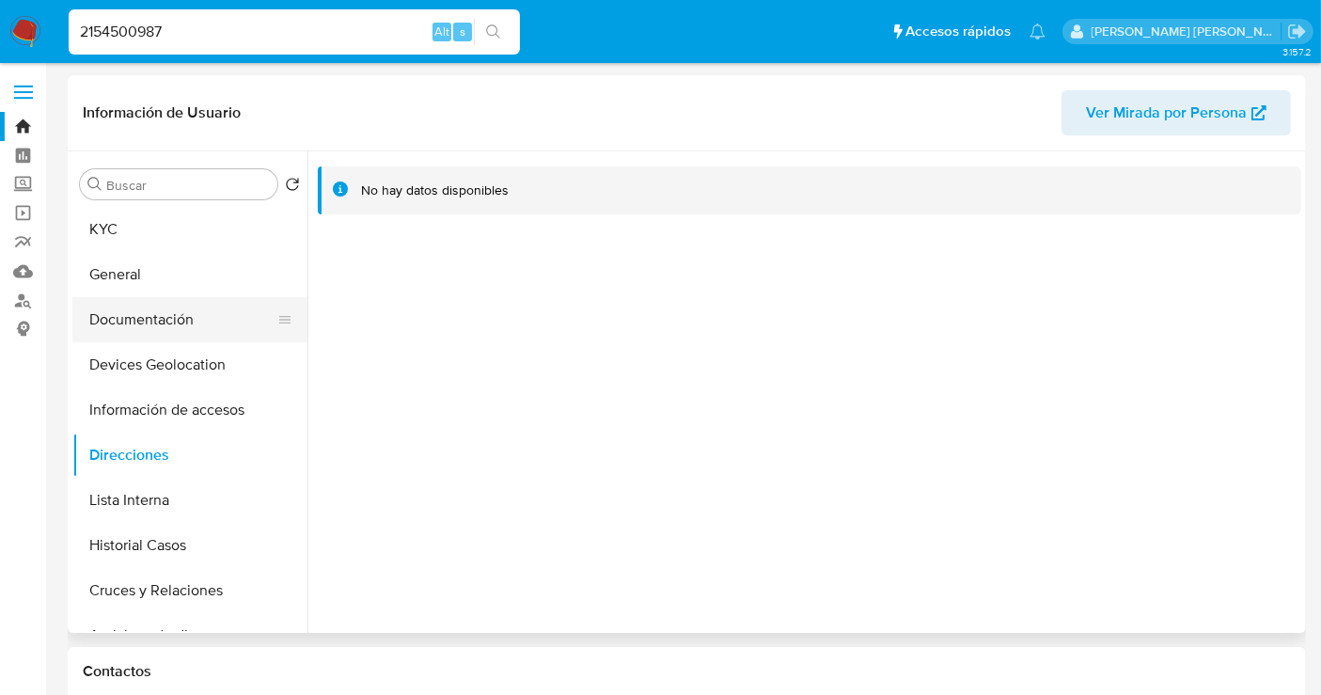
click at [146, 323] on button "Documentación" at bounding box center [182, 319] width 220 height 45
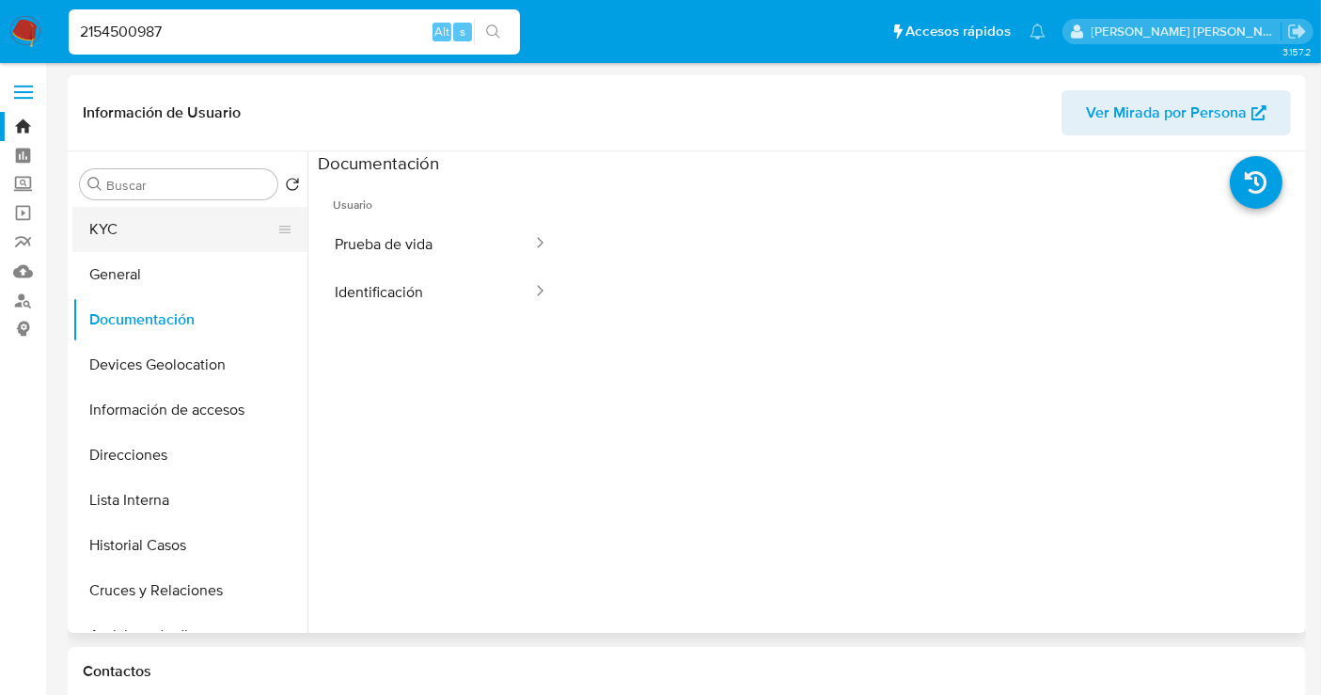
click at [118, 231] on button "KYC" at bounding box center [182, 229] width 220 height 45
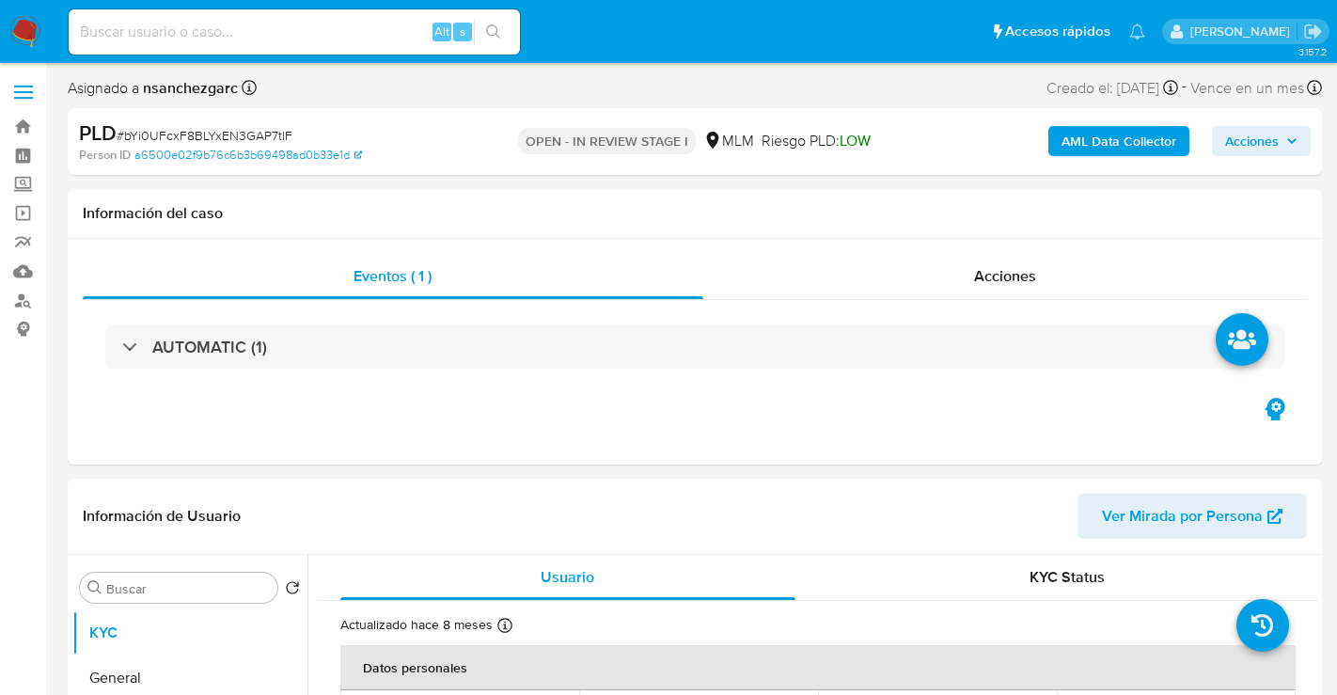
select select "10"
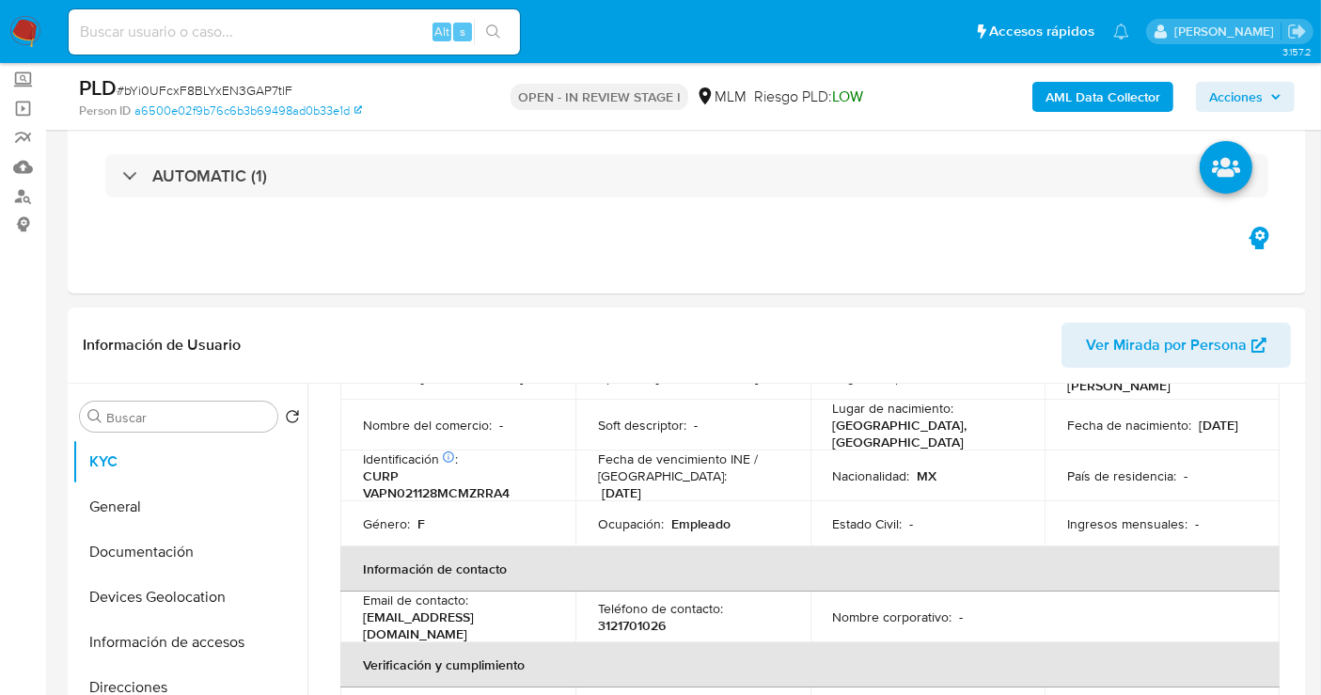
scroll to position [209, 0]
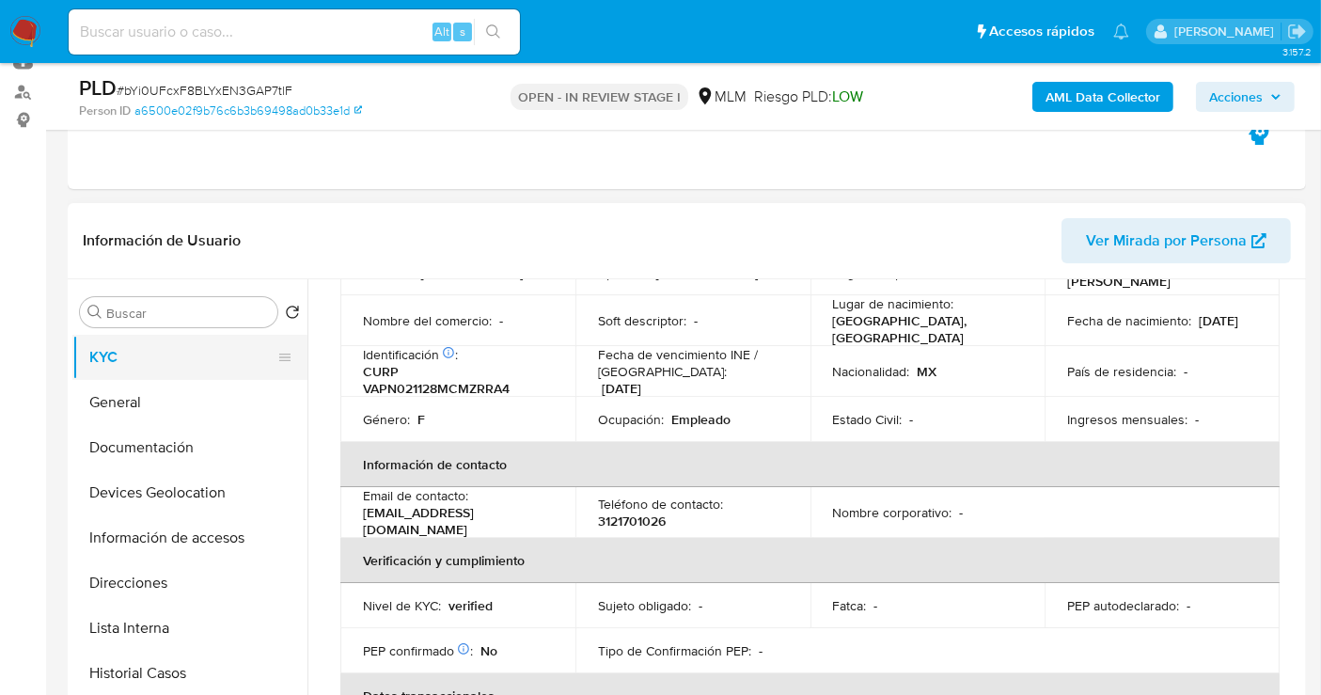
click at [155, 377] on button "KYC" at bounding box center [182, 357] width 220 height 45
click at [150, 402] on button "General" at bounding box center [182, 402] width 220 height 45
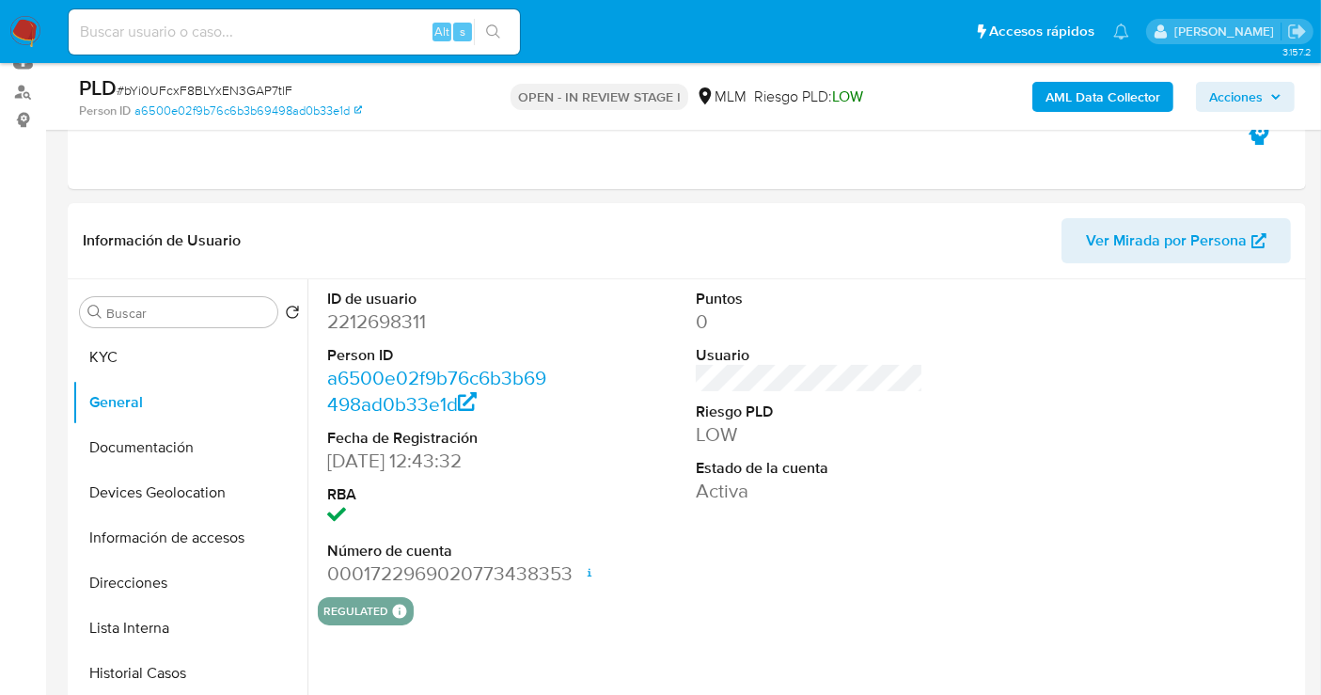
scroll to position [313, 0]
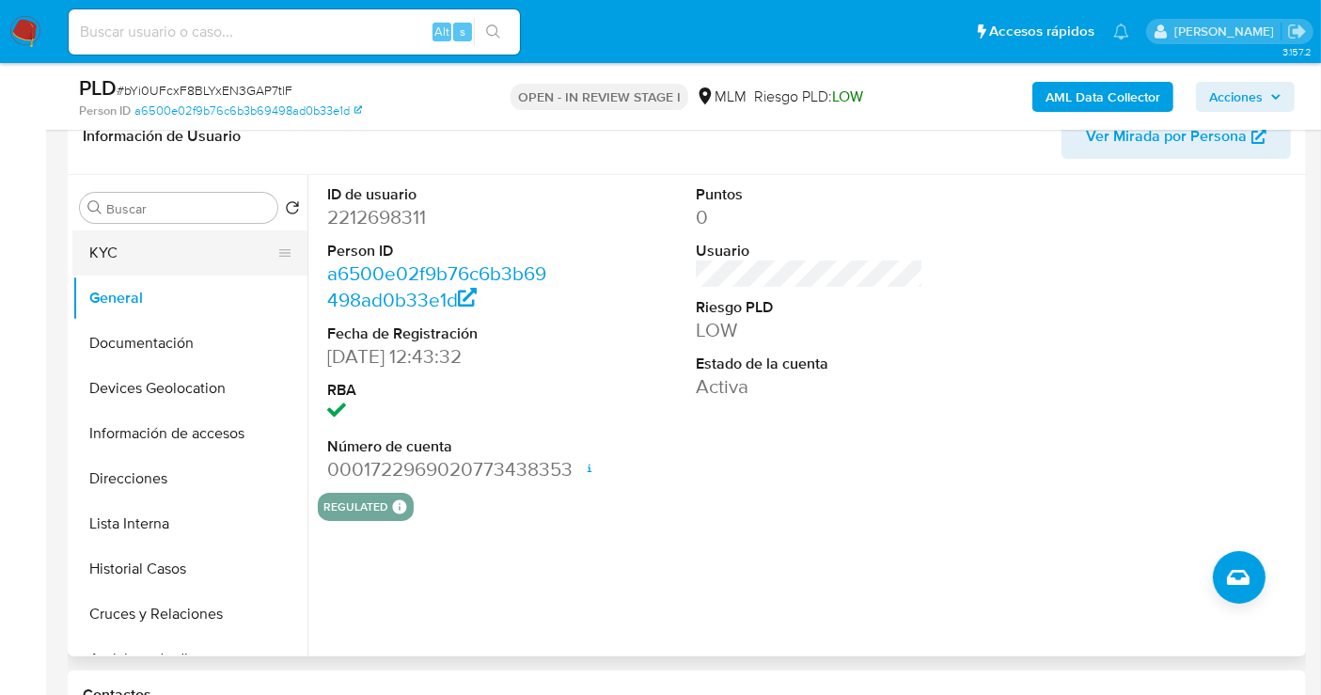
click at [146, 249] on button "KYC" at bounding box center [182, 252] width 220 height 45
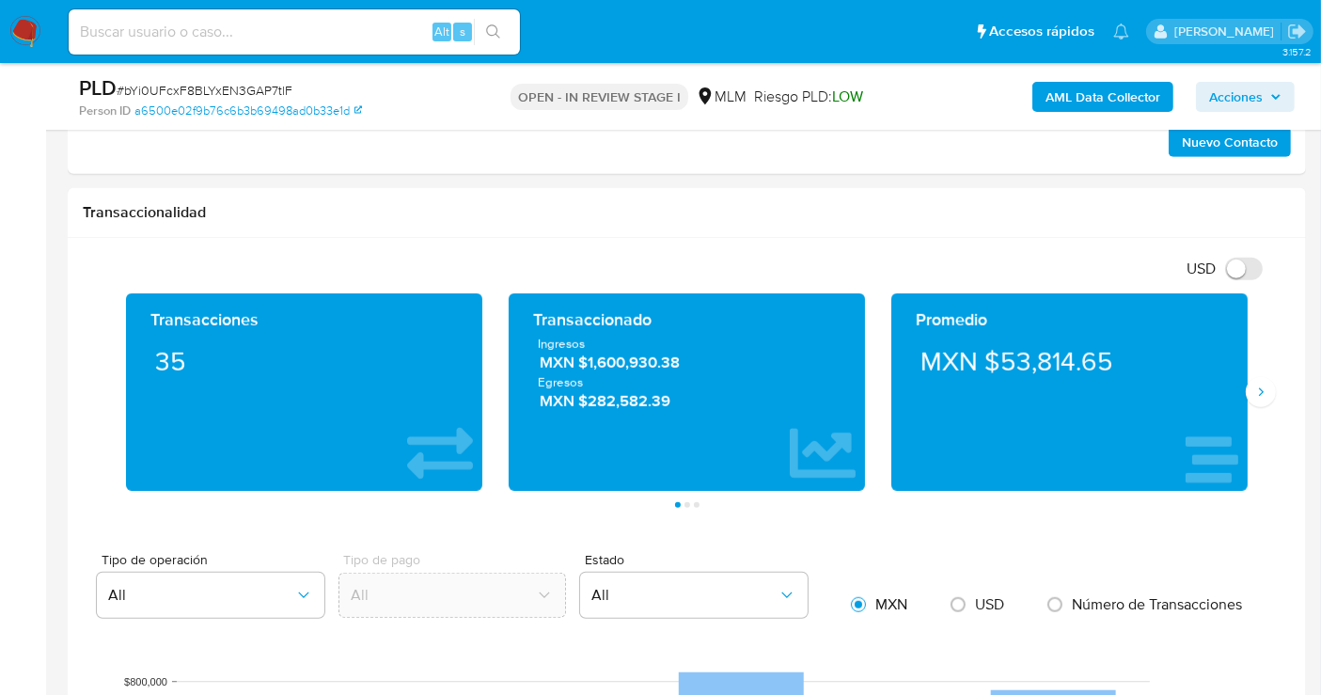
scroll to position [1254, 0]
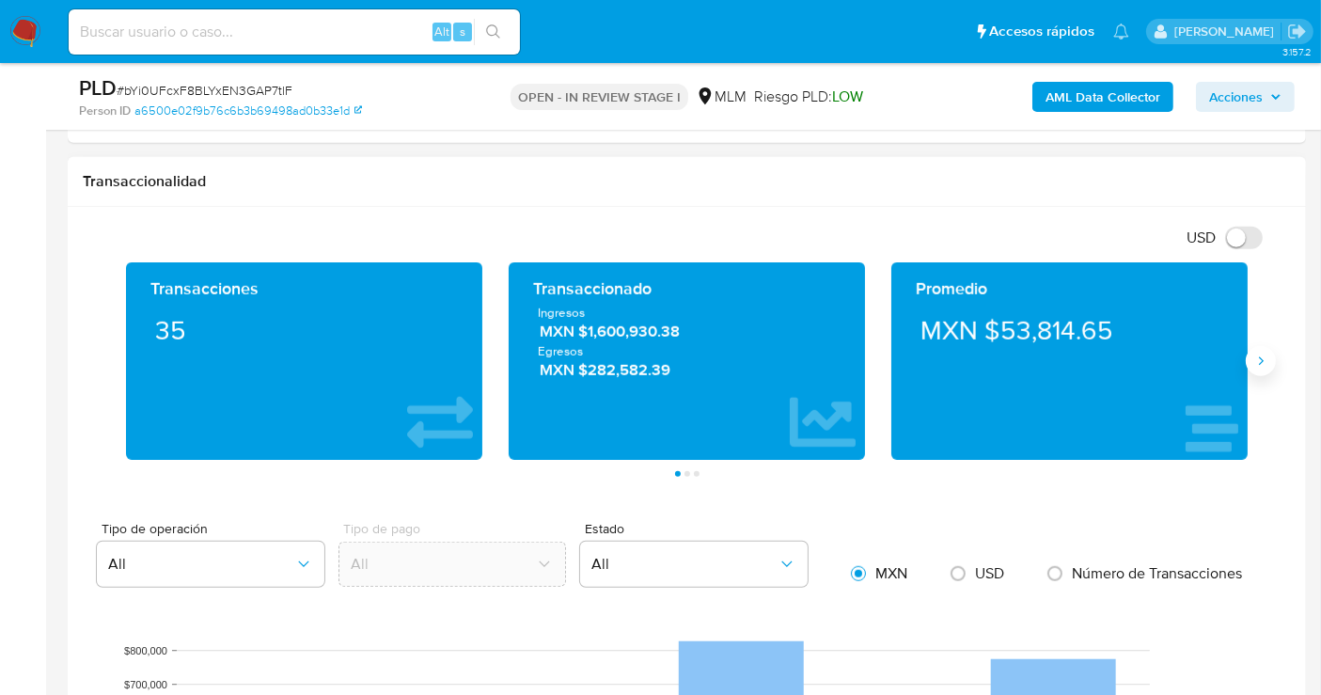
click at [1256, 355] on icon "Siguiente" at bounding box center [1261, 361] width 15 height 15
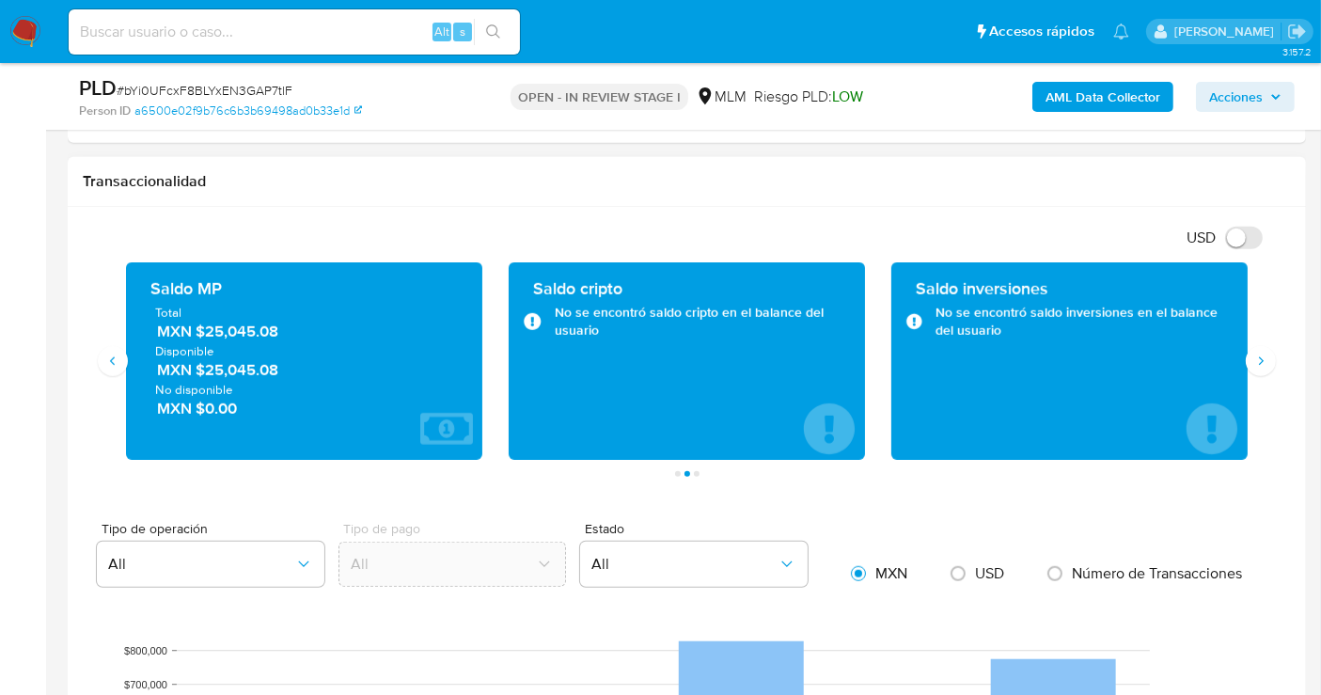
click at [260, 326] on span "MXN $25,045.08" at bounding box center [305, 332] width 296 height 22
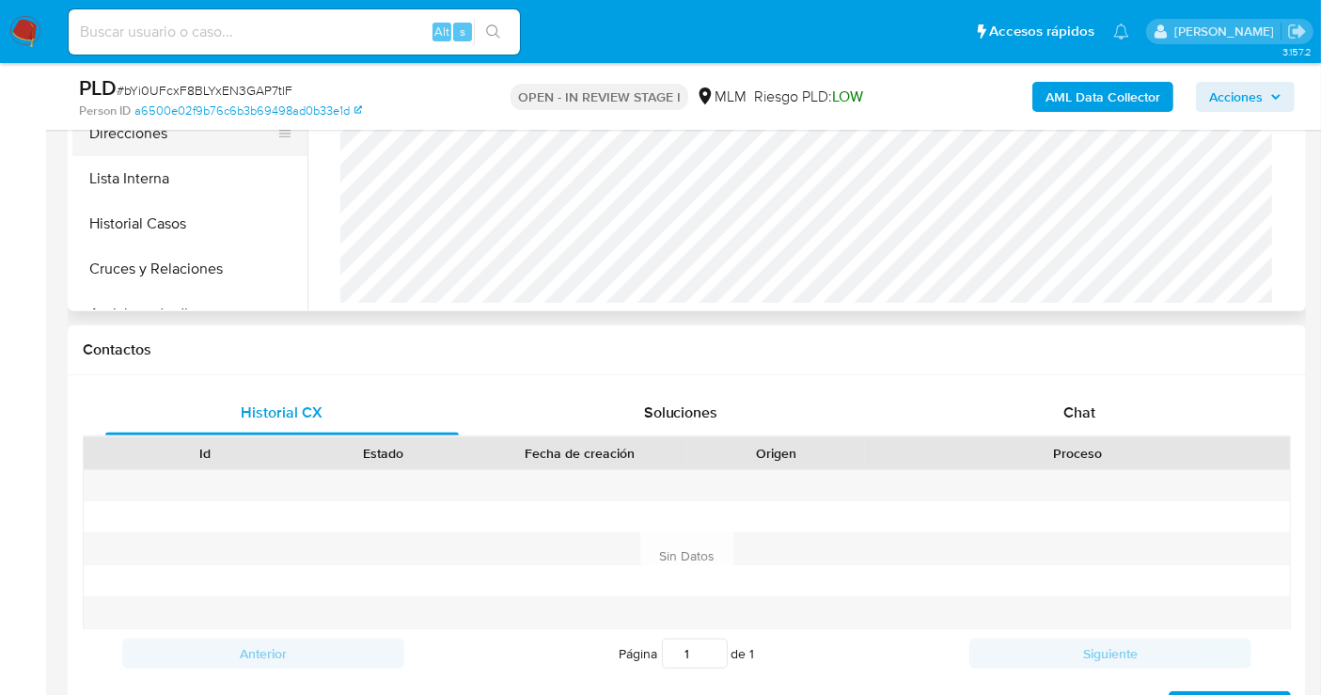
scroll to position [418, 0]
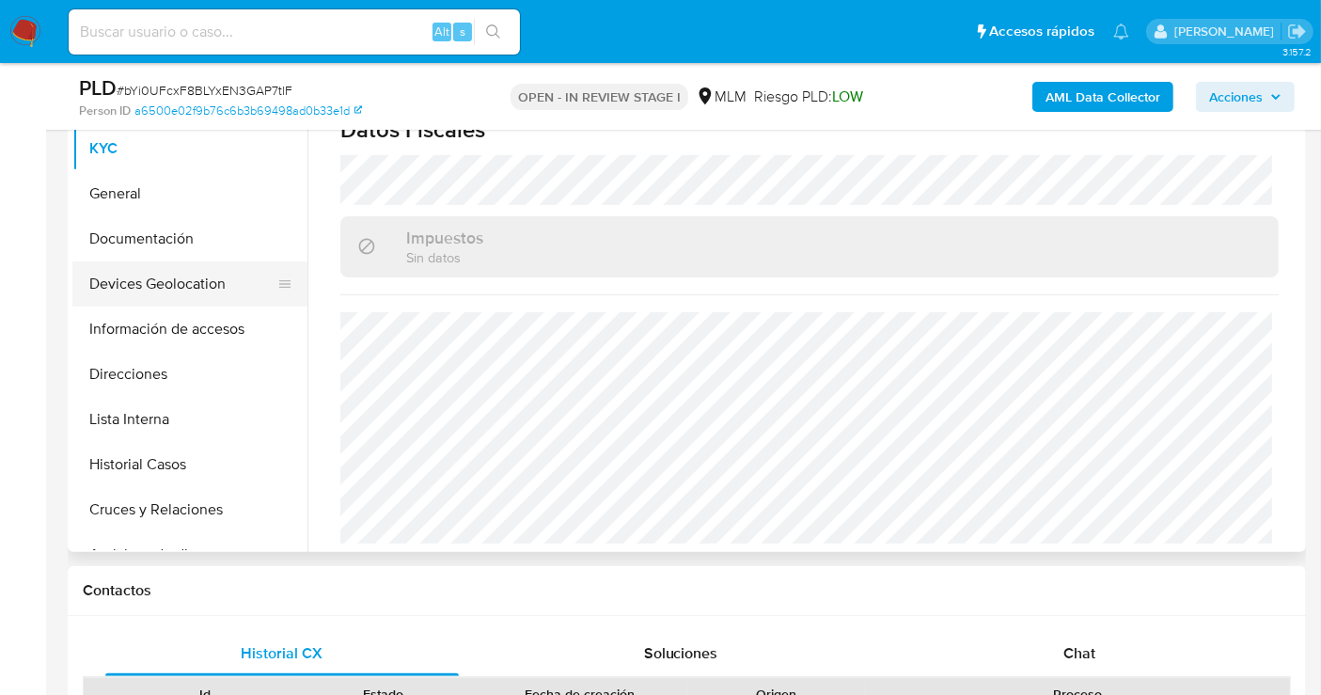
click at [164, 281] on button "Devices Geolocation" at bounding box center [182, 283] width 220 height 45
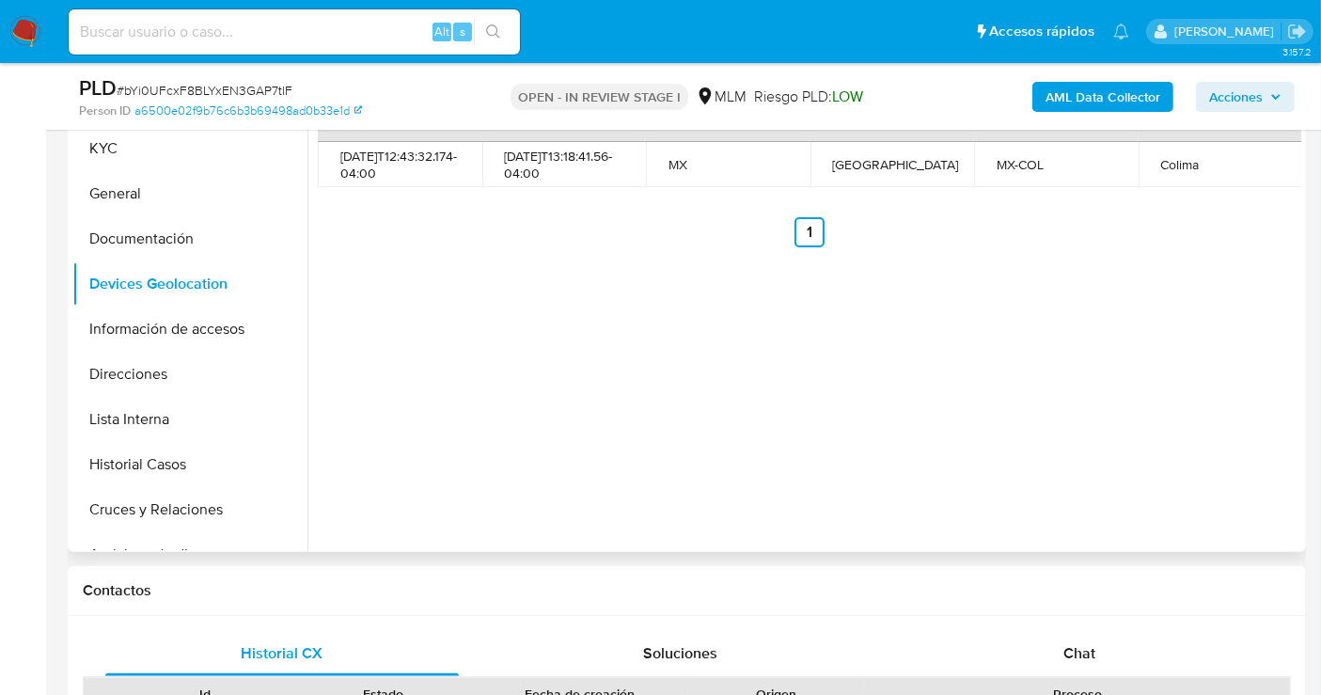
scroll to position [313, 0]
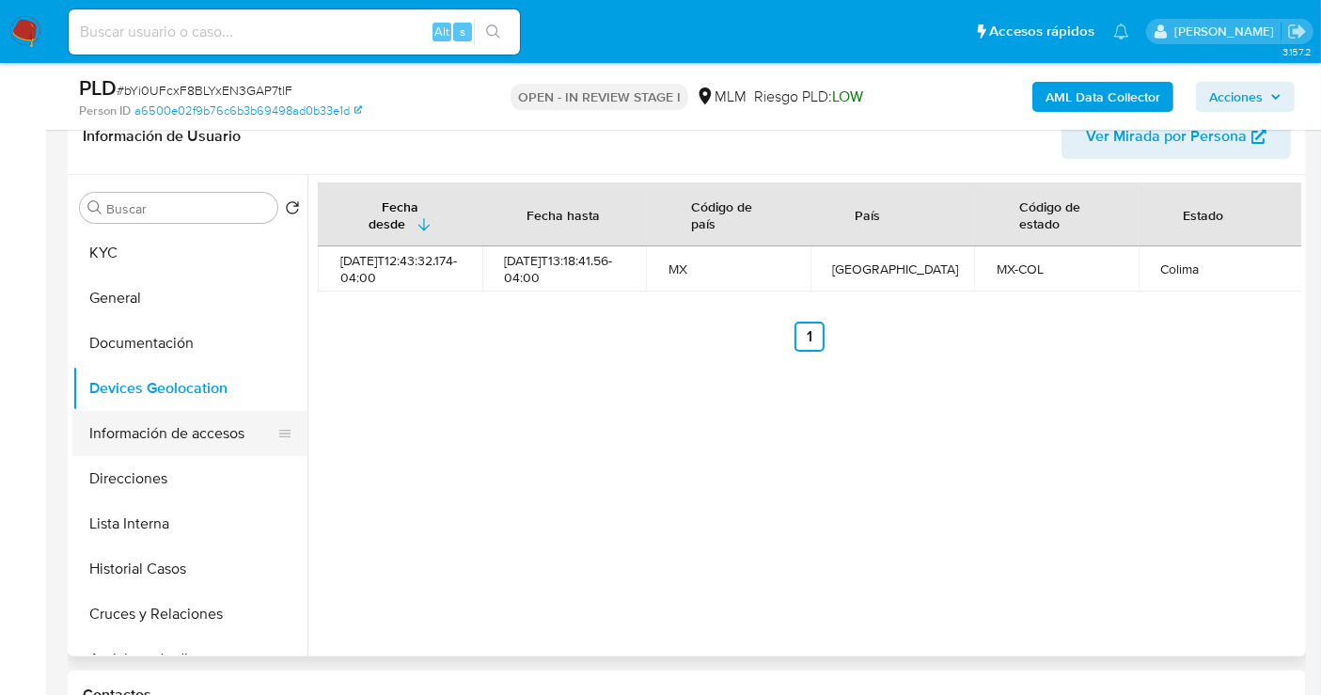
click at [159, 427] on button "Información de accesos" at bounding box center [182, 433] width 220 height 45
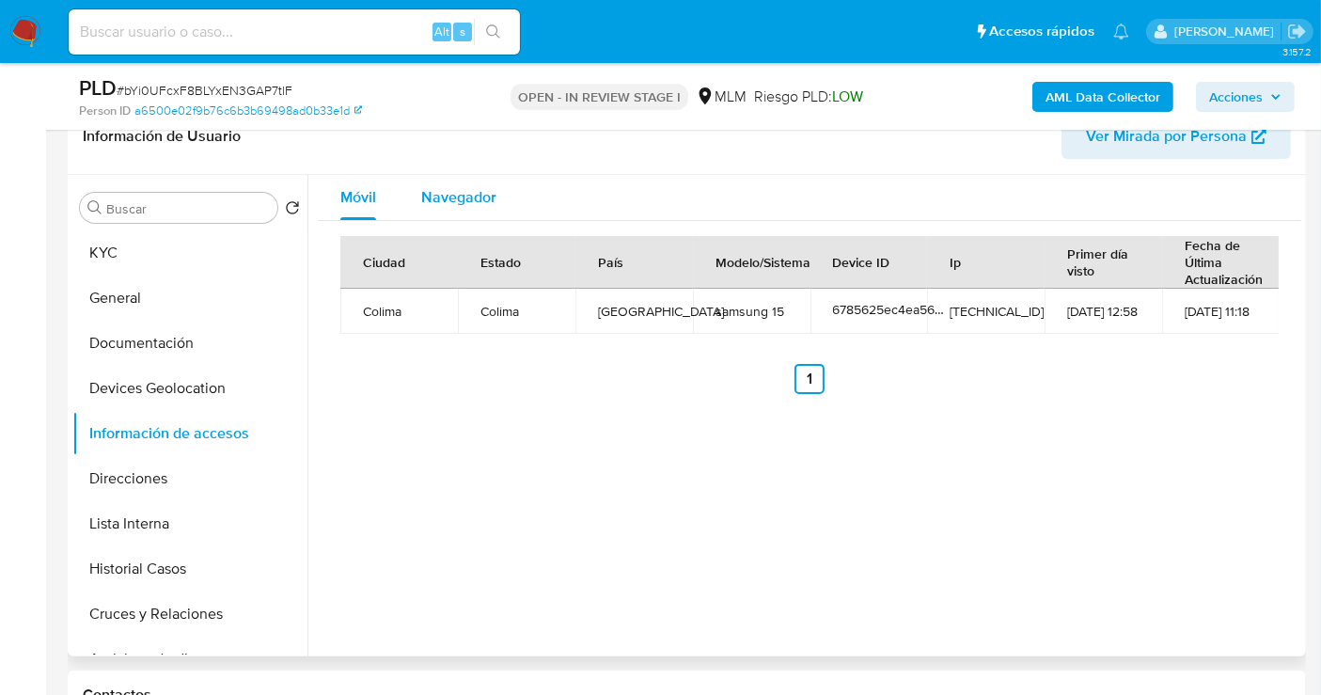
click at [440, 190] on span "Navegador" at bounding box center [458, 197] width 75 height 22
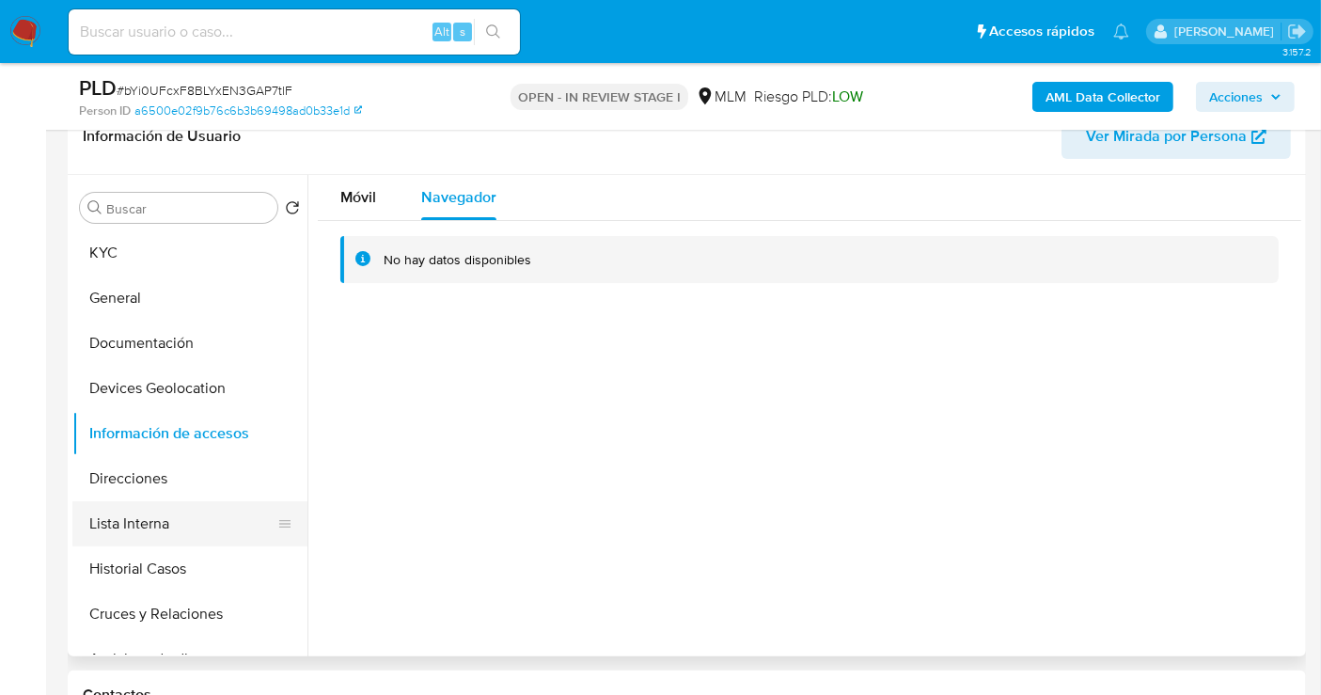
click at [161, 519] on button "Lista Interna" at bounding box center [182, 523] width 220 height 45
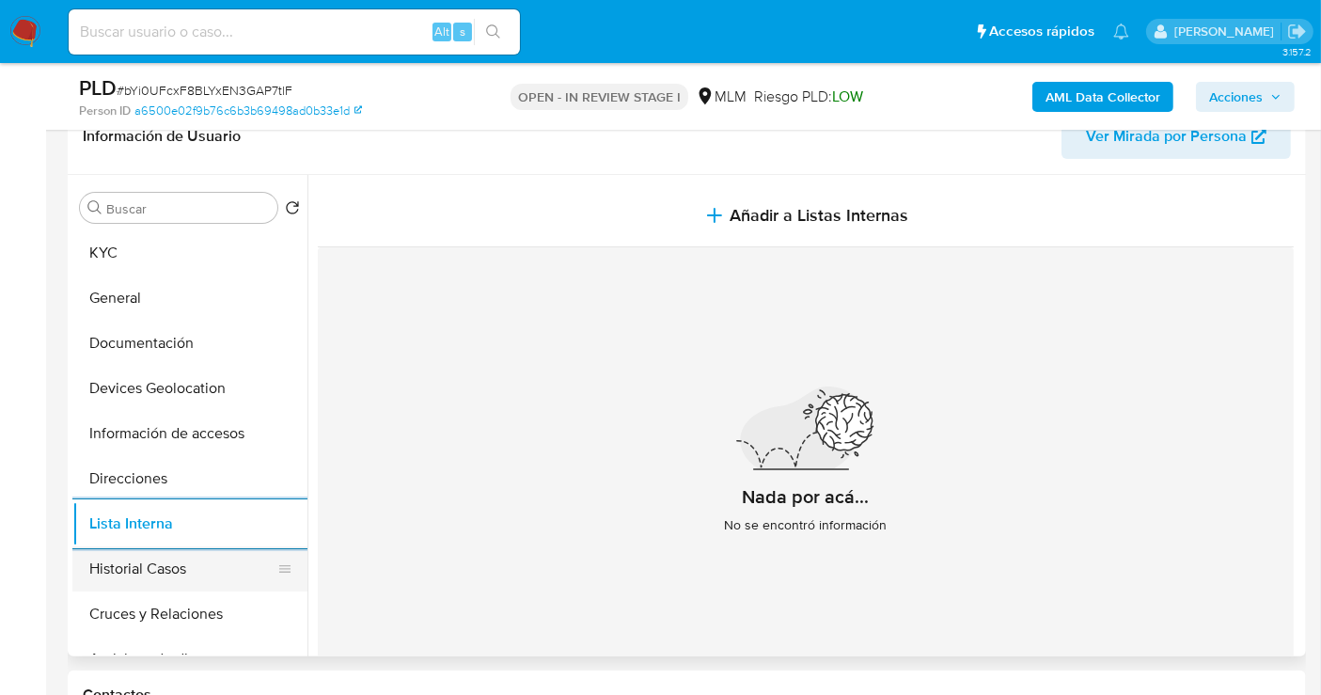
click at [129, 548] on button "Historial Casos" at bounding box center [182, 568] width 220 height 45
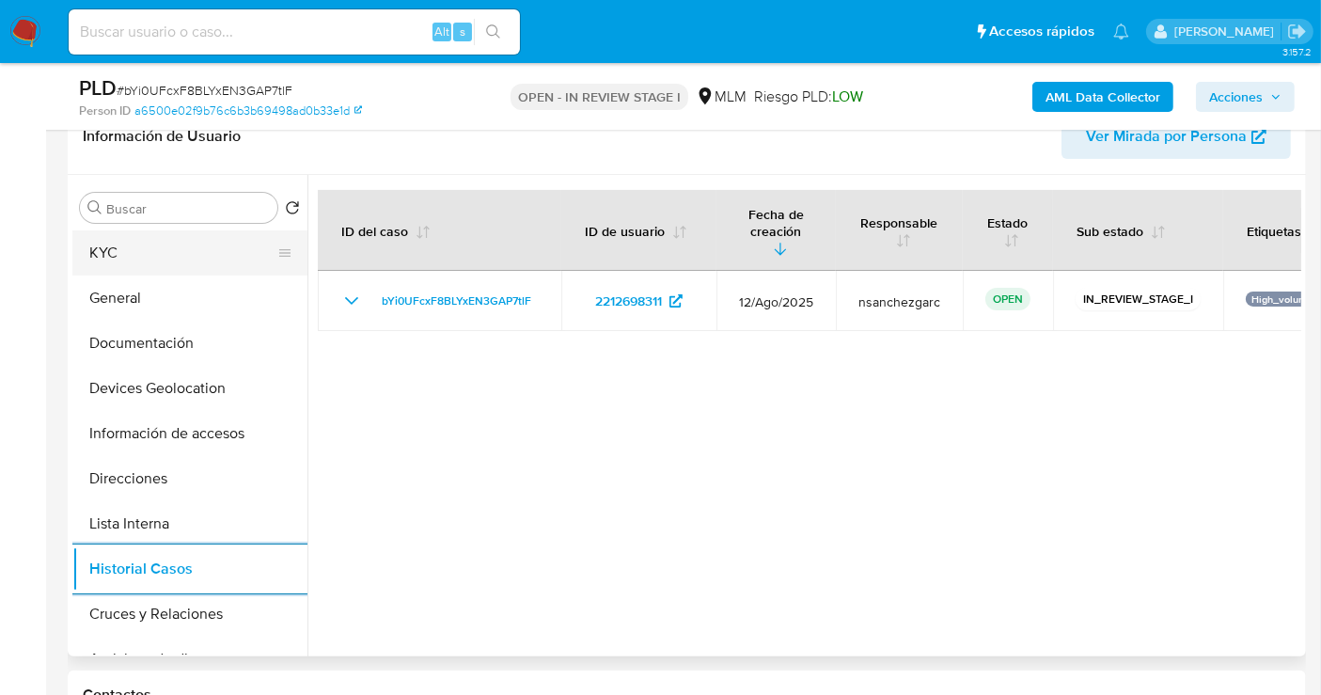
click at [131, 255] on button "KYC" at bounding box center [182, 252] width 220 height 45
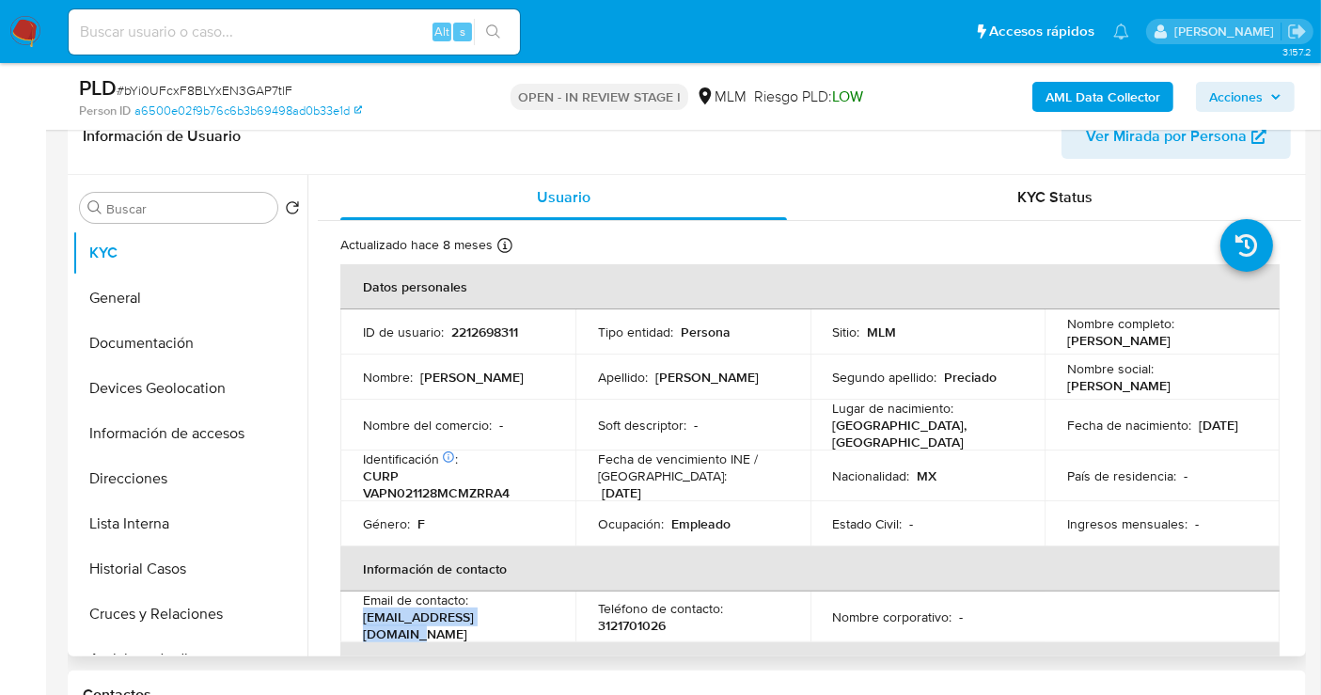
drag, startPoint x: 529, startPoint y: 629, endPoint x: 364, endPoint y: 624, distance: 164.7
click at [364, 624] on div "Email de contacto : elfenix.campo@gmail.com" at bounding box center [458, 617] width 190 height 51
copy p "elfenix.campo@gmail.com"
click at [629, 627] on p "3121701026" at bounding box center [632, 625] width 68 height 17
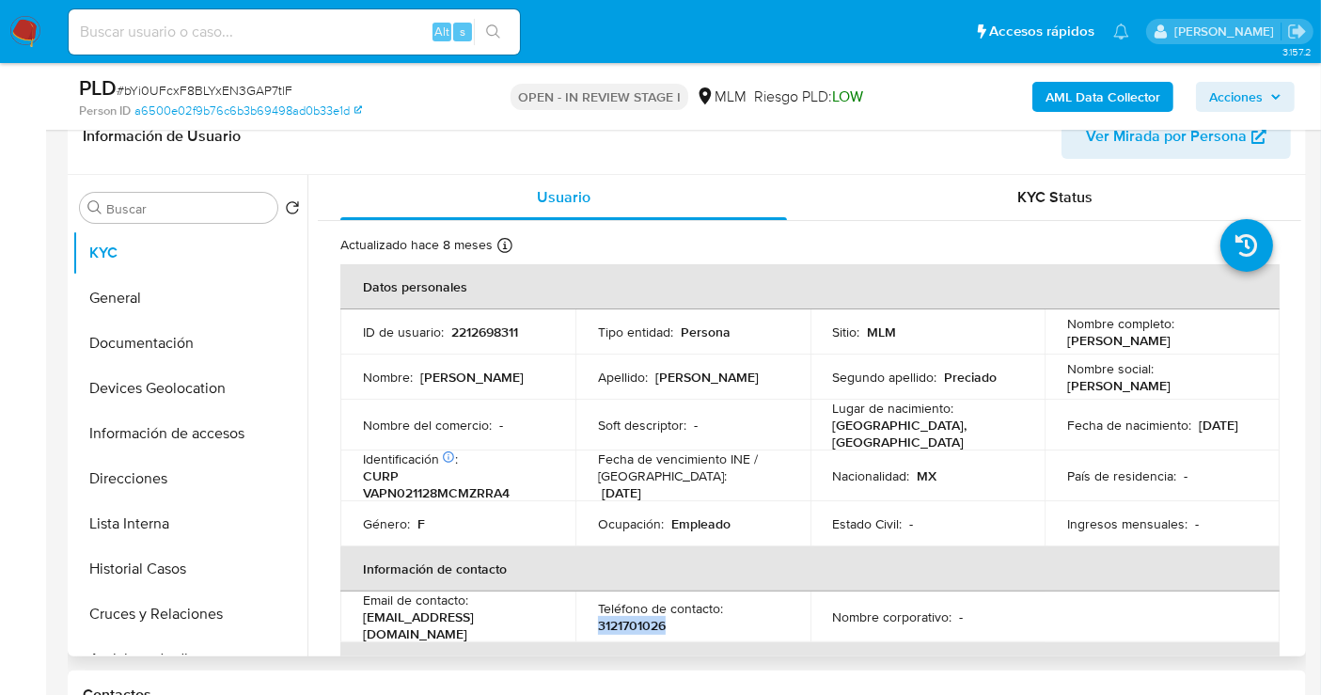
copy p "3121701026"
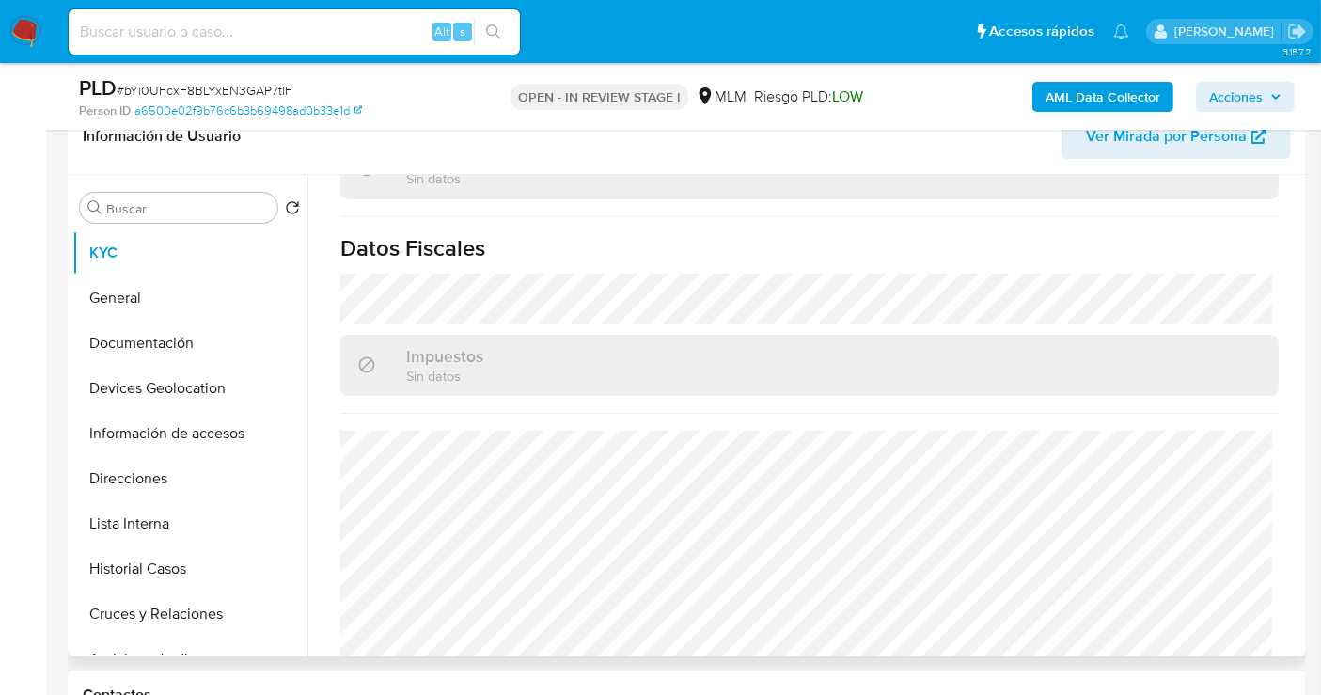
scroll to position [1193, 0]
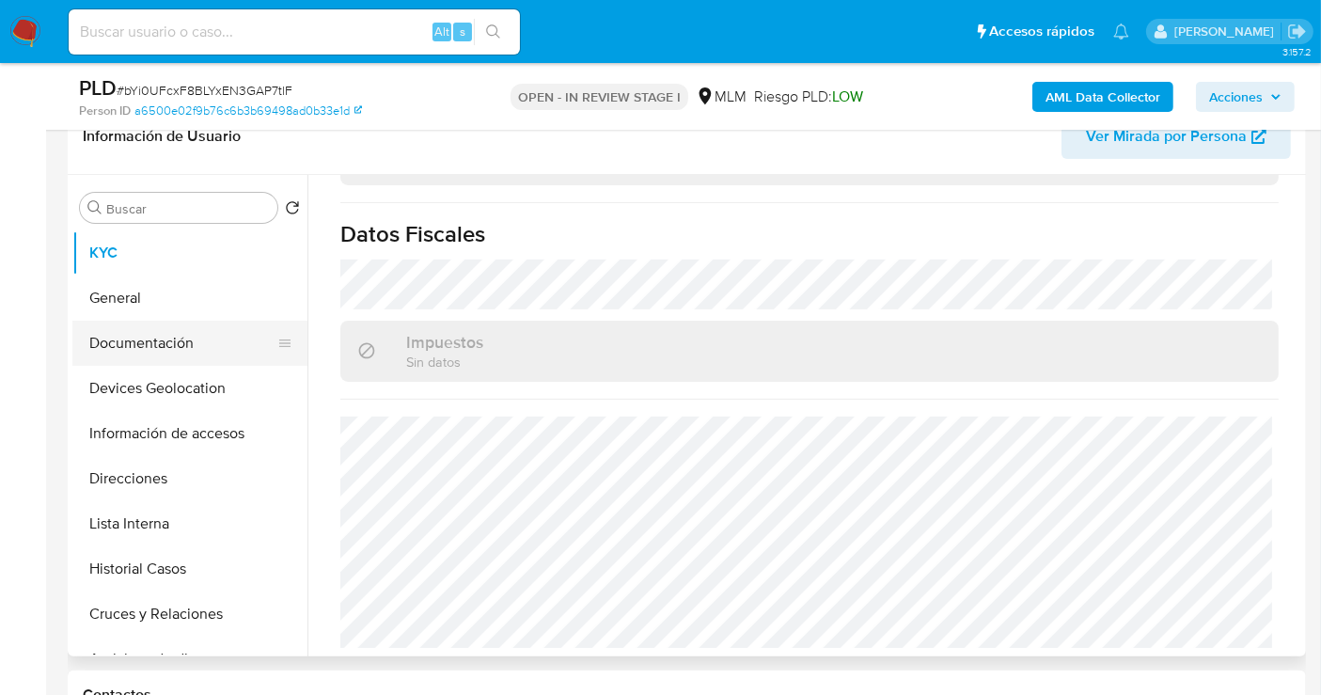
click at [171, 337] on button "Documentación" at bounding box center [182, 343] width 220 height 45
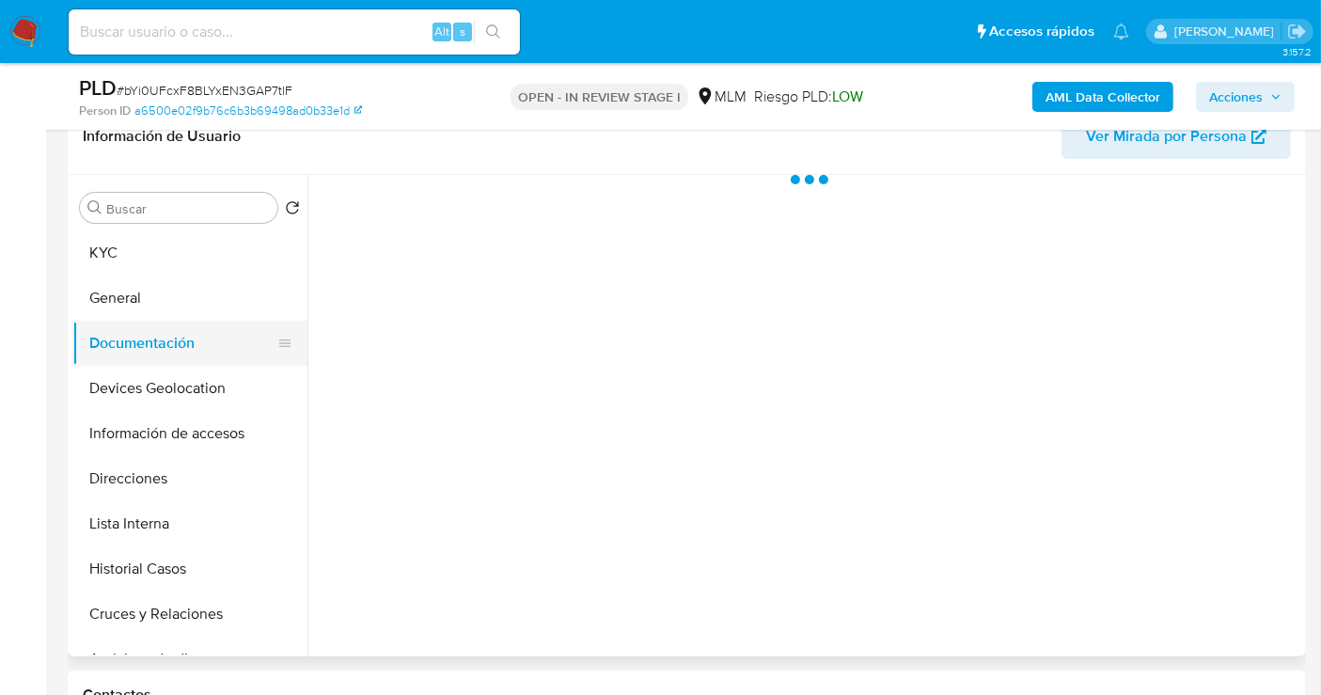
scroll to position [0, 0]
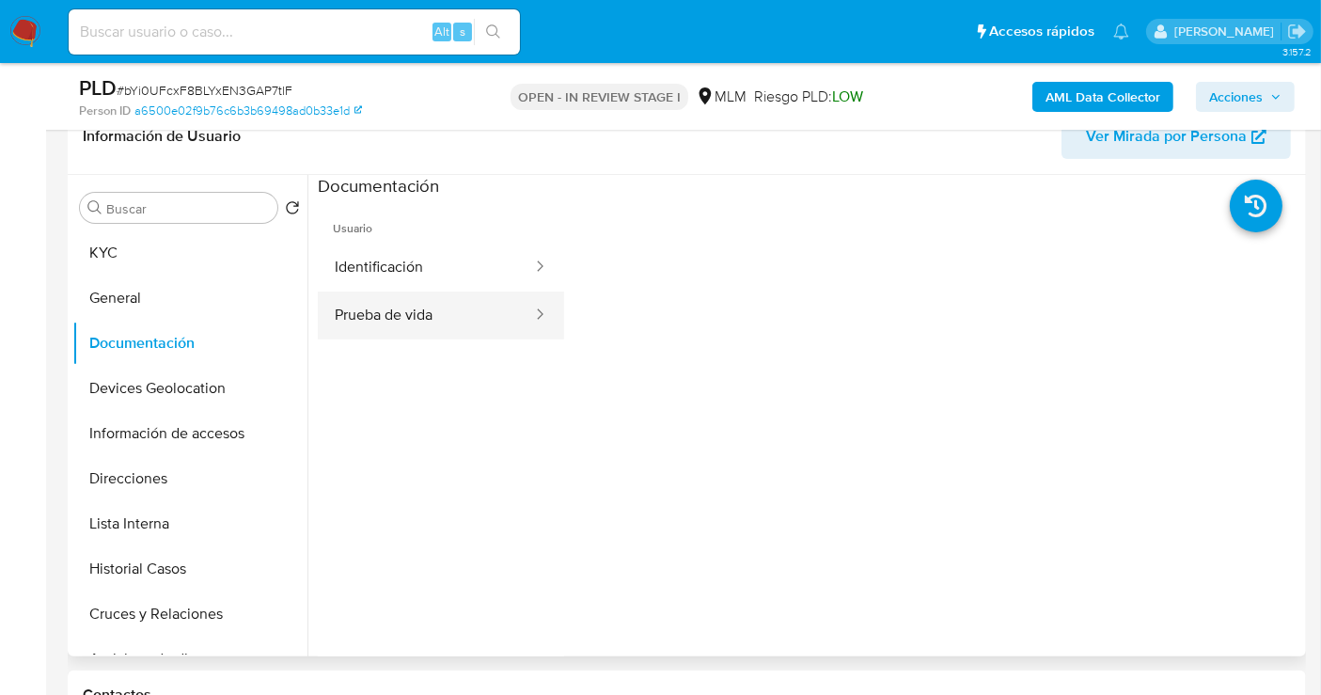
click at [445, 321] on button "Prueba de vida" at bounding box center [426, 316] width 216 height 48
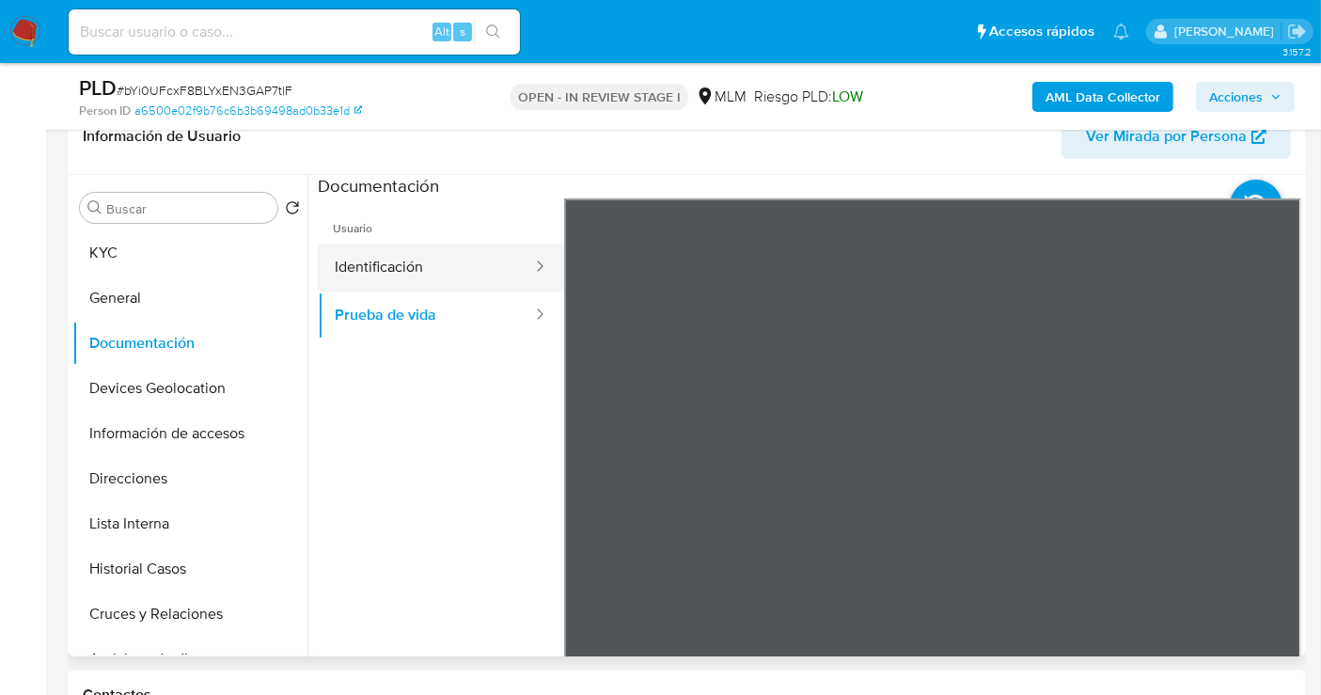
click at [401, 266] on button "Identificación" at bounding box center [426, 268] width 216 height 48
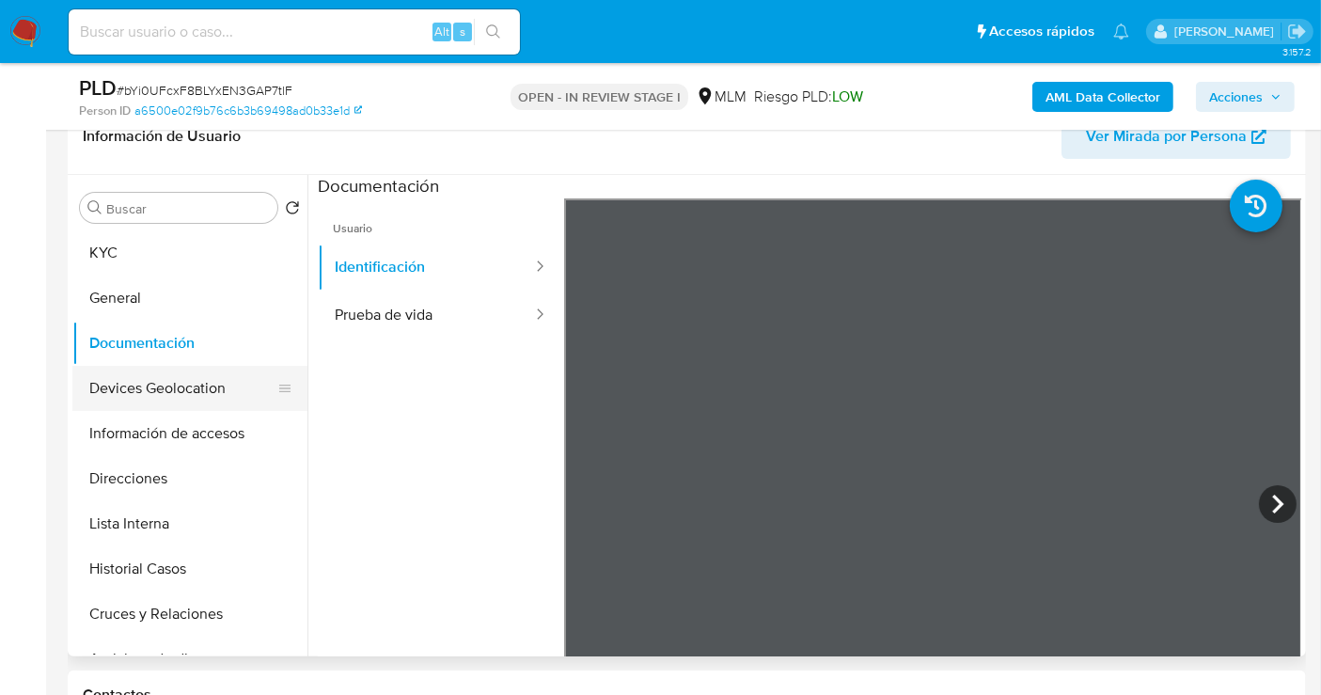
click at [171, 394] on button "Devices Geolocation" at bounding box center [182, 388] width 220 height 45
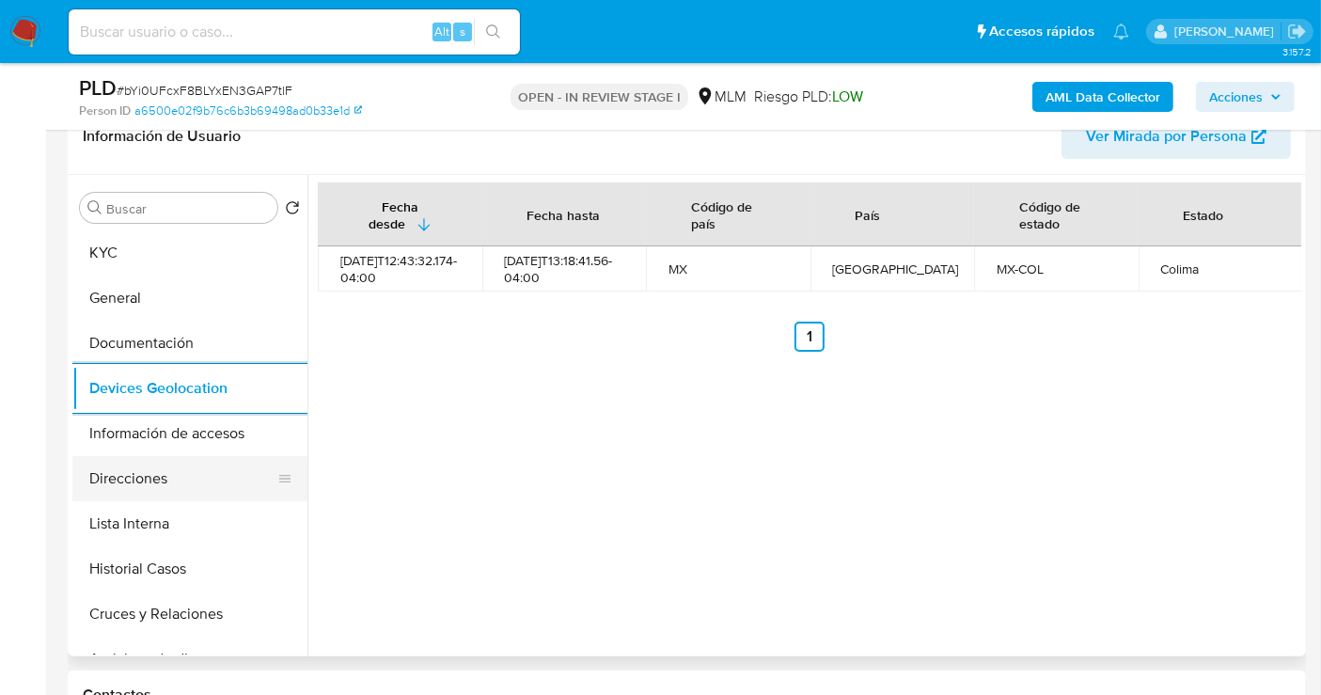
click at [157, 478] on button "Direcciones" at bounding box center [182, 478] width 220 height 45
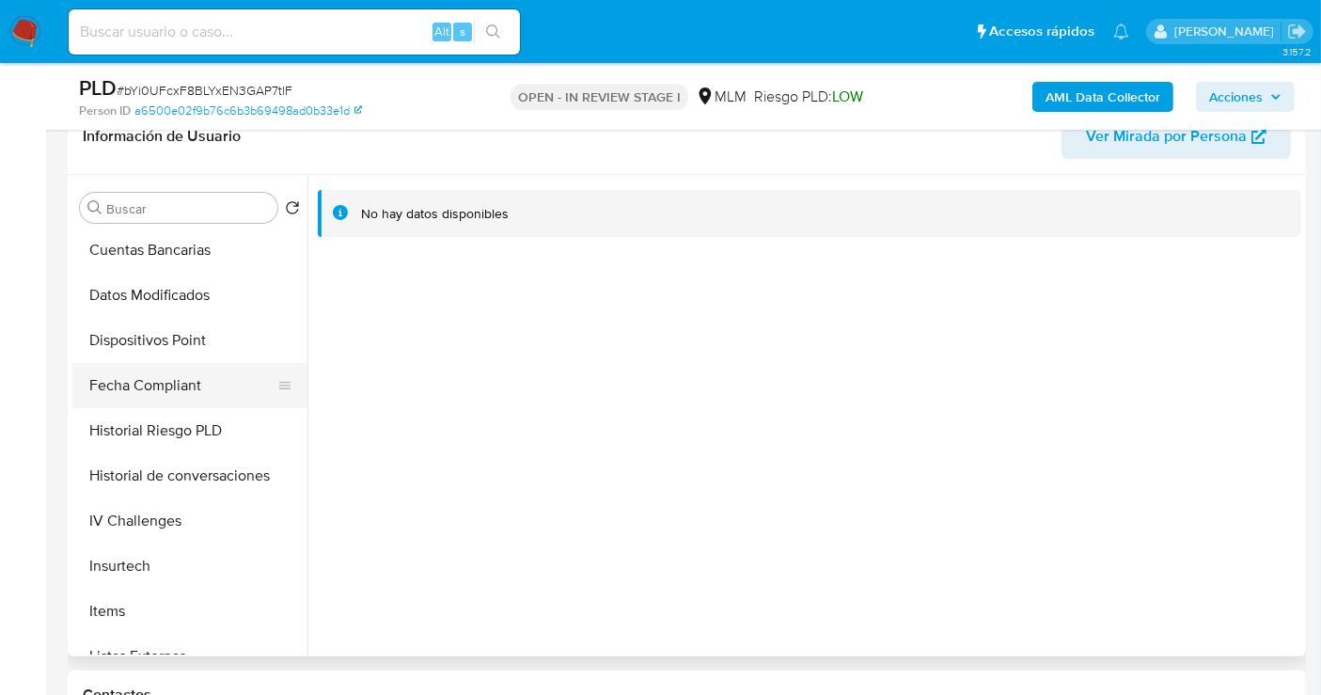
scroll to position [626, 0]
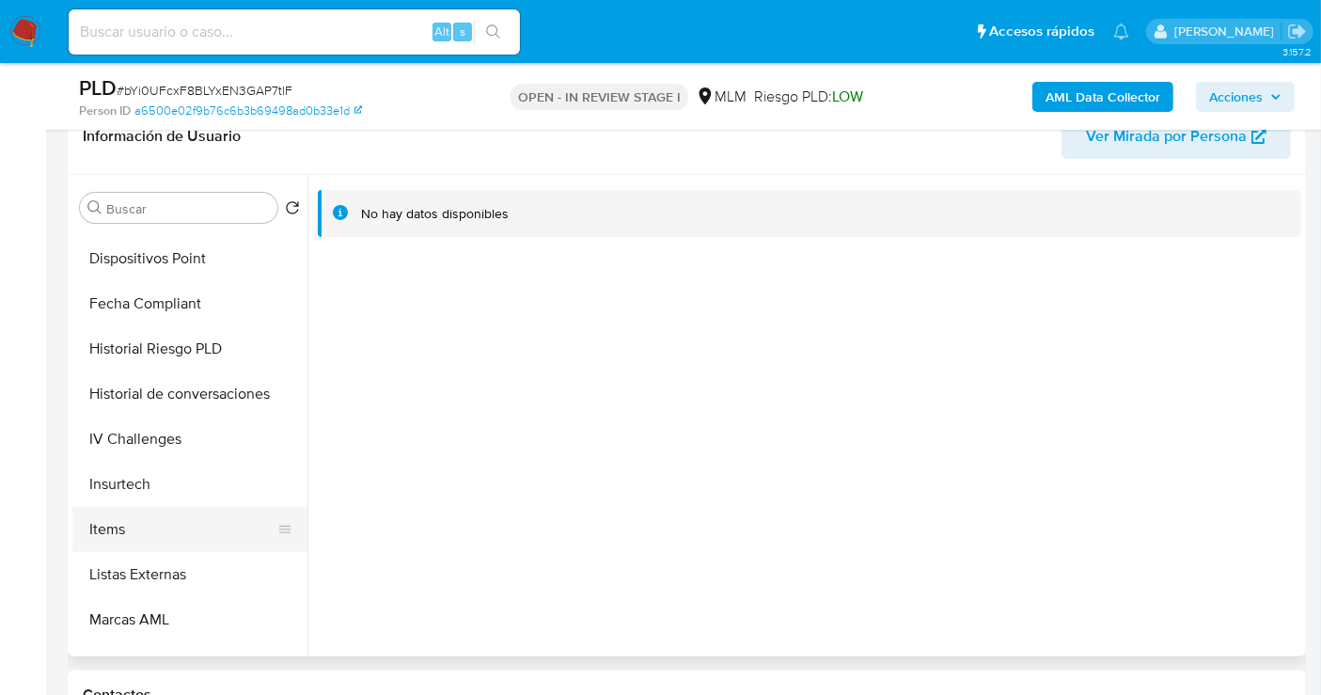
click at [105, 527] on button "Items" at bounding box center [182, 529] width 220 height 45
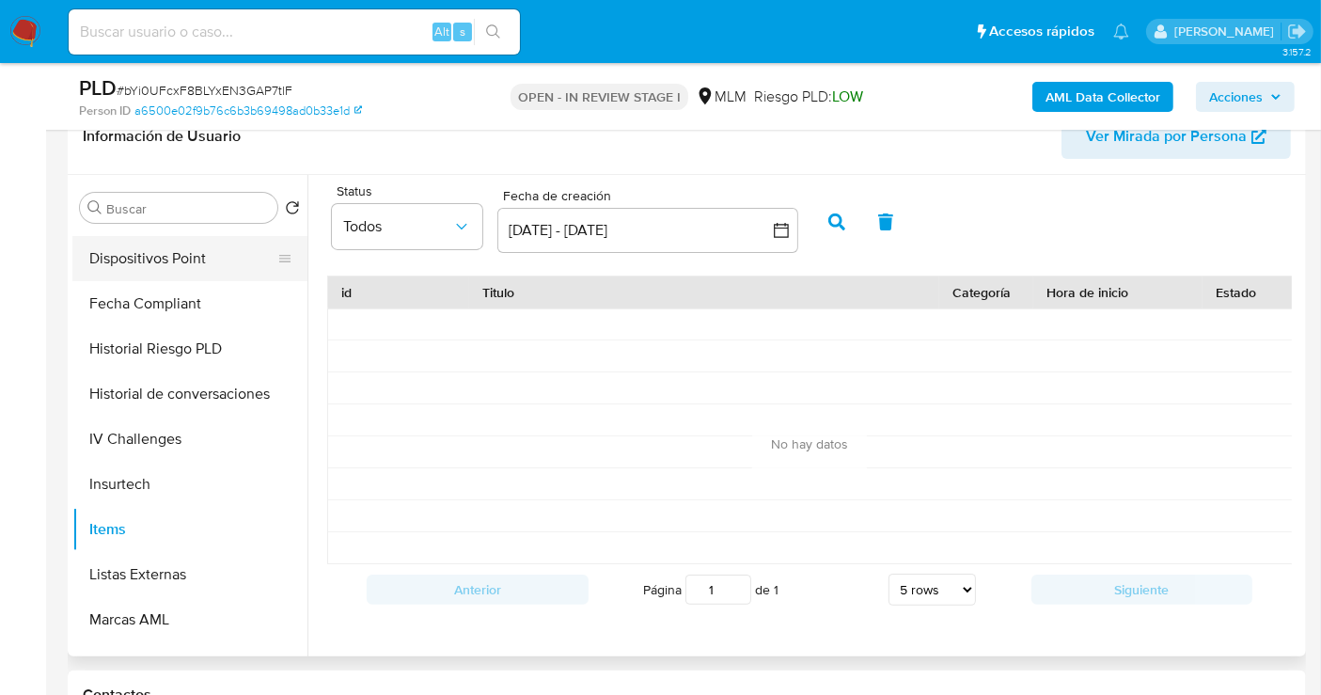
click at [147, 251] on button "Dispositivos Point" at bounding box center [182, 258] width 220 height 45
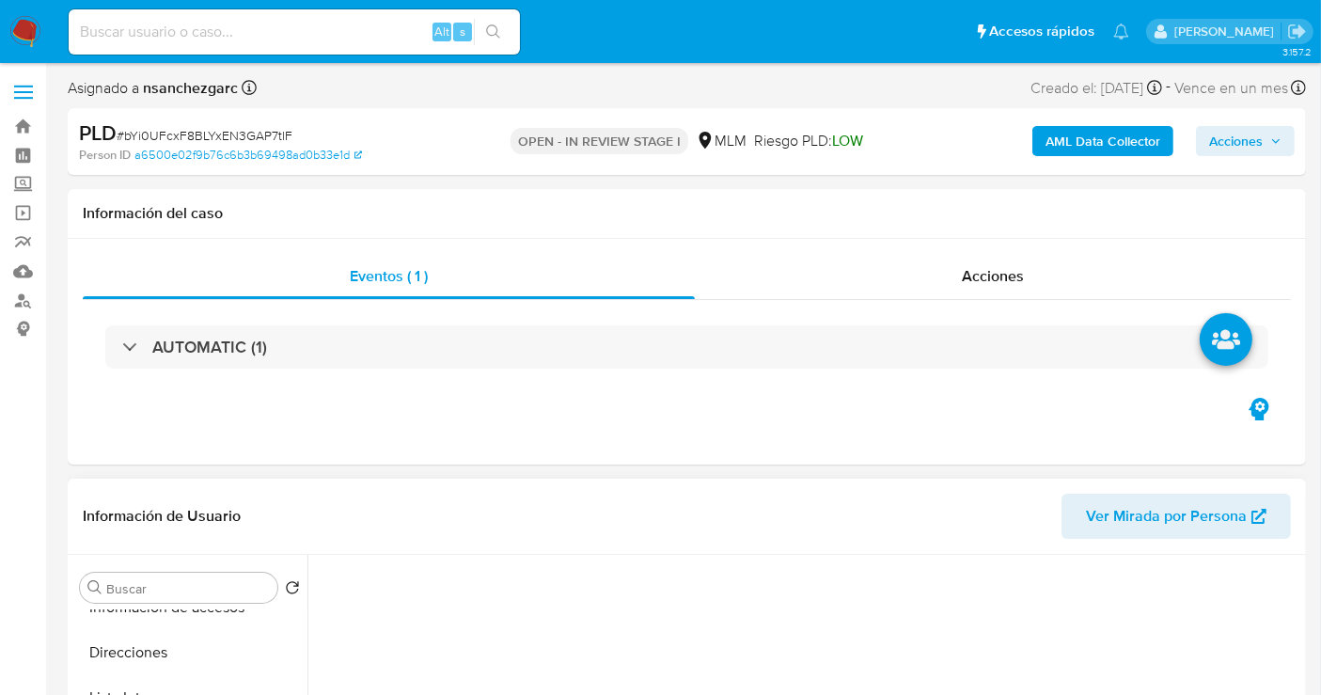
scroll to position [0, 0]
click at [120, 641] on button "KYC" at bounding box center [182, 632] width 220 height 45
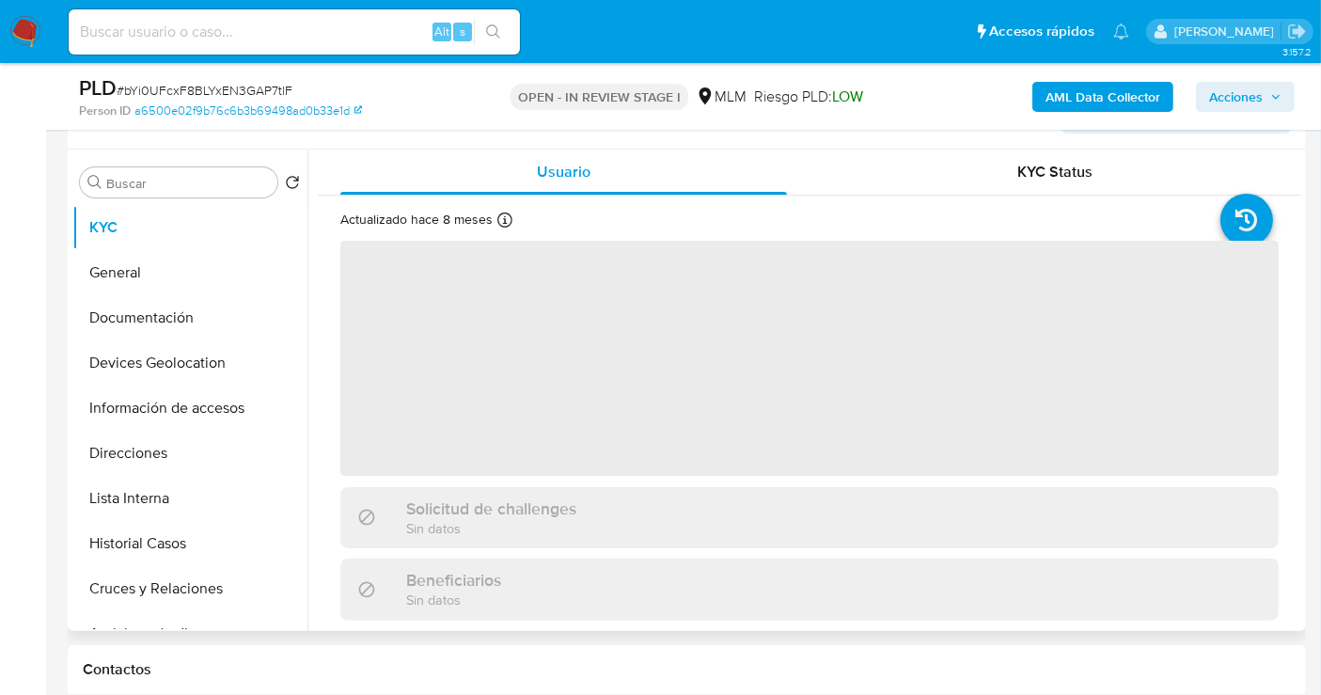
scroll to position [418, 0]
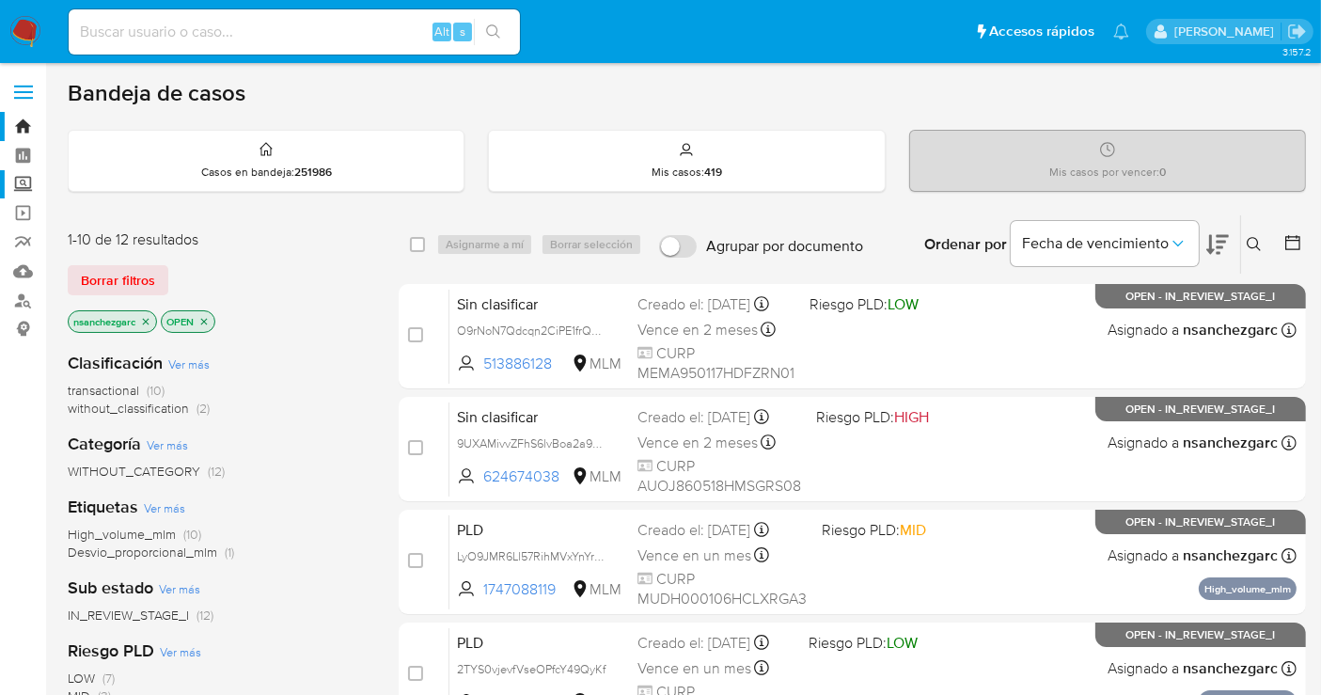
click at [25, 183] on label "Screening" at bounding box center [112, 184] width 224 height 29
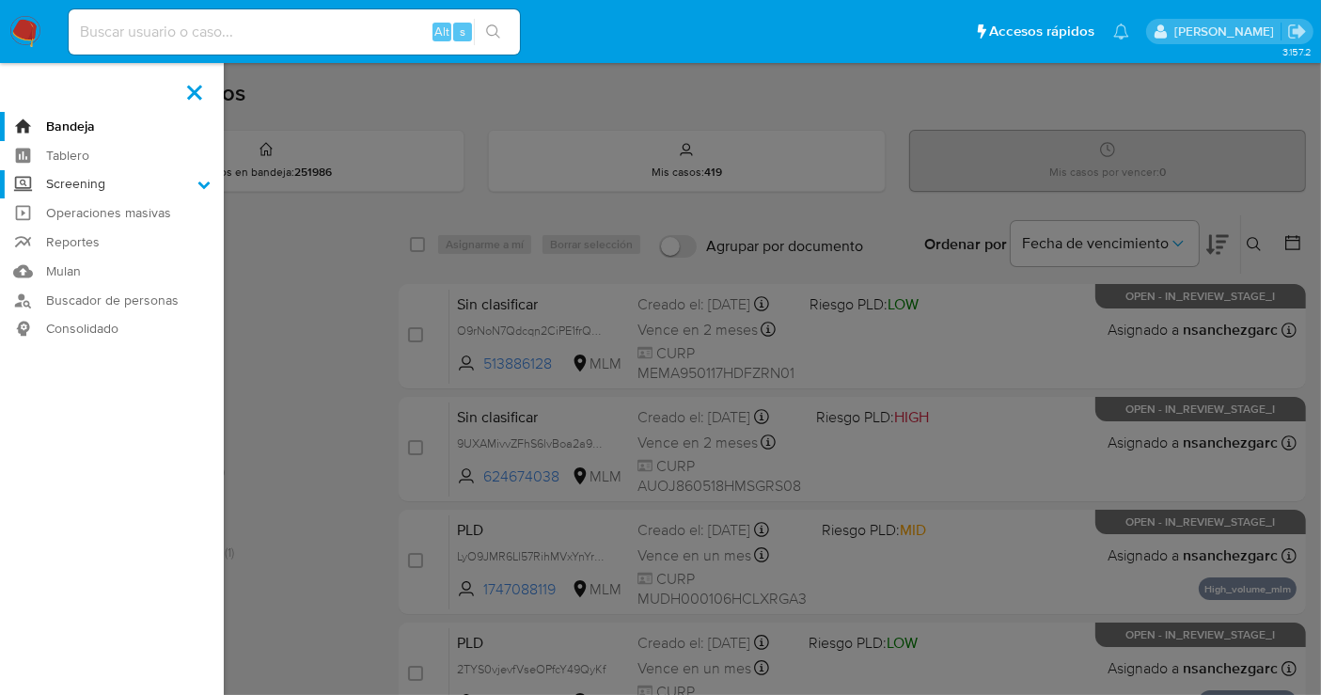
click at [0, 0] on input "Screening" at bounding box center [0, 0] width 0 height 0
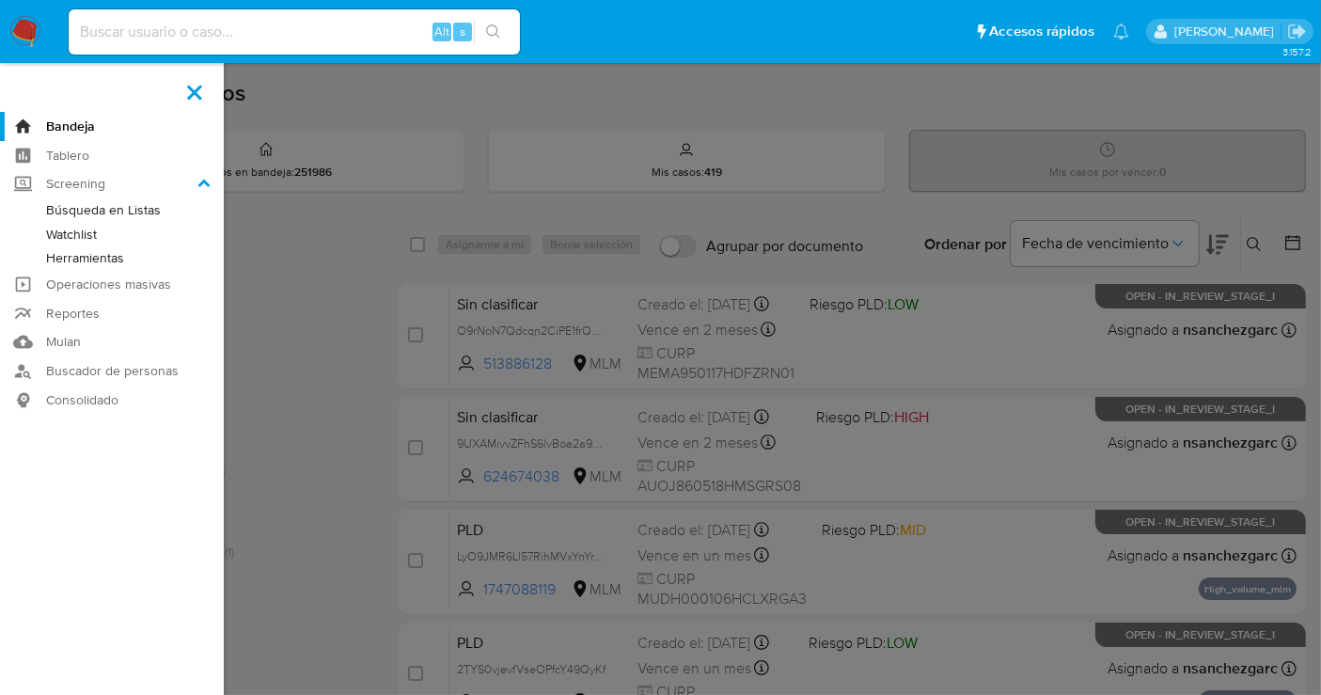
click at [101, 260] on link "Herramientas" at bounding box center [112, 258] width 224 height 24
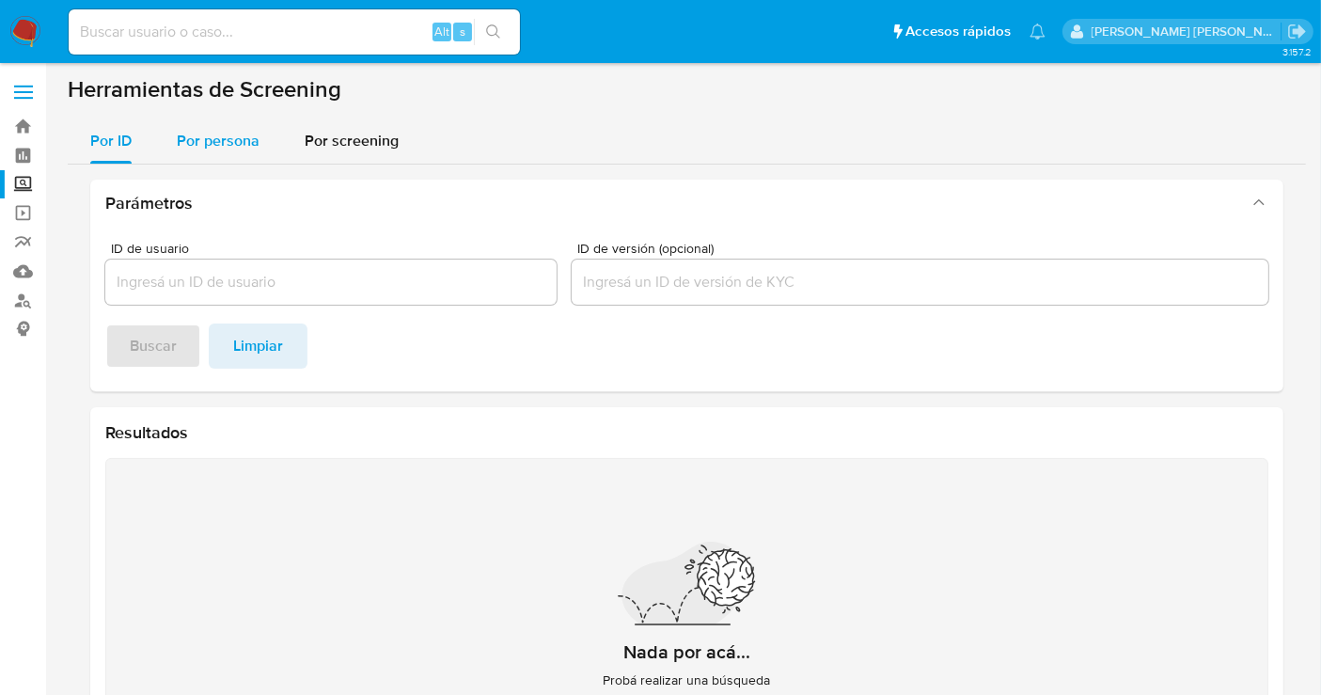
click at [212, 135] on span "Por persona" at bounding box center [218, 141] width 83 height 22
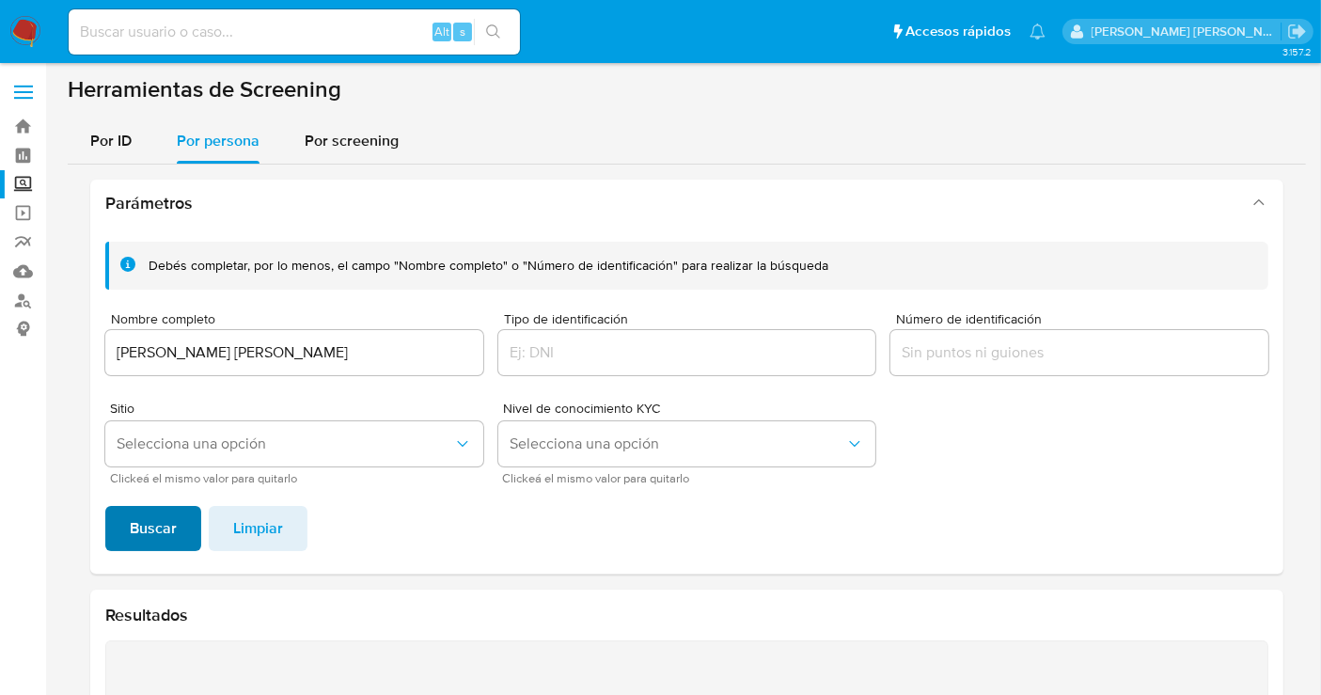
click at [136, 509] on span "Buscar" at bounding box center [153, 528] width 47 height 41
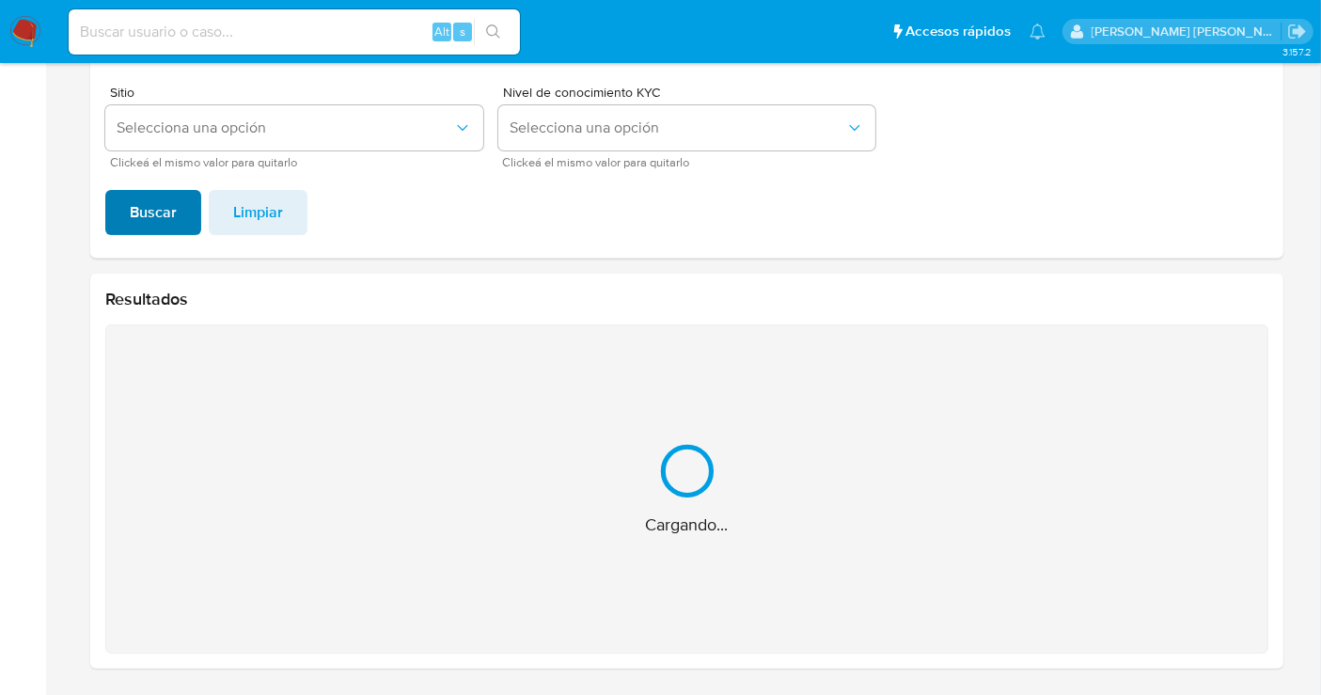
scroll to position [16, 0]
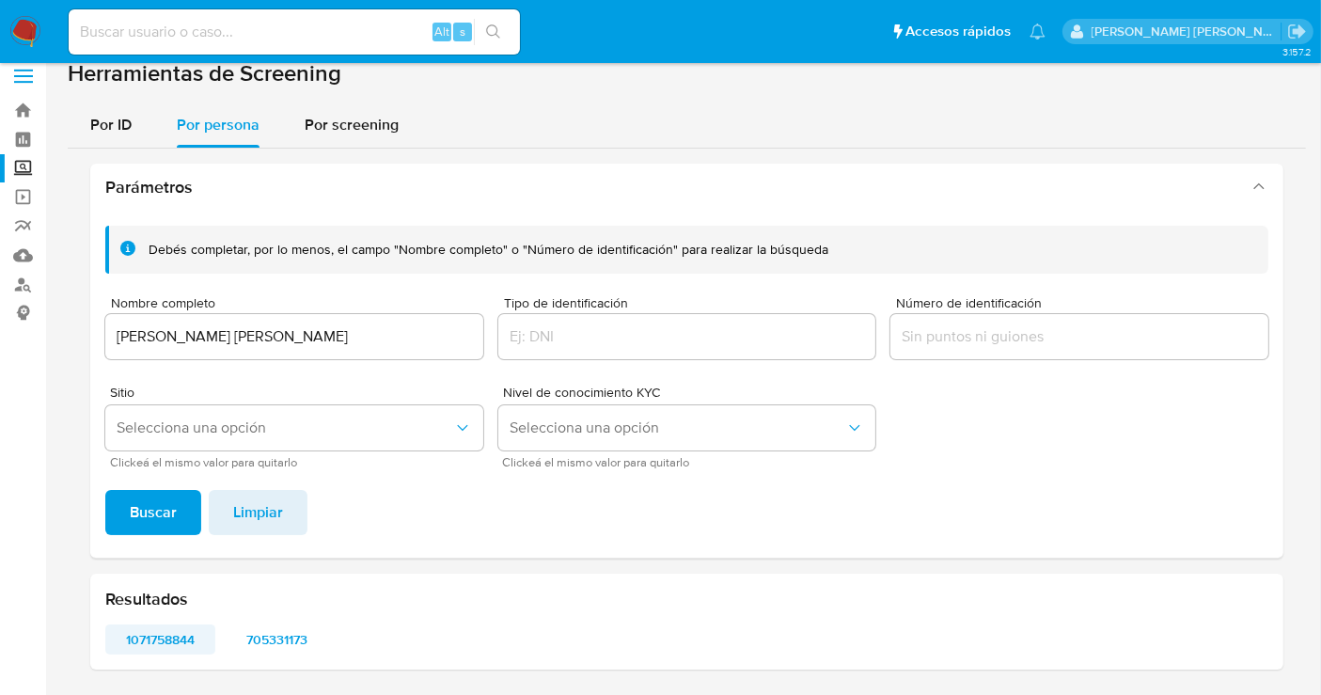
click at [158, 636] on span "1071758844" at bounding box center [161, 639] width 84 height 26
click at [287, 632] on span "705331173" at bounding box center [278, 639] width 84 height 26
click at [226, 335] on input "SERGIO ALEXIS NORIEGA CRUZ" at bounding box center [294, 336] width 378 height 24
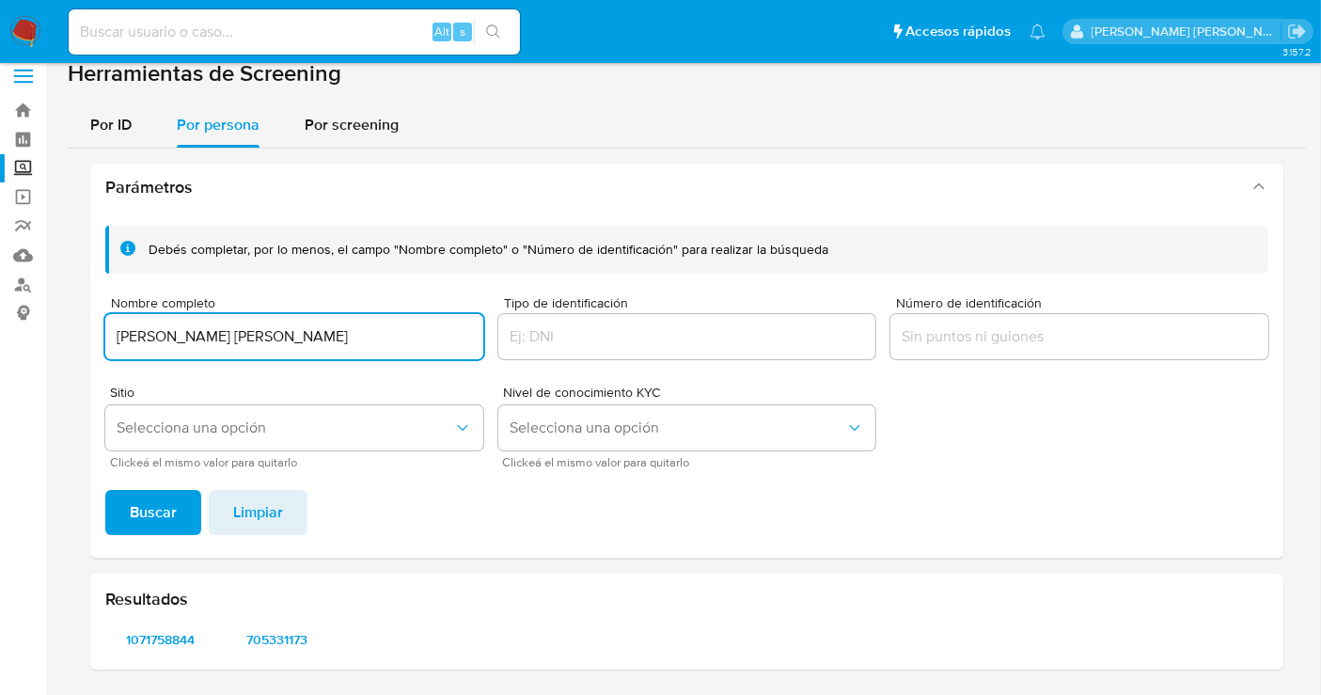
click at [226, 335] on input "SERGIO ALEXIS NORIEGA CRUZ" at bounding box center [294, 336] width 378 height 24
type input "JACIEL RUBIO CASTRO"
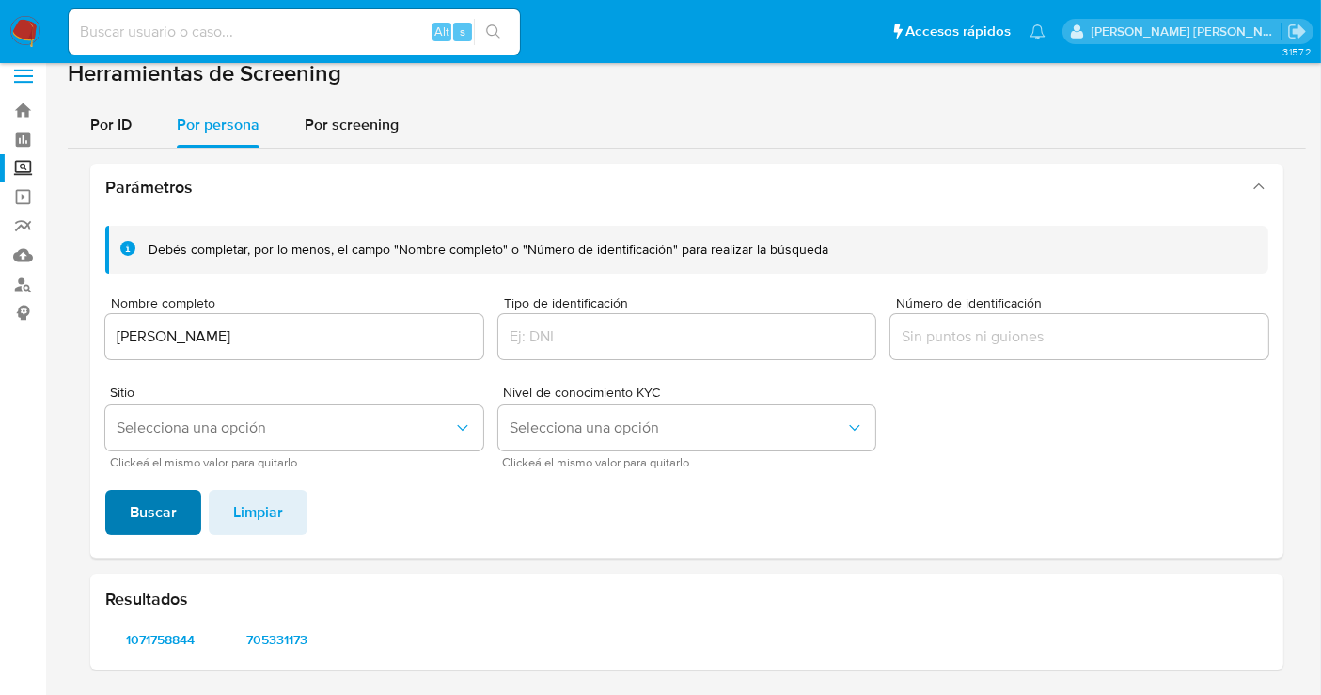
click at [166, 507] on span "Buscar" at bounding box center [153, 512] width 47 height 41
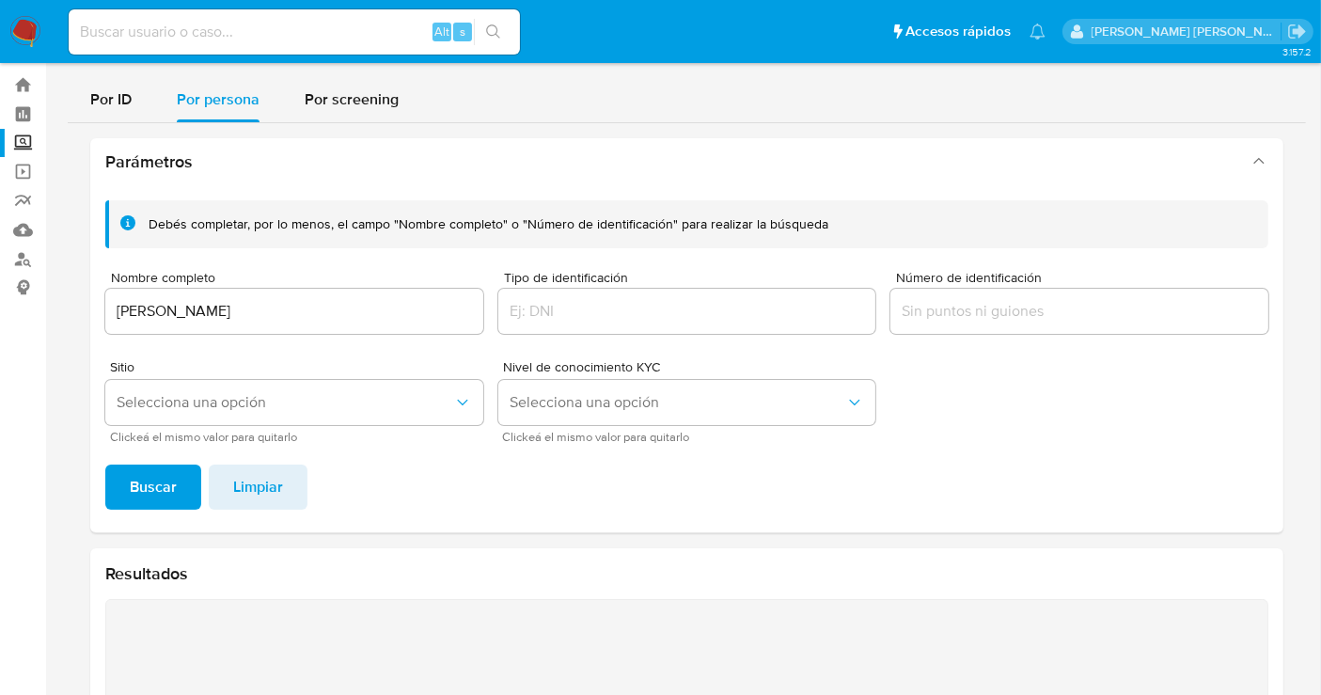
scroll to position [2, 0]
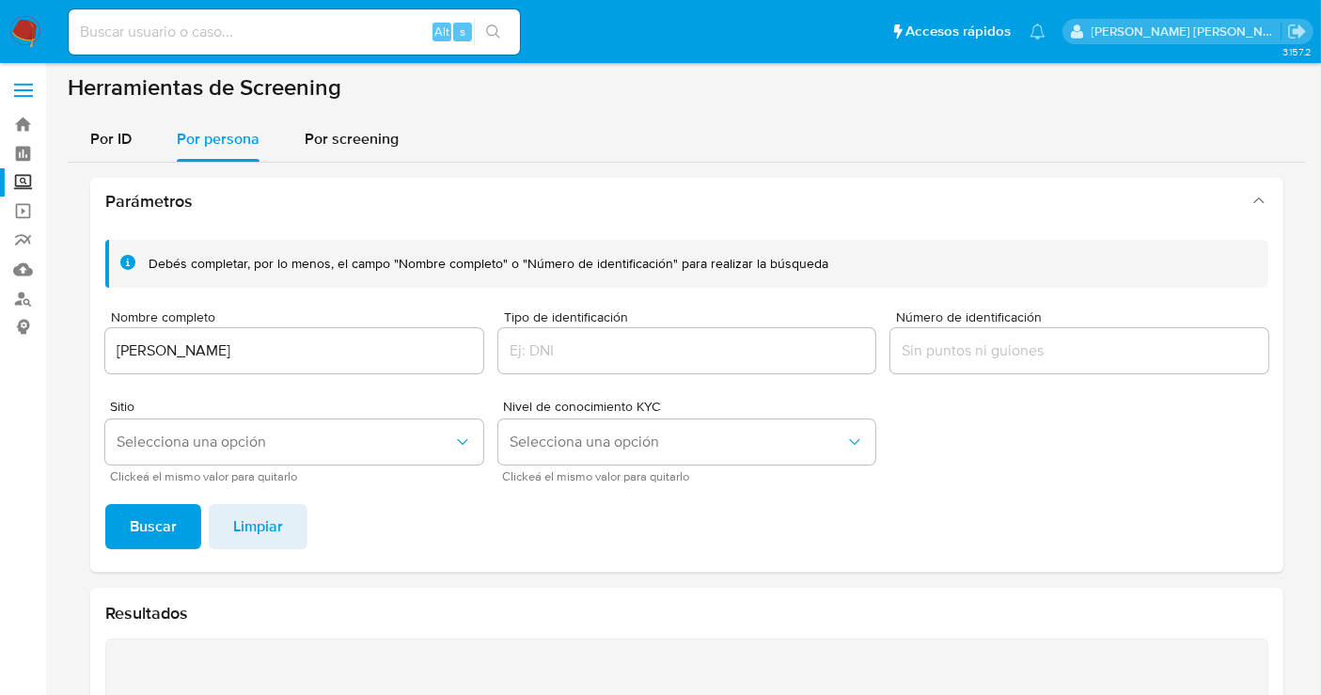
click at [212, 344] on input "JACIEL RUBIO CASTRO" at bounding box center [294, 351] width 378 height 24
click at [201, 530] on footer "Buscar Limpiar" at bounding box center [686, 526] width 1163 height 45
click at [177, 529] on button "Buscar" at bounding box center [153, 526] width 96 height 45
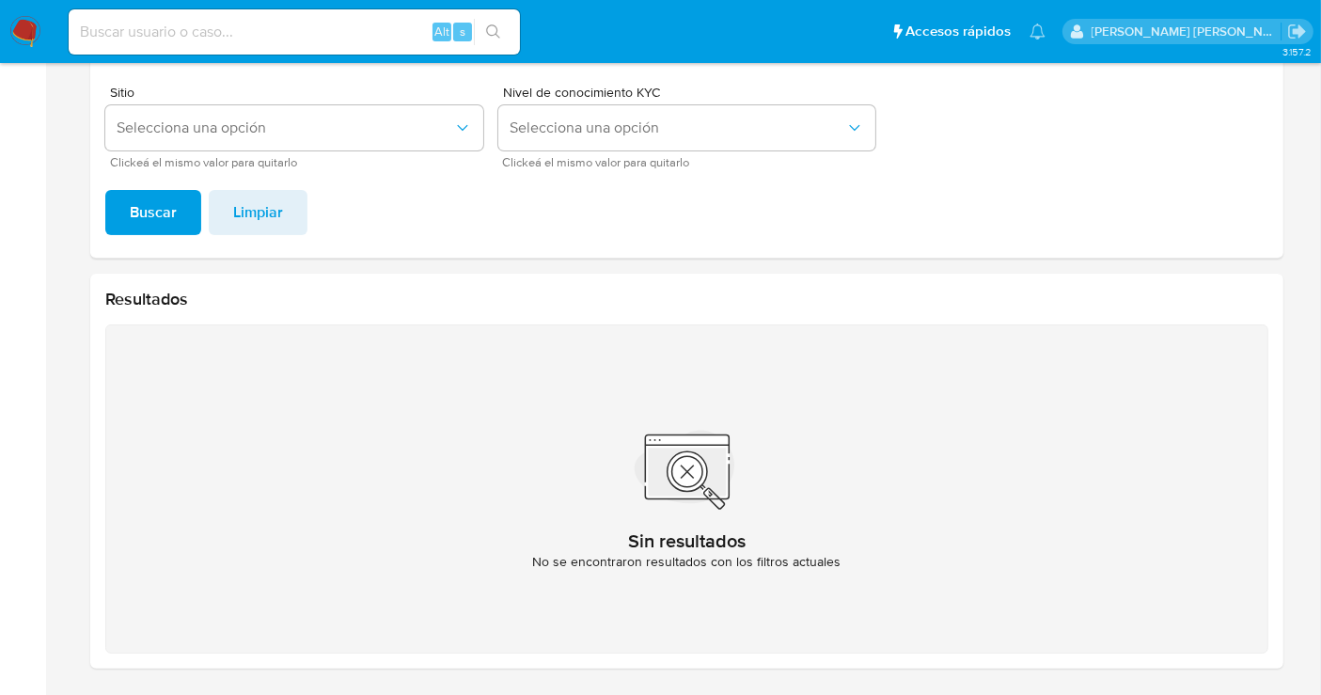
scroll to position [212, 0]
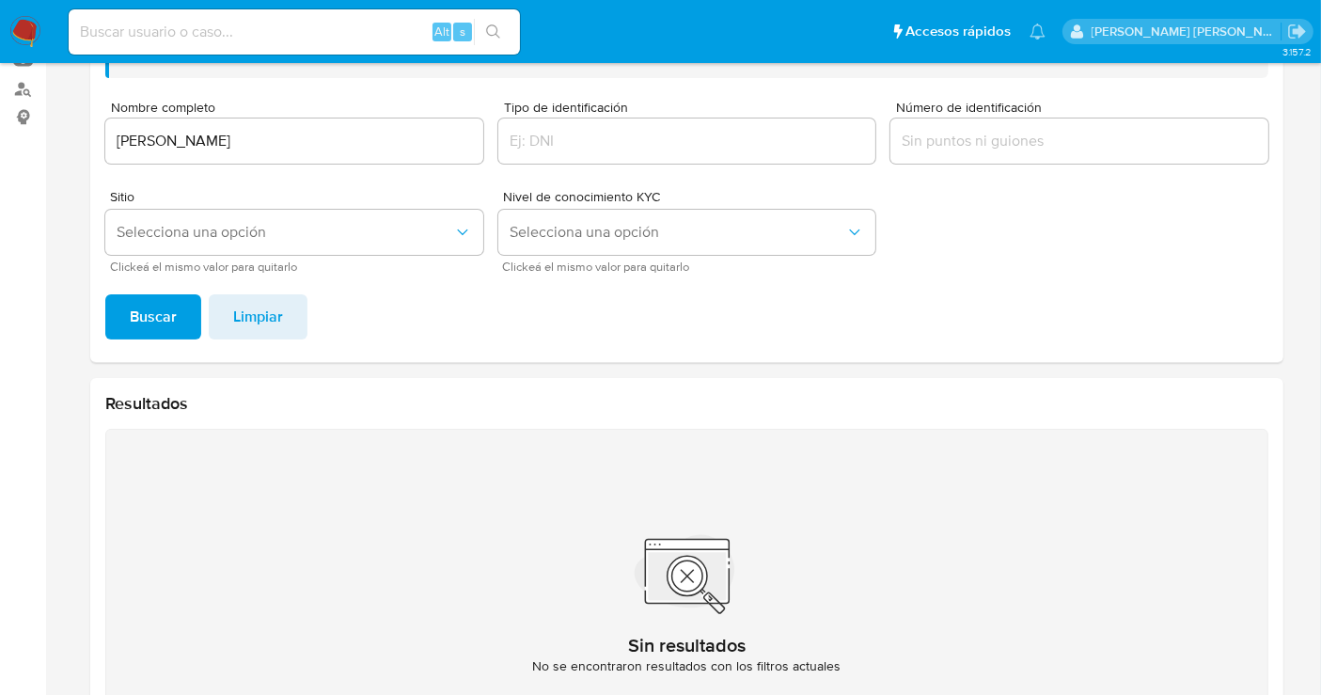
click at [230, 143] on input "AXEL BERNABE LARIOS GODINEZ" at bounding box center [294, 141] width 378 height 24
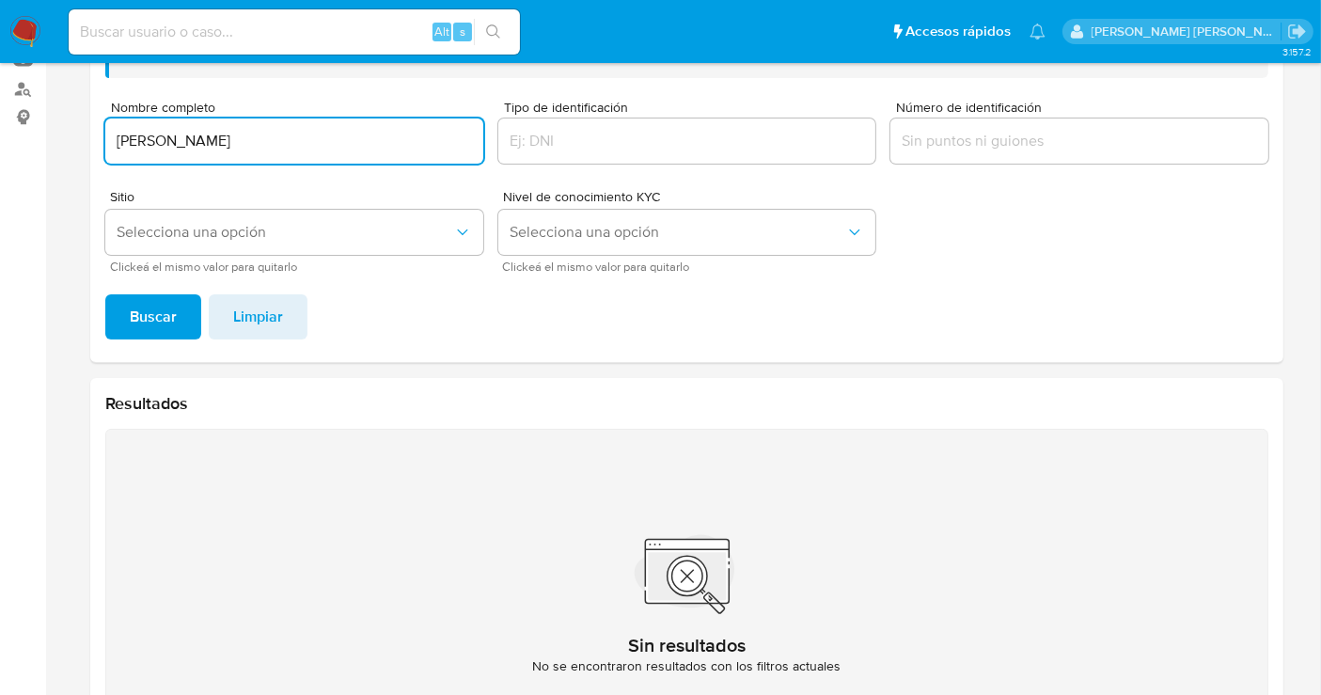
click at [230, 143] on input "AXEL BERNABE LARIOS GODINEZ" at bounding box center [294, 141] width 378 height 24
type input "RUBEN ALEJANDRO QUEZADA OROZCO"
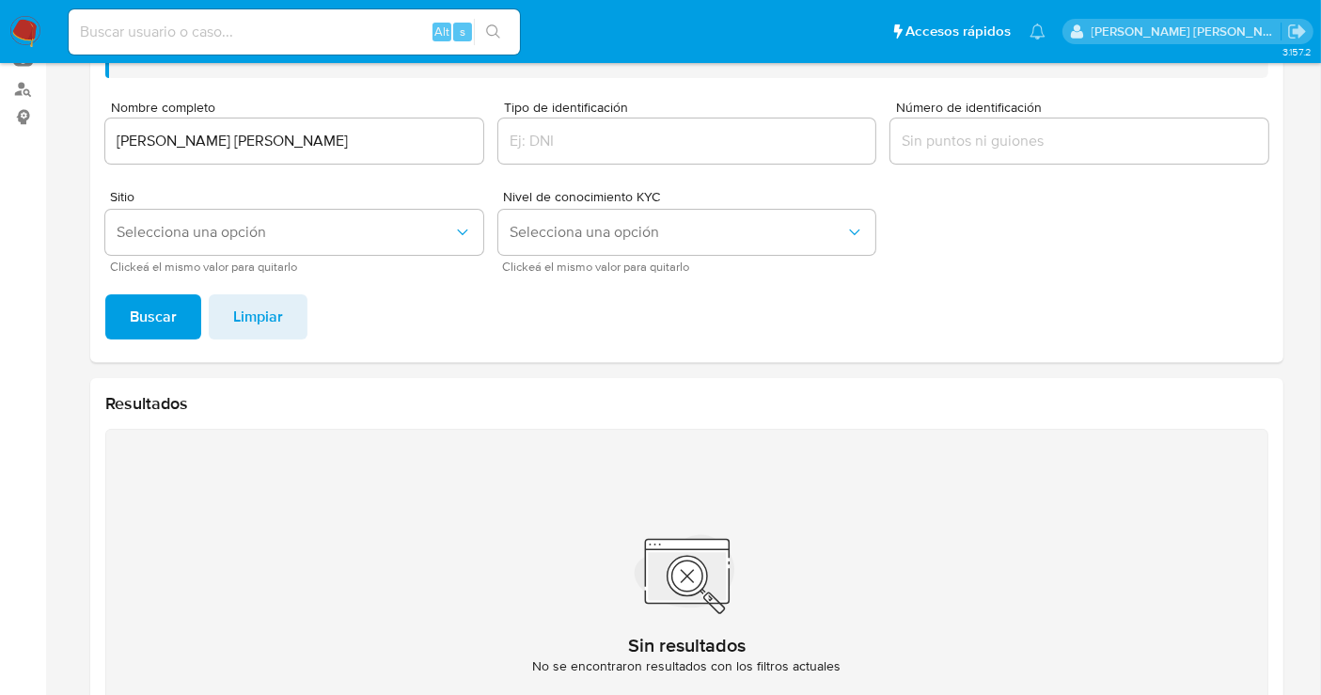
click at [152, 308] on span "Buscar" at bounding box center [153, 316] width 47 height 41
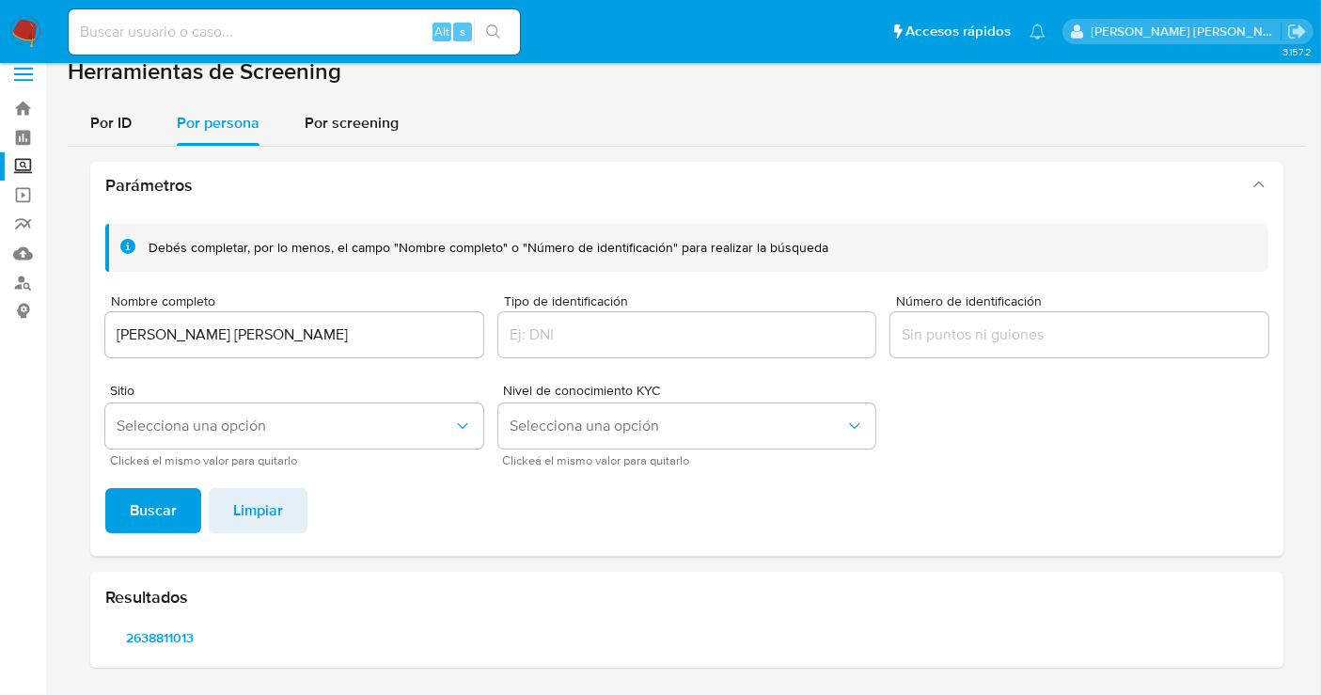
scroll to position [16, 0]
click at [166, 640] on span "2638811013" at bounding box center [161, 639] width 84 height 26
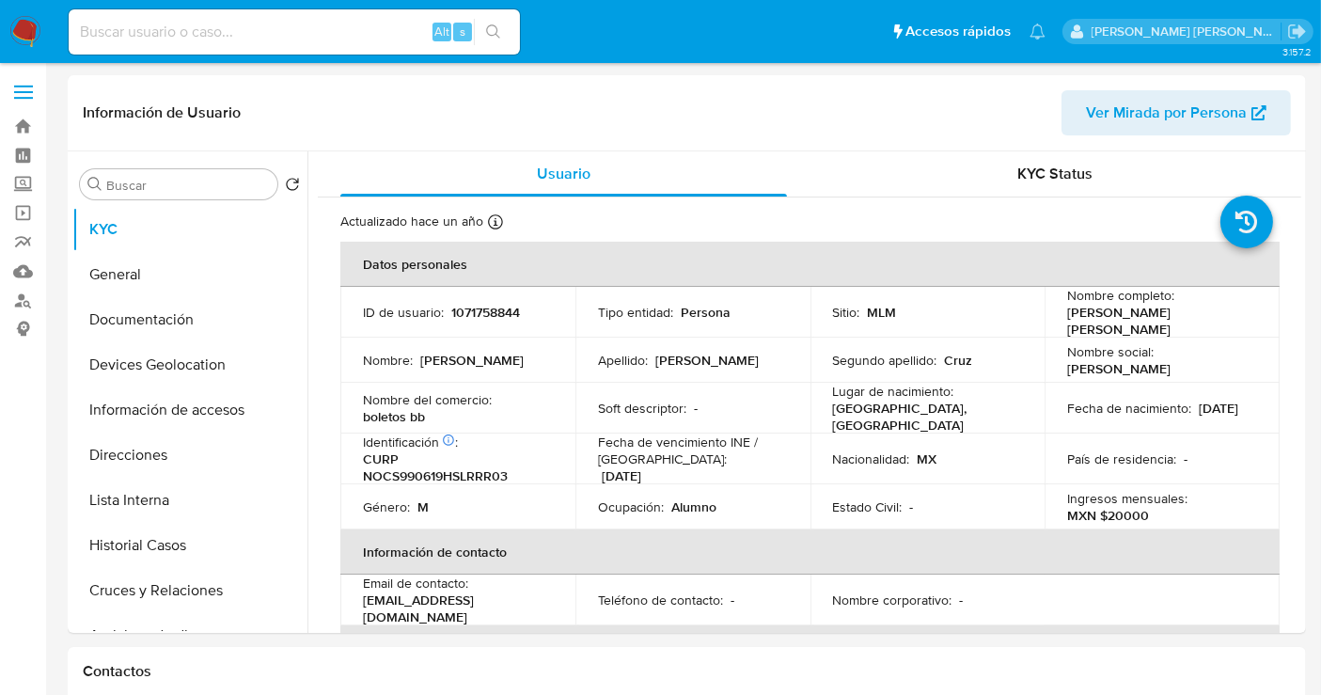
select select "10"
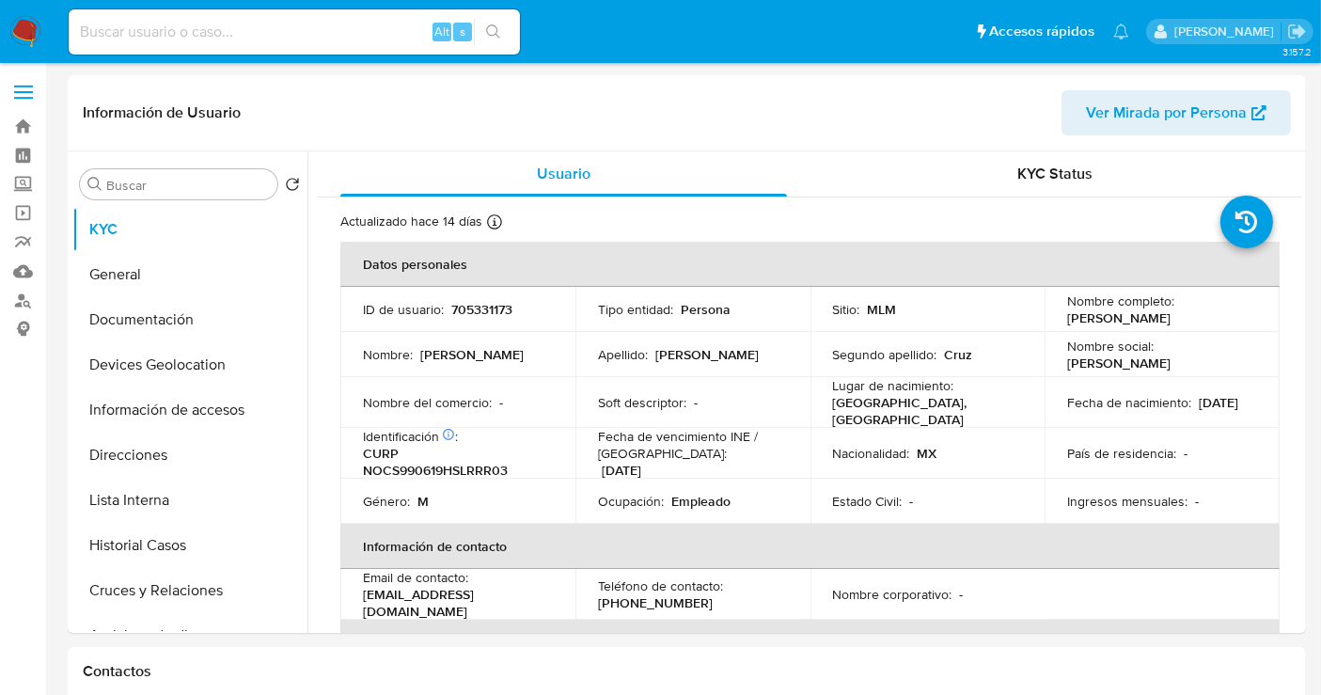
select select "10"
click at [490, 301] on p "705331173" at bounding box center [481, 309] width 61 height 17
copy p "705331173"
select select "10"
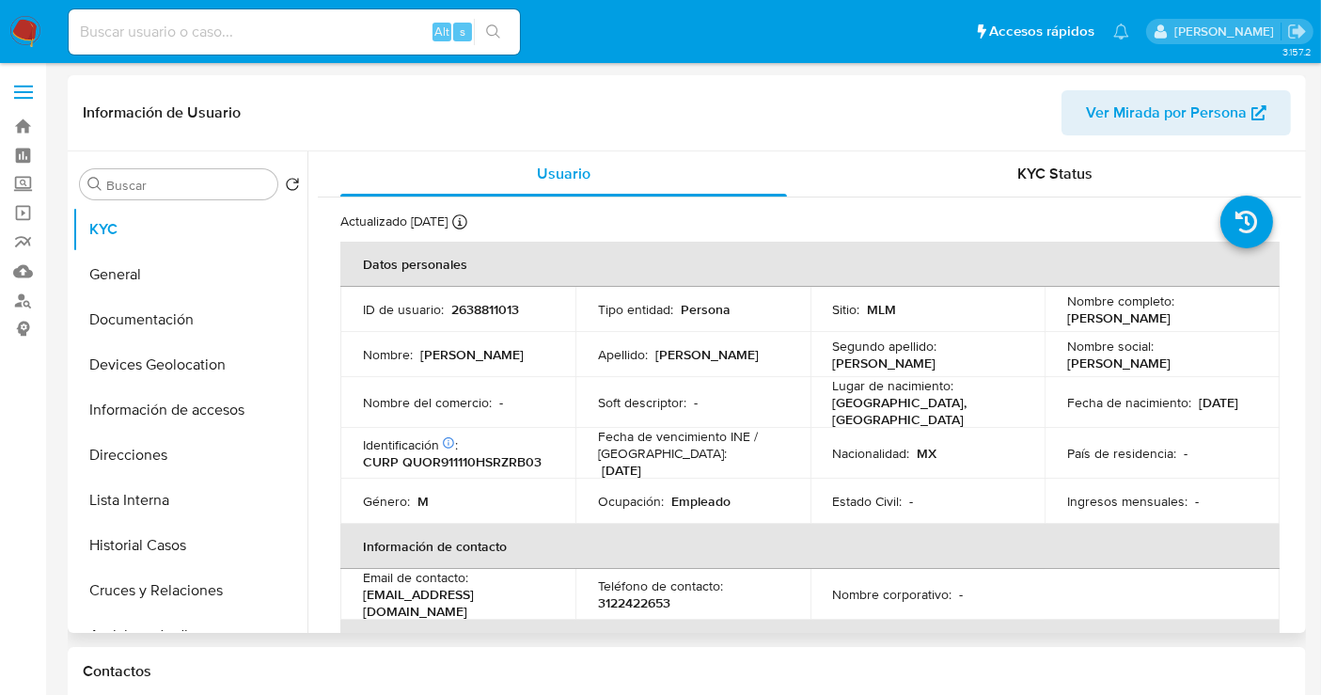
click at [496, 309] on p "2638811013" at bounding box center [485, 309] width 68 height 17
copy p "2638811013"
